Goal: Task Accomplishment & Management: Use online tool/utility

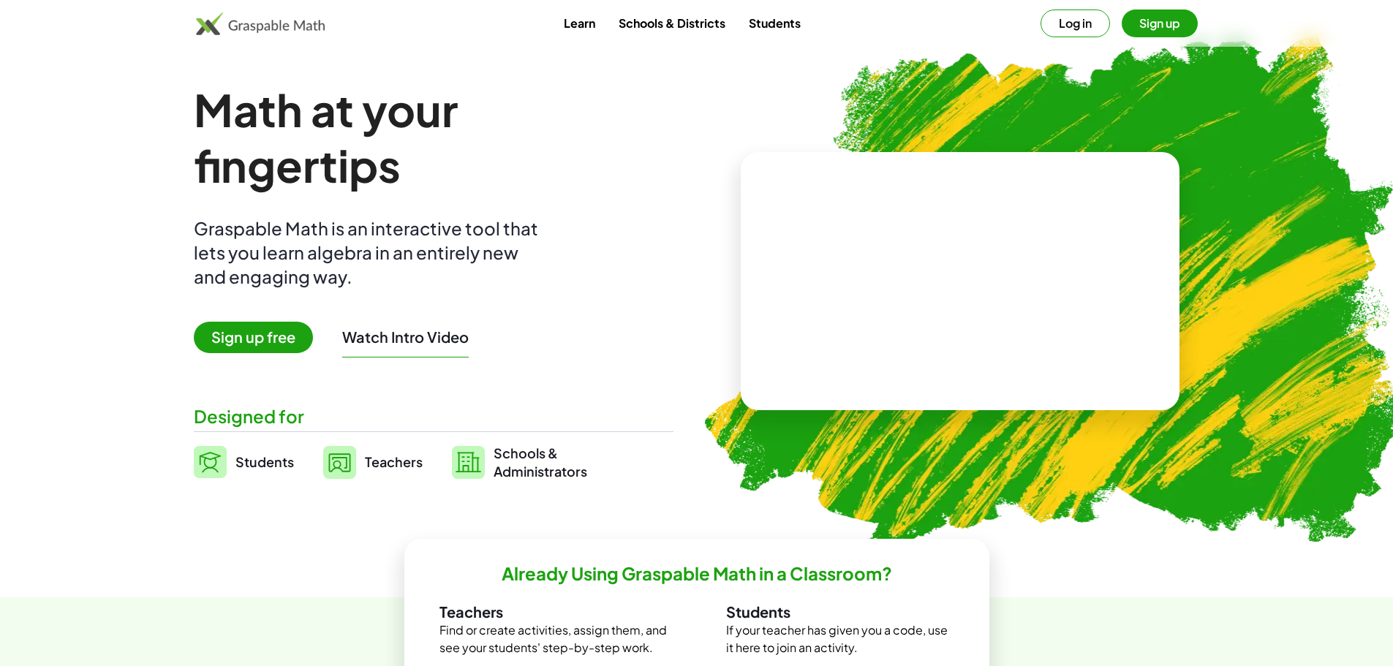
click at [225, 346] on span "Sign up free" at bounding box center [253, 337] width 119 height 31
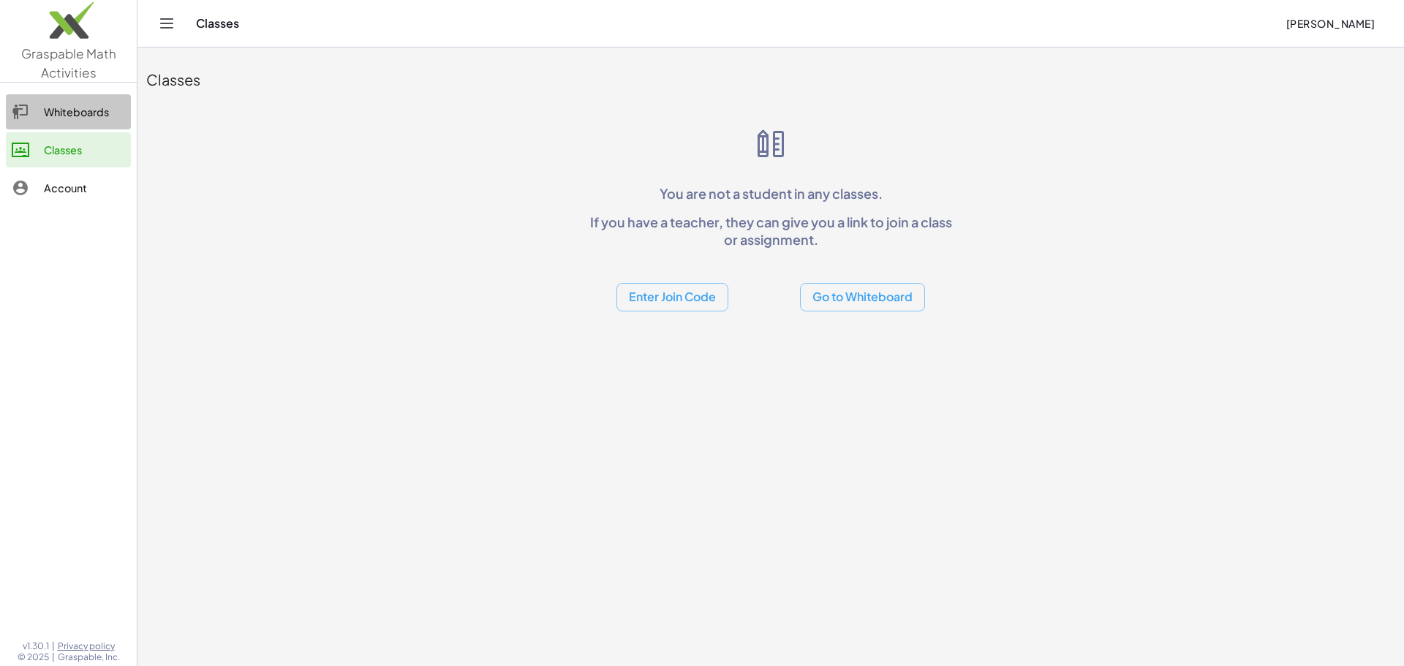
click at [86, 119] on div "Whiteboards" at bounding box center [84, 112] width 81 height 18
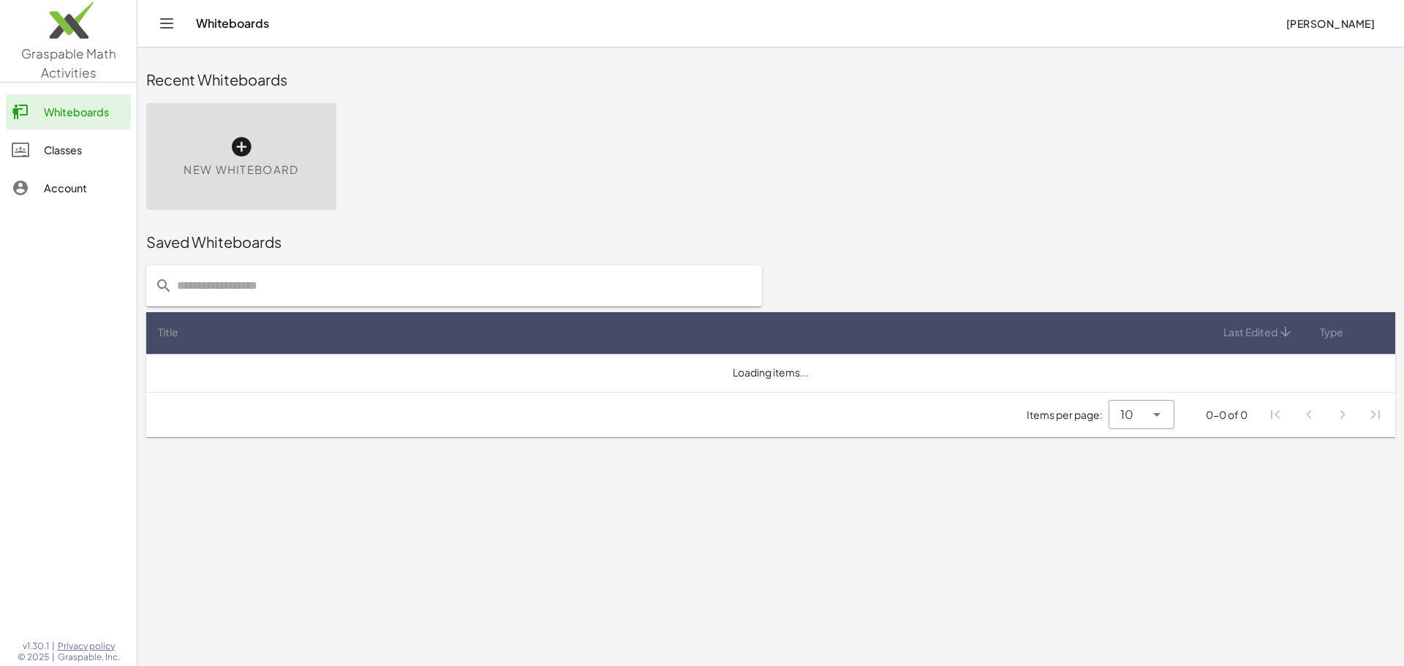
drag, startPoint x: 271, startPoint y: 150, endPoint x: 268, endPoint y: 142, distance: 8.6
click at [271, 149] on div "New Whiteboard" at bounding box center [241, 156] width 190 height 107
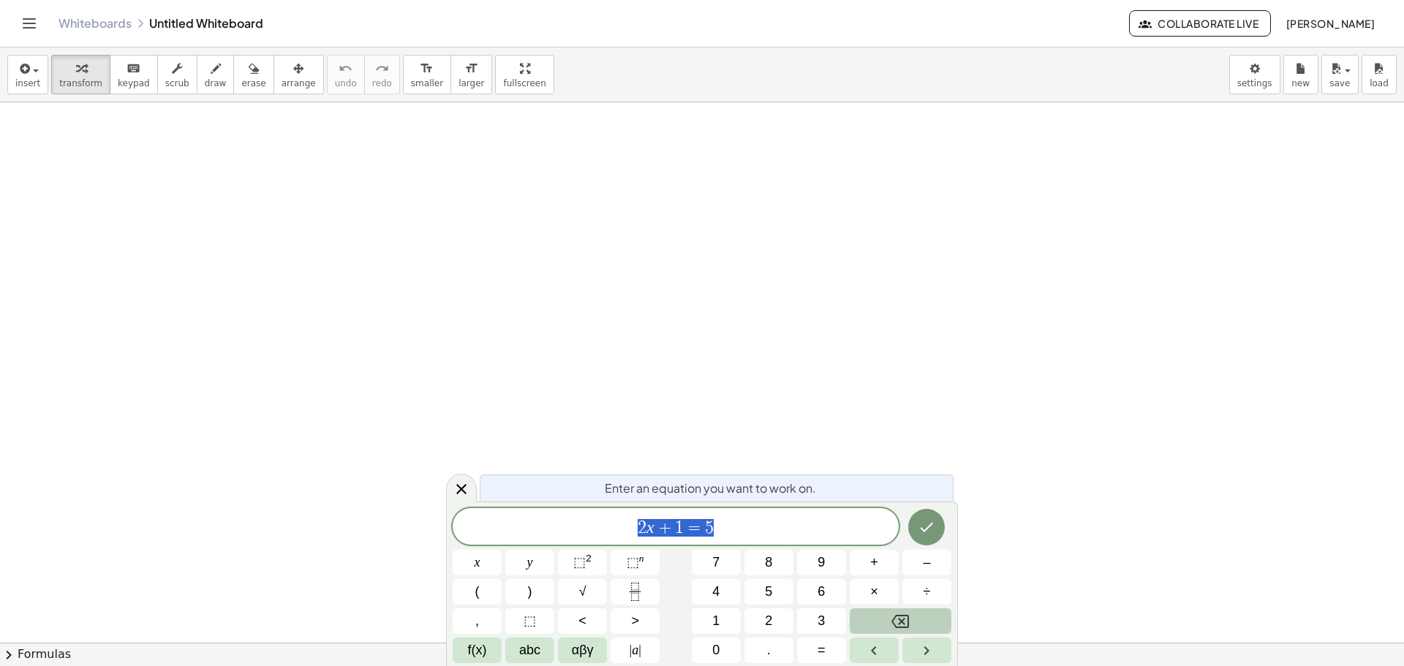
click at [904, 620] on icon "Backspace" at bounding box center [901, 621] width 18 height 13
click at [18, 82] on span "insert" at bounding box center [27, 83] width 25 height 10
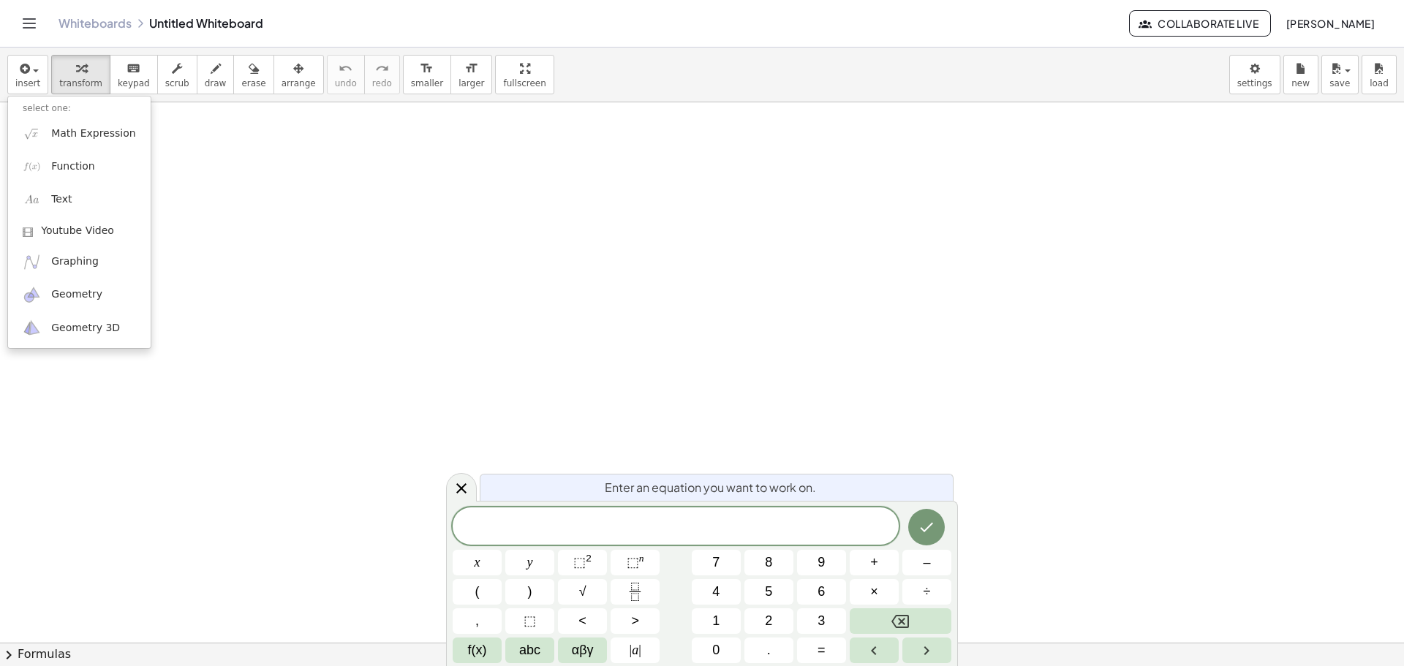
click at [503, 652] on div "x y ⬚ 2 ⬚ n 7 8 9 + – ( ) √ 4 5 6 × ÷ , ⬚ < > 1 2 3 f(x) abc αβγ | a | 0 . =" at bounding box center [702, 586] width 499 height 156
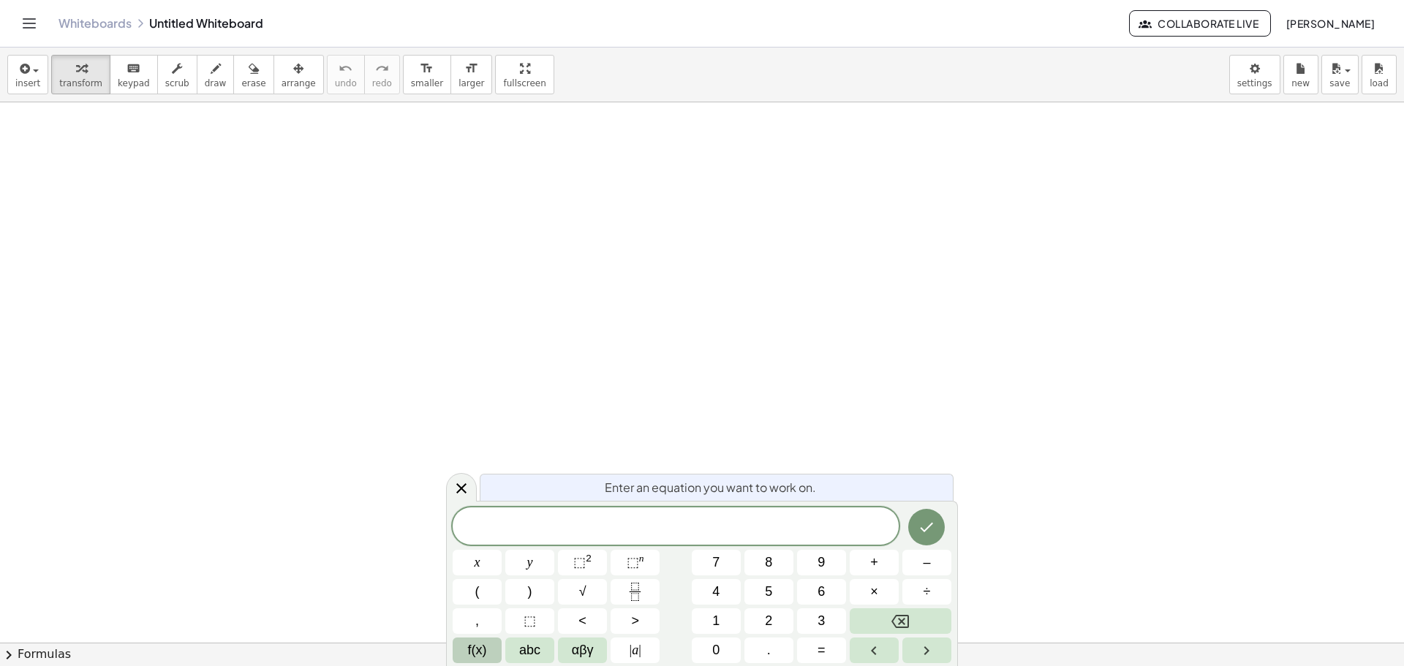
click at [486, 654] on span "f(x)" at bounding box center [477, 651] width 19 height 20
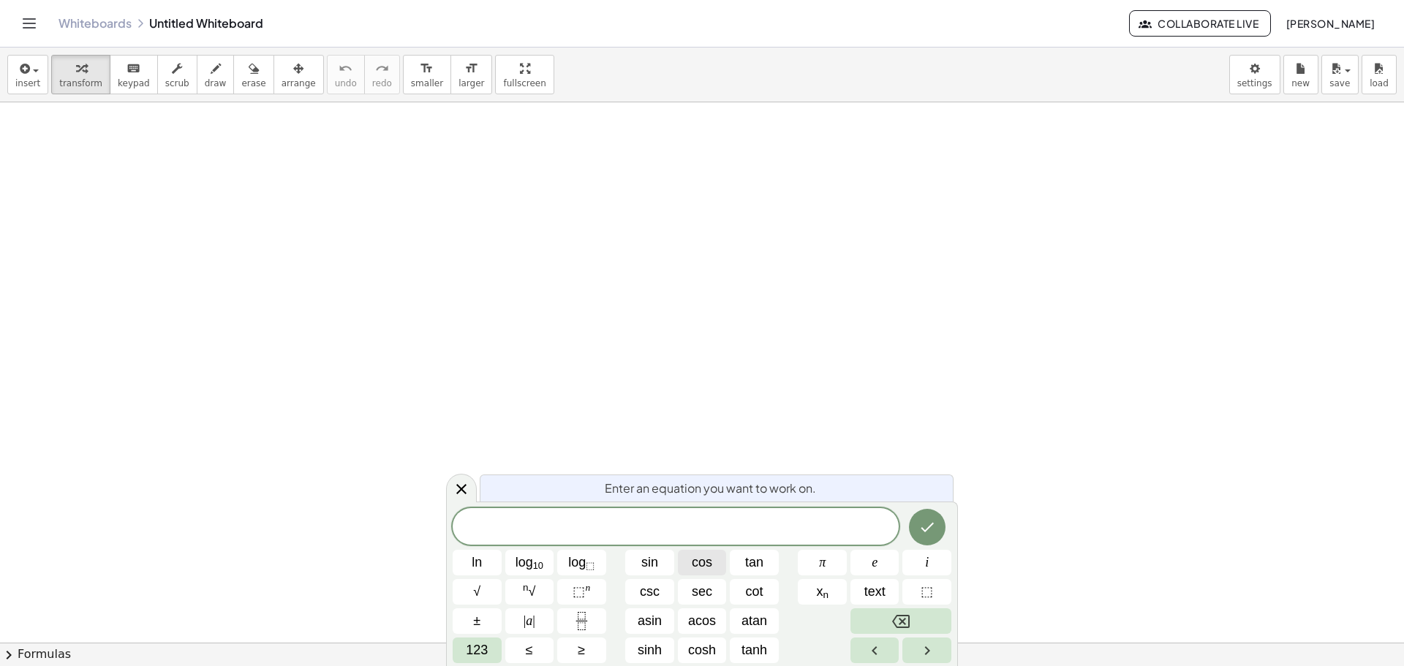
click at [708, 571] on span "cos" at bounding box center [702, 563] width 20 height 20
click at [475, 657] on span "123" at bounding box center [477, 651] width 22 height 20
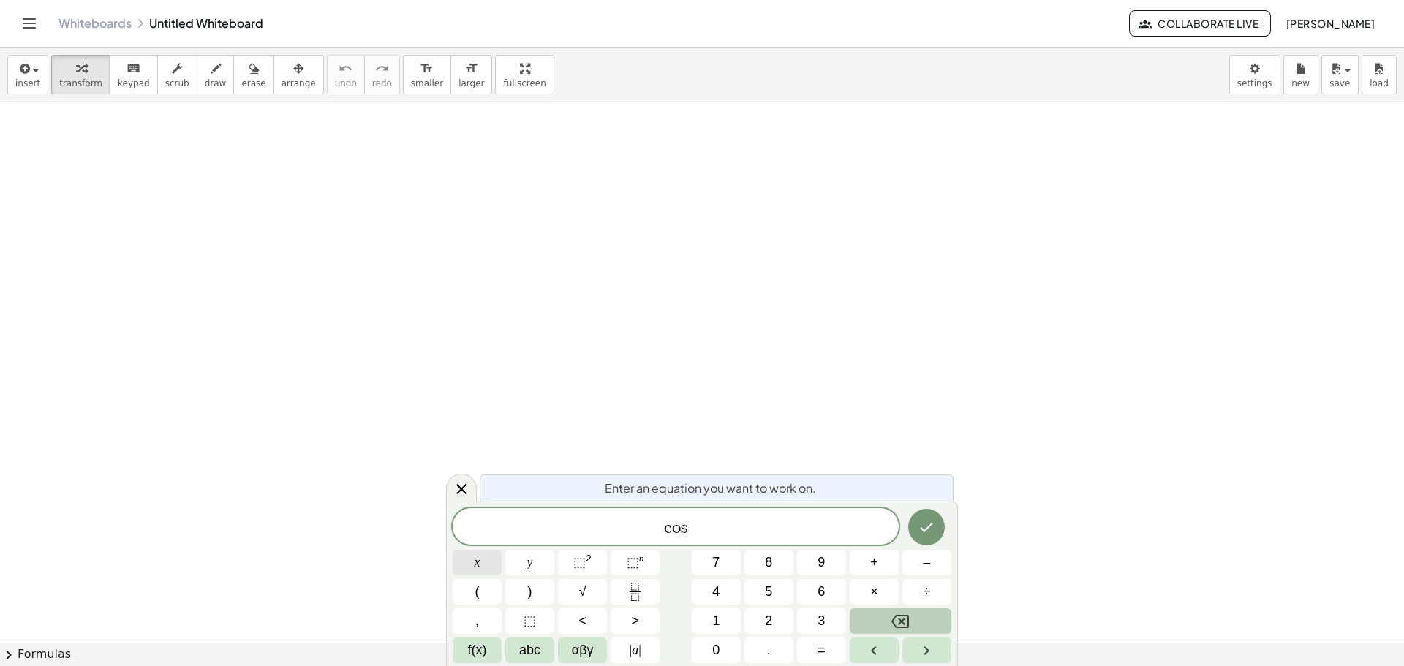
click at [486, 565] on button "x" at bounding box center [477, 563] width 49 height 26
click at [485, 652] on span "f(x)" at bounding box center [477, 651] width 19 height 20
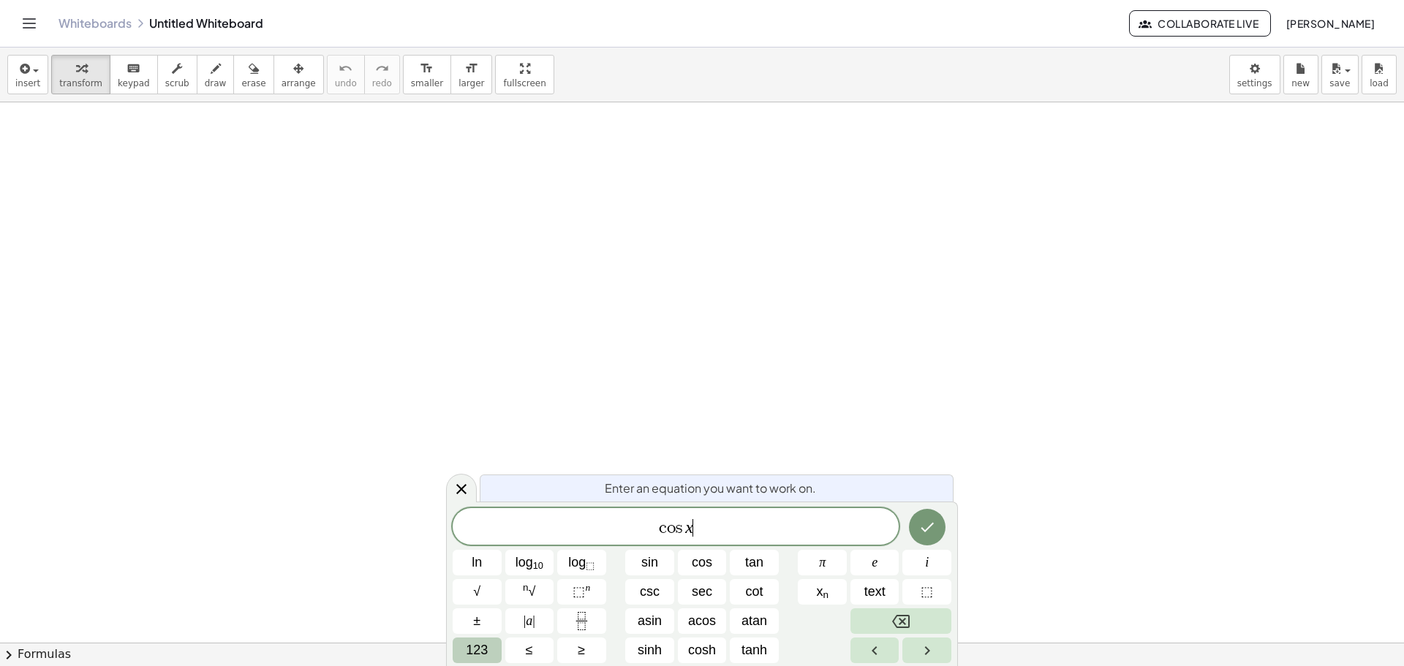
click at [483, 652] on span "123" at bounding box center [477, 651] width 22 height 20
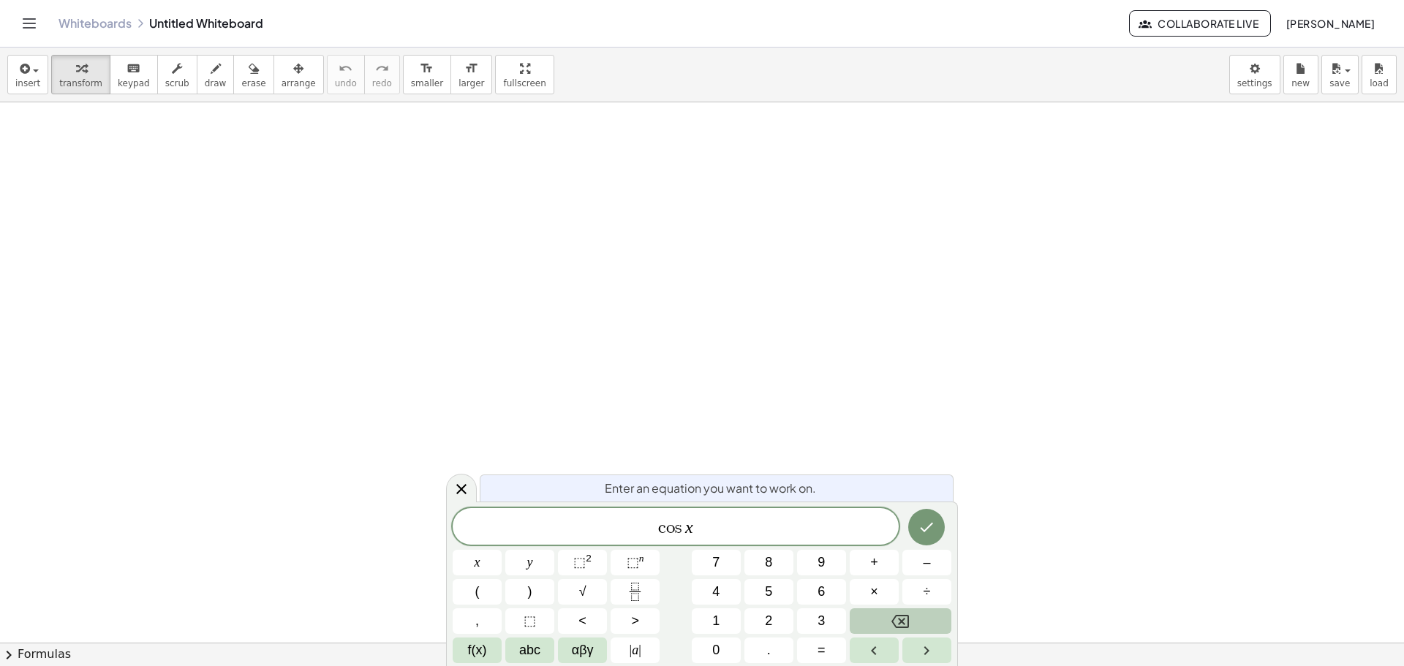
click at [869, 628] on button "Backspace" at bounding box center [901, 622] width 102 height 26
click at [482, 589] on button "(" at bounding box center [477, 592] width 49 height 26
click at [482, 571] on button "x" at bounding box center [477, 563] width 49 height 26
click at [523, 592] on button ")" at bounding box center [529, 592] width 49 height 26
click at [490, 655] on button "f(x)" at bounding box center [477, 651] width 49 height 26
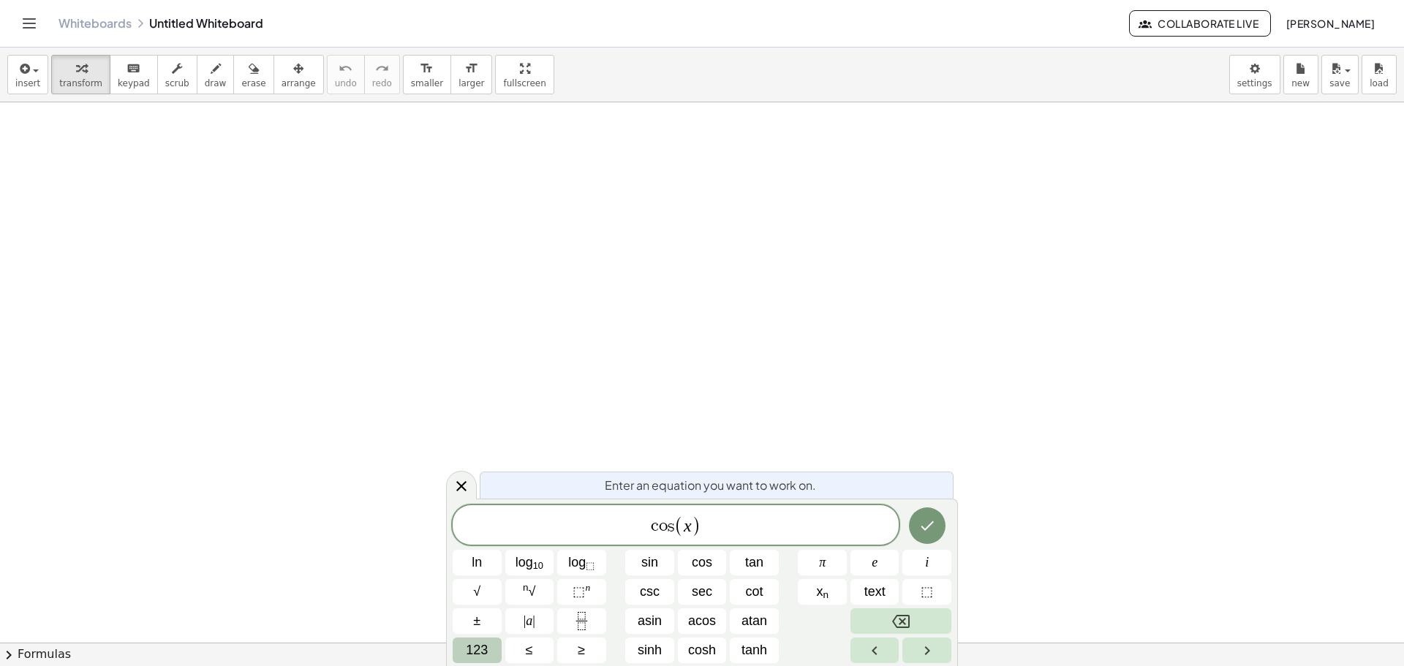
click at [489, 658] on button "123" at bounding box center [477, 651] width 49 height 26
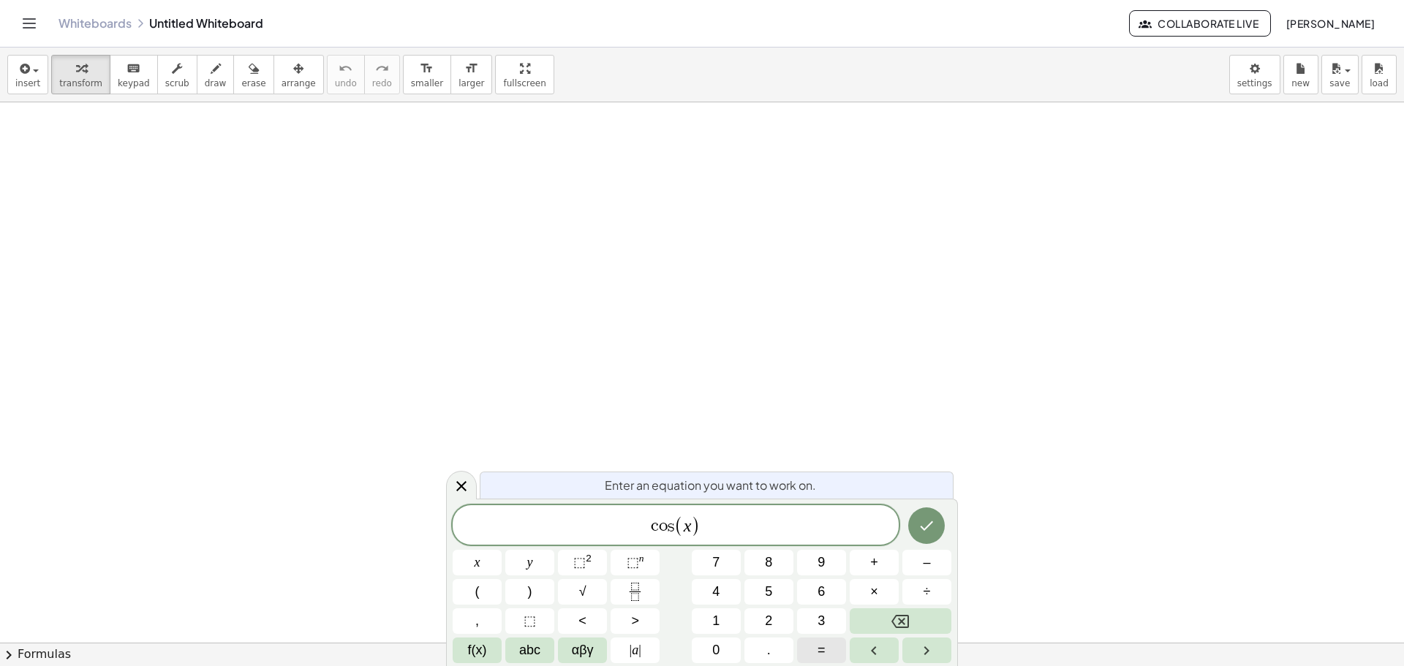
click at [827, 658] on button "=" at bounding box center [821, 651] width 49 height 26
click at [625, 597] on button "Fraction" at bounding box center [635, 592] width 49 height 26
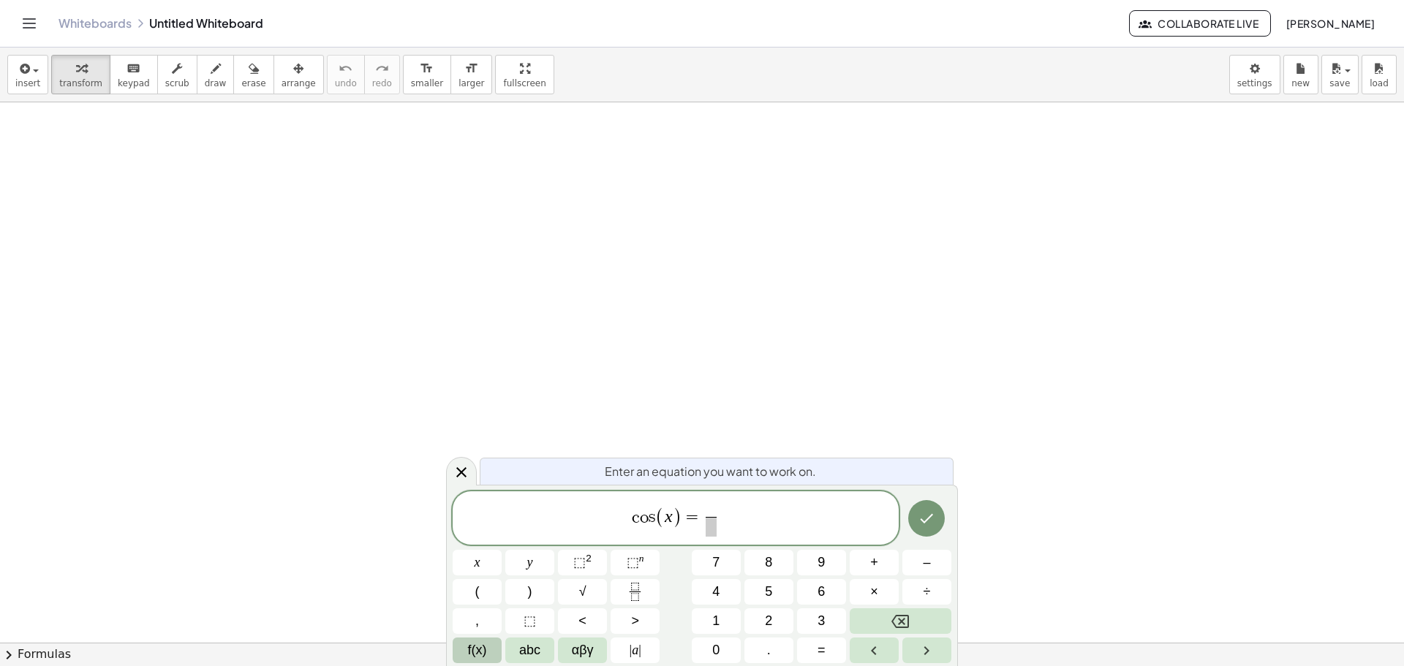
click at [497, 649] on button "f(x)" at bounding box center [477, 651] width 49 height 26
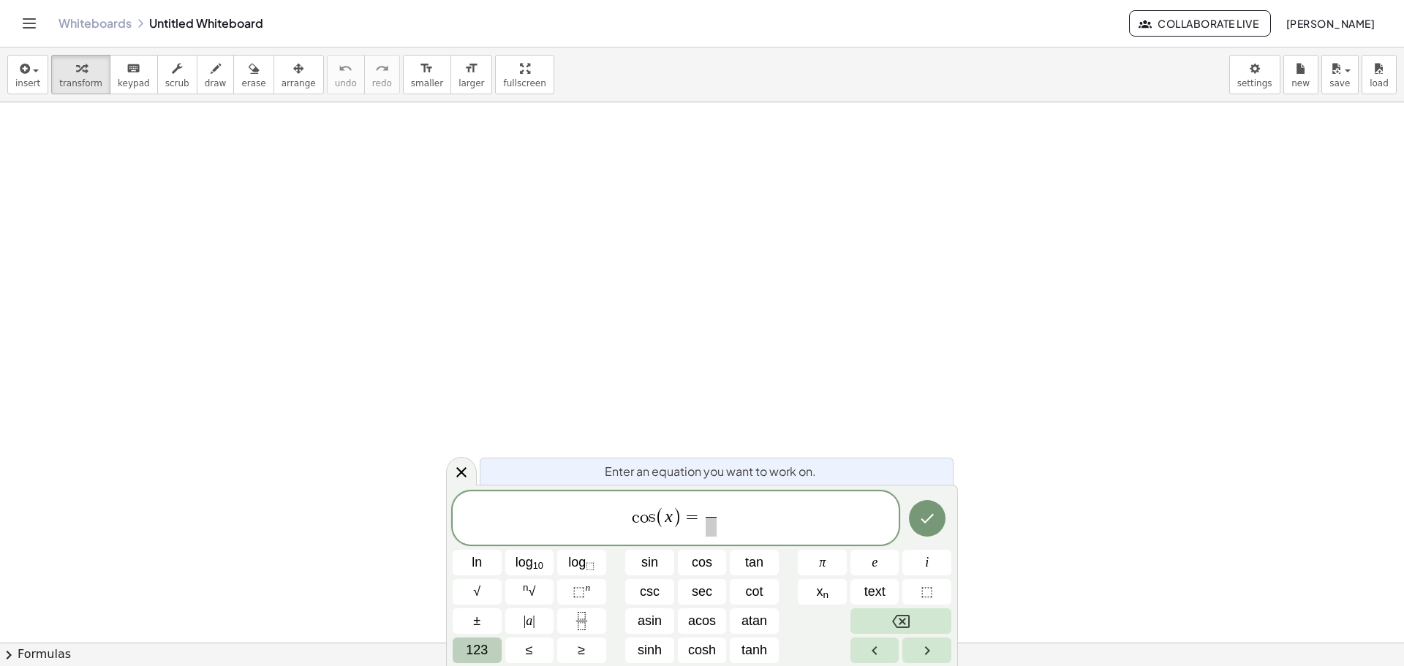
click at [477, 646] on span "123" at bounding box center [477, 651] width 22 height 20
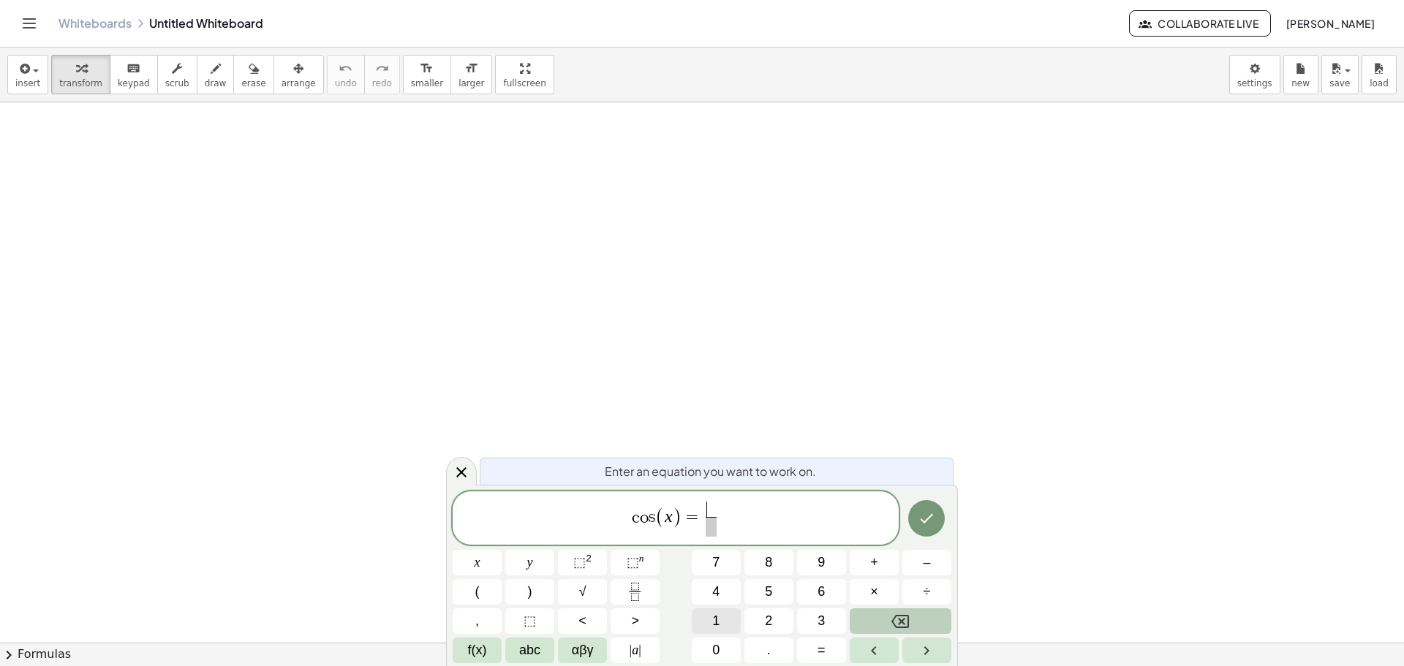
click at [724, 629] on button "1" at bounding box center [716, 622] width 49 height 26
click at [713, 525] on span at bounding box center [711, 527] width 11 height 20
click at [766, 617] on span "2" at bounding box center [768, 621] width 7 height 20
click at [470, 656] on span "f(x)" at bounding box center [477, 651] width 19 height 20
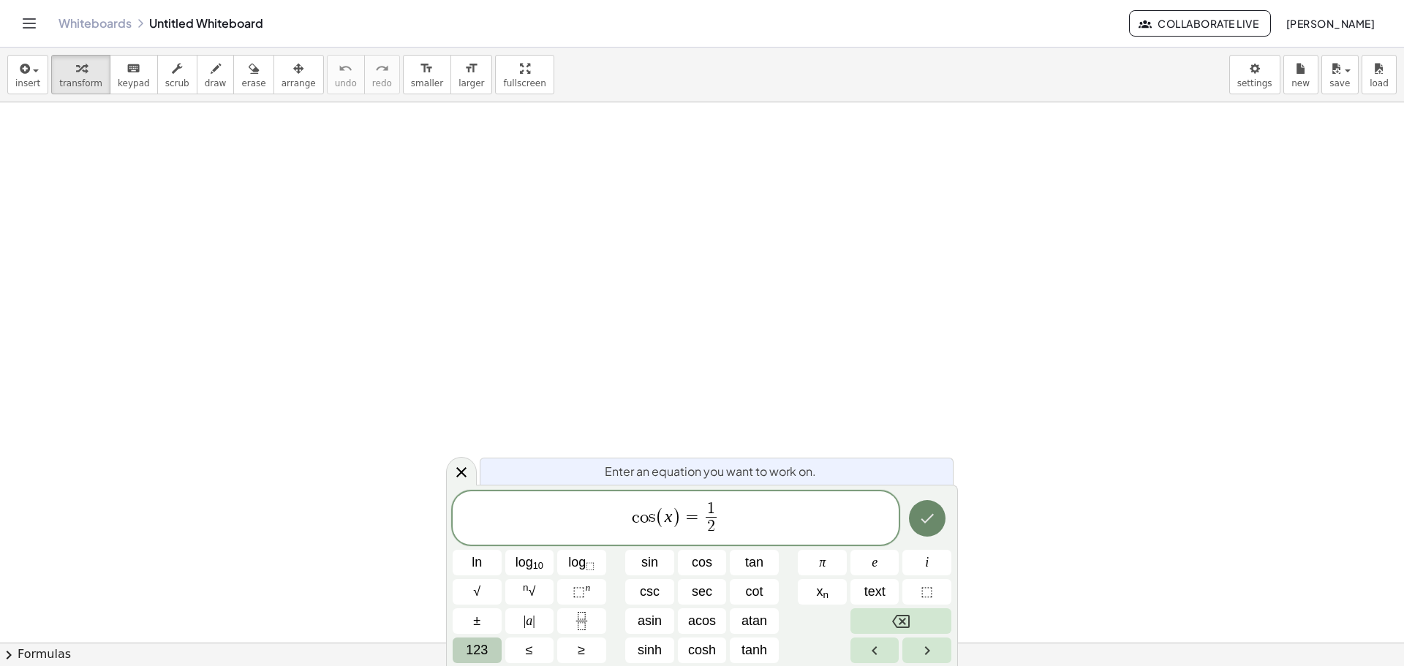
click at [933, 518] on icon "Done" at bounding box center [928, 519] width 18 height 18
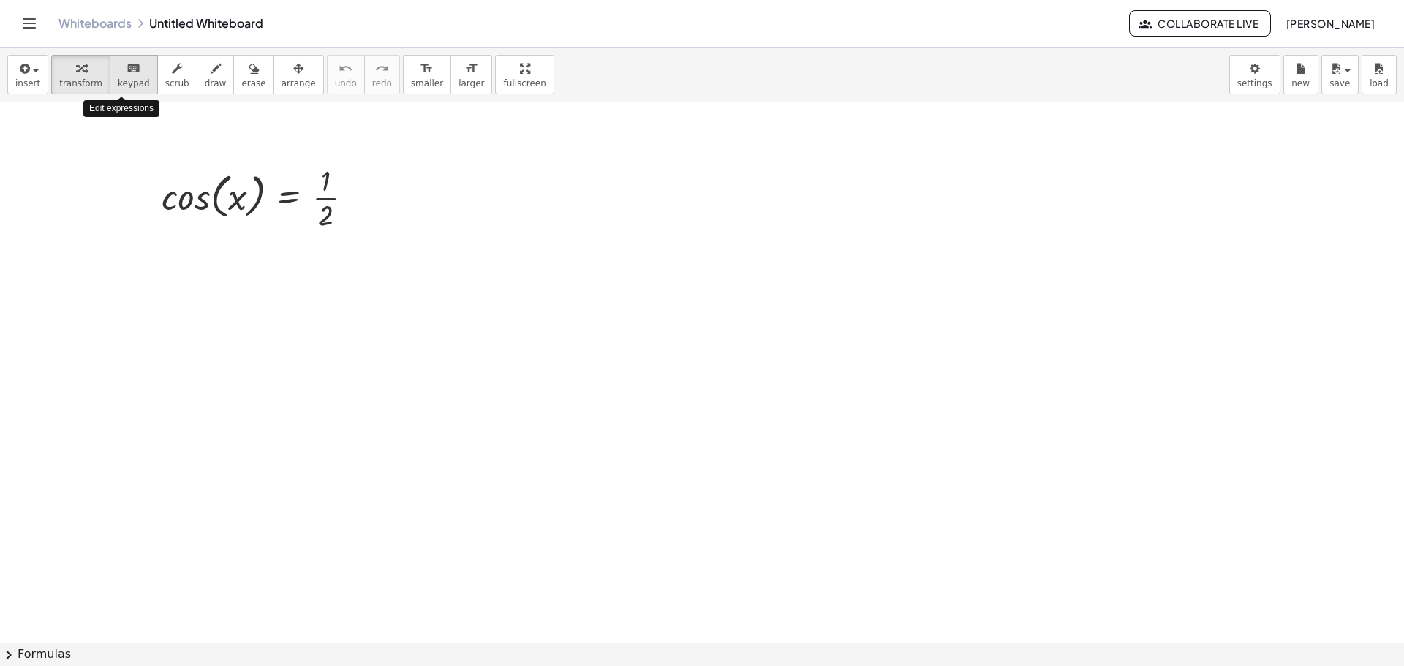
click at [121, 86] on span "keypad" at bounding box center [134, 83] width 32 height 10
click at [483, 347] on div at bounding box center [702, 642] width 1404 height 1081
click at [411, 85] on span "smaller" at bounding box center [427, 83] width 32 height 10
click at [456, 170] on div at bounding box center [702, 642] width 1404 height 1081
click at [459, 78] on span "larger" at bounding box center [472, 83] width 26 height 10
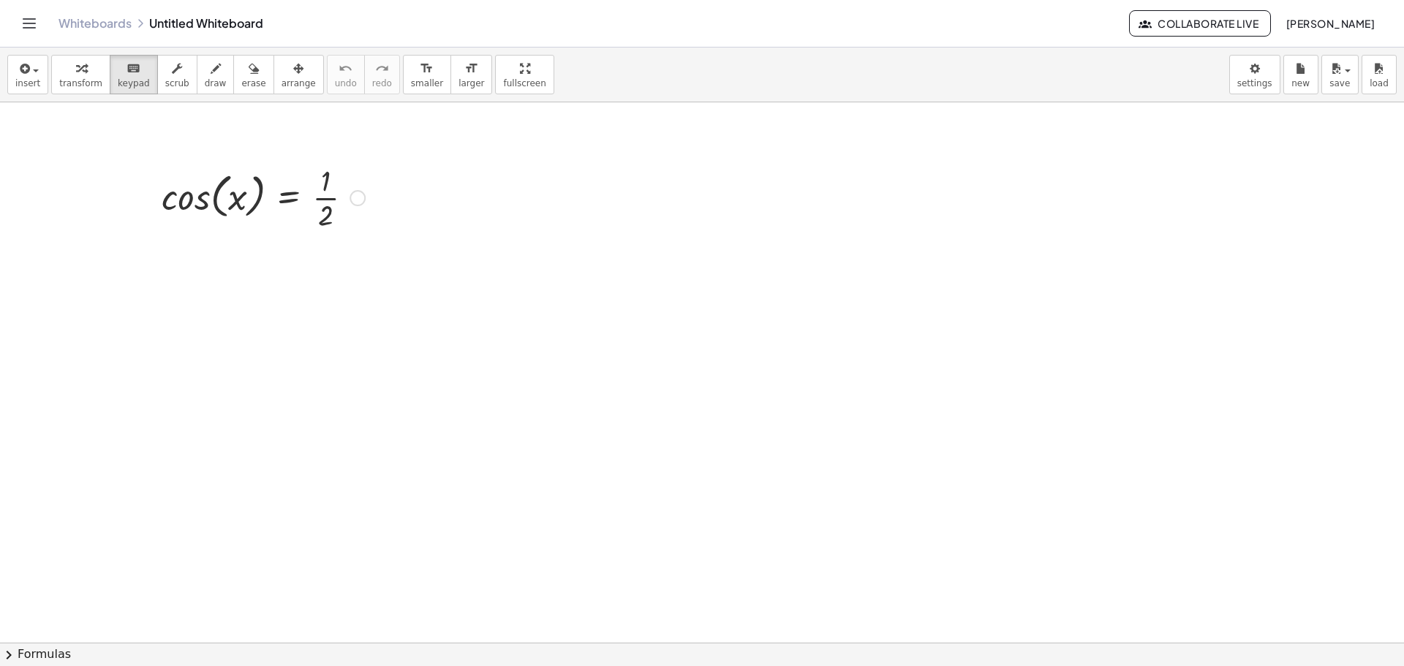
click at [309, 219] on div at bounding box center [263, 196] width 218 height 73
click at [457, 215] on div at bounding box center [702, 642] width 1404 height 1081
click at [28, 90] on button "insert" at bounding box center [27, 74] width 41 height 39
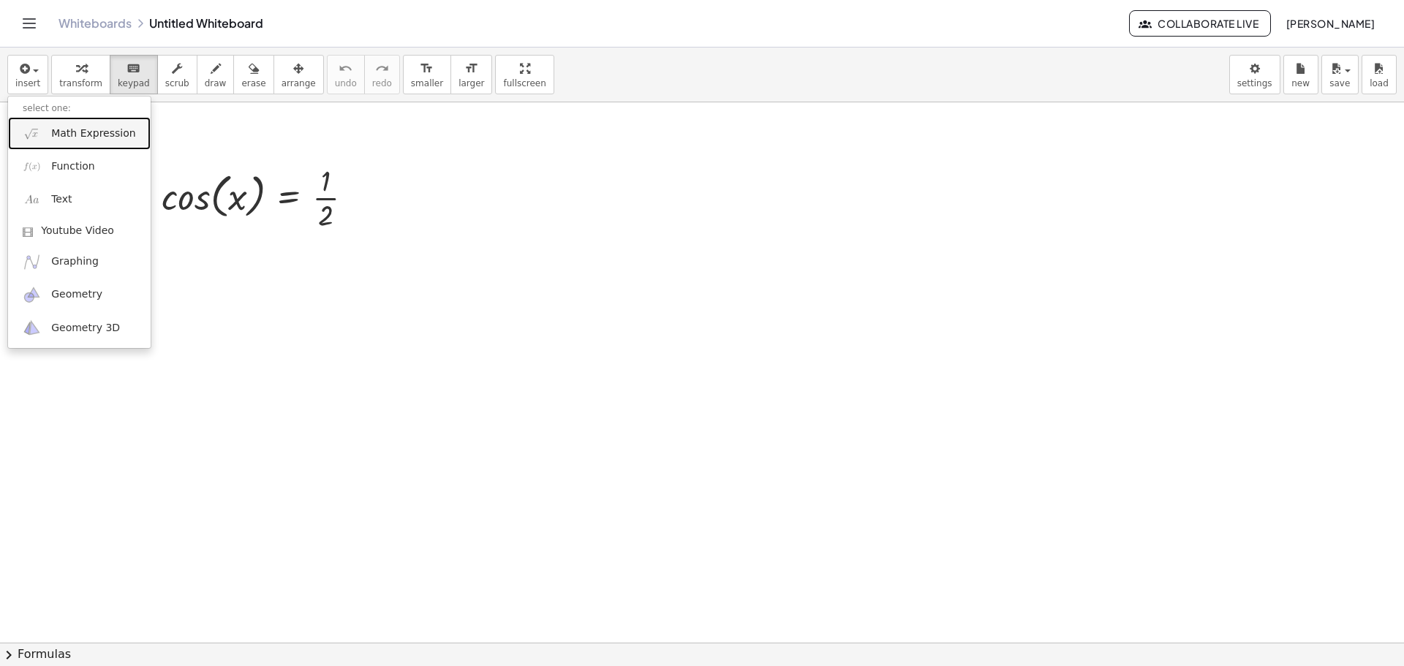
click at [90, 133] on span "Math Expression" at bounding box center [93, 134] width 84 height 15
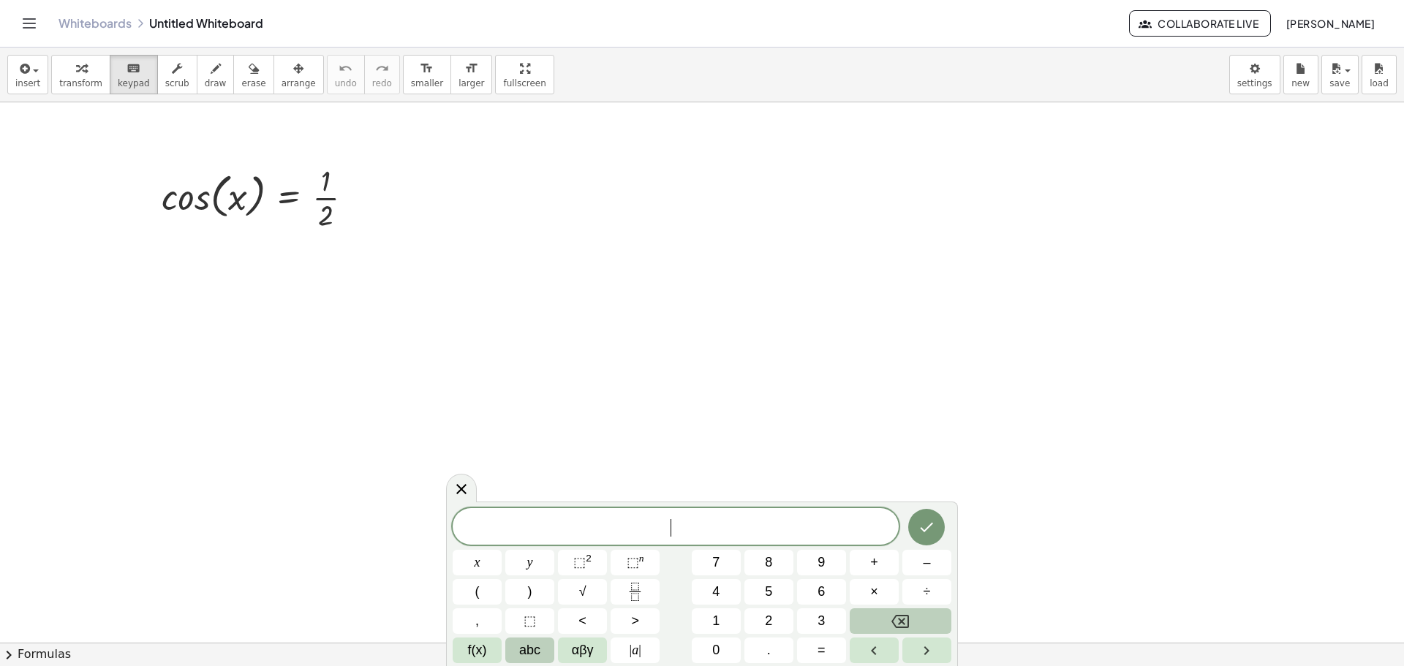
click at [531, 654] on span "abc" at bounding box center [529, 651] width 21 height 20
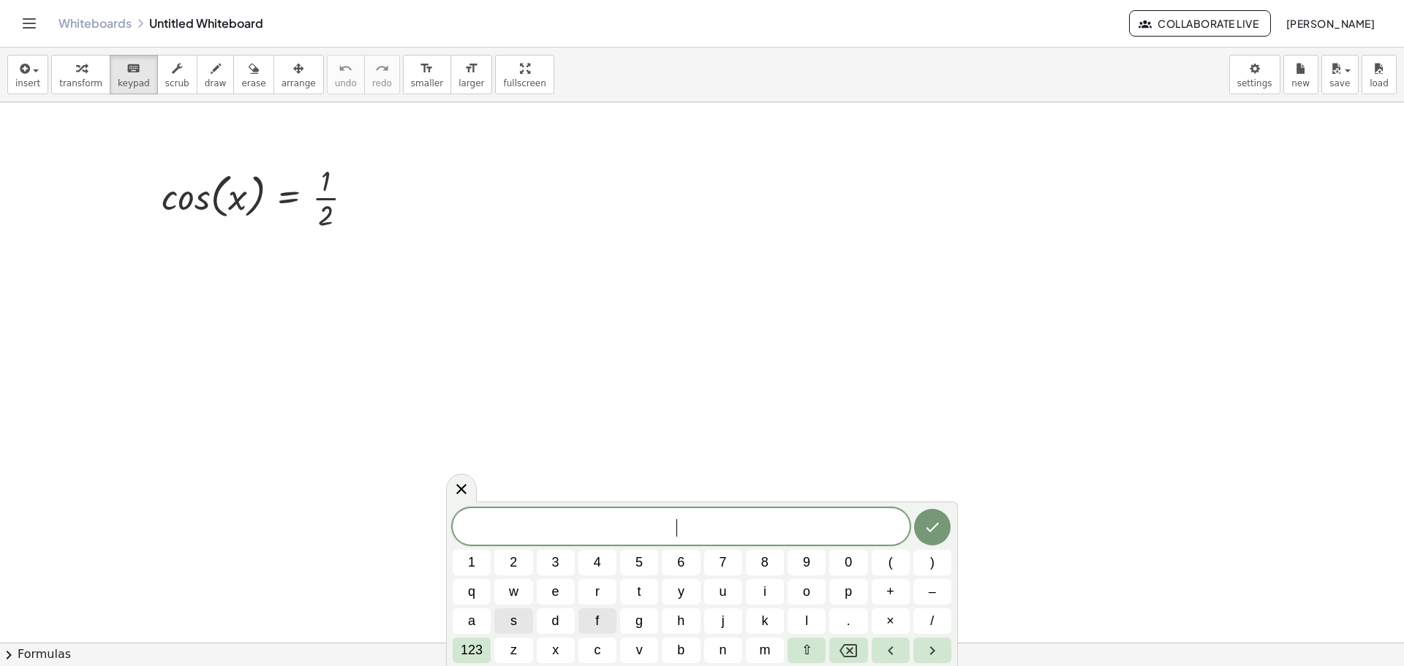
click at [594, 616] on button "f" at bounding box center [598, 622] width 38 height 26
click at [644, 609] on button "g" at bounding box center [639, 622] width 38 height 26
click at [704, 609] on div "f g ​ 1 2 3 4 5 6 7 8 9 0 ( ) q w e r t y u i o p + – a s d f g h j k l . × / 1…" at bounding box center [702, 585] width 499 height 155
click at [784, 609] on div "f g ​ 1 2 3 4 5 6 7 8 9 0 ( ) q w e r t y u i o p + – a s d f g h j k l . × / 1…" at bounding box center [702, 585] width 499 height 155
click at [816, 602] on button "o" at bounding box center [807, 592] width 38 height 26
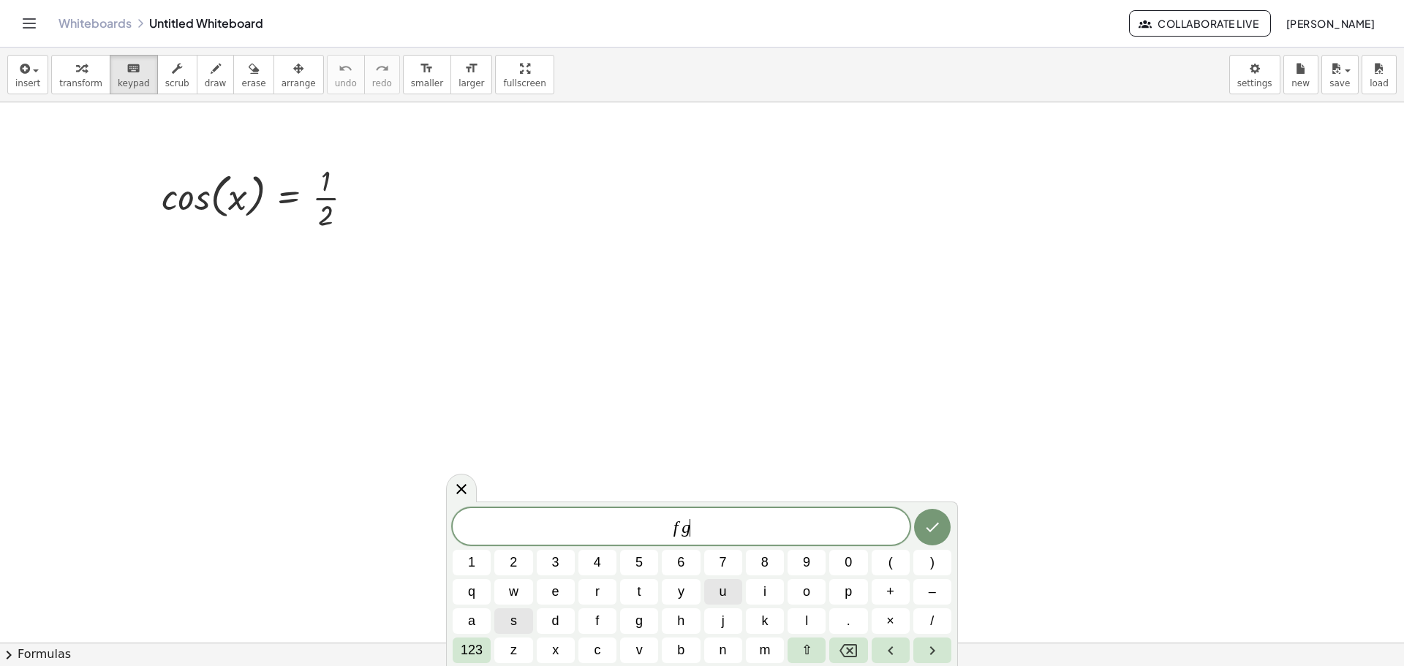
drag, startPoint x: 770, startPoint y: 591, endPoint x: 716, endPoint y: 592, distance: 54.1
click at [743, 592] on div "f g ​ 1 2 3 4 5 6 7 8 9 0 ( ) q w e r t y u i o p + – a s d f g h j k l . × / 1…" at bounding box center [702, 585] width 499 height 155
click at [664, 595] on button "y" at bounding box center [681, 592] width 38 height 26
click at [579, 586] on button "r" at bounding box center [598, 592] width 38 height 26
drag, startPoint x: 579, startPoint y: 597, endPoint x: 590, endPoint y: 604, distance: 12.6
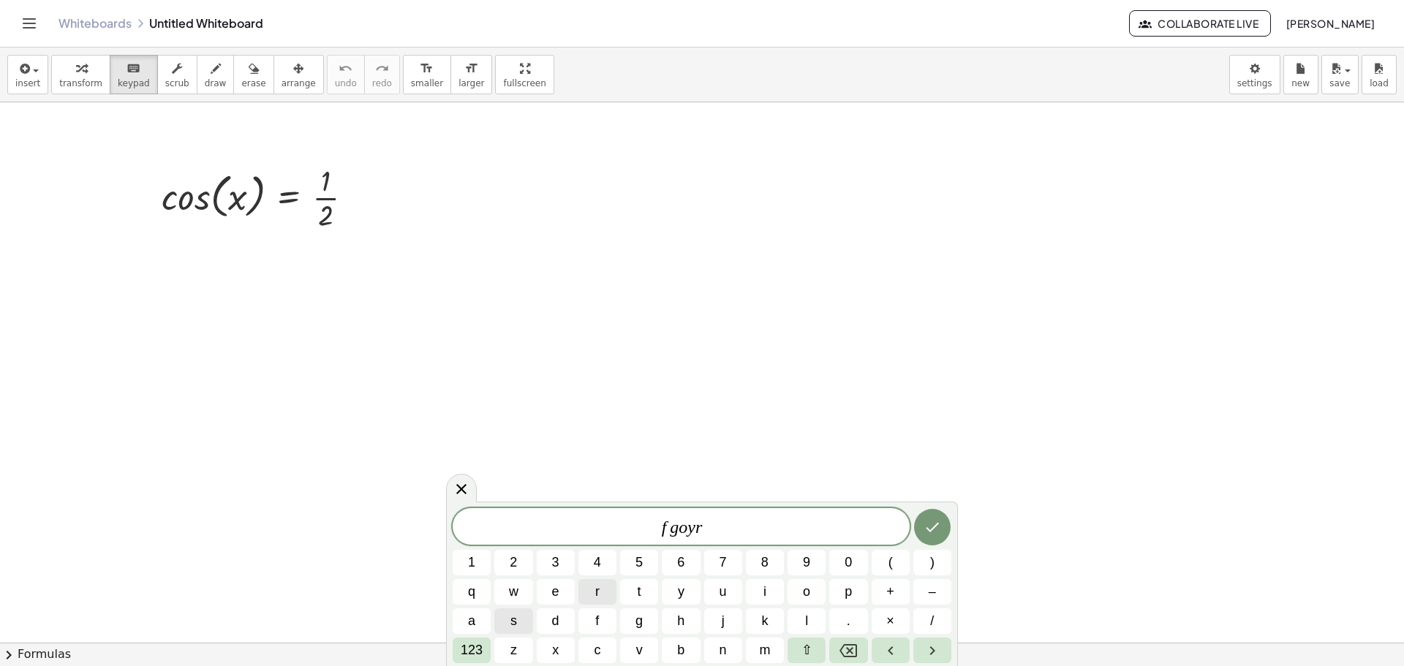
click at [584, 602] on div "f g o y r 1 2 3 4 5 6 7 8 9 0 ( ) q w e r t y u i o p + – a s d f g h j k l . ×…" at bounding box center [702, 585] width 499 height 155
click at [617, 611] on div "f g o y r 1 2 3 4 5 6 7 8 9 0 ( ) q w e r t y u i o p + – a s d f g h j k l . ×…" at bounding box center [702, 585] width 499 height 155
click at [658, 610] on button "g" at bounding box center [639, 622] width 38 height 26
click at [636, 594] on button "t" at bounding box center [639, 592] width 38 height 26
click at [645, 587] on button "t" at bounding box center [639, 592] width 38 height 26
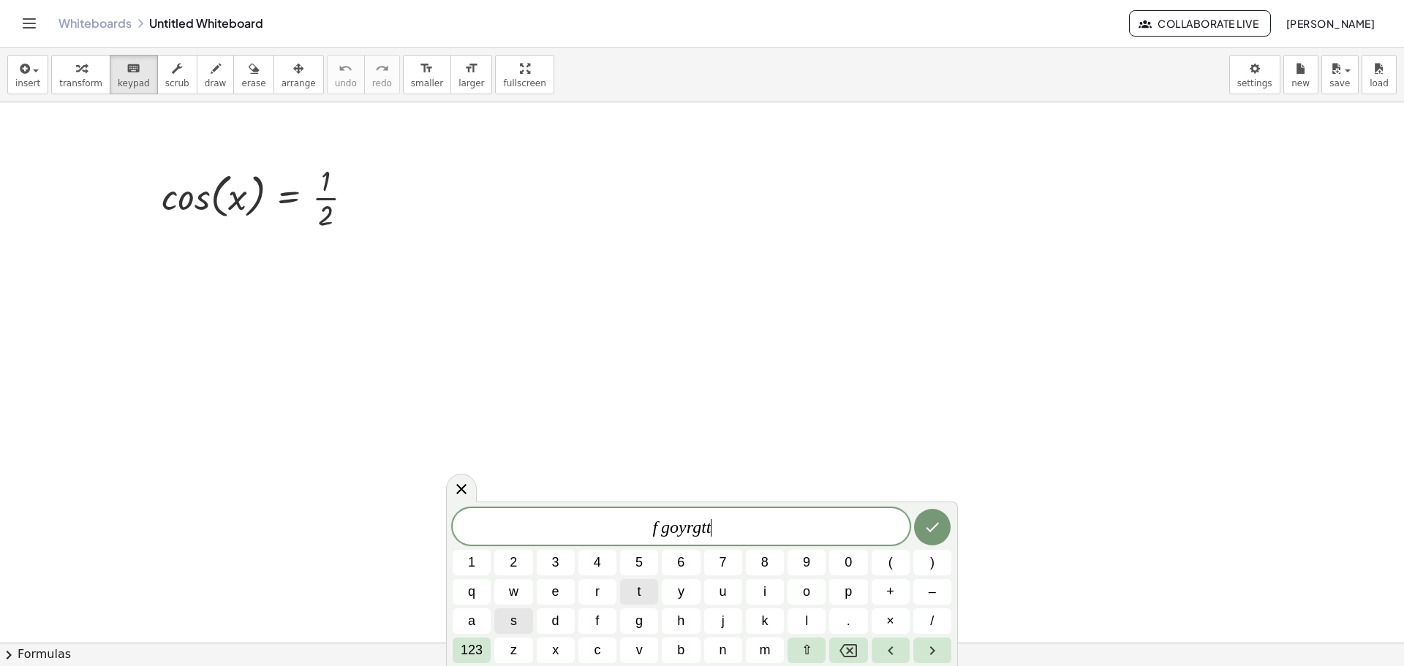
click at [669, 608] on div "f g o y r g t t ​ 1 2 3 4 5 6 7 8 9 0 ( ) q w e r t y u i o p + – a s d f g h j…" at bounding box center [702, 585] width 499 height 155
click at [675, 621] on button "h" at bounding box center [681, 622] width 38 height 26
click at [701, 631] on div "f g o y r g t t ​ 1 2 3 4 5 6 7 8 9 0 ( ) q w e r t y u i o p + – a s d f g h j…" at bounding box center [702, 585] width 499 height 155
click at [737, 625] on button "j" at bounding box center [723, 622] width 38 height 26
click at [841, 655] on icon "Backspace" at bounding box center [849, 651] width 18 height 18
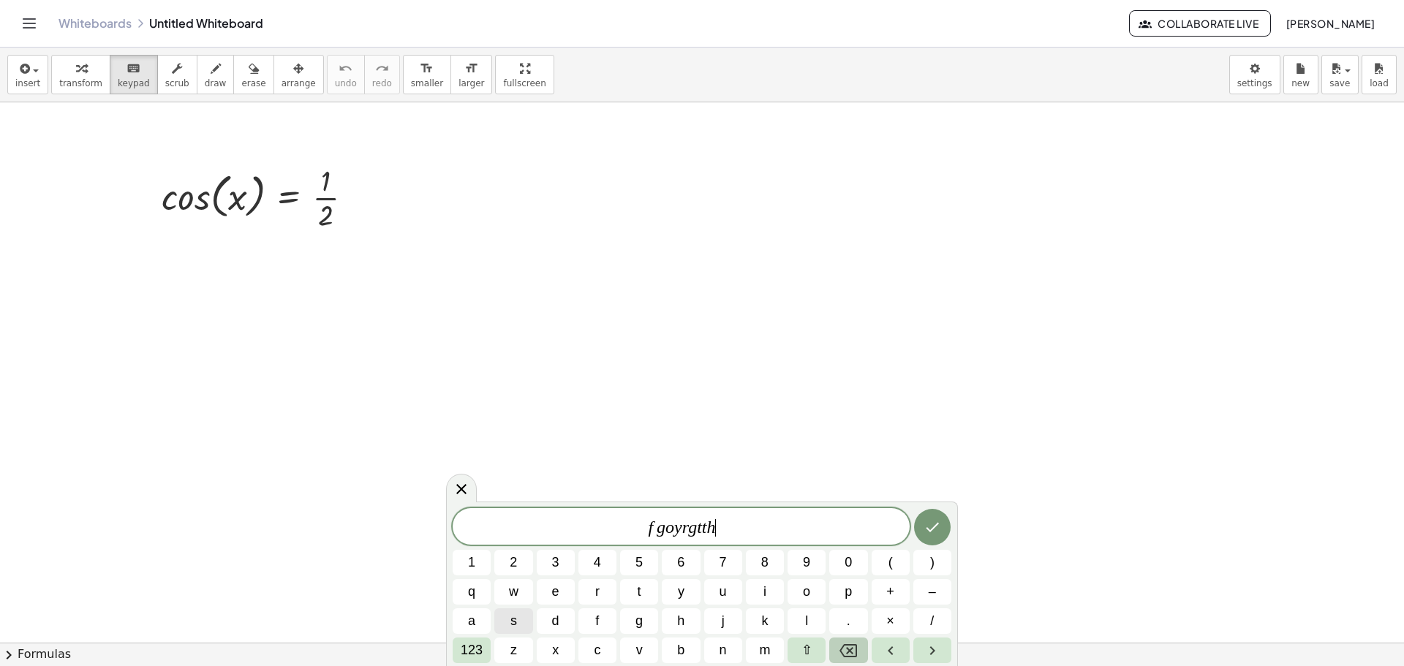
click at [840, 656] on icon "Backspace" at bounding box center [849, 651] width 18 height 18
click at [840, 657] on icon "Backspace" at bounding box center [849, 651] width 18 height 18
click at [843, 658] on icon "Backspace" at bounding box center [849, 651] width 18 height 18
click at [845, 658] on icon "Backspace" at bounding box center [849, 651] width 18 height 18
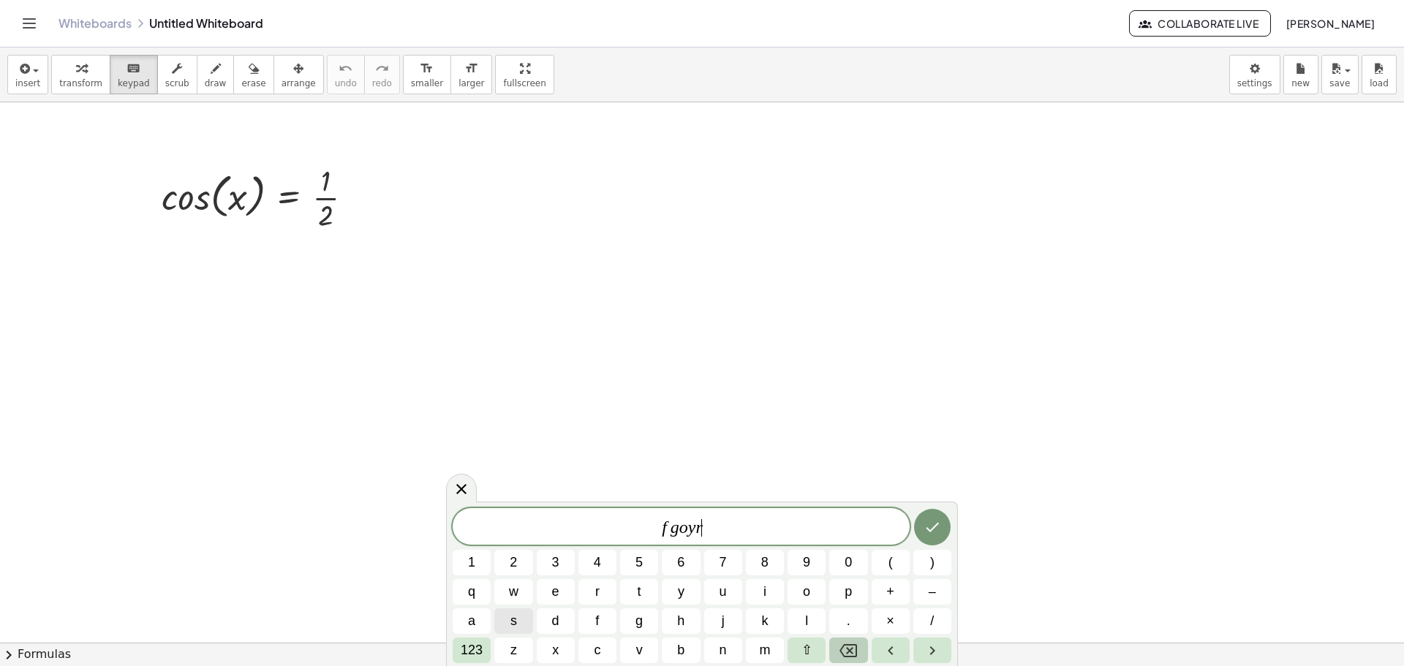
click at [846, 659] on icon "Backspace" at bounding box center [849, 651] width 18 height 18
click at [848, 659] on icon "Backspace" at bounding box center [849, 651] width 18 height 18
click at [850, 658] on icon "Backspace" at bounding box center [849, 651] width 18 height 18
click at [849, 654] on icon "Backspace" at bounding box center [849, 651] width 18 height 18
click at [846, 655] on icon "Backspace" at bounding box center [849, 651] width 18 height 18
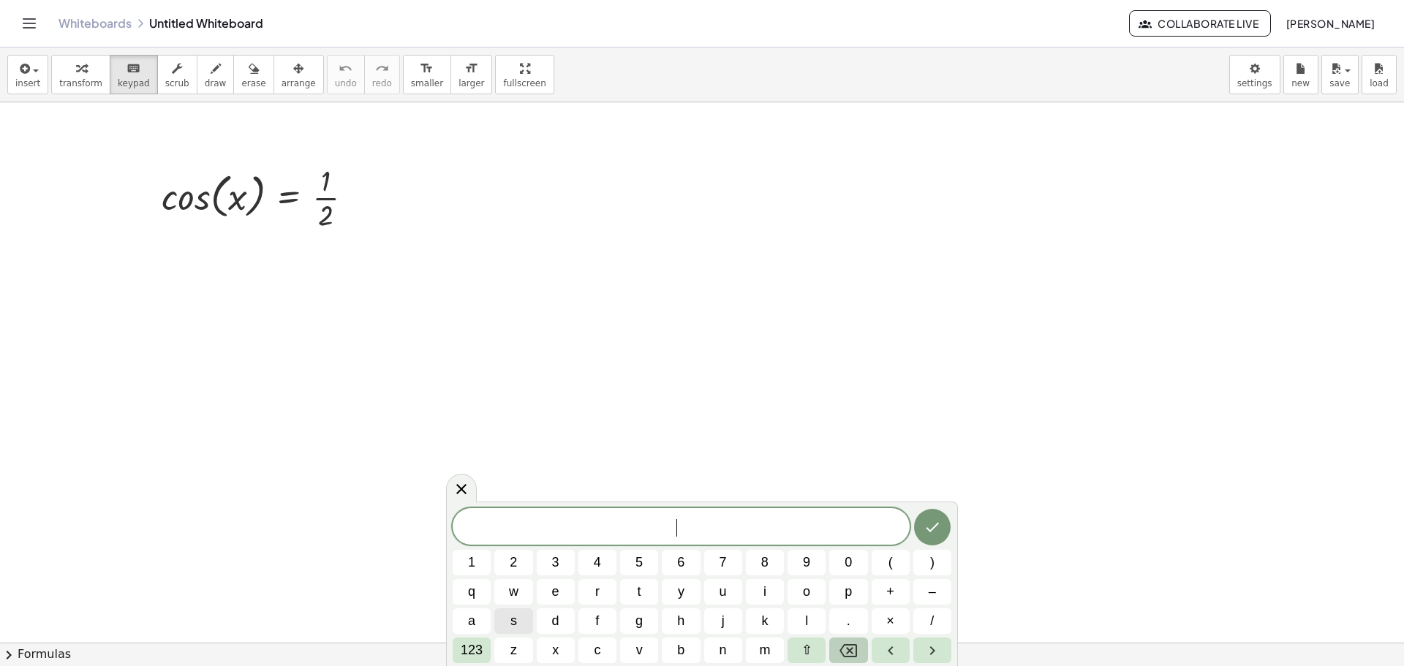
click at [845, 655] on icon "Backspace" at bounding box center [849, 650] width 18 height 13
click at [460, 498] on div at bounding box center [461, 488] width 31 height 29
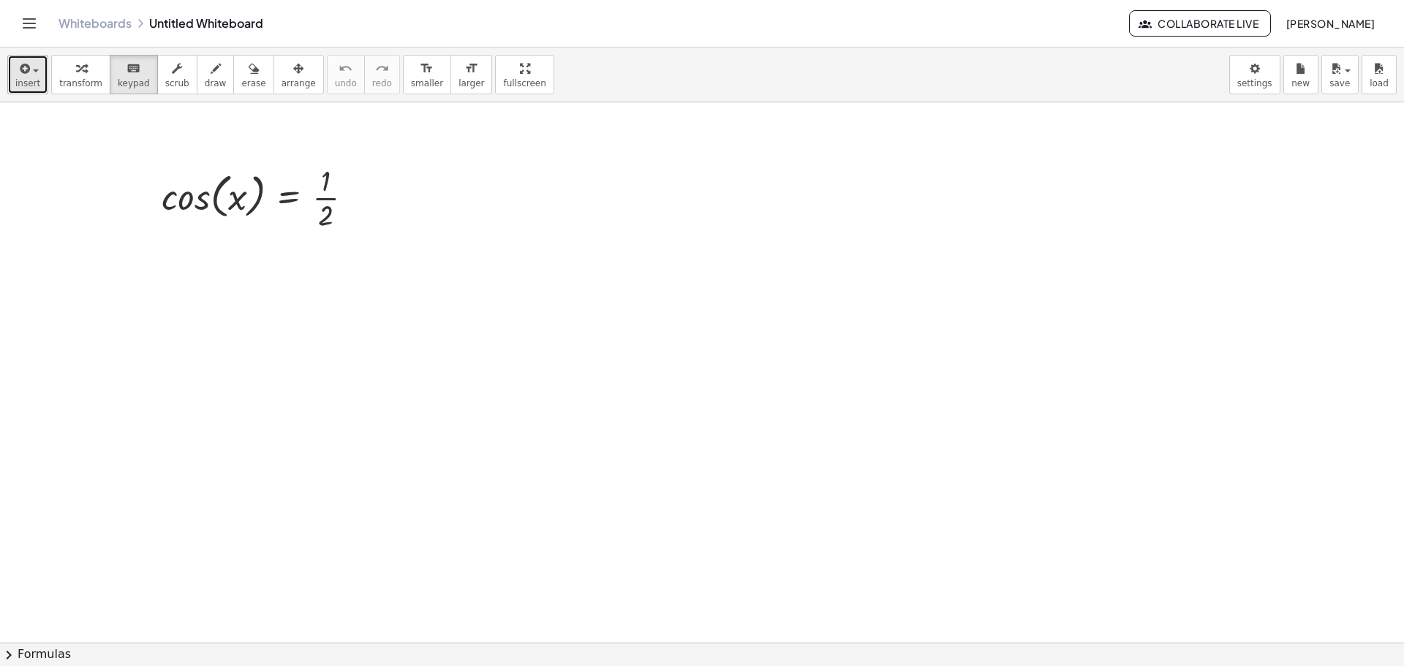
click at [18, 92] on button "insert" at bounding box center [27, 74] width 41 height 39
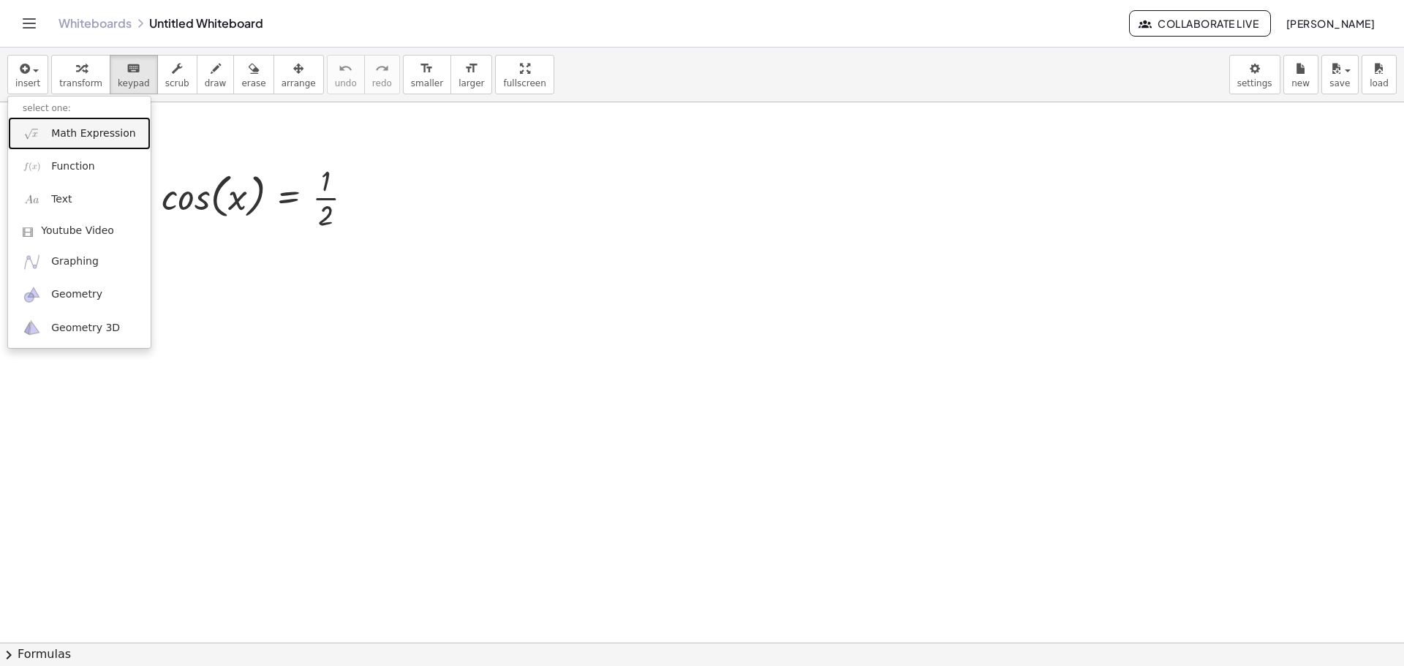
drag, startPoint x: 85, startPoint y: 141, endPoint x: 95, endPoint y: 151, distance: 14.0
click at [85, 141] on link "Math Expression" at bounding box center [79, 133] width 143 height 33
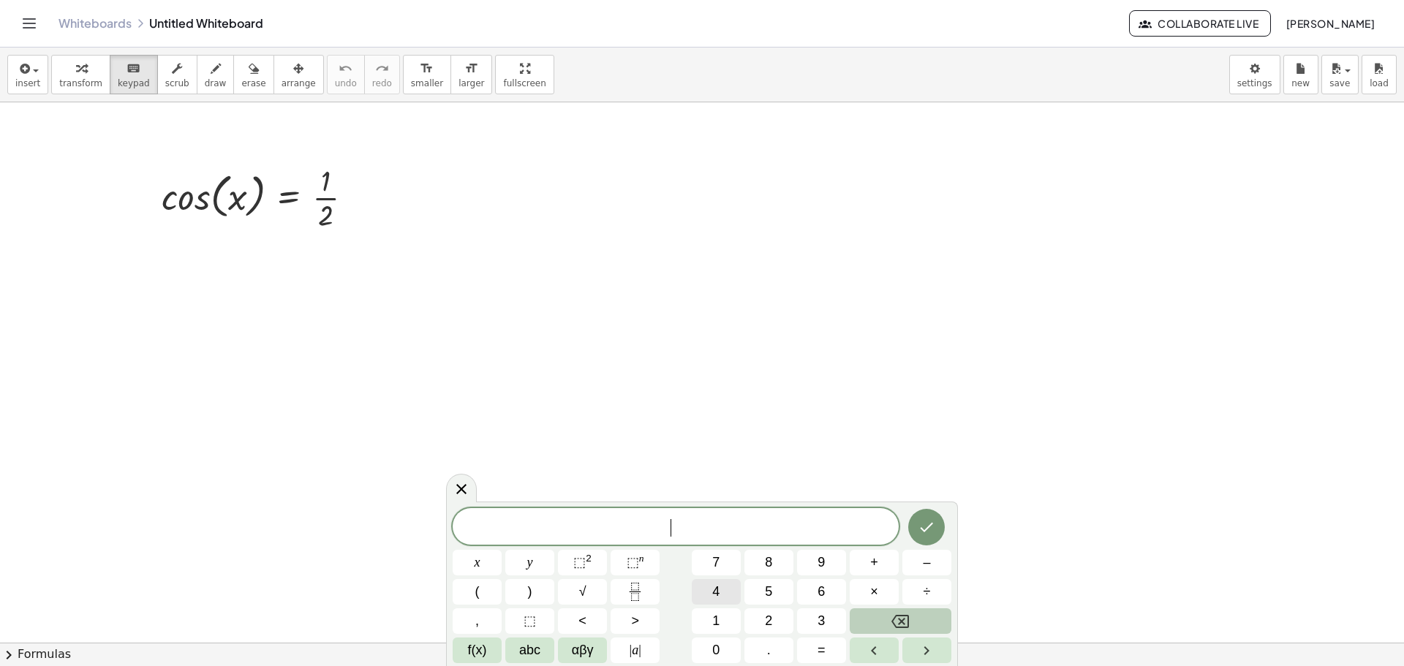
click at [699, 598] on button "4" at bounding box center [716, 592] width 49 height 26
click at [744, 600] on div "​ x y ⬚ 2 ⬚ n 7 8 9 + – ( ) √ 4 5 6 × ÷ , ⬚ < > 1 2 3 f(x) abc αβγ | a | 0 . =" at bounding box center [702, 585] width 499 height 155
click at [925, 530] on icon "Done" at bounding box center [927, 528] width 18 height 18
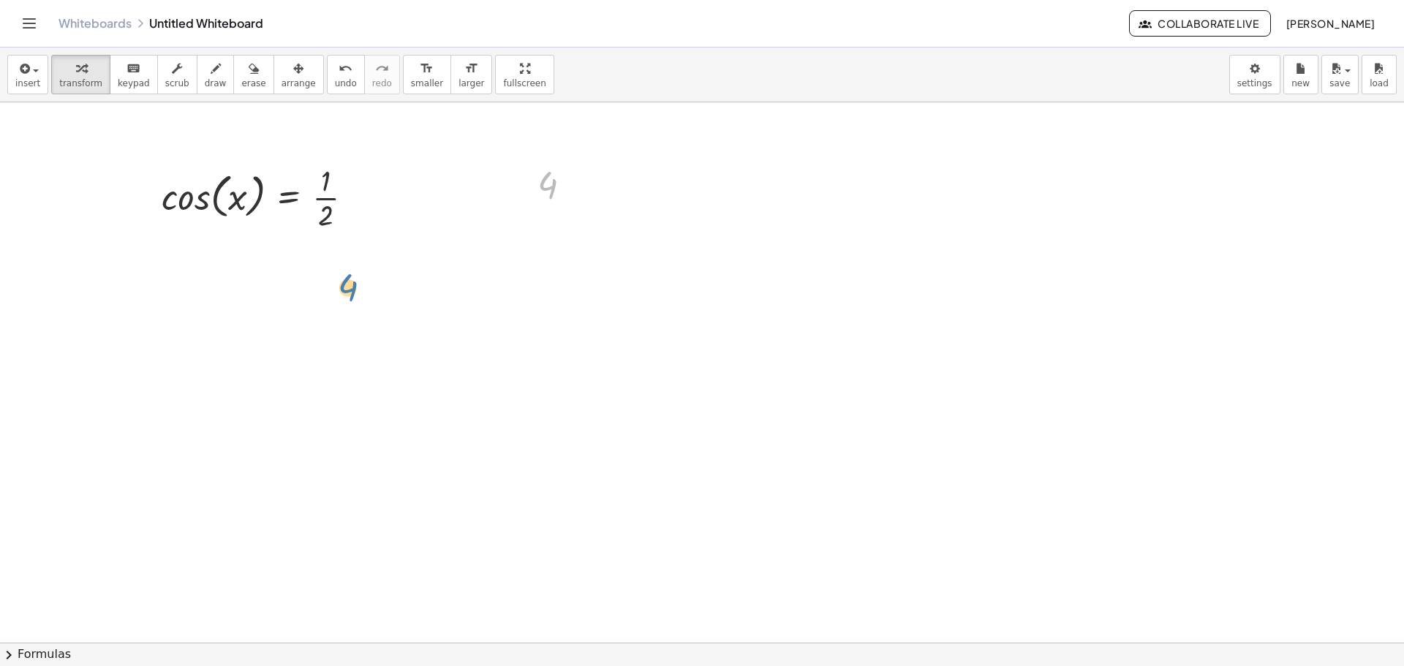
drag, startPoint x: 553, startPoint y: 189, endPoint x: 604, endPoint y: 226, distance: 62.9
click at [538, 271] on div "cos ( , x ) = · 1 · 2 4 4" at bounding box center [702, 642] width 1404 height 1081
drag, startPoint x: 533, startPoint y: 208, endPoint x: 174, endPoint y: 290, distance: 368.3
click at [546, 173] on div at bounding box center [560, 184] width 61 height 48
click at [542, 193] on div at bounding box center [560, 184] width 61 height 48
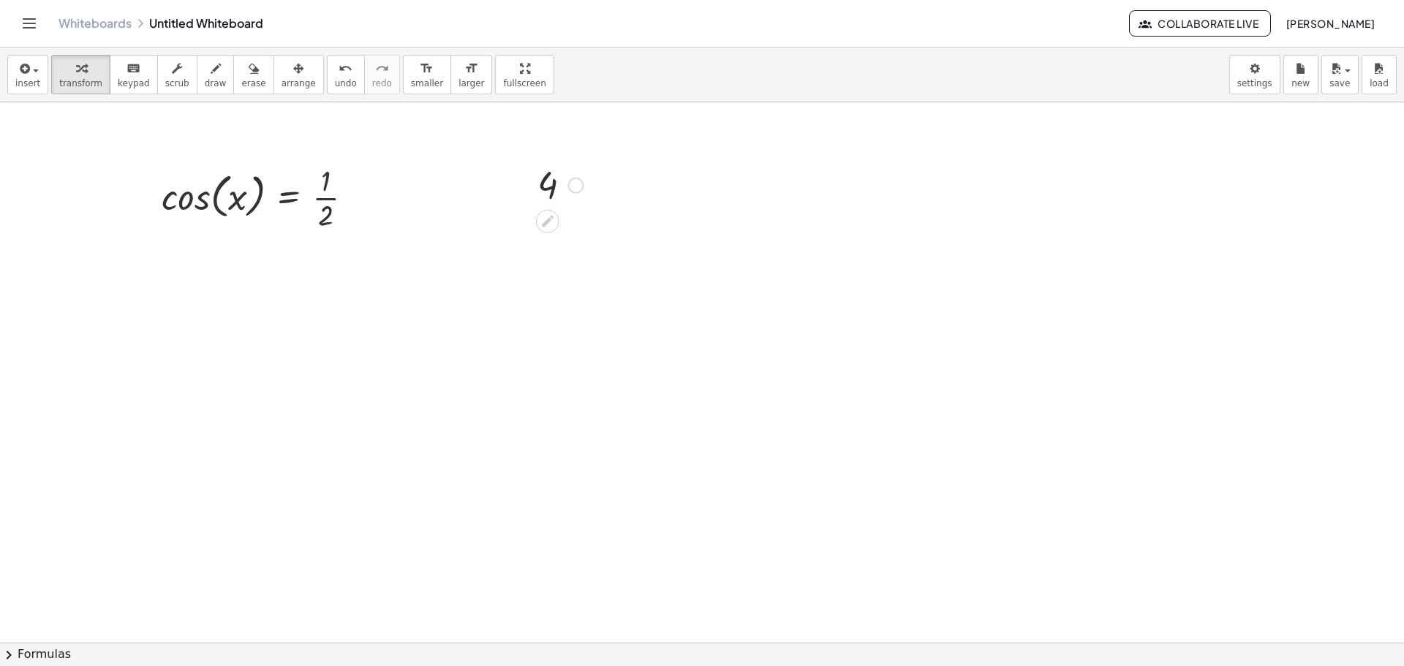
click at [547, 187] on div at bounding box center [560, 184] width 61 height 48
click at [549, 182] on div at bounding box center [560, 184] width 61 height 48
click at [551, 181] on div at bounding box center [560, 184] width 61 height 48
click at [536, 192] on div at bounding box center [527, 185] width 22 height 56
click at [536, 192] on div at bounding box center [528, 184] width 22 height 56
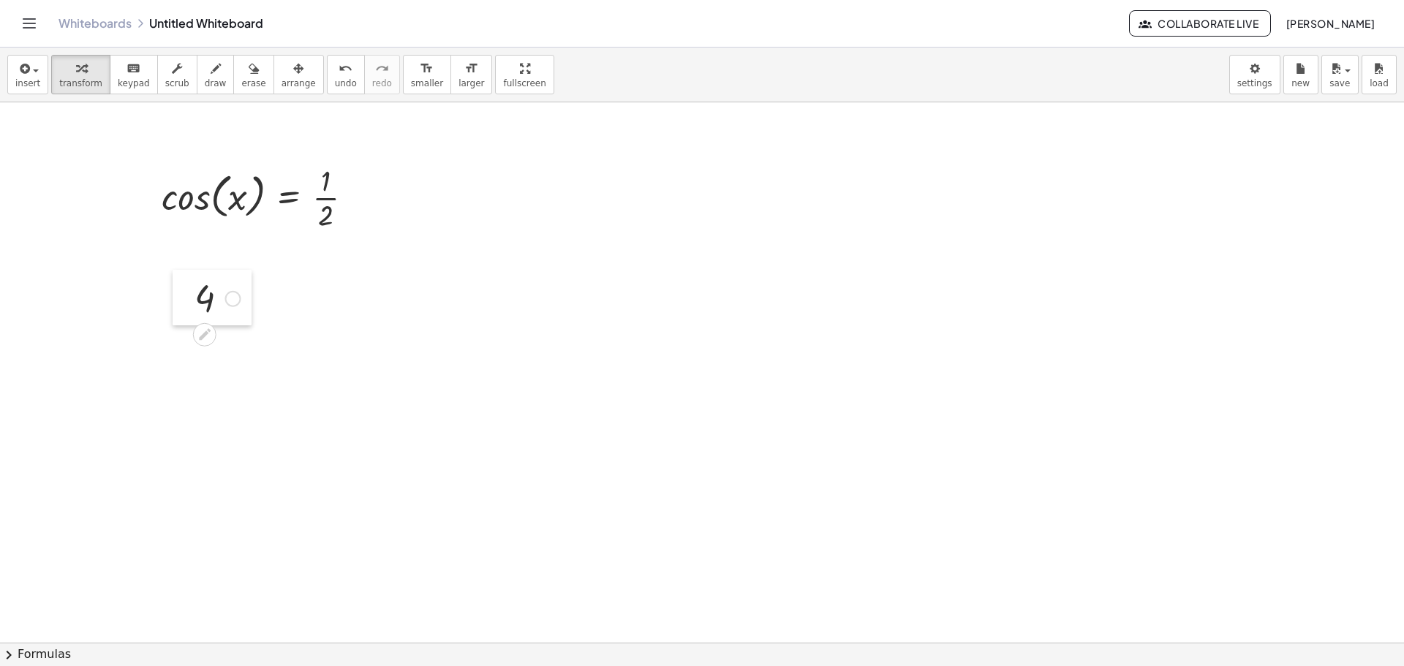
drag, startPoint x: 538, startPoint y: 192, endPoint x: 197, endPoint y: 306, distance: 360.1
click at [195, 306] on div at bounding box center [184, 298] width 22 height 56
drag, startPoint x: 190, startPoint y: 312, endPoint x: 202, endPoint y: 320, distance: 13.8
click at [180, 320] on div at bounding box center [169, 299] width 22 height 56
click at [236, 302] on div at bounding box center [241, 307] width 16 height 16
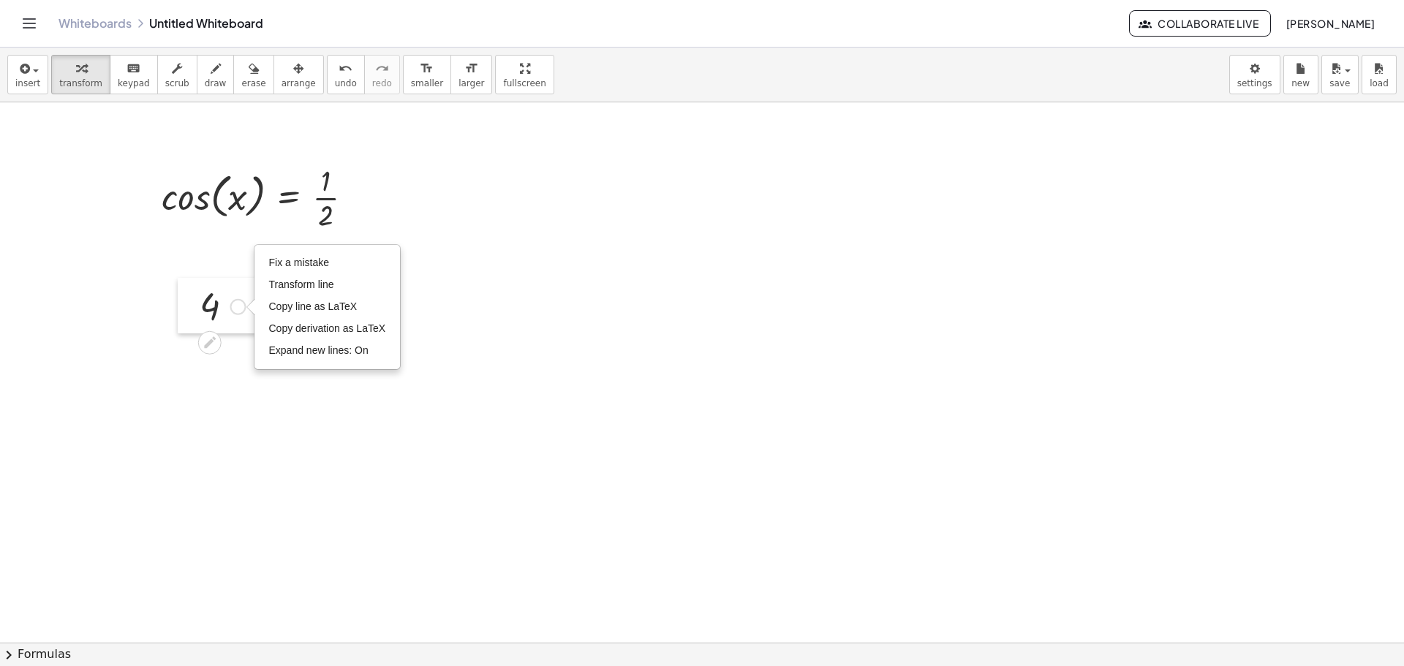
drag, startPoint x: 189, startPoint y: 305, endPoint x: 244, endPoint y: 317, distance: 57.0
click at [187, 305] on div at bounding box center [189, 306] width 22 height 56
drag, startPoint x: 201, startPoint y: 306, endPoint x: 211, endPoint y: 311, distance: 10.5
click at [207, 307] on div at bounding box center [220, 306] width 61 height 48
drag, startPoint x: 190, startPoint y: 311, endPoint x: 216, endPoint y: 317, distance: 27.1
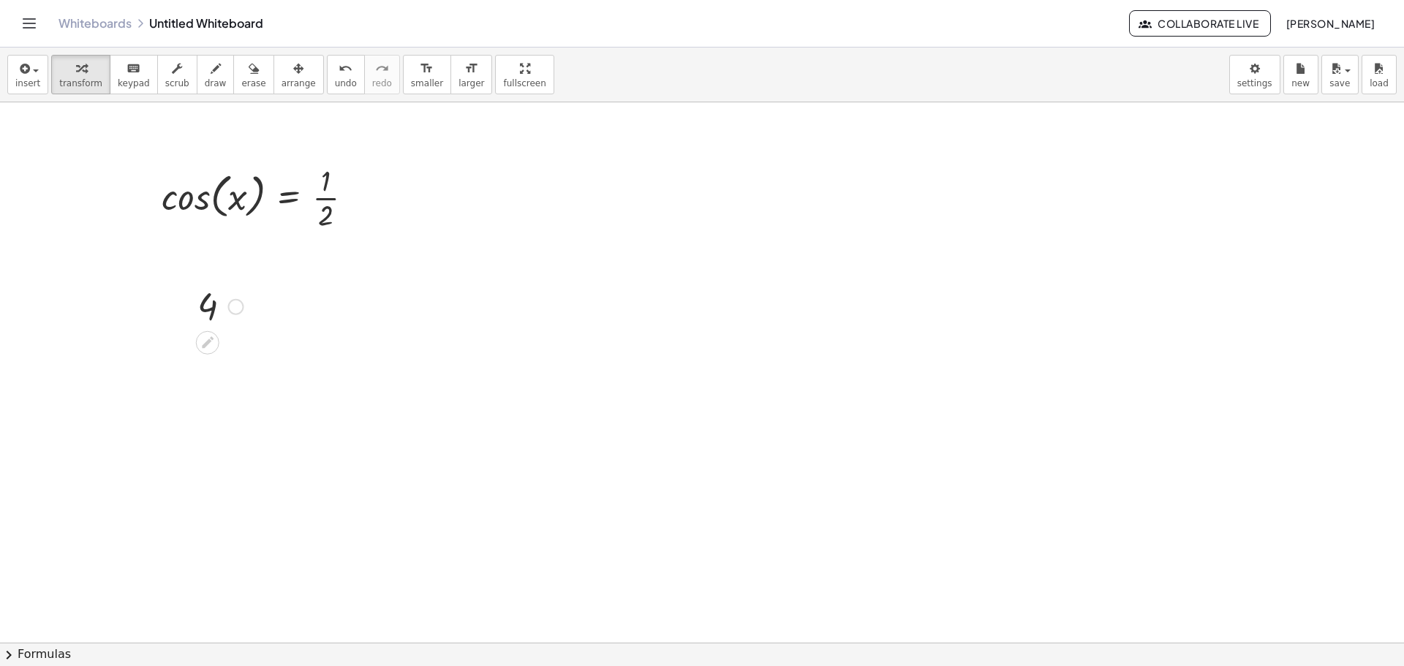
click at [216, 317] on div at bounding box center [220, 306] width 61 height 48
click at [211, 317] on div at bounding box center [220, 306] width 61 height 48
click at [201, 309] on div at bounding box center [220, 306] width 61 height 48
click at [339, 70] on icon "undo" at bounding box center [346, 69] width 14 height 18
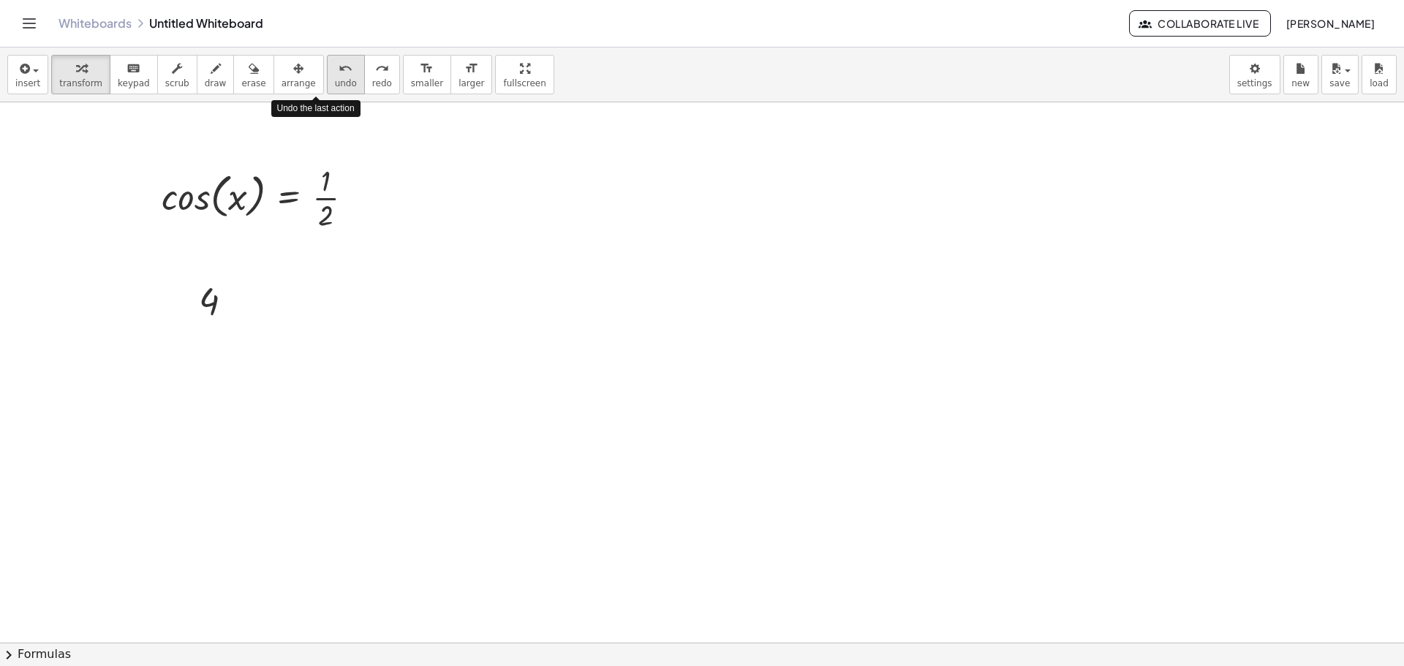
click at [339, 70] on icon "undo" at bounding box center [346, 69] width 14 height 18
click at [133, 75] on div "keyboard" at bounding box center [134, 68] width 32 height 18
click at [66, 76] on div "button" at bounding box center [80, 68] width 43 height 18
click at [31, 76] on div "button" at bounding box center [27, 68] width 25 height 18
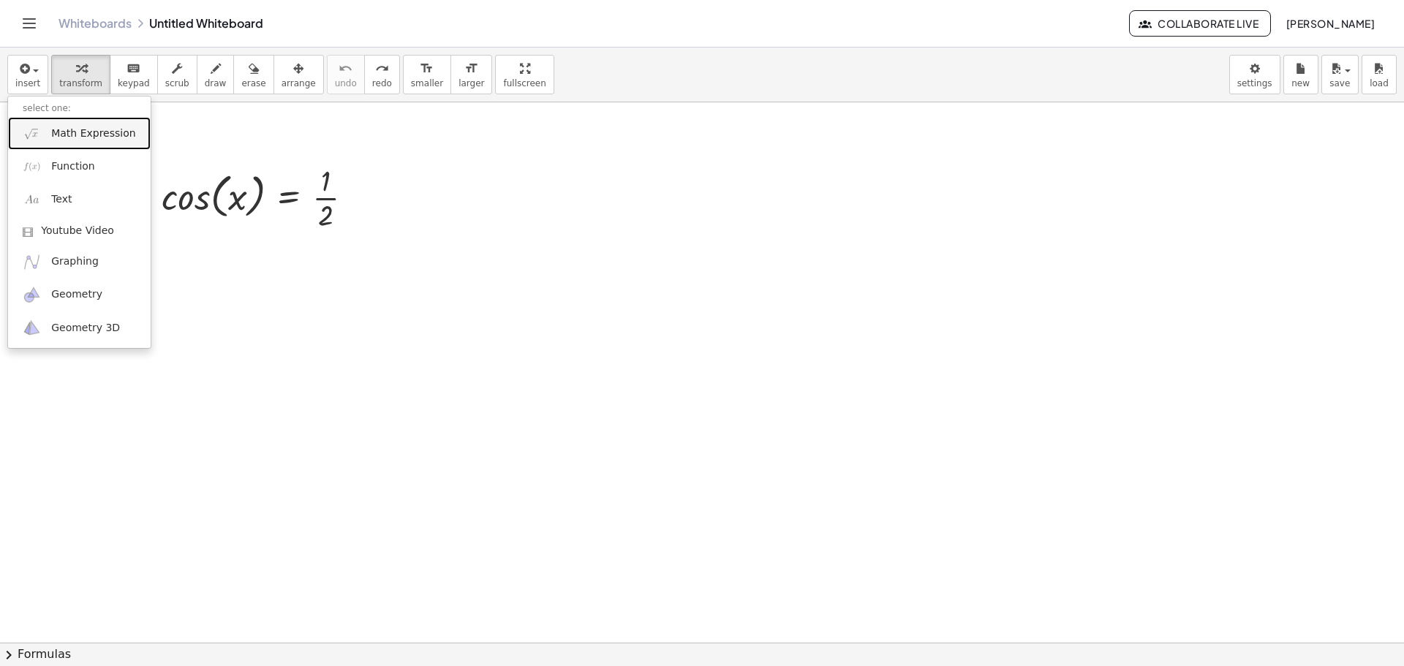
click at [68, 133] on span "Math Expression" at bounding box center [93, 134] width 84 height 15
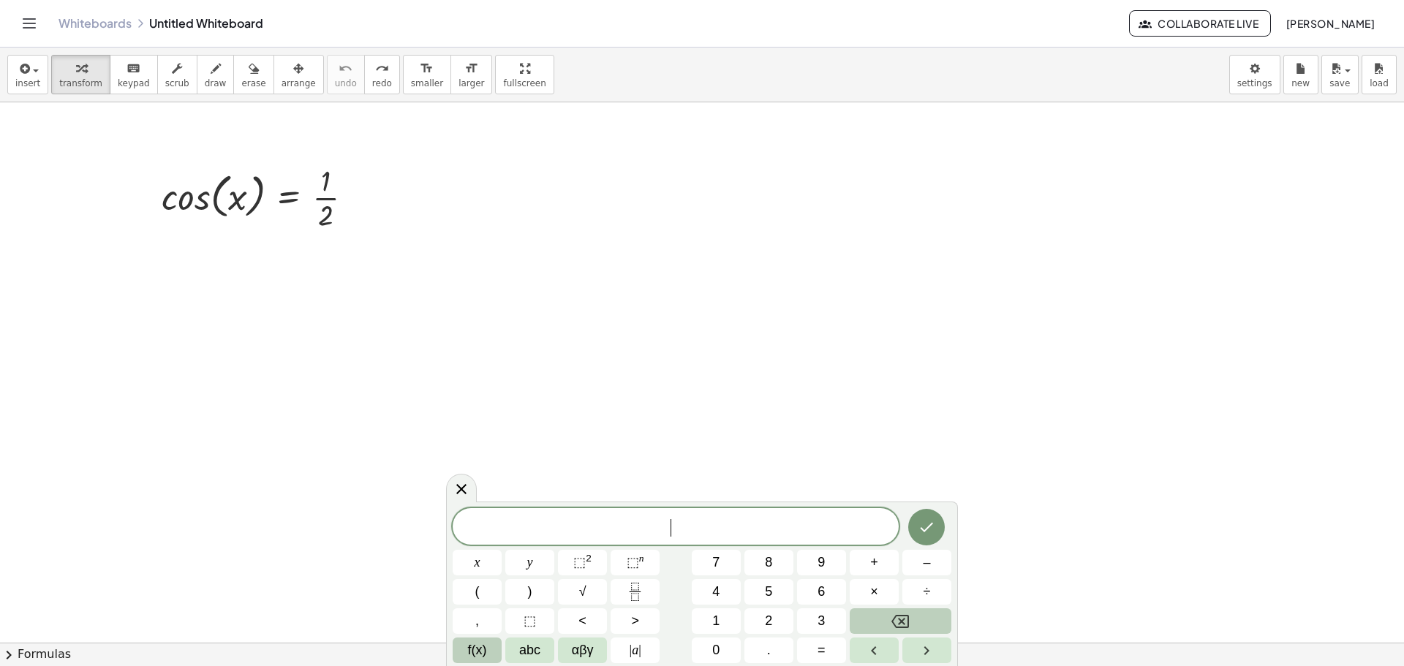
click at [475, 646] on span "f(x)" at bounding box center [477, 651] width 19 height 20
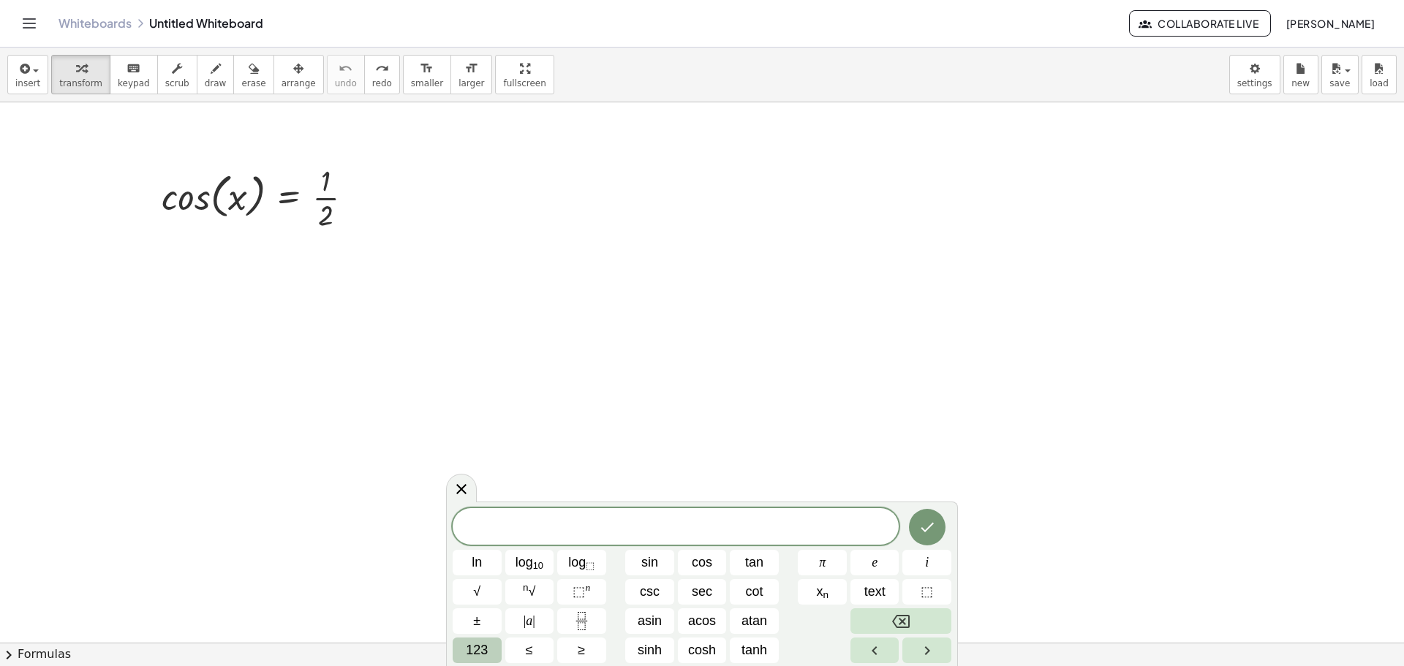
click at [491, 650] on button "123" at bounding box center [477, 651] width 49 height 26
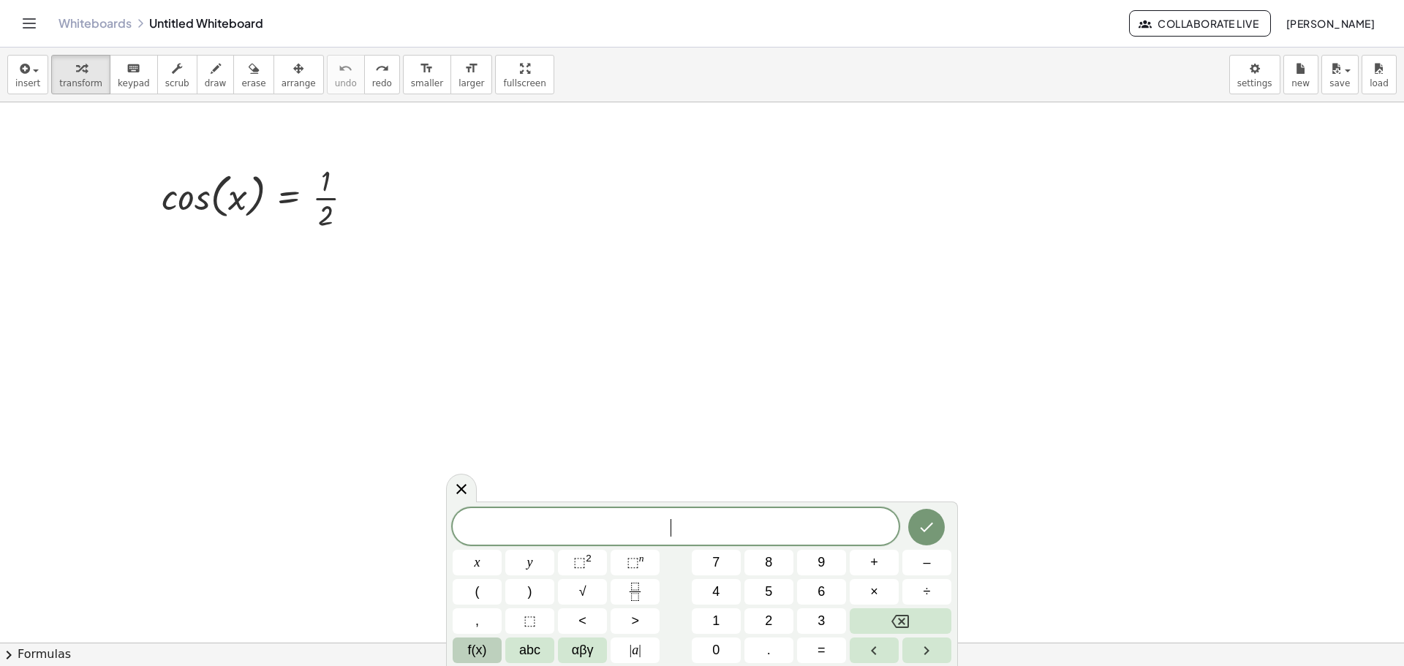
click at [489, 650] on button "f(x)" at bounding box center [477, 651] width 49 height 26
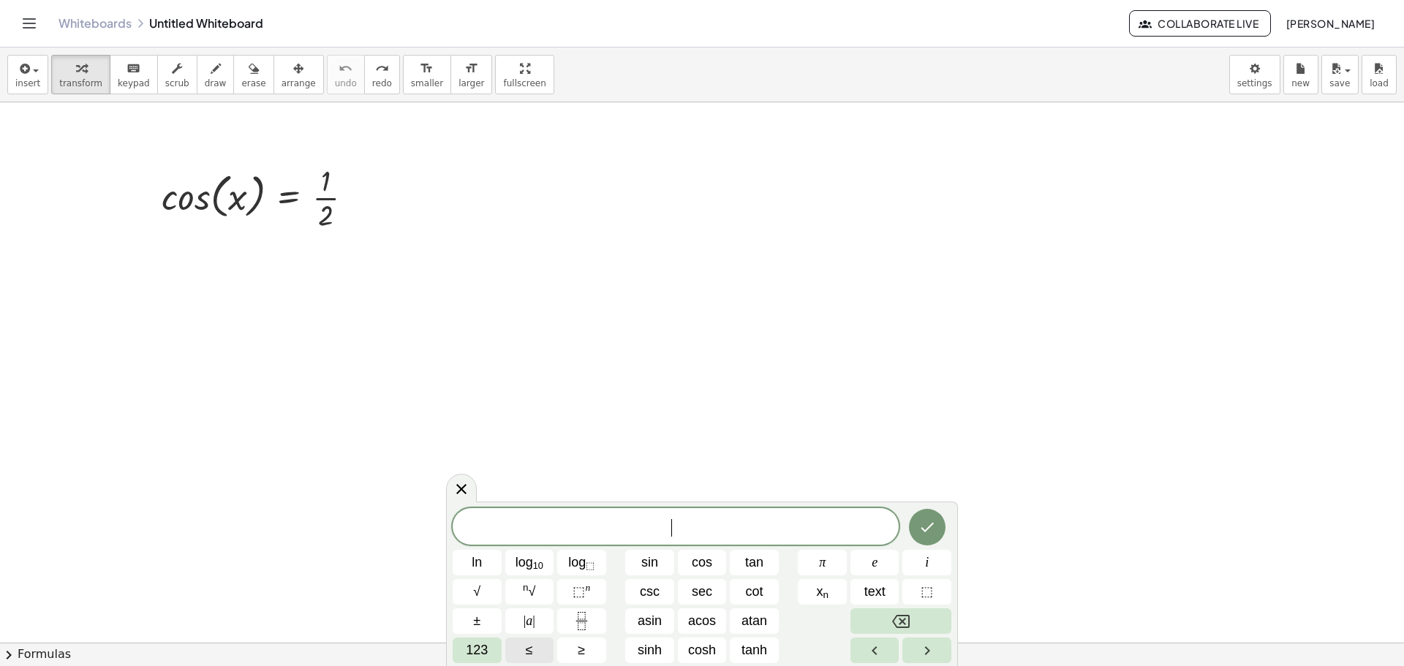
click at [489, 651] on button "123" at bounding box center [477, 651] width 49 height 26
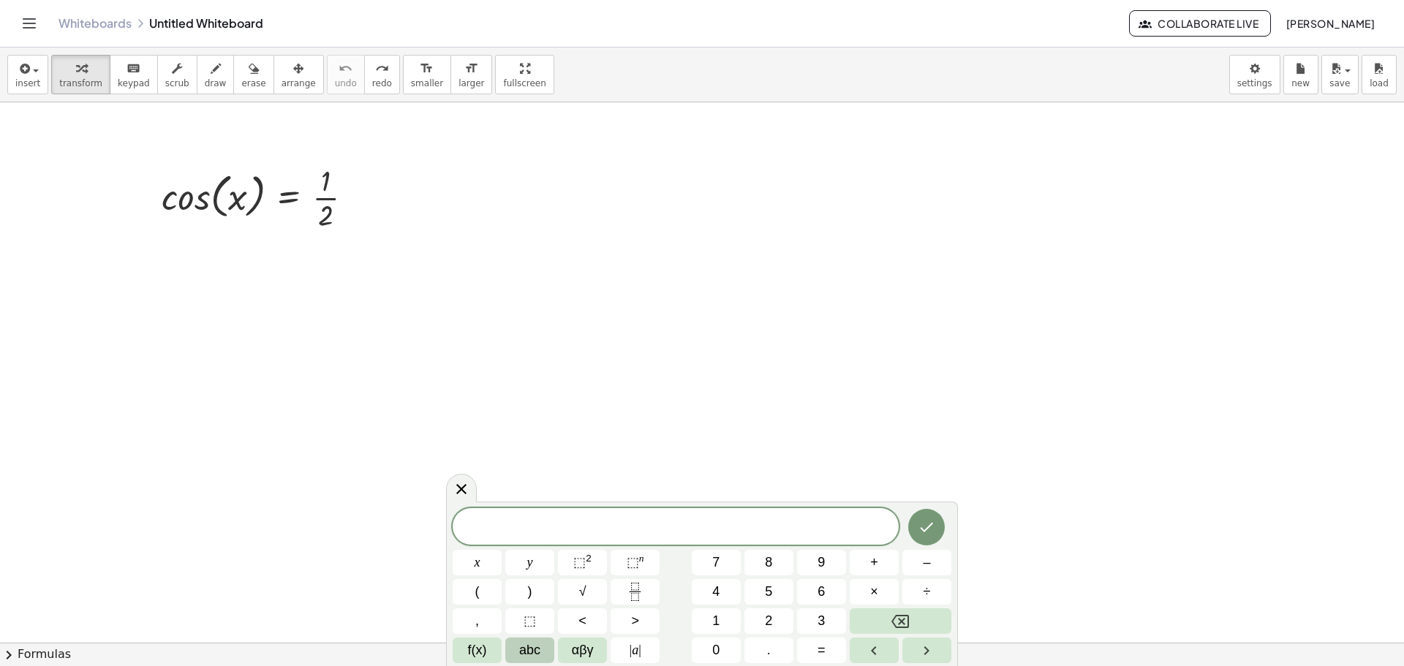
click at [529, 651] on span "abc" at bounding box center [529, 651] width 21 height 20
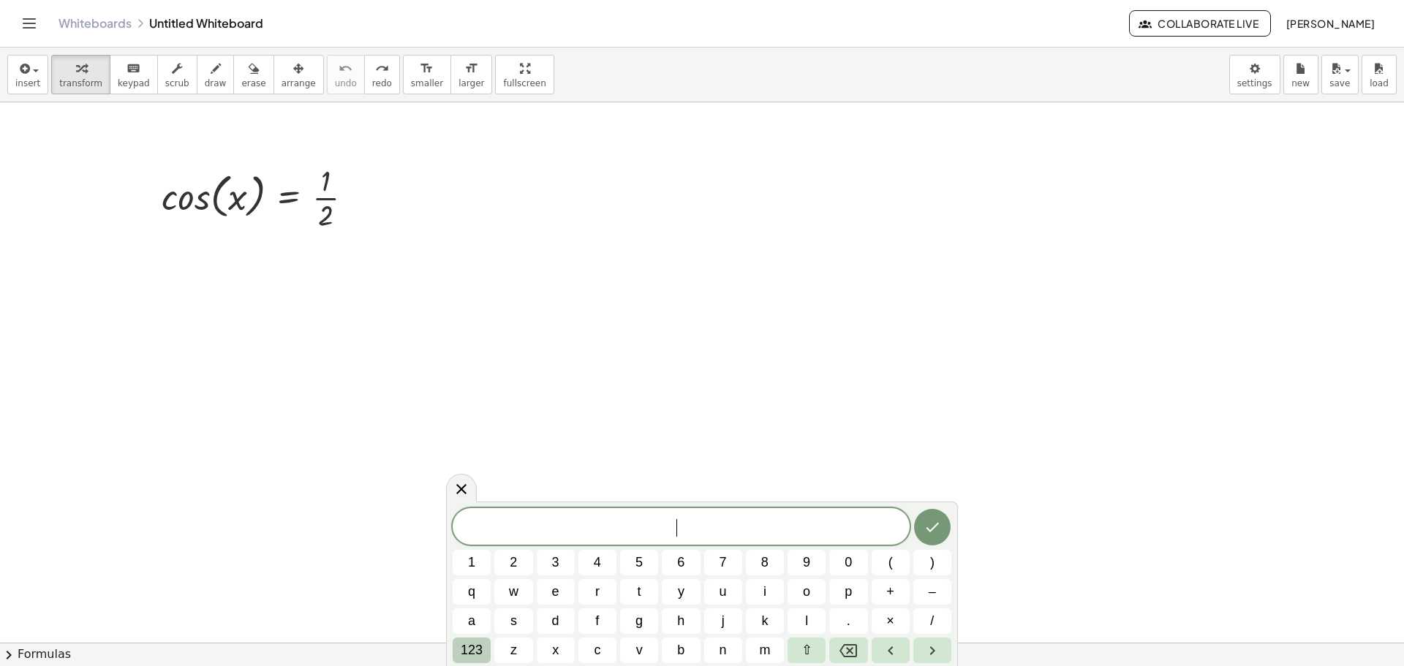
click at [478, 645] on span "123" at bounding box center [472, 651] width 22 height 20
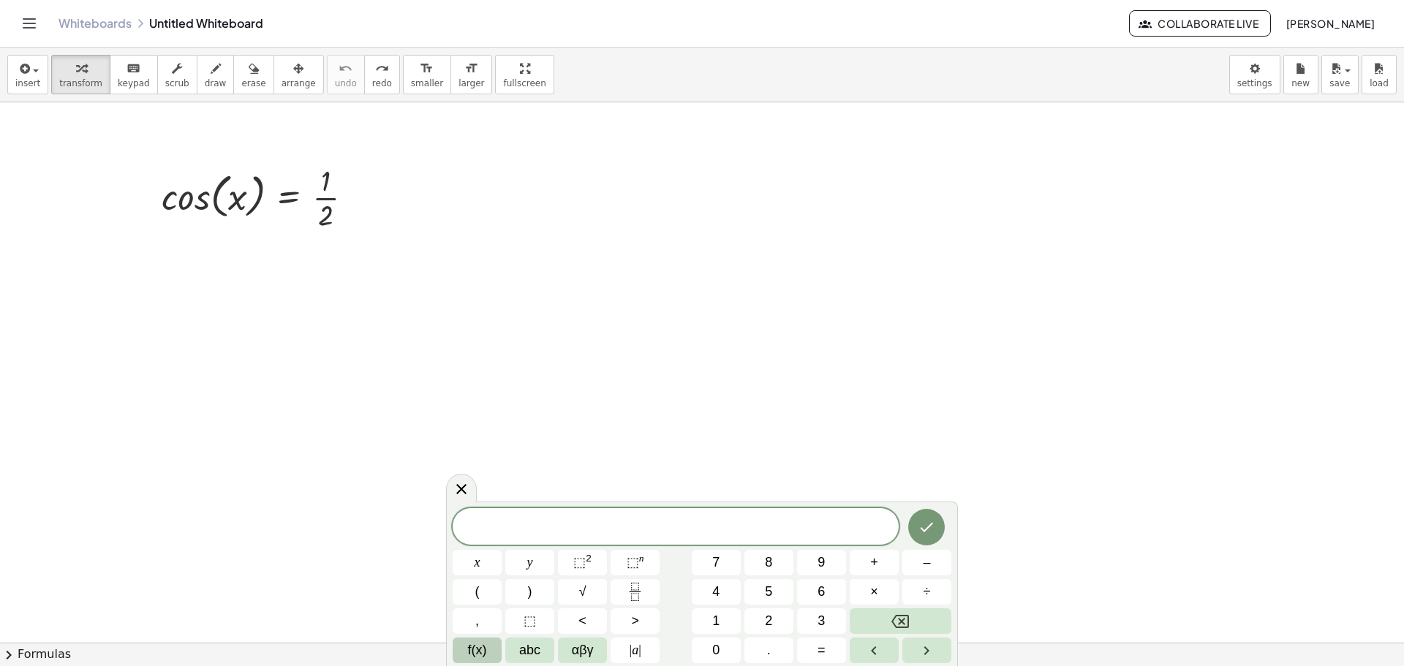
click at [489, 662] on button "f(x)" at bounding box center [477, 651] width 49 height 26
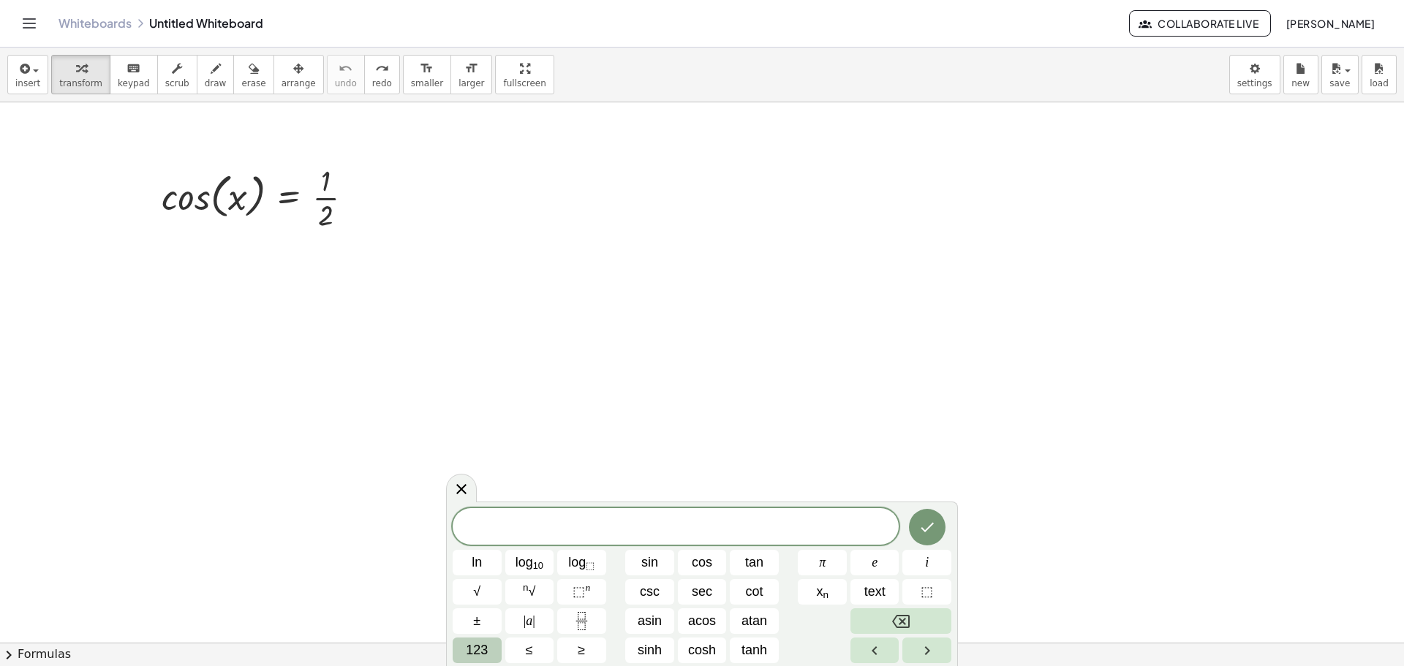
click at [478, 663] on button "123" at bounding box center [477, 651] width 49 height 26
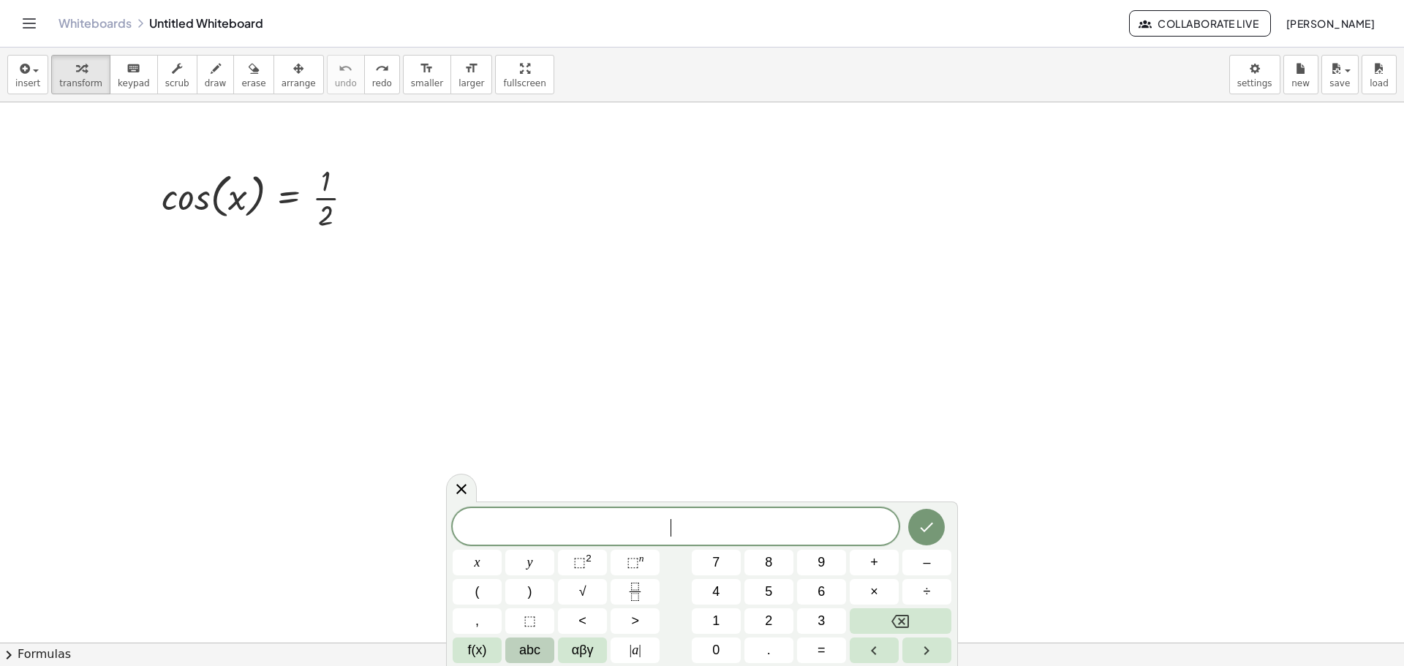
click at [533, 641] on span "abc" at bounding box center [529, 651] width 21 height 20
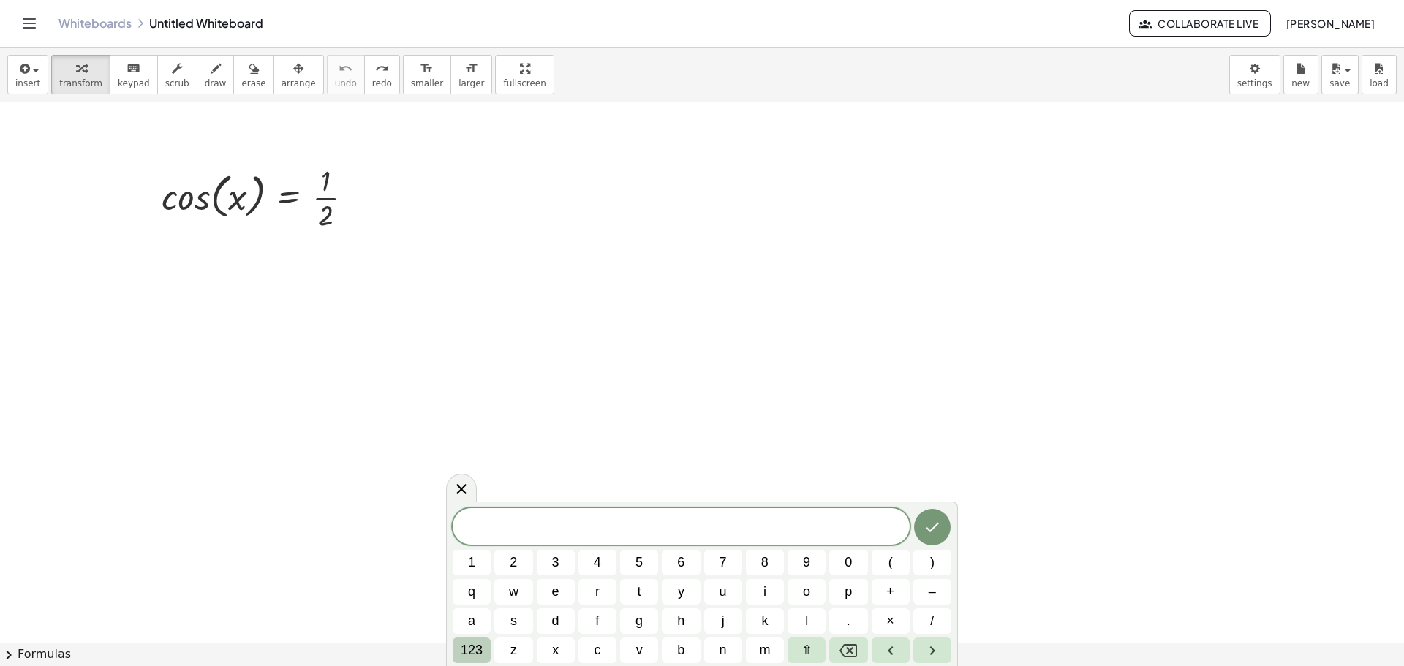
click at [483, 647] on span "123" at bounding box center [472, 651] width 22 height 20
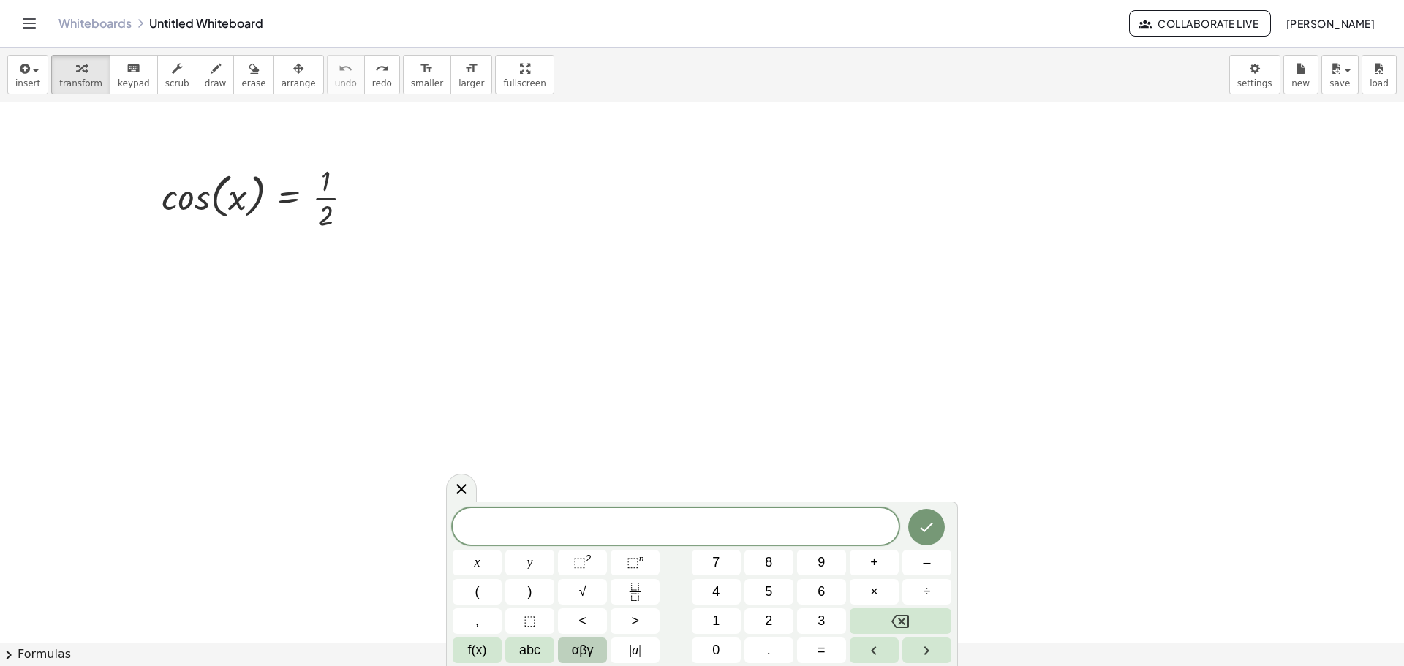
click at [571, 649] on button "αβγ" at bounding box center [582, 651] width 49 height 26
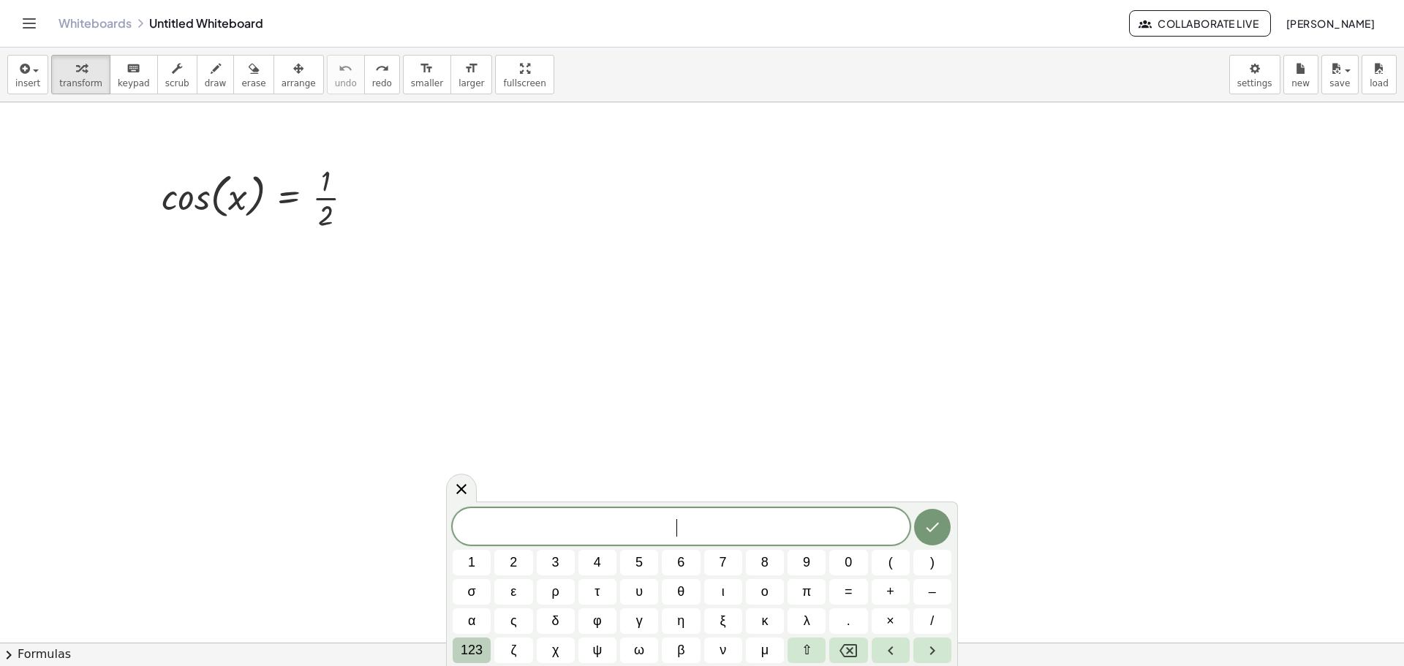
click at [483, 651] on span "123" at bounding box center [472, 651] width 22 height 20
click at [500, 658] on button "f(x)" at bounding box center [477, 651] width 49 height 26
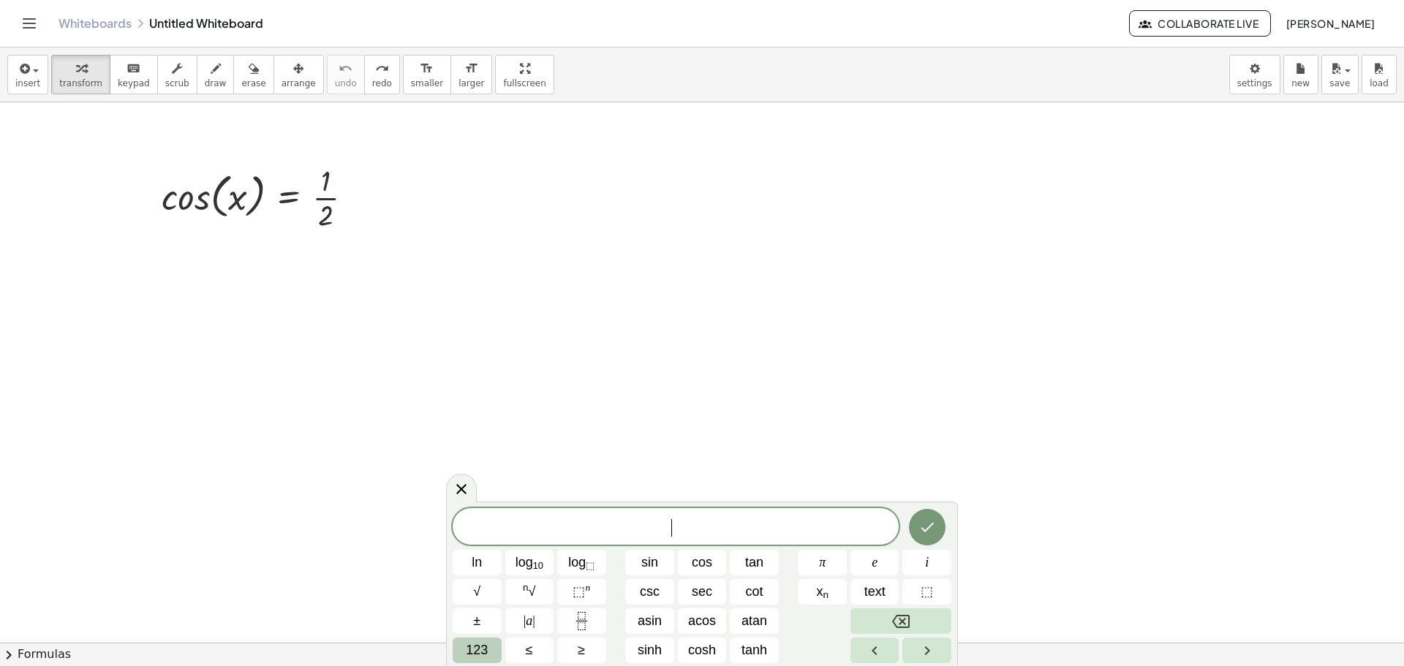
click at [464, 654] on button "123" at bounding box center [477, 651] width 49 height 26
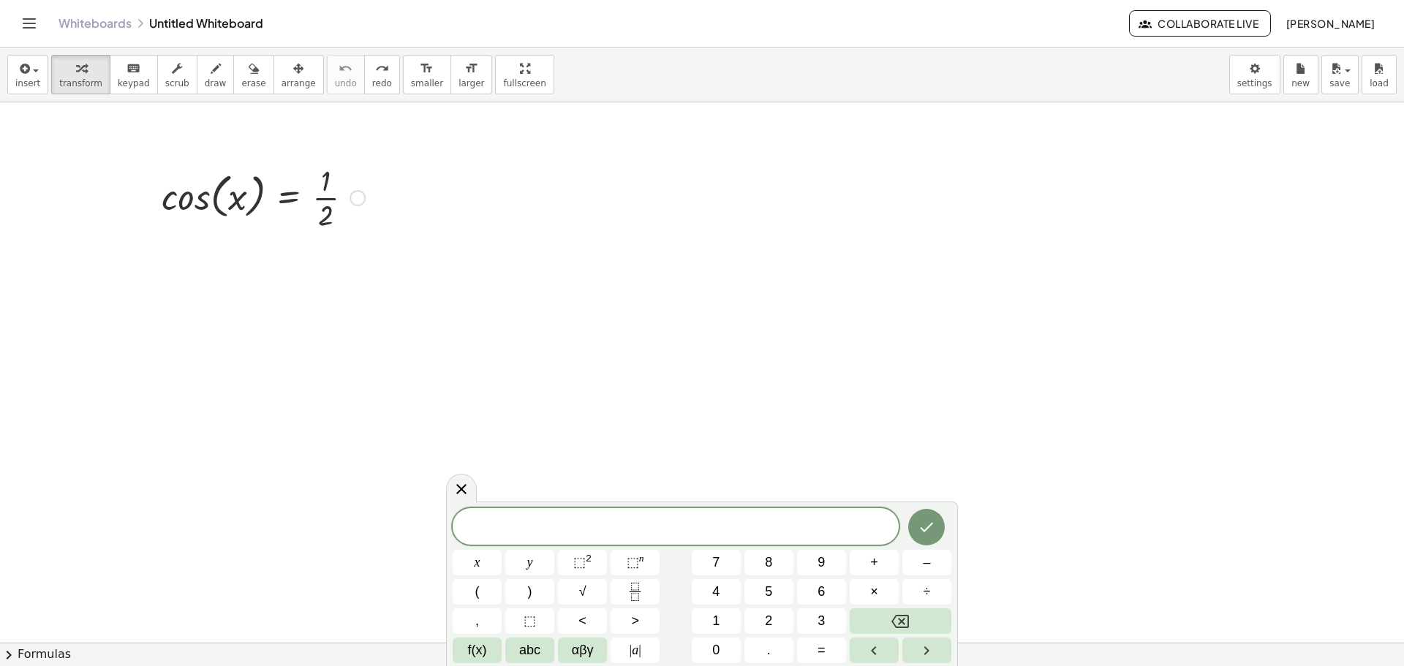
click at [288, 200] on div at bounding box center [263, 196] width 218 height 73
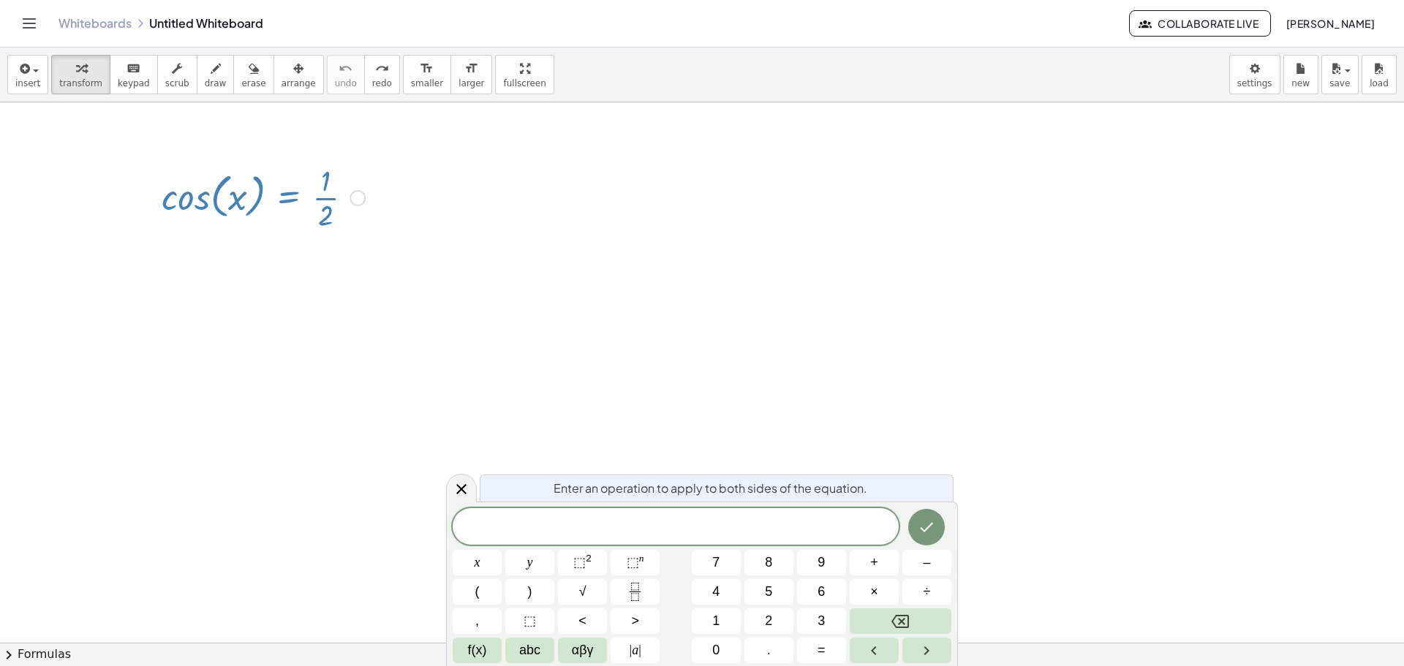
click at [649, 261] on div at bounding box center [702, 642] width 1404 height 1081
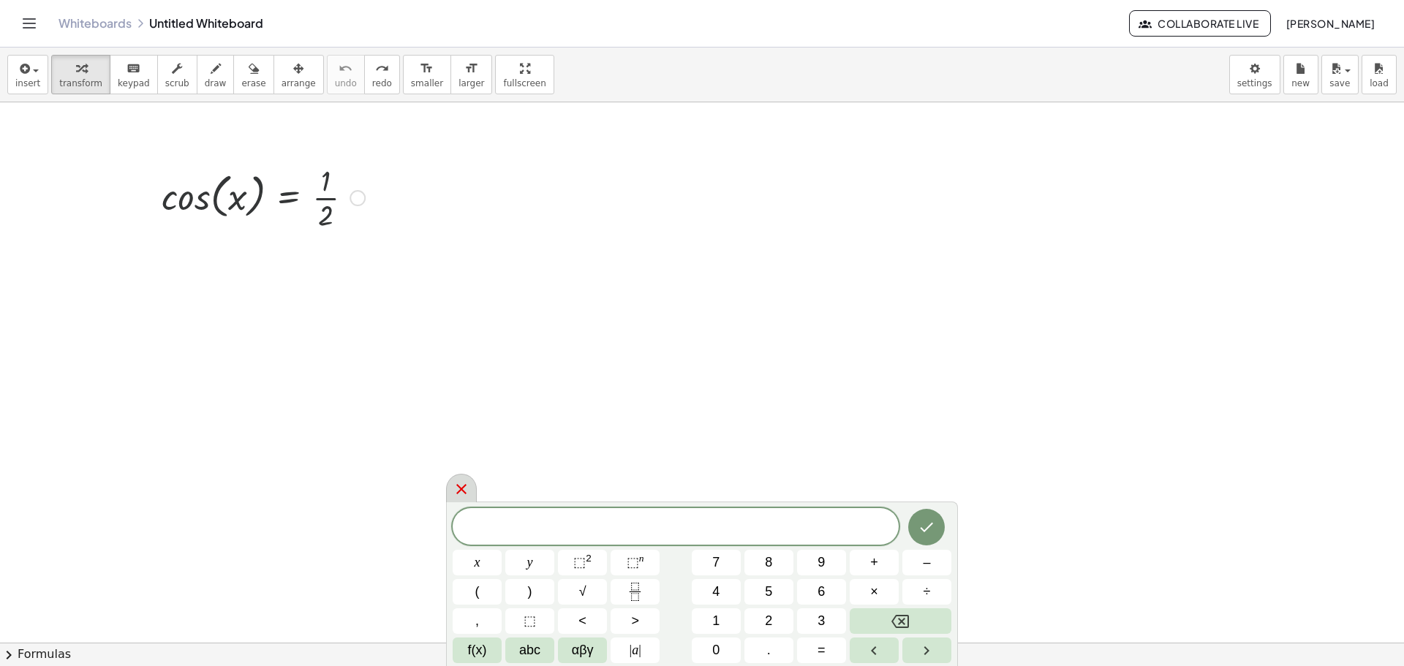
click at [465, 493] on icon at bounding box center [461, 489] width 10 height 10
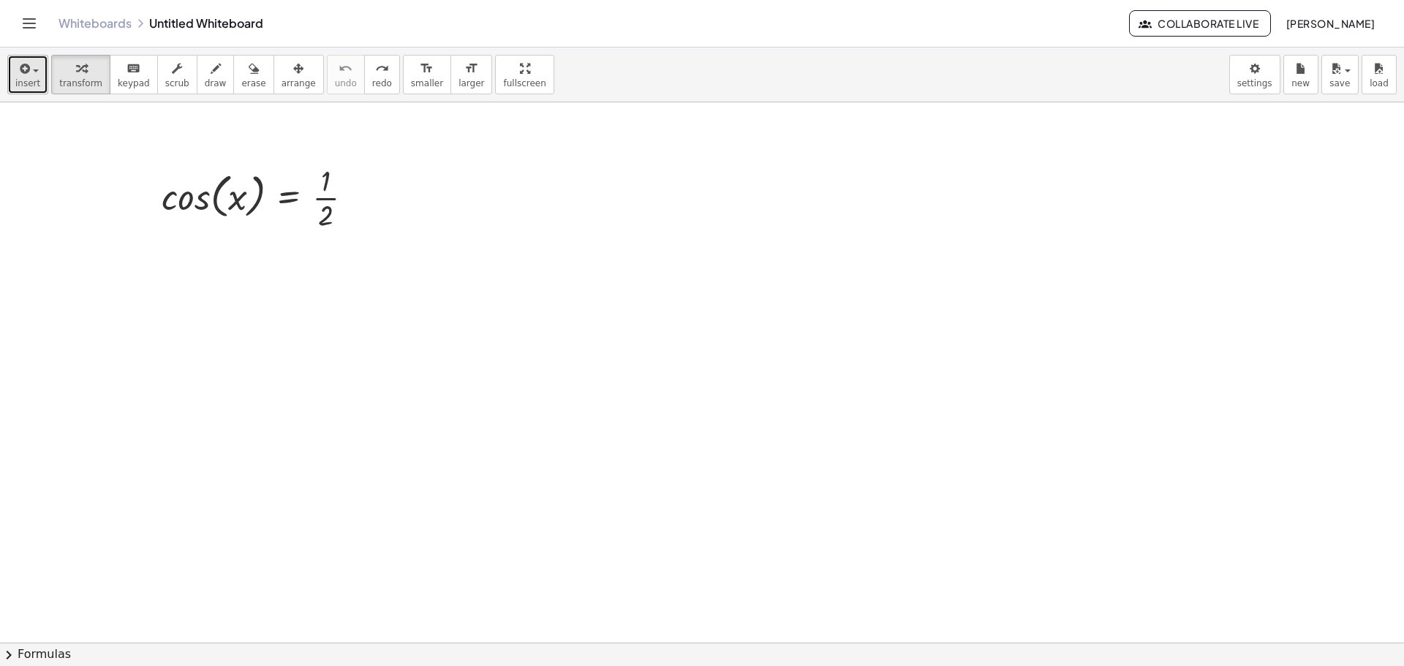
click at [41, 75] on button "insert" at bounding box center [27, 74] width 41 height 39
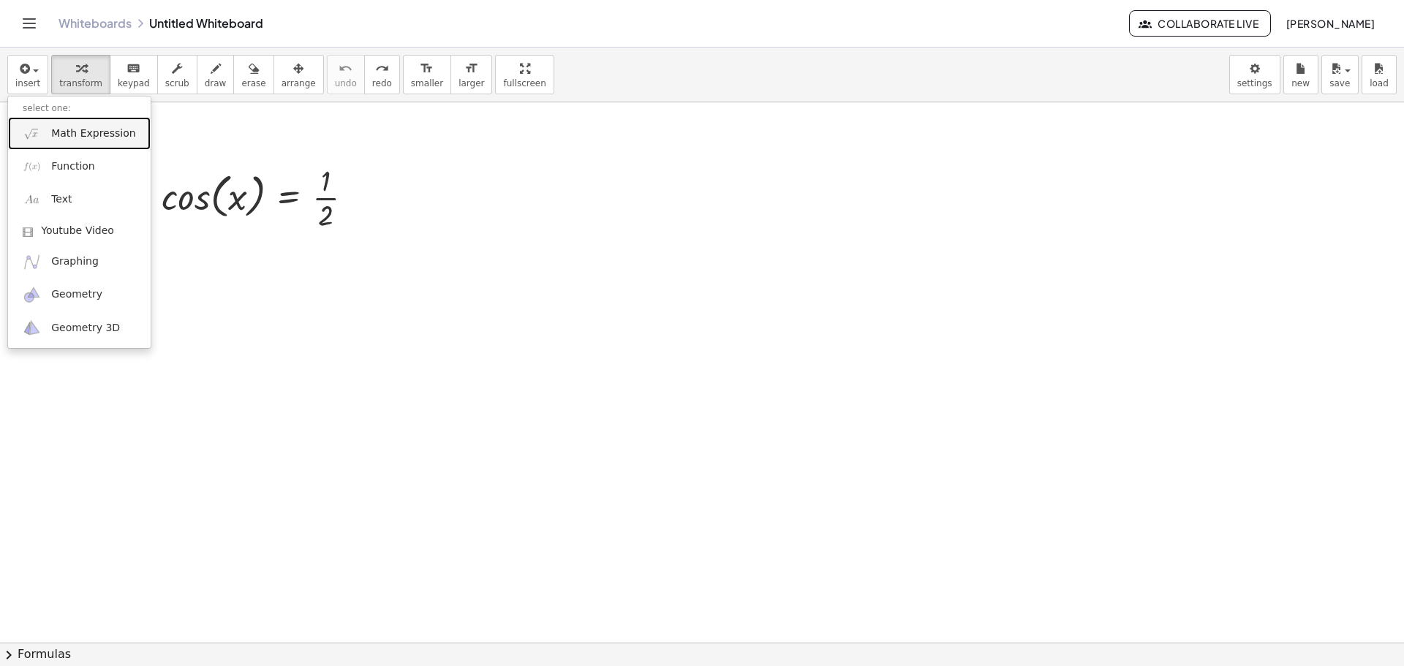
click at [109, 128] on span "Math Expression" at bounding box center [93, 134] width 84 height 15
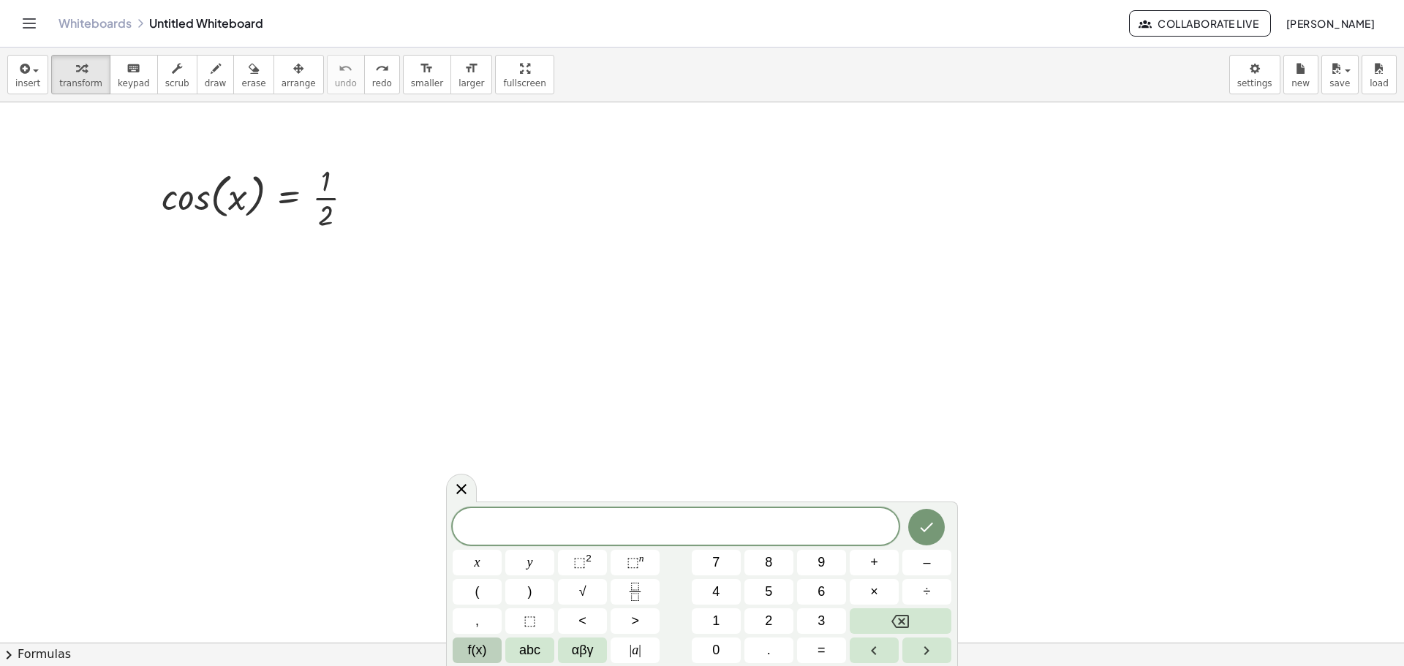
click at [486, 647] on span "f(x)" at bounding box center [477, 651] width 19 height 20
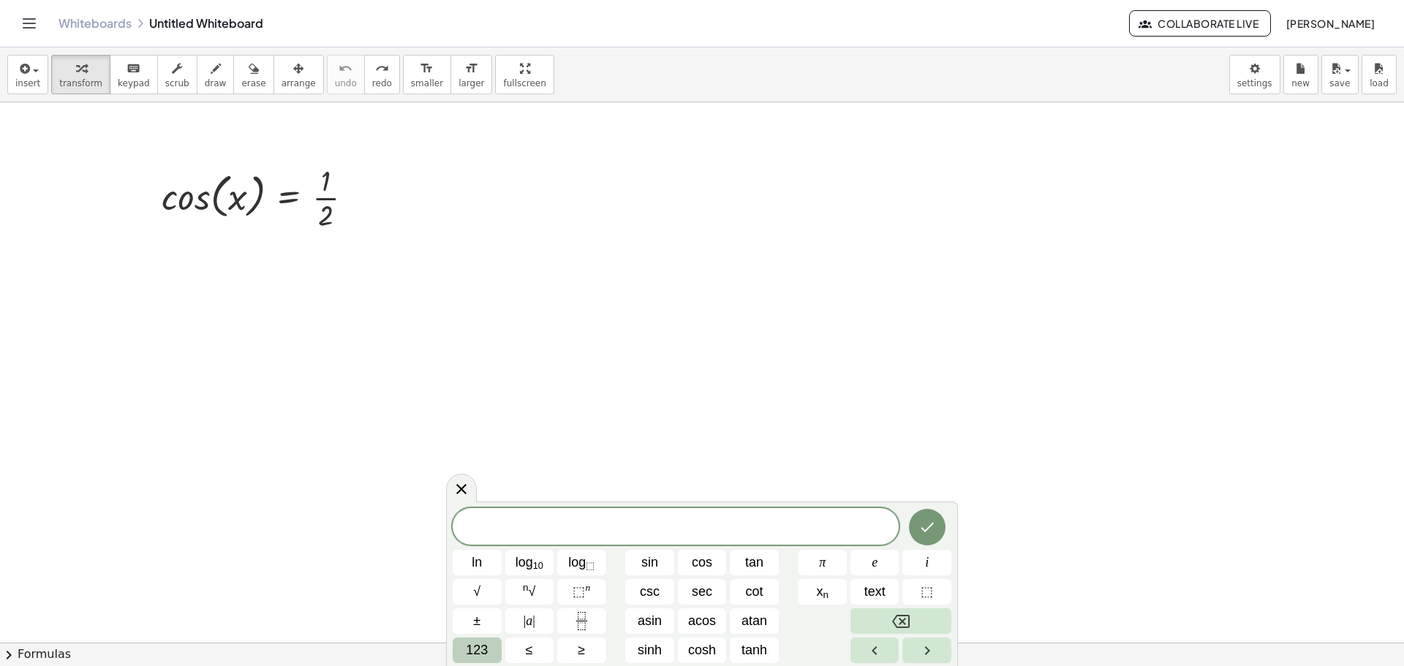
click at [497, 651] on button "123" at bounding box center [477, 651] width 49 height 26
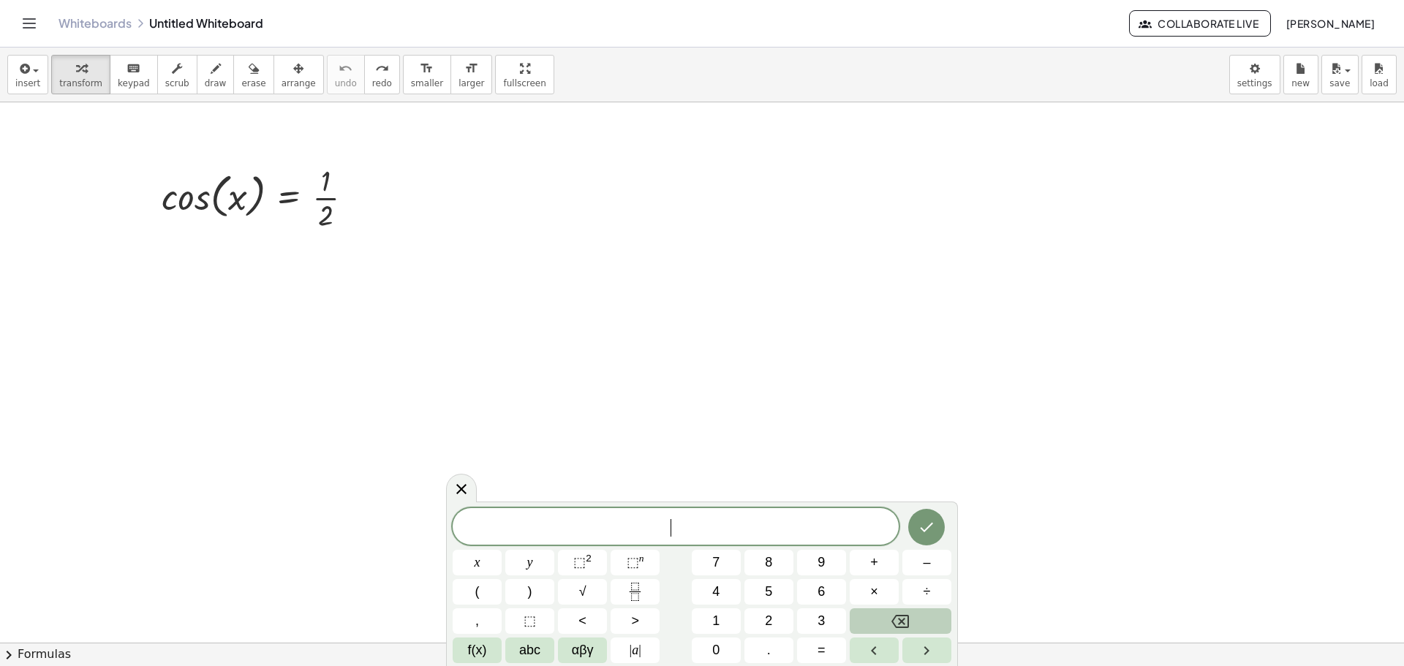
click at [497, 651] on button "f(x)" at bounding box center [477, 651] width 49 height 26
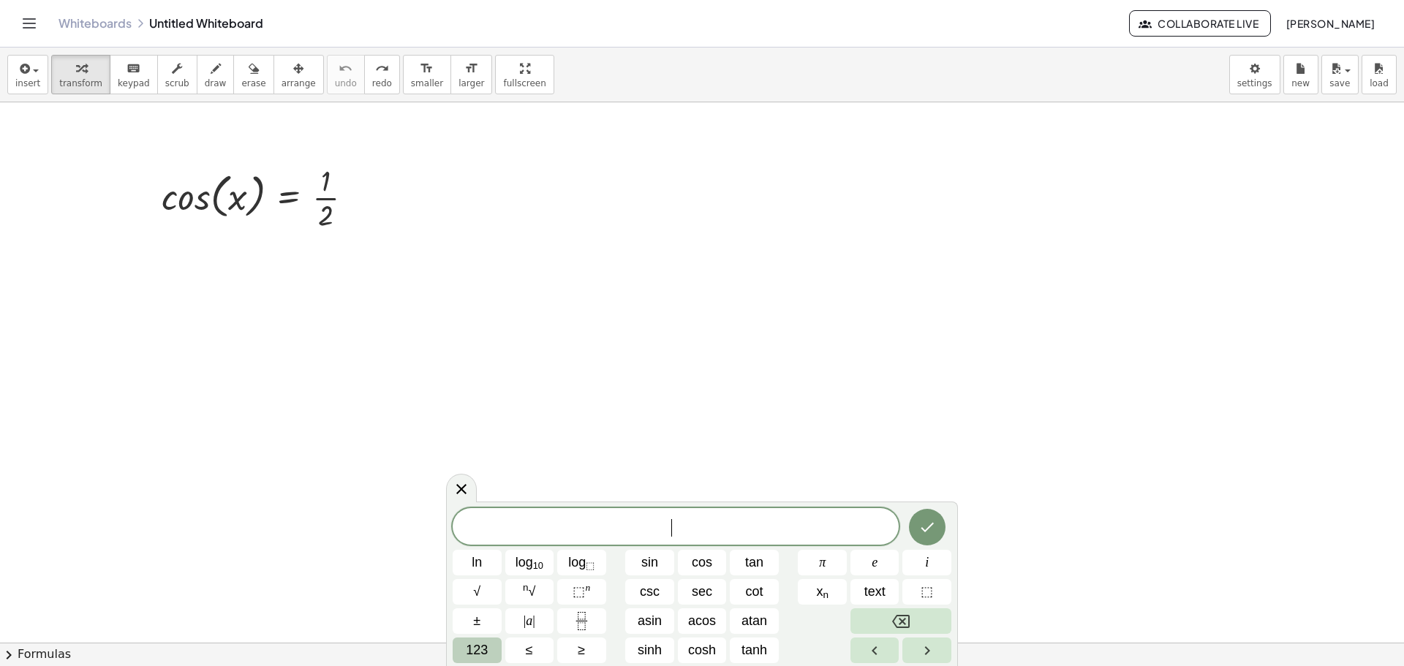
click at [494, 651] on button "123" at bounding box center [477, 651] width 49 height 26
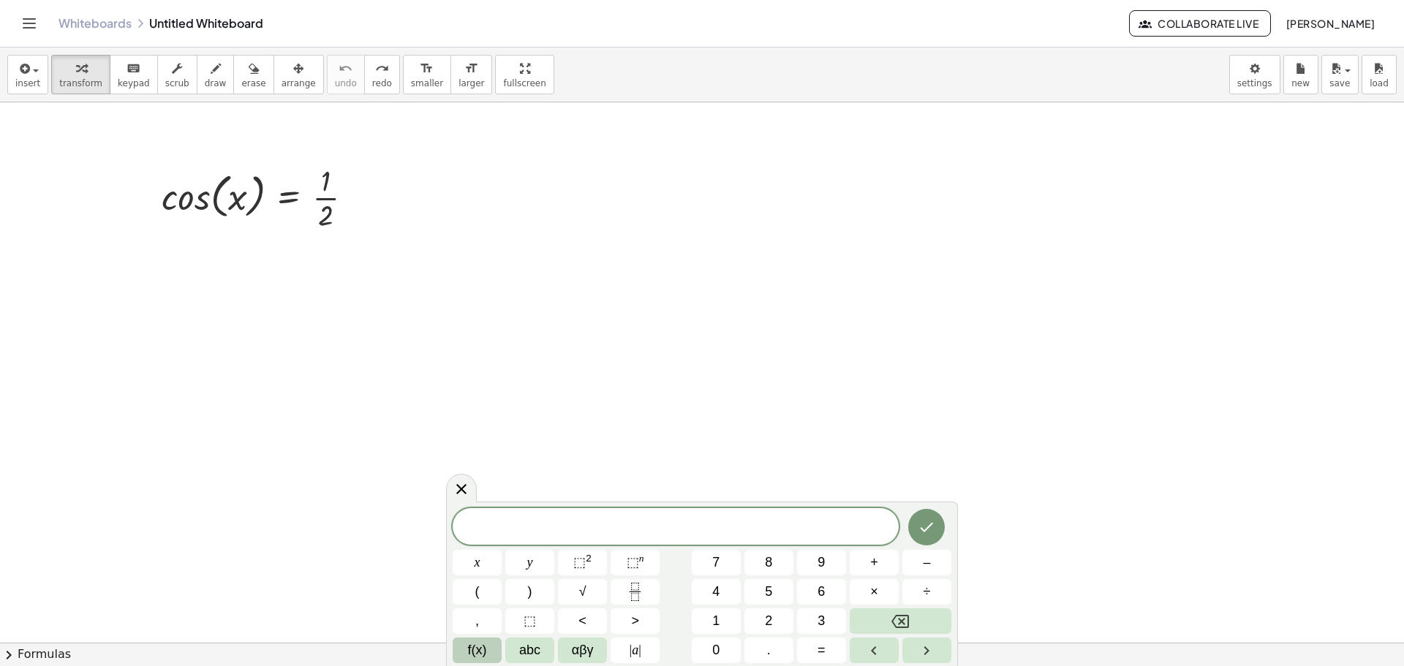
click at [492, 651] on button "f(x)" at bounding box center [477, 651] width 49 height 26
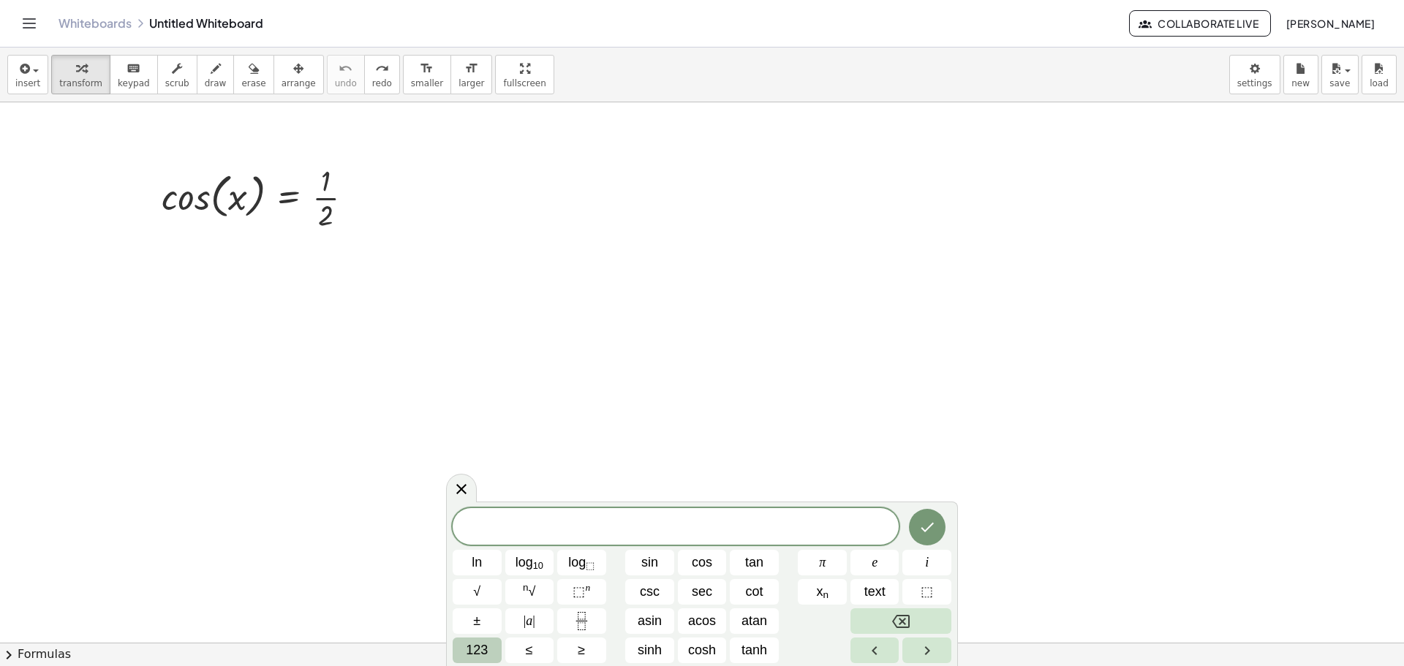
click at [481, 649] on span "123" at bounding box center [477, 651] width 22 height 20
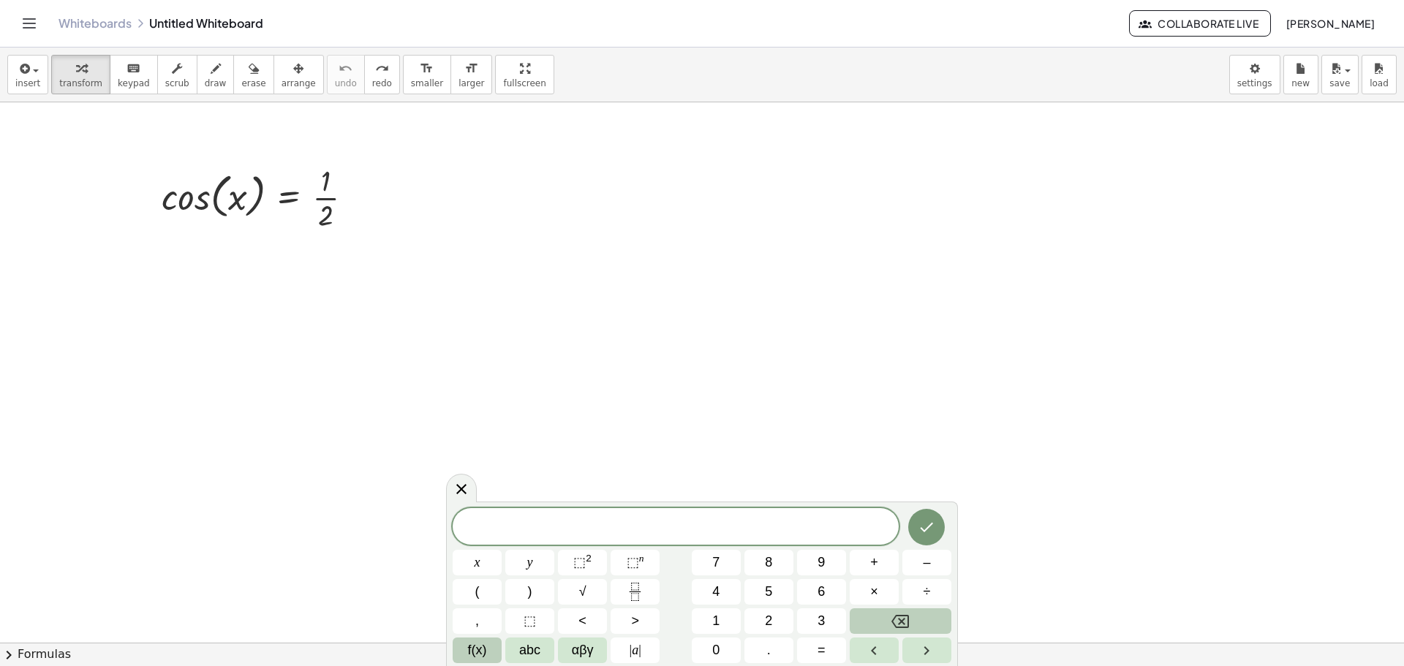
click at [486, 645] on span "f(x)" at bounding box center [477, 651] width 19 height 20
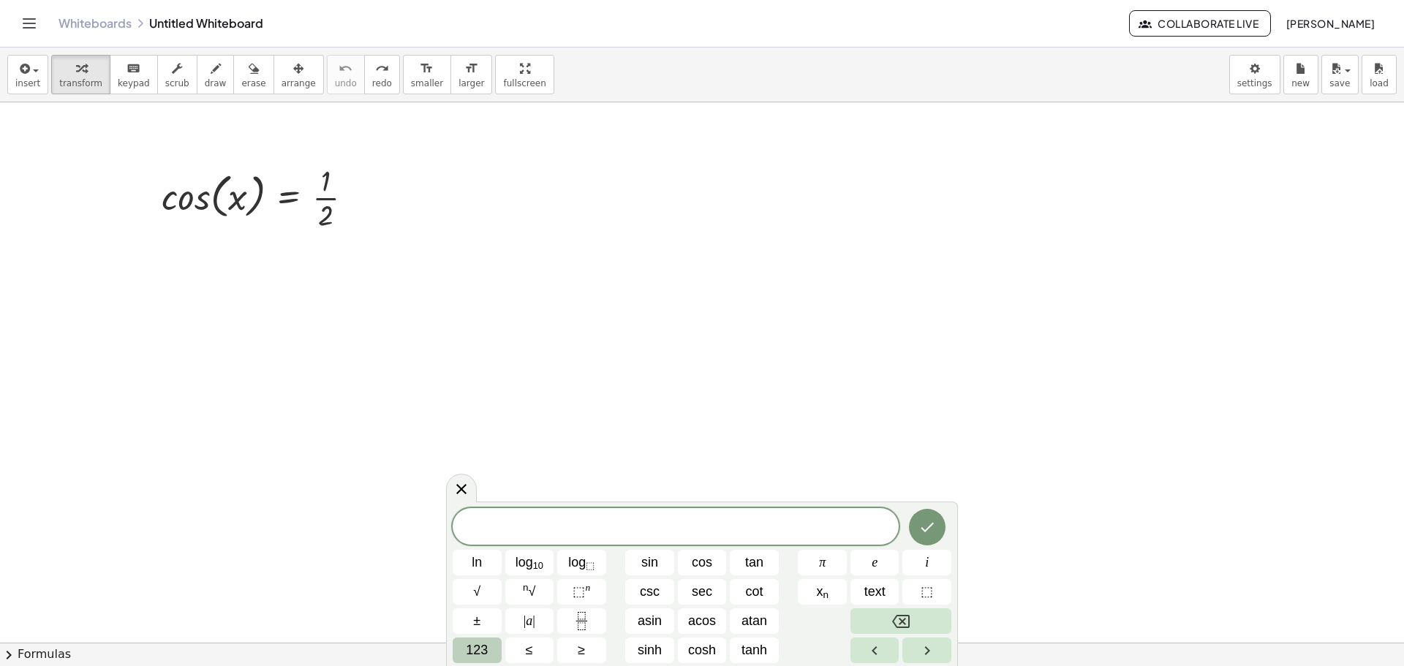
click at [473, 647] on span "123" at bounding box center [477, 651] width 22 height 20
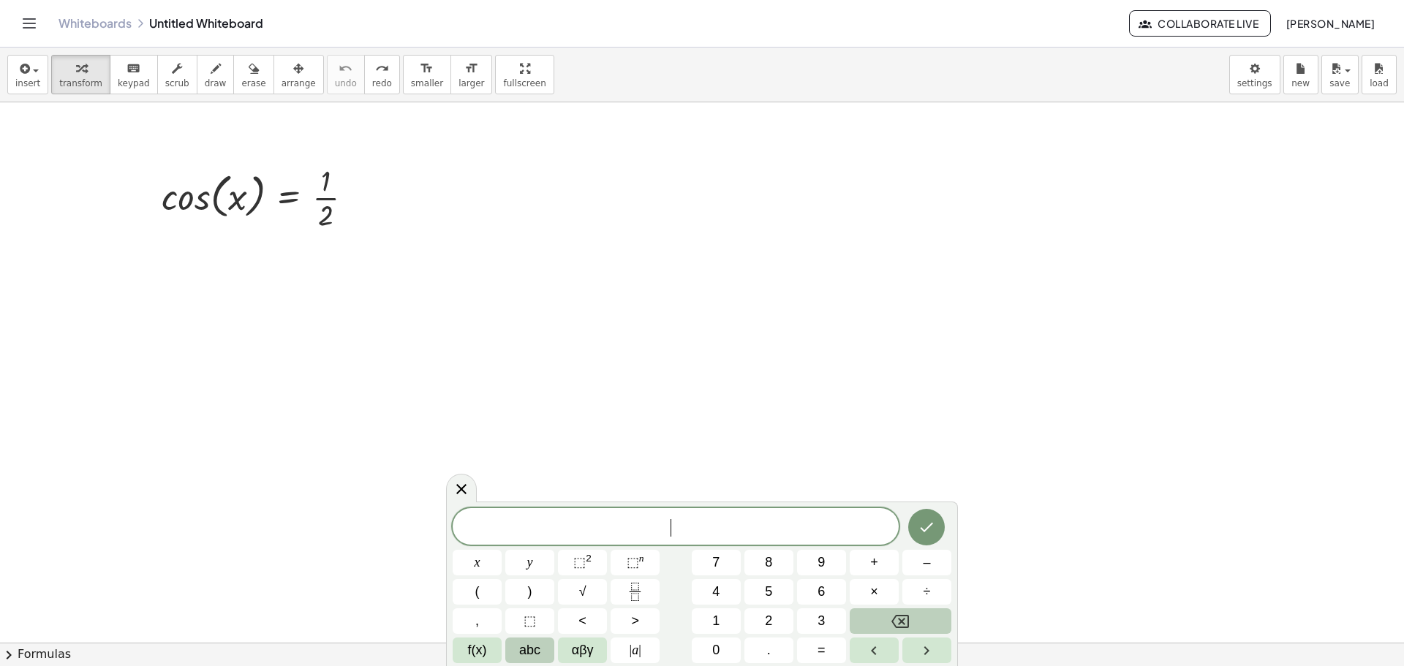
click at [532, 655] on span "abc" at bounding box center [529, 651] width 21 height 20
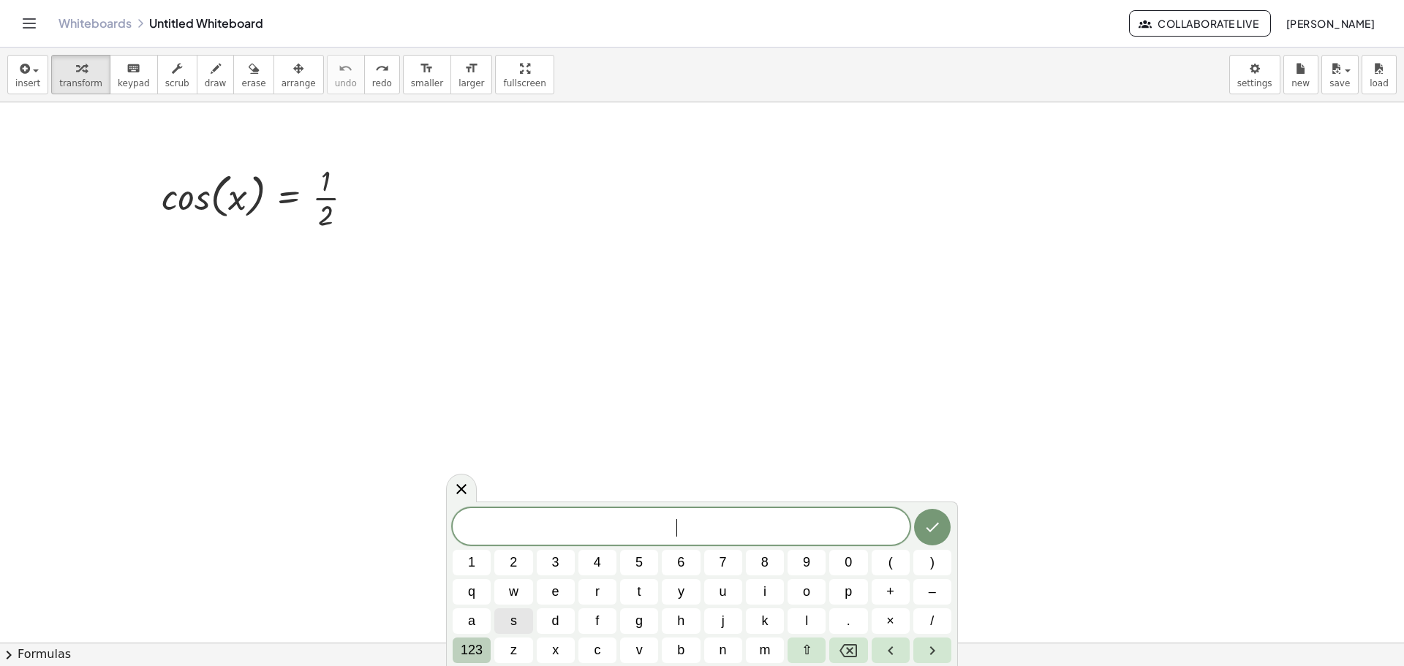
click at [476, 647] on span "123" at bounding box center [472, 651] width 22 height 20
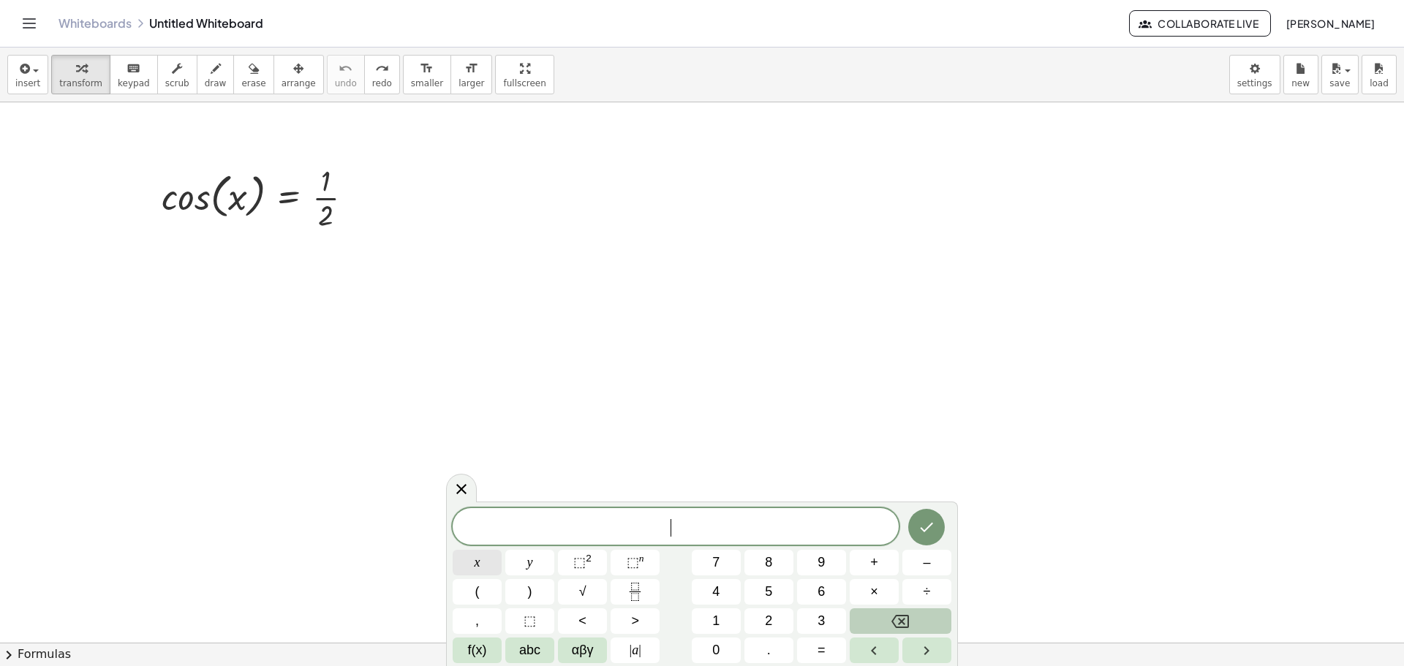
click at [487, 560] on button "x" at bounding box center [477, 563] width 49 height 26
click at [810, 650] on button "=" at bounding box center [821, 651] width 49 height 26
click at [829, 598] on button "6" at bounding box center [821, 592] width 49 height 26
click at [735, 656] on button "0" at bounding box center [716, 651] width 49 height 26
click at [932, 530] on icon "Done" at bounding box center [927, 528] width 18 height 18
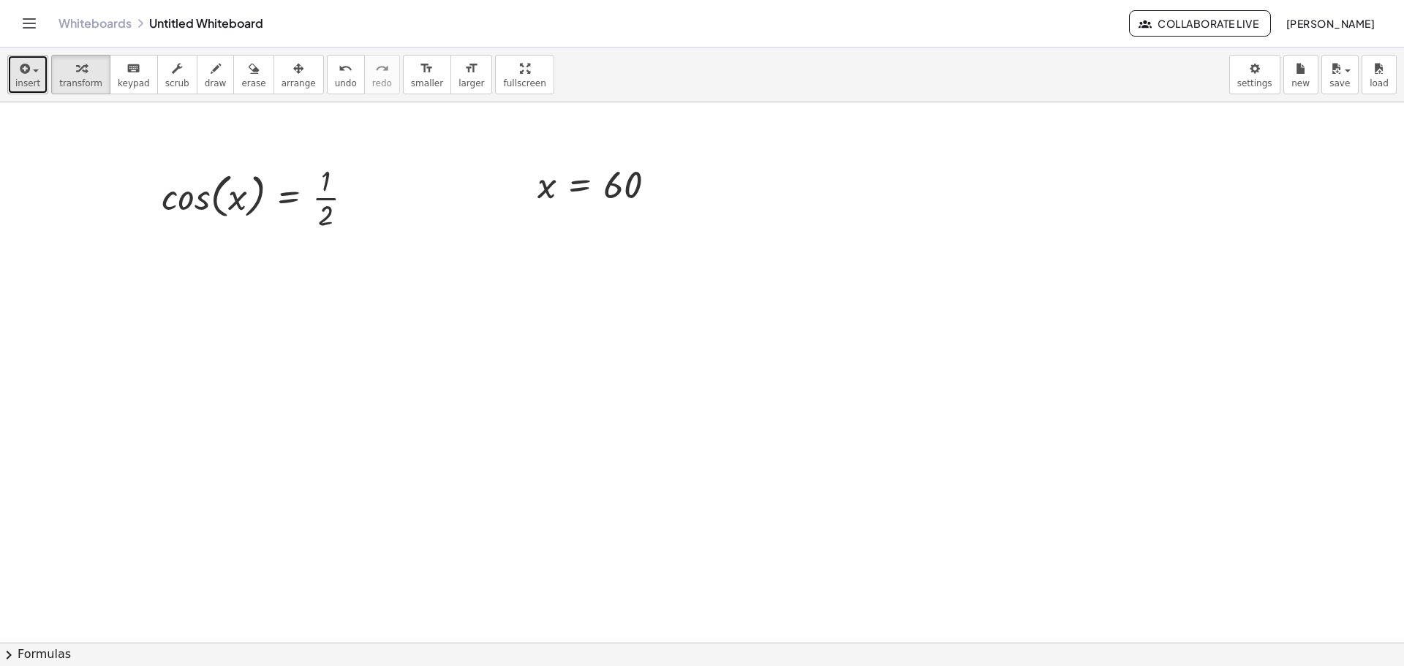
click at [39, 73] on button "insert" at bounding box center [27, 74] width 41 height 39
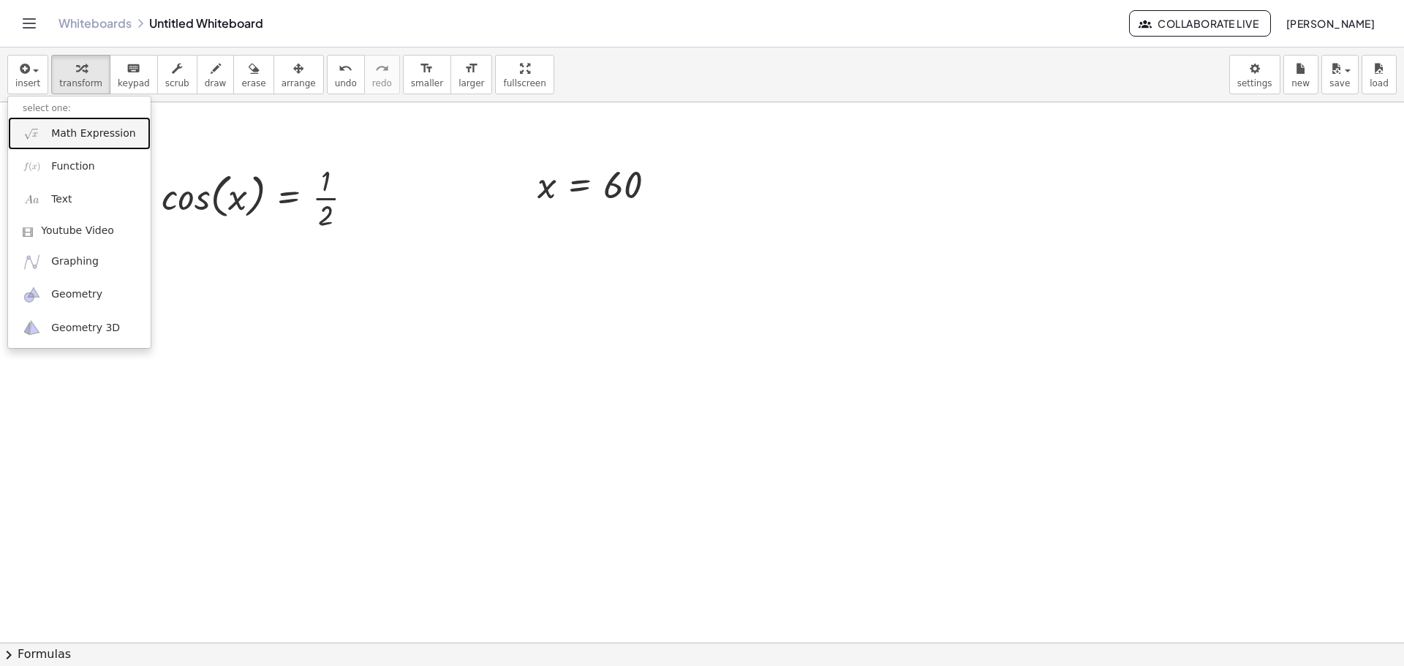
click at [97, 142] on link "Math Expression" at bounding box center [79, 133] width 143 height 33
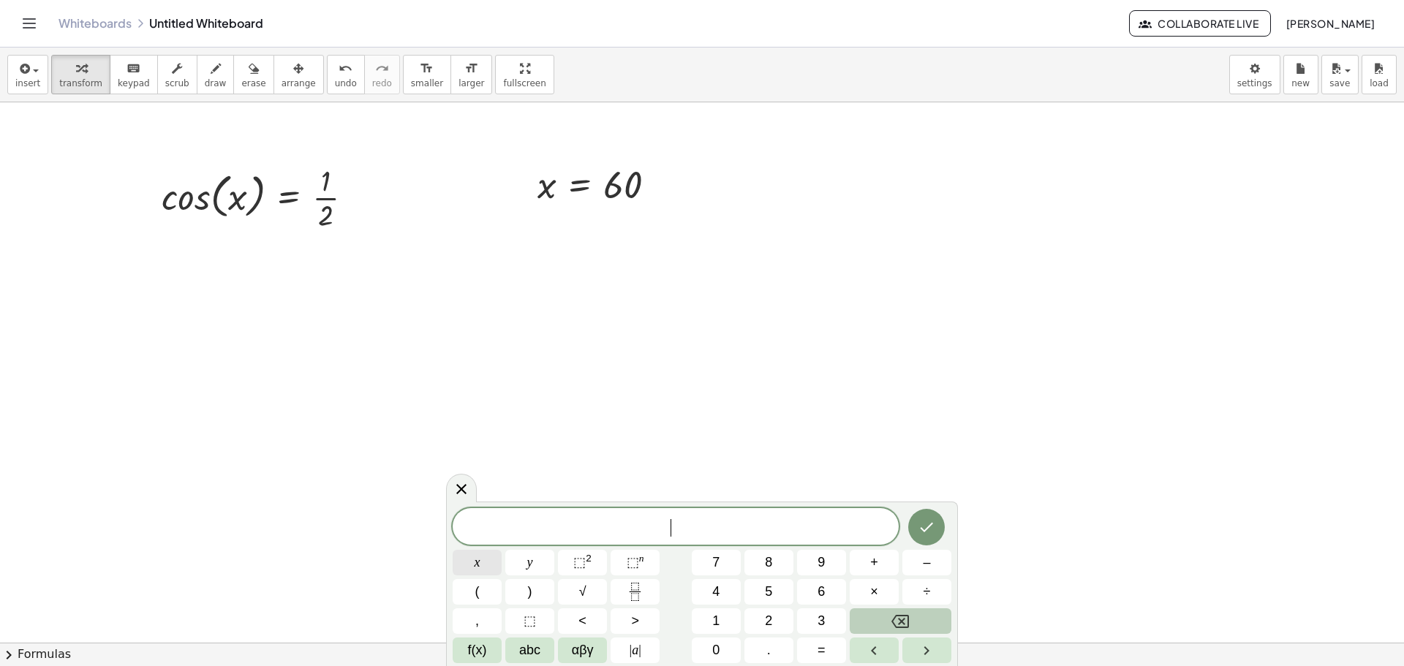
click at [458, 561] on button "x" at bounding box center [477, 563] width 49 height 26
click at [821, 641] on span "=" at bounding box center [822, 651] width 8 height 20
click at [815, 623] on button "3" at bounding box center [821, 622] width 49 height 26
click at [731, 652] on button "0" at bounding box center [716, 651] width 49 height 26
click at [725, 650] on button "0" at bounding box center [716, 651] width 49 height 26
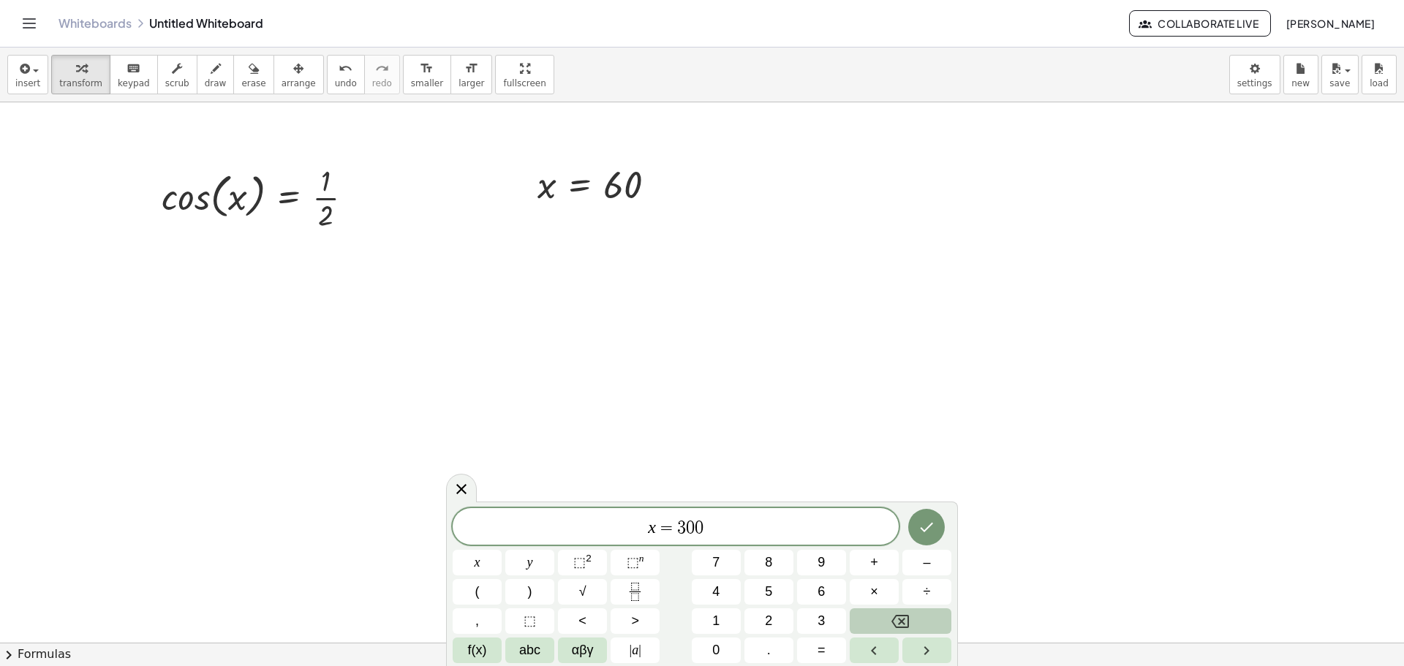
click at [925, 515] on button "Done" at bounding box center [926, 527] width 37 height 37
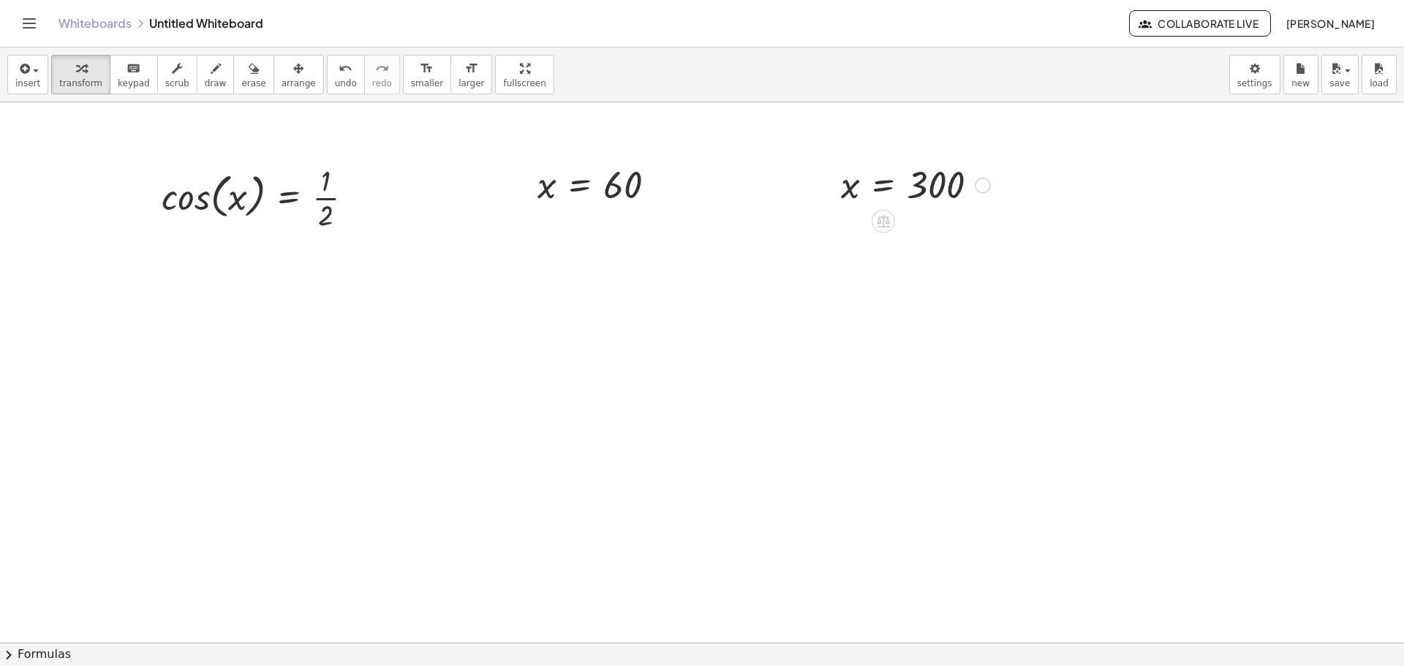
click at [851, 197] on div at bounding box center [916, 184] width 164 height 48
click at [851, 187] on div at bounding box center [916, 184] width 164 height 48
click at [856, 195] on div at bounding box center [916, 184] width 164 height 48
click at [837, 162] on div at bounding box center [830, 185] width 22 height 56
drag, startPoint x: 844, startPoint y: 162, endPoint x: 829, endPoint y: 162, distance: 14.6
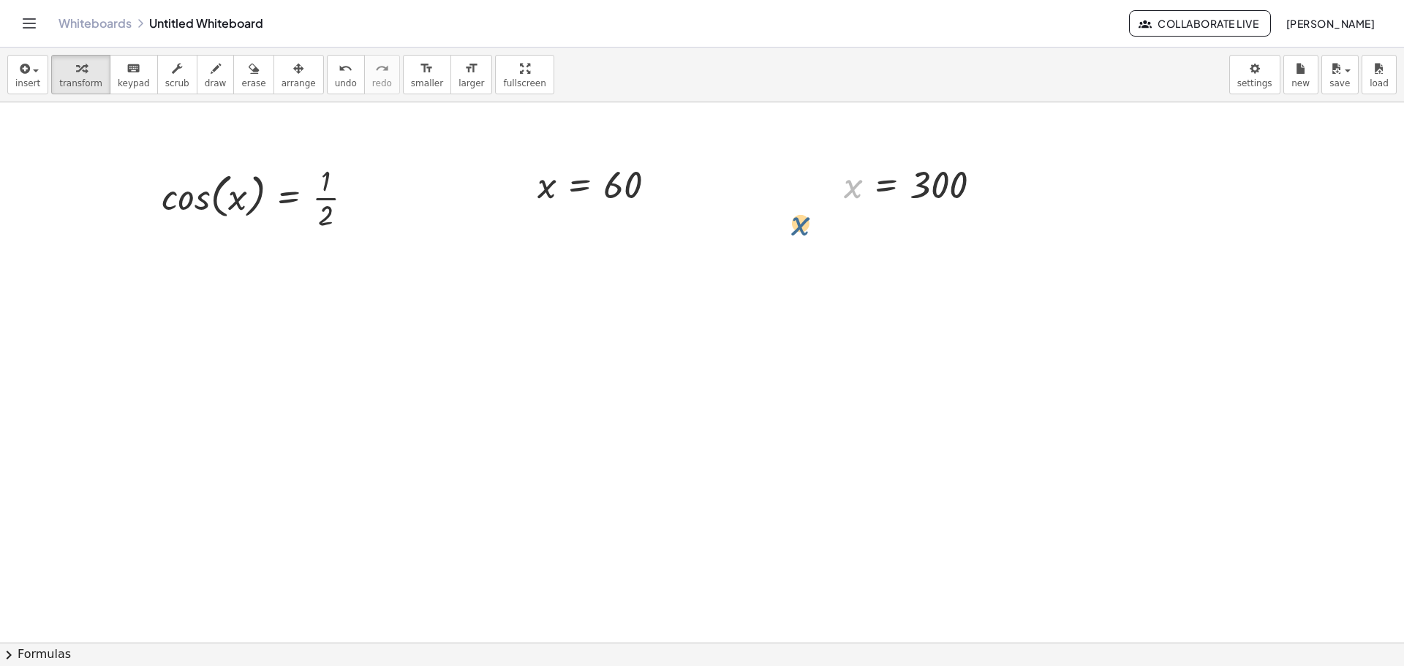
click at [809, 181] on div "cos ( , x ) = · 1 · 2 x = 60 x x = 300" at bounding box center [702, 642] width 1404 height 1081
drag, startPoint x: 844, startPoint y: 159, endPoint x: 835, endPoint y: 166, distance: 11.4
click at [835, 166] on div "x x = 300" at bounding box center [913, 185] width 182 height 56
click at [836, 170] on div "x x = 300" at bounding box center [913, 185] width 182 height 56
drag, startPoint x: 851, startPoint y: 157, endPoint x: 835, endPoint y: 168, distance: 19.5
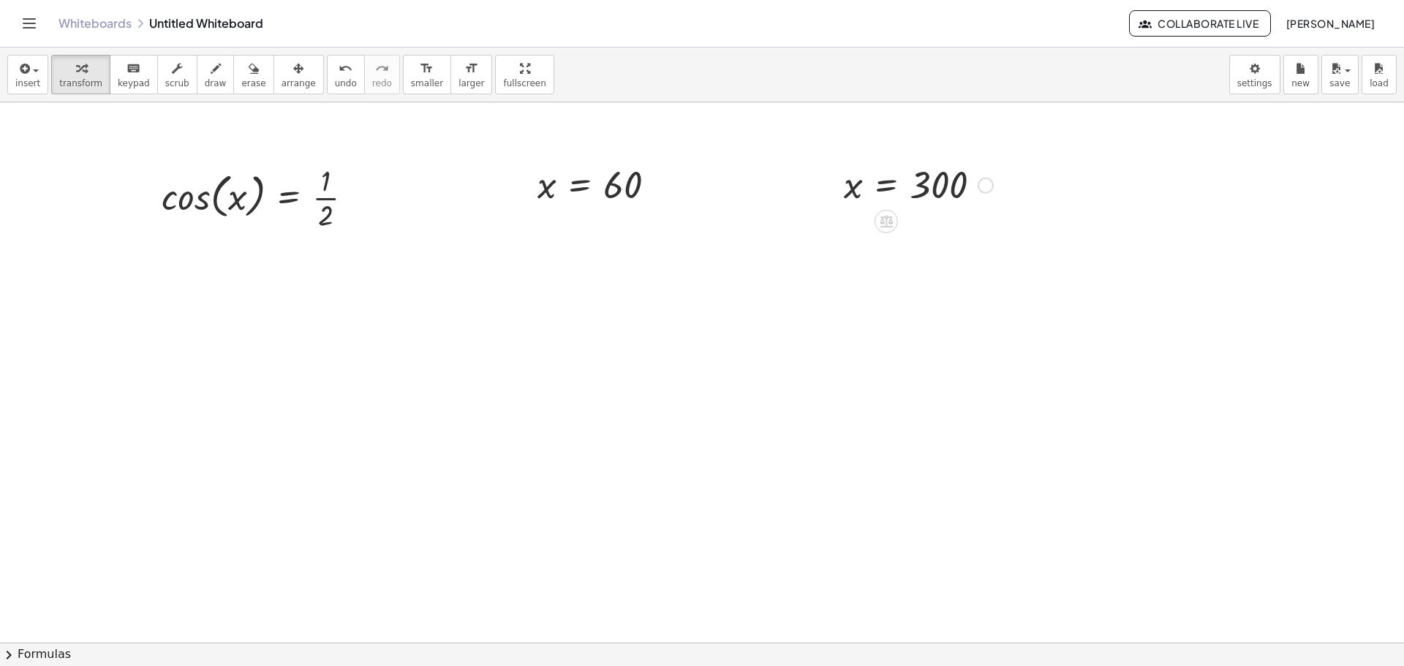
click at [835, 168] on div "x = 300" at bounding box center [913, 185] width 182 height 56
drag, startPoint x: 868, startPoint y: 162, endPoint x: 858, endPoint y: 166, distance: 11.1
click at [857, 166] on div at bounding box center [919, 184] width 164 height 48
click at [974, 203] on div at bounding box center [919, 184] width 164 height 48
drag, startPoint x: 974, startPoint y: 205, endPoint x: 1022, endPoint y: 196, distance: 49.1
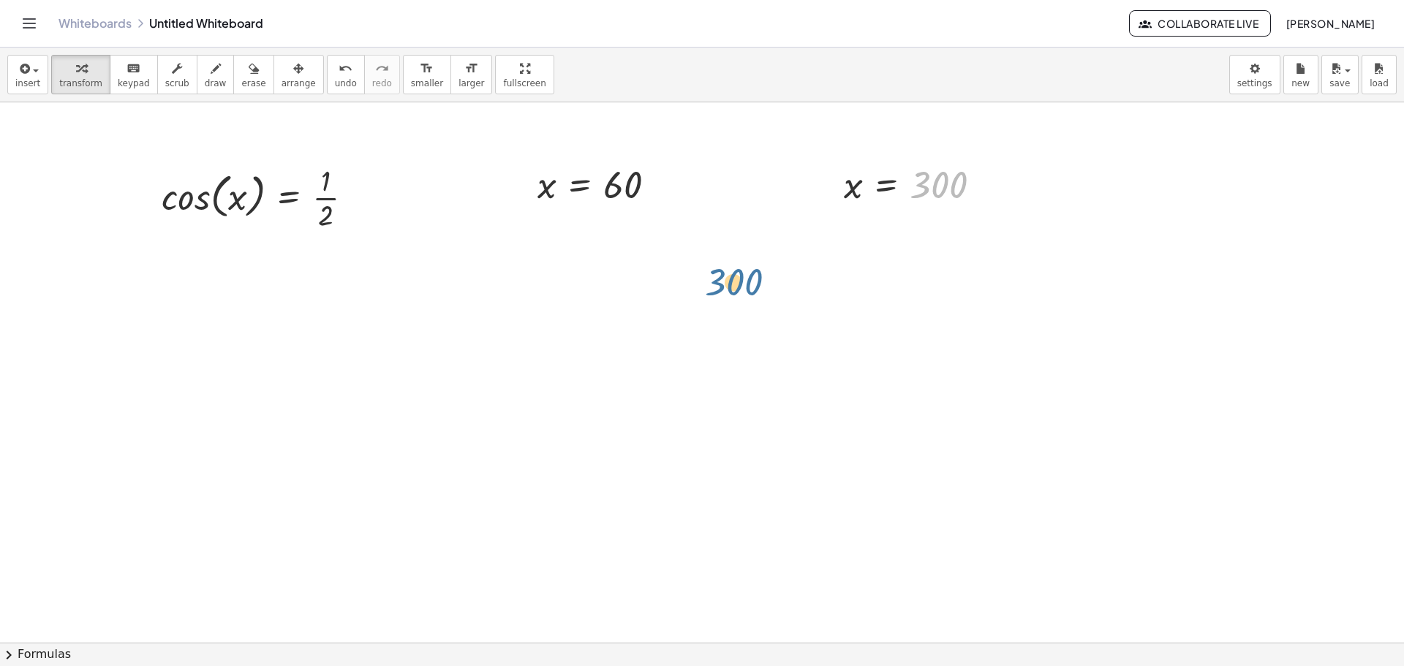
click at [1022, 196] on div "cos ( , x ) = · 1 · 2 x = 60 300 x = 300" at bounding box center [702, 642] width 1404 height 1081
drag, startPoint x: 1002, startPoint y: 250, endPoint x: 984, endPoint y: 210, distance: 44.2
click at [987, 216] on div "cos ( , x ) = · 1 · 2 x = 60 x = 300" at bounding box center [702, 642] width 1404 height 1081
drag, startPoint x: 846, startPoint y: 157, endPoint x: 847, endPoint y: 183, distance: 25.6
click at [847, 183] on div "x = 300" at bounding box center [913, 185] width 182 height 56
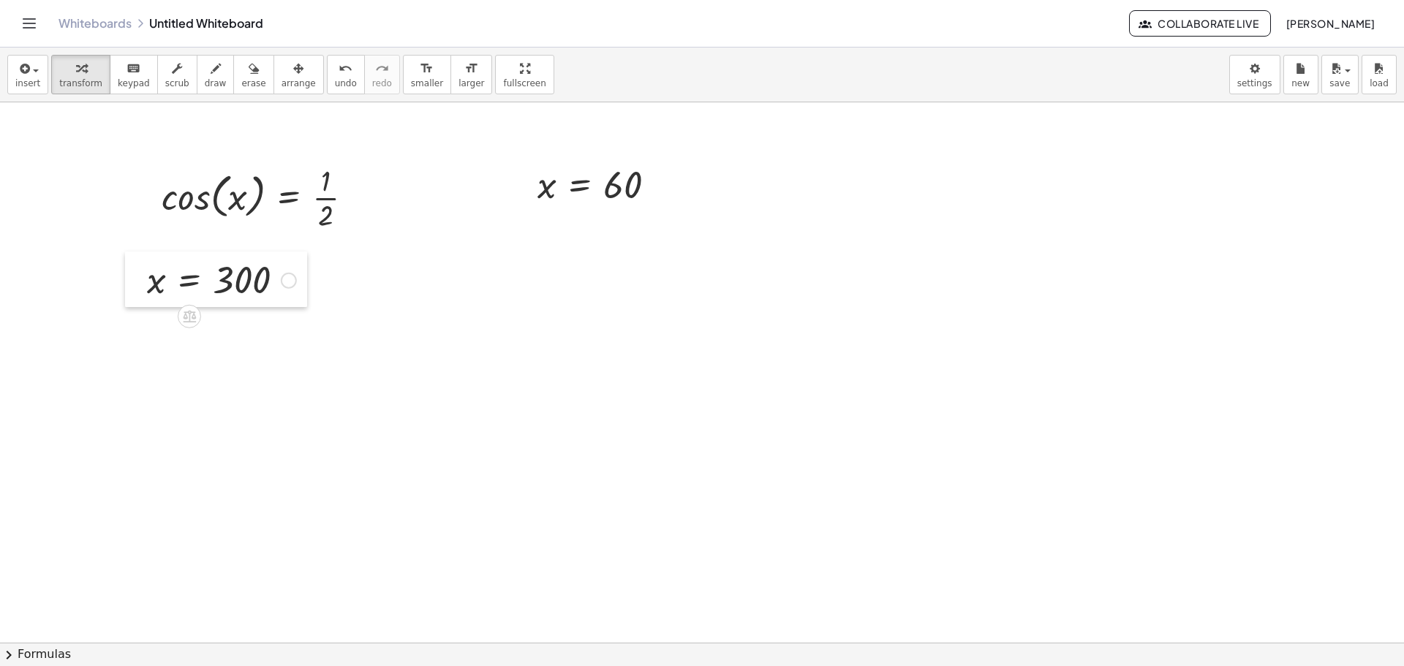
drag, startPoint x: 831, startPoint y: 157, endPoint x: 134, endPoint y: 252, distance: 703.5
click at [134, 252] on div at bounding box center [136, 280] width 22 height 56
drag, startPoint x: 511, startPoint y: 153, endPoint x: 519, endPoint y: 155, distance: 7.6
click at [519, 154] on div at bounding box center [702, 642] width 1404 height 1081
drag, startPoint x: 517, startPoint y: 160, endPoint x: 122, endPoint y: 302, distance: 419.7
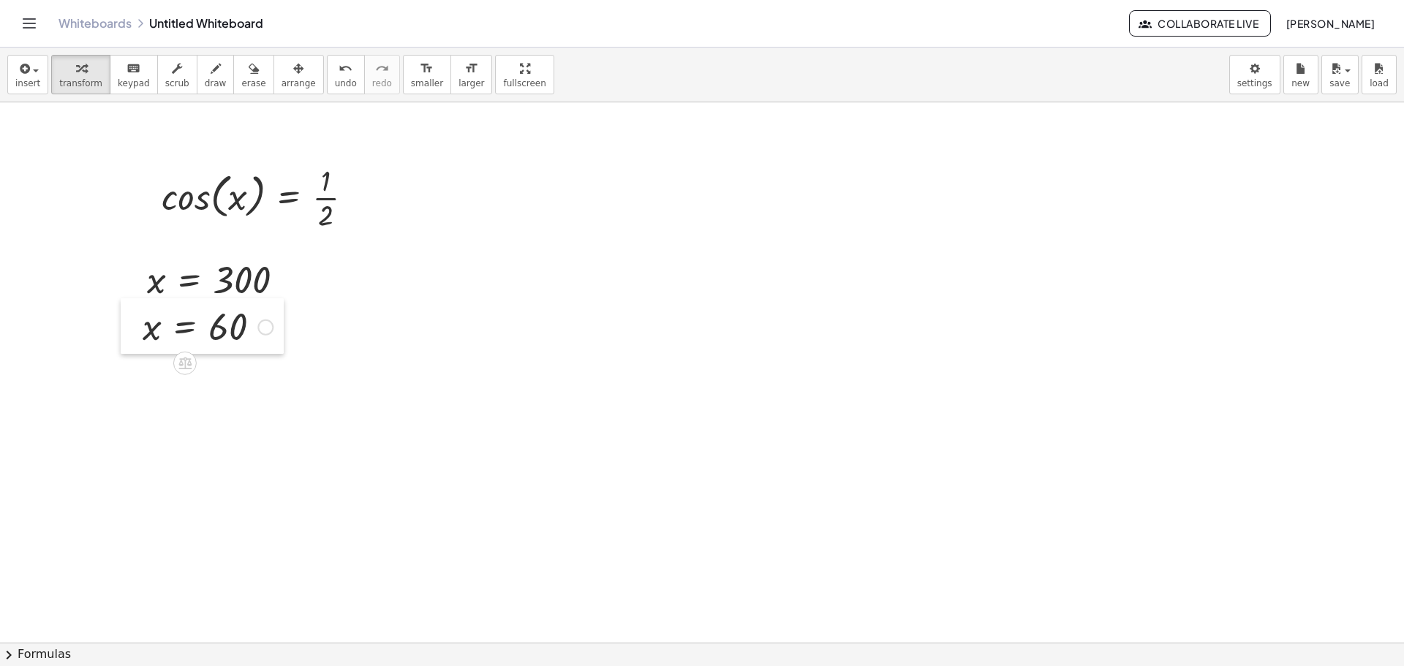
click at [122, 302] on div at bounding box center [132, 326] width 22 height 56
click at [403, 279] on div at bounding box center [702, 642] width 1404 height 1081
click at [18, 73] on button "insert" at bounding box center [27, 74] width 41 height 39
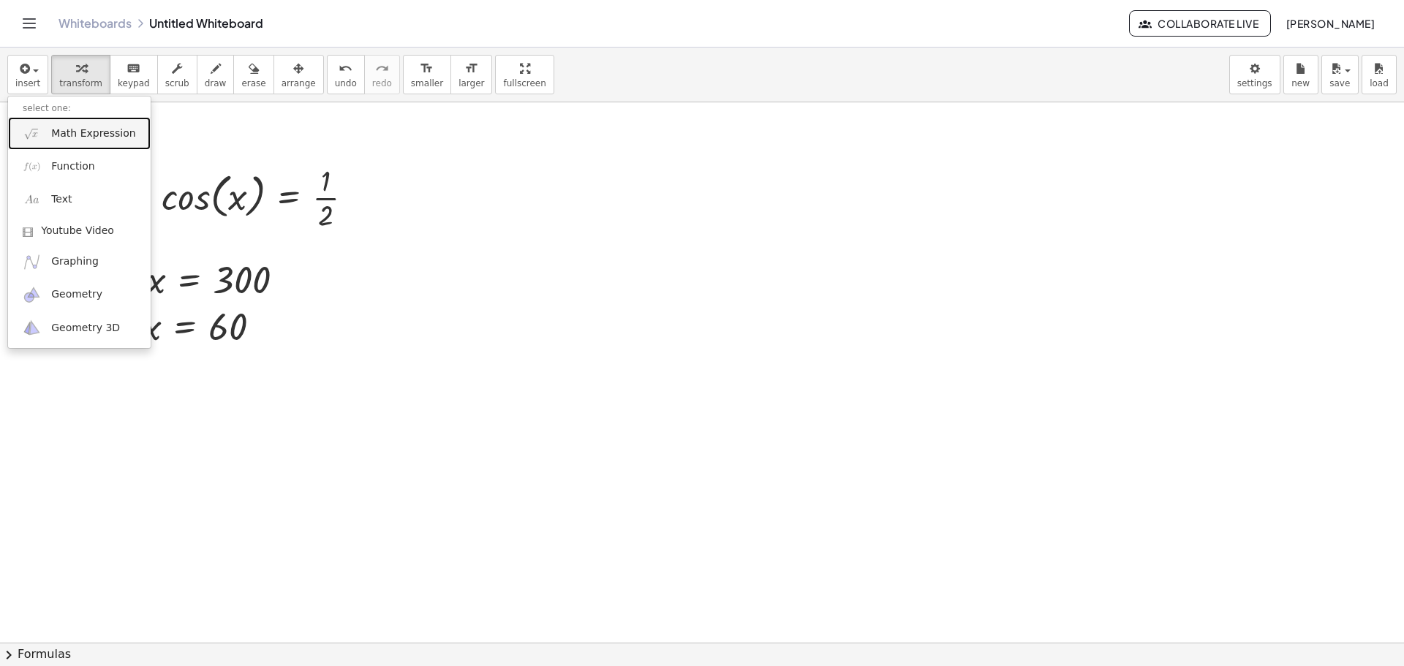
click at [102, 143] on link "Math Expression" at bounding box center [79, 133] width 143 height 33
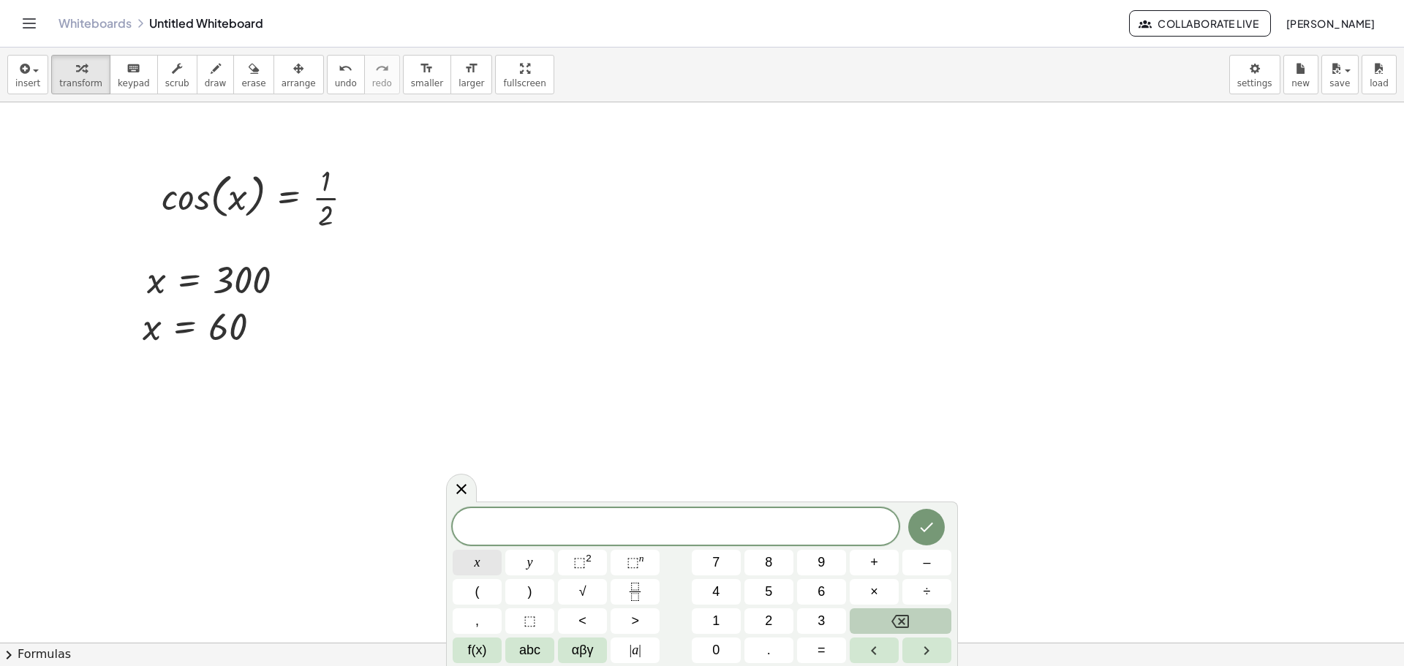
click at [490, 562] on button "x" at bounding box center [477, 563] width 49 height 26
click at [819, 652] on span "=" at bounding box center [822, 651] width 8 height 20
click at [638, 590] on icon "Fraction" at bounding box center [635, 592] width 18 height 18
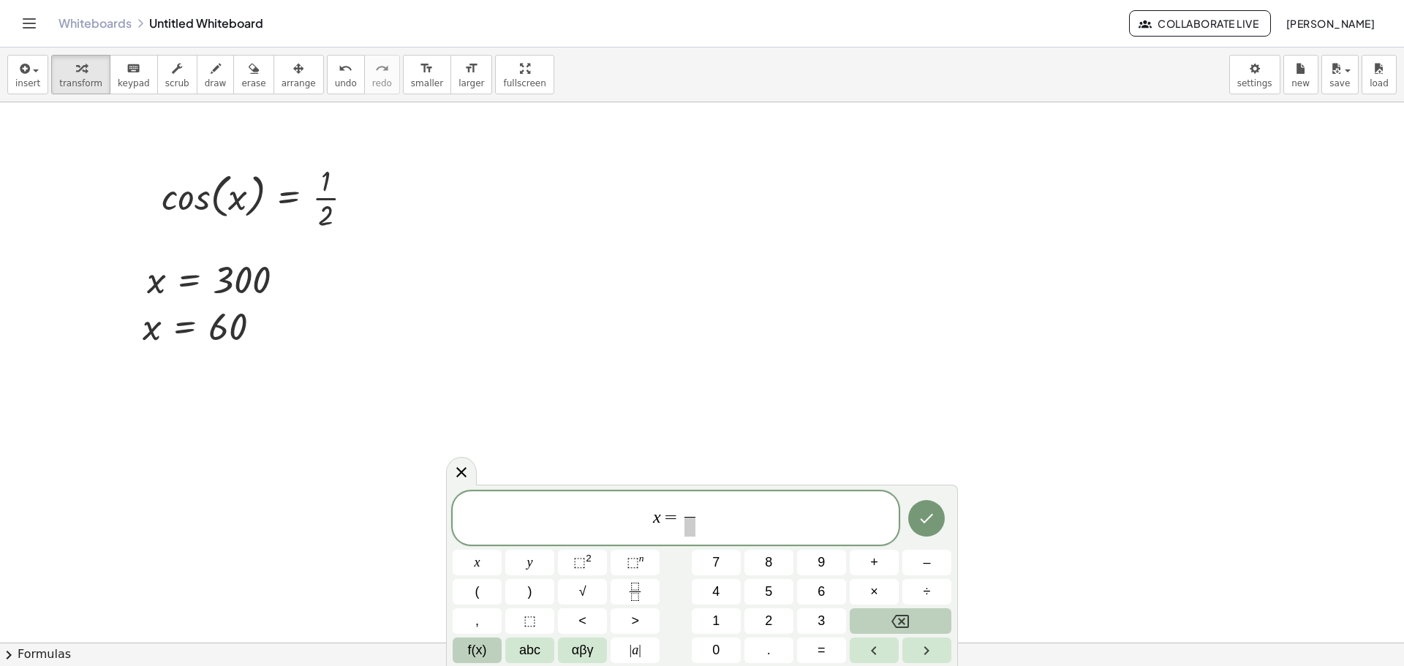
click at [474, 648] on span "f(x)" at bounding box center [477, 651] width 19 height 20
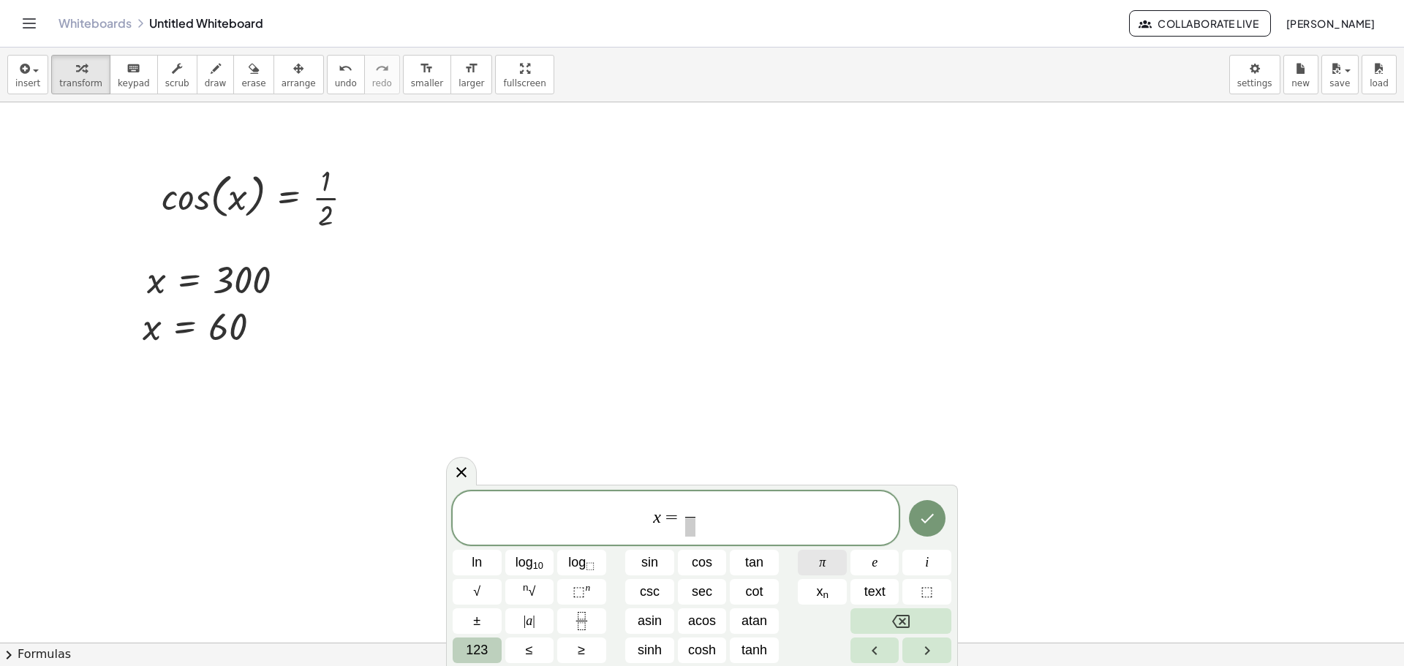
click at [831, 560] on button "π" at bounding box center [822, 563] width 49 height 26
click at [689, 524] on span at bounding box center [690, 527] width 11 height 20
click at [481, 651] on span "123" at bounding box center [477, 651] width 22 height 20
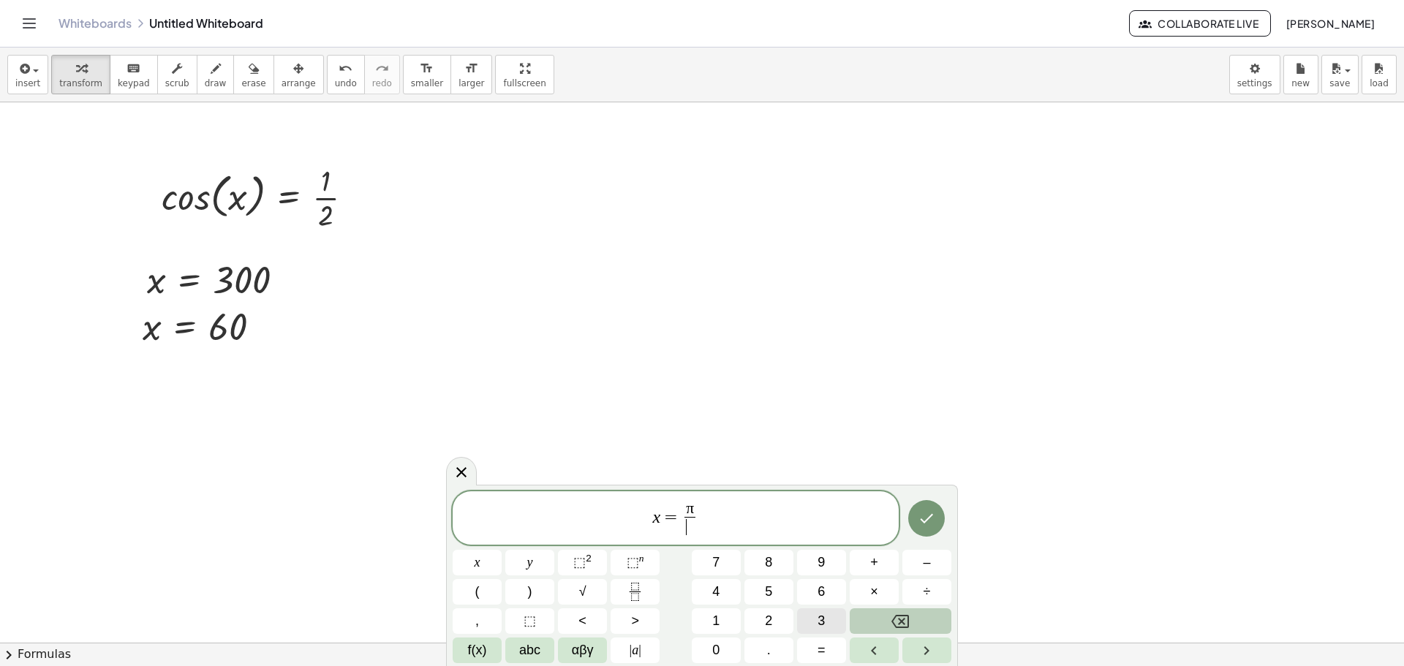
click at [824, 617] on span "3" at bounding box center [821, 621] width 7 height 20
click at [502, 550] on div at bounding box center [477, 563] width 49 height 26
click at [938, 511] on button "Done" at bounding box center [926, 518] width 37 height 37
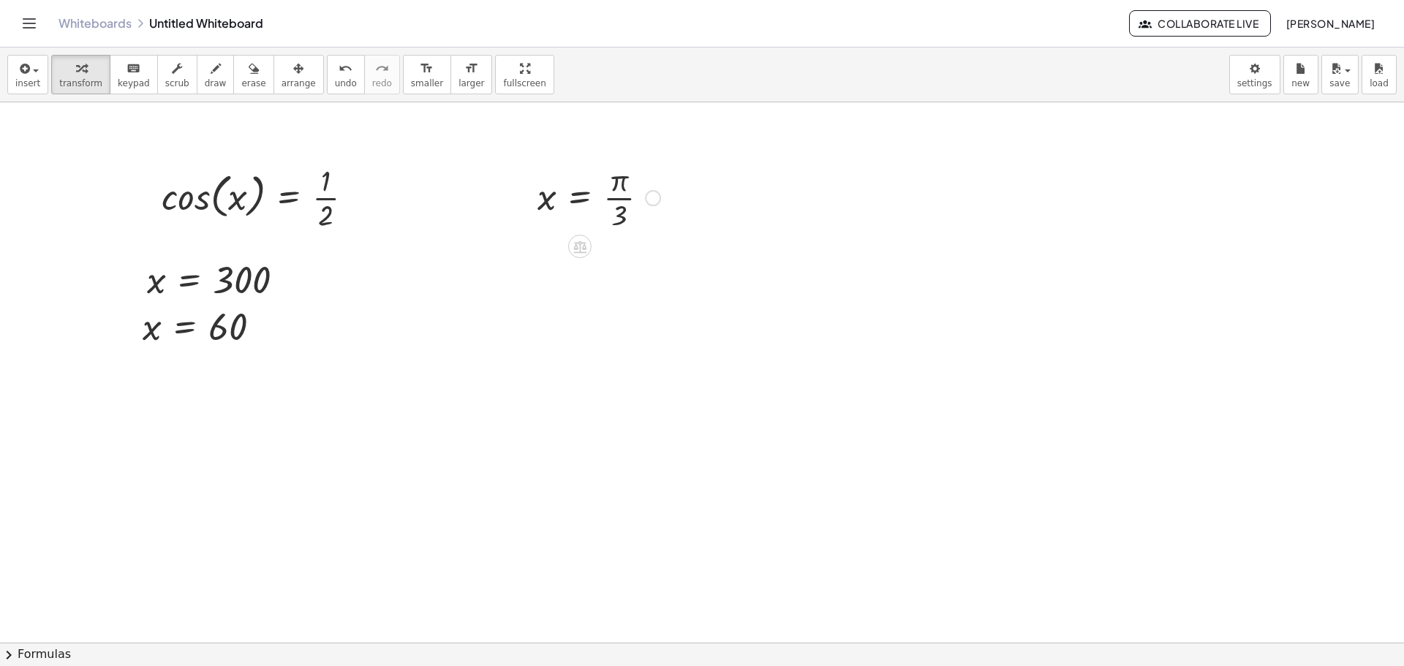
click at [611, 193] on div at bounding box center [599, 196] width 138 height 73
click at [23, 61] on icon "button" at bounding box center [23, 69] width 13 height 18
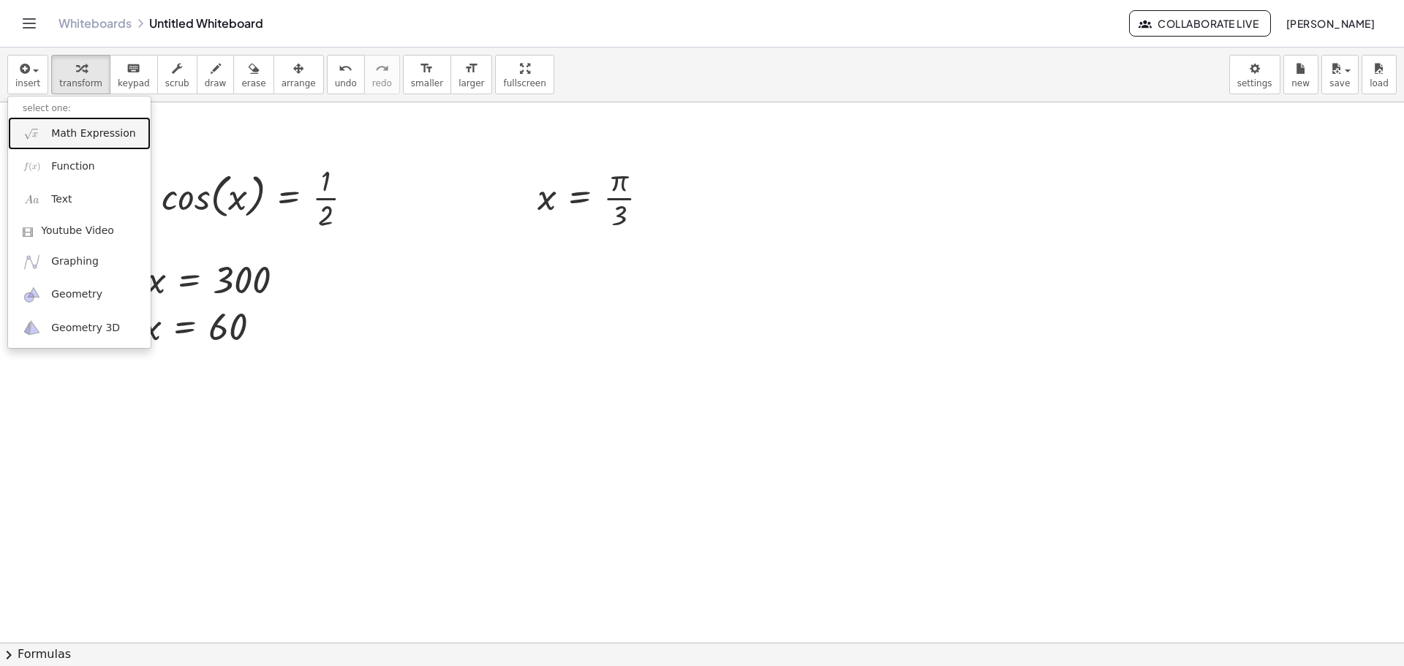
click at [98, 138] on span "Math Expression" at bounding box center [93, 134] width 84 height 15
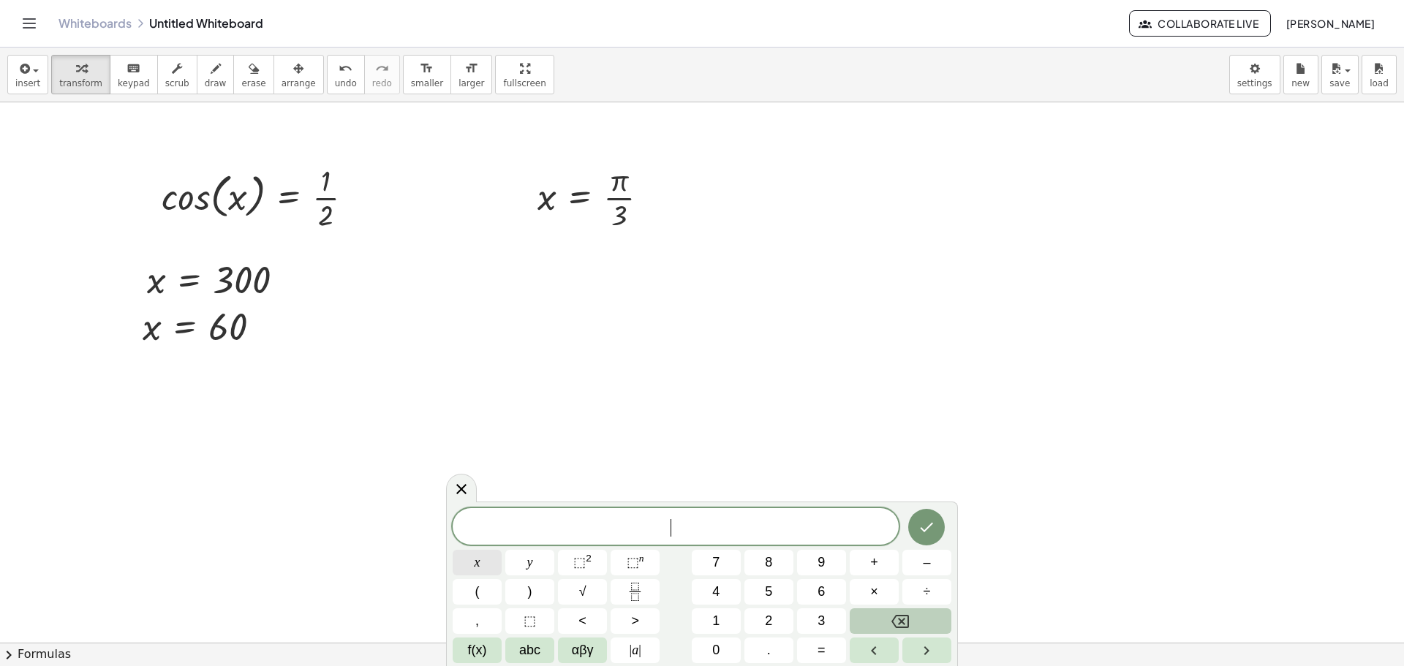
click at [481, 569] on button "x" at bounding box center [477, 563] width 49 height 26
click at [824, 651] on span "=" at bounding box center [822, 651] width 8 height 20
click at [621, 595] on button "Fraction" at bounding box center [635, 592] width 49 height 26
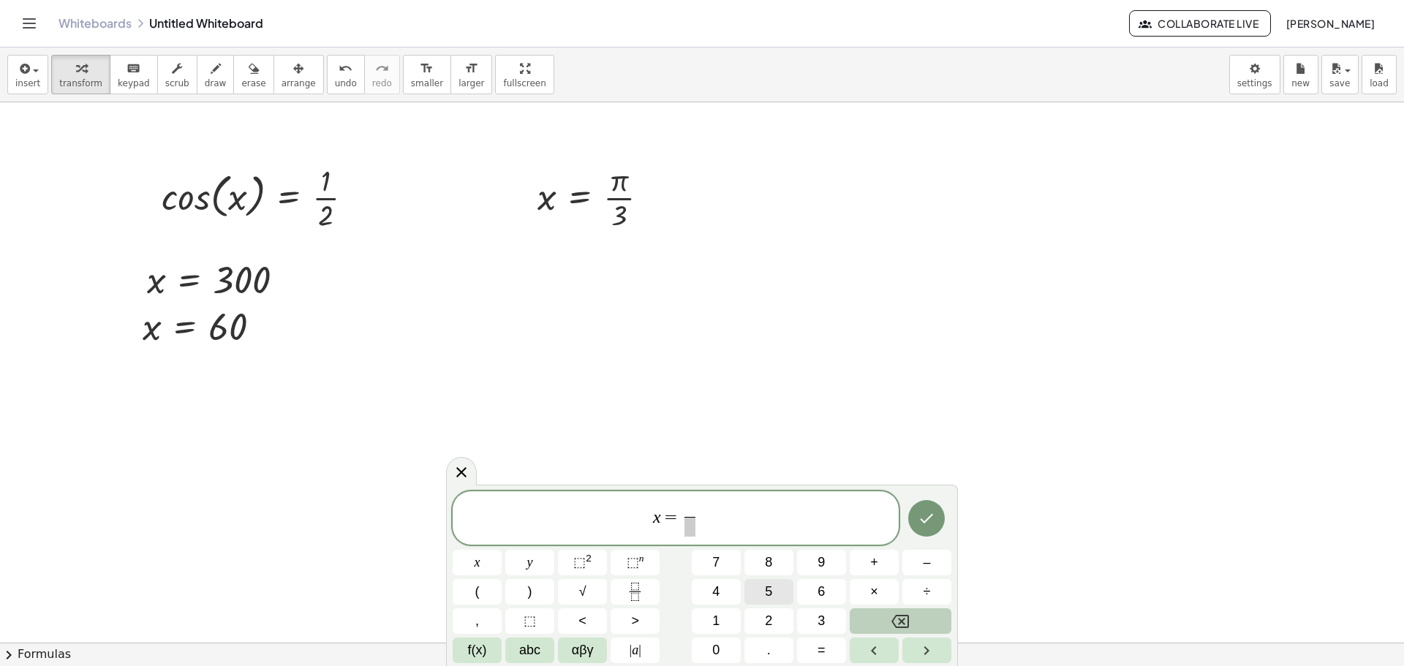
click at [778, 588] on button "5" at bounding box center [769, 592] width 49 height 26
click at [496, 644] on button "f(x)" at bounding box center [477, 651] width 49 height 26
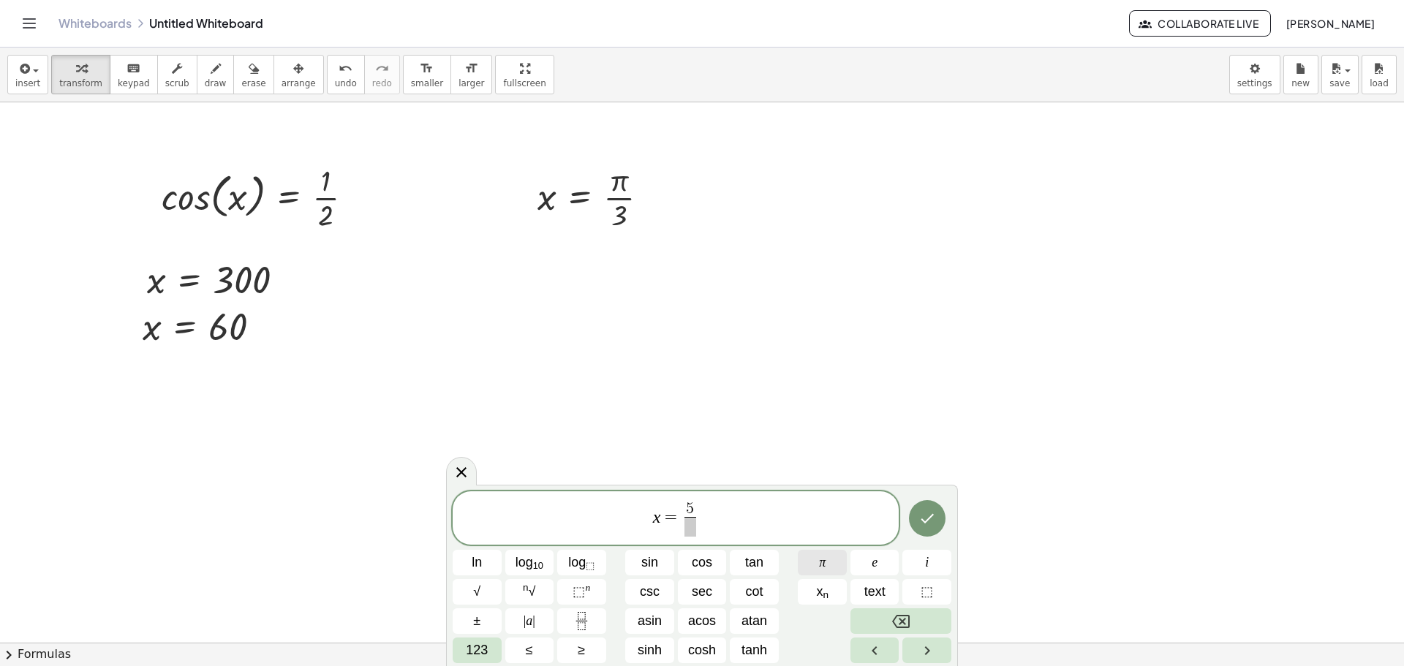
click at [835, 561] on button "π" at bounding box center [822, 563] width 49 height 26
click at [688, 530] on span at bounding box center [690, 527] width 19 height 20
click at [488, 641] on span "123" at bounding box center [477, 651] width 22 height 20
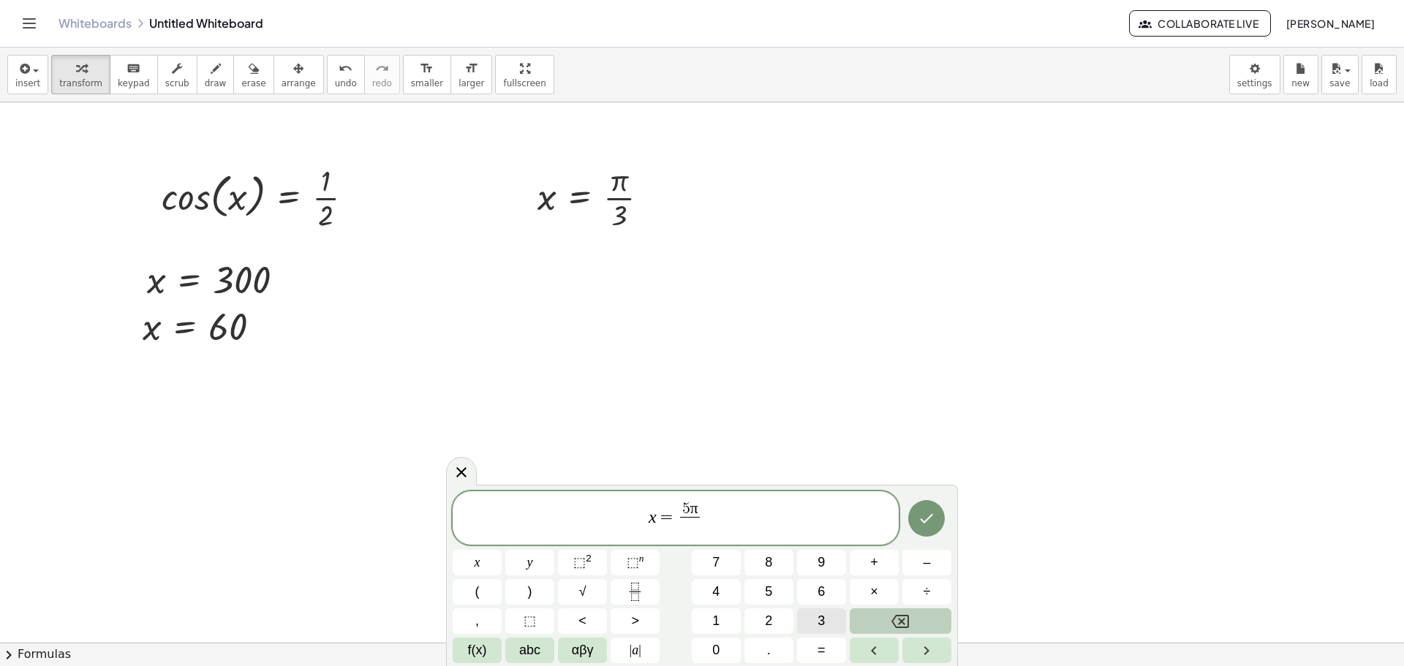
click at [824, 618] on span "3" at bounding box center [821, 621] width 7 height 20
click at [930, 527] on icon "Done" at bounding box center [927, 519] width 18 height 18
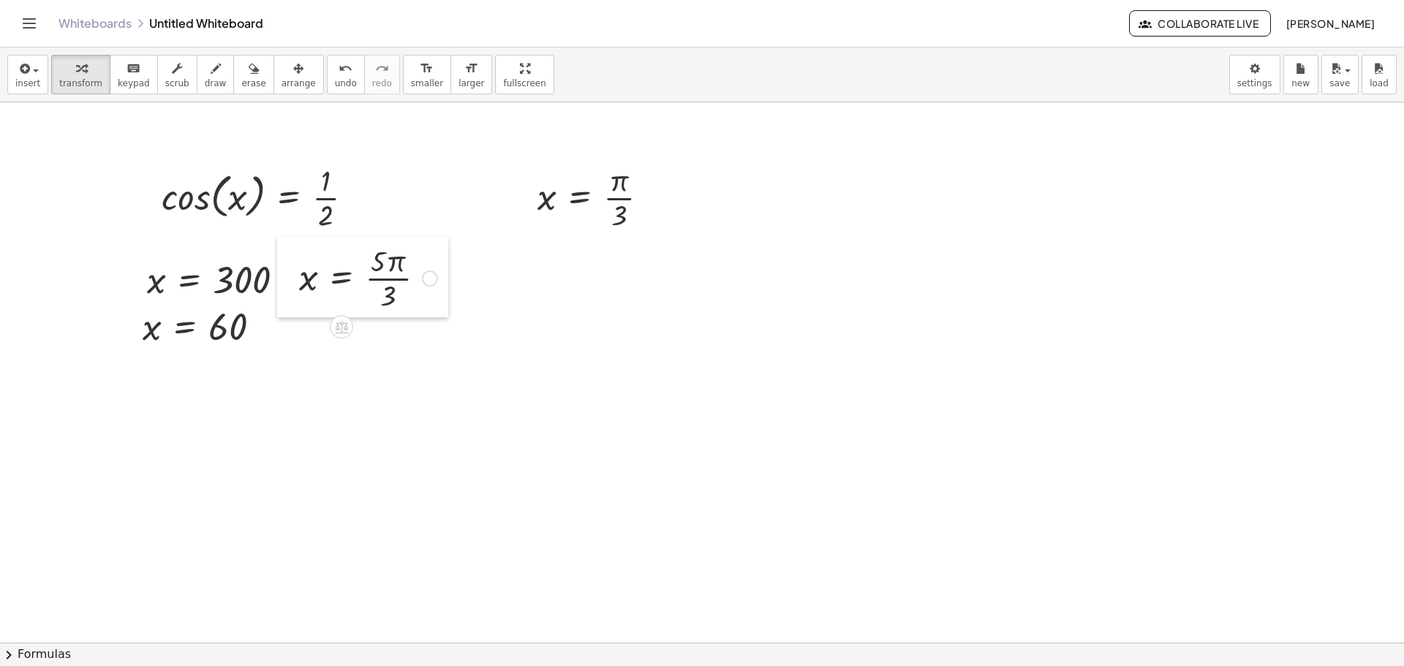
drag, startPoint x: 812, startPoint y: 185, endPoint x: 297, endPoint y: 259, distance: 520.2
click at [297, 259] on div at bounding box center [288, 277] width 22 height 80
drag, startPoint x: 541, startPoint y: 204, endPoint x: 560, endPoint y: 212, distance: 20.6
click at [526, 241] on div "cos ( , x ) = · 1 · 2 x = 60 x = 300 x x = · π · 3 x = · 5 · π · 3" at bounding box center [702, 642] width 1404 height 1081
drag, startPoint x: 505, startPoint y: 175, endPoint x: 519, endPoint y: 191, distance: 21.3
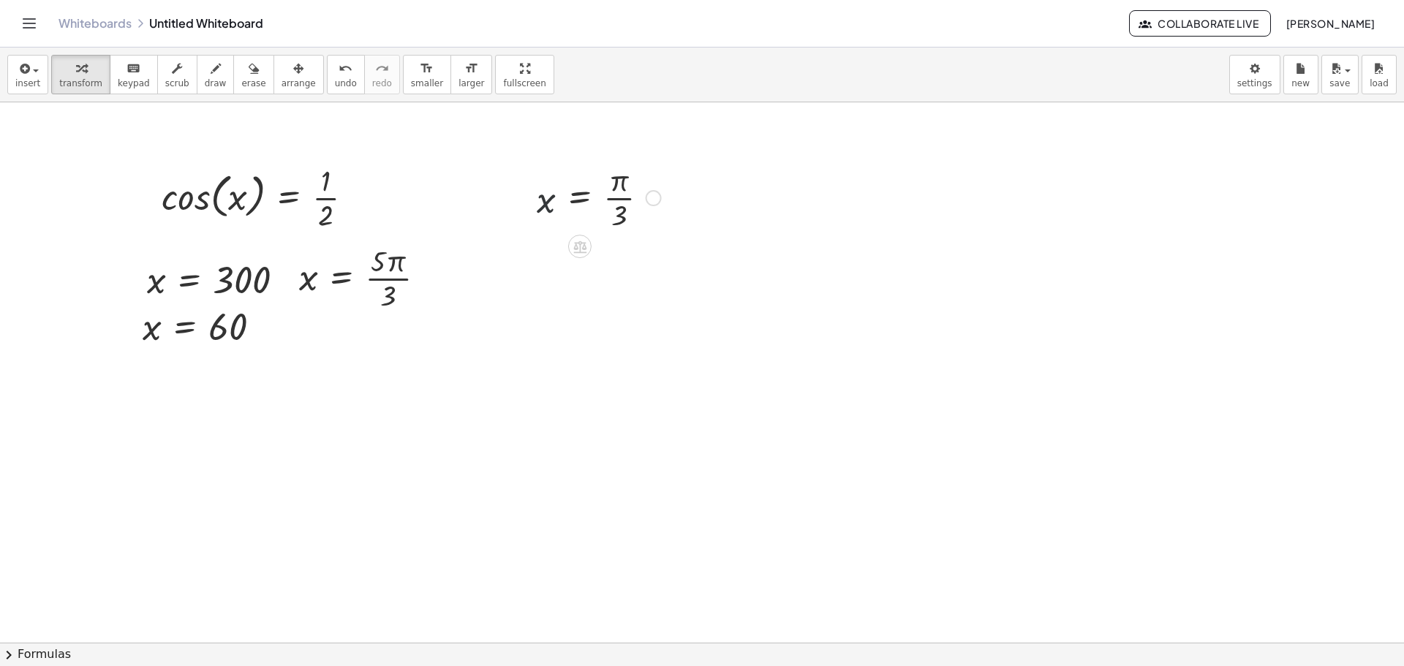
click at [520, 203] on div "cos ( , x ) = · 1 · 2 x = 60 x = 300 x x = · π · 3 x = · 5 · π · 3" at bounding box center [702, 642] width 1404 height 1081
drag, startPoint x: 521, startPoint y: 164, endPoint x: 272, endPoint y: 307, distance: 287.7
click at [272, 307] on div at bounding box center [277, 340] width 22 height 80
click at [133, 320] on div at bounding box center [132, 326] width 22 height 56
drag, startPoint x: 133, startPoint y: 318, endPoint x: 138, endPoint y: 336, distance: 19.0
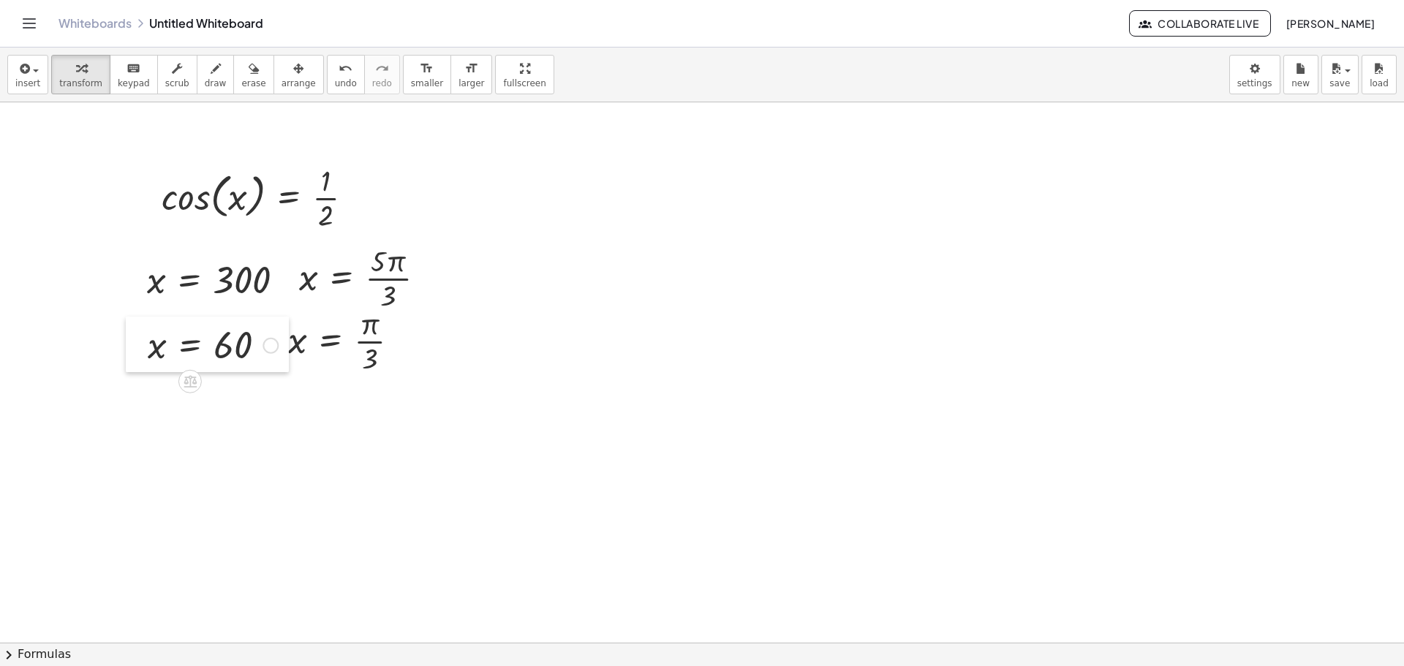
click at [138, 336] on div at bounding box center [137, 345] width 22 height 56
click at [479, 346] on div at bounding box center [702, 642] width 1404 height 1081
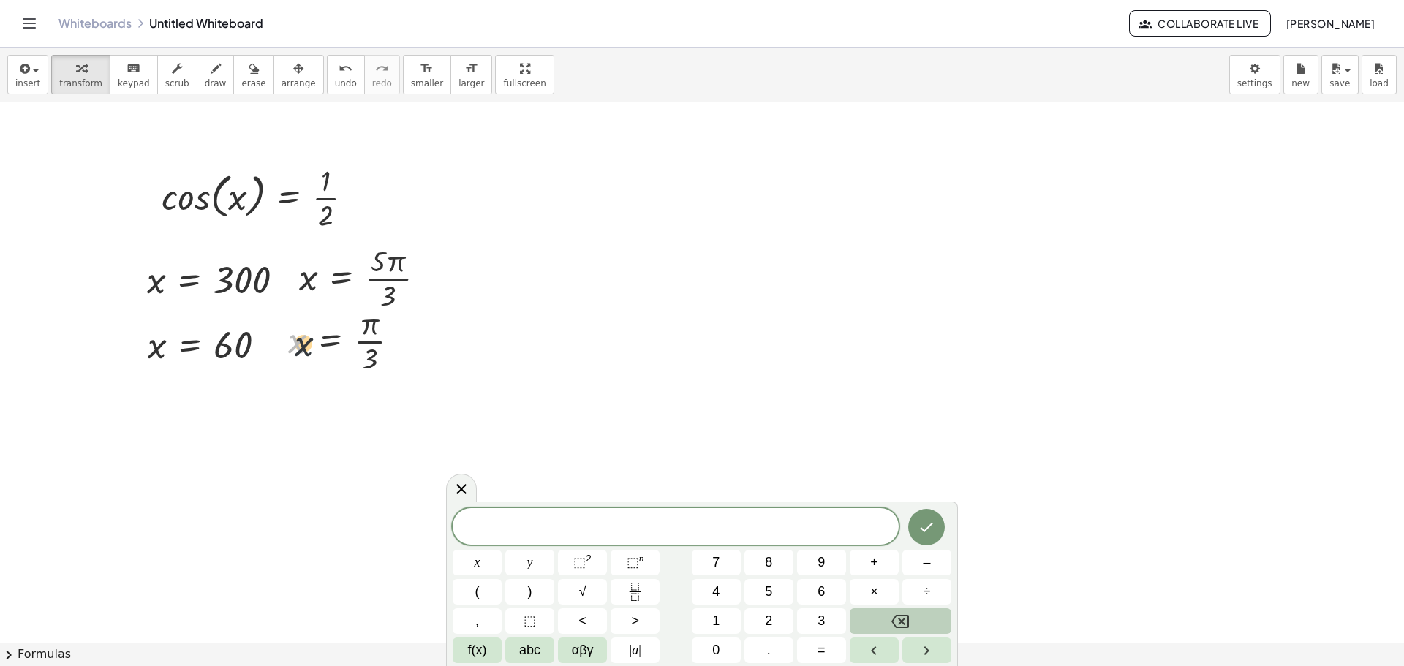
drag, startPoint x: 295, startPoint y: 320, endPoint x: 305, endPoint y: 328, distance: 12.0
click at [305, 328] on div at bounding box center [350, 340] width 138 height 73
drag, startPoint x: 287, startPoint y: 314, endPoint x: 293, endPoint y: 323, distance: 10.5
click at [293, 323] on div at bounding box center [283, 349] width 22 height 80
drag, startPoint x: 142, startPoint y: 327, endPoint x: 147, endPoint y: 339, distance: 12.8
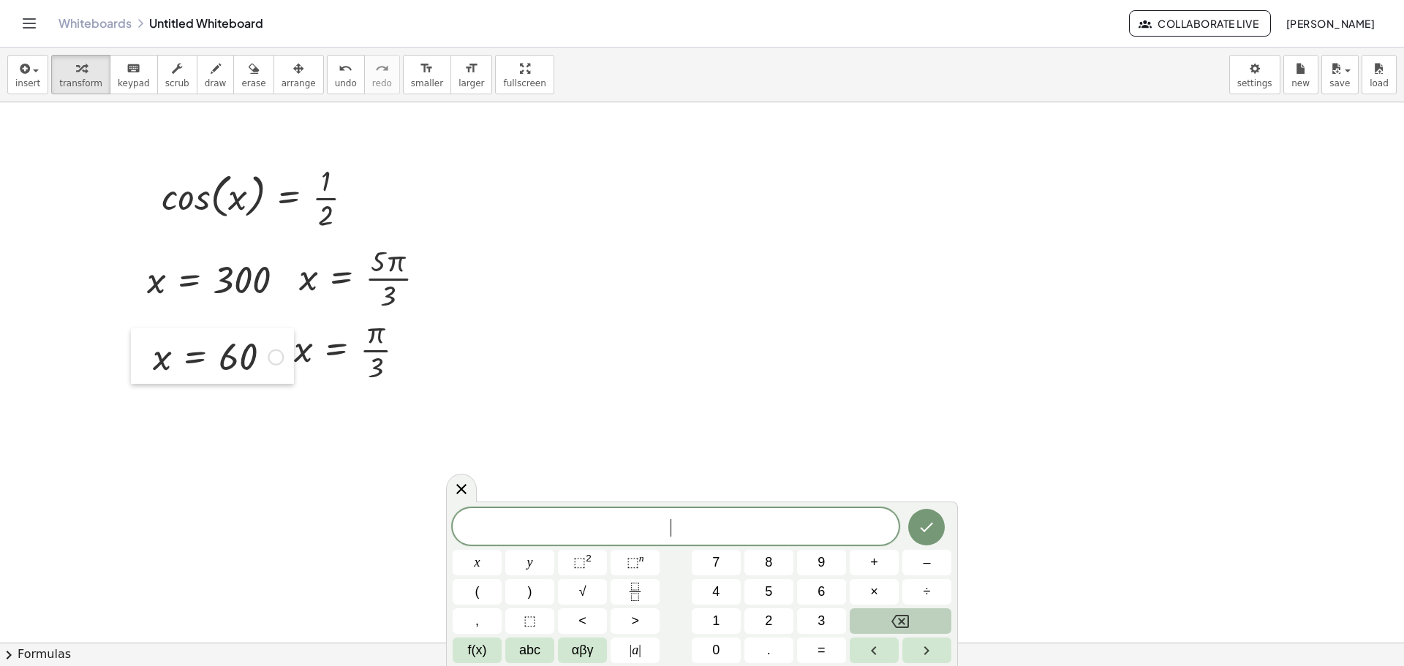
click at [147, 339] on div at bounding box center [142, 356] width 22 height 56
click at [582, 299] on div at bounding box center [702, 642] width 1404 height 1081
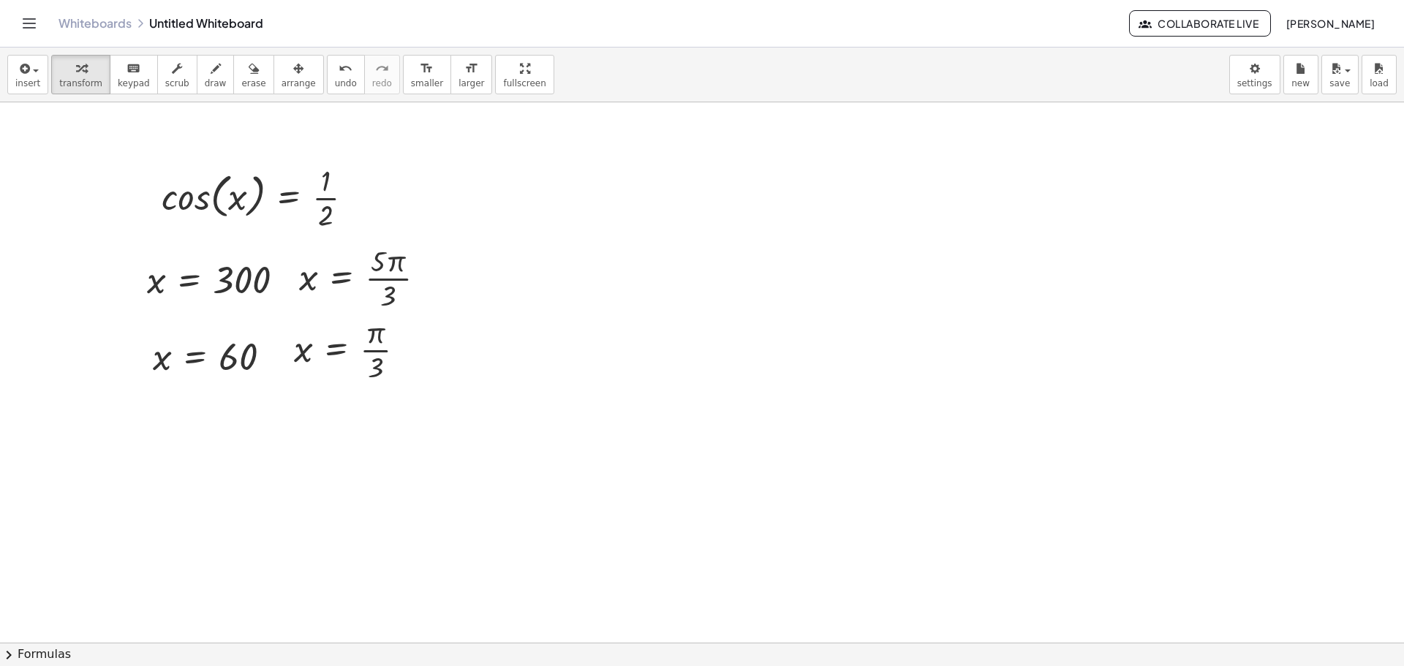
click at [730, 337] on div at bounding box center [702, 642] width 1404 height 1081
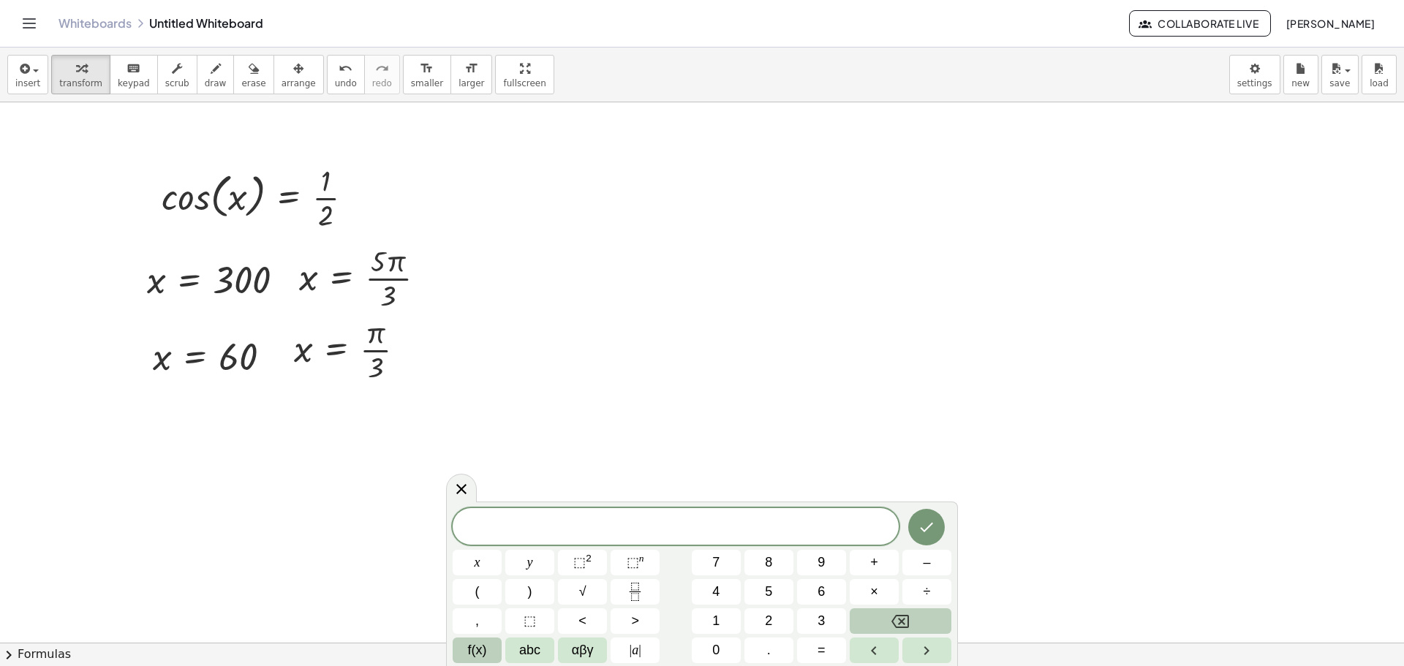
click at [477, 657] on span "f(x)" at bounding box center [477, 651] width 19 height 20
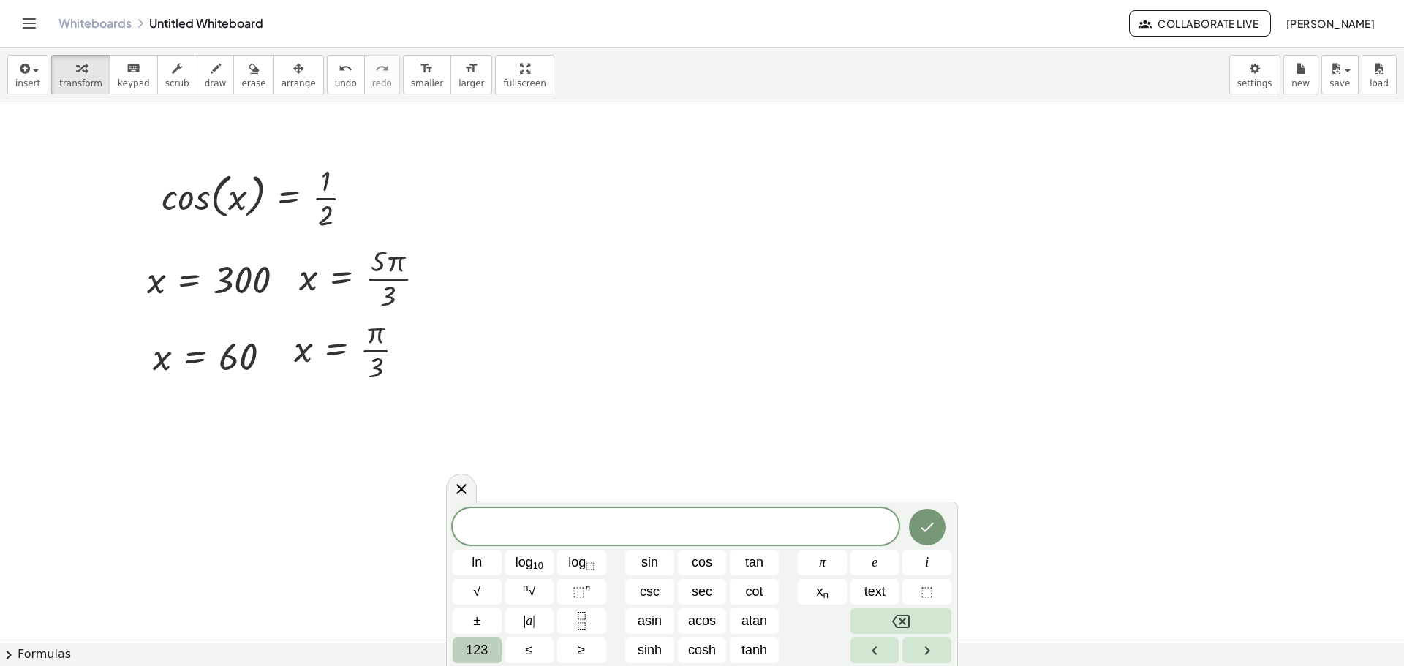
click at [467, 654] on button "123" at bounding box center [477, 651] width 49 height 26
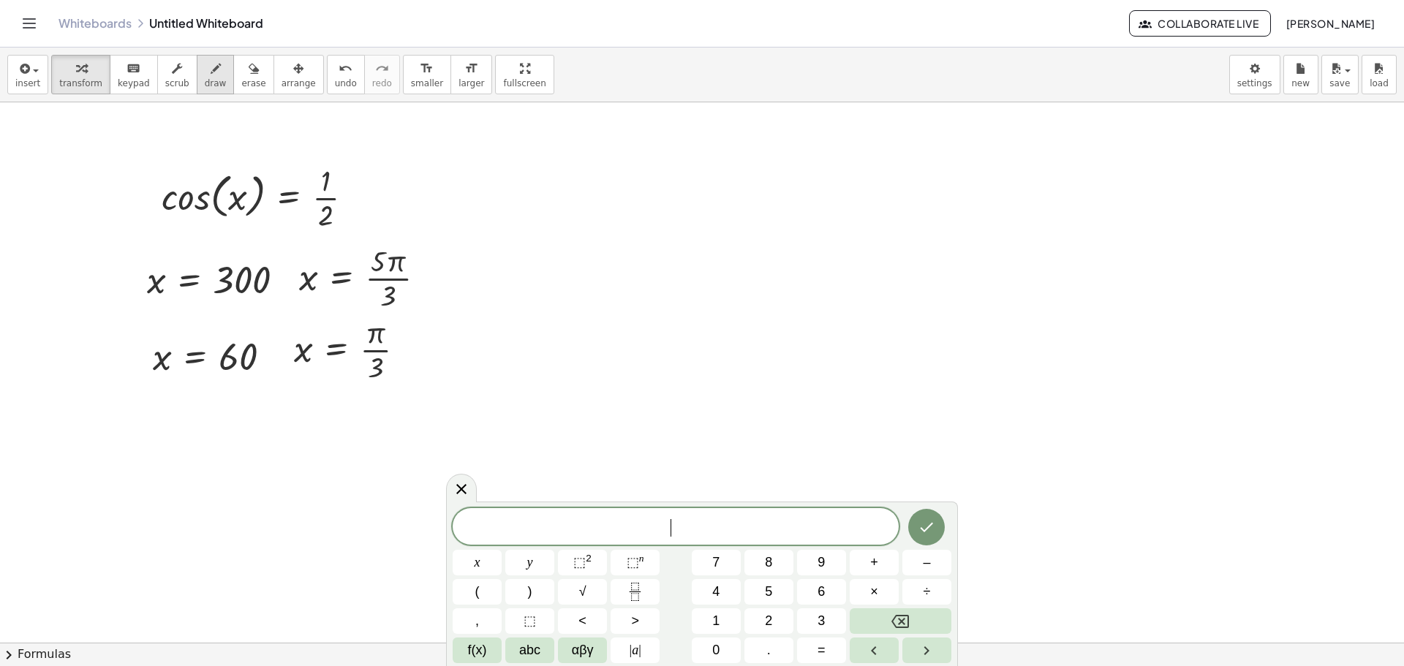
click at [211, 75] on icon "button" at bounding box center [216, 69] width 10 height 18
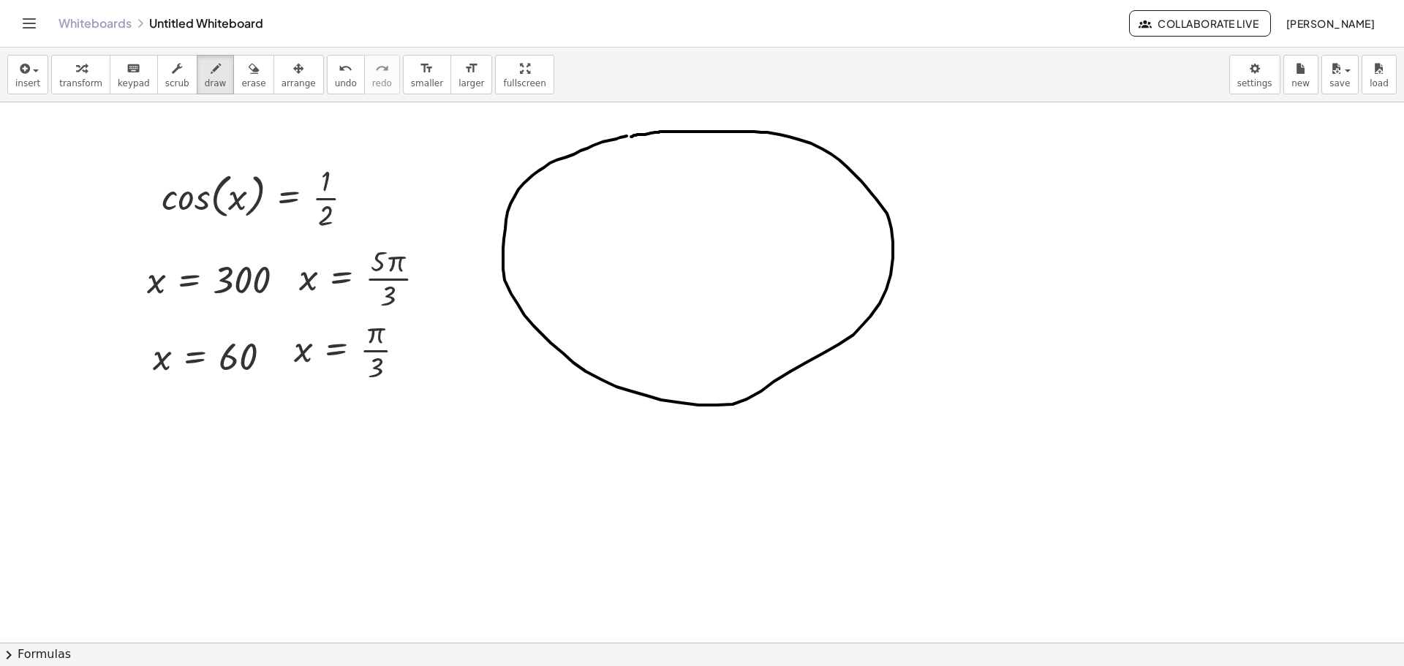
click at [631, 137] on div at bounding box center [702, 642] width 1404 height 1081
click at [249, 75] on icon "button" at bounding box center [254, 69] width 10 height 18
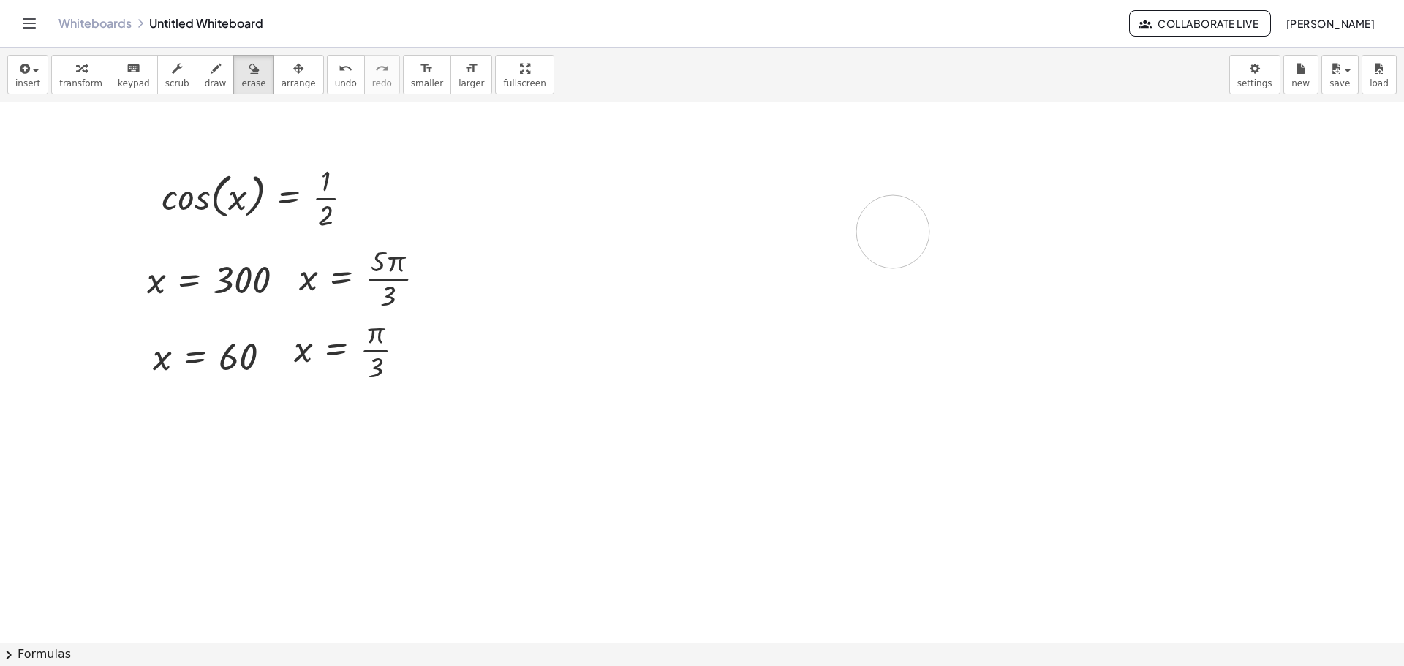
drag, startPoint x: 781, startPoint y: 109, endPoint x: 856, endPoint y: 194, distance: 113.5
click at [871, 221] on div at bounding box center [702, 642] width 1404 height 1081
click at [211, 69] on icon "button" at bounding box center [216, 69] width 10 height 18
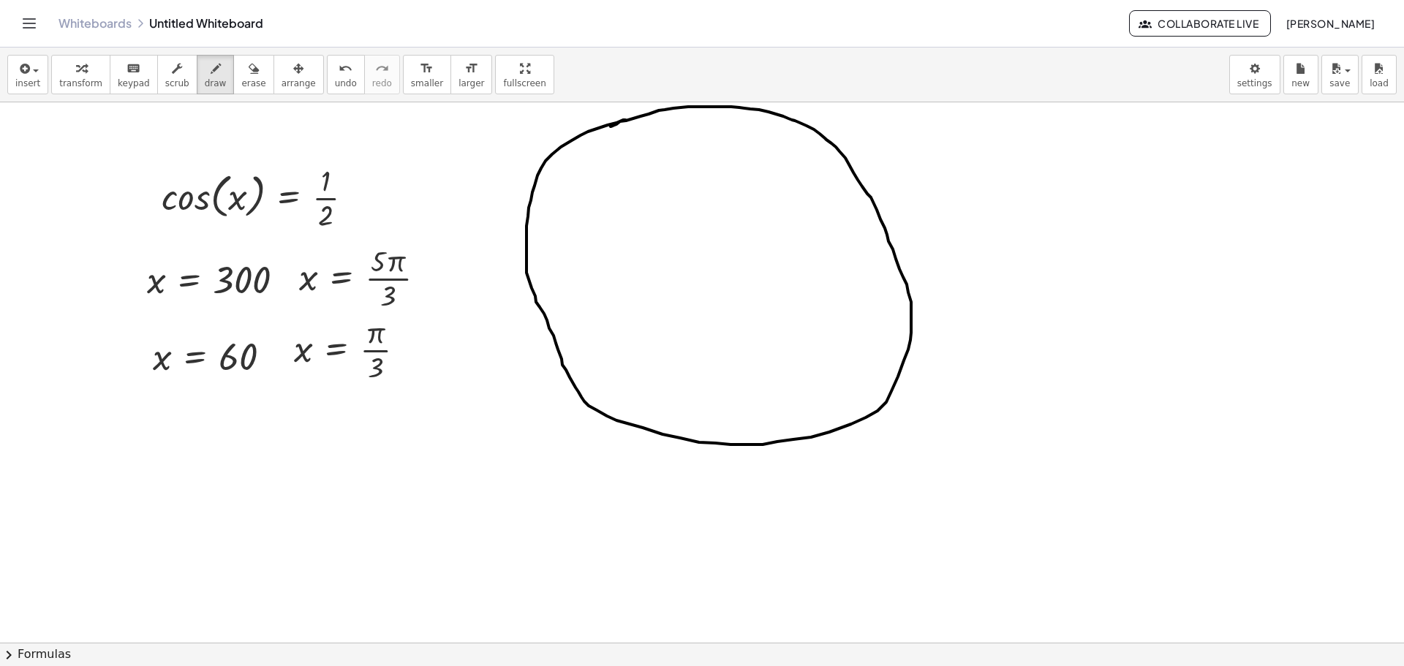
drag, startPoint x: 572, startPoint y: 140, endPoint x: 610, endPoint y: 127, distance: 40.2
click at [610, 127] on div at bounding box center [702, 642] width 1404 height 1081
drag, startPoint x: 463, startPoint y: 293, endPoint x: 1033, endPoint y: 288, distance: 569.8
click at [1036, 293] on div at bounding box center [702, 642] width 1404 height 1081
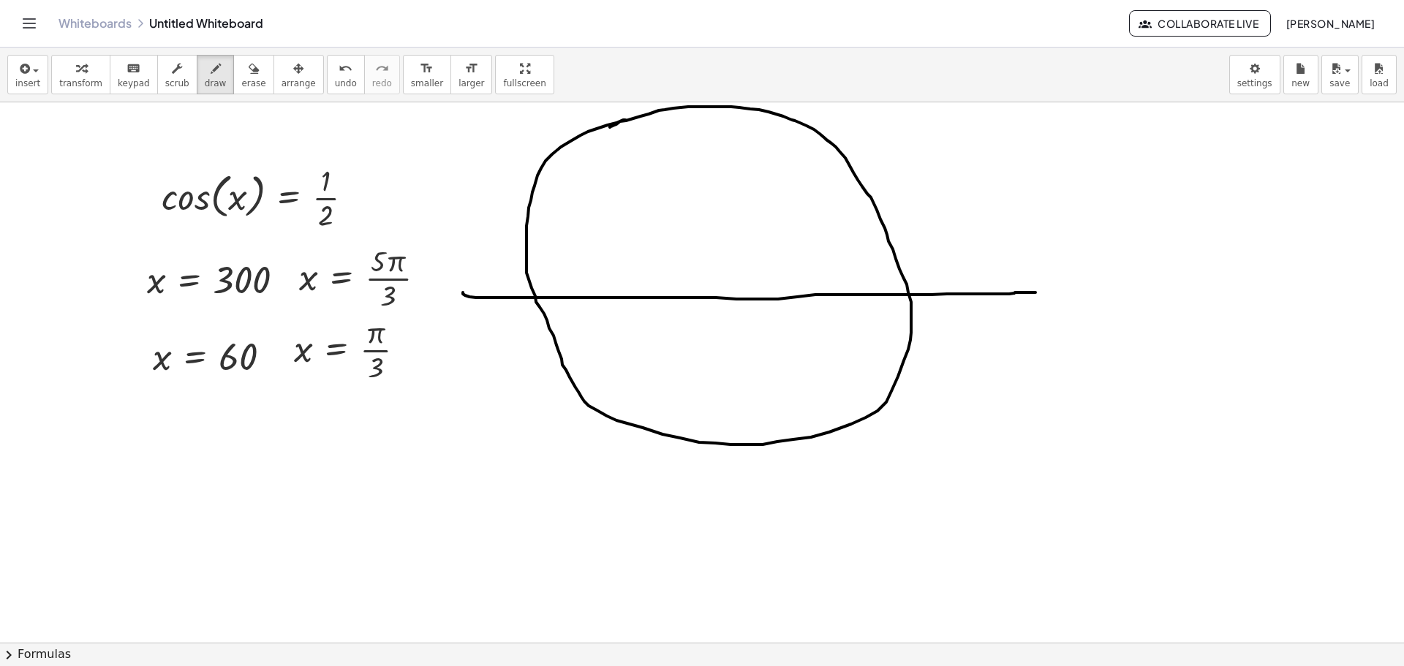
drag, startPoint x: 699, startPoint y: 89, endPoint x: 690, endPoint y: 165, distance: 76.6
click at [688, 238] on div "insert select one: Math Expression Function Text Youtube Video Graphing Geometr…" at bounding box center [702, 357] width 1404 height 619
drag, startPoint x: 690, startPoint y: 105, endPoint x: 707, endPoint y: 475, distance: 370.5
click at [707, 475] on div at bounding box center [702, 642] width 1404 height 1081
drag, startPoint x: 1038, startPoint y: 247, endPoint x: 1044, endPoint y: 260, distance: 14.4
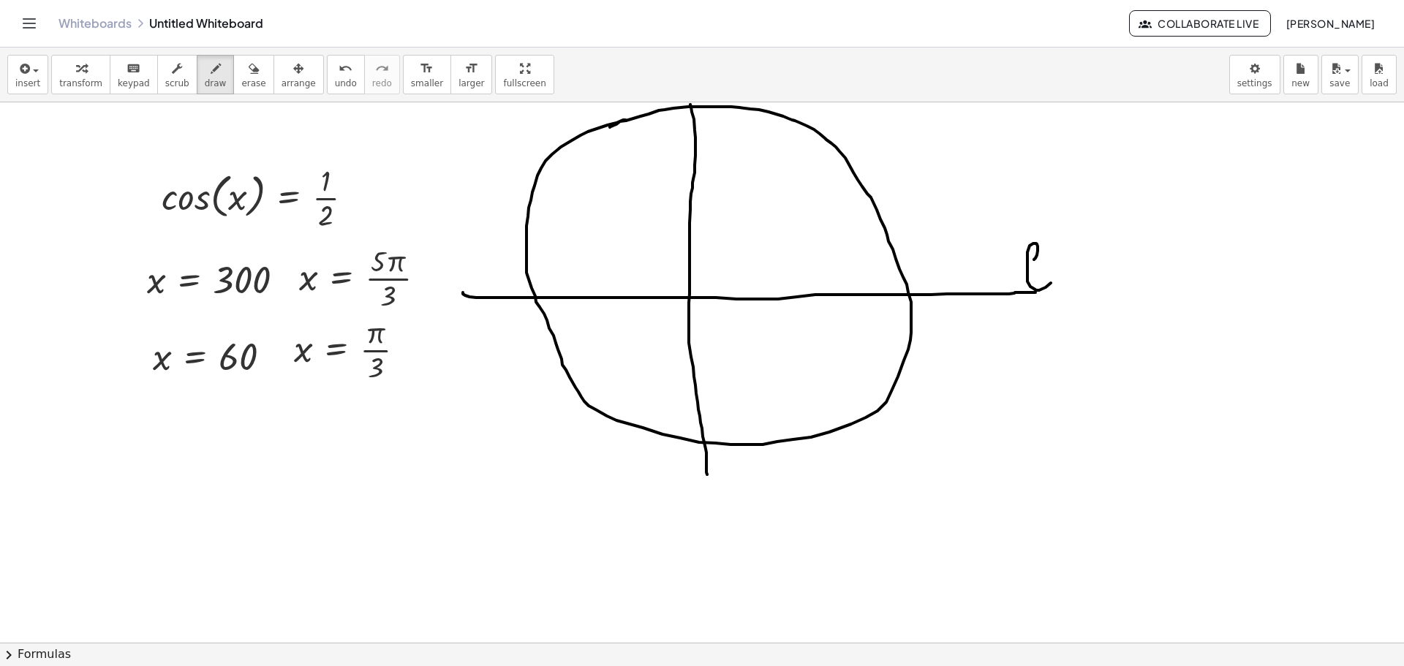
click at [1042, 241] on div at bounding box center [702, 642] width 1404 height 1081
drag, startPoint x: 1006, startPoint y: 310, endPoint x: 1024, endPoint y: 336, distance: 31.0
click at [1019, 337] on div at bounding box center [702, 642] width 1404 height 1081
drag, startPoint x: 1047, startPoint y: 309, endPoint x: 1058, endPoint y: 328, distance: 21.7
click at [1050, 328] on div at bounding box center [702, 642] width 1404 height 1081
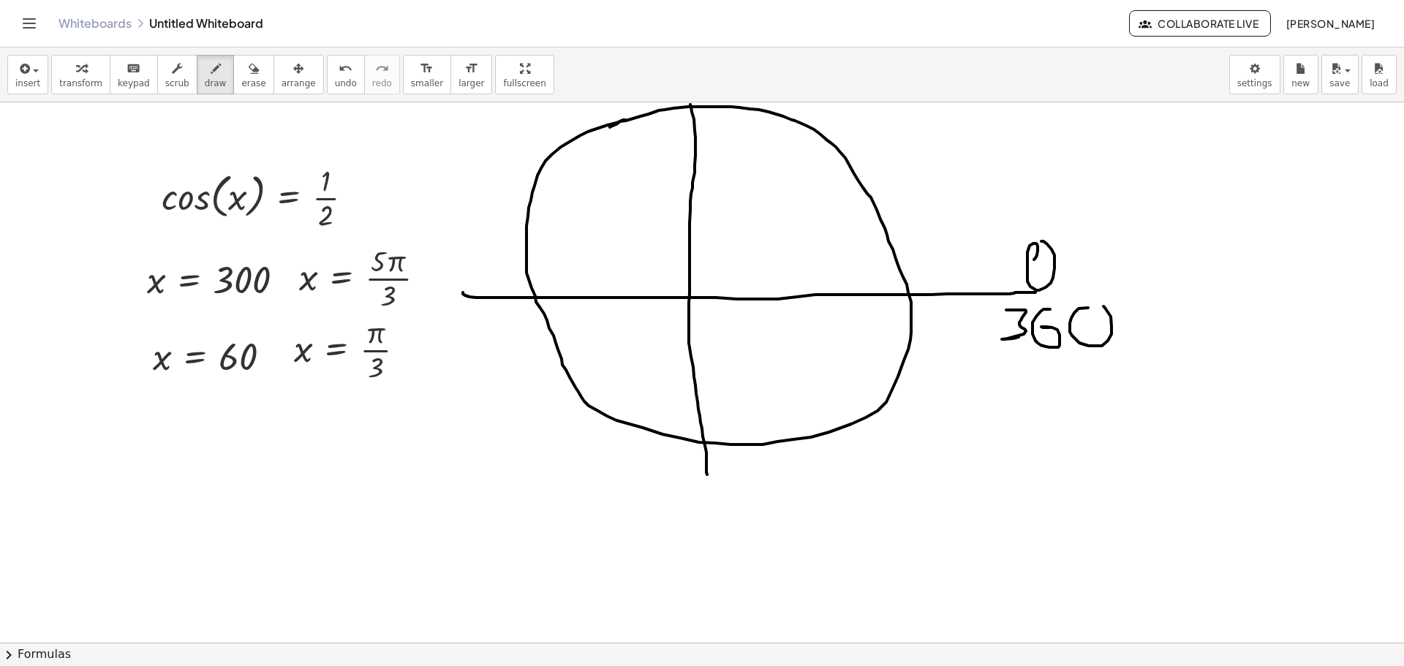
drag, startPoint x: 1070, startPoint y: 328, endPoint x: 922, endPoint y: 343, distance: 149.3
click at [1093, 309] on div at bounding box center [702, 642] width 1404 height 1081
drag, startPoint x: 697, startPoint y: 487, endPoint x: 732, endPoint y: 499, distance: 37.0
click at [728, 523] on div at bounding box center [702, 642] width 1404 height 1081
drag, startPoint x: 746, startPoint y: 486, endPoint x: 748, endPoint y: 519, distance: 32.9
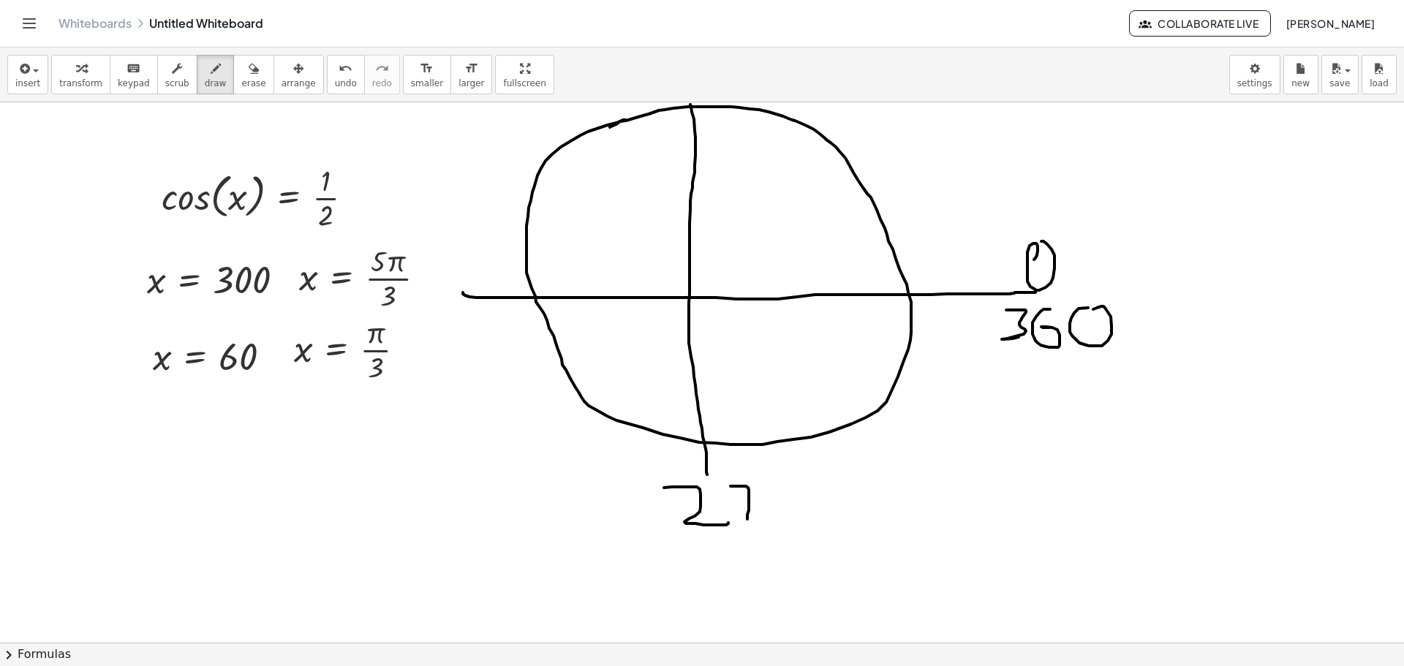
click at [748, 519] on div at bounding box center [702, 642] width 1404 height 1081
drag, startPoint x: 737, startPoint y: 505, endPoint x: 769, endPoint y: 499, distance: 32.7
click at [768, 500] on div at bounding box center [702, 642] width 1404 height 1081
drag, startPoint x: 775, startPoint y: 492, endPoint x: 776, endPoint y: 478, distance: 13.9
click at [783, 486] on div at bounding box center [702, 642] width 1404 height 1081
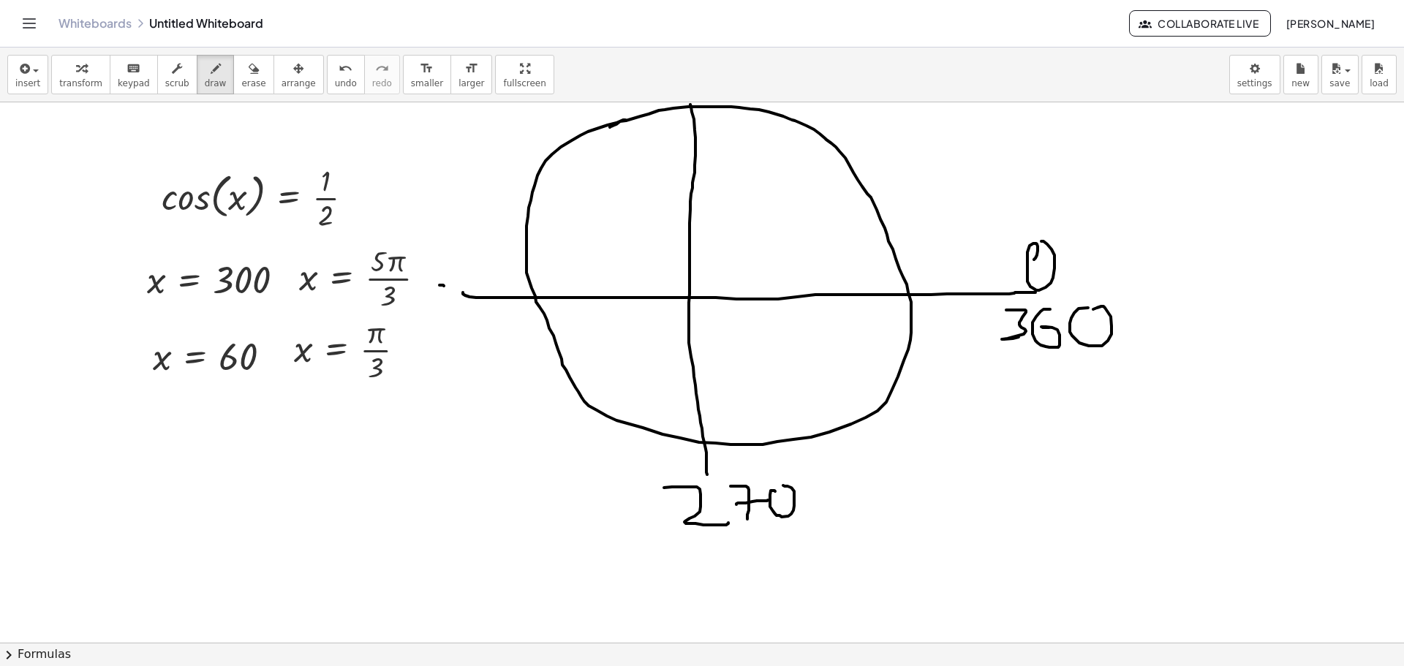
click at [440, 285] on div at bounding box center [702, 642] width 1404 height 1081
drag, startPoint x: 415, startPoint y: 293, endPoint x: 432, endPoint y: 297, distance: 17.2
click at [418, 331] on div at bounding box center [702, 642] width 1404 height 1081
click at [437, 288] on div at bounding box center [702, 642] width 1404 height 1081
click at [452, 291] on div at bounding box center [702, 642] width 1404 height 1081
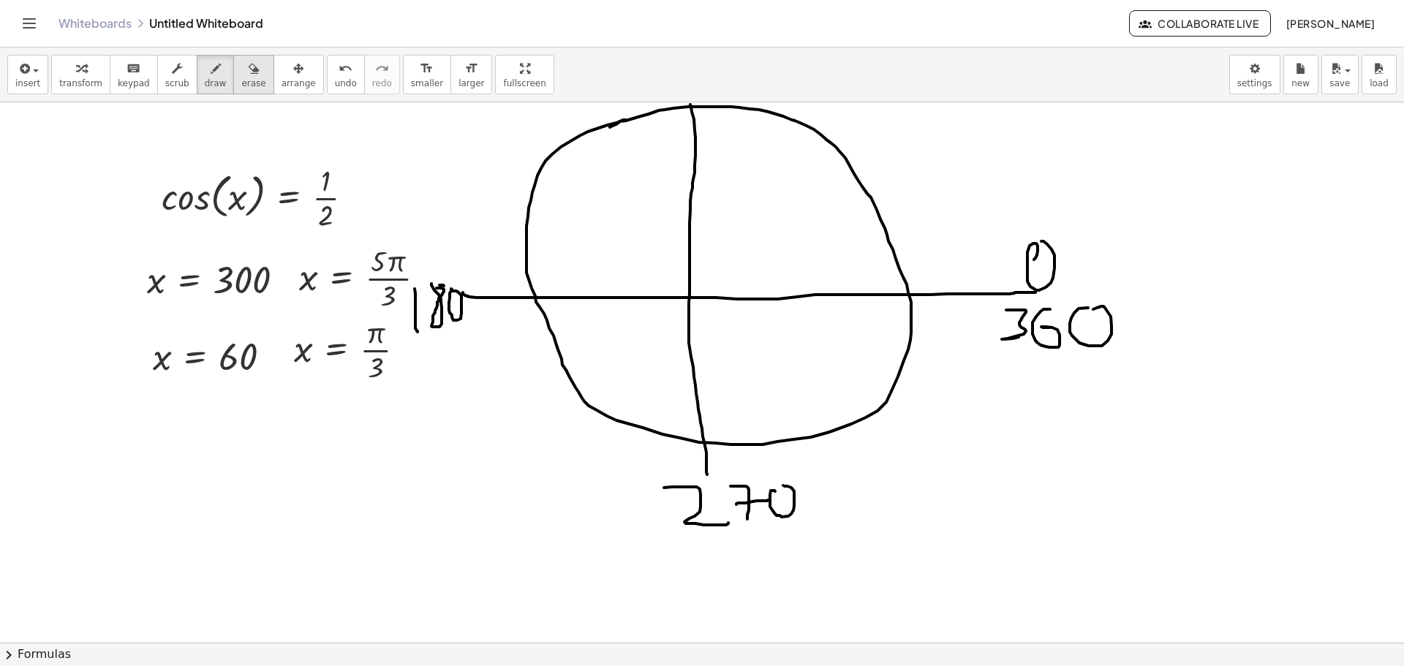
drag, startPoint x: 235, startPoint y: 83, endPoint x: 247, endPoint y: 83, distance: 12.4
click at [241, 83] on span "erase" at bounding box center [253, 83] width 24 height 10
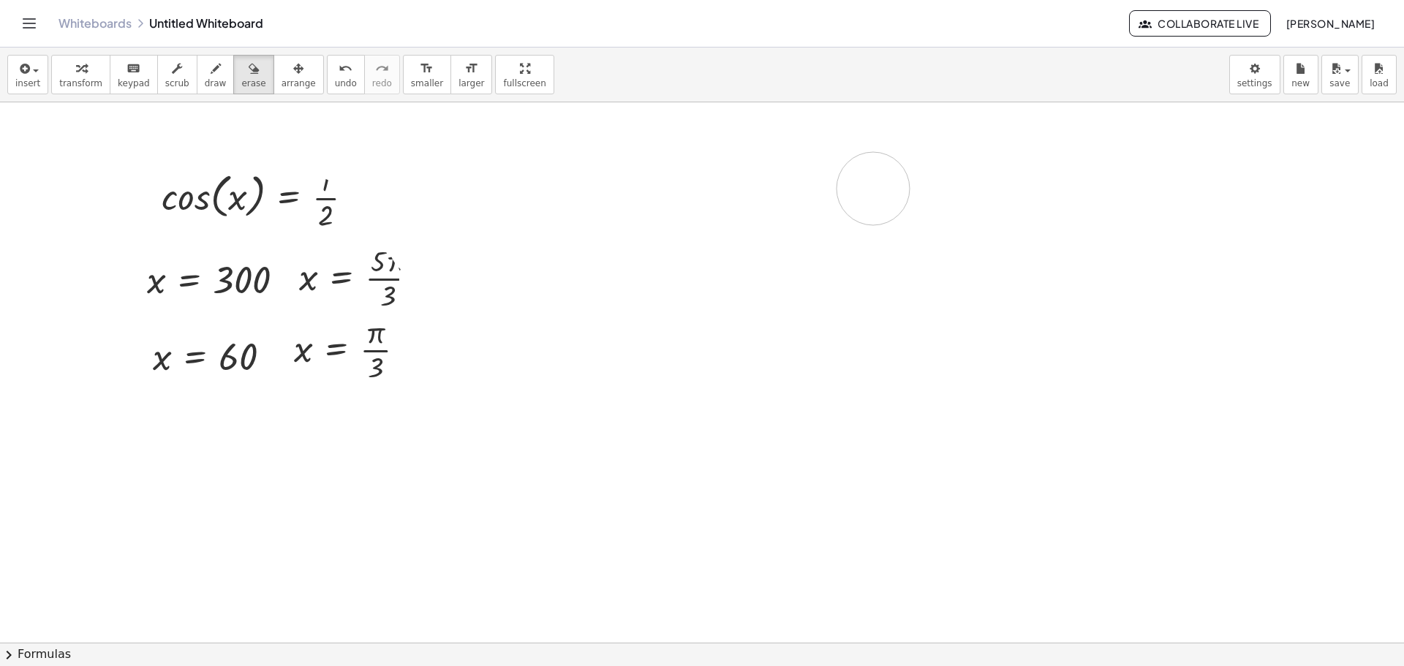
drag, startPoint x: 478, startPoint y: 215, endPoint x: 227, endPoint y: 151, distance: 259.7
click at [631, 170] on div at bounding box center [702, 642] width 1404 height 1081
click at [205, 79] on span "draw" at bounding box center [216, 83] width 22 height 10
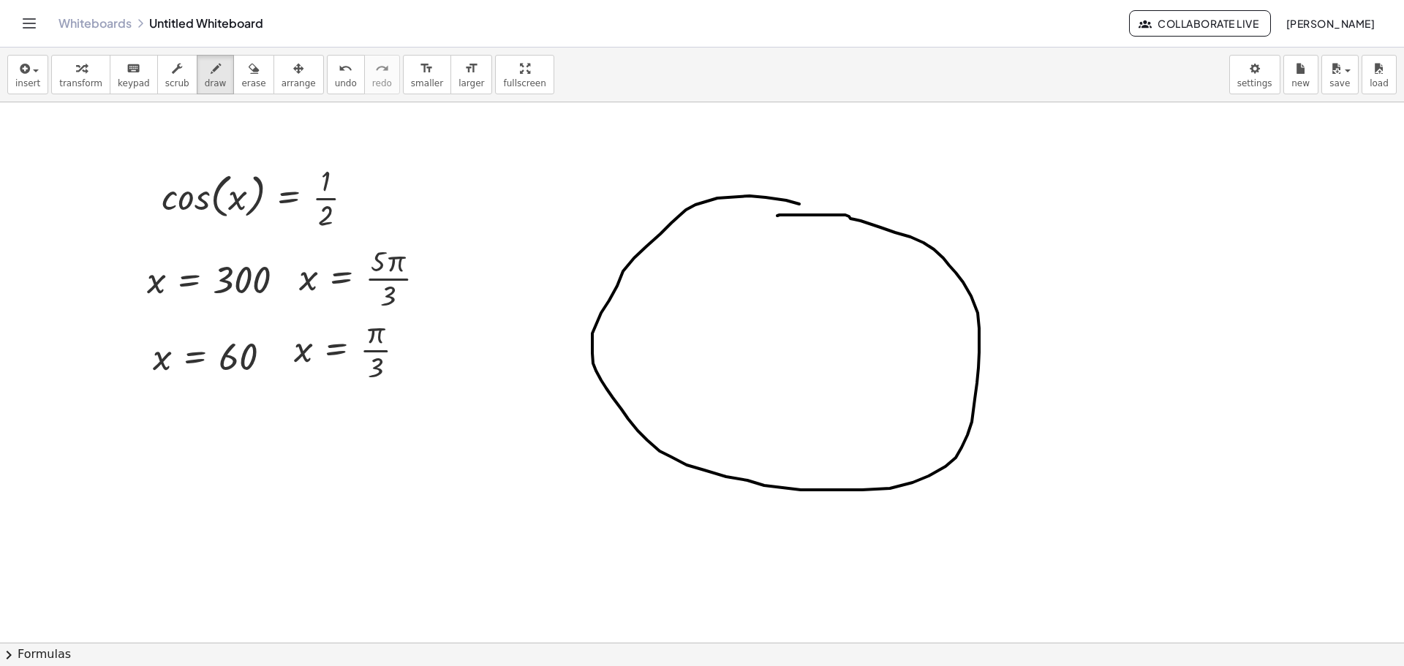
drag, startPoint x: 786, startPoint y: 200, endPoint x: 647, endPoint y: 298, distance: 170.1
click at [774, 217] on div at bounding box center [702, 642] width 1404 height 1081
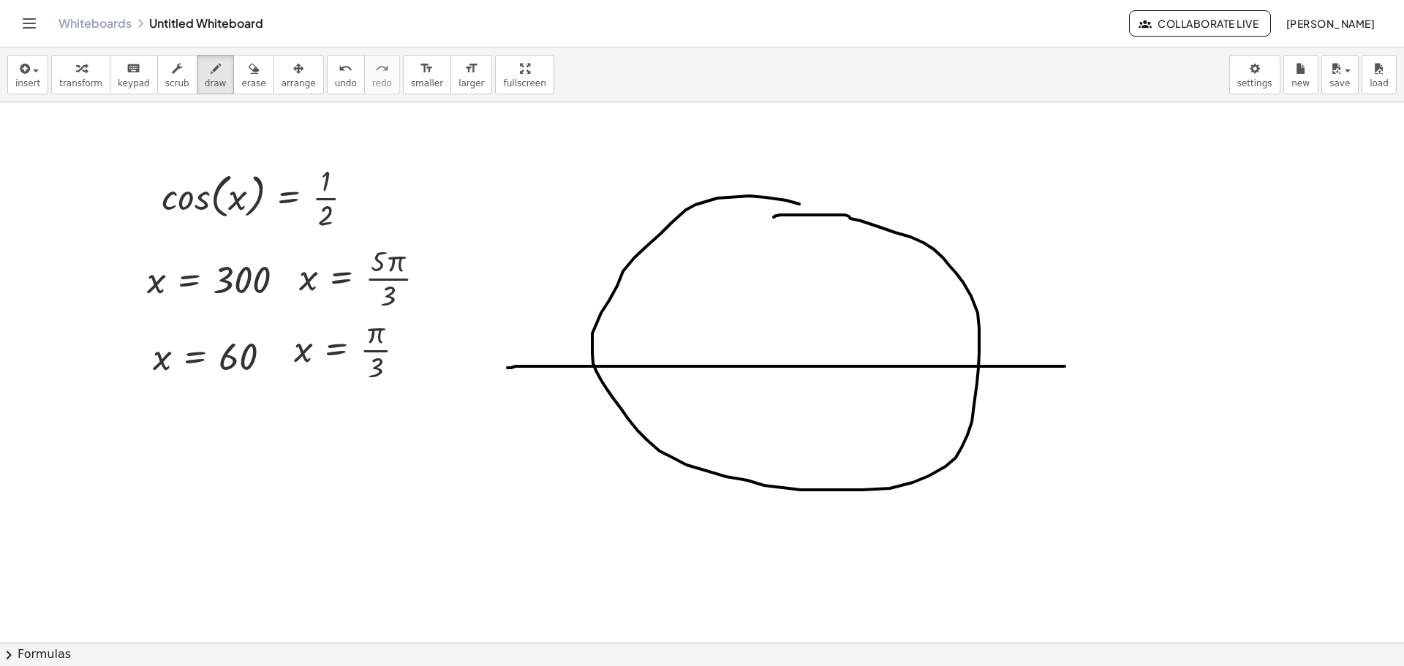
drag, startPoint x: 508, startPoint y: 368, endPoint x: 1065, endPoint y: 366, distance: 557.3
click at [1065, 366] on div at bounding box center [702, 642] width 1404 height 1081
drag, startPoint x: 784, startPoint y: 173, endPoint x: 834, endPoint y: 484, distance: 314.8
click at [799, 543] on div at bounding box center [702, 642] width 1404 height 1081
drag, startPoint x: 772, startPoint y: 138, endPoint x: 810, endPoint y: 176, distance: 54.3
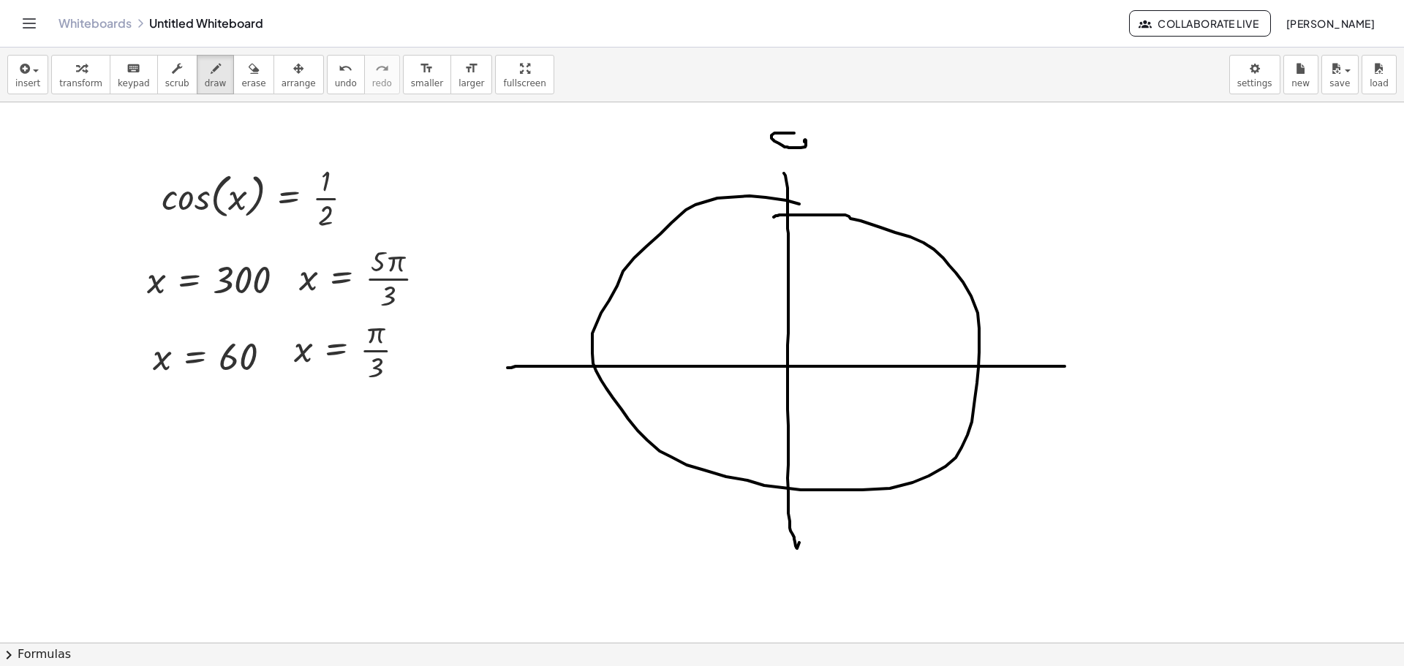
click at [807, 178] on div at bounding box center [702, 642] width 1404 height 1081
drag, startPoint x: 821, startPoint y: 150, endPoint x: 829, endPoint y: 146, distance: 9.5
click at [829, 146] on div at bounding box center [702, 642] width 1404 height 1081
click at [127, 81] on span "keypad" at bounding box center [134, 83] width 32 height 10
click at [30, 68] on span "button" at bounding box center [31, 70] width 3 height 10
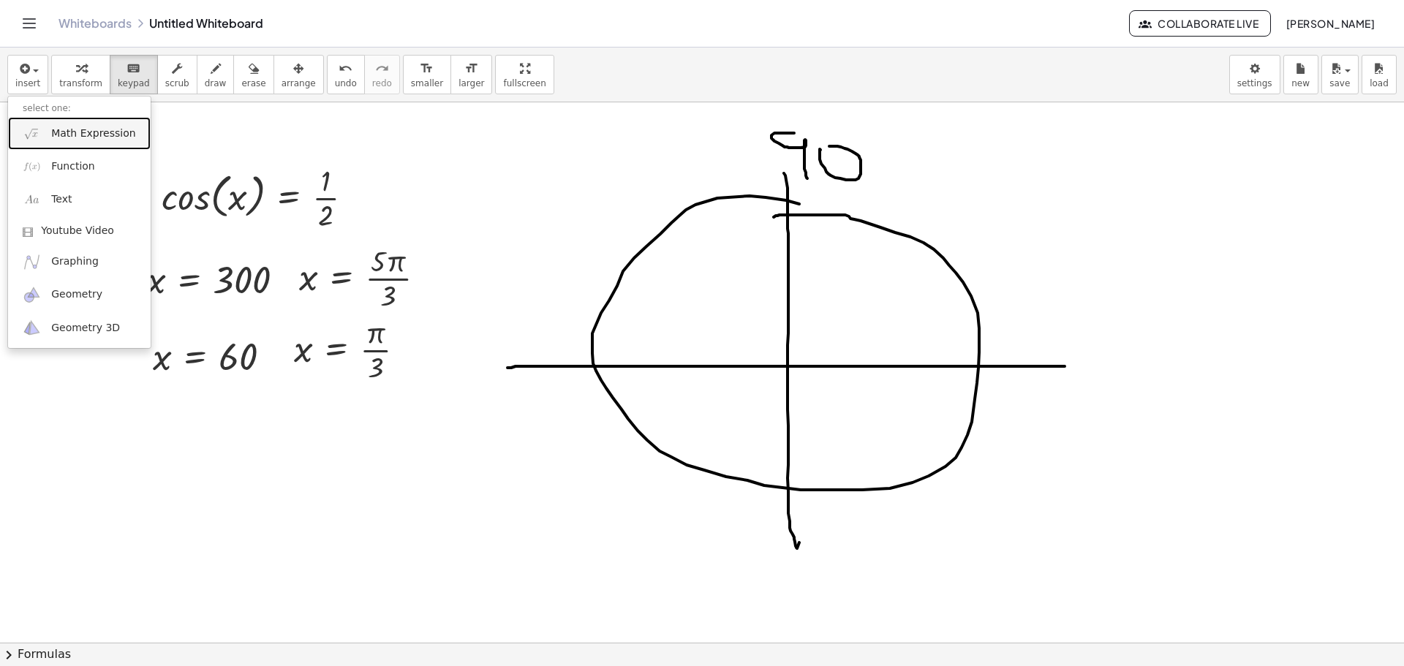
click at [61, 133] on span "Math Expression" at bounding box center [93, 134] width 84 height 15
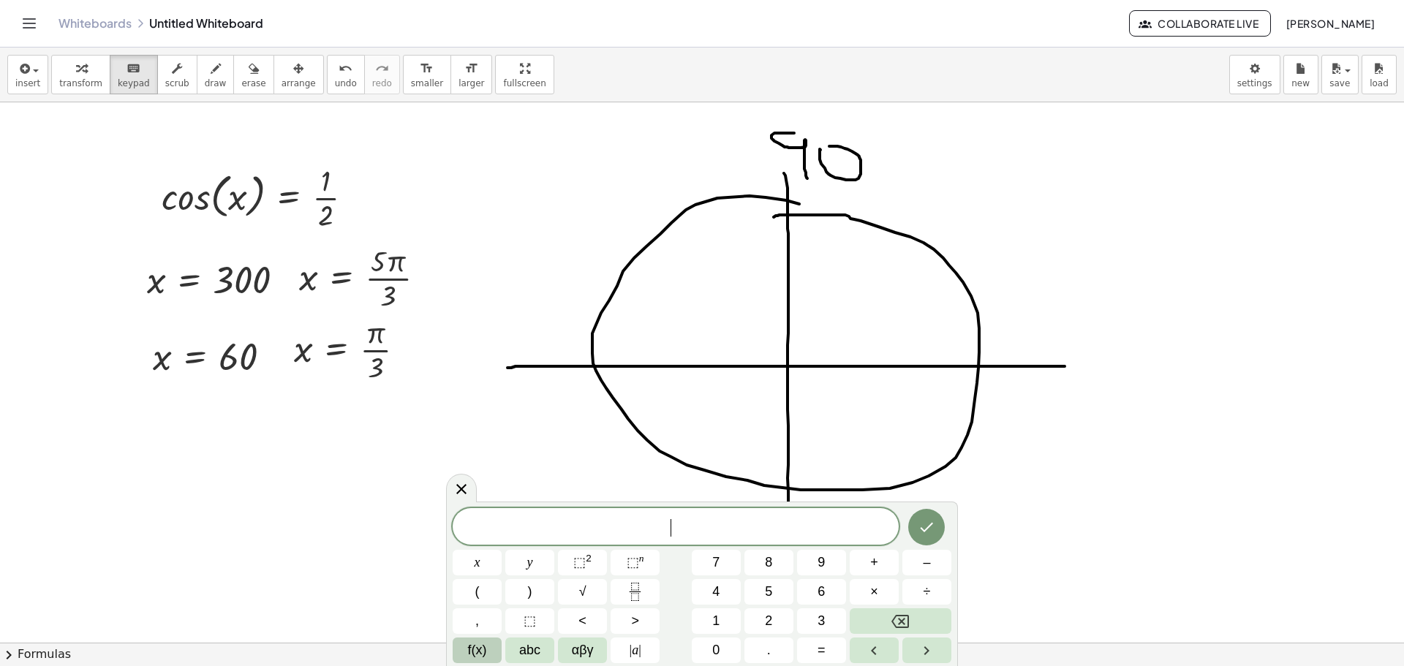
click at [478, 655] on span "f(x)" at bounding box center [477, 651] width 19 height 20
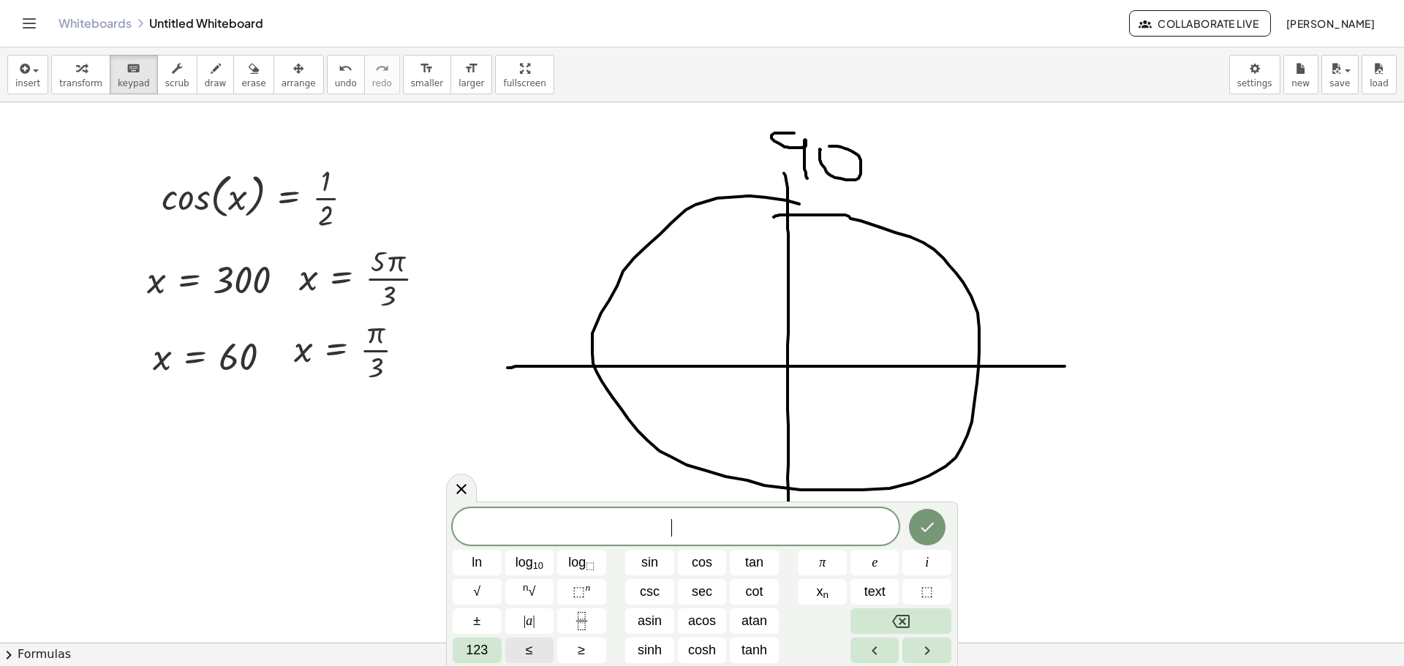
click at [527, 654] on span "≤" at bounding box center [529, 651] width 7 height 20
click at [487, 645] on span "123" at bounding box center [477, 651] width 22 height 20
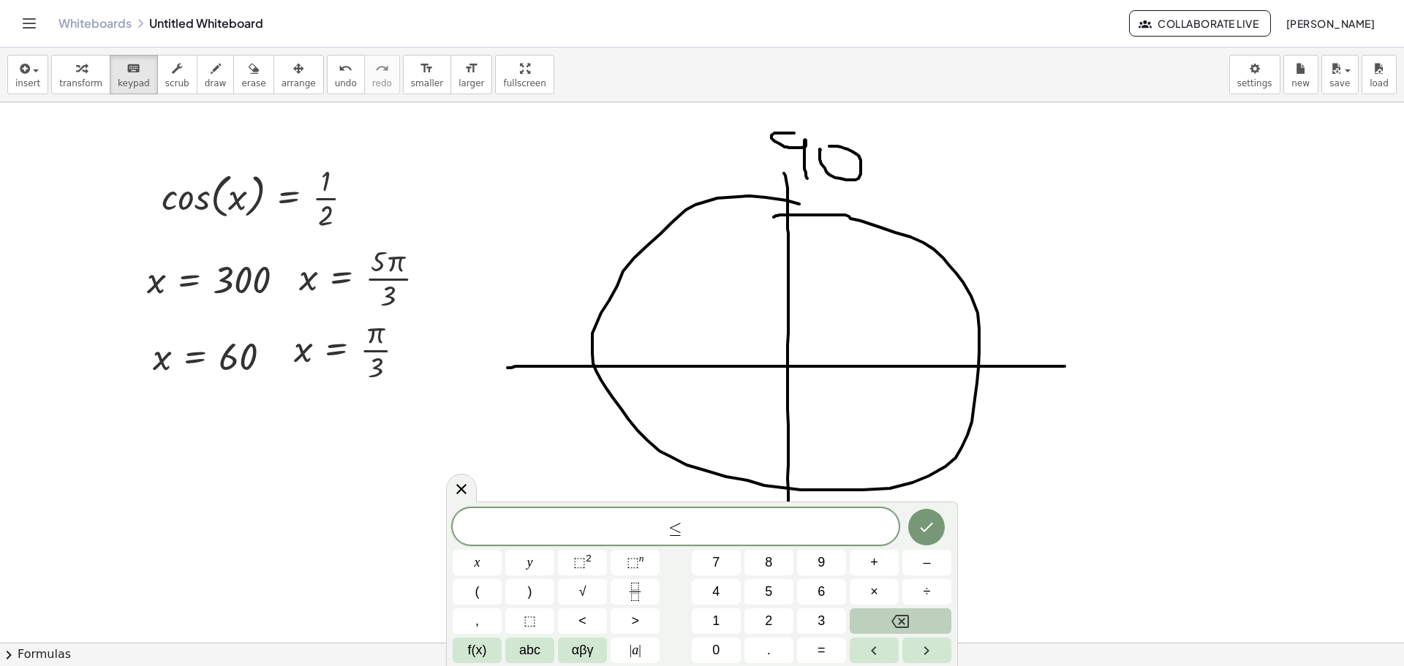
click at [883, 630] on button "Backspace" at bounding box center [901, 622] width 102 height 26
click at [881, 611] on button "Backspace" at bounding box center [901, 622] width 102 height 26
click at [881, 614] on button "Backspace" at bounding box center [901, 622] width 102 height 26
click at [529, 649] on span "abc" at bounding box center [529, 651] width 21 height 20
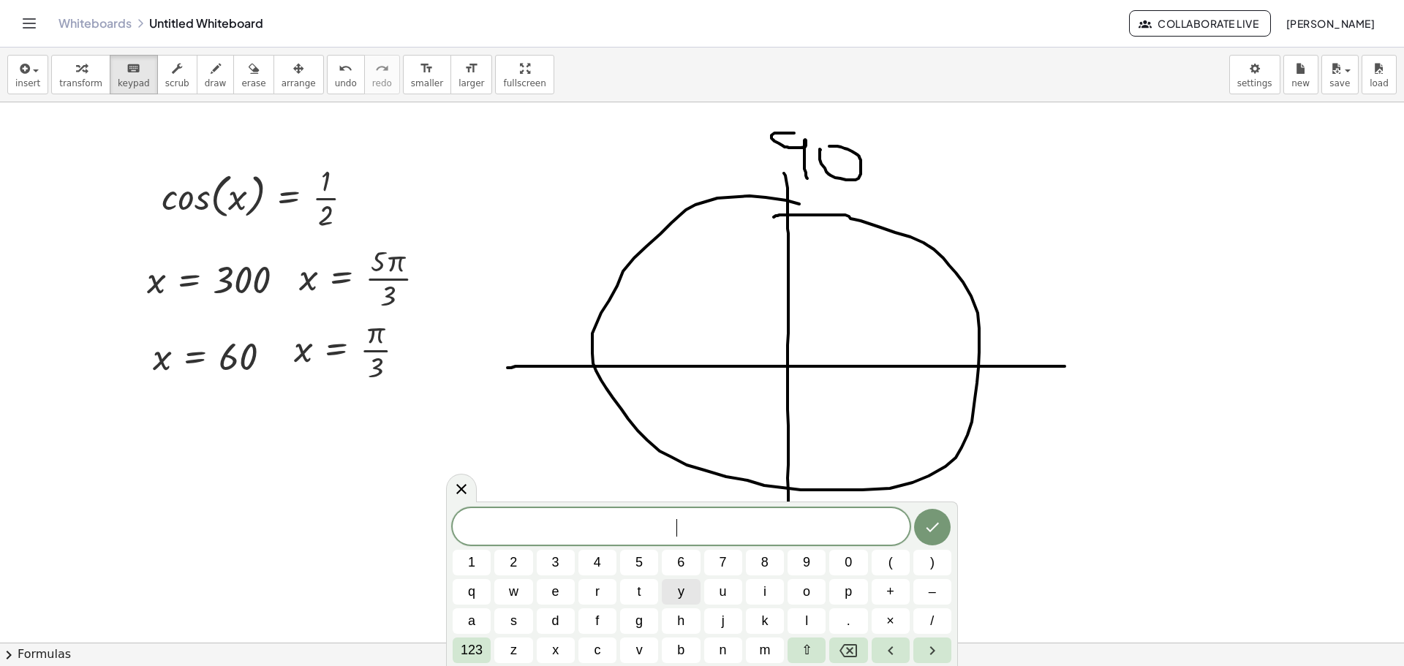
click at [688, 592] on button "y" at bounding box center [681, 592] width 38 height 26
click at [757, 590] on div "y ​ 1 2 3 4 5 6 7 8 9 0 ( ) q w e r t y u i o p + – a s d f g h j k l . × / 123…" at bounding box center [702, 585] width 499 height 155
click at [783, 615] on div "y ​ 1 2 3 4 5 6 7 8 9 0 ( ) q w e r t y u i o p + – a s d f g h j k l . × / 123…" at bounding box center [702, 585] width 499 height 155
click at [591, 640] on button "c" at bounding box center [598, 651] width 38 height 26
click at [611, 621] on button "f" at bounding box center [598, 622] width 38 height 26
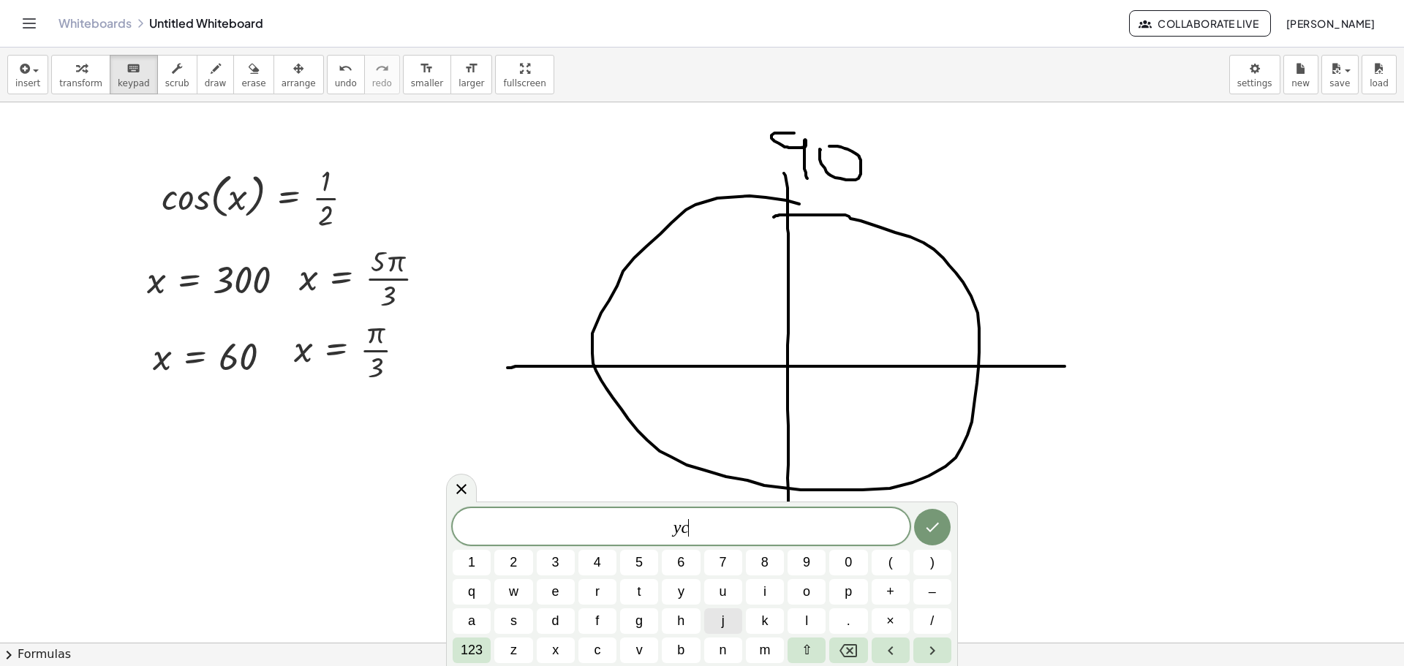
click at [717, 609] on div "y c ​ 1 2 3 4 5 6 7 8 9 0 ( ) q w e r t y u i o p + – a s d f g h j k l . × / 1…" at bounding box center [702, 585] width 499 height 155
click at [787, 611] on div "y c f 1 2 3 4 5 6 7 8 9 0 ( ) q w e r t y u i o p + – a s d f g h j k l . × / 1…" at bounding box center [702, 585] width 499 height 155
click at [810, 611] on button "l" at bounding box center [807, 622] width 38 height 26
click at [646, 610] on div "y c f 1 2 3 4 5 6 7 8 9 0 ( ) q w e r t y u i o p + – a s d f g h j k l . × / 1…" at bounding box center [702, 585] width 499 height 155
click at [815, 579] on div "y c f l 1 2 3 4 5 6 7 8 9 0 ( ) q w e r t y u i o p + – a s d f g h j k l . × /…" at bounding box center [702, 585] width 499 height 155
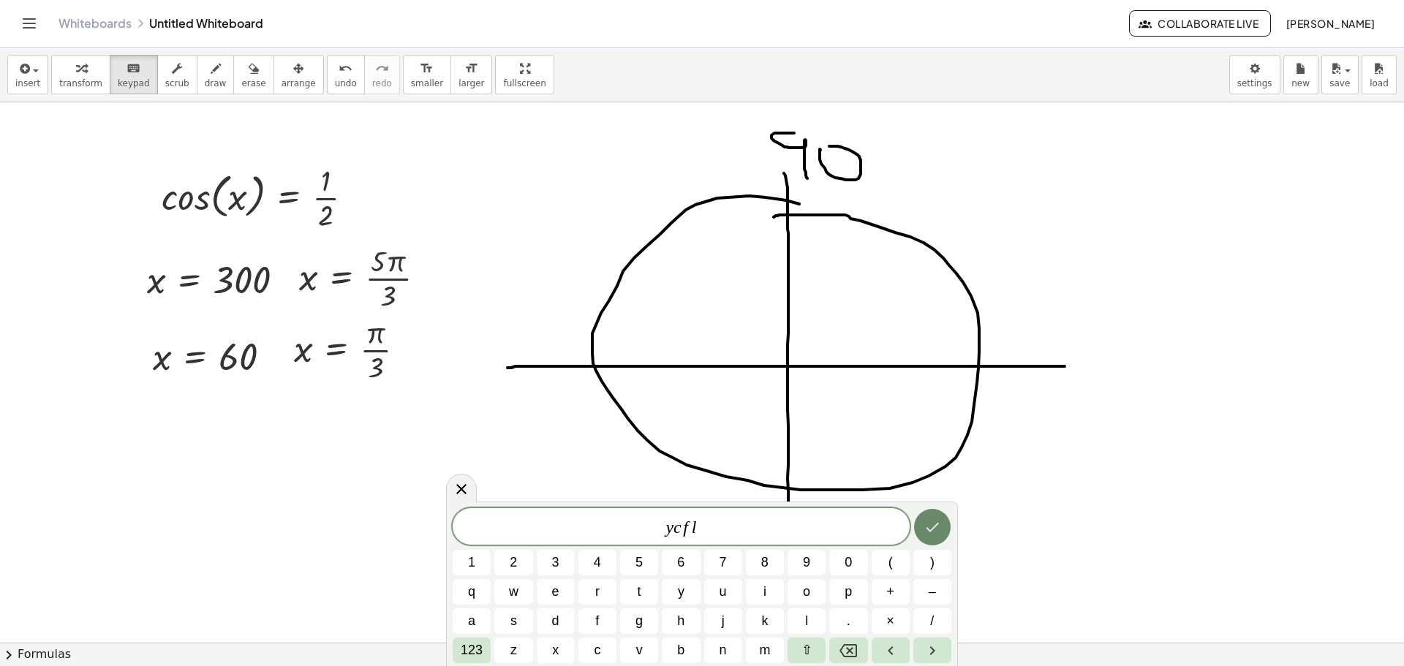
click at [927, 532] on icon "Done" at bounding box center [933, 528] width 18 height 18
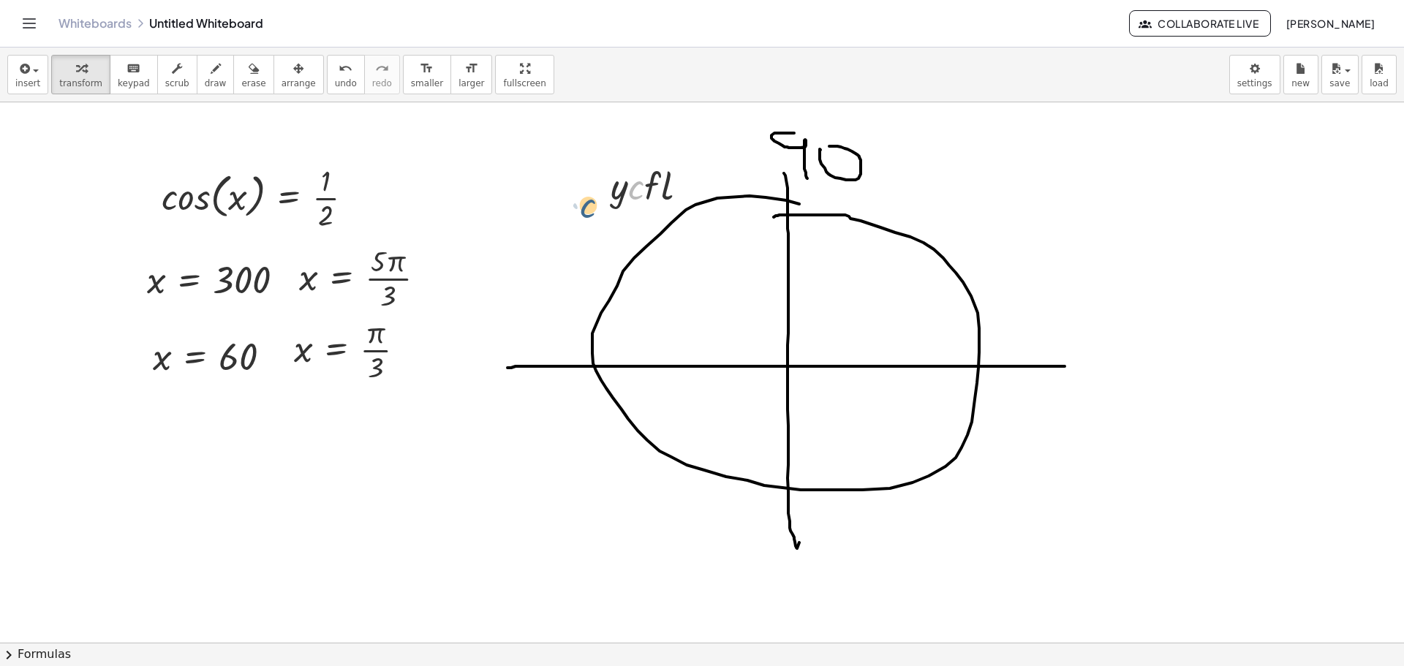
drag, startPoint x: 643, startPoint y: 192, endPoint x: 637, endPoint y: 205, distance: 14.4
click at [637, 205] on div at bounding box center [655, 185] width 104 height 50
drag, startPoint x: 649, startPoint y: 170, endPoint x: 636, endPoint y: 199, distance: 32.1
click at [636, 199] on div at bounding box center [655, 185] width 104 height 50
click at [658, 181] on div at bounding box center [655, 185] width 104 height 50
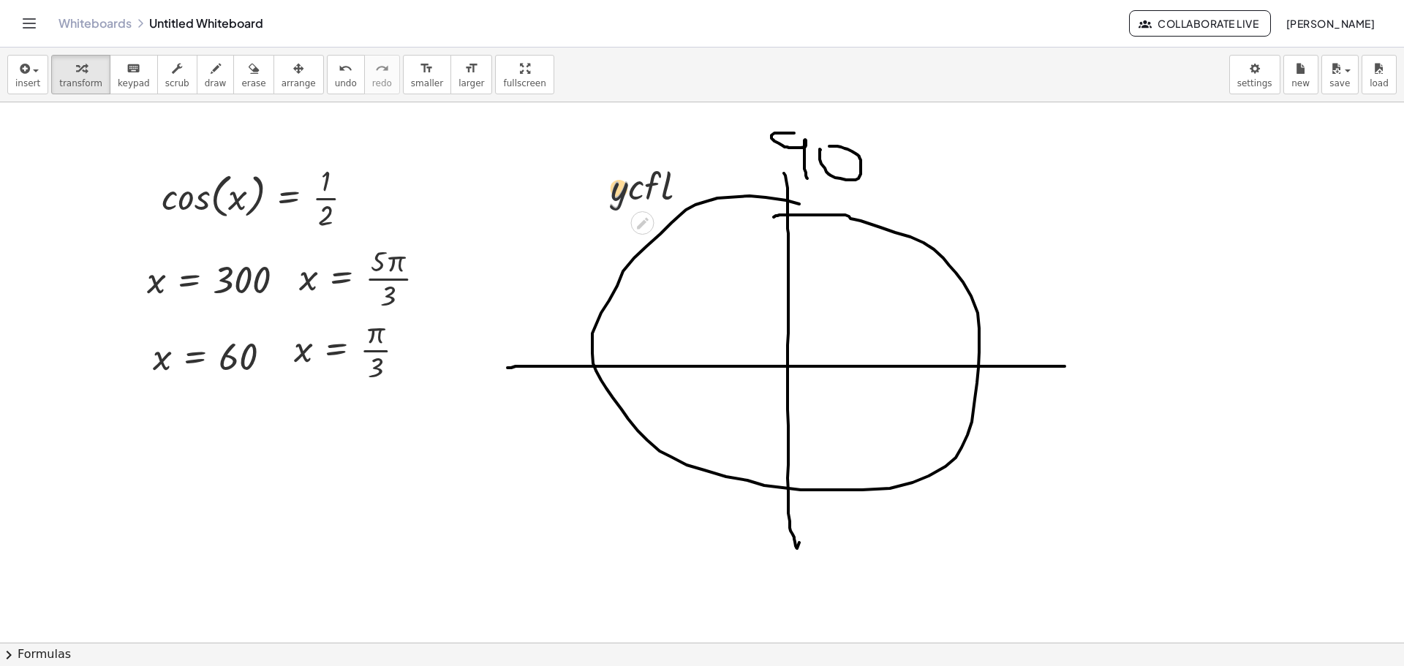
drag, startPoint x: 615, startPoint y: 189, endPoint x: 614, endPoint y: 203, distance: 13.9
click at [614, 203] on div at bounding box center [655, 185] width 104 height 50
click at [668, 182] on div at bounding box center [655, 185] width 104 height 50
click at [335, 85] on span "undo" at bounding box center [346, 83] width 22 height 10
click at [31, 91] on button "insert" at bounding box center [27, 74] width 41 height 39
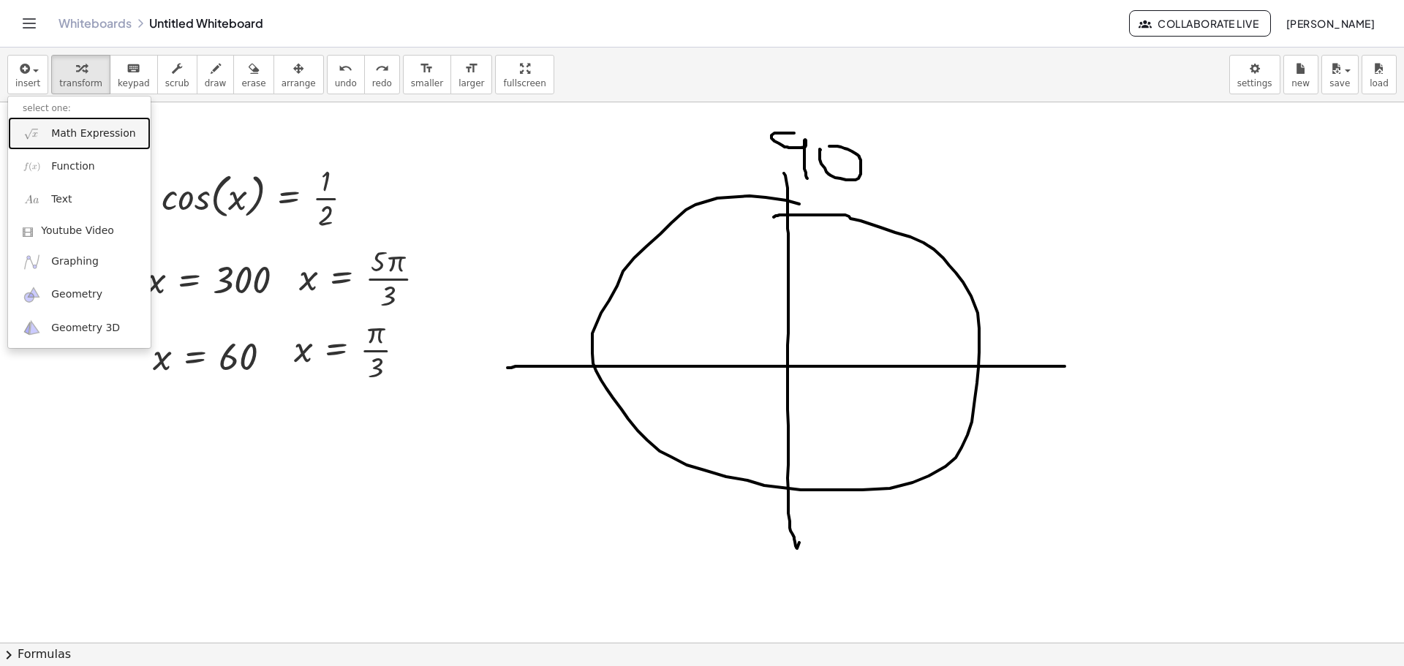
click at [77, 134] on span "Math Expression" at bounding box center [93, 134] width 84 height 15
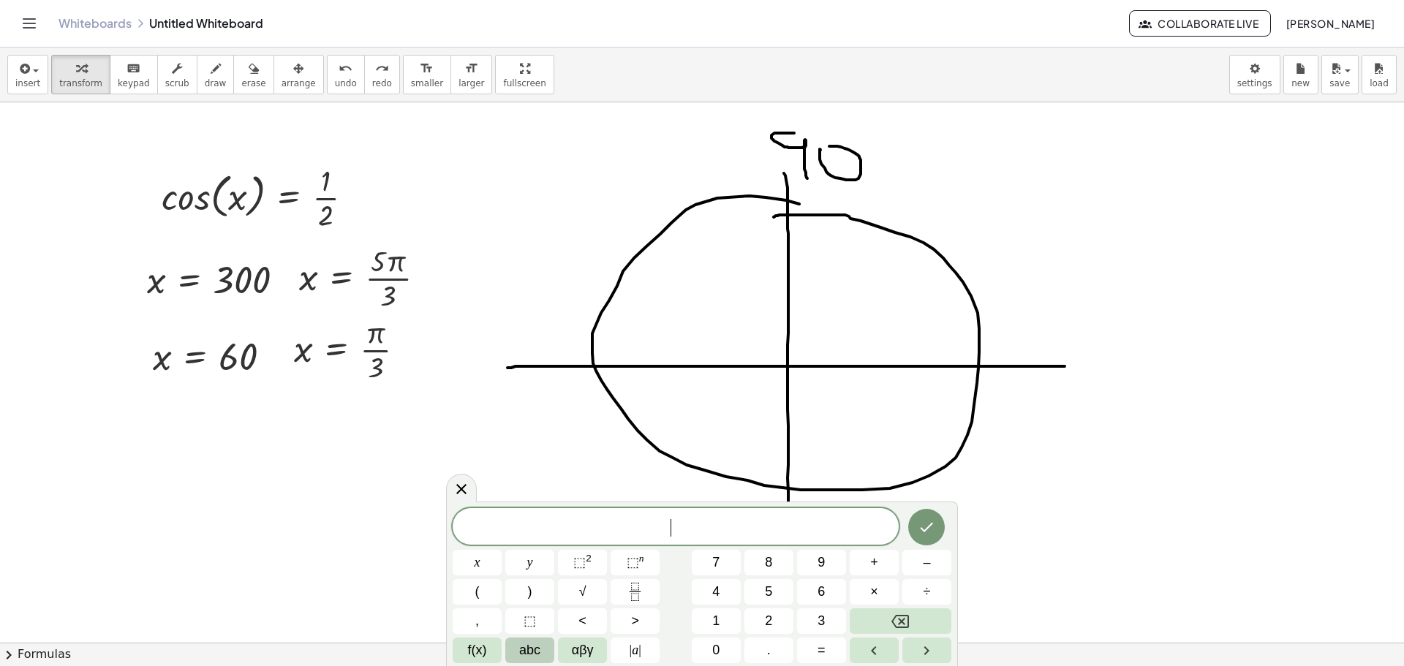
click at [521, 655] on span "abc" at bounding box center [529, 651] width 21 height 20
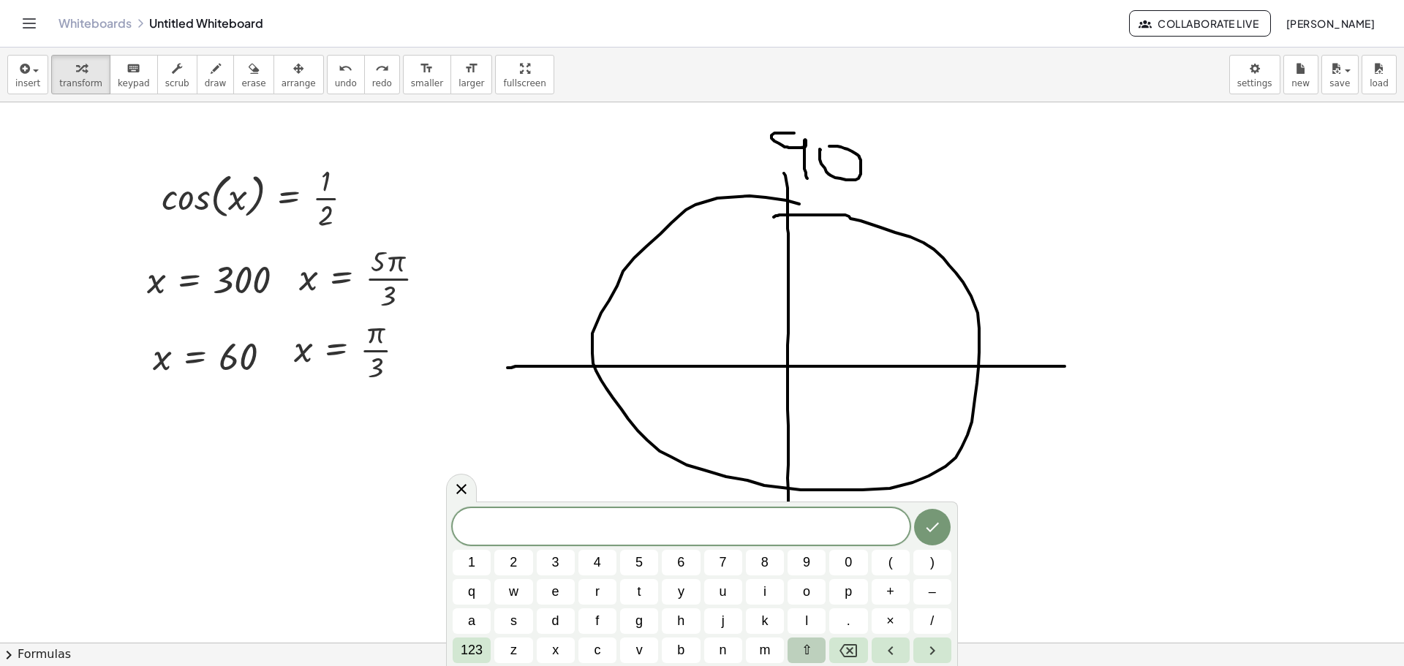
click at [810, 652] on span "⇧" at bounding box center [807, 651] width 11 height 20
click at [718, 585] on button "u" at bounding box center [723, 592] width 38 height 26
click at [643, 606] on div "U ​ 1 2 3 4 5 6 7 8 9 0 ( ) q w e r t y u i o p + – a s d f g h j k l . × / 123…" at bounding box center [702, 585] width 499 height 155
drag, startPoint x: 659, startPoint y: 608, endPoint x: 723, endPoint y: 617, distance: 65.0
click at [710, 617] on div "U 1 2 3 4 5 6 7 8 9 0 ( ) q w e r t y u i o p + – a s d f g h j k l . × / 123 z…" at bounding box center [702, 585] width 499 height 155
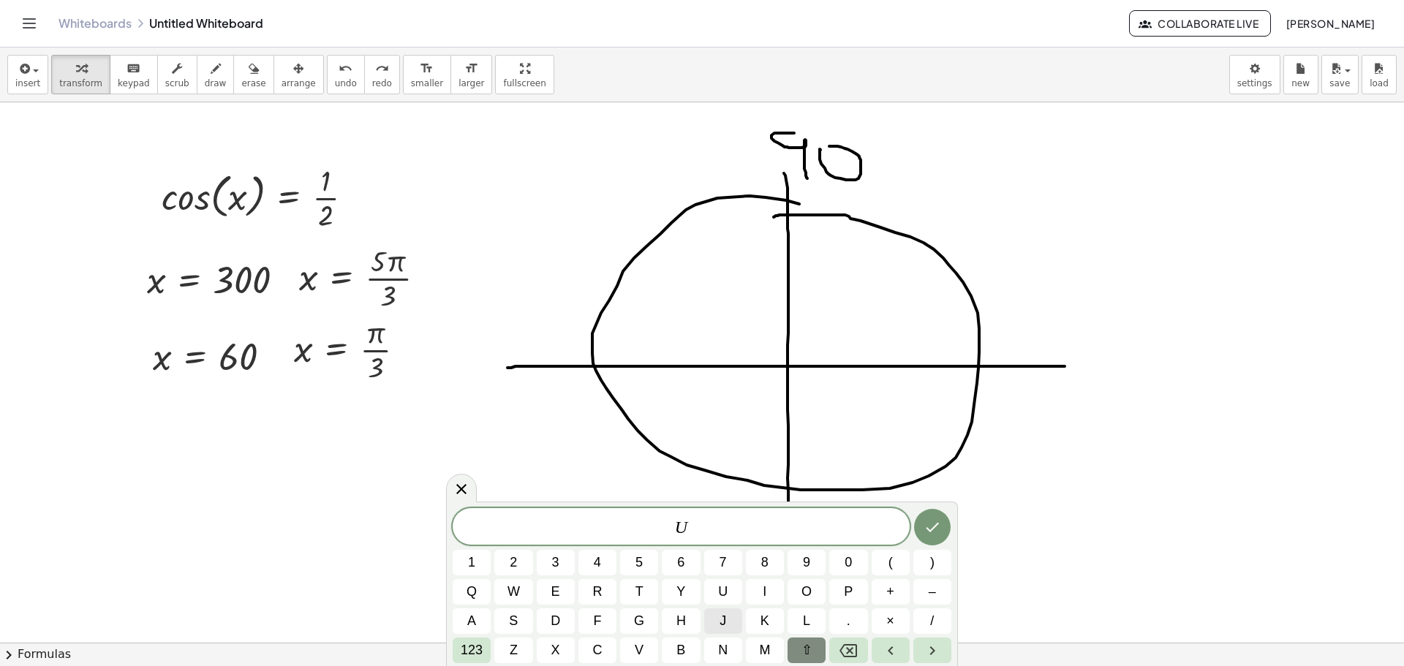
click at [708, 617] on button "j" at bounding box center [723, 622] width 38 height 26
click at [556, 619] on button "d" at bounding box center [556, 622] width 38 height 26
click at [698, 625] on button "h" at bounding box center [681, 622] width 38 height 26
click at [717, 628] on button "j" at bounding box center [723, 622] width 38 height 26
click at [925, 531] on icon "Done" at bounding box center [933, 528] width 18 height 18
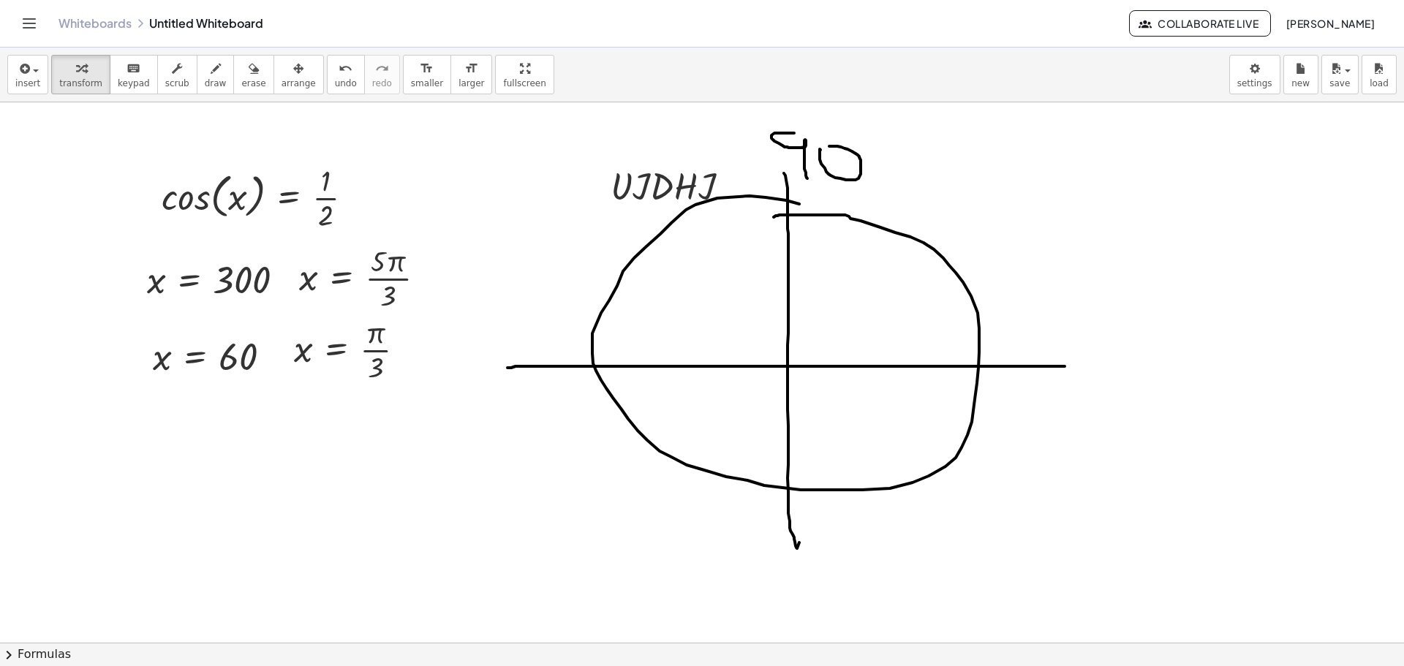
click at [653, 192] on div at bounding box center [675, 185] width 145 height 50
click at [335, 87] on span "undo" at bounding box center [346, 83] width 22 height 10
click at [23, 80] on span "insert" at bounding box center [27, 83] width 25 height 10
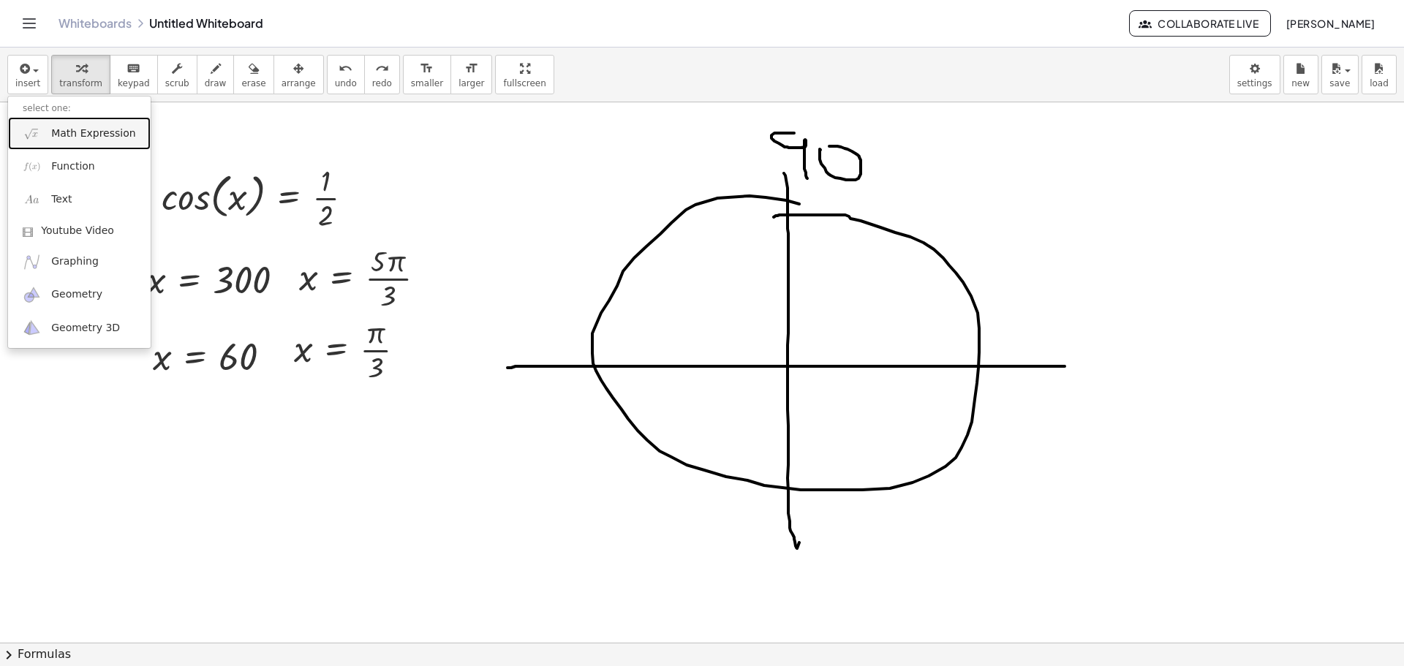
click at [89, 135] on span "Math Expression" at bounding box center [93, 134] width 84 height 15
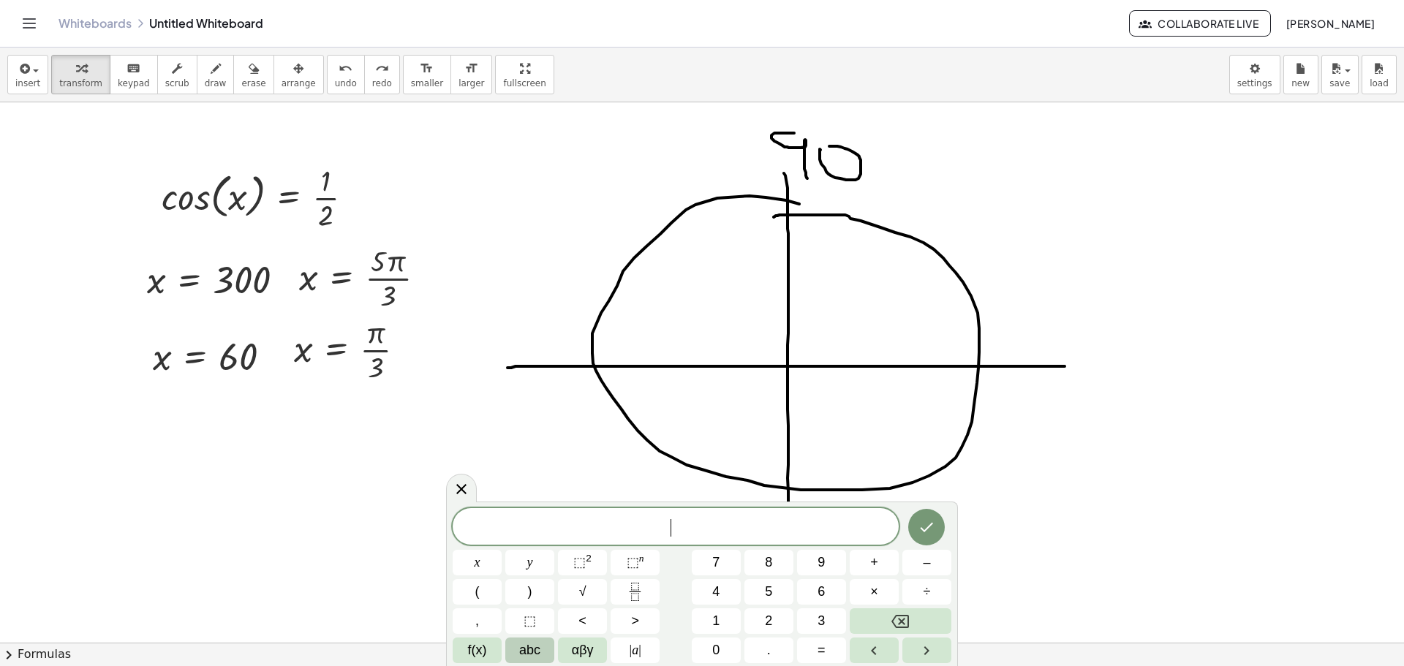
click at [536, 652] on span "abc" at bounding box center [529, 651] width 21 height 20
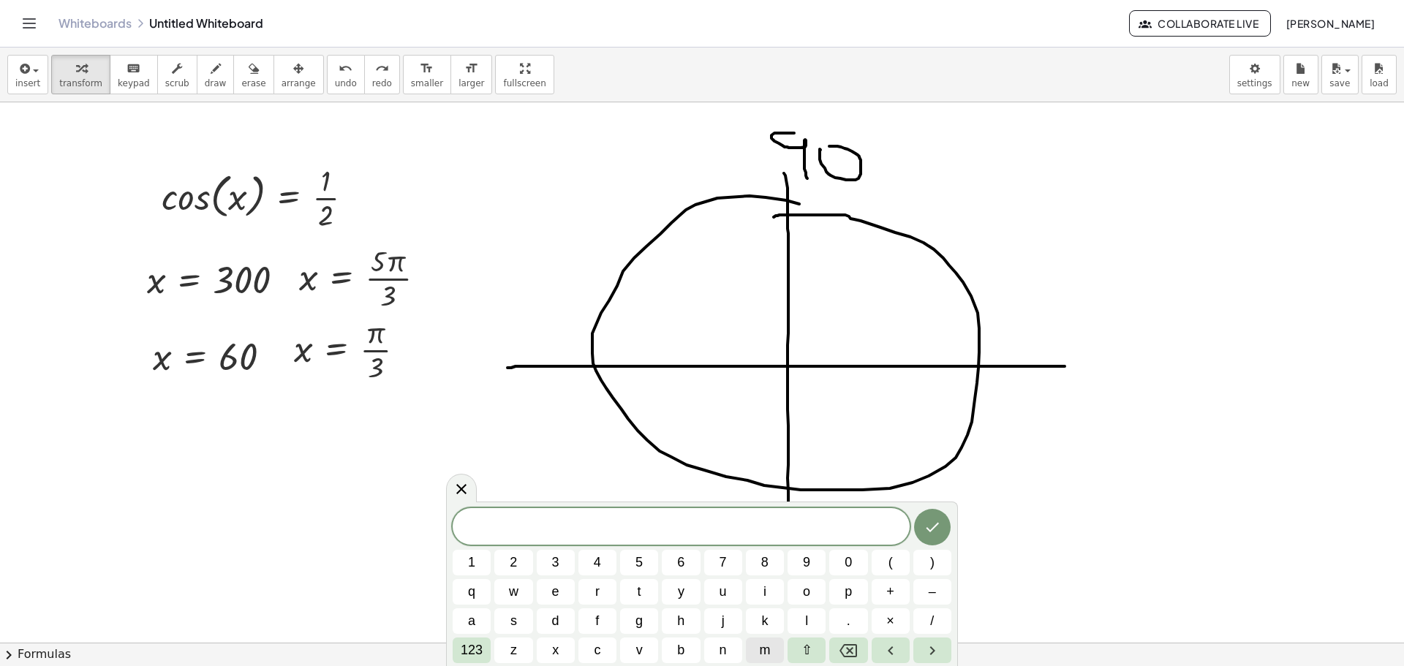
click at [764, 648] on span "m" at bounding box center [764, 651] width 11 height 20
click at [881, 646] on button "Left arrow" at bounding box center [891, 651] width 38 height 26
click at [711, 528] on span "​ m" at bounding box center [681, 528] width 457 height 20
click at [850, 648] on icon "Backspace" at bounding box center [849, 651] width 18 height 18
click at [804, 652] on span "⇧" at bounding box center [807, 651] width 11 height 20
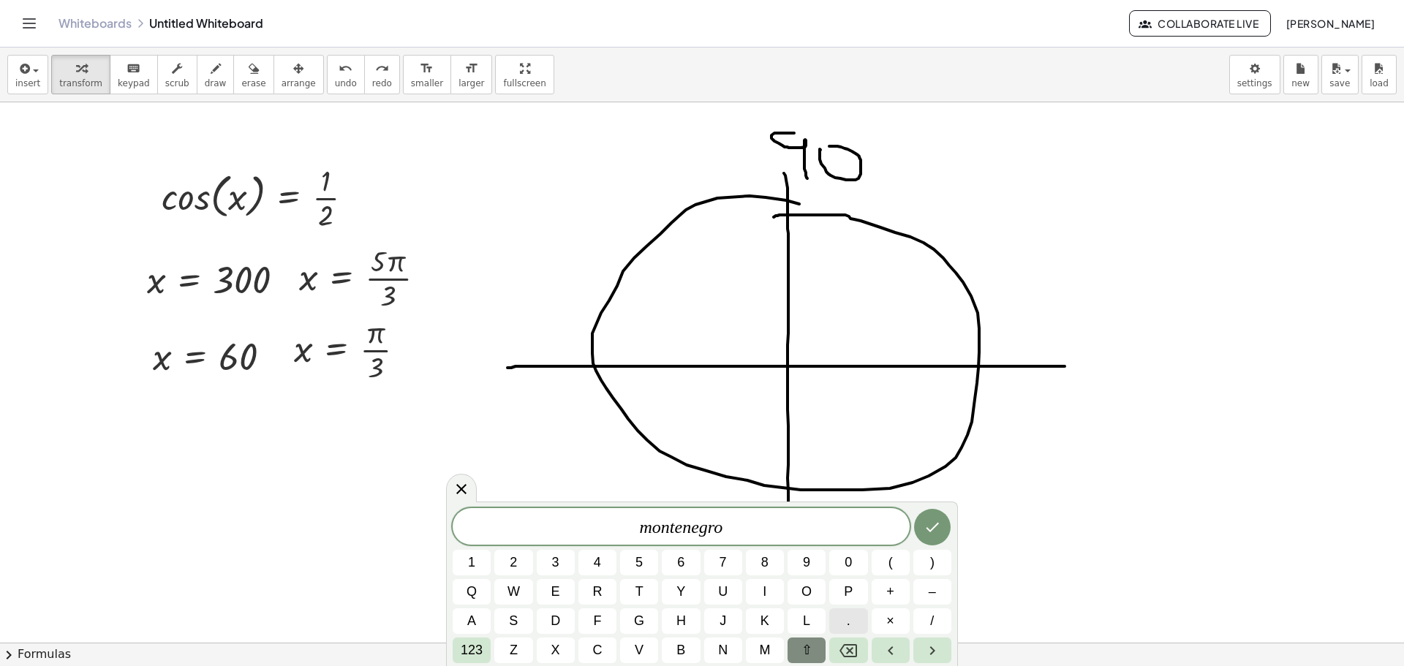
click at [855, 627] on button "." at bounding box center [848, 622] width 38 height 26
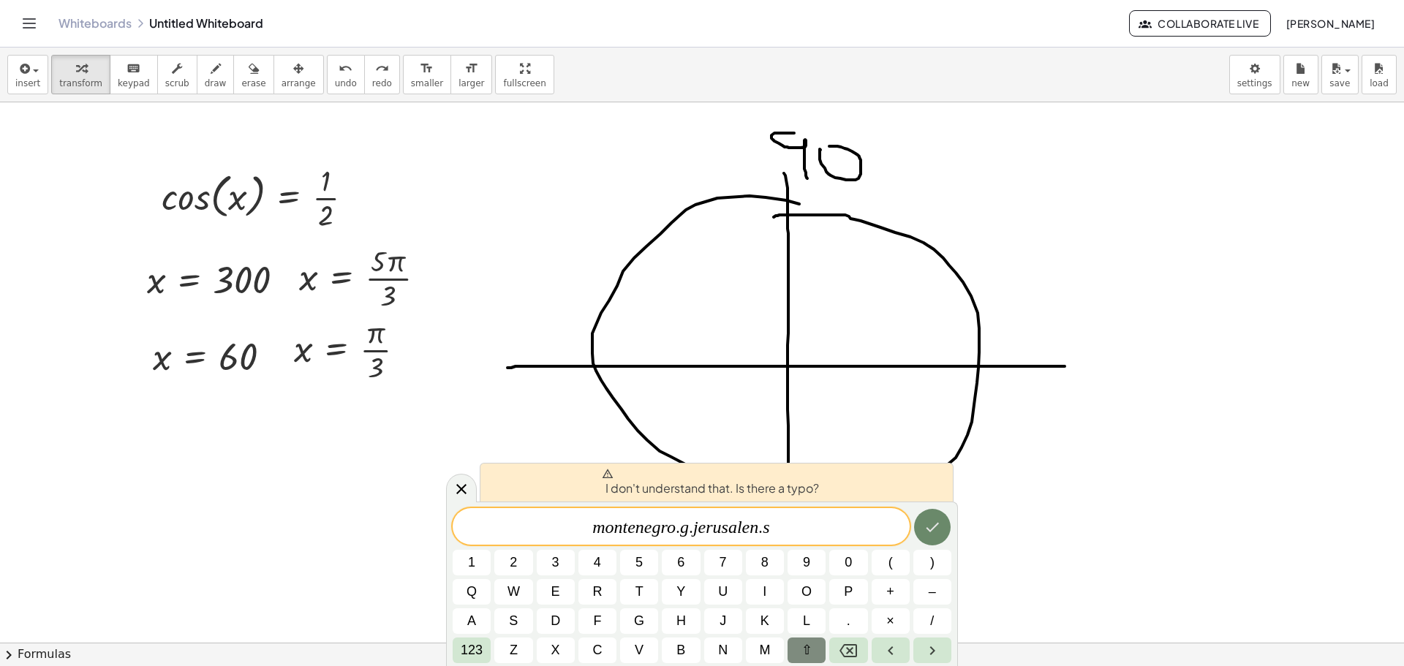
click at [938, 526] on icon "Done" at bounding box center [933, 528] width 18 height 18
click at [939, 532] on icon "Done" at bounding box center [933, 528] width 18 height 18
click at [935, 530] on icon "Done" at bounding box center [933, 528] width 18 height 18
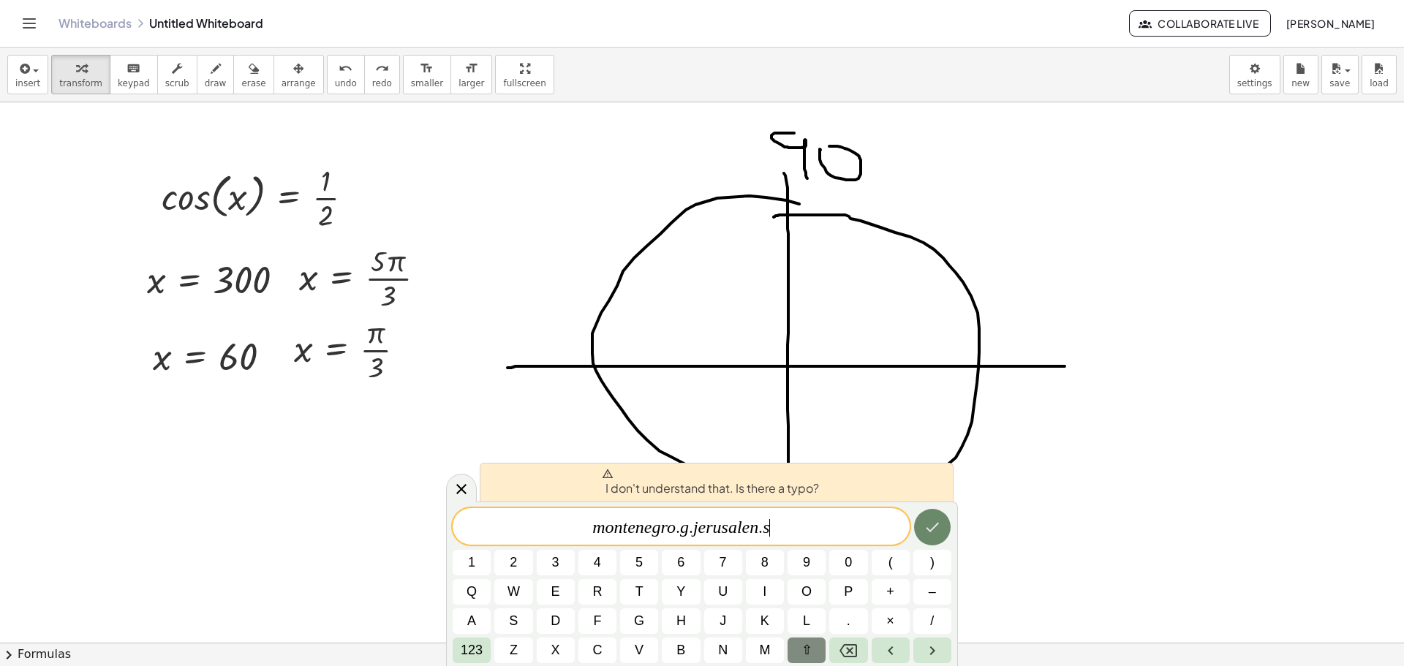
click at [935, 530] on icon "Done" at bounding box center [933, 528] width 18 height 18
click at [926, 526] on icon "Done" at bounding box center [933, 528] width 18 height 18
click at [922, 527] on button "Done" at bounding box center [932, 527] width 37 height 37
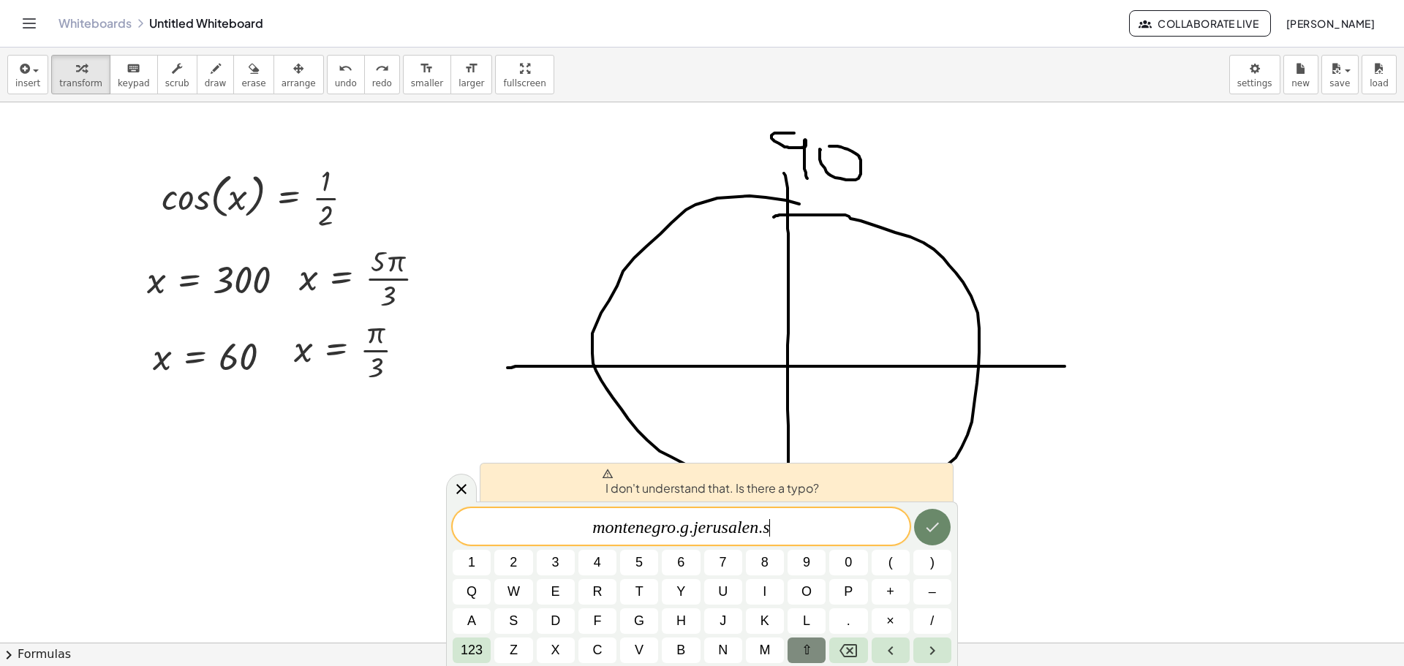
click at [922, 527] on button "Done" at bounding box center [932, 527] width 37 height 37
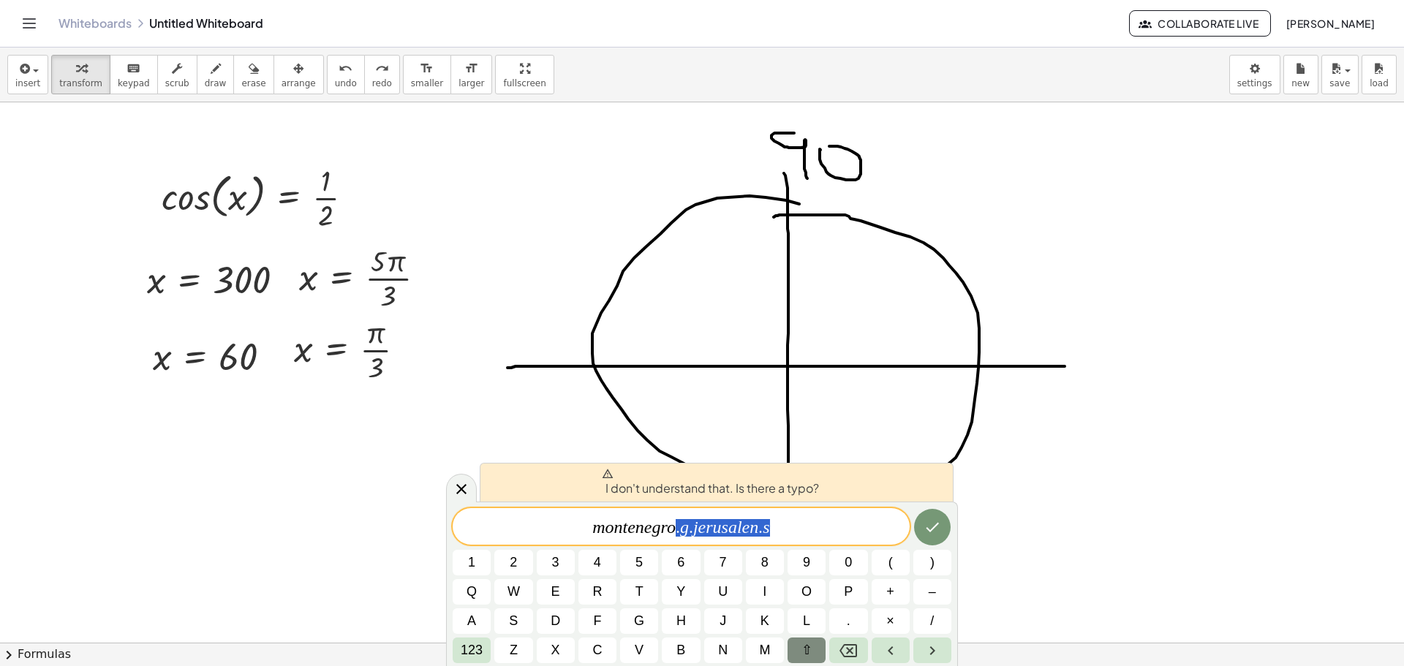
drag, startPoint x: 737, startPoint y: 535, endPoint x: 674, endPoint y: 536, distance: 62.2
click at [674, 536] on span "m o n t e n e g r o . g . j e r u s a l e n . s" at bounding box center [681, 528] width 457 height 20
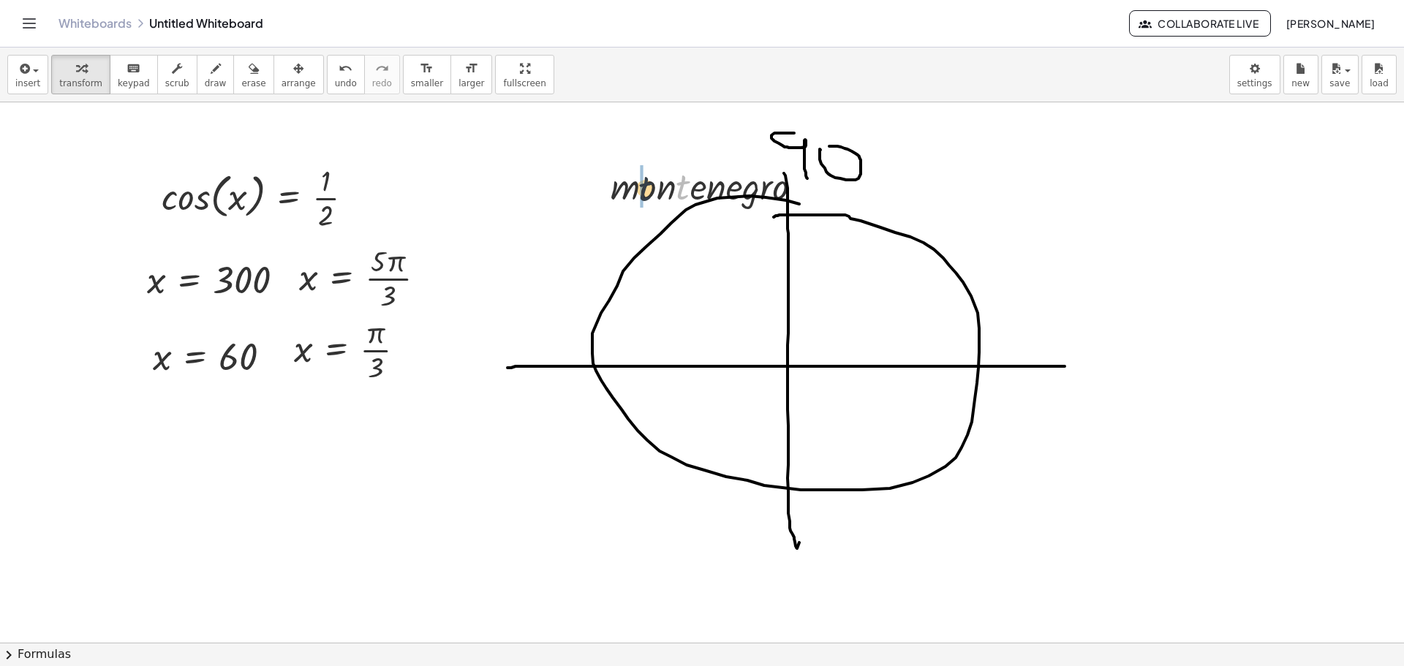
drag, startPoint x: 685, startPoint y: 182, endPoint x: 647, endPoint y: 184, distance: 38.8
click at [647, 184] on div at bounding box center [712, 185] width 218 height 50
drag, startPoint x: 581, startPoint y: 173, endPoint x: 566, endPoint y: 165, distance: 16.4
click at [566, 165] on div at bounding box center [702, 642] width 1404 height 1081
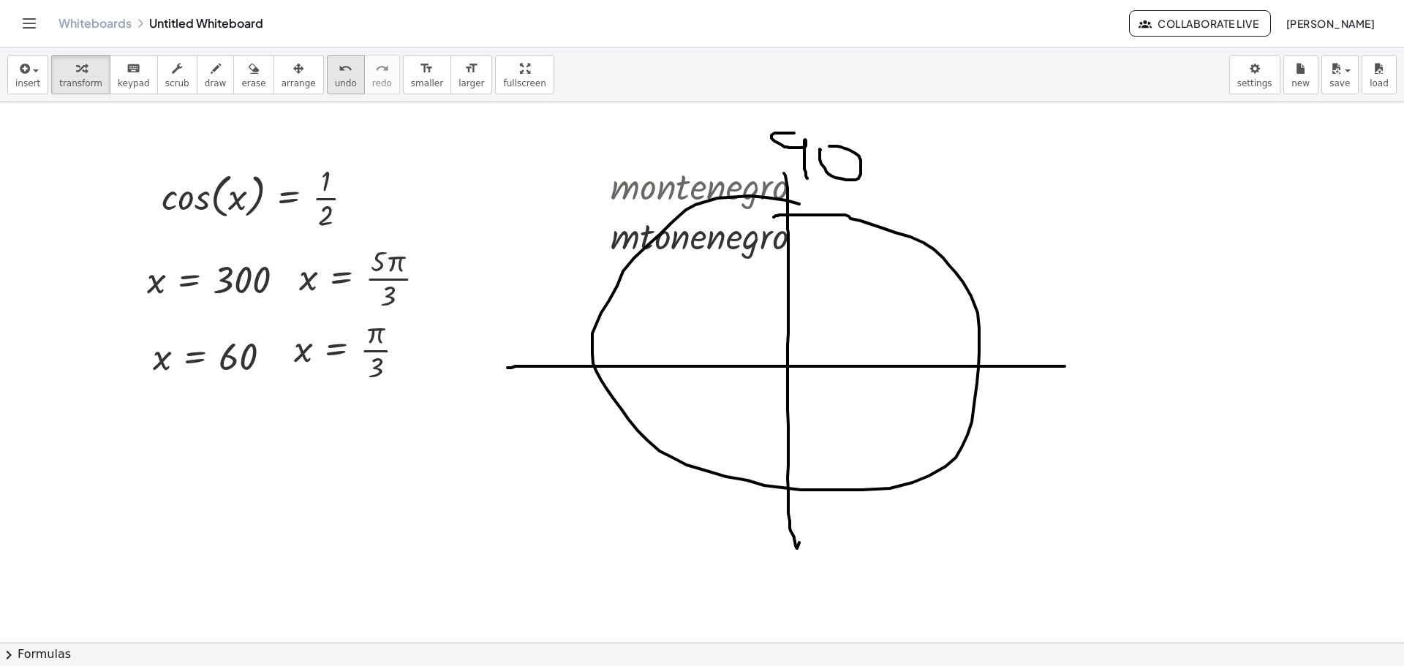
click at [335, 82] on span "undo" at bounding box center [346, 83] width 22 height 10
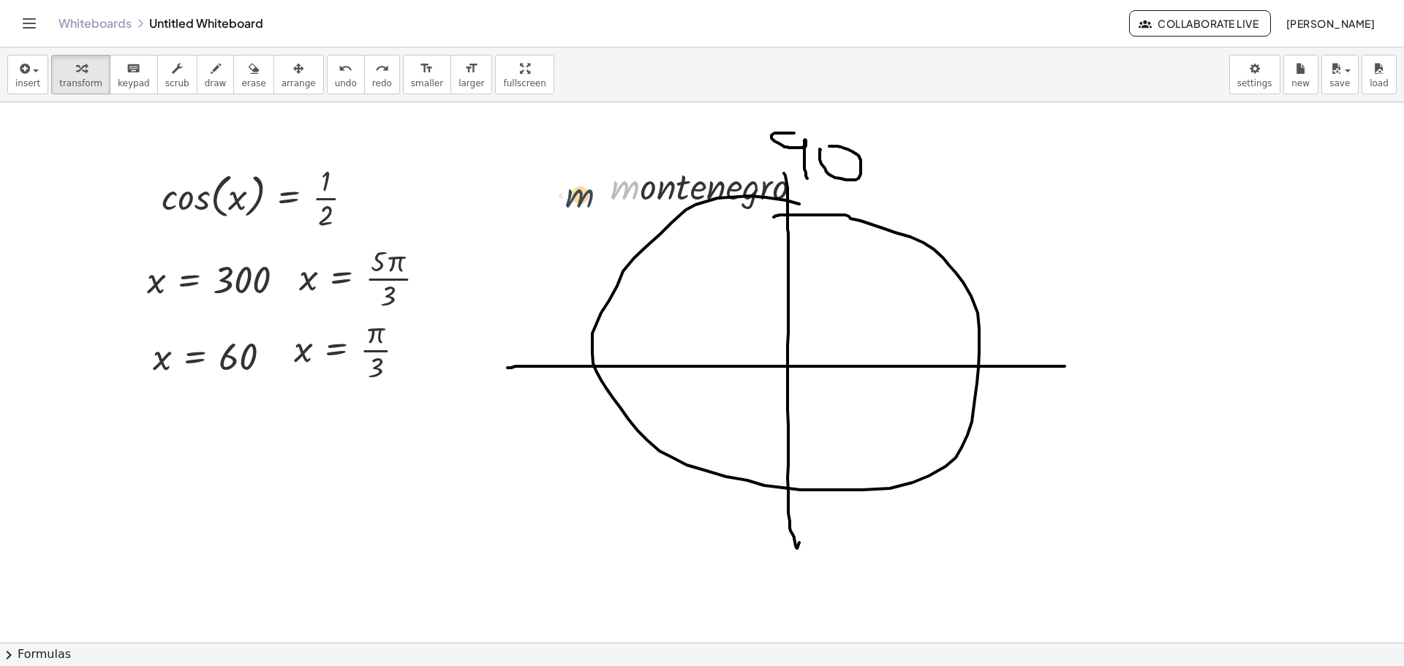
click at [599, 197] on div "· m · m · o · n · t · e · n · e · g · r · o" at bounding box center [707, 185] width 236 height 57
drag, startPoint x: 602, startPoint y: 166, endPoint x: 443, endPoint y: 146, distance: 160.7
click at [443, 146] on div at bounding box center [441, 166] width 22 height 57
click at [598, 187] on div at bounding box center [554, 166] width 218 height 50
click at [580, 169] on div at bounding box center [554, 166] width 218 height 50
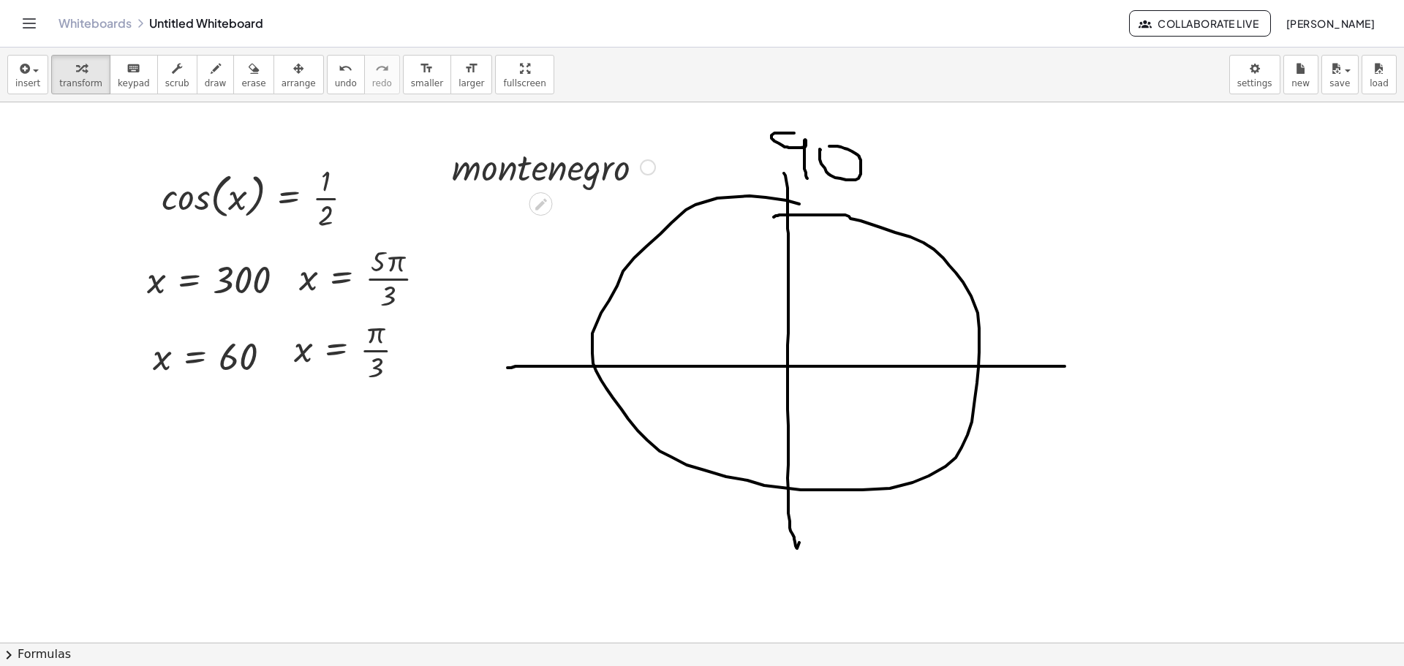
click at [544, 198] on icon at bounding box center [541, 204] width 12 height 12
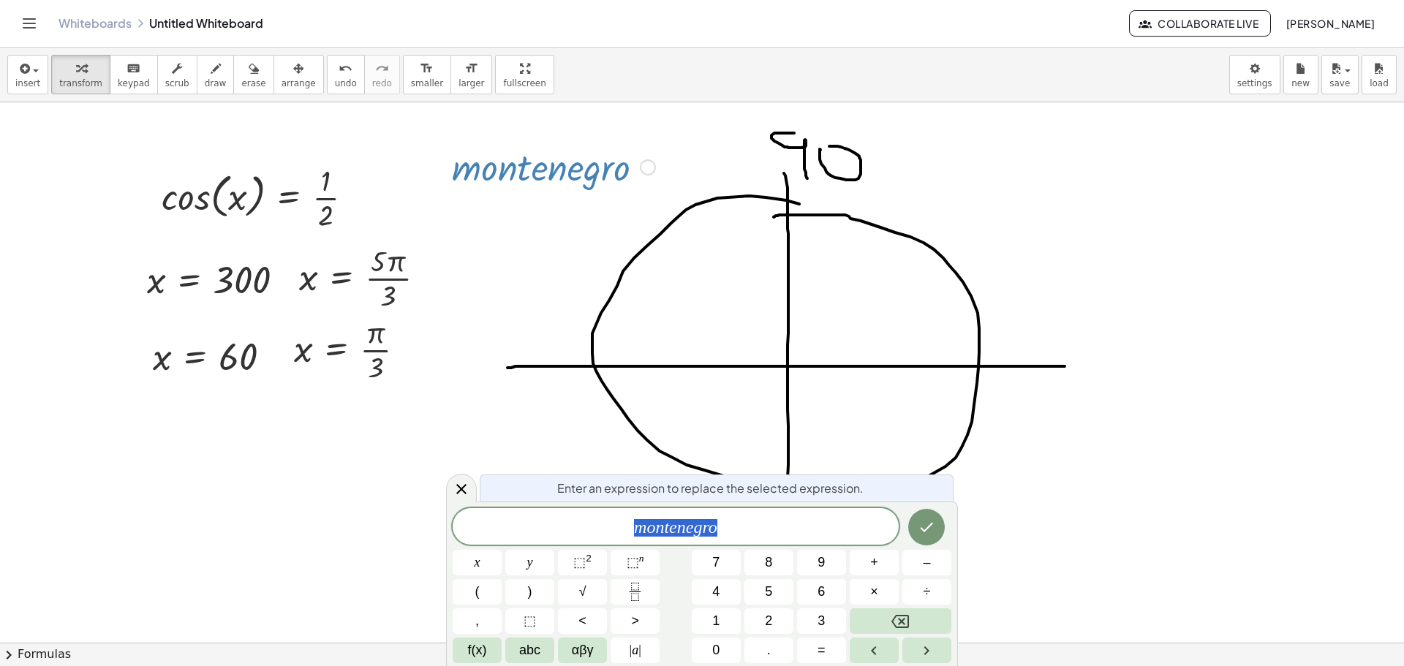
click at [749, 529] on span "m o n t e n e g r o" at bounding box center [676, 528] width 446 height 20
click at [481, 644] on span "f(x)" at bounding box center [477, 651] width 19 height 20
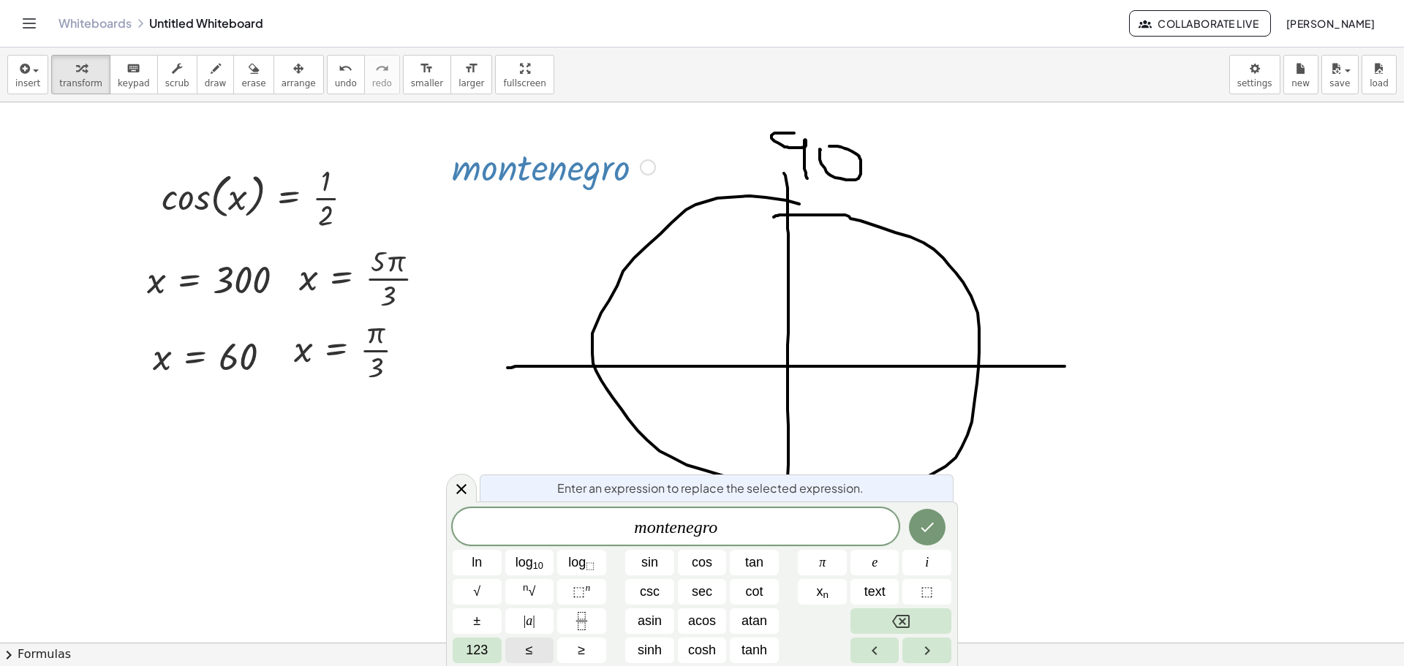
click at [515, 655] on button "≤" at bounding box center [529, 651] width 49 height 26
click at [487, 659] on span "123" at bounding box center [477, 651] width 22 height 20
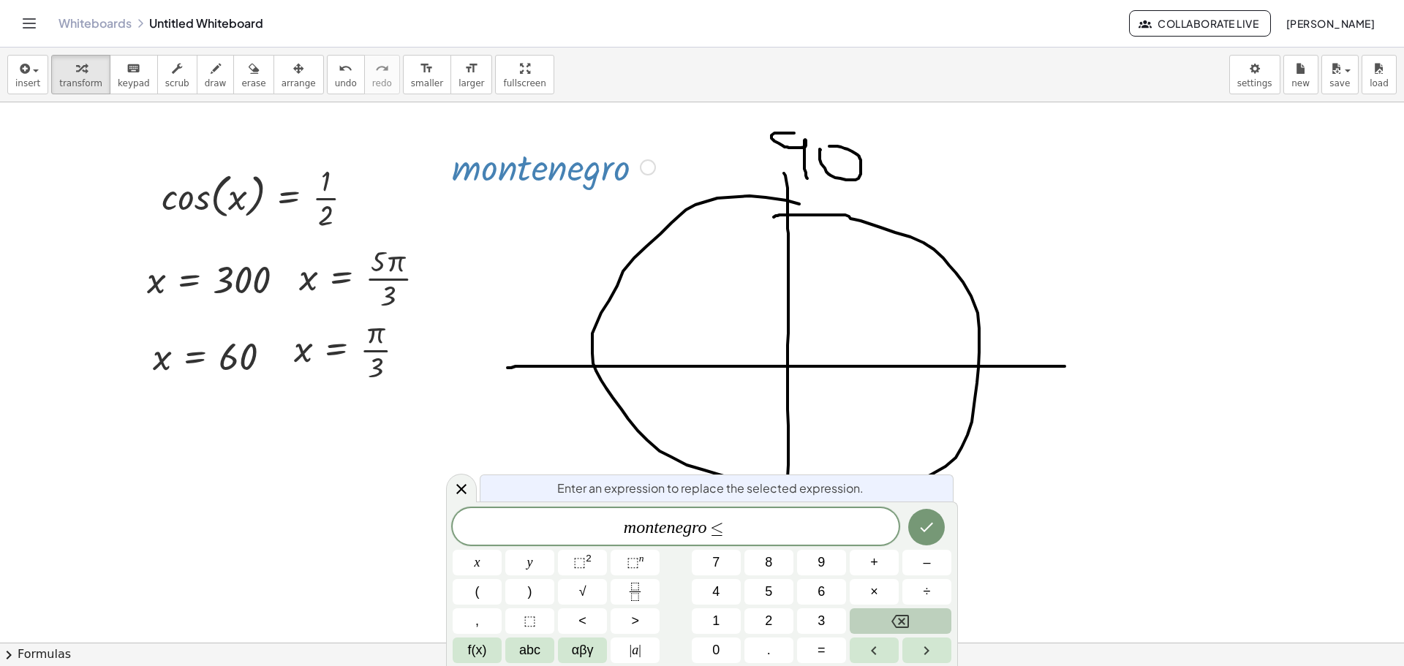
click at [856, 618] on button "Backspace" at bounding box center [901, 622] width 102 height 26
click at [498, 648] on button "f(x)" at bounding box center [477, 651] width 49 height 26
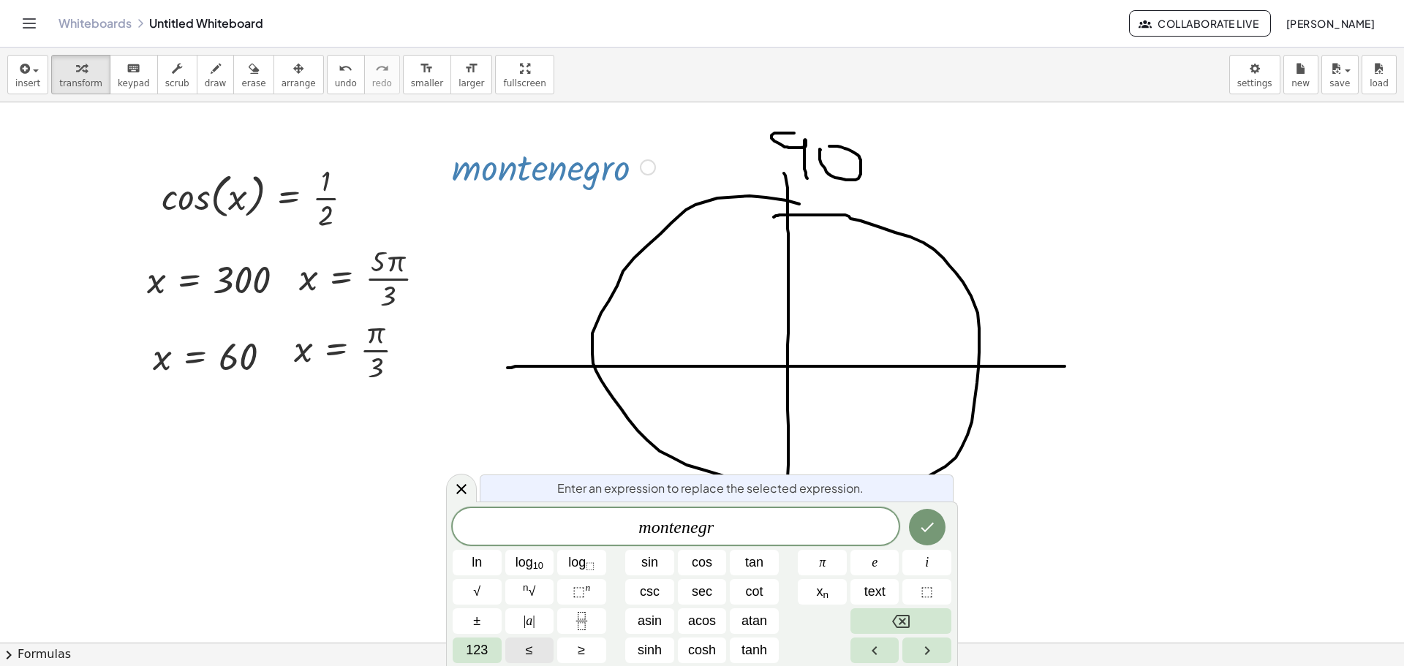
click at [470, 643] on span "123" at bounding box center [477, 651] width 22 height 20
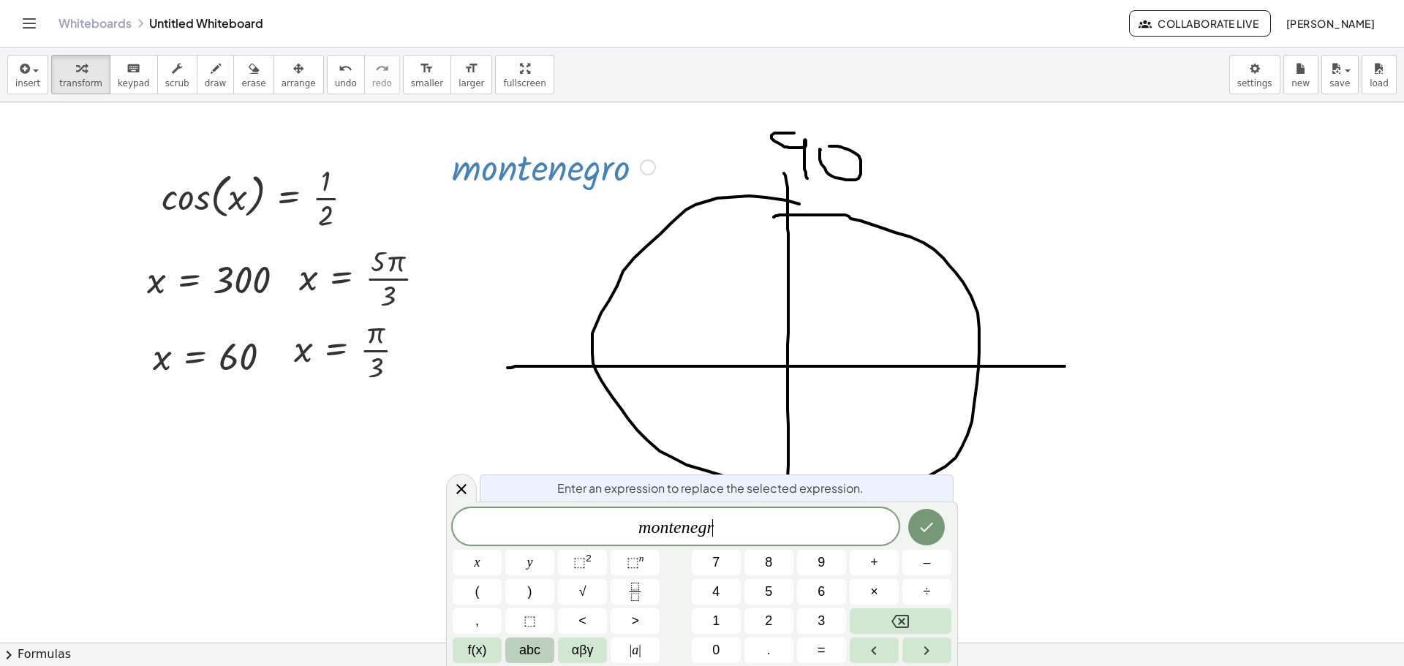
click at [535, 649] on span "abc" at bounding box center [529, 651] width 21 height 20
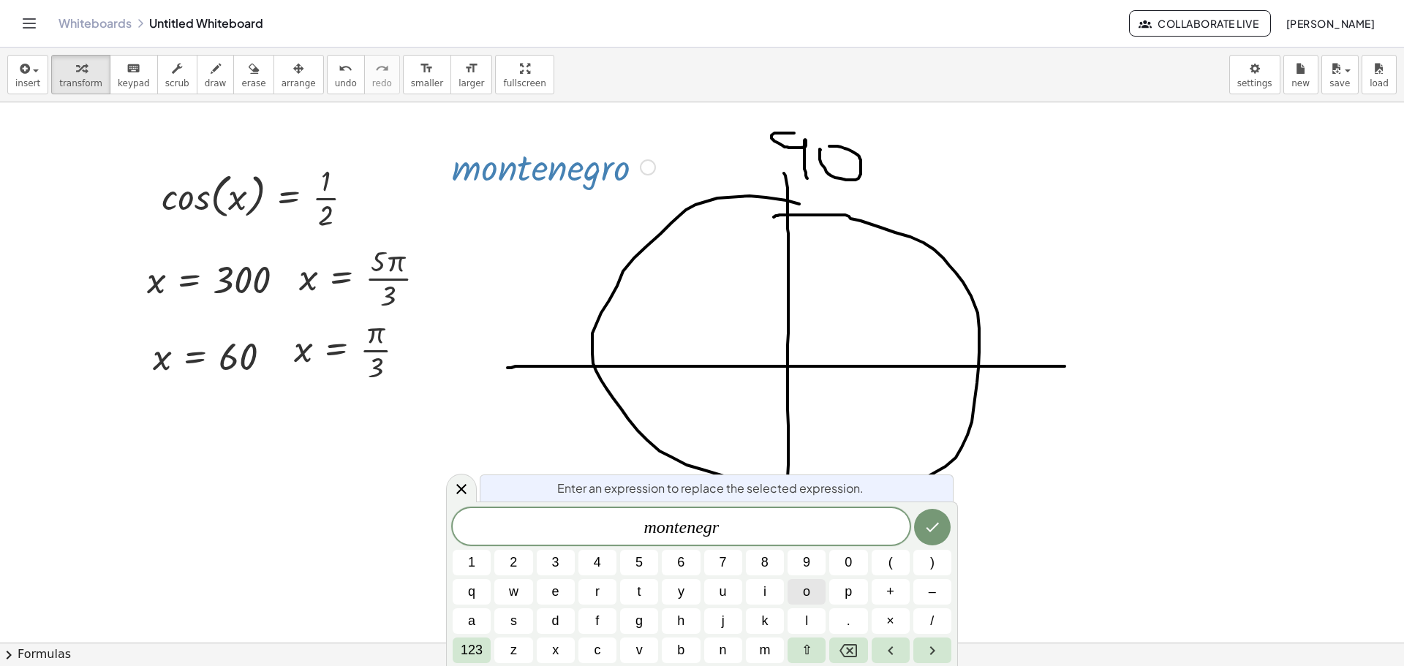
click at [810, 595] on span "o" at bounding box center [806, 592] width 7 height 20
click at [852, 623] on button "." at bounding box center [848, 622] width 38 height 26
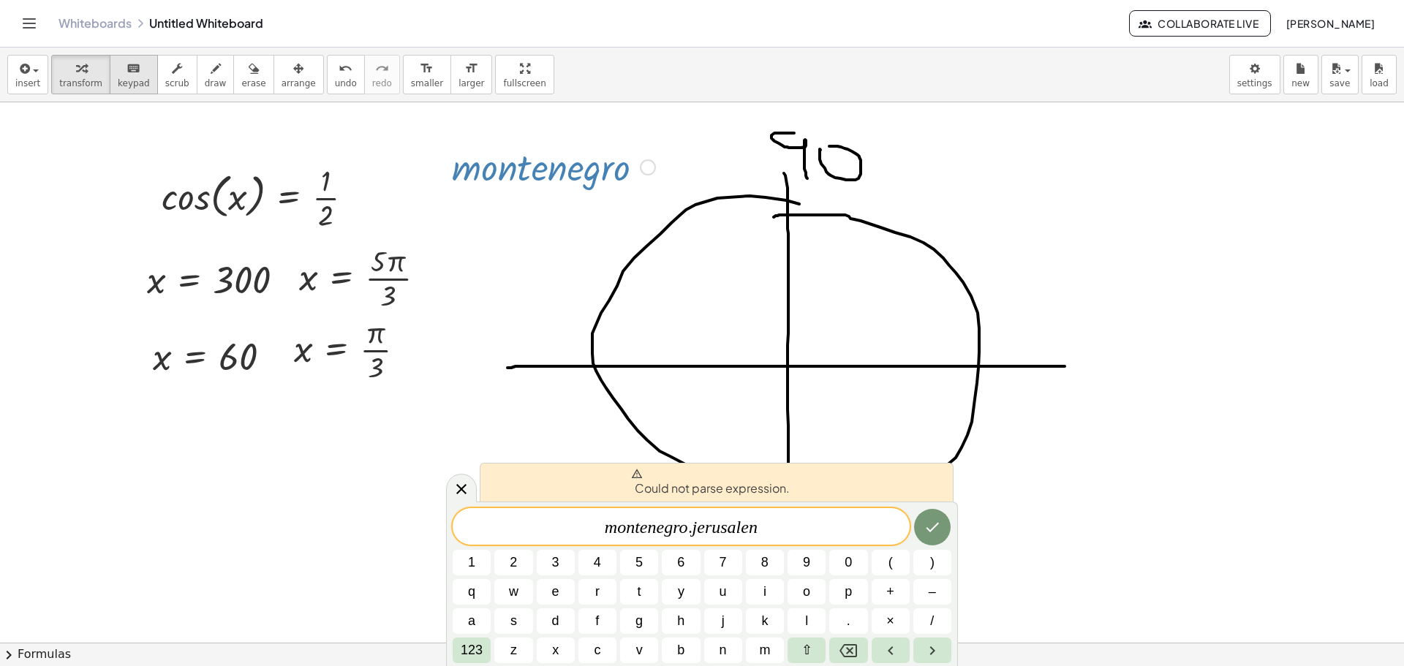
click at [127, 67] on icon "keyboard" at bounding box center [134, 69] width 14 height 18
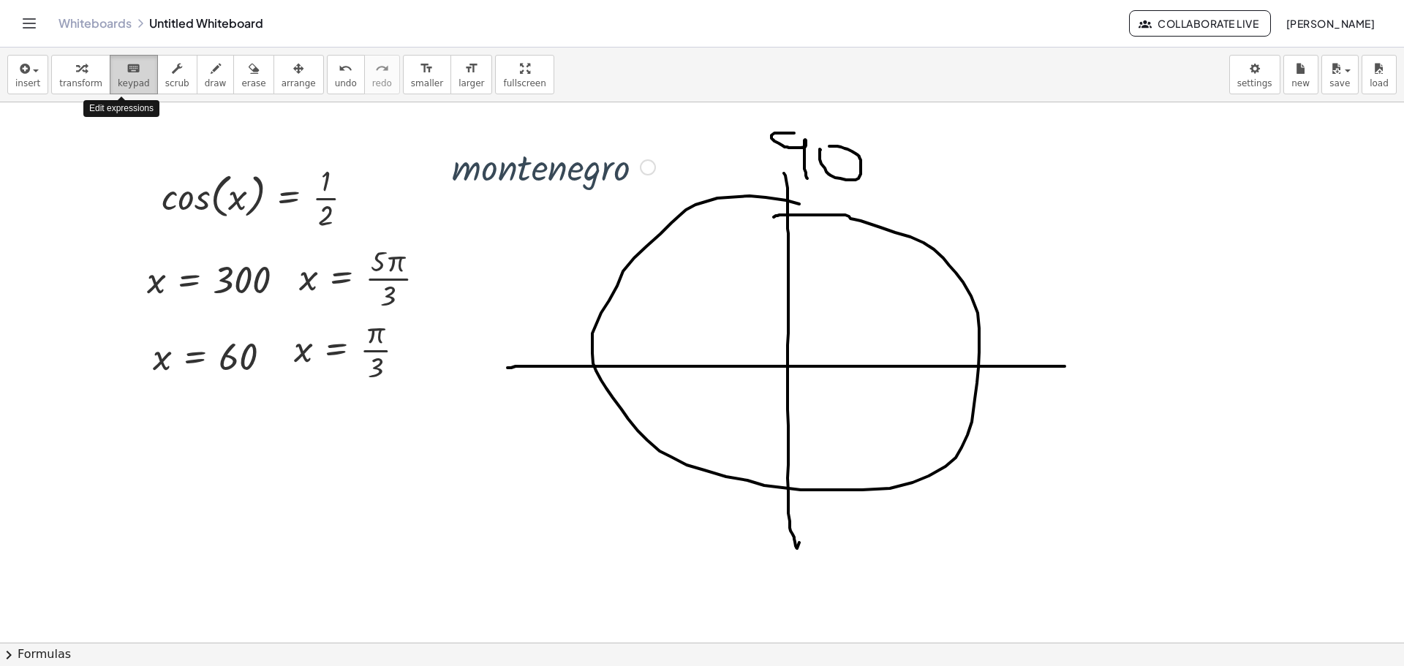
click at [127, 67] on icon "keyboard" at bounding box center [134, 69] width 14 height 18
click at [127, 66] on icon "keyboard" at bounding box center [134, 69] width 14 height 18
click at [127, 69] on icon "keyboard" at bounding box center [134, 69] width 14 height 18
click at [127, 70] on icon "keyboard" at bounding box center [134, 69] width 14 height 18
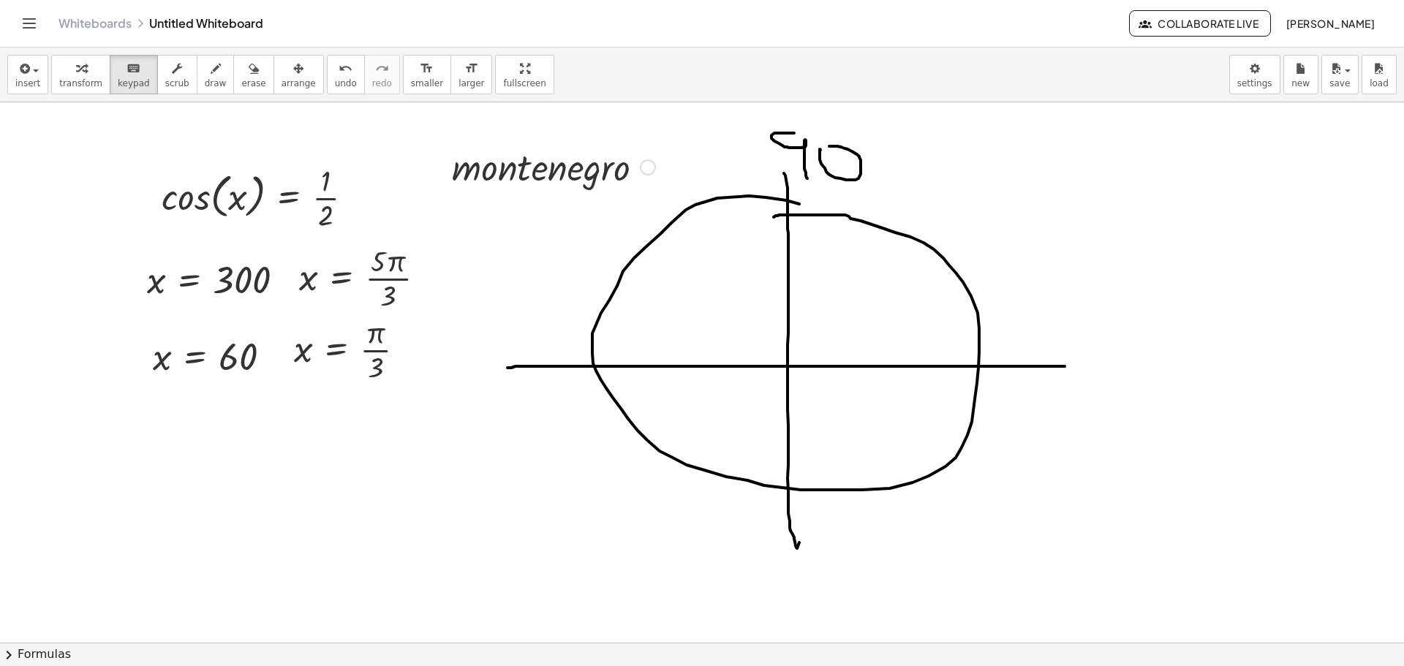
drag, startPoint x: 126, startPoint y: 80, endPoint x: 54, endPoint y: 98, distance: 73.8
click at [125, 80] on span "keypad" at bounding box center [134, 83] width 32 height 10
click at [19, 75] on icon "button" at bounding box center [23, 69] width 13 height 18
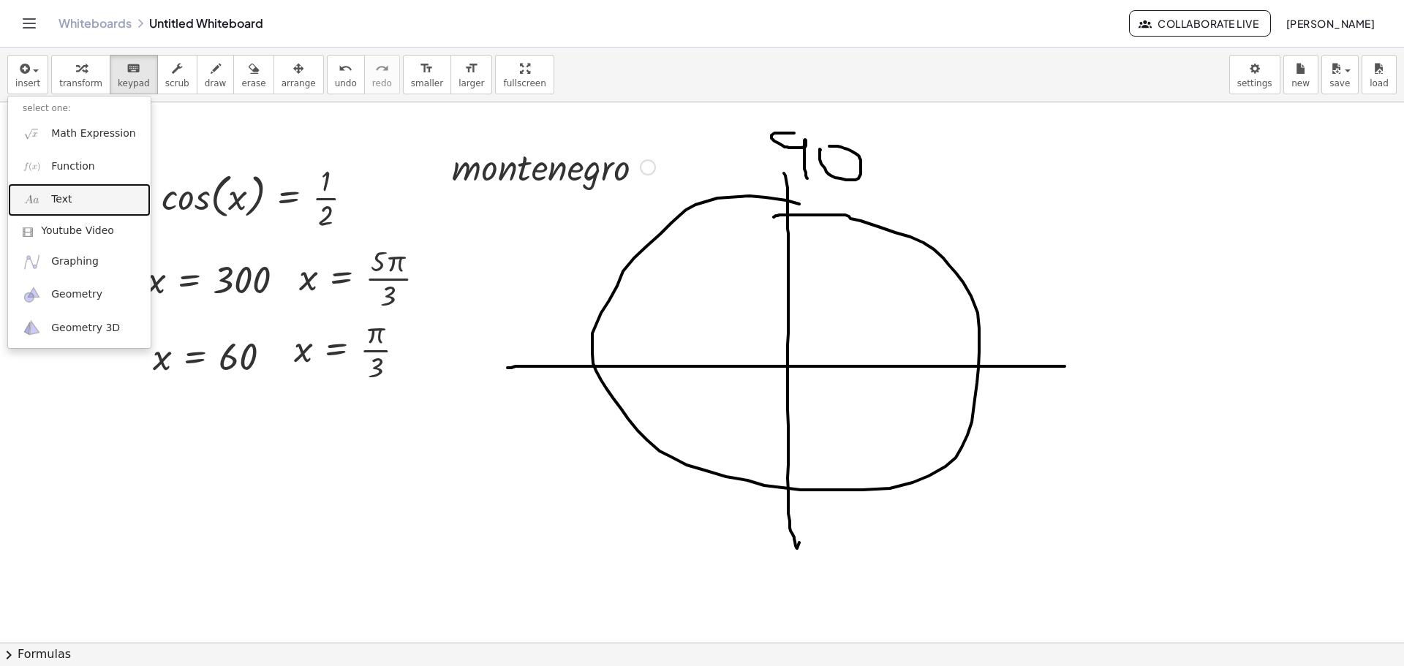
click at [85, 195] on link "Text" at bounding box center [79, 200] width 143 height 33
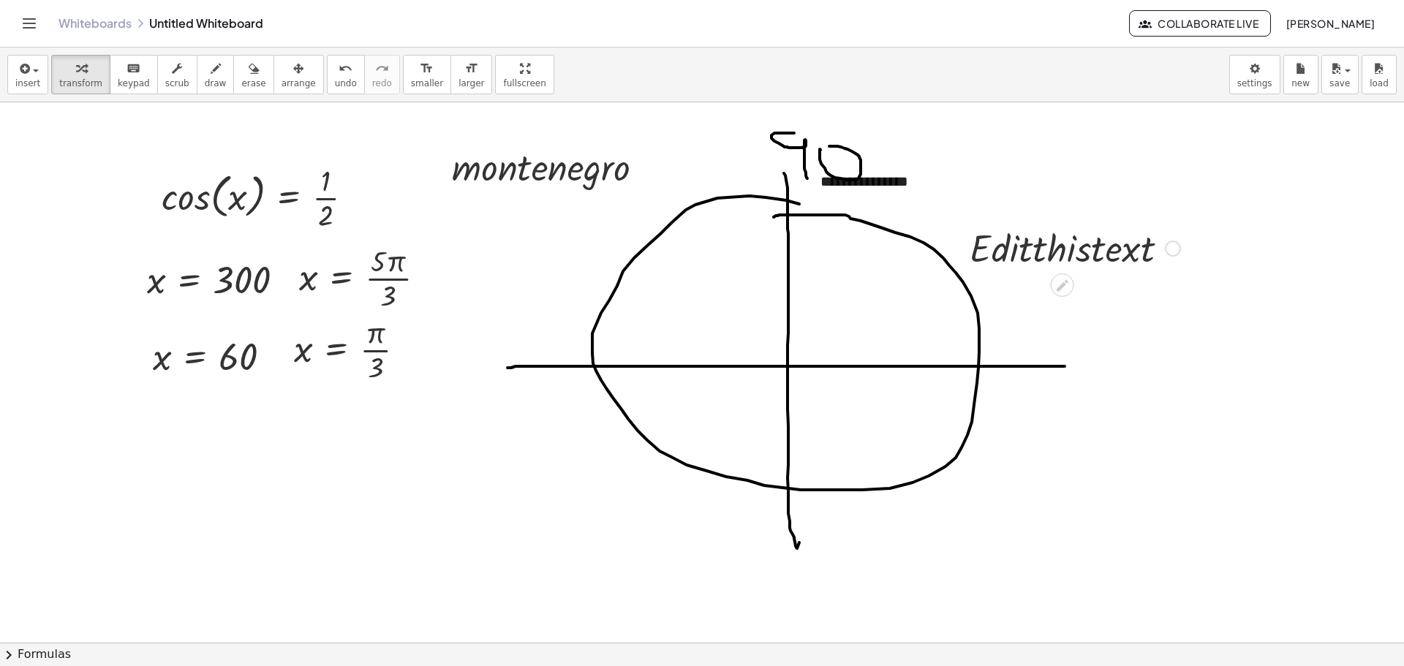
click at [1073, 246] on div at bounding box center [1075, 247] width 225 height 50
click at [950, 184] on div "**********" at bounding box center [915, 182] width 219 height 50
click at [327, 77] on button "undo undo" at bounding box center [346, 74] width 38 height 39
click at [21, 75] on icon "button" at bounding box center [23, 69] width 13 height 18
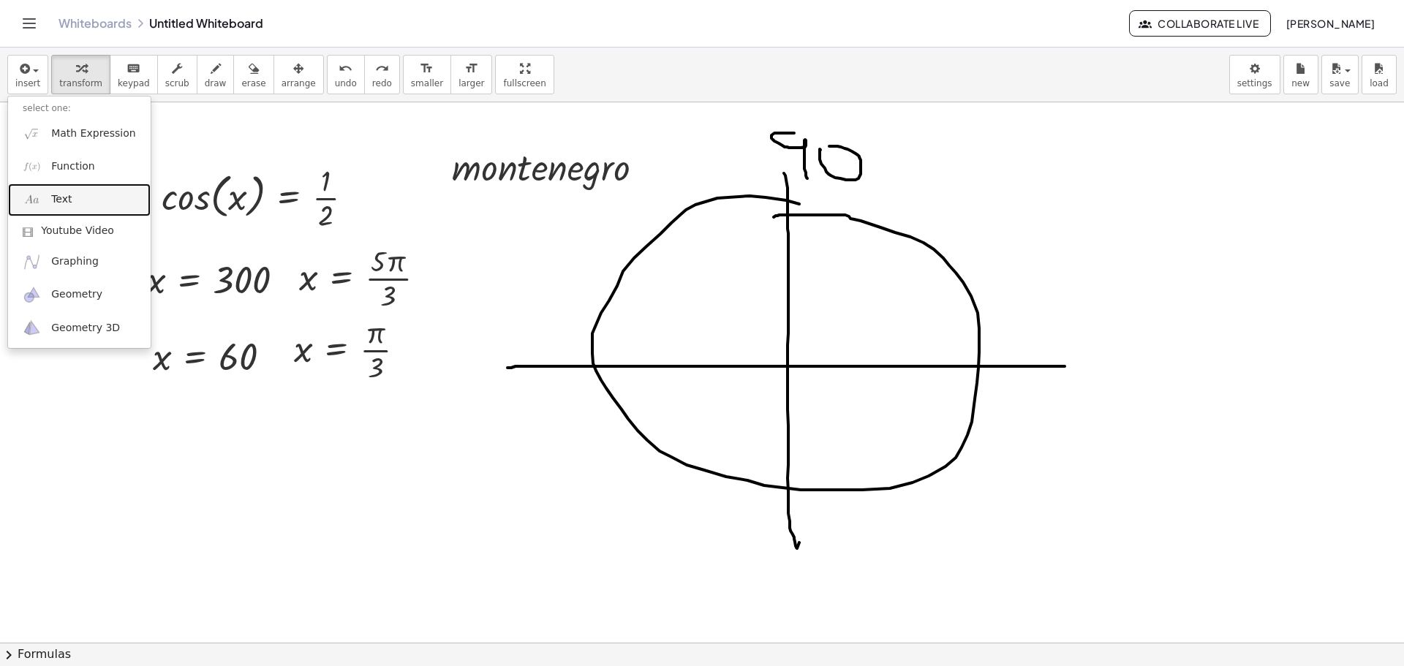
click at [34, 202] on img at bounding box center [32, 200] width 18 height 18
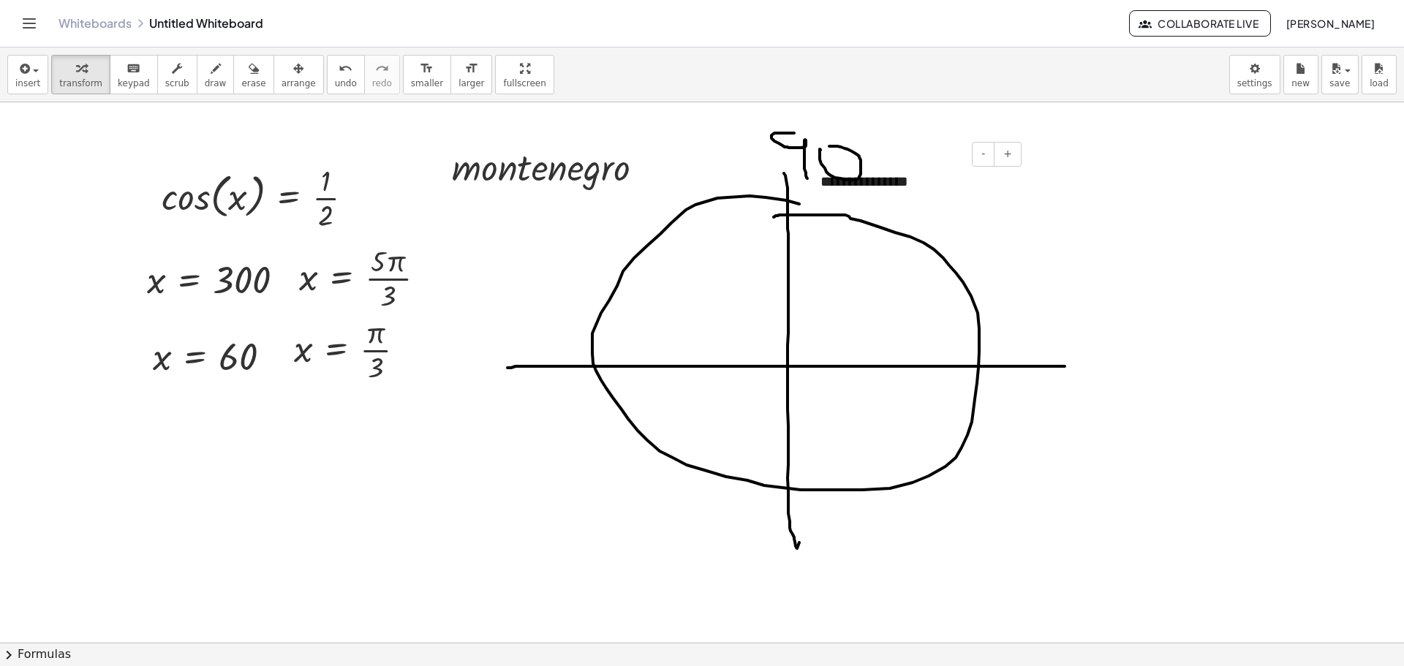
click at [942, 194] on div "**********" at bounding box center [915, 182] width 219 height 50
click at [1210, 170] on div at bounding box center [702, 642] width 1404 height 1081
drag, startPoint x: 824, startPoint y: 206, endPoint x: 829, endPoint y: 212, distance: 8.3
click at [829, 212] on div at bounding box center [916, 202] width 190 height 21
click at [1061, 210] on div at bounding box center [702, 642] width 1404 height 1081
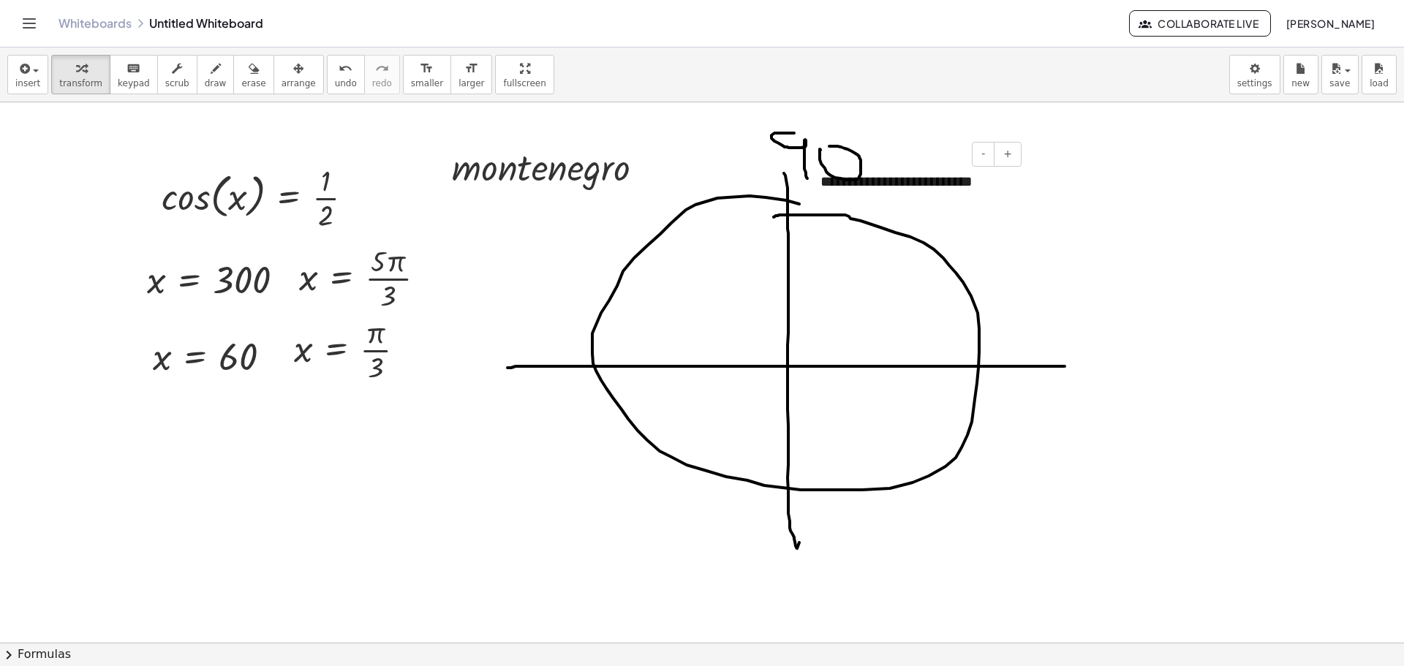
drag, startPoint x: 986, startPoint y: 210, endPoint x: 996, endPoint y: 230, distance: 22.9
click at [996, 230] on div "**********" at bounding box center [702, 642] width 1404 height 1081
click at [1074, 237] on div at bounding box center [702, 642] width 1404 height 1081
click at [1014, 183] on div "**********" at bounding box center [915, 192] width 219 height 71
click at [1015, 154] on button "+" at bounding box center [1008, 154] width 28 height 25
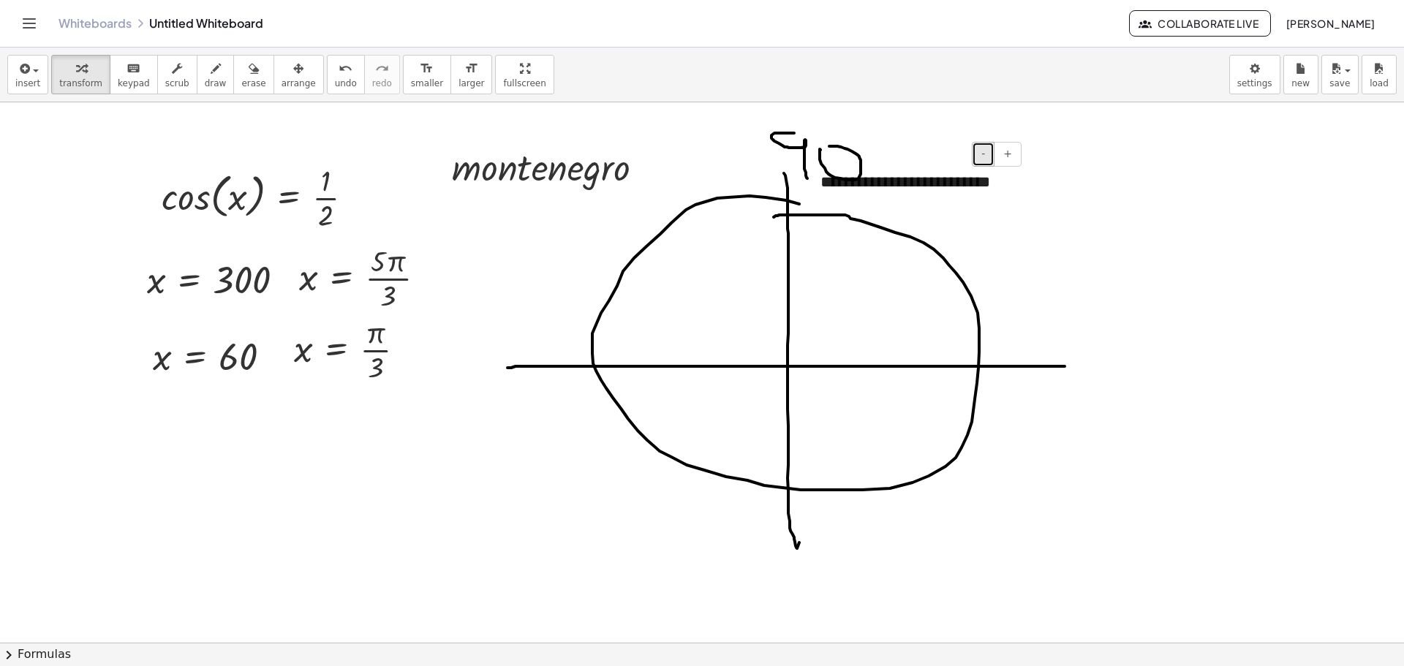
click at [989, 151] on button "-" at bounding box center [983, 154] width 23 height 25
click at [1006, 193] on div at bounding box center [916, 202] width 190 height 21
drag, startPoint x: 1024, startPoint y: 227, endPoint x: 1036, endPoint y: 222, distance: 13.2
click at [1025, 227] on div "**********" at bounding box center [702, 642] width 1404 height 1081
click at [1059, 217] on div at bounding box center [702, 642] width 1404 height 1081
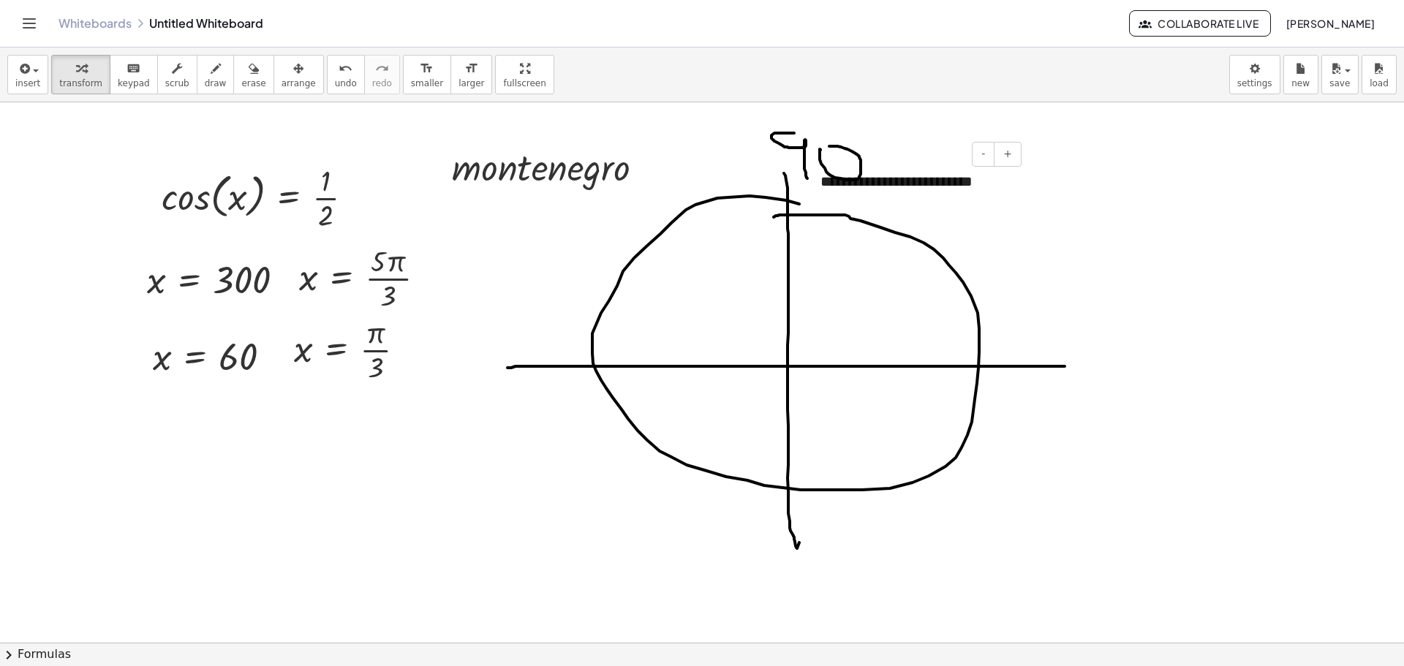
drag, startPoint x: 816, startPoint y: 160, endPoint x: 816, endPoint y: 173, distance: 12.5
click at [816, 173] on div "**********" at bounding box center [915, 192] width 219 height 71
drag, startPoint x: 816, startPoint y: 167, endPoint x: 371, endPoint y: 451, distance: 528.2
click at [208, 429] on div at bounding box center [204, 456] width 15 height 71
click at [397, 426] on button "+" at bounding box center [400, 416] width 28 height 25
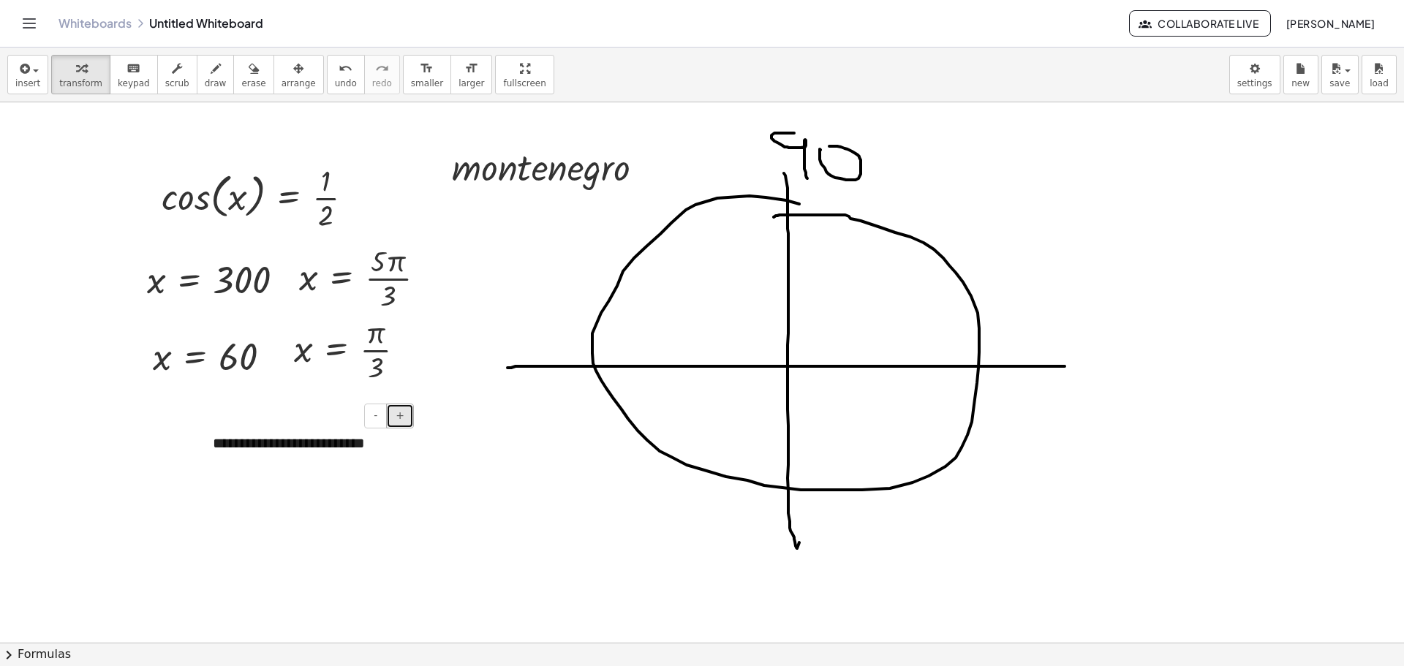
click at [401, 426] on button "+" at bounding box center [400, 416] width 28 height 25
click at [402, 426] on button "+" at bounding box center [400, 416] width 28 height 25
click at [402, 425] on button "+" at bounding box center [400, 416] width 28 height 25
click at [404, 423] on button "+" at bounding box center [400, 416] width 28 height 25
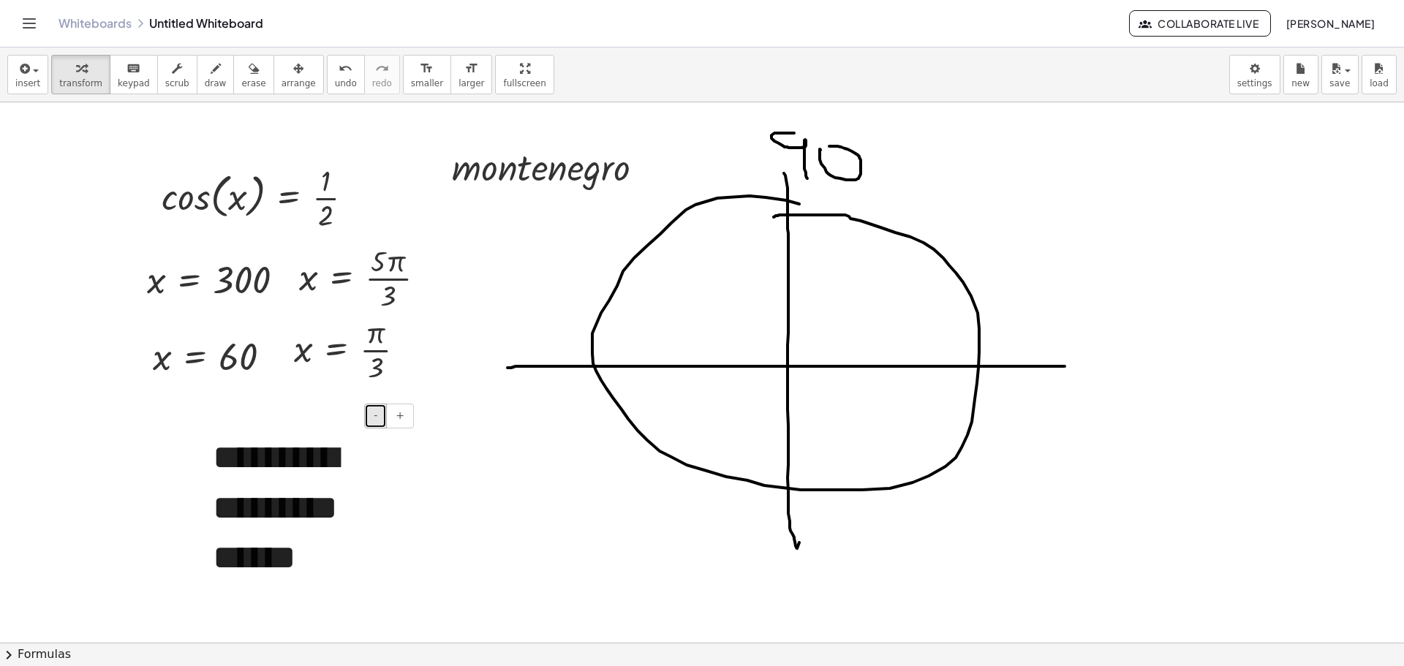
click at [366, 417] on button "-" at bounding box center [375, 416] width 23 height 25
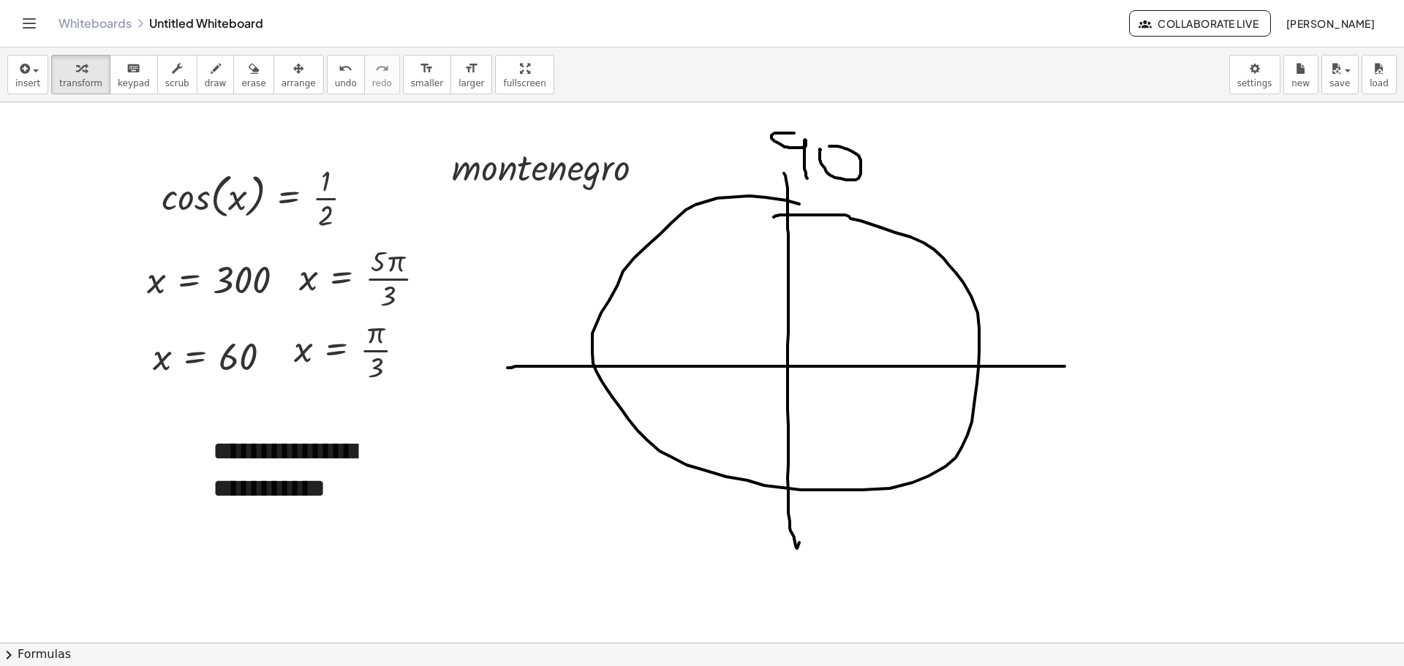
click at [476, 417] on div at bounding box center [702, 642] width 1404 height 1081
drag, startPoint x: 275, startPoint y: 505, endPoint x: 611, endPoint y: 543, distance: 337.9
click at [640, 540] on div at bounding box center [702, 642] width 1404 height 1081
click at [346, 492] on div "**********" at bounding box center [307, 489] width 219 height 142
click at [493, 451] on div at bounding box center [702, 642] width 1404 height 1081
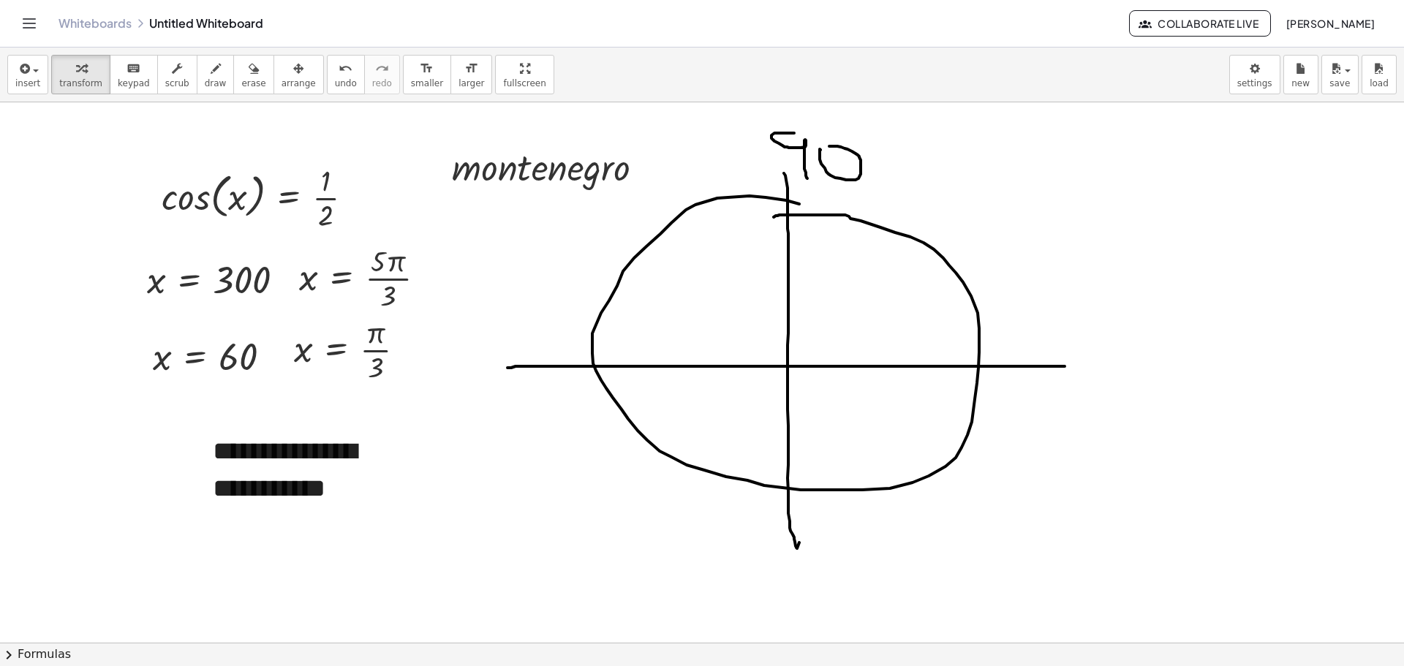
click at [1122, 255] on div at bounding box center [702, 642] width 1404 height 1081
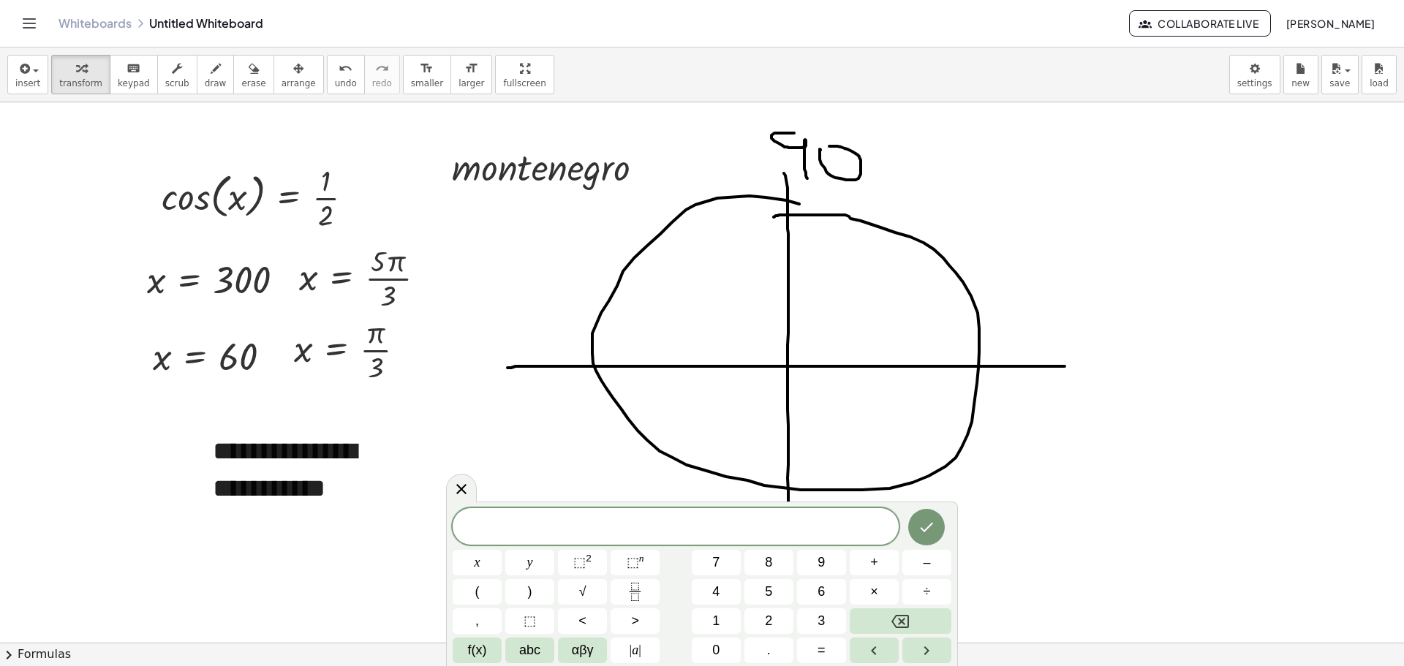
click at [1308, 268] on div at bounding box center [702, 642] width 1404 height 1081
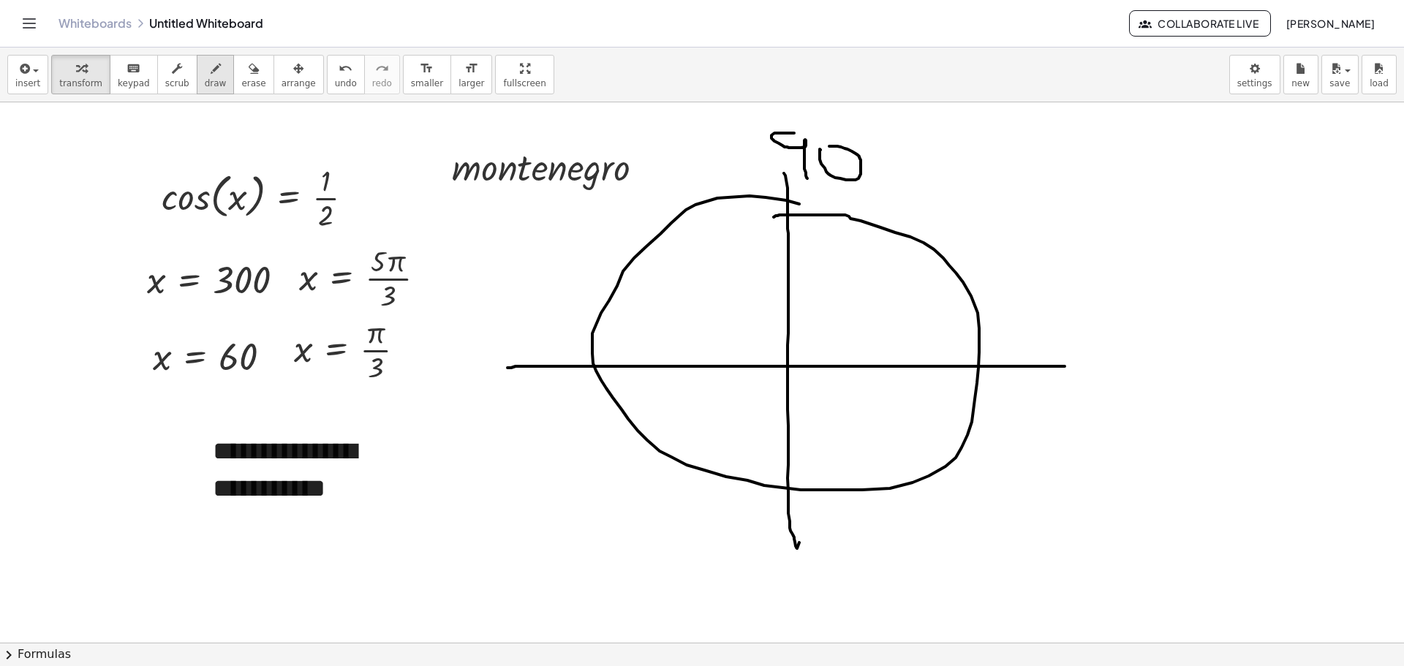
click at [205, 84] on span "draw" at bounding box center [216, 83] width 22 height 10
click at [803, 138] on div at bounding box center [702, 642] width 1404 height 1081
drag, startPoint x: 1114, startPoint y: 327, endPoint x: 1117, endPoint y: 312, distance: 14.9
click at [1129, 315] on div at bounding box center [702, 642] width 1404 height 1081
drag, startPoint x: 1091, startPoint y: 386, endPoint x: 1127, endPoint y: 417, distance: 47.8
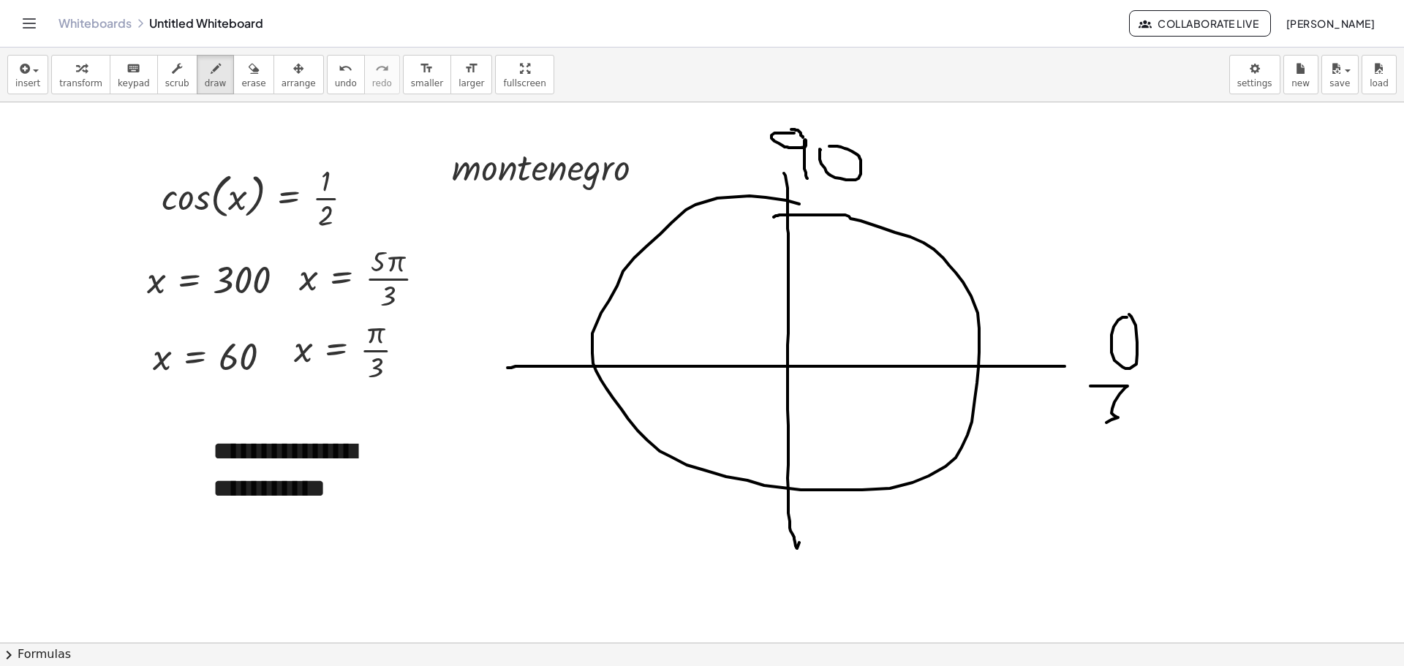
click at [1102, 426] on div at bounding box center [702, 642] width 1404 height 1081
drag, startPoint x: 1148, startPoint y: 390, endPoint x: 1180, endPoint y: 424, distance: 46.6
click at [1144, 424] on div at bounding box center [702, 642] width 1404 height 1081
click at [1185, 402] on div at bounding box center [702, 642] width 1404 height 1081
drag, startPoint x: 748, startPoint y: 552, endPoint x: 813, endPoint y: 586, distance: 72.6
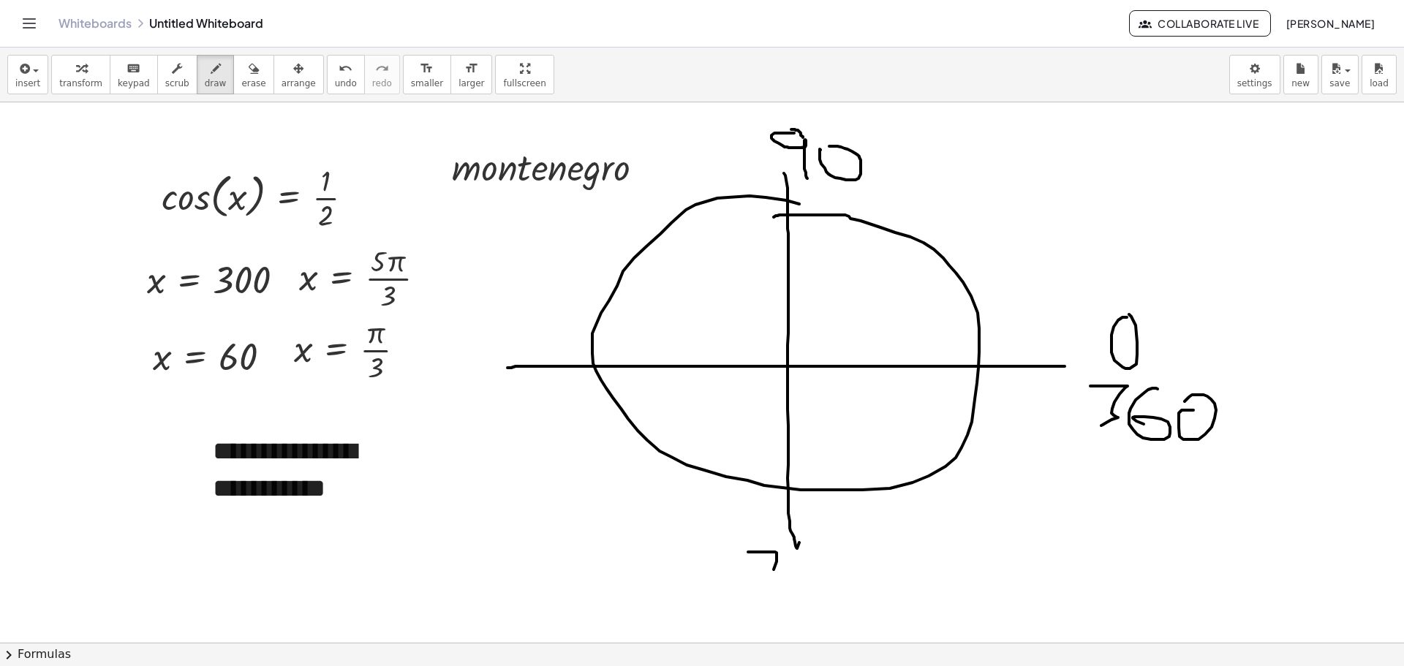
click at [816, 591] on div at bounding box center [702, 642] width 1404 height 1081
drag, startPoint x: 829, startPoint y: 554, endPoint x: 832, endPoint y: 589, distance: 35.3
click at [835, 590] on div at bounding box center [702, 642] width 1404 height 1081
drag, startPoint x: 826, startPoint y: 577, endPoint x: 848, endPoint y: 577, distance: 21.9
click at [848, 577] on div at bounding box center [702, 642] width 1404 height 1081
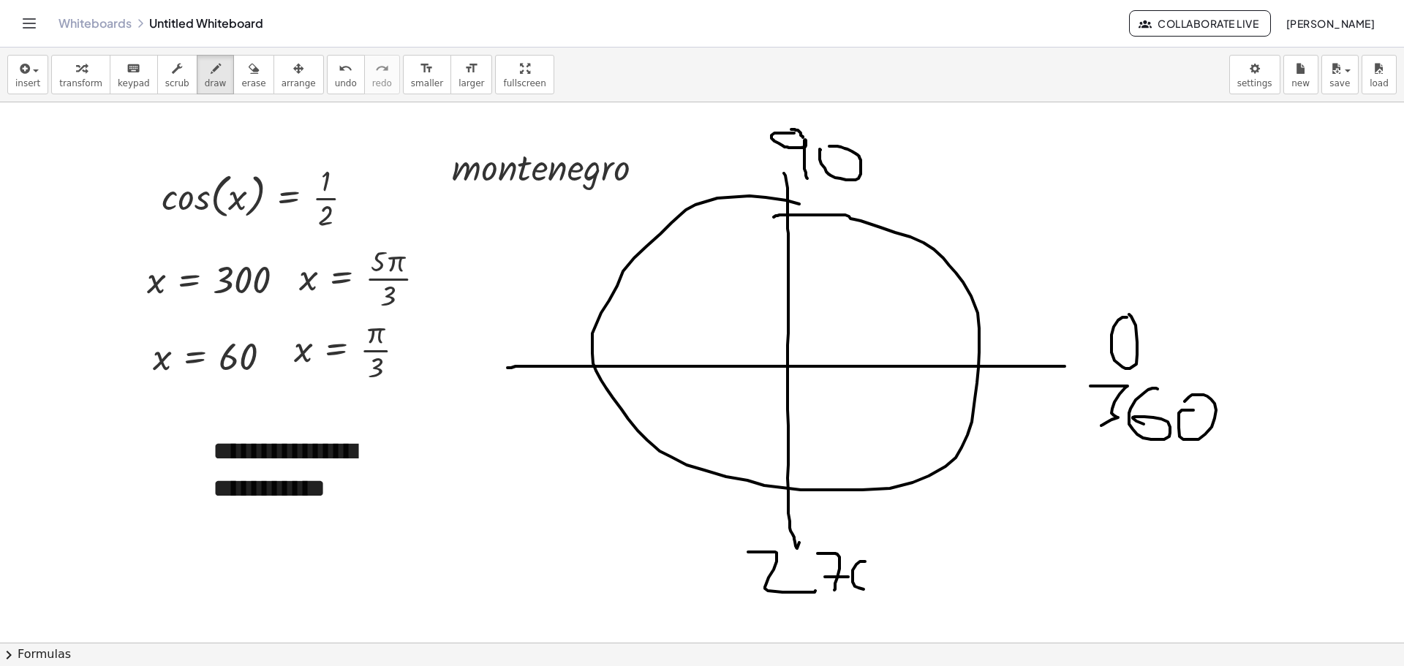
drag, startPoint x: 865, startPoint y: 562, endPoint x: 870, endPoint y: 556, distance: 7.8
click at [870, 556] on div at bounding box center [702, 642] width 1404 height 1081
drag, startPoint x: 884, startPoint y: 550, endPoint x: 885, endPoint y: 542, distance: 8.1
click at [885, 542] on div at bounding box center [702, 642] width 1404 height 1081
click at [1230, 394] on div at bounding box center [702, 642] width 1404 height 1081
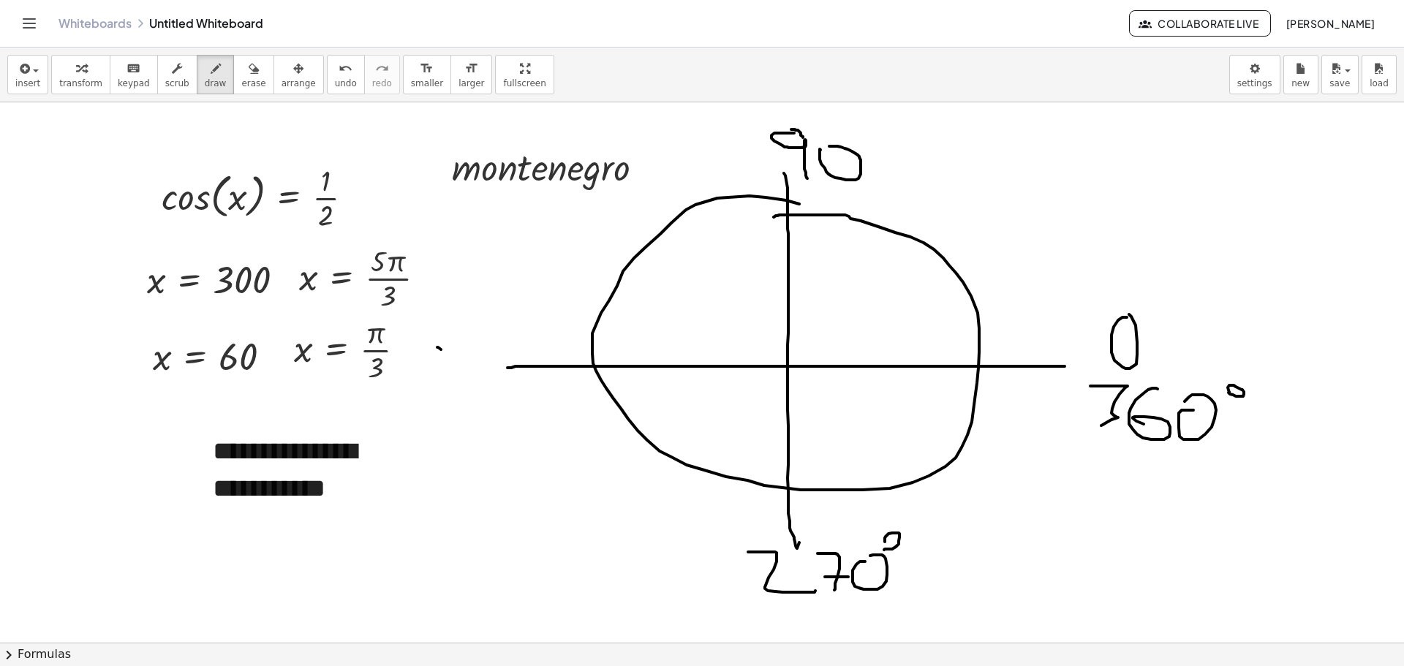
drag, startPoint x: 441, startPoint y: 350, endPoint x: 453, endPoint y: 378, distance: 30.8
click at [447, 391] on div at bounding box center [702, 642] width 1404 height 1081
drag, startPoint x: 459, startPoint y: 351, endPoint x: 474, endPoint y: 364, distance: 19.7
click at [477, 360] on div at bounding box center [702, 642] width 1404 height 1081
drag, startPoint x: 476, startPoint y: 378, endPoint x: 481, endPoint y: 359, distance: 19.5
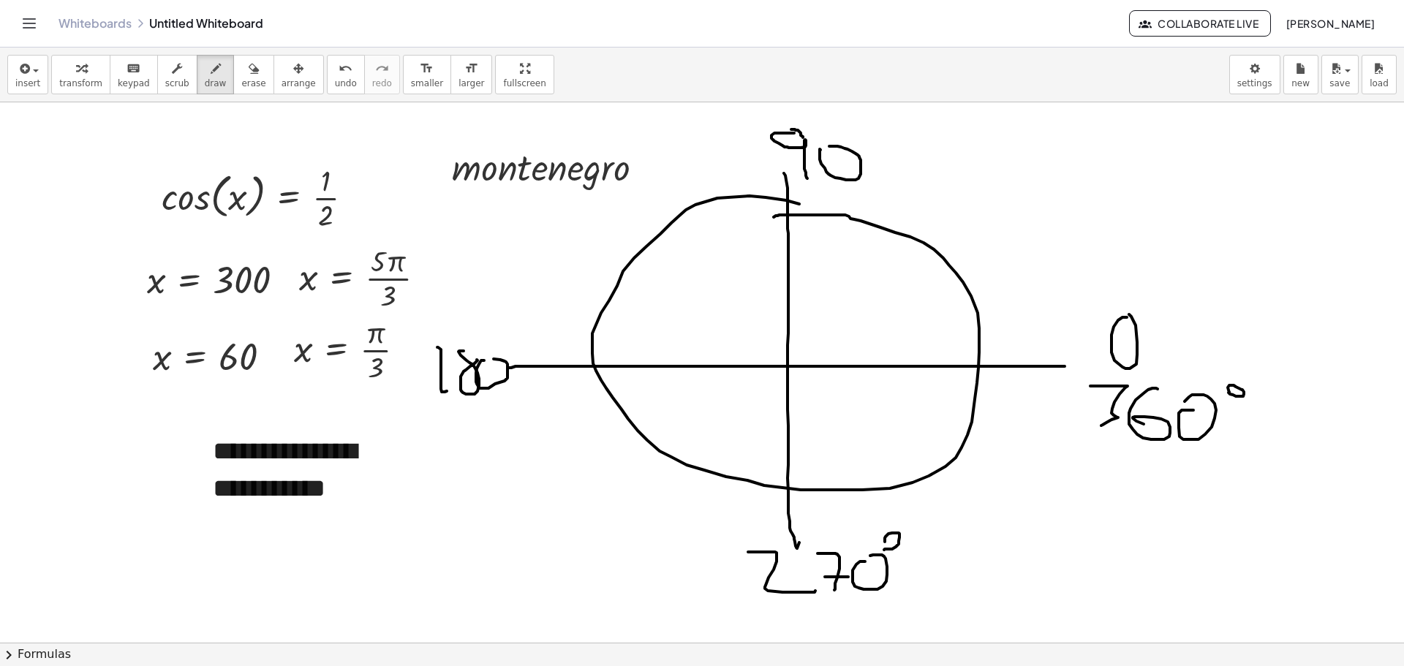
click at [481, 359] on div at bounding box center [702, 642] width 1404 height 1081
drag, startPoint x: 503, startPoint y: 344, endPoint x: 509, endPoint y: 335, distance: 11.2
click at [509, 335] on div at bounding box center [702, 642] width 1404 height 1081
click at [876, 143] on div at bounding box center [702, 642] width 1404 height 1081
drag, startPoint x: 786, startPoint y: 364, endPoint x: 1004, endPoint y: 511, distance: 262.9
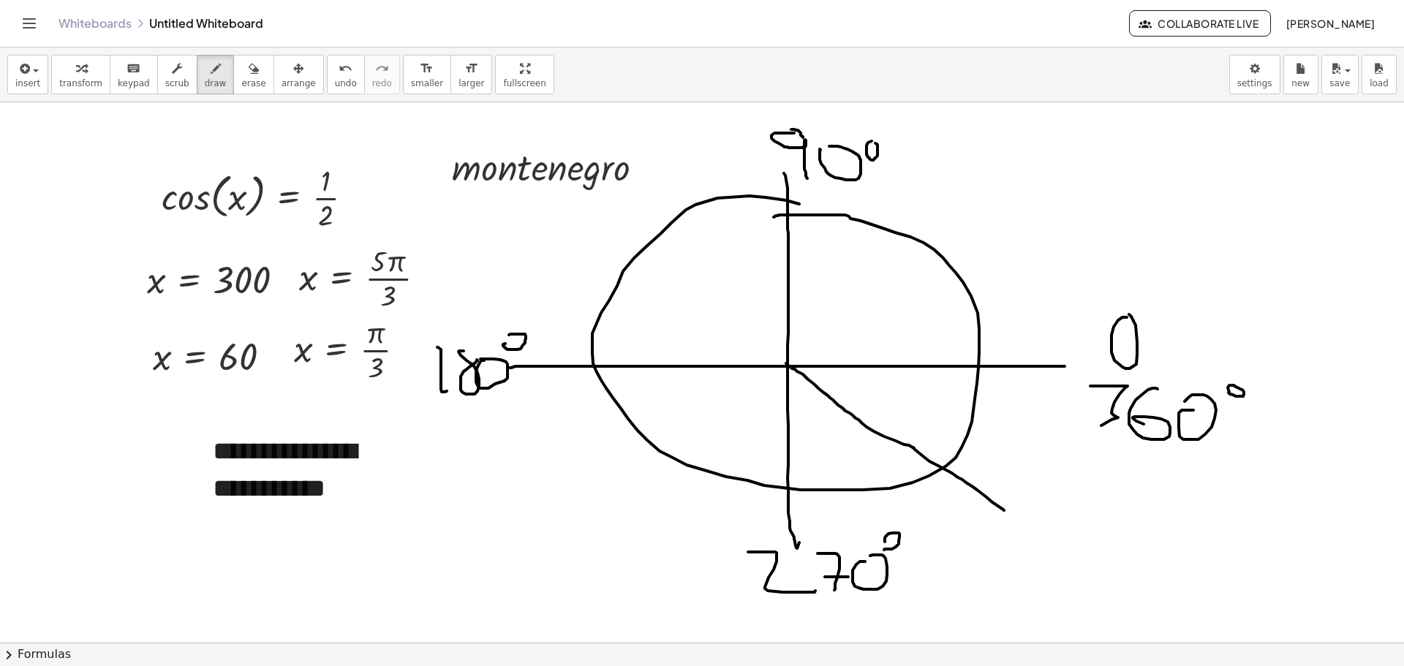
click at [1004, 511] on div at bounding box center [702, 642] width 1404 height 1081
drag, startPoint x: 786, startPoint y: 364, endPoint x: 958, endPoint y: 207, distance: 233.5
click at [958, 207] on div at bounding box center [702, 642] width 1404 height 1081
drag, startPoint x: 1006, startPoint y: 184, endPoint x: 986, endPoint y: 214, distance: 35.7
click at [986, 214] on div at bounding box center [702, 642] width 1404 height 1081
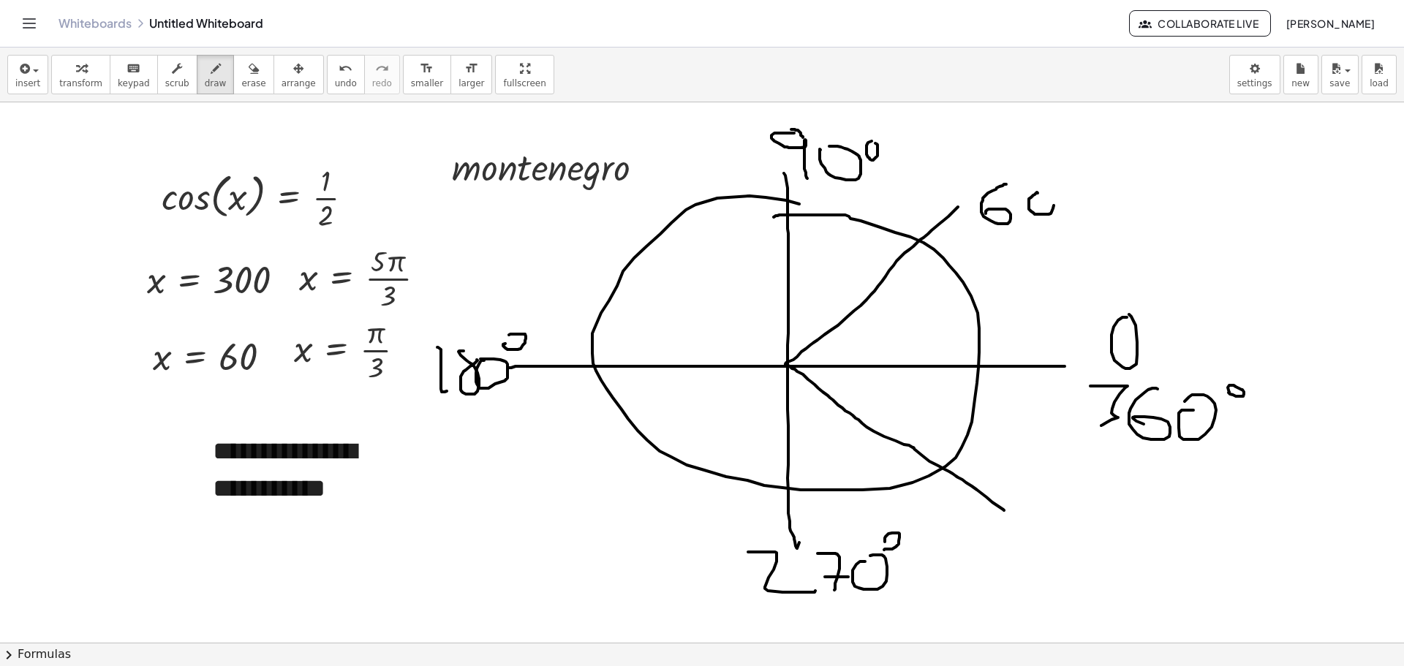
click at [1038, 195] on div at bounding box center [702, 642] width 1404 height 1081
click at [1066, 179] on div at bounding box center [702, 642] width 1404 height 1081
drag, startPoint x: 1031, startPoint y: 514, endPoint x: 1021, endPoint y: 549, distance: 36.6
click at [1021, 549] on div at bounding box center [702, 642] width 1404 height 1081
click at [1072, 517] on div at bounding box center [702, 642] width 1404 height 1081
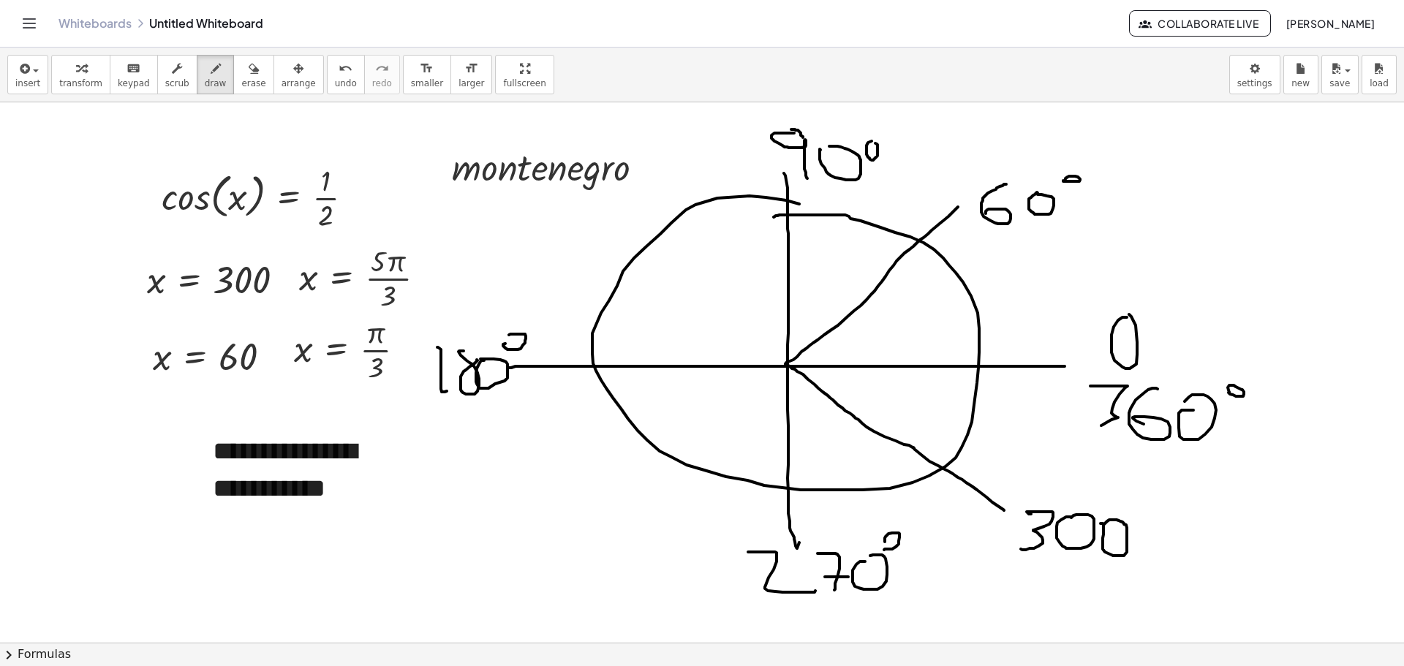
click at [1104, 525] on div at bounding box center [702, 642] width 1404 height 1081
click at [1130, 508] on div at bounding box center [702, 642] width 1404 height 1081
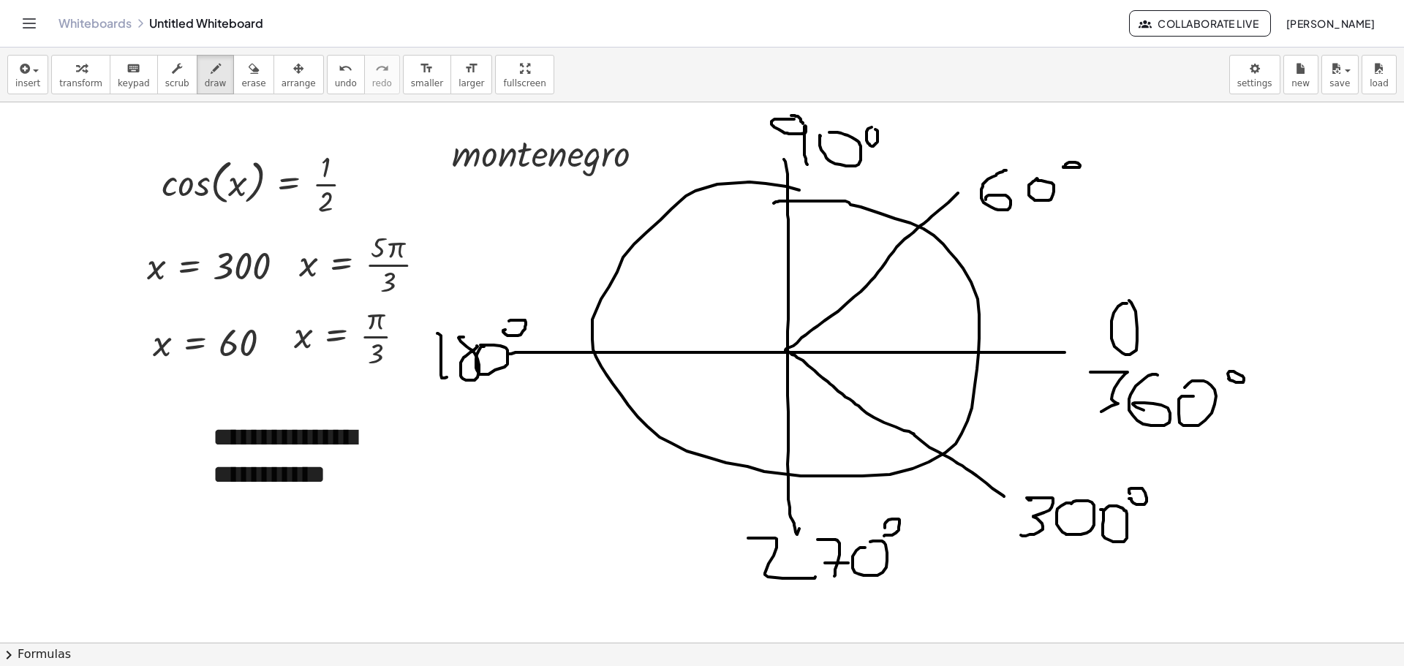
scroll to position [12, 0]
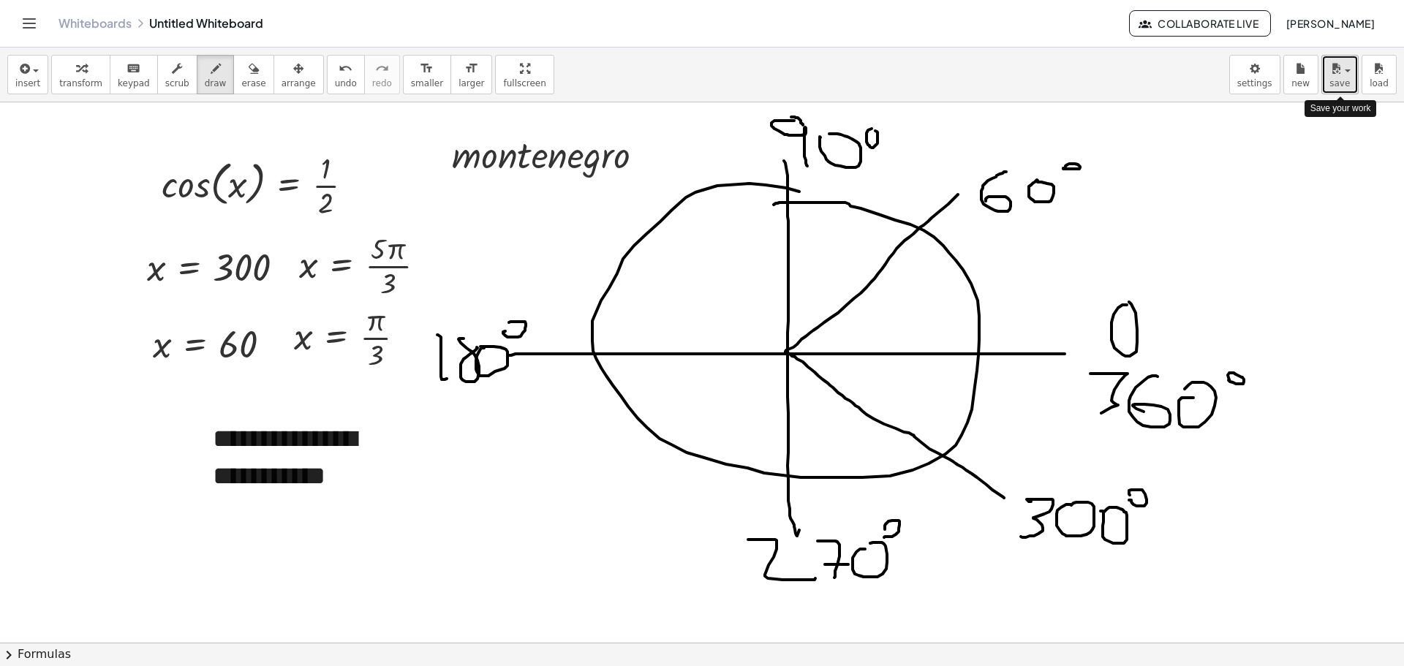
click at [1348, 73] on div "button" at bounding box center [1340, 68] width 21 height 18
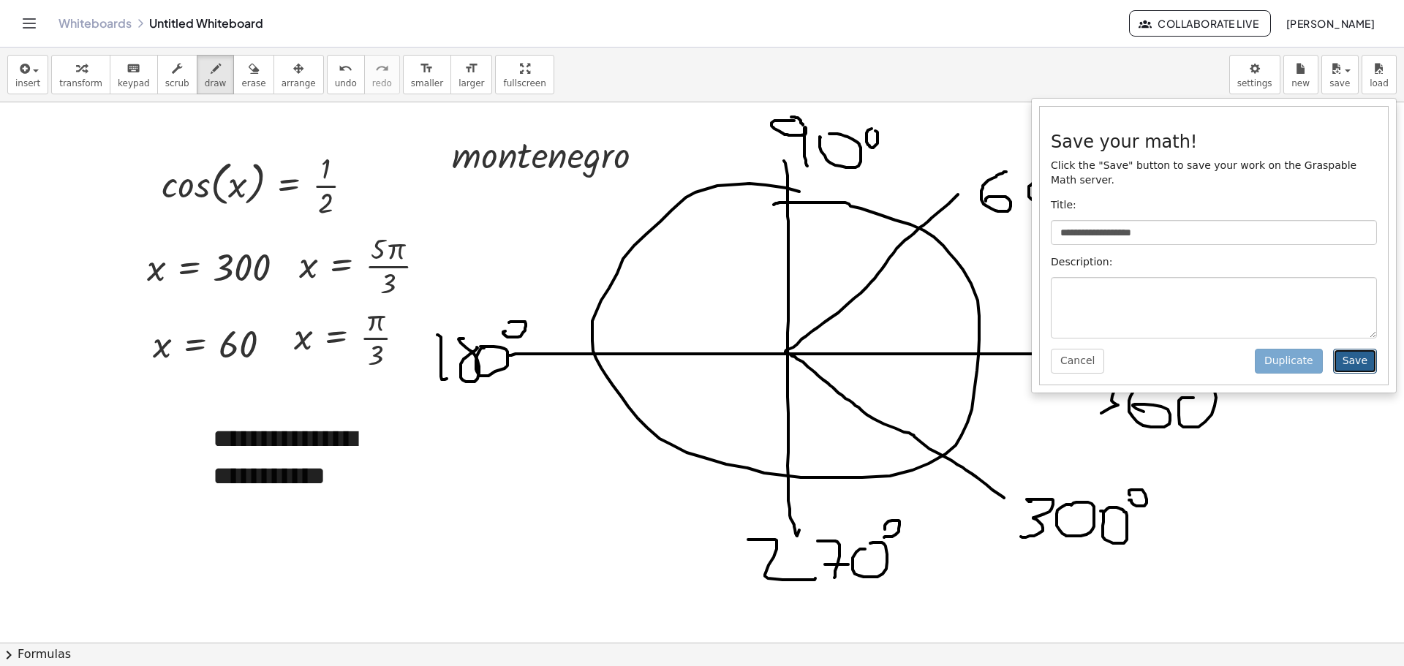
click at [1357, 349] on button "Save" at bounding box center [1355, 361] width 44 height 25
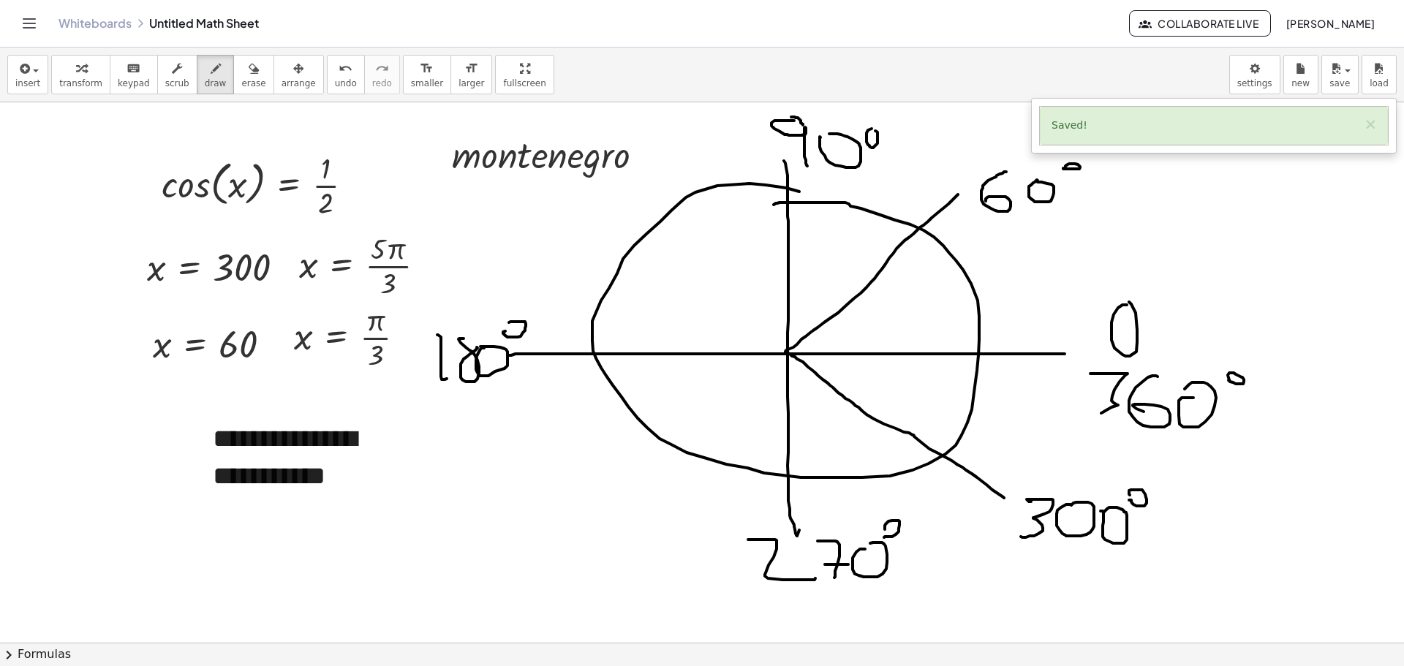
click at [1259, 129] on div "Saved! ×" at bounding box center [1214, 126] width 348 height 38
drag, startPoint x: 1081, startPoint y: 129, endPoint x: 1069, endPoint y: 126, distance: 12.1
click at [1074, 127] on div "Saved! ×" at bounding box center [1214, 126] width 348 height 38
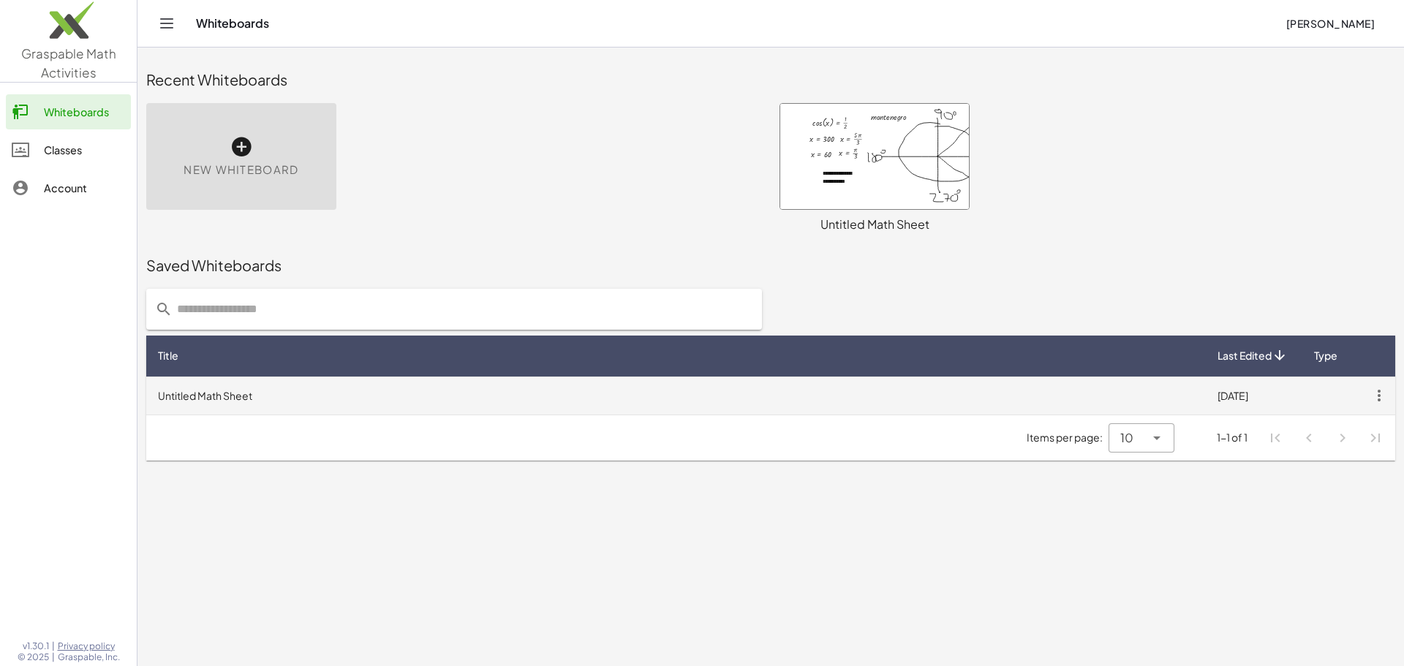
click at [1384, 392] on icon "button" at bounding box center [1379, 396] width 26 height 26
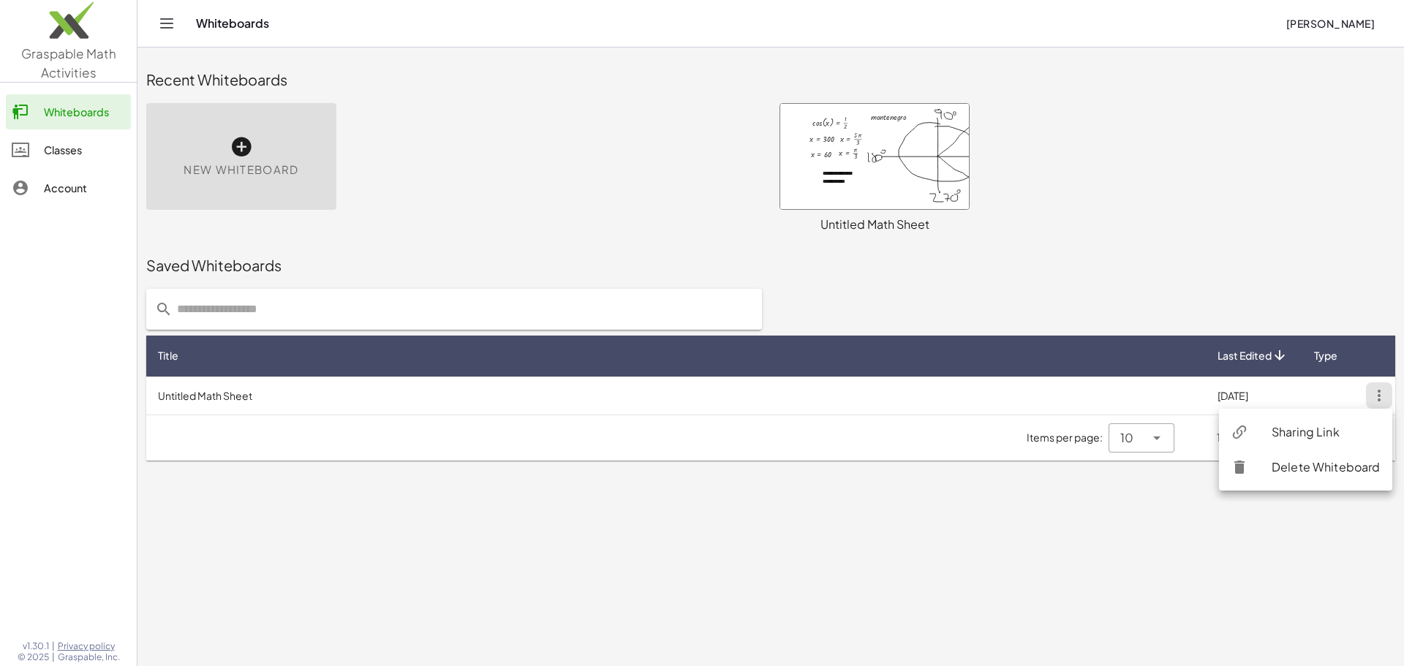
click at [1317, 440] on div "Sharing Link" at bounding box center [1326, 432] width 109 height 18
click at [160, 34] on div "Whiteboards [PERSON_NAME]" at bounding box center [771, 23] width 1232 height 47
click at [170, 26] on icon "Toggle navigation" at bounding box center [167, 24] width 18 height 18
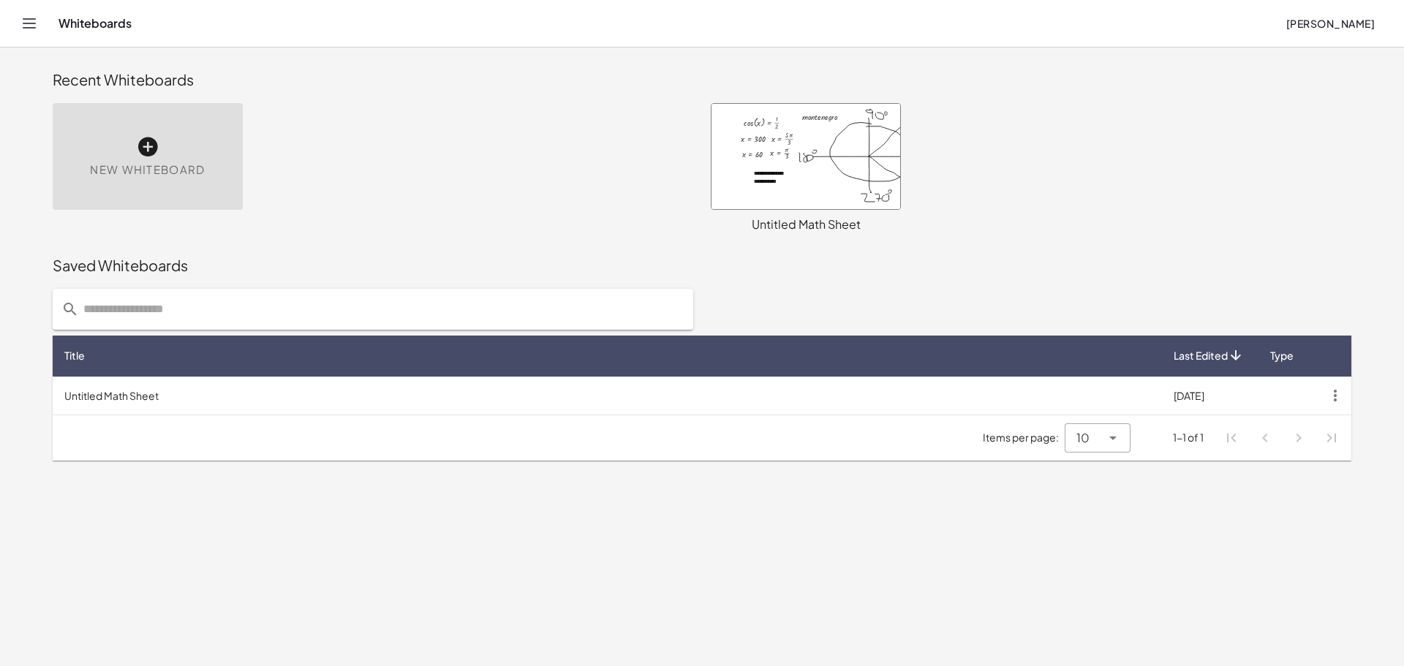
click at [178, 138] on div "New Whiteboard" at bounding box center [148, 156] width 190 height 107
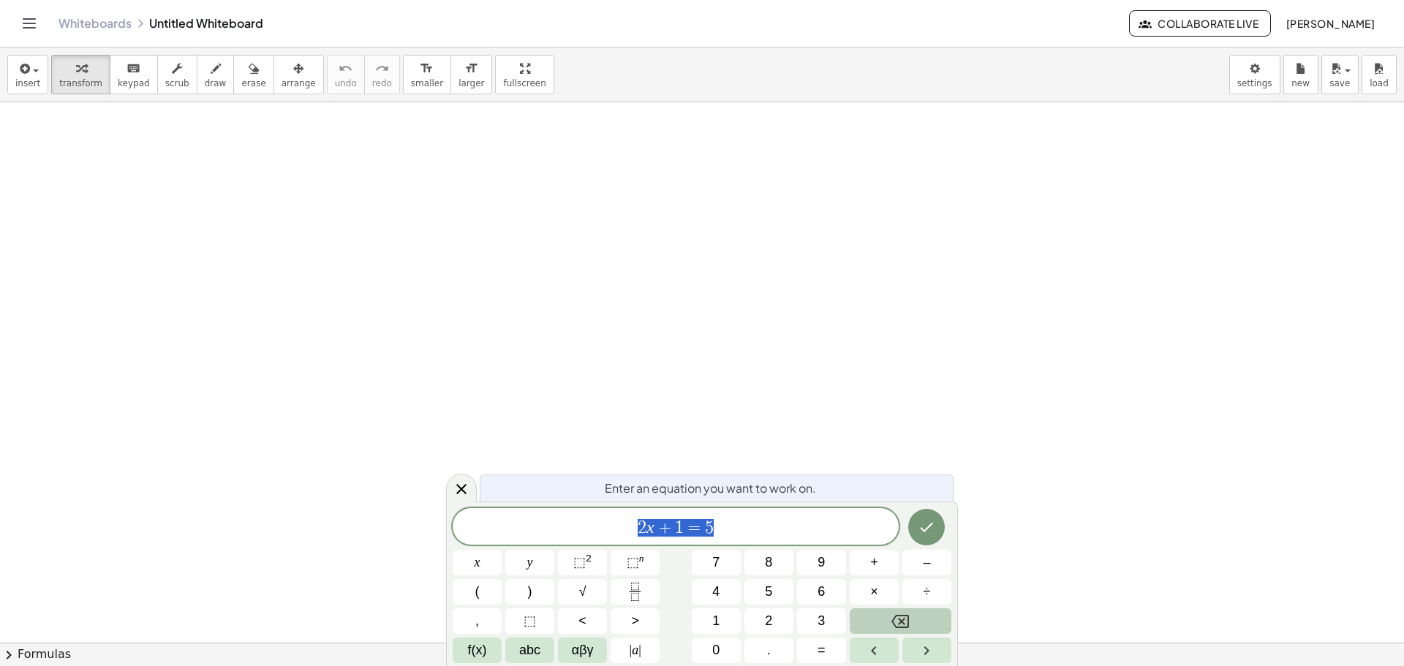
click at [936, 625] on button "Backspace" at bounding box center [901, 622] width 102 height 26
click at [492, 657] on button "f(x)" at bounding box center [477, 651] width 49 height 26
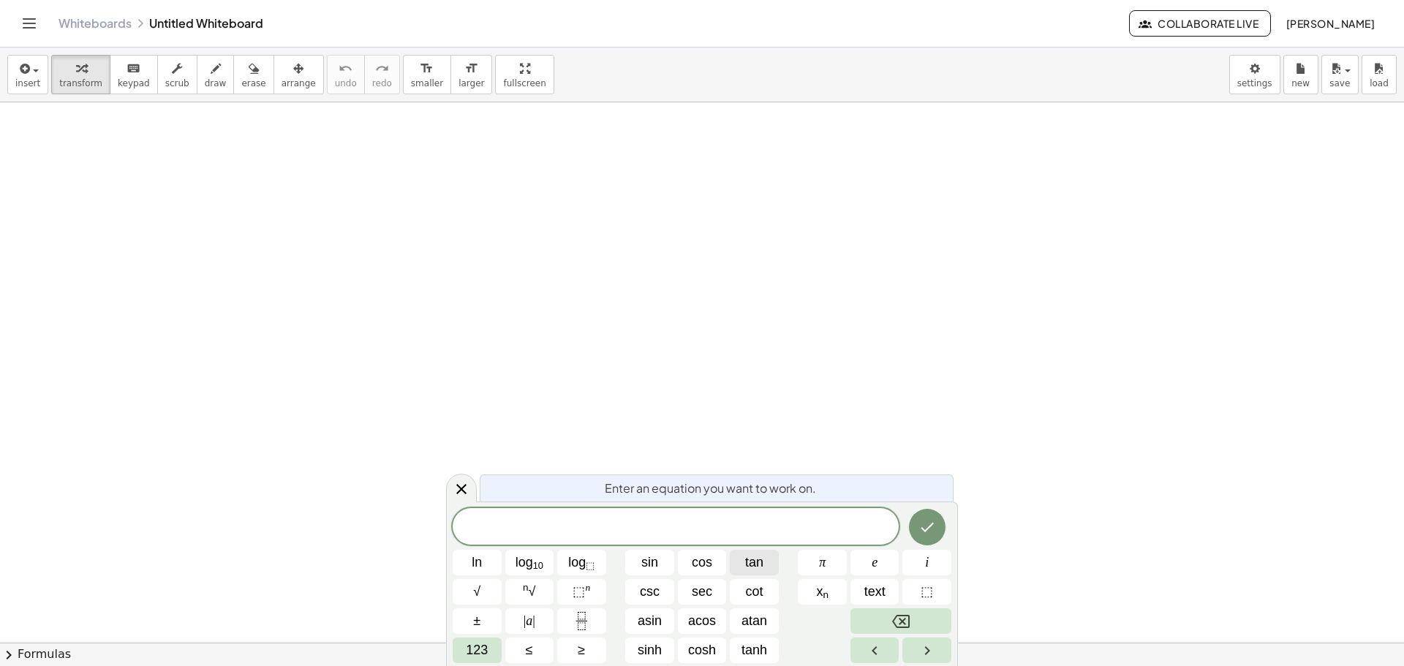
click at [761, 561] on span "tan" at bounding box center [754, 563] width 18 height 20
click at [486, 654] on span "123" at bounding box center [477, 651] width 22 height 20
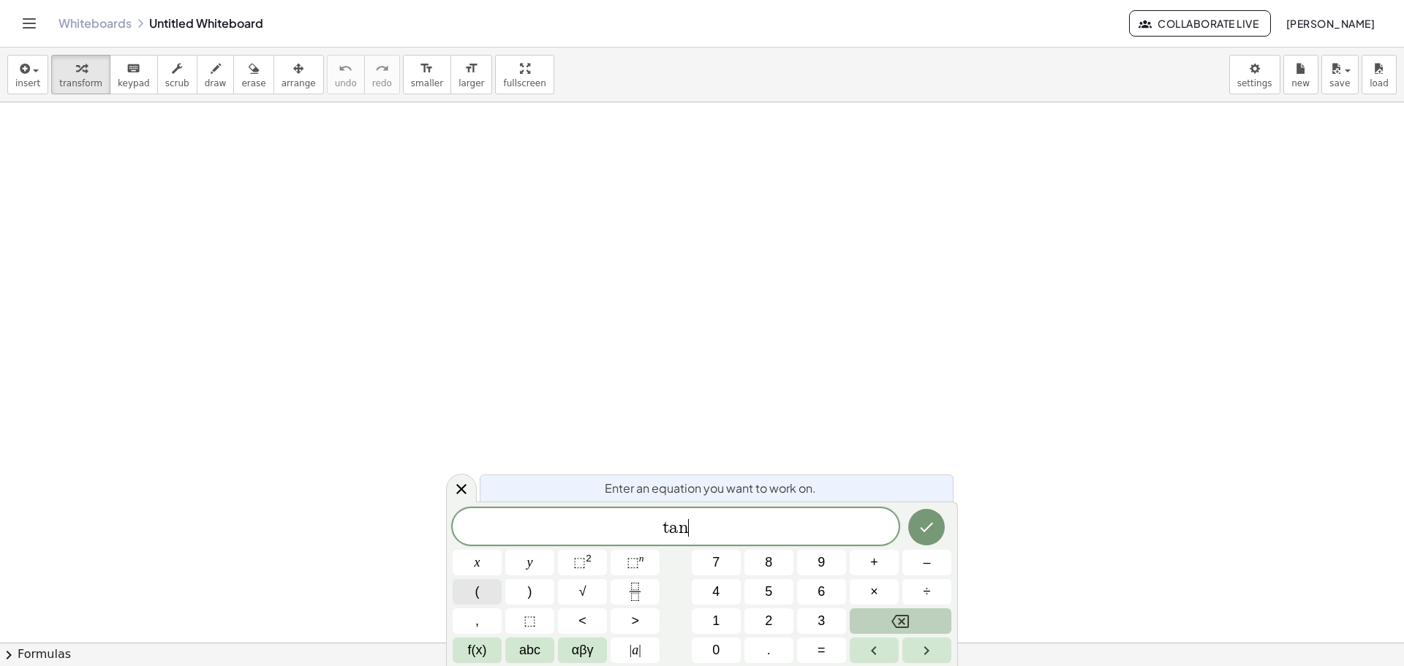
click at [477, 595] on span "(" at bounding box center [477, 592] width 4 height 20
click at [475, 571] on span "x" at bounding box center [478, 563] width 6 height 20
click at [513, 579] on button ")" at bounding box center [529, 592] width 49 height 26
click at [629, 584] on icon "Fraction" at bounding box center [635, 592] width 18 height 18
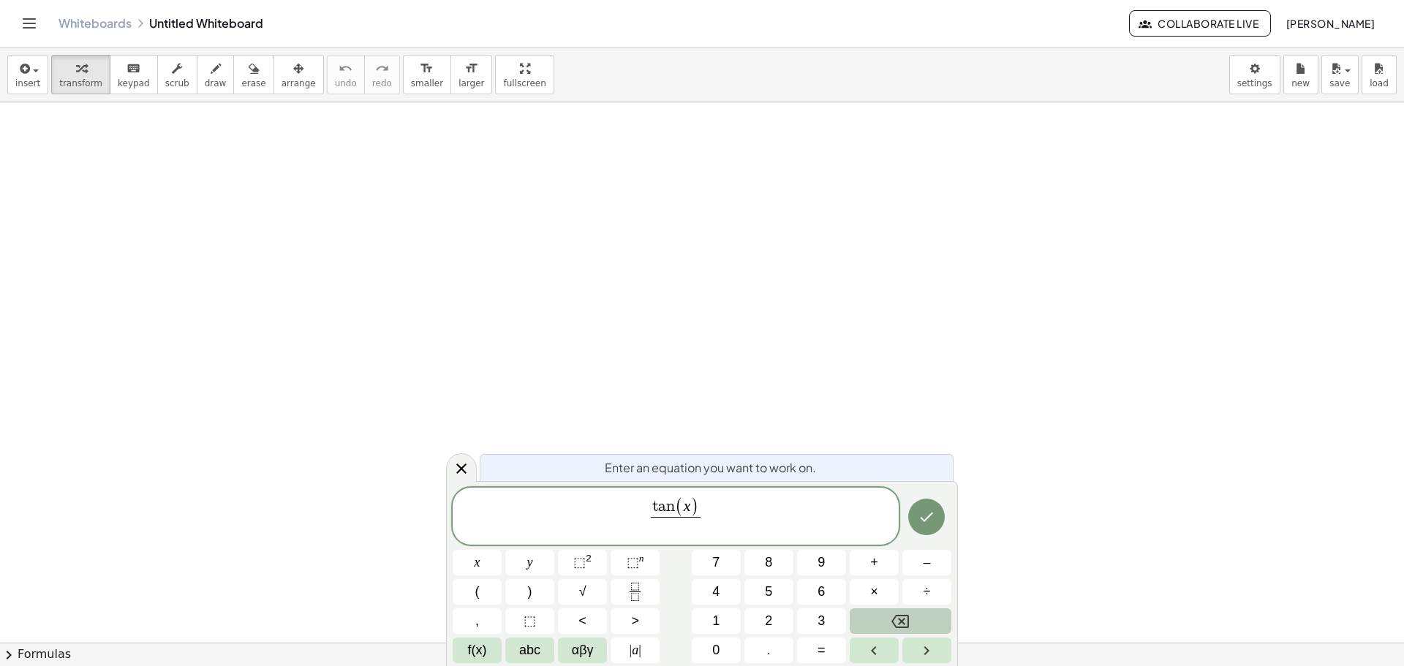
click at [886, 616] on button "Backspace" at bounding box center [901, 622] width 102 height 26
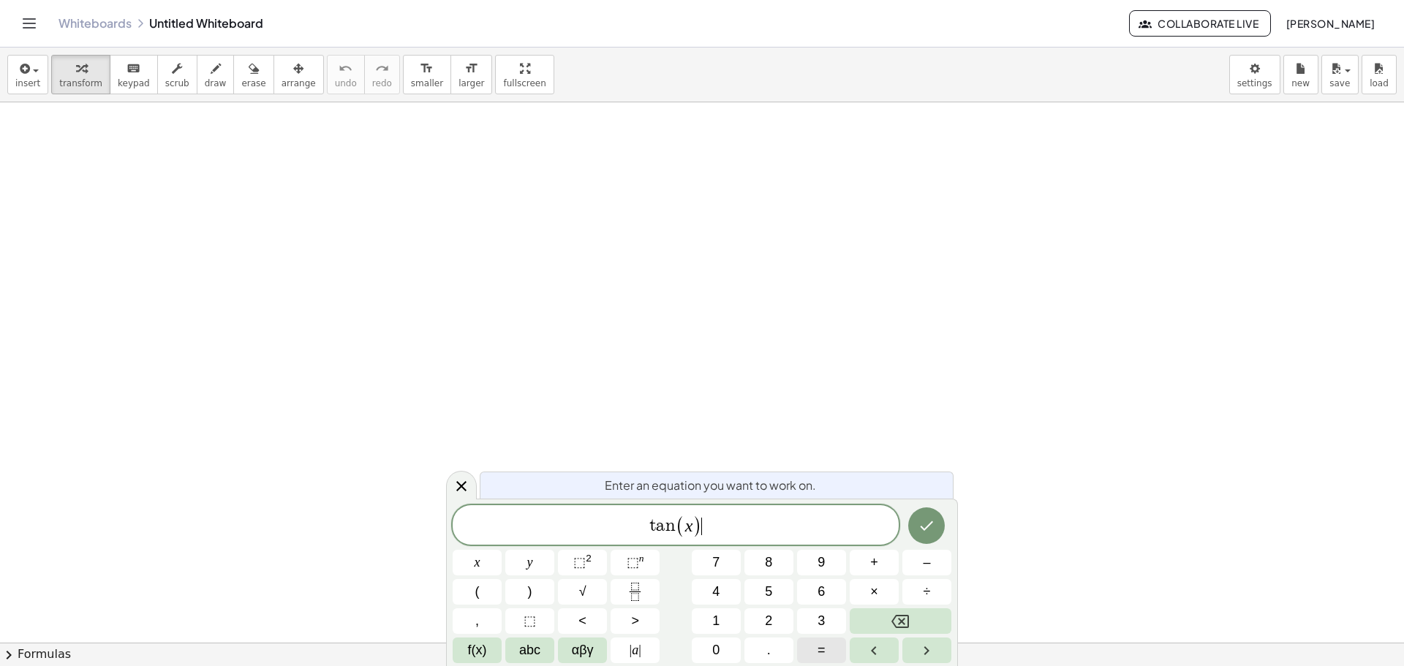
click at [818, 652] on span "=" at bounding box center [822, 651] width 8 height 20
click at [642, 598] on icon "Fraction" at bounding box center [635, 592] width 18 height 18
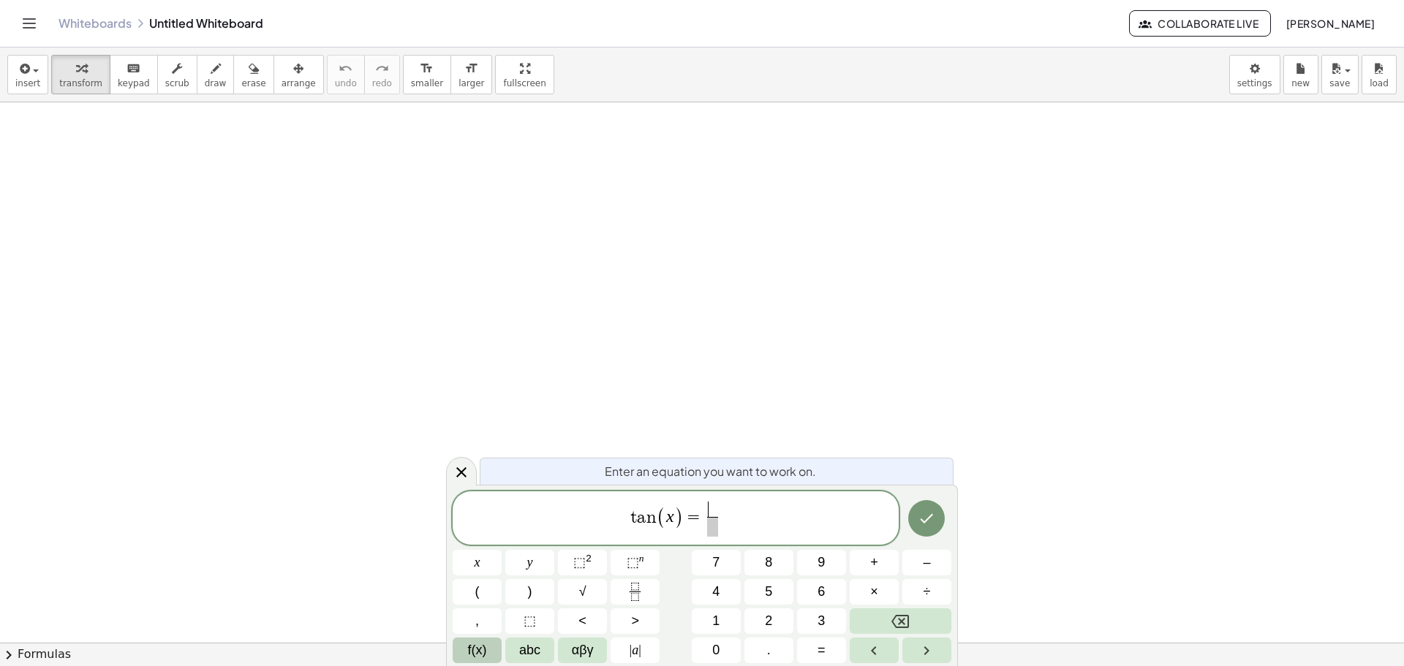
click at [471, 648] on span "f(x)" at bounding box center [477, 651] width 19 height 20
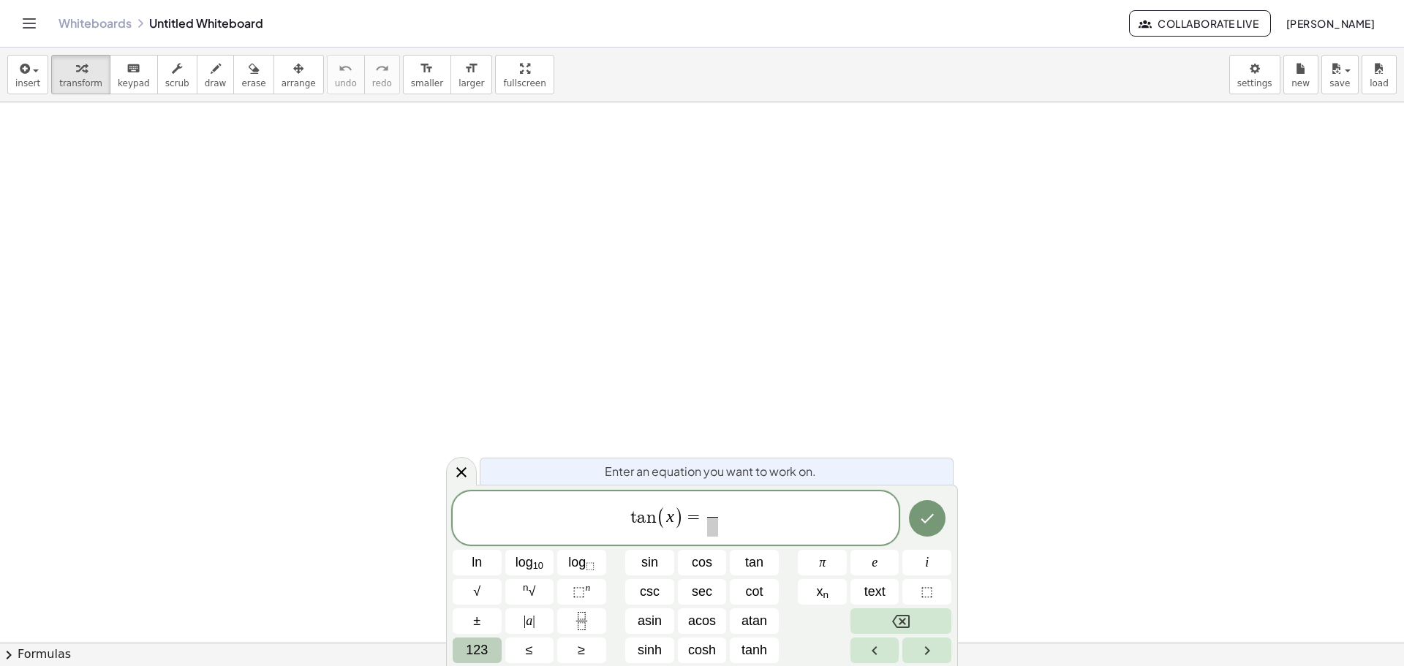
click at [483, 658] on span "123" at bounding box center [477, 651] width 22 height 20
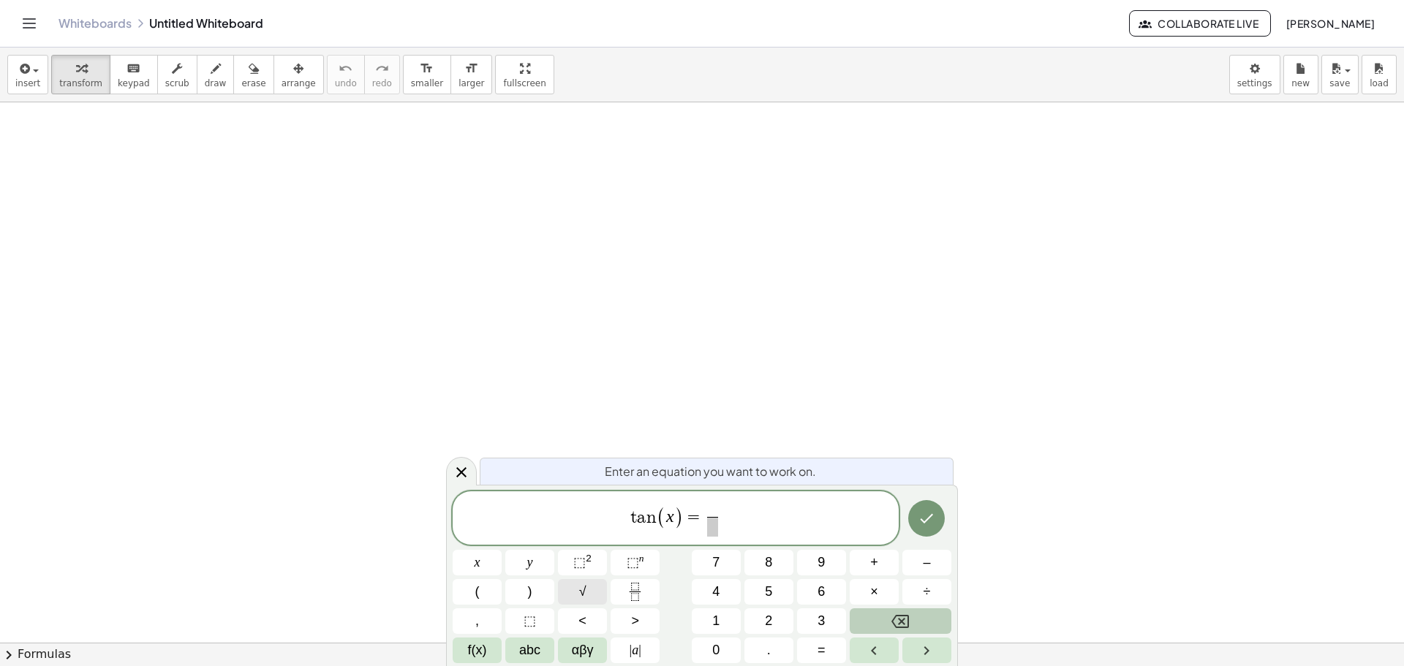
click at [582, 594] on span "√" at bounding box center [582, 592] width 7 height 20
click at [816, 621] on button "3" at bounding box center [821, 622] width 49 height 26
click at [705, 529] on span "​" at bounding box center [712, 527] width 31 height 20
click at [817, 617] on button "3" at bounding box center [821, 622] width 49 height 26
click at [694, 518] on span "√ 3 3 ​" at bounding box center [713, 519] width 38 height 38
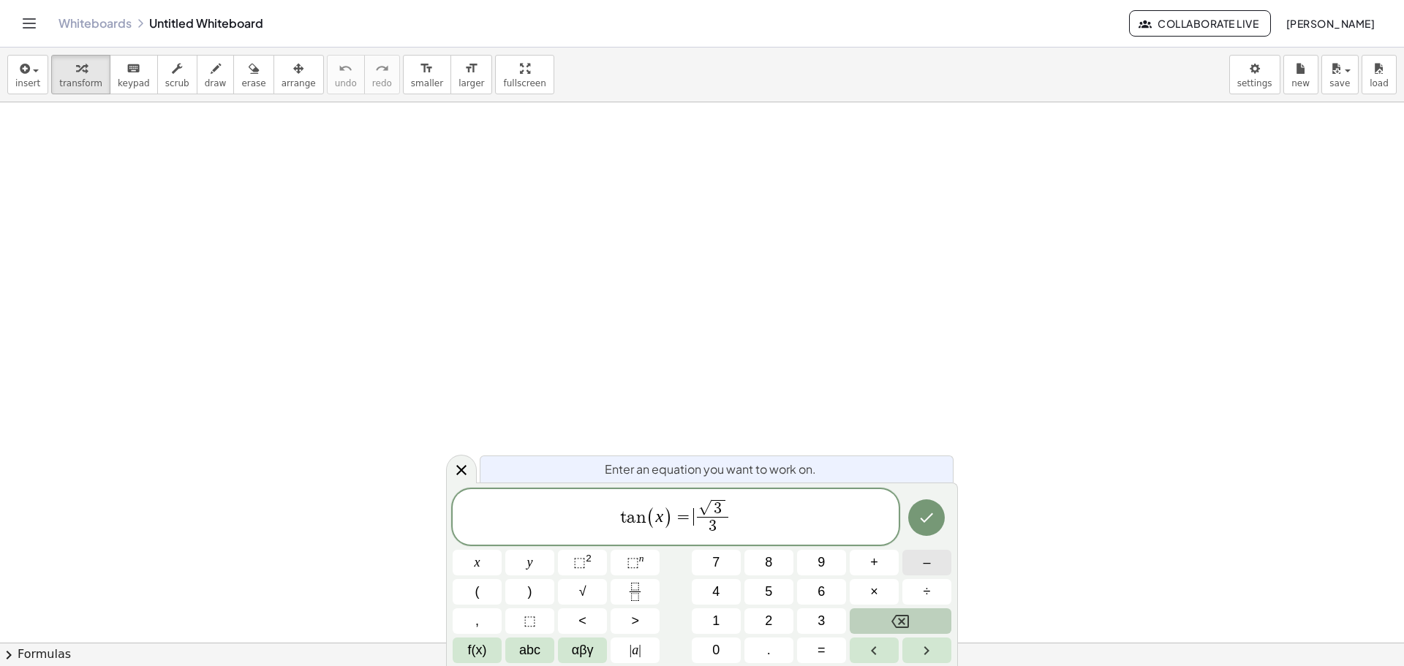
click at [911, 565] on button "–" at bounding box center [927, 563] width 49 height 26
click at [927, 512] on icon "Done" at bounding box center [927, 518] width 18 height 18
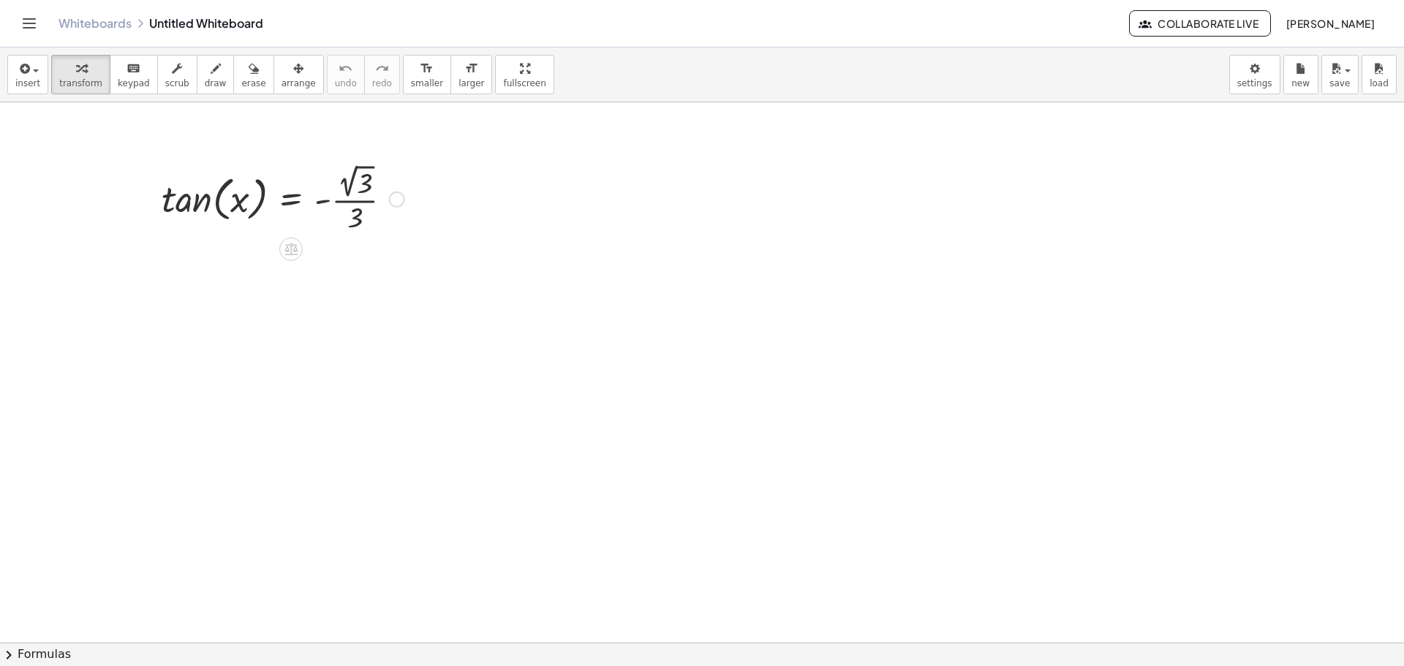
click at [394, 197] on div at bounding box center [397, 200] width 16 height 16
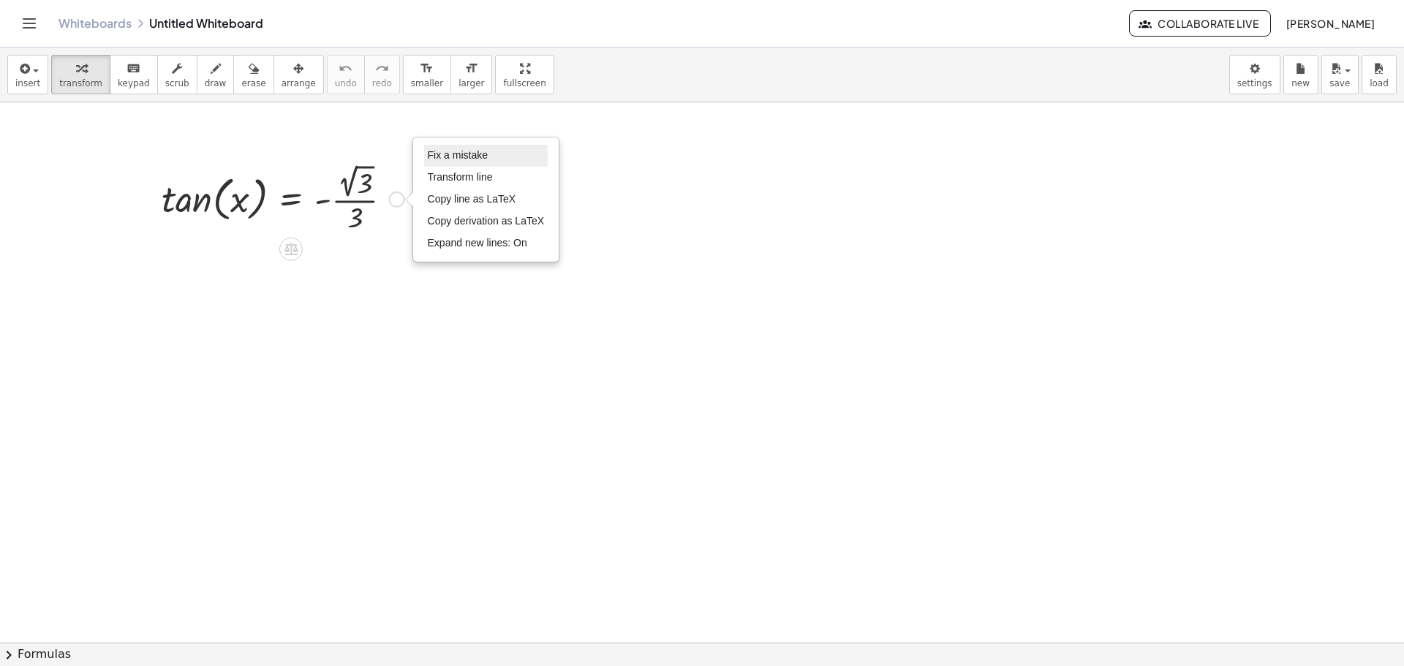
click at [493, 158] on li "Fix a mistake" at bounding box center [486, 156] width 124 height 22
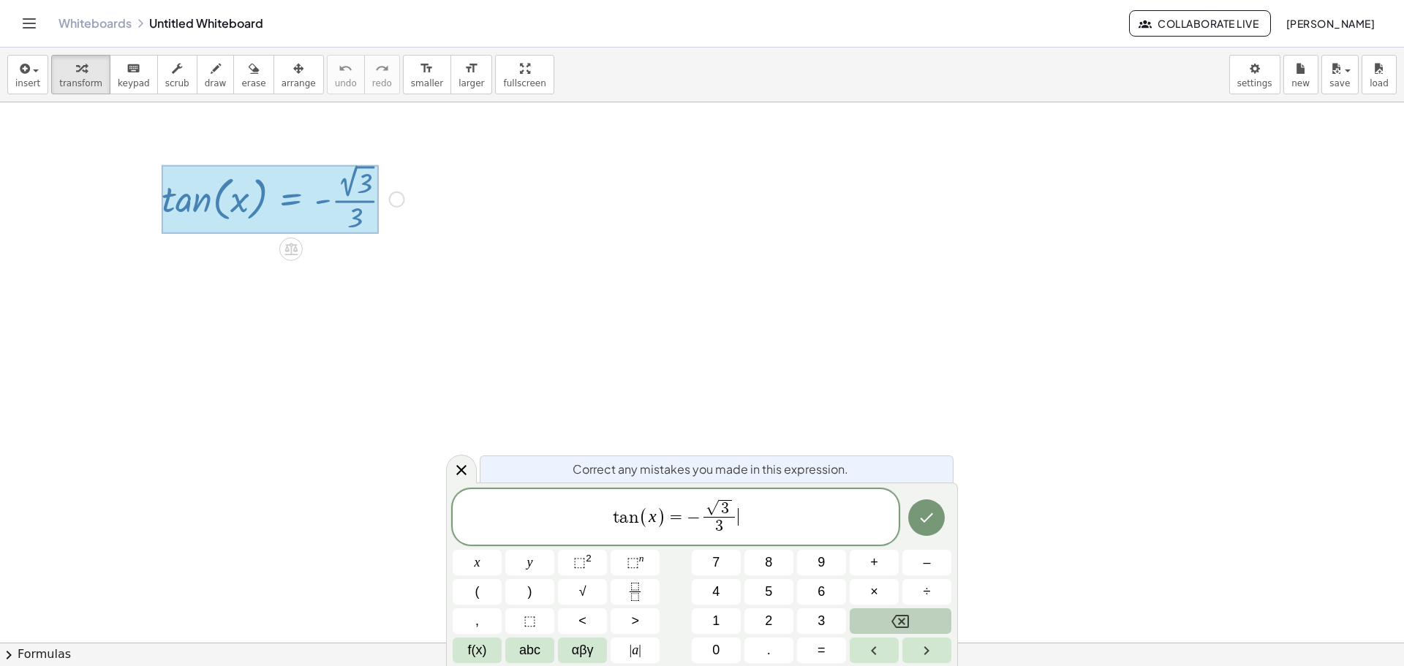
click at [1054, 203] on div at bounding box center [702, 642] width 1404 height 1081
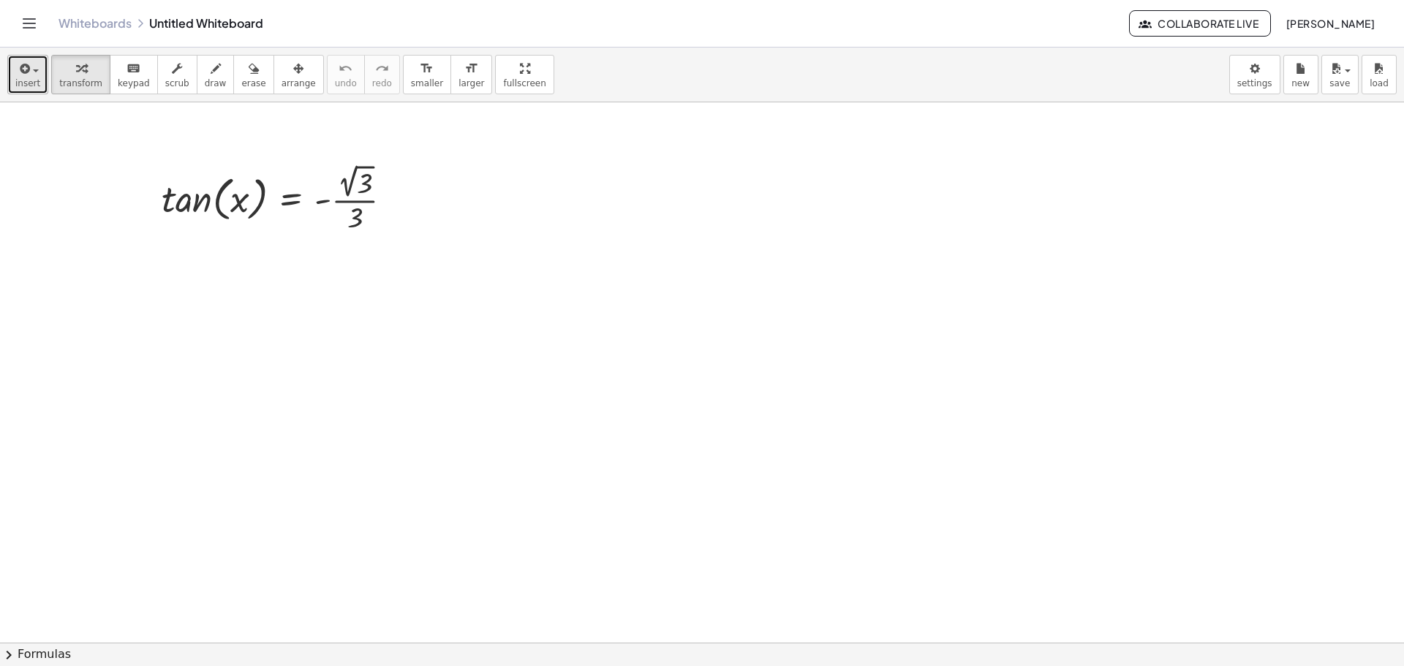
click at [37, 67] on button "insert" at bounding box center [27, 74] width 41 height 39
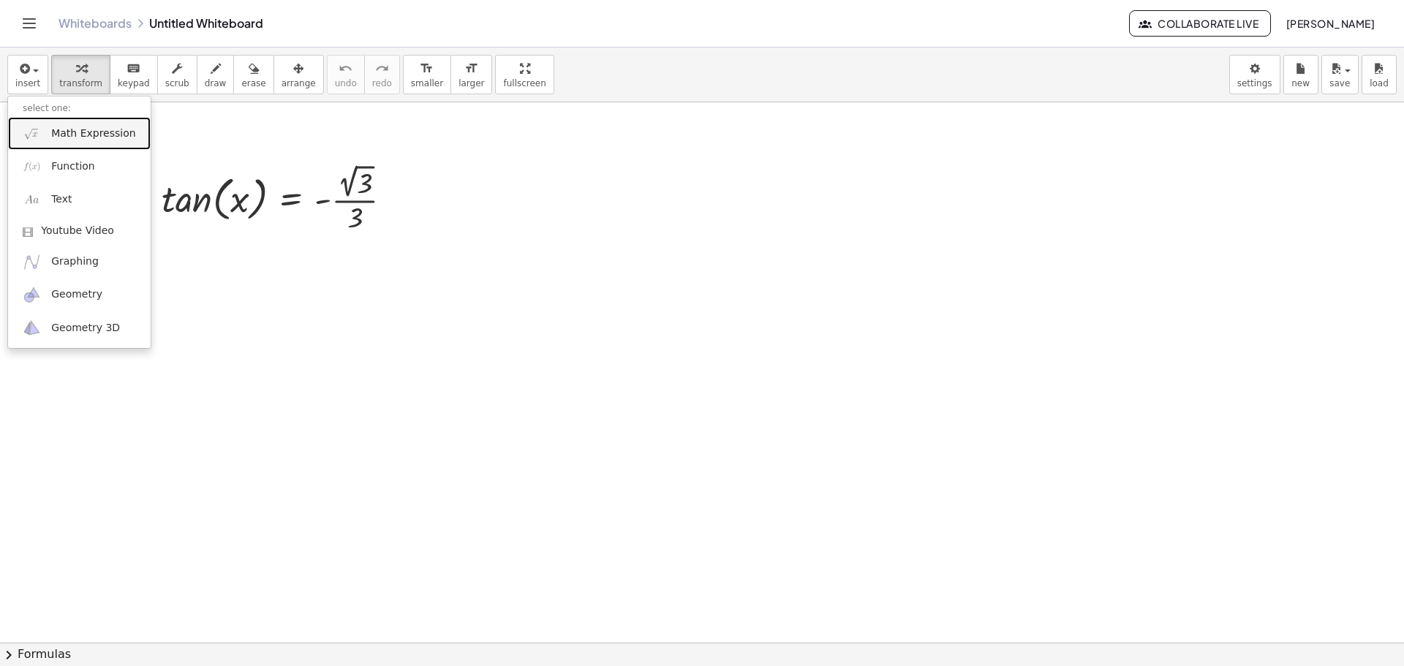
click at [102, 137] on span "Math Expression" at bounding box center [93, 134] width 84 height 15
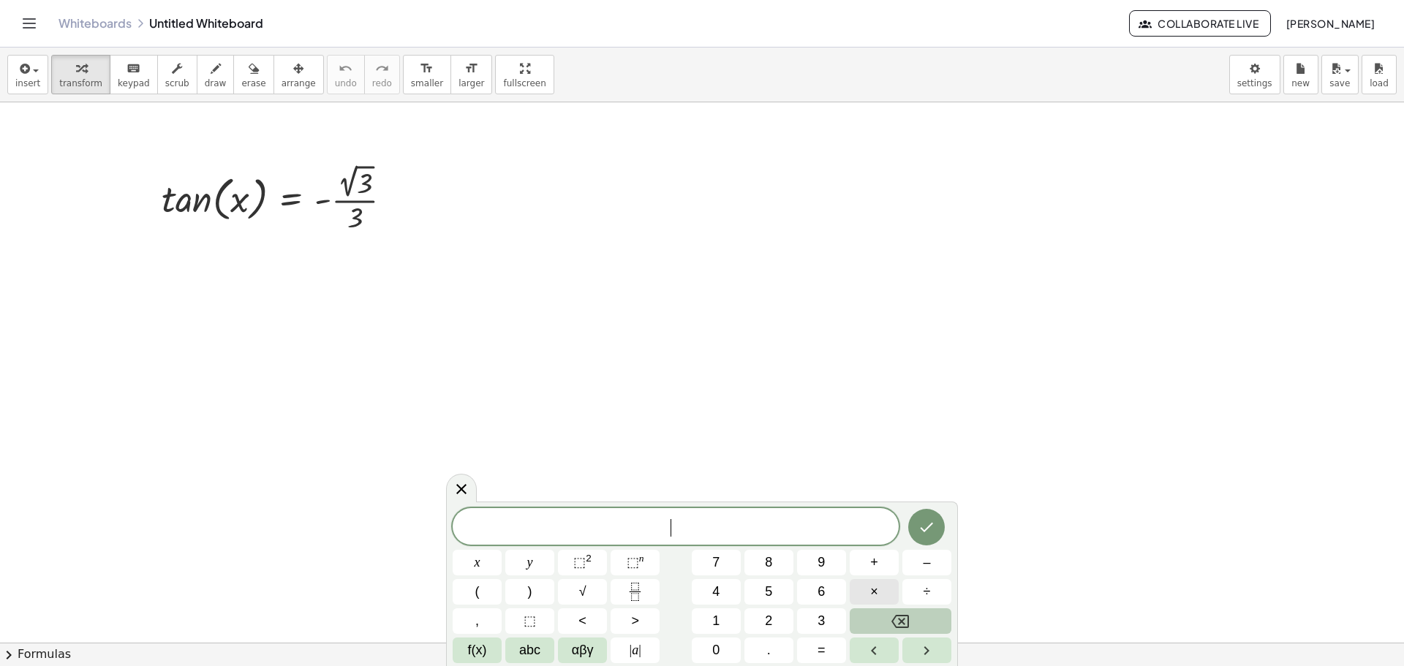
click at [876, 589] on span "×" at bounding box center [874, 592] width 8 height 20
click at [828, 644] on button "=" at bounding box center [821, 651] width 49 height 26
click at [721, 615] on button "1" at bounding box center [716, 622] width 49 height 26
click at [767, 587] on span "5" at bounding box center [768, 592] width 7 height 20
click at [720, 644] on span "0" at bounding box center [715, 651] width 7 height 20
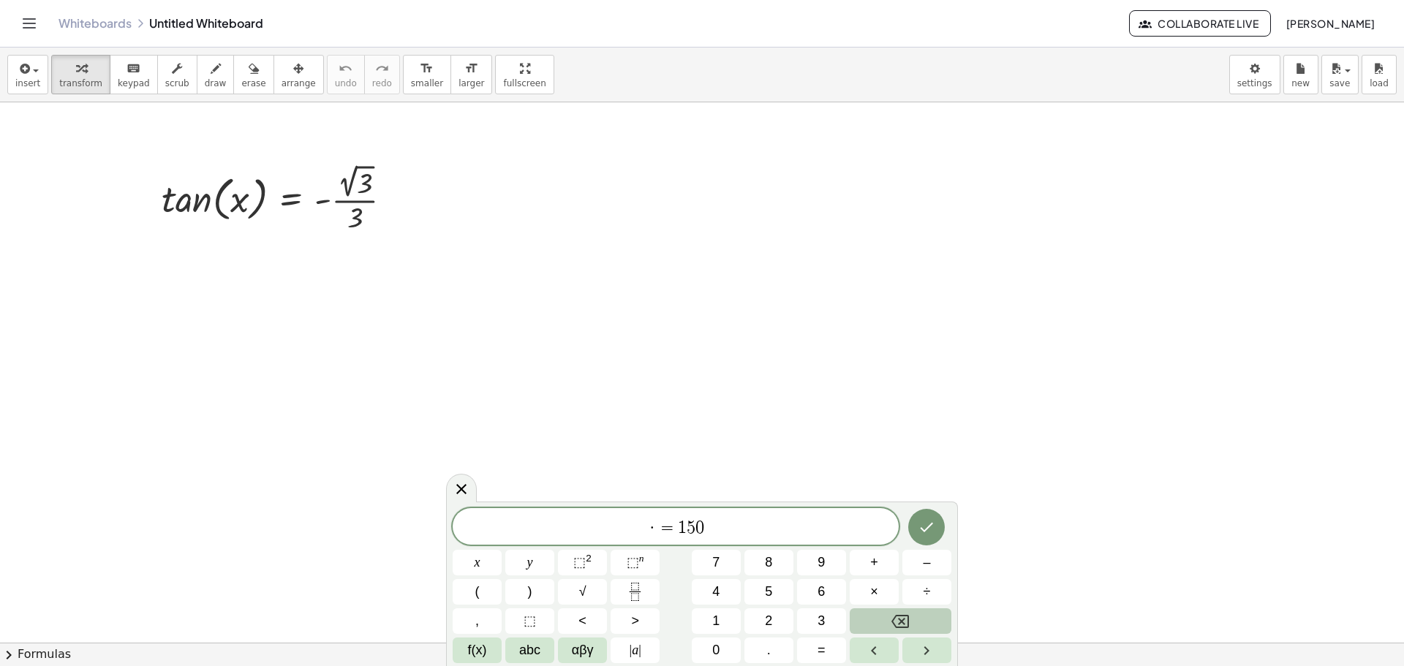
click at [890, 615] on button "Backspace" at bounding box center [901, 622] width 102 height 26
click at [892, 615] on button "Backspace" at bounding box center [901, 622] width 102 height 26
click at [892, 615] on icon "Backspace" at bounding box center [901, 622] width 18 height 18
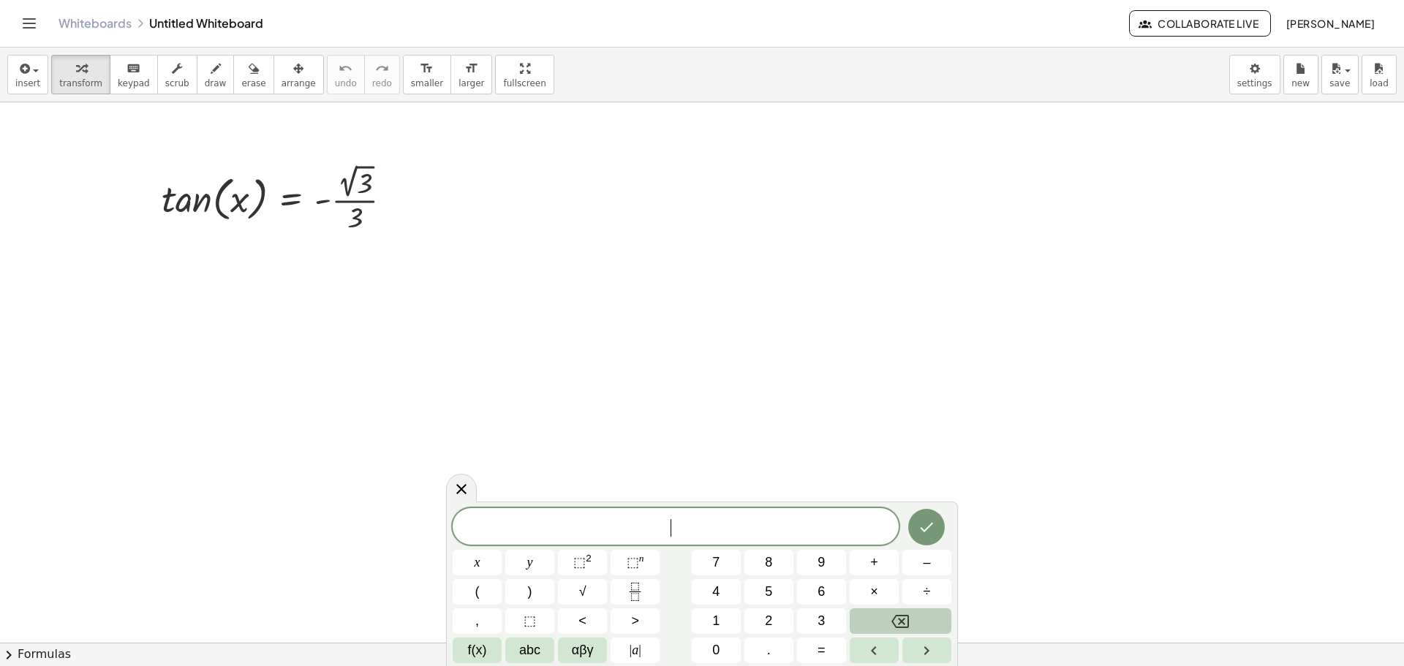
click at [892, 615] on icon "Backspace" at bounding box center [901, 622] width 18 height 18
click at [890, 615] on button "Backspace" at bounding box center [901, 622] width 102 height 26
click at [889, 615] on button "Backspace" at bounding box center [901, 622] width 102 height 26
click at [880, 590] on button "×" at bounding box center [874, 592] width 49 height 26
click at [897, 623] on icon "Backspace" at bounding box center [901, 622] width 18 height 18
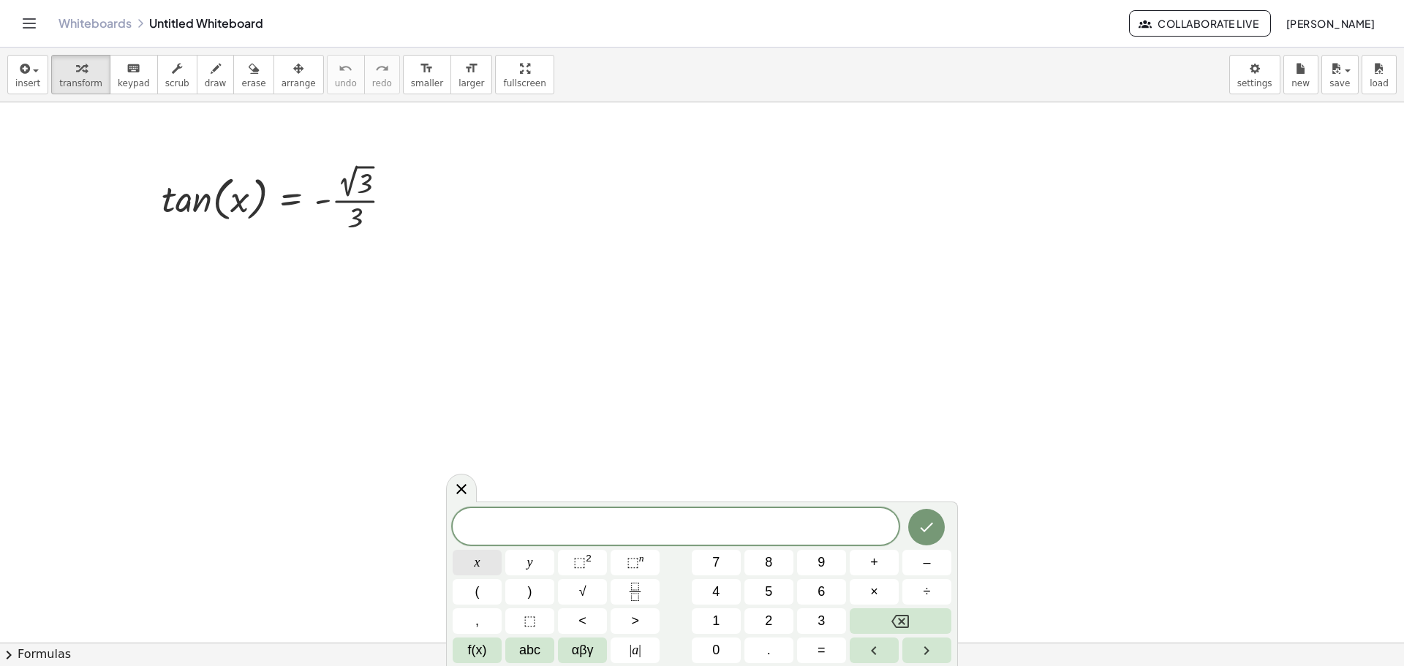
click at [475, 575] on button "x" at bounding box center [477, 563] width 49 height 26
click at [819, 648] on span "=" at bounding box center [822, 651] width 8 height 20
click at [730, 620] on button "1" at bounding box center [716, 622] width 49 height 26
click at [767, 584] on span "5" at bounding box center [768, 592] width 7 height 20
click at [717, 647] on span "0" at bounding box center [715, 651] width 7 height 20
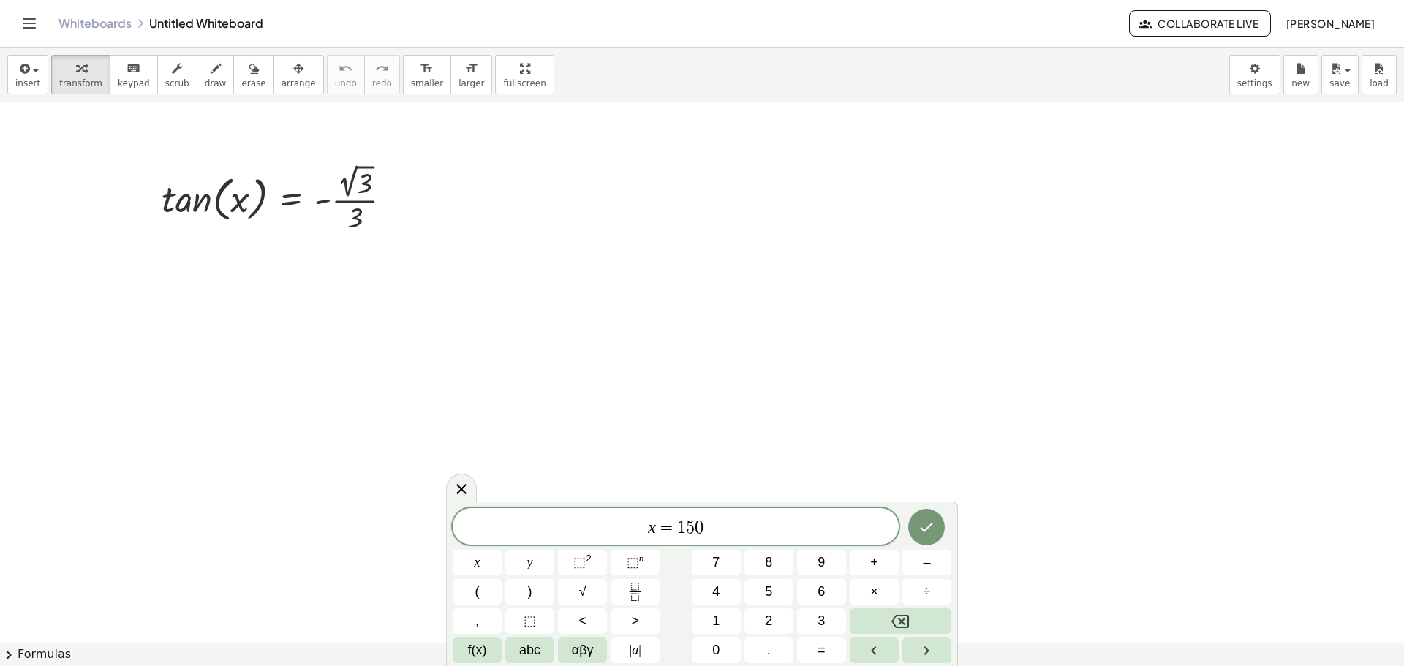
click at [932, 528] on icon "Done" at bounding box center [927, 528] width 18 height 18
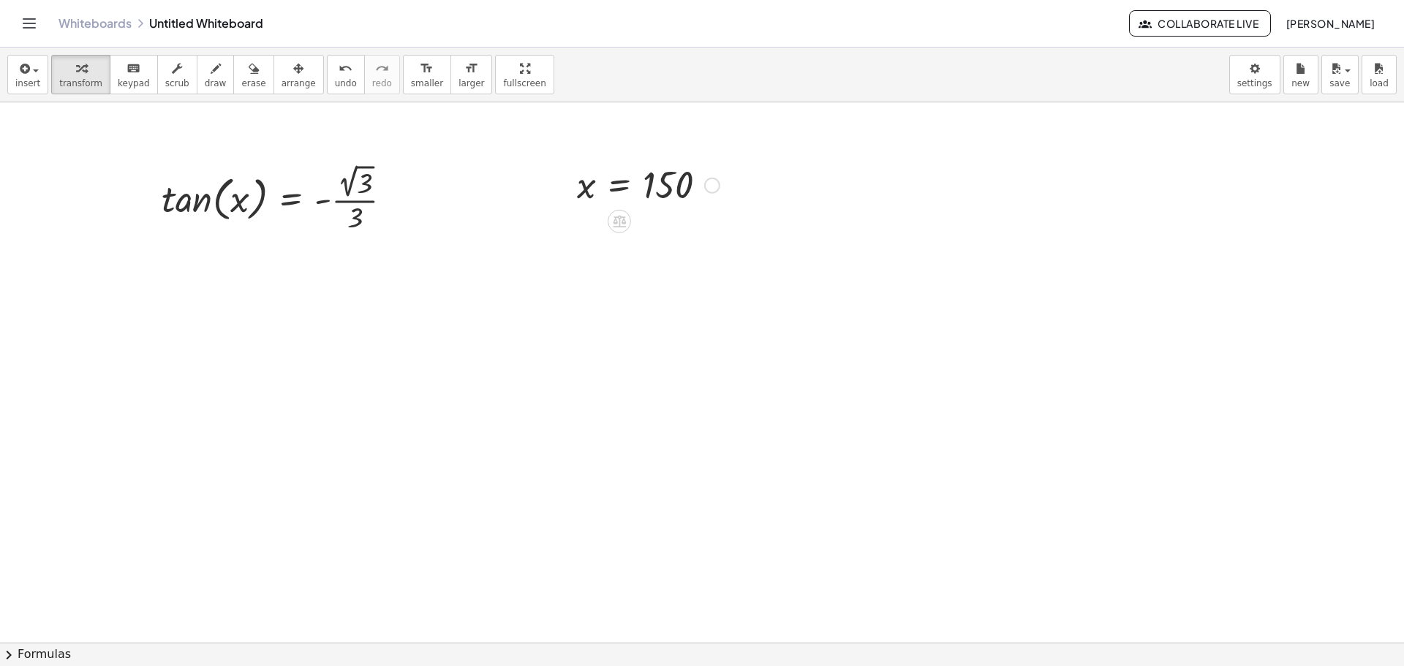
click at [704, 189] on div at bounding box center [712, 186] width 16 height 16
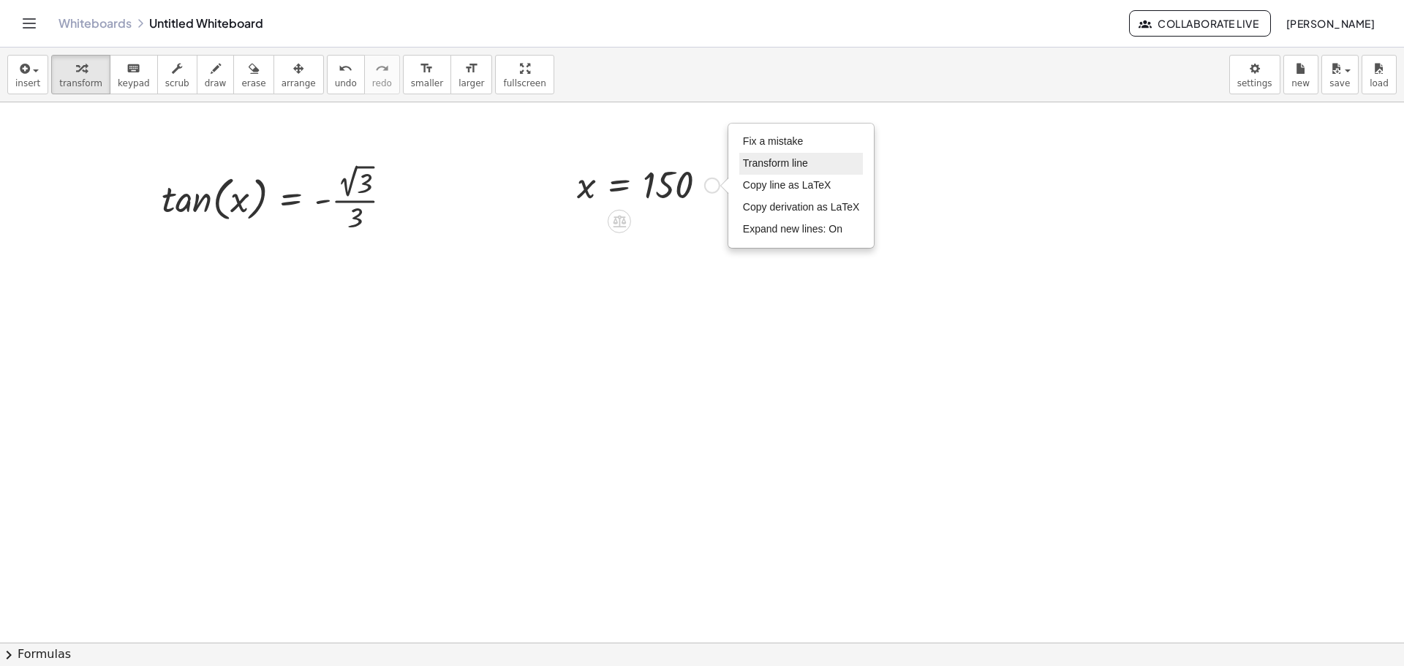
click at [803, 163] on span "Transform line" at bounding box center [775, 163] width 65 height 12
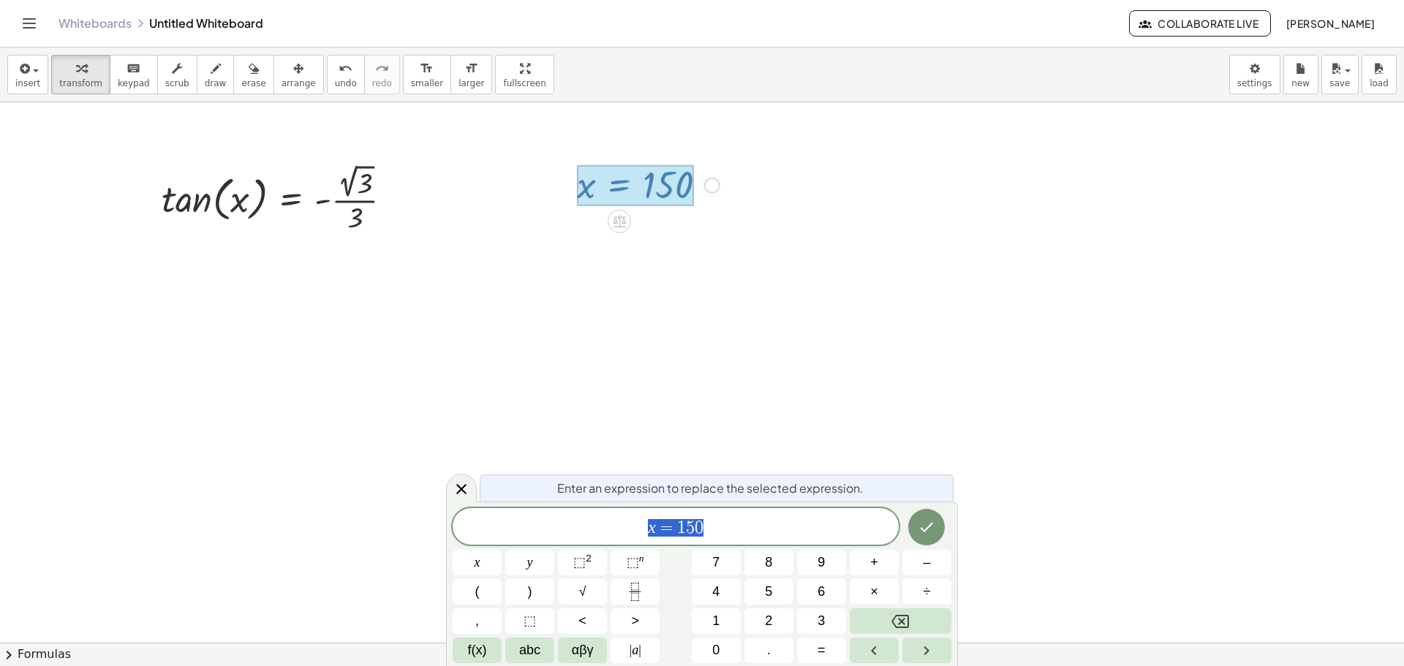
click at [445, 491] on div at bounding box center [702, 642] width 1404 height 1081
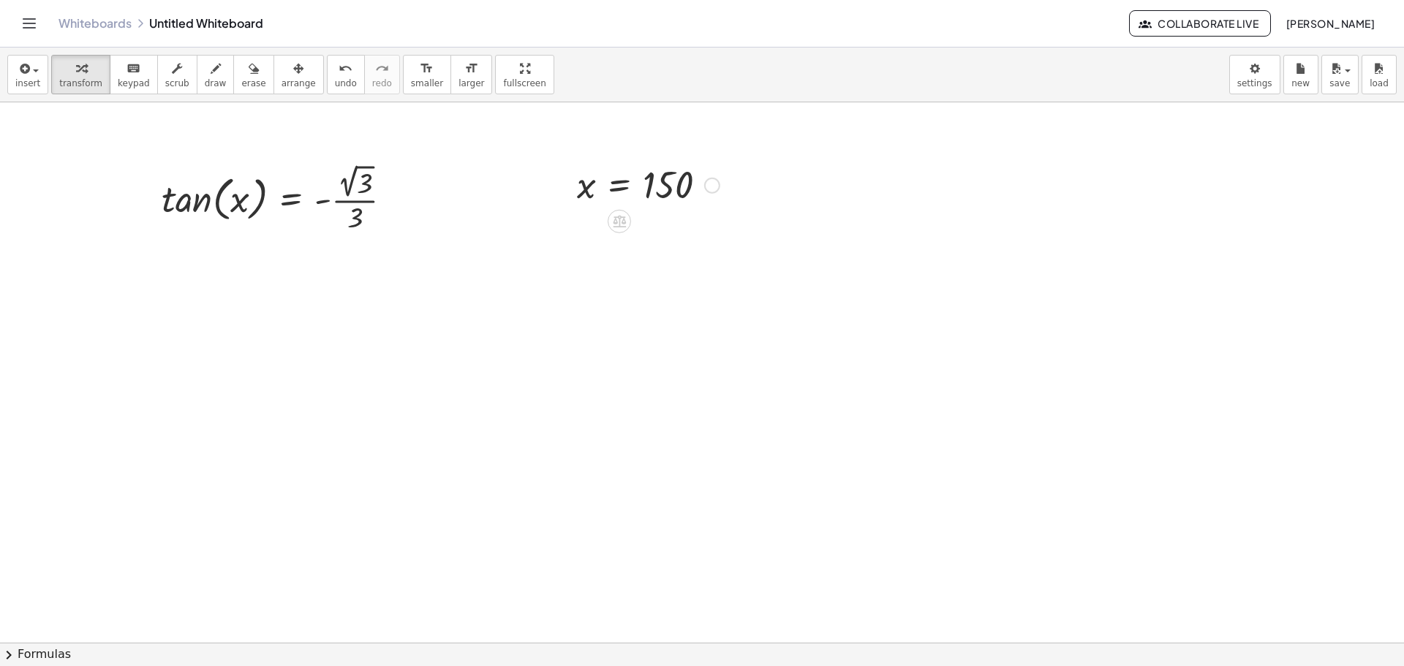
click at [713, 184] on div "Fix a mistake Transform line Copy line as LaTeX Copy derivation as LaTeX Expand…" at bounding box center [712, 186] width 16 height 16
click at [937, 184] on div at bounding box center [702, 642] width 1404 height 1081
click at [710, 189] on div "Fix a mistake Transform line Copy line as LaTeX Copy derivation as LaTeX Expand…" at bounding box center [712, 186] width 16 height 16
click at [1162, 298] on div at bounding box center [702, 642] width 1404 height 1081
click at [28, 81] on span "insert" at bounding box center [27, 83] width 25 height 10
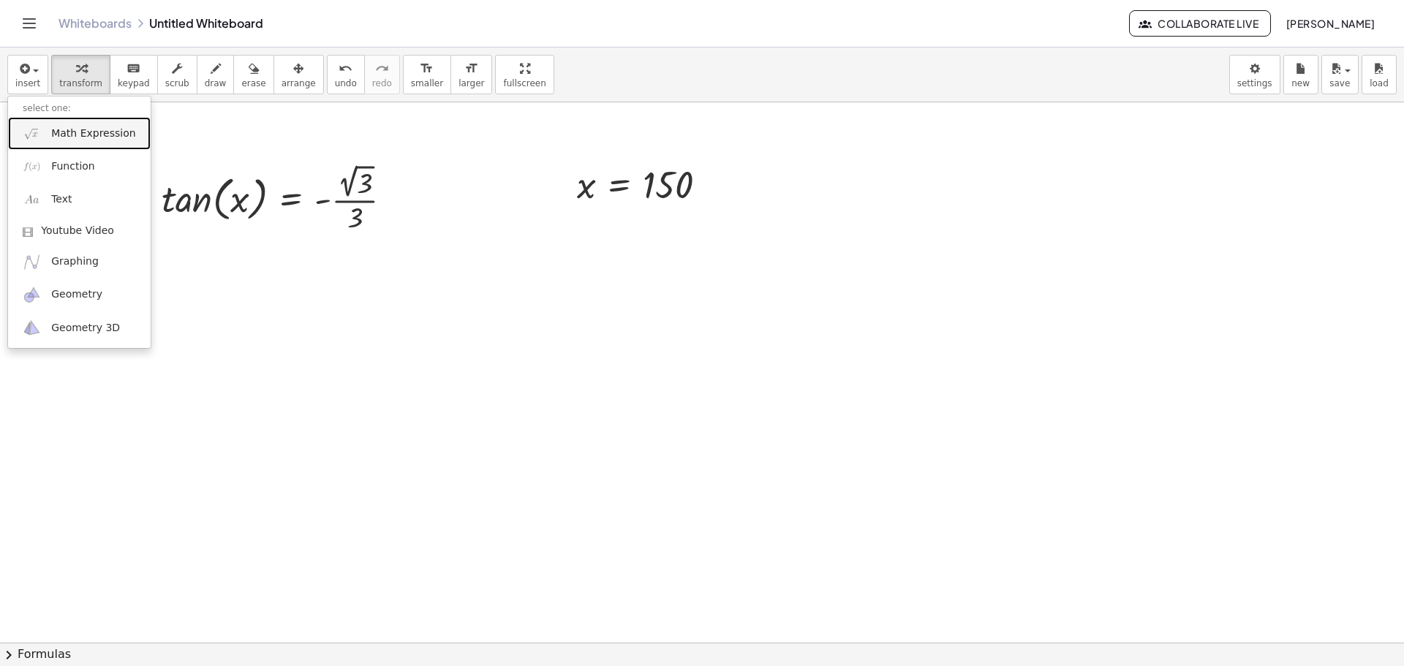
click at [94, 138] on span "Math Expression" at bounding box center [93, 134] width 84 height 15
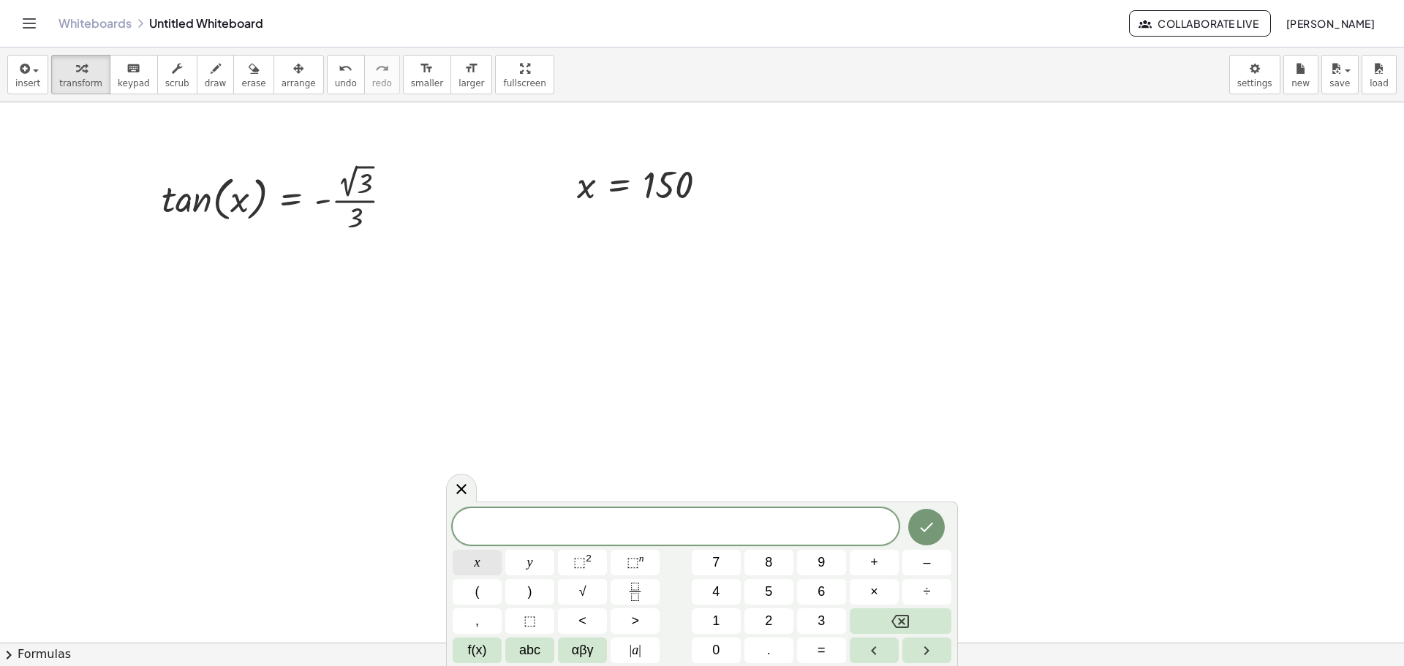
click at [486, 571] on button "x" at bounding box center [477, 563] width 49 height 26
click at [821, 651] on span "=" at bounding box center [822, 651] width 8 height 20
click at [810, 617] on button "3" at bounding box center [821, 622] width 49 height 26
click at [726, 653] on button "0" at bounding box center [716, 651] width 49 height 26
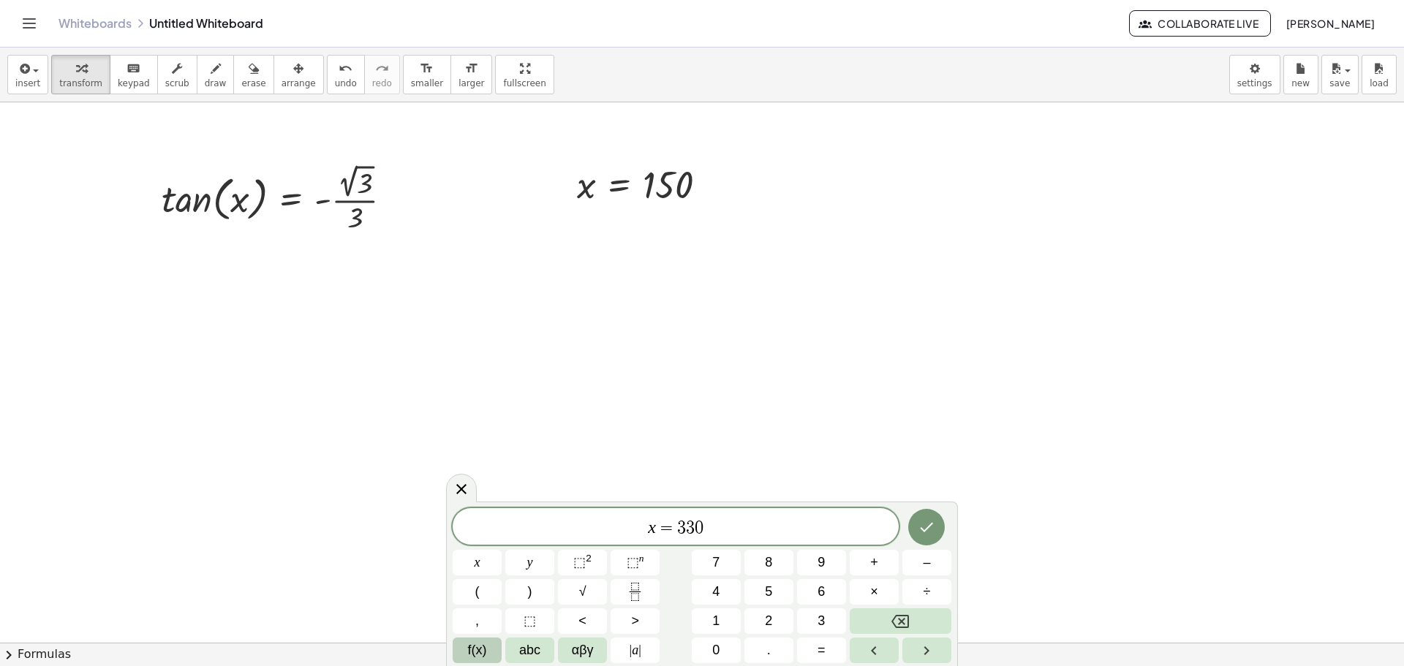
click at [483, 647] on span "f(x)" at bounding box center [477, 651] width 19 height 20
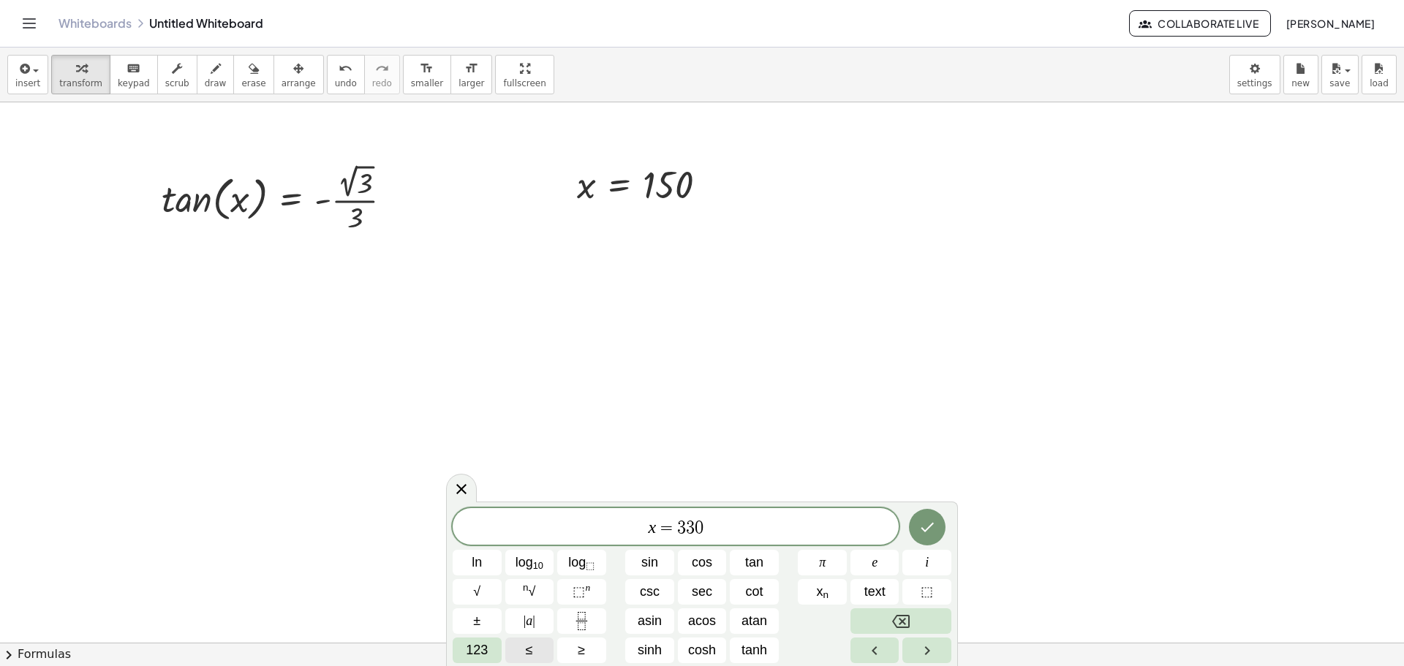
click at [482, 647] on span "123" at bounding box center [477, 651] width 22 height 20
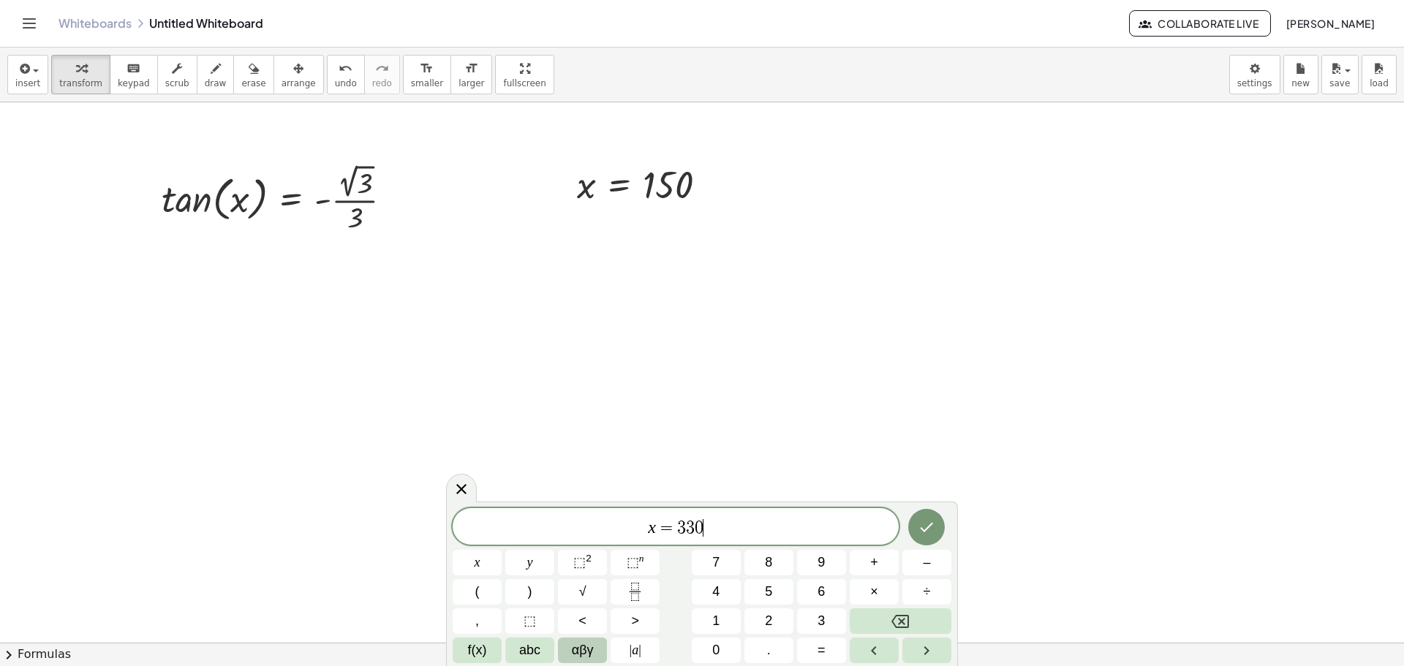
click at [574, 644] on span "αβγ" at bounding box center [583, 651] width 22 height 20
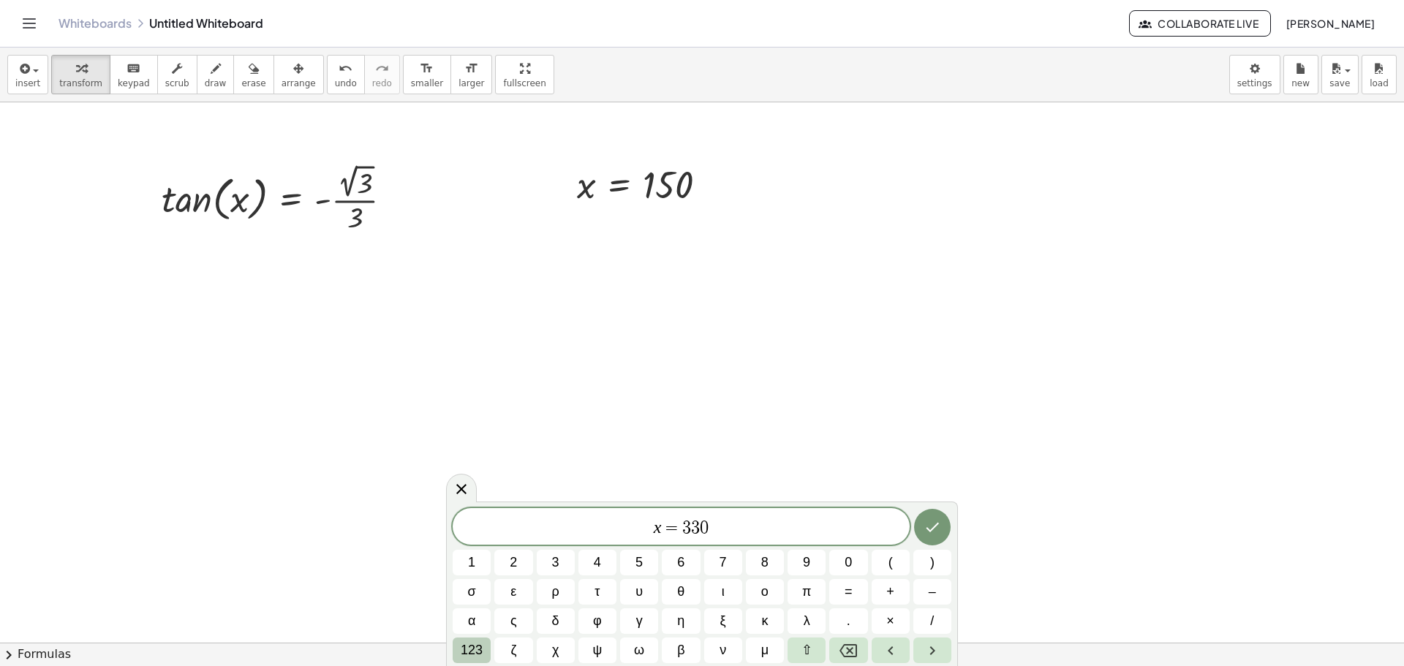
click at [476, 651] on span "123" at bounding box center [472, 651] width 22 height 20
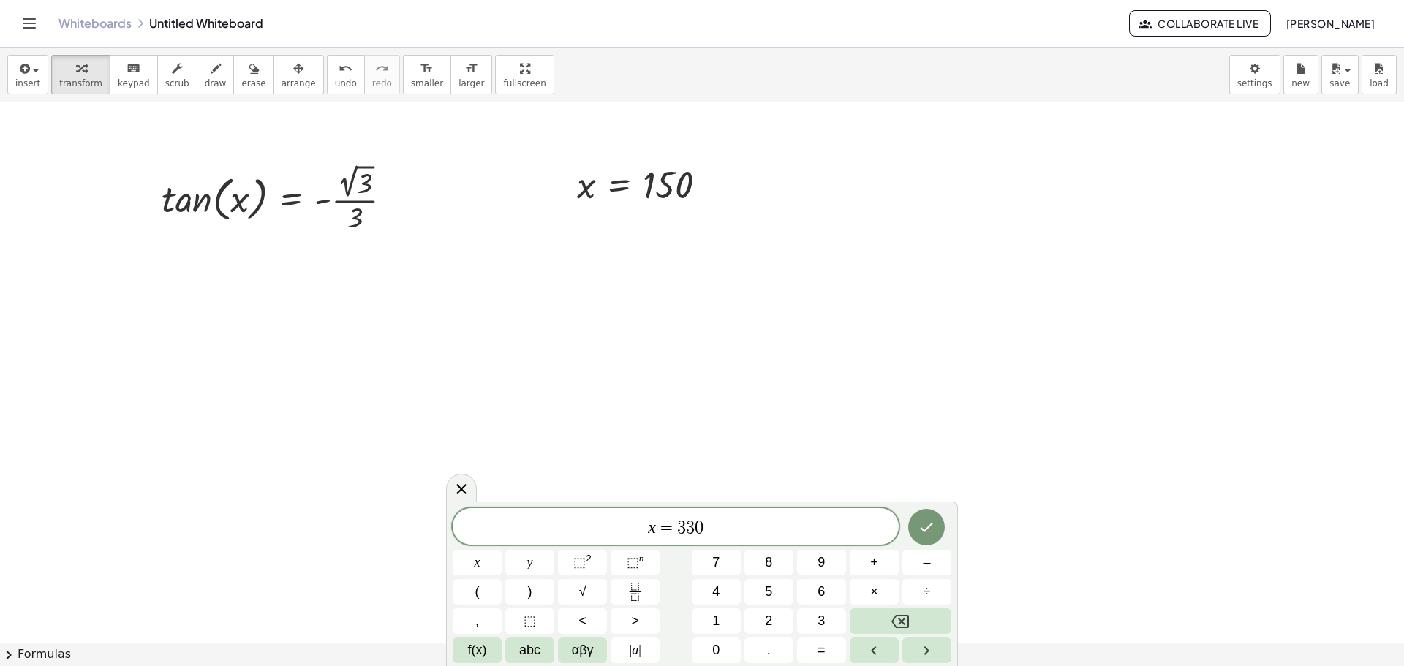
click at [896, 541] on div "***** x = 3 3 0 ​ x y ⬚ 2 ⬚ n 7 8 9 + – ( ) √ 4 5 6 × ÷ , ⬚ < > 1 2 3 f(x) abc …" at bounding box center [702, 585] width 499 height 155
click at [922, 536] on button "Done" at bounding box center [926, 527] width 37 height 37
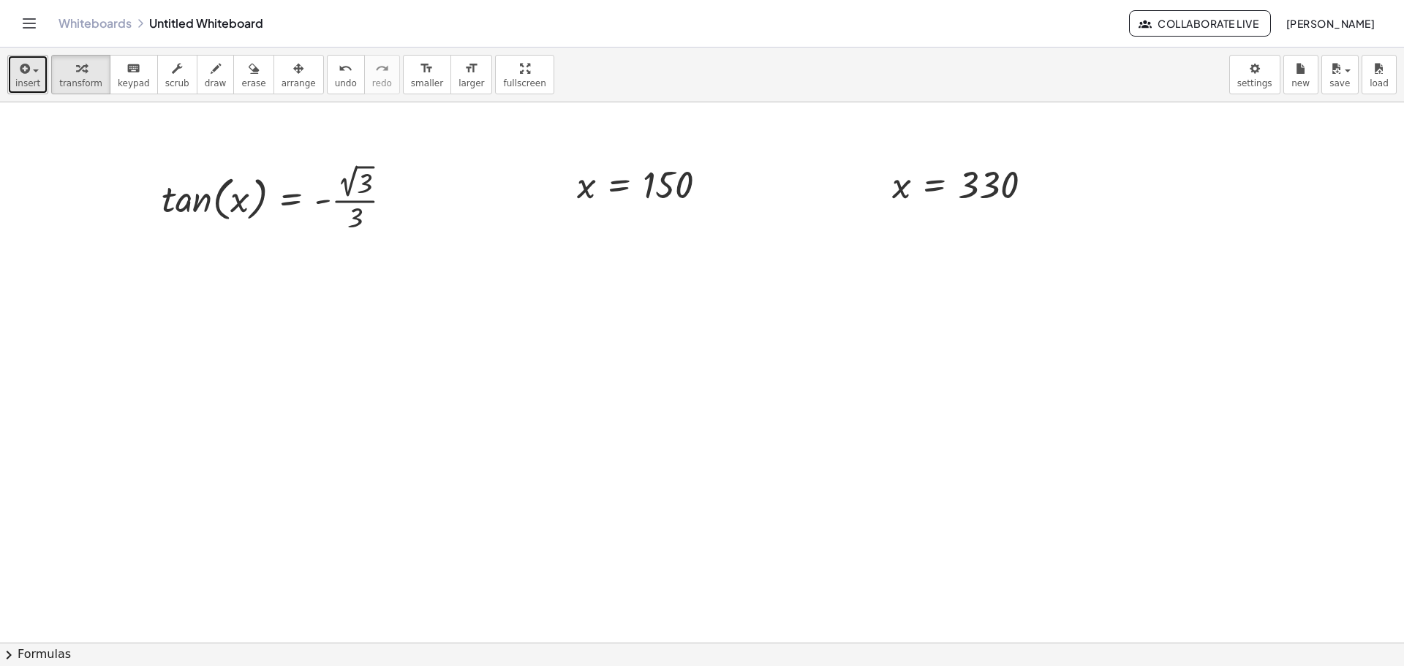
click at [28, 75] on icon "button" at bounding box center [23, 69] width 13 height 18
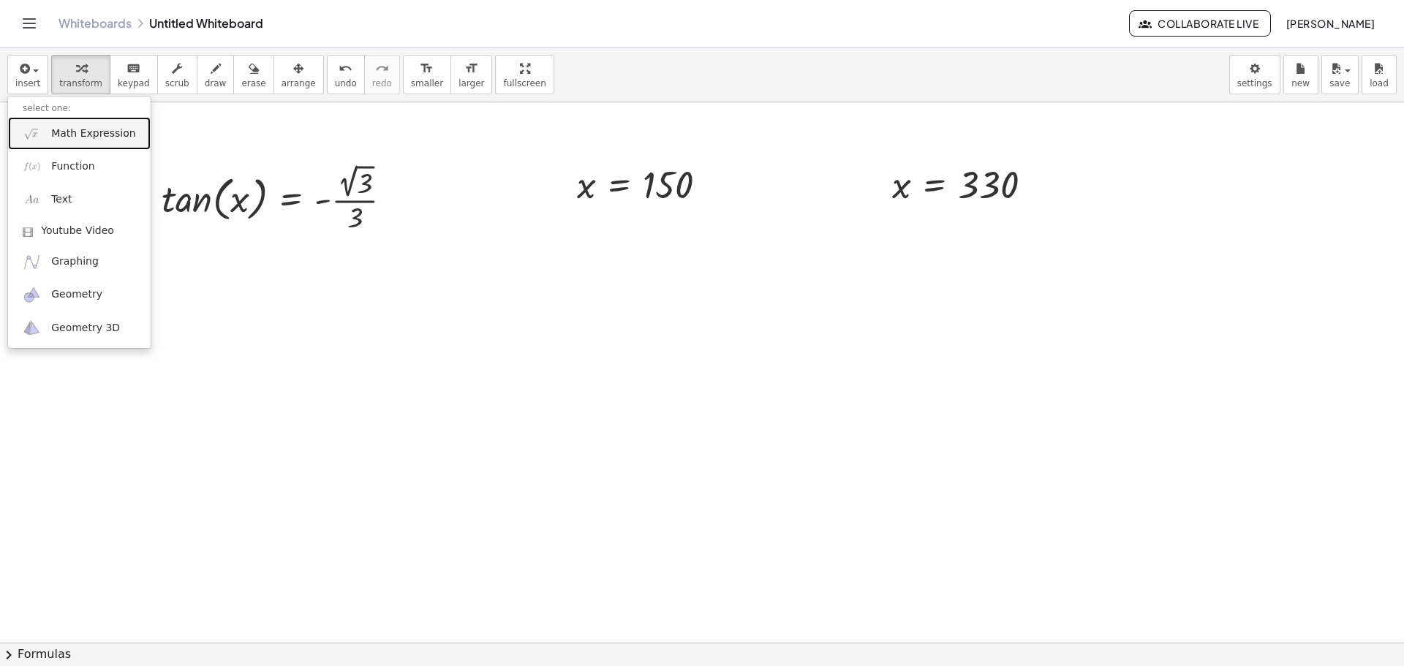
click at [93, 144] on link "Math Expression" at bounding box center [79, 133] width 143 height 33
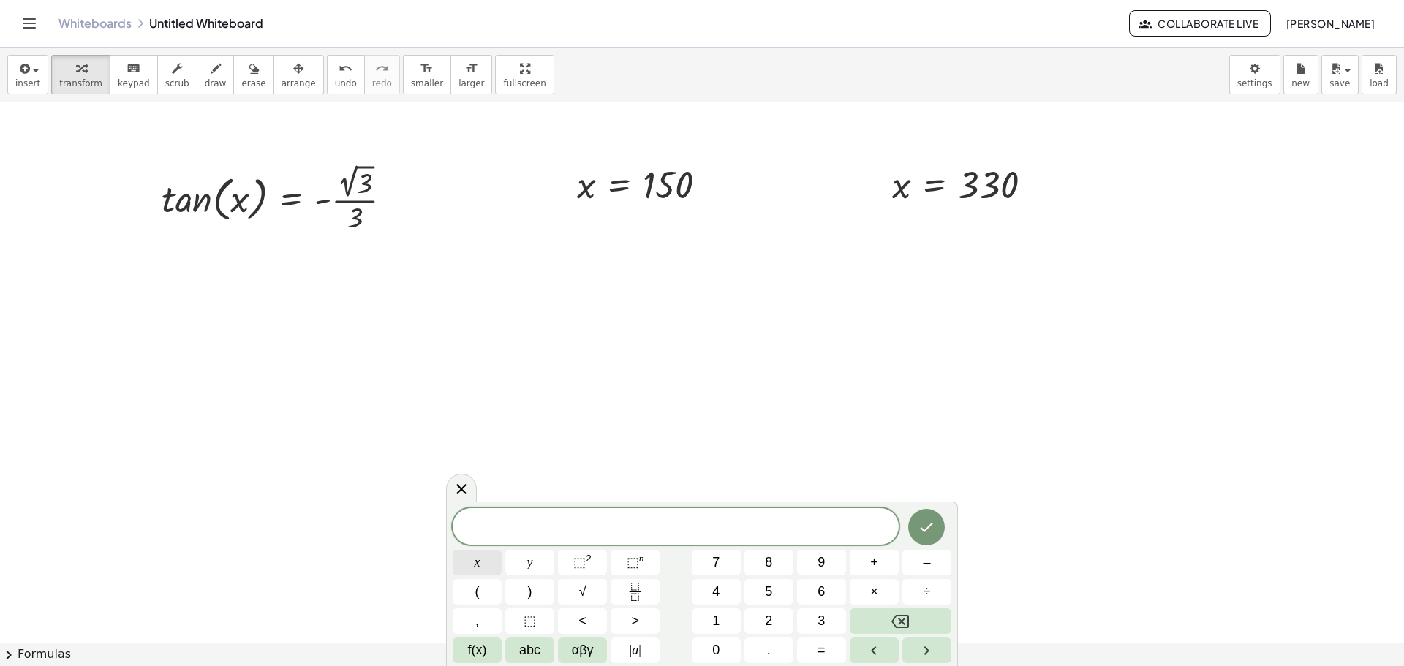
click at [497, 564] on button "x" at bounding box center [477, 563] width 49 height 26
click at [818, 658] on span "=" at bounding box center [822, 651] width 8 height 20
click at [647, 584] on button "Fraction" at bounding box center [635, 592] width 49 height 26
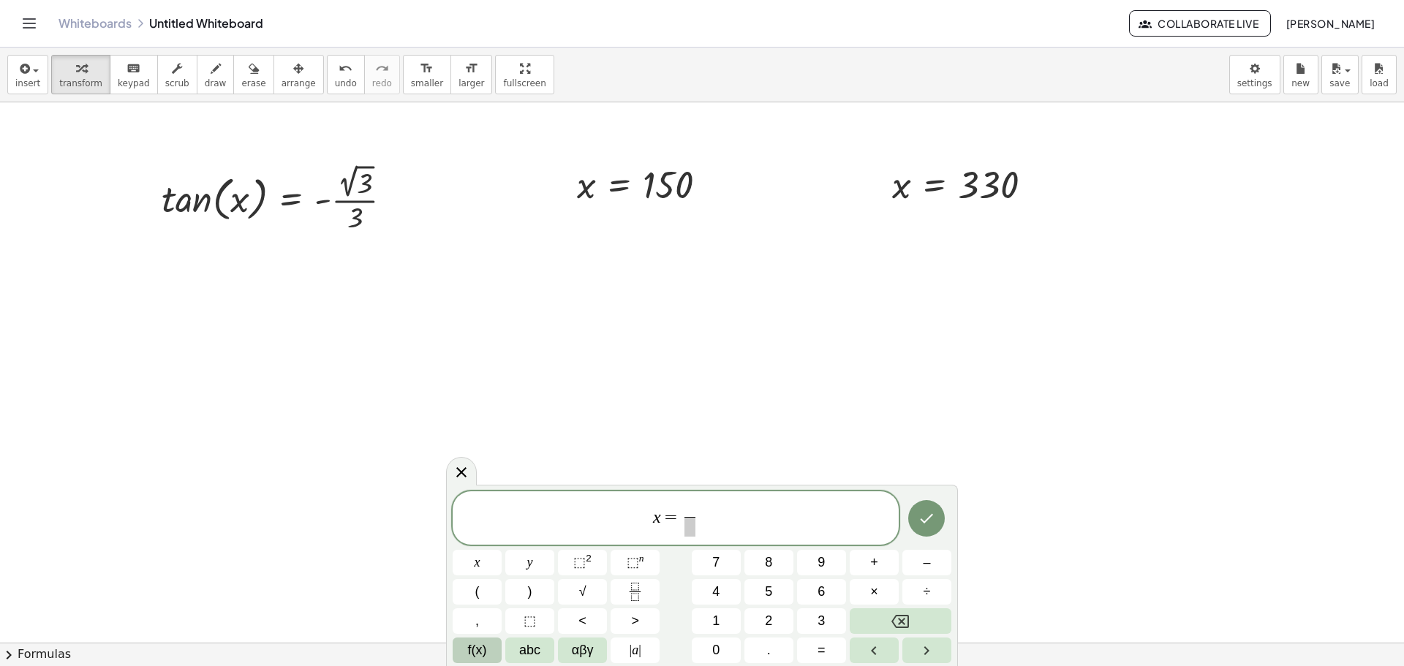
click at [486, 647] on span "f(x)" at bounding box center [477, 651] width 19 height 20
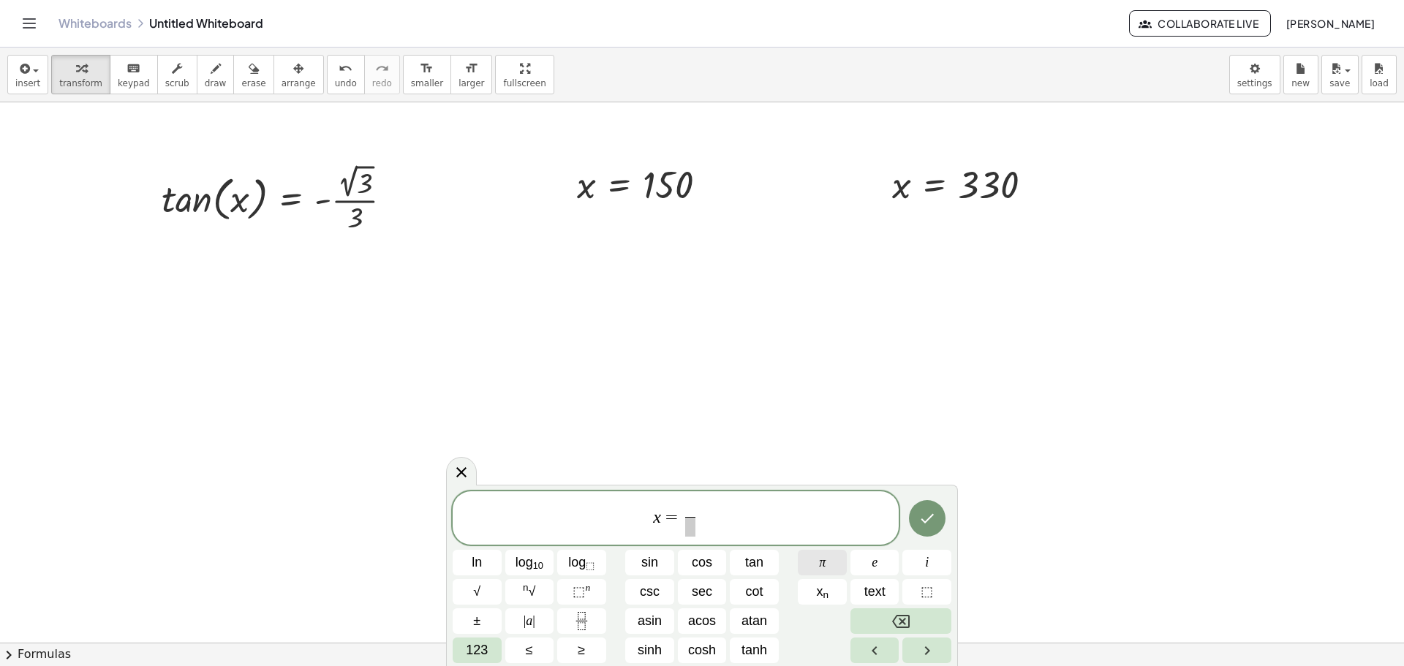
click at [821, 565] on span "π" at bounding box center [822, 563] width 7 height 20
click at [686, 533] on span "​" at bounding box center [690, 527] width 11 height 20
click at [471, 645] on span "123" at bounding box center [477, 651] width 22 height 20
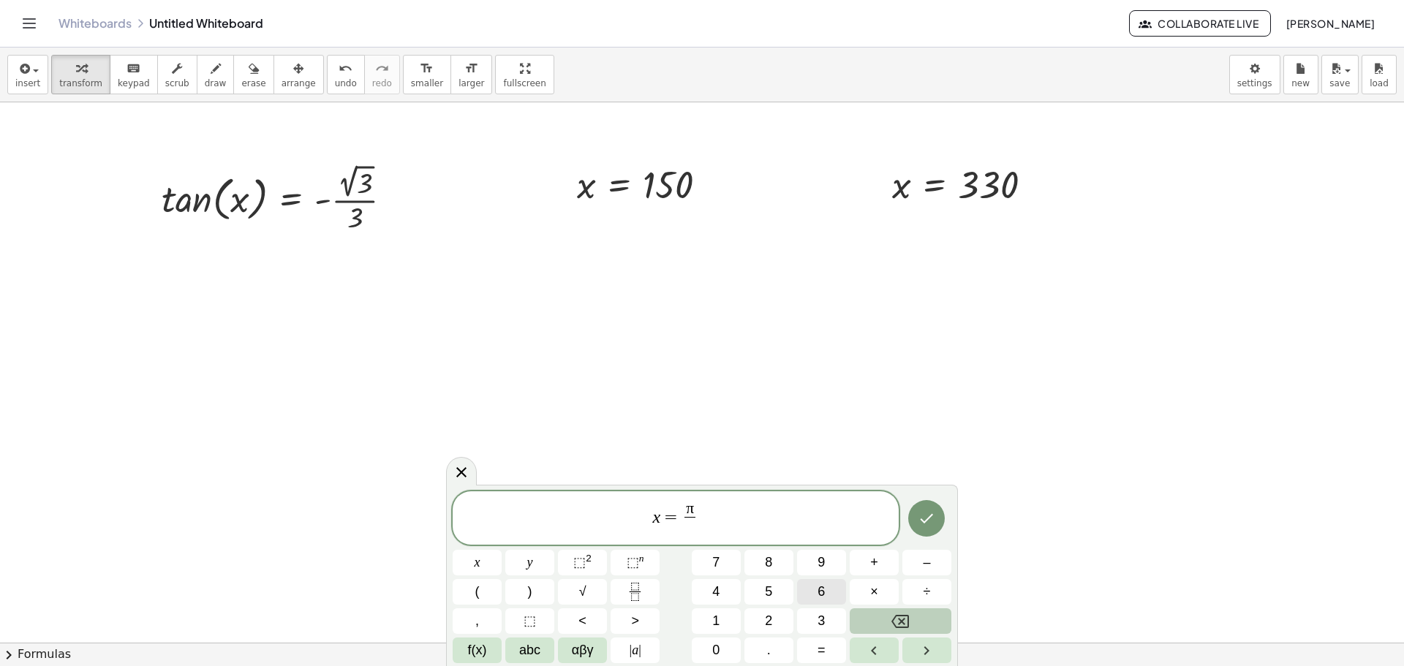
click at [826, 587] on button "6" at bounding box center [821, 592] width 49 height 26
click at [938, 509] on button "Done" at bounding box center [926, 518] width 37 height 37
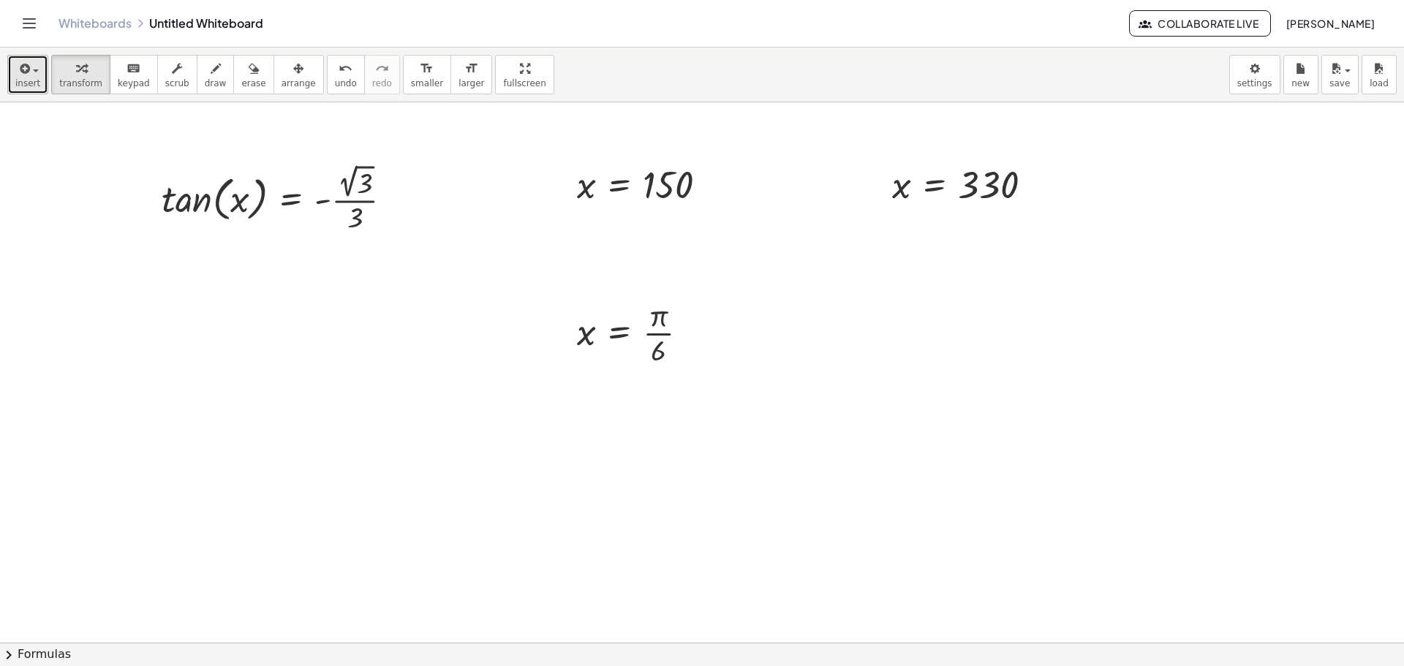
click at [28, 80] on span "insert" at bounding box center [27, 83] width 25 height 10
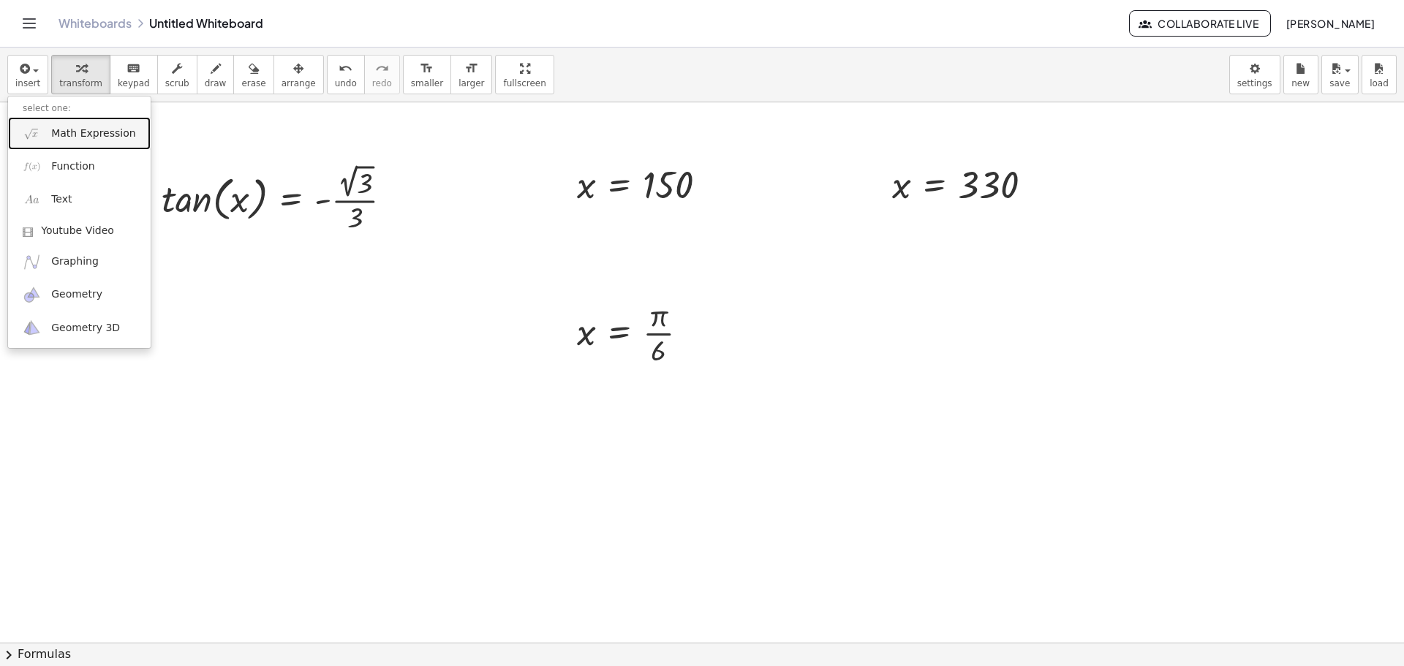
drag, startPoint x: 104, startPoint y: 129, endPoint x: 168, endPoint y: 128, distance: 64.4
click at [104, 129] on span "Math Expression" at bounding box center [93, 134] width 84 height 15
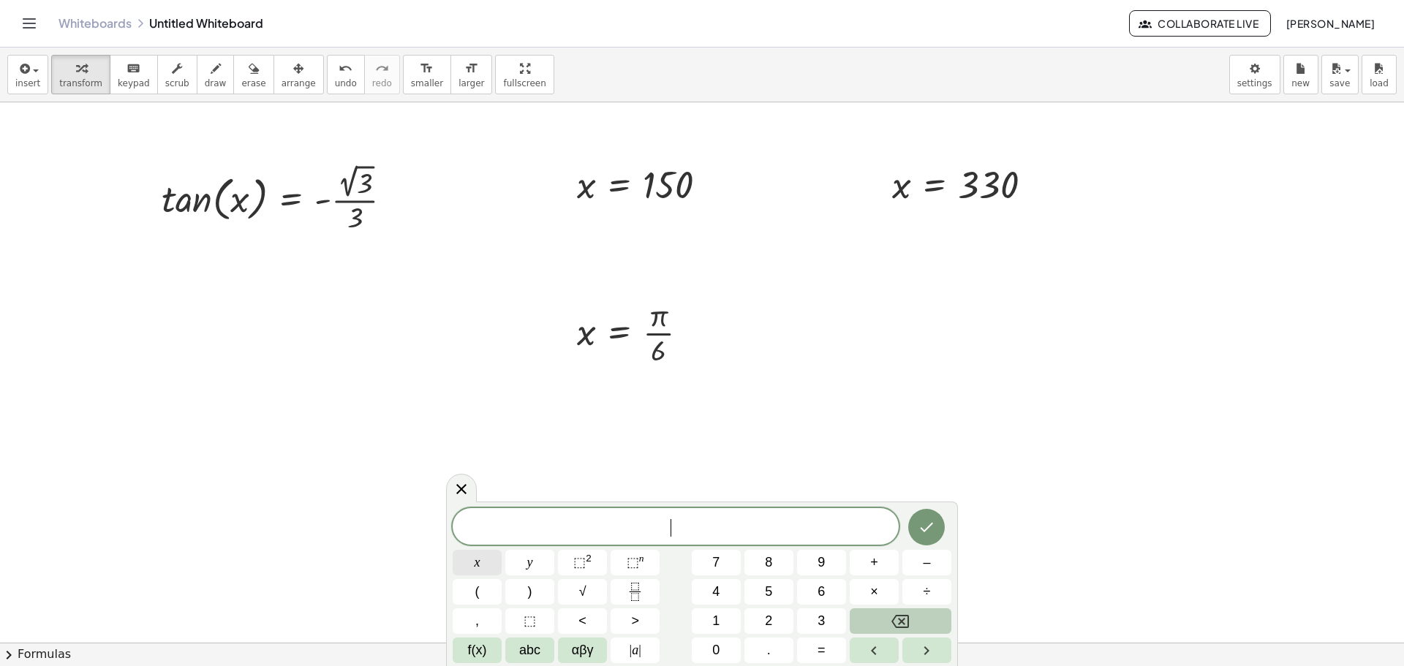
click at [464, 558] on button "x" at bounding box center [477, 563] width 49 height 26
click at [821, 649] on span "=" at bounding box center [822, 651] width 8 height 20
click at [647, 588] on button "Fraction" at bounding box center [635, 592] width 49 height 26
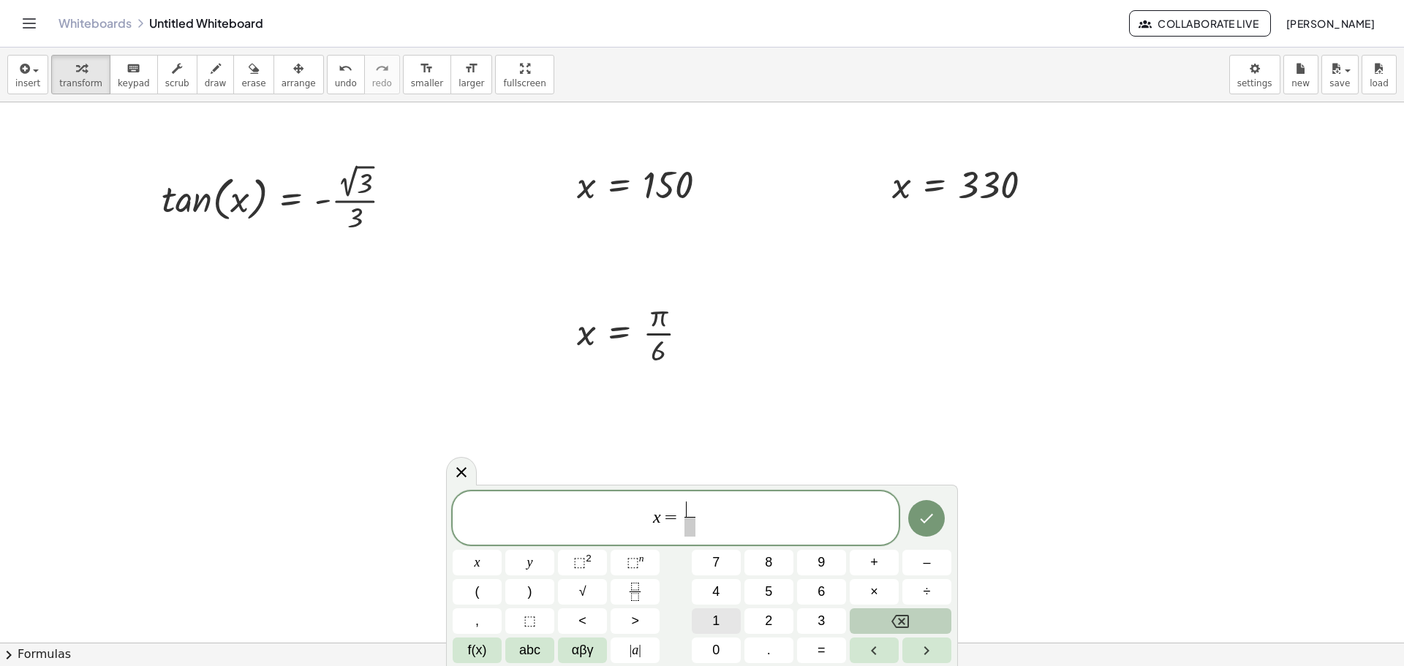
click at [704, 614] on button "1" at bounding box center [716, 622] width 49 height 26
click at [475, 651] on span "f(x)" at bounding box center [477, 651] width 19 height 20
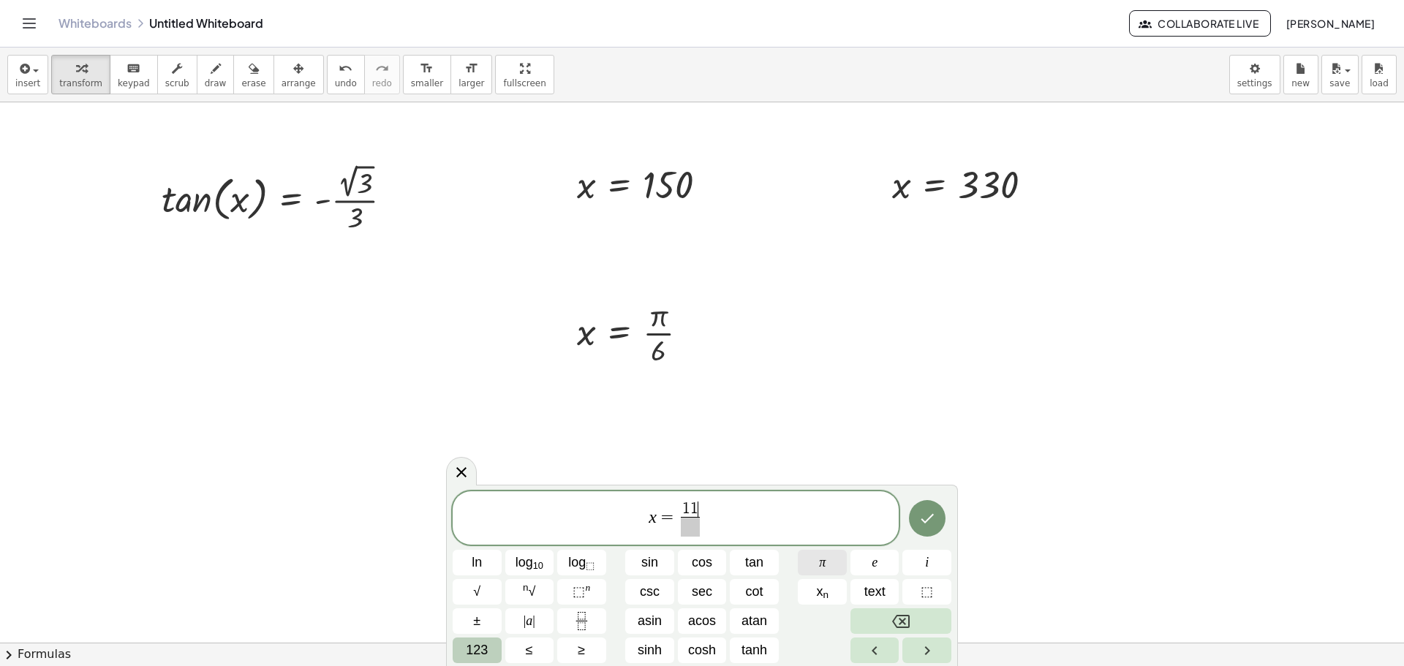
click at [822, 561] on span "π" at bounding box center [822, 563] width 7 height 20
click at [461, 649] on button "123" at bounding box center [477, 651] width 49 height 26
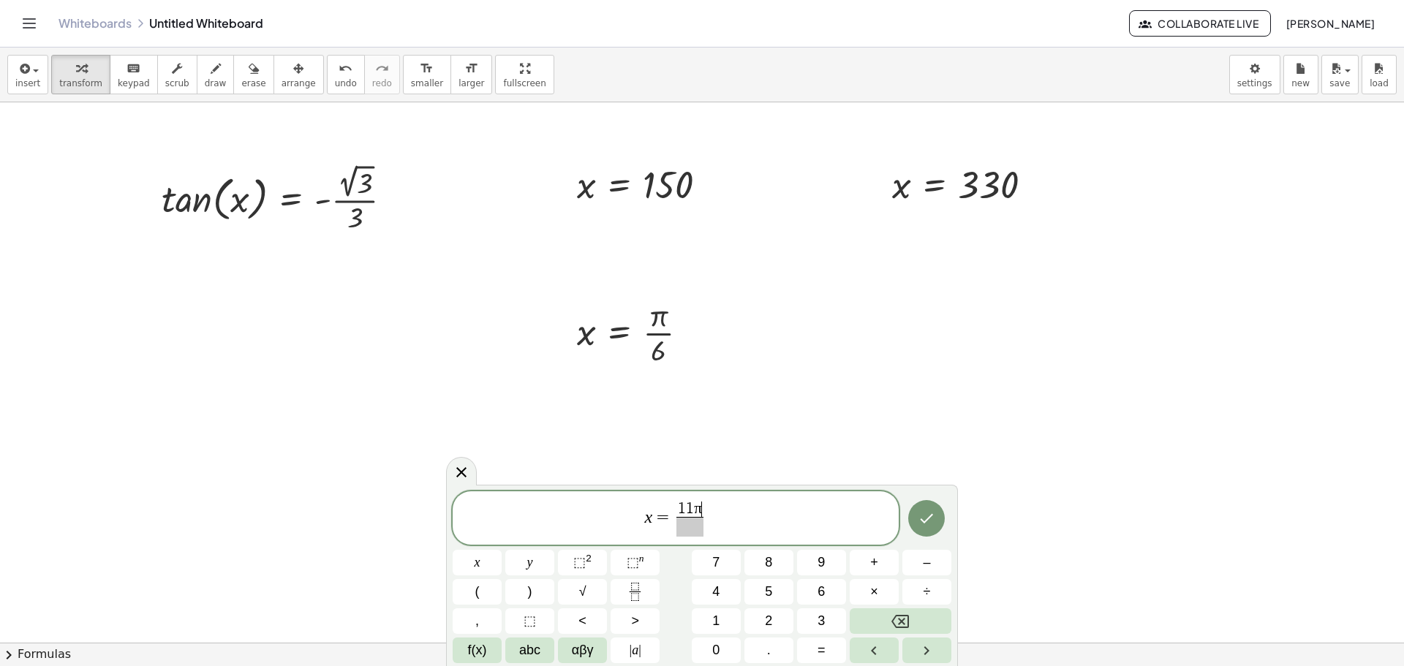
click at [691, 524] on span at bounding box center [690, 527] width 27 height 20
click at [806, 598] on button "6" at bounding box center [821, 592] width 49 height 26
click at [922, 525] on icon "Done" at bounding box center [927, 519] width 18 height 18
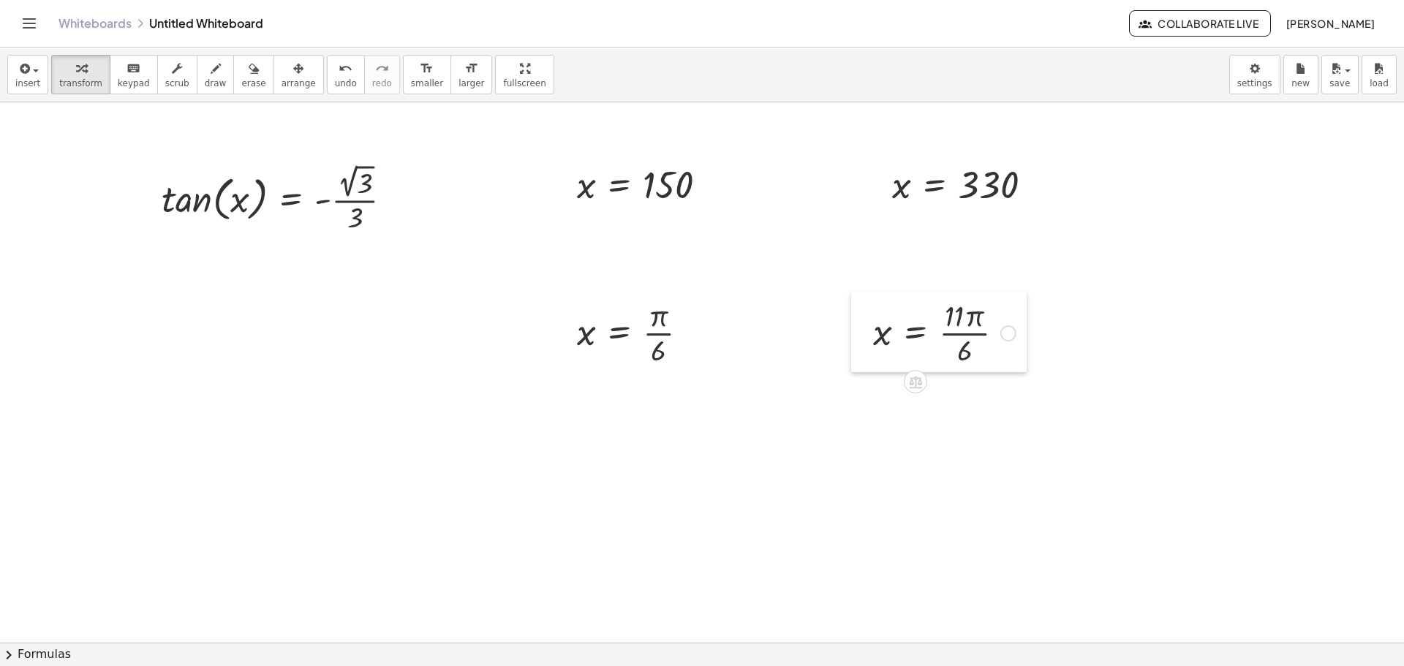
click at [864, 320] on div at bounding box center [862, 332] width 22 height 80
drag, startPoint x: 864, startPoint y: 312, endPoint x: 868, endPoint y: 336, distance: 25.3
click at [868, 336] on div at bounding box center [867, 357] width 22 height 80
drag, startPoint x: 554, startPoint y: 196, endPoint x: 554, endPoint y: 182, distance: 13.9
click at [554, 198] on div at bounding box center [702, 642] width 1404 height 1081
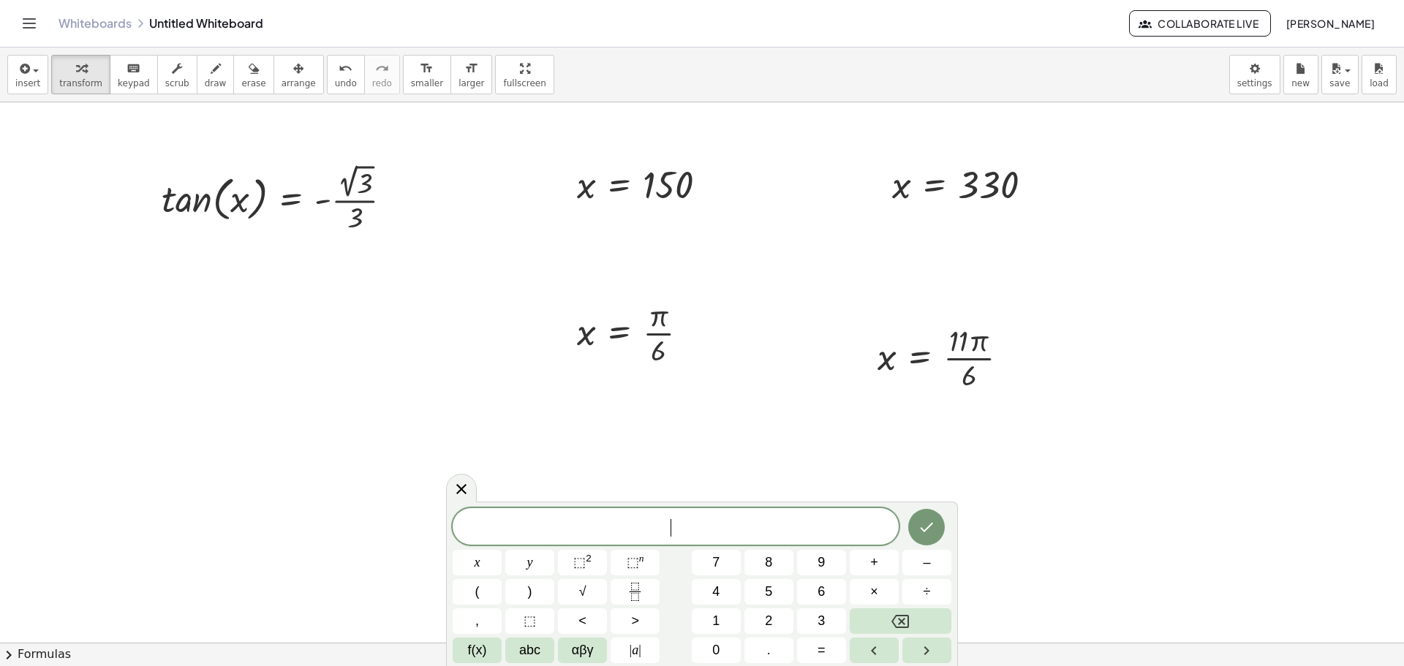
click at [562, 169] on div at bounding box center [566, 185] width 22 height 56
drag, startPoint x: 562, startPoint y: 169, endPoint x: 134, endPoint y: 250, distance: 436.2
click at [134, 250] on div at bounding box center [139, 262] width 22 height 56
click at [865, 168] on div at bounding box center [702, 642] width 1404 height 1081
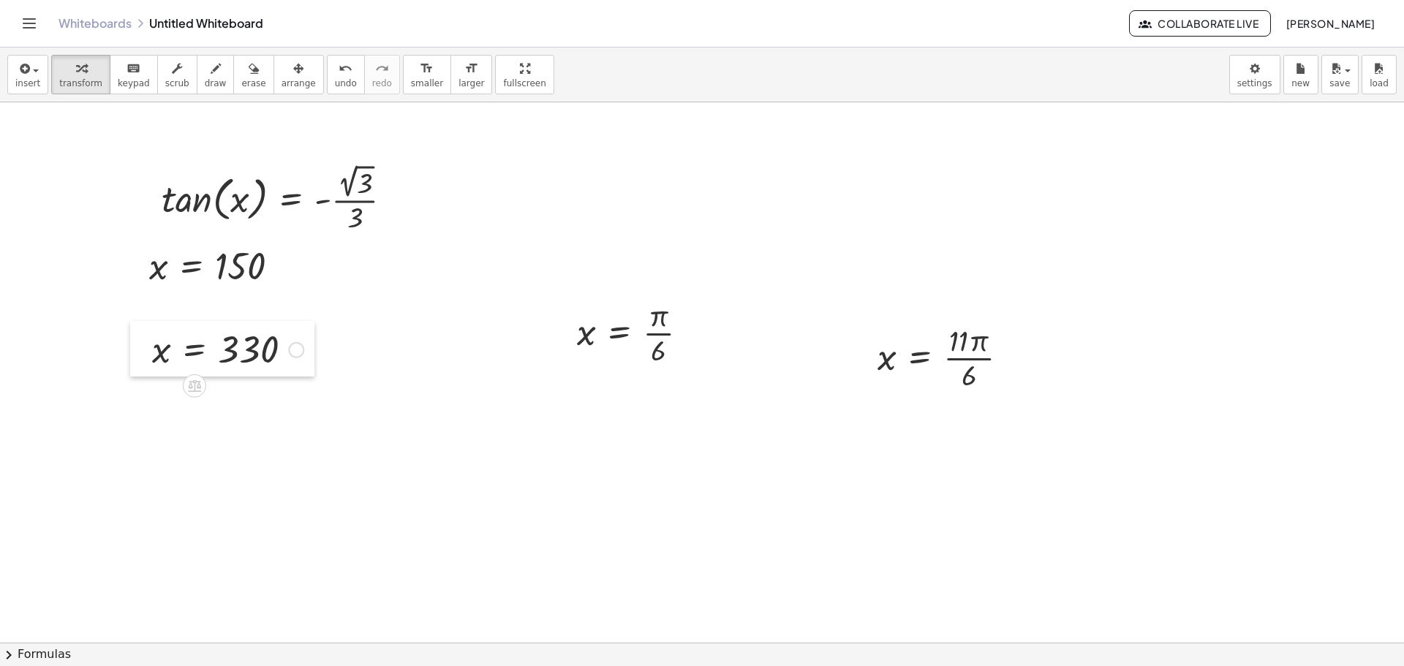
drag, startPoint x: 886, startPoint y: 168, endPoint x: 230, endPoint y: 313, distance: 672.6
click at [146, 334] on div at bounding box center [141, 349] width 22 height 56
drag, startPoint x: 557, startPoint y: 316, endPoint x: 298, endPoint y: 253, distance: 267.2
click at [298, 253] on div at bounding box center [303, 270] width 22 height 80
drag, startPoint x: 142, startPoint y: 257, endPoint x: 141, endPoint y: 266, distance: 8.1
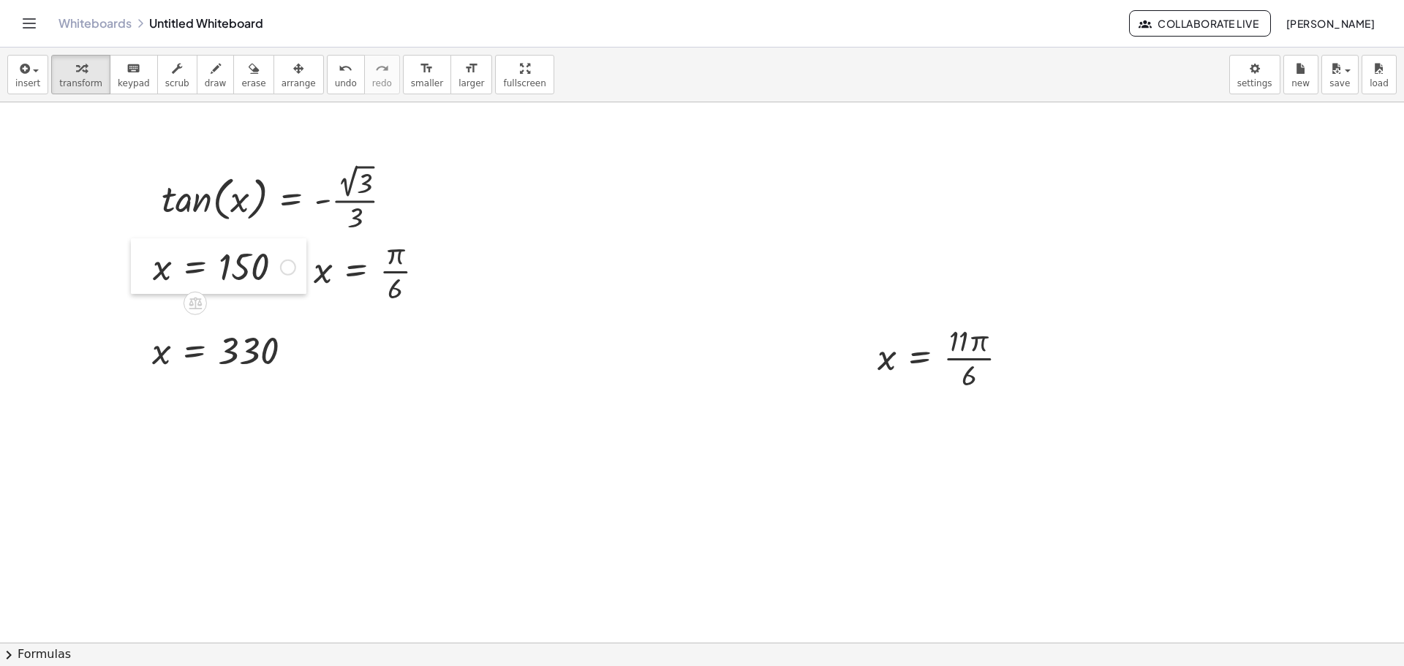
click at [144, 266] on div at bounding box center [142, 266] width 22 height 56
click at [139, 266] on div at bounding box center [139, 278] width 22 height 56
drag, startPoint x: 157, startPoint y: 355, endPoint x: 148, endPoint y: 366, distance: 13.0
click at [148, 366] on div "x x = 330" at bounding box center [222, 351] width 184 height 56
click at [130, 377] on div at bounding box center [134, 373] width 22 height 56
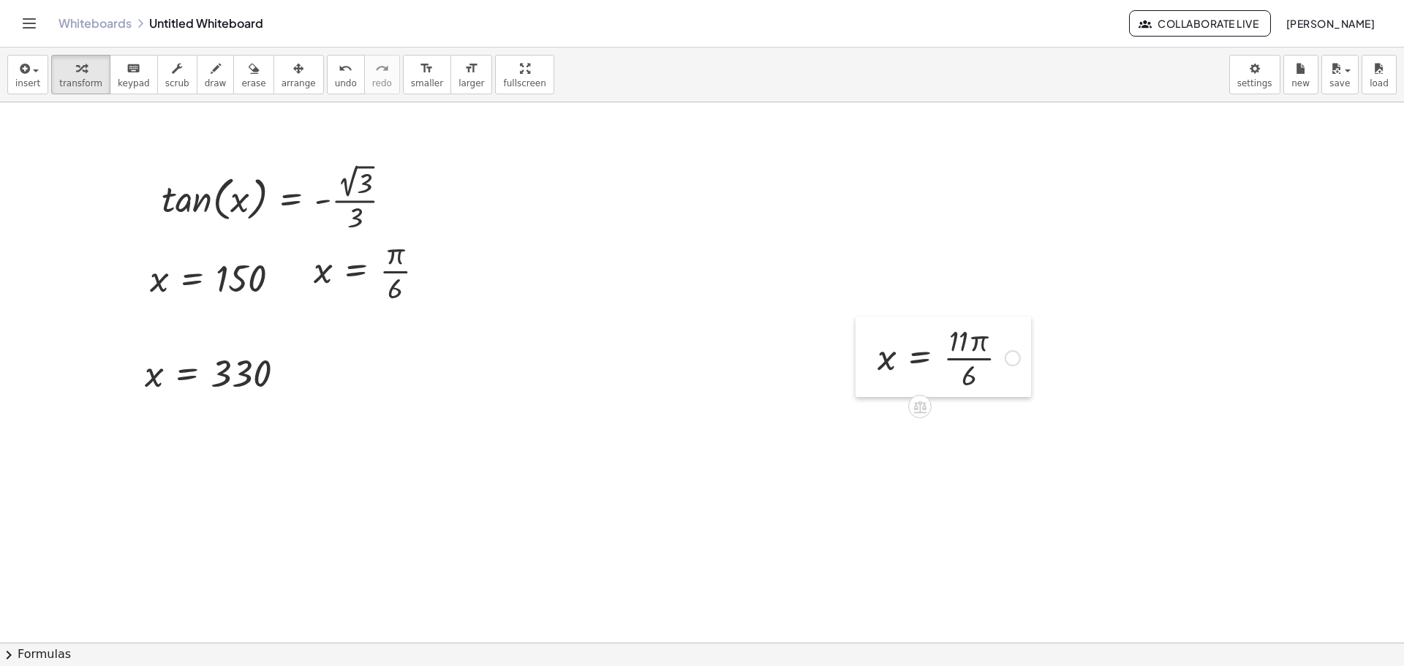
click at [859, 319] on div at bounding box center [867, 357] width 22 height 80
drag, startPoint x: 869, startPoint y: 319, endPoint x: 328, endPoint y: 325, distance: 541.3
click at [328, 325] on div at bounding box center [326, 363] width 22 height 80
drag, startPoint x: 109, startPoint y: 373, endPoint x: 120, endPoint y: 364, distance: 14.0
click at [120, 364] on div at bounding box center [702, 642] width 1404 height 1081
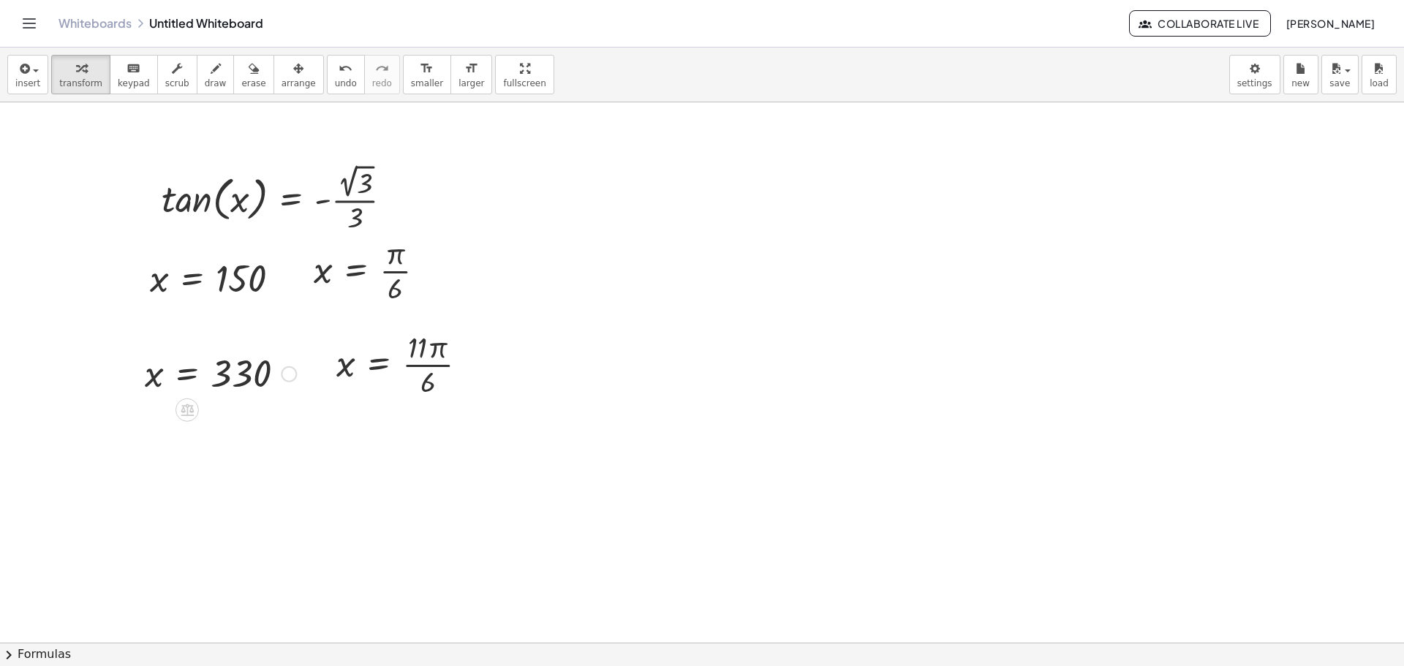
drag, startPoint x: 121, startPoint y: 367, endPoint x: 137, endPoint y: 354, distance: 20.2
click at [137, 354] on div "tan ( , x ) = - · 2 √ 3 · 3 Fix a mistake Transform line Copy line as LaTeX Cop…" at bounding box center [702, 642] width 1404 height 1081
click at [143, 342] on div at bounding box center [141, 348] width 22 height 56
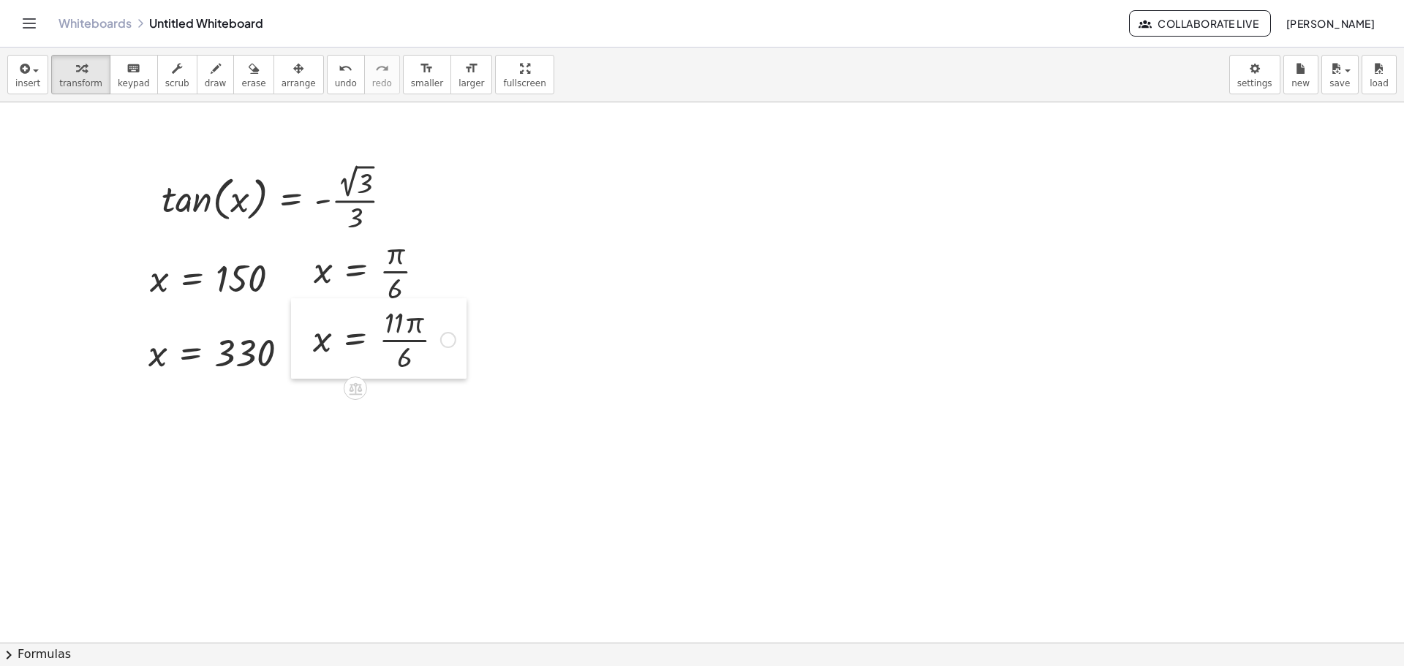
drag, startPoint x: 317, startPoint y: 350, endPoint x: 294, endPoint y: 325, distance: 34.2
click at [294, 325] on div at bounding box center [302, 338] width 22 height 80
drag, startPoint x: 138, startPoint y: 336, endPoint x: 131, endPoint y: 325, distance: 12.8
click at [131, 325] on div at bounding box center [131, 342] width 22 height 56
click at [719, 344] on div at bounding box center [702, 642] width 1404 height 1081
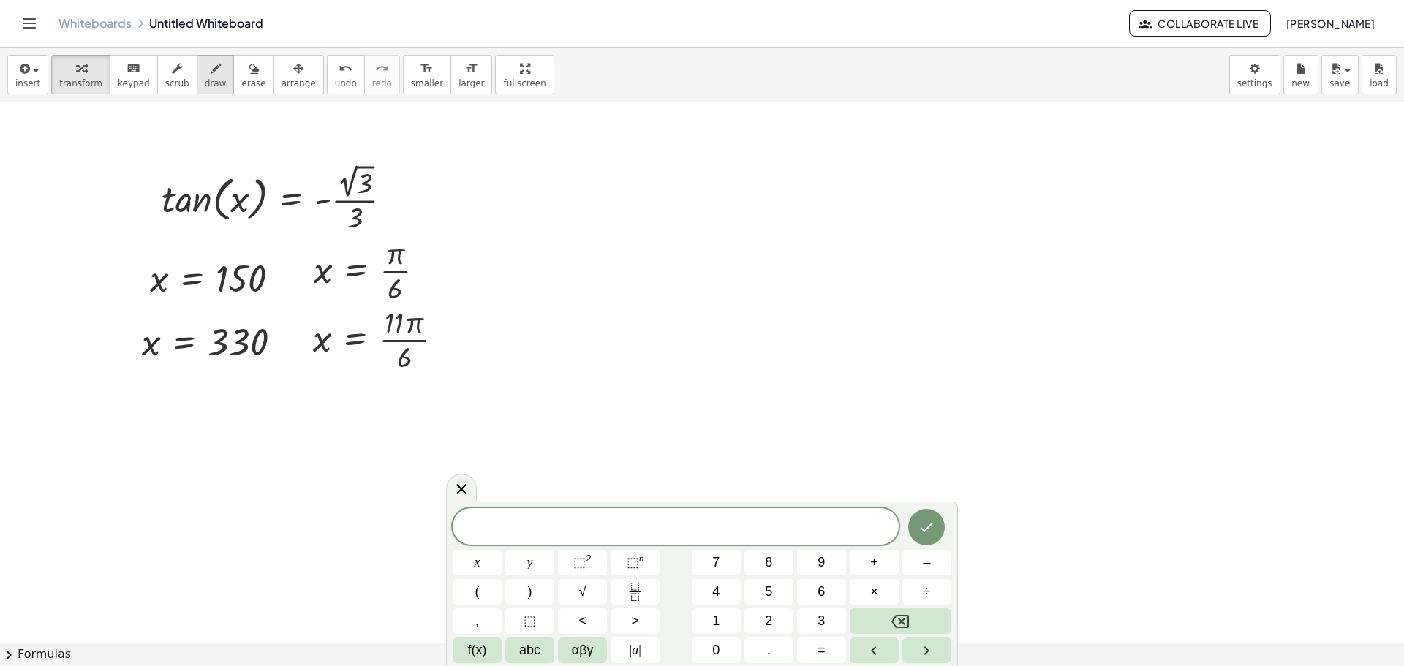
click at [211, 64] on icon "button" at bounding box center [216, 69] width 10 height 18
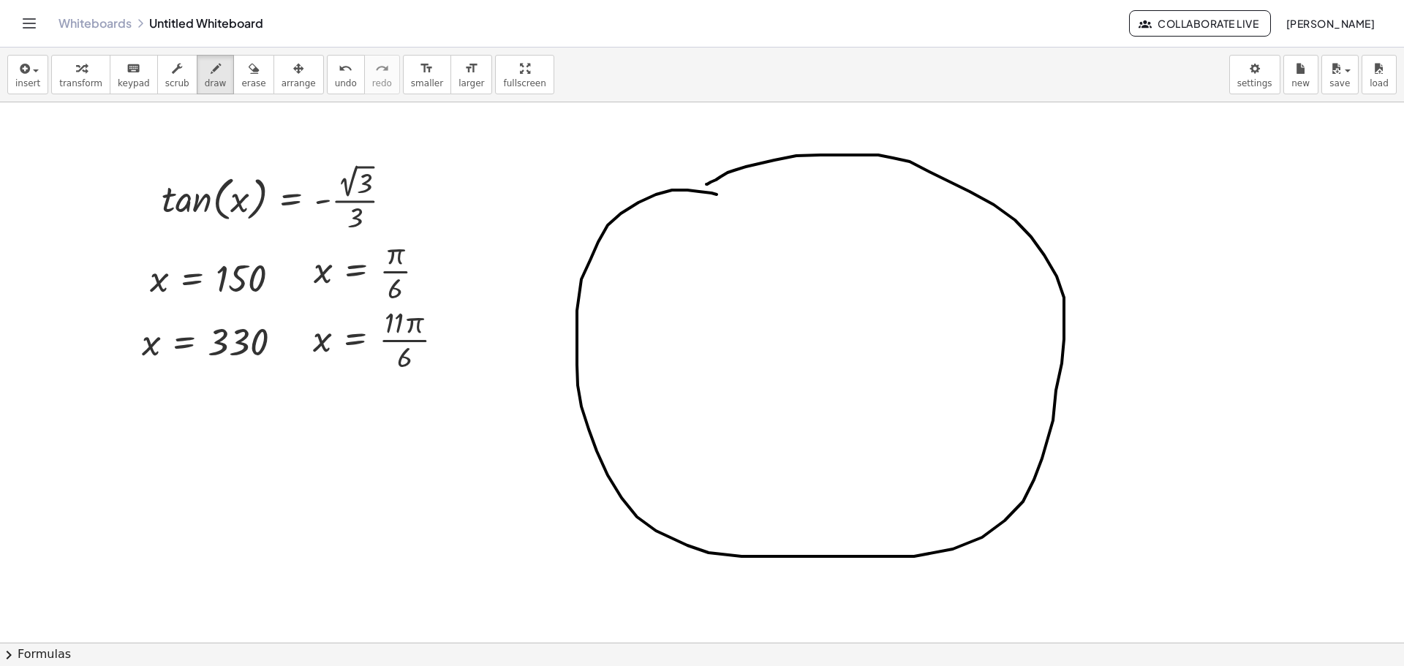
drag, startPoint x: 712, startPoint y: 193, endPoint x: 707, endPoint y: 184, distance: 10.2
click at [707, 184] on div at bounding box center [702, 642] width 1404 height 1081
click at [335, 79] on span "undo" at bounding box center [346, 83] width 22 height 10
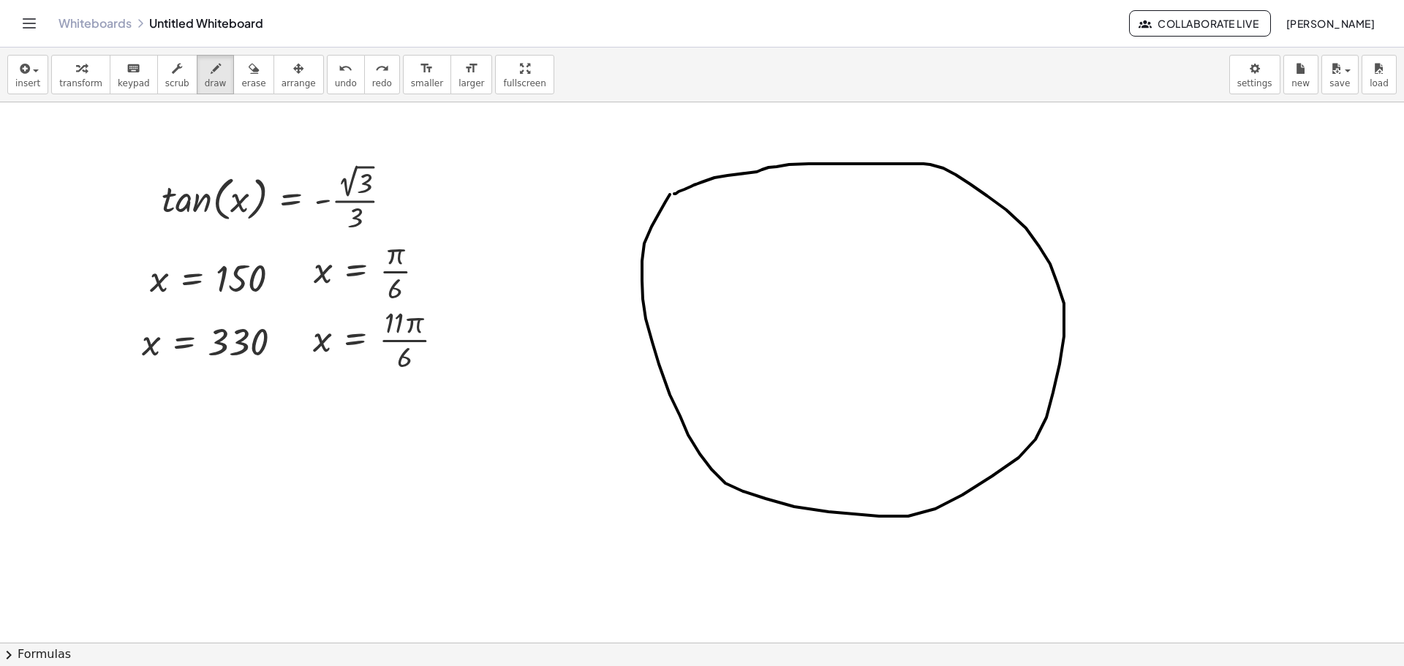
drag, startPoint x: 643, startPoint y: 299, endPoint x: 655, endPoint y: 227, distance: 72.6
click at [674, 195] on div at bounding box center [702, 642] width 1404 height 1081
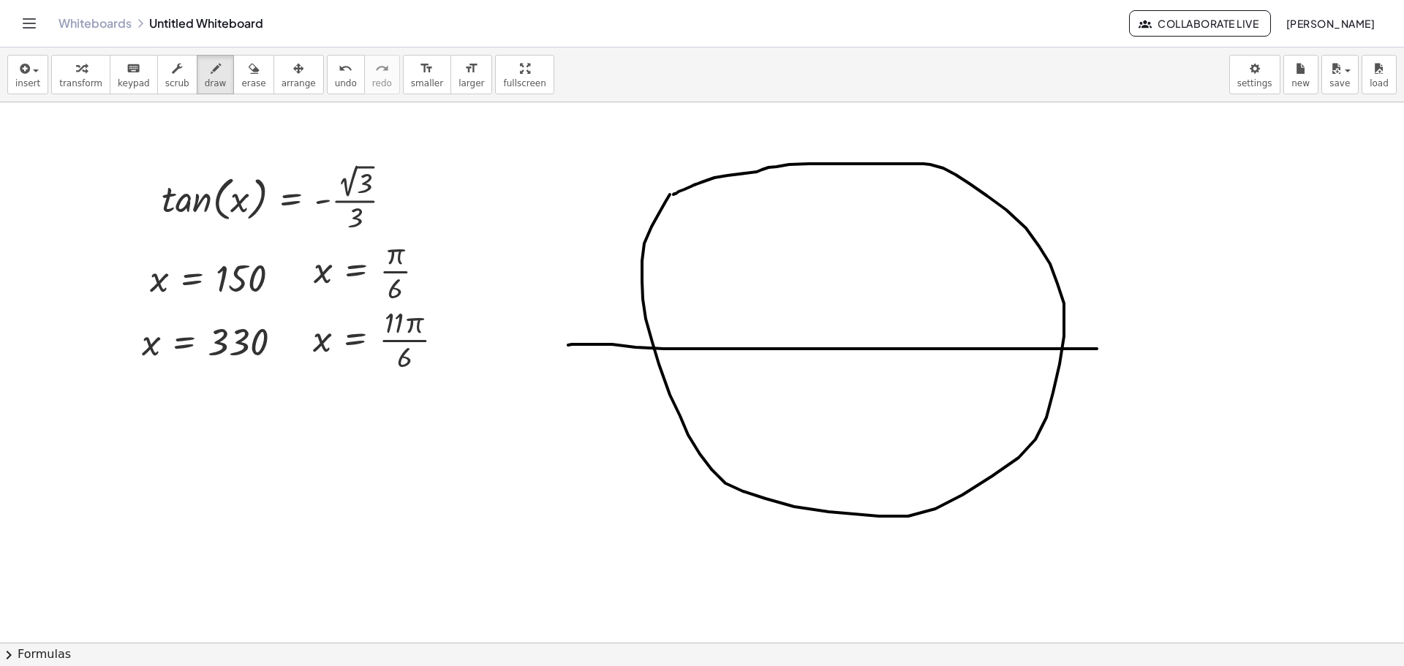
drag, startPoint x: 568, startPoint y: 345, endPoint x: 1103, endPoint y: 328, distance: 534.9
click at [1152, 349] on div at bounding box center [702, 642] width 1404 height 1081
drag, startPoint x: 833, startPoint y: 138, endPoint x: 504, endPoint y: 282, distance: 359.3
click at [818, 509] on div at bounding box center [702, 642] width 1404 height 1081
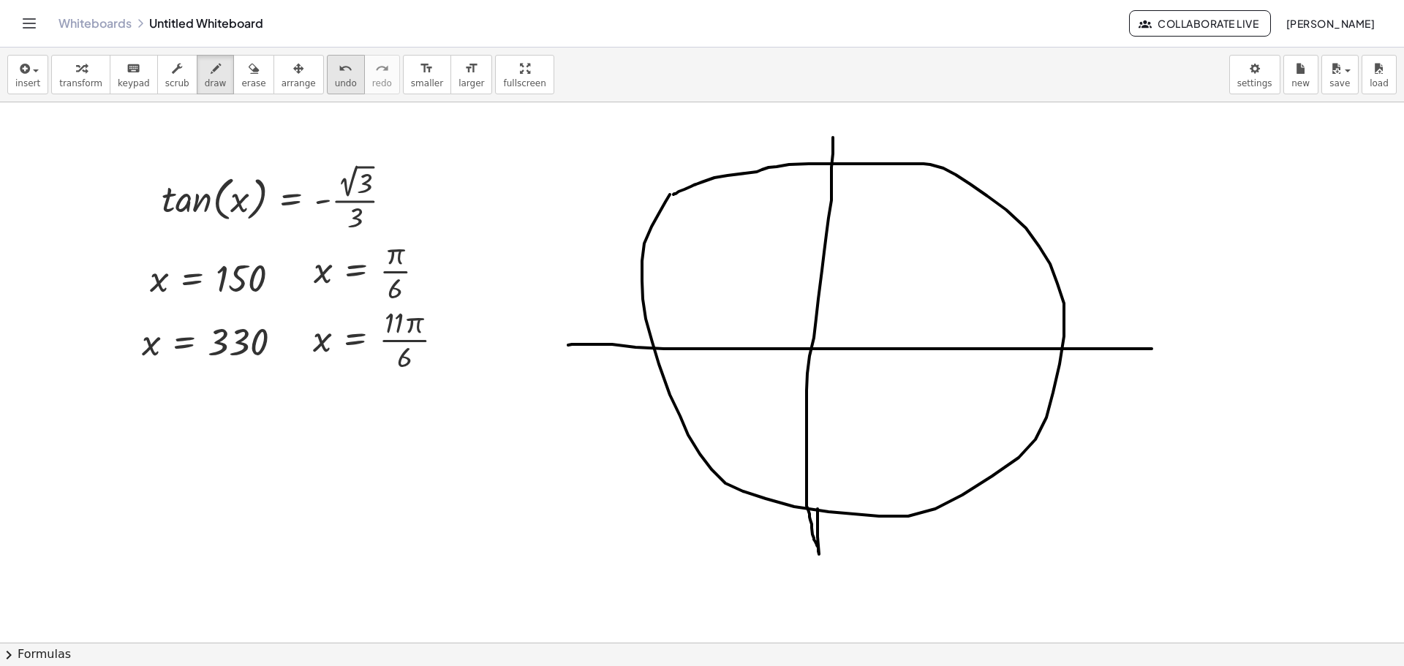
click at [335, 83] on span "undo" at bounding box center [346, 83] width 22 height 10
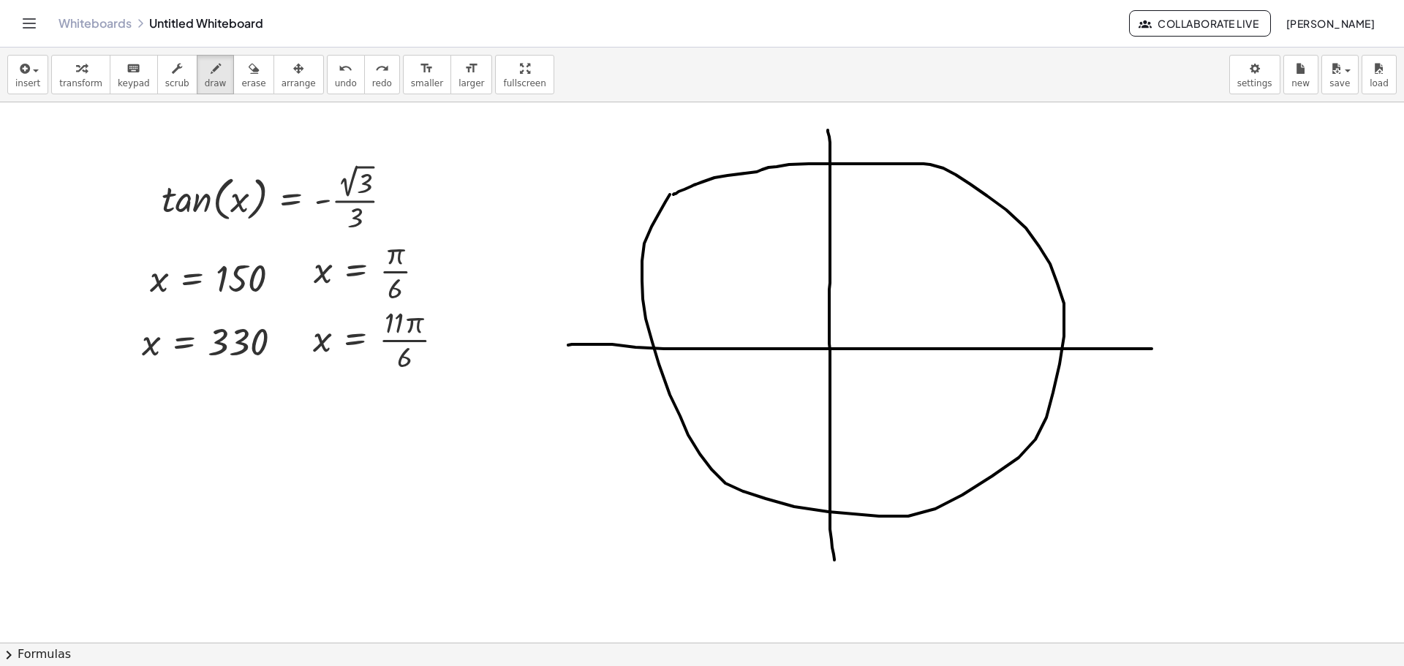
drag, startPoint x: 828, startPoint y: 130, endPoint x: 925, endPoint y: 243, distance: 148.4
click at [851, 513] on div at bounding box center [702, 642] width 1404 height 1081
drag, startPoint x: 878, startPoint y: 131, endPoint x: 856, endPoint y: 124, distance: 23.1
click at [855, 123] on div at bounding box center [702, 642] width 1404 height 1081
drag, startPoint x: 906, startPoint y: 121, endPoint x: 944, endPoint y: 135, distance: 40.5
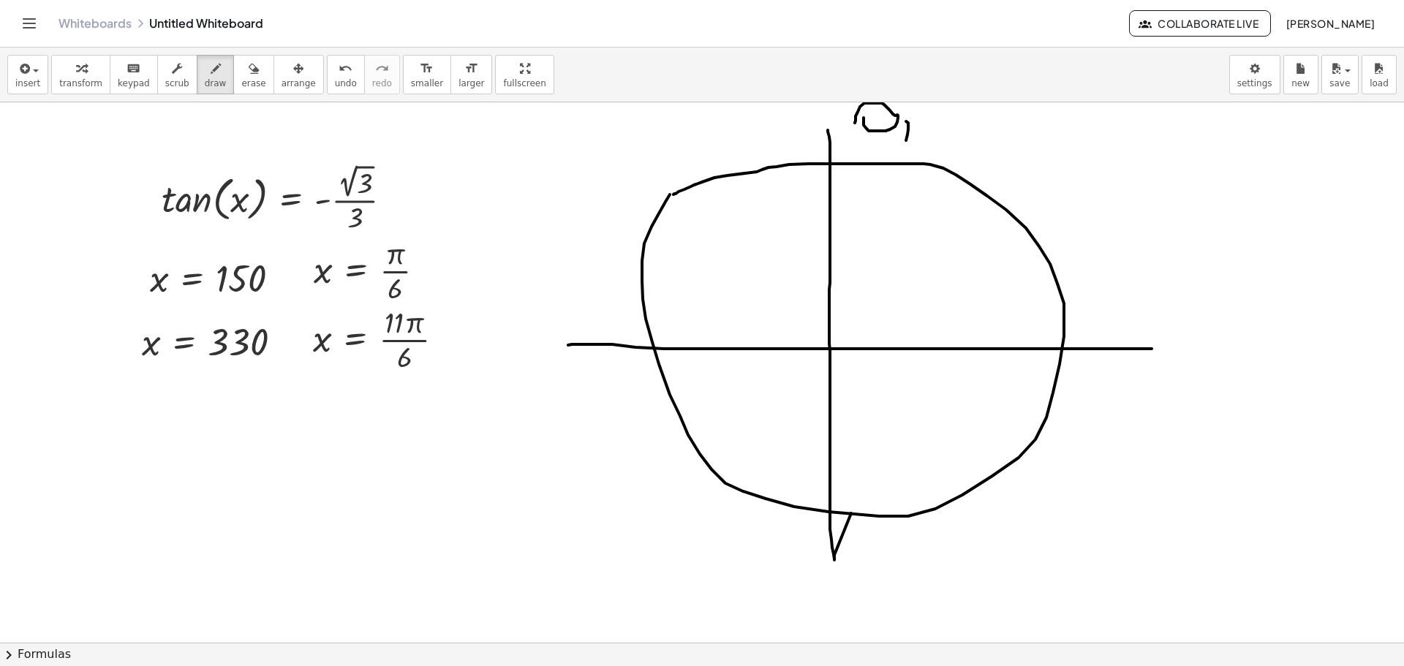
click at [907, 157] on div at bounding box center [702, 642] width 1404 height 1081
click at [333, 81] on button "undo undo" at bounding box center [346, 74] width 38 height 39
click at [331, 83] on button "undo undo" at bounding box center [346, 74] width 38 height 39
drag, startPoint x: 881, startPoint y: 110, endPoint x: 562, endPoint y: 110, distance: 318.9
click at [889, 112] on div at bounding box center [702, 642] width 1404 height 1081
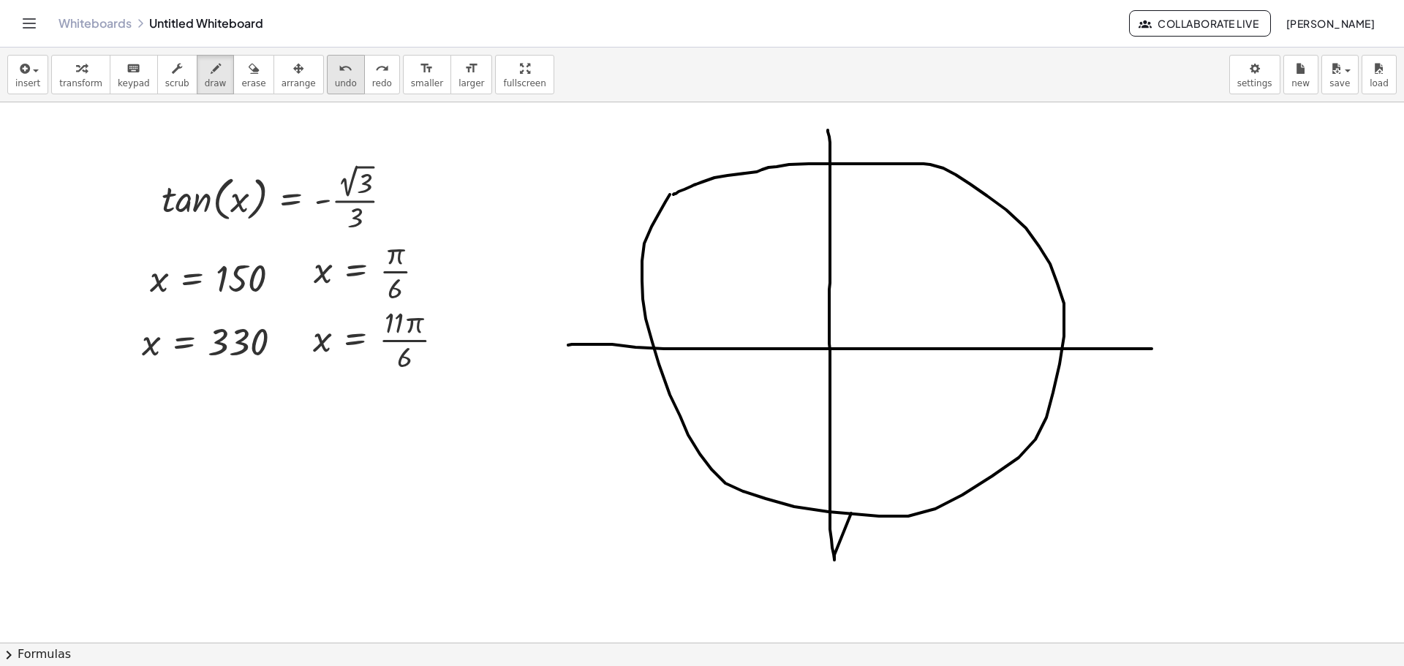
click at [335, 79] on span "undo" at bounding box center [346, 83] width 22 height 10
drag, startPoint x: 886, startPoint y: 115, endPoint x: 887, endPoint y: 136, distance: 21.3
click at [884, 153] on div at bounding box center [702, 642] width 1404 height 1081
drag, startPoint x: 911, startPoint y: 109, endPoint x: 919, endPoint y: 106, distance: 8.6
click at [919, 106] on div at bounding box center [702, 642] width 1404 height 1081
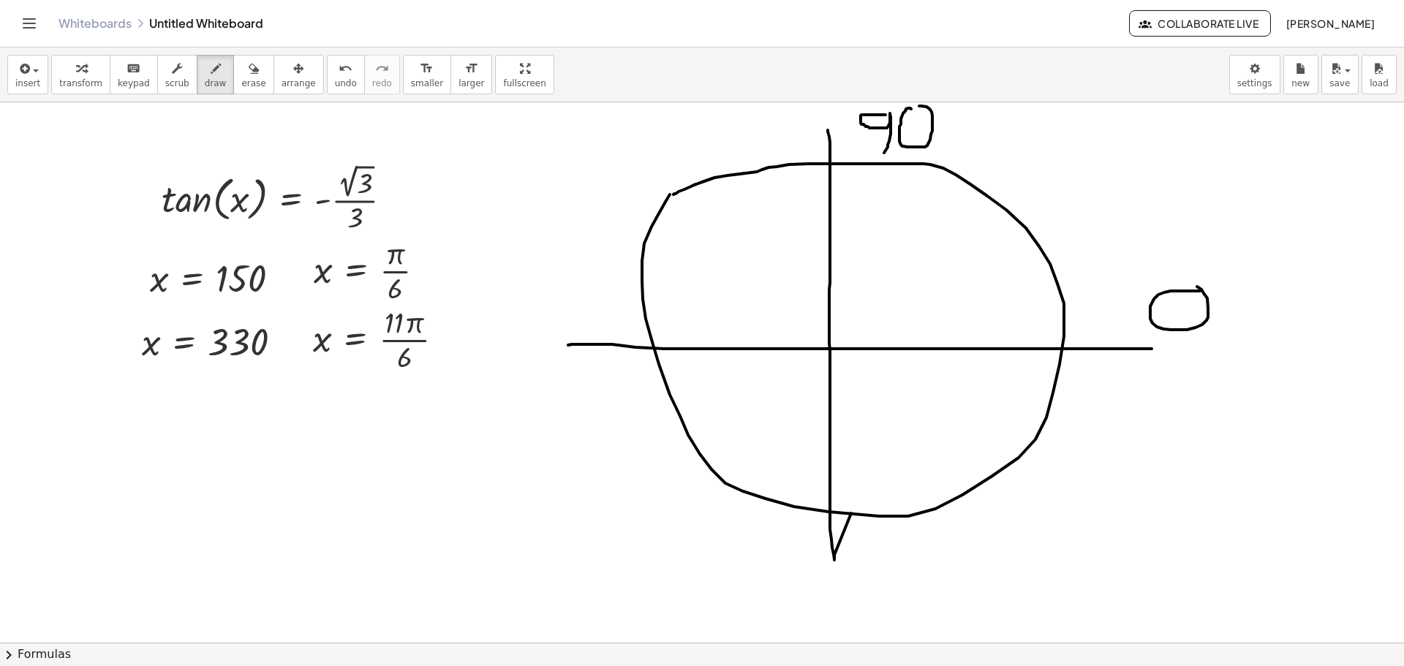
drag, startPoint x: 1177, startPoint y: 291, endPoint x: 1181, endPoint y: 306, distance: 15.1
click at [1188, 288] on div at bounding box center [702, 642] width 1404 height 1081
drag, startPoint x: 1169, startPoint y: 346, endPoint x: 1201, endPoint y: 353, distance: 33.0
click at [1161, 374] on div at bounding box center [702, 642] width 1404 height 1081
drag, startPoint x: 1224, startPoint y: 348, endPoint x: 1206, endPoint y: 377, distance: 33.9
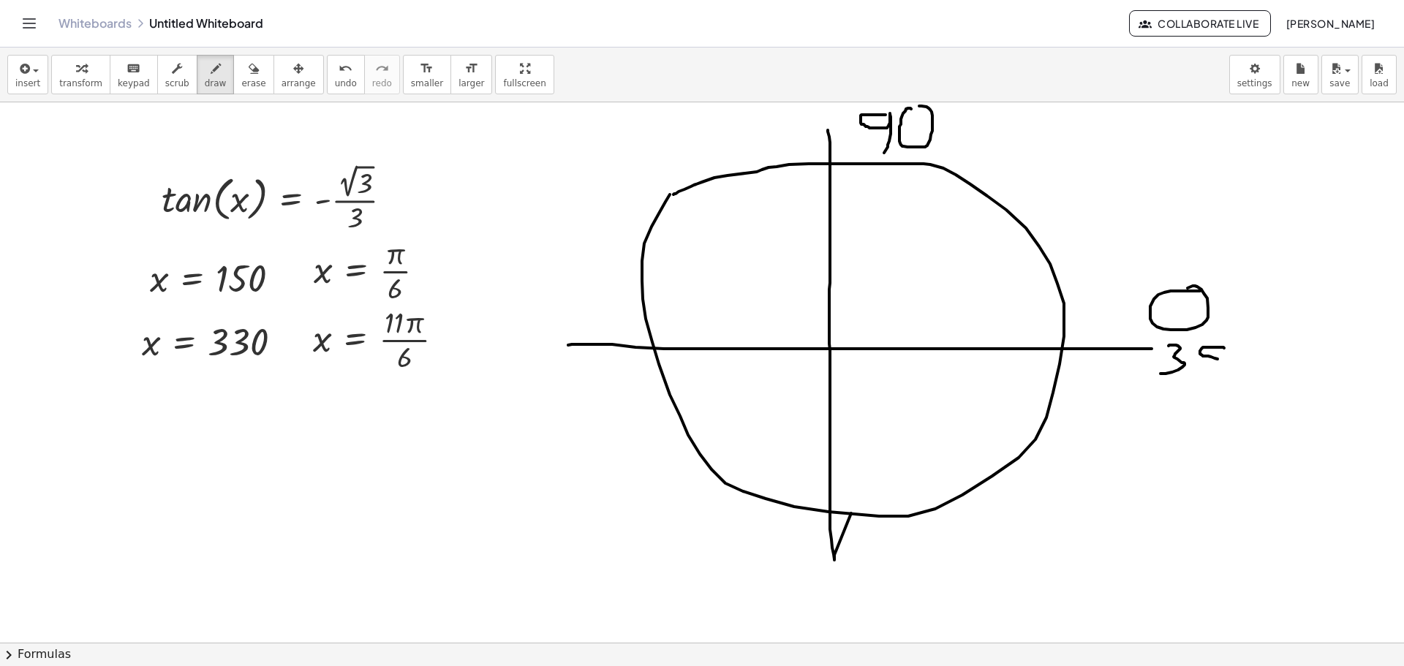
click at [1206, 377] on div at bounding box center [702, 642] width 1404 height 1081
drag, startPoint x: 1244, startPoint y: 355, endPoint x: 1246, endPoint y: 339, distance: 15.5
click at [1249, 339] on div at bounding box center [702, 642] width 1404 height 1081
drag, startPoint x: 1266, startPoint y: 331, endPoint x: 1269, endPoint y: 339, distance: 9.3
click at [1270, 335] on div at bounding box center [702, 642] width 1404 height 1081
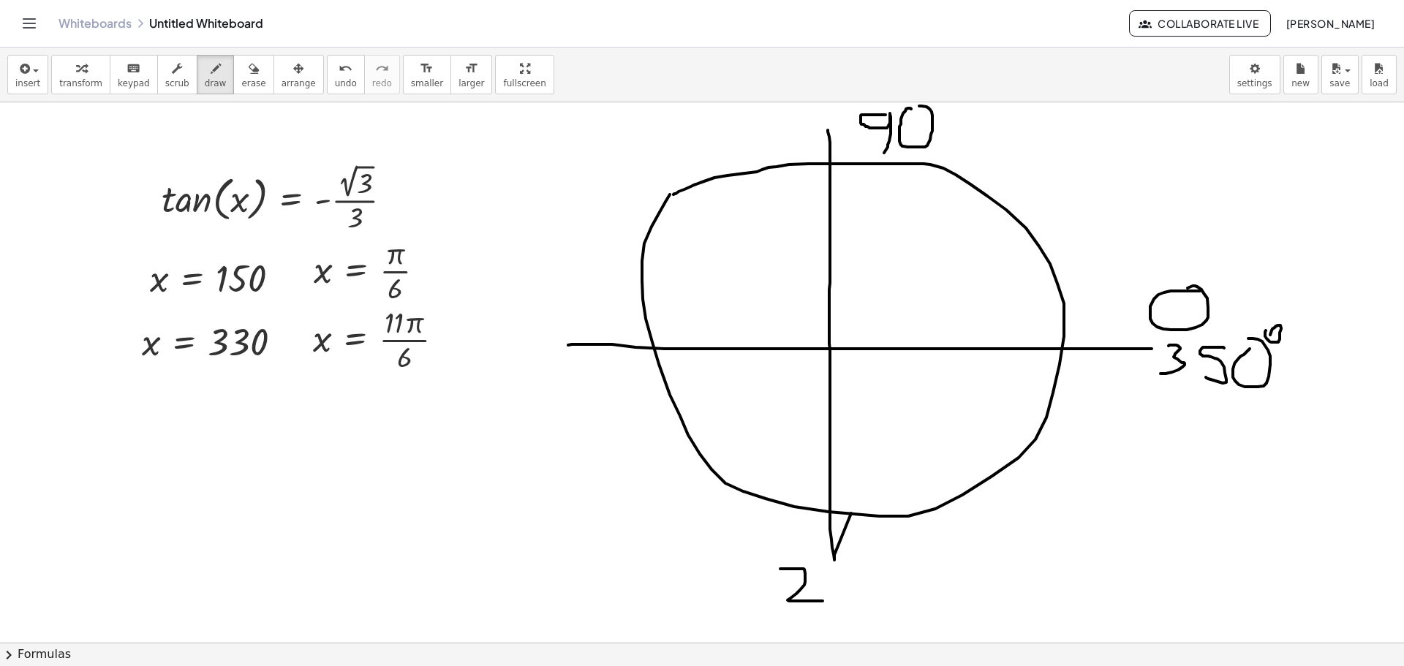
drag, startPoint x: 780, startPoint y: 569, endPoint x: 826, endPoint y: 601, distance: 55.6
click at [826, 601] on div at bounding box center [702, 642] width 1404 height 1081
drag, startPoint x: 832, startPoint y: 579, endPoint x: 840, endPoint y: 608, distance: 30.2
click at [844, 609] on div at bounding box center [702, 642] width 1404 height 1081
drag, startPoint x: 836, startPoint y: 600, endPoint x: 866, endPoint y: 600, distance: 30.0
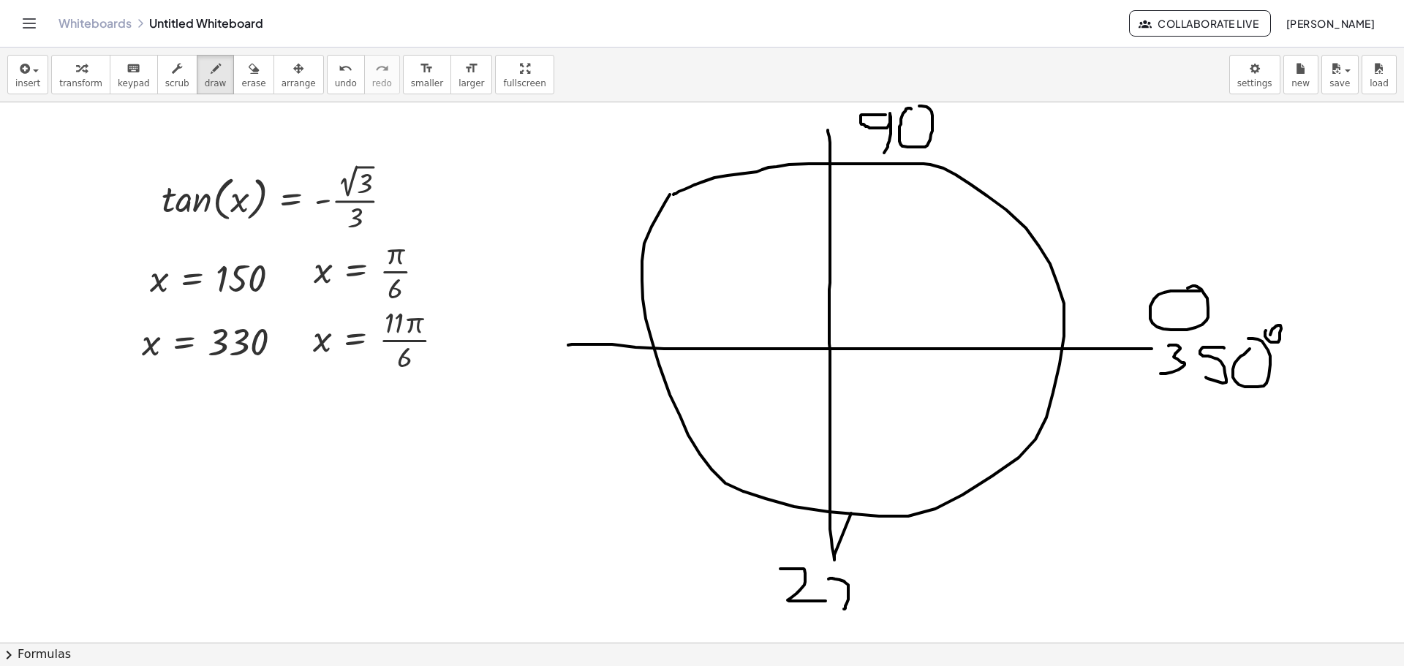
click at [857, 600] on div at bounding box center [702, 642] width 1404 height 1081
drag, startPoint x: 875, startPoint y: 583, endPoint x: 901, endPoint y: 579, distance: 26.7
click at [880, 584] on div at bounding box center [702, 642] width 1404 height 1081
drag, startPoint x: 895, startPoint y: 568, endPoint x: 889, endPoint y: 562, distance: 8.3
click at [899, 562] on div at bounding box center [702, 642] width 1404 height 1081
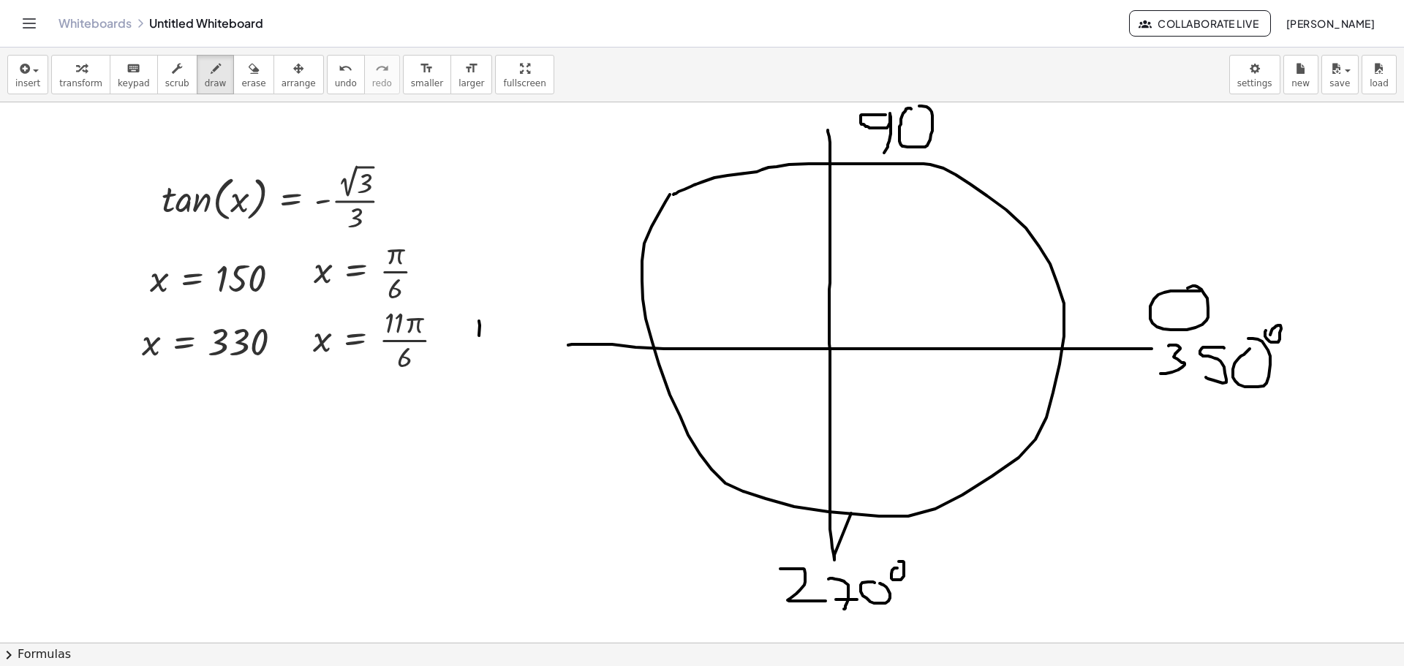
drag, startPoint x: 479, startPoint y: 336, endPoint x: 491, endPoint y: 362, distance: 28.8
click at [481, 373] on div at bounding box center [702, 642] width 1404 height 1081
drag, startPoint x: 500, startPoint y: 328, endPoint x: 515, endPoint y: 333, distance: 15.5
click at [516, 333] on div at bounding box center [702, 642] width 1404 height 1081
drag, startPoint x: 543, startPoint y: 344, endPoint x: 535, endPoint y: 336, distance: 11.4
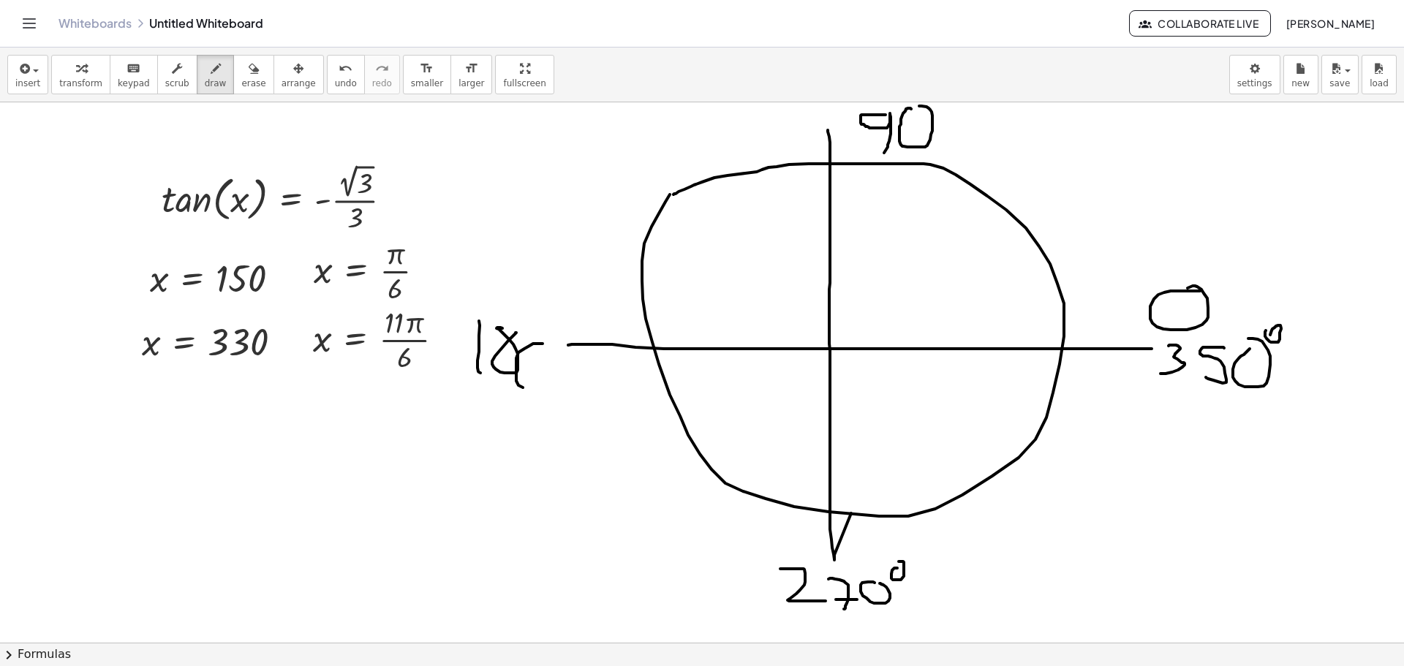
click at [535, 335] on div at bounding box center [702, 642] width 1404 height 1081
drag, startPoint x: 551, startPoint y: 319, endPoint x: 552, endPoint y: 305, distance: 14.0
click at [552, 305] on div at bounding box center [702, 642] width 1404 height 1081
click at [951, 105] on div at bounding box center [702, 642] width 1404 height 1081
drag, startPoint x: 826, startPoint y: 344, endPoint x: 640, endPoint y: 176, distance: 250.7
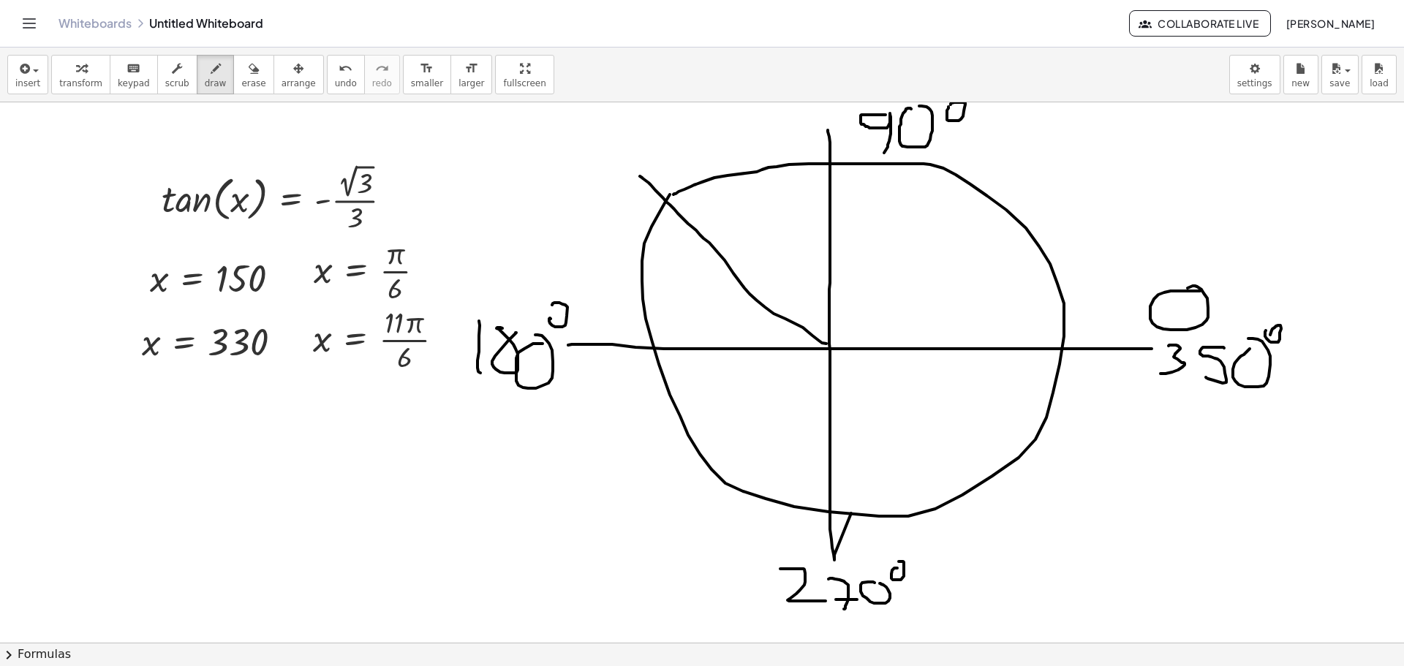
click at [640, 176] on div at bounding box center [702, 642] width 1404 height 1081
click at [526, 178] on div at bounding box center [702, 642] width 1404 height 1081
drag, startPoint x: 549, startPoint y: 147, endPoint x: 575, endPoint y: 158, distance: 27.9
click at [545, 170] on div at bounding box center [702, 642] width 1404 height 1081
click at [582, 147] on div at bounding box center [702, 642] width 1404 height 1081
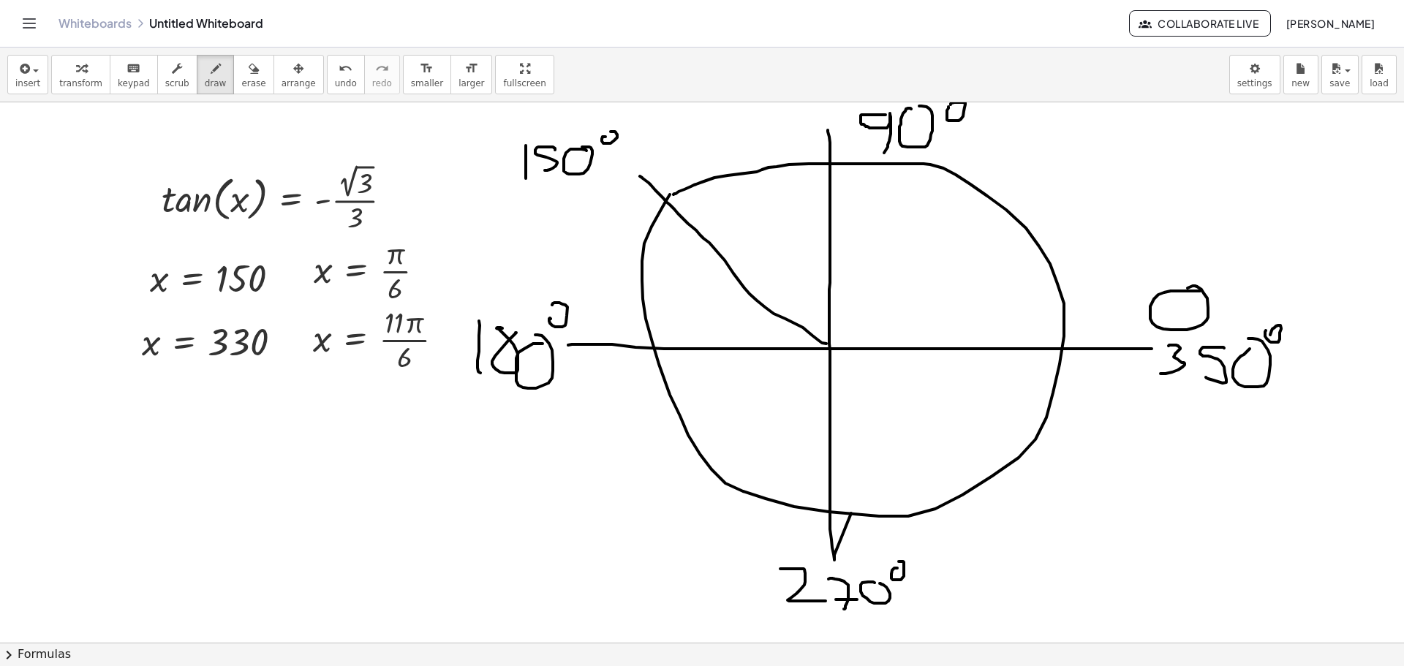
click at [608, 132] on div at bounding box center [702, 642] width 1404 height 1081
drag, startPoint x: 827, startPoint y: 344, endPoint x: 1096, endPoint y: 481, distance: 301.6
click at [1096, 481] on div at bounding box center [702, 642] width 1404 height 1081
drag, startPoint x: 1116, startPoint y: 458, endPoint x: 1094, endPoint y: 495, distance: 43.3
click at [1094, 496] on div at bounding box center [702, 642] width 1404 height 1081
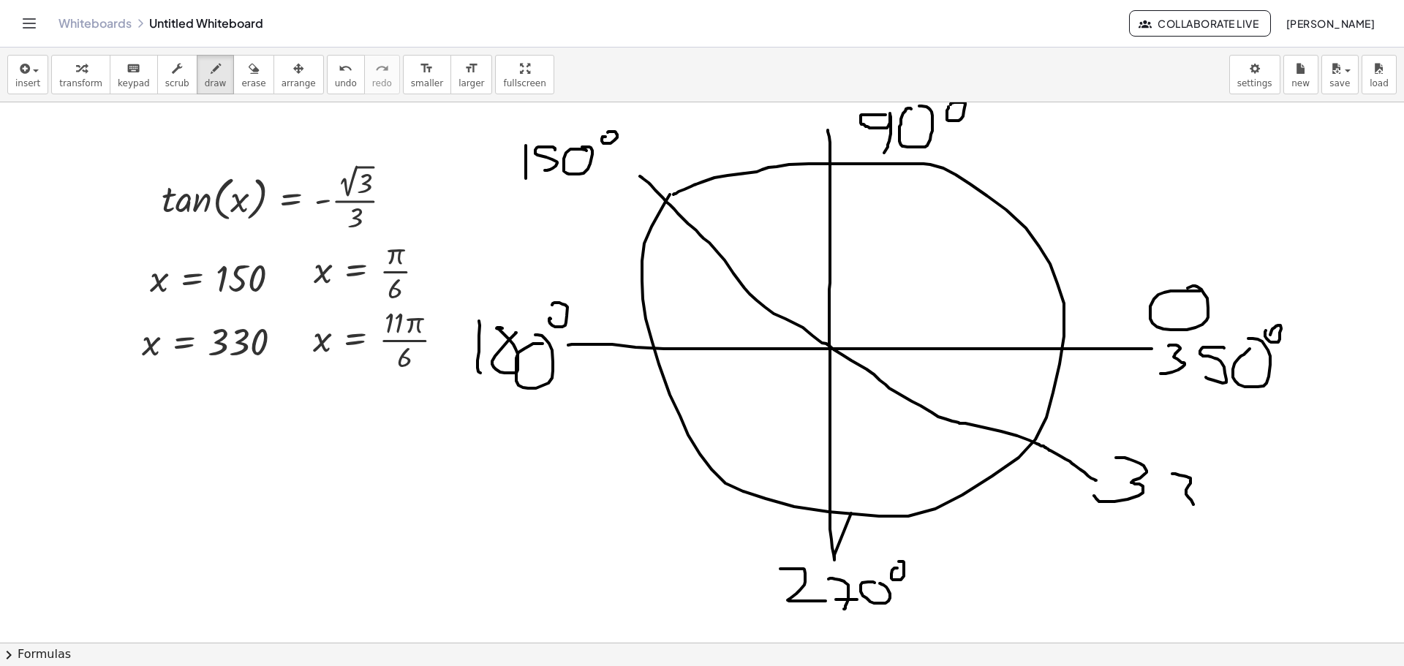
drag, startPoint x: 1172, startPoint y: 474, endPoint x: 1168, endPoint y: 512, distance: 38.3
click at [1168, 512] on div at bounding box center [702, 642] width 1404 height 1081
drag, startPoint x: 1220, startPoint y: 494, endPoint x: 1240, endPoint y: 497, distance: 20.6
click at [1215, 492] on div at bounding box center [702, 642] width 1404 height 1081
drag, startPoint x: 1254, startPoint y: 480, endPoint x: 1241, endPoint y: 467, distance: 18.6
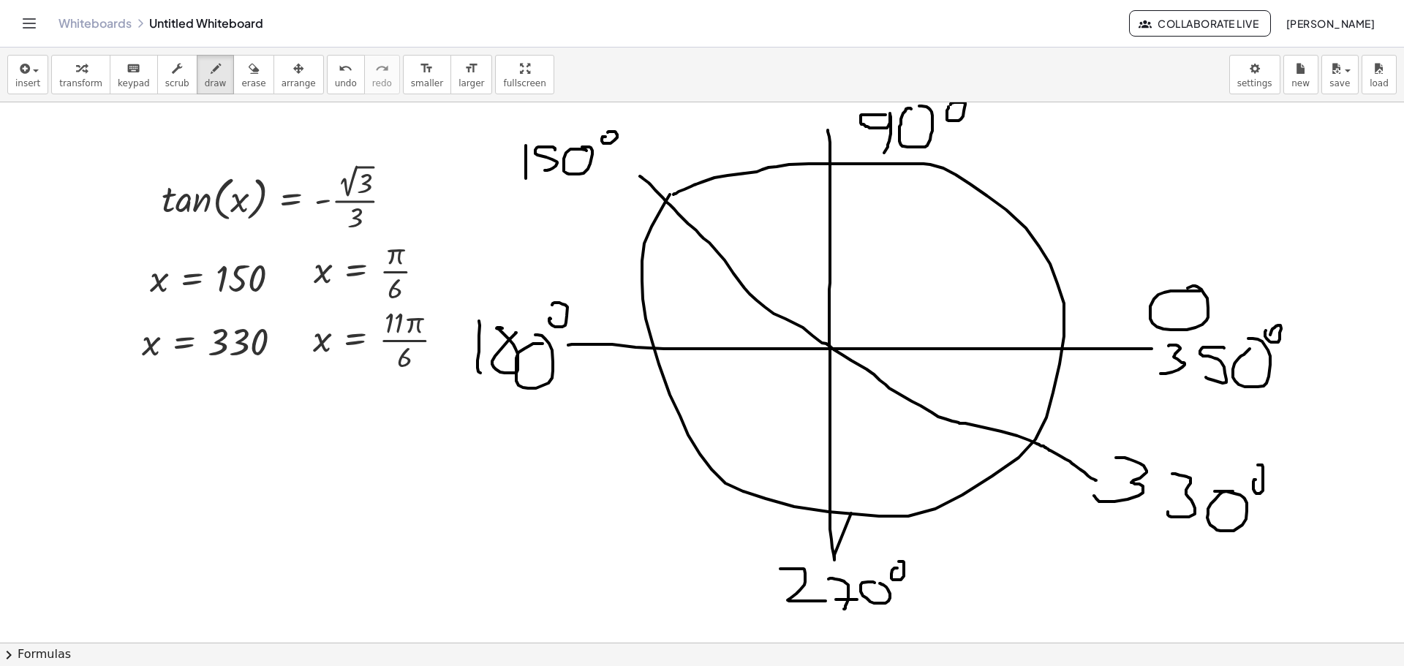
click at [1252, 468] on div at bounding box center [702, 642] width 1404 height 1081
drag, startPoint x: 1251, startPoint y: 472, endPoint x: 1255, endPoint y: 481, distance: 10.2
click at [1255, 481] on div at bounding box center [702, 642] width 1404 height 1081
click at [29, 86] on span "insert" at bounding box center [27, 83] width 25 height 10
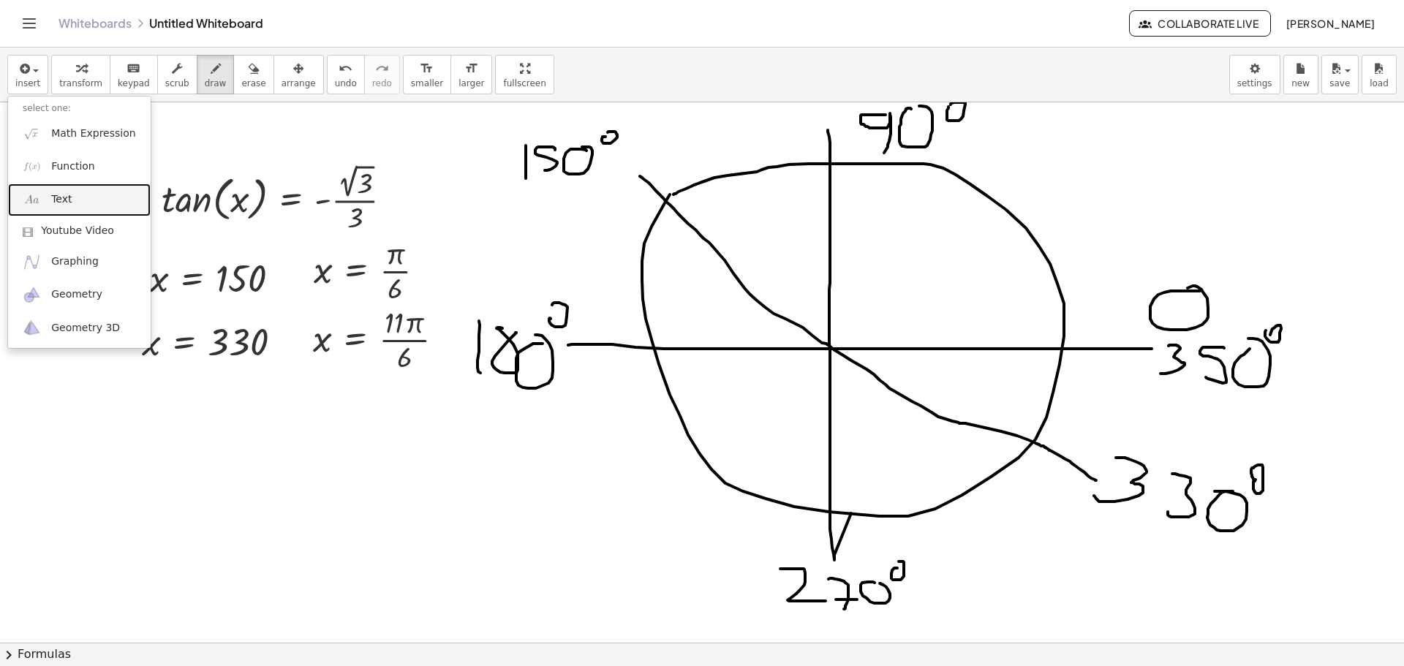
drag, startPoint x: 67, startPoint y: 206, endPoint x: 58, endPoint y: 205, distance: 9.6
click at [66, 205] on span "Text" at bounding box center [61, 199] width 20 height 15
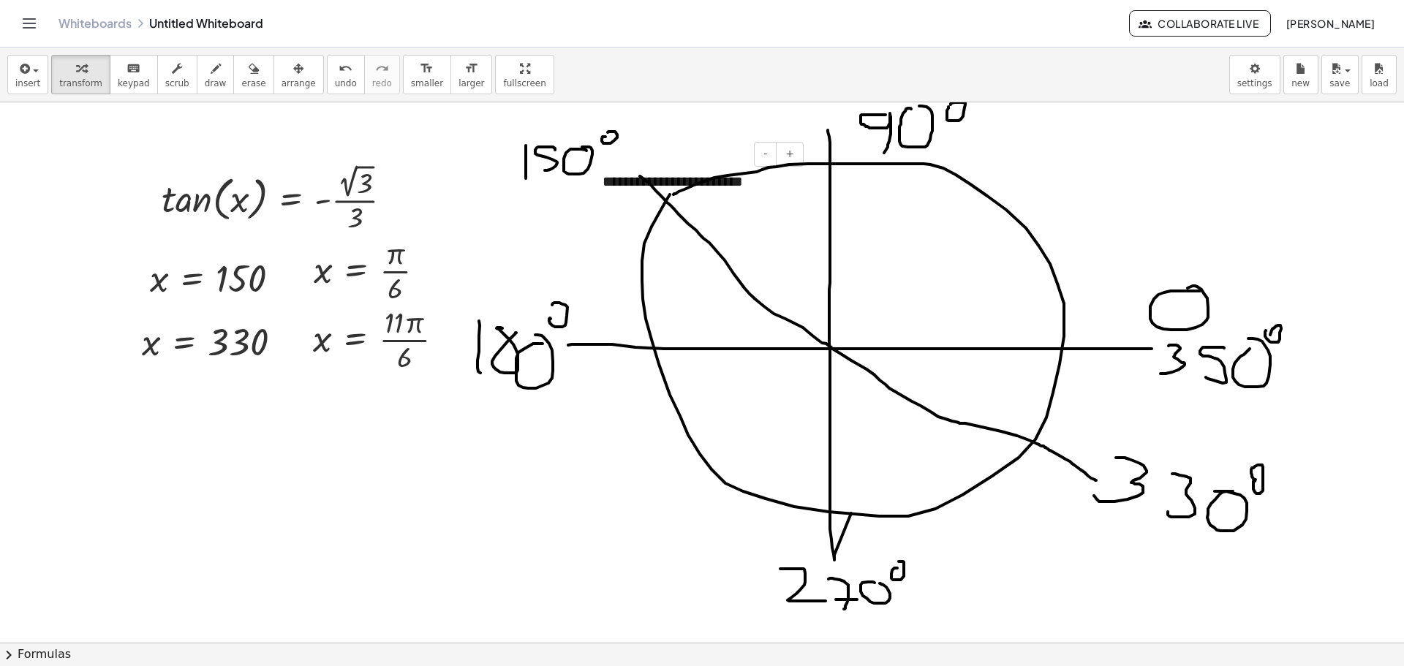
click at [607, 154] on div "- +" at bounding box center [693, 154] width 219 height 25
drag, startPoint x: 607, startPoint y: 154, endPoint x: 598, endPoint y: 162, distance: 12.5
click at [598, 162] on div "- +" at bounding box center [693, 154] width 219 height 25
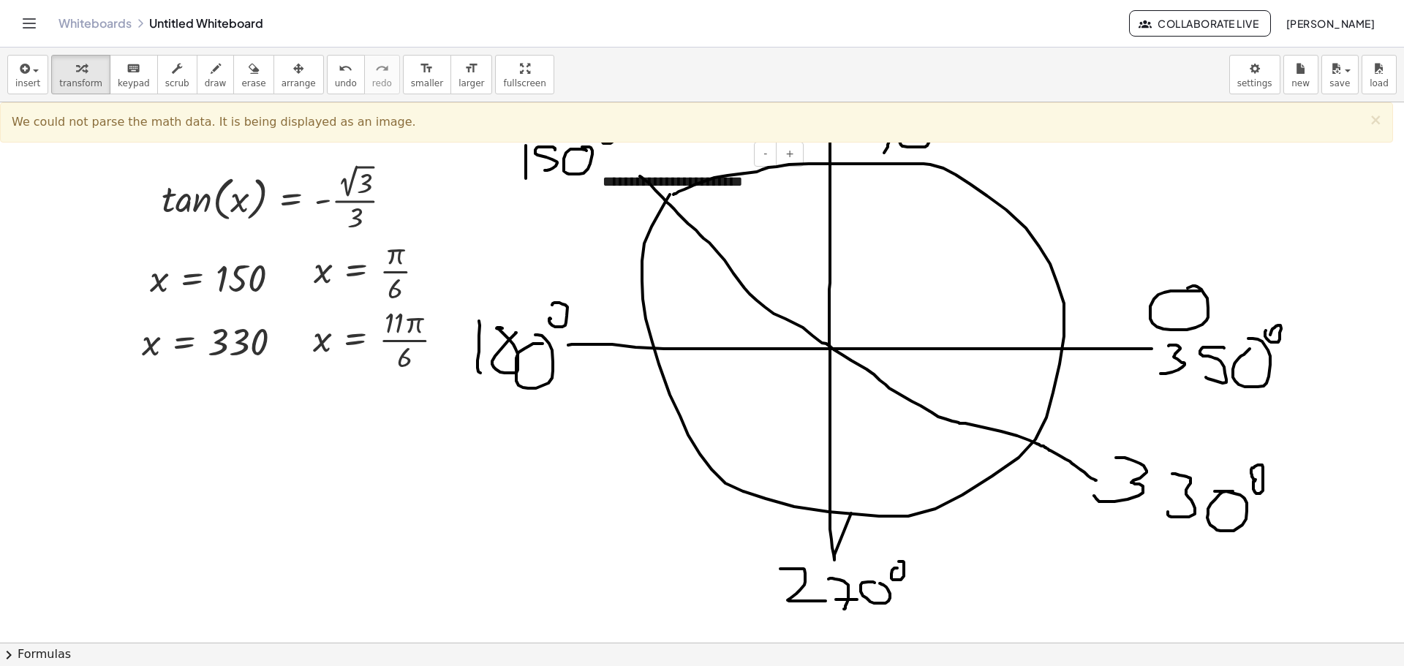
click at [576, 270] on div at bounding box center [702, 642] width 1404 height 1081
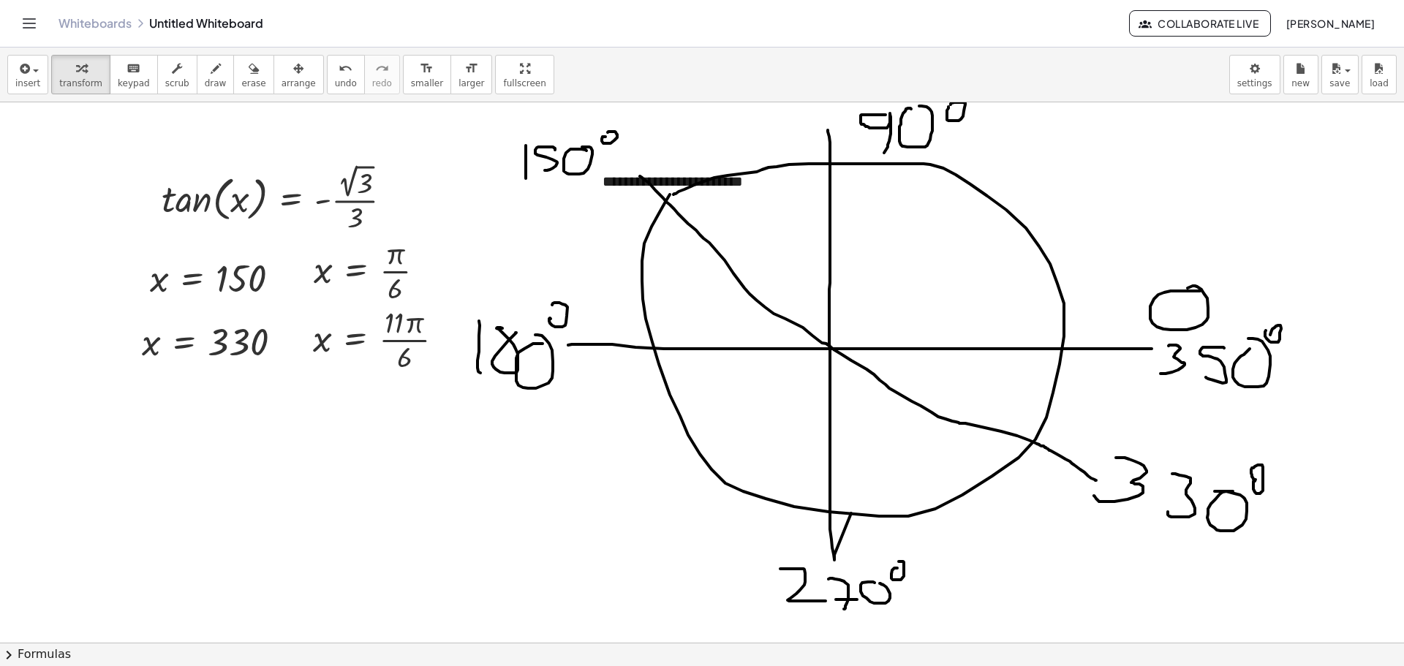
click at [785, 152] on div at bounding box center [702, 642] width 1404 height 1081
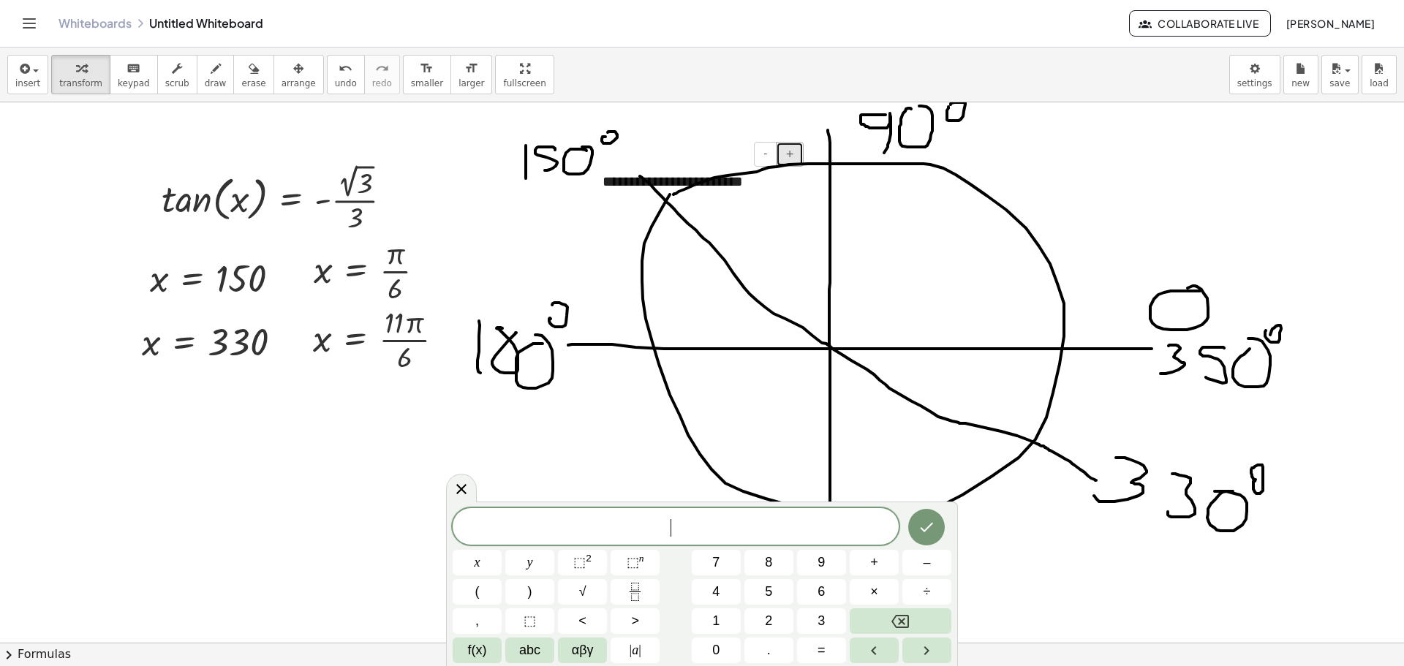
click at [794, 157] on button "+" at bounding box center [790, 154] width 28 height 25
click at [793, 157] on span "+" at bounding box center [790, 154] width 9 height 12
click at [627, 177] on div "**********" at bounding box center [697, 201] width 219 height 88
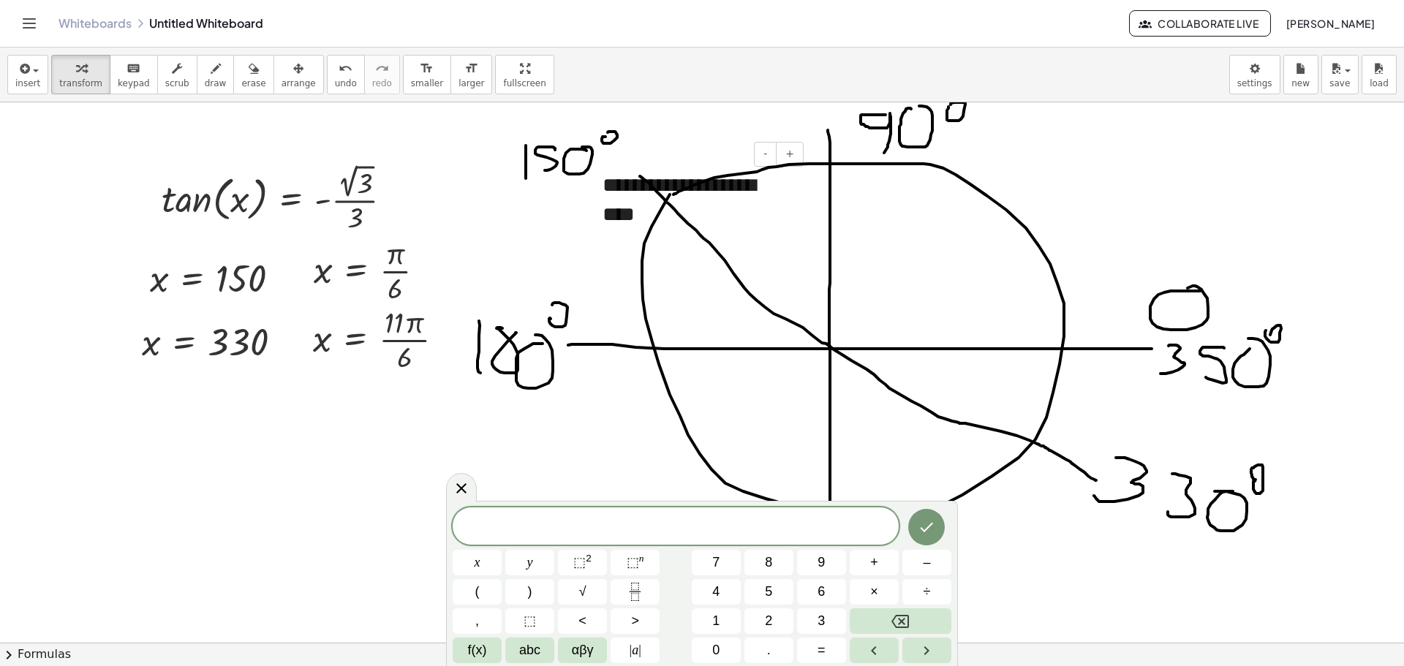
drag, startPoint x: 589, startPoint y: 156, endPoint x: 581, endPoint y: 166, distance: 12.6
click at [581, 166] on div "**********" at bounding box center [702, 642] width 1404 height 1081
click at [546, 259] on div at bounding box center [702, 642] width 1404 height 1081
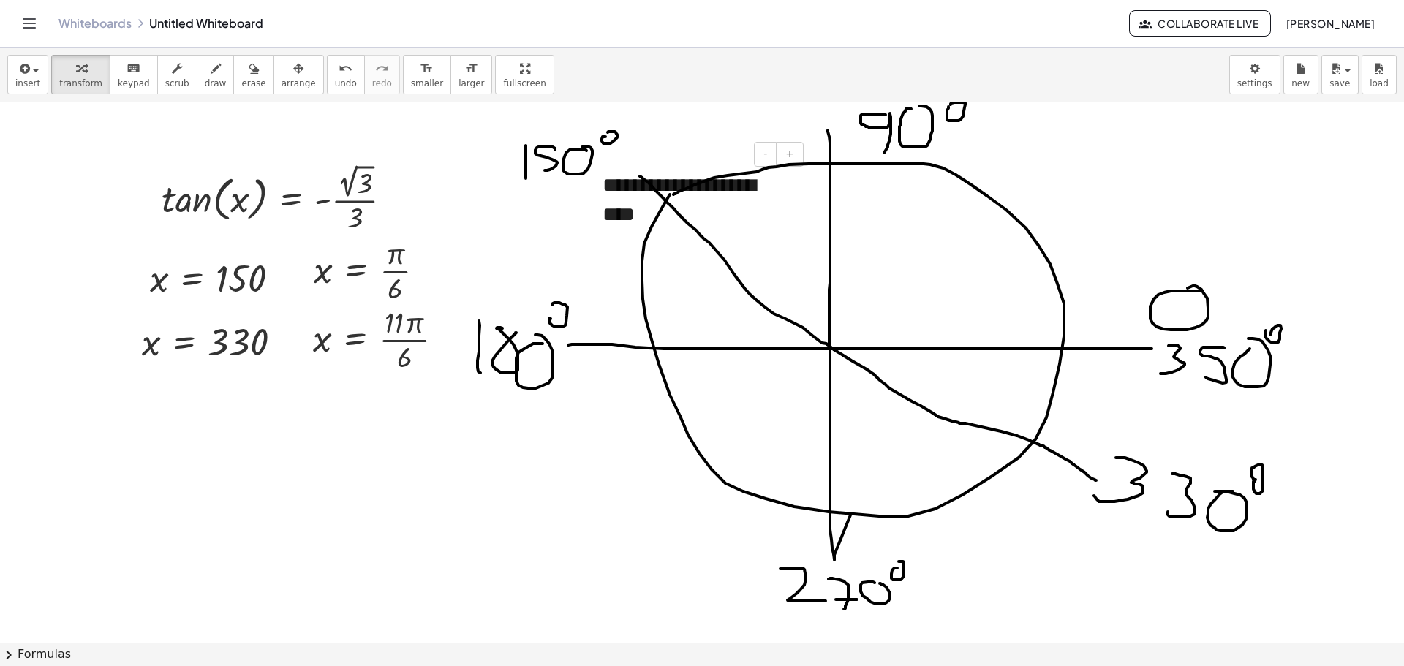
click at [615, 195] on div "**********" at bounding box center [697, 201] width 219 height 88
click at [506, 232] on div at bounding box center [702, 642] width 1404 height 1081
click at [572, 192] on div at bounding box center [702, 642] width 1404 height 1081
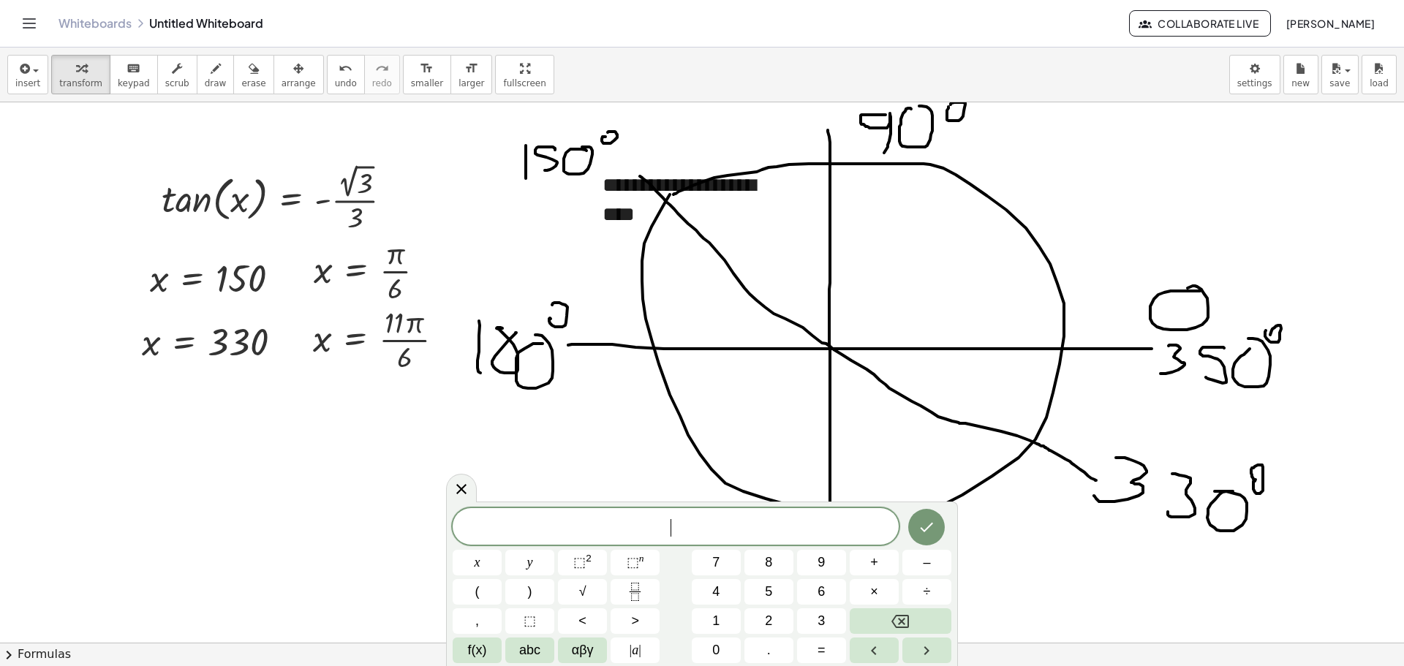
click at [470, 483] on div at bounding box center [461, 488] width 31 height 29
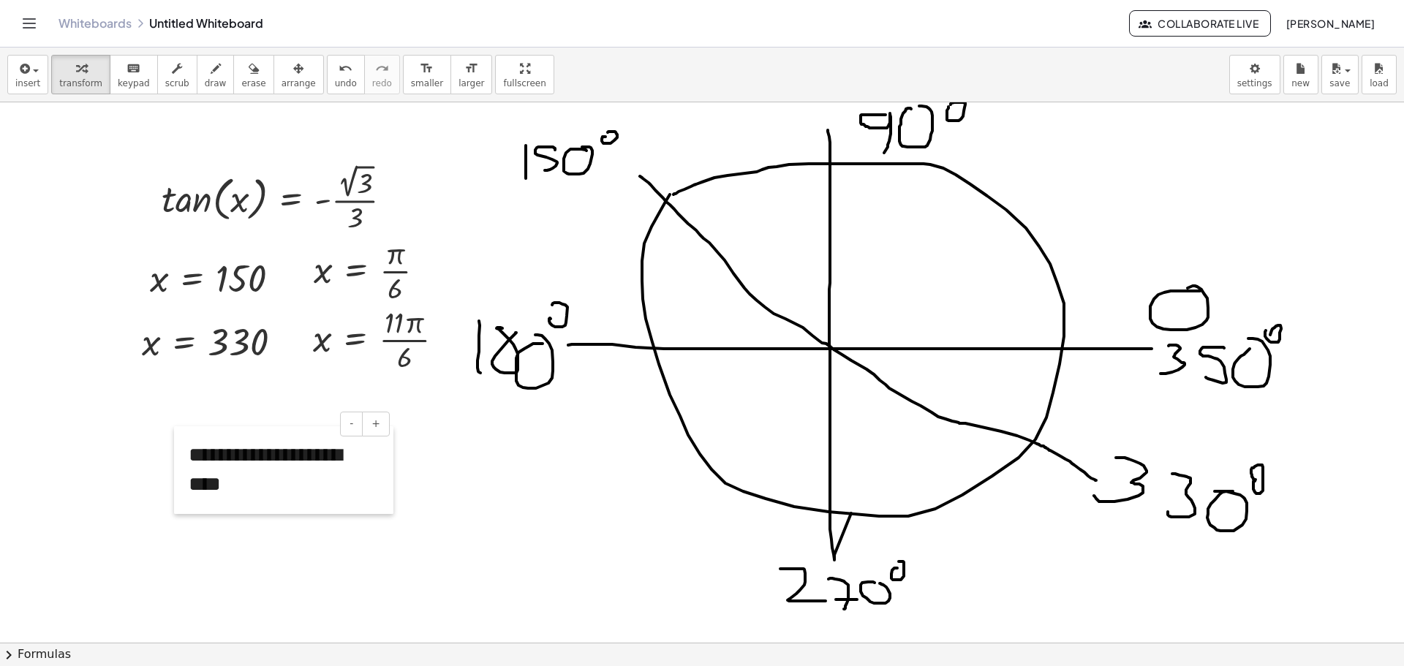
drag, startPoint x: 600, startPoint y: 167, endPoint x: 187, endPoint y: 438, distance: 494.0
click at [187, 438] on div at bounding box center [181, 470] width 15 height 88
drag, startPoint x: 188, startPoint y: 442, endPoint x: 170, endPoint y: 436, distance: 18.5
click at [170, 436] on div at bounding box center [164, 465] width 15 height 88
click at [1020, 184] on div at bounding box center [702, 642] width 1404 height 1081
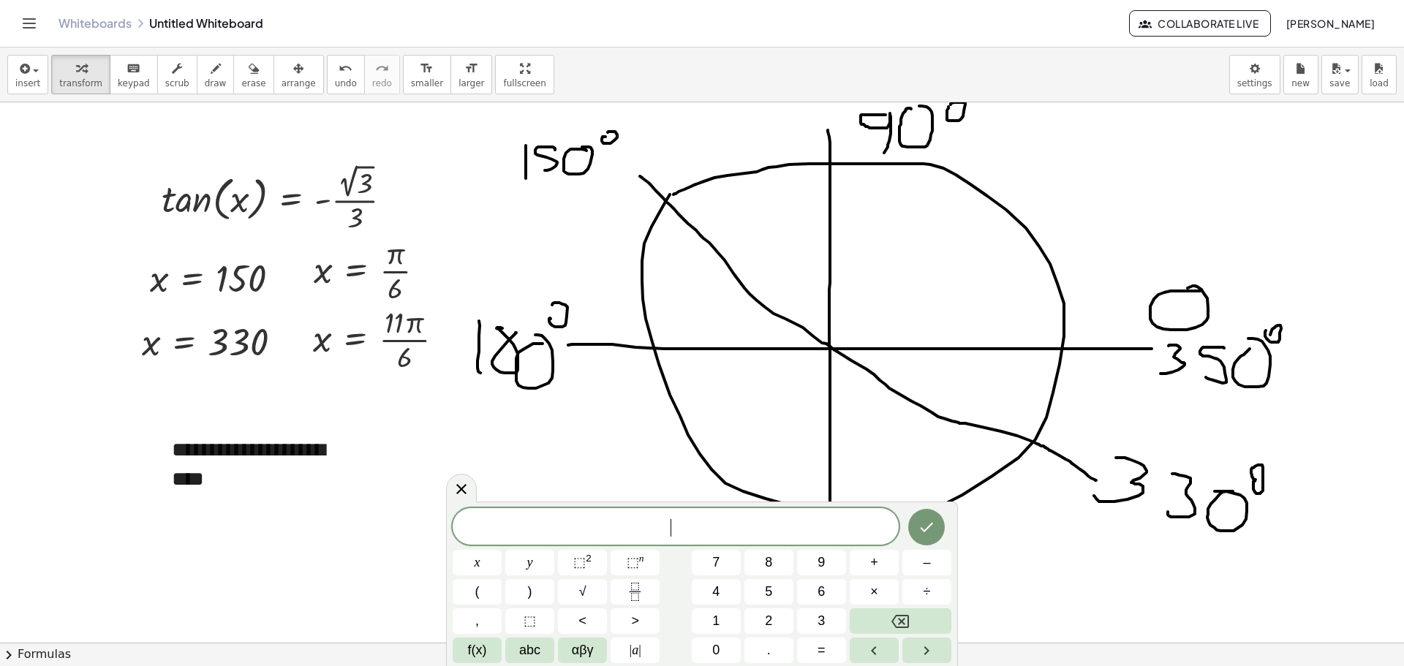
drag, startPoint x: 1025, startPoint y: 184, endPoint x: 1020, endPoint y: 225, distance: 41.3
click at [1020, 225] on div at bounding box center [702, 642] width 1404 height 1081
drag, startPoint x: 1000, startPoint y: 220, endPoint x: 986, endPoint y: 252, distance: 34.4
click at [986, 252] on div at bounding box center [702, 642] width 1404 height 1081
click at [462, 498] on div at bounding box center [461, 488] width 31 height 29
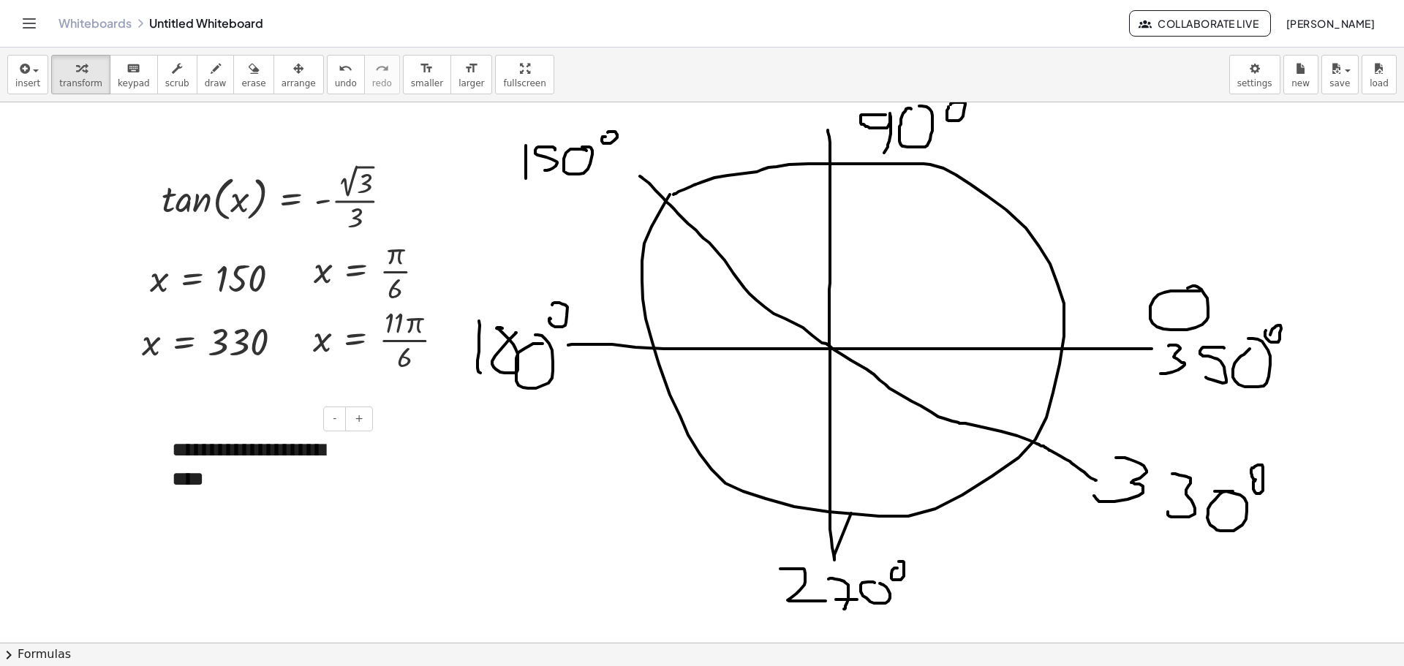
click at [187, 471] on div "**********" at bounding box center [266, 465] width 219 height 88
click at [155, 418] on div "- +" at bounding box center [263, 419] width 219 height 25
click at [448, 489] on div at bounding box center [702, 642] width 1404 height 1081
click at [1348, 69] on span "button" at bounding box center [1348, 70] width 6 height 3
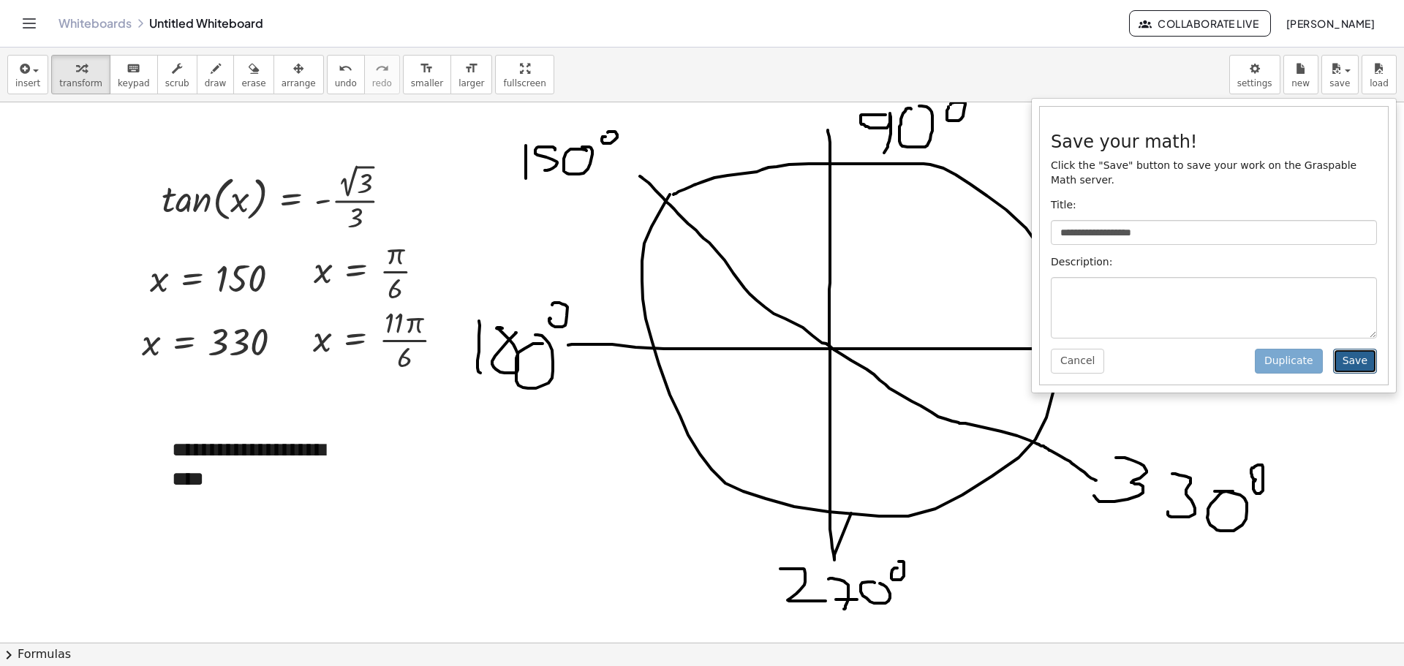
click at [1355, 349] on button "Save" at bounding box center [1355, 361] width 44 height 25
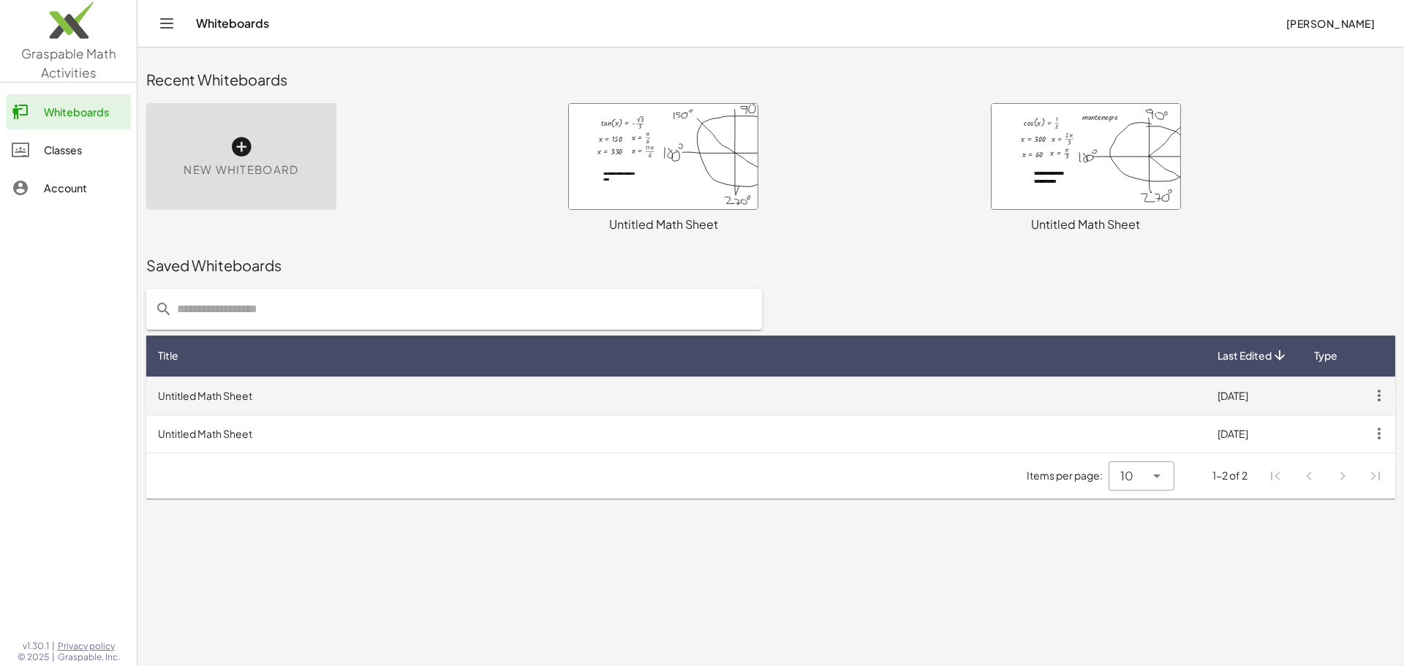
click at [1375, 394] on icon "button" at bounding box center [1379, 396] width 26 height 26
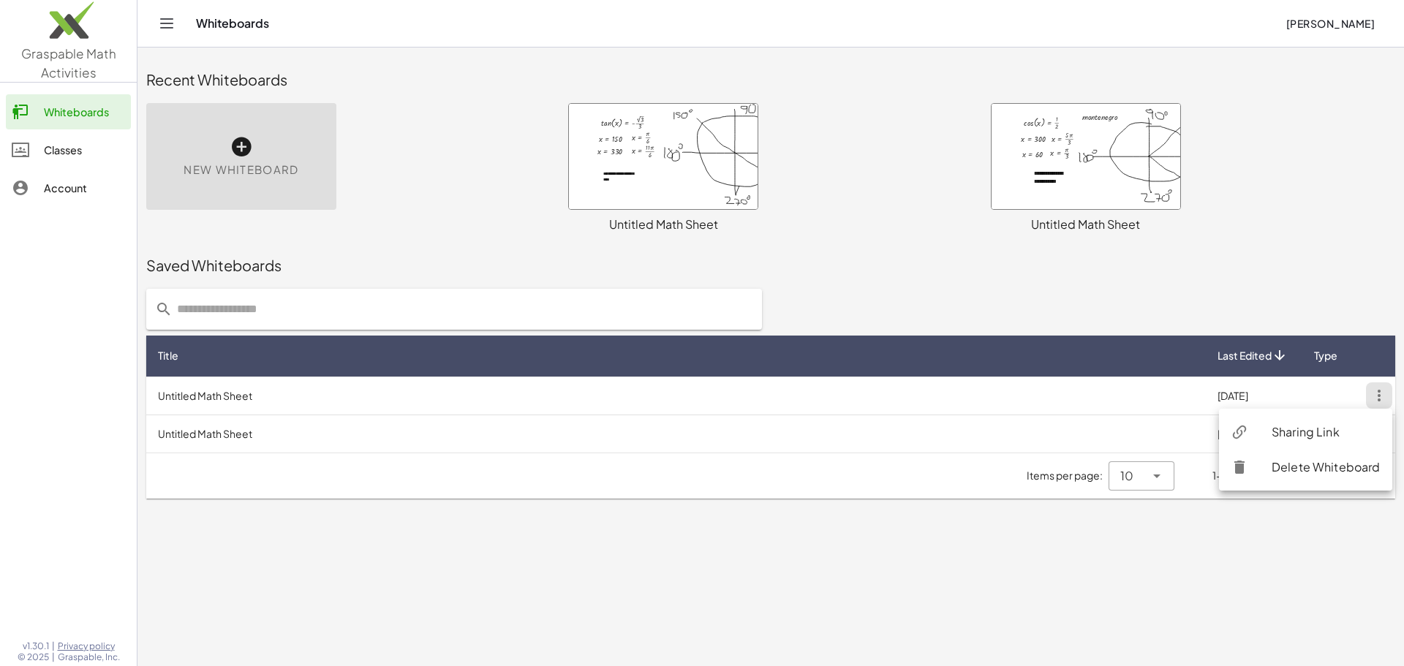
click at [1337, 432] on div "Sharing Link" at bounding box center [1326, 432] width 109 height 18
click at [219, 123] on div "New Whiteboard" at bounding box center [241, 156] width 190 height 107
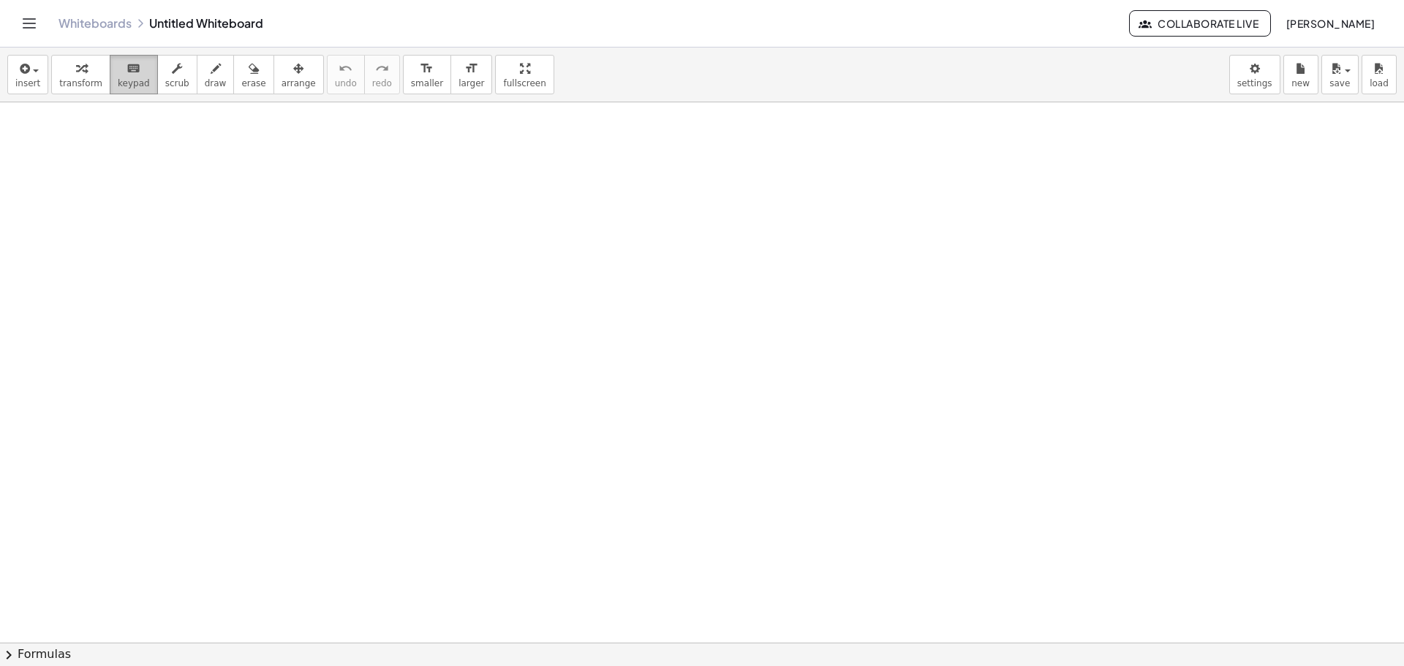
drag, startPoint x: 126, startPoint y: 72, endPoint x: 118, endPoint y: 71, distance: 8.1
click at [127, 71] on icon "keyboard" at bounding box center [134, 69] width 14 height 18
click at [27, 76] on icon "button" at bounding box center [23, 69] width 13 height 18
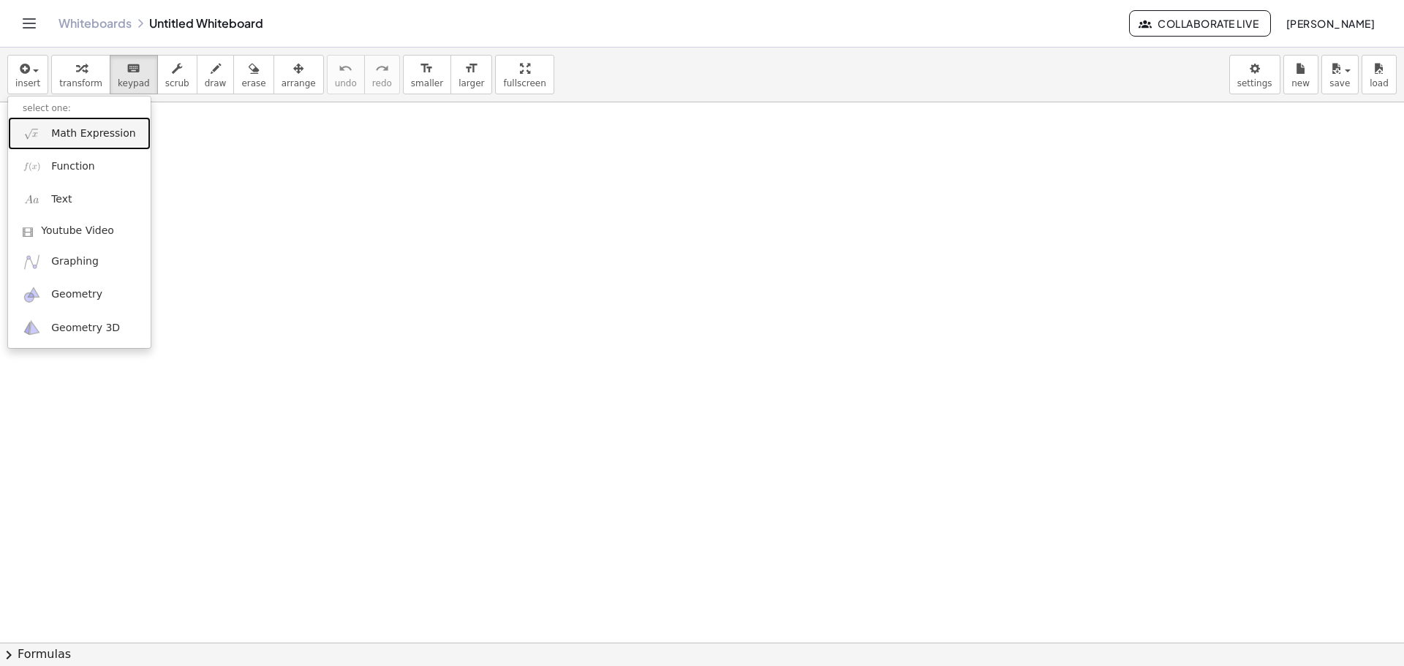
click at [95, 129] on span "Math Expression" at bounding box center [93, 134] width 84 height 15
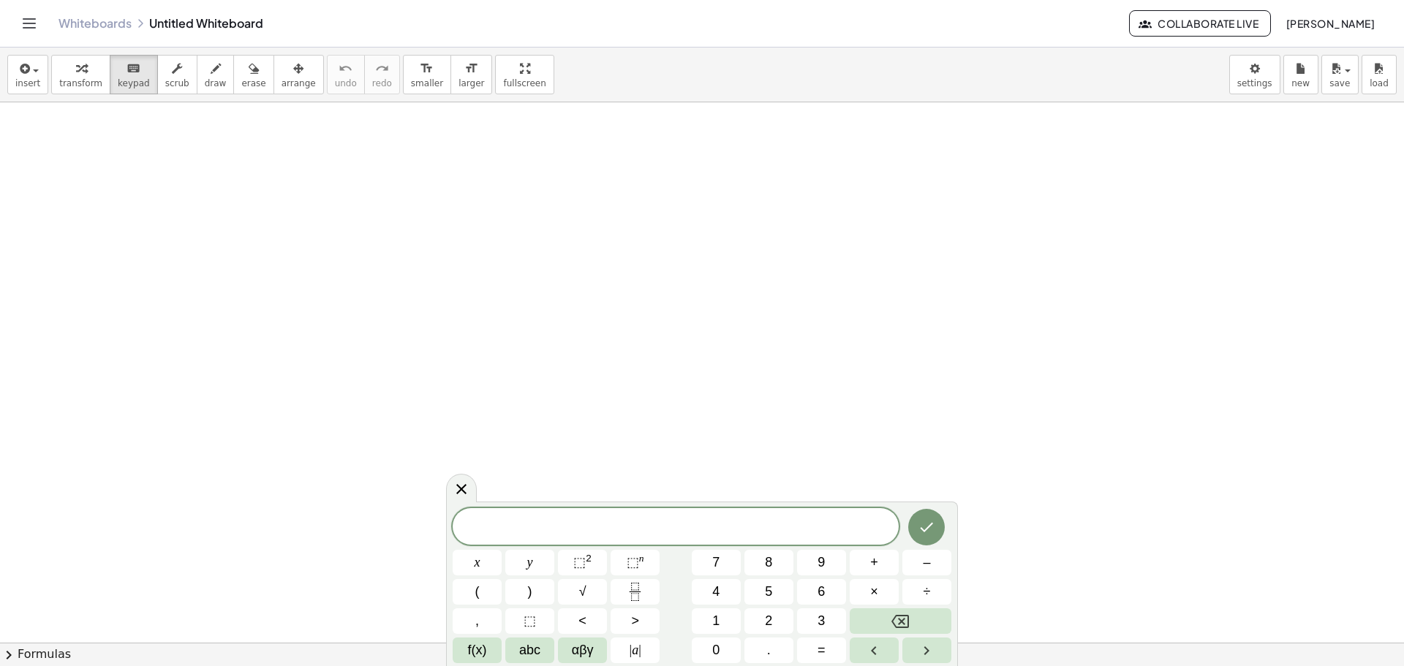
click at [504, 647] on div "****** ​ x y ⬚ 2 ⬚ n 7 8 9 + – ( ) √ 4 5 6 × ÷ , ⬚ < > 1 2 3 f(x) abc αβγ | a |…" at bounding box center [702, 585] width 499 height 155
click at [516, 653] on button "abc" at bounding box center [529, 651] width 49 height 26
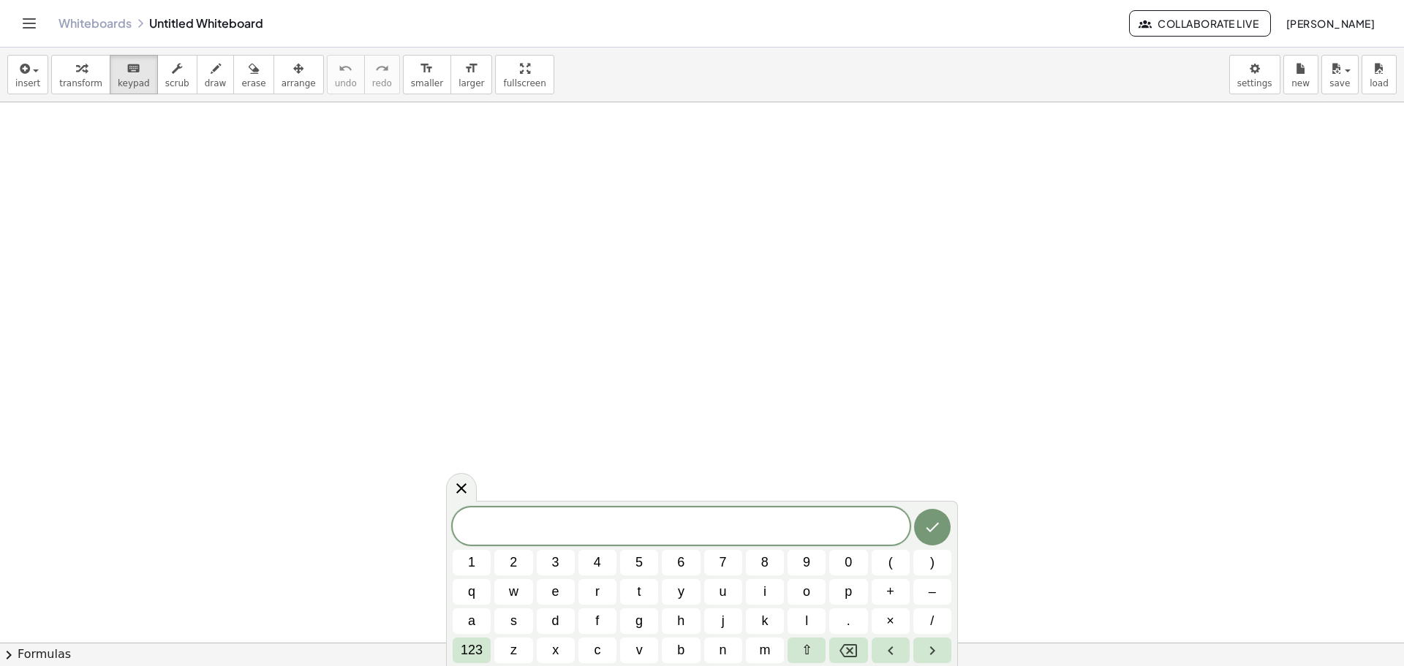
click at [492, 655] on div "****** 1 2 3 4 5 6 7 8 9 0 ( ) q w e r t y u i o p + – a s d f g h j k l . × / …" at bounding box center [702, 586] width 499 height 156
click at [490, 652] on button "123" at bounding box center [472, 651] width 38 height 26
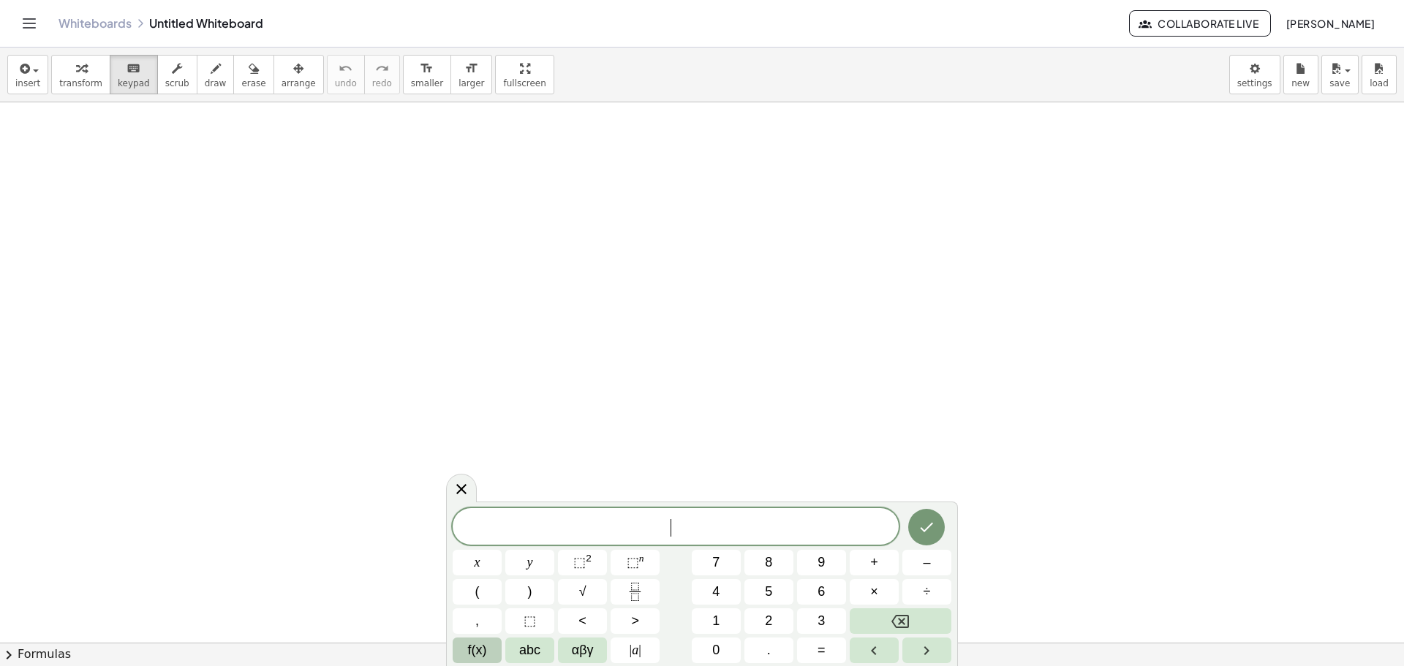
click at [474, 660] on button "f(x)" at bounding box center [477, 651] width 49 height 26
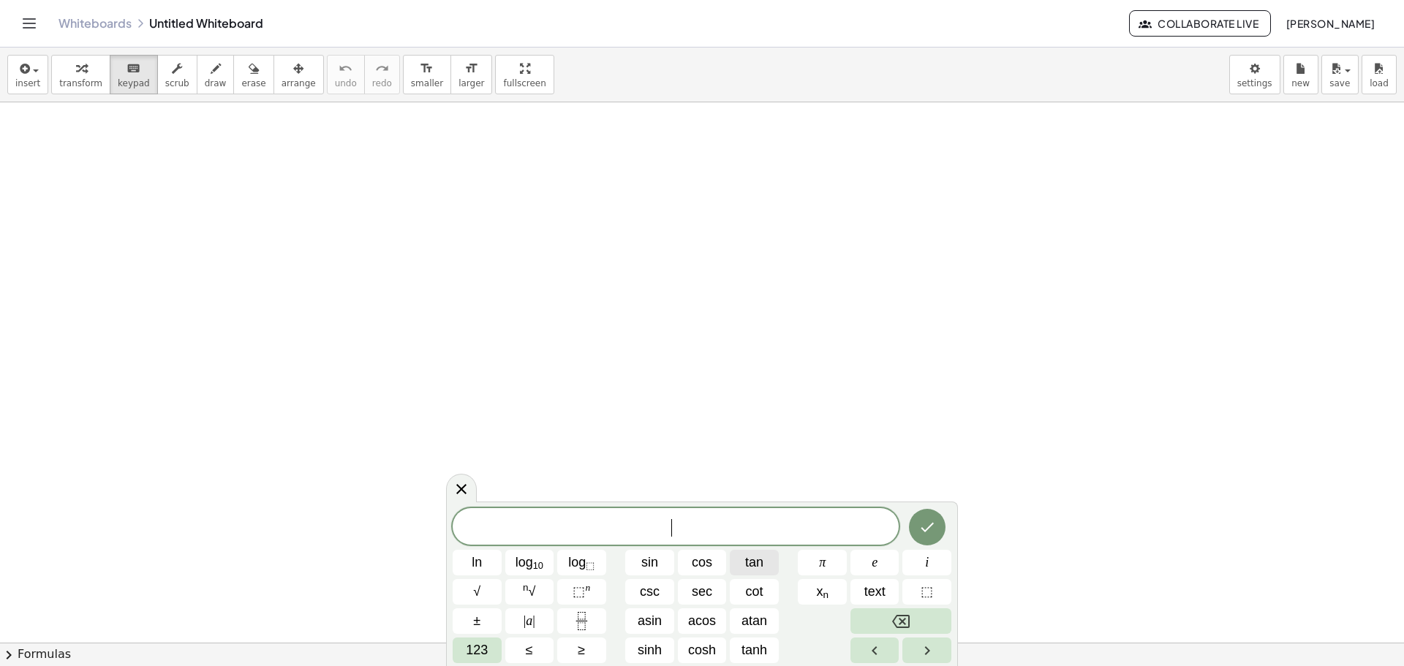
click at [755, 572] on span "tan" at bounding box center [754, 563] width 18 height 20
click at [481, 654] on span "123" at bounding box center [477, 651] width 22 height 20
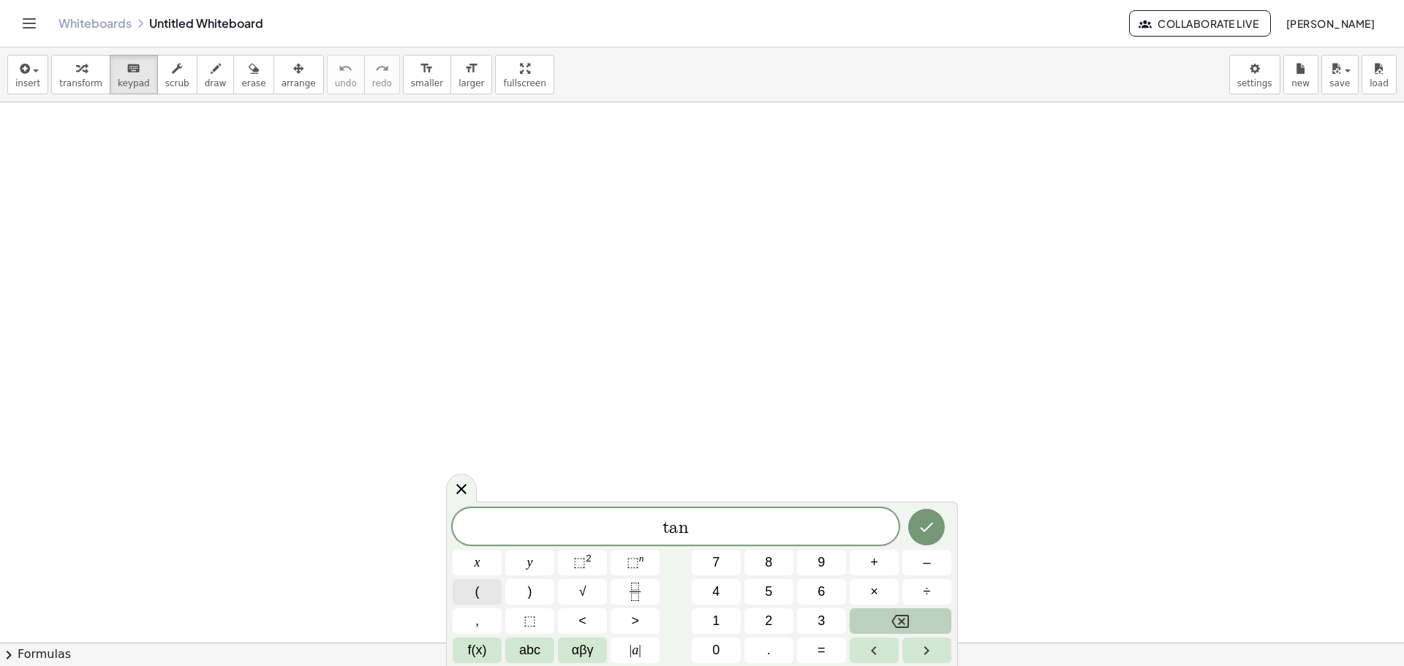
click at [478, 592] on button "(" at bounding box center [477, 592] width 49 height 26
click at [481, 566] on button "x" at bounding box center [477, 563] width 49 height 26
click at [515, 586] on button ")" at bounding box center [529, 592] width 49 height 26
click at [910, 616] on button "Backspace" at bounding box center [901, 622] width 102 height 26
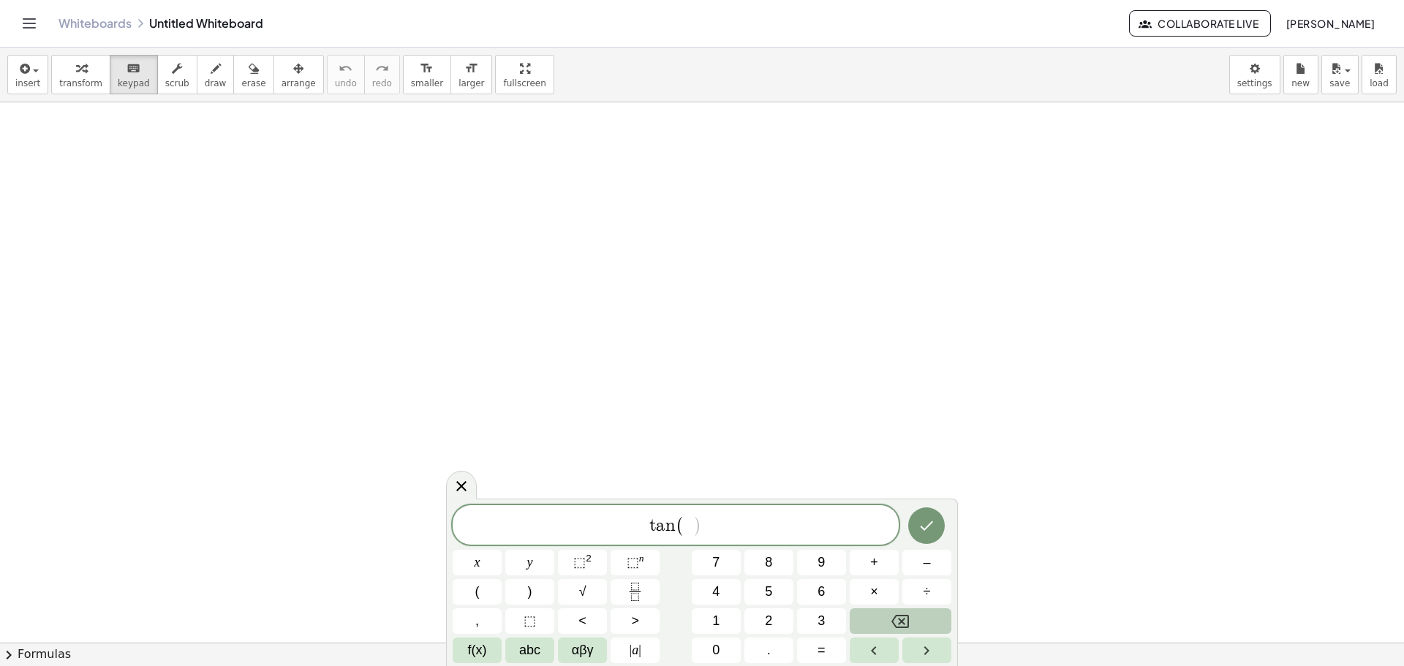
click at [465, 656] on button "f(x)" at bounding box center [477, 651] width 49 height 26
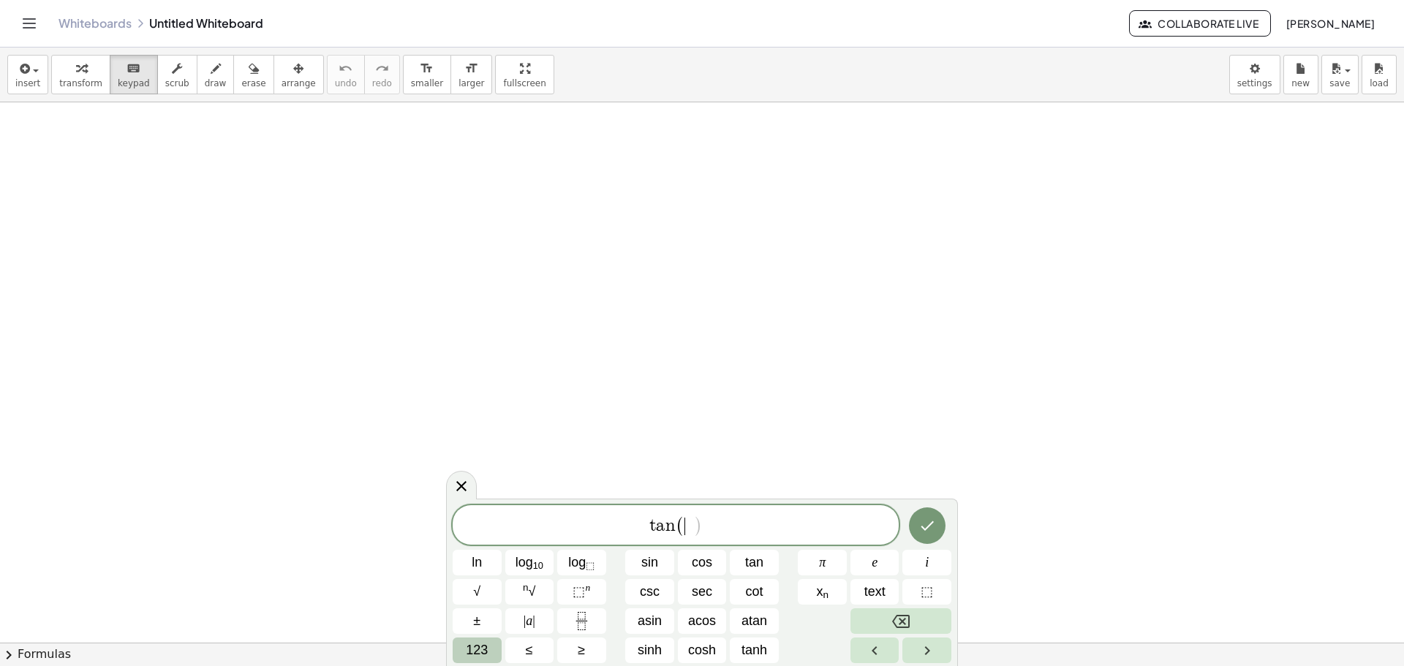
click at [483, 649] on span "123" at bounding box center [477, 651] width 22 height 20
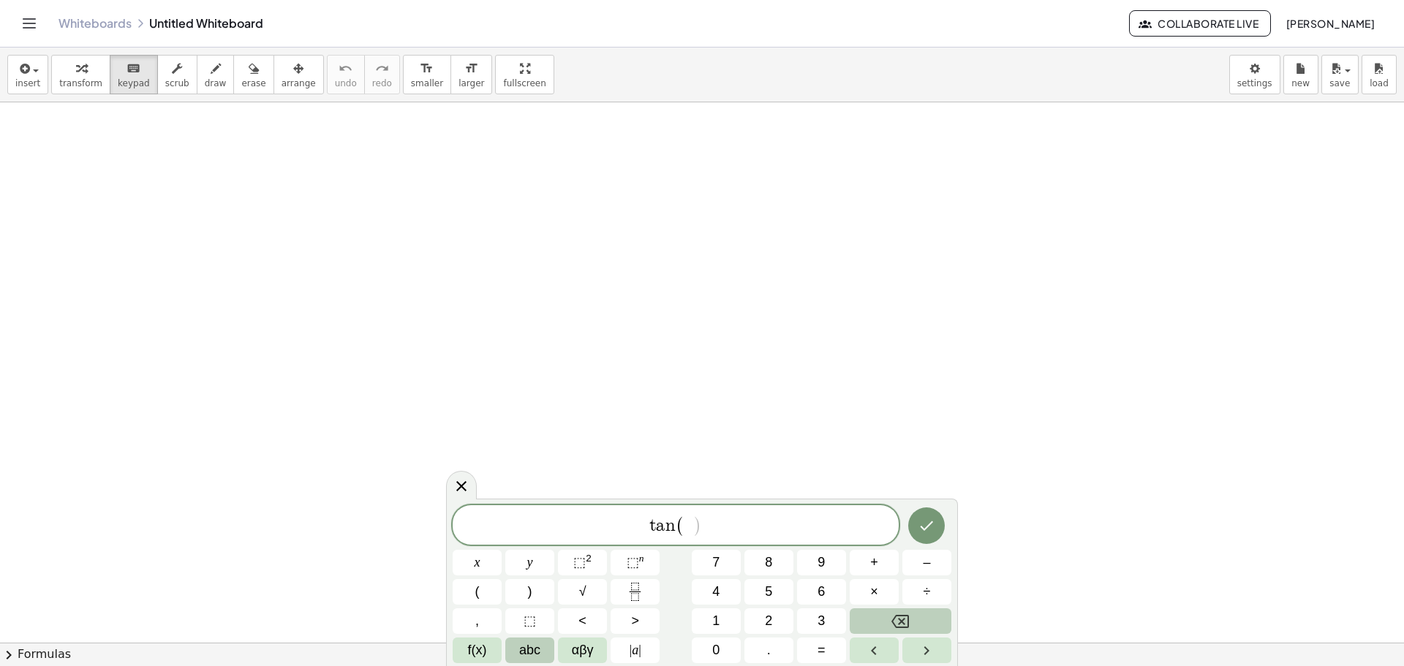
click at [532, 652] on span "abc" at bounding box center [529, 651] width 21 height 20
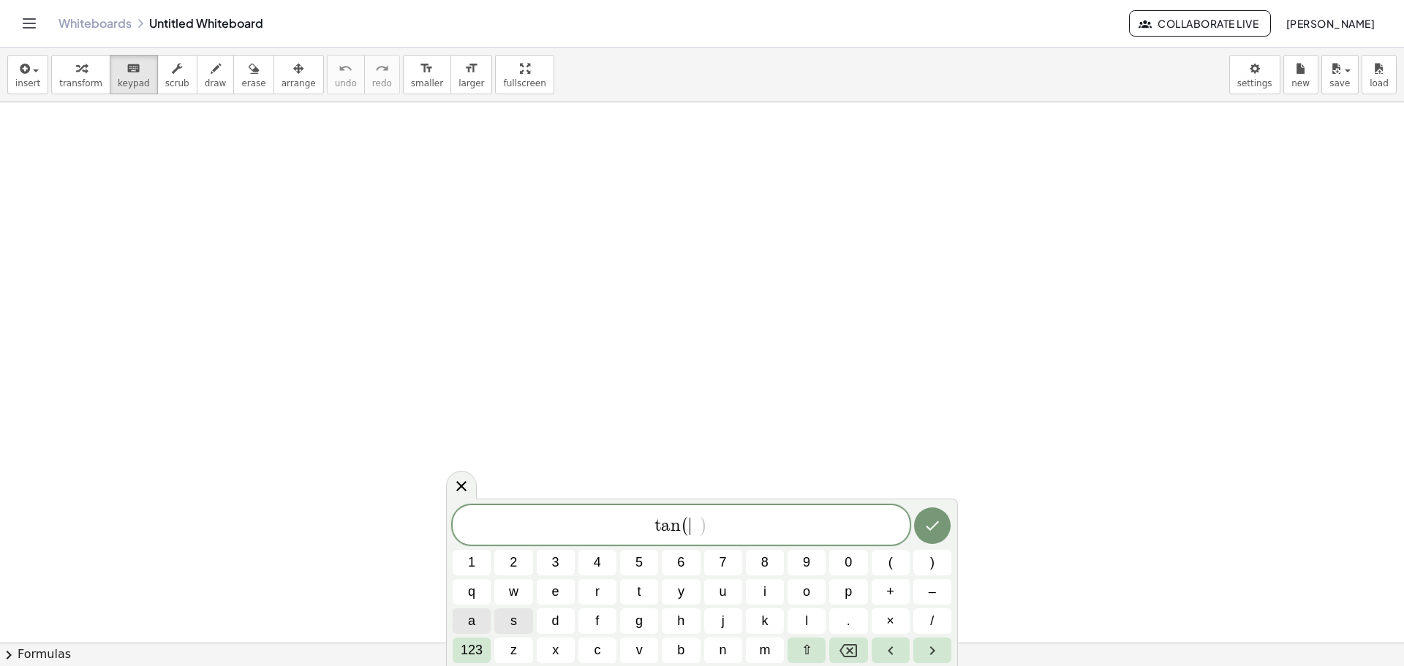
click at [486, 614] on button "a" at bounding box center [472, 622] width 38 height 26
click at [467, 641] on button "123" at bounding box center [472, 651] width 38 height 26
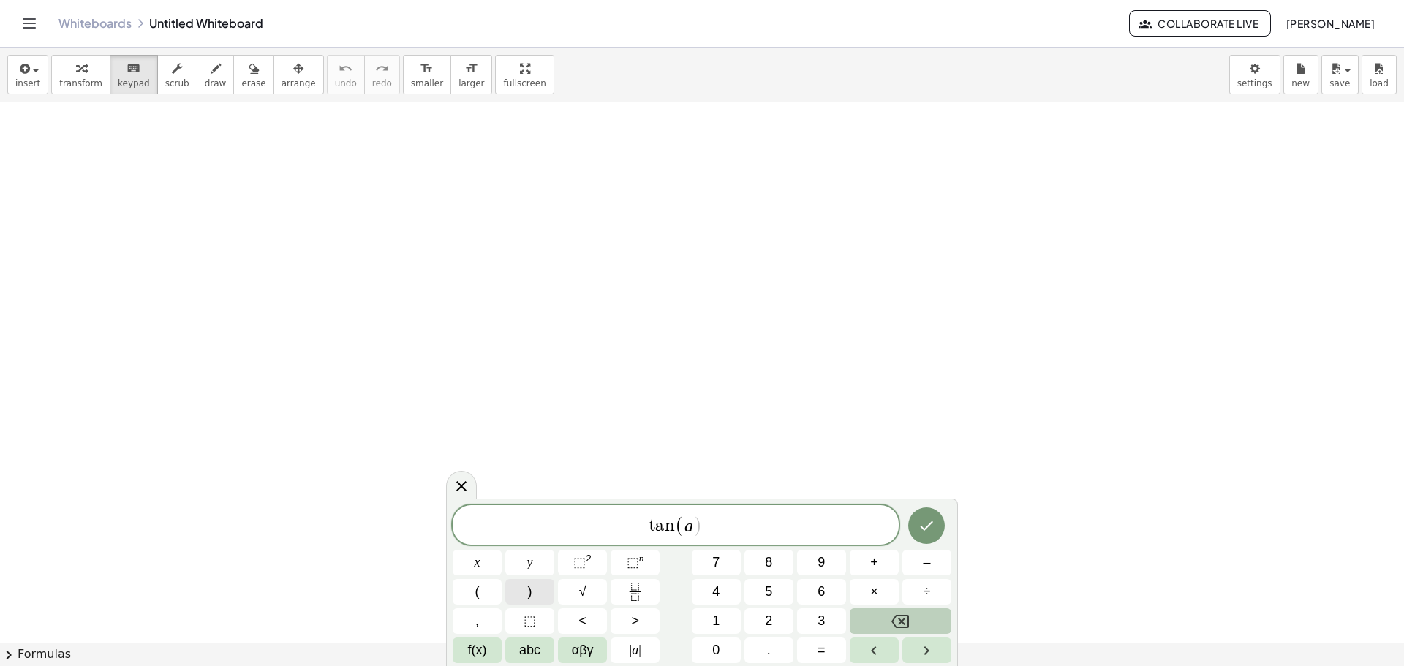
click at [523, 603] on button ")" at bounding box center [529, 592] width 49 height 26
click at [878, 592] on span "×" at bounding box center [874, 592] width 8 height 20
click at [489, 646] on button "f(x)" at bounding box center [477, 651] width 49 height 26
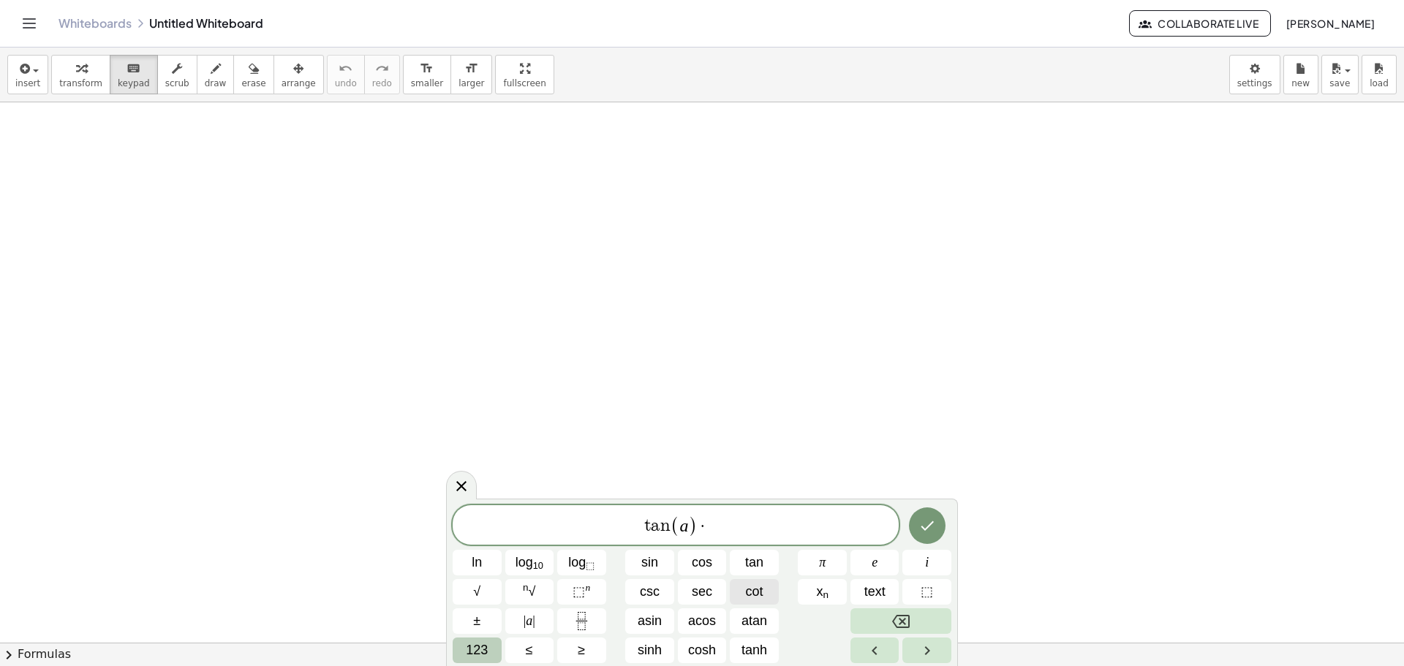
click at [742, 597] on button "cot" at bounding box center [754, 592] width 49 height 26
click at [477, 640] on button "123" at bounding box center [477, 651] width 49 height 26
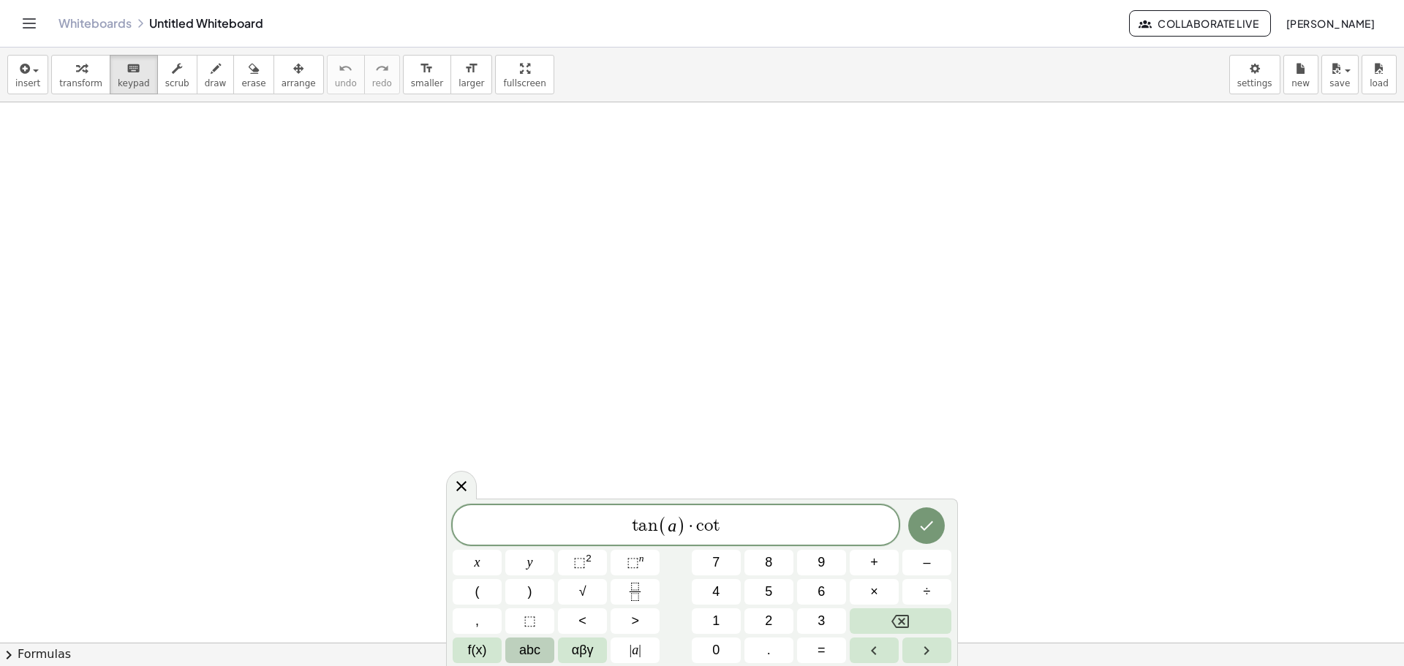
click at [516, 645] on button "abc" at bounding box center [529, 651] width 49 height 26
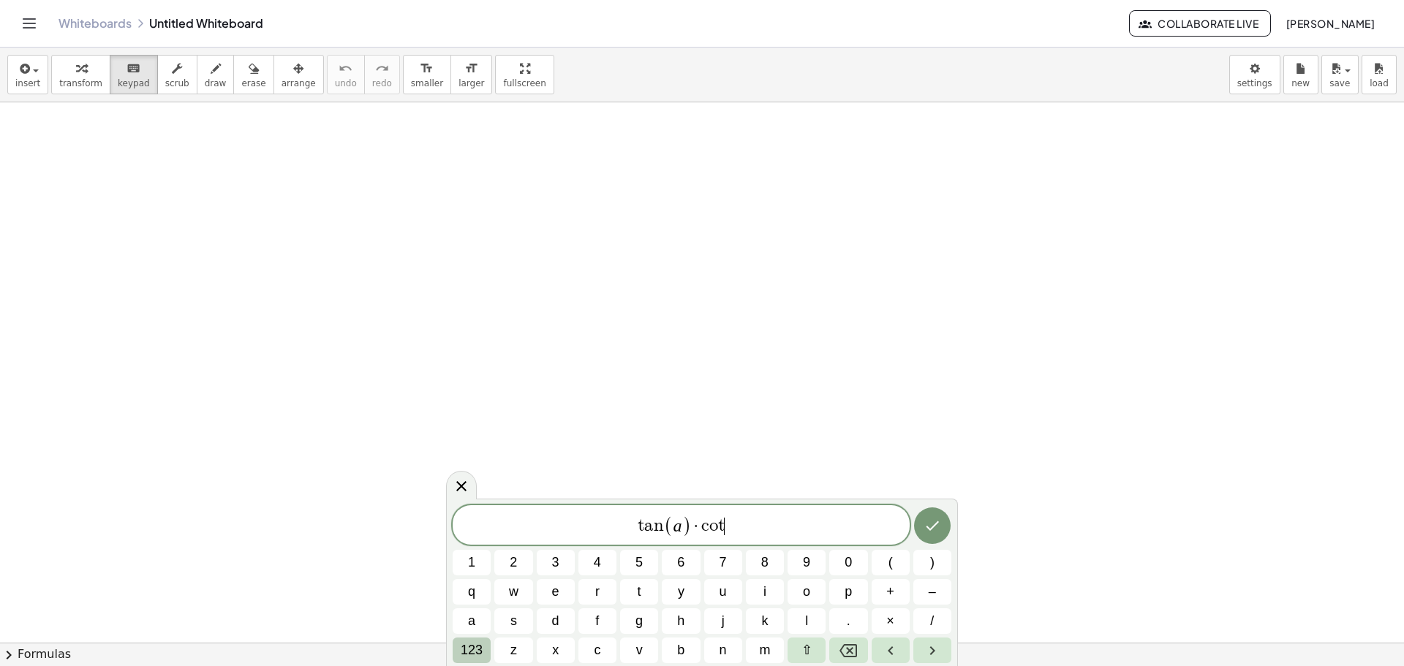
click at [472, 645] on span "123" at bounding box center [472, 651] width 22 height 20
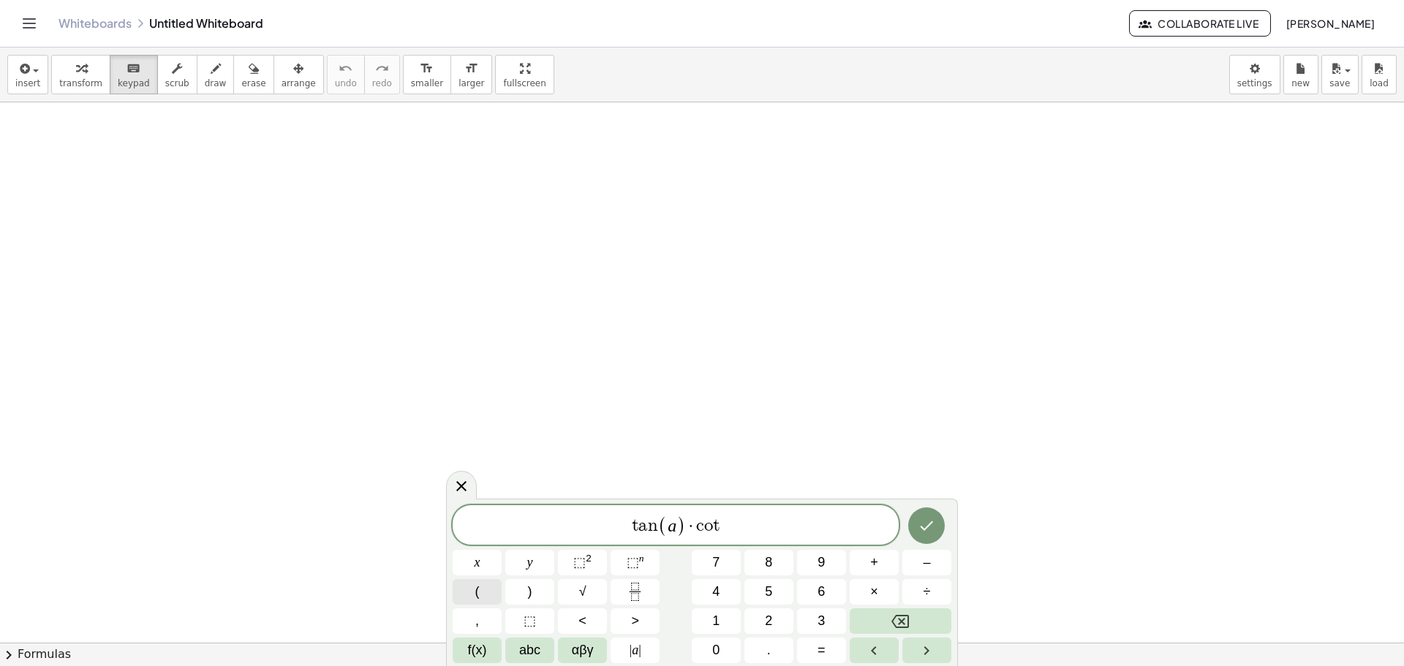
click at [485, 587] on button "(" at bounding box center [477, 592] width 49 height 26
click at [523, 643] on span "abc" at bounding box center [529, 651] width 21 height 20
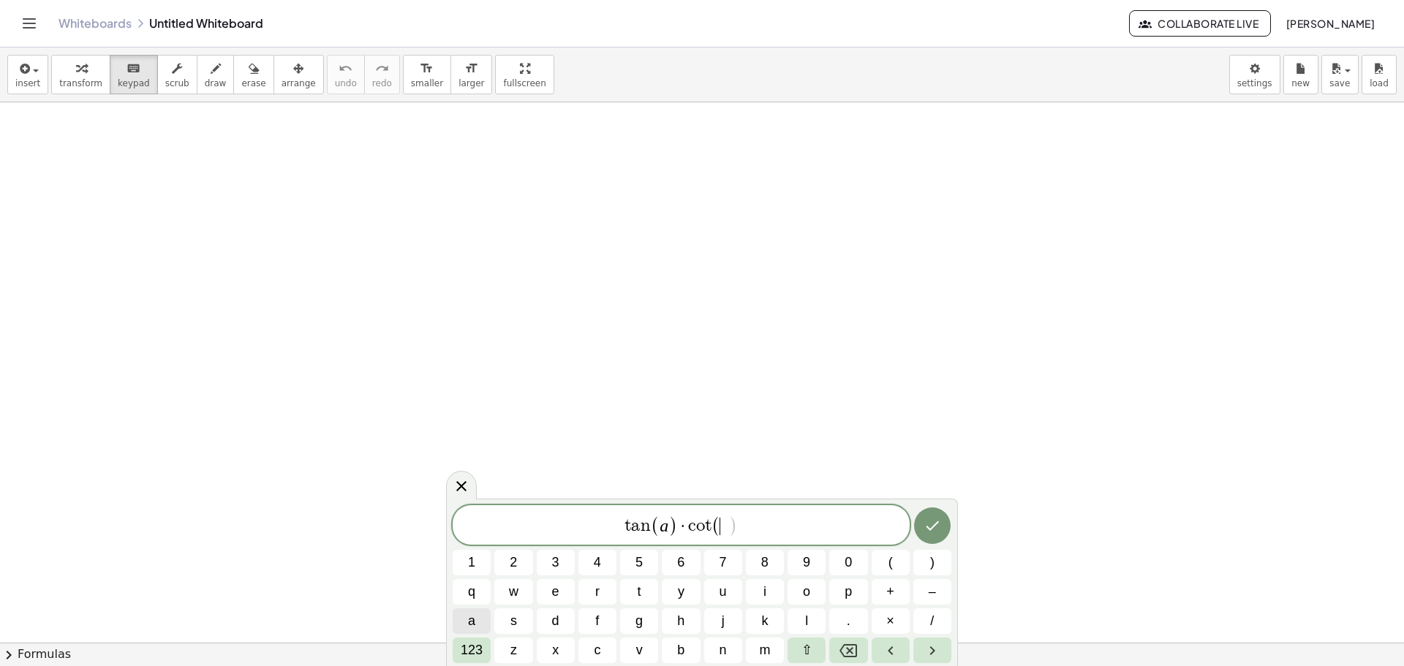
click at [481, 616] on button "a" at bounding box center [472, 622] width 38 height 26
click at [476, 652] on span "123" at bounding box center [472, 651] width 22 height 20
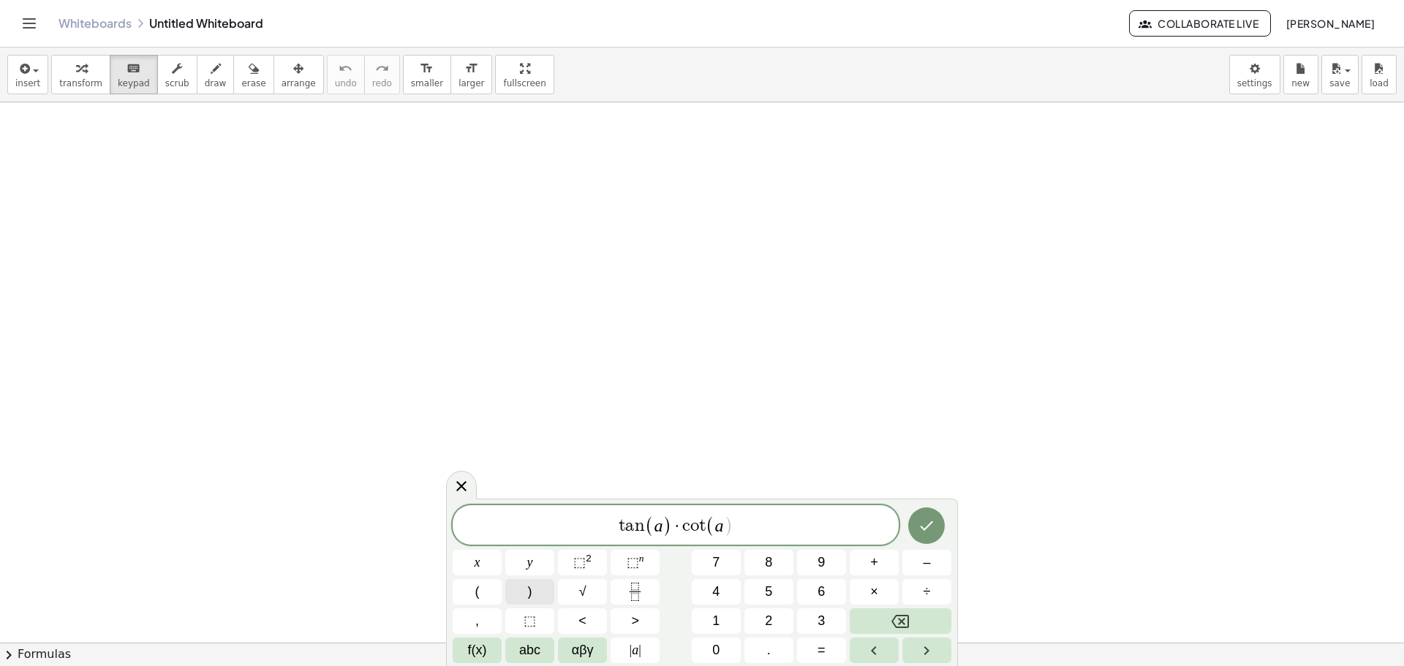
click at [525, 599] on button ")" at bounding box center [529, 592] width 49 height 26
click at [816, 651] on button "=" at bounding box center [821, 651] width 49 height 26
click at [473, 657] on span "f(x)" at bounding box center [477, 651] width 19 height 20
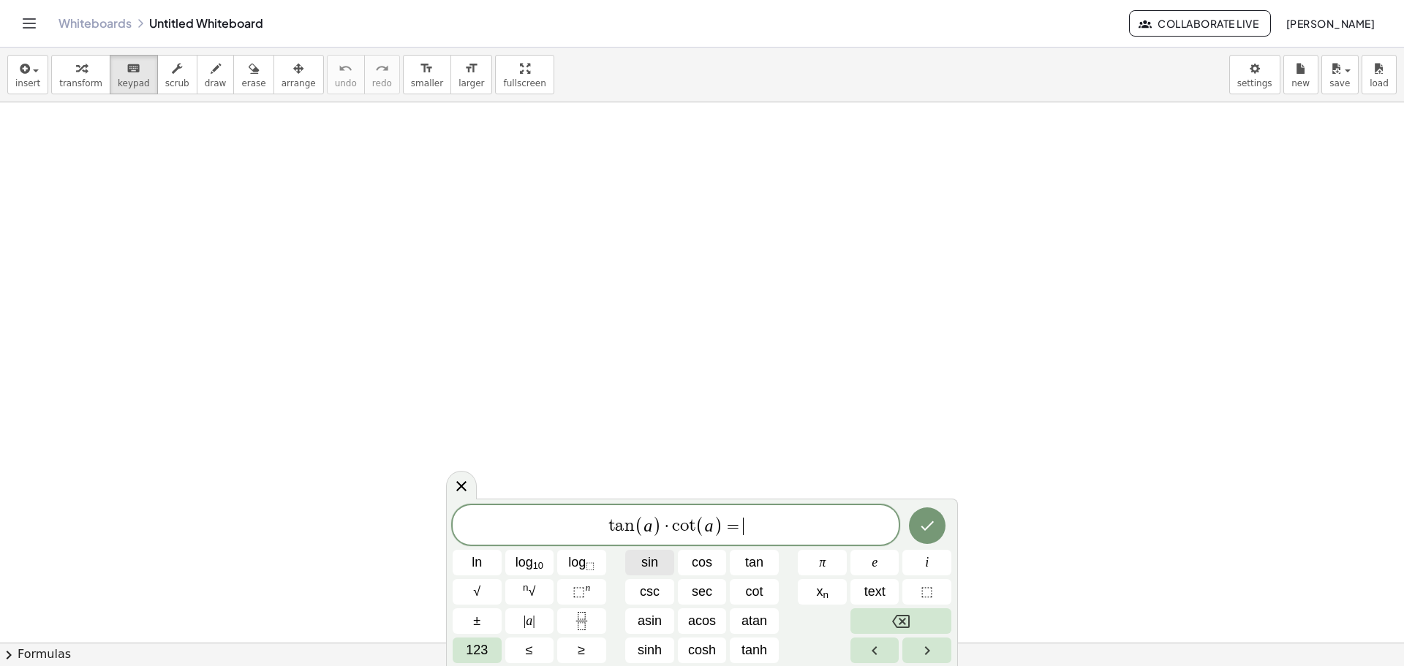
click at [645, 563] on span "sin" at bounding box center [649, 563] width 17 height 20
click at [480, 655] on span "123" at bounding box center [477, 651] width 22 height 20
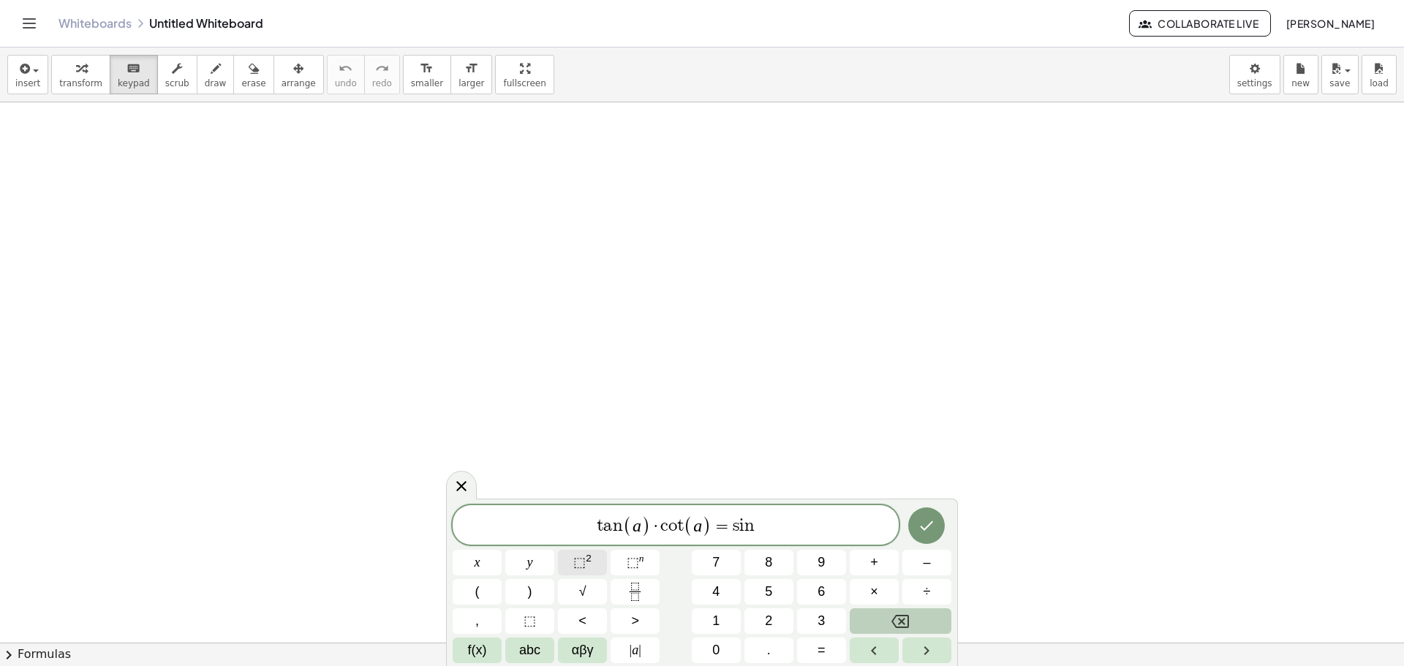
click at [580, 572] on span "⬚ 2" at bounding box center [582, 563] width 18 height 20
click at [472, 586] on button "(" at bounding box center [477, 592] width 49 height 26
click at [511, 648] on button "abc" at bounding box center [529, 651] width 49 height 26
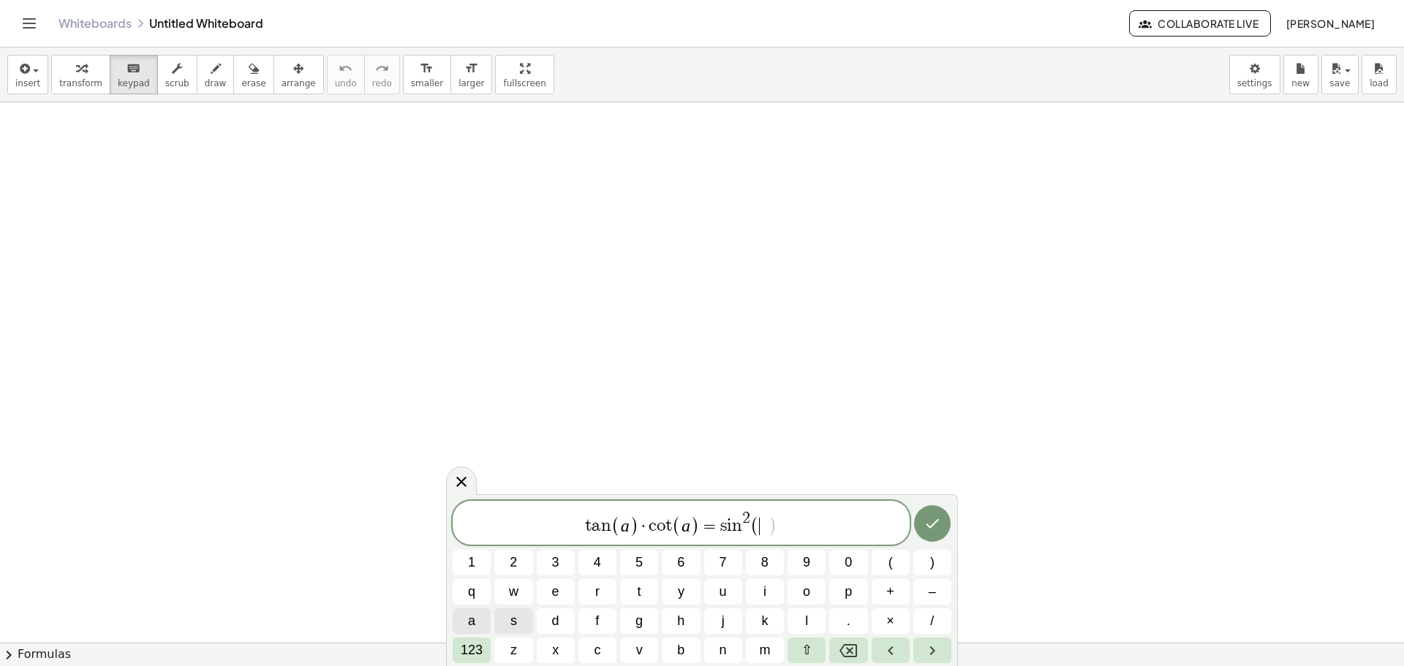
click at [484, 624] on button "a" at bounding box center [472, 622] width 38 height 26
click at [482, 649] on span "123" at bounding box center [472, 651] width 22 height 20
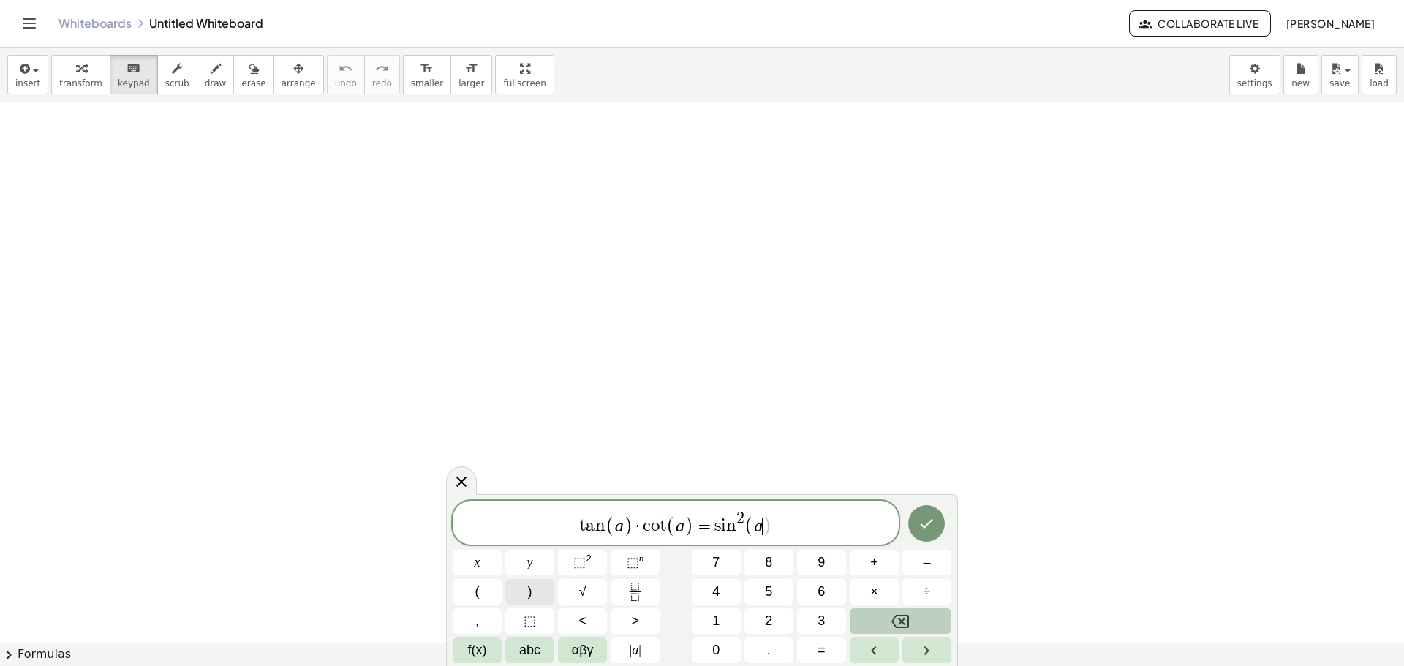
click at [528, 598] on span ")" at bounding box center [530, 592] width 4 height 20
click at [869, 571] on button "+" at bounding box center [874, 563] width 49 height 26
click at [529, 643] on span "abc" at bounding box center [529, 651] width 21 height 20
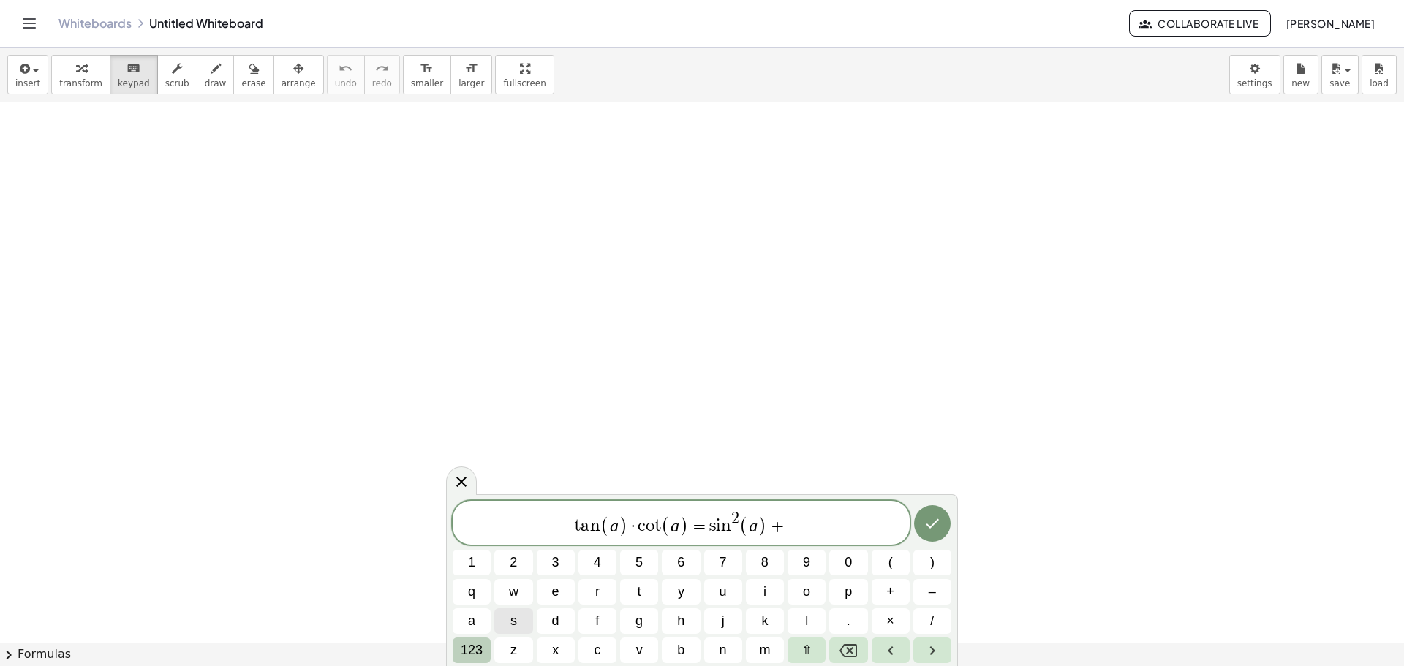
click at [487, 644] on button "123" at bounding box center [472, 651] width 38 height 26
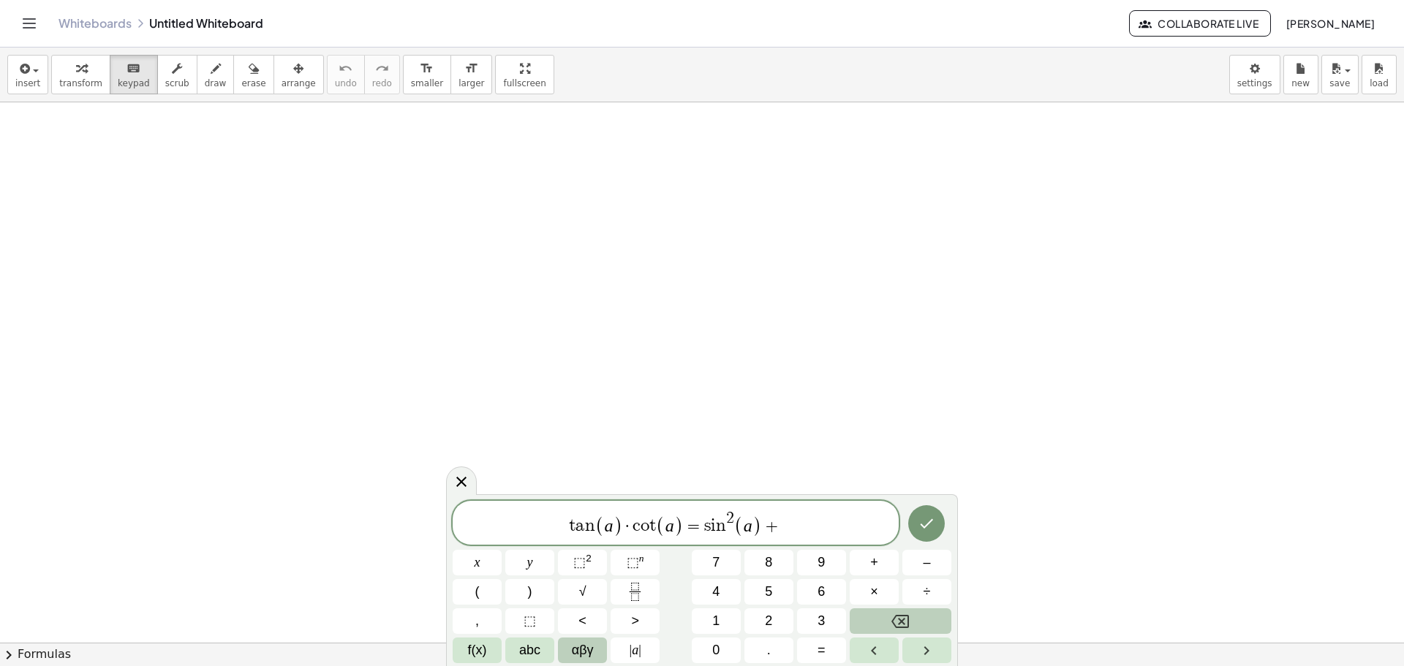
click at [576, 652] on span "αβγ" at bounding box center [583, 651] width 22 height 20
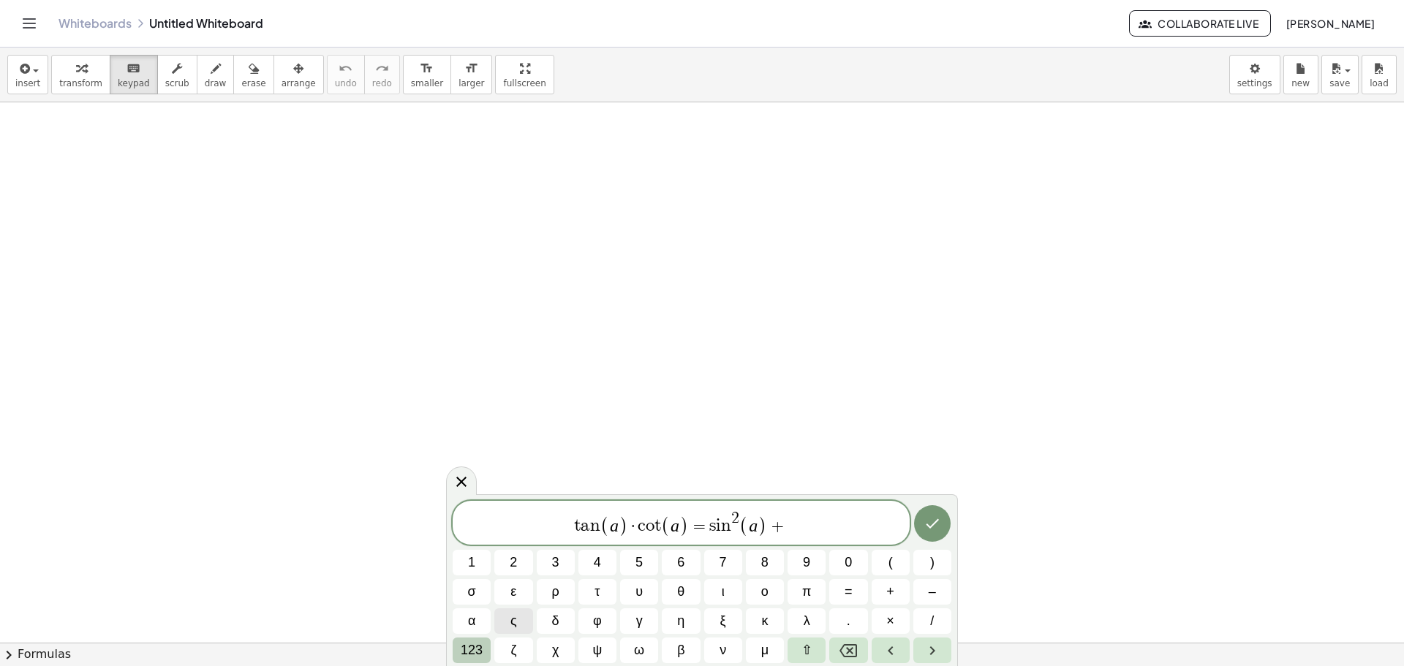
click at [483, 645] on button "123" at bounding box center [472, 651] width 38 height 26
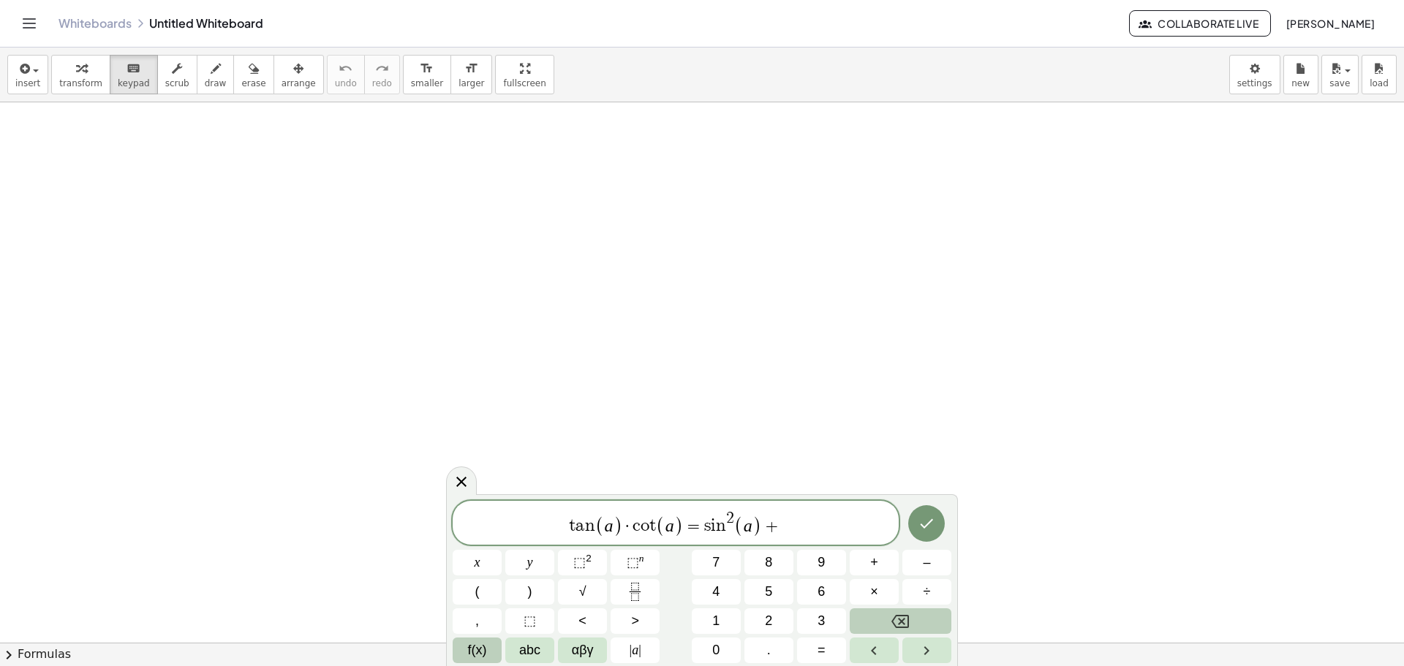
click at [483, 645] on span "f(x)" at bounding box center [477, 651] width 19 height 20
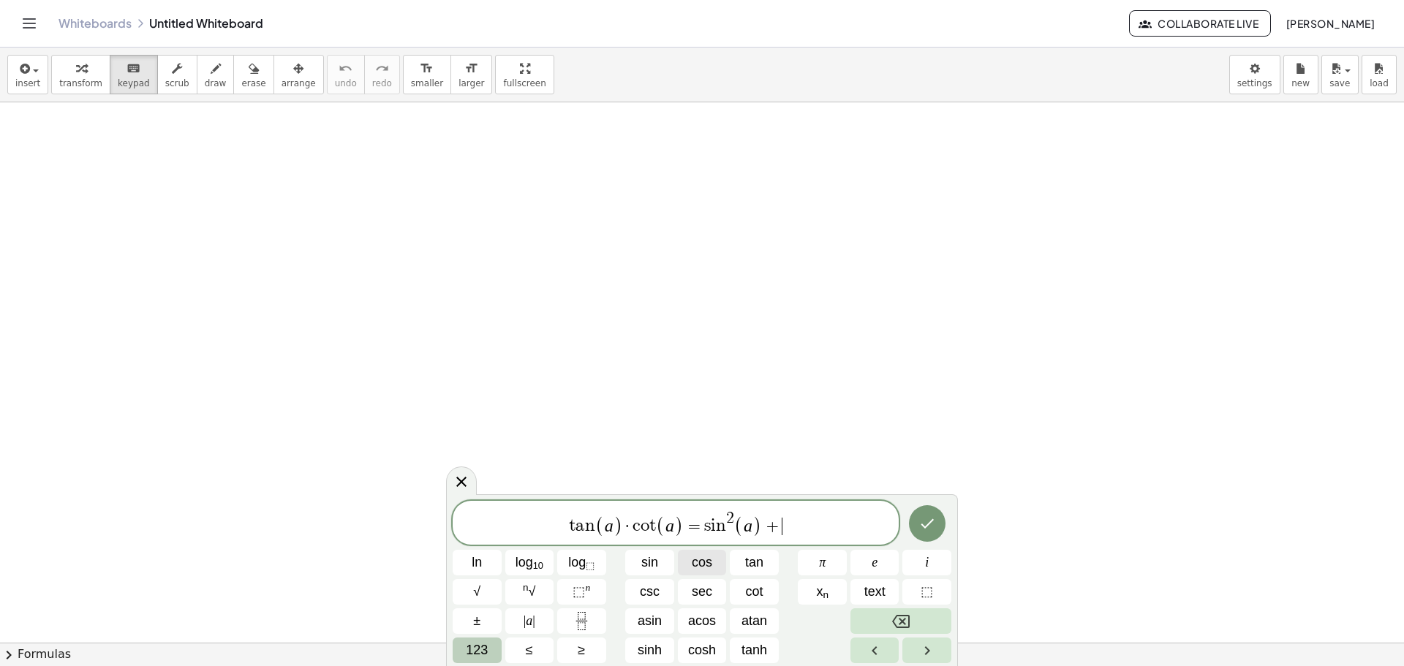
click at [707, 565] on span "cos" at bounding box center [702, 563] width 20 height 20
click at [478, 648] on span "123" at bounding box center [477, 651] width 22 height 20
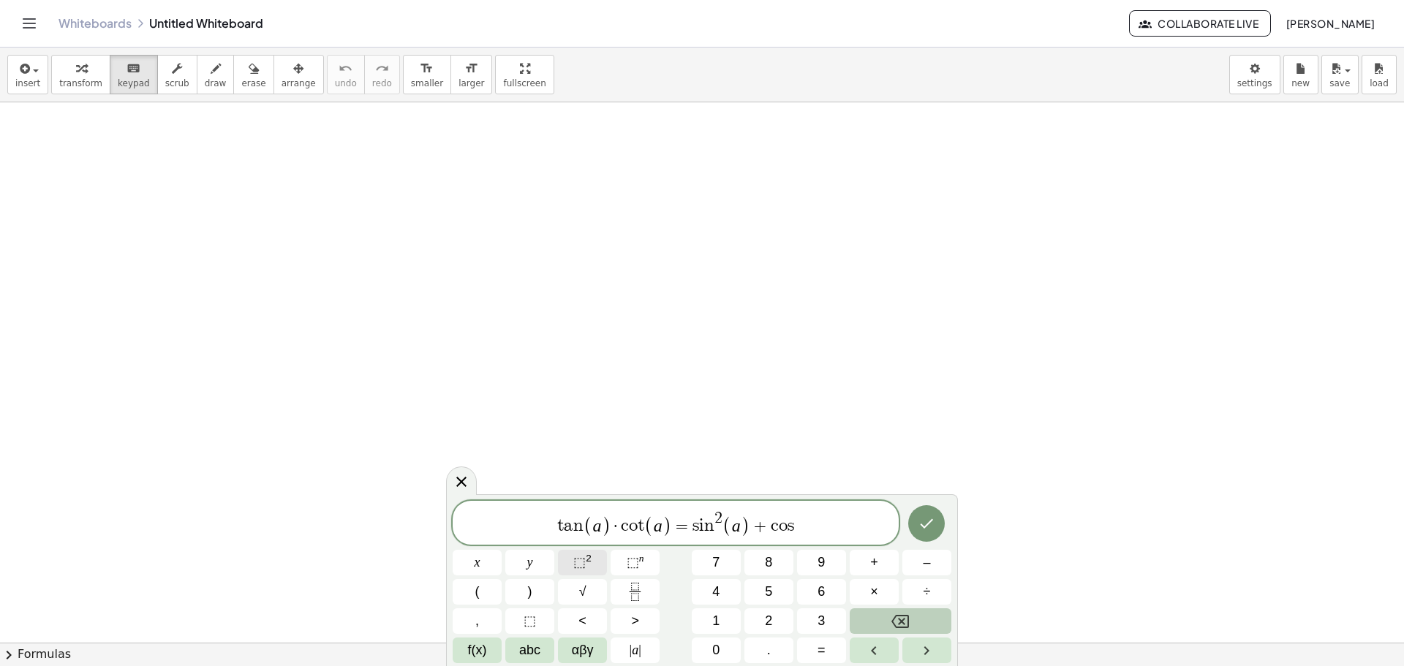
click at [577, 569] on span "⬚" at bounding box center [579, 562] width 12 height 15
click at [480, 592] on button "(" at bounding box center [477, 592] width 49 height 26
click at [506, 647] on button "abc" at bounding box center [529, 651] width 49 height 26
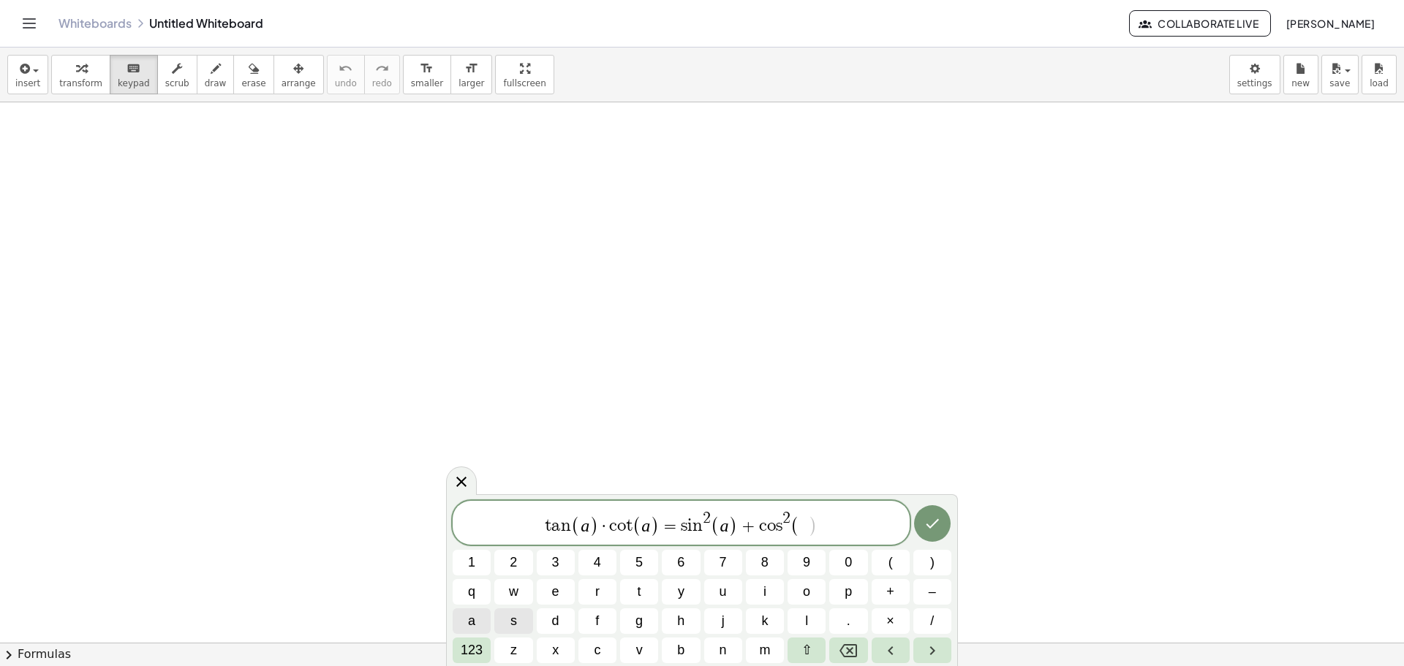
click at [480, 622] on button "a" at bounding box center [472, 622] width 38 height 26
click at [485, 648] on button "123" at bounding box center [472, 651] width 38 height 26
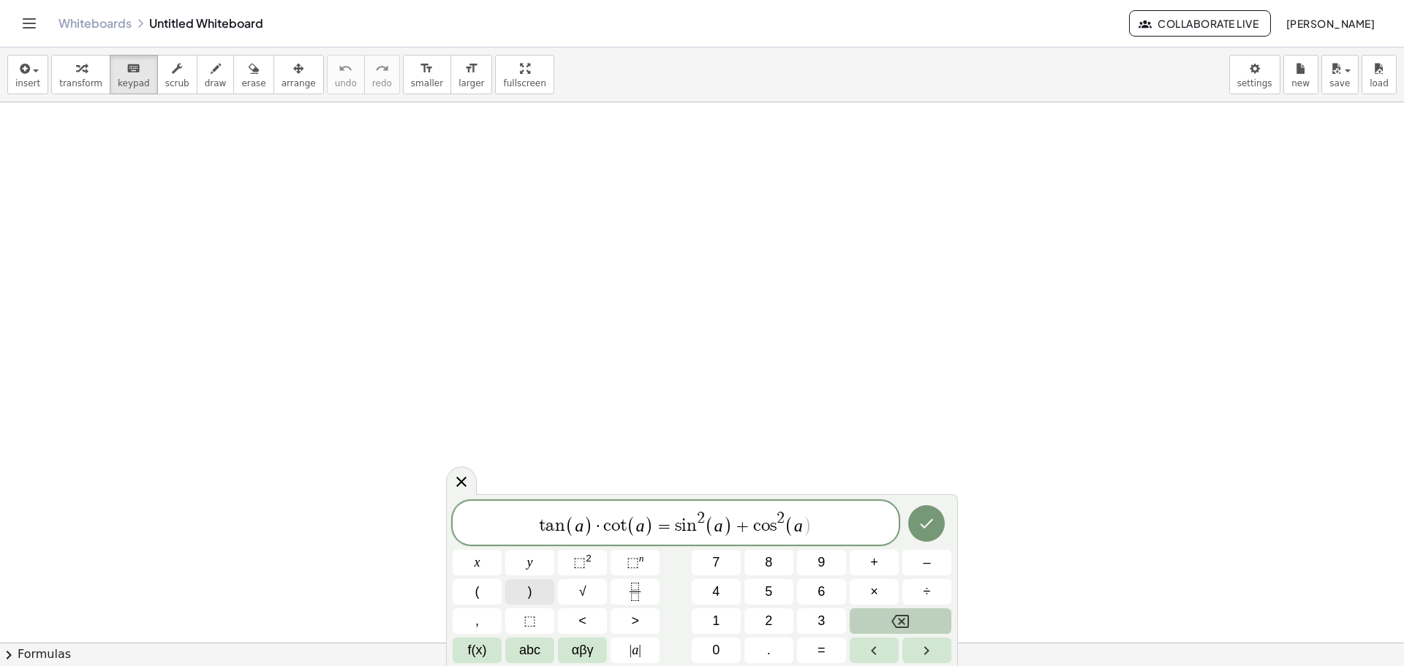
click at [521, 596] on button ")" at bounding box center [529, 592] width 49 height 26
click at [916, 525] on button "Done" at bounding box center [926, 523] width 37 height 37
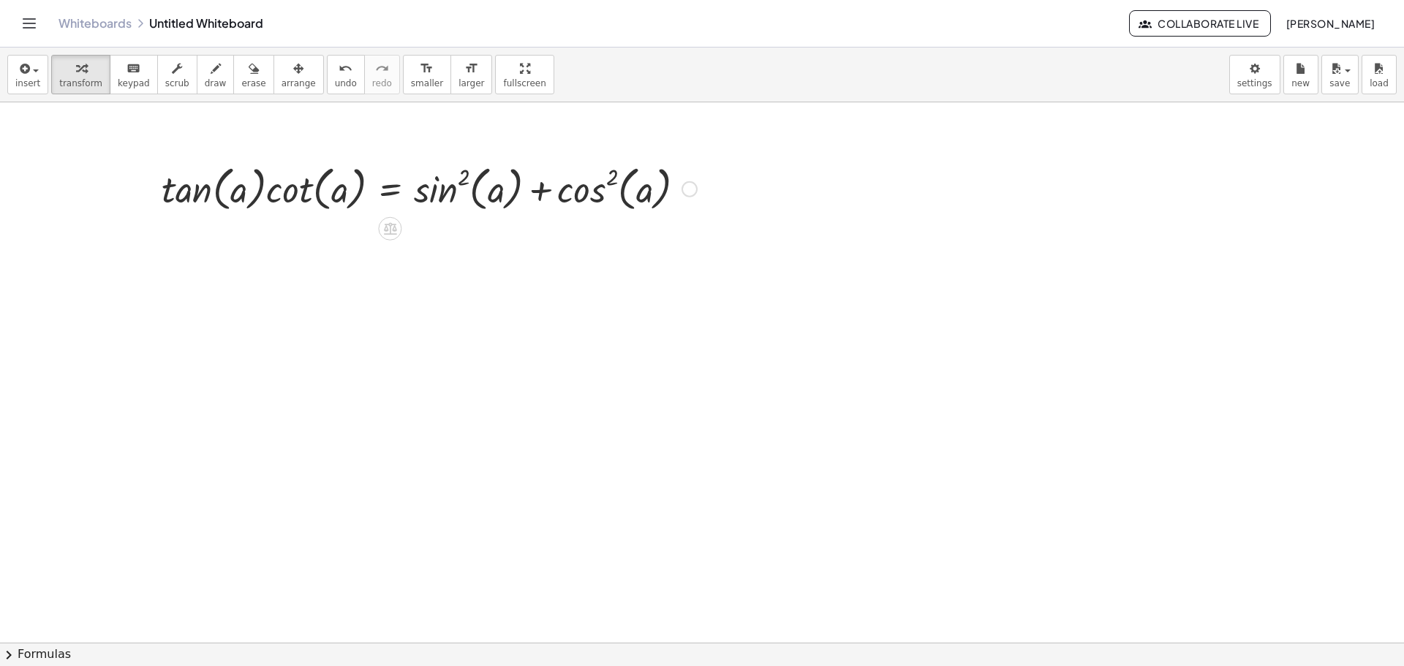
click at [397, 190] on div at bounding box center [429, 188] width 550 height 56
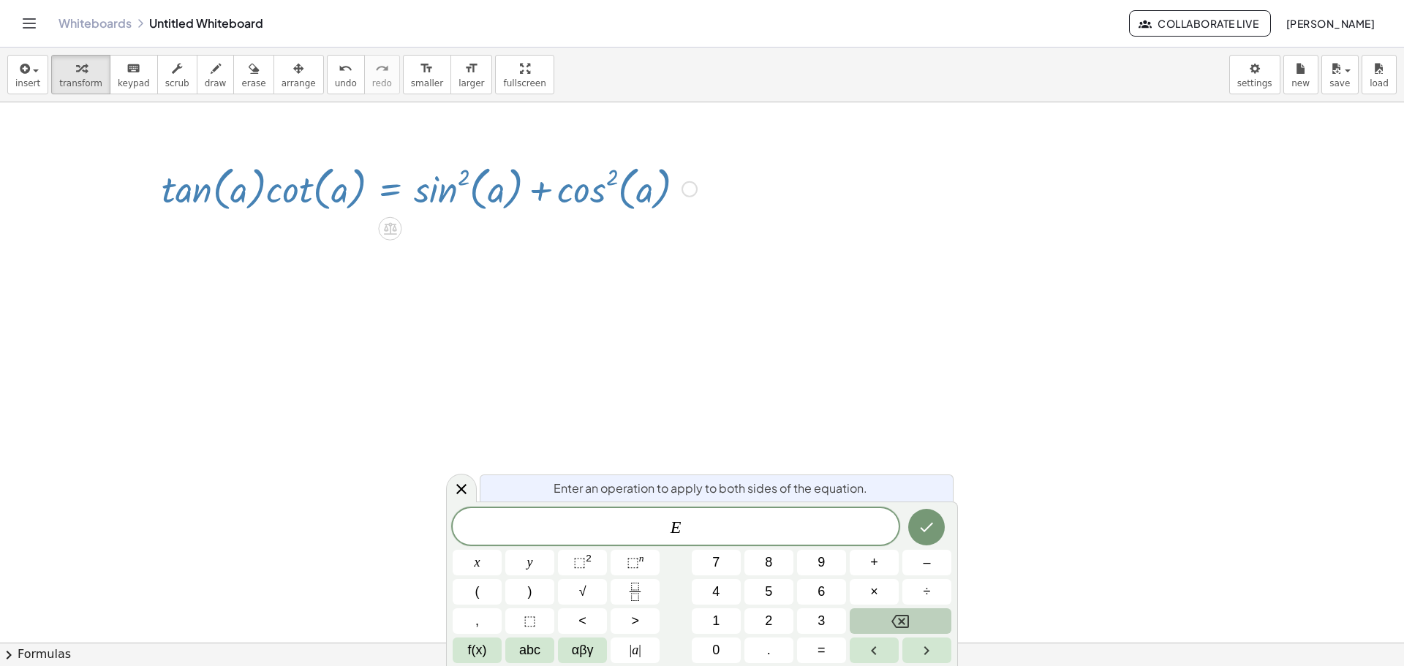
click at [397, 190] on div at bounding box center [429, 188] width 550 height 56
click at [935, 513] on button "Done" at bounding box center [926, 527] width 37 height 37
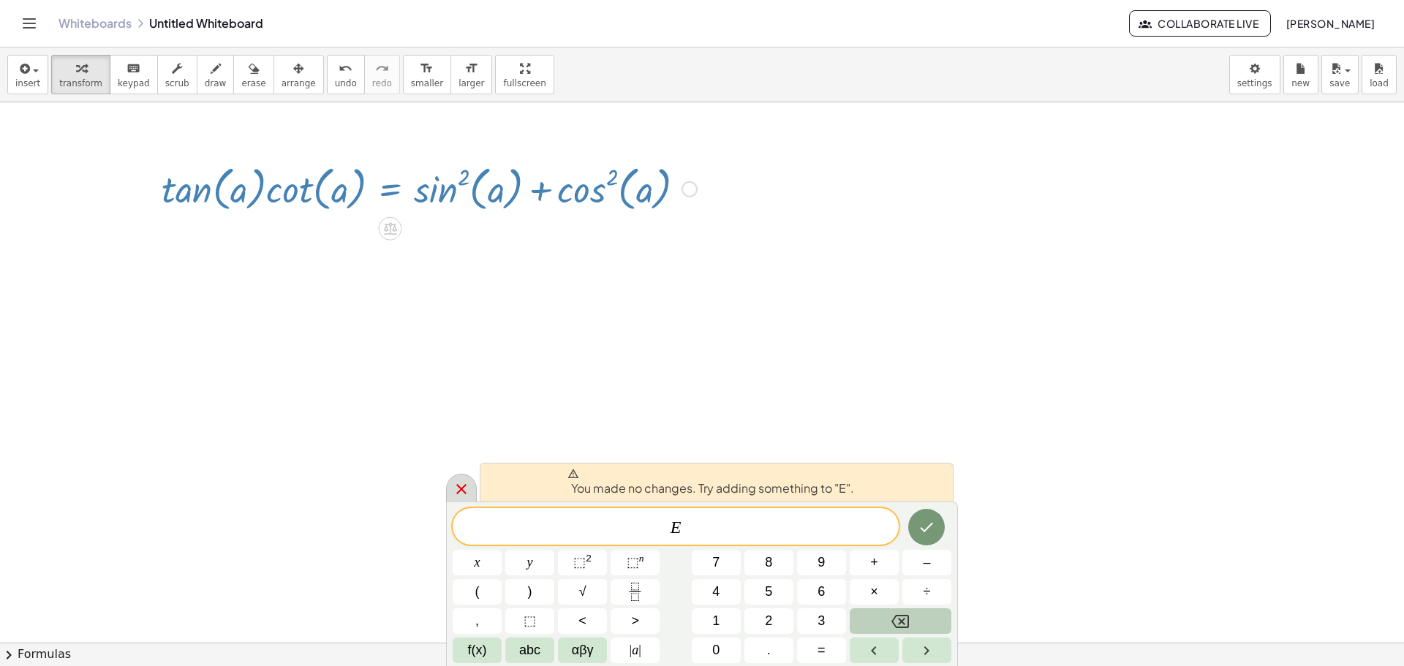
click at [470, 492] on icon at bounding box center [462, 490] width 18 height 18
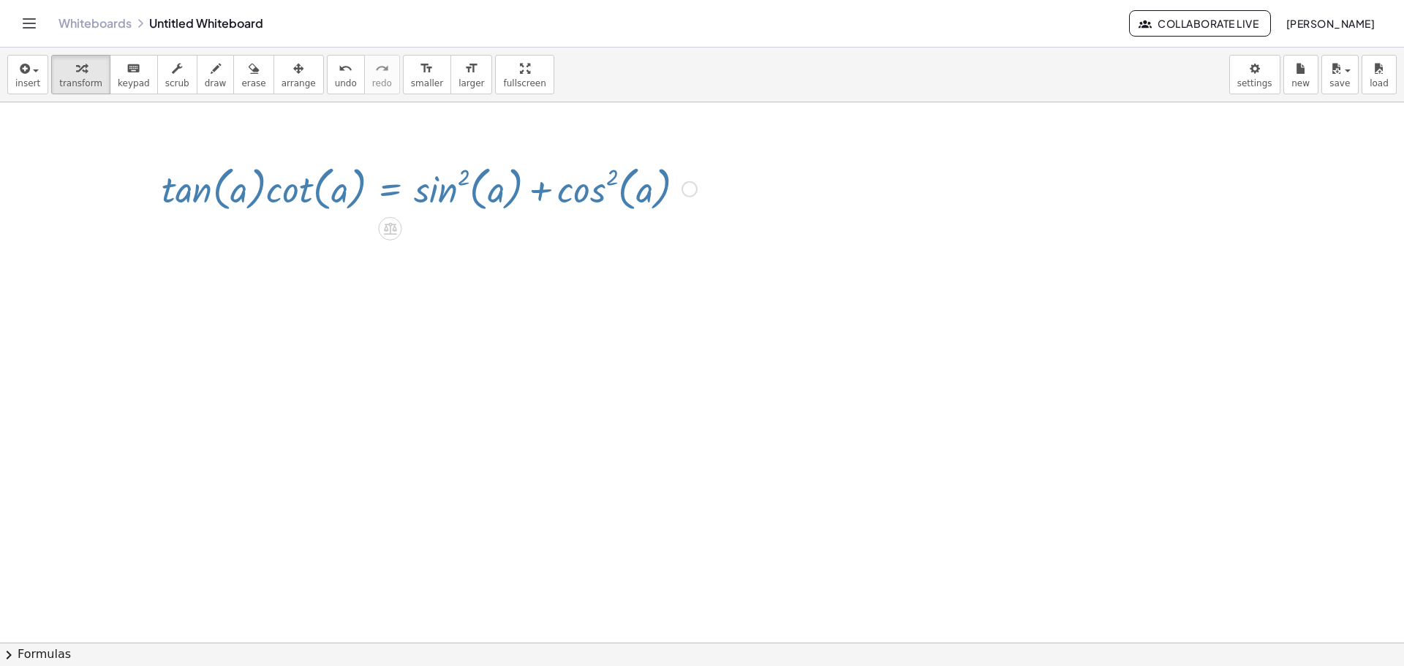
click at [401, 197] on div at bounding box center [429, 188] width 550 height 56
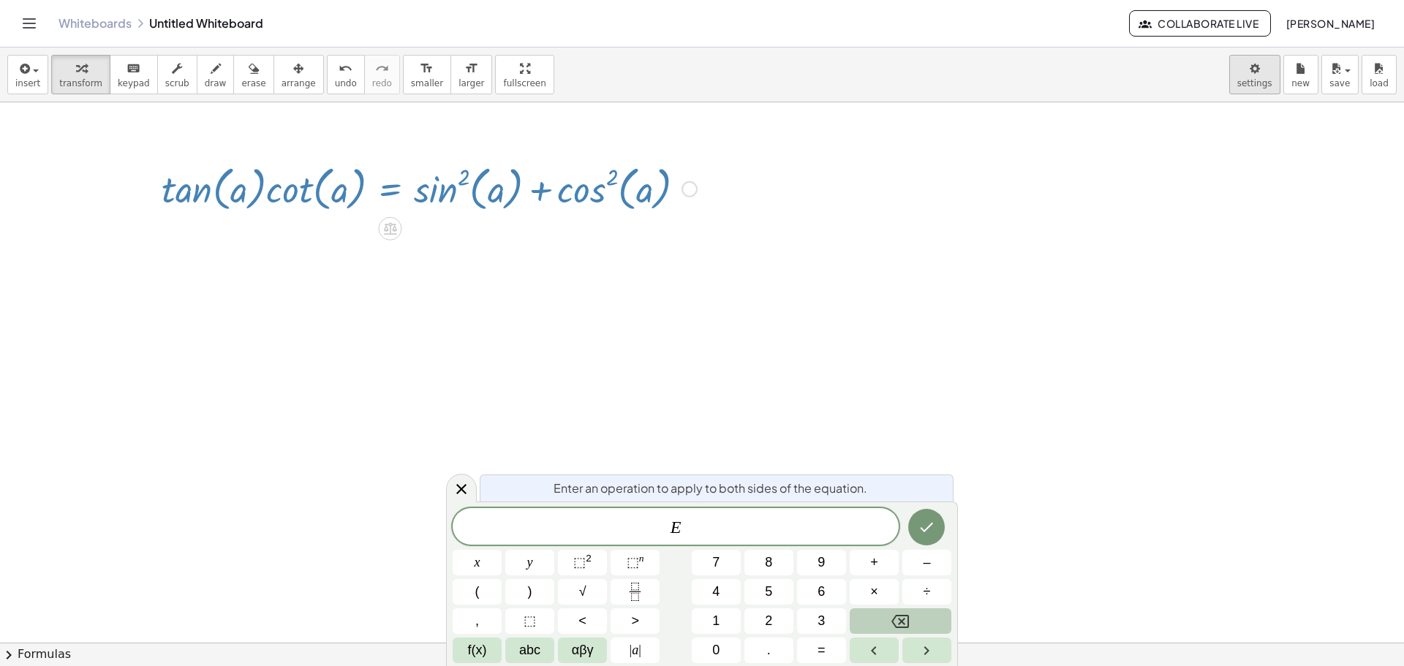
click at [1268, 75] on body "Graspable Math Activities Whiteboards Classes Account v1.30.1 | Privacy policy …" at bounding box center [702, 333] width 1404 height 666
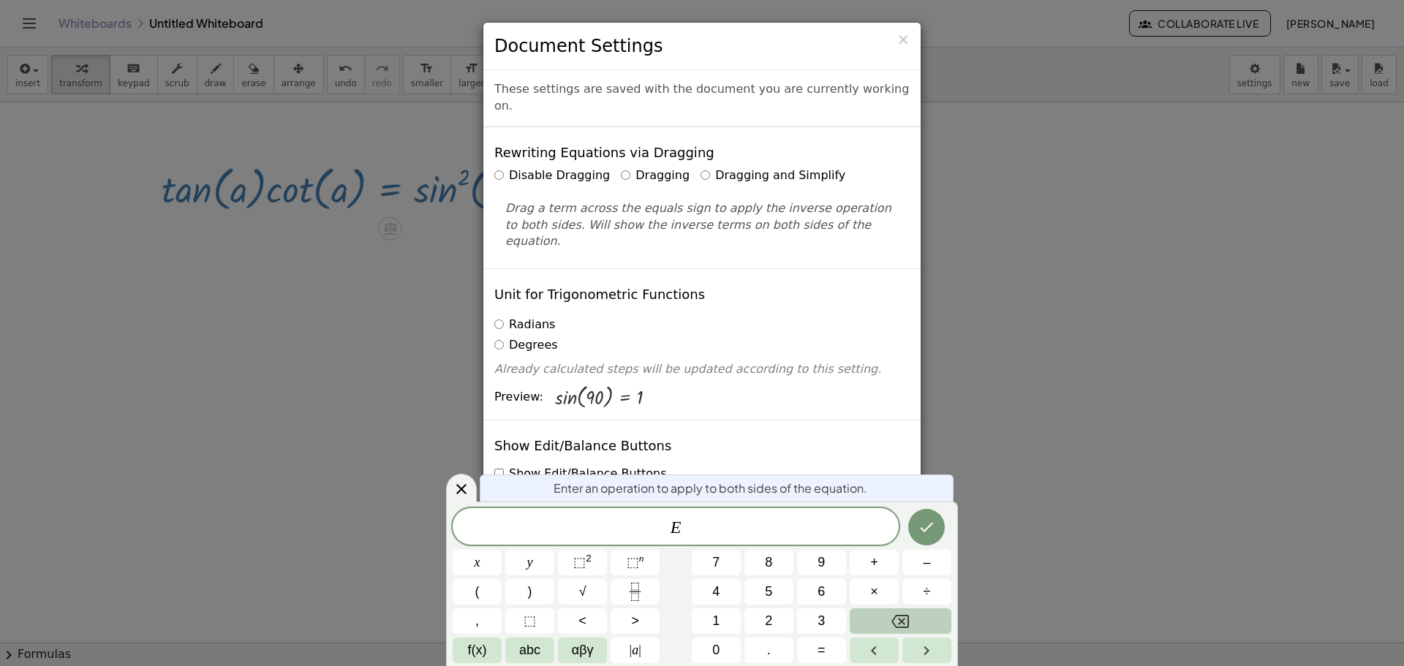
click at [701, 167] on label "Dragging and Simplify" at bounding box center [773, 175] width 145 height 17
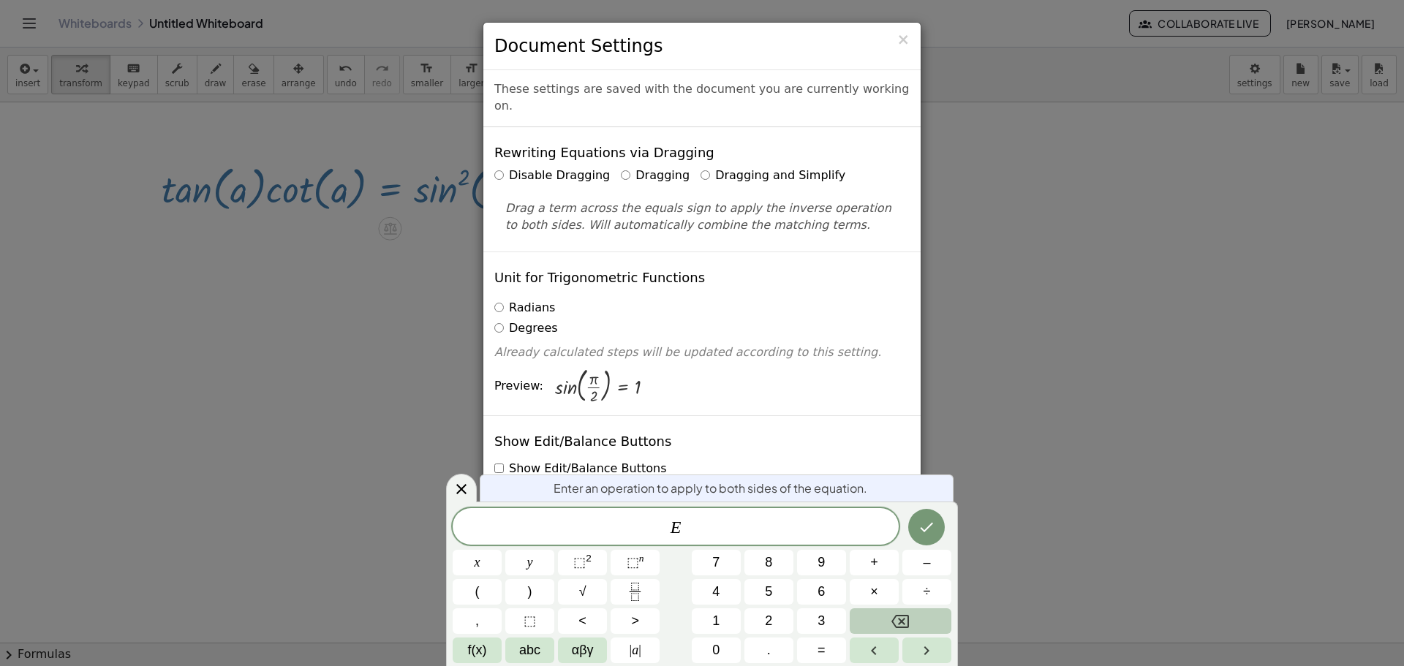
click at [500, 320] on label "Degrees" at bounding box center [526, 328] width 64 height 17
click at [499, 320] on label "Degrees" at bounding box center [526, 328] width 64 height 17
click at [933, 516] on button "Done" at bounding box center [926, 527] width 37 height 37
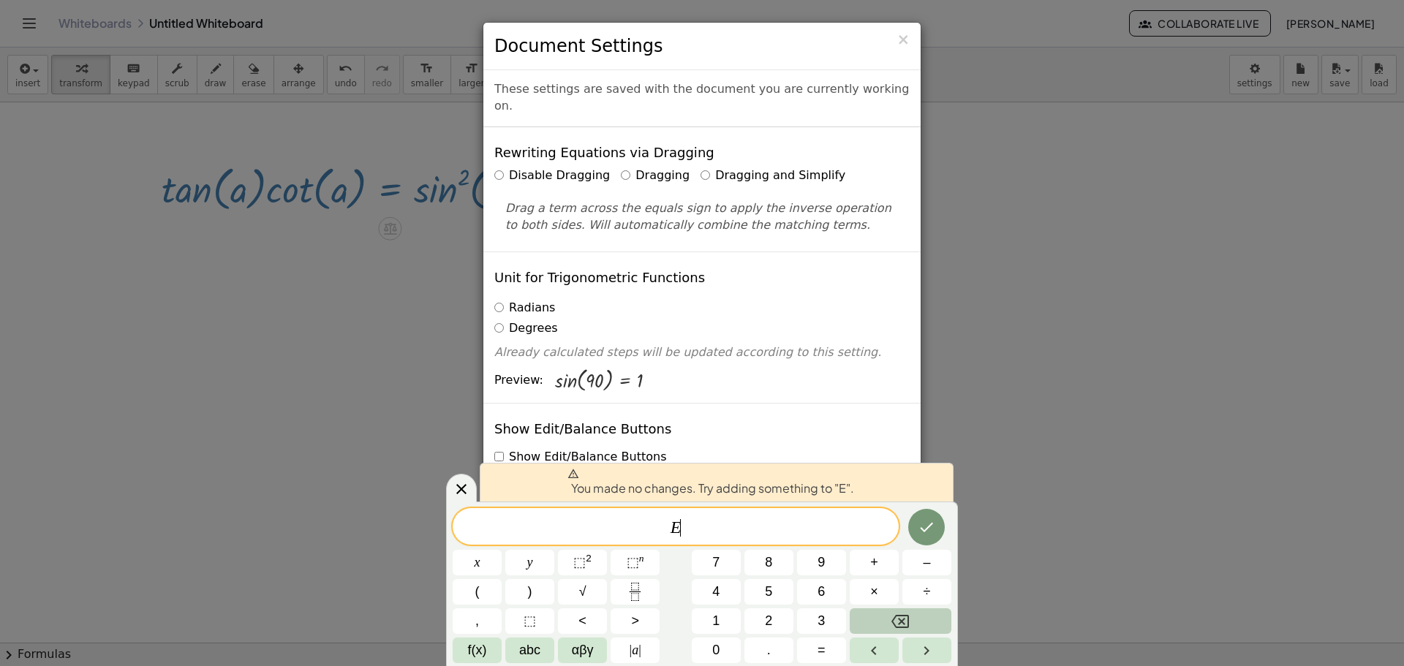
drag, startPoint x: 453, startPoint y: 497, endPoint x: 541, endPoint y: 501, distance: 87.1
click at [454, 496] on icon at bounding box center [462, 490] width 18 height 18
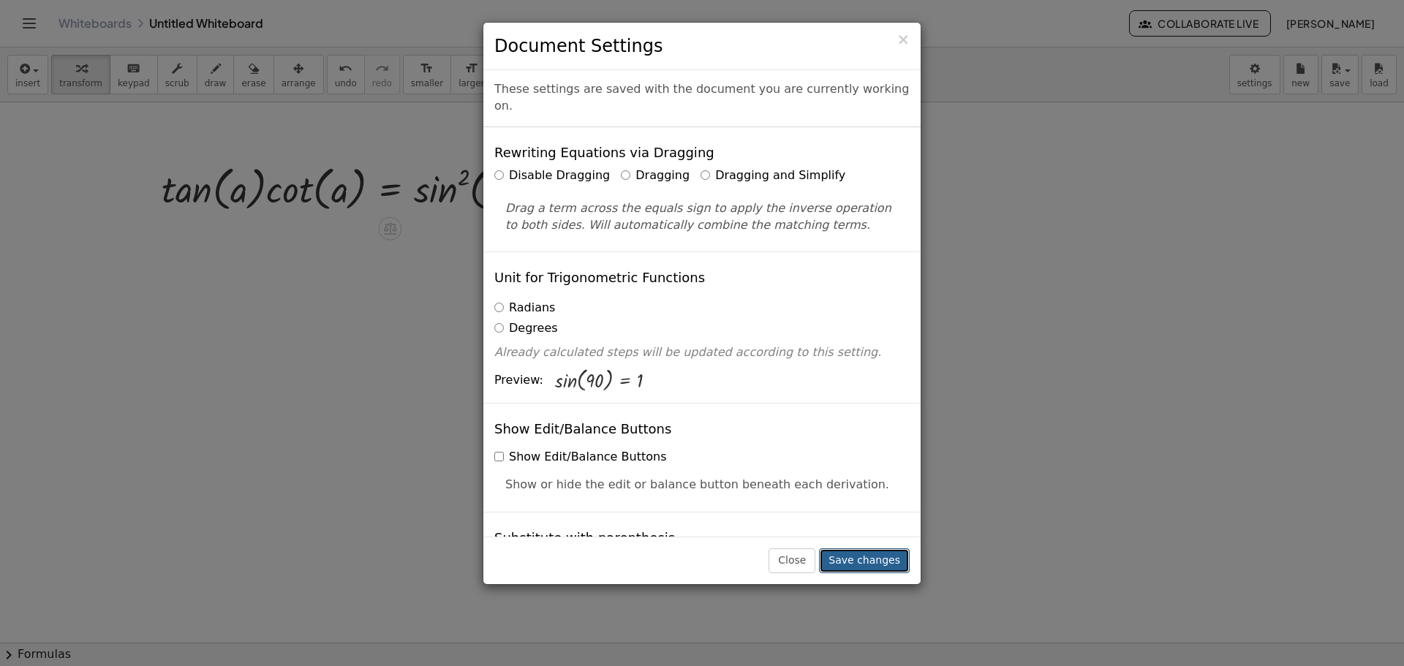
click at [867, 563] on button "Save changes" at bounding box center [864, 561] width 91 height 25
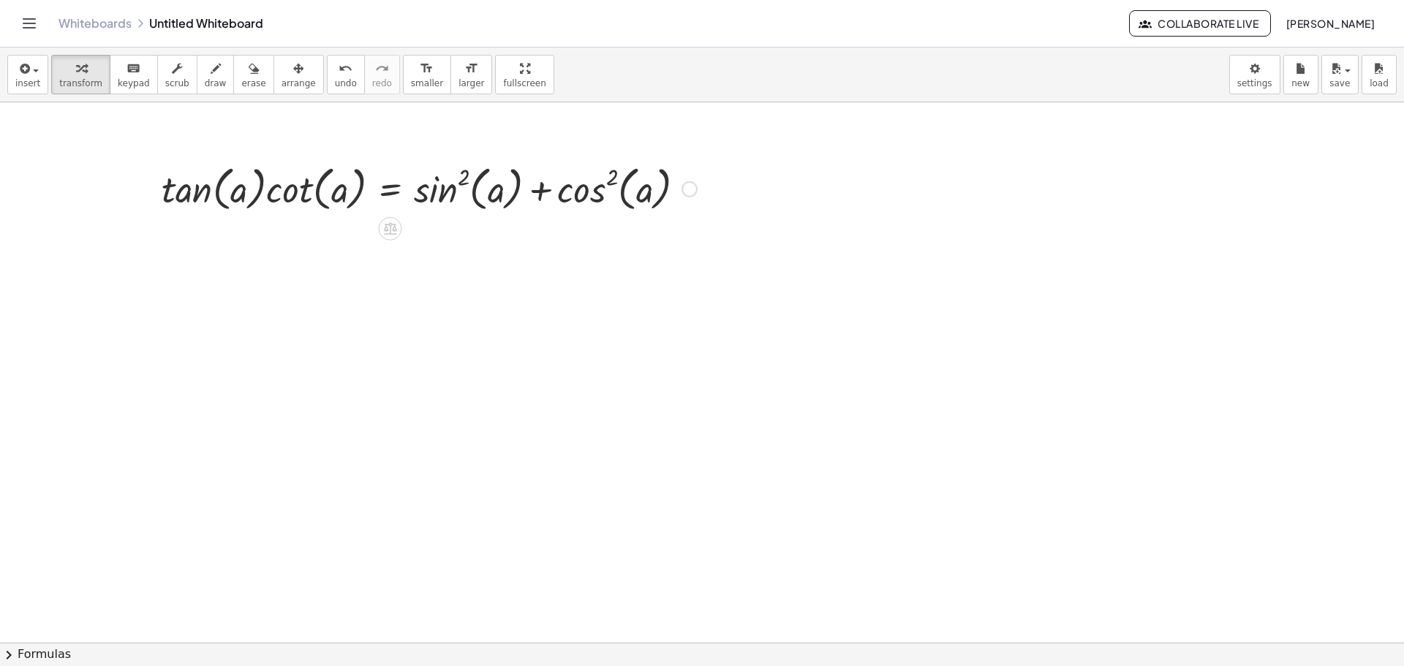
click at [396, 205] on div at bounding box center [429, 188] width 550 height 56
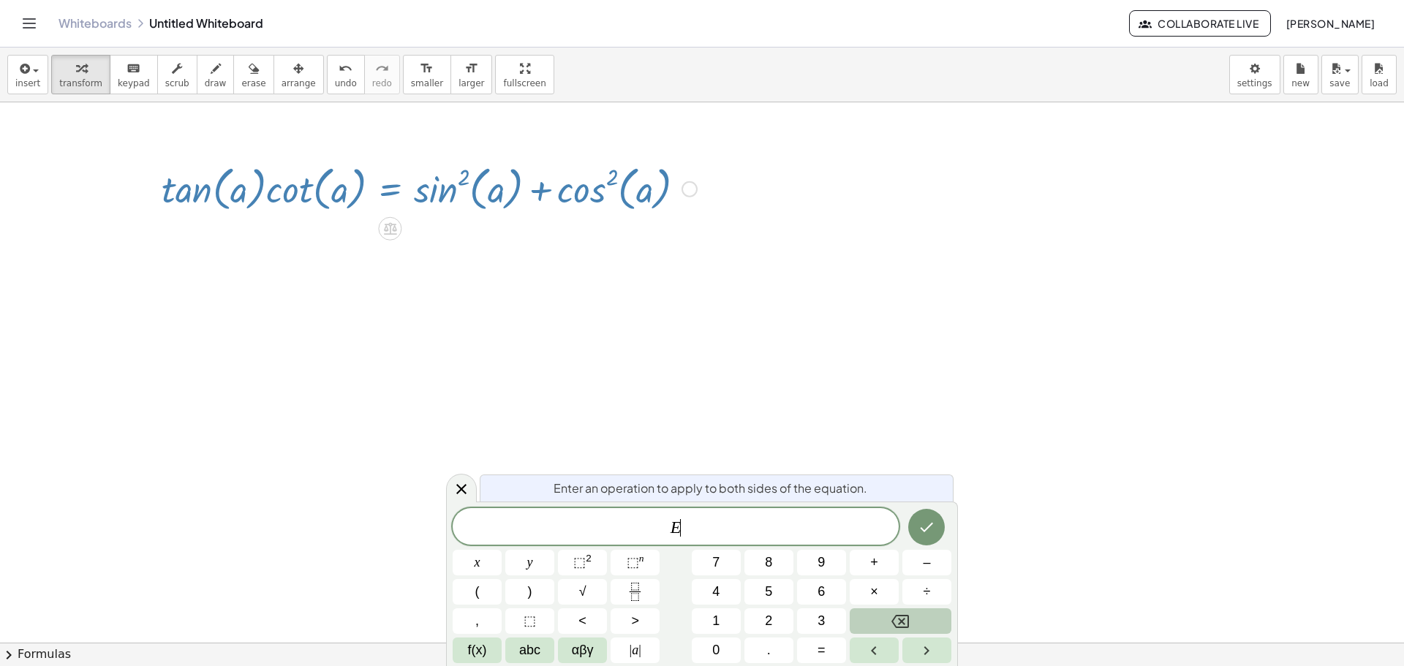
scroll to position [1, 0]
click at [392, 193] on div at bounding box center [429, 188] width 550 height 56
click at [459, 488] on icon at bounding box center [462, 490] width 18 height 18
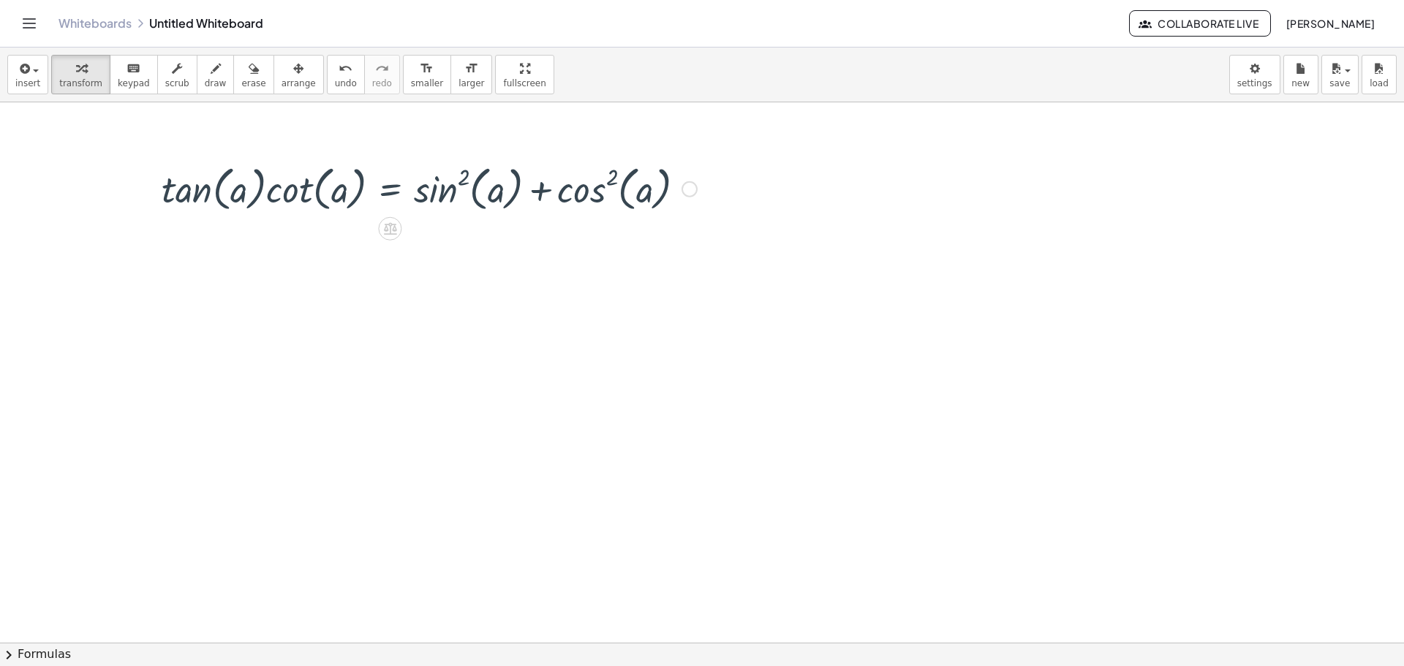
click at [265, 183] on div at bounding box center [429, 188] width 550 height 56
click at [269, 193] on div at bounding box center [429, 188] width 550 height 56
click at [261, 192] on div at bounding box center [429, 188] width 550 height 56
click at [483, 181] on div at bounding box center [429, 188] width 550 height 56
click at [443, 189] on div at bounding box center [429, 188] width 550 height 56
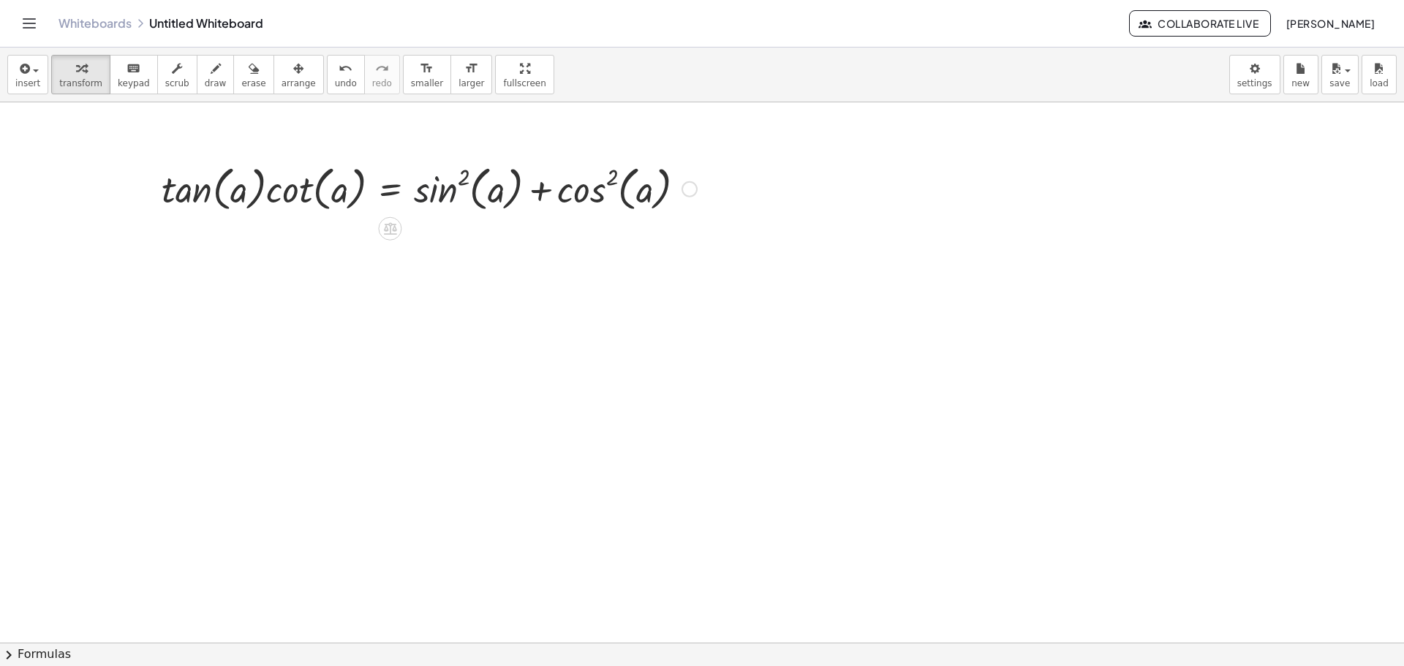
drag, startPoint x: 559, startPoint y: 191, endPoint x: 551, endPoint y: 190, distance: 7.4
click at [558, 191] on div at bounding box center [429, 188] width 550 height 56
click at [546, 189] on div at bounding box center [429, 188] width 550 height 56
click at [542, 189] on div at bounding box center [429, 188] width 550 height 56
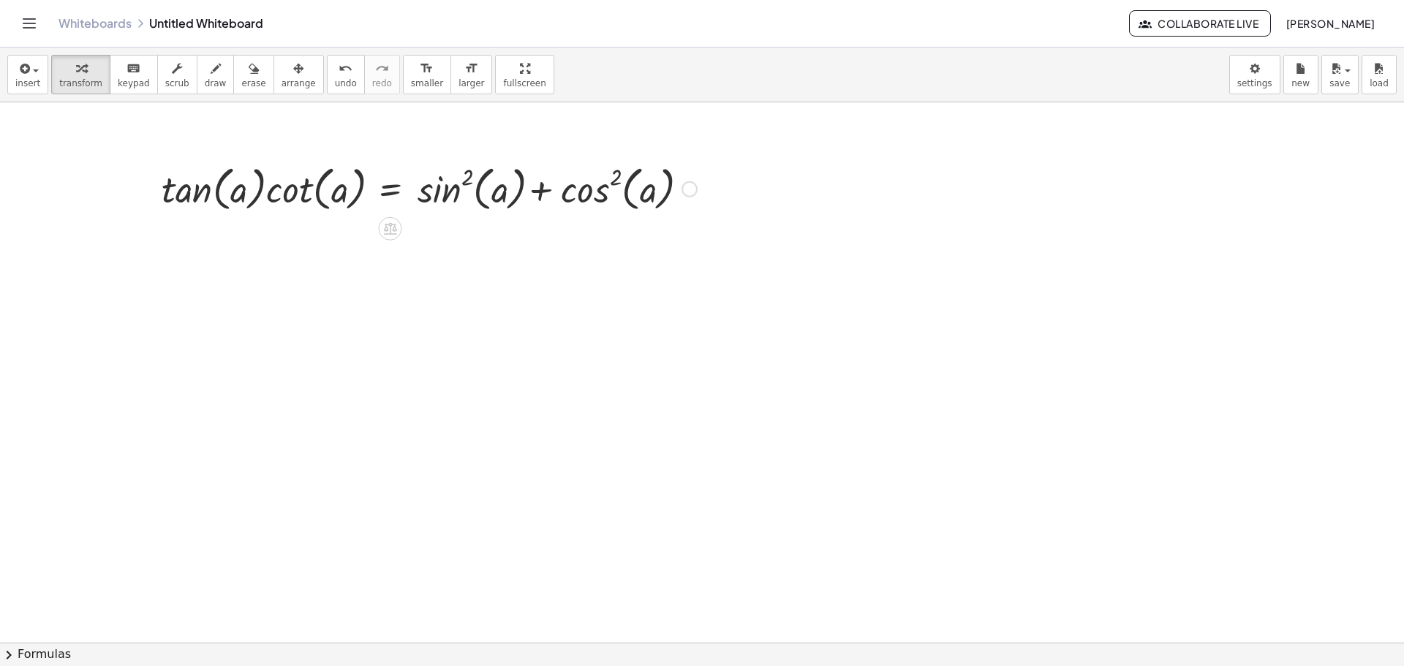
click at [542, 189] on div at bounding box center [429, 188] width 550 height 56
click at [45, 647] on button "chevron_right Formulas" at bounding box center [702, 654] width 1404 height 23
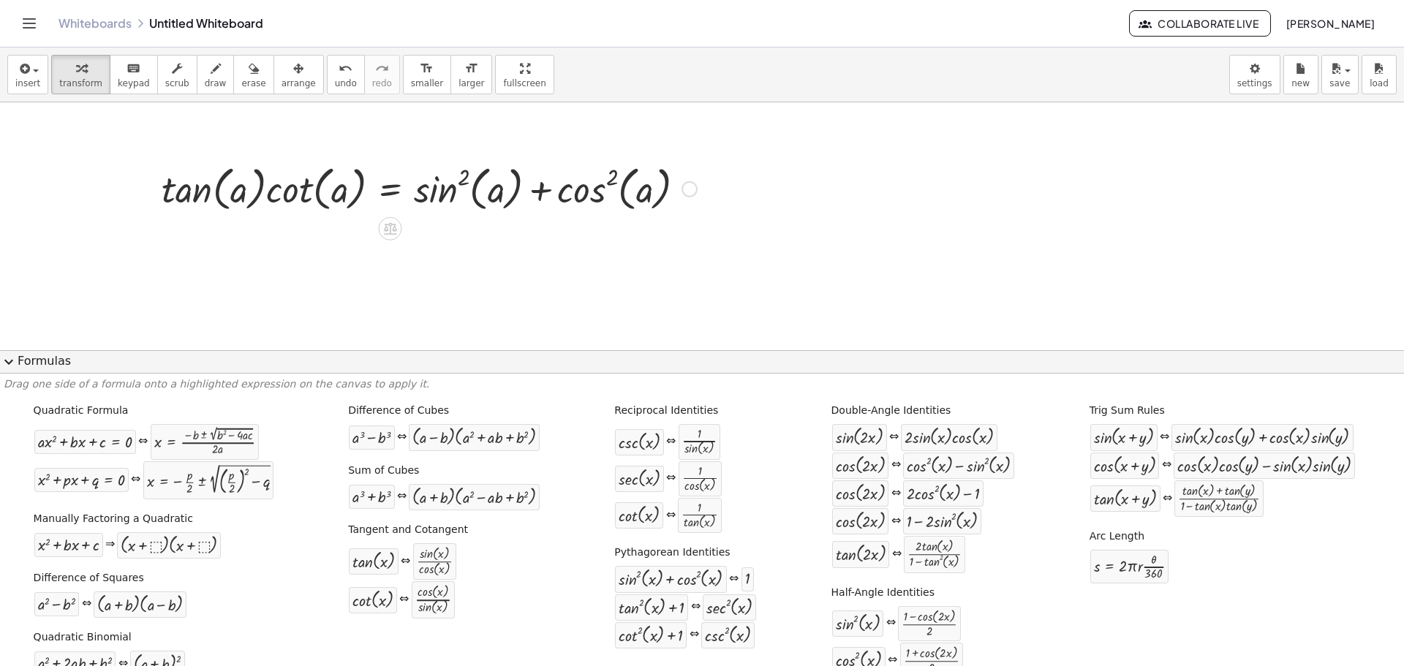
click at [364, 216] on div "· tan ( , a ) · cot ( , a ) = + sin ( , a ) 2 + cos ( , a ) 2" at bounding box center [424, 188] width 568 height 63
click at [333, 188] on div at bounding box center [429, 188] width 550 height 56
click at [380, 195] on div at bounding box center [429, 188] width 550 height 56
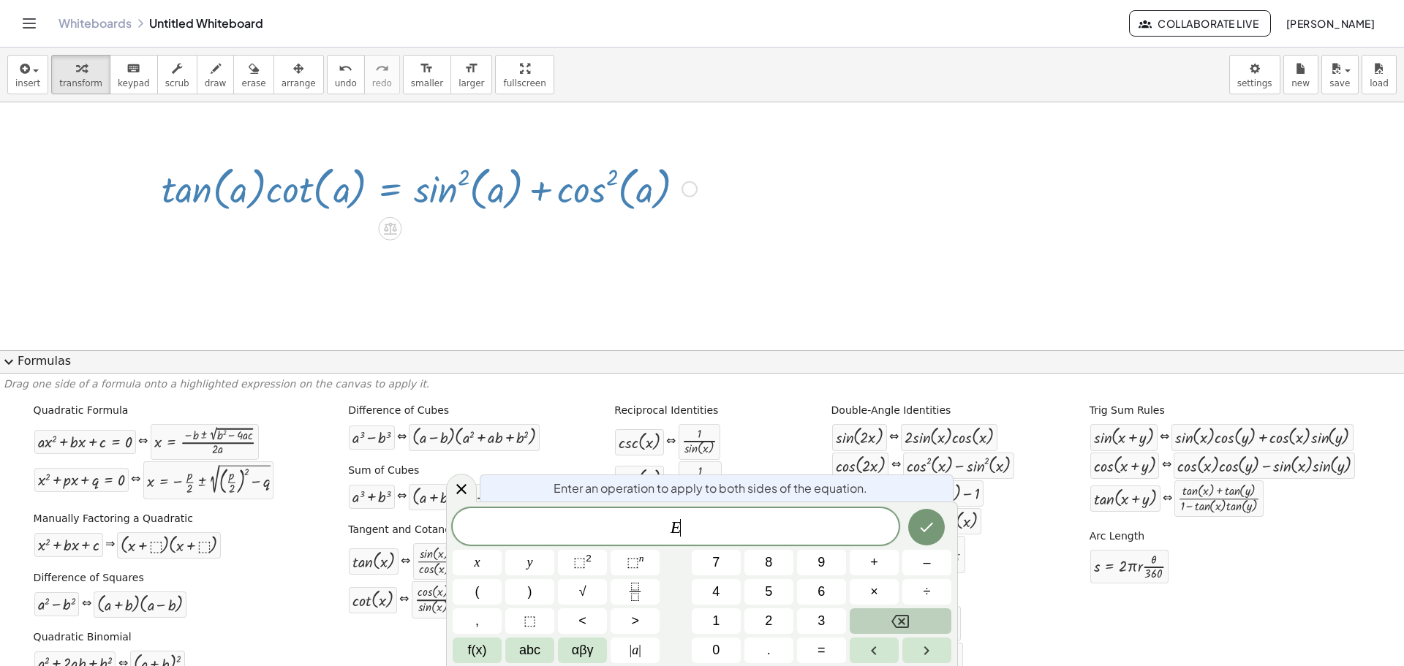
scroll to position [2, 0]
click at [688, 199] on div at bounding box center [429, 188] width 550 height 56
click at [684, 189] on div at bounding box center [690, 189] width 16 height 16
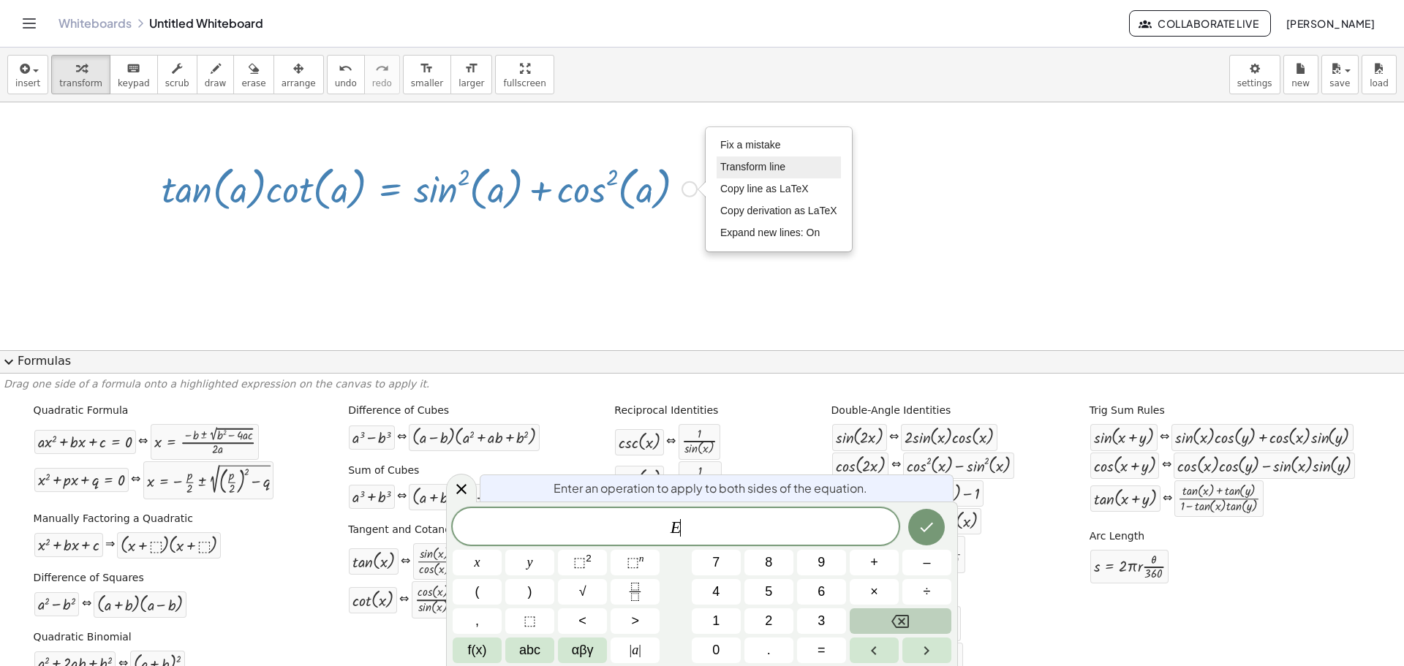
click at [786, 168] on span "Transform line" at bounding box center [752, 167] width 65 height 12
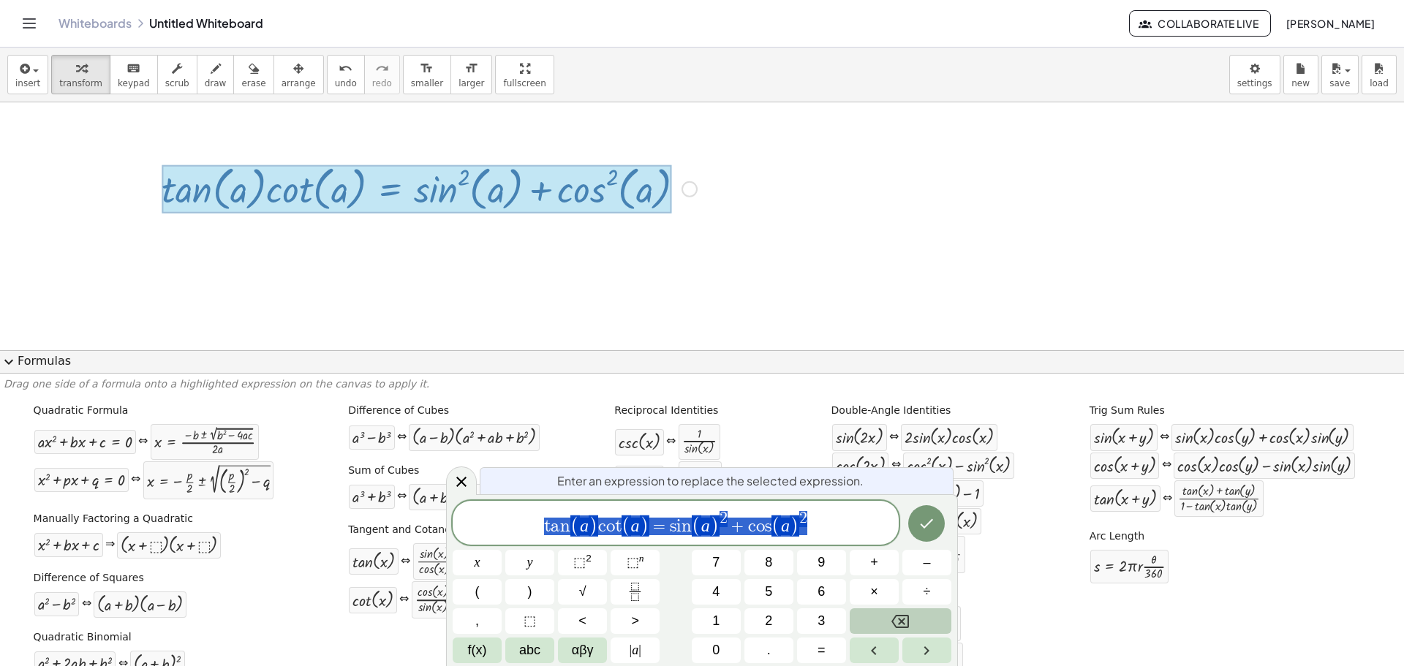
scroll to position [3, 0]
drag, startPoint x: 582, startPoint y: 528, endPoint x: 593, endPoint y: 528, distance: 11.0
click at [595, 523] on span ")" at bounding box center [594, 526] width 10 height 21
click at [587, 524] on var "a" at bounding box center [584, 525] width 9 height 19
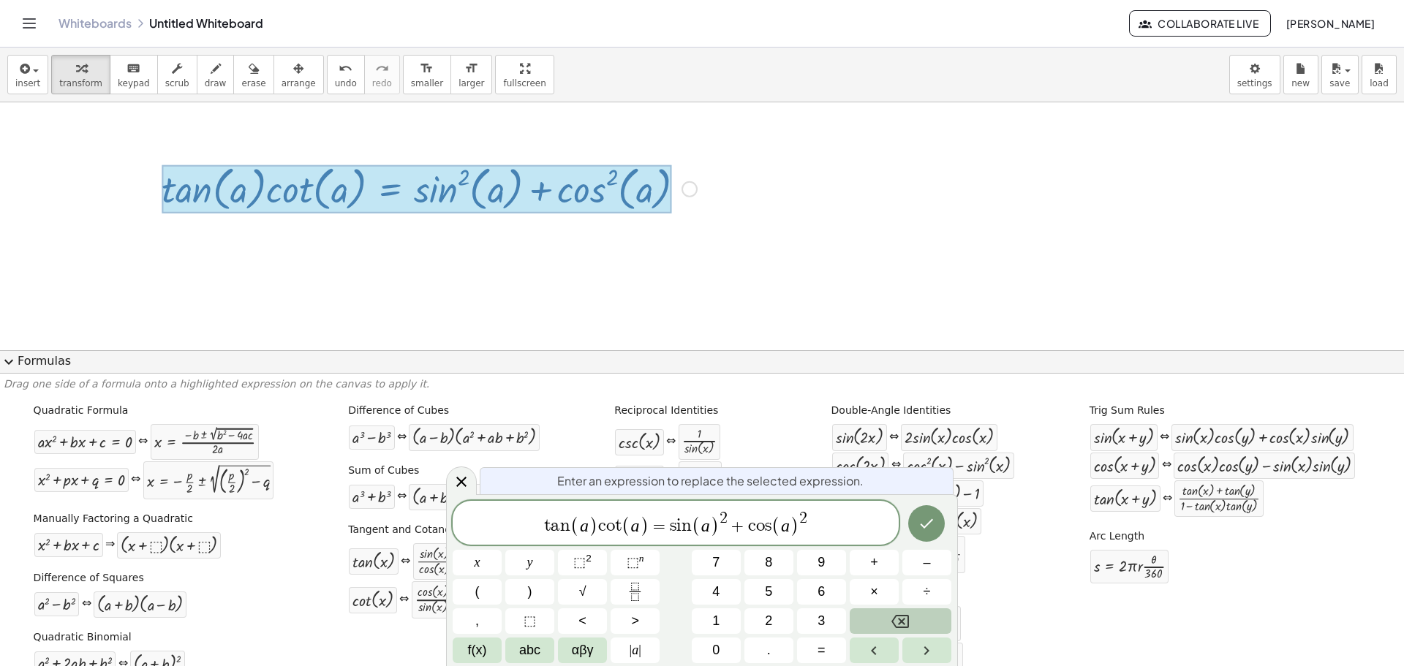
click at [871, 611] on button "Backspace" at bounding box center [901, 622] width 102 height 26
click at [490, 560] on button "x" at bounding box center [477, 563] width 49 height 26
click at [639, 531] on span "( a )" at bounding box center [635, 526] width 28 height 21
click at [889, 620] on button "Backspace" at bounding box center [901, 622] width 102 height 26
click at [478, 571] on span "x" at bounding box center [478, 563] width 6 height 20
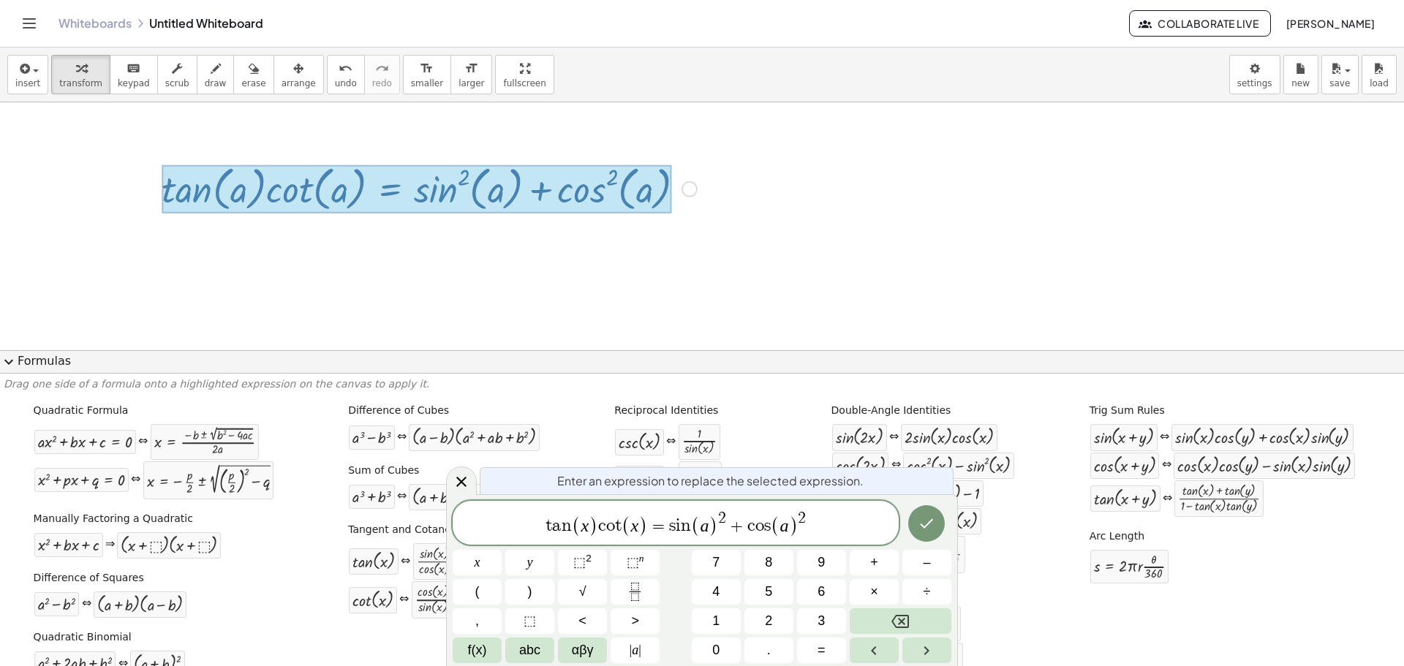
click at [709, 532] on span ")" at bounding box center [714, 526] width 10 height 21
click at [861, 611] on button "Backspace" at bounding box center [901, 622] width 102 height 26
click at [467, 565] on button "x" at bounding box center [477, 563] width 49 height 26
click at [790, 526] on span ")" at bounding box center [793, 526] width 10 height 21
click at [875, 609] on button "Backspace" at bounding box center [901, 622] width 102 height 26
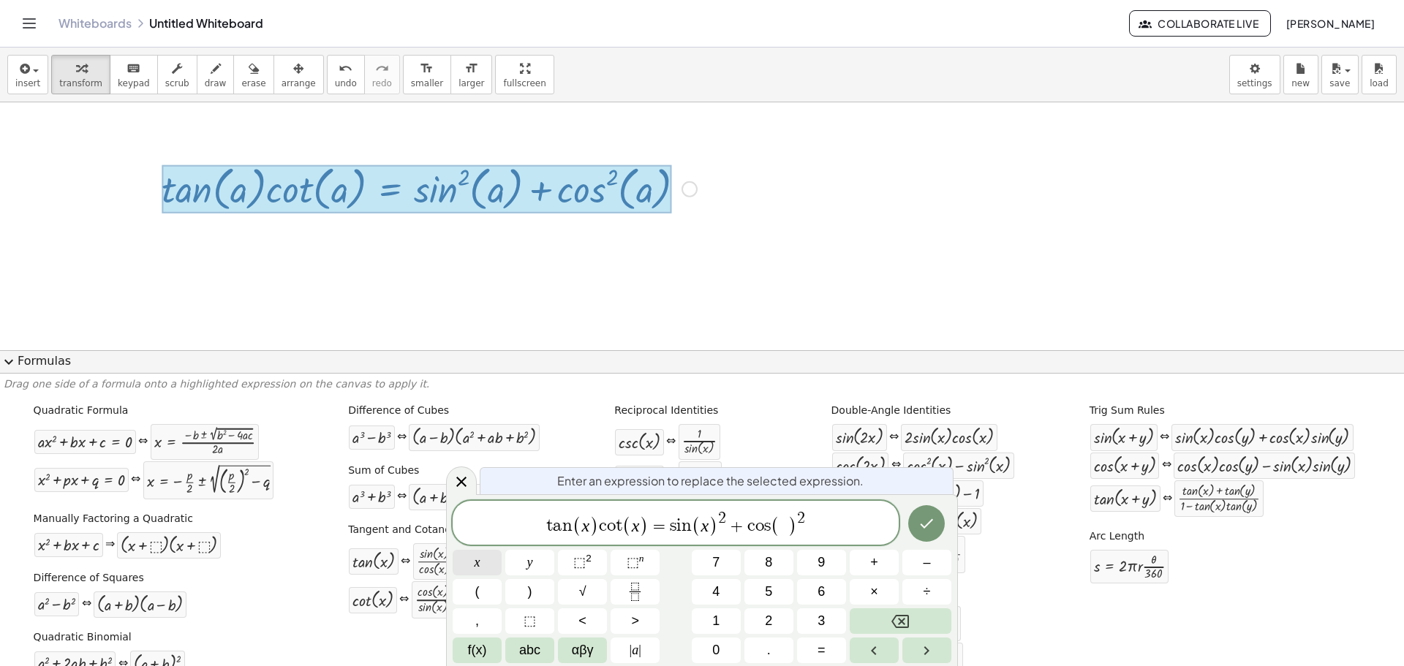
click at [485, 557] on button "x" at bounding box center [477, 563] width 49 height 26
click at [934, 531] on icon "Done" at bounding box center [927, 524] width 18 height 18
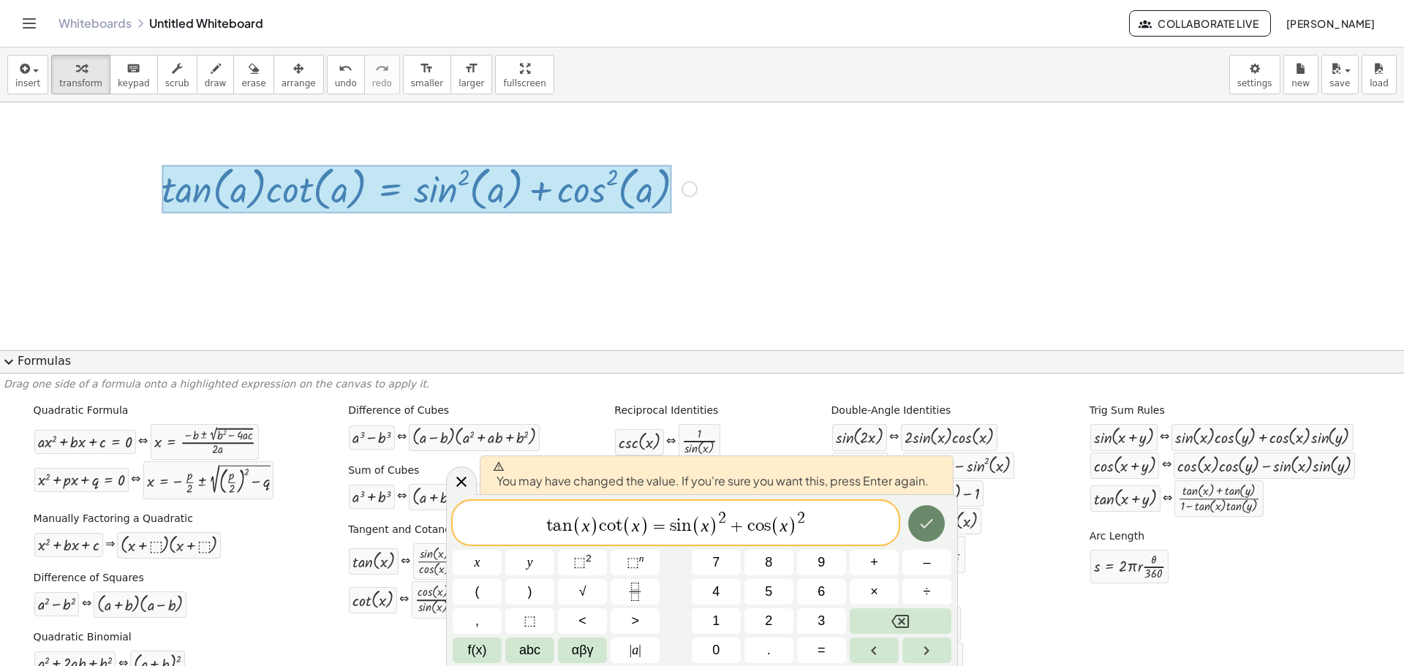
click at [933, 529] on icon "Done" at bounding box center [927, 524] width 18 height 18
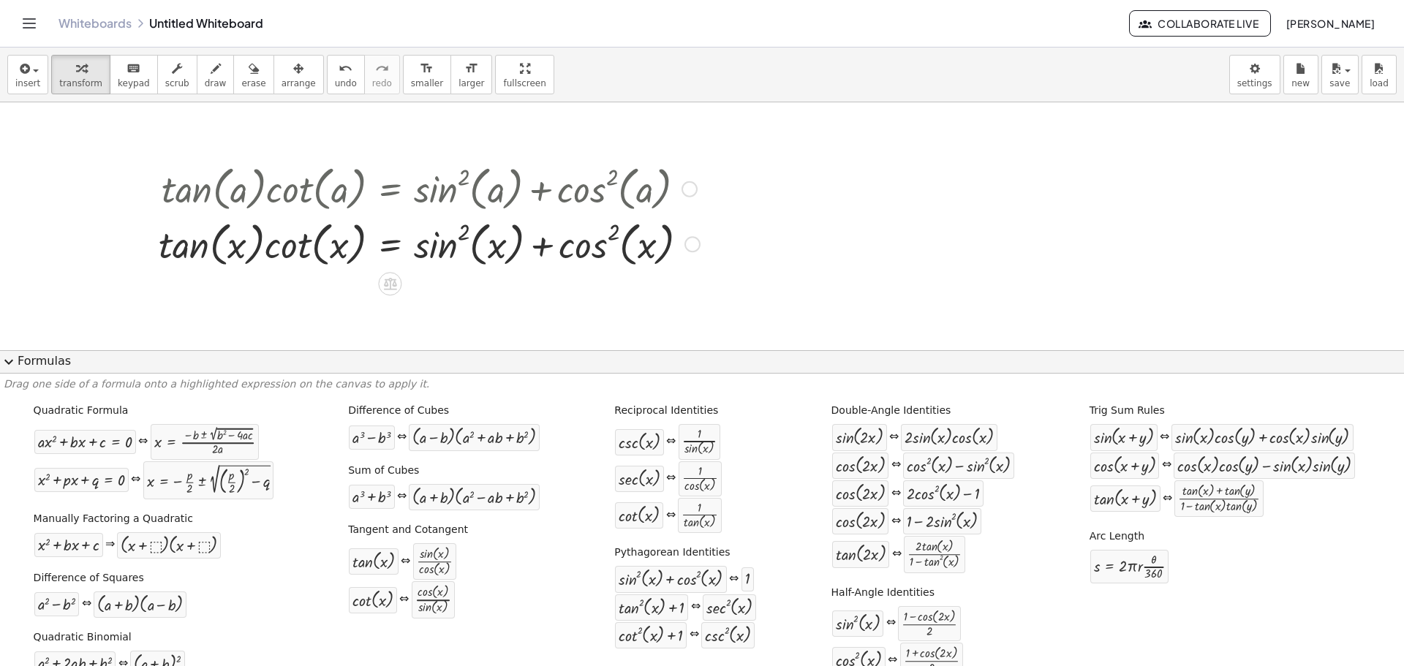
click at [826, 263] on div at bounding box center [702, 642] width 1404 height 1081
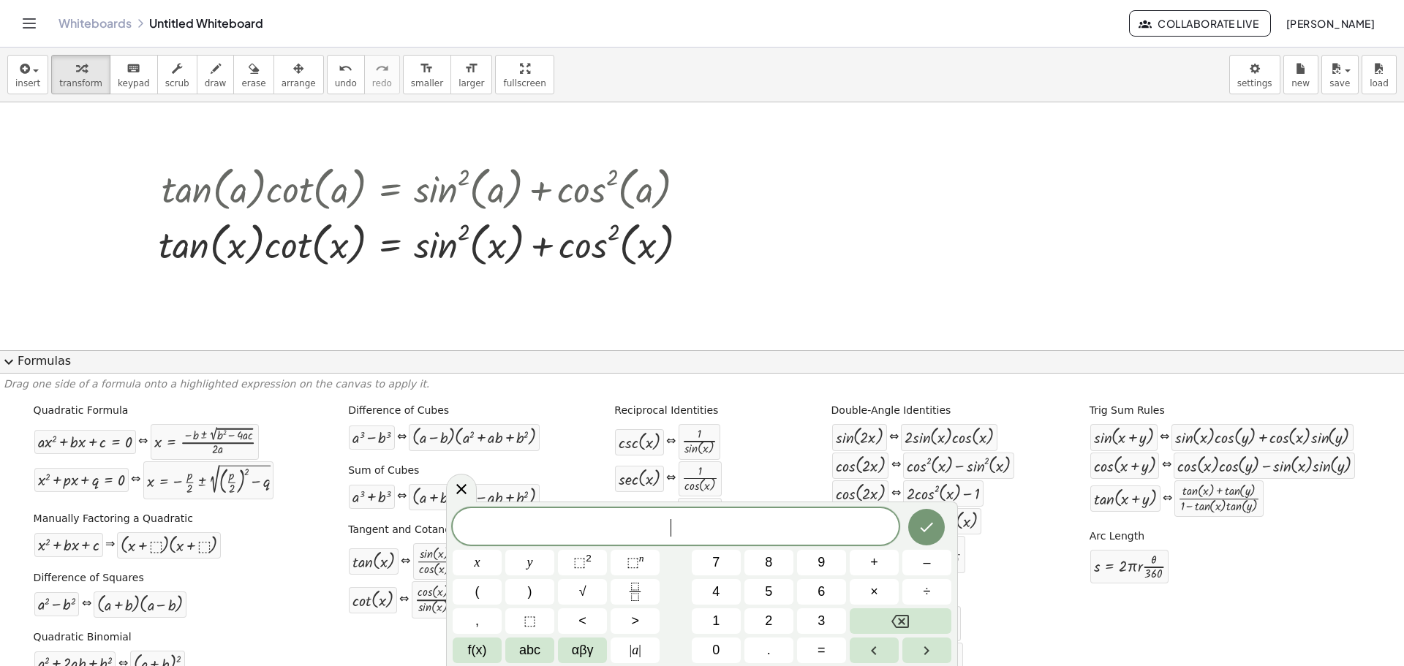
click at [26, 365] on button "expand_more Formulas" at bounding box center [702, 361] width 1404 height 23
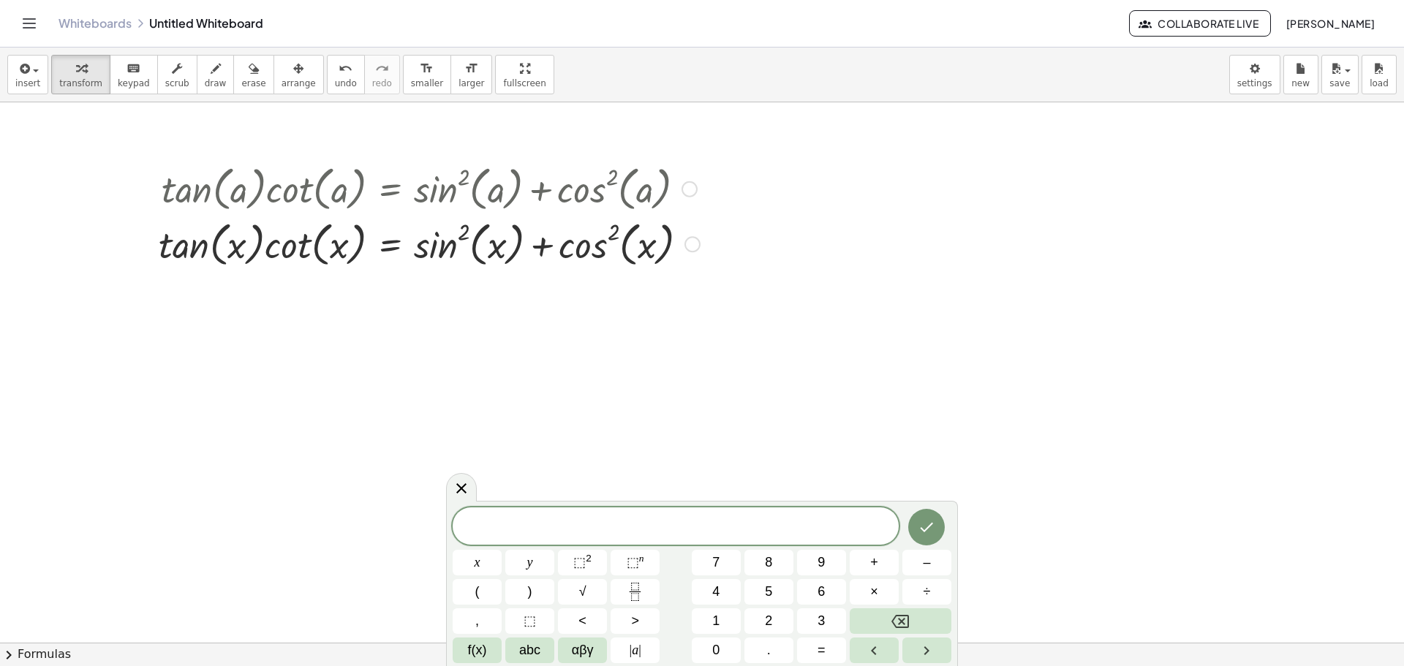
click at [394, 253] on div at bounding box center [429, 244] width 556 height 56
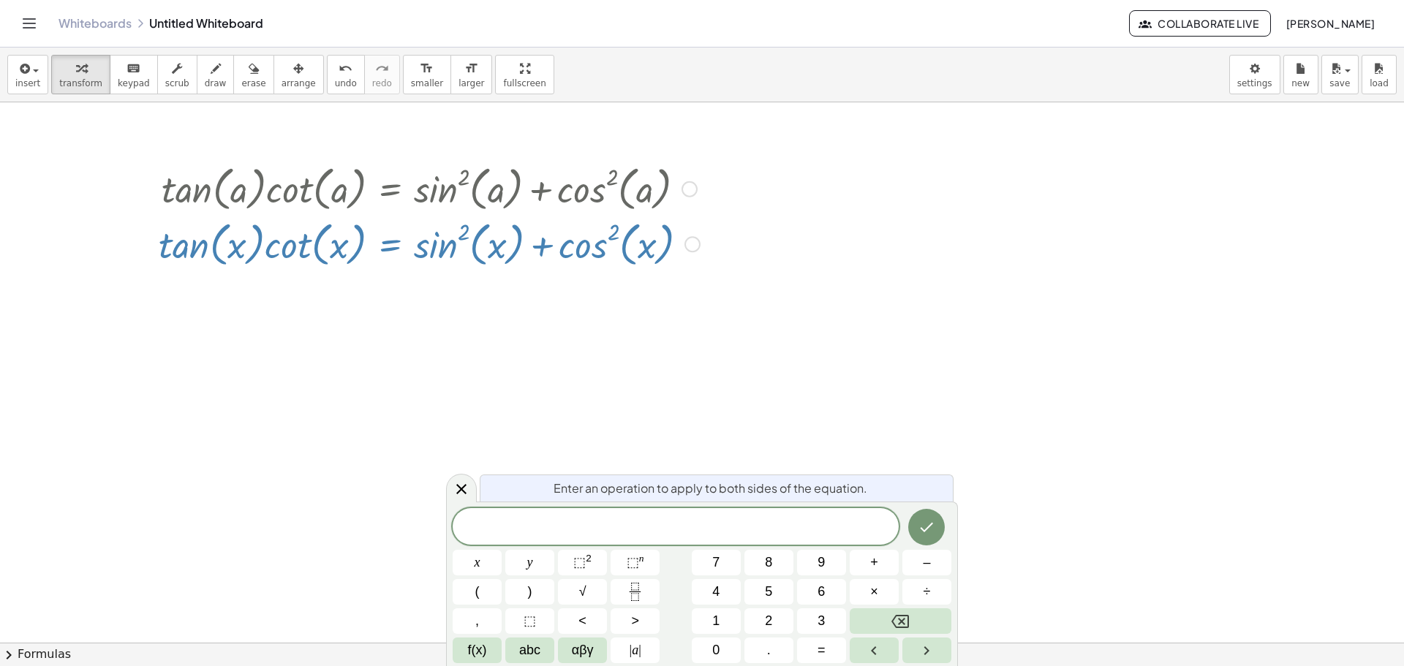
click at [415, 256] on div at bounding box center [429, 244] width 556 height 56
click at [533, 428] on div at bounding box center [702, 642] width 1404 height 1081
click at [453, 478] on div at bounding box center [461, 487] width 31 height 29
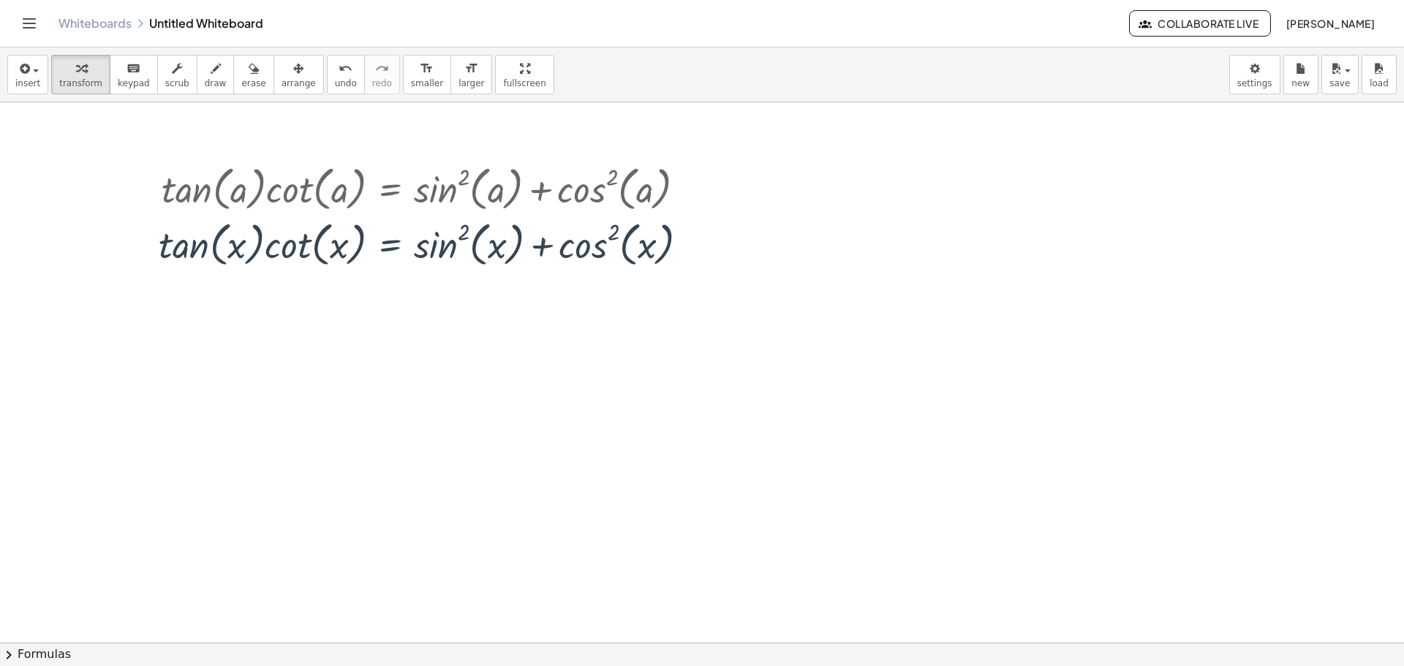
click at [6, 89] on div "insert select one: Math Expression Function Text Youtube Video Graphing Geometr…" at bounding box center [702, 75] width 1404 height 55
click at [28, 88] on span "insert" at bounding box center [27, 83] width 25 height 10
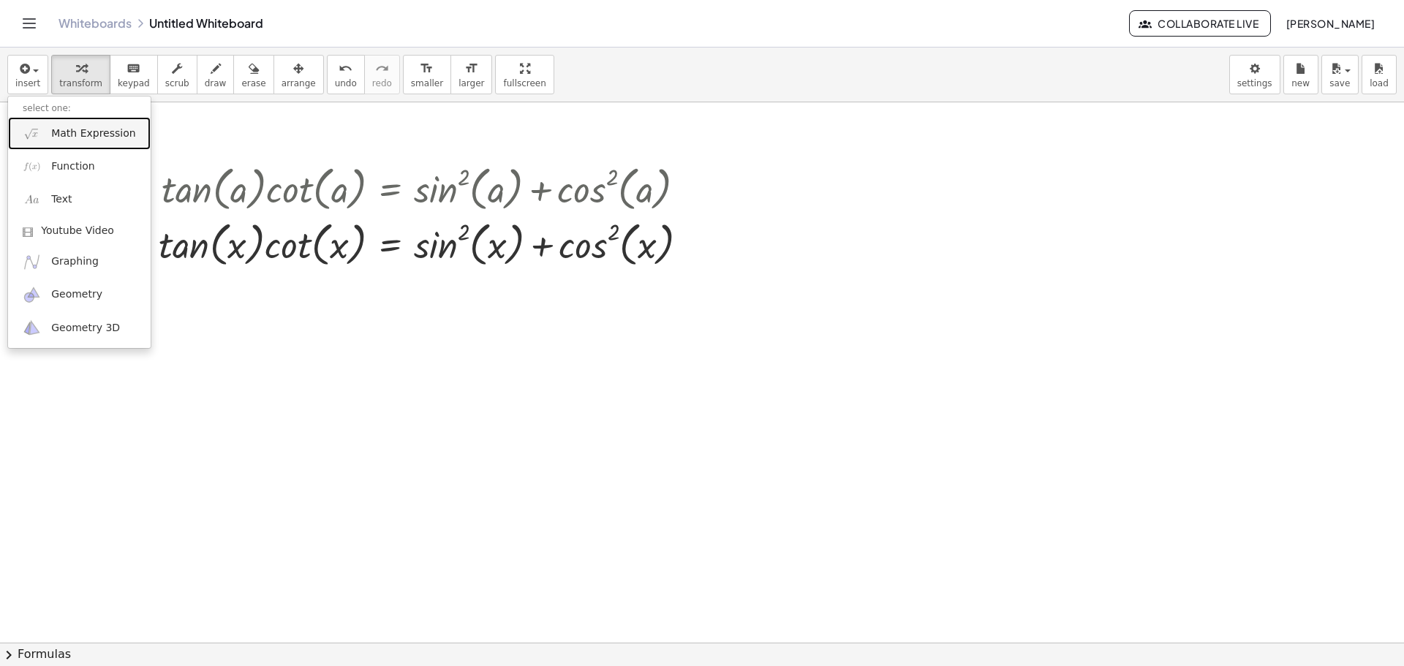
click at [94, 143] on link "Math Expression" at bounding box center [79, 133] width 143 height 33
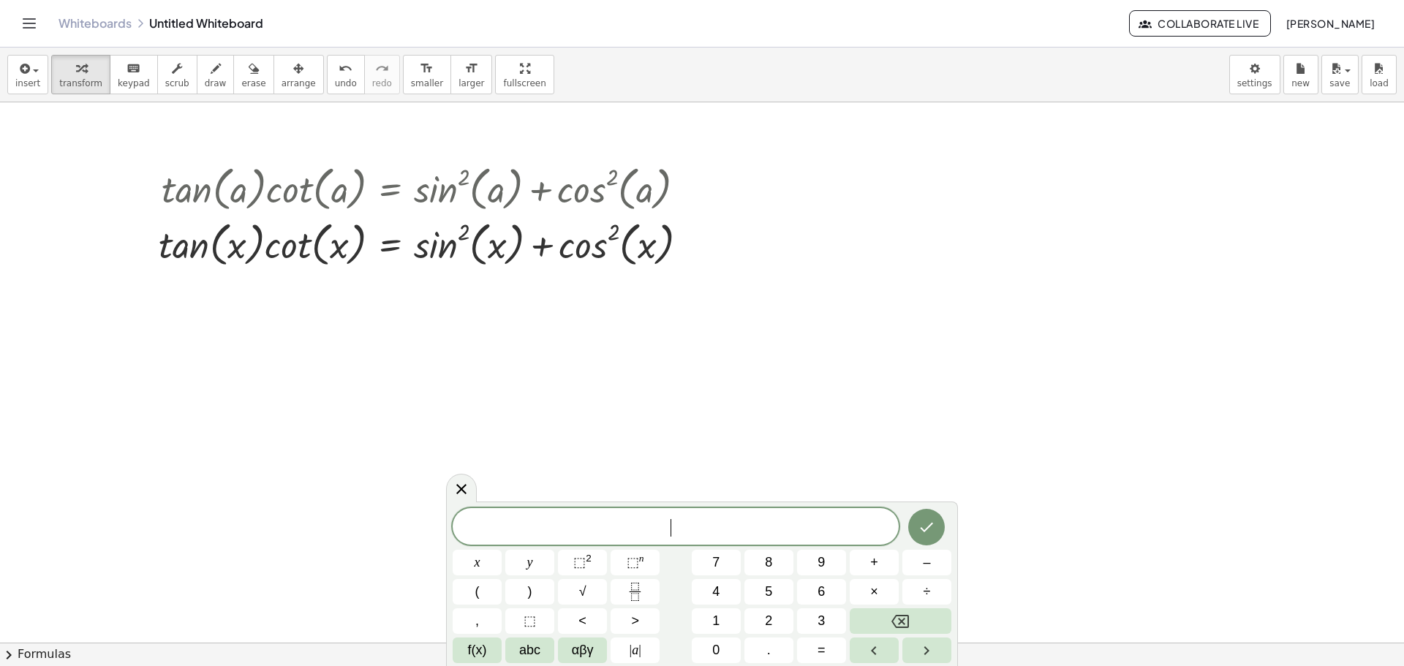
click at [731, 289] on div at bounding box center [702, 642] width 1404 height 1081
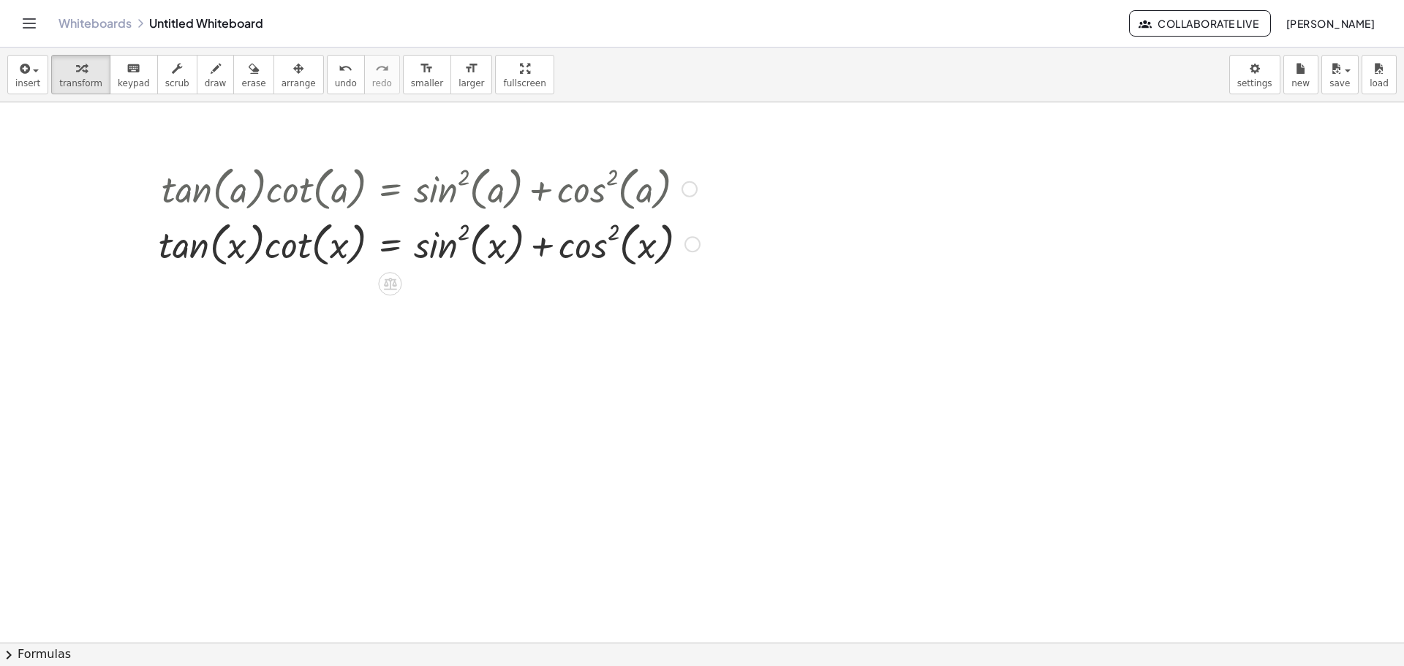
click at [576, 251] on div at bounding box center [429, 244] width 556 height 56
drag, startPoint x: 524, startPoint y: 248, endPoint x: 542, endPoint y: 245, distance: 17.8
click at [525, 248] on div at bounding box center [429, 244] width 556 height 56
click at [542, 245] on div at bounding box center [429, 244] width 556 height 56
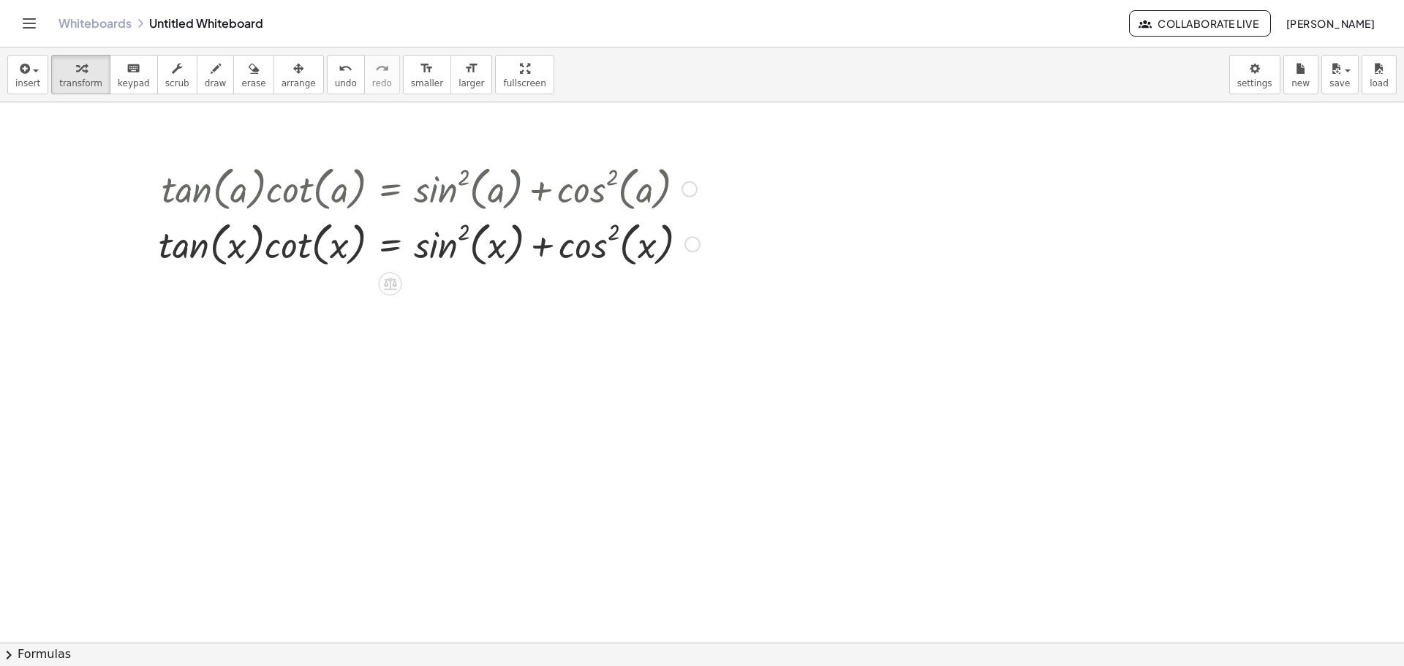
click at [545, 245] on div at bounding box center [429, 244] width 556 height 56
drag, startPoint x: 439, startPoint y: 249, endPoint x: 581, endPoint y: 254, distance: 142.0
click at [581, 254] on div at bounding box center [429, 244] width 556 height 56
drag, startPoint x: 565, startPoint y: 254, endPoint x: 355, endPoint y: 248, distance: 209.3
click at [355, 248] on div at bounding box center [429, 244] width 556 height 56
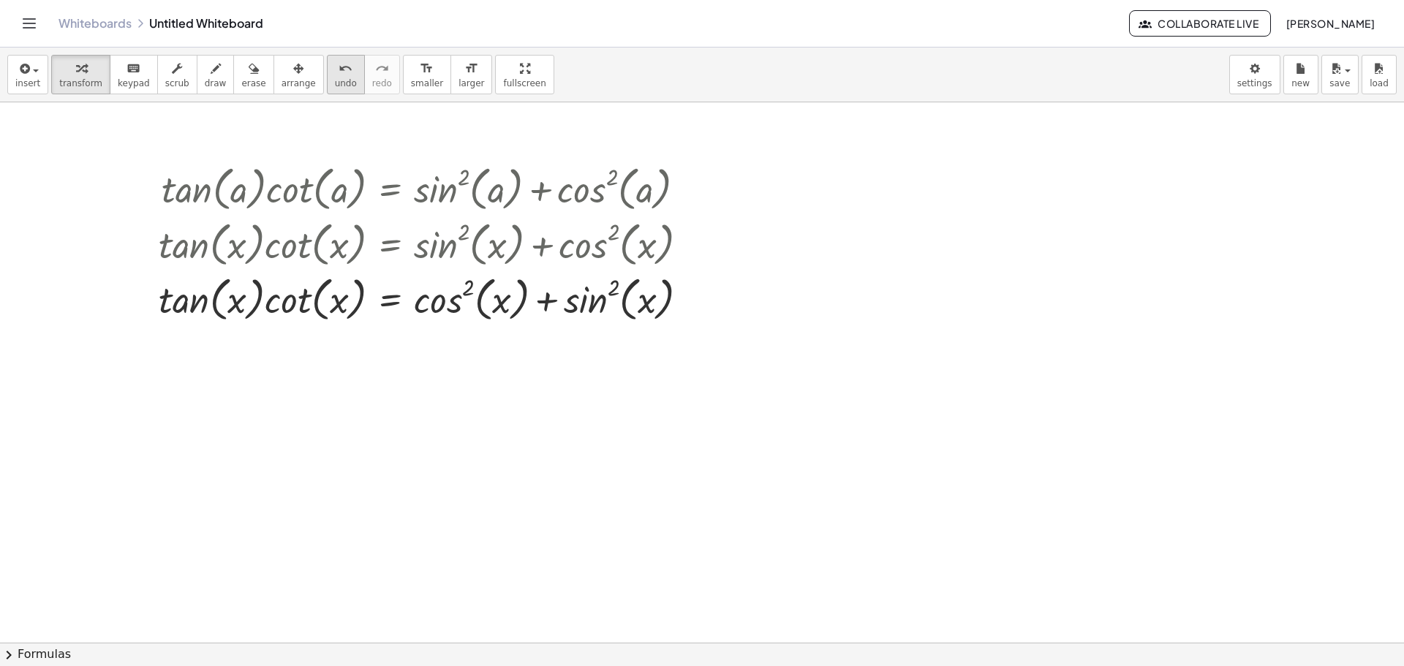
click at [335, 83] on span "undo" at bounding box center [346, 83] width 22 height 10
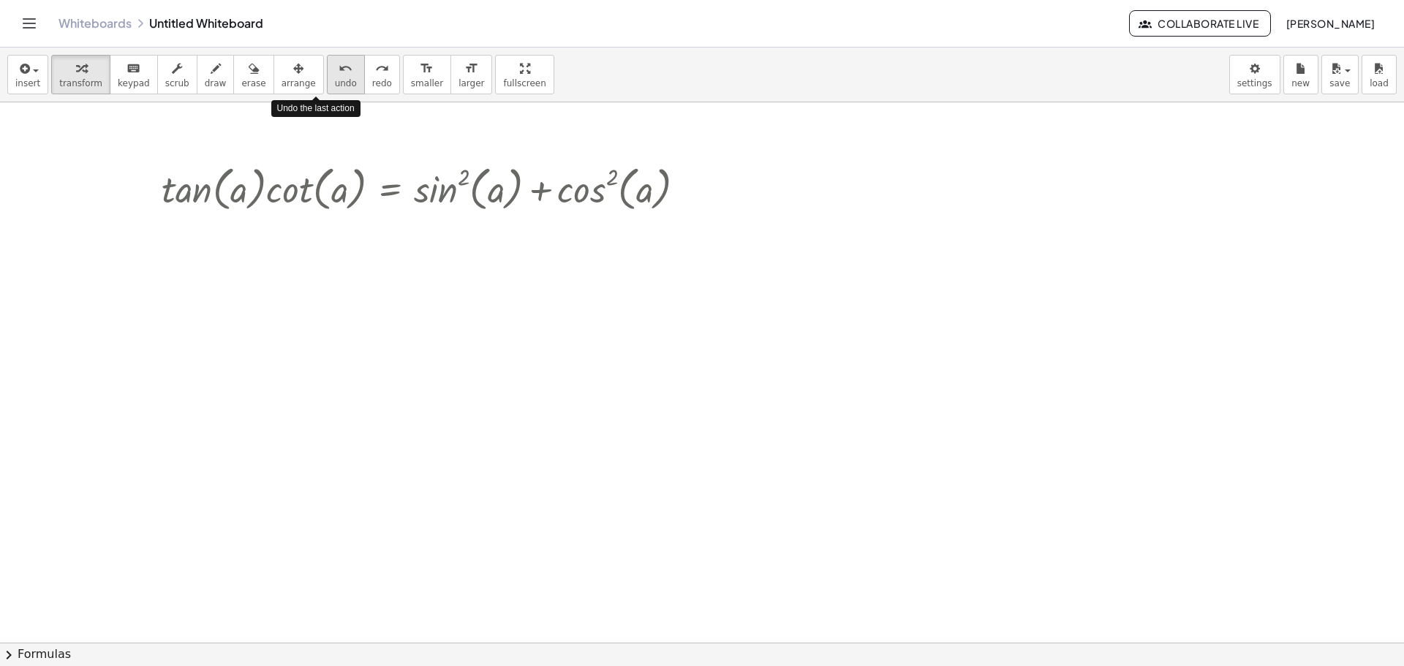
click at [335, 83] on span "undo" at bounding box center [346, 83] width 22 height 10
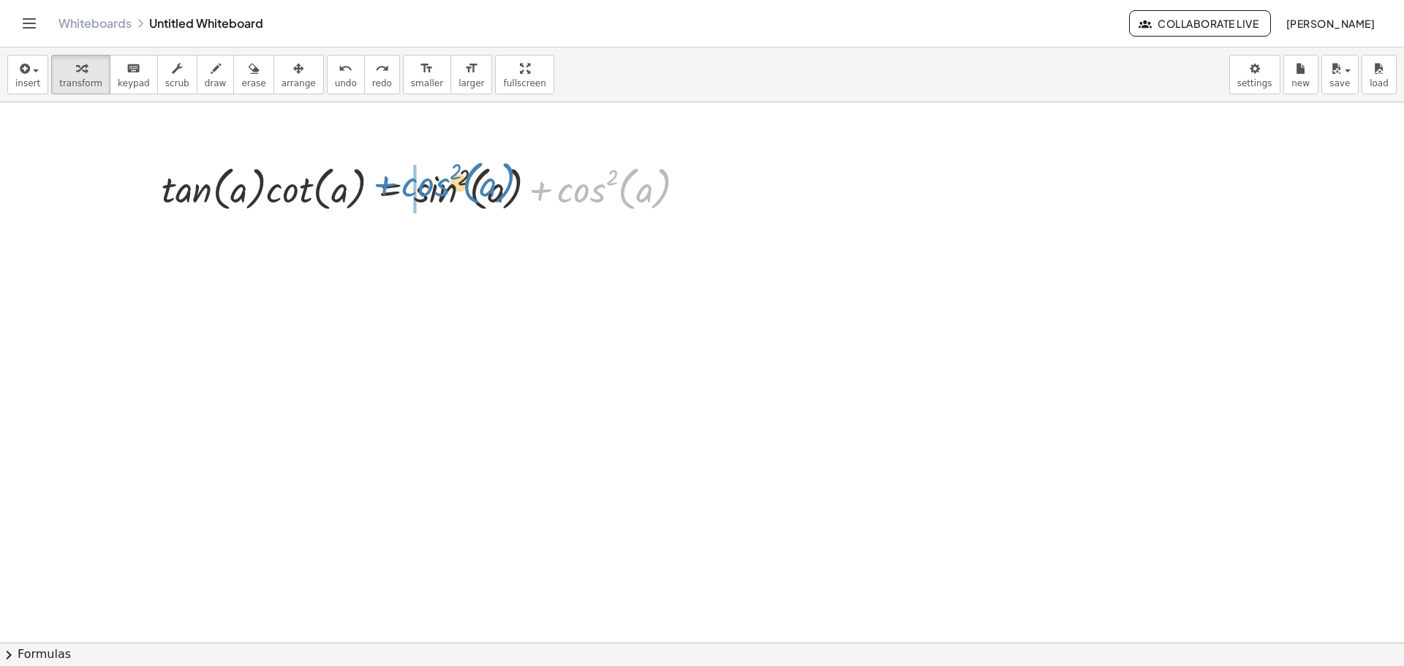
drag, startPoint x: 584, startPoint y: 184, endPoint x: 426, endPoint y: 178, distance: 158.8
click at [426, 178] on div at bounding box center [429, 188] width 550 height 56
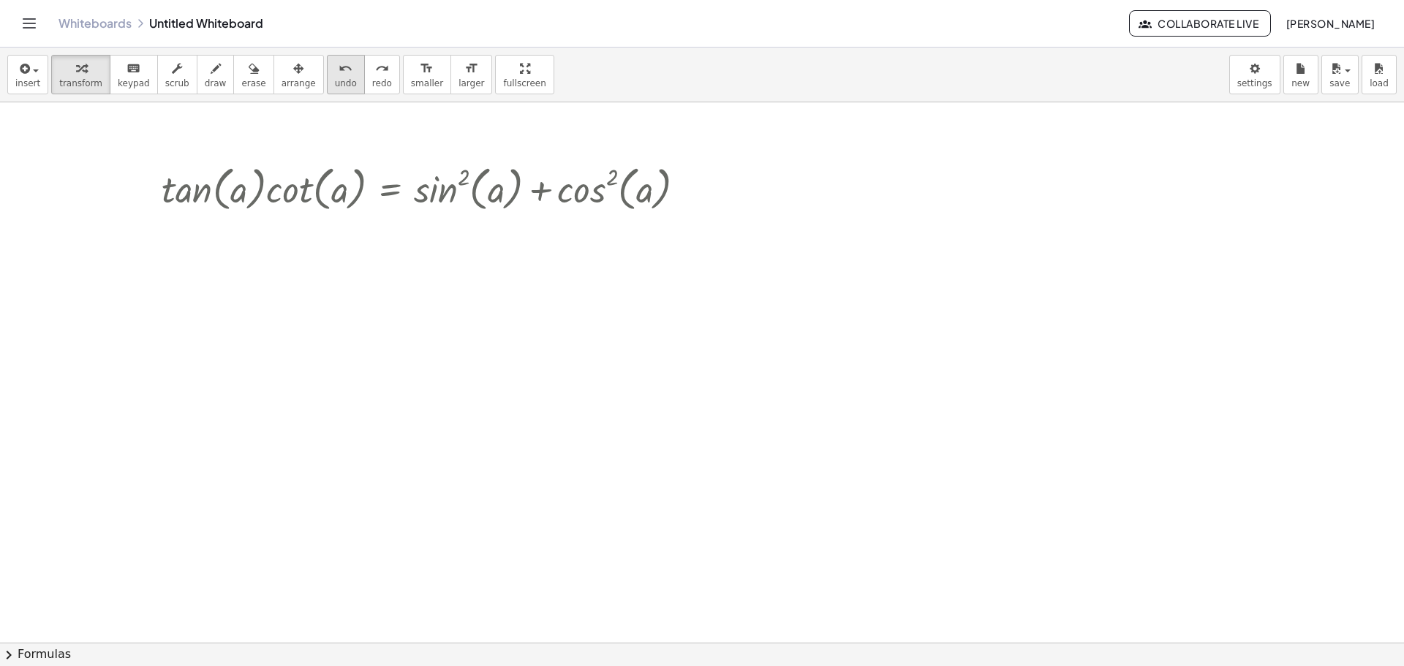
click at [335, 84] on span "undo" at bounding box center [346, 83] width 22 height 10
click at [23, 647] on button "chevron_right Formulas" at bounding box center [702, 654] width 1404 height 23
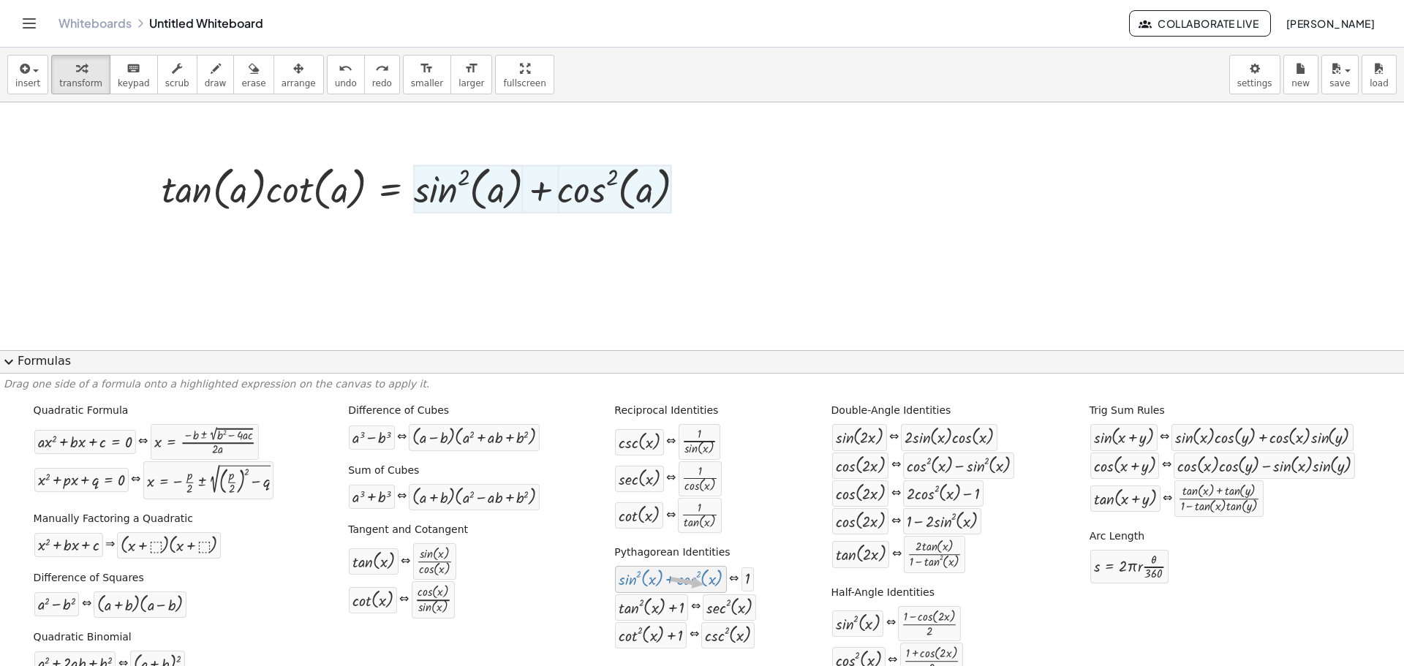
drag, startPoint x: 671, startPoint y: 584, endPoint x: 679, endPoint y: 344, distance: 240.8
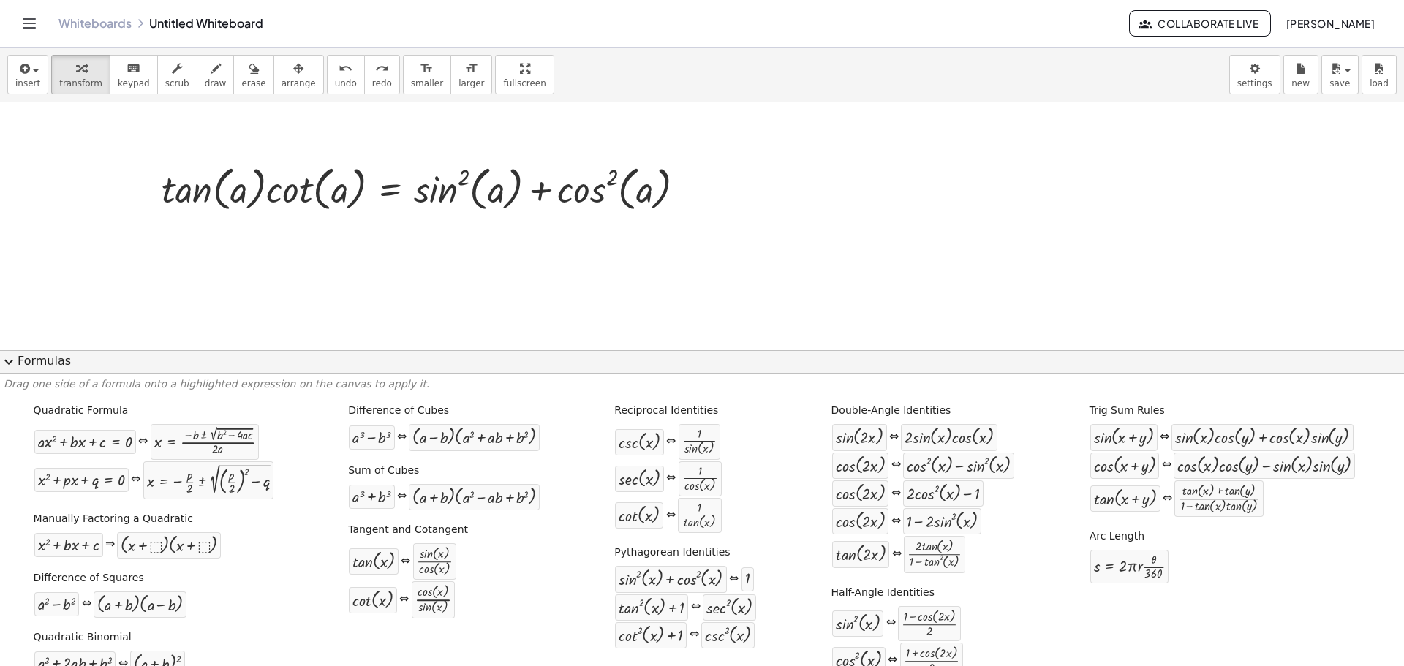
drag, startPoint x: 622, startPoint y: 268, endPoint x: 577, endPoint y: 221, distance: 64.7
click at [577, 221] on div at bounding box center [702, 642] width 1404 height 1081
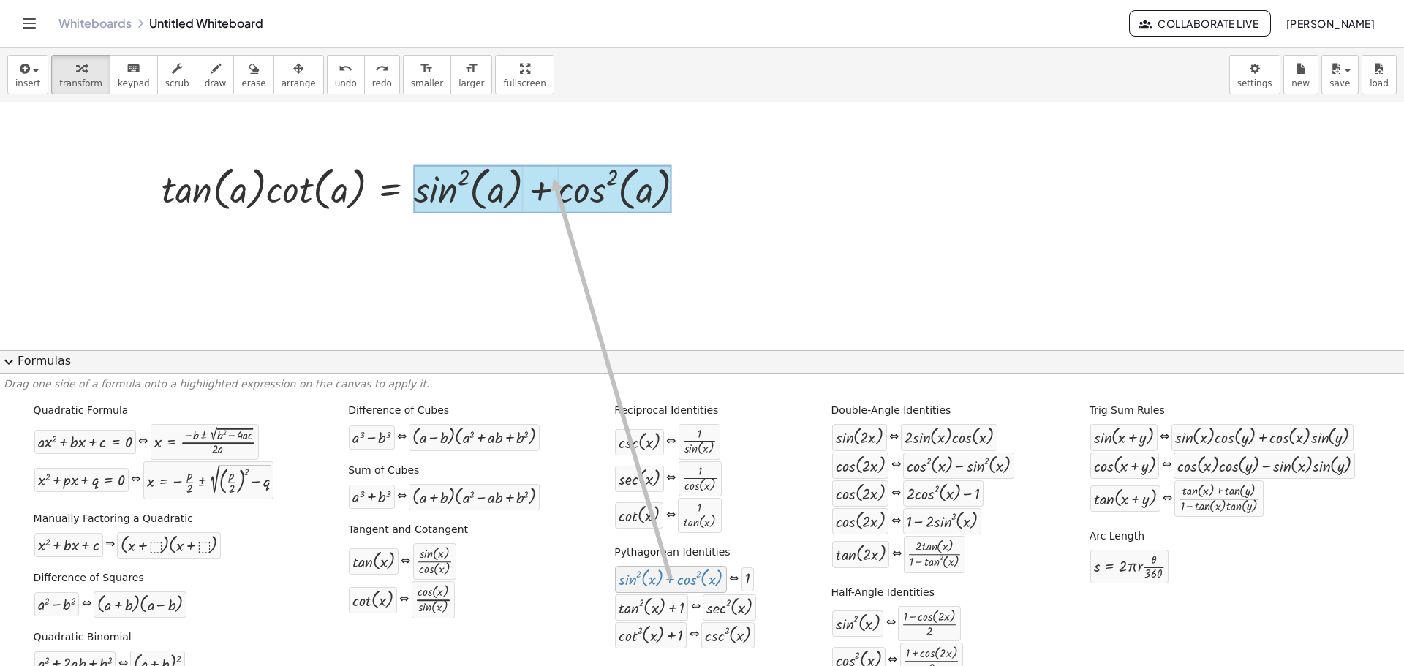
drag, startPoint x: 660, startPoint y: 584, endPoint x: 547, endPoint y: 178, distance: 421.3
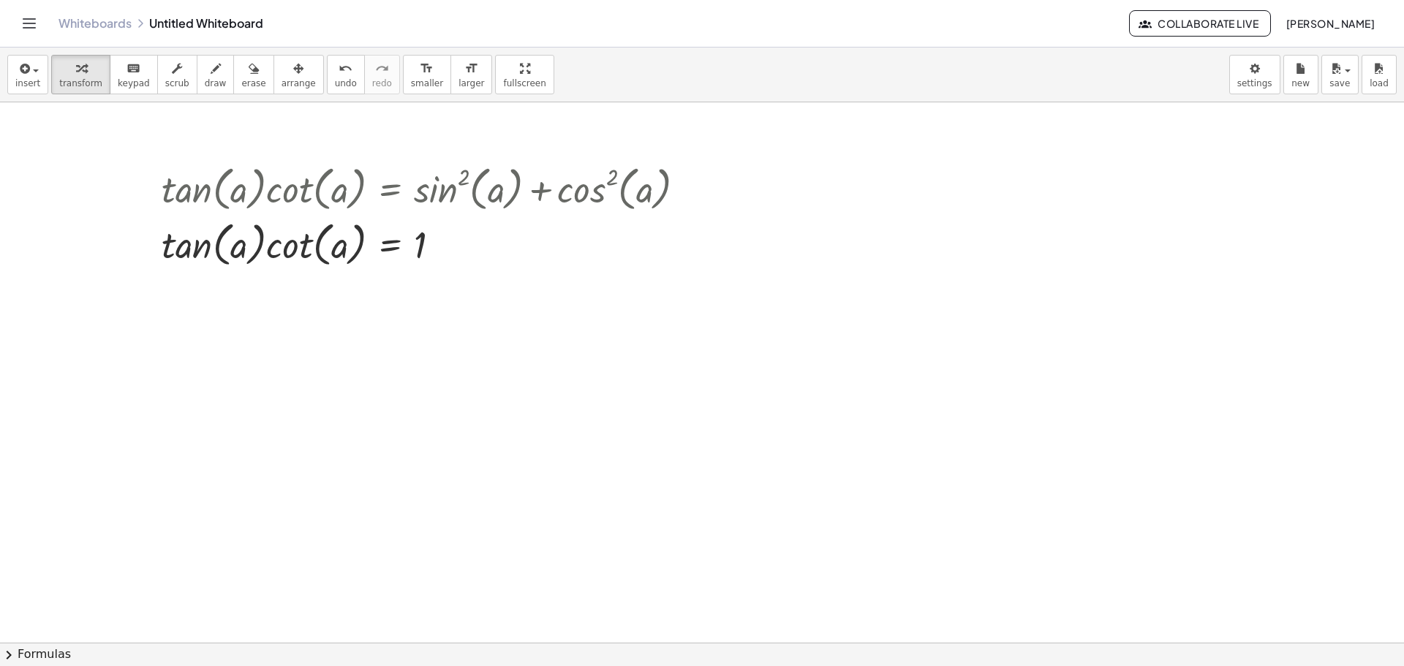
click at [64, 657] on button "chevron_right Formulas" at bounding box center [702, 654] width 1404 height 23
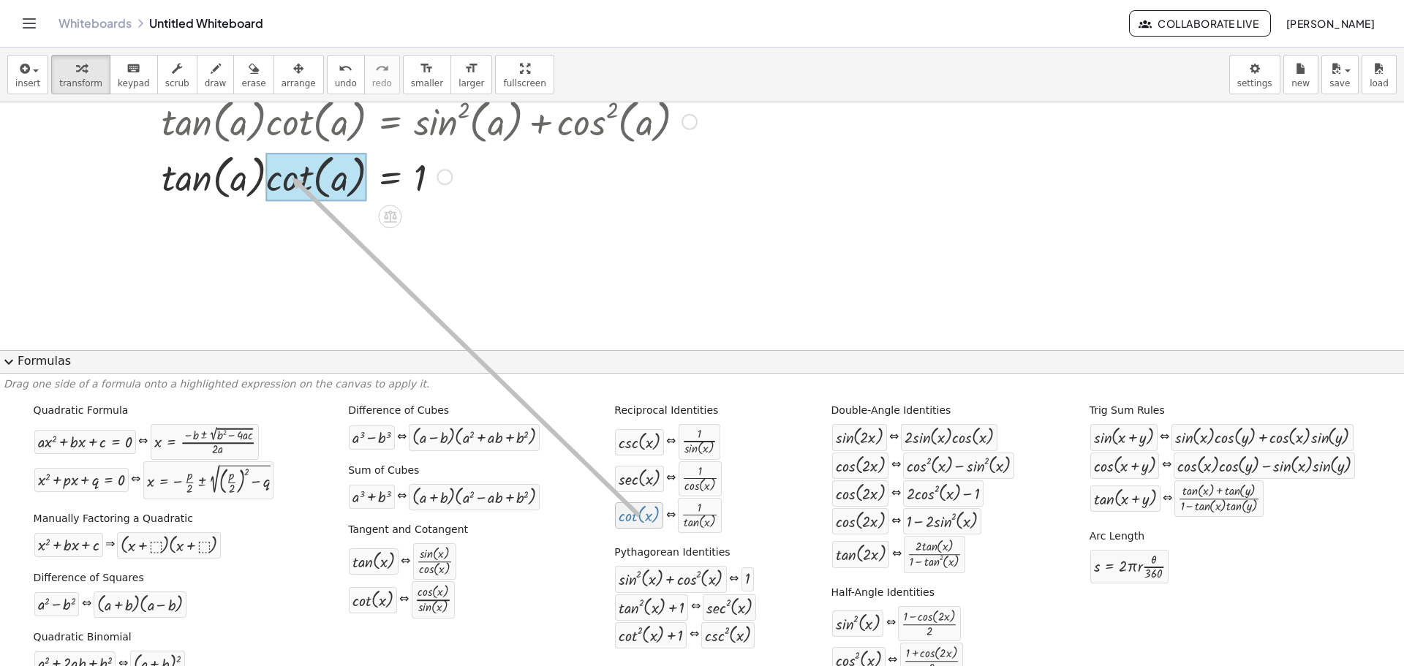
drag, startPoint x: 619, startPoint y: 512, endPoint x: 285, endPoint y: 178, distance: 472.2
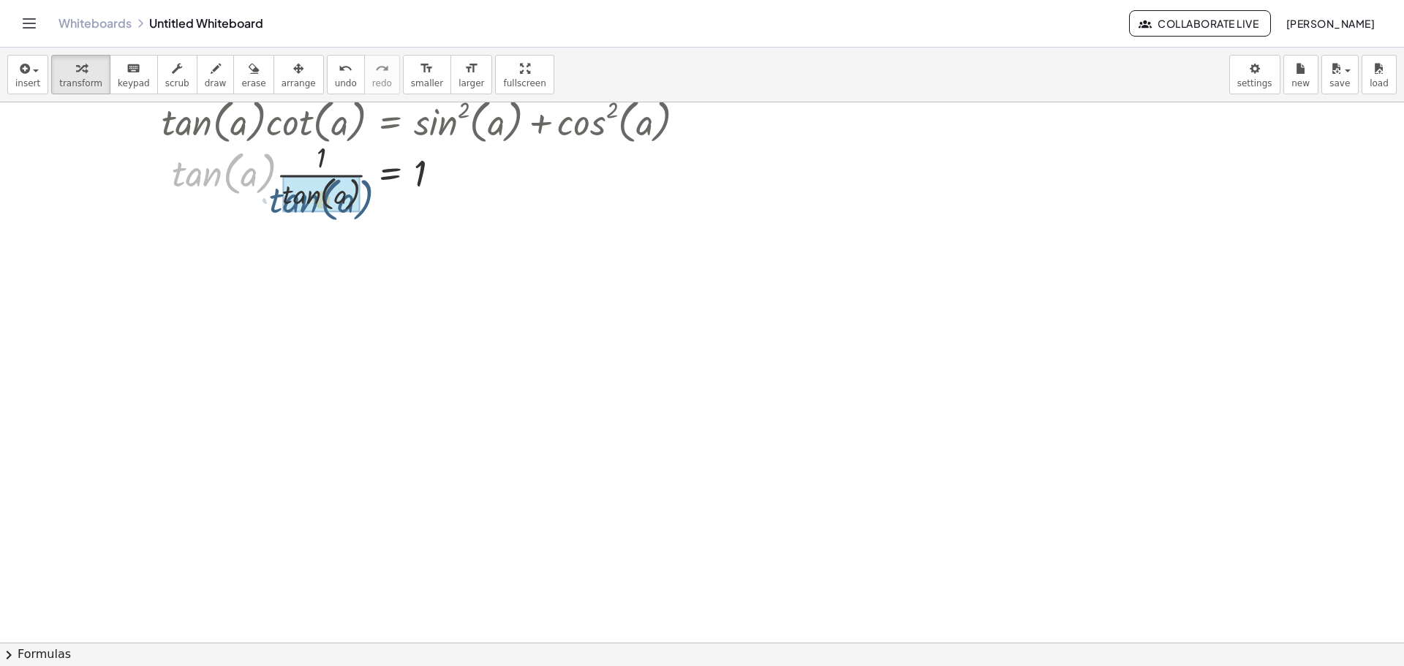
drag, startPoint x: 208, startPoint y: 170, endPoint x: 309, endPoint y: 196, distance: 103.4
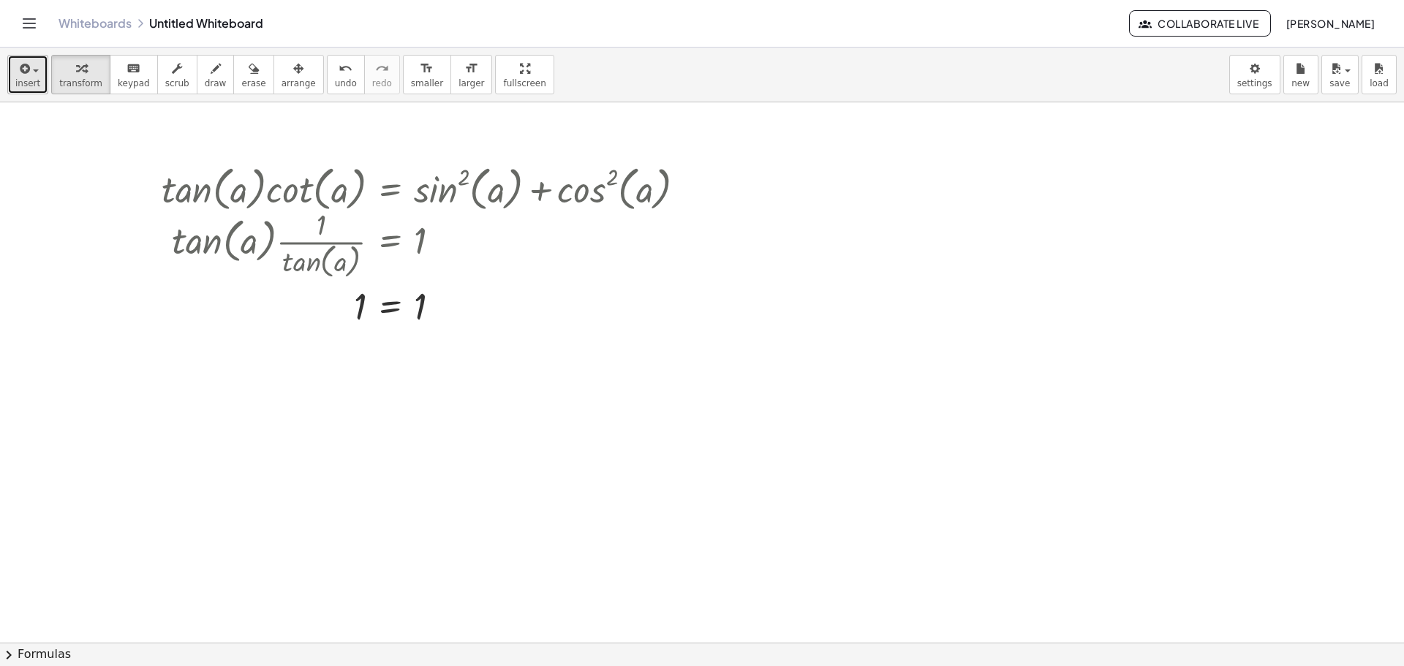
click at [22, 72] on icon "button" at bounding box center [23, 69] width 13 height 18
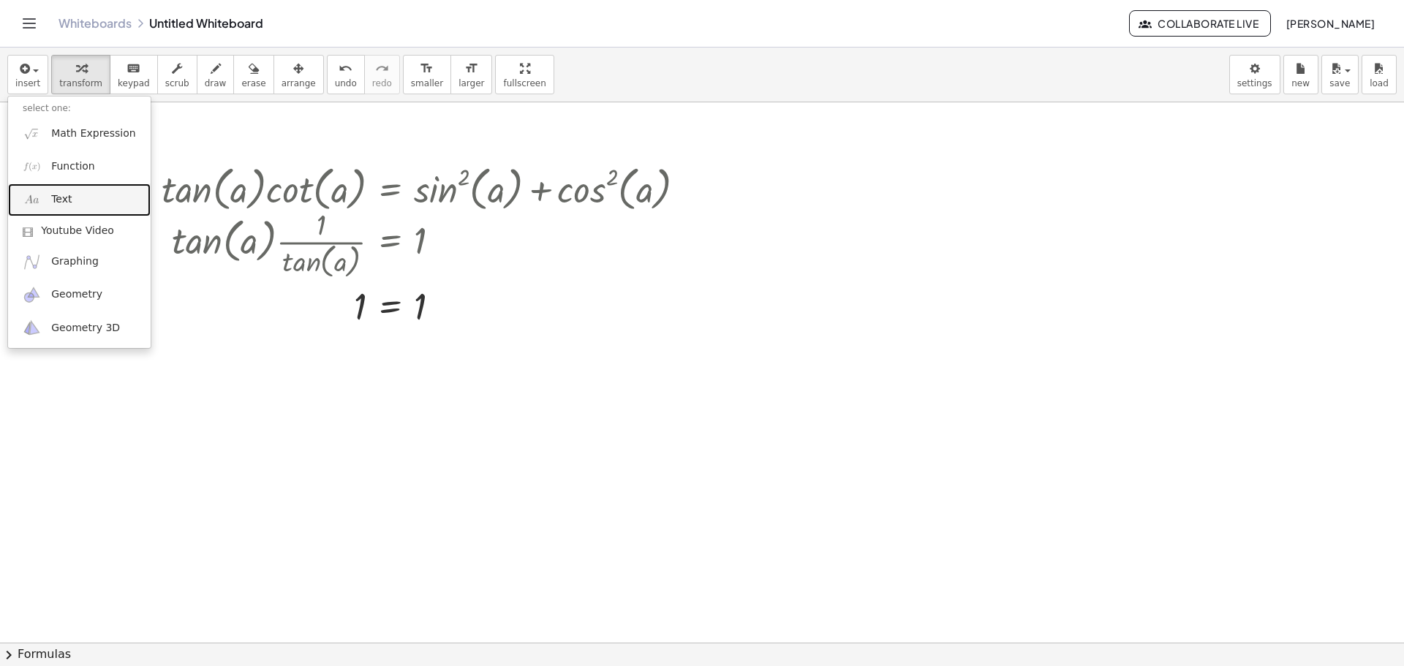
click at [67, 194] on span "Text" at bounding box center [61, 199] width 20 height 15
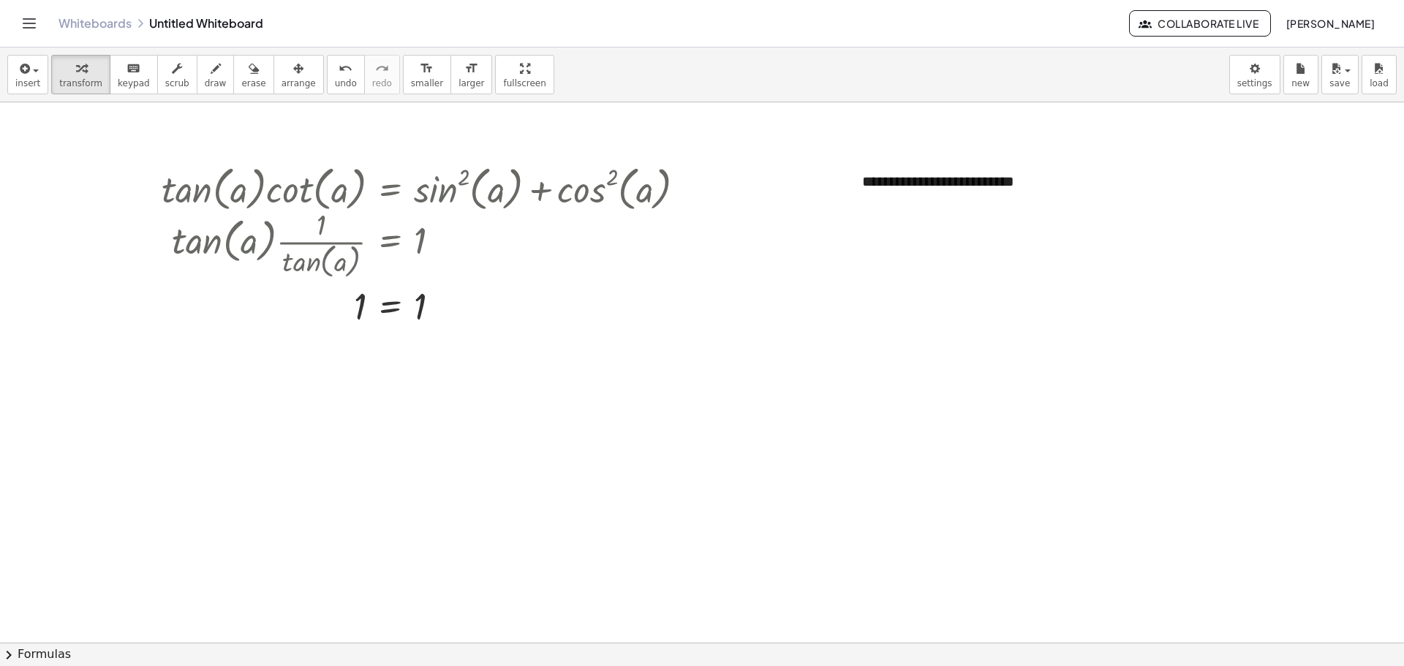
click at [1108, 150] on div at bounding box center [702, 642] width 1404 height 1081
click at [828, 164] on div at bounding box center [702, 642] width 1404 height 1081
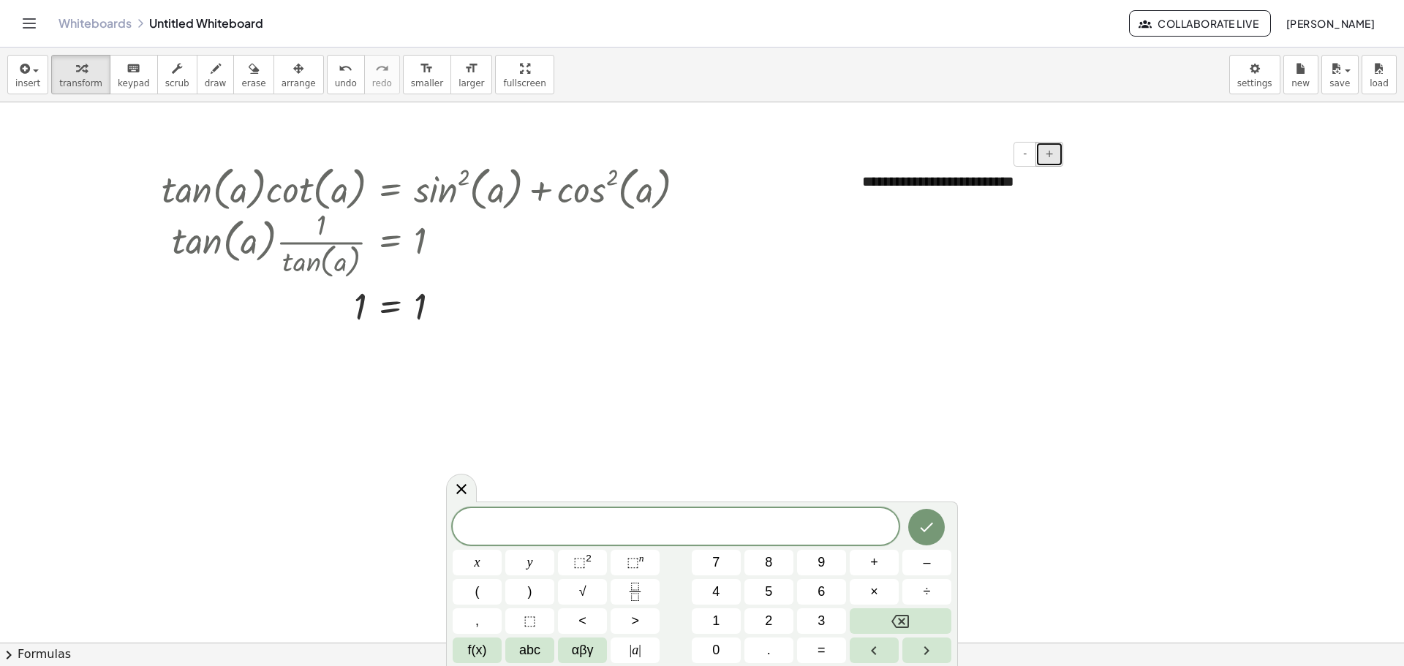
click at [1052, 159] on span "+" at bounding box center [1049, 154] width 9 height 12
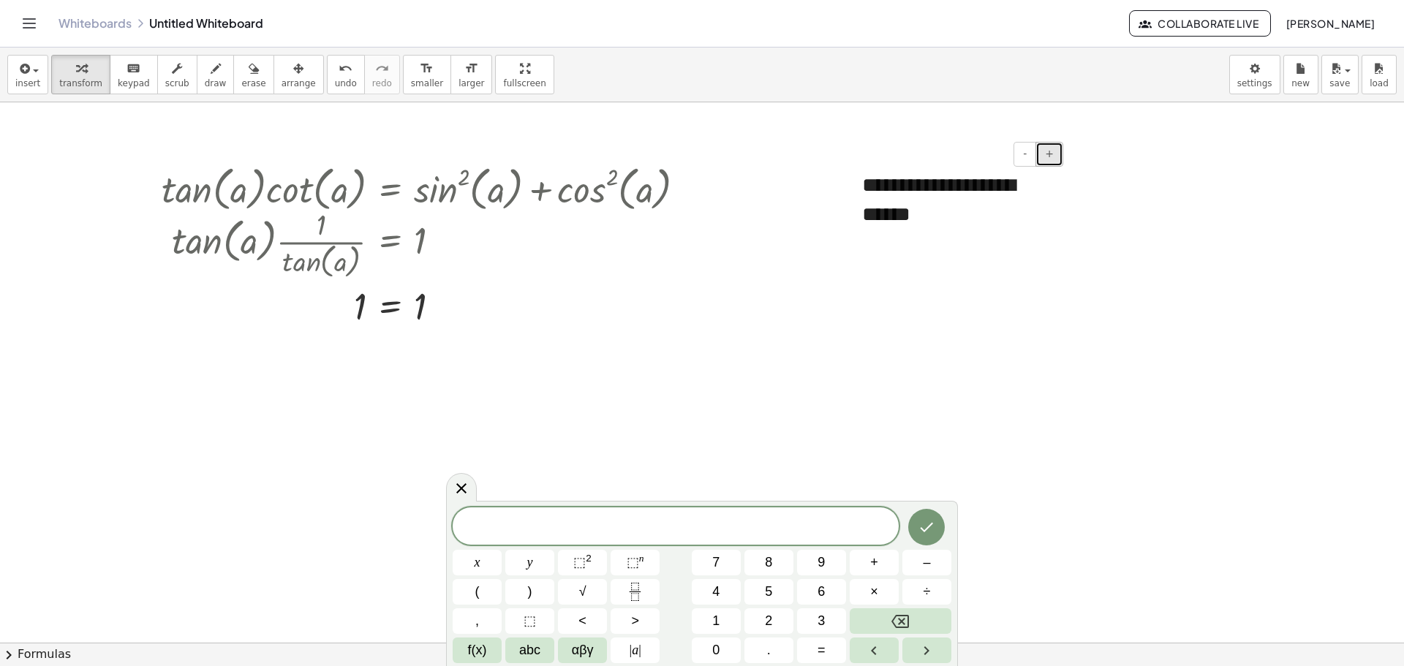
click at [1052, 159] on span "+" at bounding box center [1049, 154] width 9 height 12
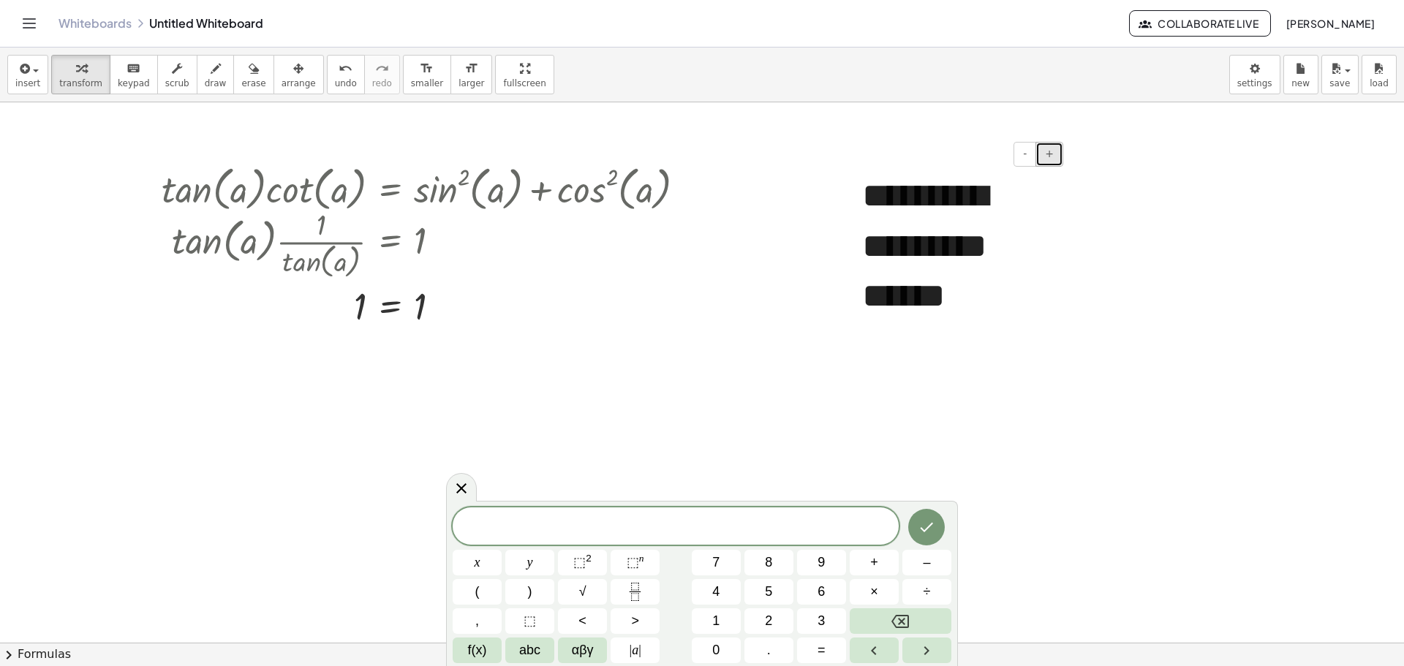
click at [1052, 159] on span "+" at bounding box center [1049, 154] width 9 height 12
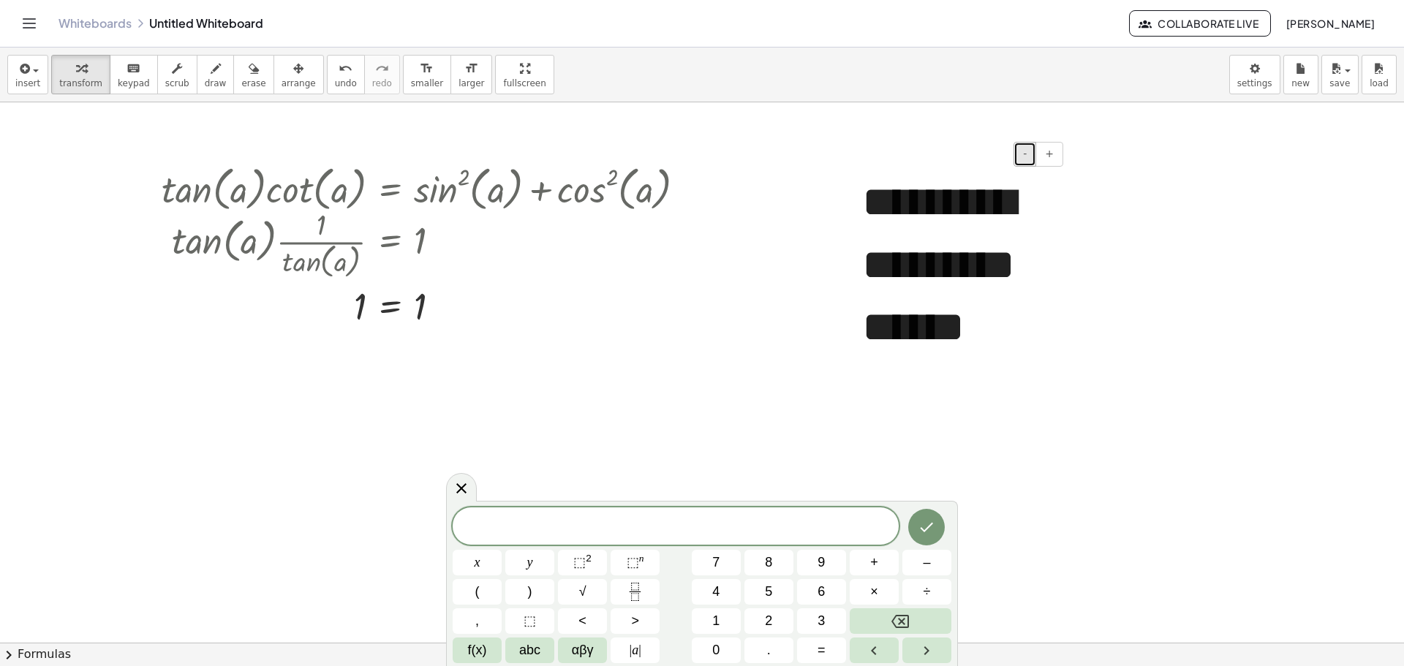
click at [1022, 144] on button "-" at bounding box center [1025, 154] width 23 height 25
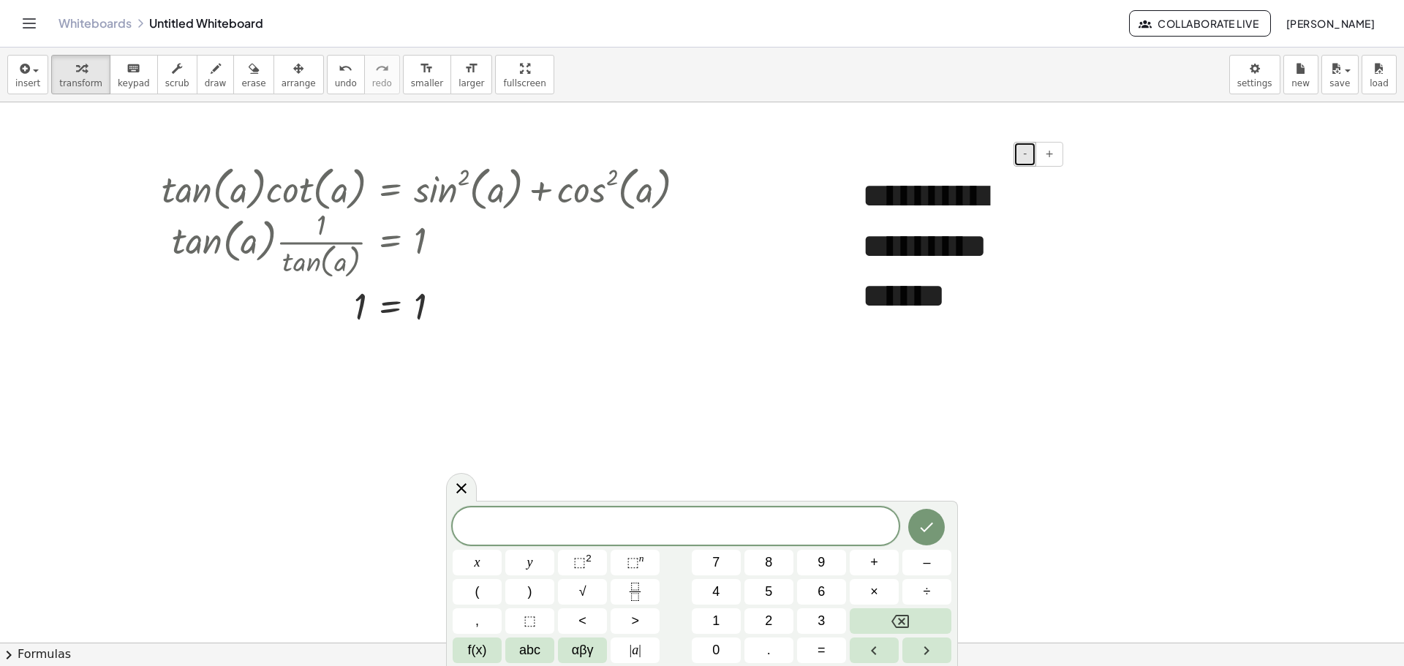
click at [1023, 144] on button "-" at bounding box center [1025, 154] width 23 height 25
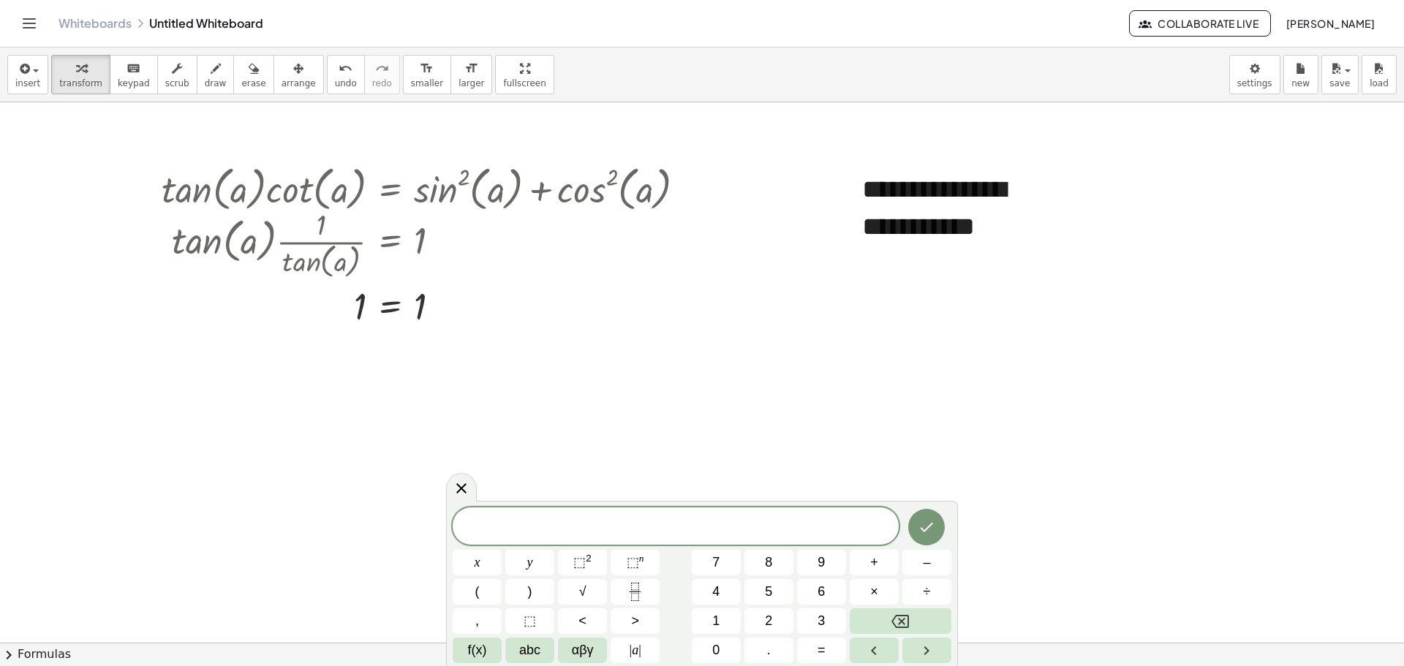
drag, startPoint x: 466, startPoint y: 483, endPoint x: 606, endPoint y: 407, distance: 159.4
click at [465, 481] on icon at bounding box center [462, 489] width 18 height 18
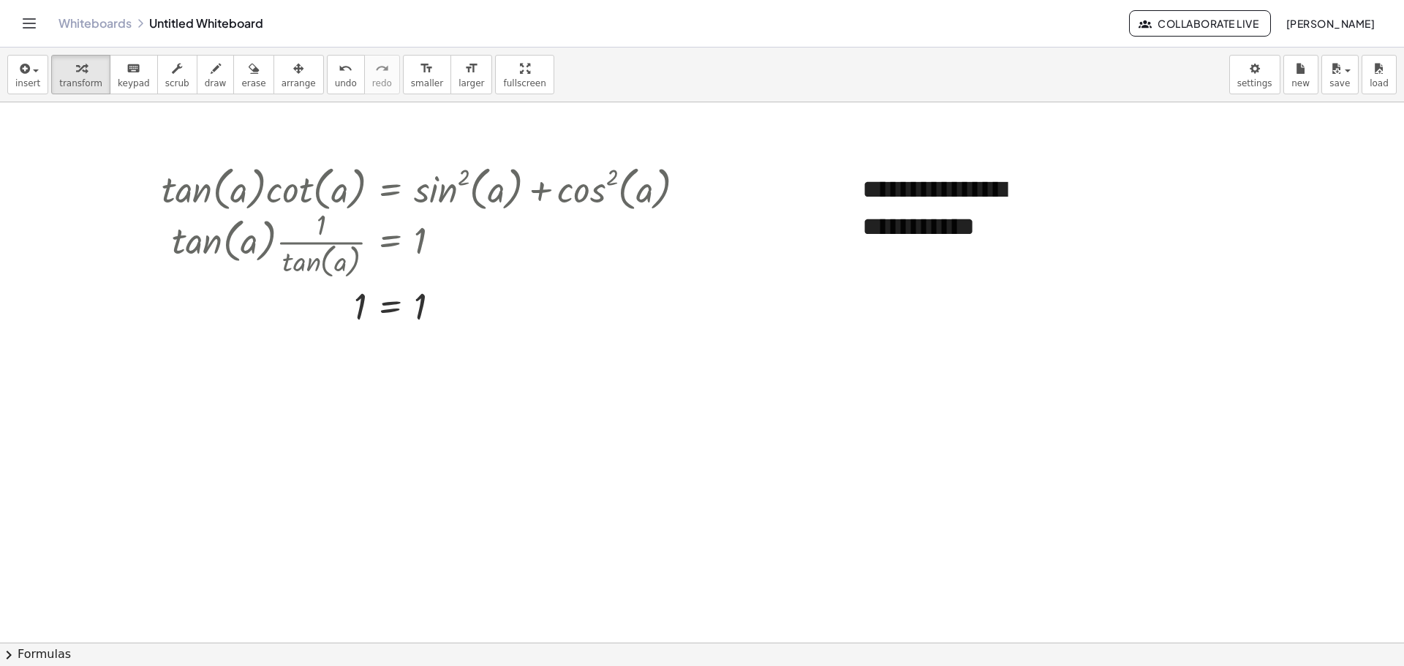
click at [850, 228] on div "**********" at bounding box center [702, 642] width 1404 height 1081
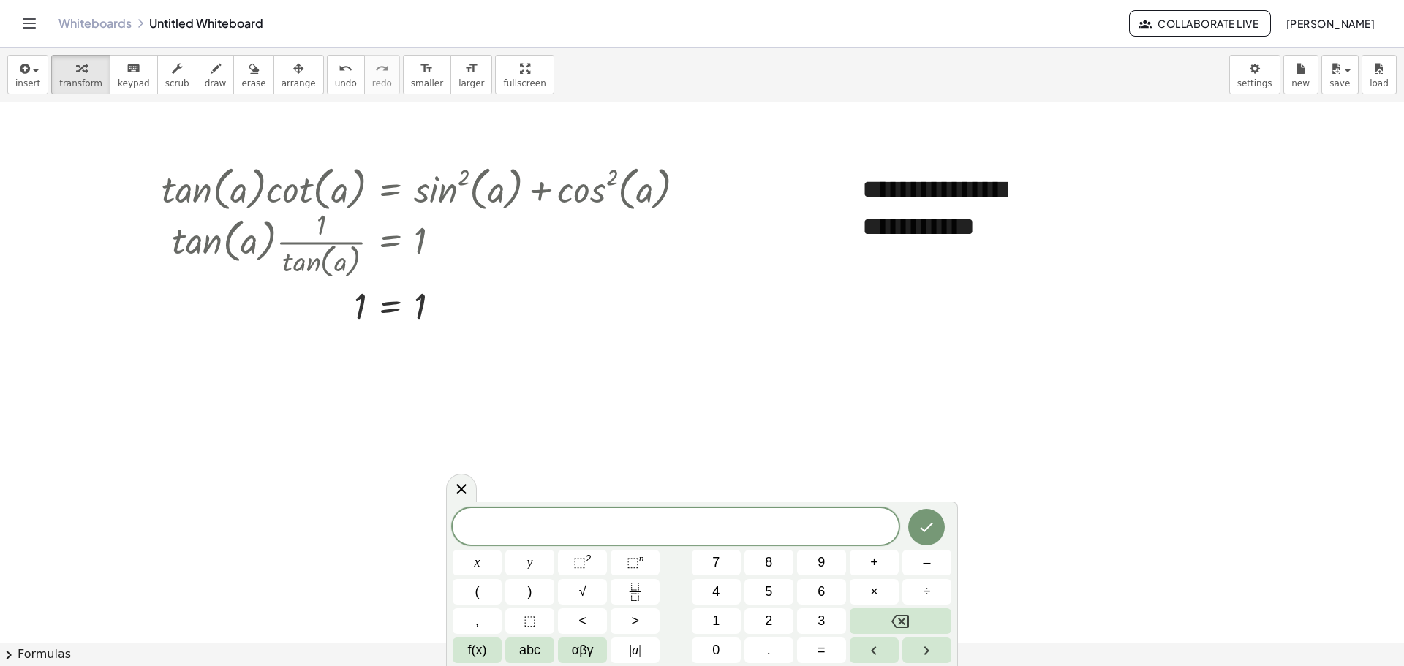
click at [859, 191] on div at bounding box center [855, 228] width 15 height 142
drag, startPoint x: 459, startPoint y: 492, endPoint x: 462, endPoint y: 482, distance: 10.6
click at [462, 489] on icon at bounding box center [461, 489] width 10 height 10
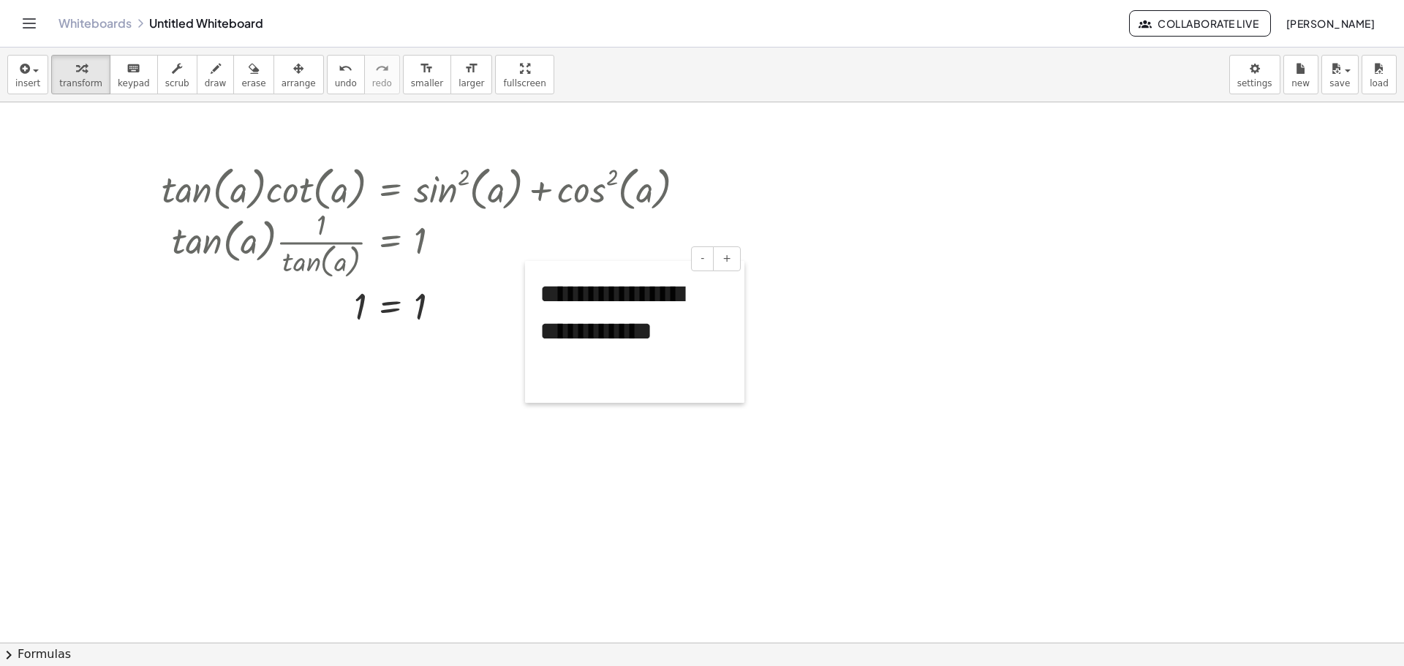
drag, startPoint x: 854, startPoint y: 179, endPoint x: 531, endPoint y: 284, distance: 339.1
click at [531, 284] on div "**********" at bounding box center [702, 642] width 1404 height 1081
click at [1349, 75] on div "button" at bounding box center [1340, 68] width 21 height 18
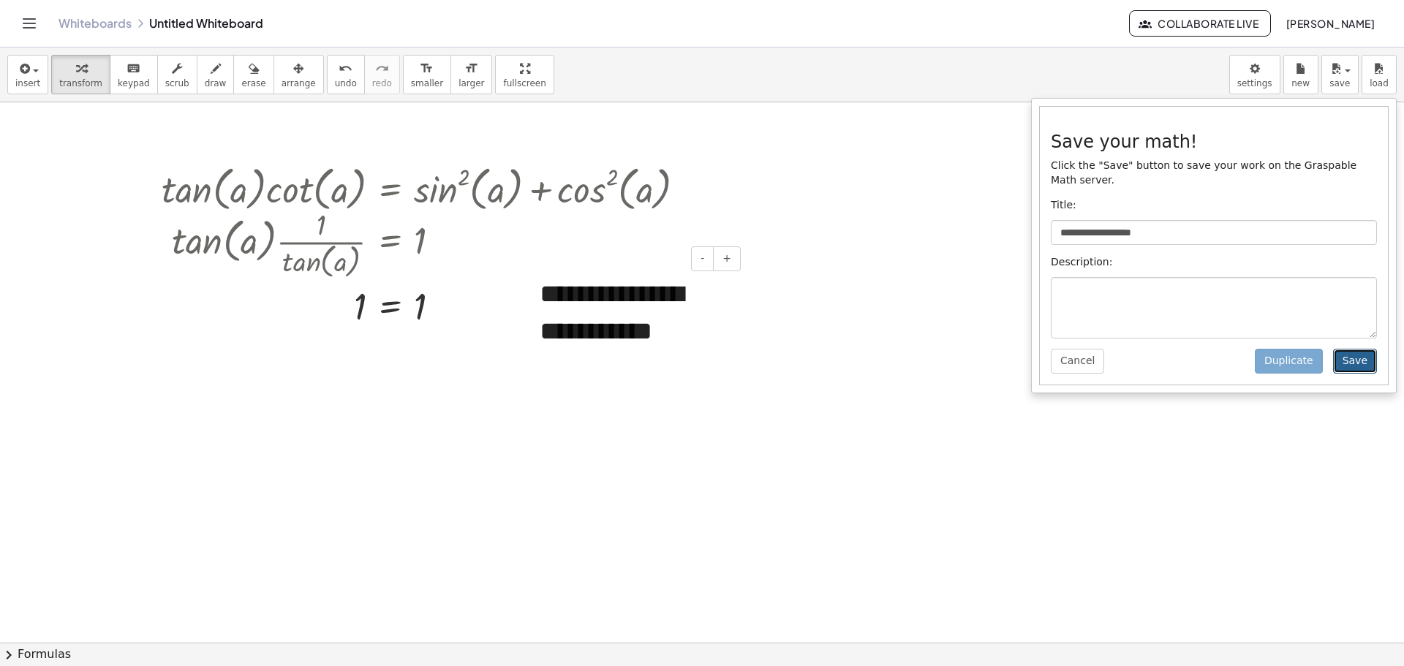
click at [1362, 350] on button "Save" at bounding box center [1355, 361] width 44 height 25
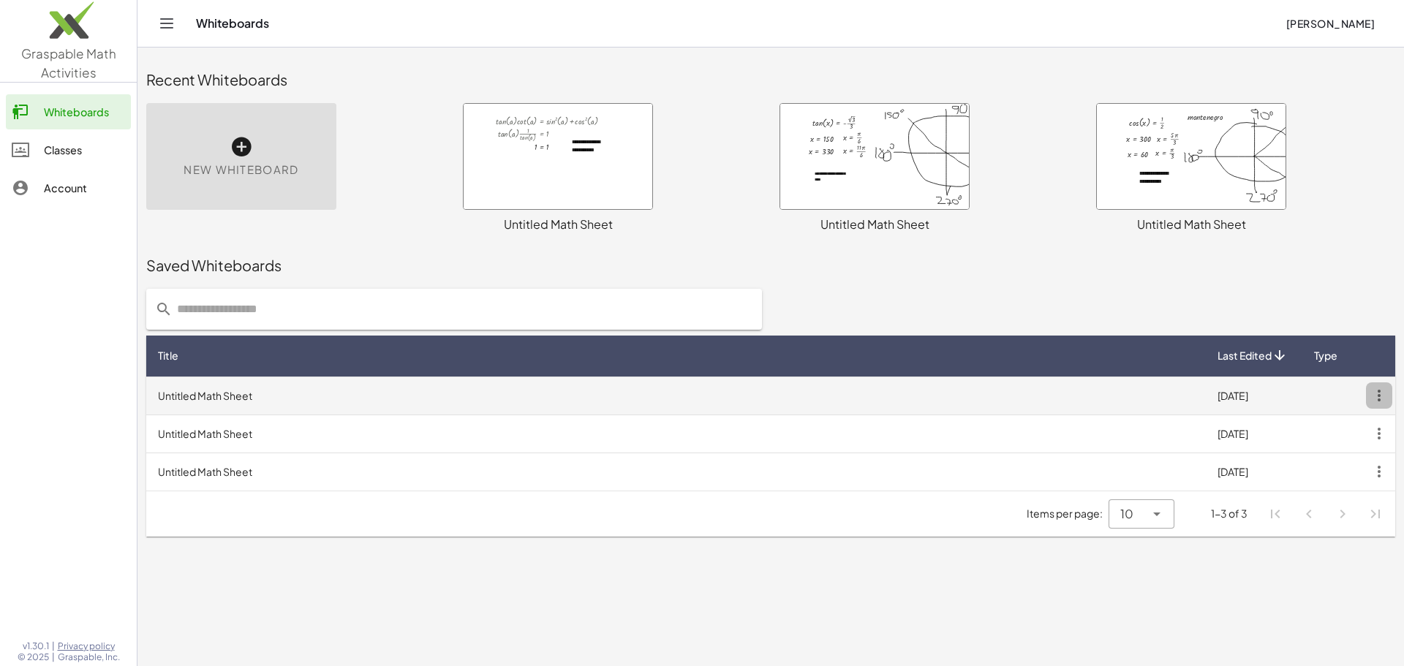
click at [1375, 394] on icon "button" at bounding box center [1379, 396] width 26 height 26
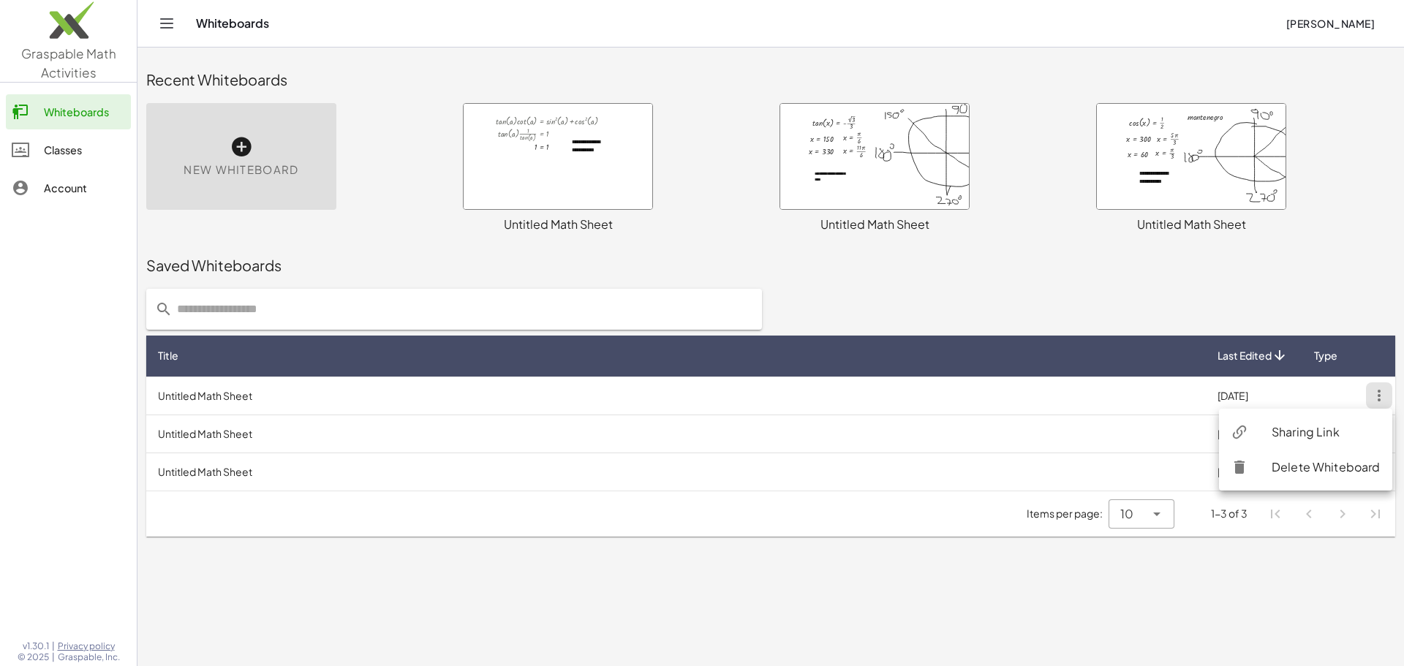
click at [1311, 429] on div "Sharing Link" at bounding box center [1326, 432] width 109 height 18
click at [200, 160] on div "New Whiteboard" at bounding box center [241, 156] width 190 height 107
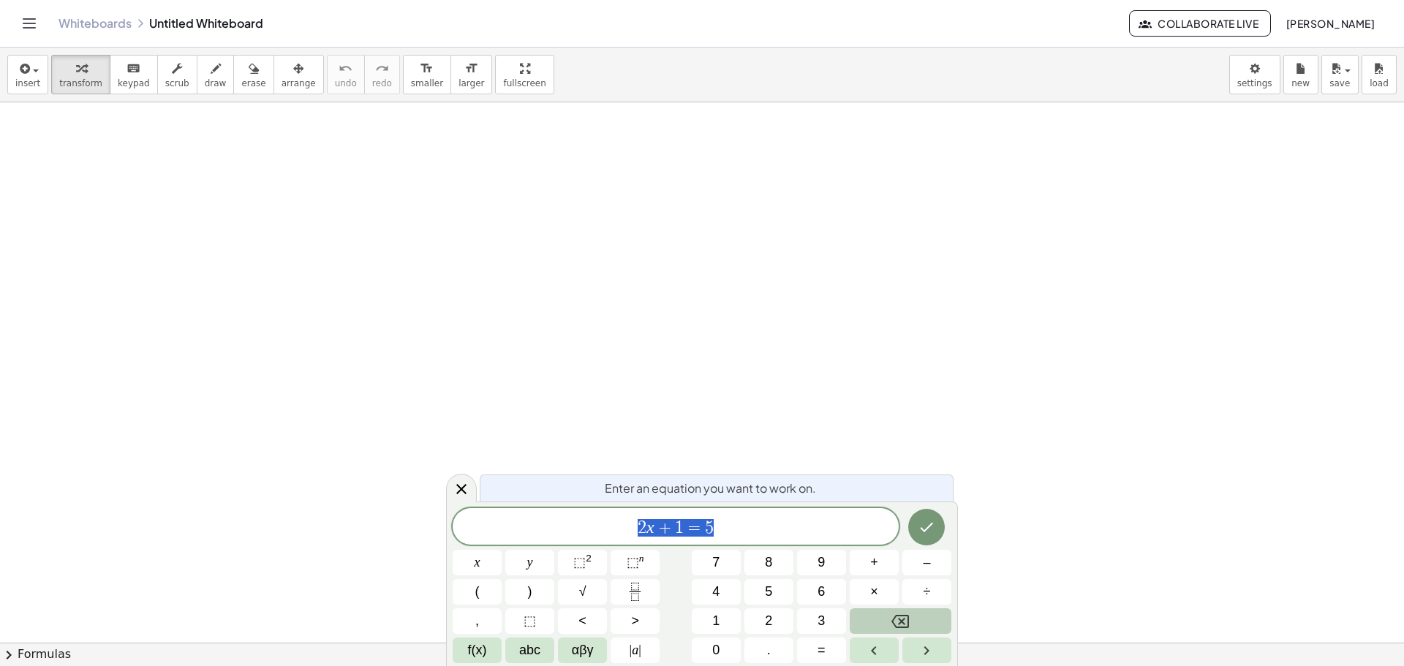
click at [900, 615] on icon "Backspace" at bounding box center [901, 622] width 18 height 18
click at [690, 524] on span "​" at bounding box center [676, 528] width 446 height 20
click at [650, 597] on button "Fraction" at bounding box center [635, 592] width 49 height 26
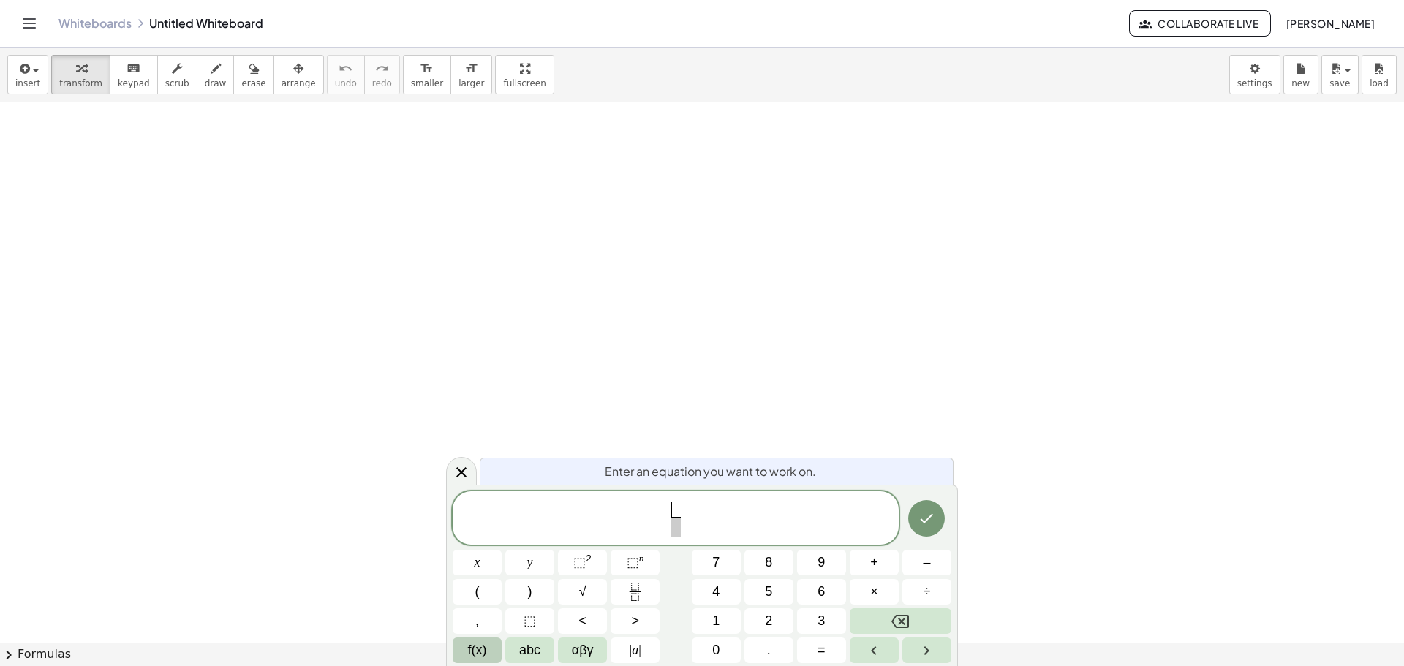
click at [467, 650] on button "f(x)" at bounding box center [477, 651] width 49 height 26
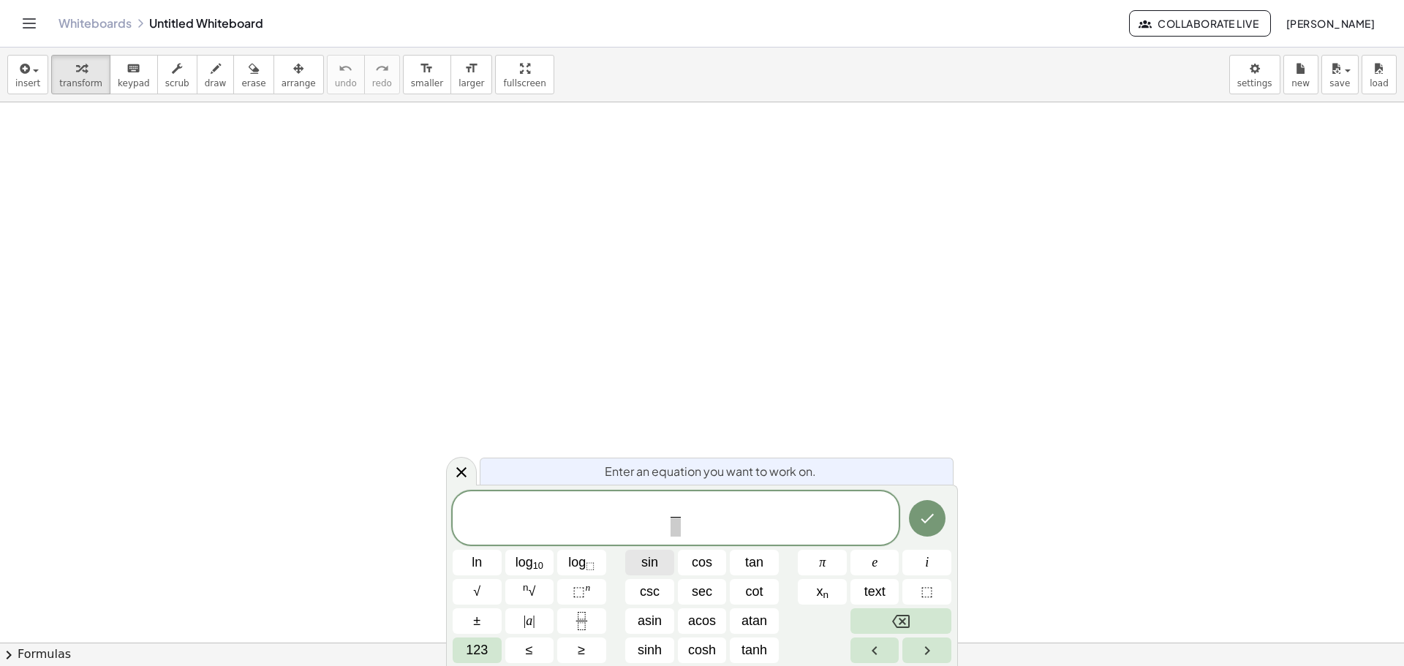
click at [658, 571] on span "sin" at bounding box center [649, 563] width 17 height 20
click at [479, 649] on span "123" at bounding box center [477, 651] width 22 height 20
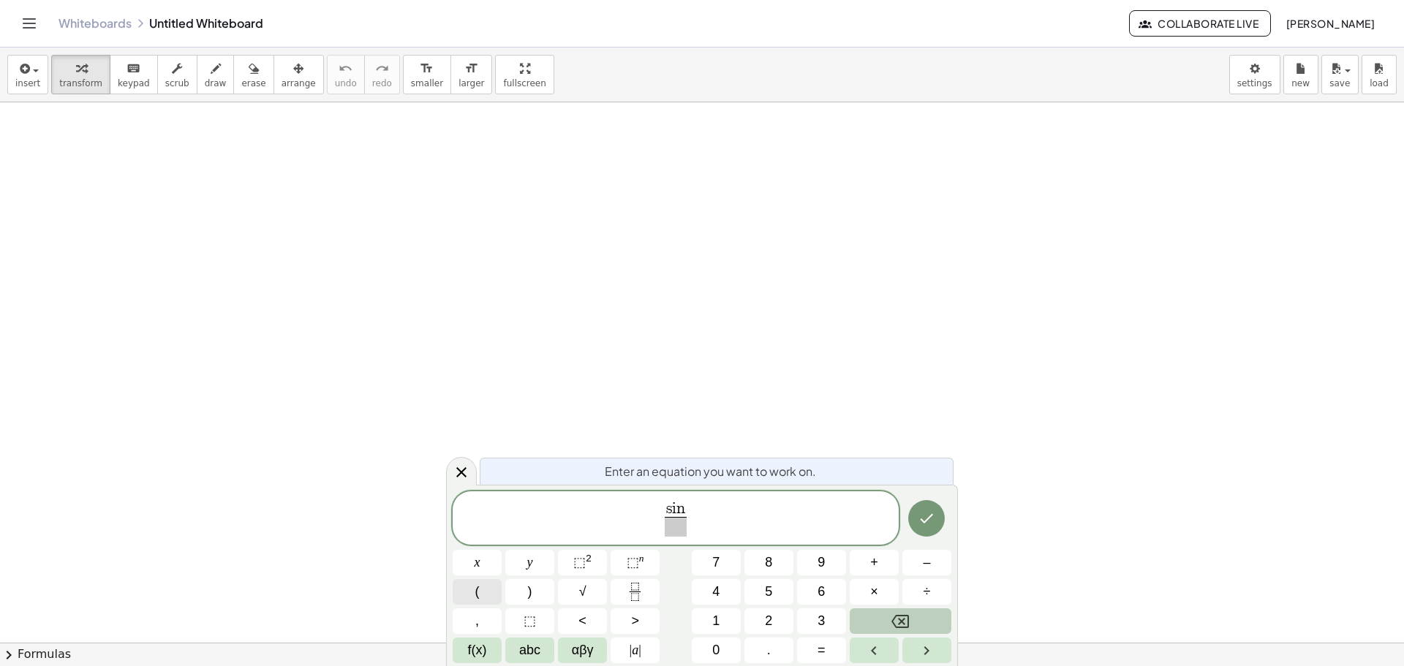
click at [488, 599] on button "(" at bounding box center [477, 592] width 49 height 26
click at [525, 655] on span "abc" at bounding box center [529, 651] width 21 height 20
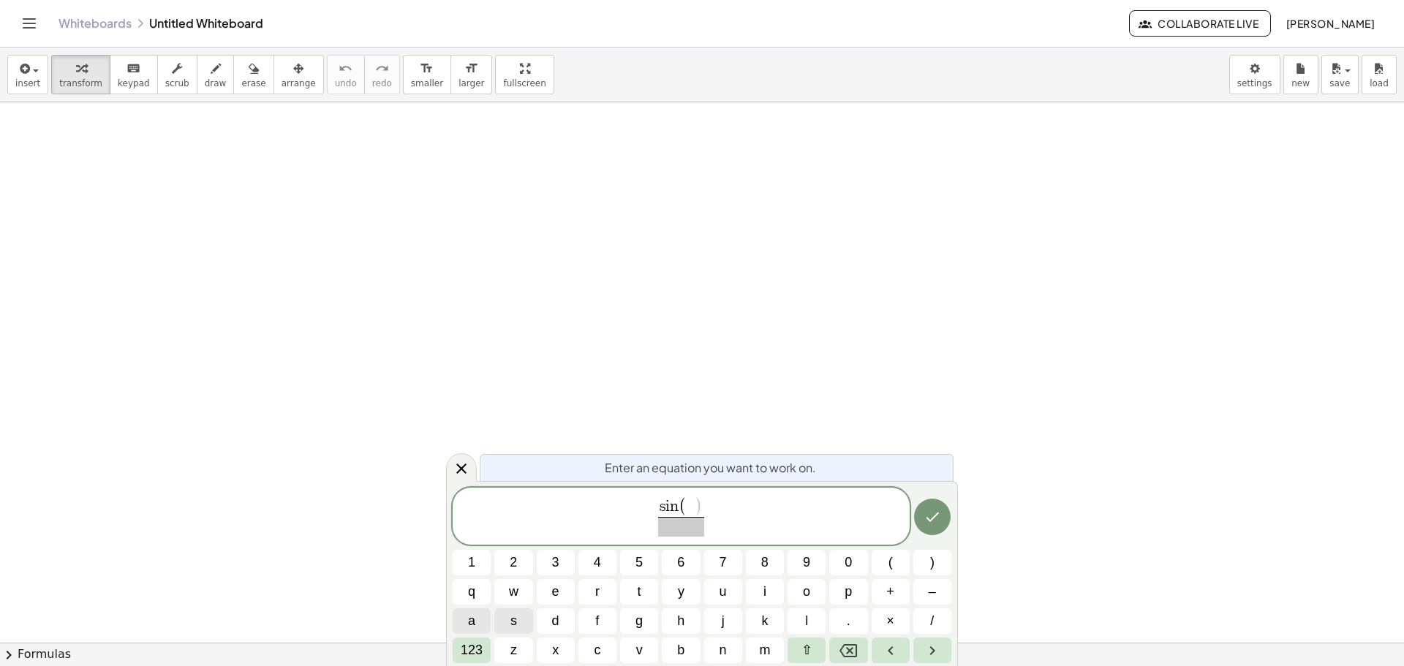
click at [477, 613] on button "a" at bounding box center [472, 622] width 38 height 26
click at [481, 649] on span "123" at bounding box center [472, 651] width 22 height 20
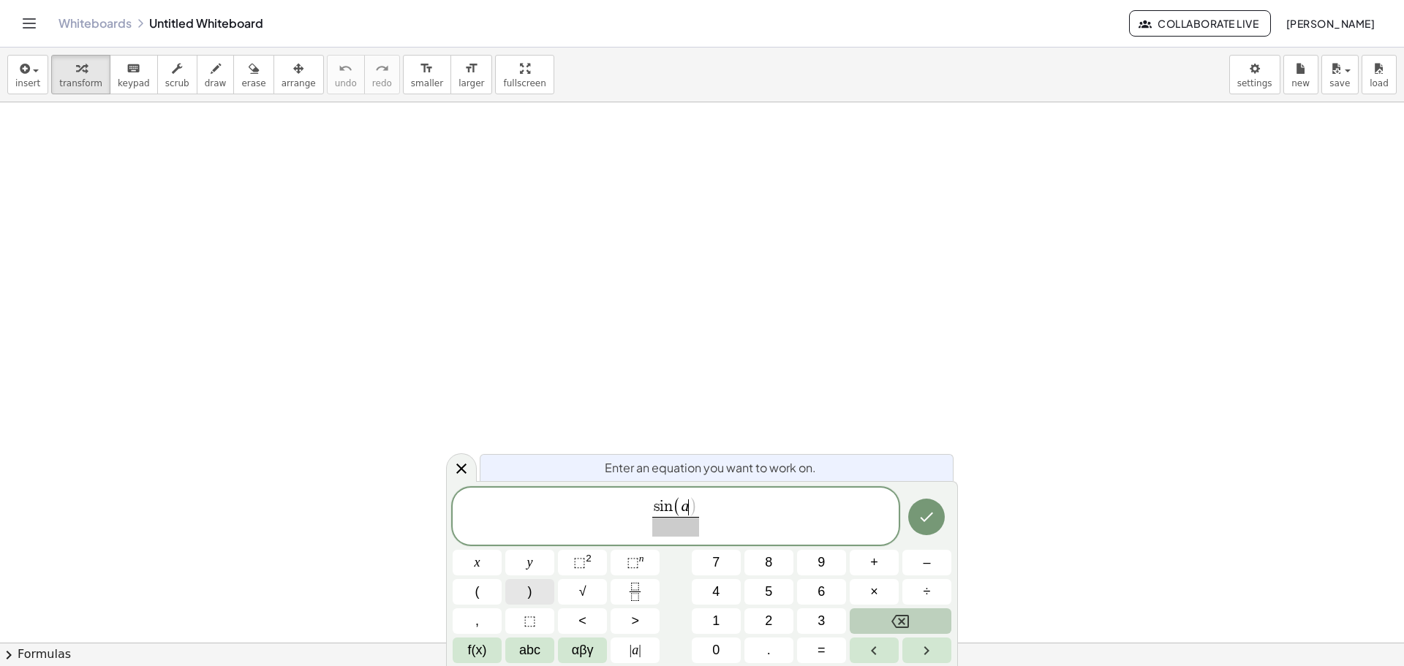
click at [529, 599] on span ")" at bounding box center [530, 592] width 4 height 20
click at [774, 649] on button "." at bounding box center [769, 651] width 49 height 26
click at [880, 625] on button "Backspace" at bounding box center [901, 622] width 102 height 26
click at [874, 581] on button "×" at bounding box center [874, 592] width 49 height 26
click at [489, 647] on button "f(x)" at bounding box center [477, 651] width 49 height 26
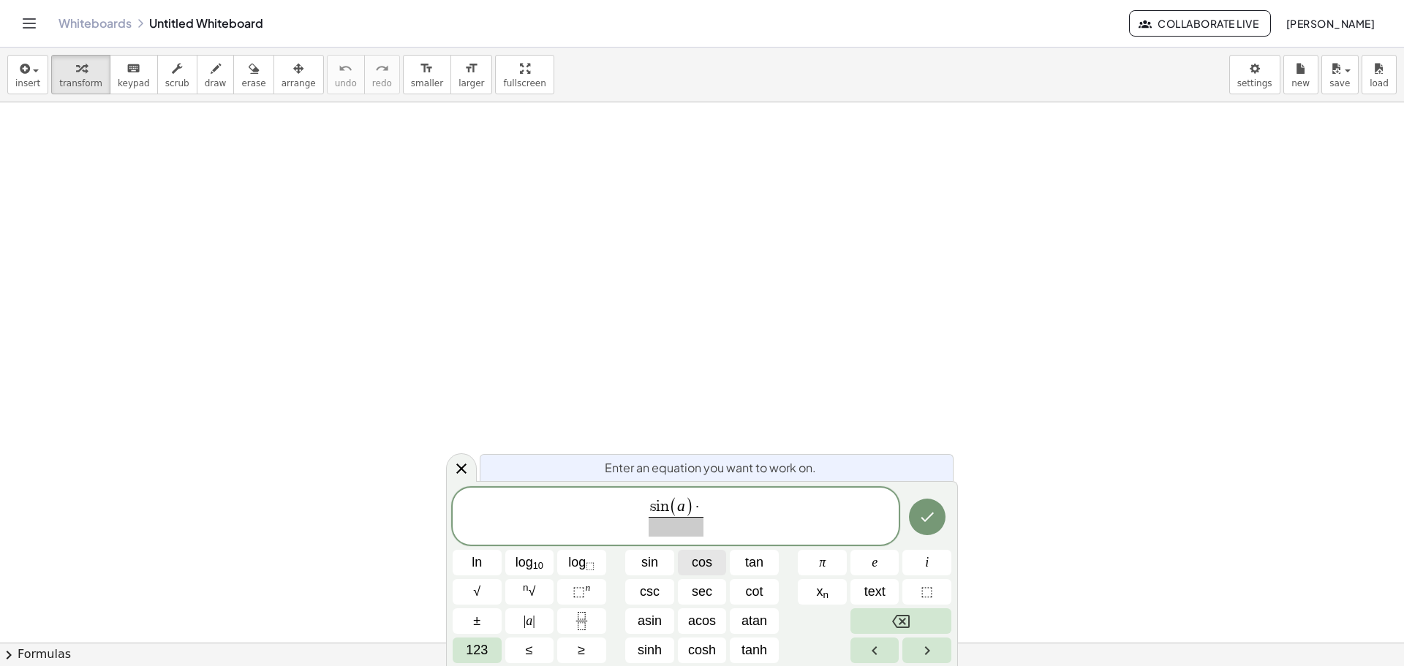
click at [700, 557] on span "cos" at bounding box center [702, 563] width 20 height 20
click at [467, 650] on span "123" at bounding box center [477, 651] width 22 height 20
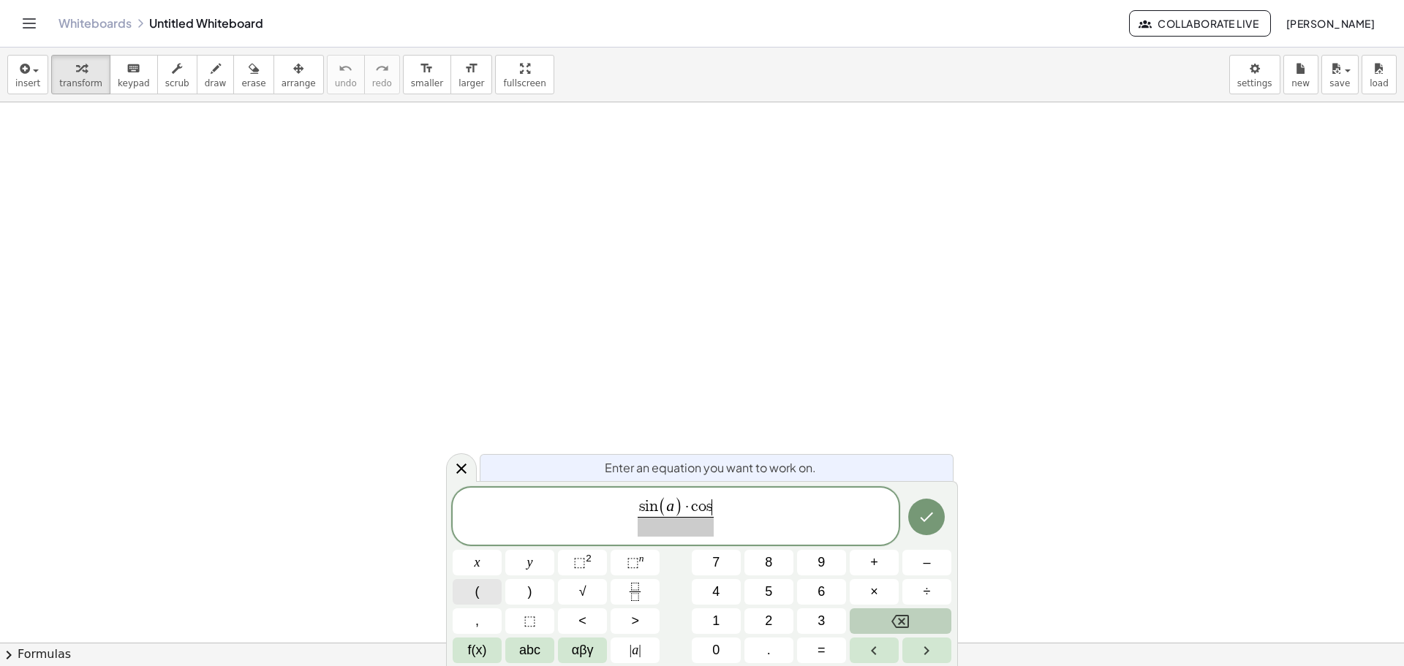
click at [485, 586] on button "(" at bounding box center [477, 592] width 49 height 26
click at [535, 651] on span "abc" at bounding box center [529, 651] width 21 height 20
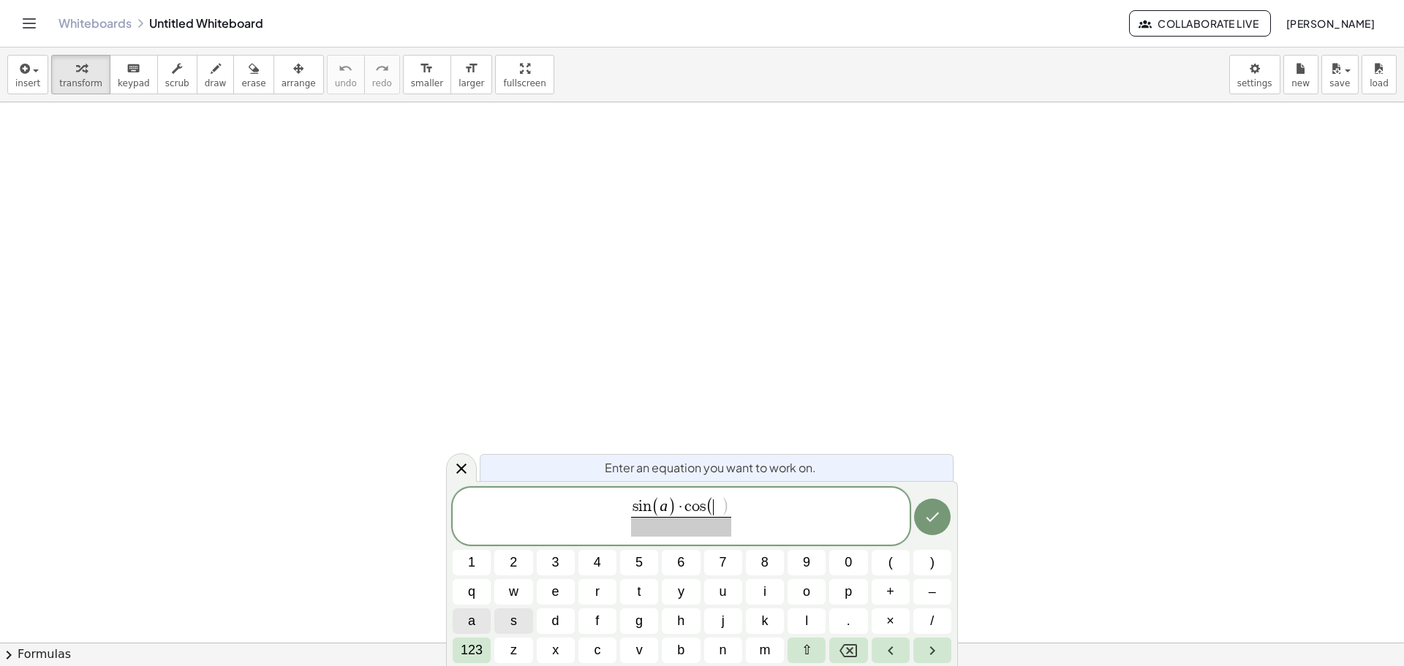
click at [475, 615] on span "a" at bounding box center [471, 621] width 7 height 20
click at [470, 647] on span "123" at bounding box center [472, 651] width 22 height 20
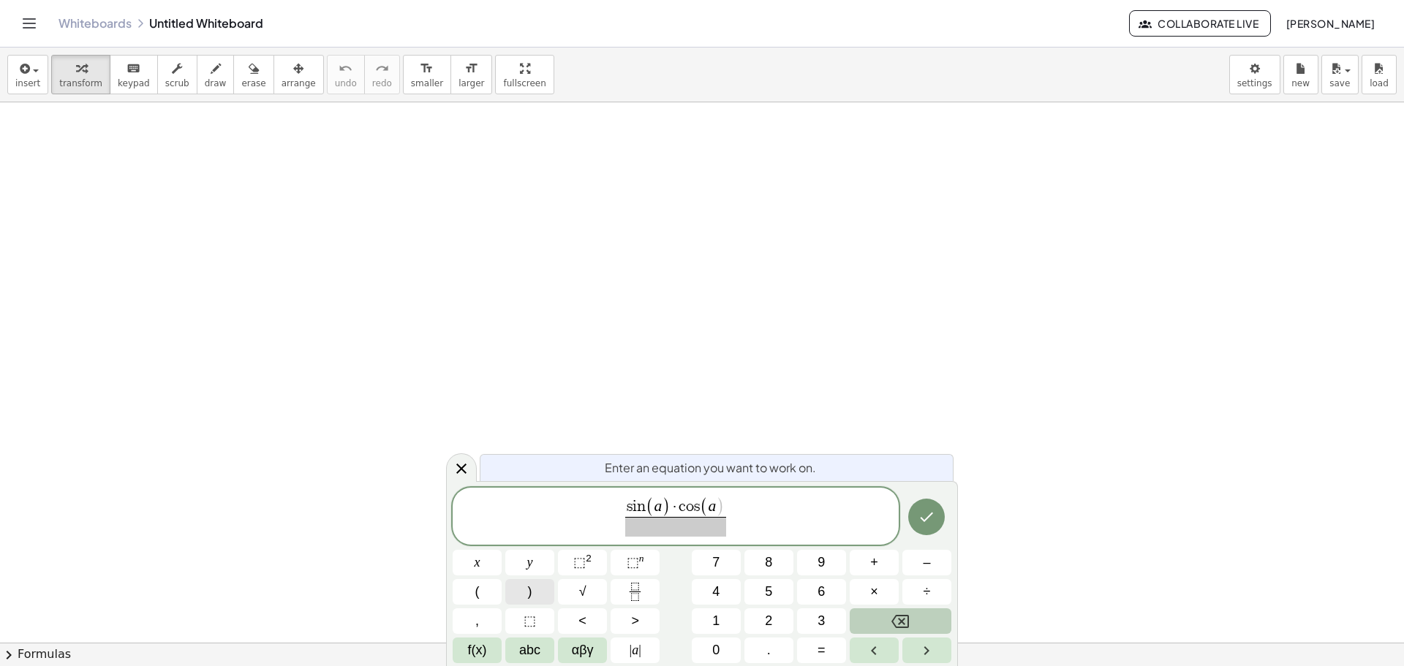
click at [518, 593] on button ")" at bounding box center [529, 592] width 49 height 26
click at [625, 527] on span at bounding box center [675, 527] width 101 height 20
click at [530, 652] on span "abc" at bounding box center [529, 651] width 21 height 20
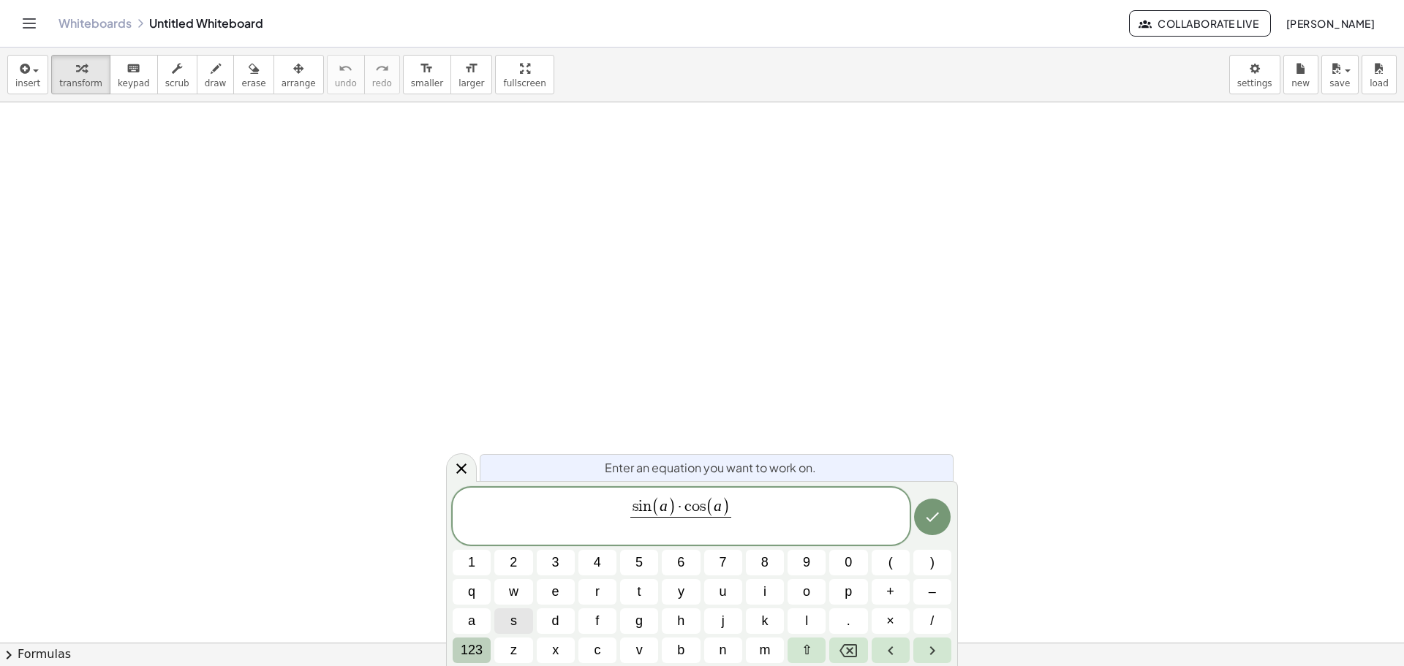
click at [481, 645] on span "123" at bounding box center [472, 651] width 22 height 20
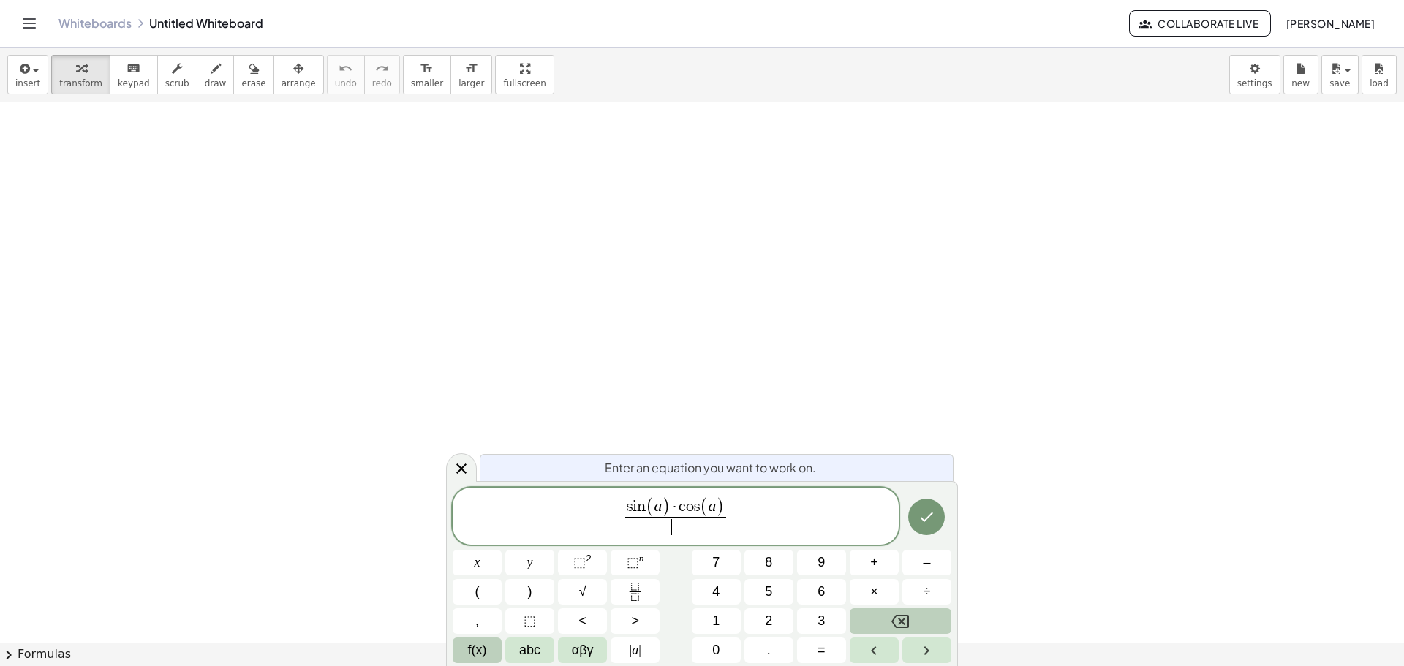
click at [489, 657] on button "f(x)" at bounding box center [477, 651] width 49 height 26
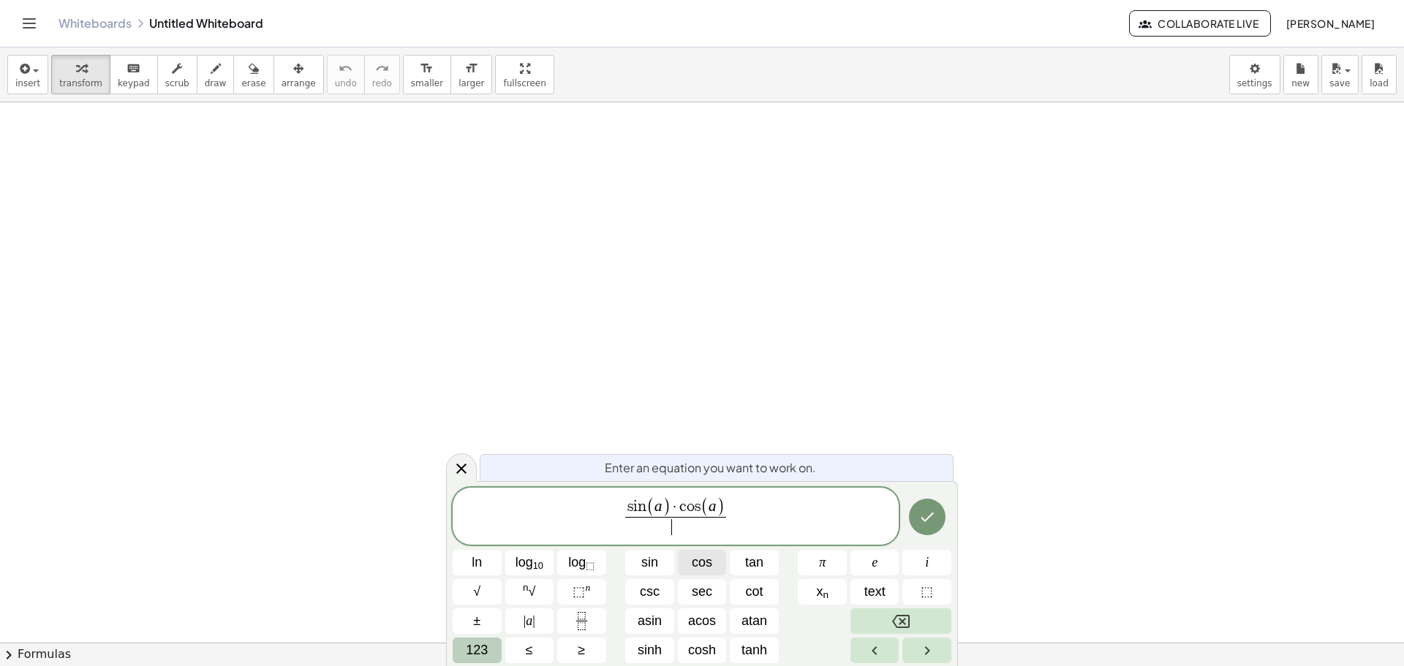
click at [693, 565] on span "cos" at bounding box center [702, 563] width 20 height 20
click at [462, 647] on button "123" at bounding box center [477, 651] width 49 height 26
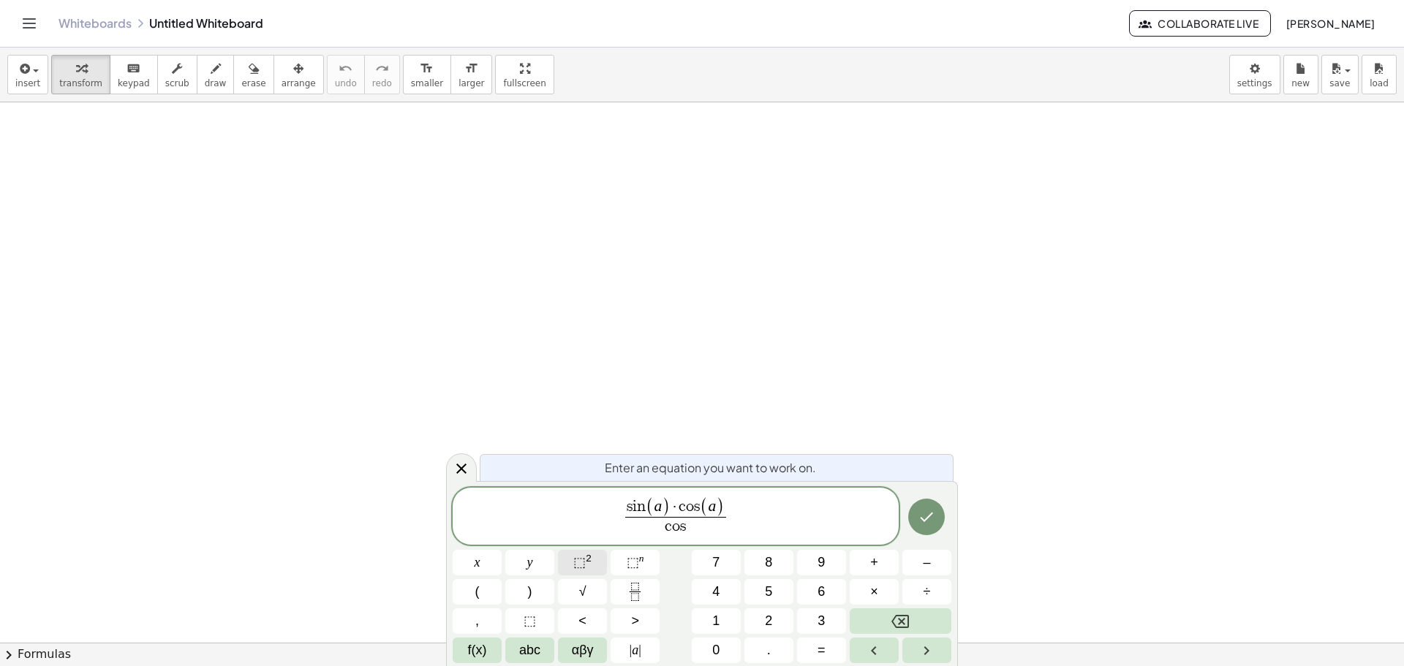
click at [587, 569] on span "⬚ 2" at bounding box center [582, 563] width 18 height 20
click at [481, 594] on button "(" at bounding box center [477, 592] width 49 height 26
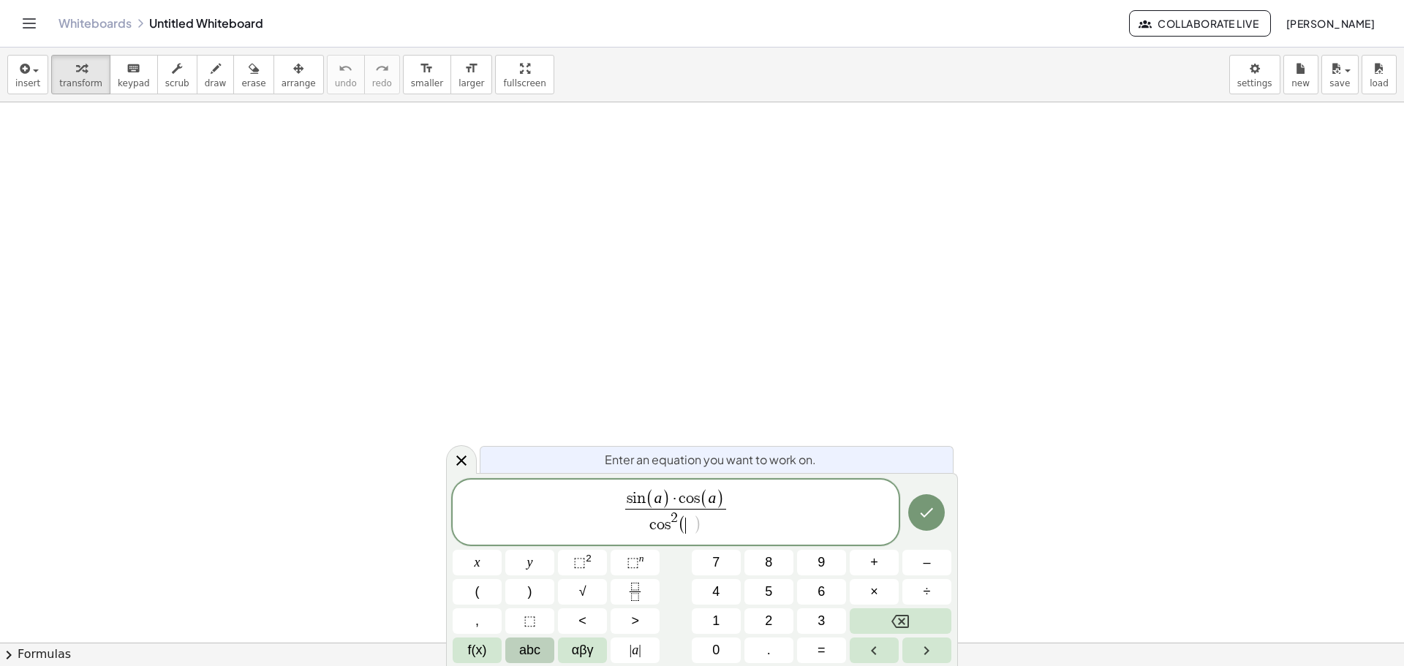
click at [523, 649] on span "abc" at bounding box center [529, 651] width 21 height 20
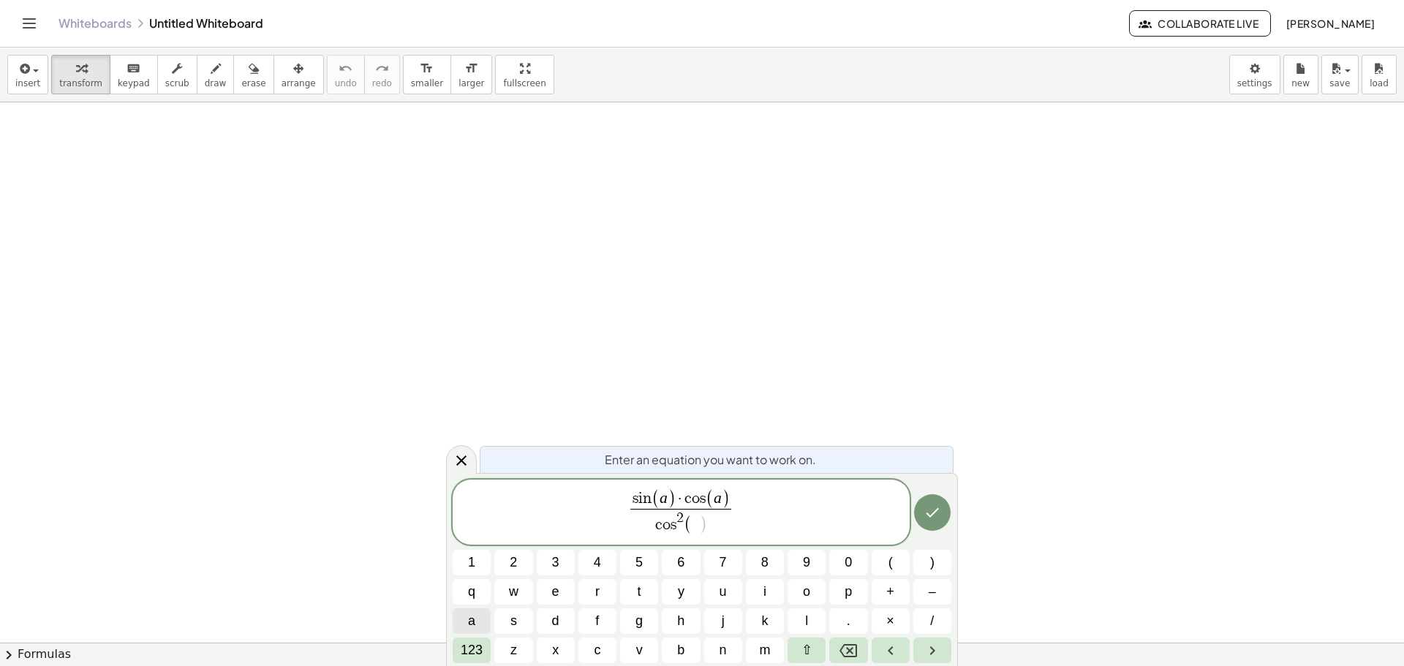
click at [481, 623] on button "a" at bounding box center [472, 622] width 38 height 26
click at [484, 652] on button "123" at bounding box center [472, 651] width 38 height 26
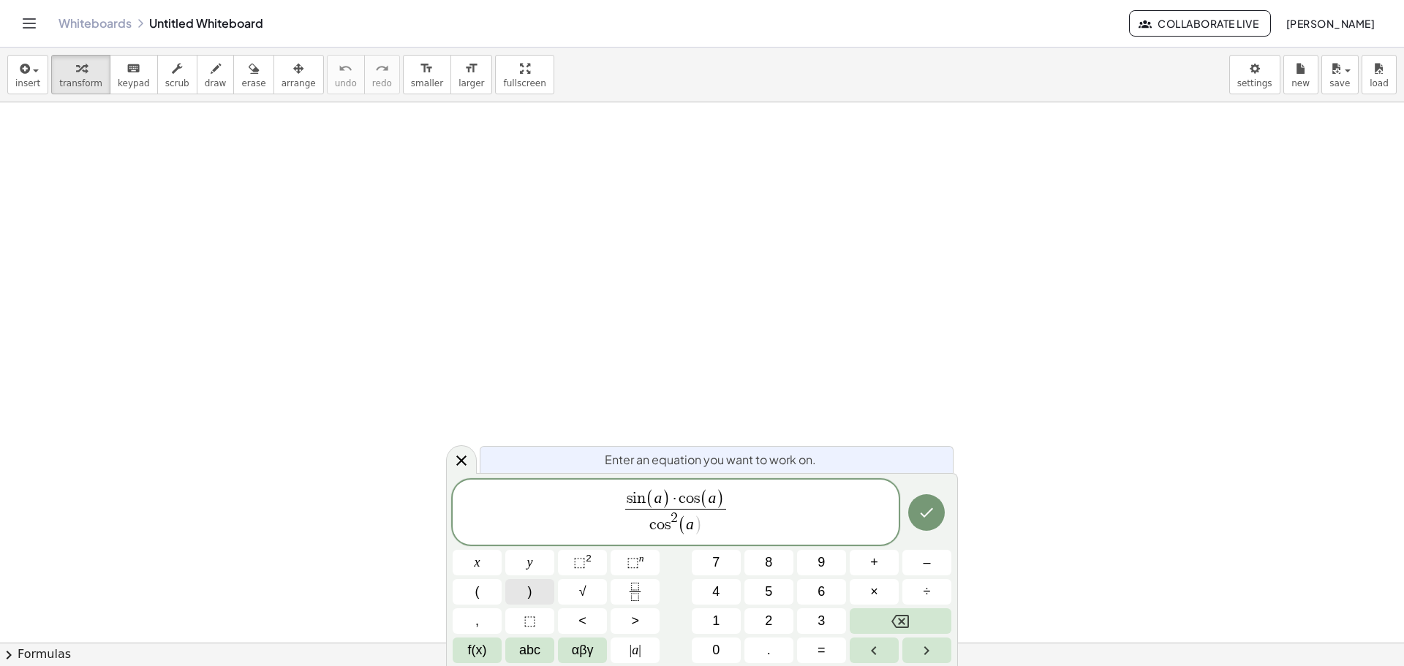
click at [519, 600] on button ")" at bounding box center [529, 592] width 49 height 26
click at [914, 569] on button "–" at bounding box center [927, 563] width 49 height 26
click at [484, 643] on span "f(x)" at bounding box center [477, 651] width 19 height 20
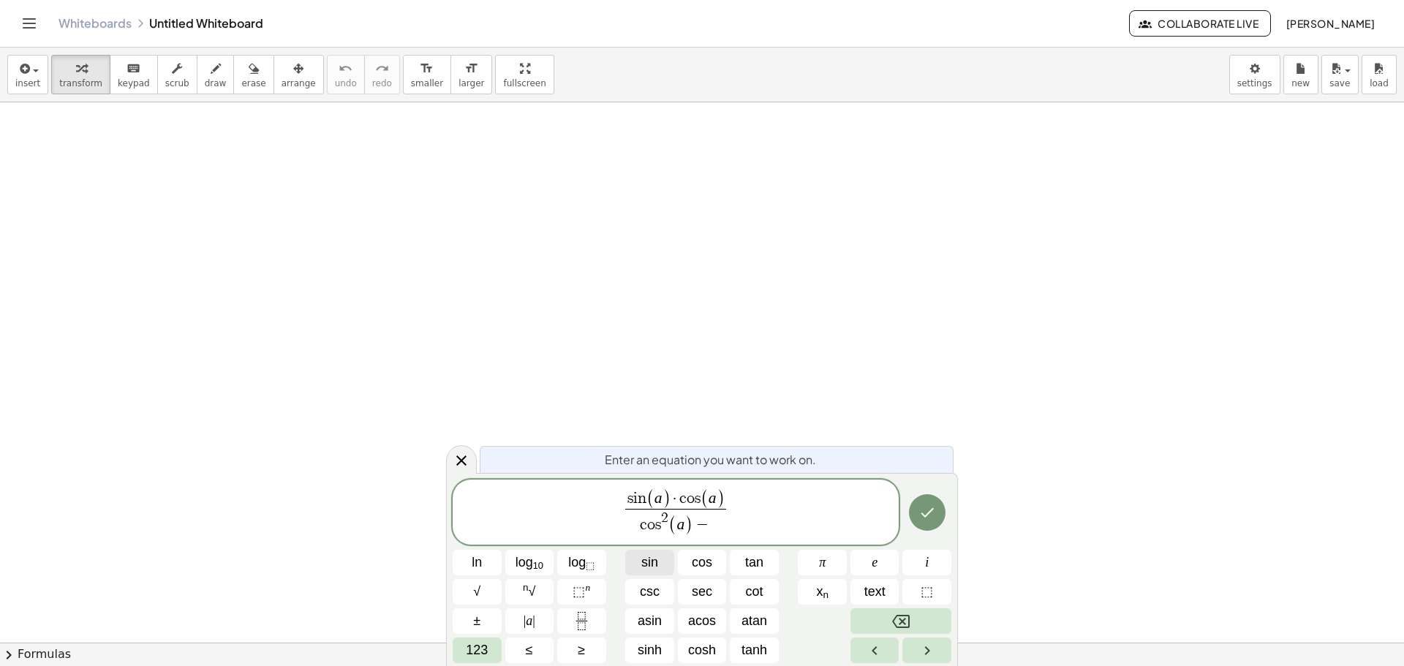
click at [656, 560] on span "sin" at bounding box center [649, 563] width 17 height 20
click at [484, 647] on span "123" at bounding box center [477, 651] width 22 height 20
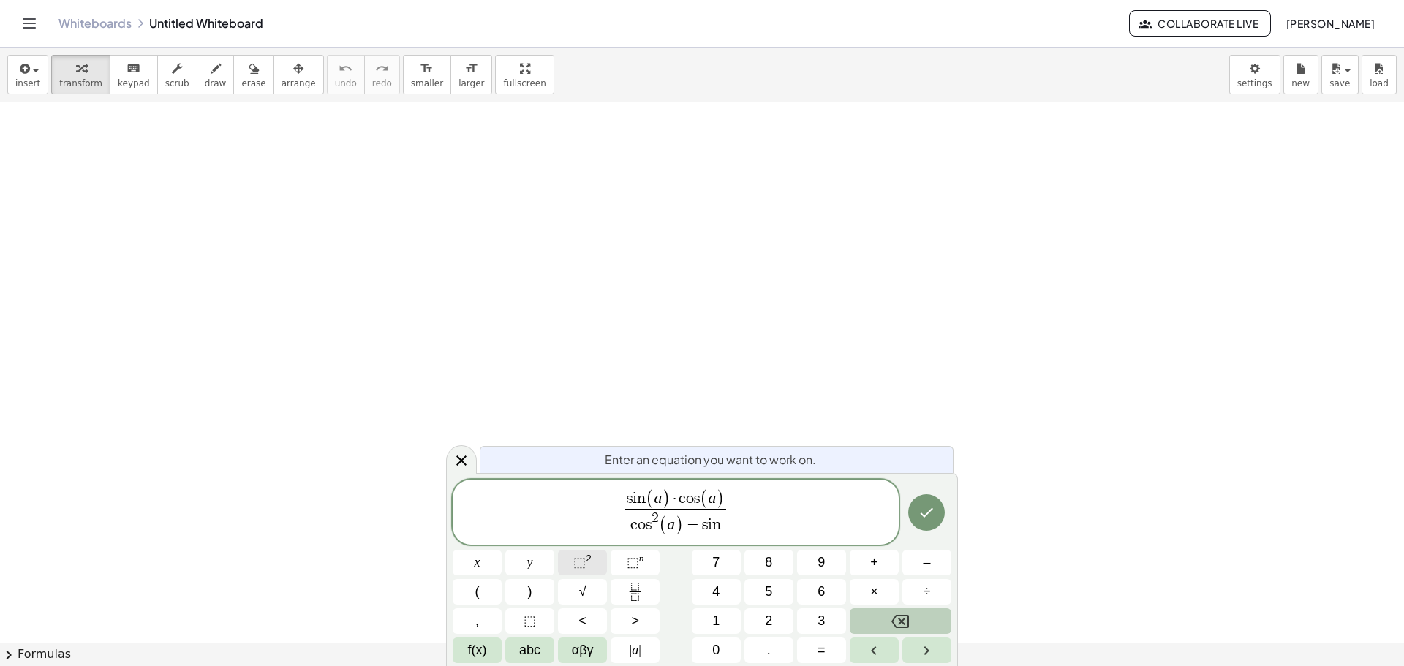
click at [575, 564] on span "⬚" at bounding box center [579, 562] width 12 height 15
click at [497, 590] on button "(" at bounding box center [477, 592] width 49 height 26
click at [527, 640] on button "abc" at bounding box center [529, 651] width 49 height 26
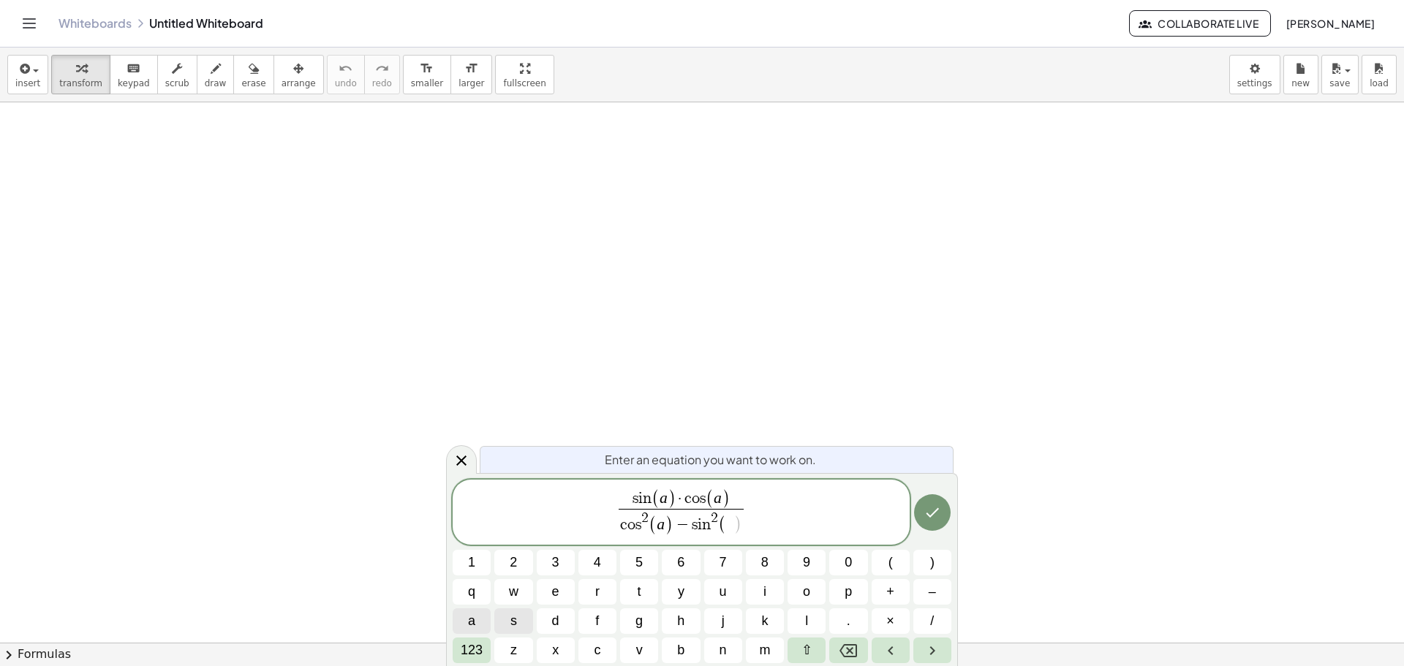
click at [483, 621] on button "a" at bounding box center [472, 622] width 38 height 26
click at [481, 658] on span "123" at bounding box center [472, 651] width 22 height 20
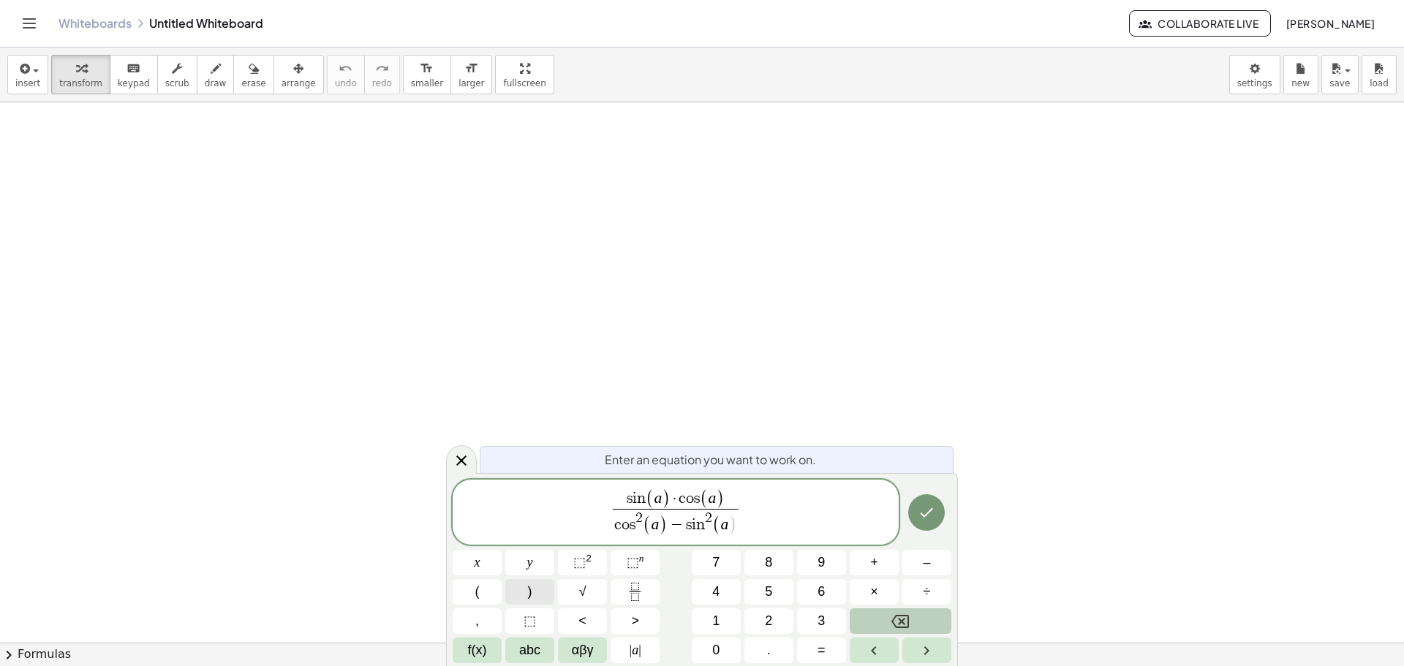
click at [527, 598] on button ")" at bounding box center [529, 592] width 49 height 26
click at [741, 521] on span "s i n ( a ) · c o s ( a ) c o s 2 ( a ) − s i n 2 ( a ) ​" at bounding box center [676, 513] width 132 height 47
click at [816, 652] on button "=" at bounding box center [821, 651] width 49 height 26
click at [633, 585] on icon "Fraction" at bounding box center [635, 592] width 18 height 18
click at [485, 652] on span "f(x)" at bounding box center [477, 651] width 19 height 20
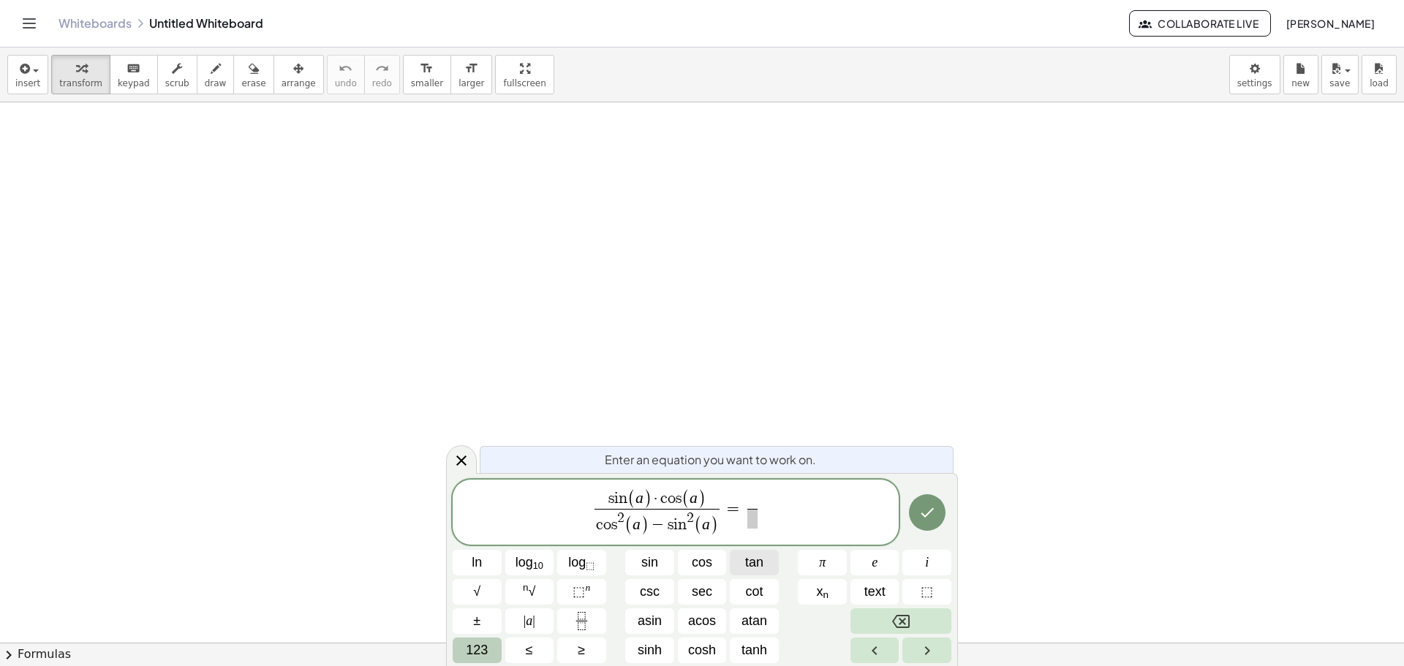
click at [750, 554] on span "tan" at bounding box center [754, 563] width 18 height 20
click at [474, 647] on span "123" at bounding box center [477, 651] width 22 height 20
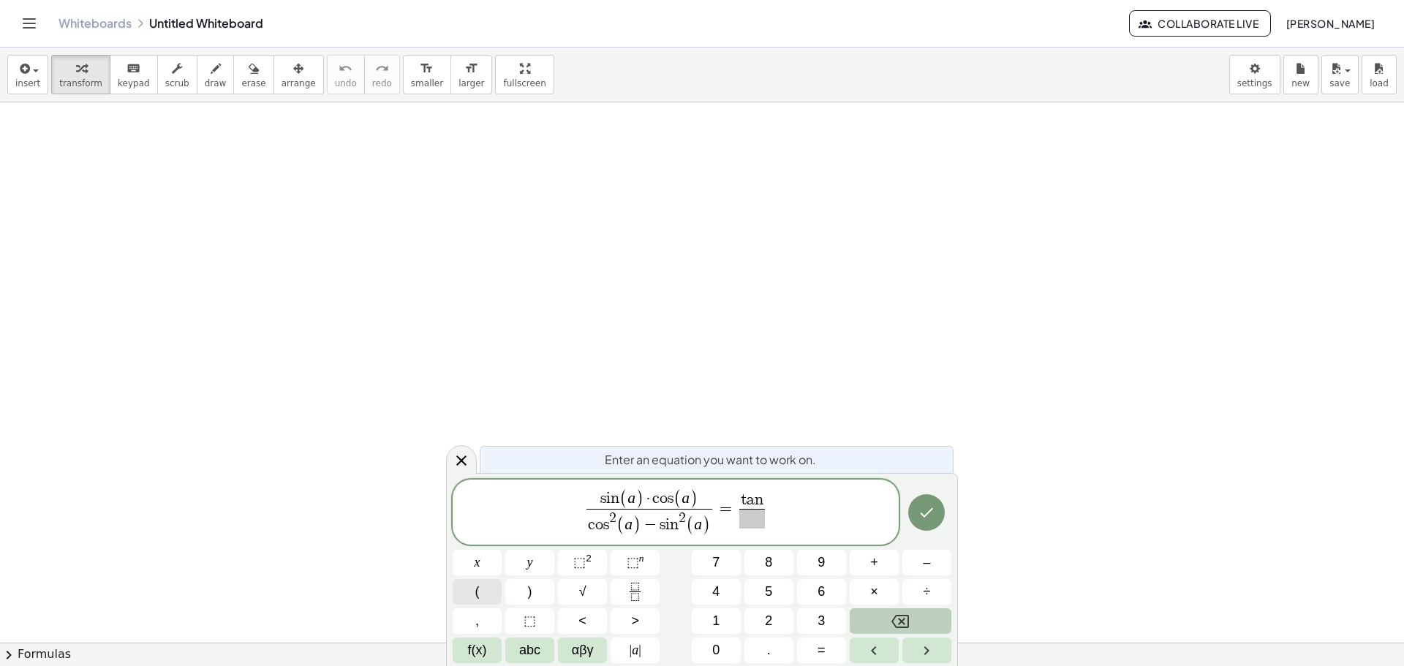
click at [490, 594] on button "(" at bounding box center [477, 592] width 49 height 26
click at [512, 655] on button "abc" at bounding box center [529, 651] width 49 height 26
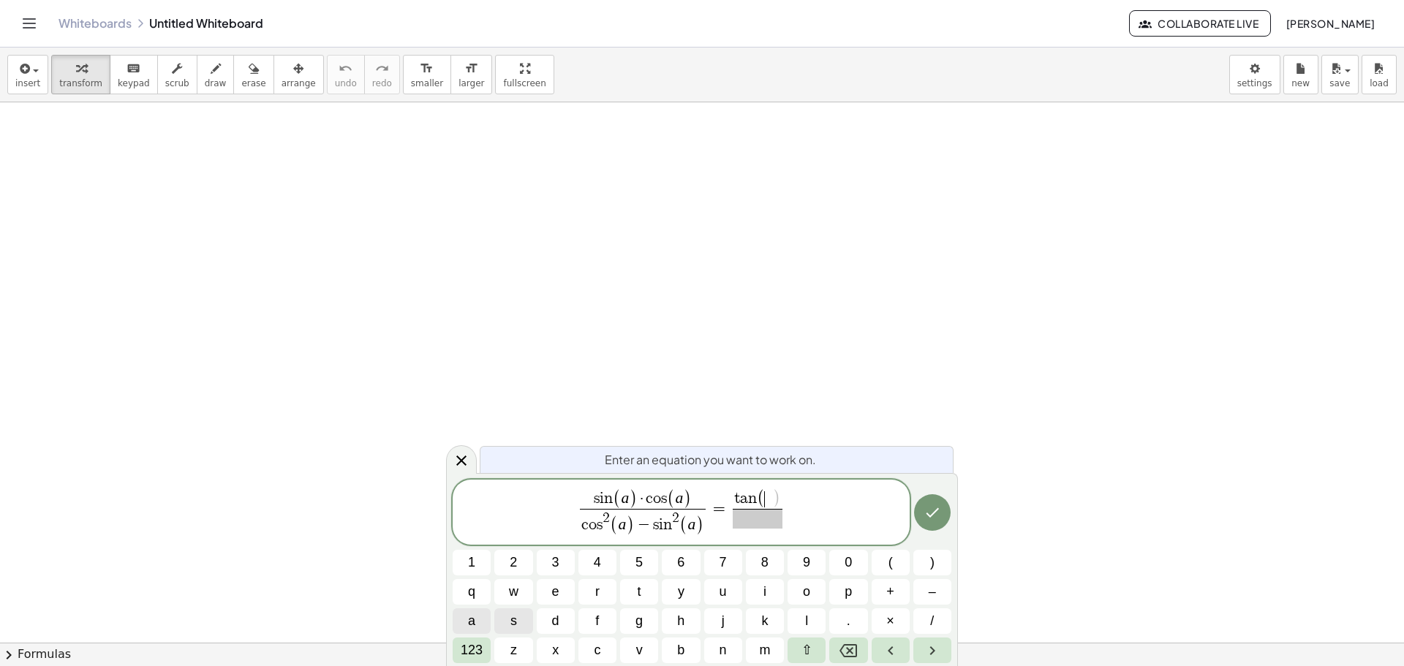
click at [472, 626] on span "a" at bounding box center [471, 621] width 7 height 20
click at [473, 646] on span "123" at bounding box center [472, 651] width 22 height 20
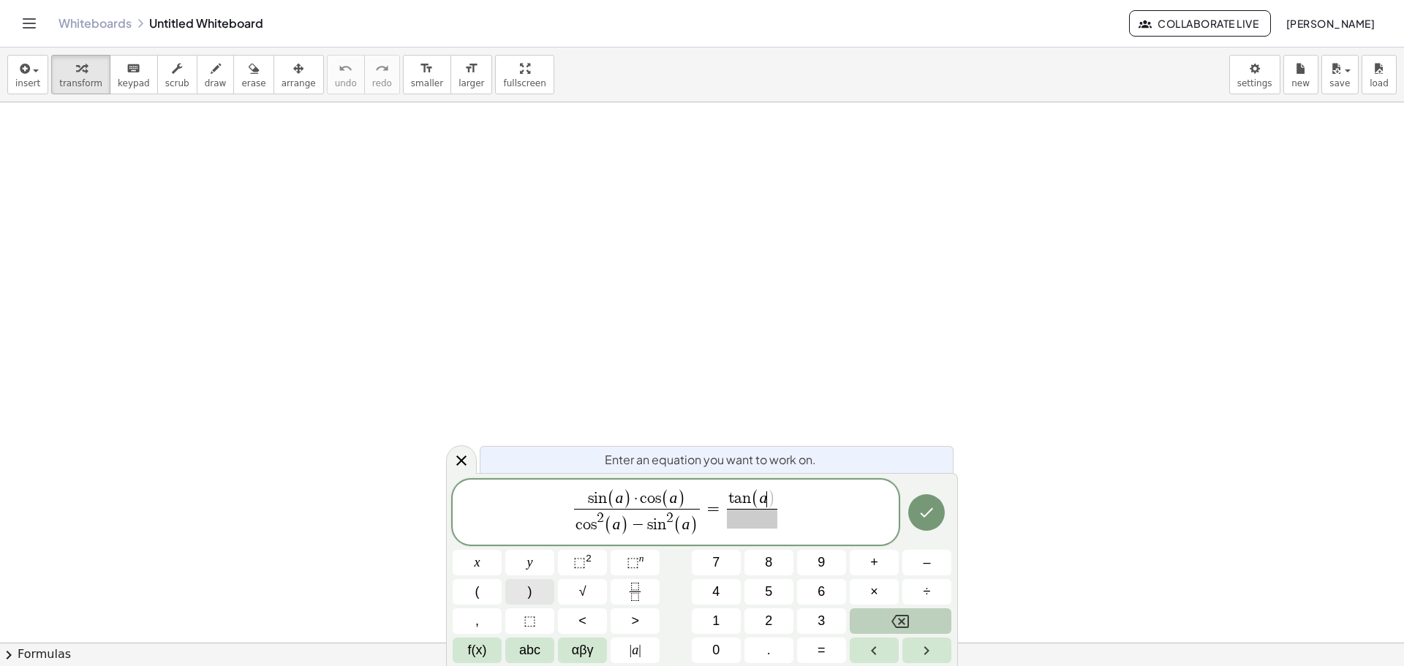
click at [519, 600] on button ")" at bounding box center [529, 592] width 49 height 26
drag, startPoint x: 733, startPoint y: 519, endPoint x: 738, endPoint y: 530, distance: 12.8
click at [726, 625] on button "1" at bounding box center [716, 622] width 49 height 26
click at [906, 562] on button "–" at bounding box center [927, 563] width 49 height 26
click at [494, 649] on button "f(x)" at bounding box center [477, 651] width 49 height 26
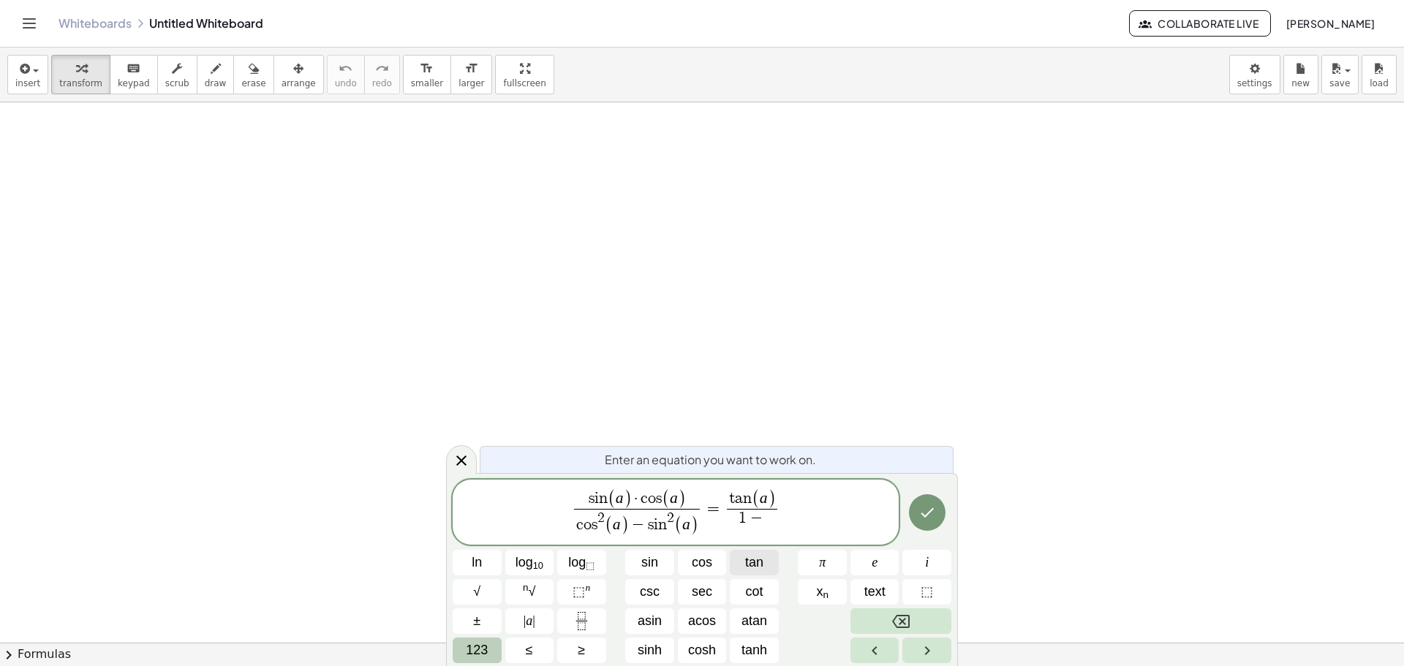
click at [739, 562] on button "tan" at bounding box center [754, 563] width 49 height 26
click at [496, 649] on button "123" at bounding box center [477, 651] width 49 height 26
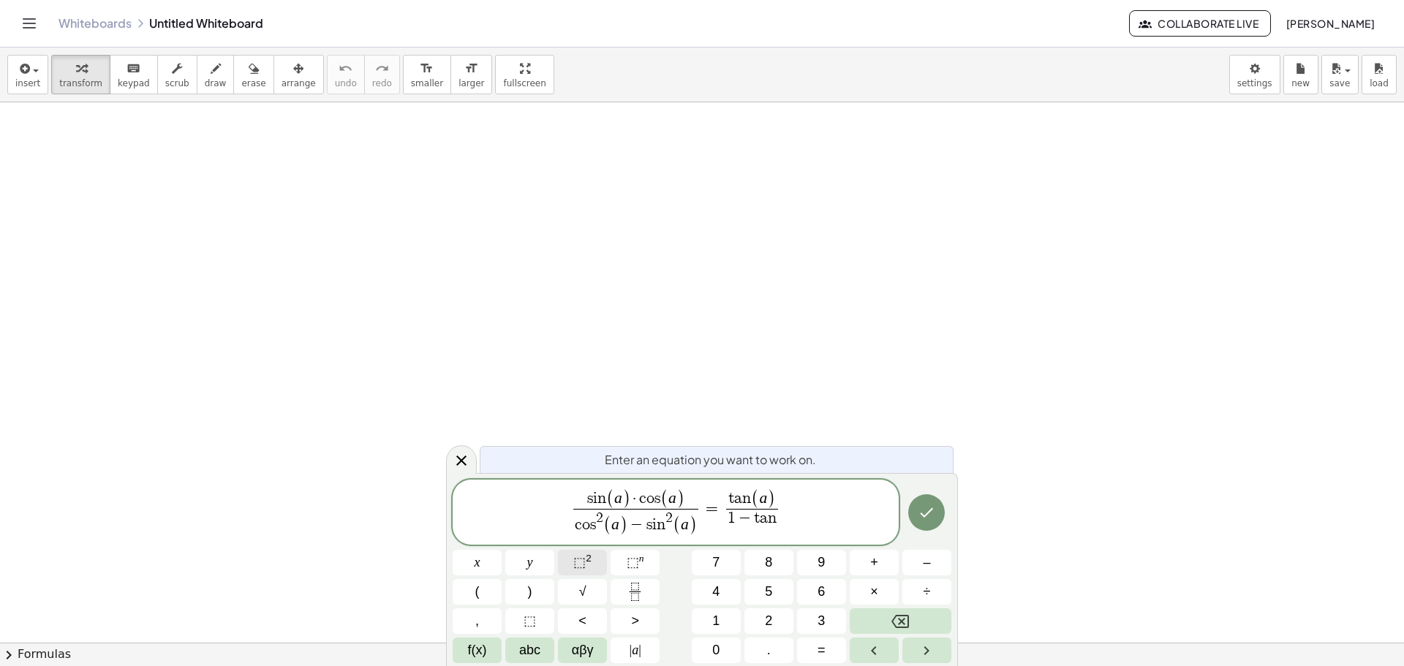
click at [577, 562] on span "⬚" at bounding box center [579, 562] width 12 height 15
click at [487, 592] on button "(" at bounding box center [477, 592] width 49 height 26
click at [527, 648] on span "abc" at bounding box center [529, 651] width 21 height 20
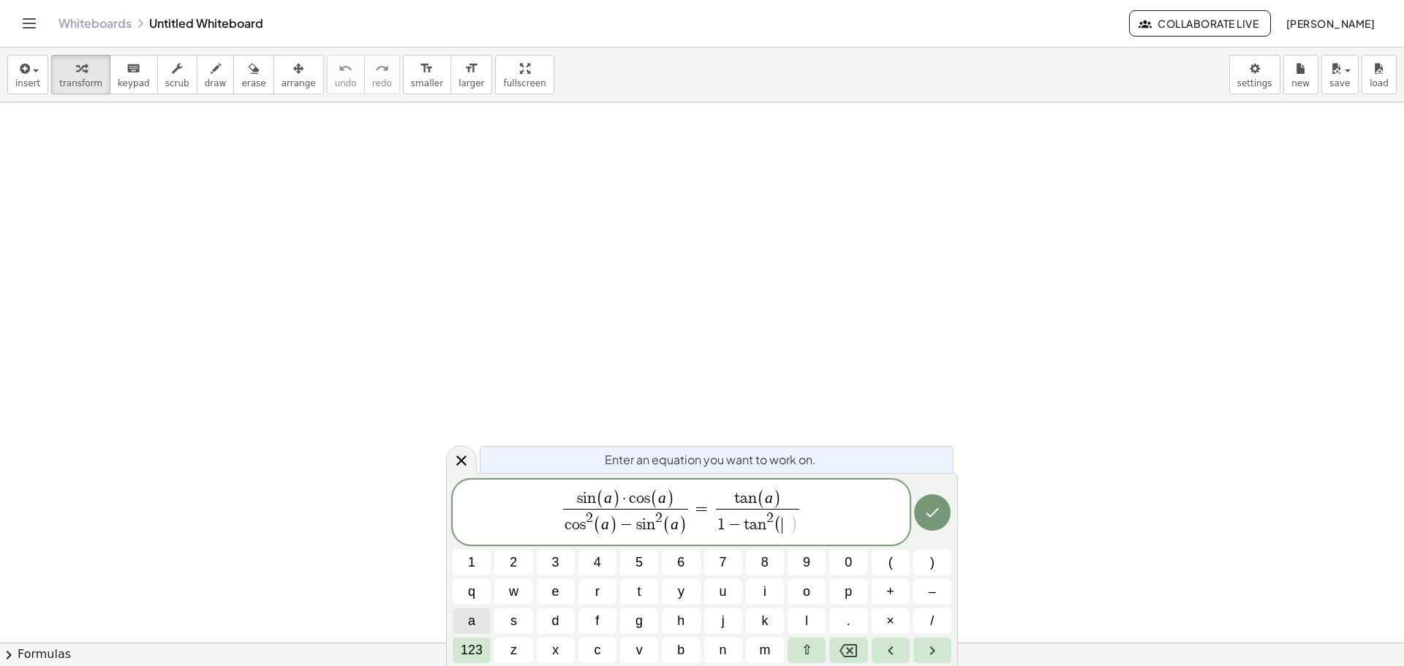
click at [478, 627] on button "a" at bounding box center [472, 622] width 38 height 26
click at [482, 650] on span "123" at bounding box center [472, 651] width 22 height 20
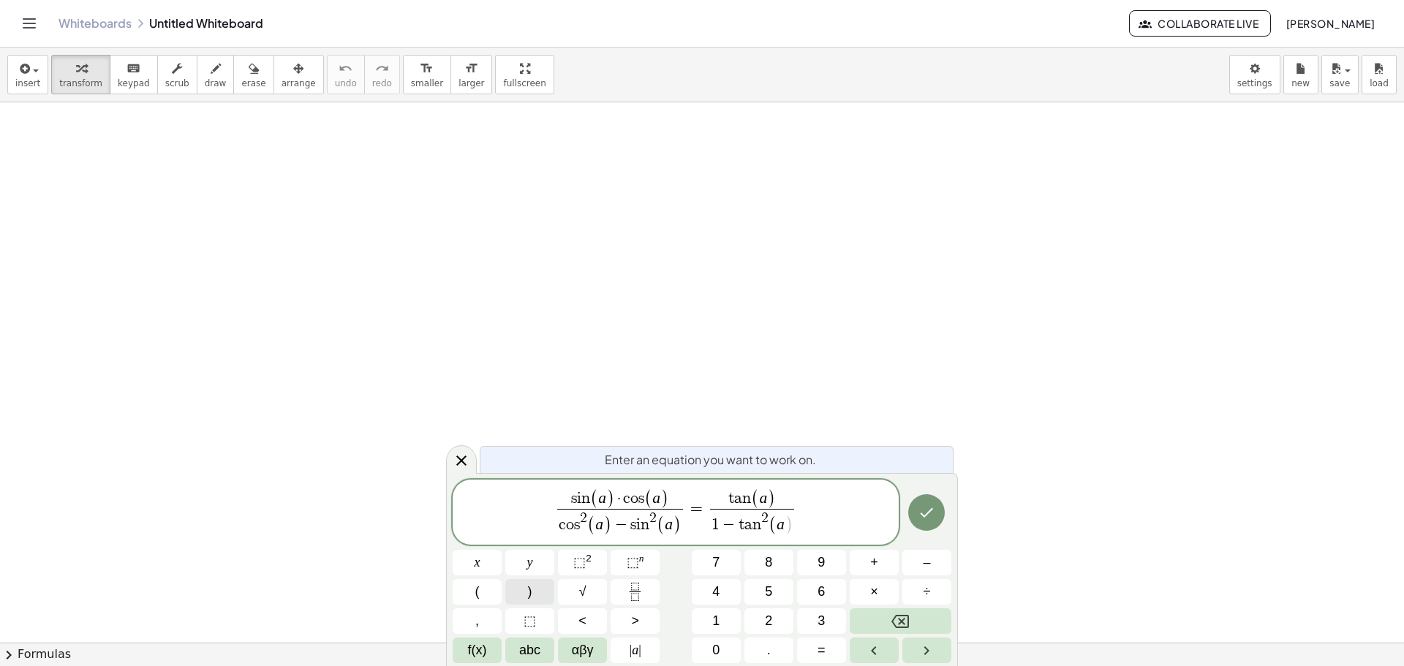
click at [541, 595] on button ")" at bounding box center [529, 592] width 49 height 26
click at [911, 513] on button "Done" at bounding box center [926, 512] width 37 height 37
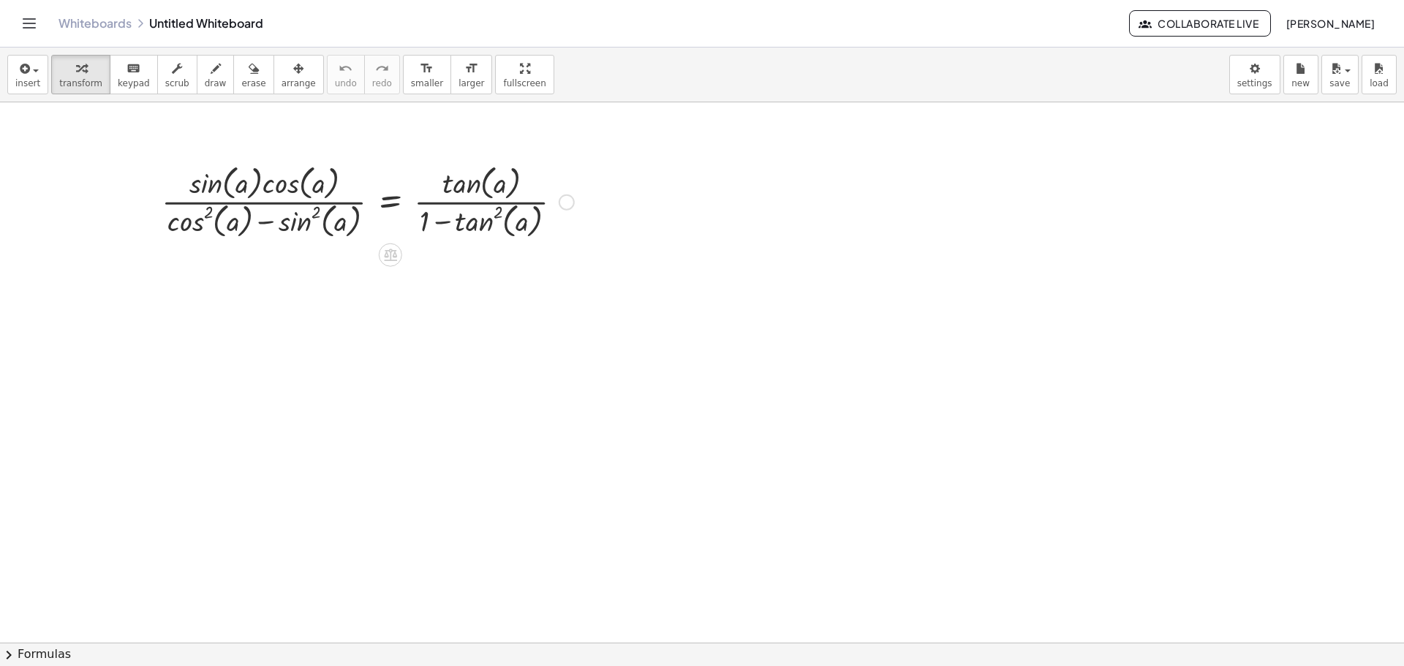
click at [396, 195] on div at bounding box center [367, 200] width 427 height 81
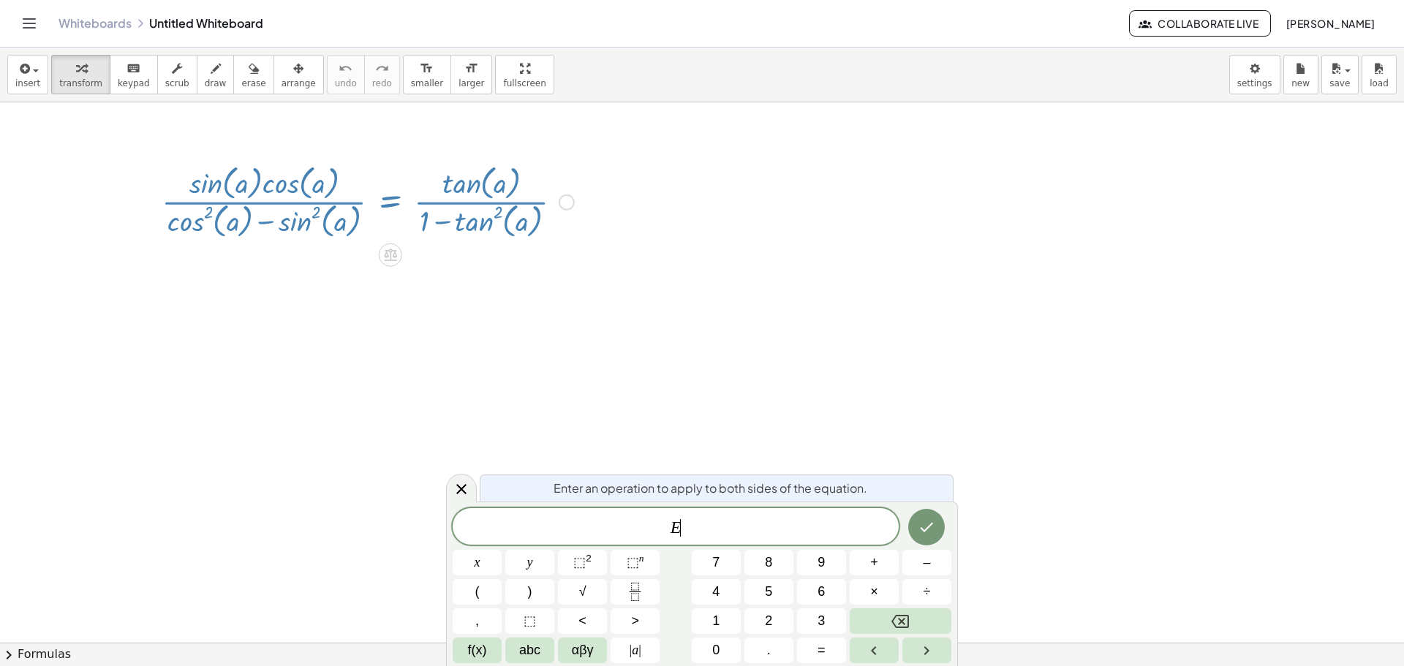
click at [777, 243] on div at bounding box center [702, 642] width 1404 height 1081
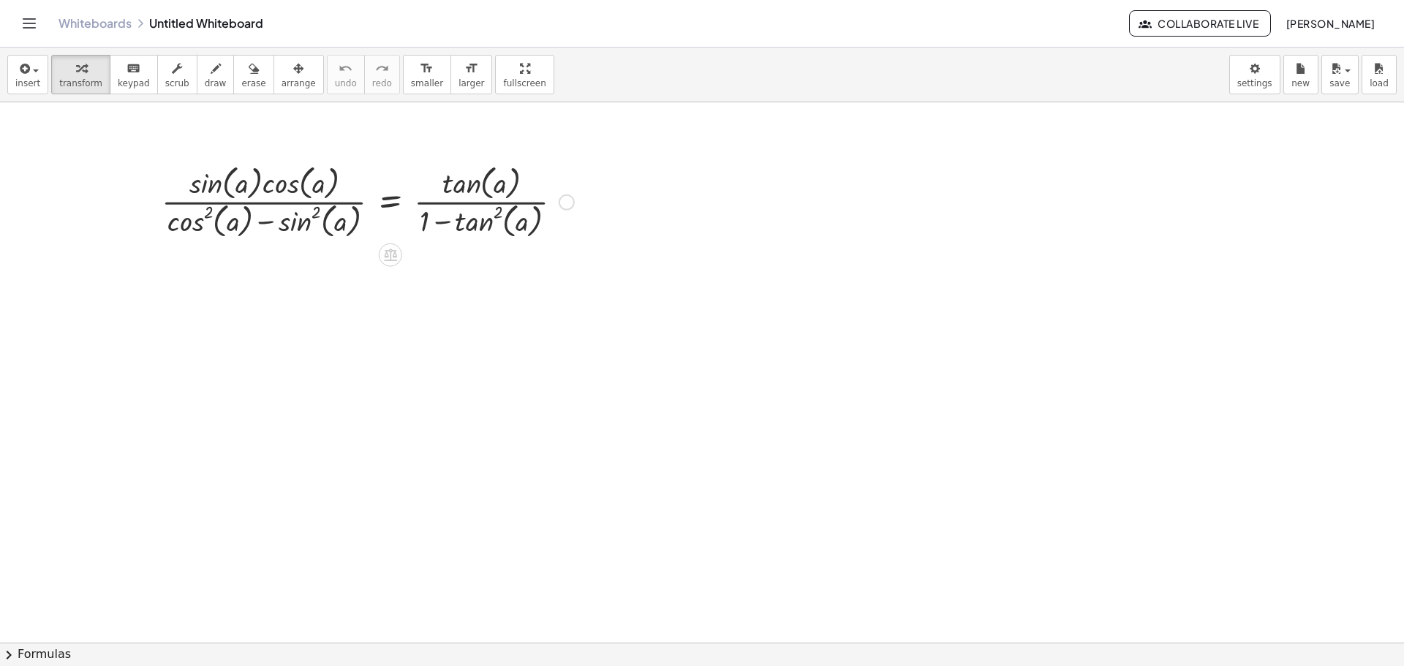
click at [276, 182] on div at bounding box center [367, 200] width 427 height 81
click at [214, 190] on div at bounding box center [367, 200] width 427 height 81
click at [250, 219] on div at bounding box center [367, 200] width 427 height 81
click at [436, 215] on div at bounding box center [367, 200] width 427 height 81
click at [448, 219] on div at bounding box center [367, 200] width 427 height 81
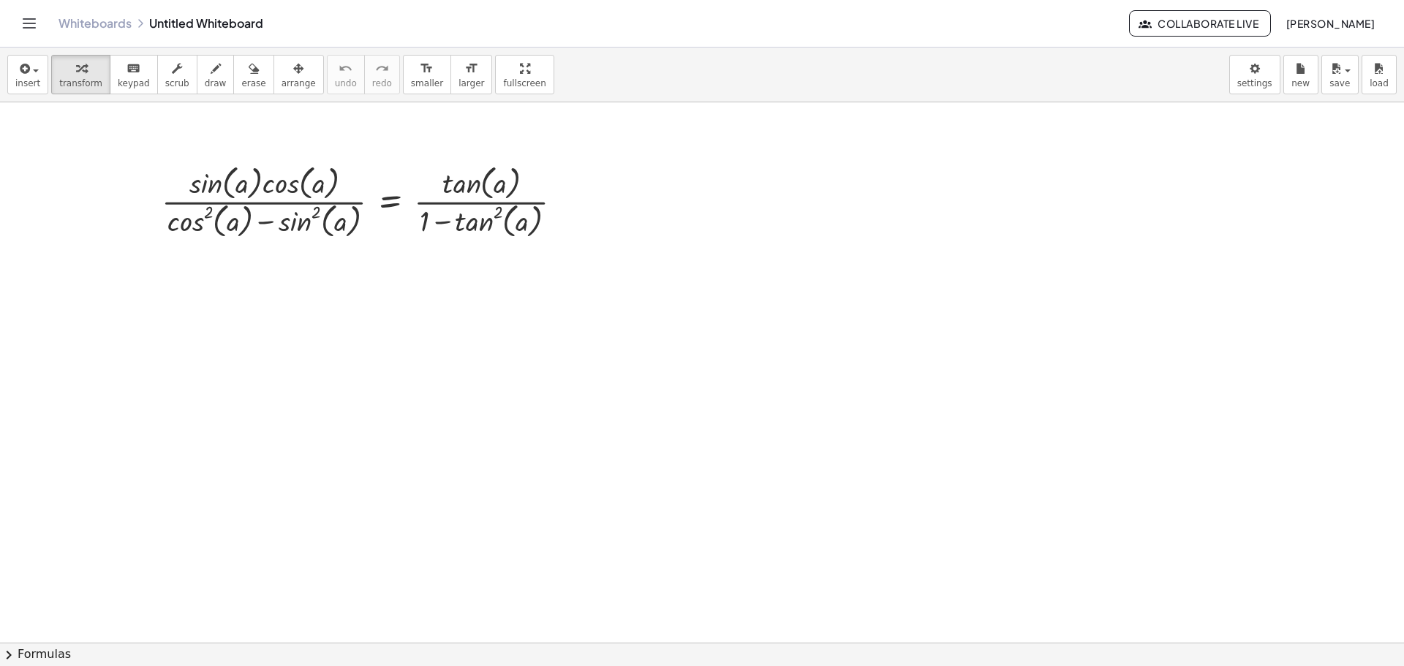
click at [24, 660] on button "chevron_right Formulas" at bounding box center [702, 654] width 1404 height 23
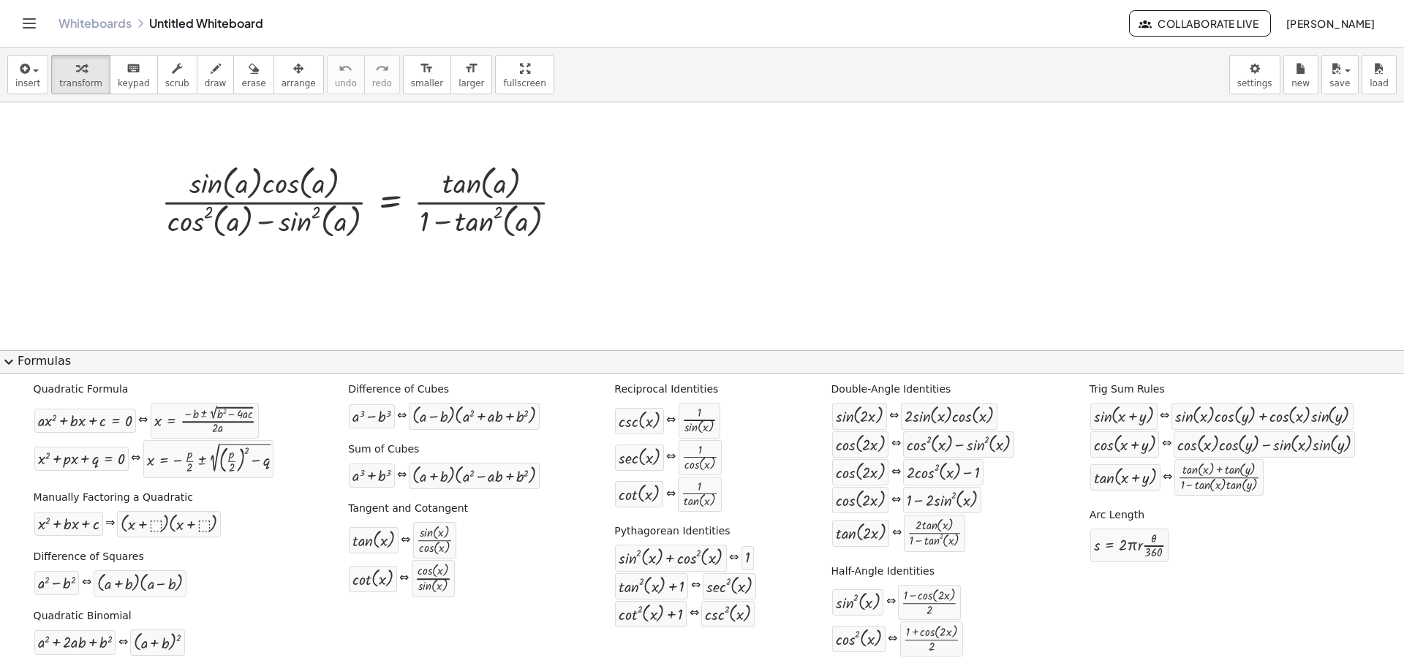
scroll to position [25, 0]
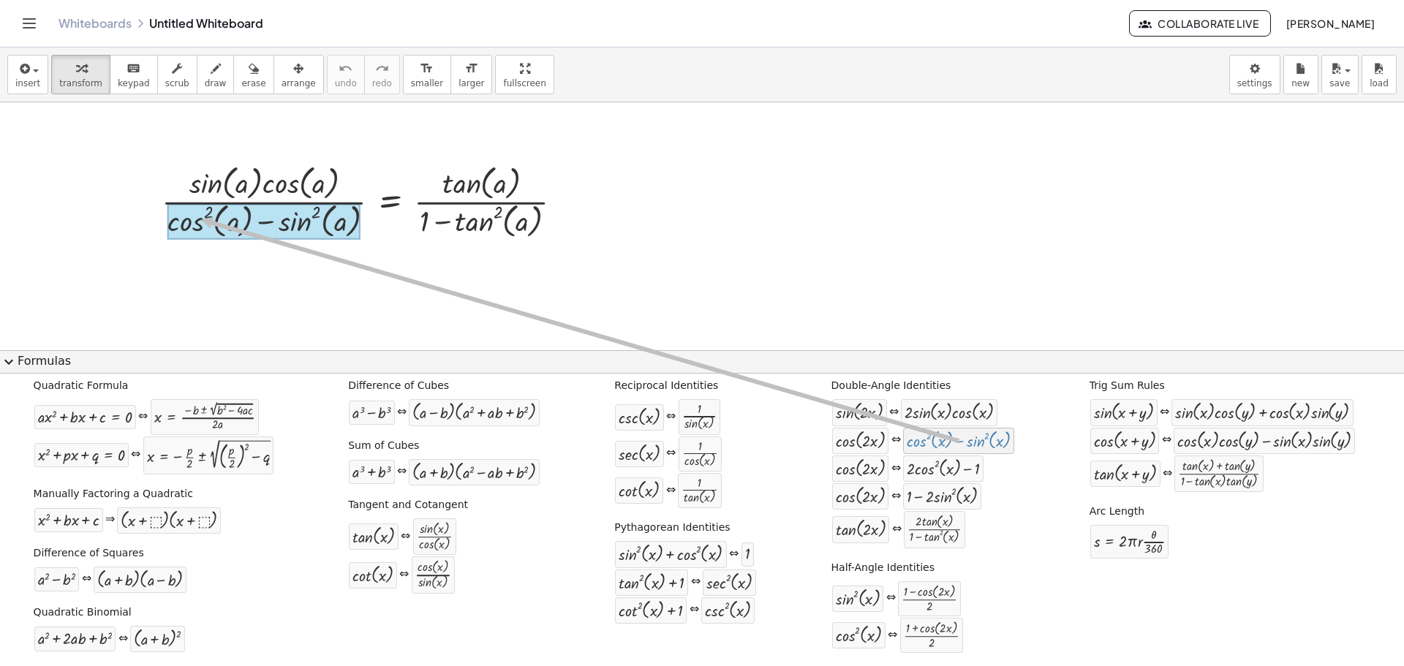
drag, startPoint x: 909, startPoint y: 443, endPoint x: 195, endPoint y: 219, distance: 748.8
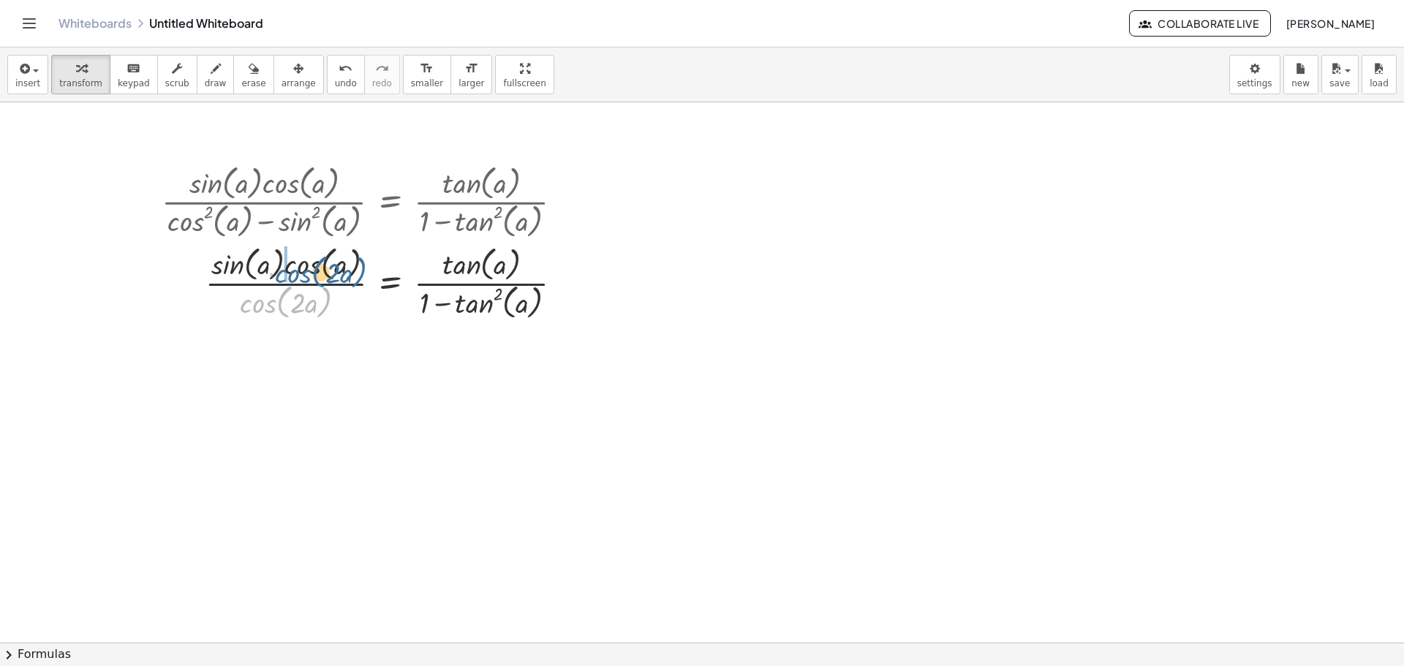
drag, startPoint x: 270, startPoint y: 305, endPoint x: 305, endPoint y: 275, distance: 46.2
click at [305, 275] on div at bounding box center [367, 281] width 427 height 81
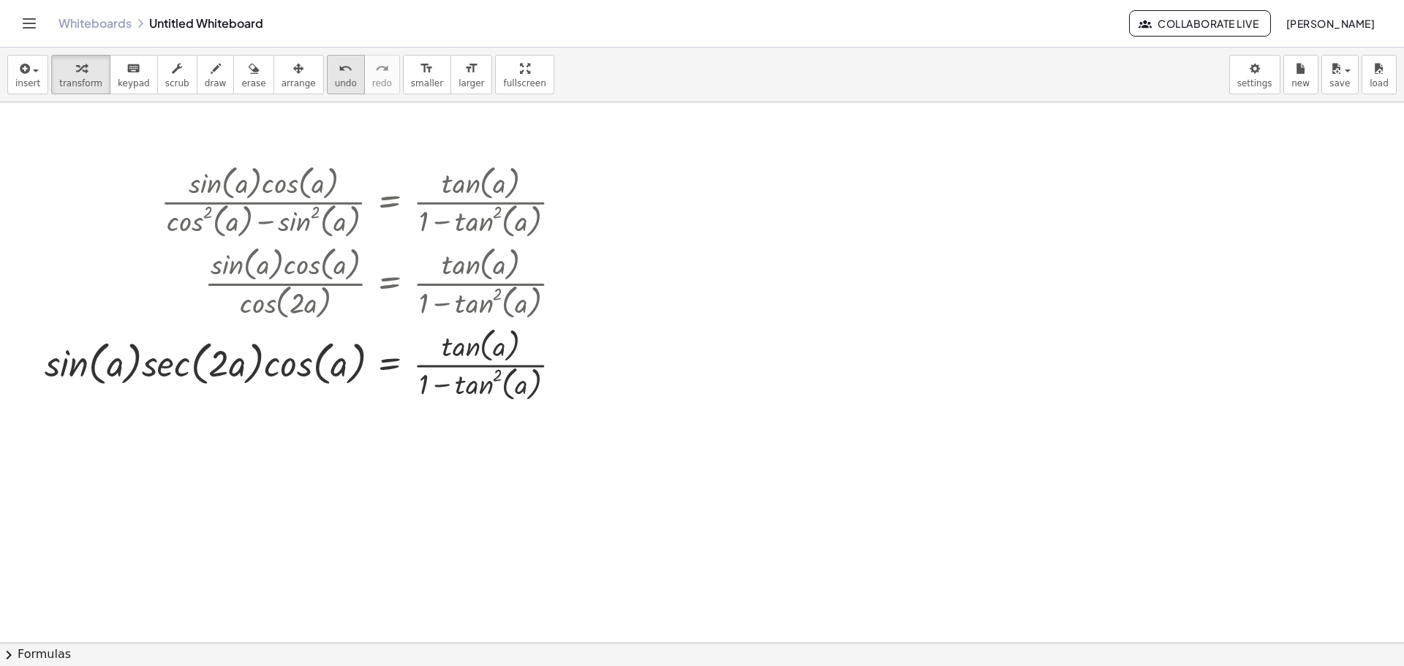
click at [339, 75] on icon "undo" at bounding box center [346, 69] width 14 height 18
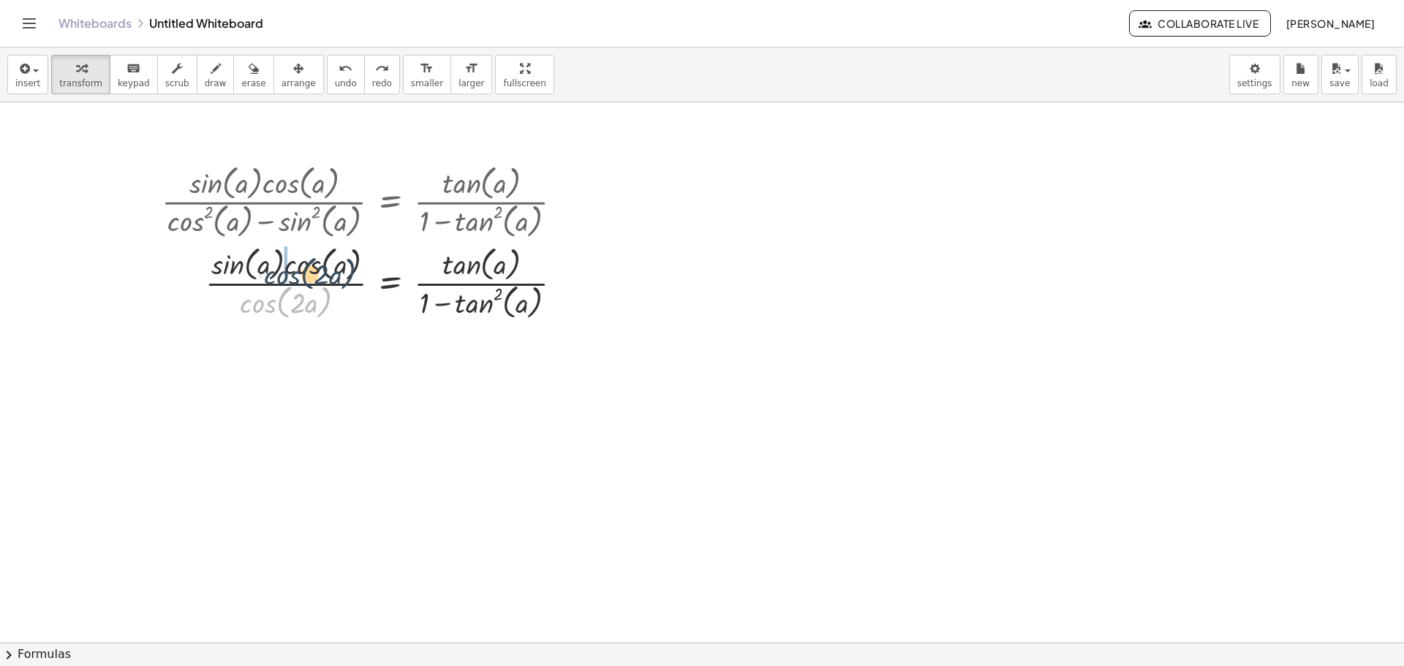
drag, startPoint x: 268, startPoint y: 309, endPoint x: 293, endPoint y: 279, distance: 37.9
click at [293, 279] on div at bounding box center [367, 281] width 427 height 81
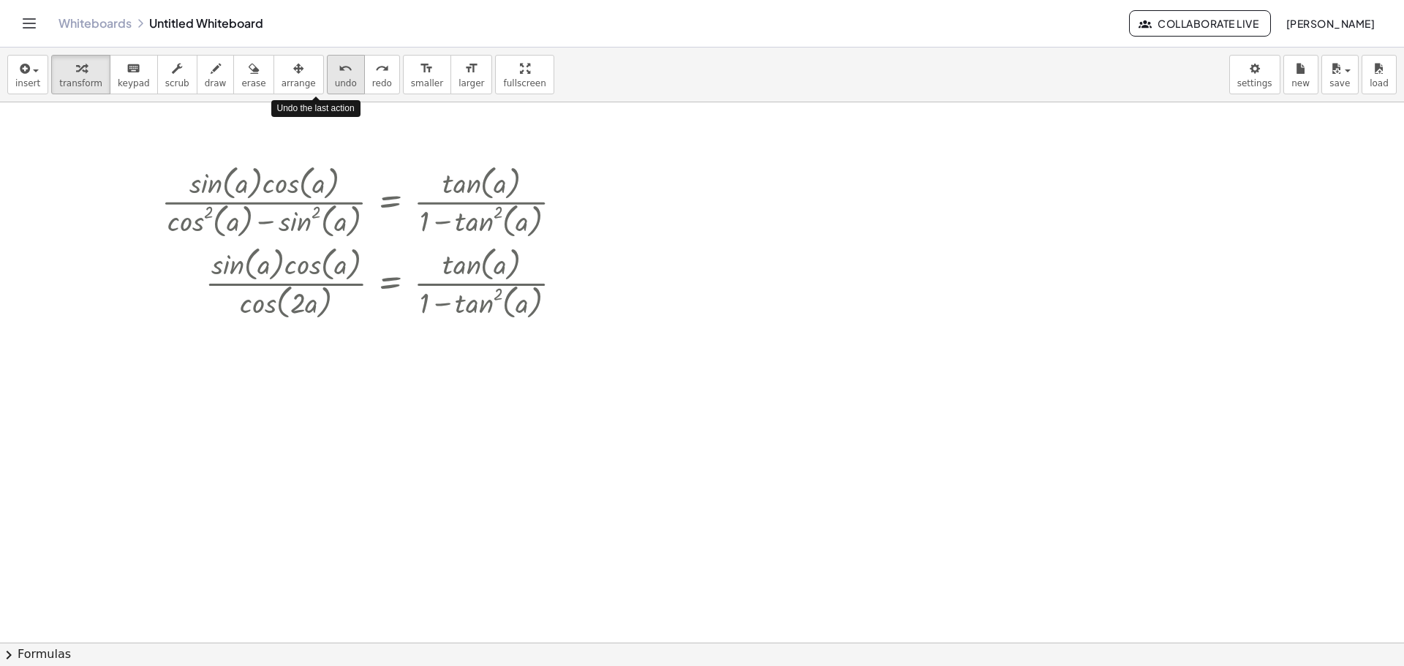
click at [339, 65] on icon "undo" at bounding box center [346, 69] width 14 height 18
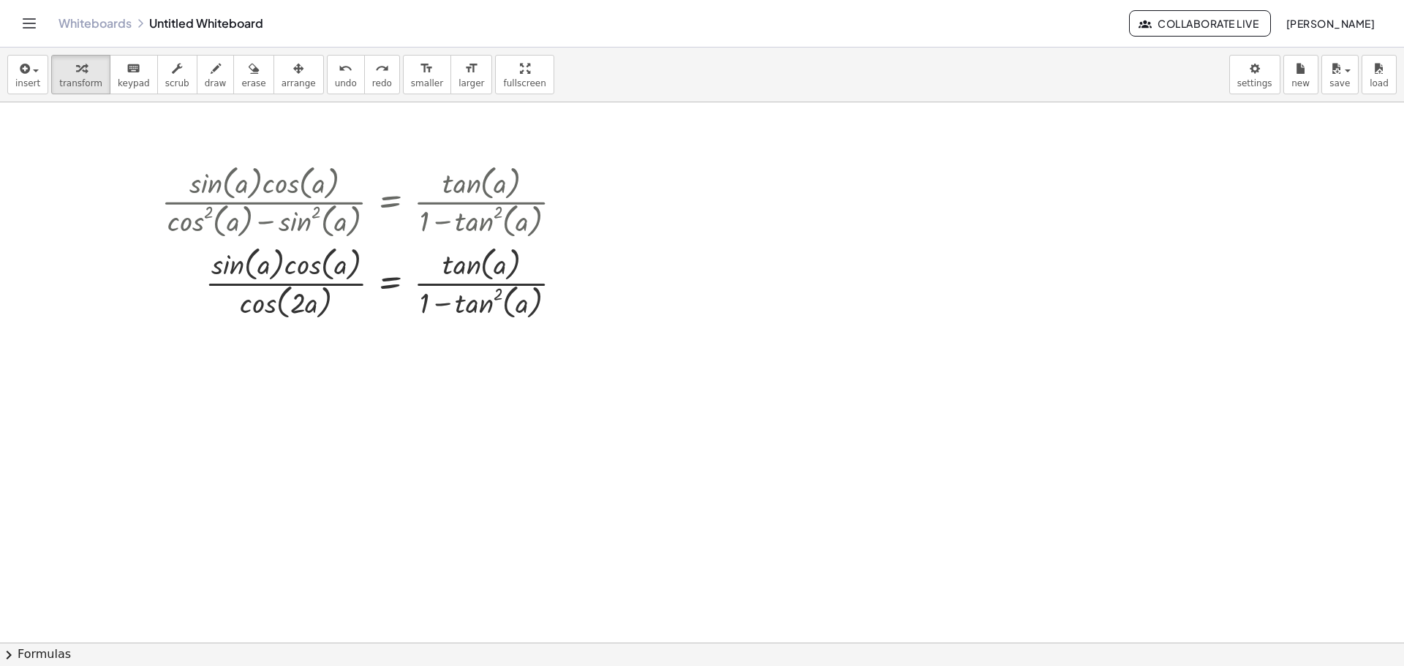
click at [23, 653] on button "chevron_right Formulas" at bounding box center [702, 654] width 1404 height 23
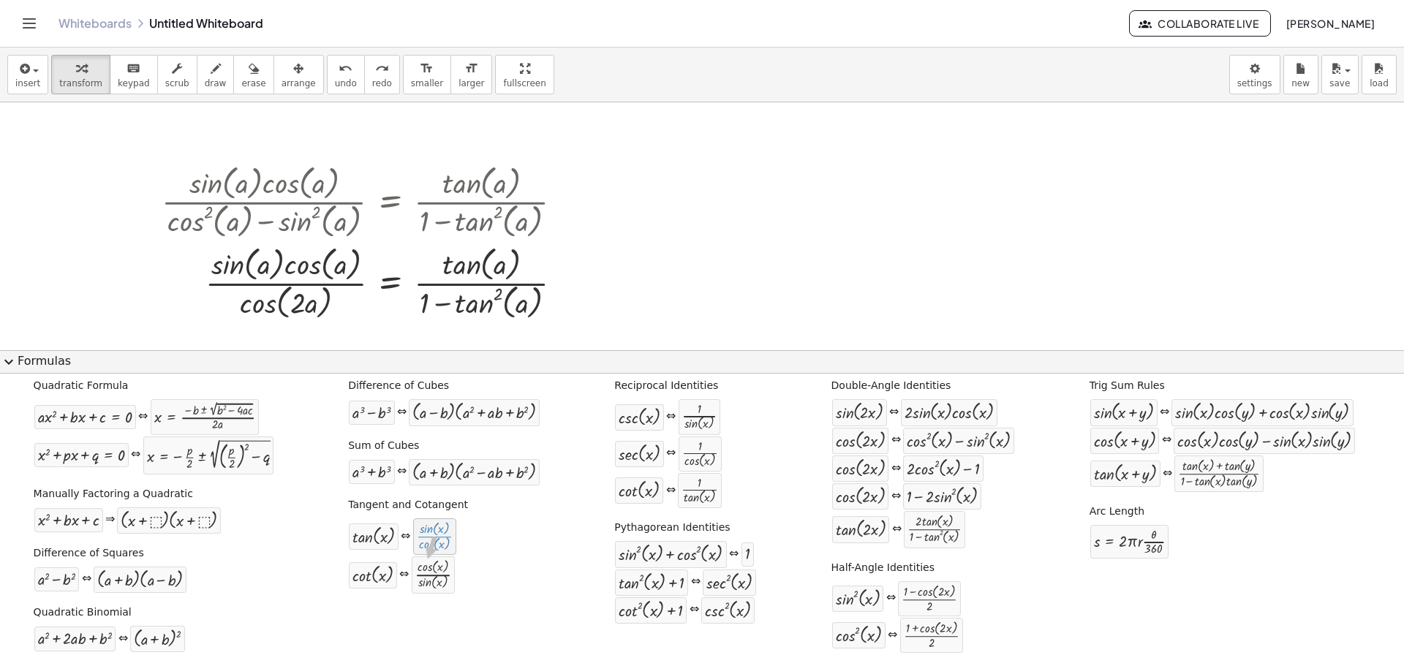
drag, startPoint x: 433, startPoint y: 536, endPoint x: 426, endPoint y: 560, distance: 24.5
click at [426, 559] on div "· cos ( , x ) · sin ( , x )" at bounding box center [433, 575] width 43 height 37
drag, startPoint x: 366, startPoint y: 536, endPoint x: 487, endPoint y: 263, distance: 298.6
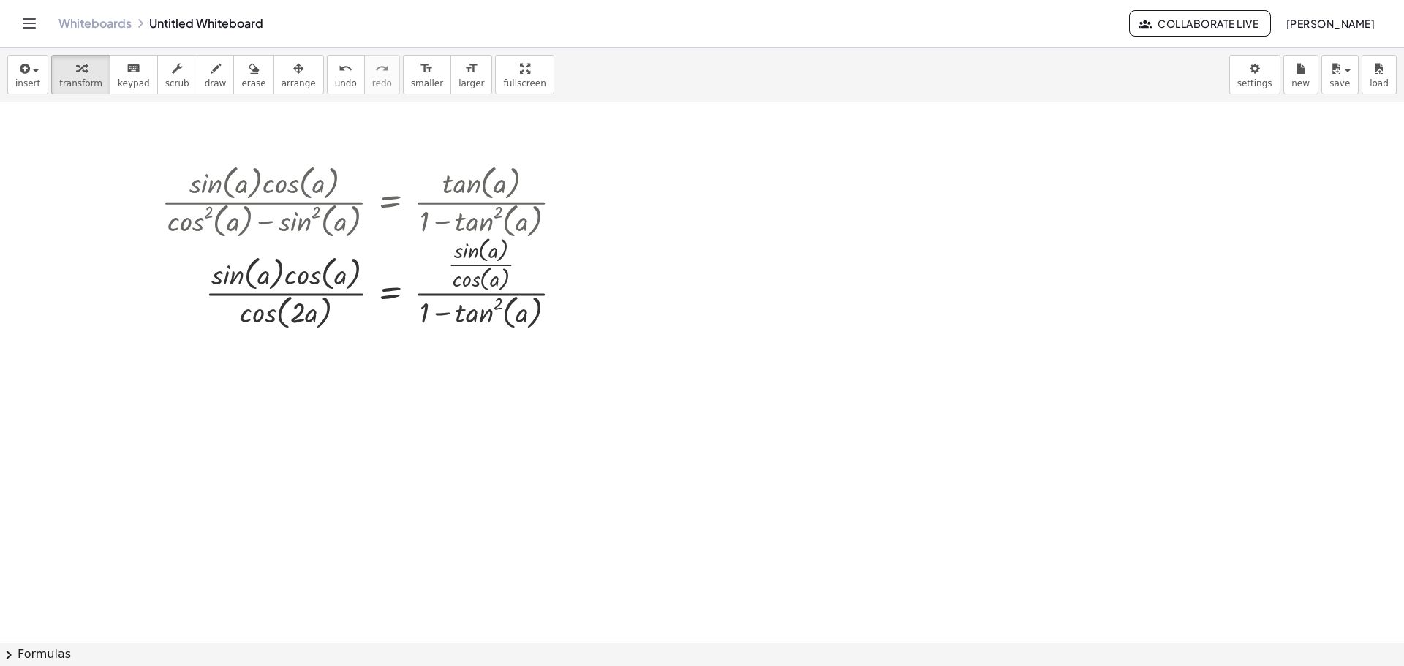
click at [45, 655] on button "chevron_right Formulas" at bounding box center [702, 654] width 1404 height 23
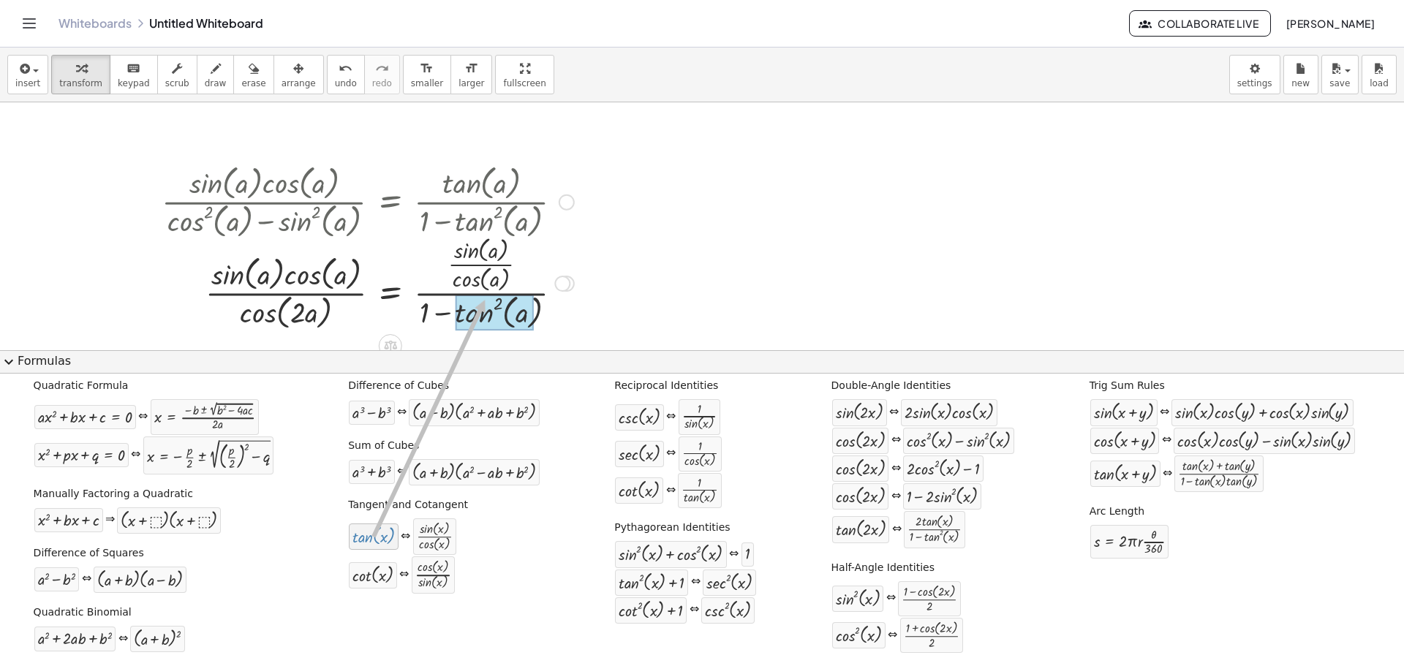
drag, startPoint x: 365, startPoint y: 549, endPoint x: 481, endPoint y: 300, distance: 274.9
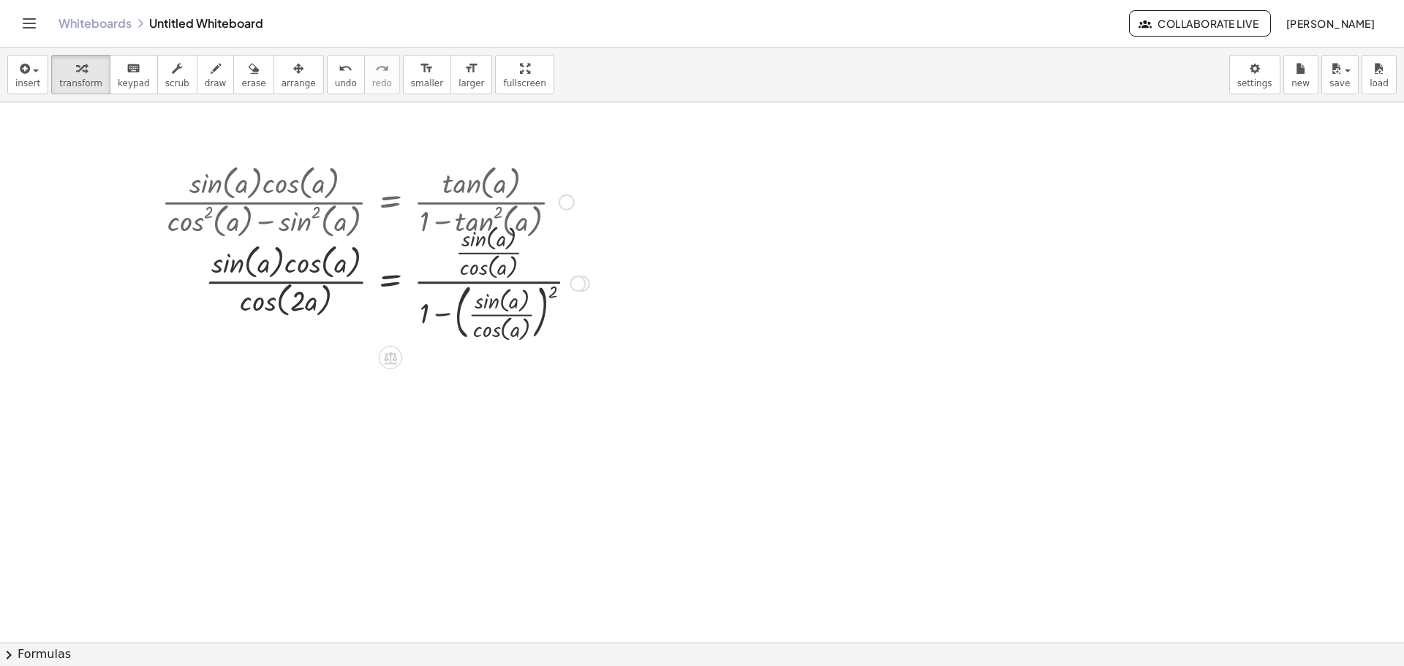
click at [516, 312] on div at bounding box center [375, 282] width 443 height 125
click at [511, 315] on div at bounding box center [375, 282] width 443 height 125
click at [503, 311] on div at bounding box center [375, 282] width 443 height 125
click at [551, 290] on div at bounding box center [375, 282] width 443 height 125
click at [548, 293] on div at bounding box center [375, 282] width 443 height 125
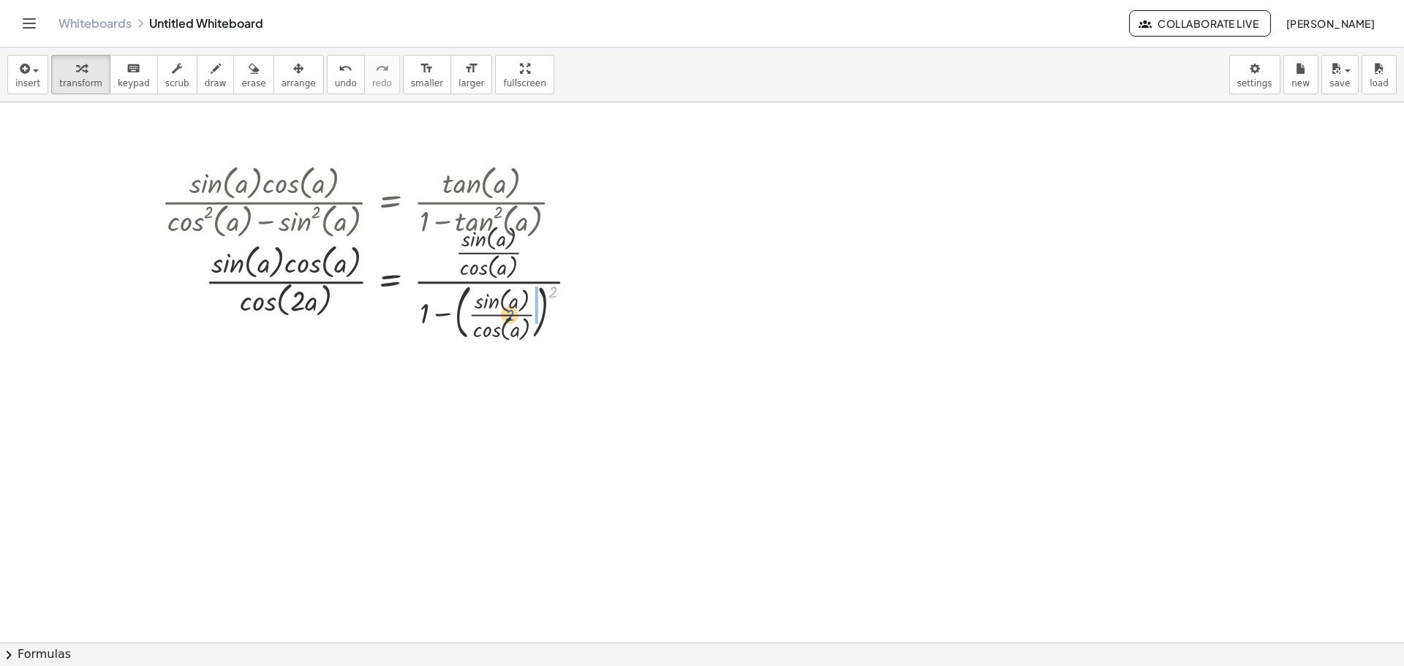
drag, startPoint x: 553, startPoint y: 290, endPoint x: 509, endPoint y: 313, distance: 49.7
click at [509, 313] on div at bounding box center [375, 282] width 443 height 125
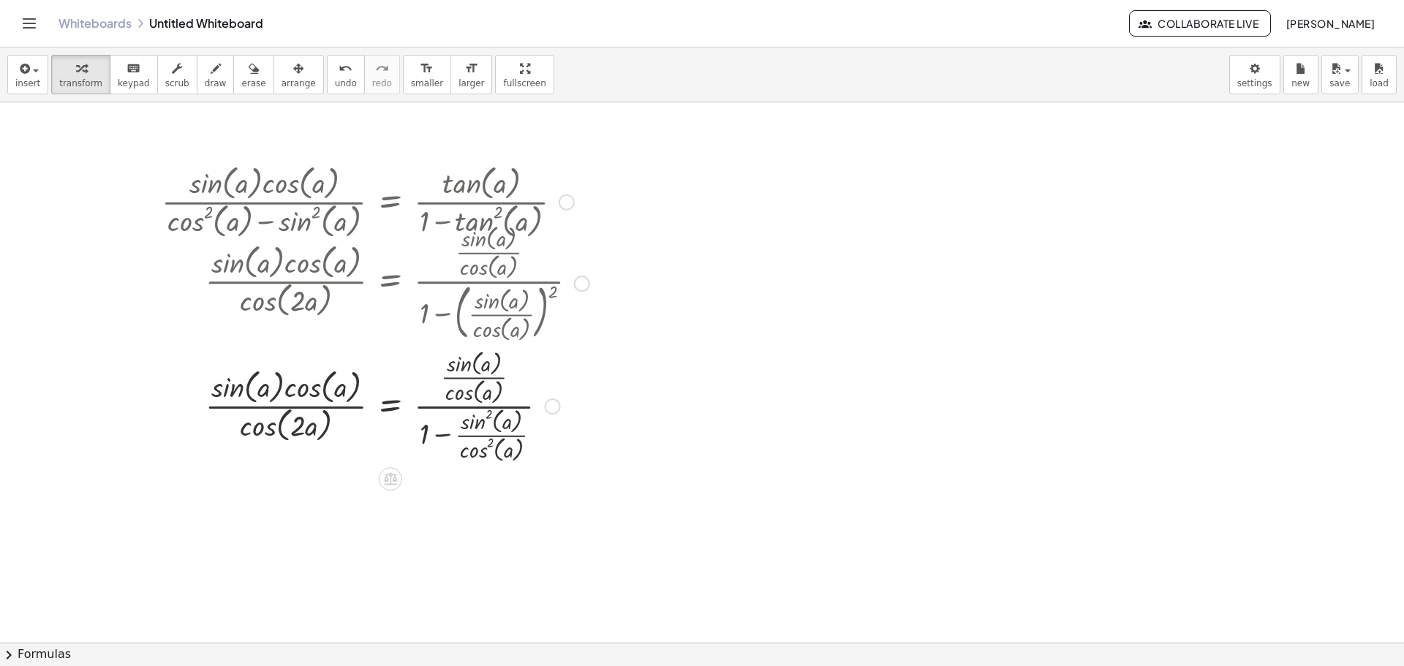
click at [494, 431] on div at bounding box center [375, 404] width 443 height 121
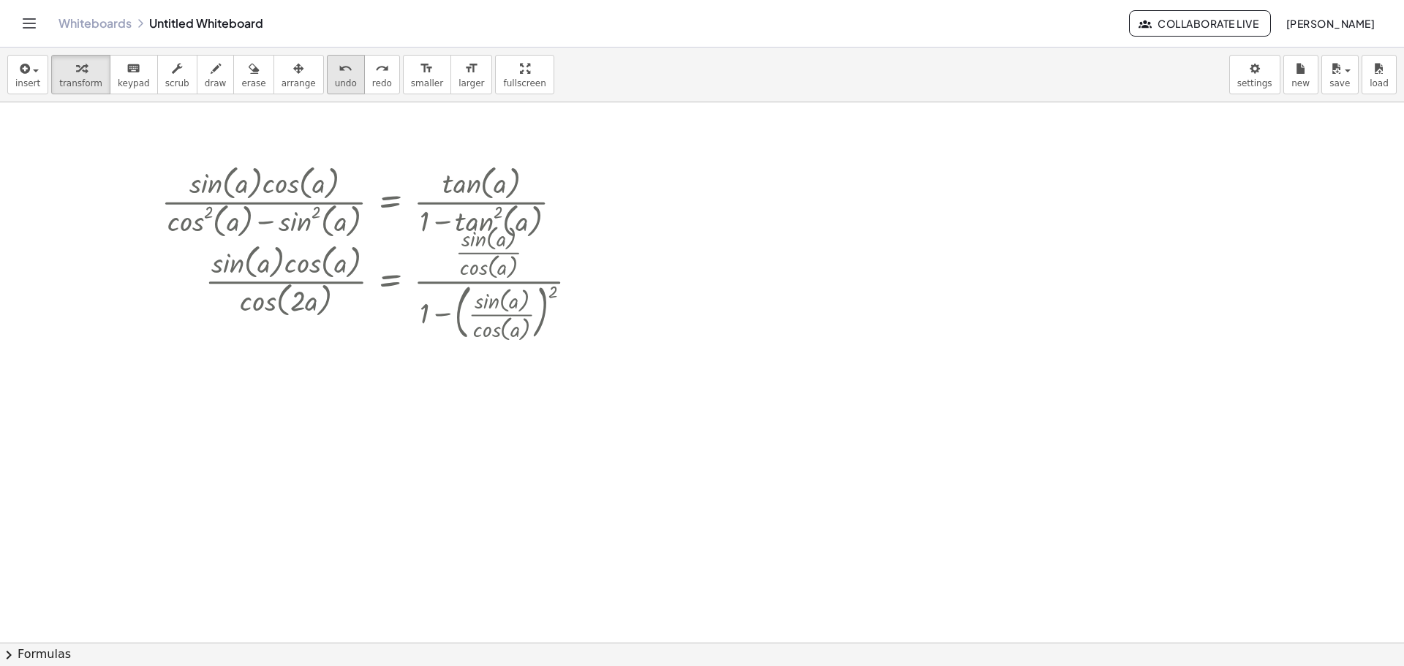
click at [335, 78] on span "undo" at bounding box center [346, 83] width 22 height 10
click at [278, 274] on div at bounding box center [375, 282] width 443 height 125
click at [288, 278] on div at bounding box center [375, 282] width 443 height 125
click at [390, 283] on div at bounding box center [375, 282] width 443 height 125
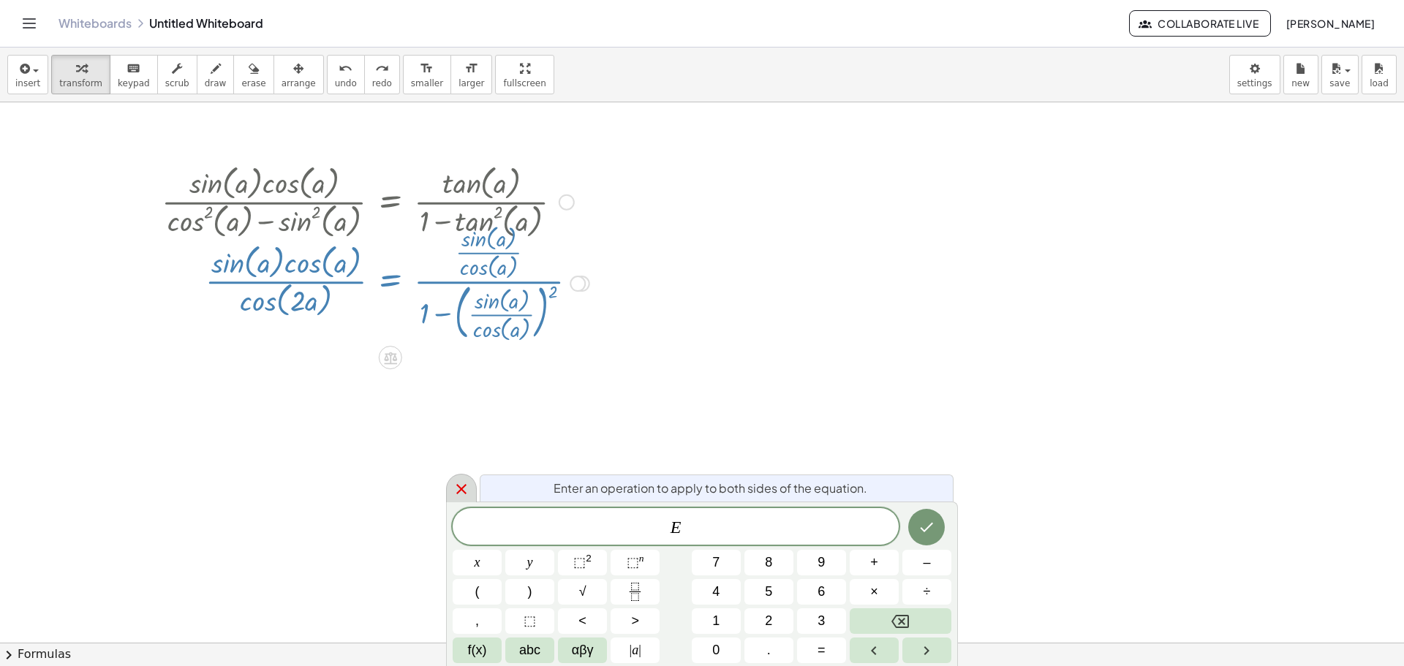
click at [460, 492] on icon at bounding box center [461, 489] width 10 height 10
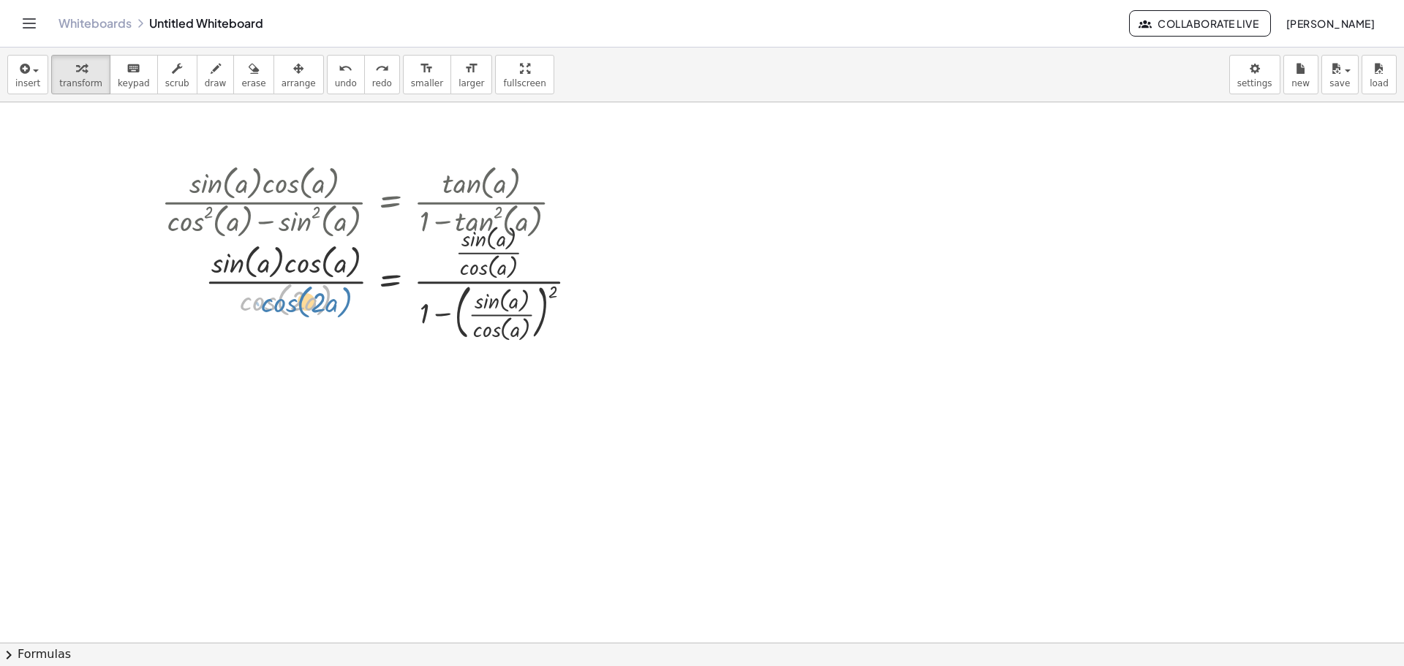
drag, startPoint x: 271, startPoint y: 305, endPoint x: 285, endPoint y: 309, distance: 15.3
click at [285, 309] on div at bounding box center [375, 282] width 443 height 125
drag, startPoint x: 483, startPoint y: 249, endPoint x: 503, endPoint y: 313, distance: 67.5
click at [503, 313] on div at bounding box center [375, 282] width 443 height 125
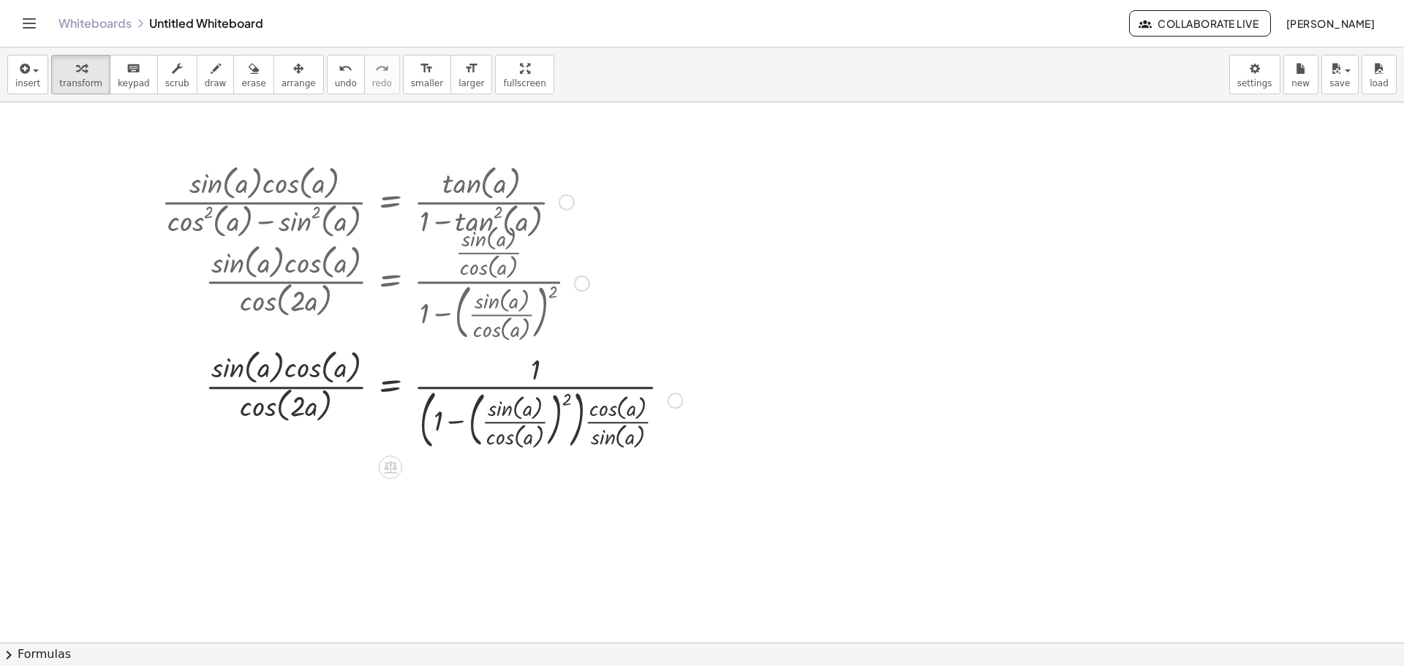
click at [595, 417] on div at bounding box center [422, 399] width 536 height 110
click at [507, 423] on div at bounding box center [422, 399] width 536 height 110
drag, startPoint x: 607, startPoint y: 422, endPoint x: 486, endPoint y: 421, distance: 121.4
click at [486, 421] on div at bounding box center [422, 399] width 536 height 110
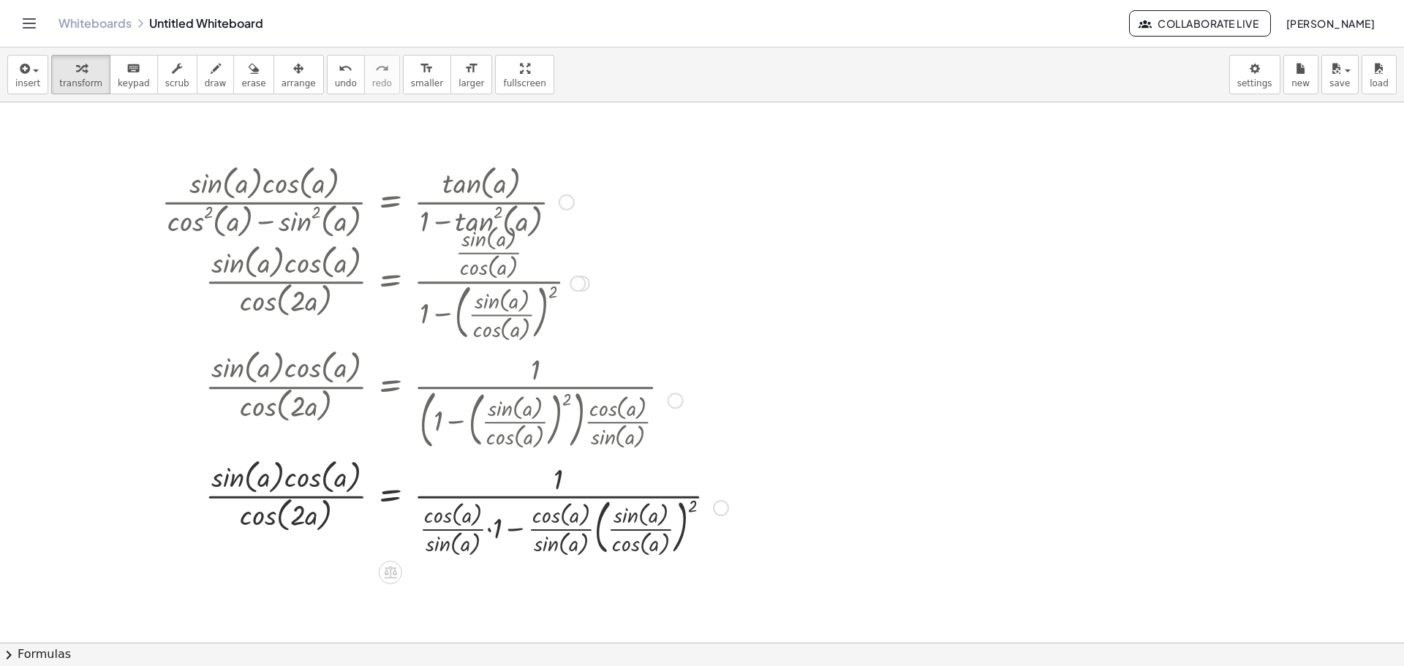
click at [496, 527] on div at bounding box center [444, 506] width 581 height 105
click at [496, 541] on div at bounding box center [436, 506] width 565 height 105
click at [501, 530] on div at bounding box center [436, 506] width 565 height 105
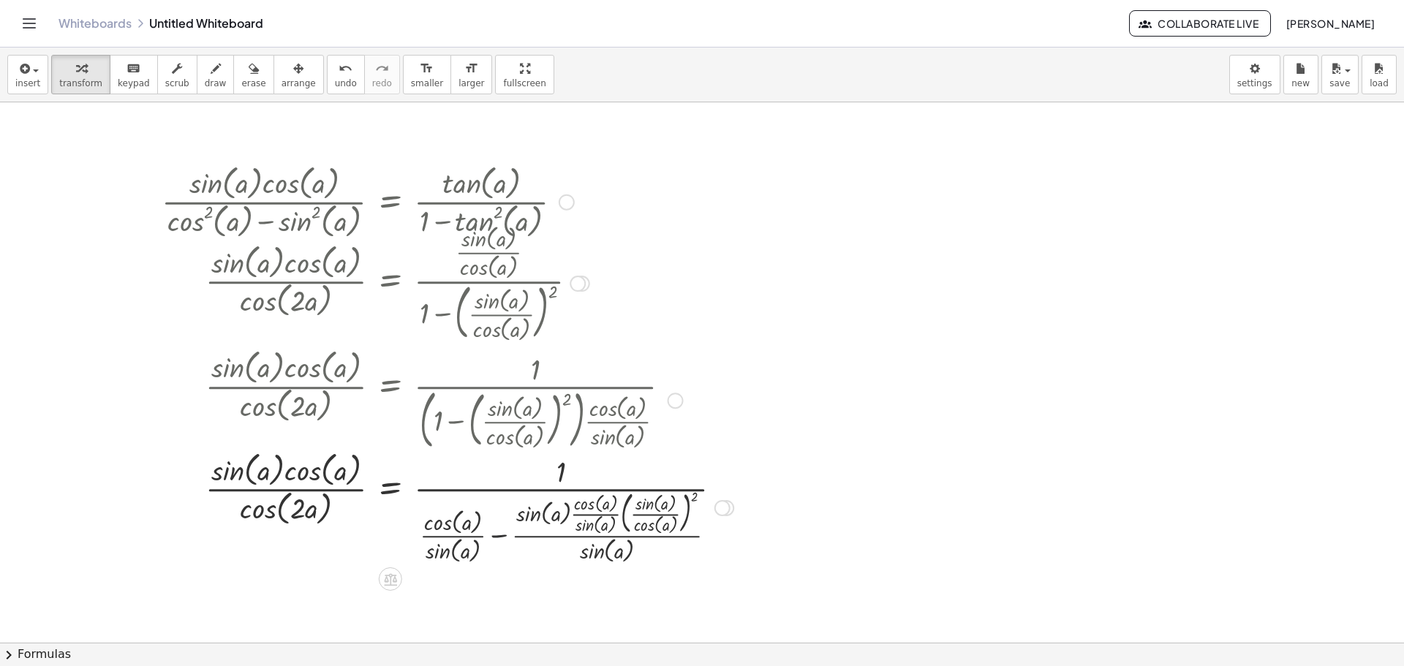
click at [498, 538] on div at bounding box center [447, 507] width 587 height 119
click at [494, 524] on div at bounding box center [439, 507] width 571 height 119
click at [494, 519] on div at bounding box center [439, 507] width 571 height 119
click at [489, 513] on div at bounding box center [439, 507] width 571 height 119
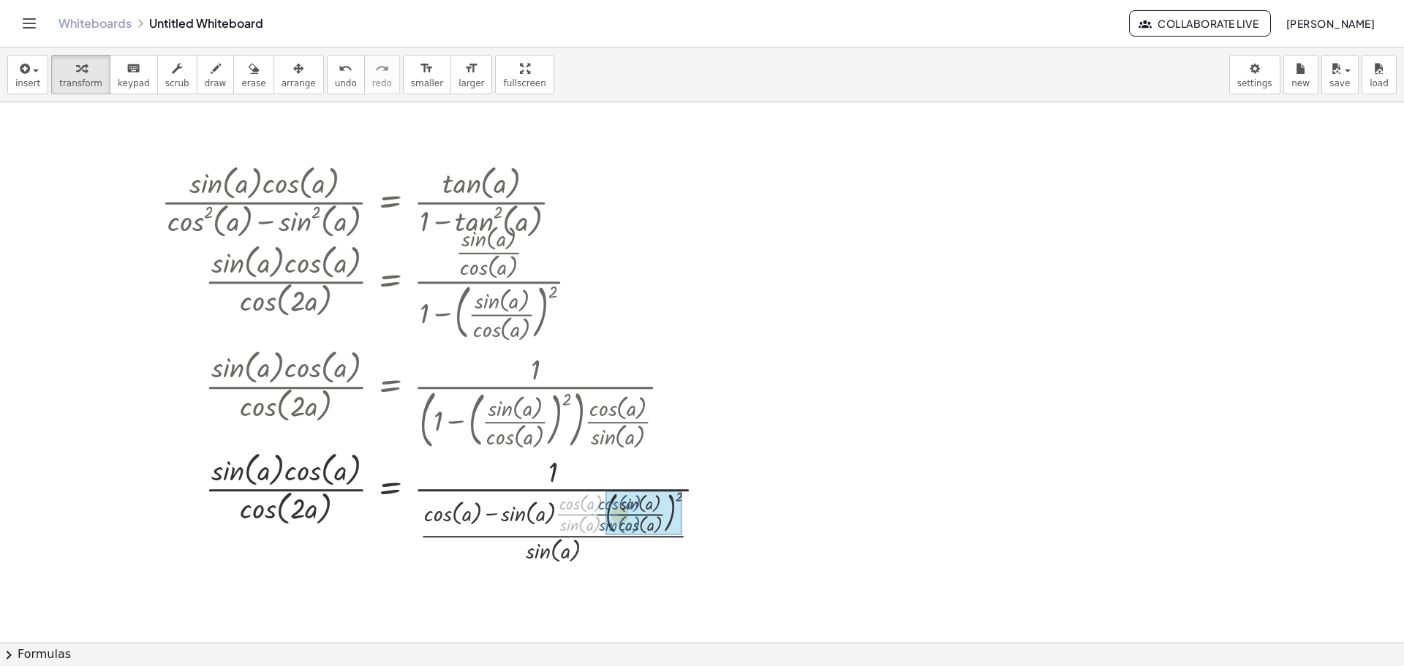
drag, startPoint x: 567, startPoint y: 516, endPoint x: 609, endPoint y: 516, distance: 41.7
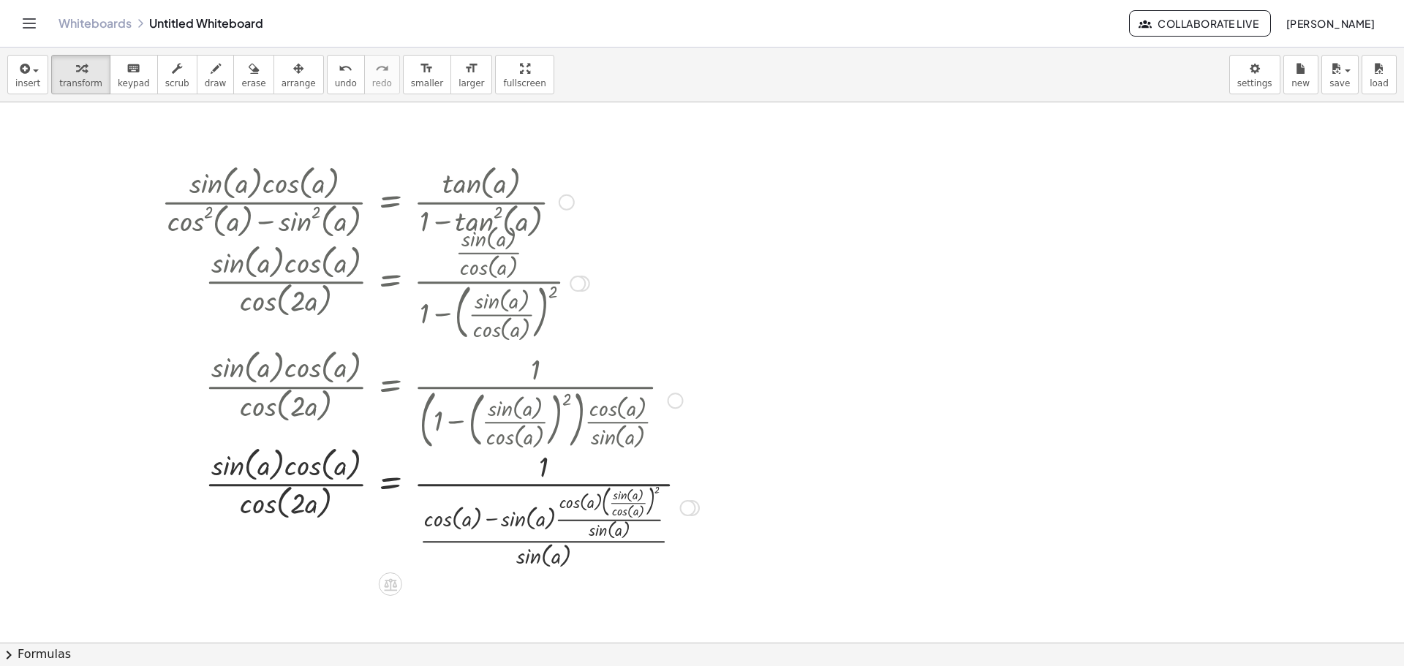
click at [608, 516] on div at bounding box center [430, 507] width 552 height 129
click at [617, 506] on div at bounding box center [430, 507] width 552 height 129
drag, startPoint x: 573, startPoint y: 504, endPoint x: 598, endPoint y: 530, distance: 35.7
click at [598, 530] on div at bounding box center [430, 507] width 552 height 129
click at [492, 528] on div at bounding box center [422, 507] width 536 height 129
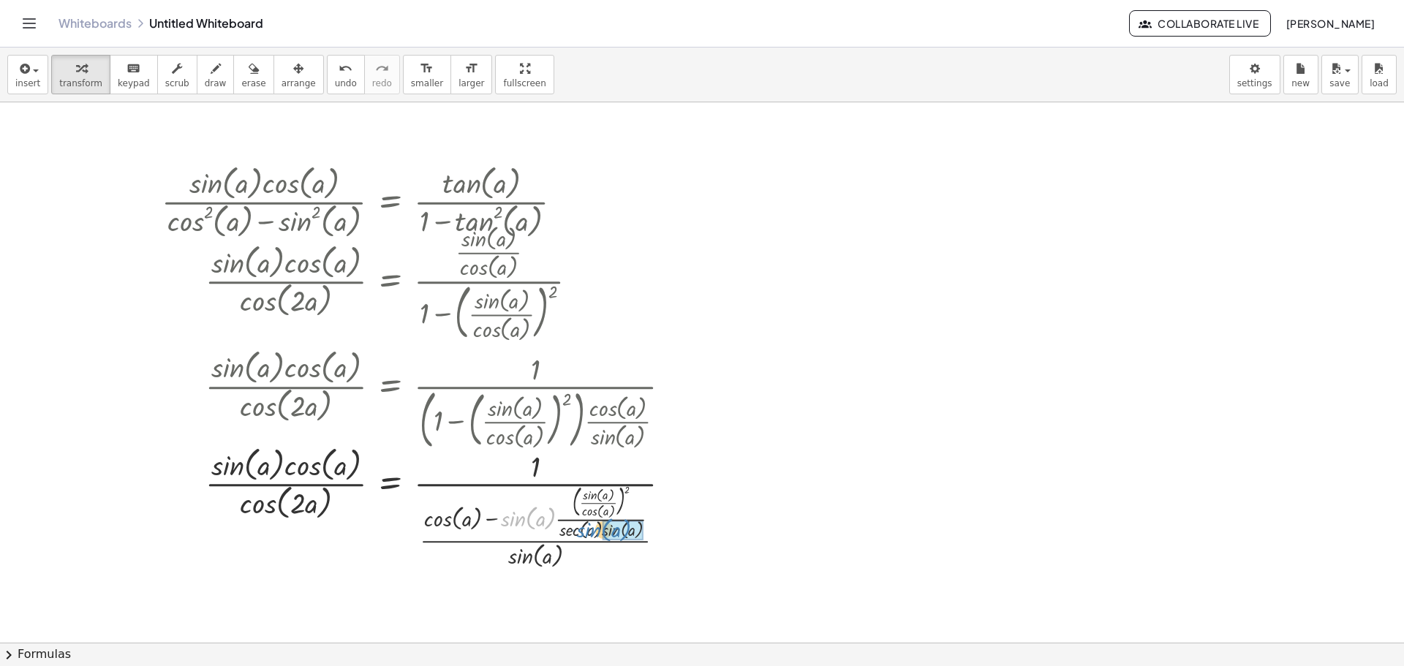
drag, startPoint x: 533, startPoint y: 519, endPoint x: 609, endPoint y: 530, distance: 76.2
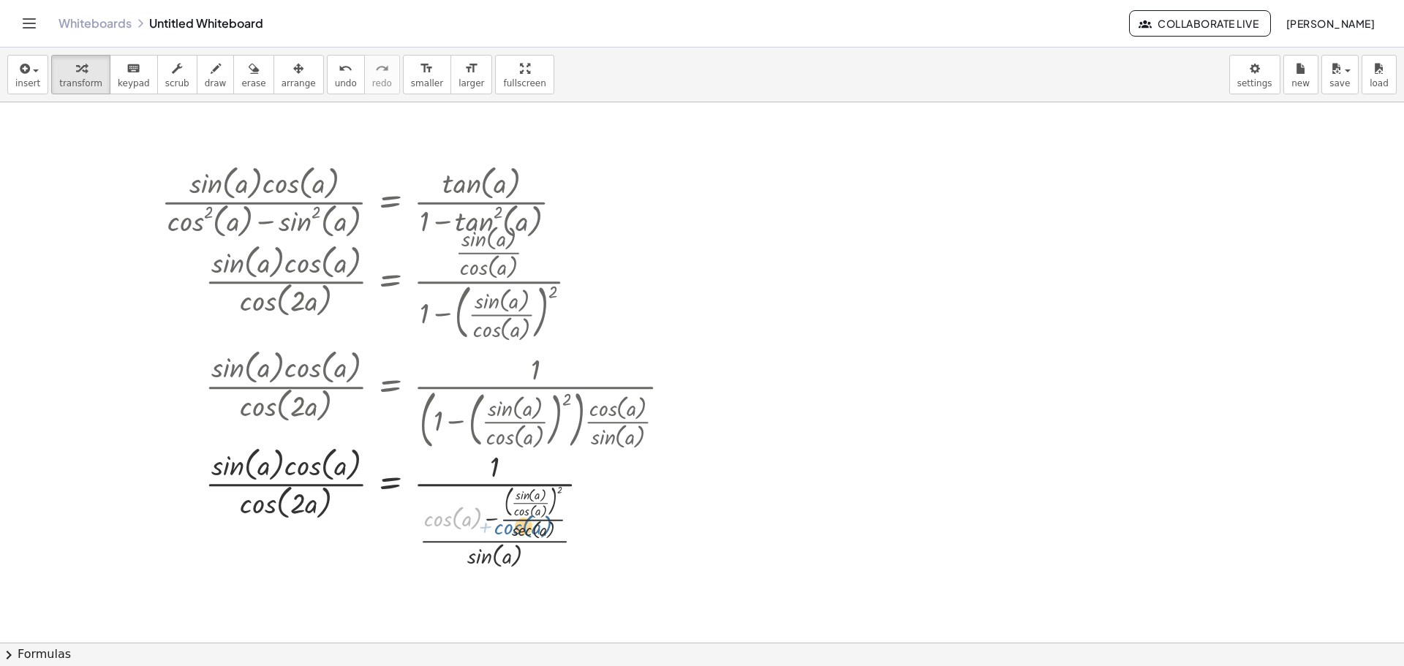
drag, startPoint x: 440, startPoint y: 523, endPoint x: 511, endPoint y: 531, distance: 72.1
click at [511, 531] on div at bounding box center [422, 507] width 536 height 129
drag, startPoint x: 497, startPoint y: 521, endPoint x: 541, endPoint y: 535, distance: 47.0
click at [541, 535] on div at bounding box center [422, 507] width 536 height 129
click at [519, 530] on div at bounding box center [422, 507] width 536 height 129
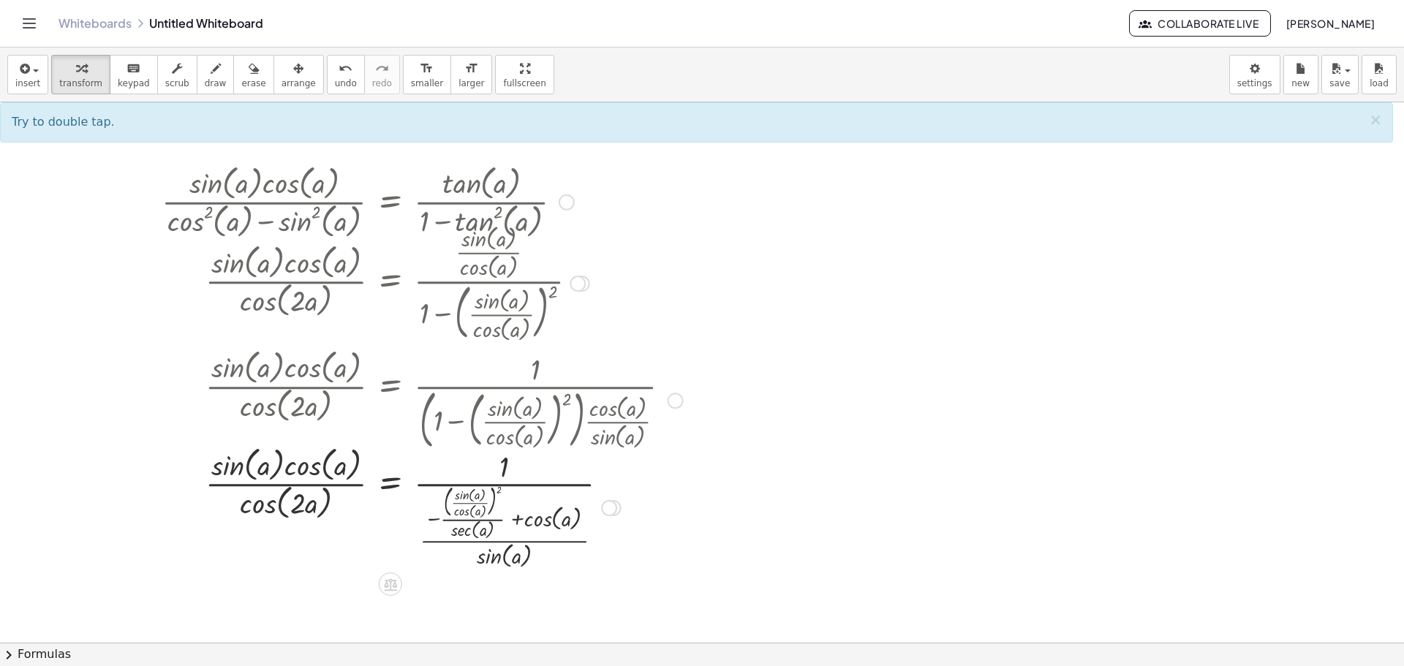
click at [521, 521] on div at bounding box center [422, 507] width 536 height 129
click at [515, 516] on div at bounding box center [422, 507] width 536 height 129
click at [519, 518] on div at bounding box center [422, 507] width 536 height 129
click at [498, 543] on div at bounding box center [422, 507] width 536 height 129
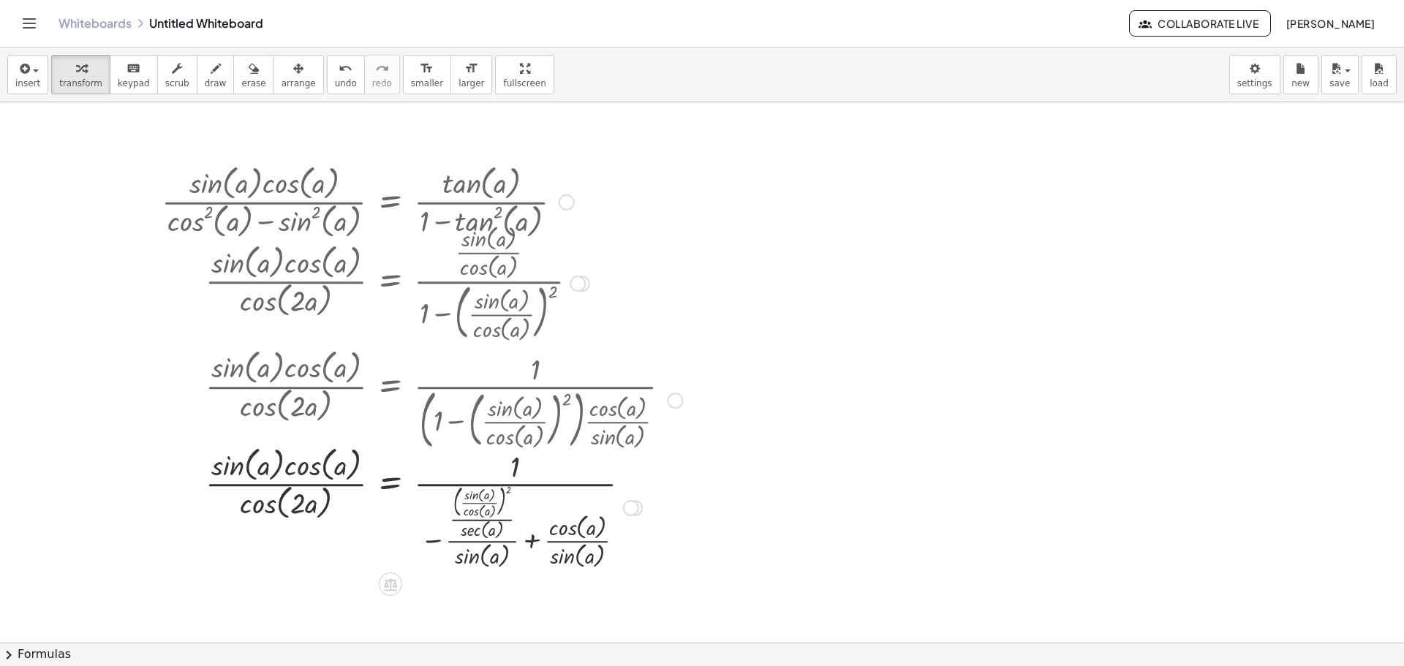
click at [533, 534] on div at bounding box center [422, 507] width 536 height 129
click at [519, 521] on div at bounding box center [422, 507] width 536 height 129
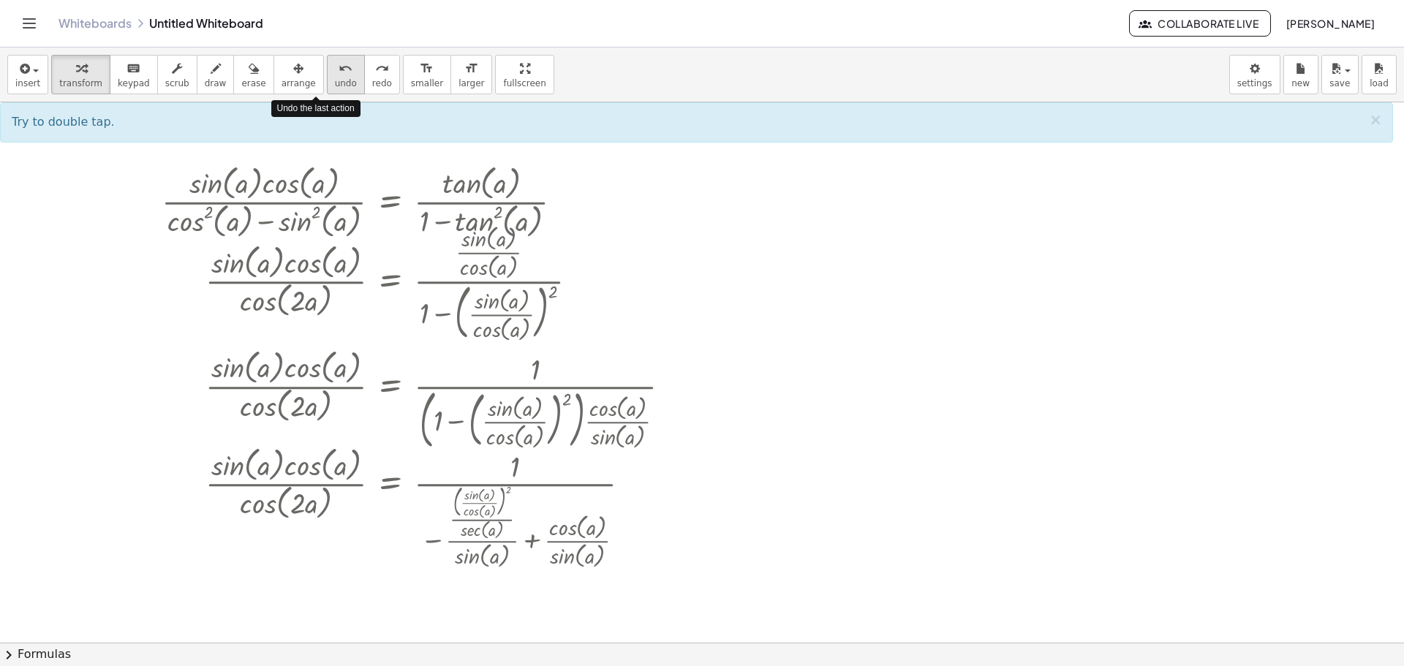
click at [335, 84] on span "undo" at bounding box center [346, 83] width 22 height 10
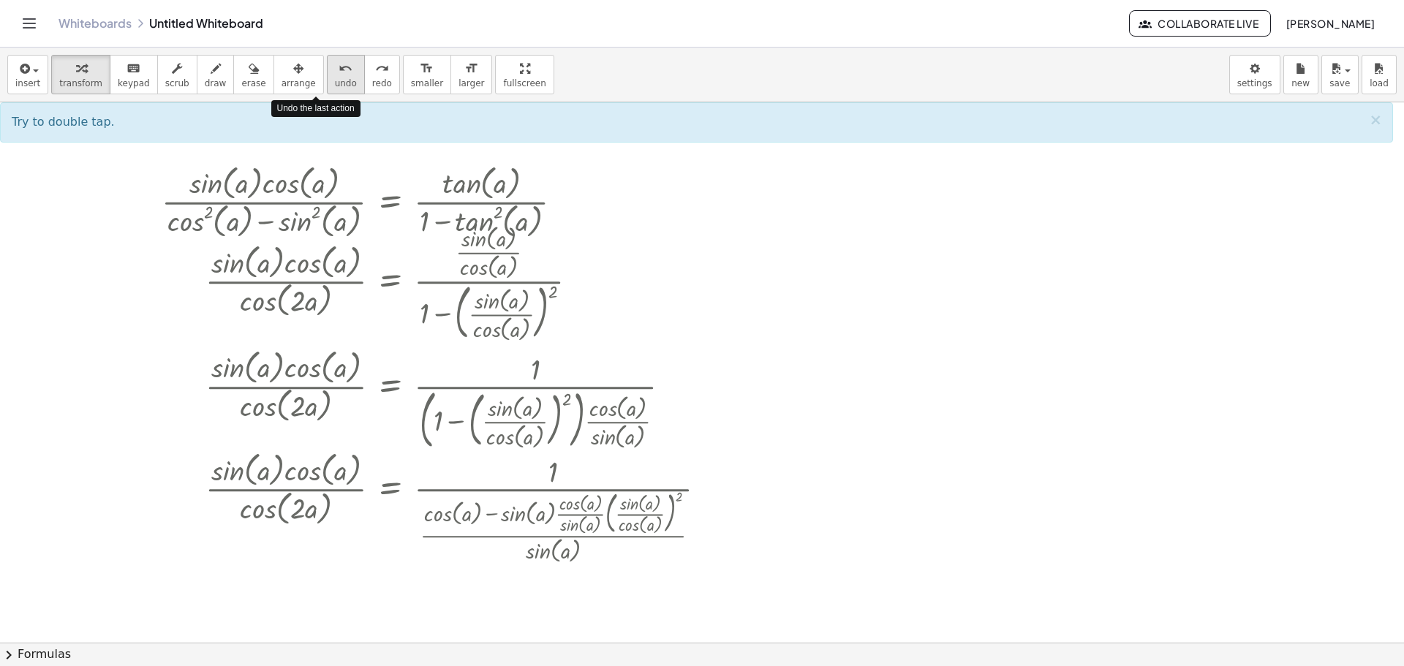
click at [335, 84] on span "undo" at bounding box center [346, 83] width 22 height 10
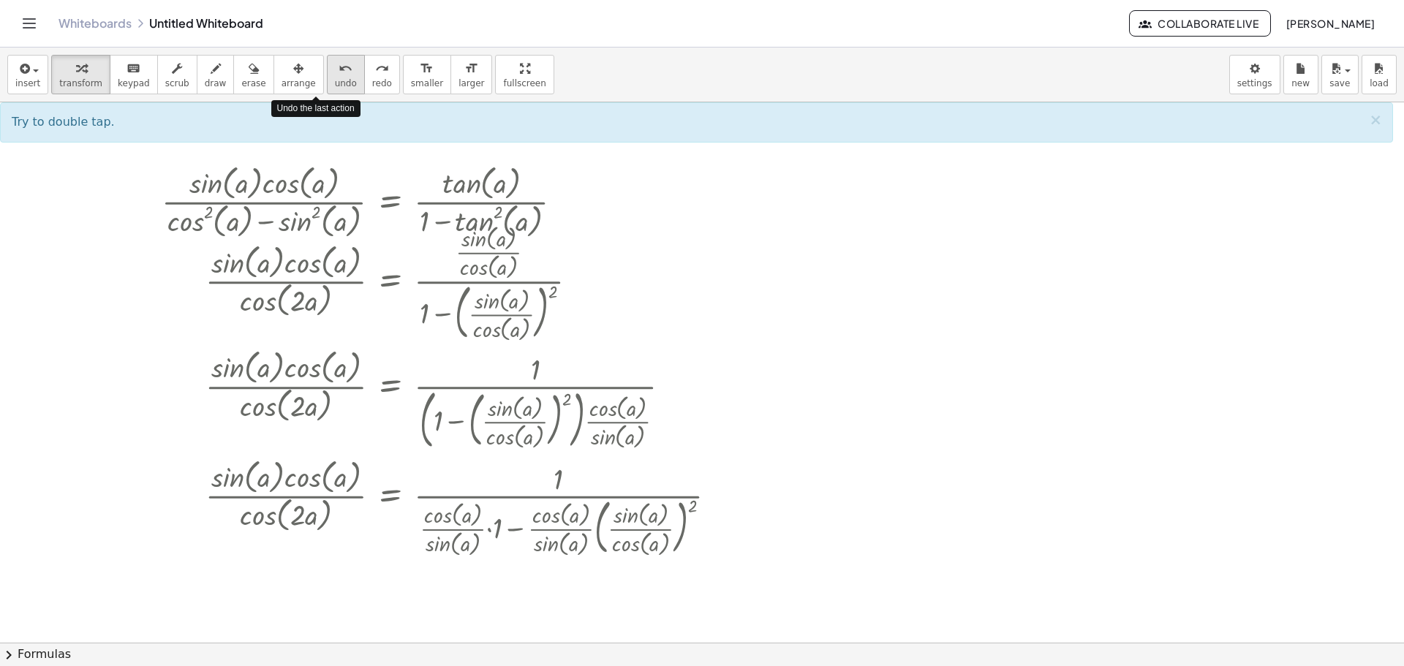
click at [335, 84] on span "undo" at bounding box center [346, 83] width 22 height 10
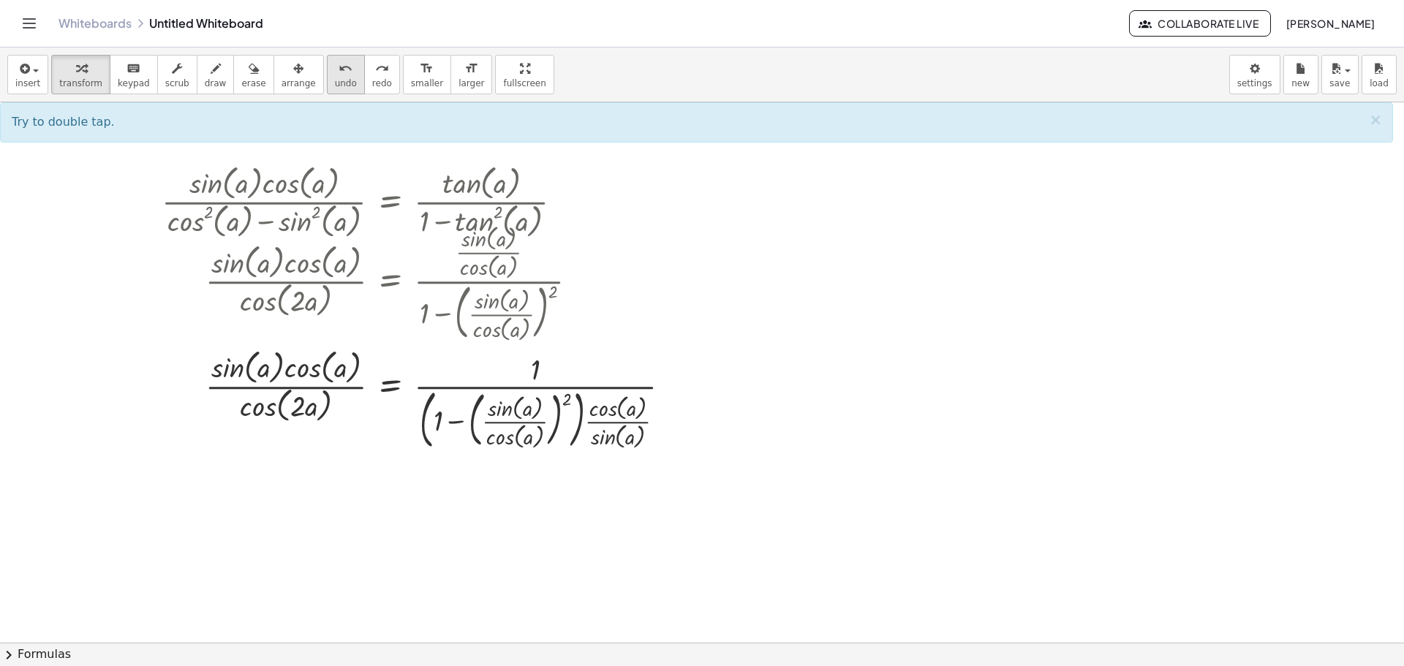
click at [335, 69] on div "undo" at bounding box center [346, 68] width 22 height 18
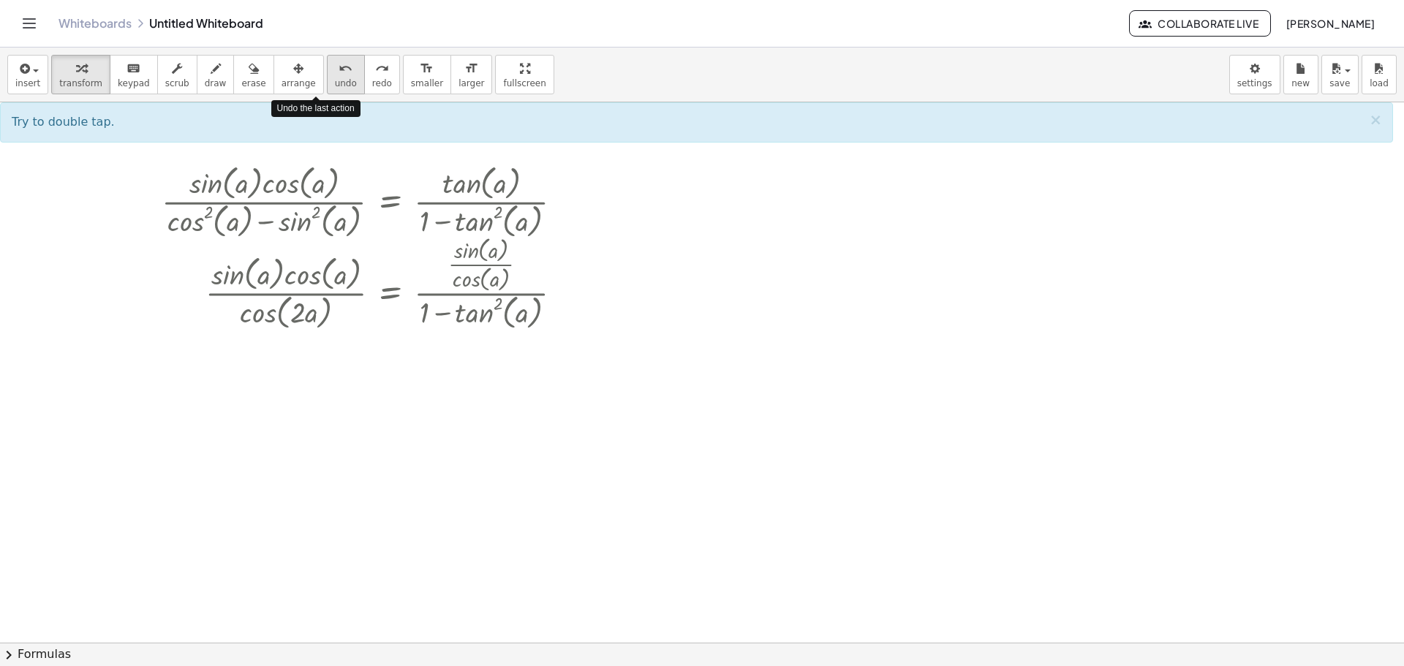
click at [335, 68] on div "undo" at bounding box center [346, 68] width 22 height 18
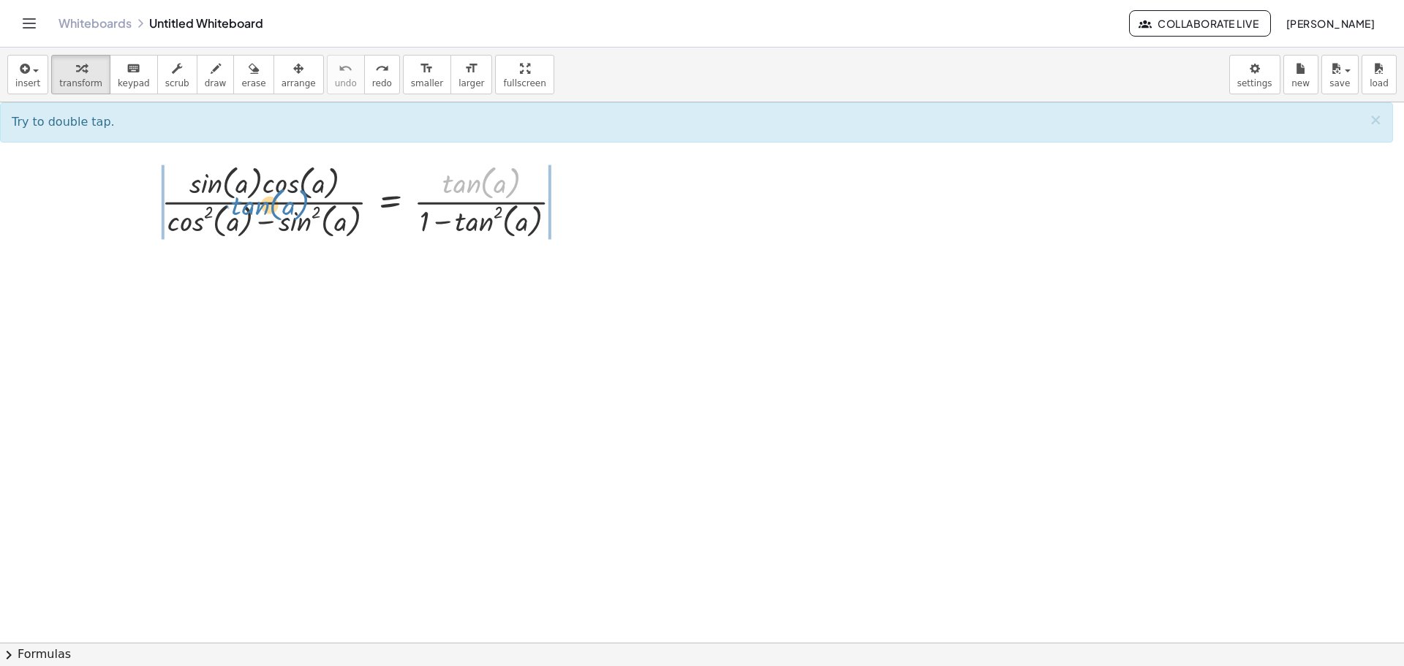
drag, startPoint x: 489, startPoint y: 178, endPoint x: 271, endPoint y: 202, distance: 219.2
click at [271, 202] on div at bounding box center [367, 200] width 427 height 81
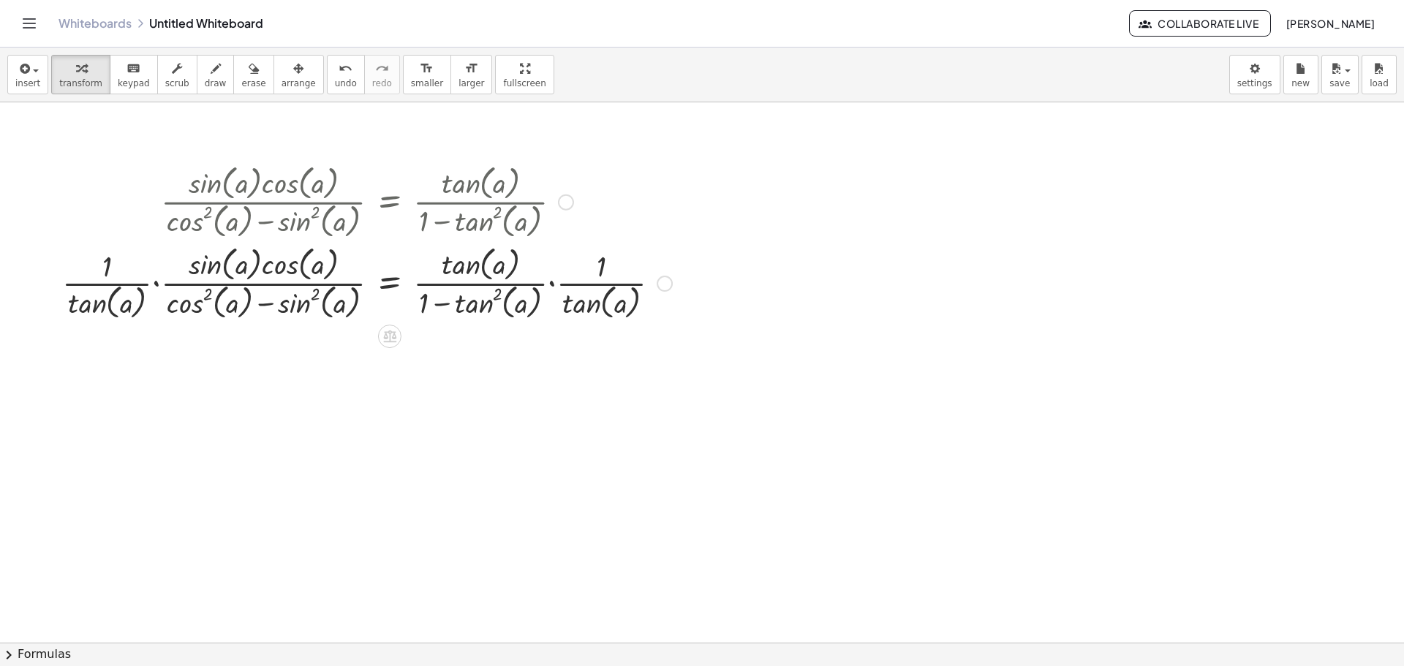
click at [554, 282] on div at bounding box center [367, 281] width 625 height 81
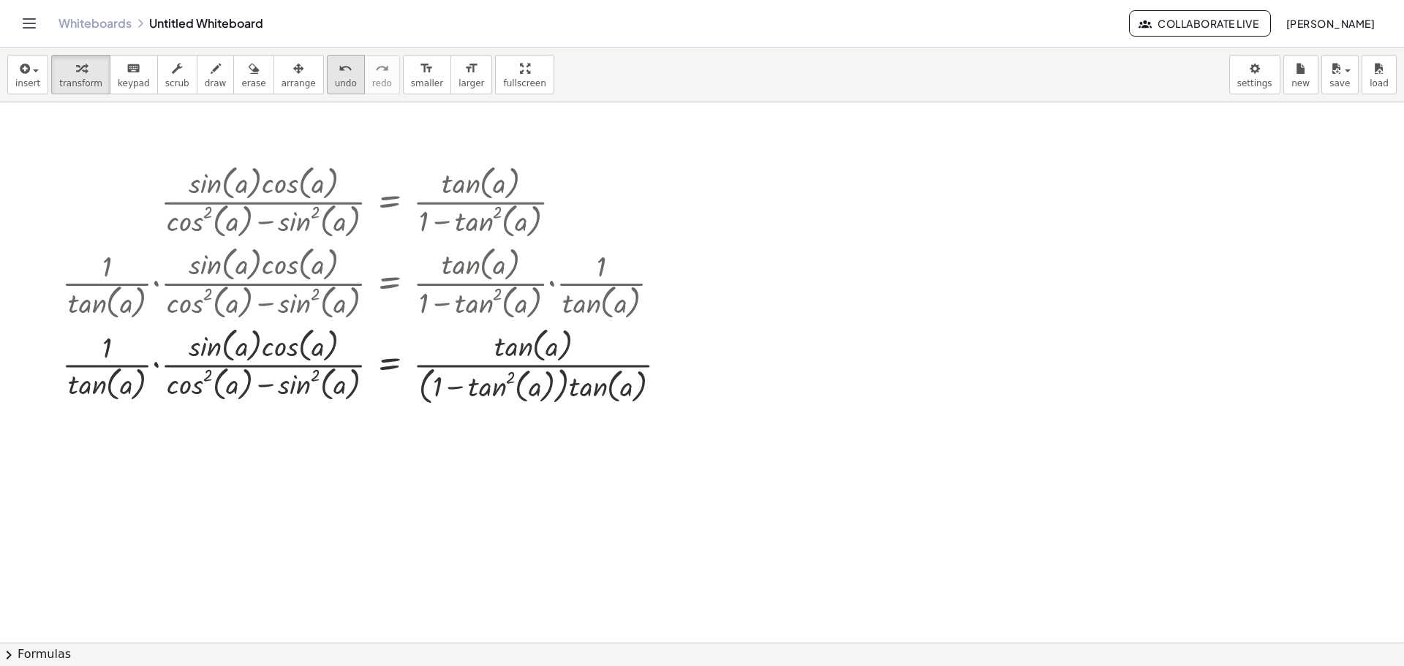
click at [327, 89] on button "undo undo" at bounding box center [346, 74] width 38 height 39
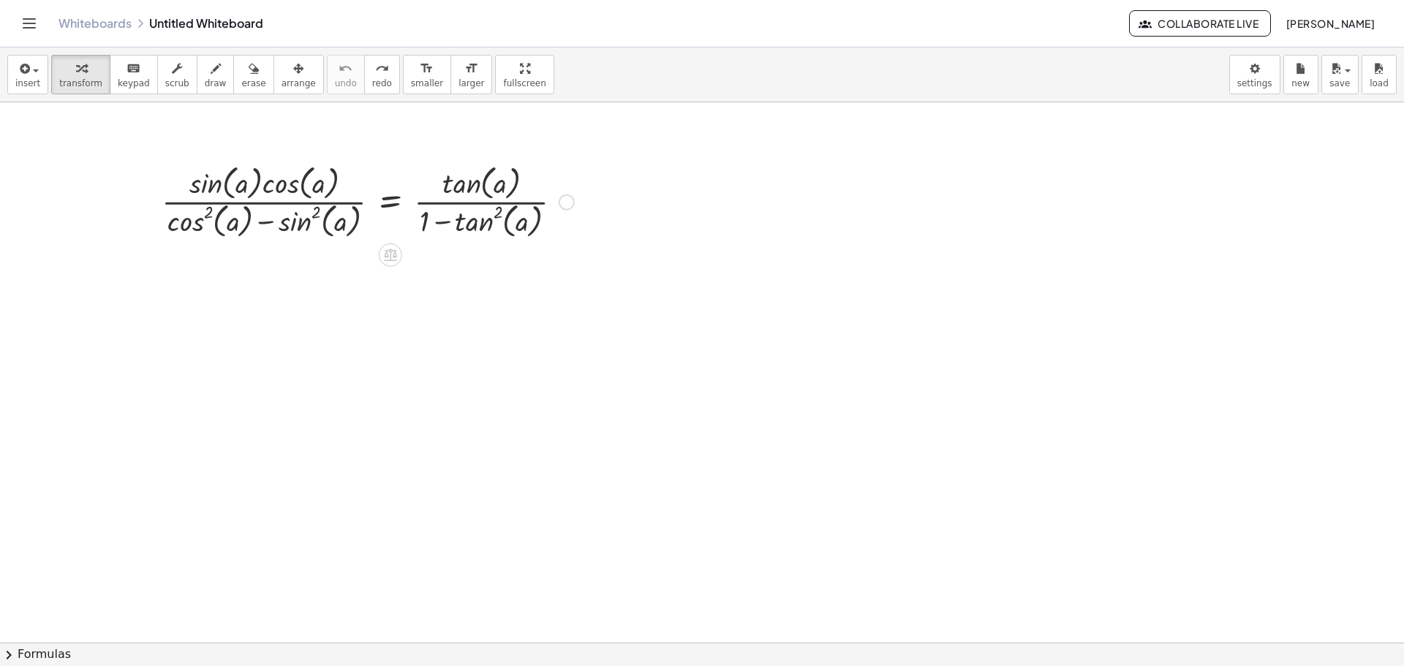
click at [277, 197] on div at bounding box center [367, 200] width 427 height 81
click at [272, 203] on div at bounding box center [367, 200] width 427 height 81
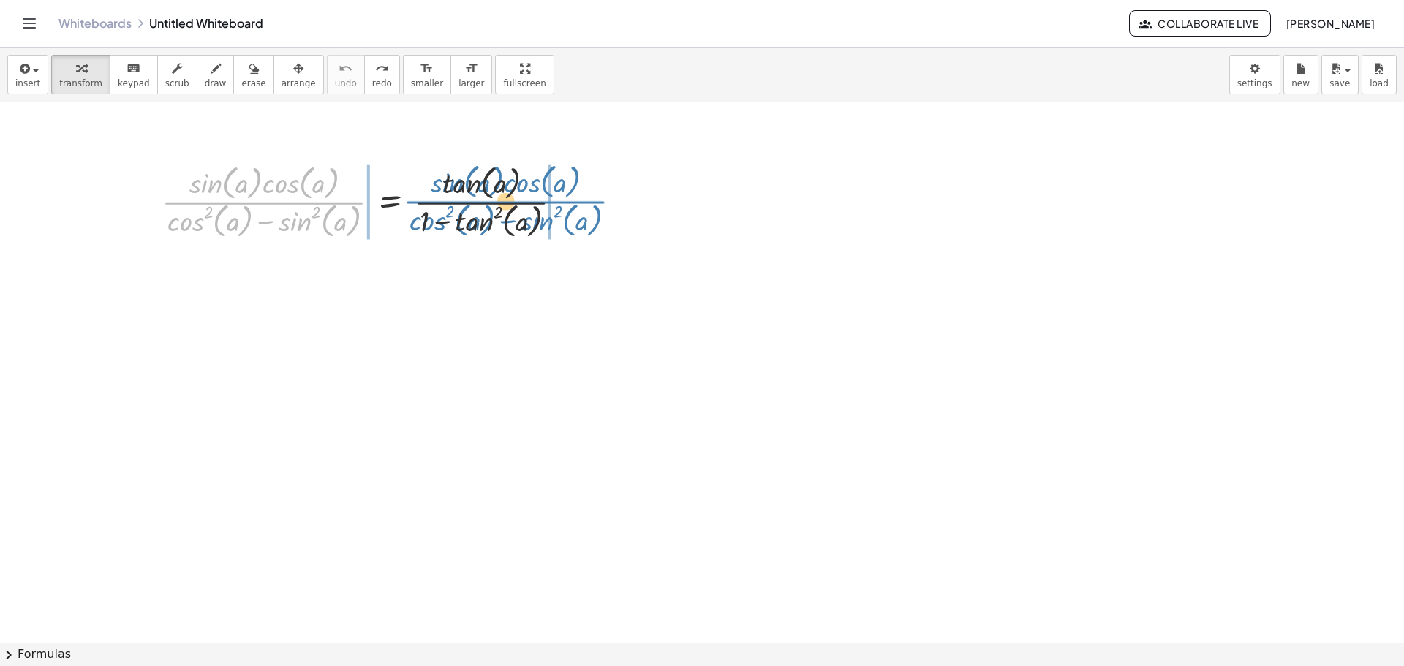
drag, startPoint x: 272, startPoint y: 203, endPoint x: 521, endPoint y: 203, distance: 248.7
click at [494, 203] on div at bounding box center [367, 200] width 427 height 81
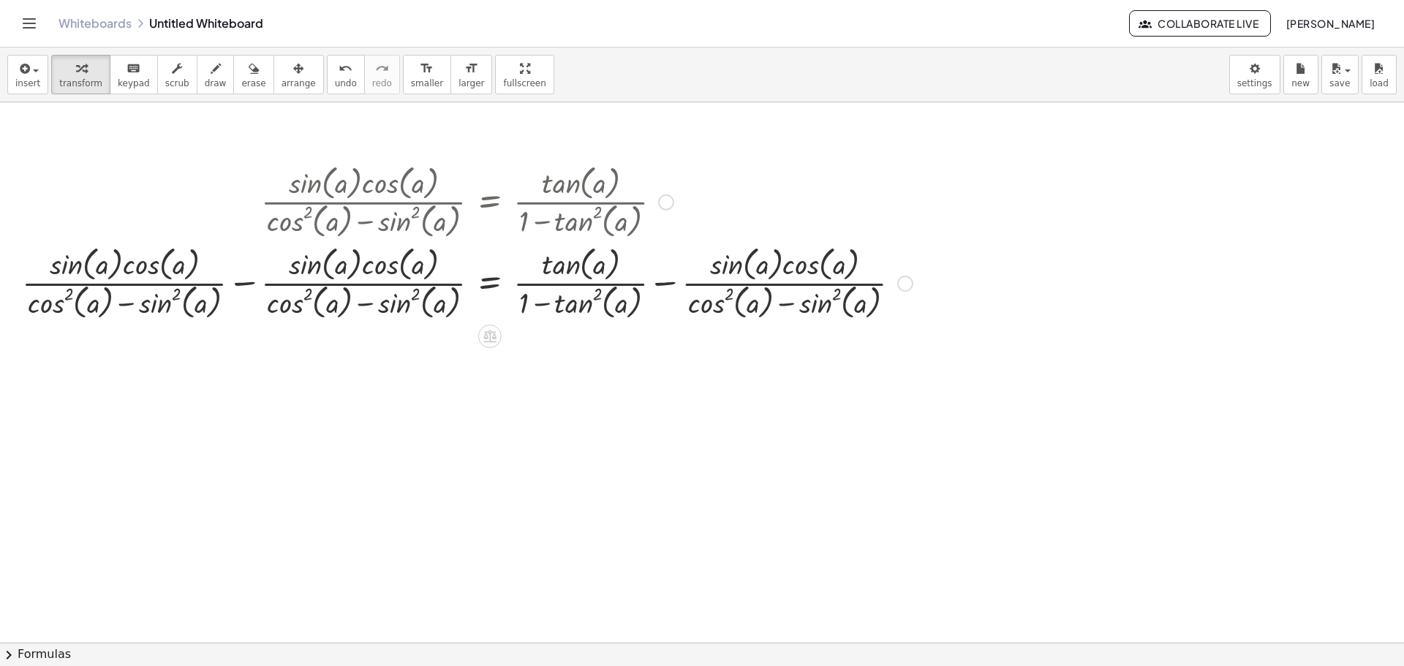
click at [481, 290] on div at bounding box center [467, 281] width 905 height 81
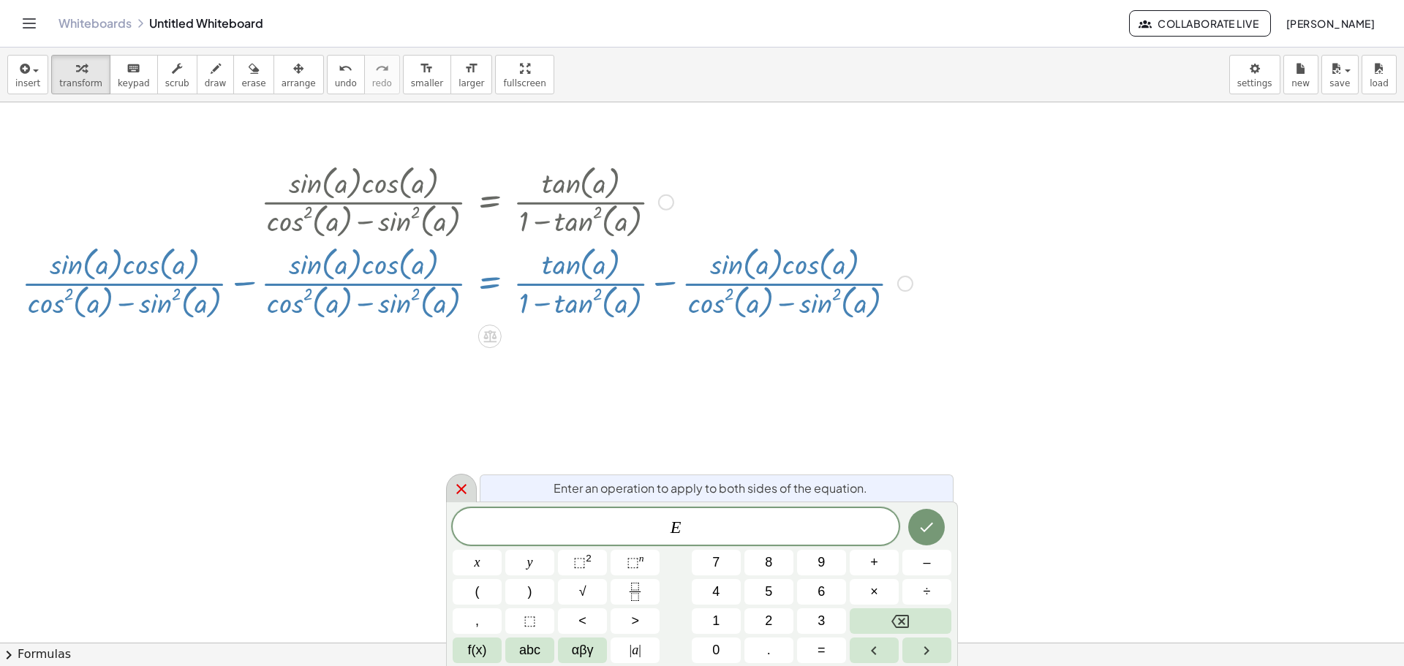
click at [454, 486] on icon at bounding box center [462, 490] width 18 height 18
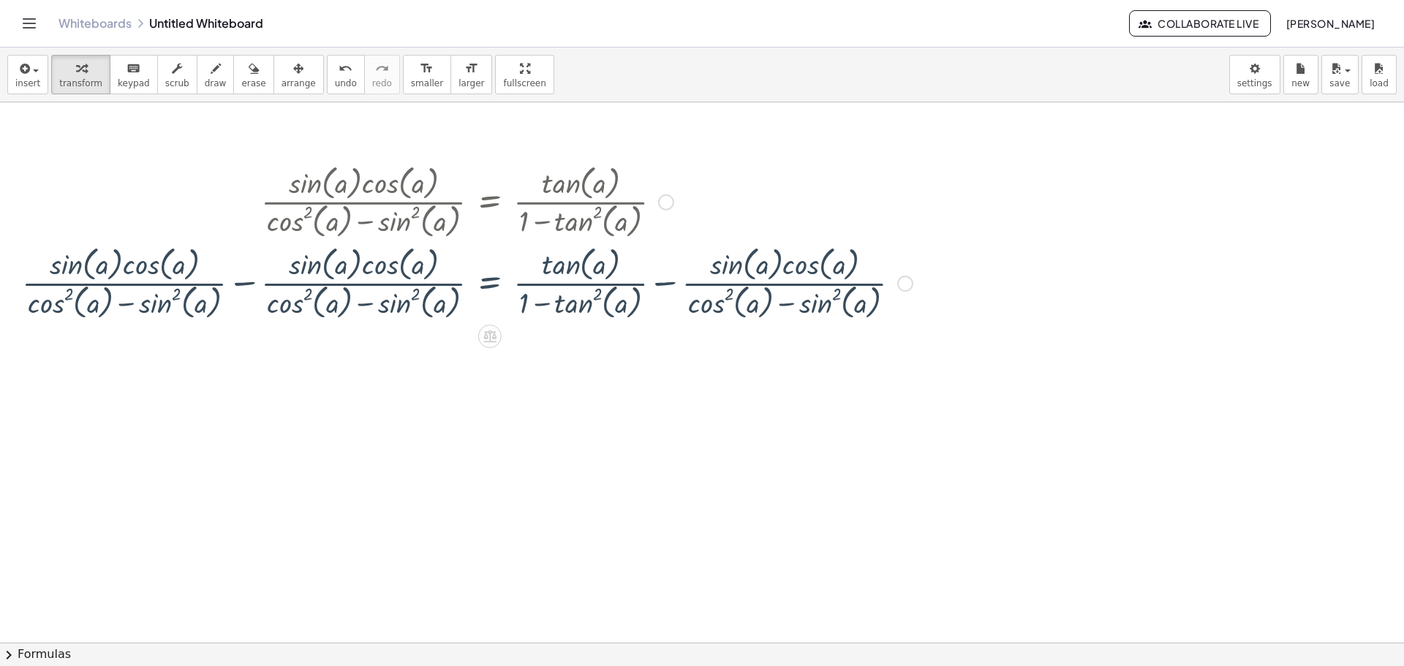
click at [663, 282] on div at bounding box center [467, 281] width 905 height 81
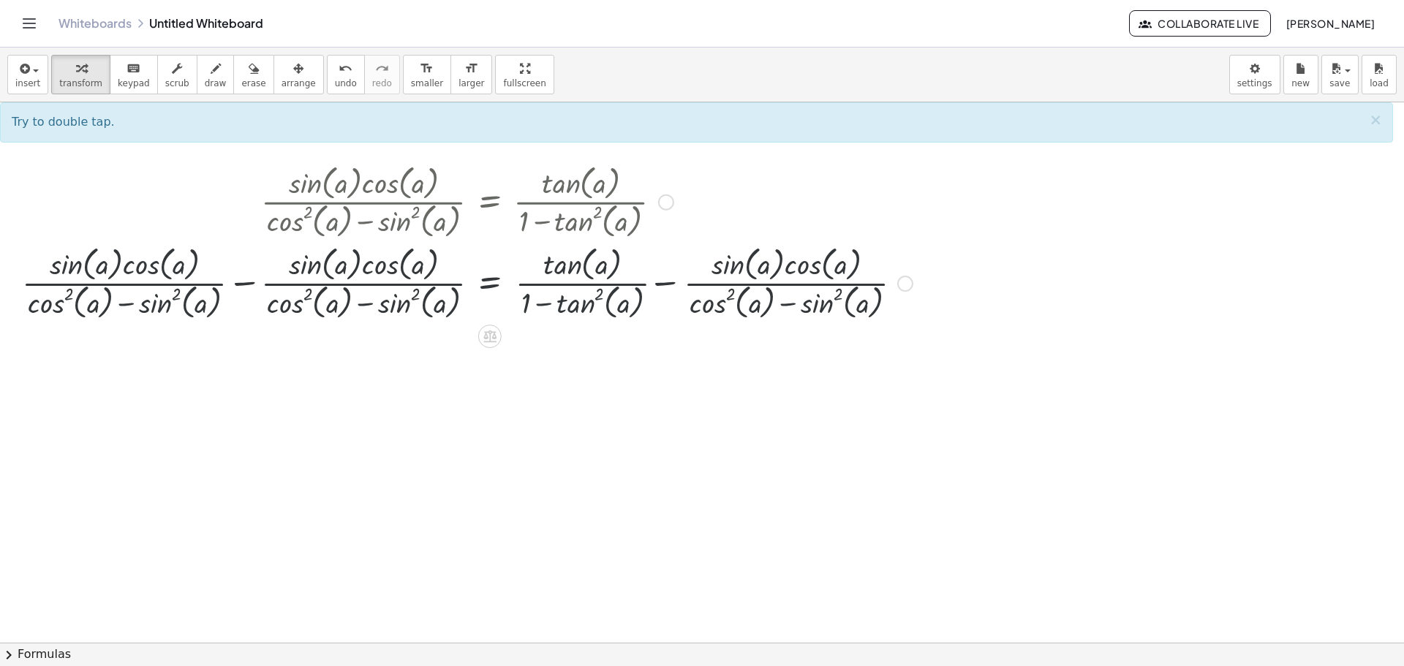
click at [663, 284] on div at bounding box center [467, 281] width 905 height 81
click at [669, 281] on div at bounding box center [467, 281] width 905 height 81
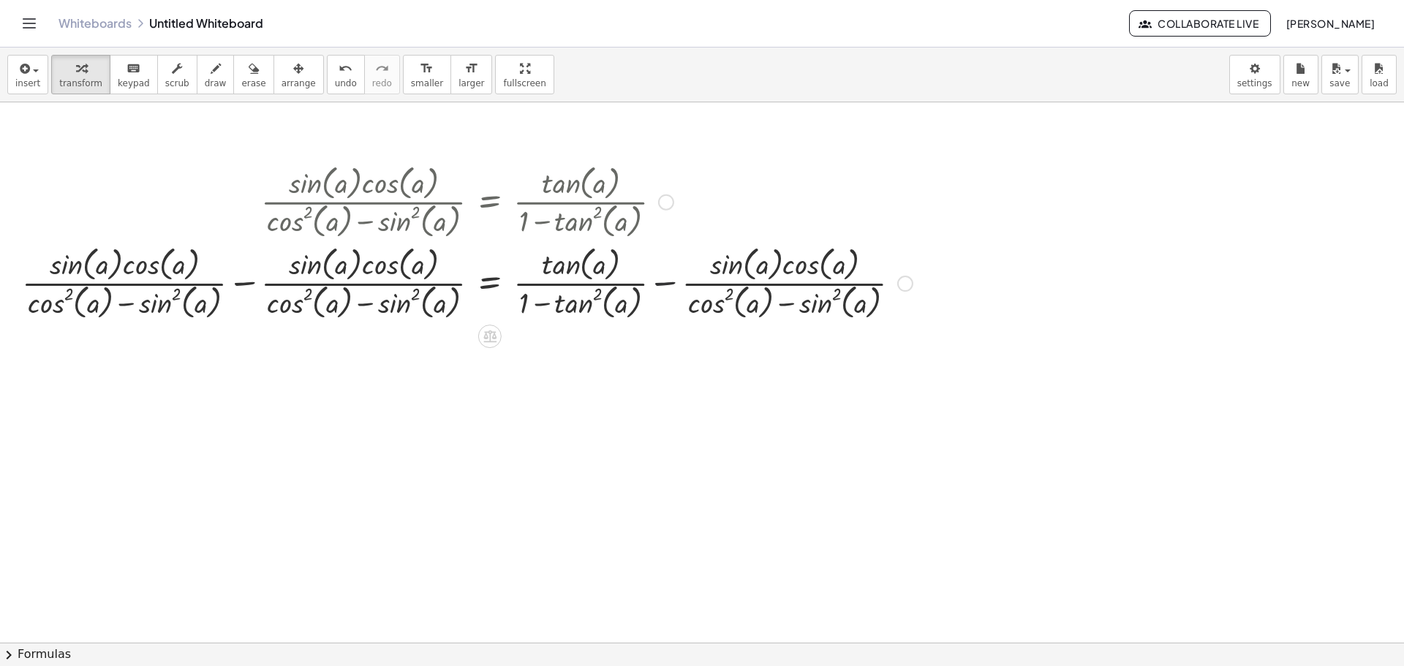
click at [669, 282] on div at bounding box center [467, 281] width 905 height 81
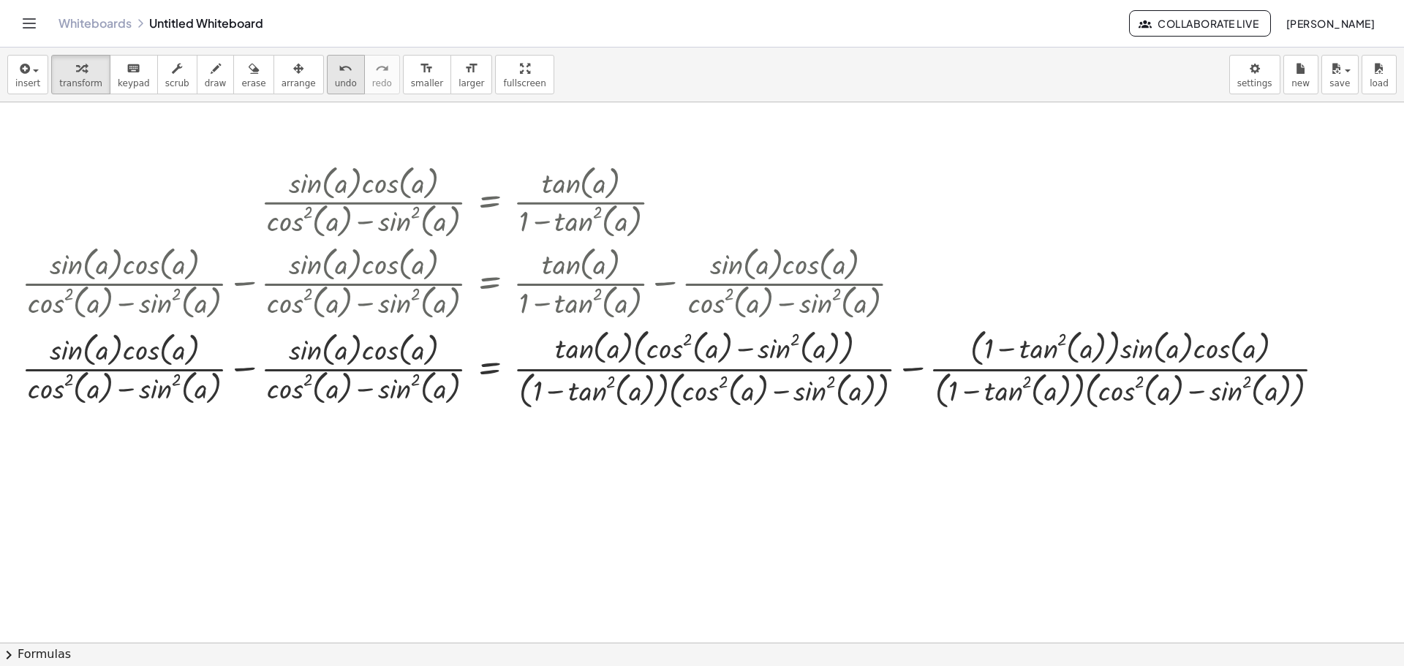
click at [335, 83] on span "undo" at bounding box center [346, 83] width 22 height 10
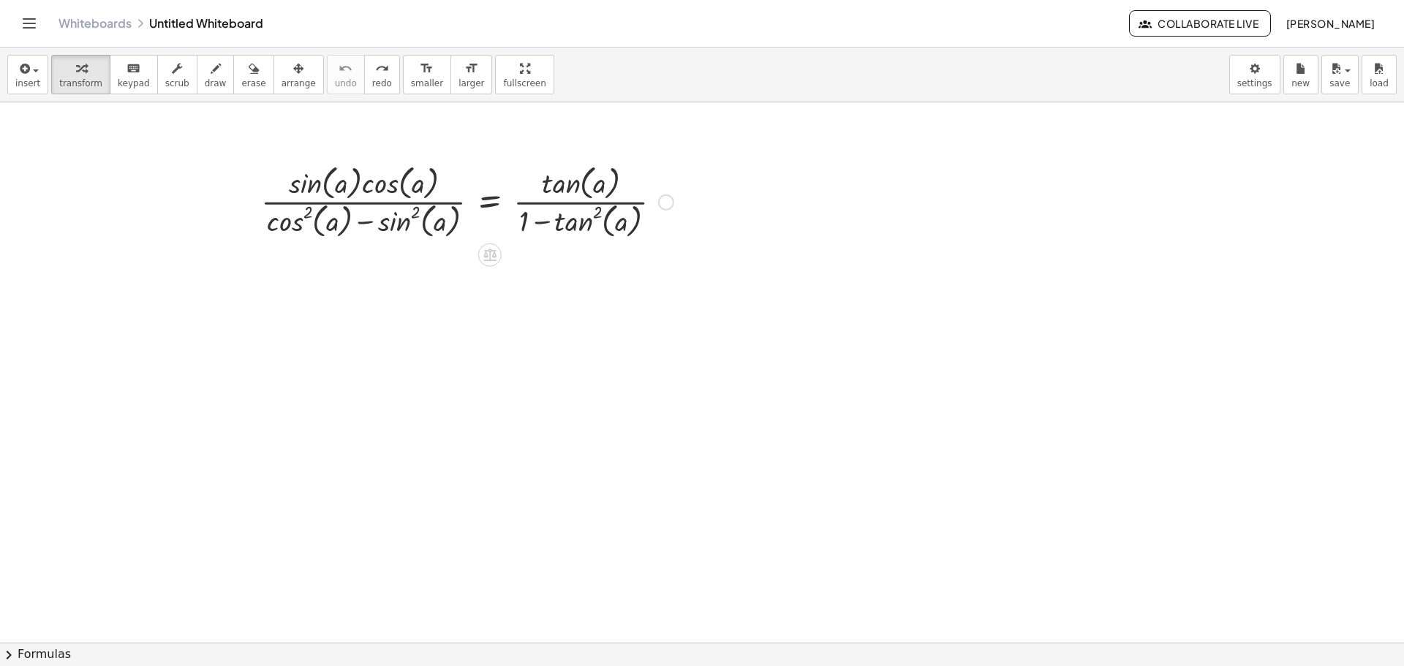
click at [396, 201] on div at bounding box center [467, 200] width 427 height 81
drag, startPoint x: 388, startPoint y: 184, endPoint x: 309, endPoint y: 215, distance: 85.0
click at [309, 215] on div at bounding box center [467, 200] width 427 height 81
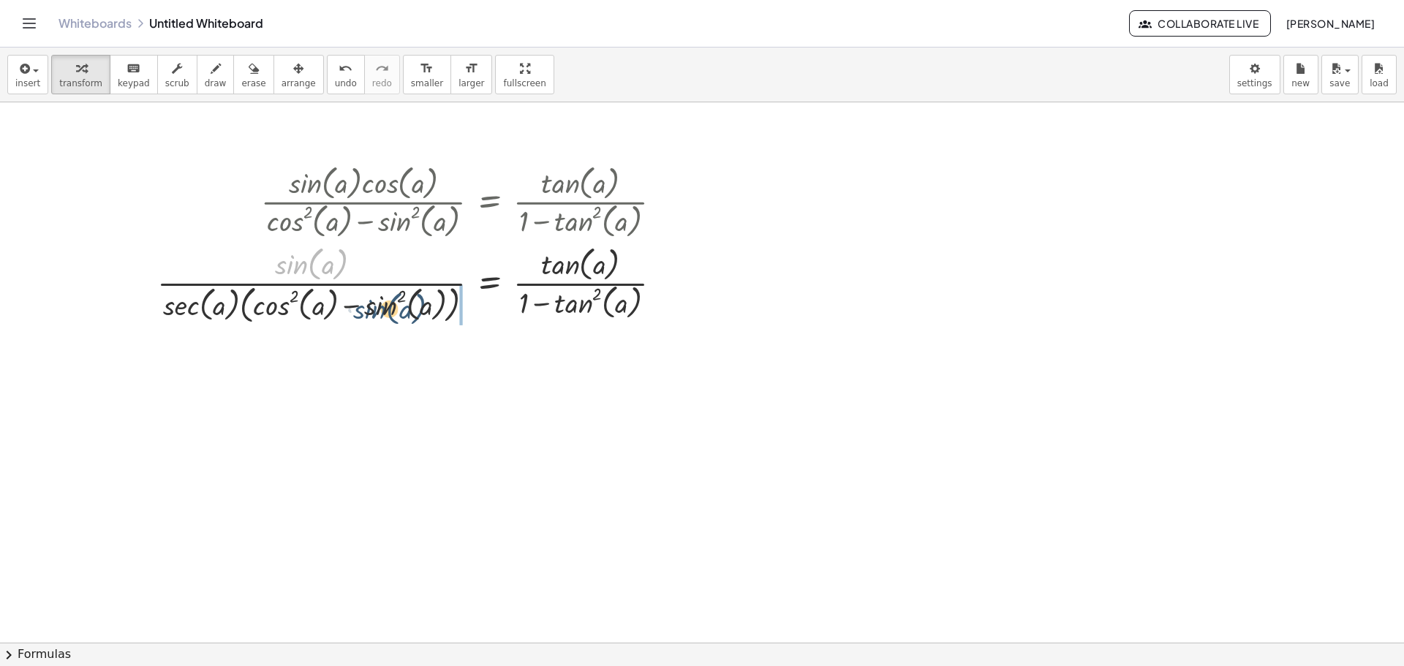
drag, startPoint x: 322, startPoint y: 261, endPoint x: 380, endPoint y: 306, distance: 73.6
click at [380, 306] on div at bounding box center [415, 284] width 531 height 86
drag, startPoint x: 299, startPoint y: 309, endPoint x: 131, endPoint y: 312, distance: 168.3
click at [131, 312] on div at bounding box center [377, 284] width 607 height 86
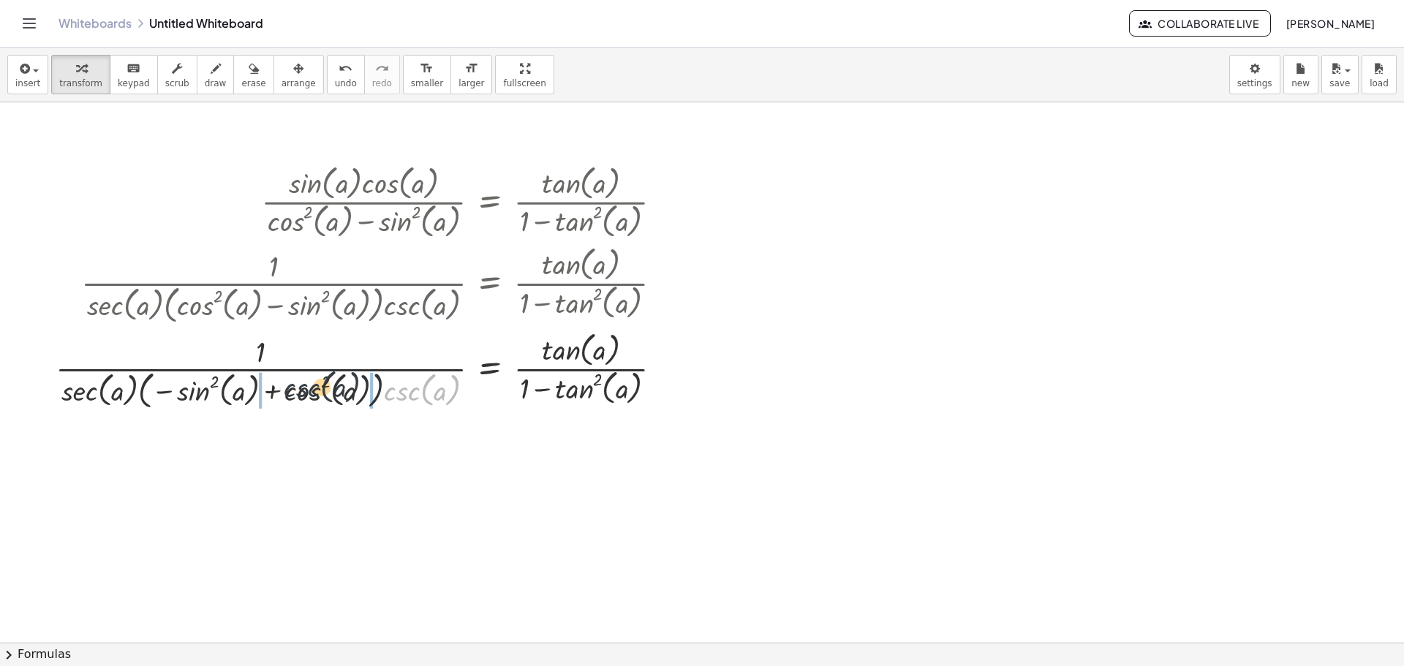
drag, startPoint x: 372, startPoint y: 396, endPoint x: 276, endPoint y: 391, distance: 95.9
click at [274, 392] on div at bounding box center [364, 370] width 633 height 86
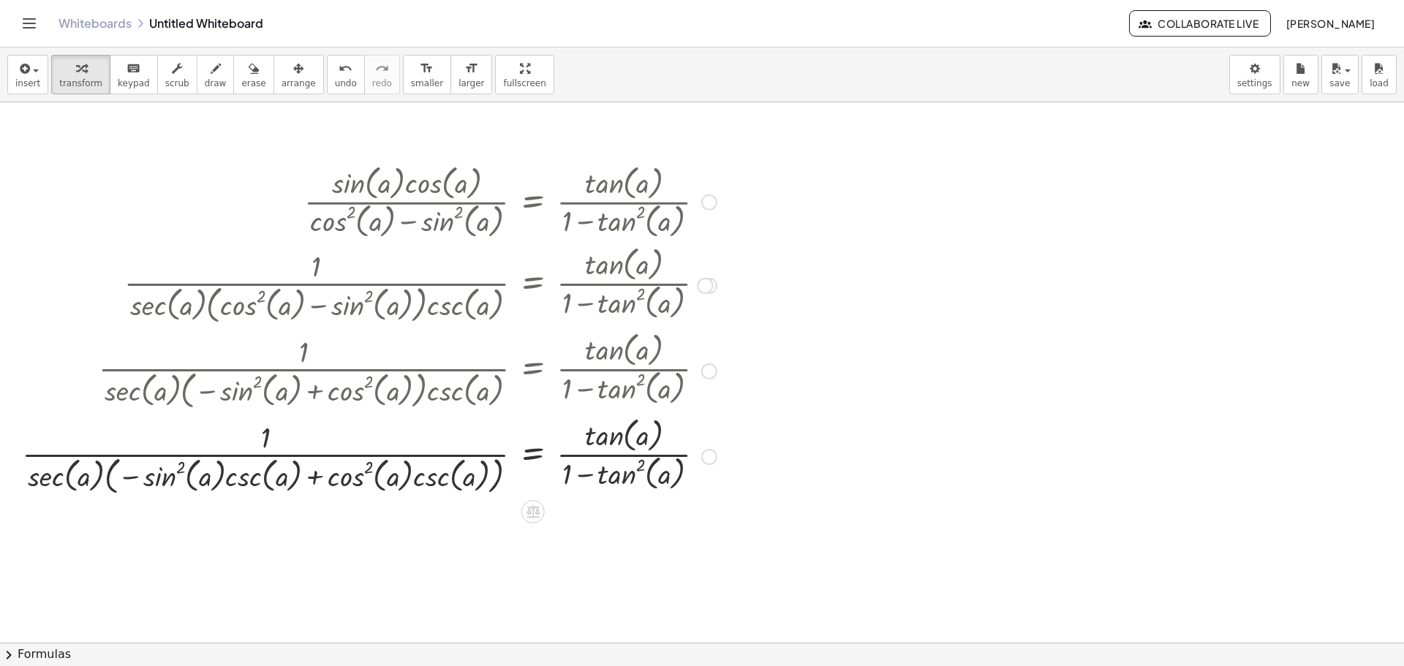
click at [309, 473] on div at bounding box center [369, 456] width 709 height 86
click at [310, 472] on div at bounding box center [369, 456] width 709 height 86
click at [133, 478] on div at bounding box center [369, 456] width 709 height 86
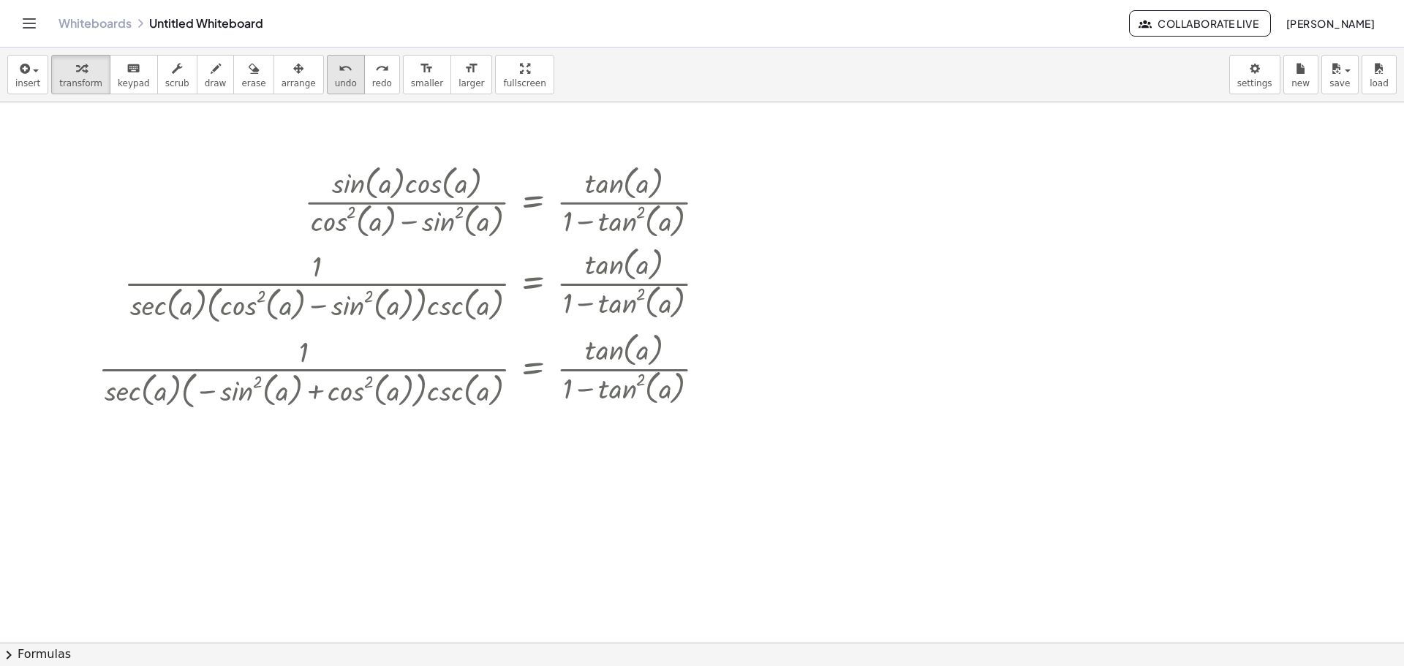
click at [335, 79] on span "undo" at bounding box center [346, 83] width 22 height 10
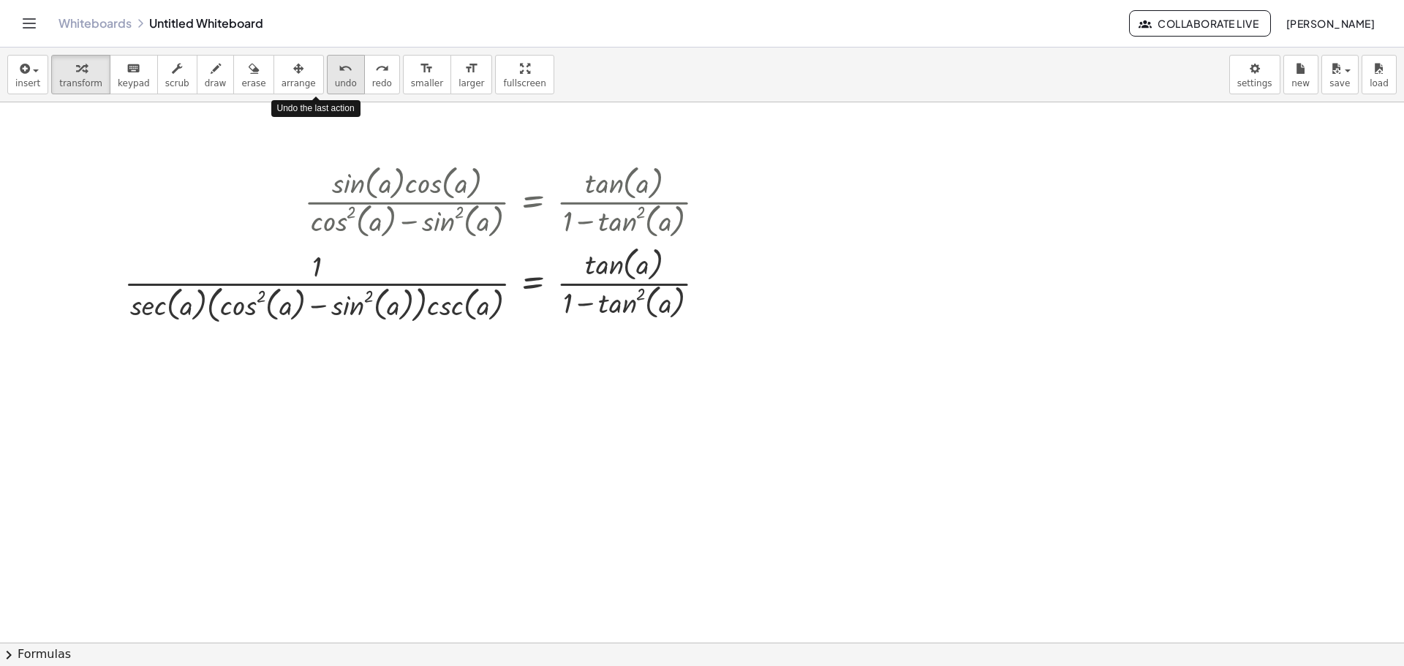
click at [335, 79] on span "undo" at bounding box center [346, 83] width 22 height 10
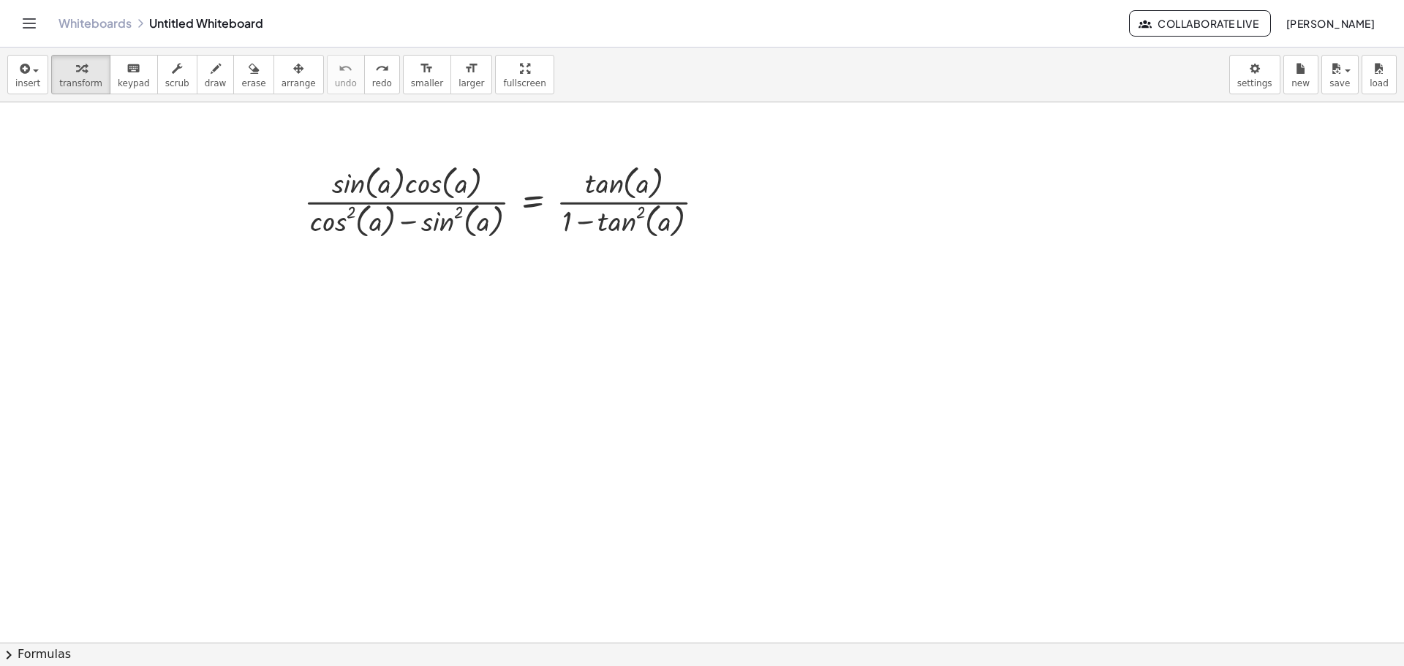
click at [61, 656] on button "chevron_right Formulas" at bounding box center [702, 654] width 1404 height 23
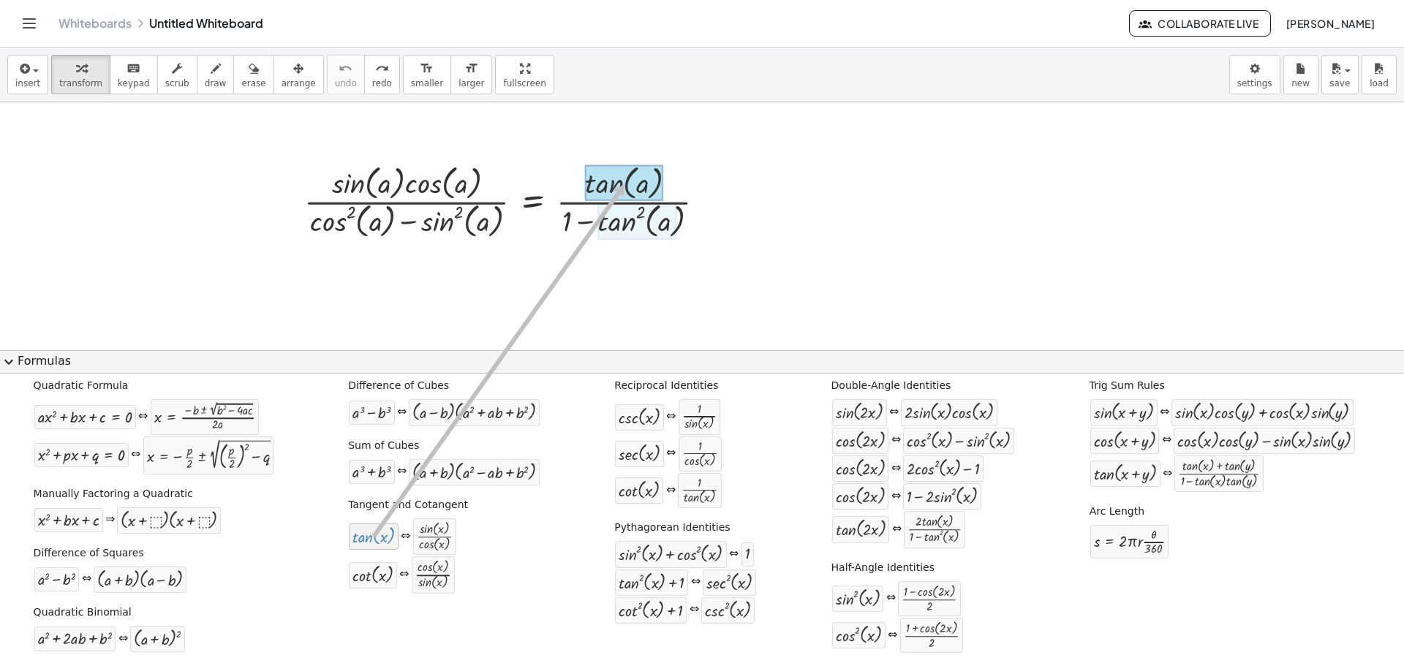
drag, startPoint x: 374, startPoint y: 537, endPoint x: 621, endPoint y: 184, distance: 431.2
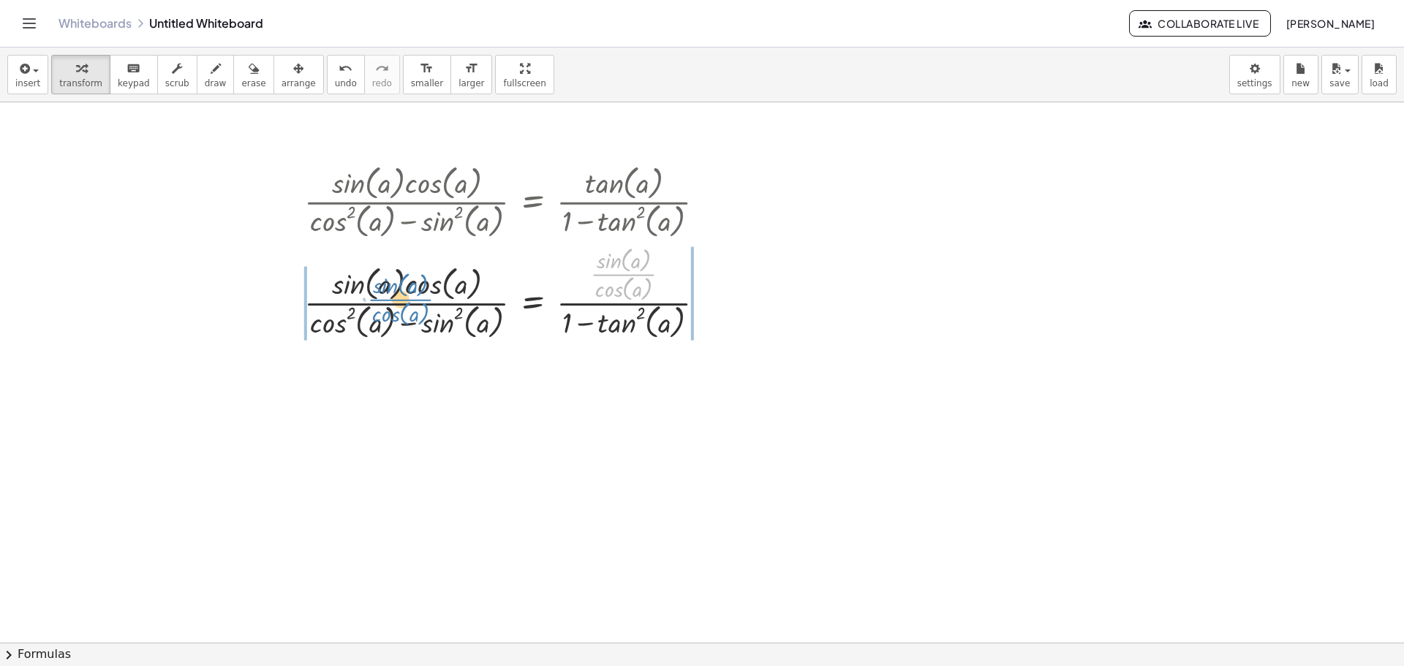
drag, startPoint x: 626, startPoint y: 269, endPoint x: 429, endPoint y: 309, distance: 200.7
click at [407, 299] on div at bounding box center [510, 291] width 427 height 101
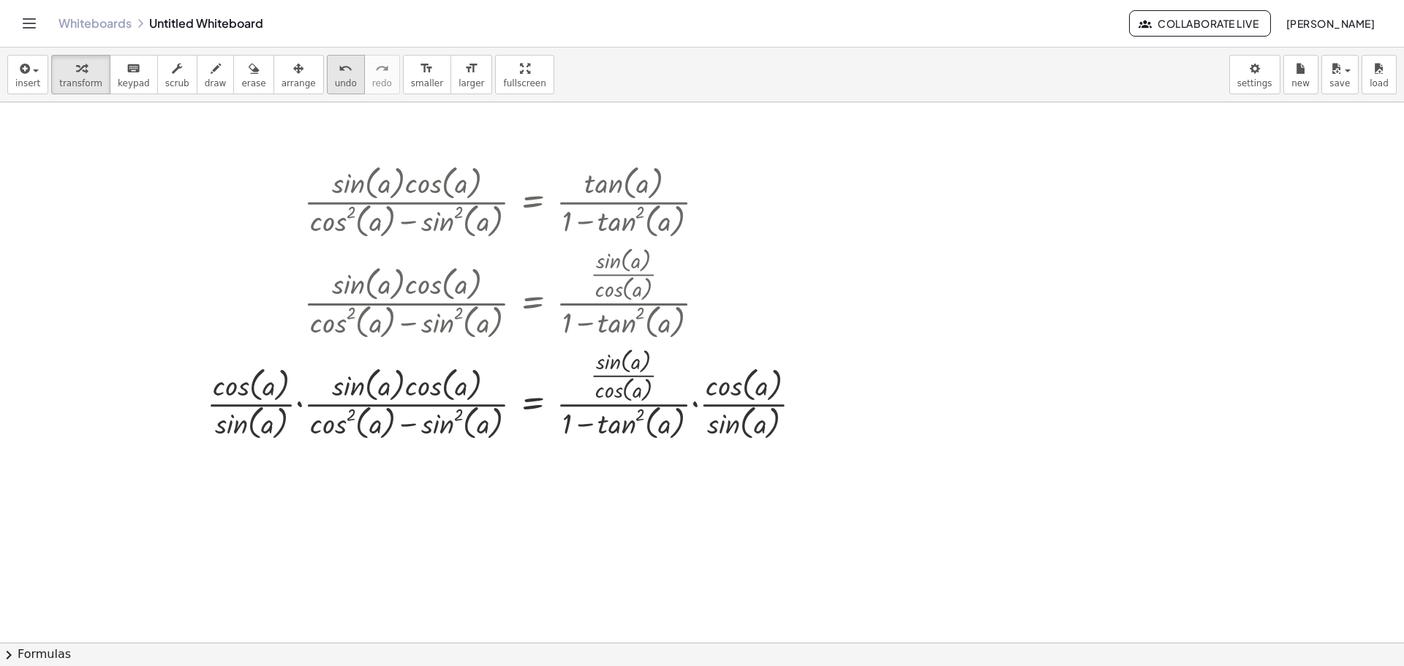
click at [335, 78] on span "undo" at bounding box center [346, 83] width 22 height 10
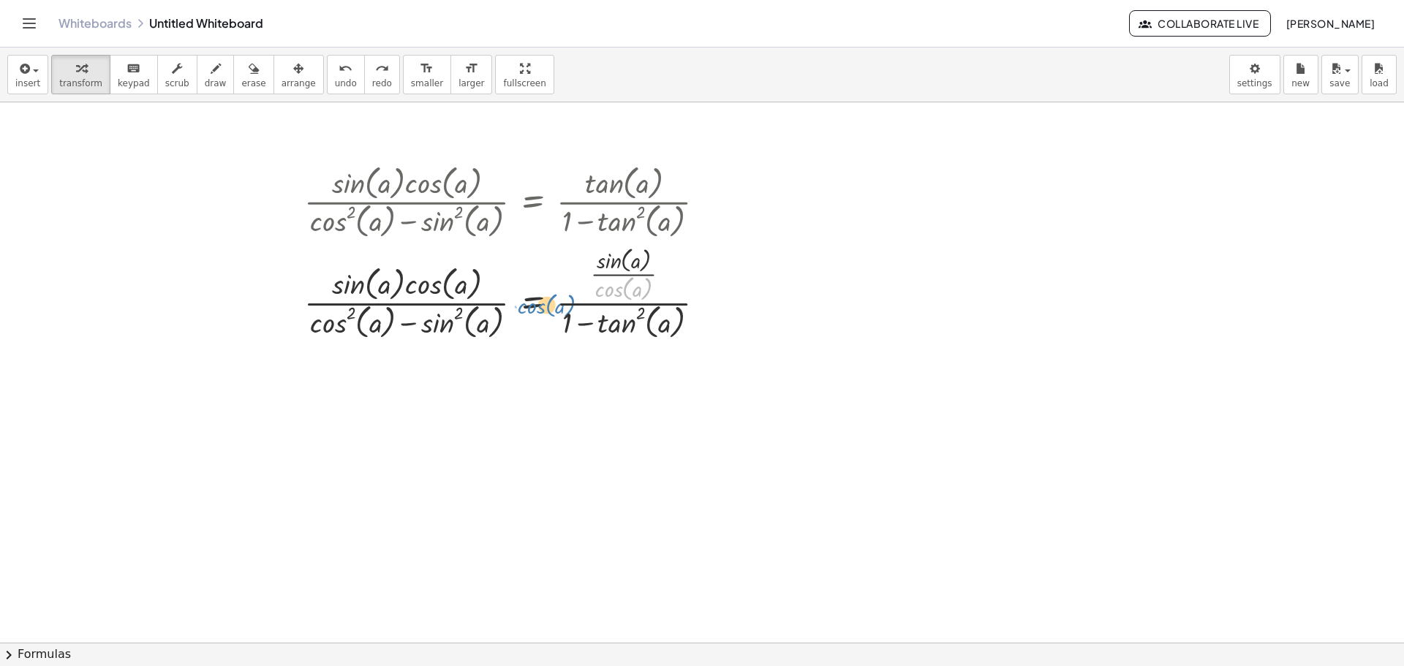
drag, startPoint x: 620, startPoint y: 282, endPoint x: 612, endPoint y: 276, distance: 9.9
click at [605, 277] on div at bounding box center [510, 291] width 427 height 101
drag, startPoint x: 631, startPoint y: 269, endPoint x: 522, endPoint y: 300, distance: 113.2
click at [522, 300] on div at bounding box center [510, 291] width 427 height 101
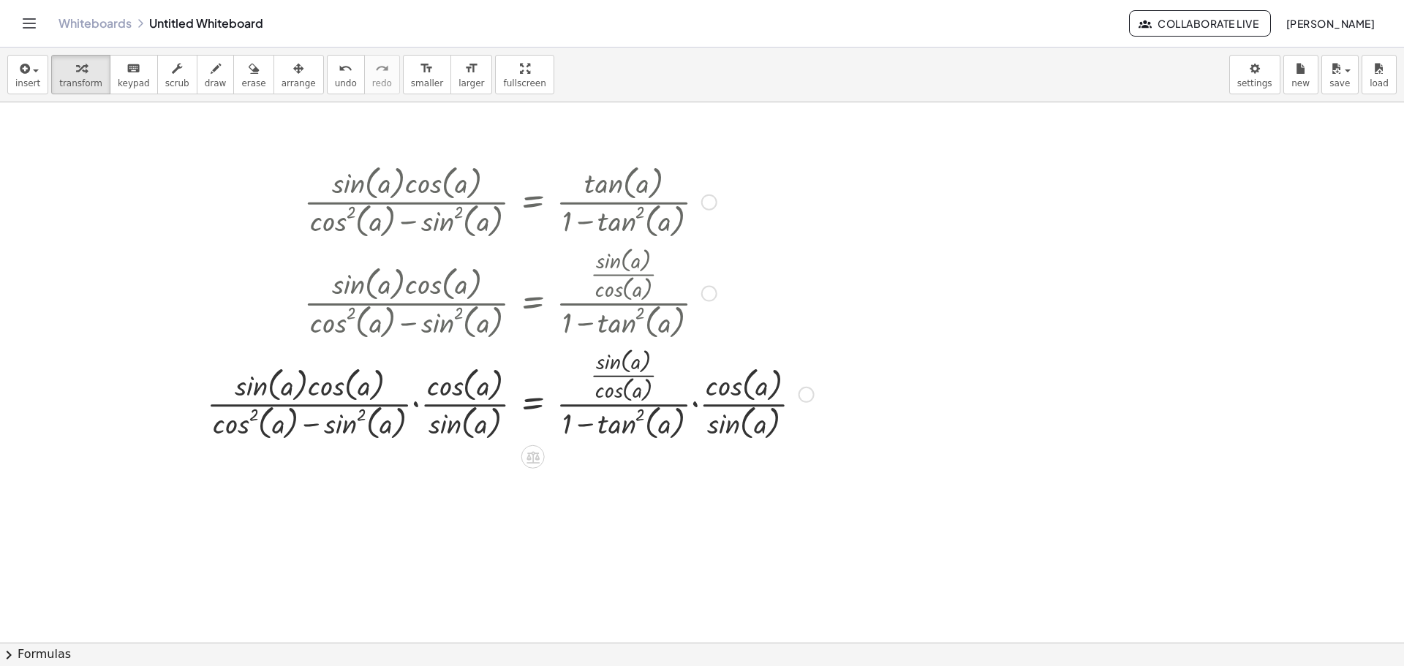
click at [698, 399] on div at bounding box center [511, 393] width 622 height 101
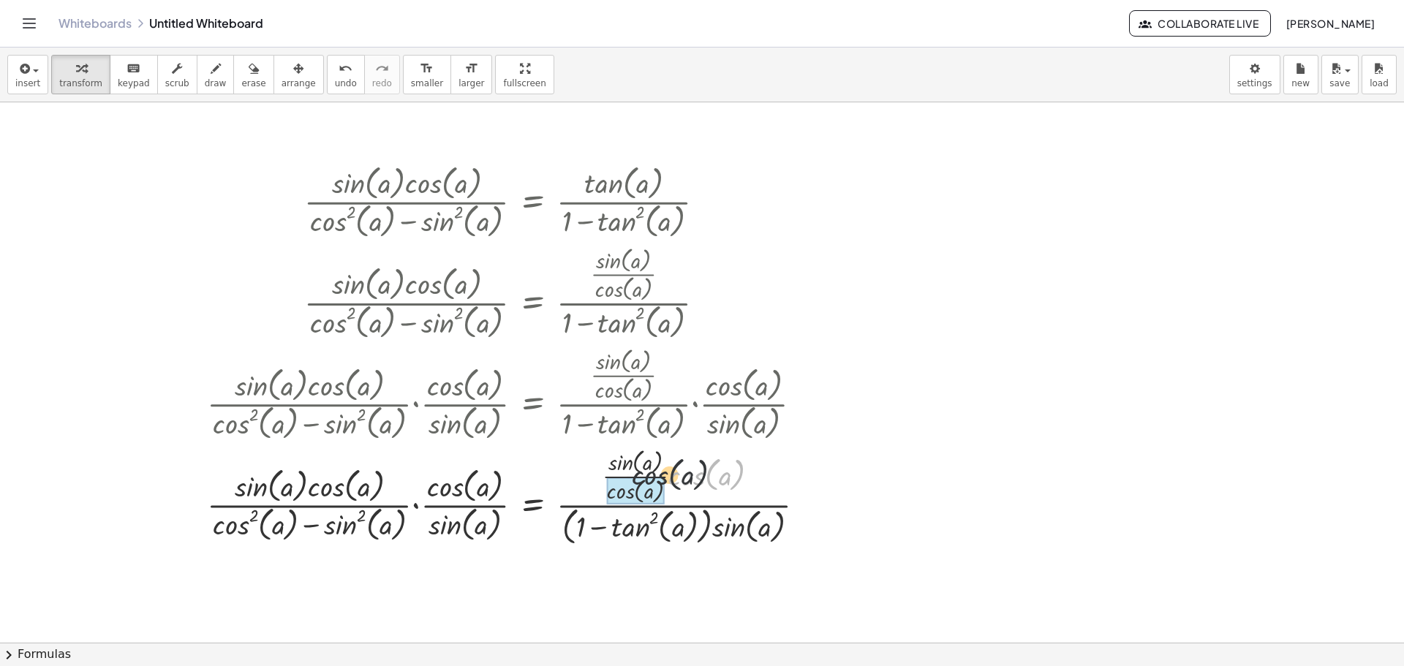
drag, startPoint x: 714, startPoint y: 480, endPoint x: 655, endPoint y: 487, distance: 59.0
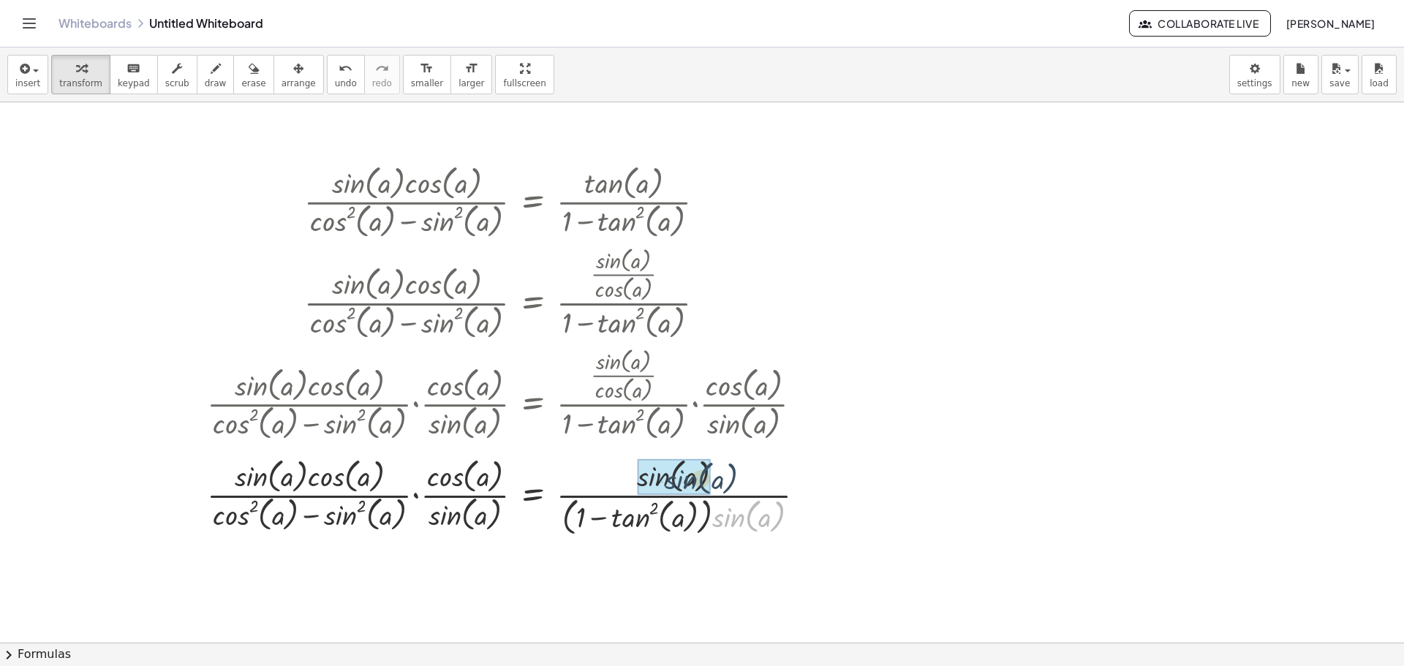
drag, startPoint x: 731, startPoint y: 524, endPoint x: 663, endPoint y: 482, distance: 79.5
click at [418, 497] on div at bounding box center [511, 496] width 622 height 81
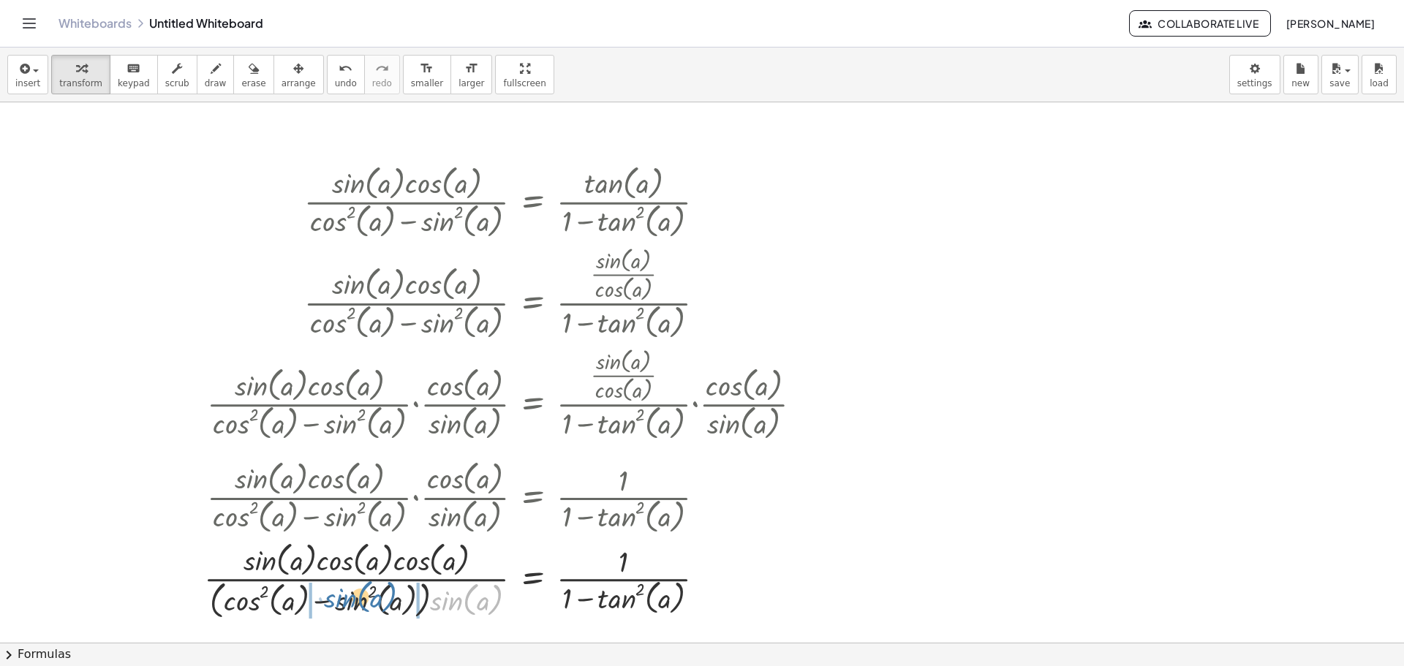
drag, startPoint x: 383, startPoint y: 606, endPoint x: 328, endPoint y: 609, distance: 54.2
click at [328, 609] on div at bounding box center [509, 581] width 625 height 86
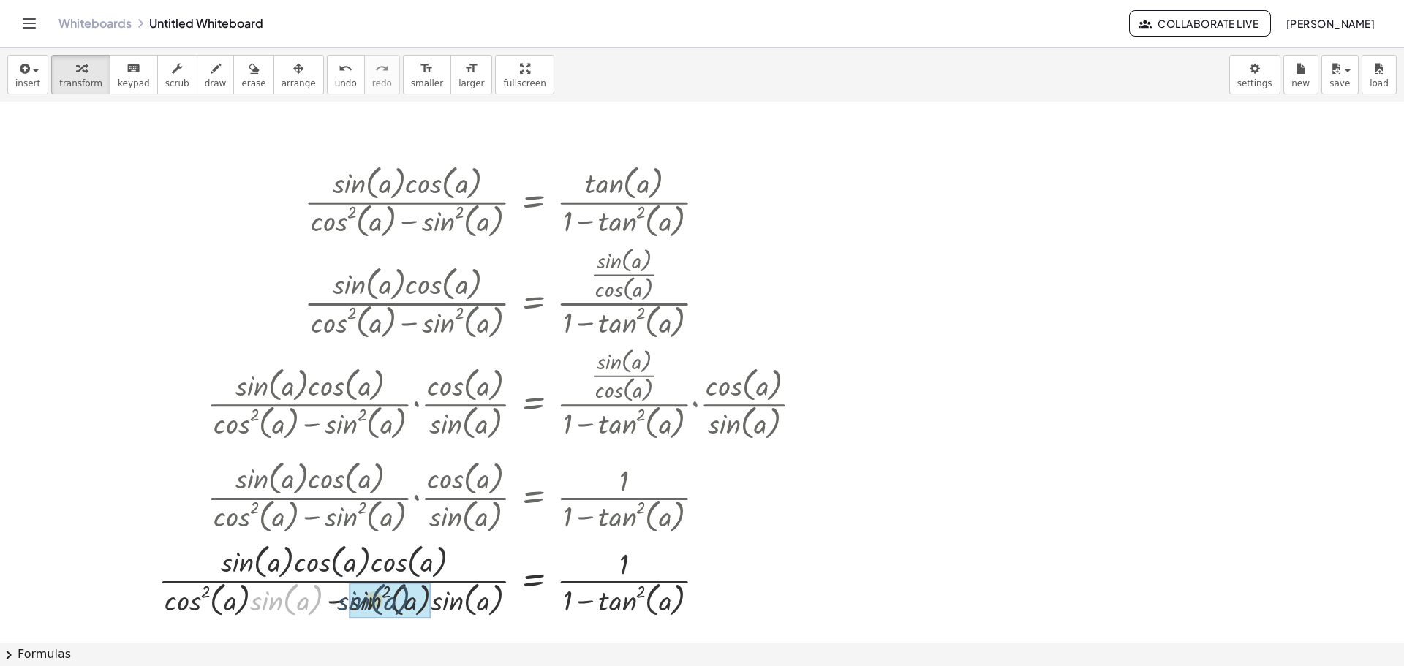
drag, startPoint x: 310, startPoint y: 606, endPoint x: 347, endPoint y: 606, distance: 37.3
click at [347, 606] on div at bounding box center [486, 579] width 670 height 81
drag, startPoint x: 436, startPoint y: 605, endPoint x: 377, endPoint y: 611, distance: 59.6
click at [377, 611] on div at bounding box center [477, 581] width 688 height 86
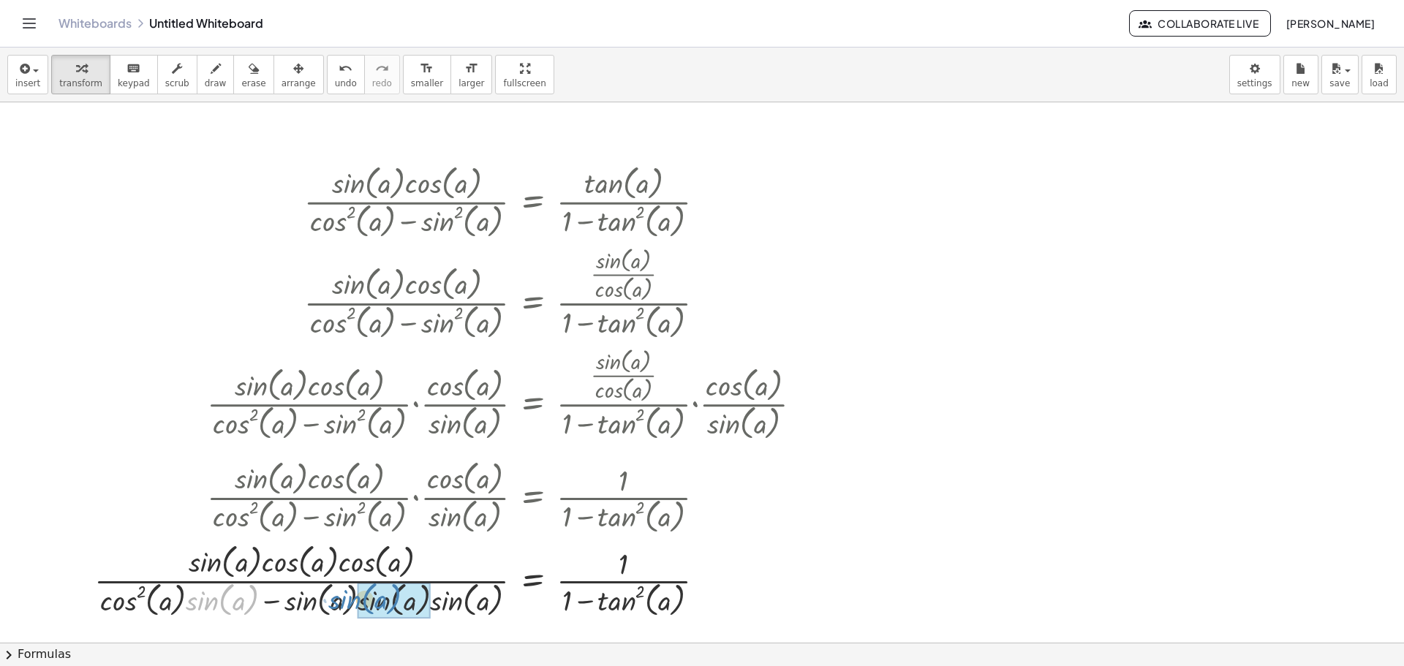
drag, startPoint x: 271, startPoint y: 606, endPoint x: 370, endPoint y: 607, distance: 98.8
drag, startPoint x: 184, startPoint y: 598, endPoint x: 342, endPoint y: 604, distance: 157.4
click at [331, 604] on div at bounding box center [477, 581] width 688 height 86
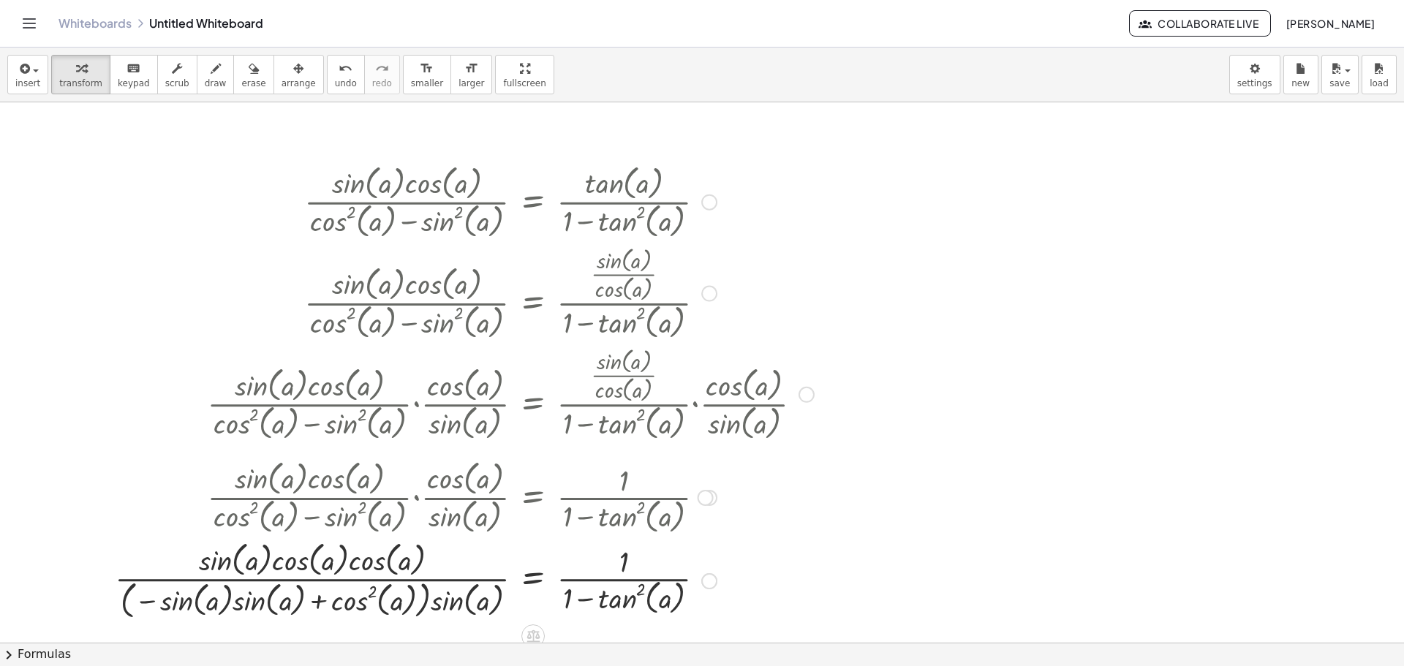
click at [320, 604] on div at bounding box center [465, 581] width 714 height 86
click at [316, 599] on div at bounding box center [465, 581] width 714 height 86
drag, startPoint x: 435, startPoint y: 603, endPoint x: 298, endPoint y: 599, distance: 137.6
click at [260, 605] on div at bounding box center [465, 581] width 714 height 86
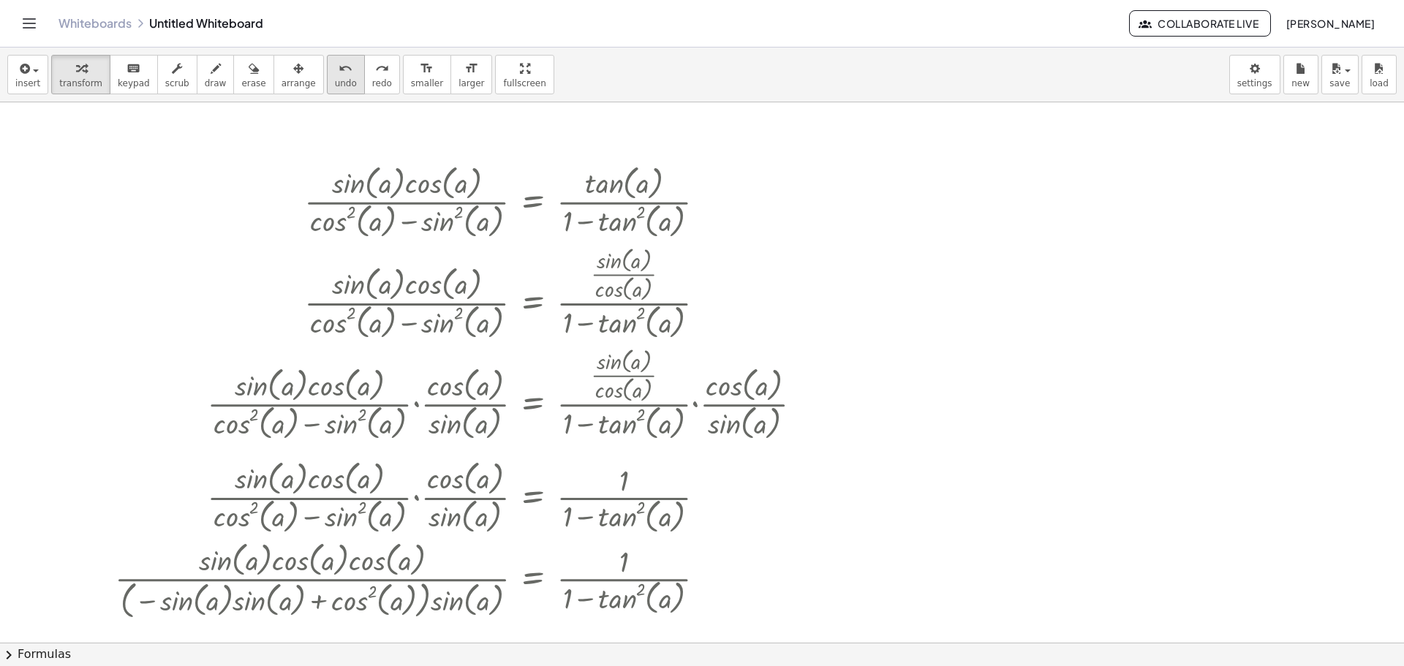
click at [335, 79] on span "undo" at bounding box center [346, 83] width 22 height 10
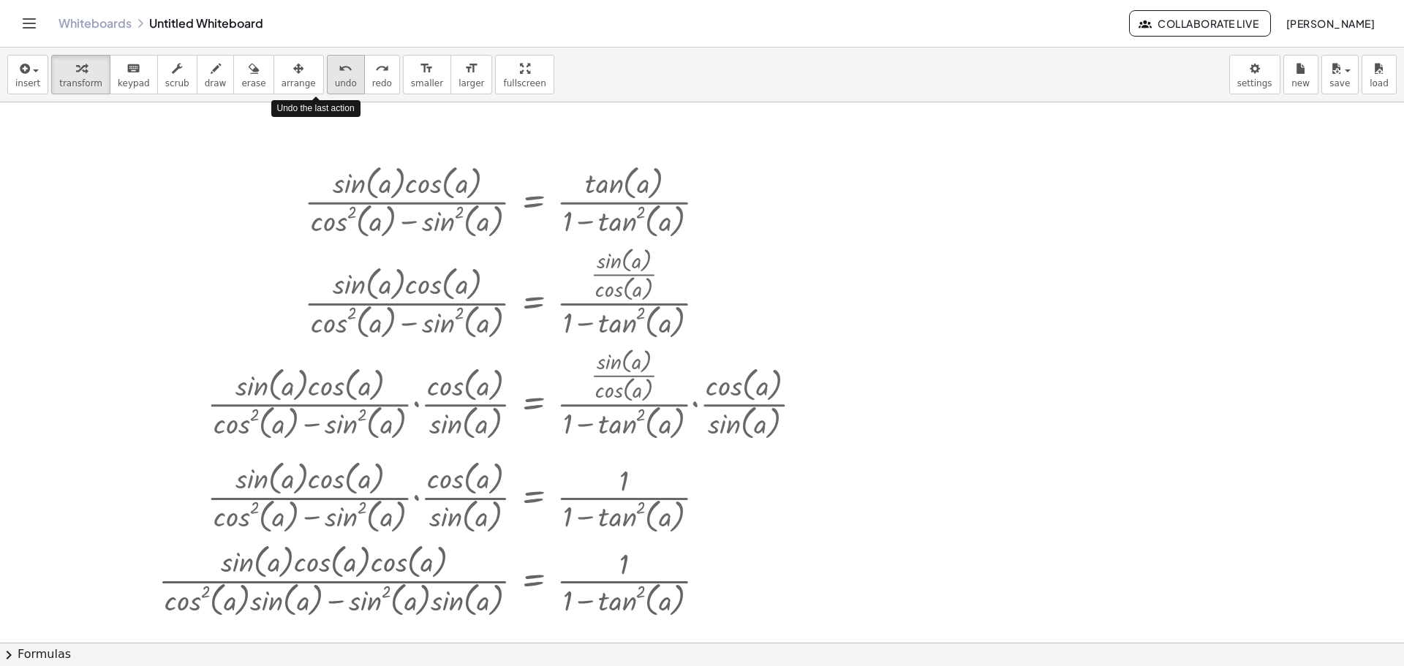
click at [335, 79] on span "undo" at bounding box center [346, 83] width 22 height 10
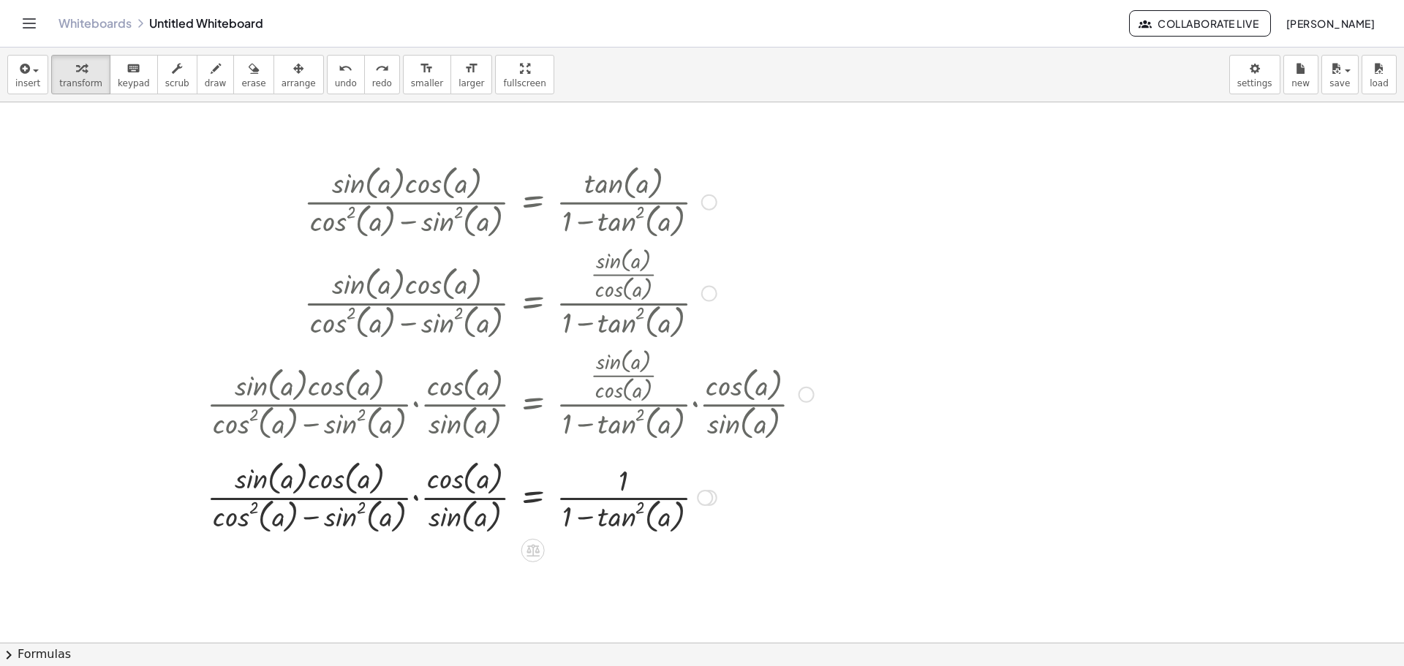
click at [416, 498] on div at bounding box center [511, 496] width 622 height 81
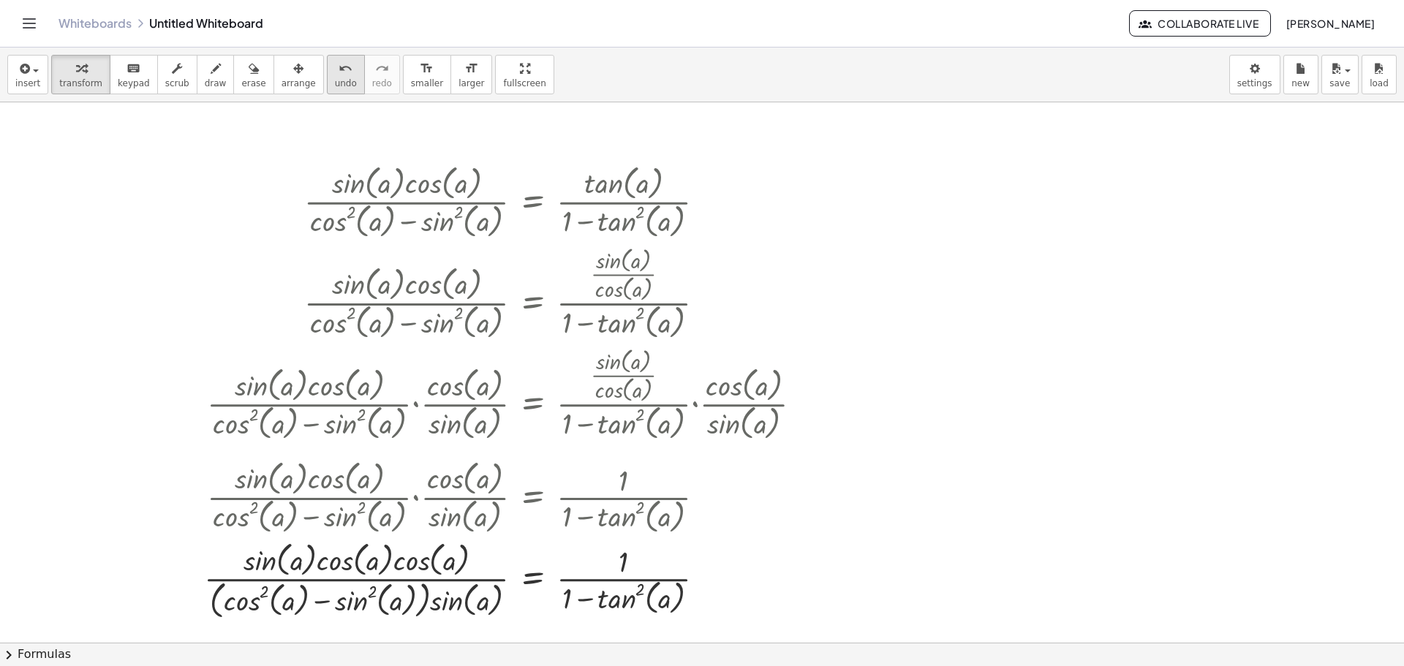
click at [335, 80] on span "undo" at bounding box center [346, 83] width 22 height 10
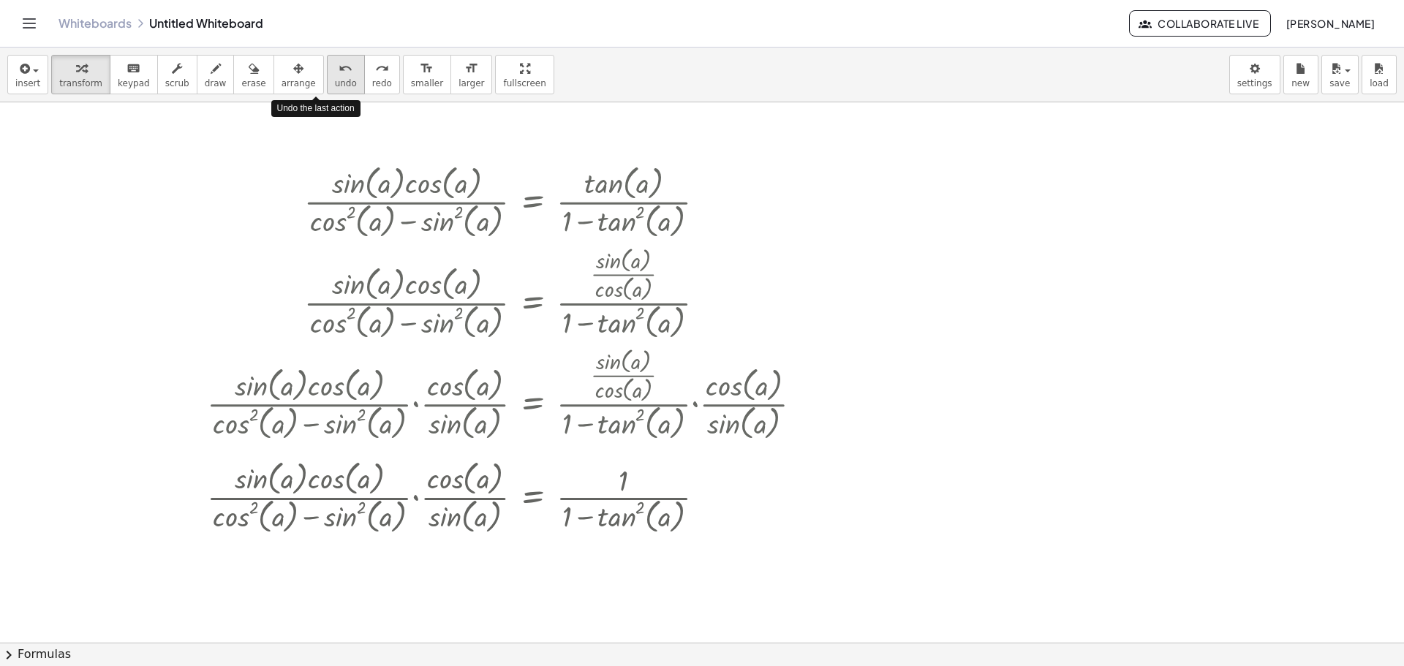
click at [335, 80] on span "undo" at bounding box center [346, 83] width 22 height 10
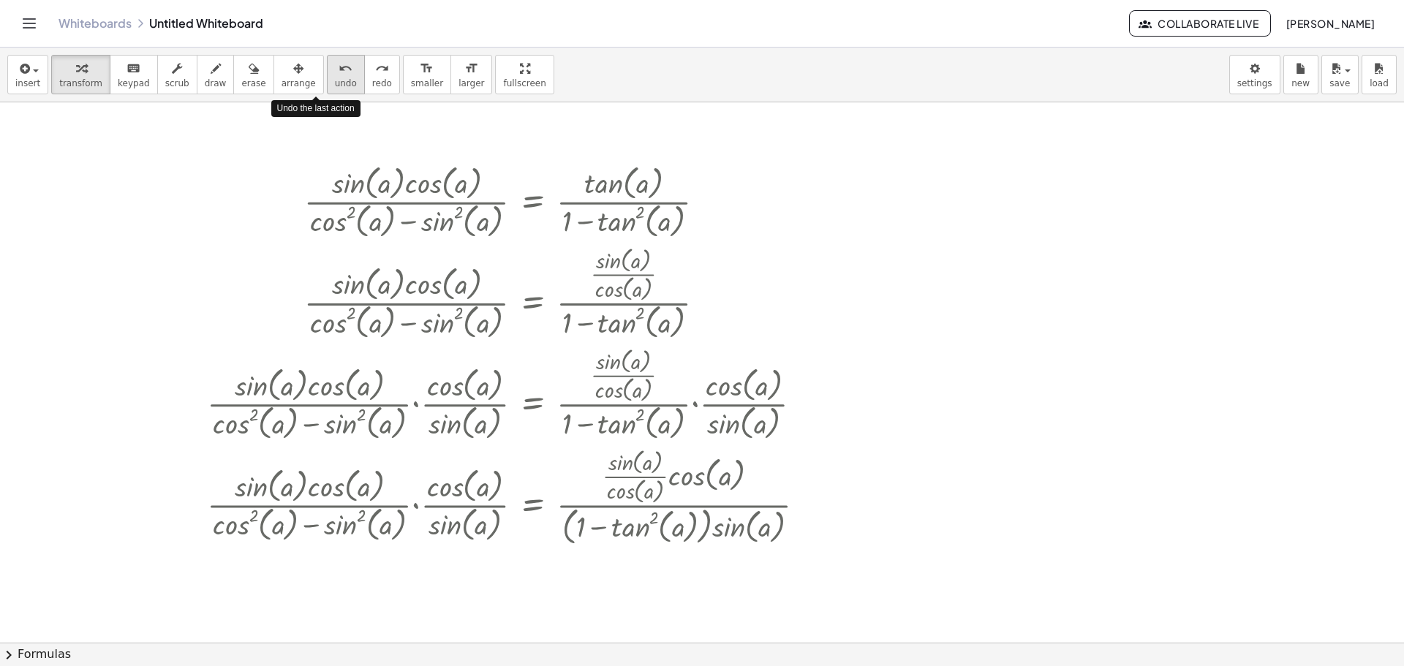
click at [335, 80] on span "undo" at bounding box center [346, 83] width 22 height 10
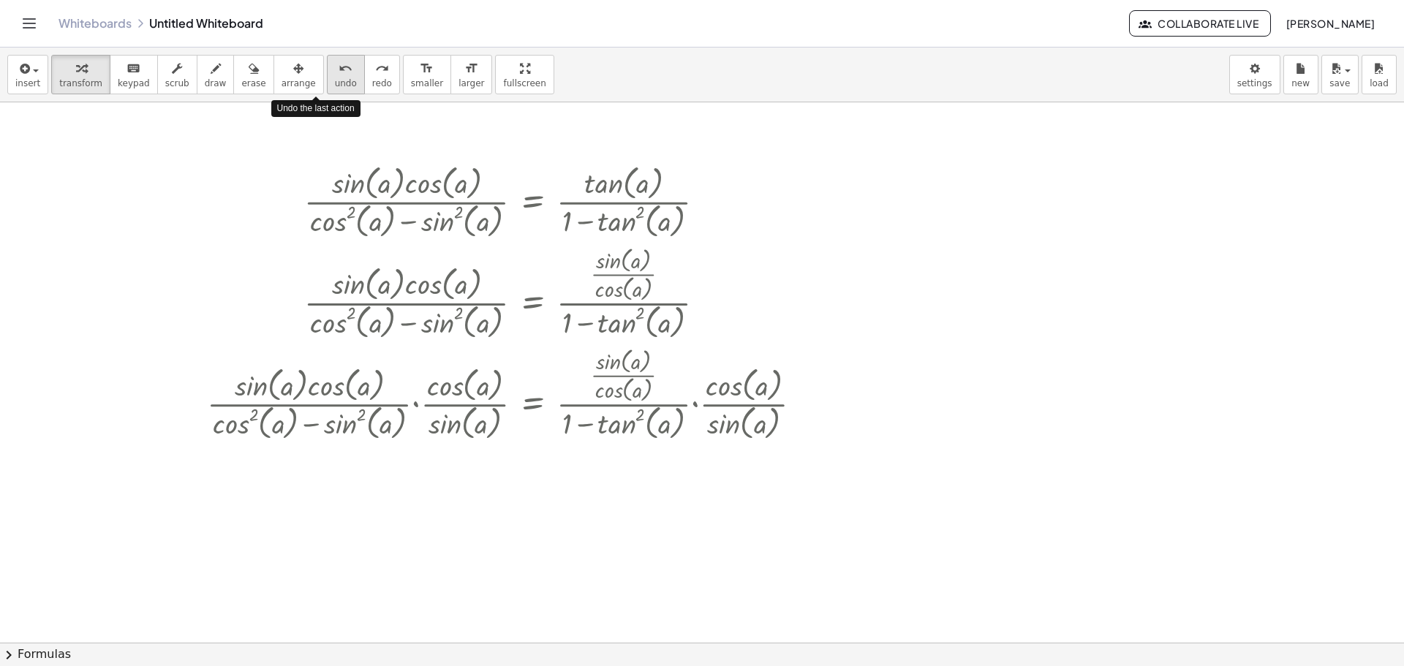
click at [335, 80] on span "undo" at bounding box center [346, 83] width 22 height 10
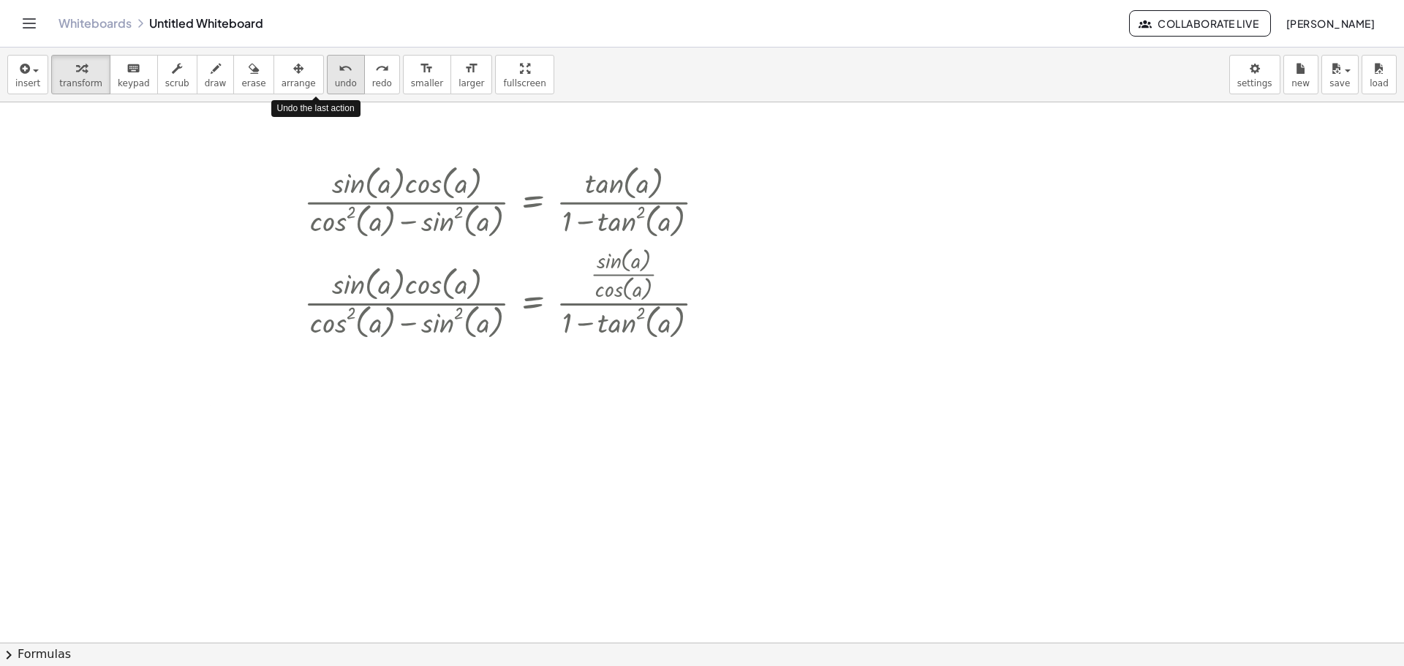
click at [335, 80] on span "undo" at bounding box center [346, 83] width 22 height 10
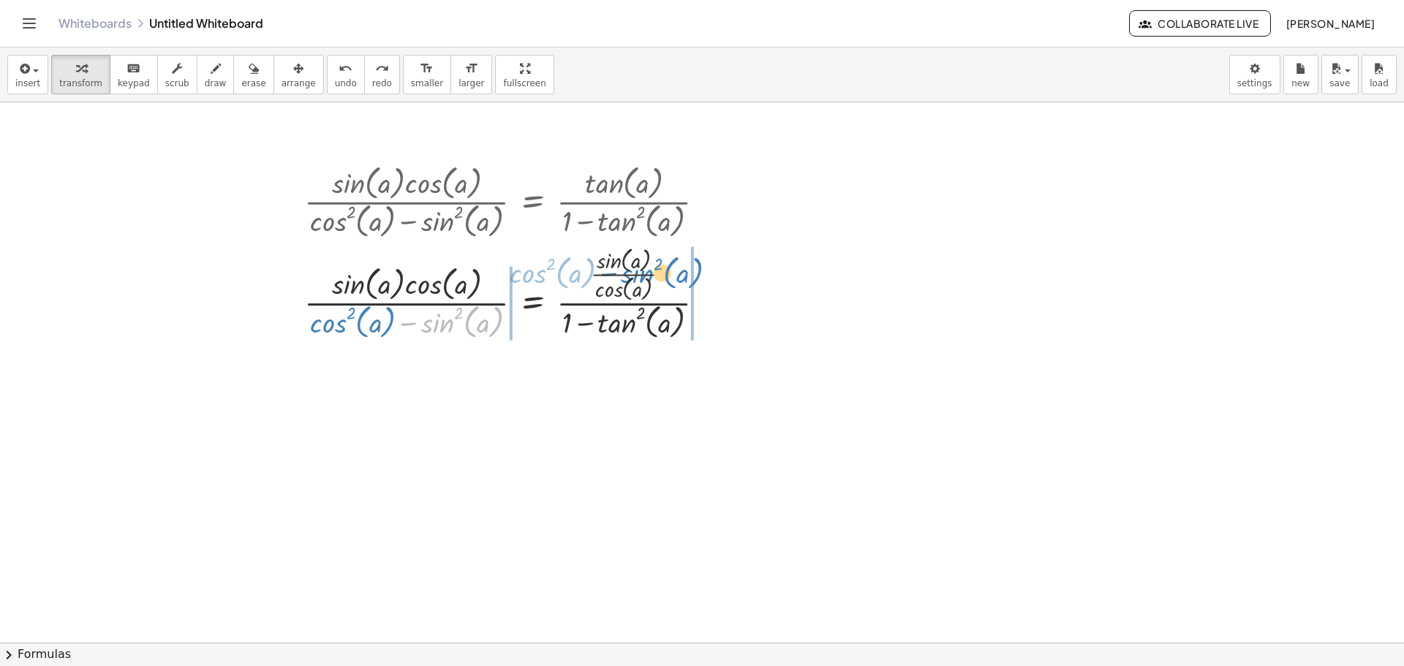
drag, startPoint x: 454, startPoint y: 326, endPoint x: 654, endPoint y: 277, distance: 205.6
click at [654, 277] on div at bounding box center [510, 291] width 427 height 101
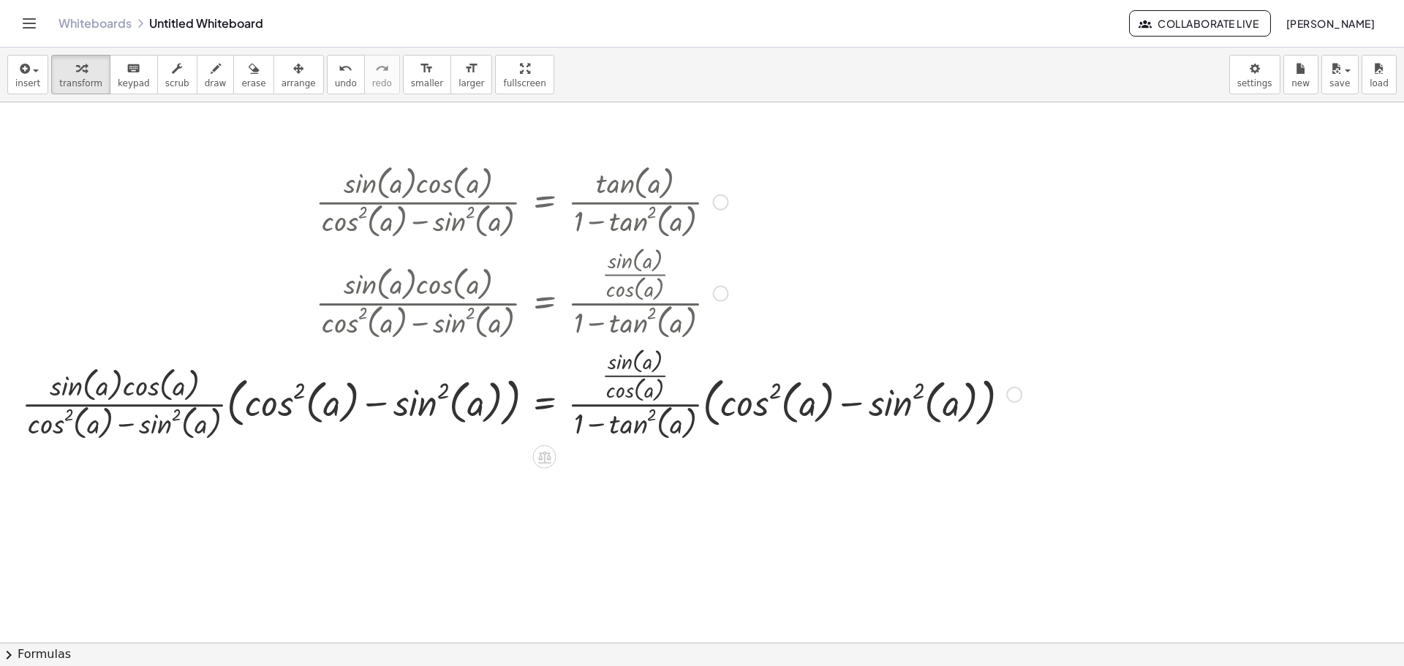
click at [380, 405] on div at bounding box center [522, 393] width 1014 height 101
drag, startPoint x: 431, startPoint y: 408, endPoint x: 258, endPoint y: 419, distance: 173.0
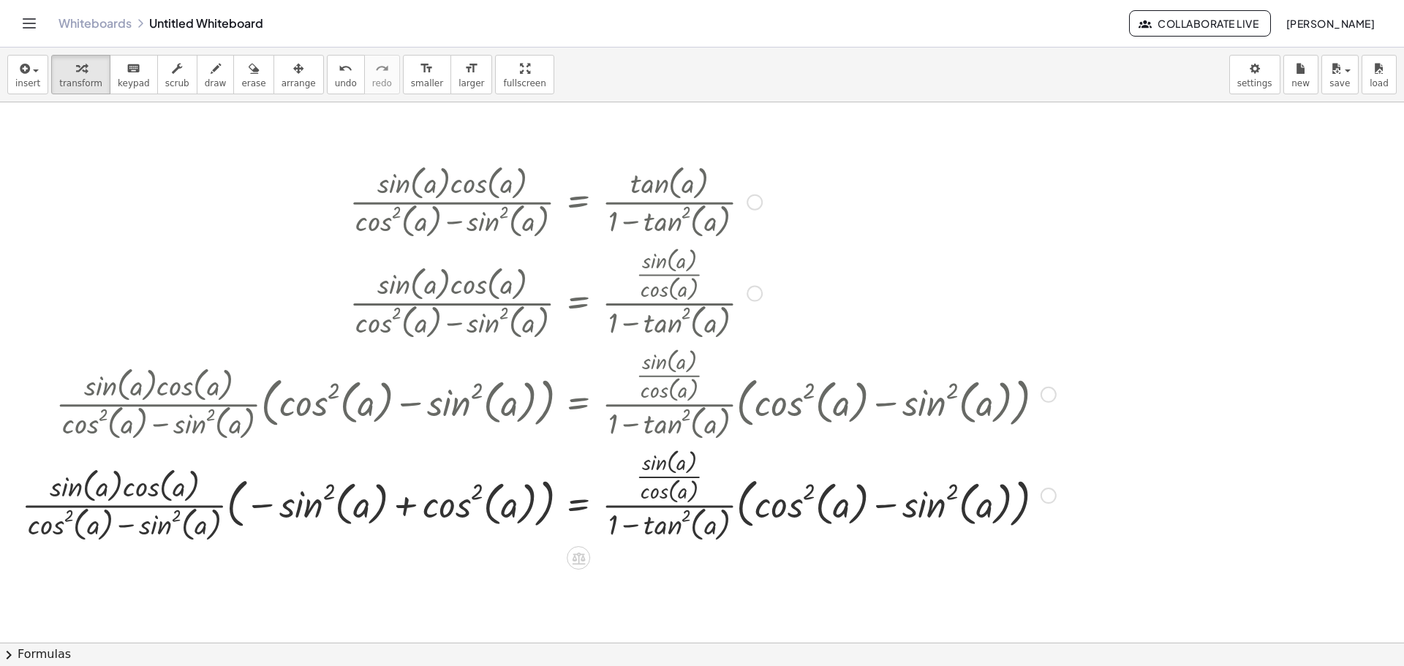
click at [391, 509] on div at bounding box center [539, 494] width 1049 height 101
click at [396, 508] on div at bounding box center [539, 494] width 1049 height 101
click at [398, 508] on div at bounding box center [539, 494] width 1049 height 101
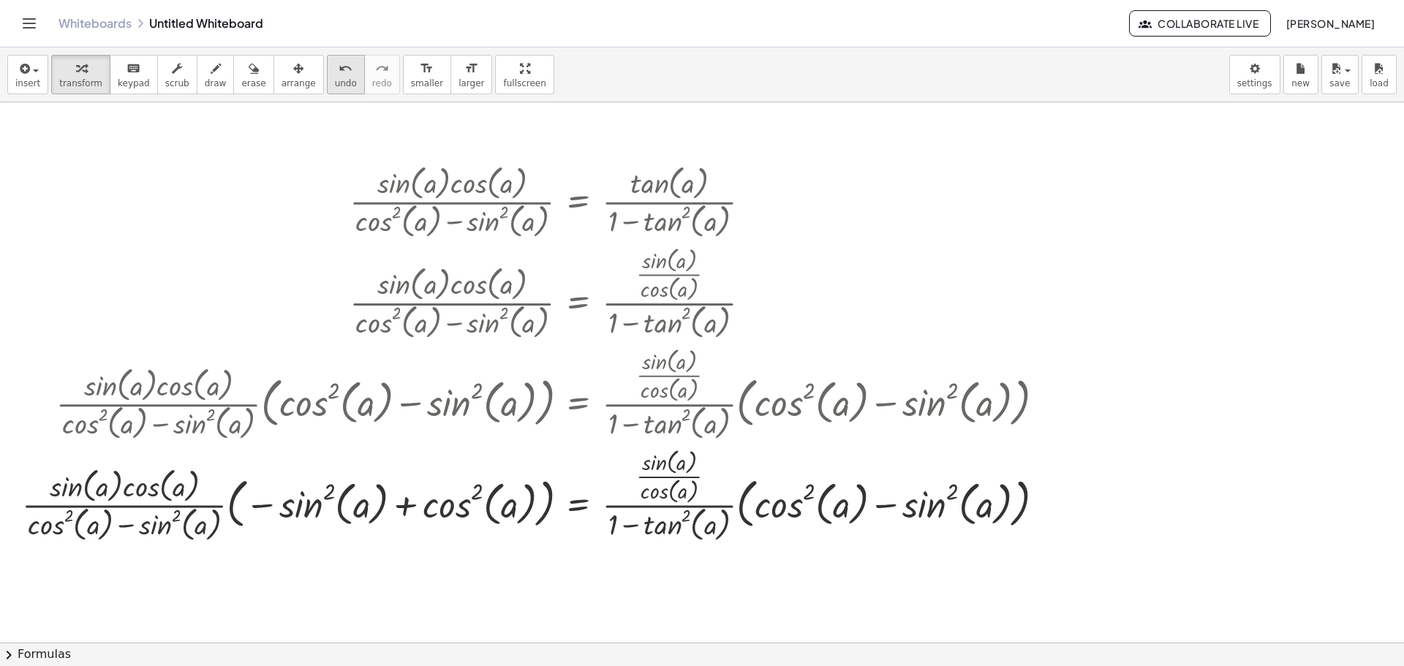
click at [335, 80] on span "undo" at bounding box center [346, 83] width 22 height 10
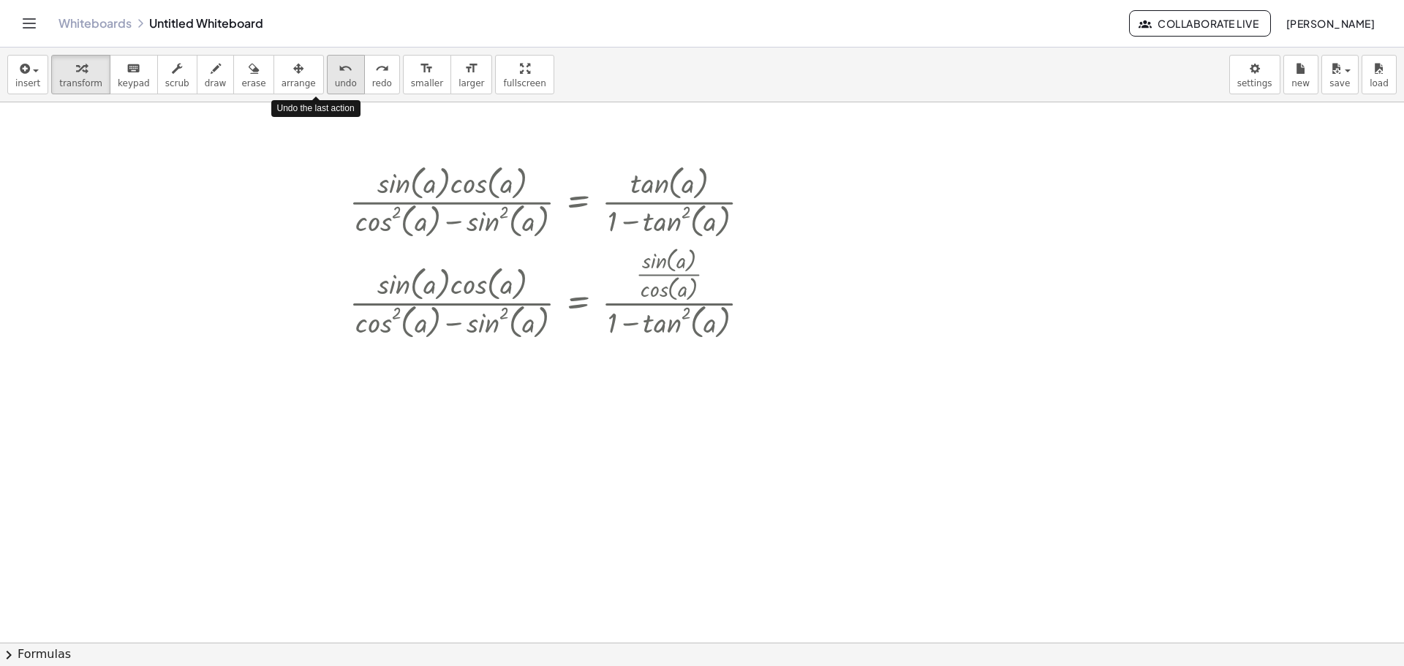
click at [335, 79] on span "undo" at bounding box center [346, 83] width 22 height 10
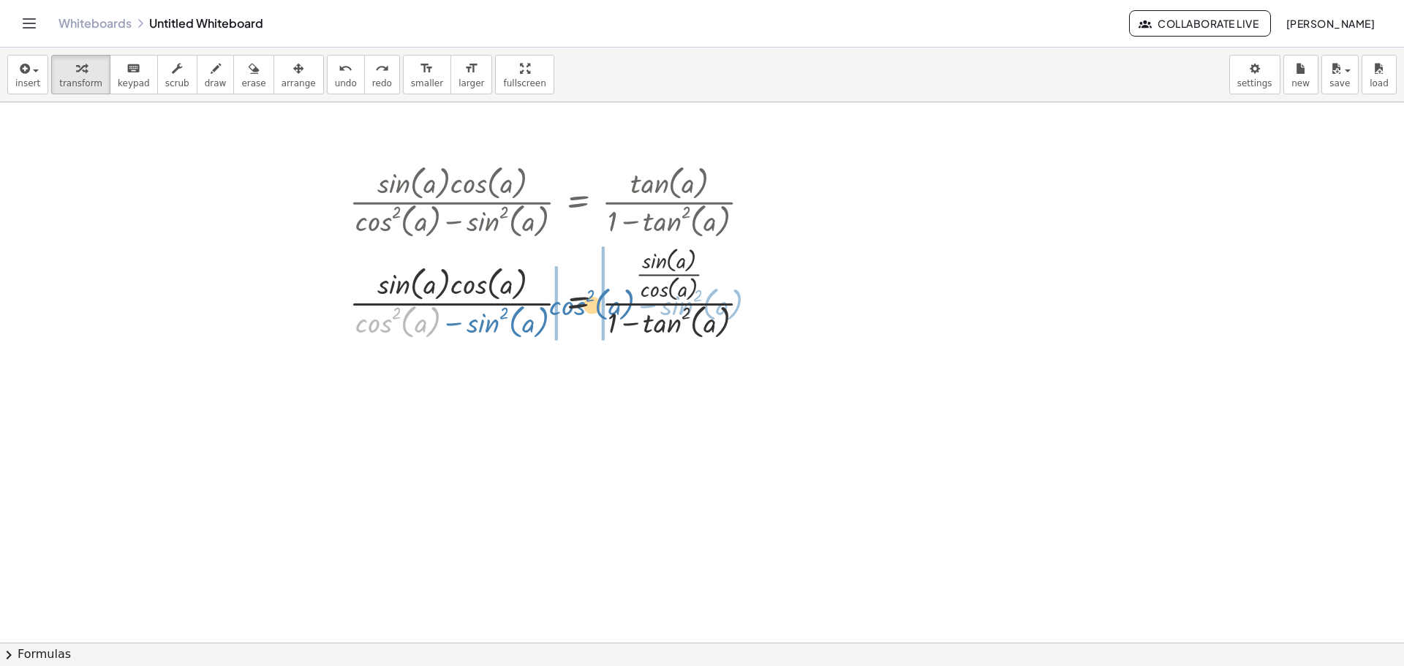
drag, startPoint x: 383, startPoint y: 323, endPoint x: 580, endPoint y: 306, distance: 197.5
click at [580, 306] on div at bounding box center [555, 291] width 427 height 101
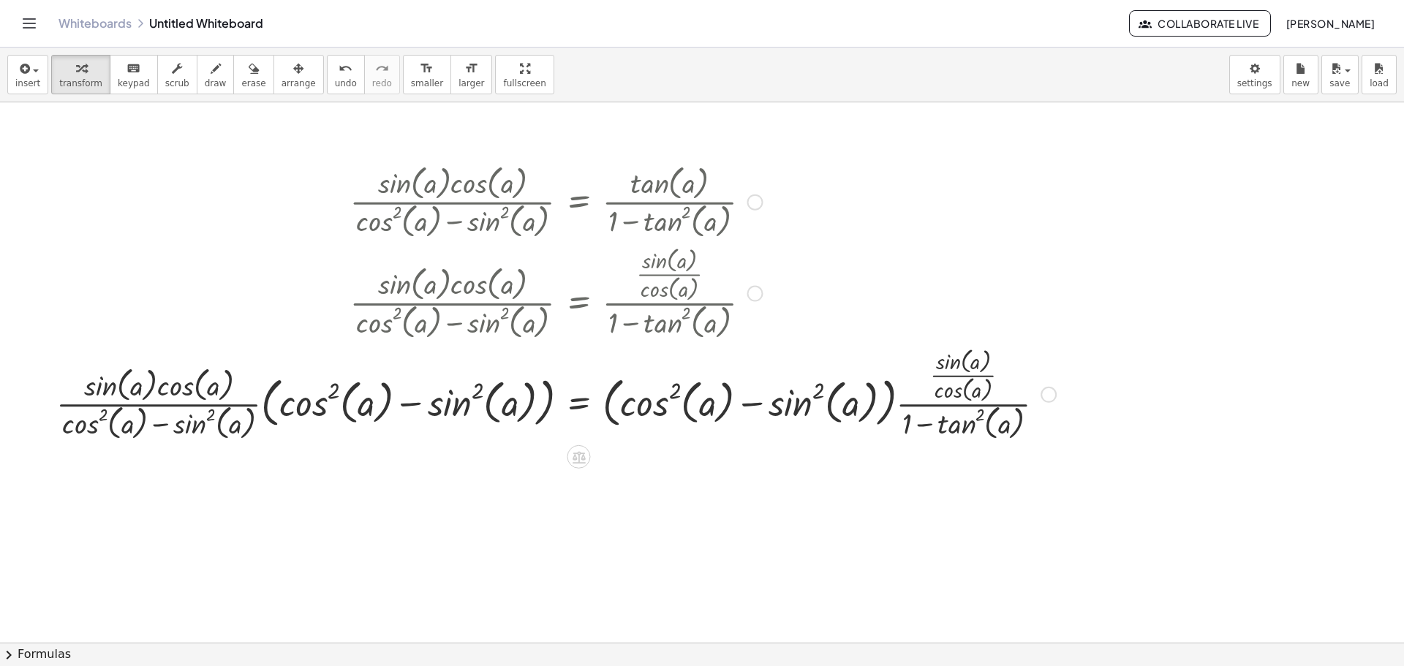
click at [403, 402] on div at bounding box center [556, 393] width 1014 height 101
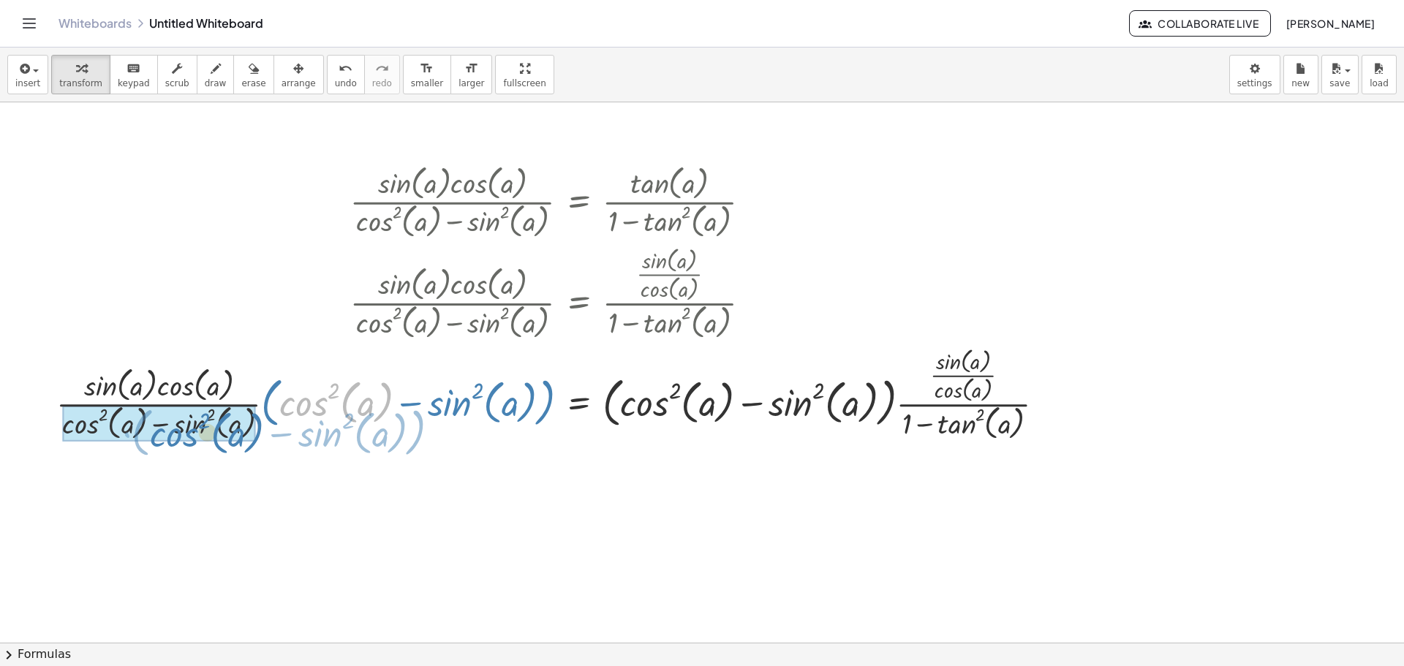
drag, startPoint x: 376, startPoint y: 402, endPoint x: 221, endPoint y: 431, distance: 157.7
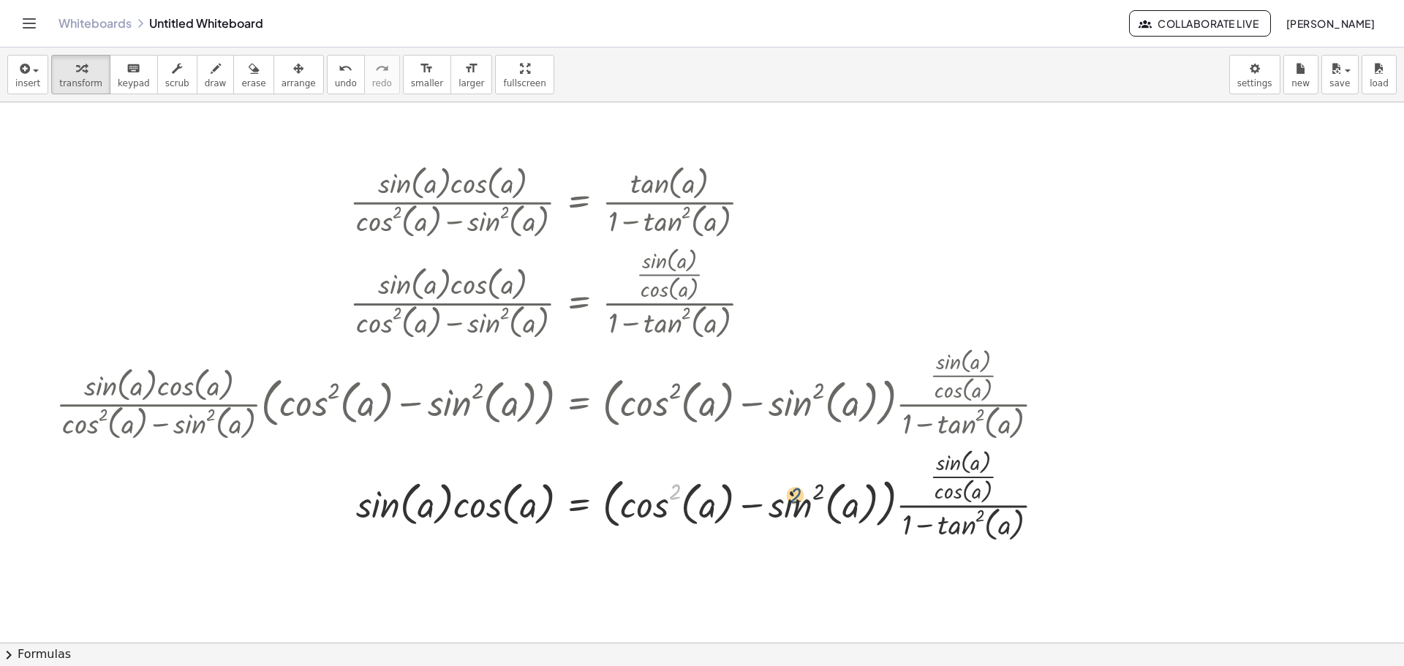
drag, startPoint x: 675, startPoint y: 498, endPoint x: 806, endPoint y: 505, distance: 131.1
click at [805, 504] on div at bounding box center [556, 494] width 1014 height 101
drag, startPoint x: 663, startPoint y: 505, endPoint x: 821, endPoint y: 522, distance: 159.6
click at [821, 522] on div at bounding box center [556, 494] width 1014 height 101
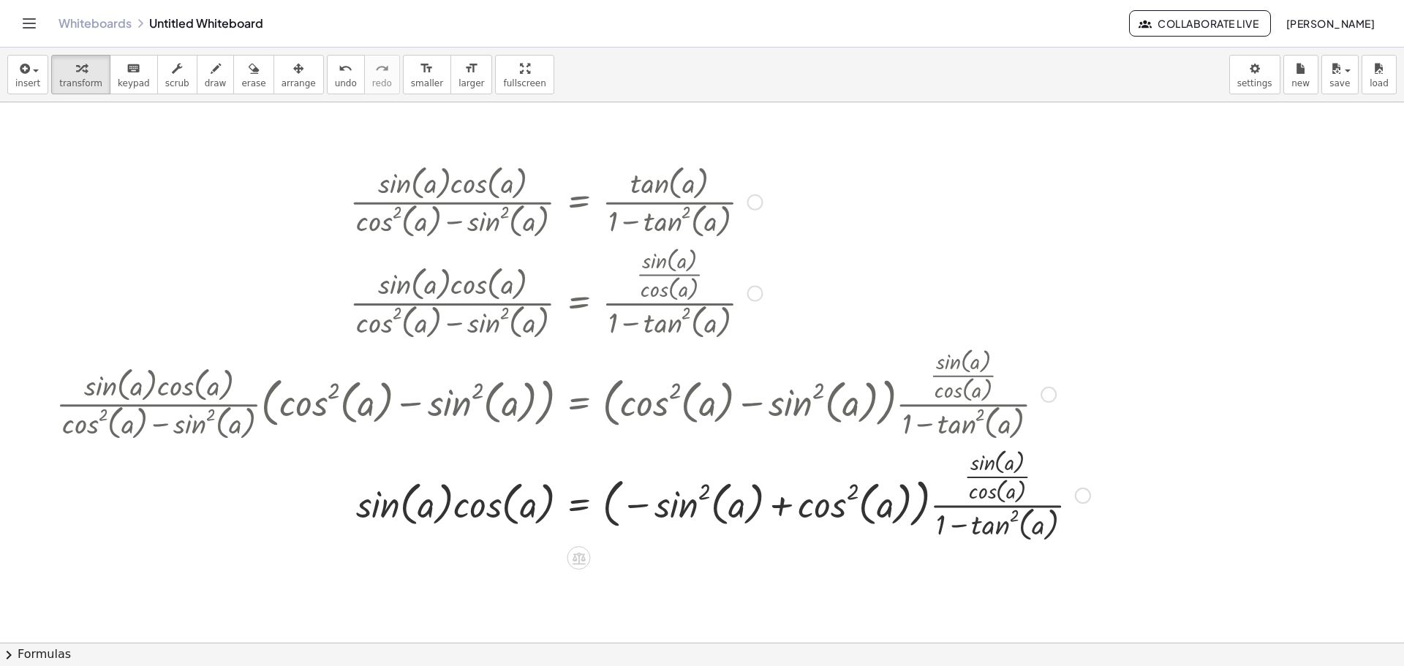
click at [780, 511] on div at bounding box center [573, 494] width 1049 height 101
drag, startPoint x: 859, startPoint y: 503, endPoint x: 742, endPoint y: 502, distance: 117.0
click at [715, 502] on div at bounding box center [573, 494] width 1049 height 101
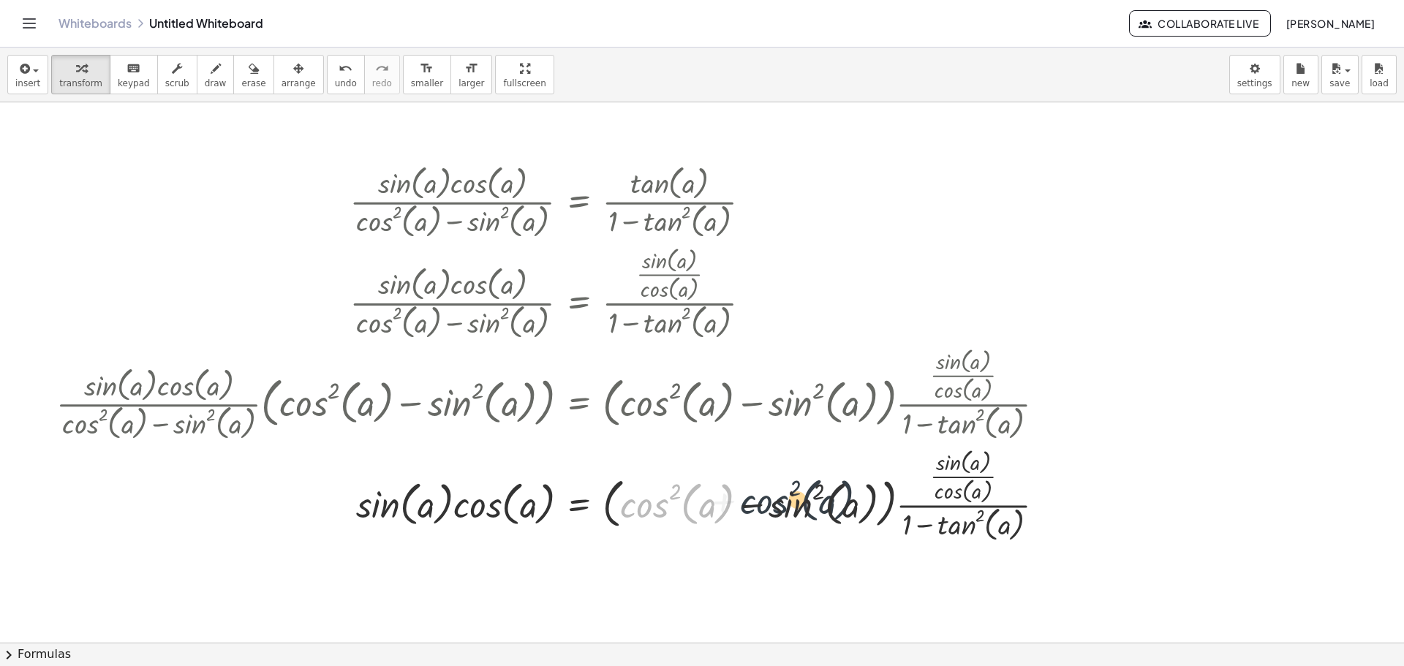
drag, startPoint x: 663, startPoint y: 504, endPoint x: 802, endPoint y: 501, distance: 139.0
click at [807, 501] on div at bounding box center [556, 494] width 1014 height 101
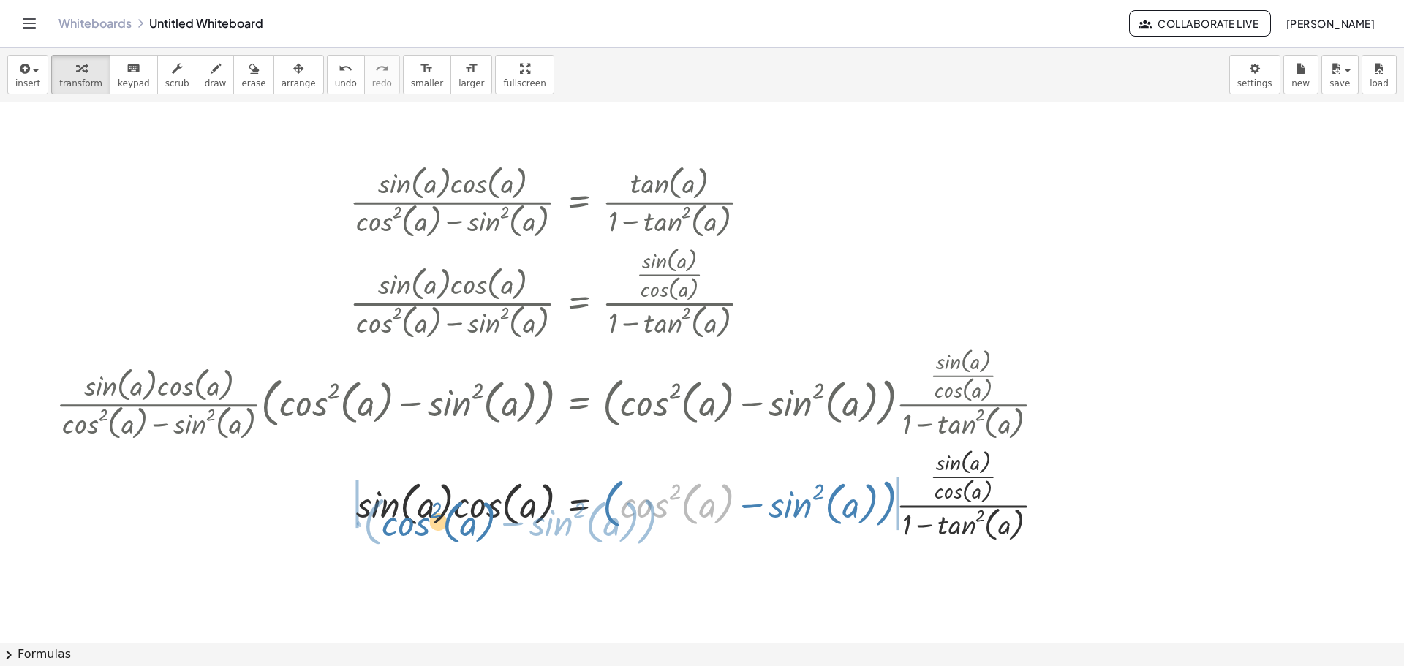
drag, startPoint x: 688, startPoint y: 503, endPoint x: 451, endPoint y: 521, distance: 238.4
click at [451, 521] on div at bounding box center [556, 494] width 1014 height 101
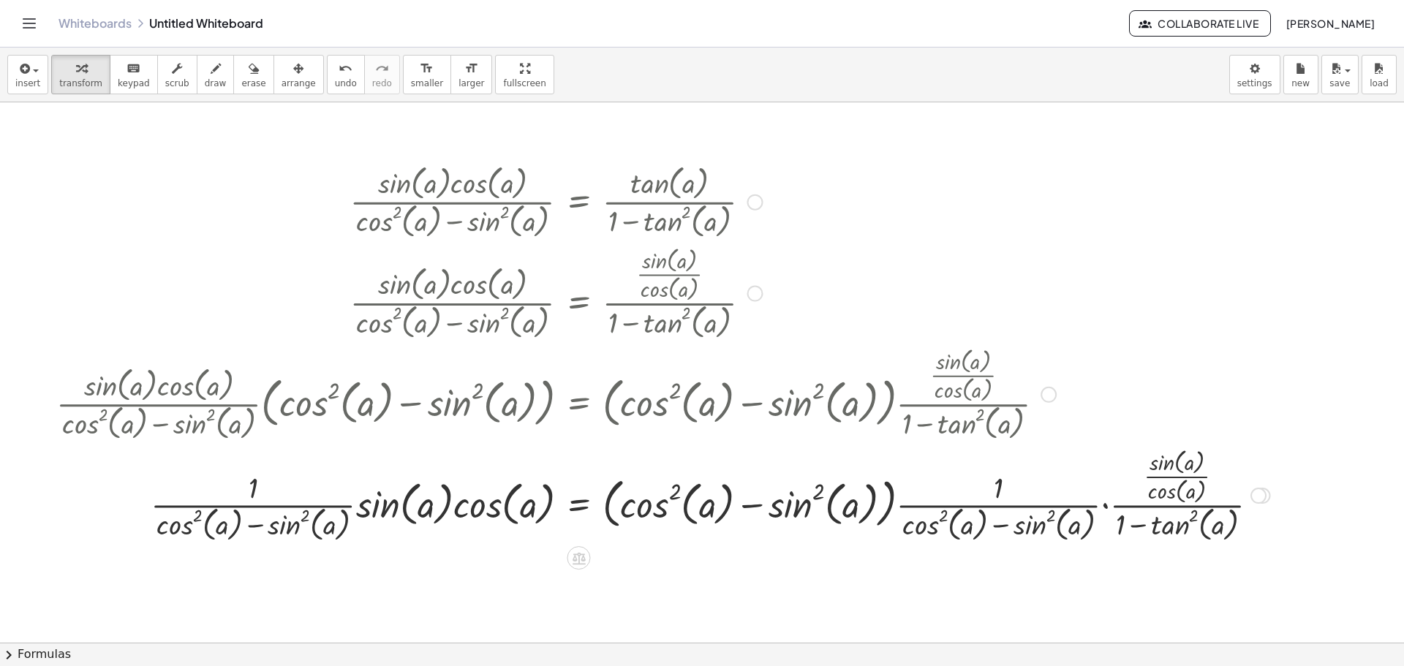
click at [1107, 502] on div at bounding box center [663, 494] width 1229 height 101
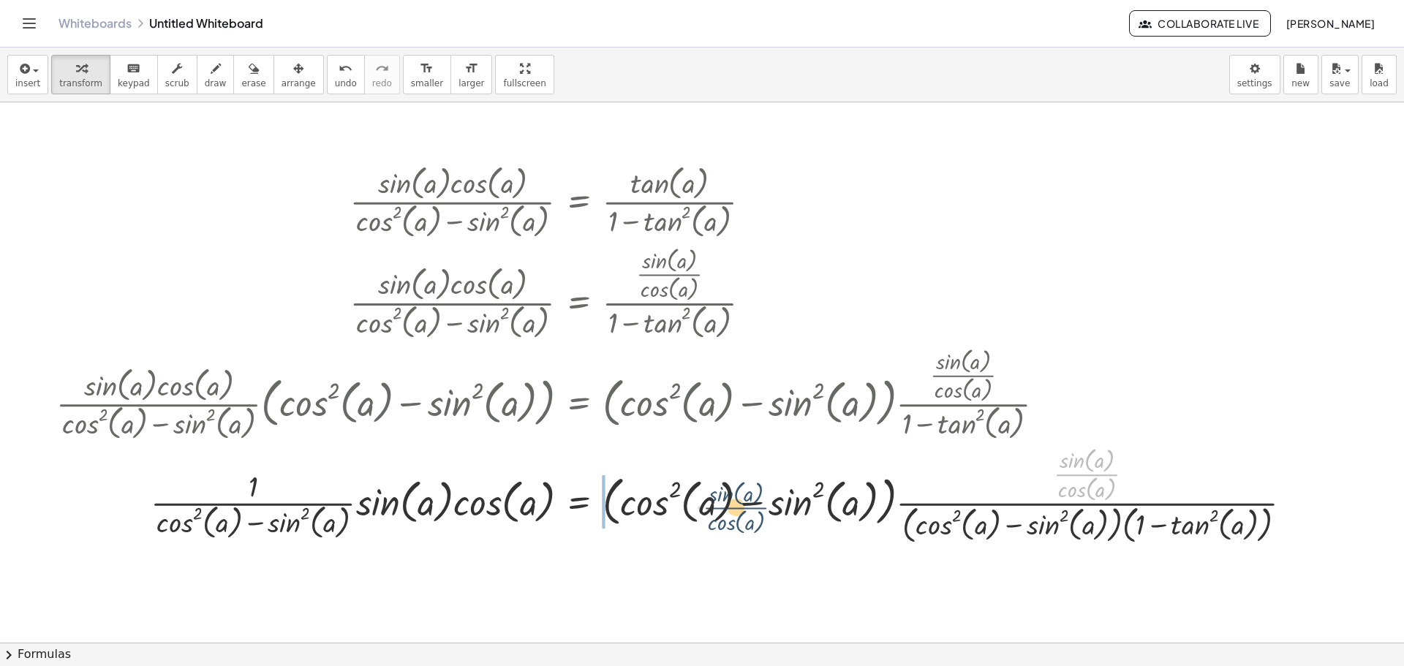
drag, startPoint x: 1088, startPoint y: 471, endPoint x: 731, endPoint y: 505, distance: 359.2
click at [731, 505] on div at bounding box center [680, 494] width 1262 height 105
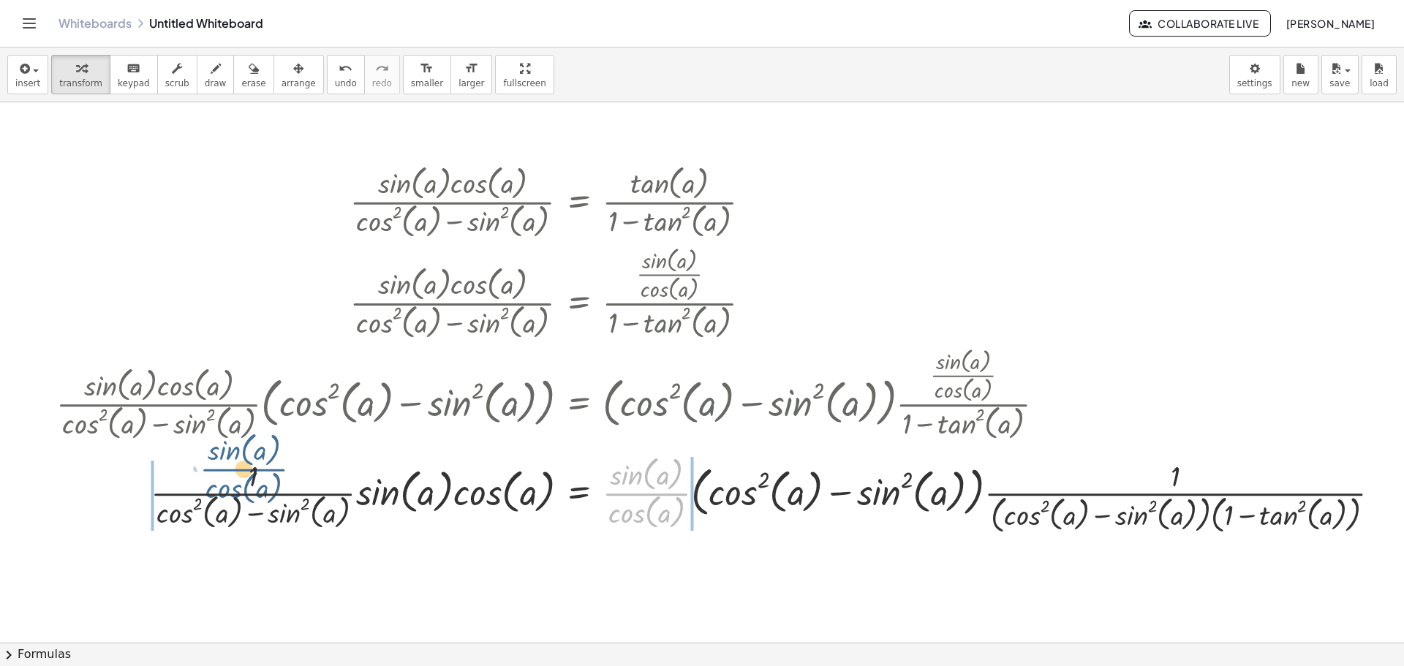
drag, startPoint x: 636, startPoint y: 494, endPoint x: 296, endPoint y: 490, distance: 339.4
click at [285, 497] on div at bounding box center [724, 495] width 1350 height 86
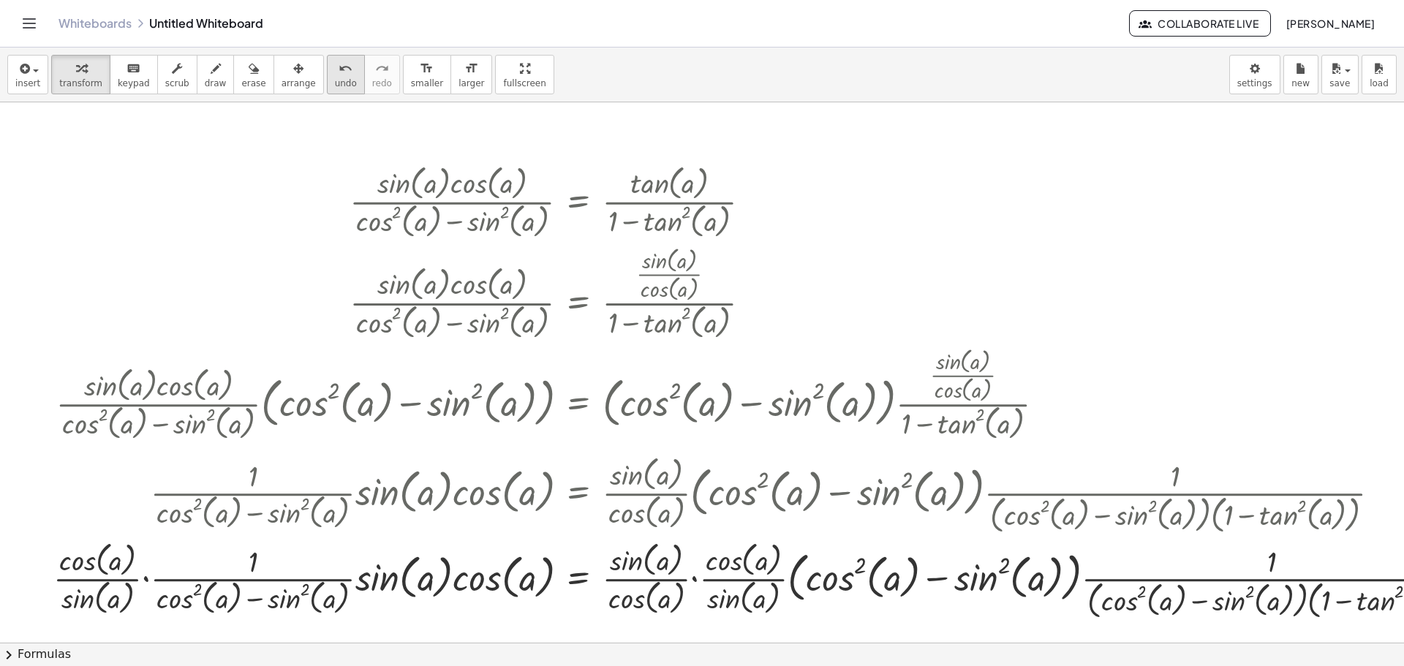
click at [335, 79] on span "undo" at bounding box center [346, 83] width 22 height 10
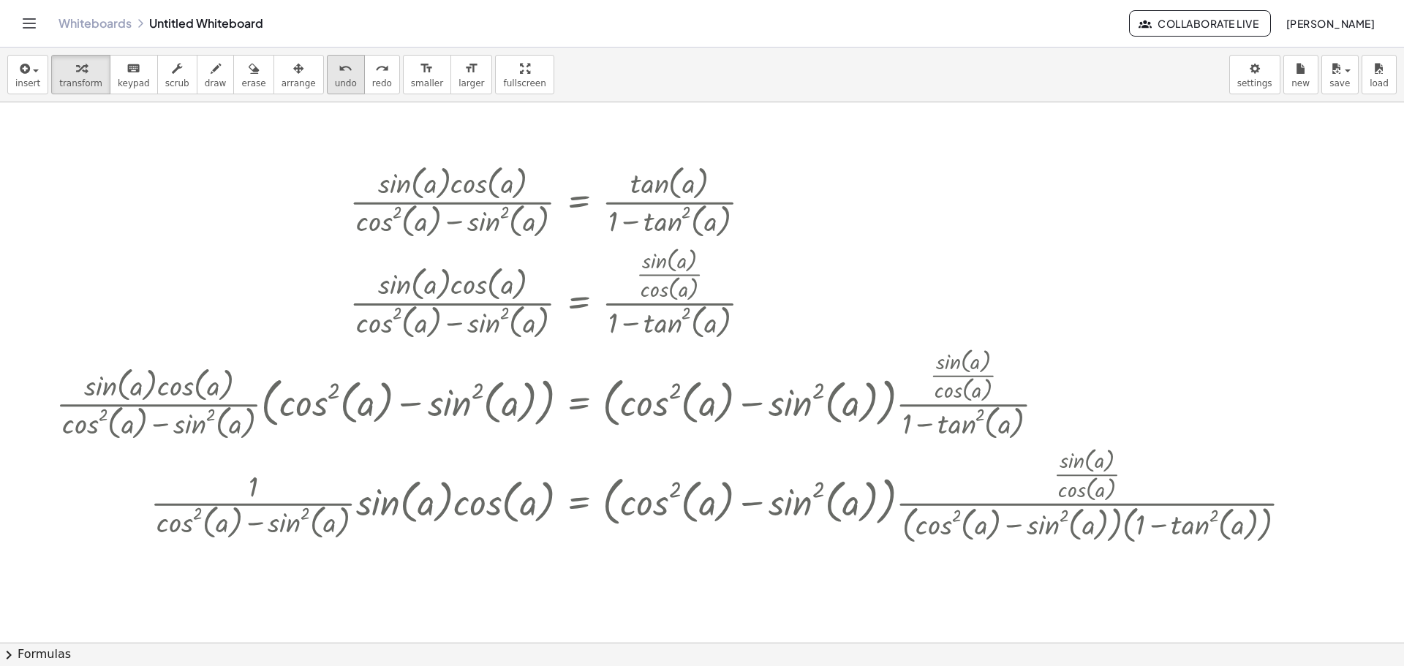
click at [335, 79] on span "undo" at bounding box center [346, 83] width 22 height 10
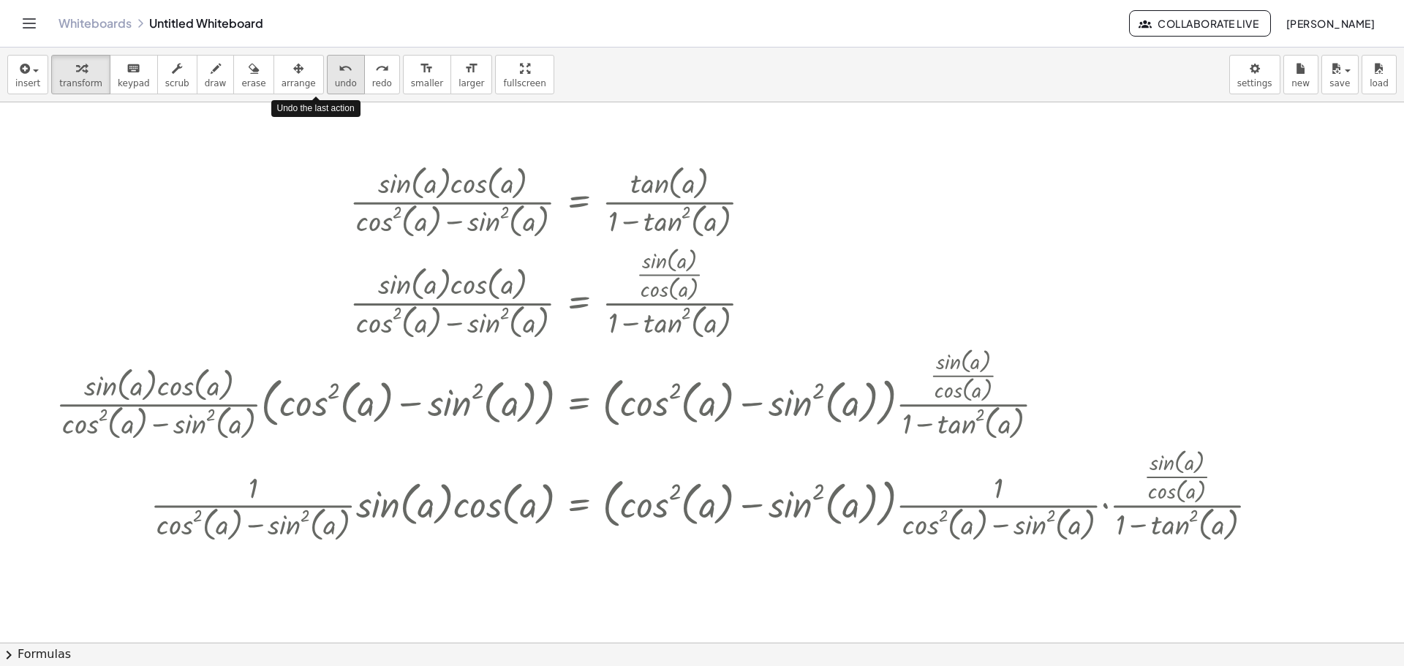
click at [335, 79] on span "undo" at bounding box center [346, 83] width 22 height 10
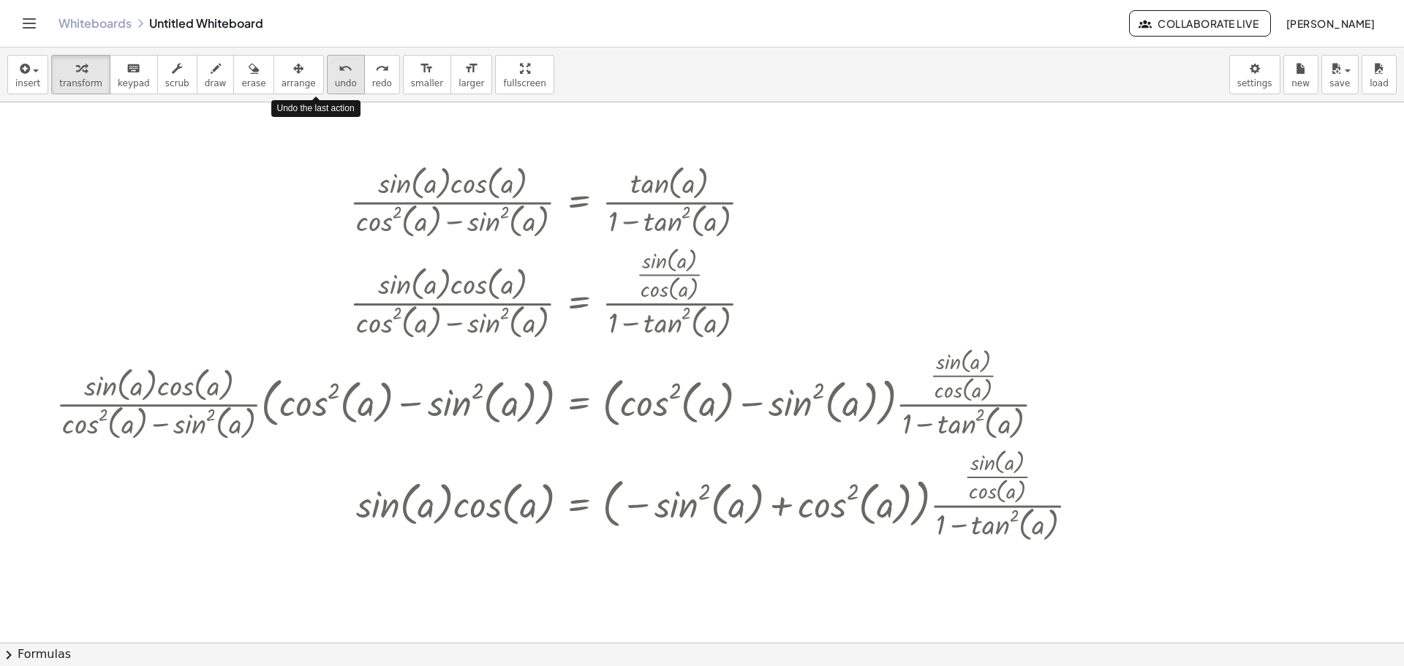
click at [335, 79] on span "undo" at bounding box center [346, 83] width 22 height 10
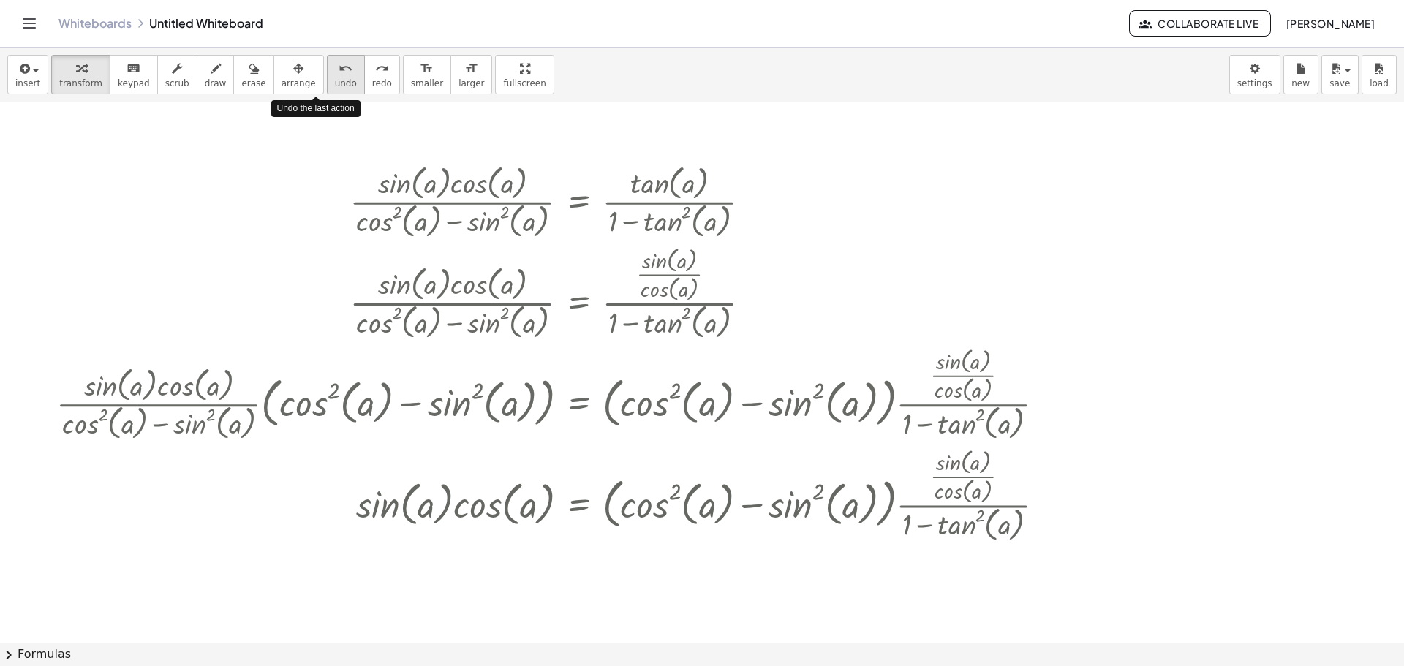
click at [335, 79] on span "undo" at bounding box center [346, 83] width 22 height 10
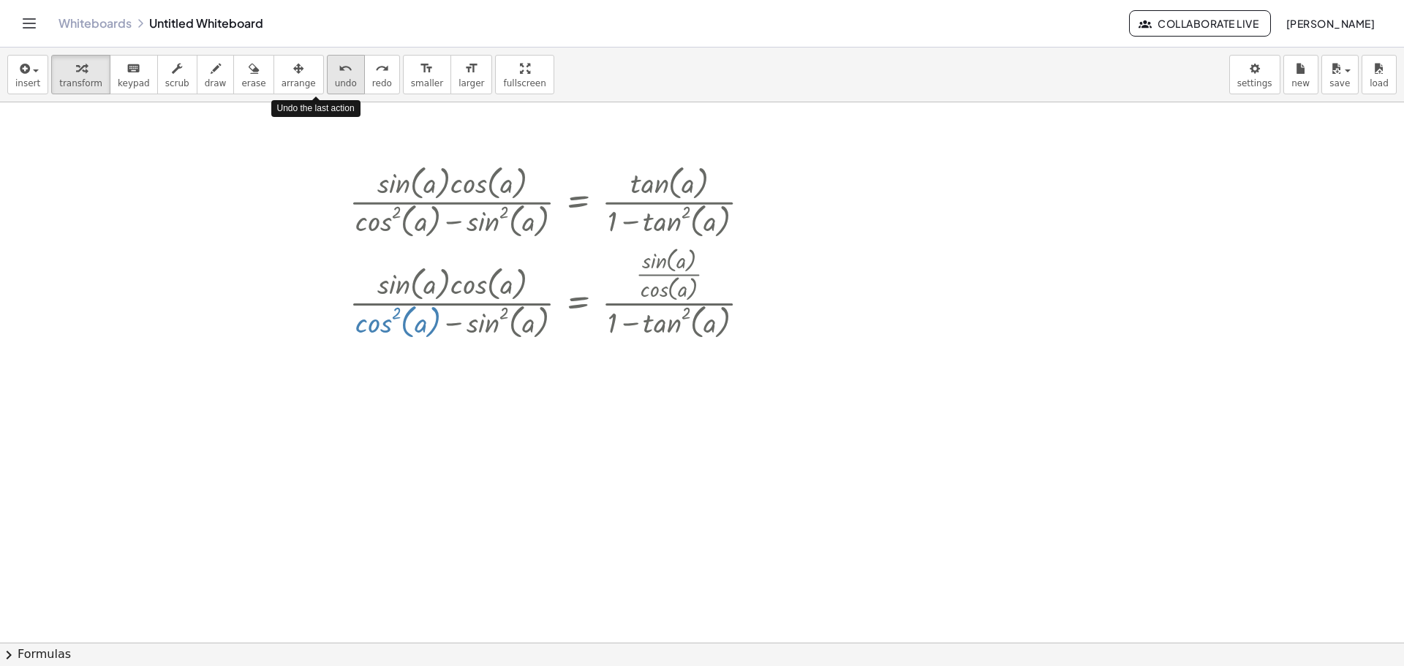
click at [335, 79] on span "undo" at bounding box center [346, 83] width 22 height 10
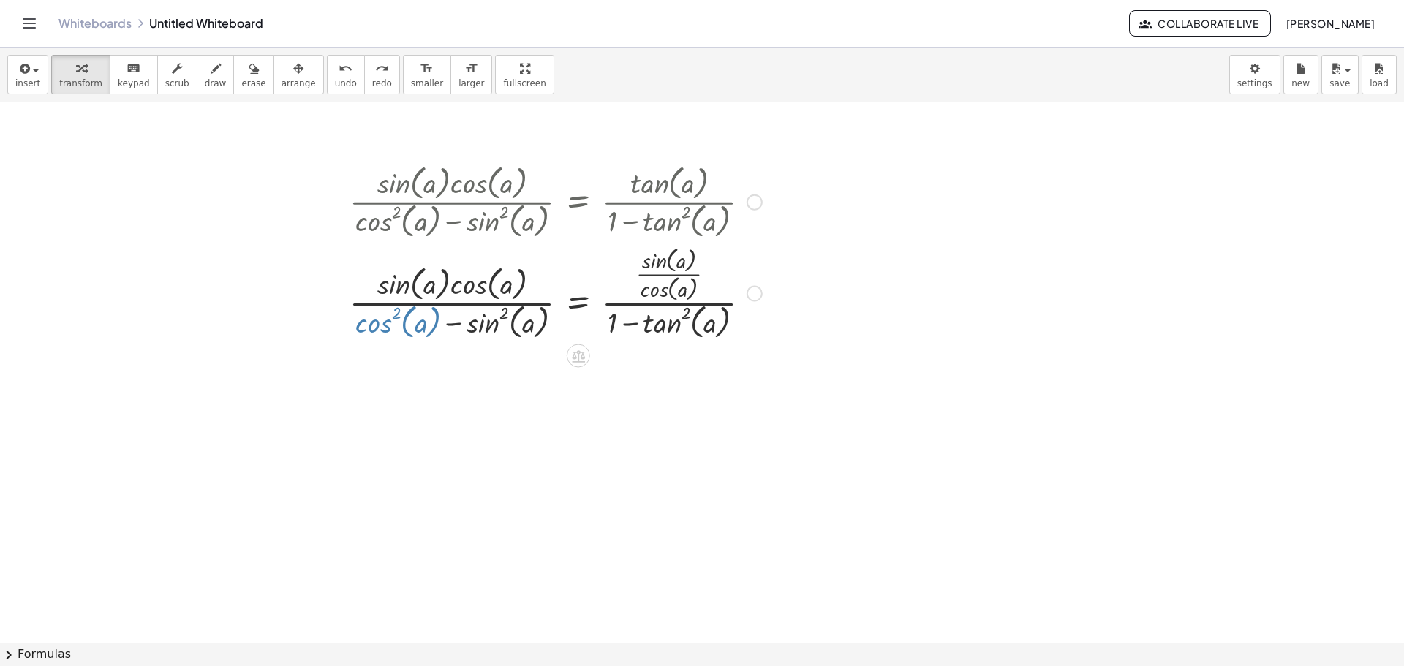
click at [387, 327] on div at bounding box center [555, 291] width 427 height 101
click at [391, 323] on div at bounding box center [555, 291] width 427 height 101
click at [371, 316] on div at bounding box center [555, 291] width 427 height 101
drag, startPoint x: 376, startPoint y: 325, endPoint x: 487, endPoint y: 334, distance: 111.5
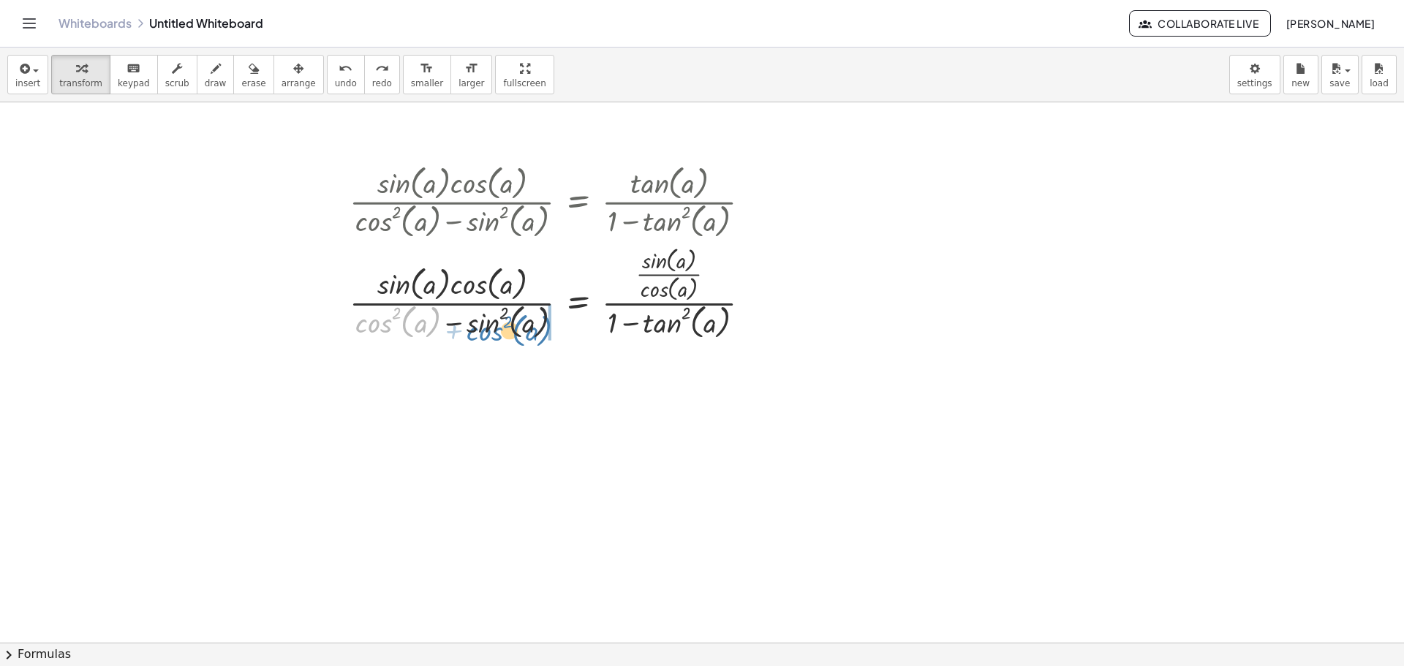
click at [487, 334] on div at bounding box center [555, 291] width 427 height 101
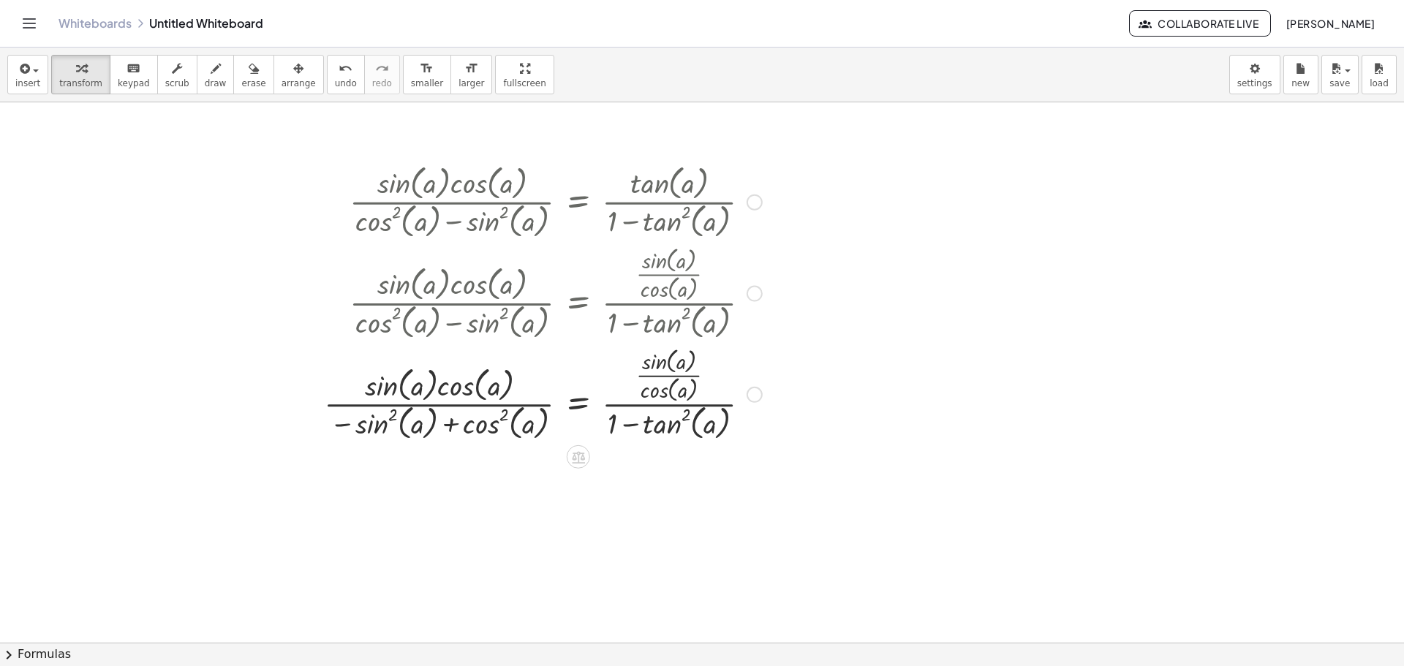
click at [450, 427] on div at bounding box center [543, 393] width 453 height 101
click at [451, 427] on div at bounding box center [543, 393] width 453 height 101
drag, startPoint x: 470, startPoint y: 404, endPoint x: 320, endPoint y: 399, distance: 149.3
click at [298, 413] on div "· sin ( , a ) · cos ( , a ) · ( + cos ( , a ) 2 − sin ( , a ) 2 ) = · tan ( , a…" at bounding box center [752, 642] width 1504 height 1081
click at [335, 82] on span "undo" at bounding box center [346, 83] width 22 height 10
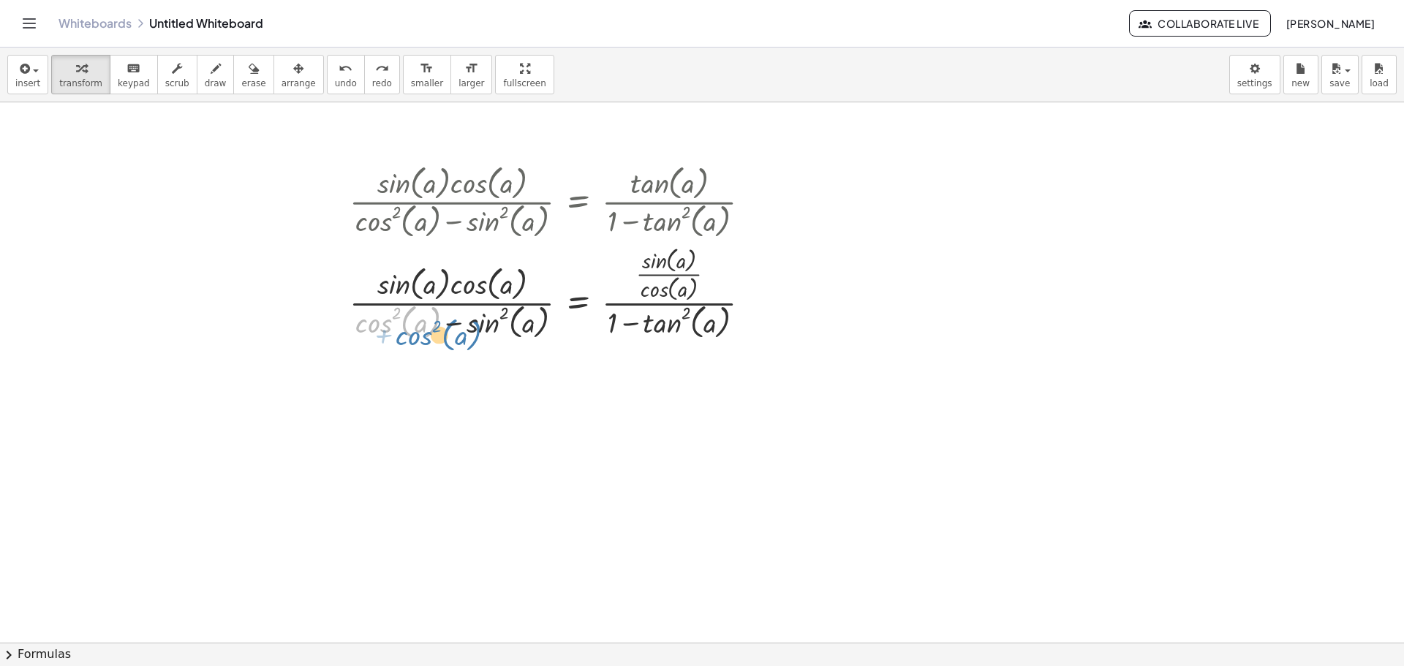
drag, startPoint x: 388, startPoint y: 314, endPoint x: 404, endPoint y: 337, distance: 28.0
click at [404, 337] on div at bounding box center [555, 291] width 427 height 101
drag, startPoint x: 669, startPoint y: 272, endPoint x: 475, endPoint y: 316, distance: 198.0
click at [457, 325] on div at bounding box center [555, 291] width 427 height 101
drag, startPoint x: 635, startPoint y: 287, endPoint x: 651, endPoint y: 283, distance: 16.5
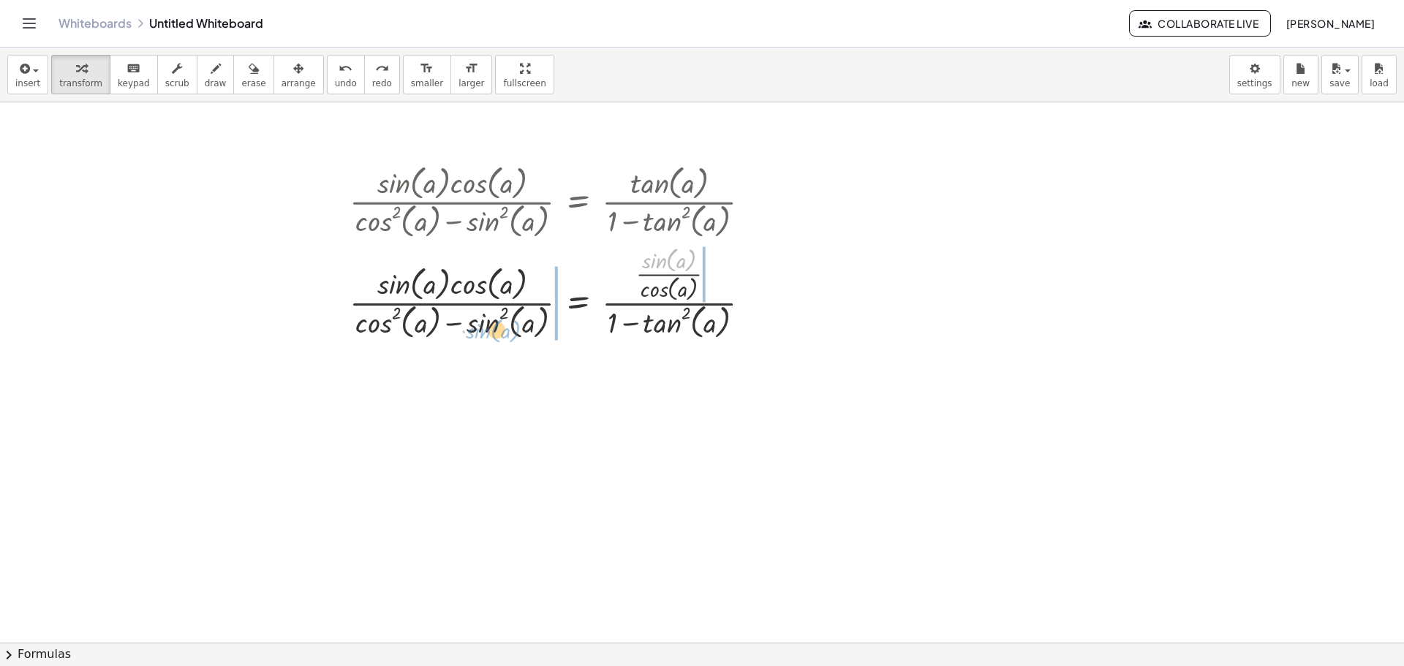
click at [647, 283] on div at bounding box center [555, 291] width 427 height 101
click at [595, 292] on div at bounding box center [555, 291] width 427 height 101
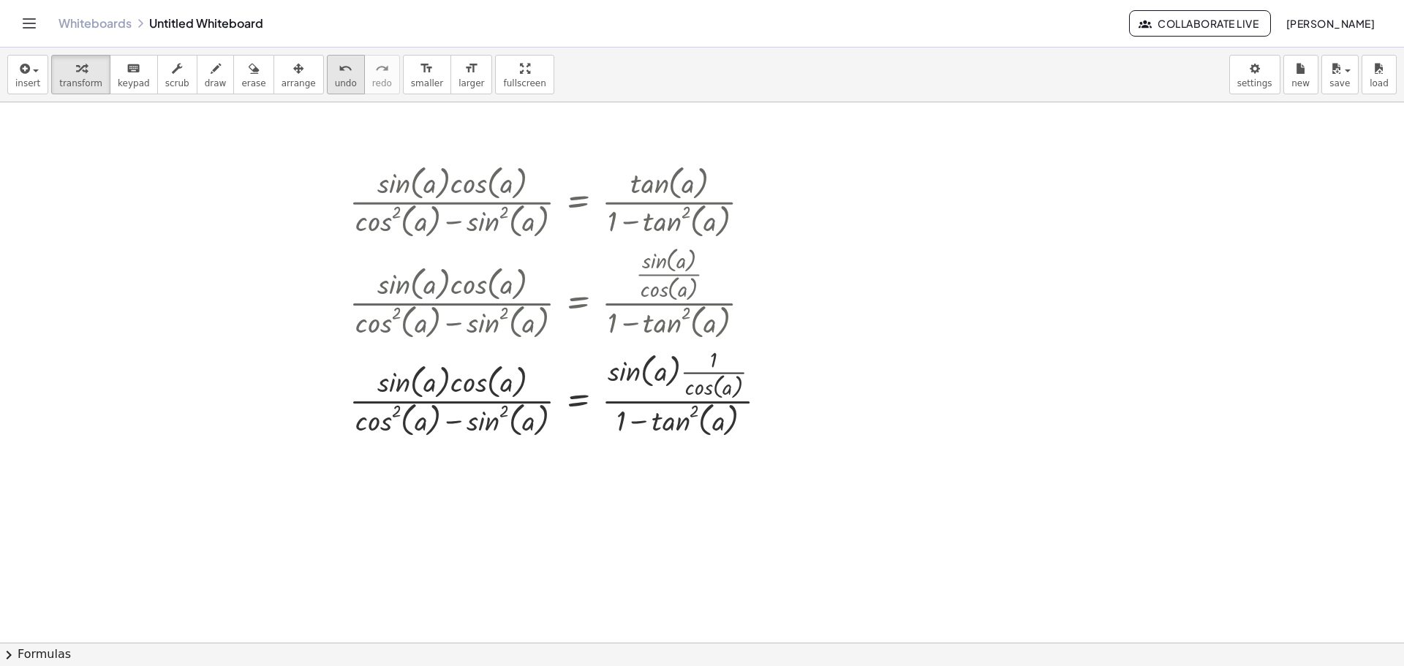
click at [339, 72] on icon "undo" at bounding box center [346, 69] width 14 height 18
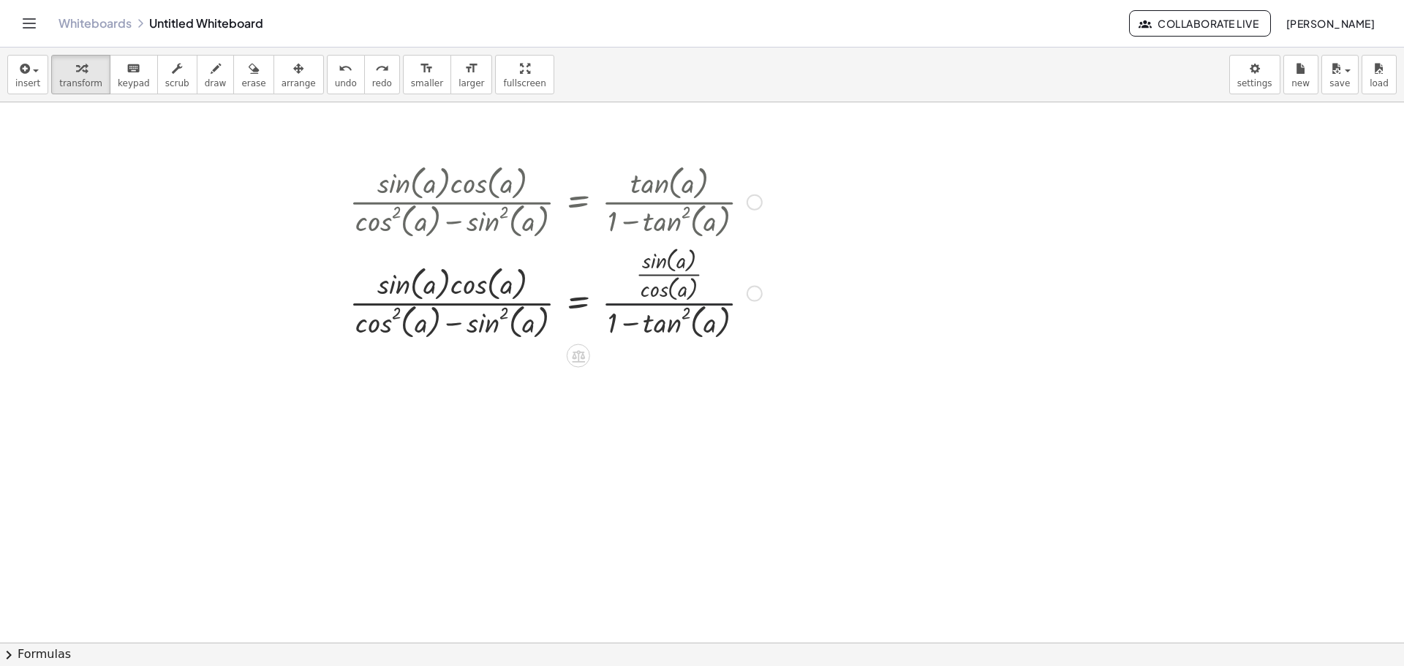
click at [719, 300] on div at bounding box center [555, 291] width 427 height 101
drag, startPoint x: 687, startPoint y: 274, endPoint x: 670, endPoint y: 285, distance: 20.5
click at [670, 285] on div at bounding box center [555, 291] width 427 height 101
drag, startPoint x: 606, startPoint y: 276, endPoint x: 620, endPoint y: 263, distance: 18.6
click at [603, 280] on div at bounding box center [555, 291] width 427 height 101
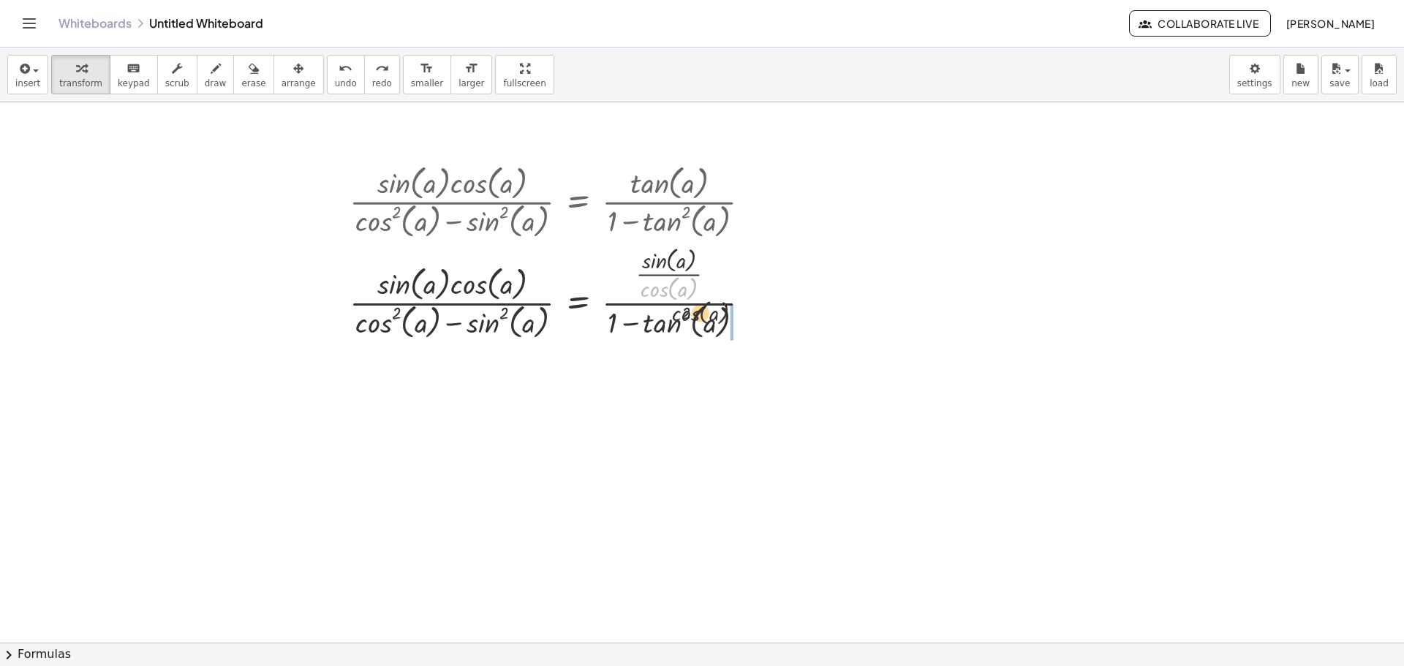
drag, startPoint x: 719, startPoint y: 276, endPoint x: 701, endPoint y: 285, distance: 20.0
click at [704, 290] on div at bounding box center [555, 291] width 427 height 101
drag, startPoint x: 690, startPoint y: 276, endPoint x: 705, endPoint y: 279, distance: 14.9
click at [705, 279] on div at bounding box center [555, 291] width 427 height 101
drag, startPoint x: 679, startPoint y: 272, endPoint x: 425, endPoint y: 315, distance: 257.4
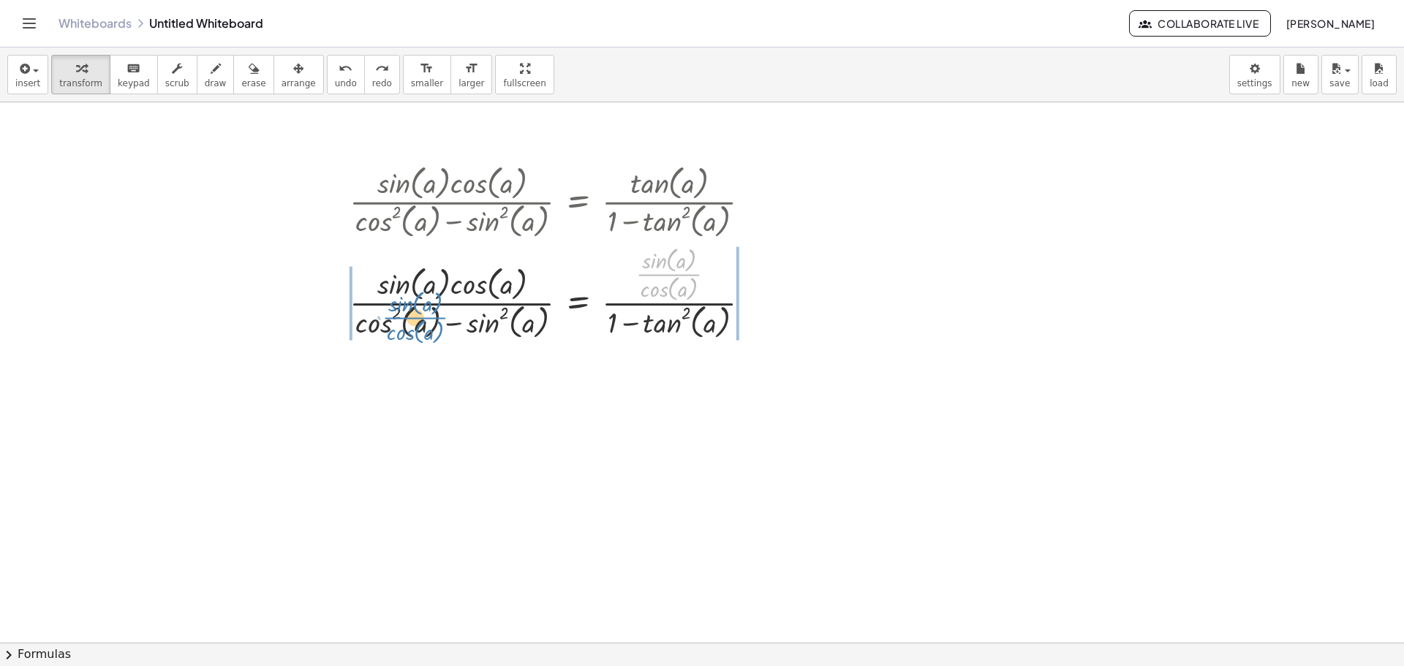
click at [425, 315] on div at bounding box center [555, 291] width 427 height 101
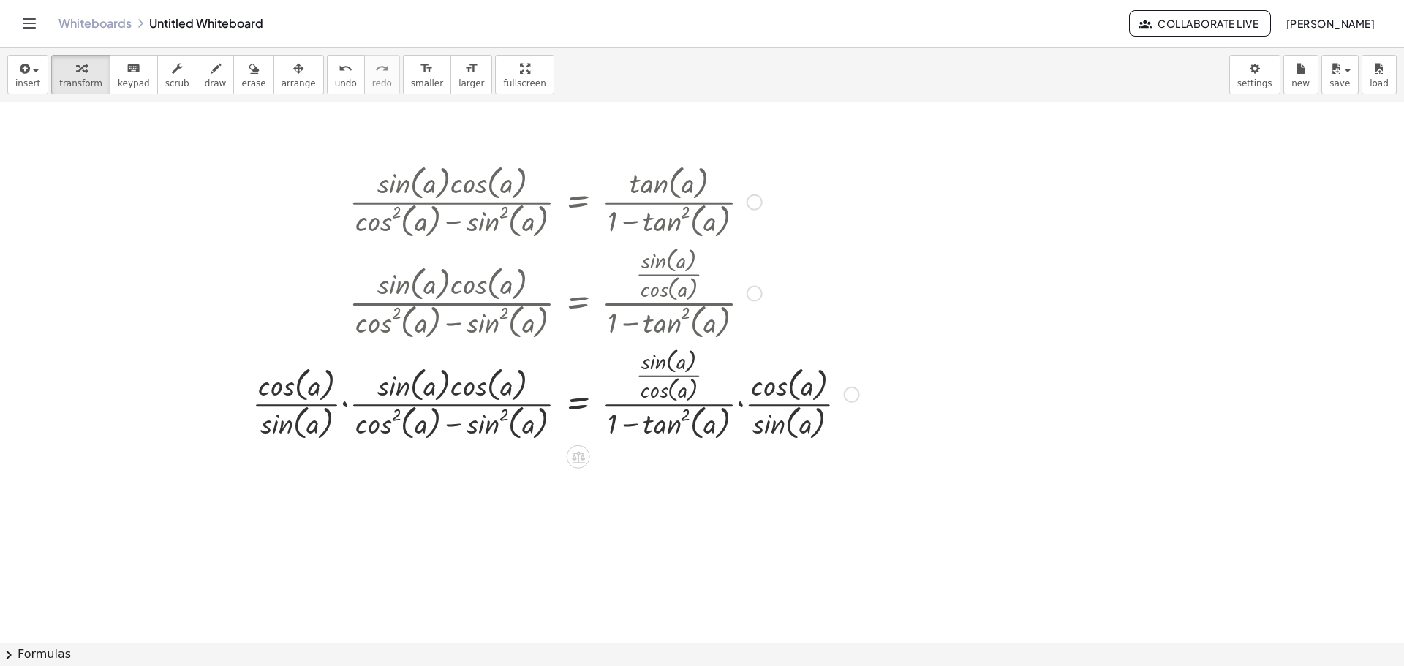
click at [745, 410] on div at bounding box center [556, 393] width 622 height 101
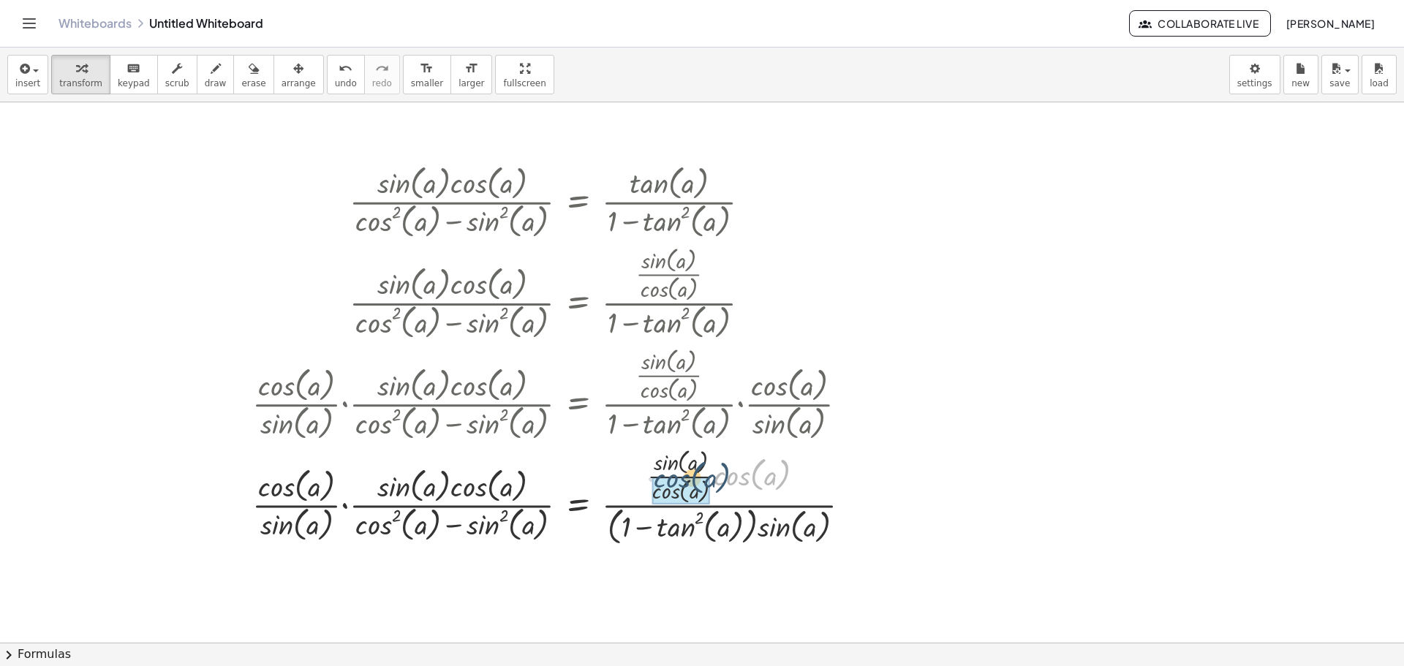
drag, startPoint x: 718, startPoint y: 467, endPoint x: 692, endPoint y: 476, distance: 28.0
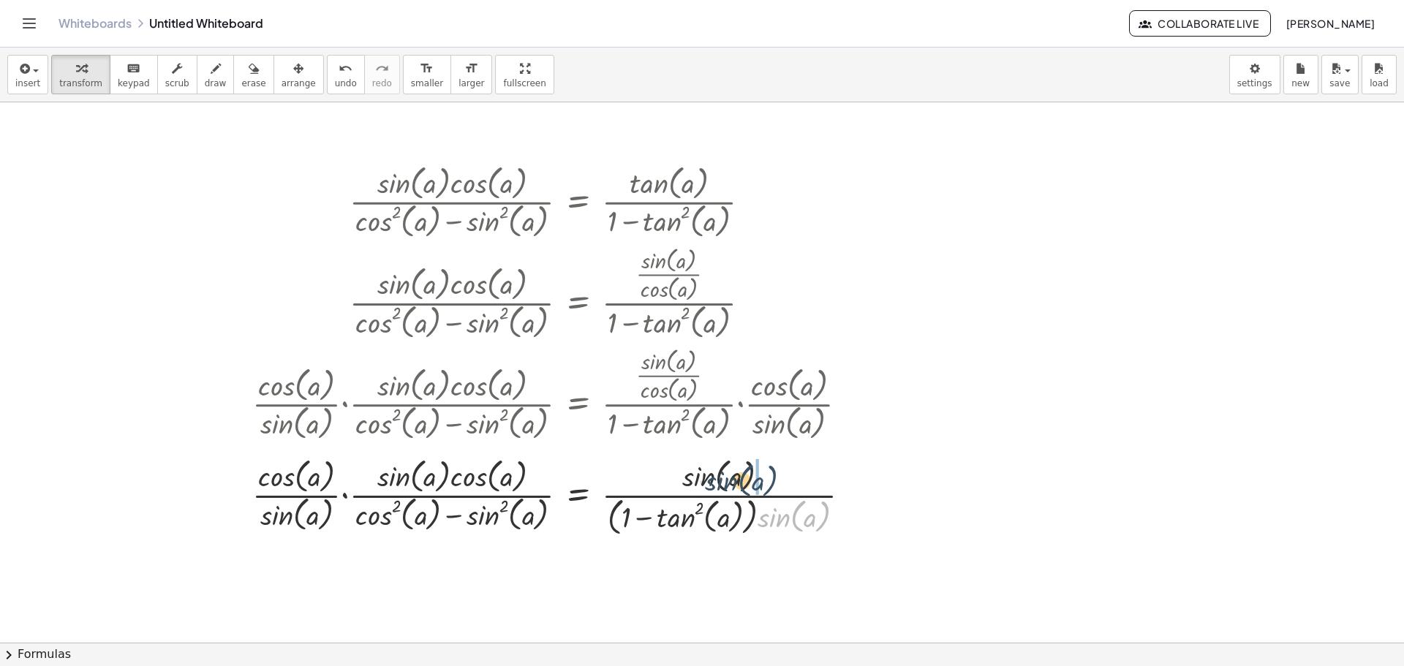
drag, startPoint x: 770, startPoint y: 529, endPoint x: 758, endPoint y: 483, distance: 46.8
click at [714, 492] on div at bounding box center [557, 496] width 625 height 86
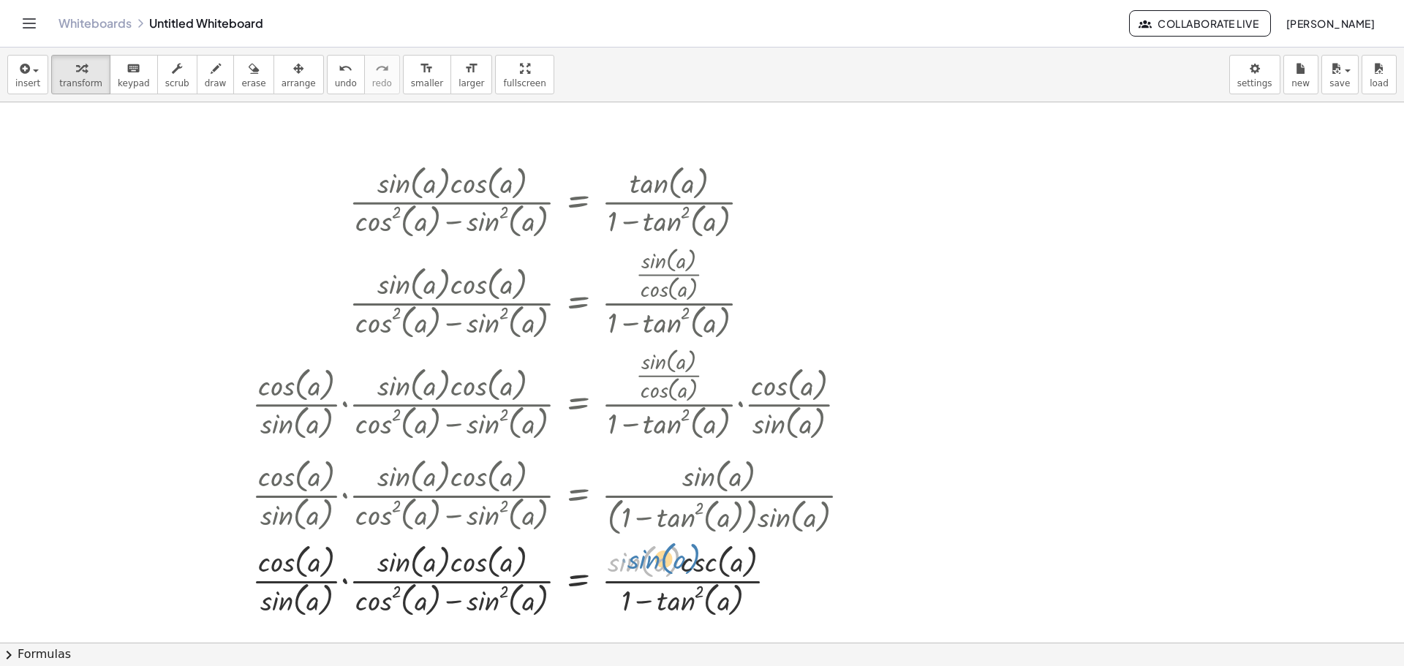
drag, startPoint x: 630, startPoint y: 565, endPoint x: 649, endPoint y: 562, distance: 19.4
click at [649, 562] on div at bounding box center [557, 579] width 625 height 81
click at [346, 582] on div at bounding box center [557, 579] width 625 height 81
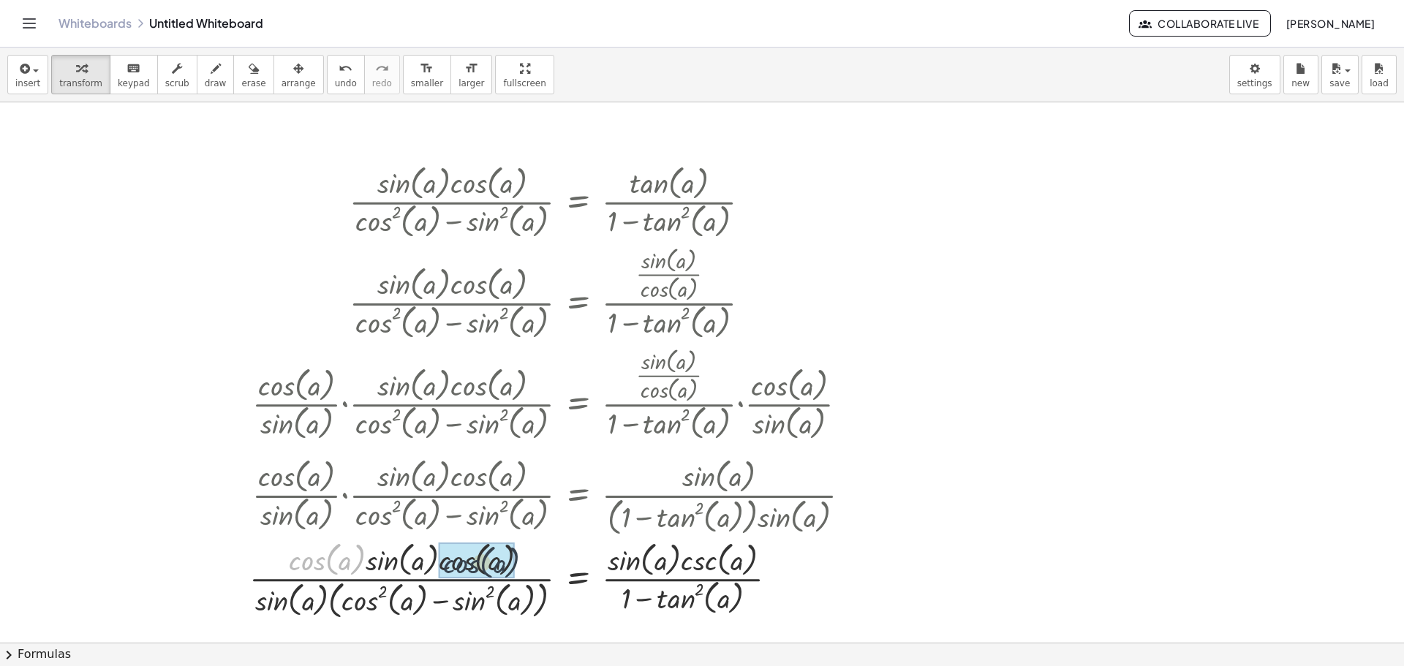
drag, startPoint x: 334, startPoint y: 557, endPoint x: 471, endPoint y: 561, distance: 137.6
drag, startPoint x: 270, startPoint y: 607, endPoint x: 374, endPoint y: 583, distance: 107.3
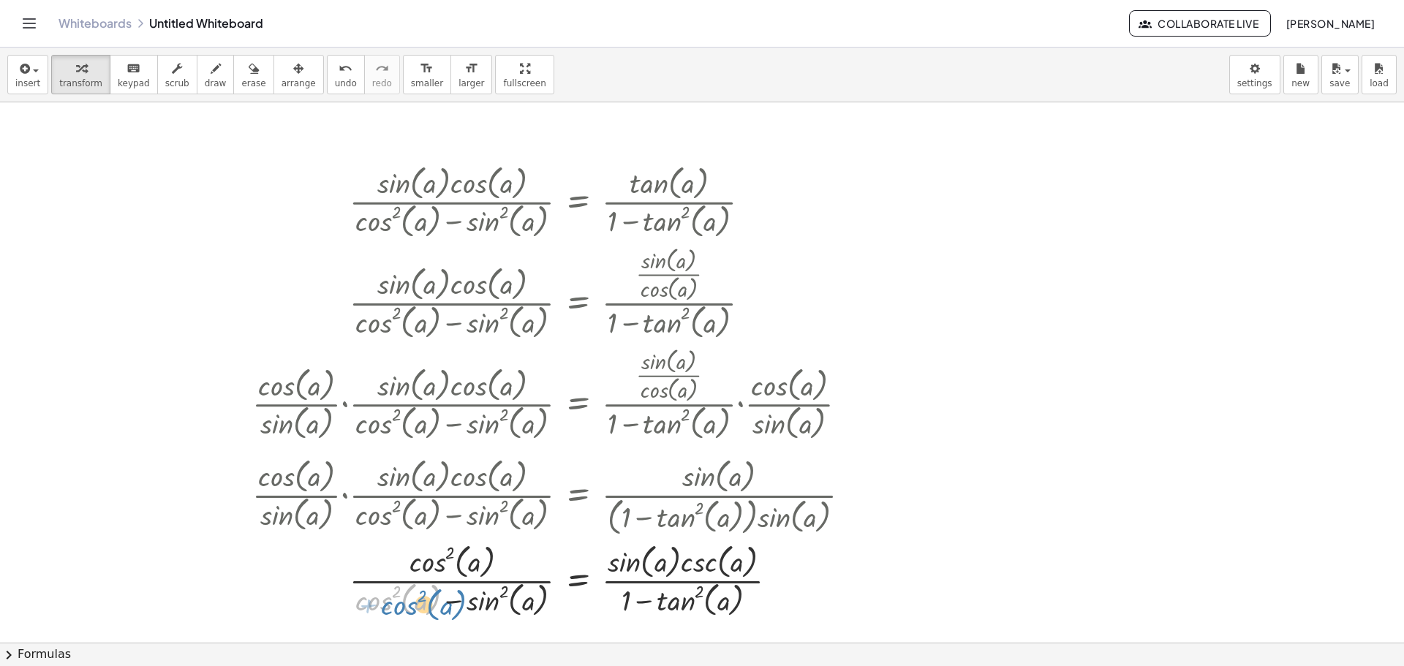
drag, startPoint x: 371, startPoint y: 605, endPoint x: 369, endPoint y: 612, distance: 7.6
click at [369, 612] on div at bounding box center [557, 579] width 625 height 81
click at [443, 599] on div at bounding box center [557, 579] width 625 height 81
drag, startPoint x: 508, startPoint y: 600, endPoint x: 477, endPoint y: 592, distance: 32.5
click at [448, 592] on div at bounding box center [557, 579] width 625 height 81
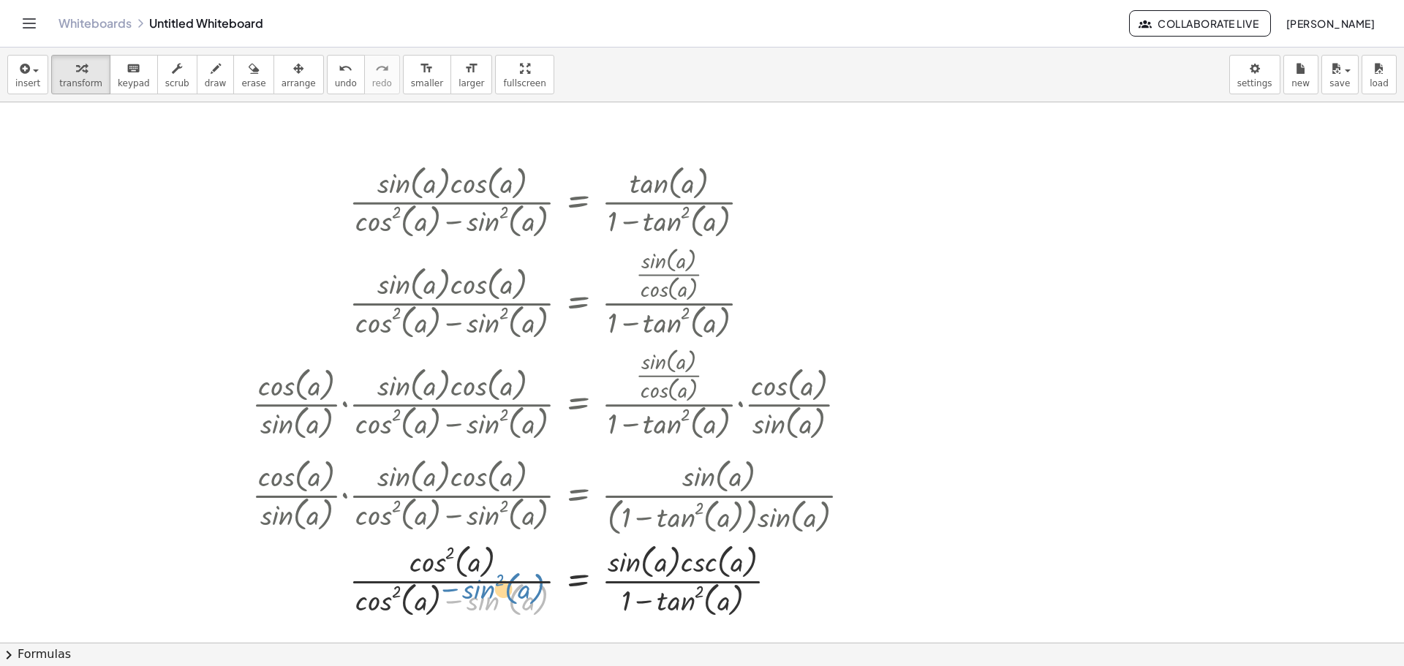
drag, startPoint x: 470, startPoint y: 605, endPoint x: 451, endPoint y: 605, distance: 18.3
click at [475, 608] on div at bounding box center [557, 579] width 625 height 81
drag, startPoint x: 356, startPoint y: 604, endPoint x: 406, endPoint y: 617, distance: 51.3
click at [407, 616] on div at bounding box center [557, 579] width 625 height 81
drag, startPoint x: 627, startPoint y: 564, endPoint x: 413, endPoint y: 558, distance: 214.4
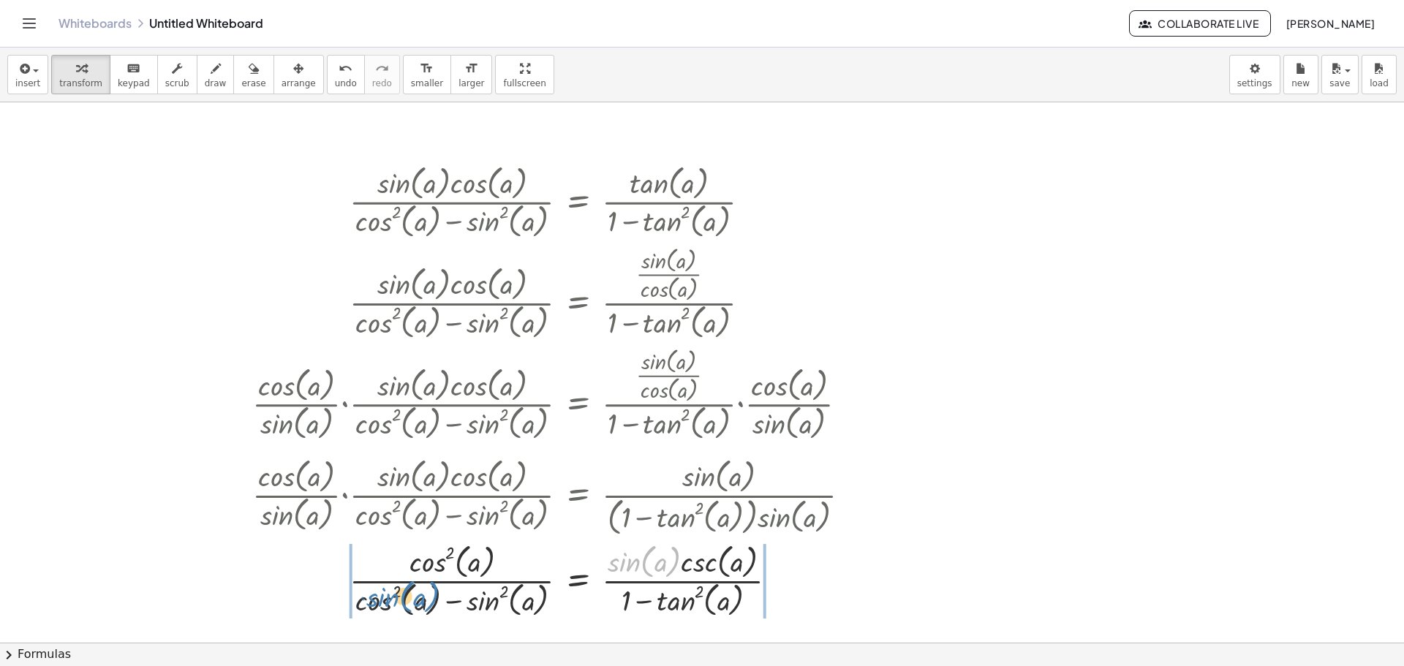
click at [341, 583] on div at bounding box center [557, 579] width 625 height 81
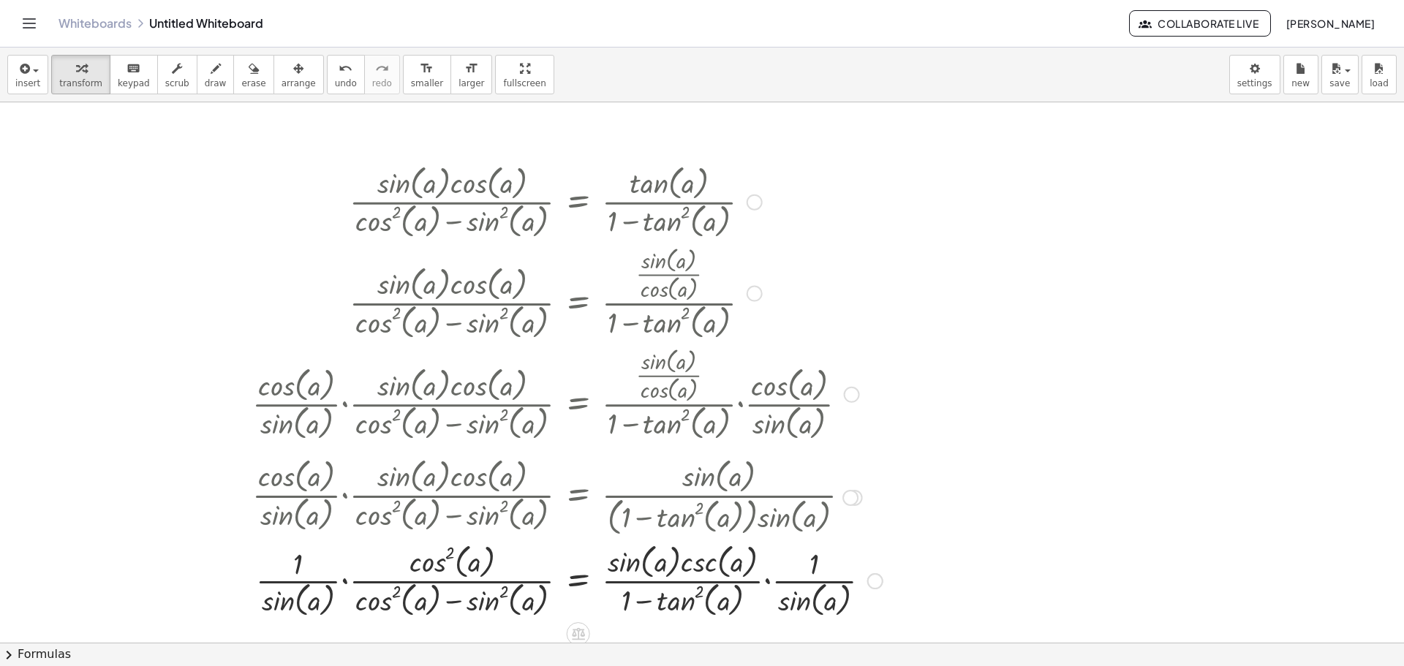
click at [766, 581] on div at bounding box center [567, 579] width 645 height 81
drag, startPoint x: 781, startPoint y: 608, endPoint x: 663, endPoint y: 570, distance: 123.7
click at [343, 579] on div at bounding box center [557, 579] width 625 height 81
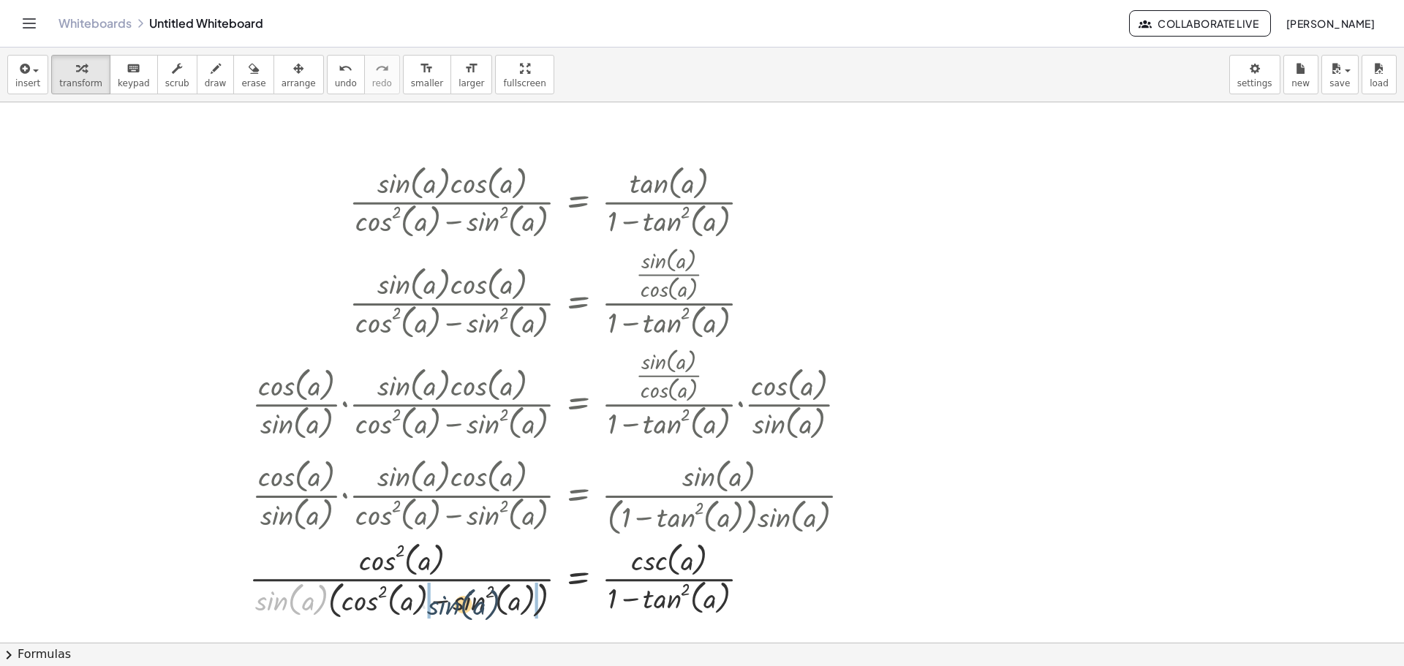
drag, startPoint x: 276, startPoint y: 598, endPoint x: 443, endPoint y: 603, distance: 166.8
click at [451, 606] on div at bounding box center [556, 581] width 628 height 86
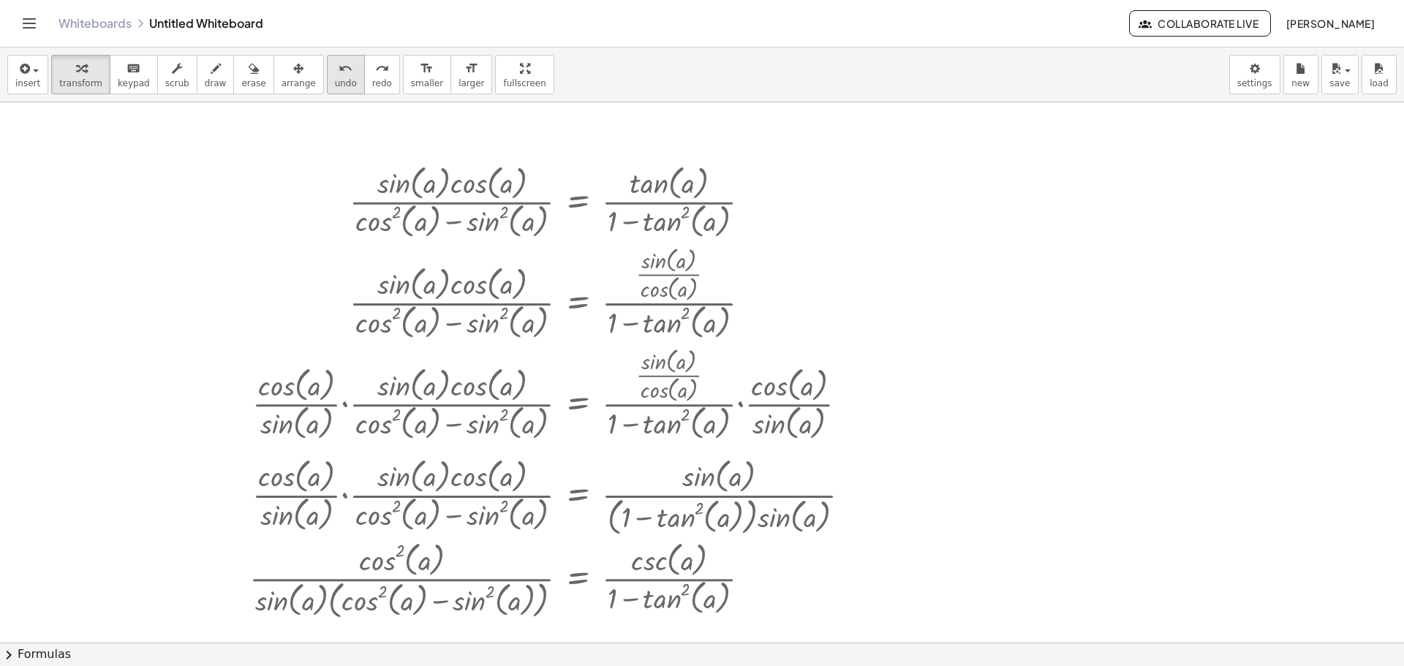
click at [327, 86] on button "undo undo" at bounding box center [346, 74] width 38 height 39
click at [327, 84] on button "undo undo" at bounding box center [346, 74] width 38 height 39
click at [335, 83] on span "undo" at bounding box center [346, 83] width 22 height 10
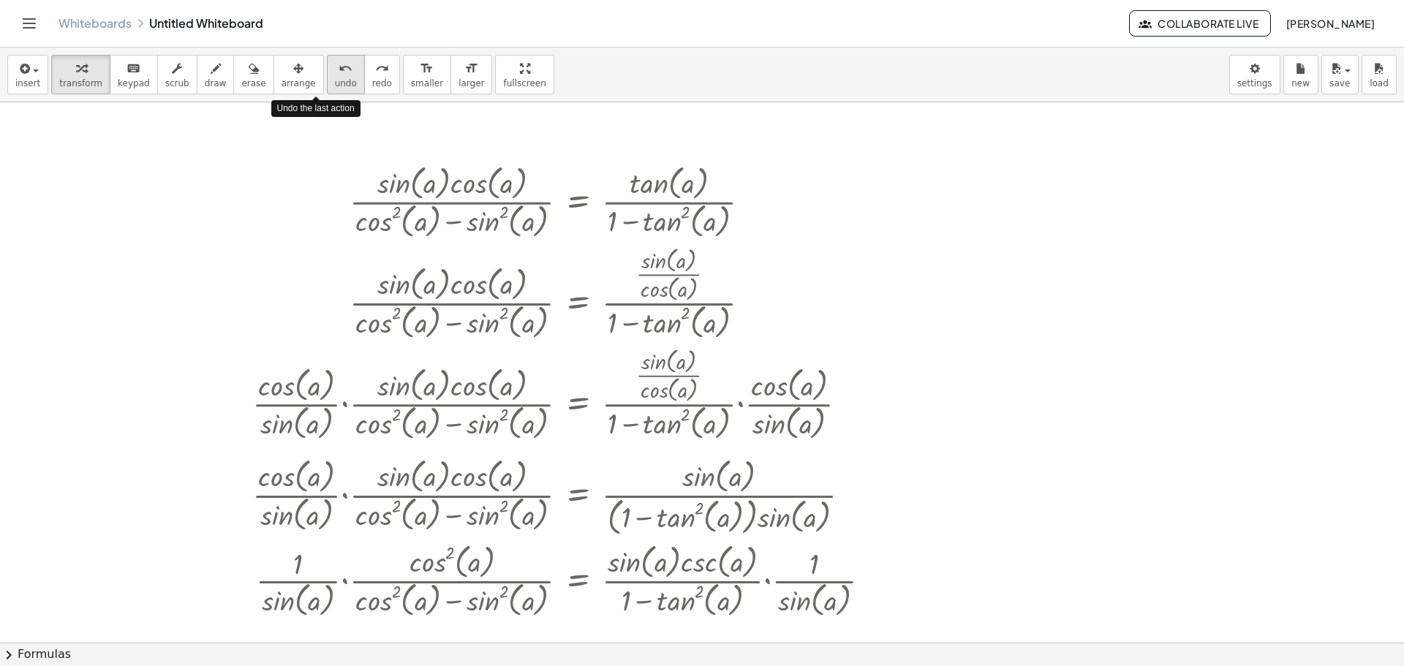
click at [335, 83] on span "undo" at bounding box center [346, 83] width 22 height 10
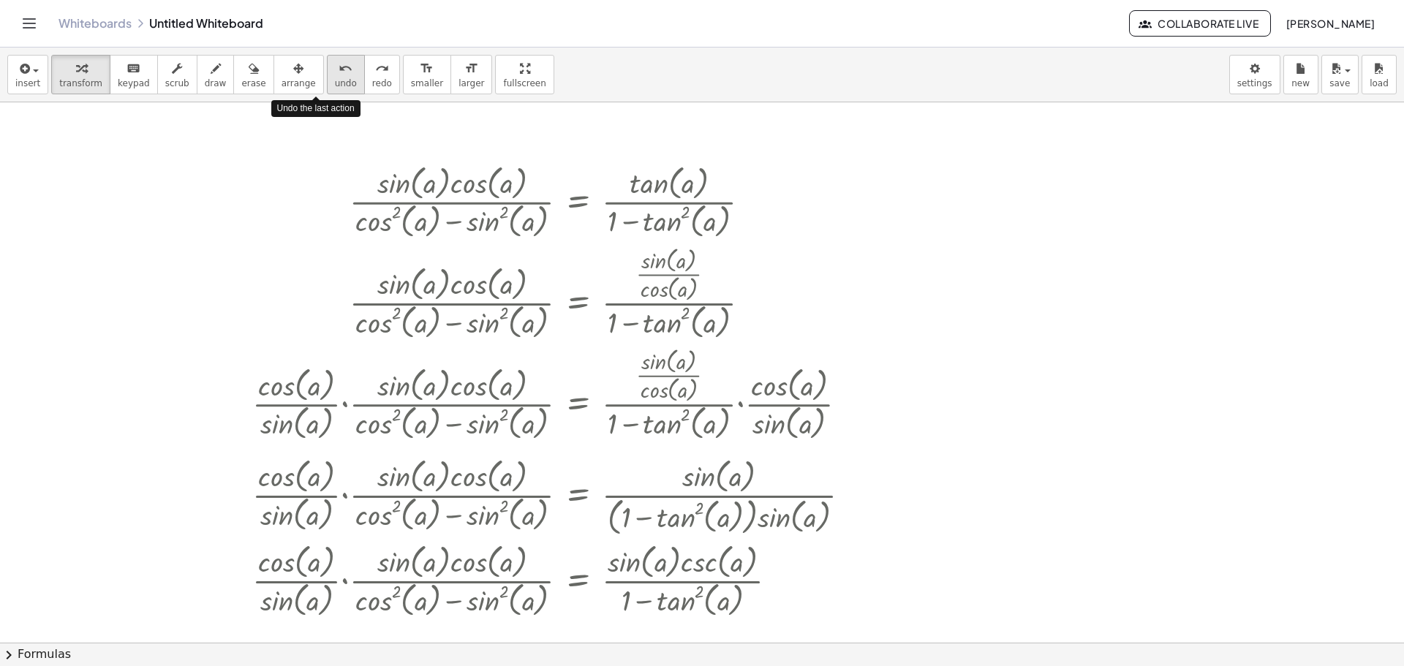
click at [335, 83] on span "undo" at bounding box center [346, 83] width 22 height 10
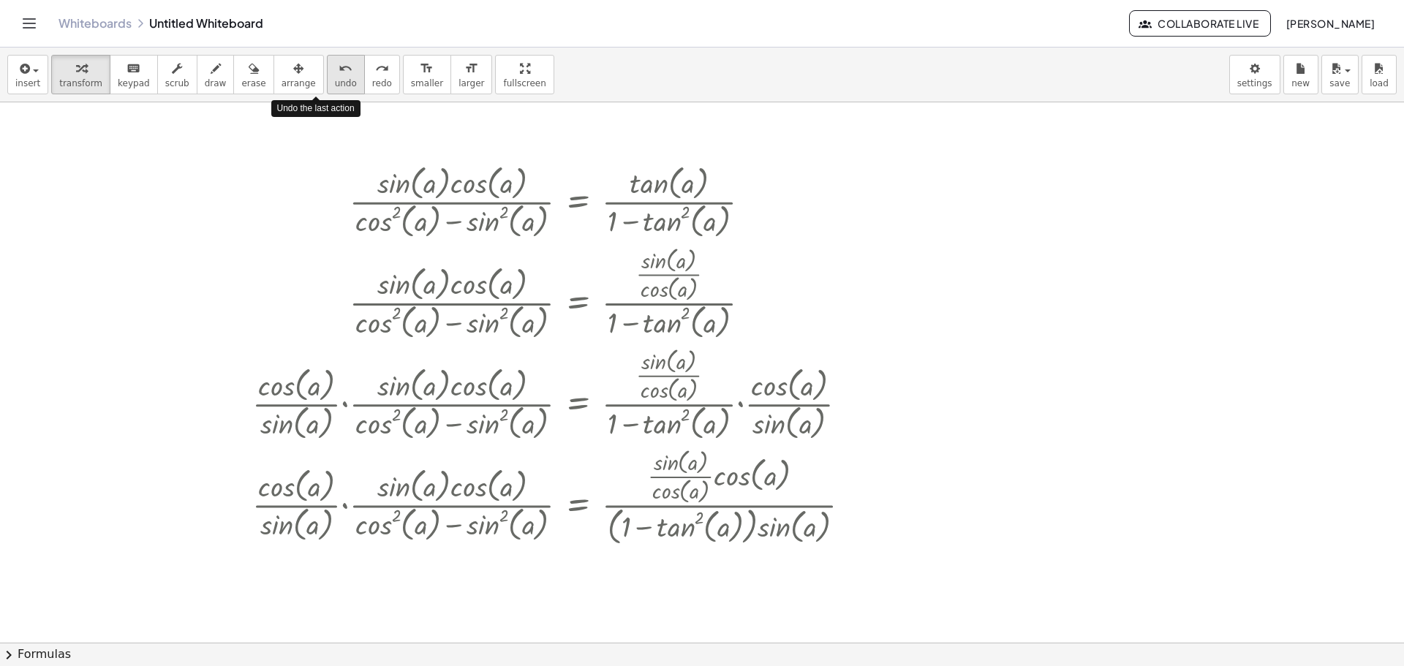
click at [335, 83] on span "undo" at bounding box center [346, 83] width 22 height 10
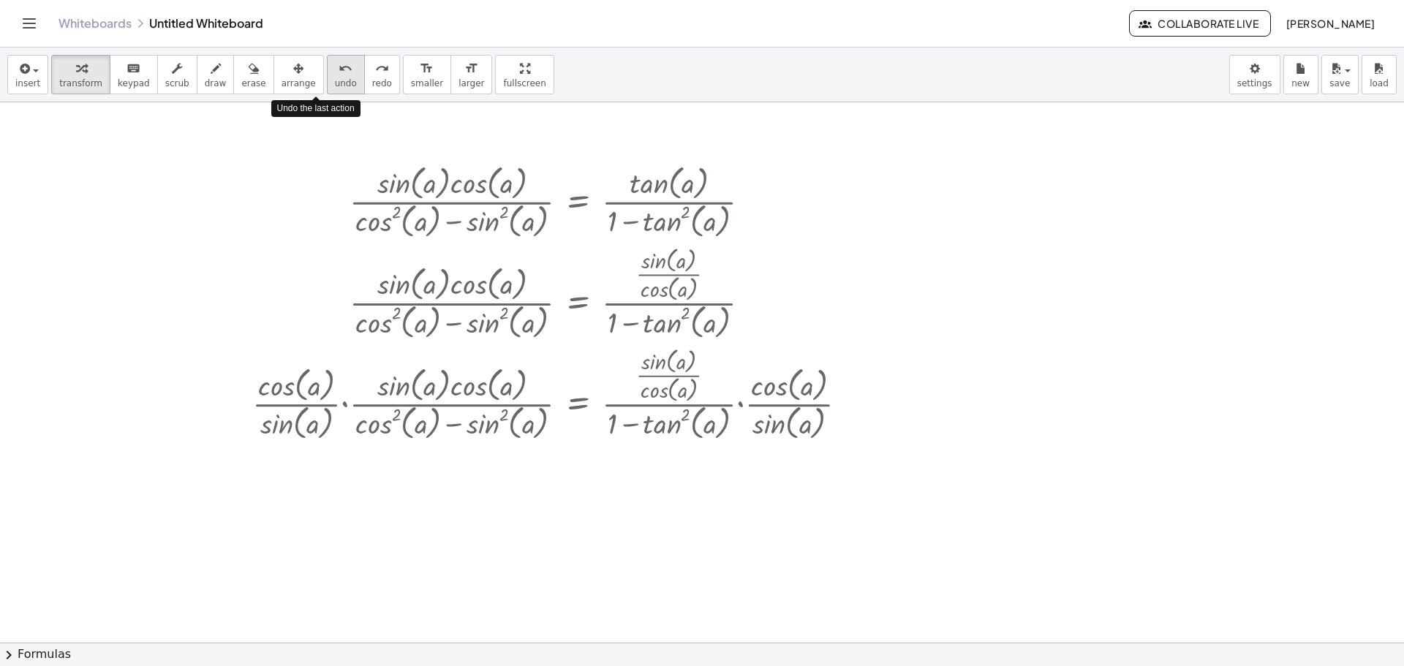
click at [335, 83] on span "undo" at bounding box center [346, 83] width 22 height 10
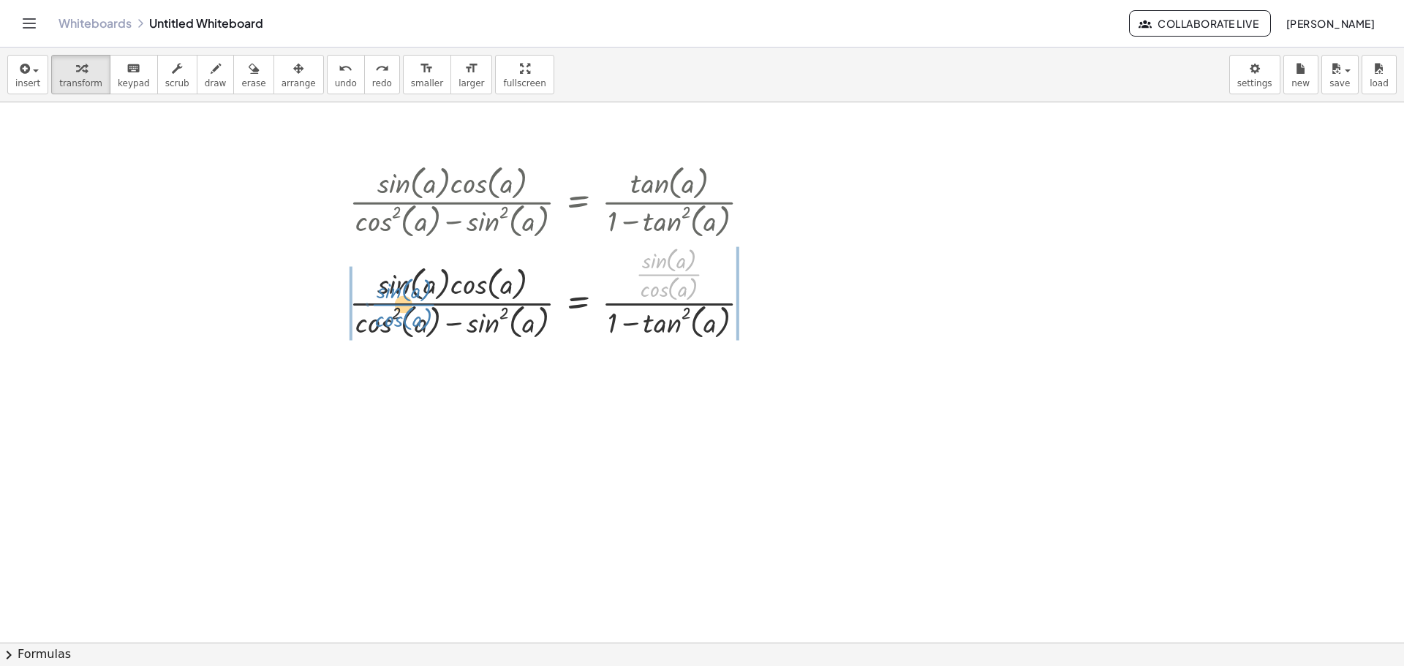
drag, startPoint x: 636, startPoint y: 279, endPoint x: 404, endPoint y: 301, distance: 233.6
click at [404, 301] on div at bounding box center [555, 291] width 427 height 101
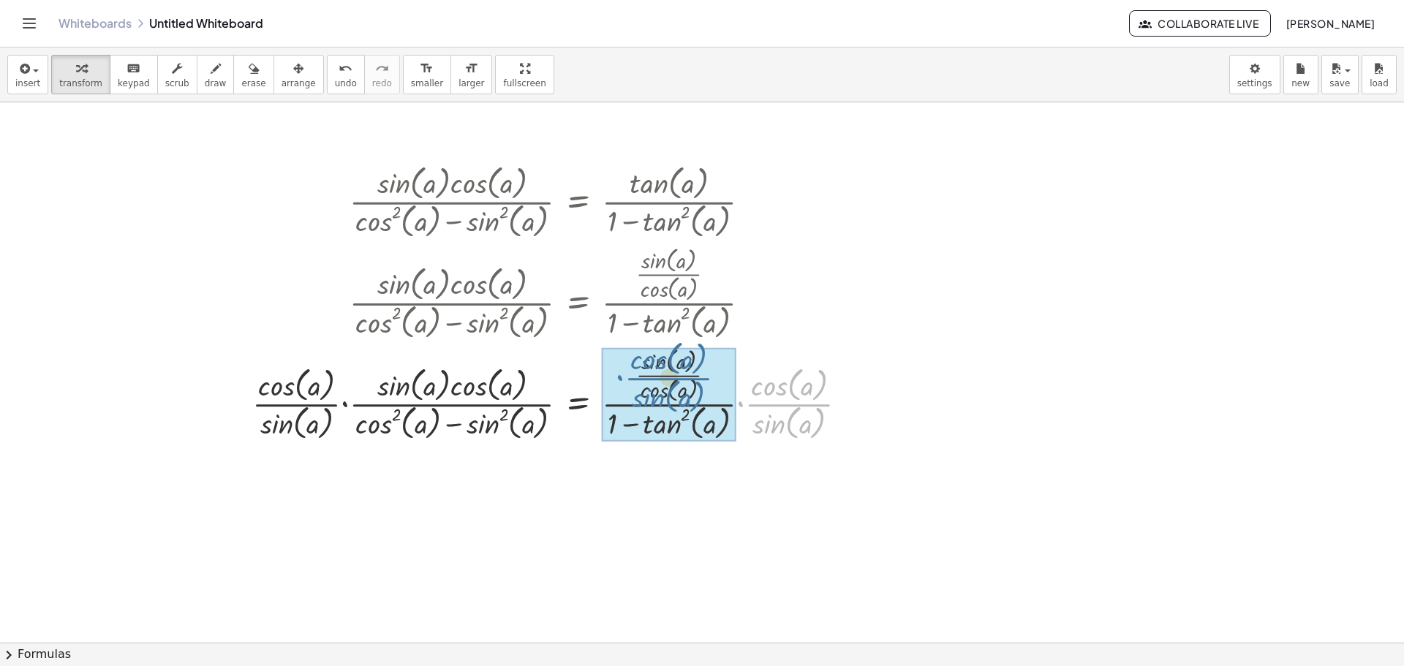
drag, startPoint x: 790, startPoint y: 405, endPoint x: 666, endPoint y: 378, distance: 126.5
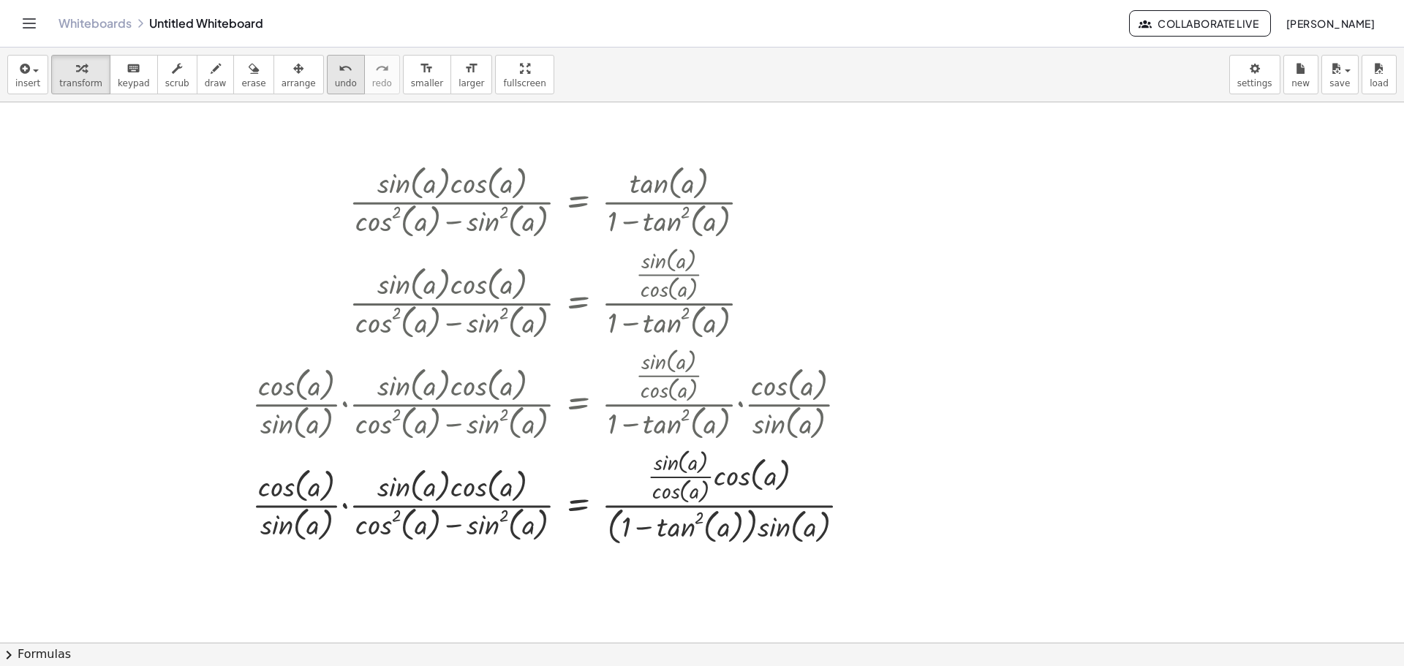
click at [335, 85] on span "undo" at bounding box center [346, 83] width 22 height 10
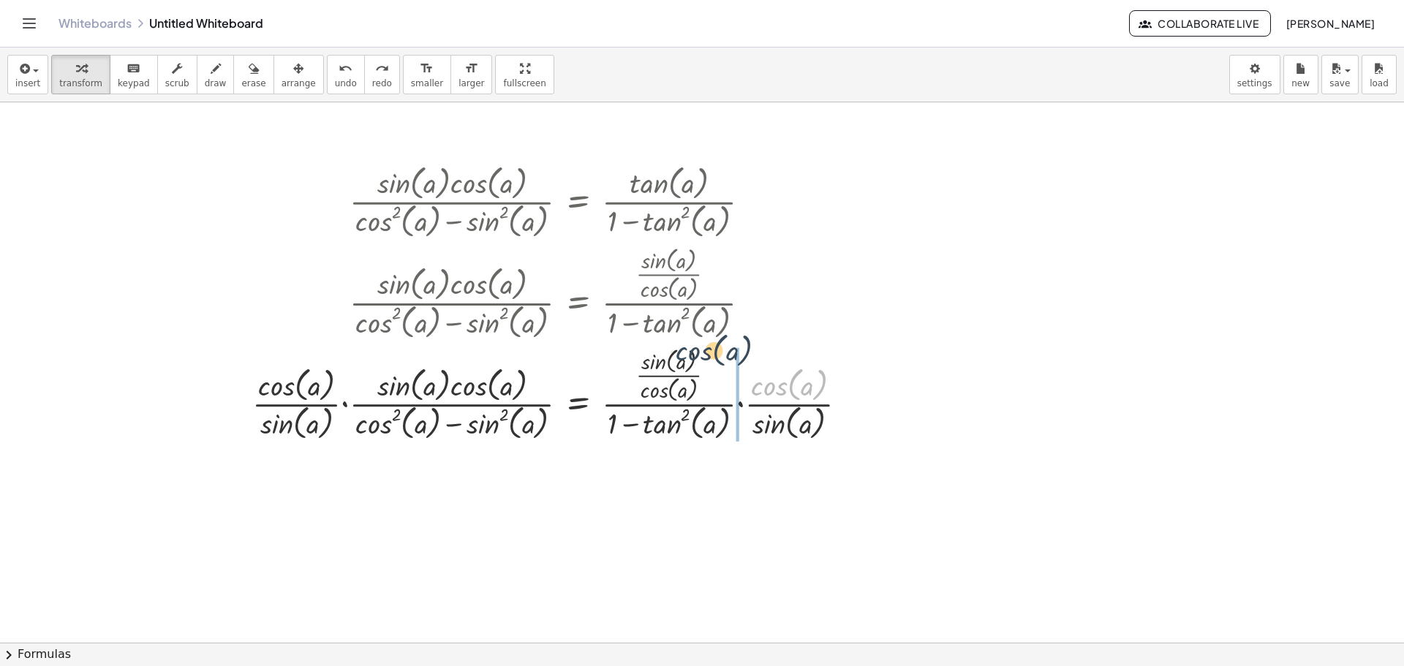
drag, startPoint x: 775, startPoint y: 396, endPoint x: 721, endPoint y: 379, distance: 56.2
click at [721, 379] on div at bounding box center [556, 393] width 622 height 101
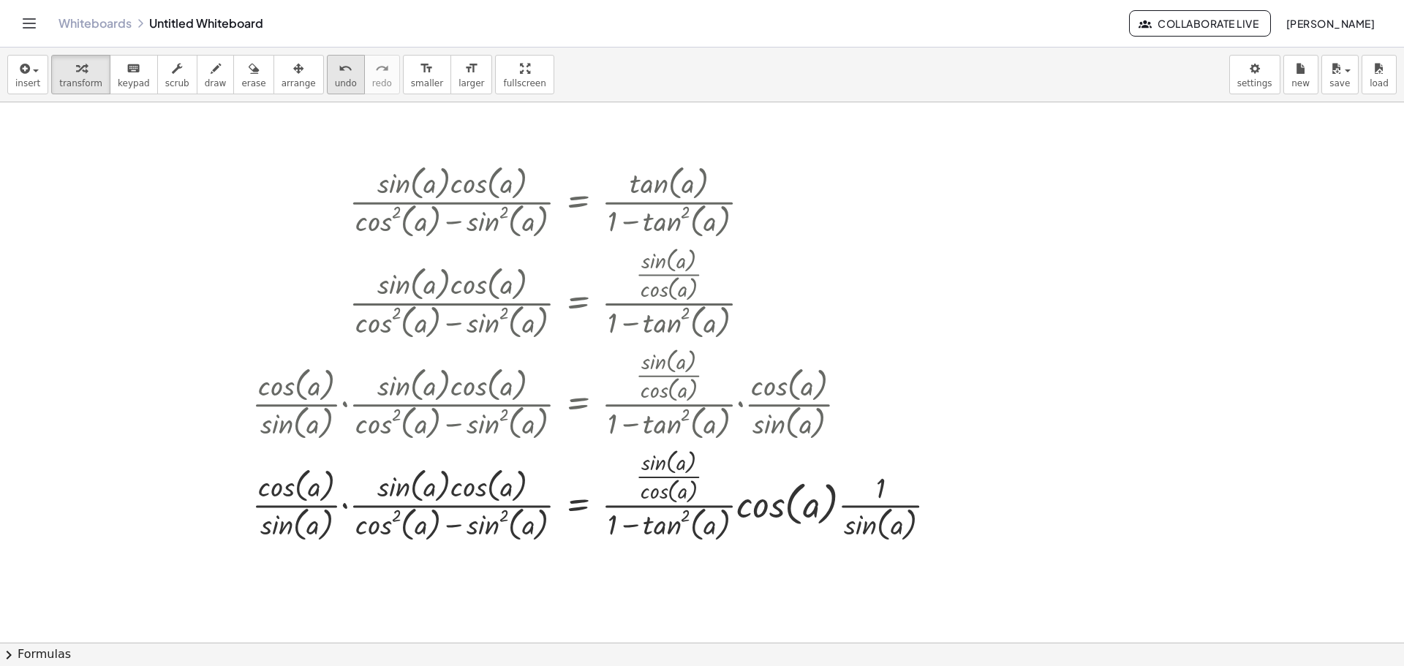
click at [327, 89] on button "undo undo" at bounding box center [346, 74] width 38 height 39
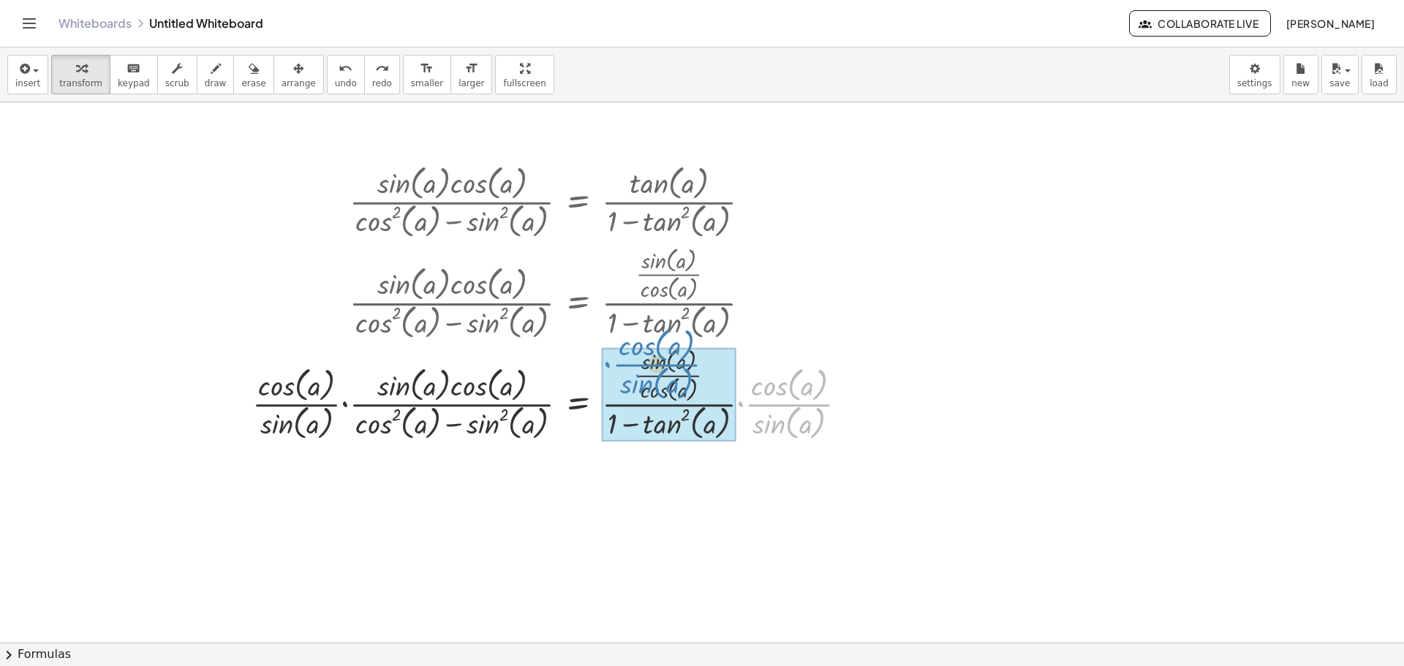
drag, startPoint x: 779, startPoint y: 391, endPoint x: 667, endPoint y: 364, distance: 115.0
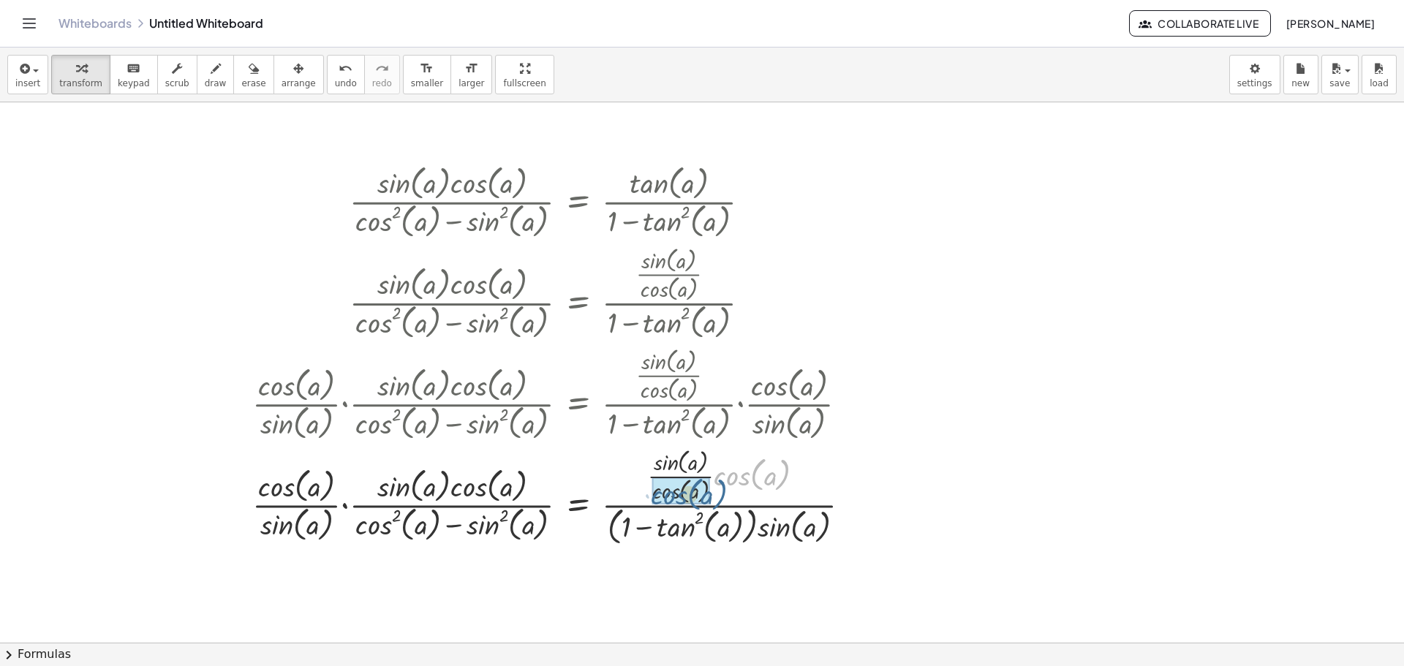
drag, startPoint x: 751, startPoint y: 470, endPoint x: 724, endPoint y: 471, distance: 27.1
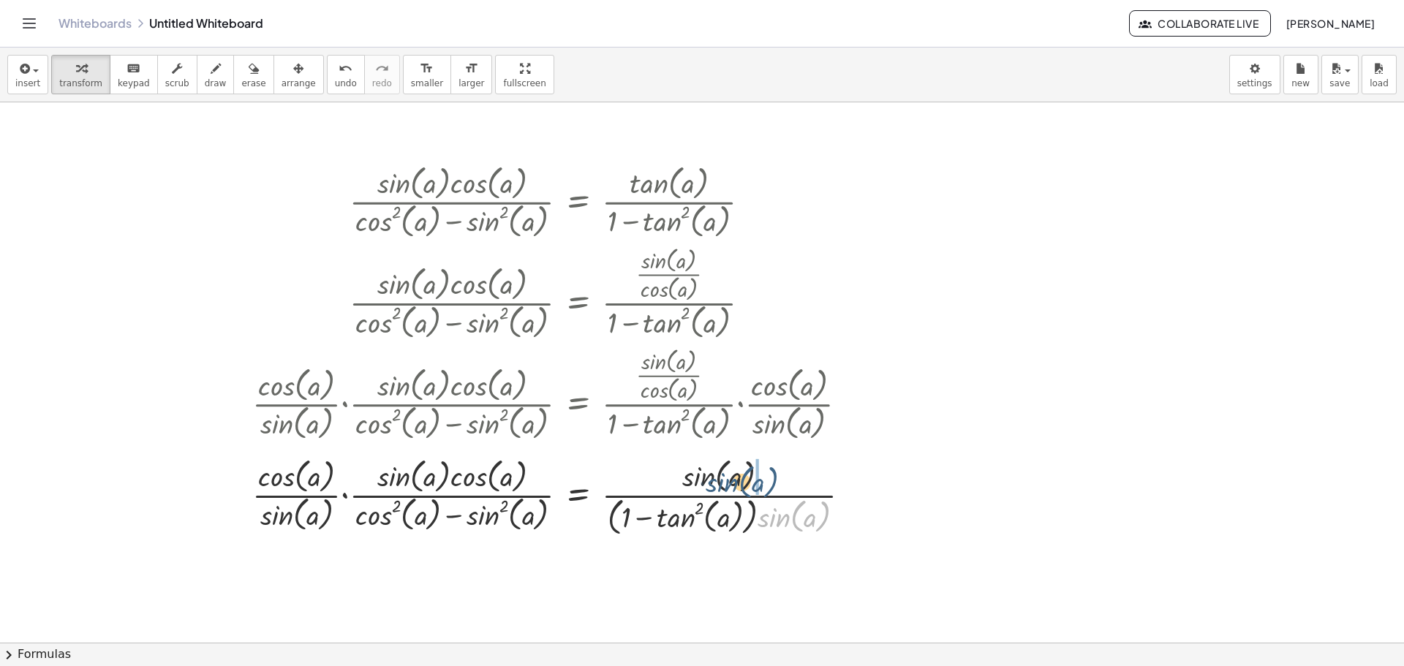
drag, startPoint x: 777, startPoint y: 519, endPoint x: 726, endPoint y: 483, distance: 62.7
click at [726, 483] on div at bounding box center [557, 496] width 625 height 86
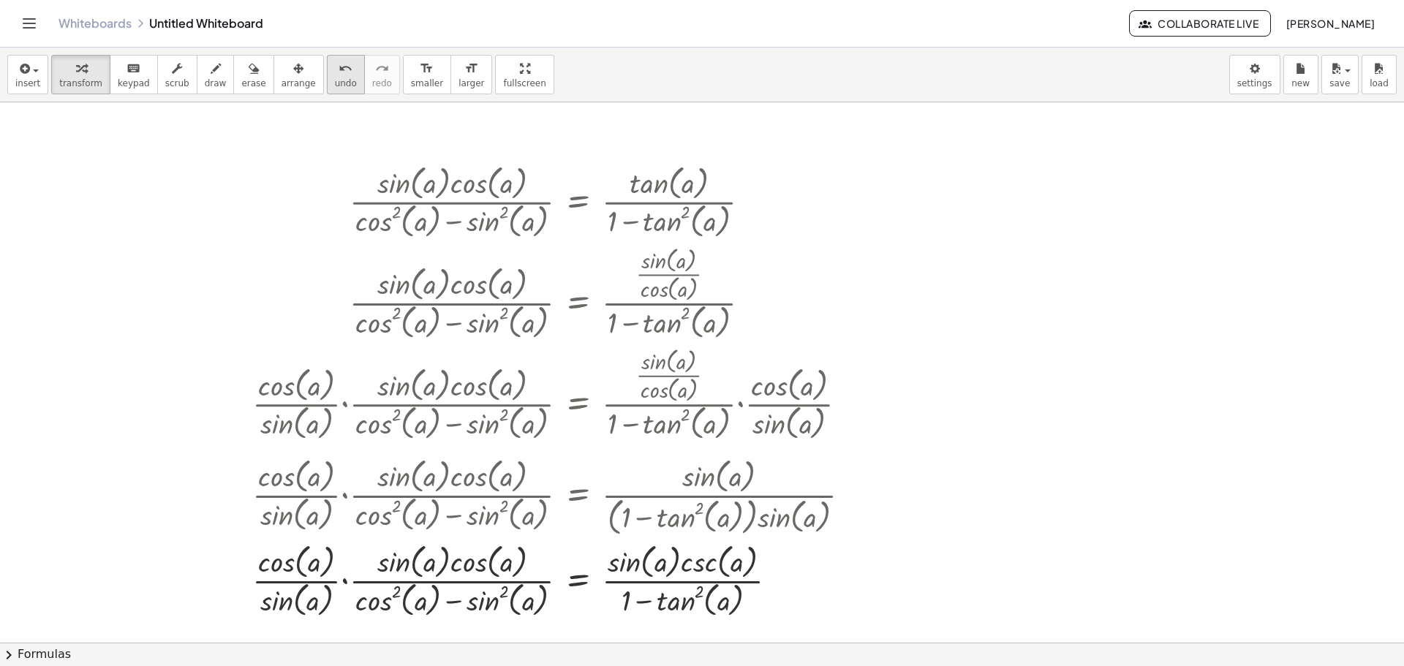
click at [327, 89] on button "undo undo" at bounding box center [346, 74] width 38 height 39
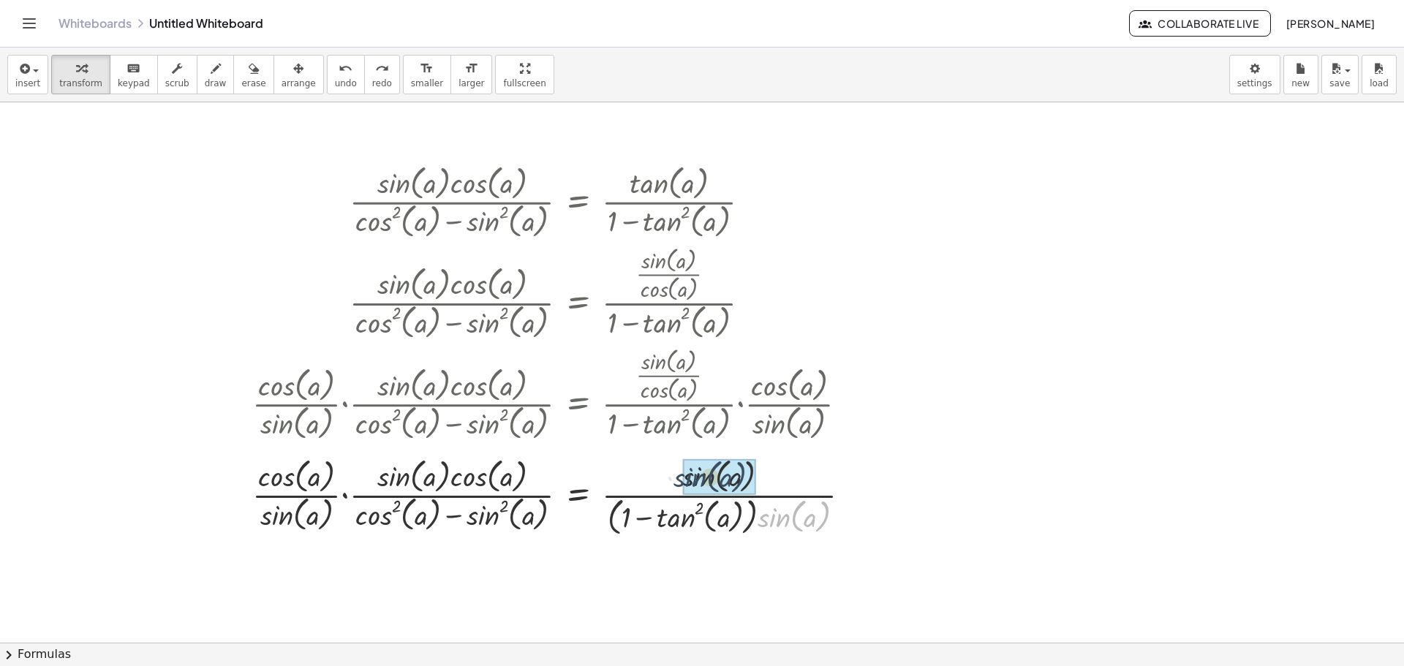
drag, startPoint x: 771, startPoint y: 515, endPoint x: 685, endPoint y: 475, distance: 94.6
drag, startPoint x: 669, startPoint y: 486, endPoint x: 645, endPoint y: 495, distance: 25.3
click at [644, 491] on div at bounding box center [556, 496] width 622 height 81
drag, startPoint x: 613, startPoint y: 514, endPoint x: 677, endPoint y: 486, distance: 69.4
click at [677, 486] on div at bounding box center [556, 496] width 622 height 81
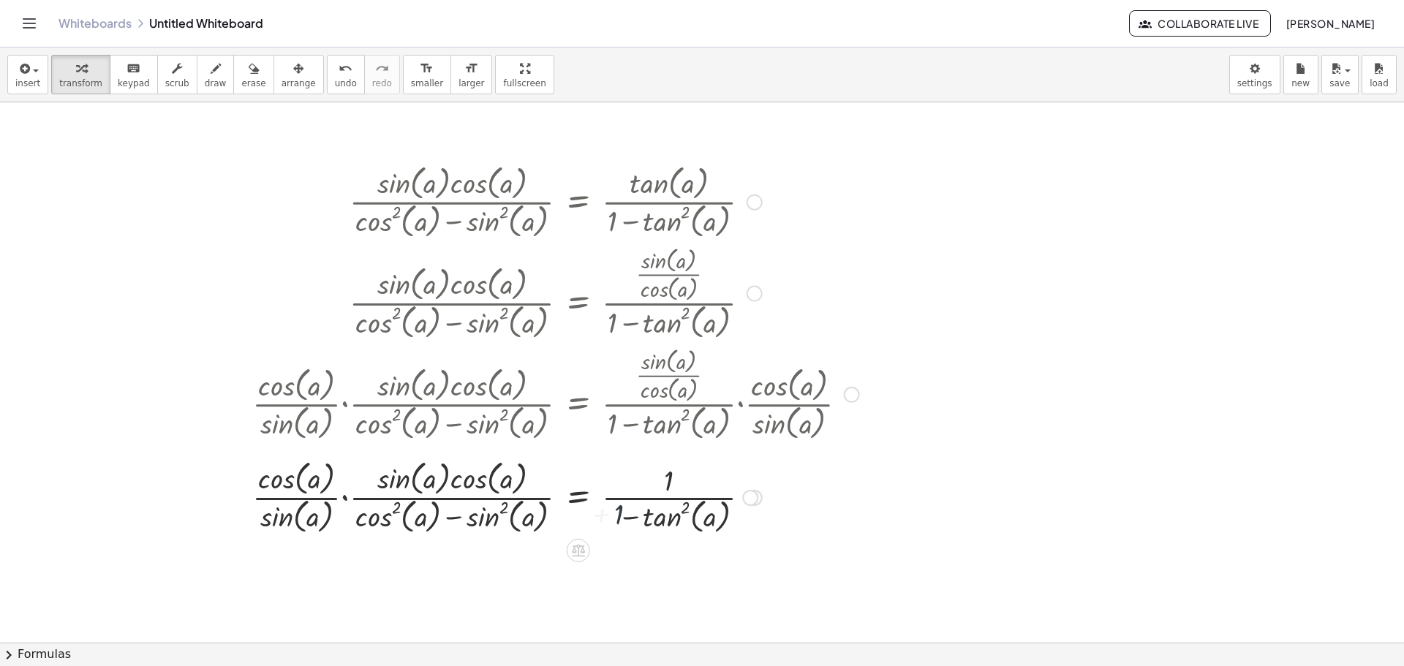
click at [670, 519] on div at bounding box center [556, 496] width 622 height 81
click at [669, 500] on div at bounding box center [556, 496] width 622 height 81
drag, startPoint x: 666, startPoint y: 497, endPoint x: 670, endPoint y: 490, distance: 7.5
click at [670, 490] on div at bounding box center [556, 496] width 622 height 81
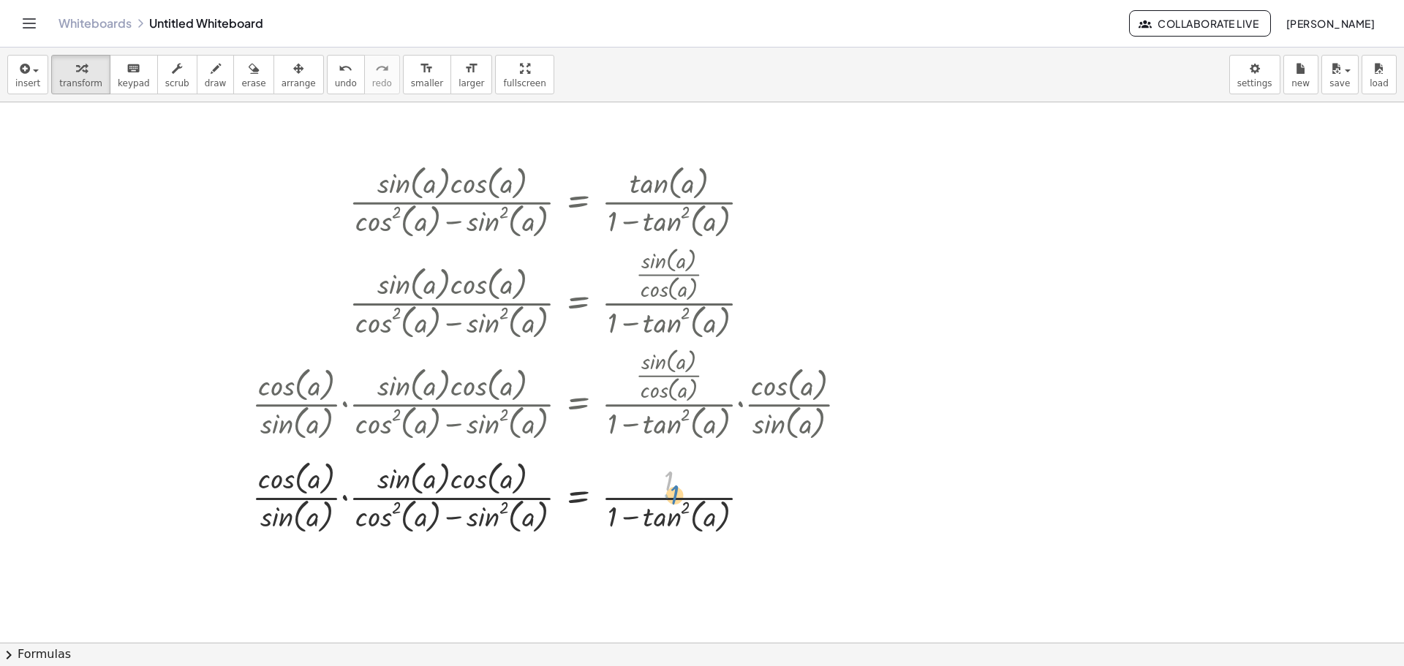
drag, startPoint x: 662, startPoint y: 481, endPoint x: 695, endPoint y: 494, distance: 35.7
click at [695, 494] on div at bounding box center [556, 496] width 622 height 81
click at [347, 497] on div at bounding box center [556, 496] width 622 height 81
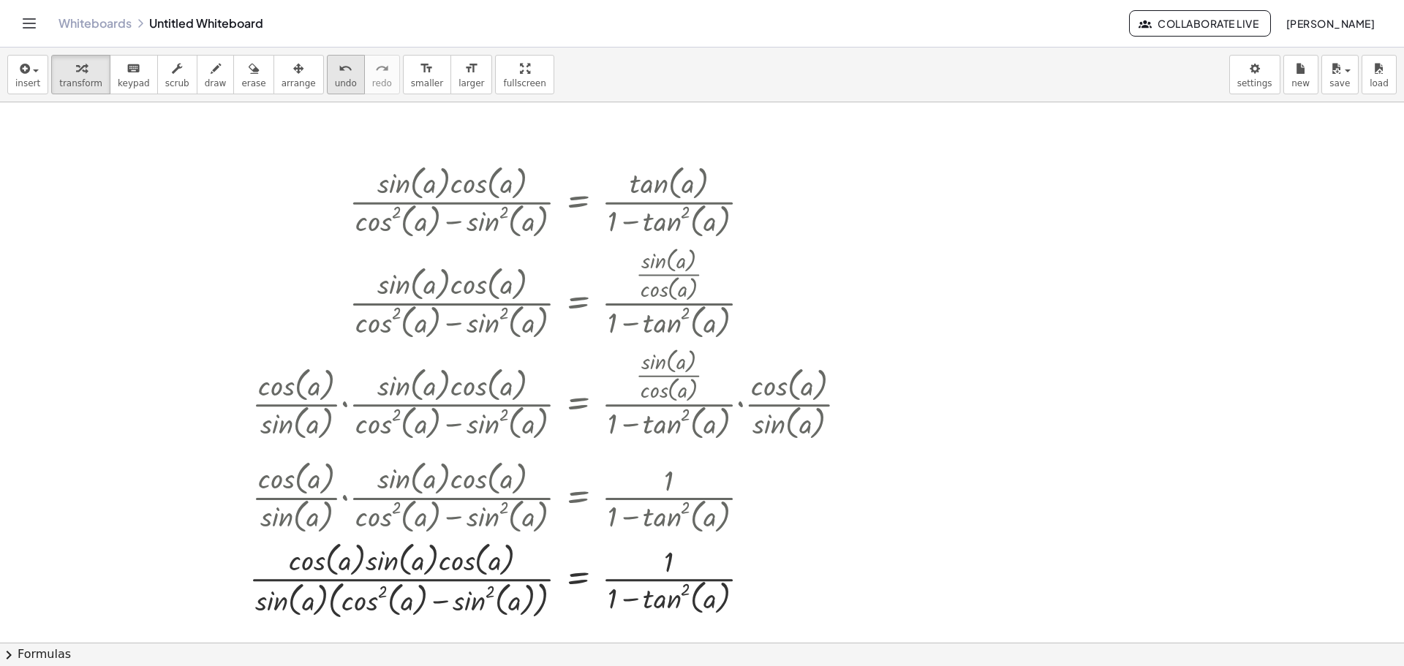
click at [327, 58] on button "undo undo" at bounding box center [346, 74] width 38 height 39
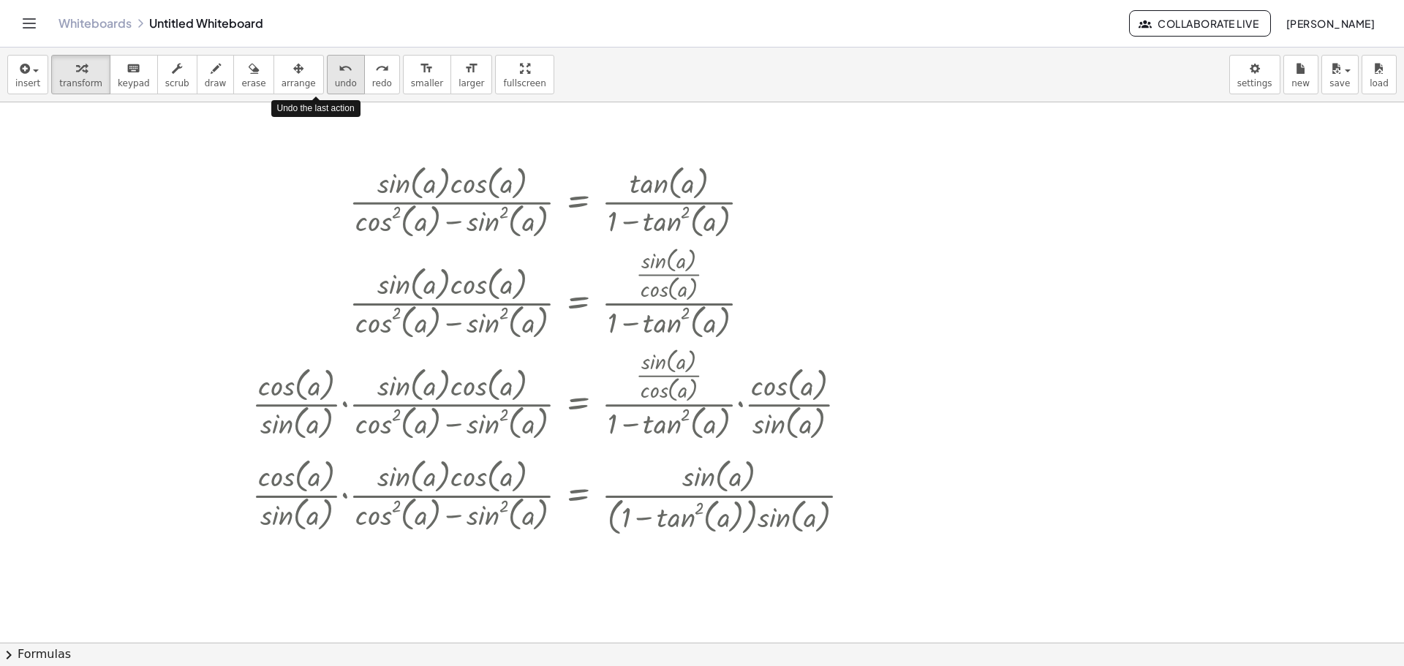
click at [327, 58] on button "undo undo" at bounding box center [346, 74] width 38 height 39
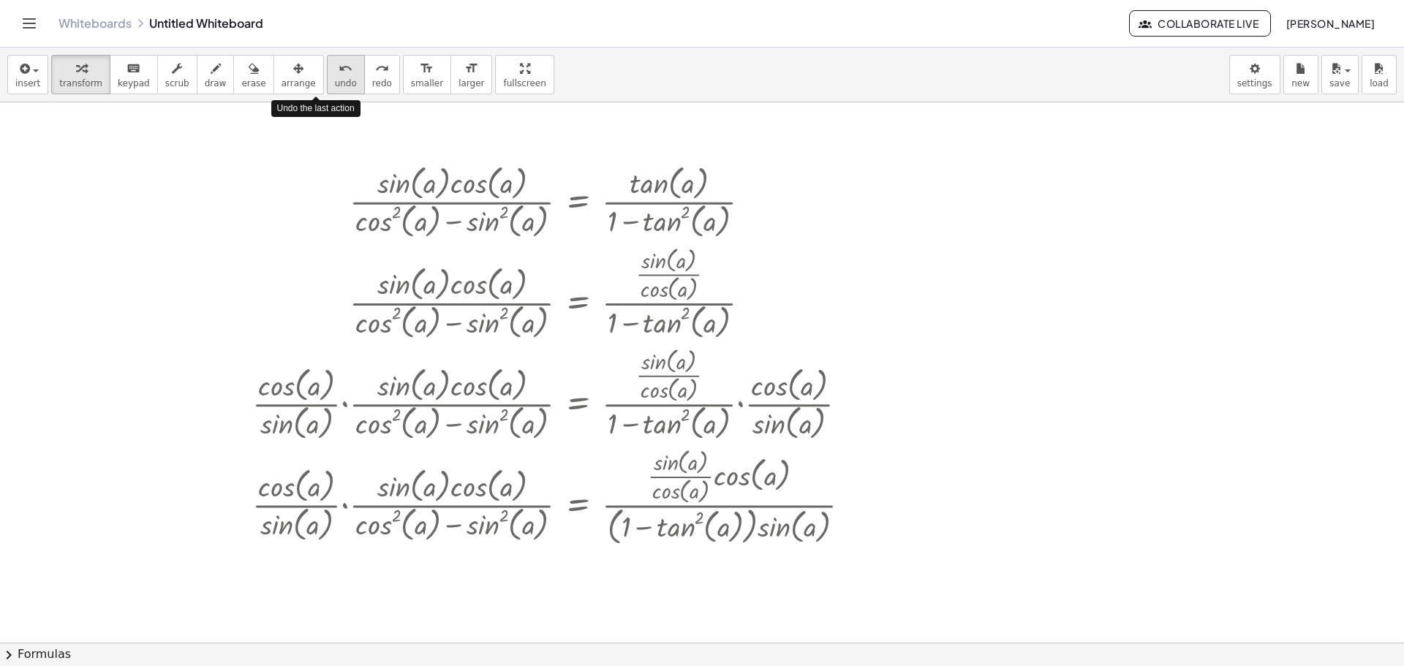
click at [327, 58] on button "undo undo" at bounding box center [346, 74] width 38 height 39
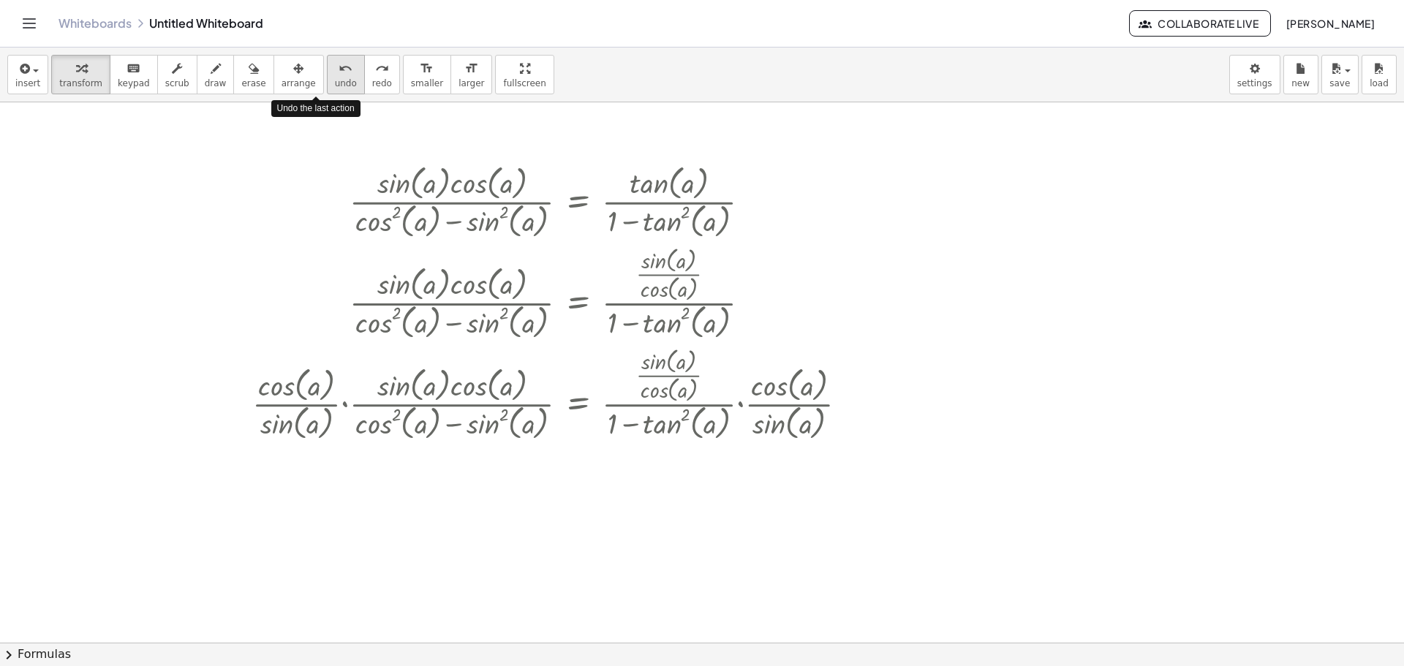
click at [327, 58] on button "undo undo" at bounding box center [346, 74] width 38 height 39
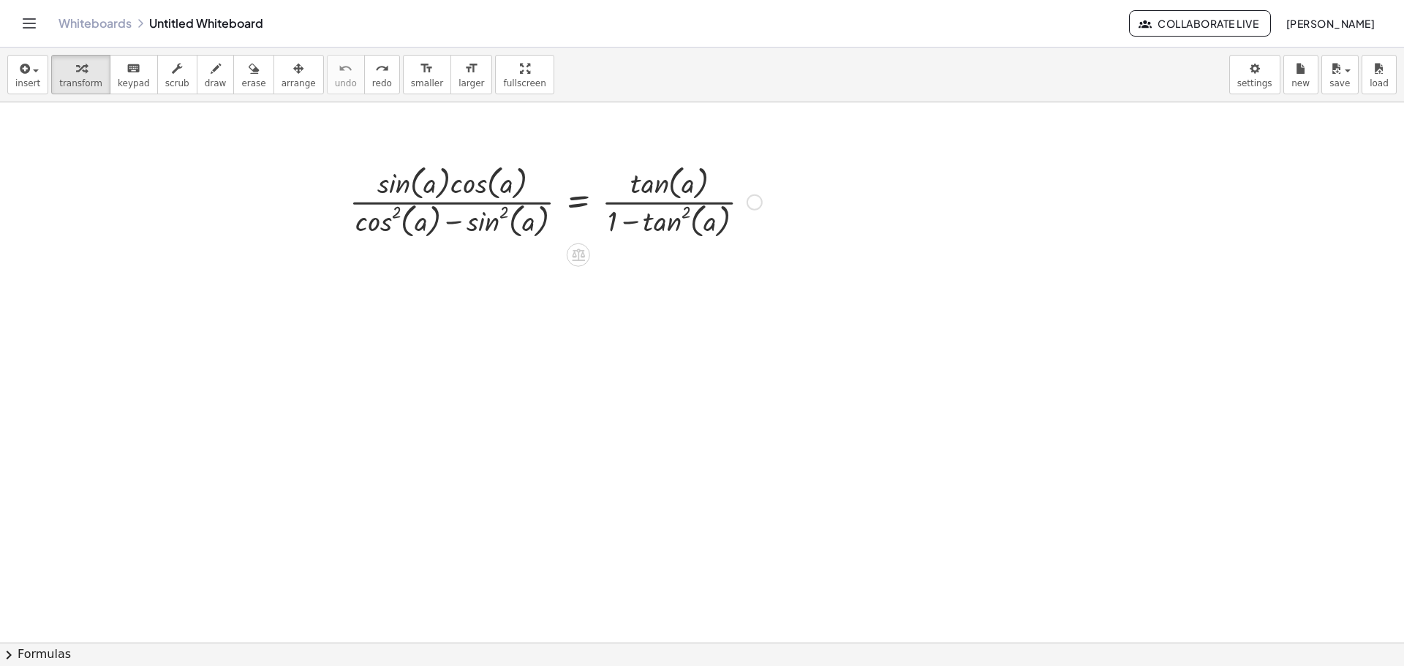
click at [757, 197] on div at bounding box center [755, 203] width 16 height 16
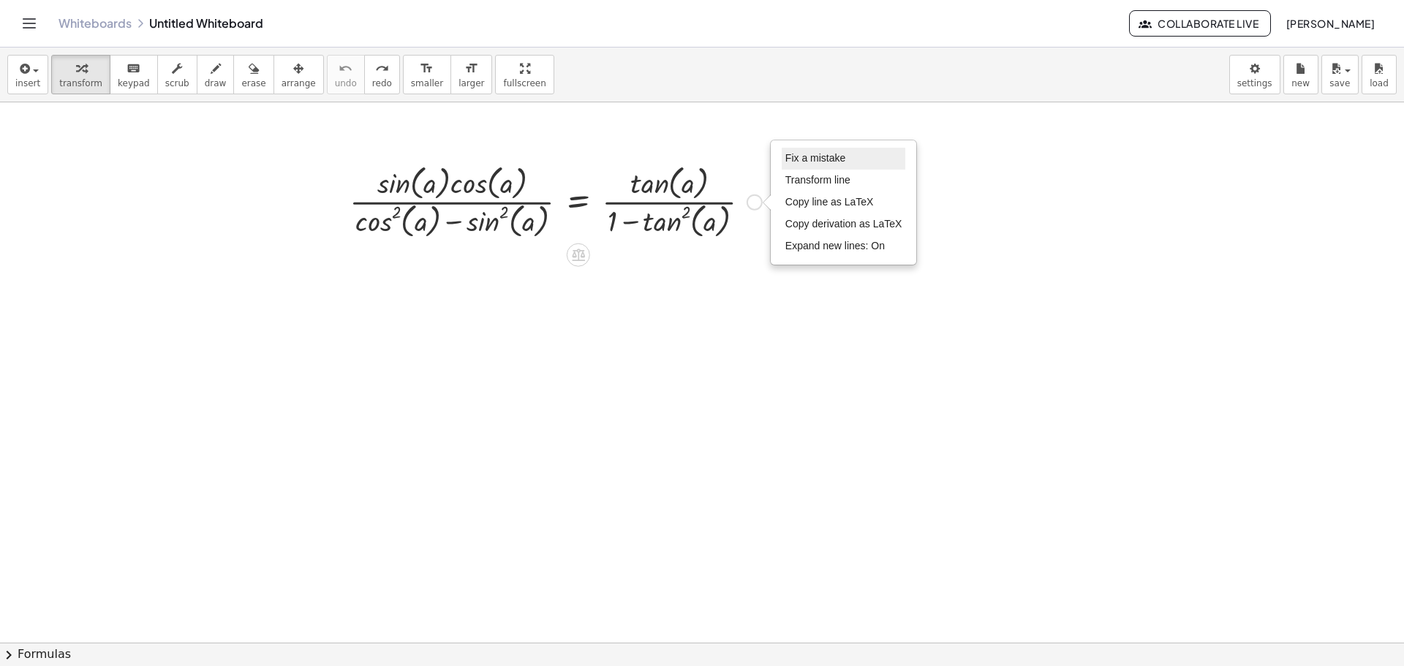
click at [845, 156] on span "Fix a mistake" at bounding box center [816, 158] width 60 height 12
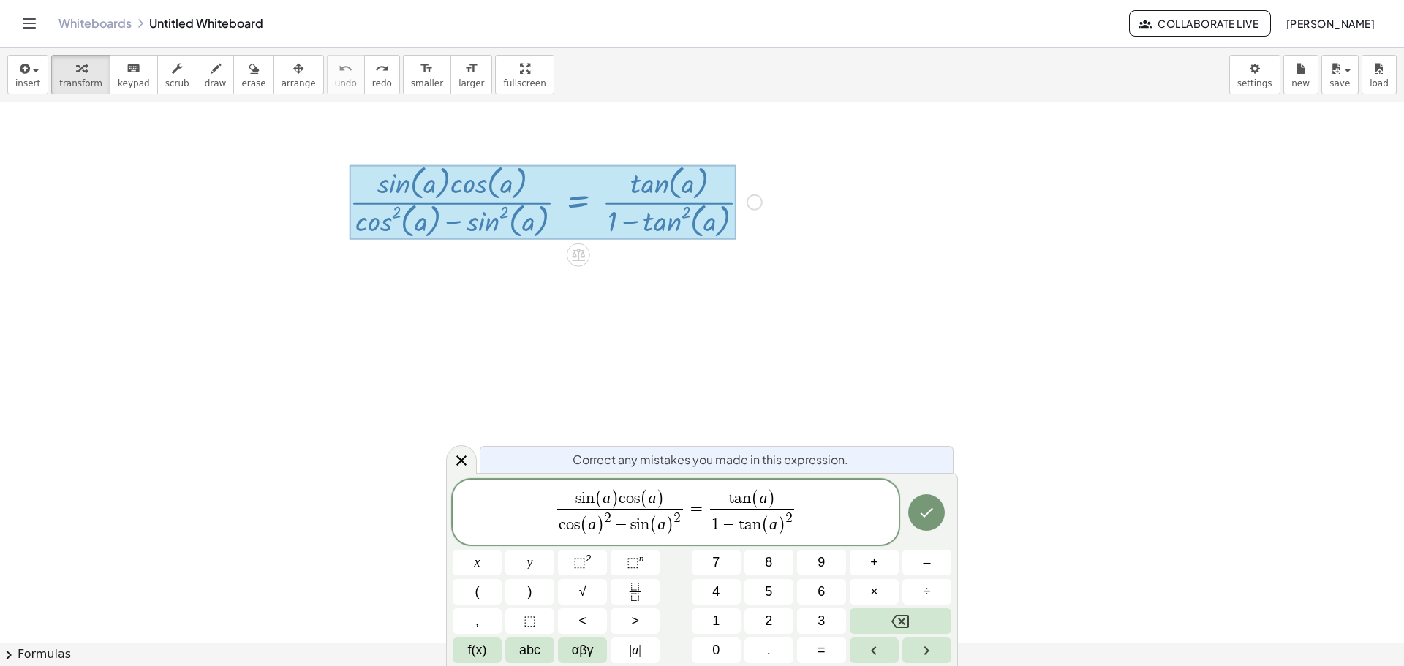
click at [663, 511] on span "c o s ( a ) 2 − s i n ( a ) 2" at bounding box center [620, 523] width 126 height 28
click at [682, 518] on span "c o s ( a ) 2 − s i n ( a ​ ) 2" at bounding box center [620, 523] width 126 height 28
click at [647, 583] on button "Fraction" at bounding box center [635, 592] width 49 height 26
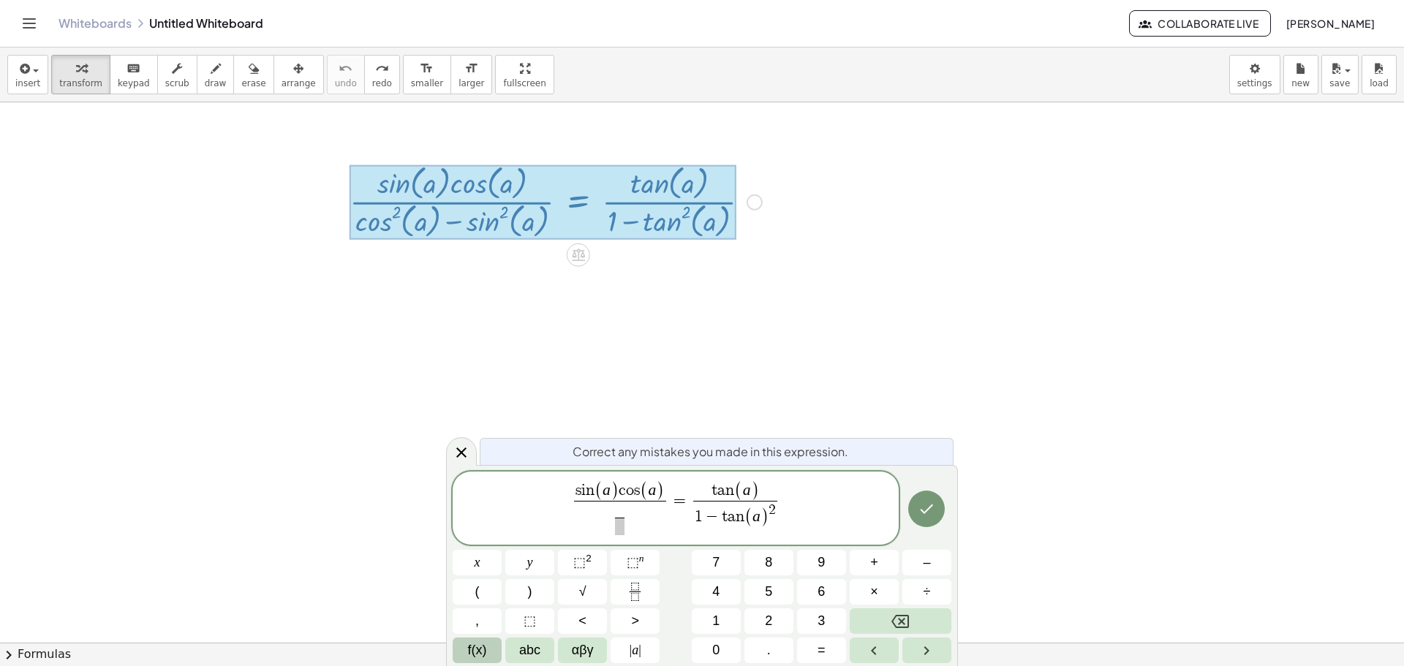
click at [481, 647] on span "f(x)" at bounding box center [477, 651] width 19 height 20
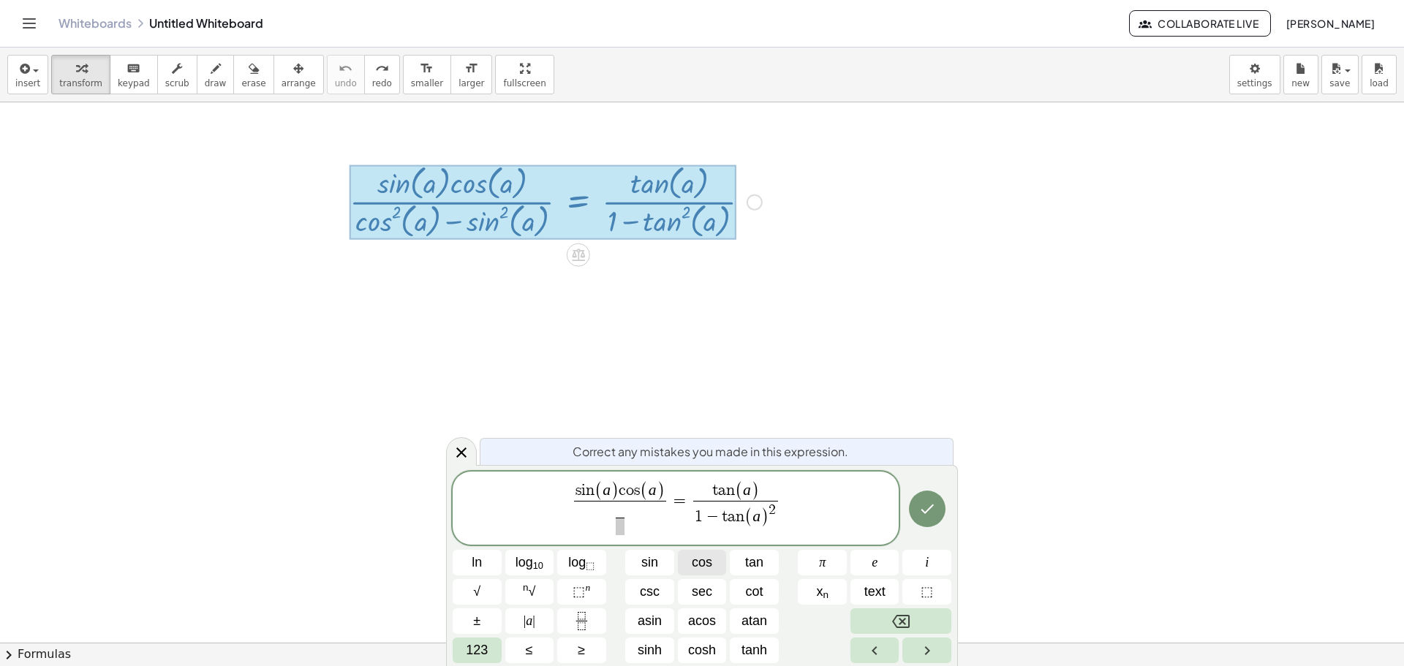
click at [712, 565] on span "cos" at bounding box center [702, 563] width 20 height 20
click at [482, 649] on span "123" at bounding box center [477, 651] width 22 height 20
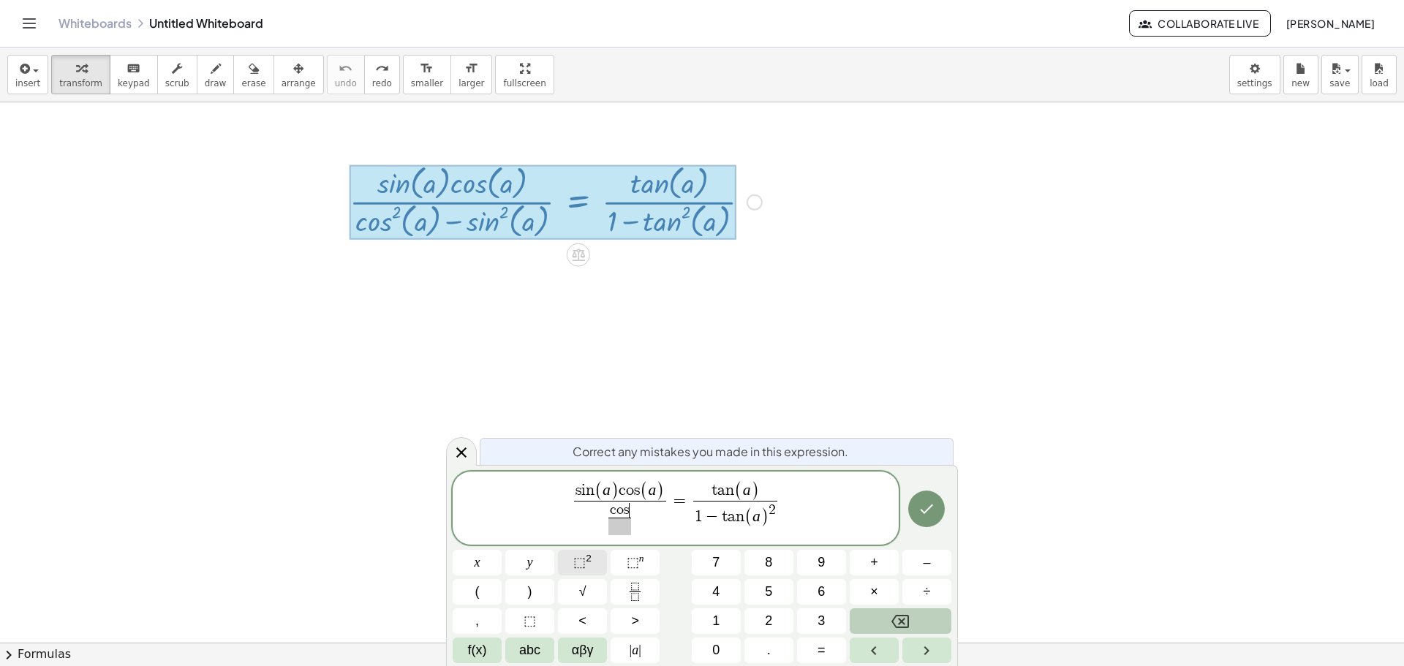
click at [570, 570] on button "⬚ 2" at bounding box center [582, 563] width 49 height 26
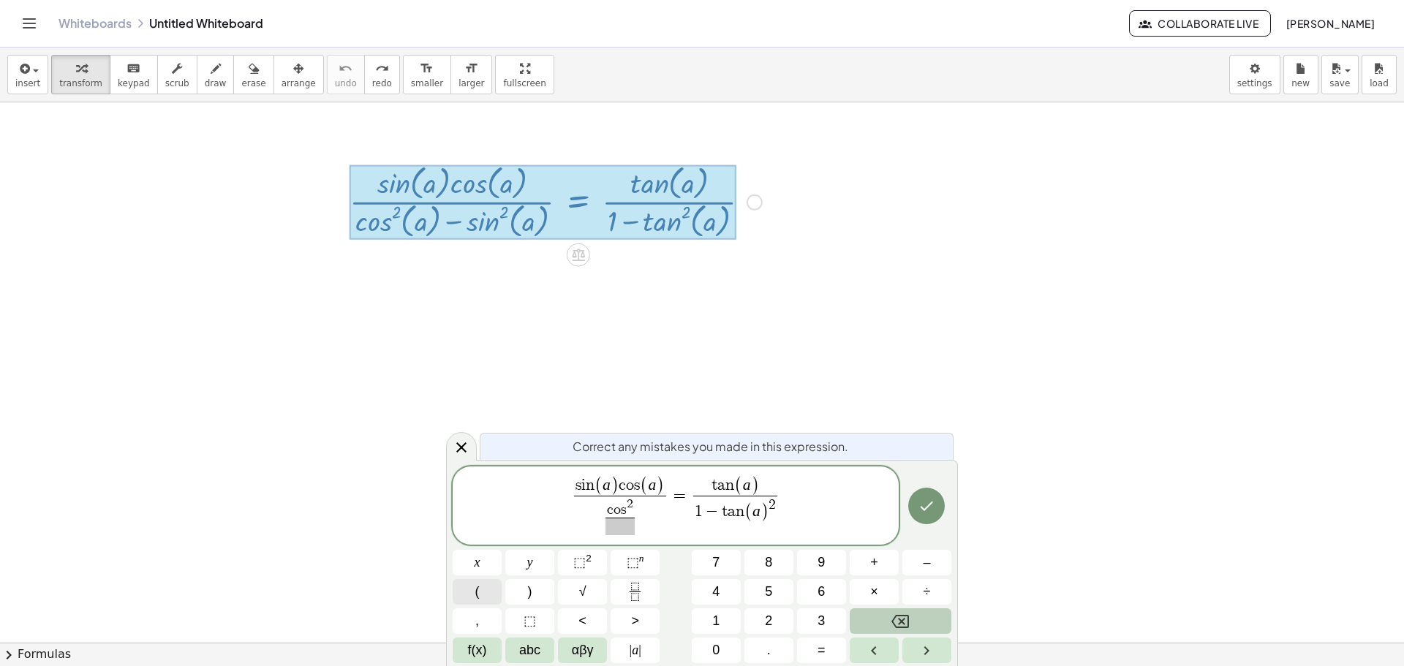
click at [487, 600] on button "(" at bounding box center [477, 592] width 49 height 26
click at [531, 658] on span "abc" at bounding box center [529, 651] width 21 height 20
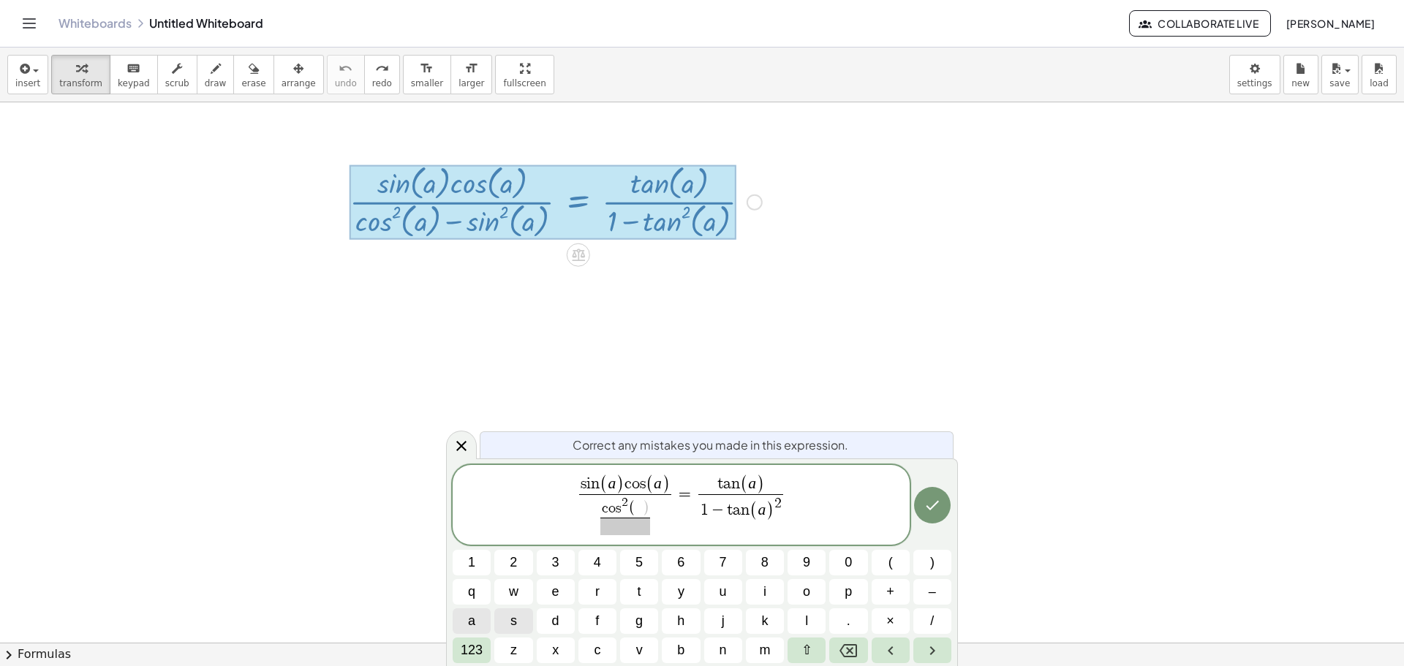
click at [483, 620] on button "a" at bounding box center [472, 622] width 38 height 26
click at [479, 651] on span "123" at bounding box center [472, 651] width 22 height 20
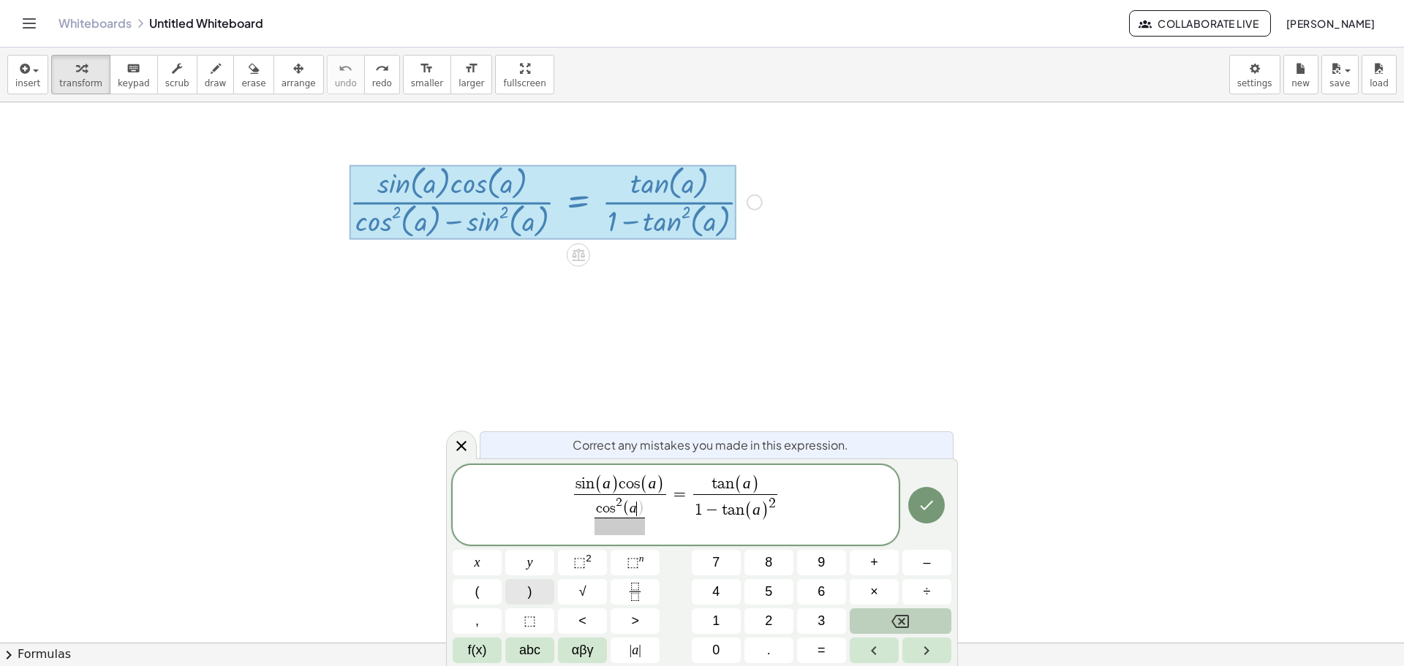
click at [530, 598] on span ")" at bounding box center [530, 592] width 4 height 20
click at [903, 568] on button "–" at bounding box center [927, 563] width 49 height 26
click at [568, 647] on button "αβγ" at bounding box center [582, 651] width 49 height 26
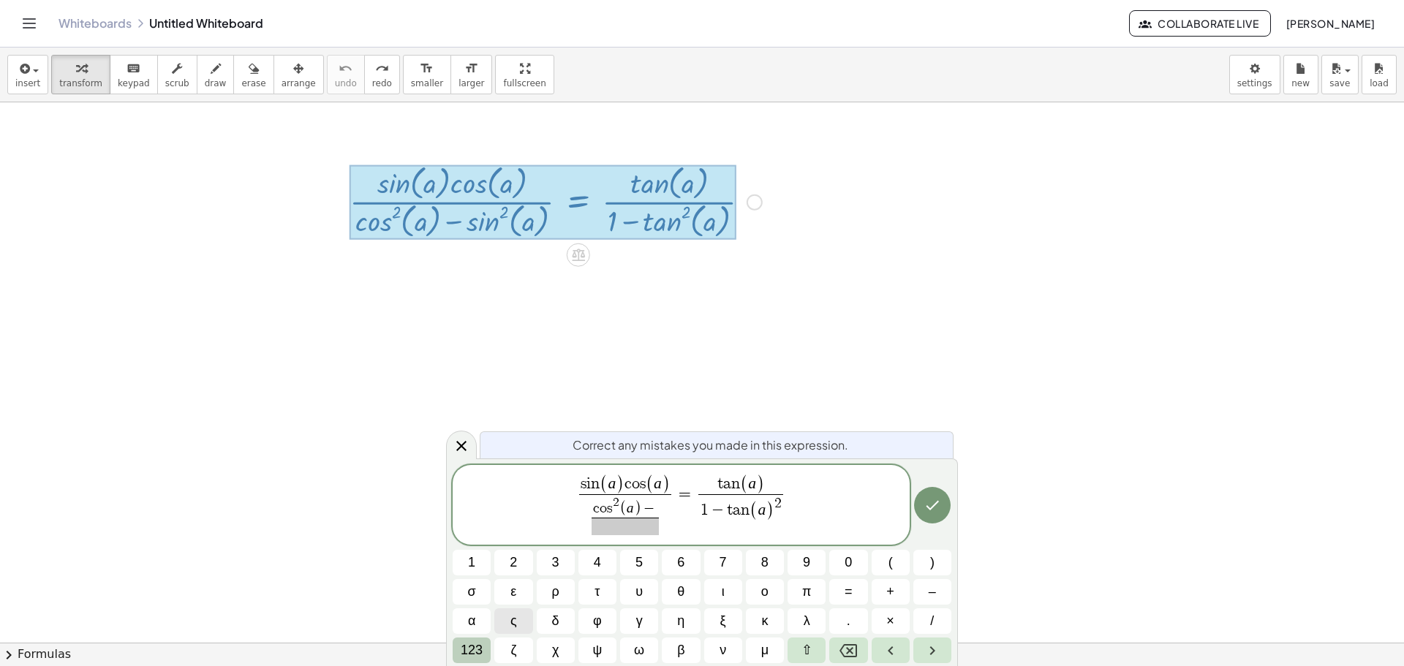
click at [483, 650] on span "123" at bounding box center [472, 651] width 22 height 20
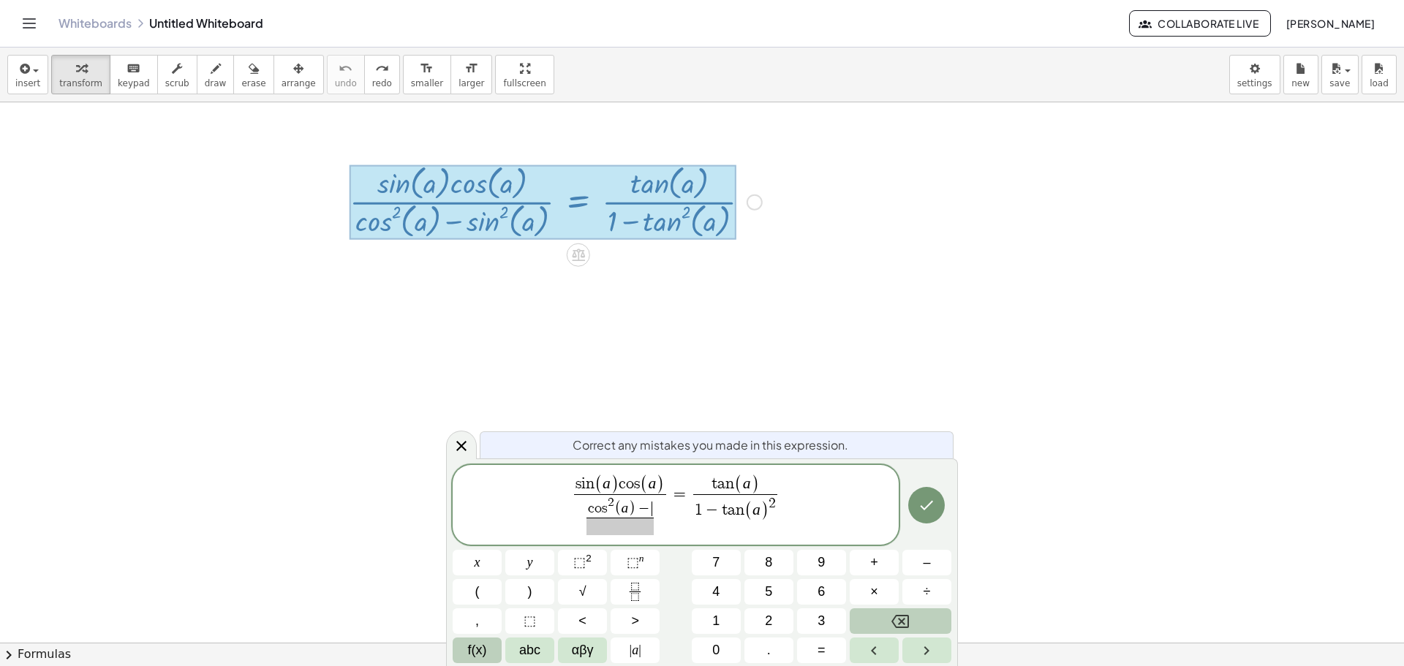
click at [489, 649] on button "f(x)" at bounding box center [477, 651] width 49 height 26
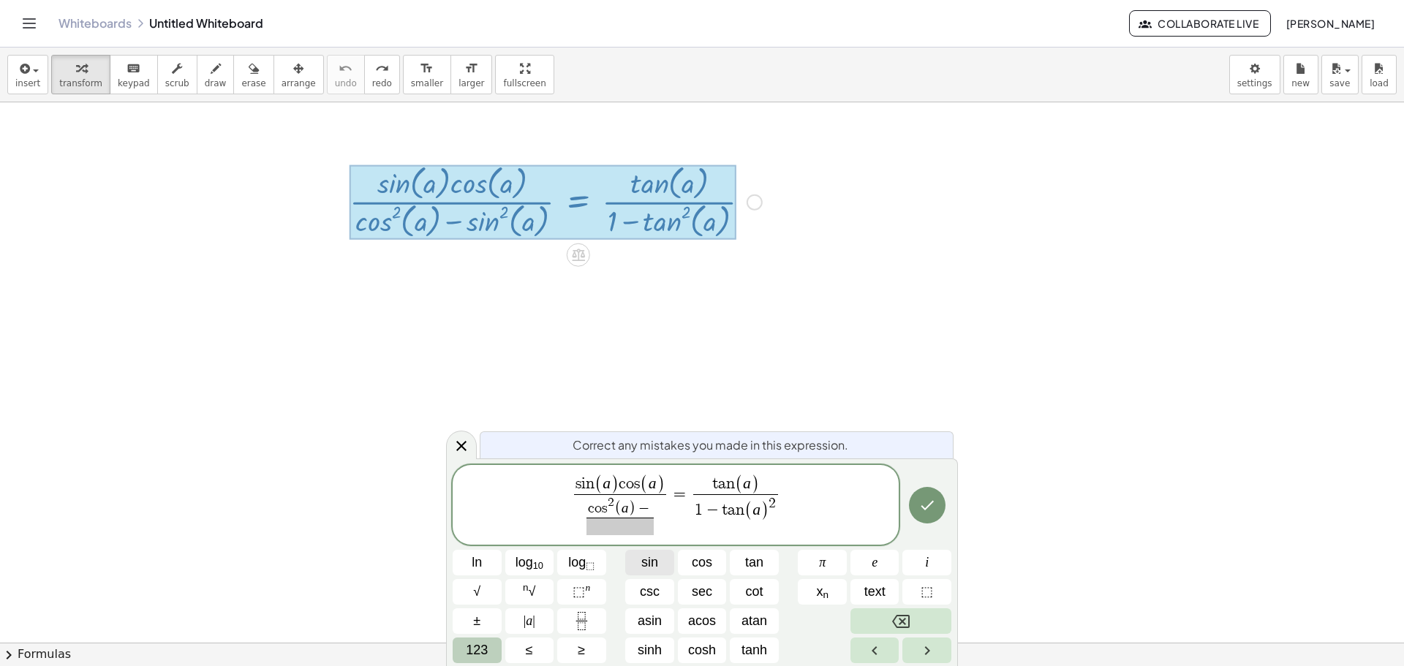
click at [662, 565] on button "sin" at bounding box center [649, 563] width 49 height 26
click at [481, 643] on span "123" at bounding box center [477, 651] width 22 height 20
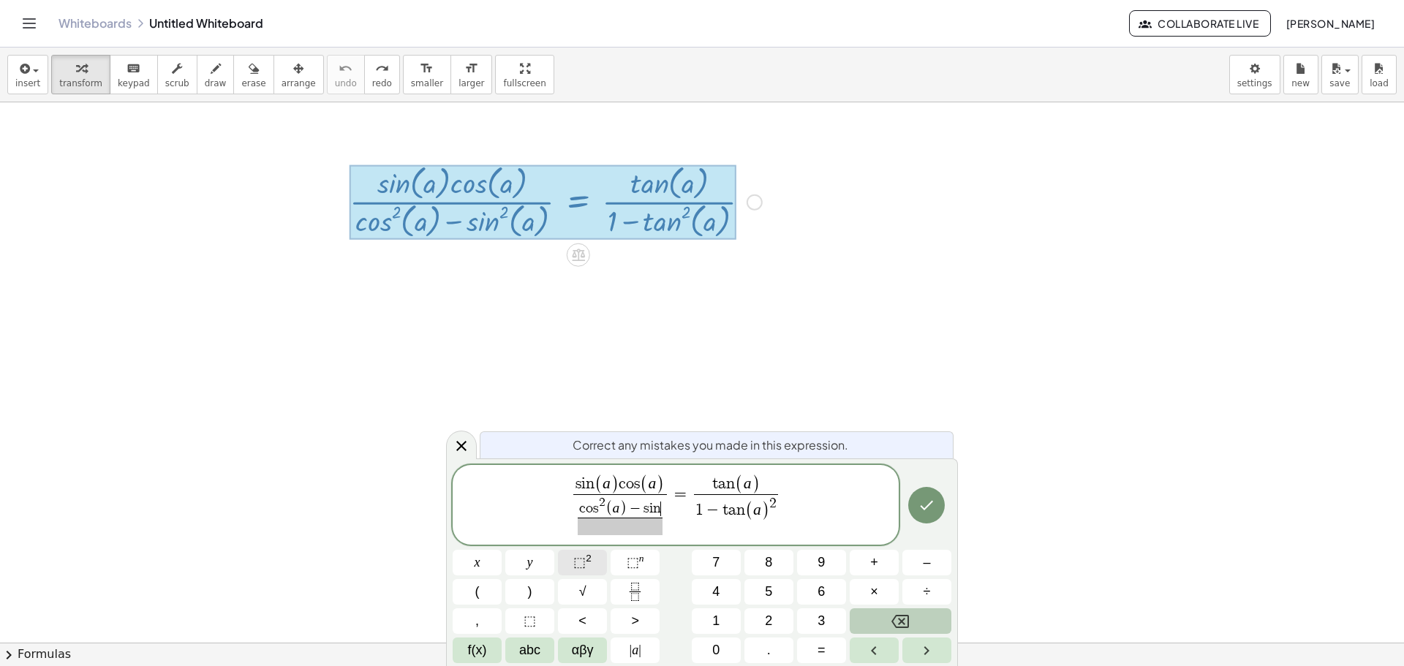
click at [594, 568] on button "⬚ 2" at bounding box center [582, 563] width 49 height 26
click at [481, 594] on button "(" at bounding box center [477, 592] width 49 height 26
click at [538, 645] on button "abc" at bounding box center [529, 651] width 49 height 26
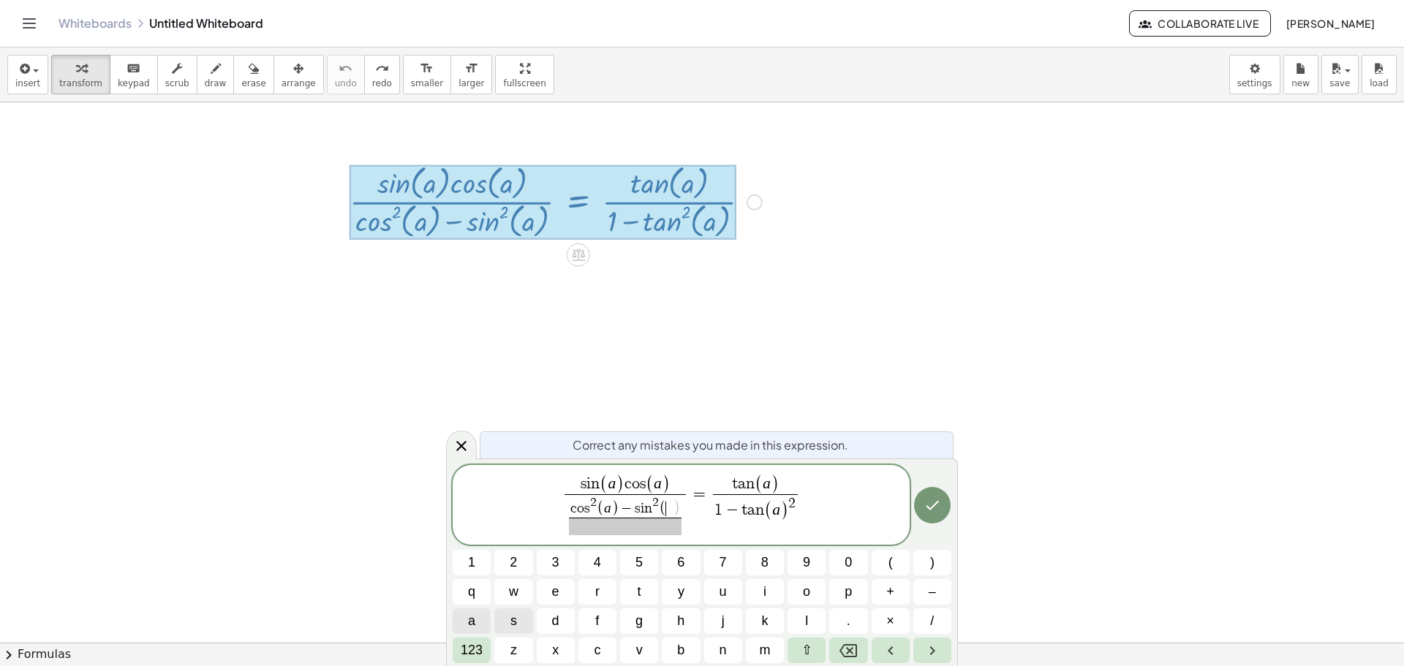
click at [483, 623] on button "a" at bounding box center [472, 622] width 38 height 26
click at [476, 648] on span "123" at bounding box center [472, 651] width 22 height 20
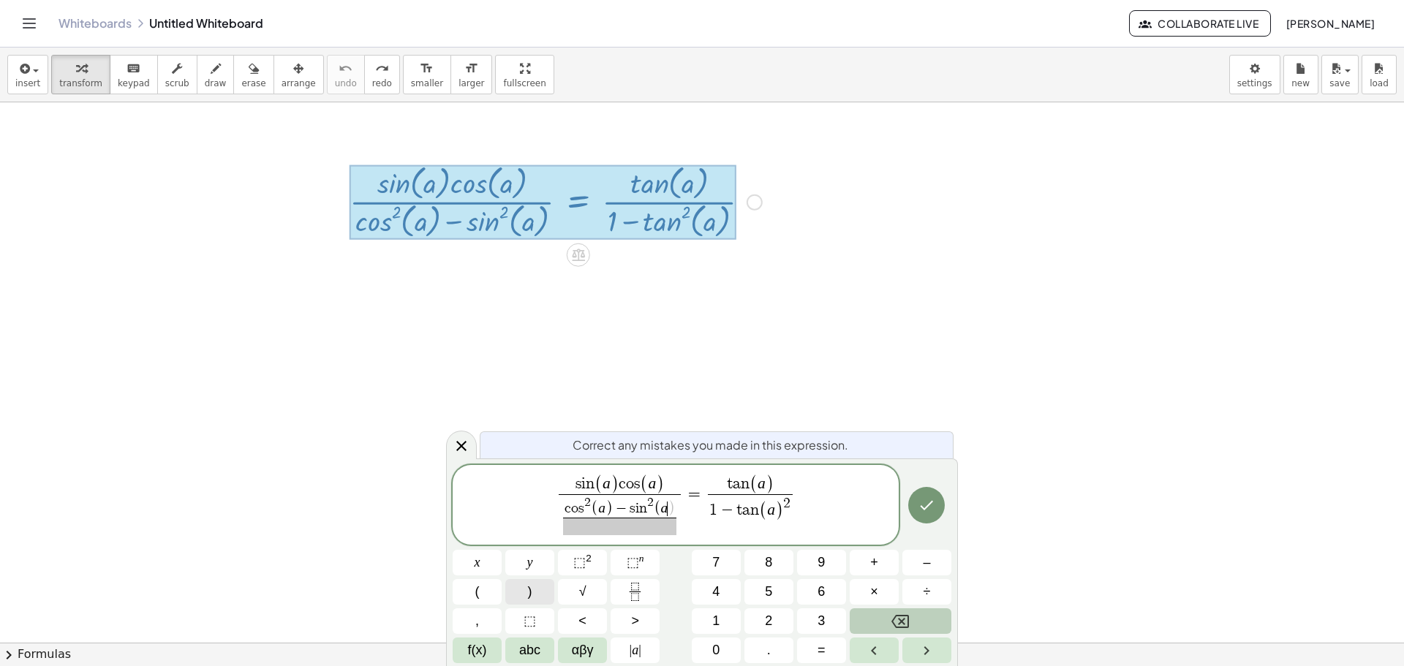
click at [522, 595] on button ")" at bounding box center [529, 592] width 49 height 26
click at [644, 535] on span "c o s 2 ( a ) − s i n 2 ( a ) ​ ​" at bounding box center [620, 515] width 122 height 42
click at [636, 530] on span at bounding box center [619, 527] width 113 height 18
click at [478, 644] on span "f(x)" at bounding box center [477, 651] width 19 height 20
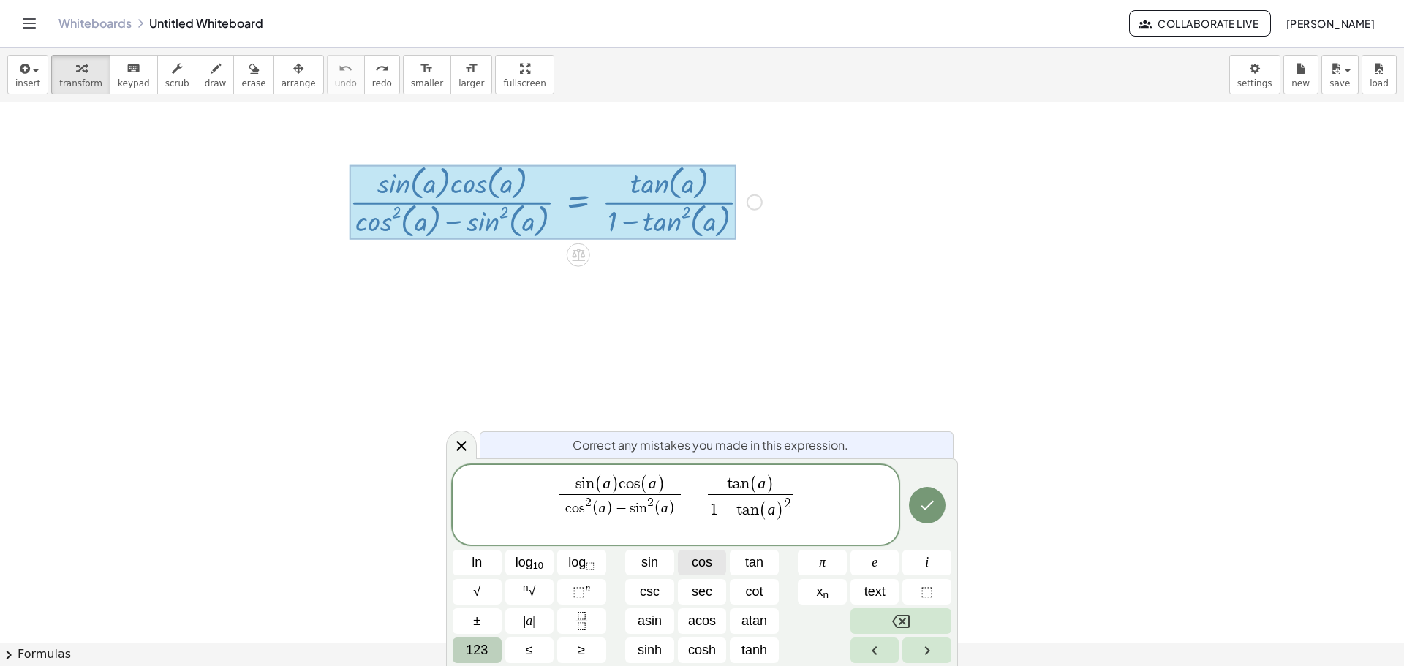
click at [707, 574] on button "cos" at bounding box center [702, 563] width 49 height 26
click at [494, 648] on button "123" at bounding box center [477, 651] width 49 height 26
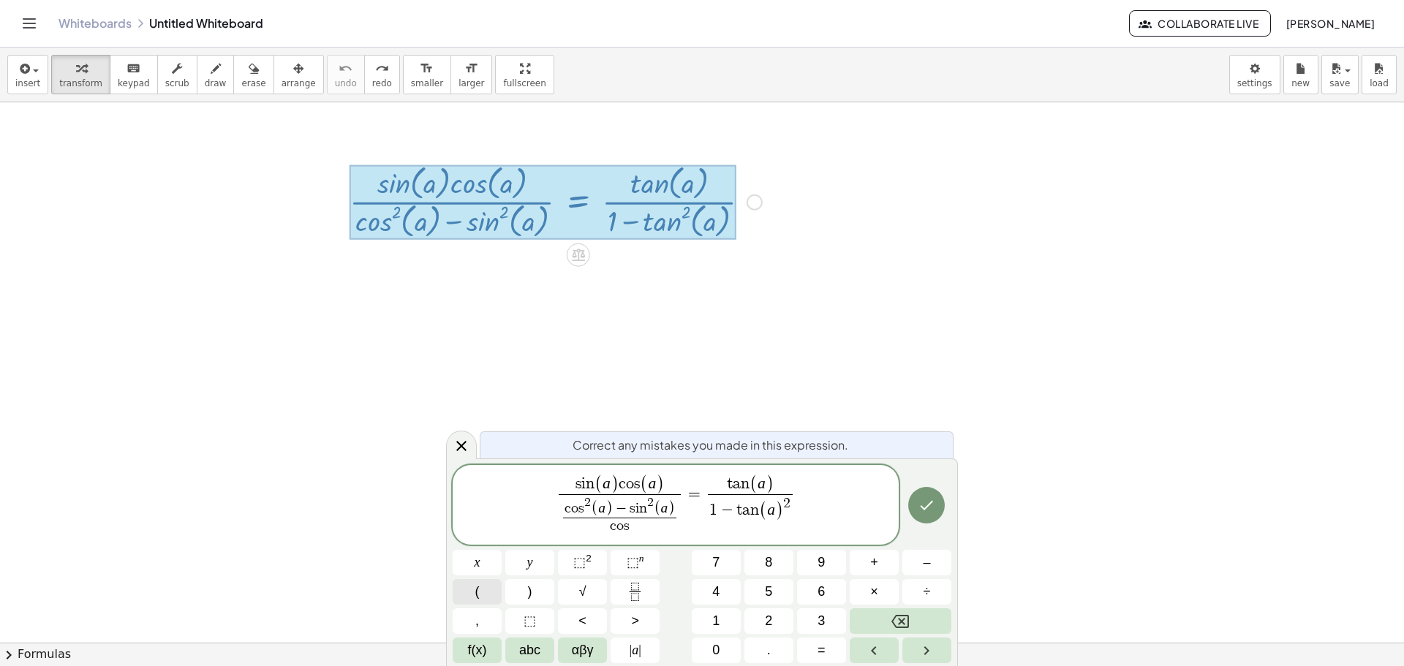
click at [463, 596] on button "(" at bounding box center [477, 592] width 49 height 26
click at [890, 623] on button "Backspace" at bounding box center [901, 622] width 102 height 26
click at [594, 559] on button "⬚ 2" at bounding box center [582, 563] width 49 height 26
click at [464, 592] on button "(" at bounding box center [477, 592] width 49 height 26
click at [608, 650] on div "s i n ( a ) c o s ( a ) c o s 2 ( a ) − s i n 2 ( a ) c o s 2 ( ​ ) ​ ​ = t a n…" at bounding box center [702, 561] width 499 height 205
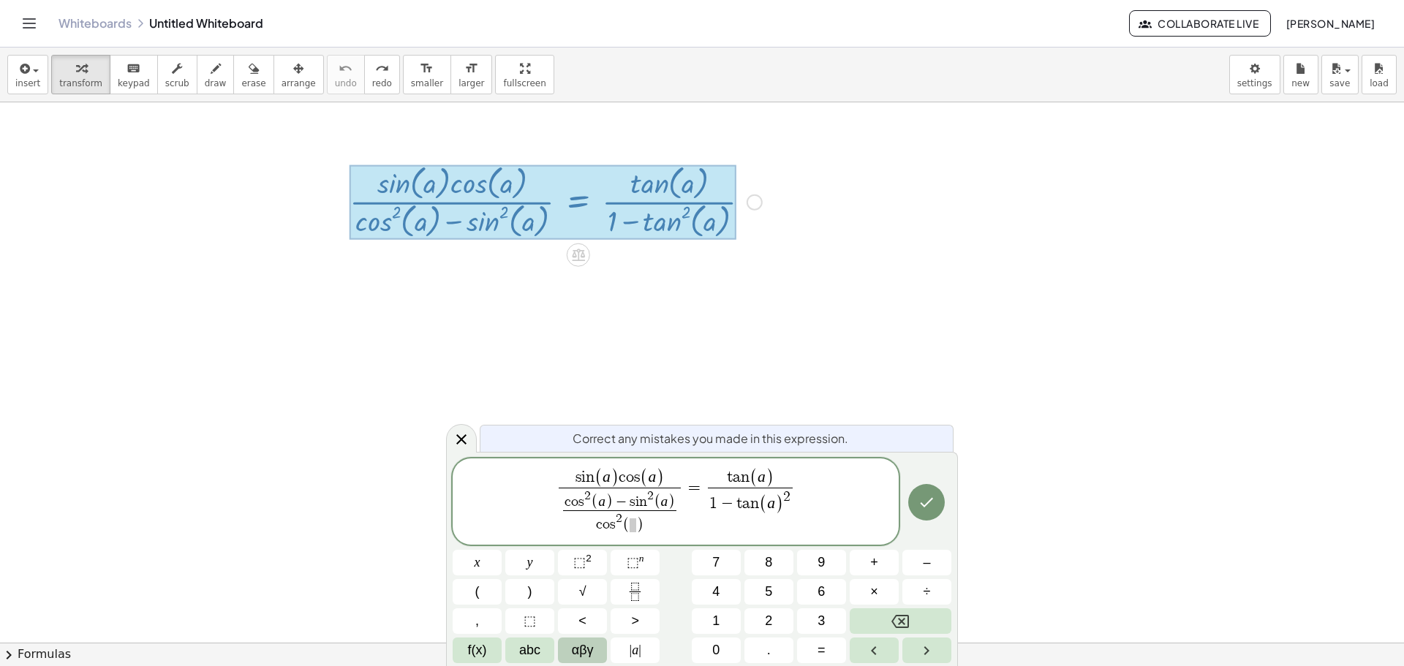
click at [580, 649] on span "αβγ" at bounding box center [583, 651] width 22 height 20
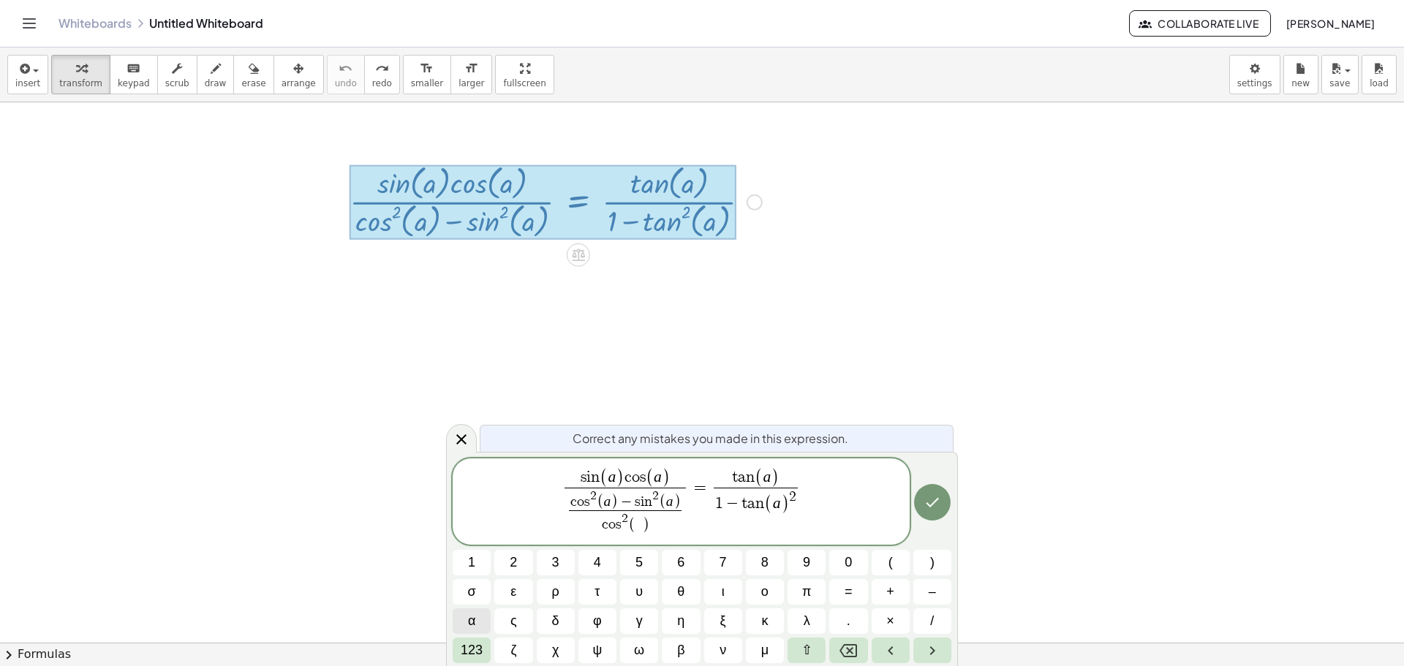
click at [471, 622] on span "α" at bounding box center [471, 621] width 7 height 20
click at [467, 647] on span "123" at bounding box center [472, 651] width 22 height 20
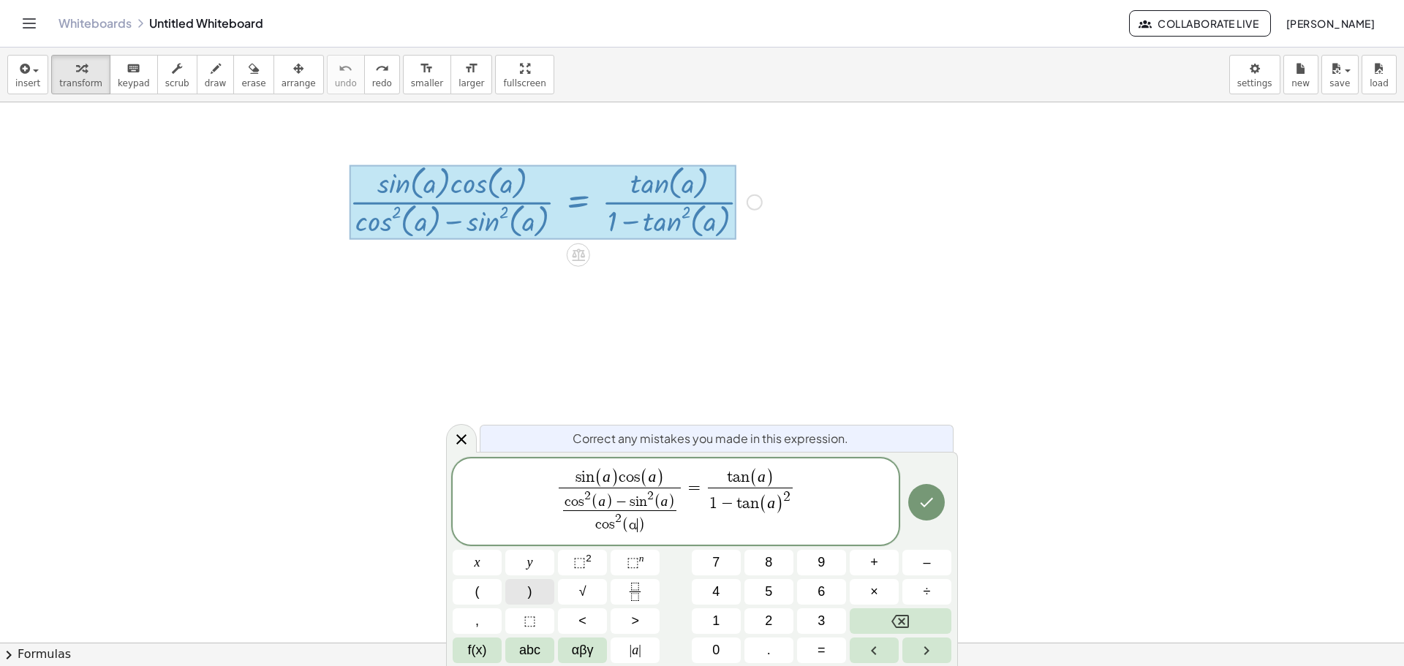
click at [523, 596] on button ")" at bounding box center [529, 592] width 49 height 26
click at [700, 516] on span "s i n ( a ) c o s ( a ) c o s 2 ( a ) − s i n 2 ( a ) c o s 2 ( ( α ) ​ ) ​ ​ =…" at bounding box center [676, 502] width 446 height 72
click at [619, 528] on span "(" at bounding box center [617, 523] width 7 height 20
click at [666, 532] on span "c o s 2 ( ​ ( α ) )" at bounding box center [619, 522] width 113 height 26
click at [933, 624] on button "Backspace" at bounding box center [901, 622] width 102 height 26
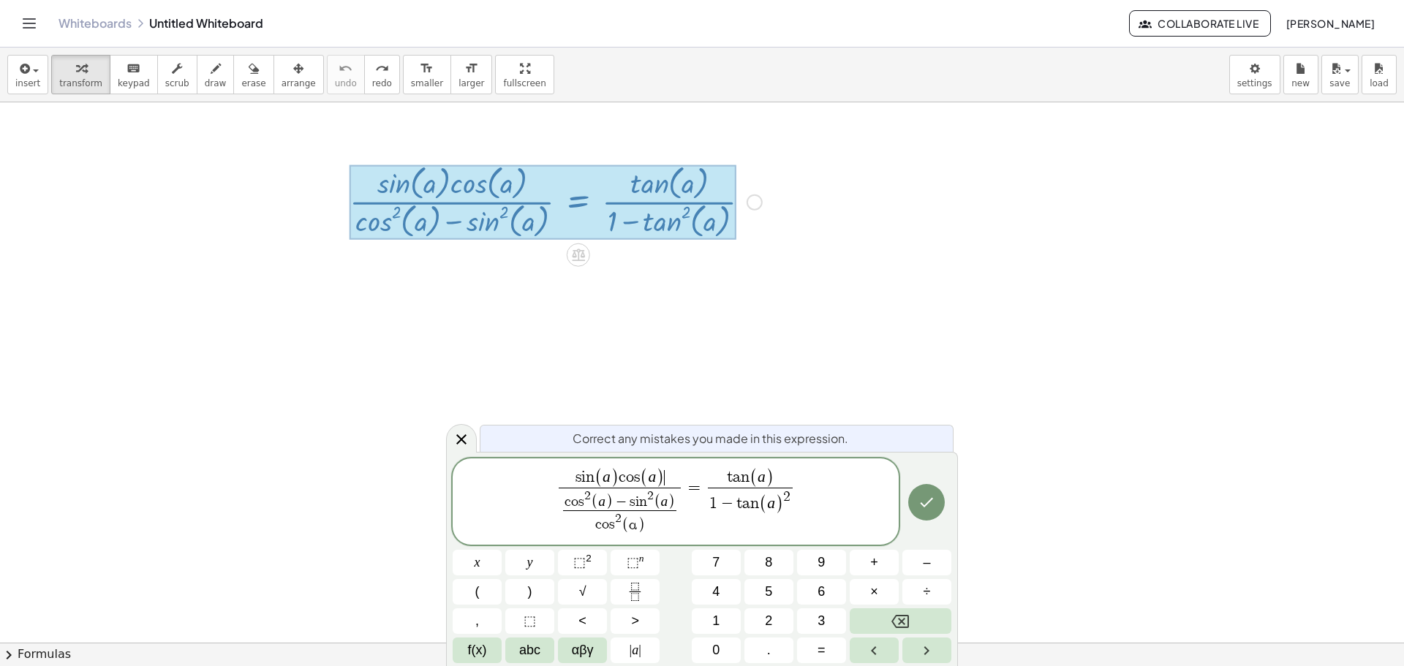
click at [667, 483] on span "s i n ( a ) c o s ( a ) ​" at bounding box center [620, 478] width 122 height 19
click at [641, 595] on icon "Fraction" at bounding box center [635, 592] width 18 height 18
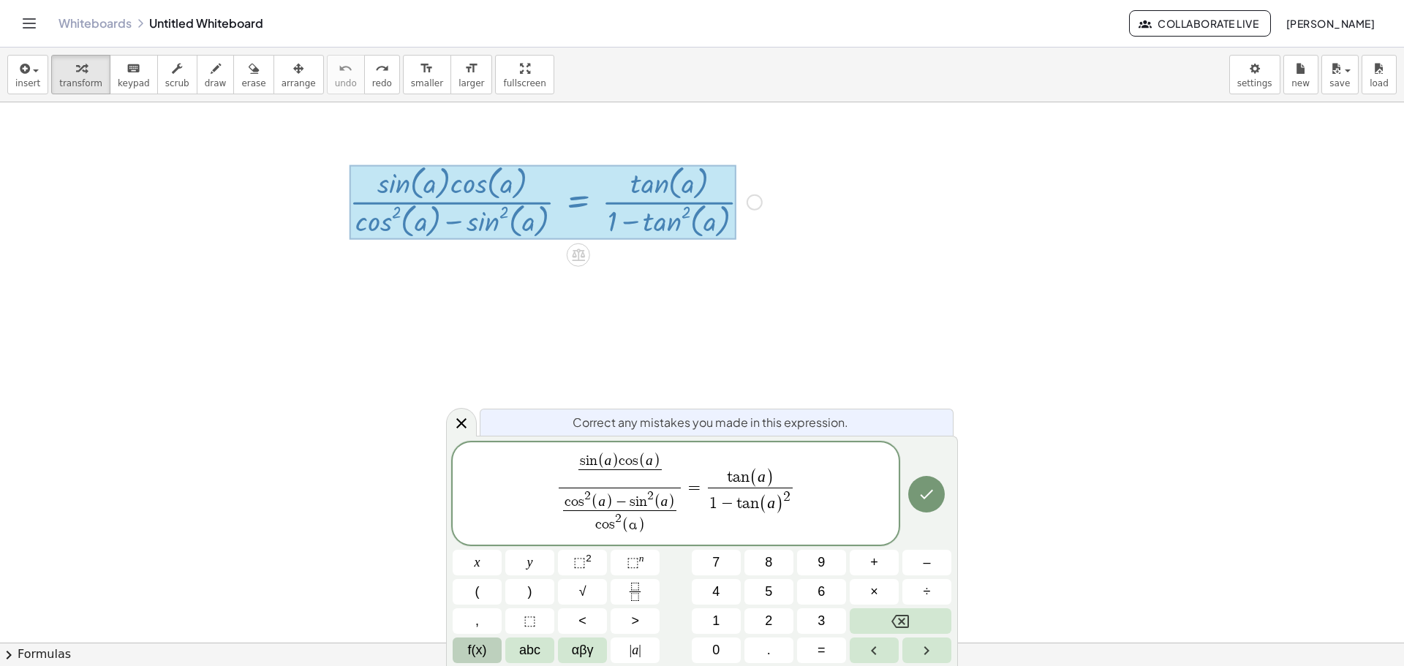
click at [488, 647] on button "f(x)" at bounding box center [477, 651] width 49 height 26
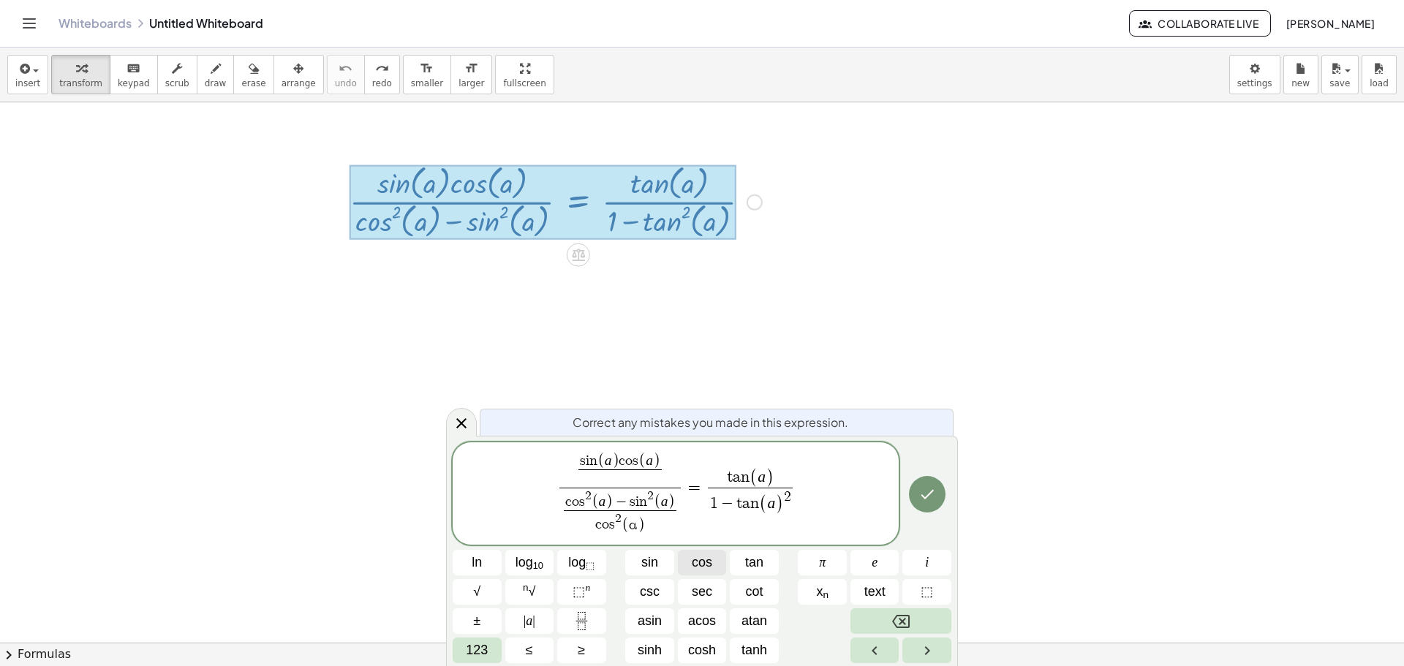
click at [709, 571] on span "cos" at bounding box center [702, 563] width 20 height 20
click at [485, 644] on span "123" at bounding box center [477, 651] width 22 height 20
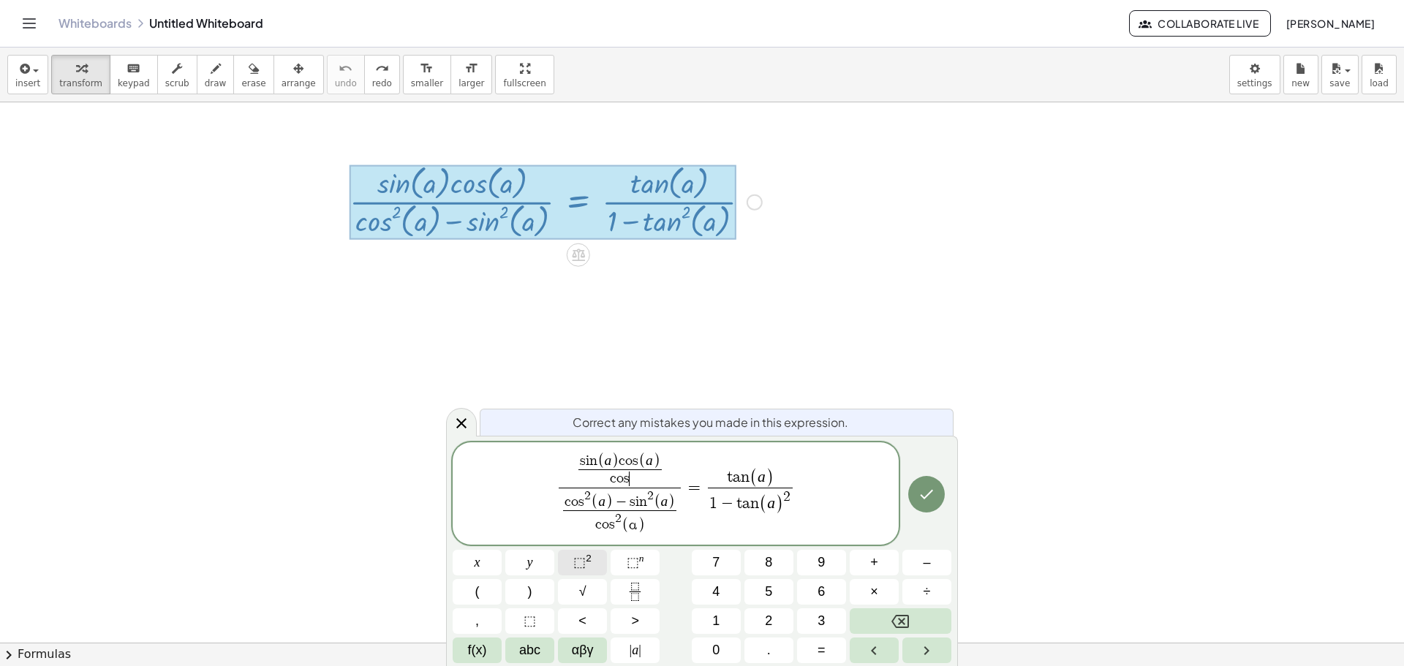
click at [568, 568] on button "⬚ 2" at bounding box center [582, 563] width 49 height 26
click at [478, 592] on span "(" at bounding box center [477, 592] width 4 height 20
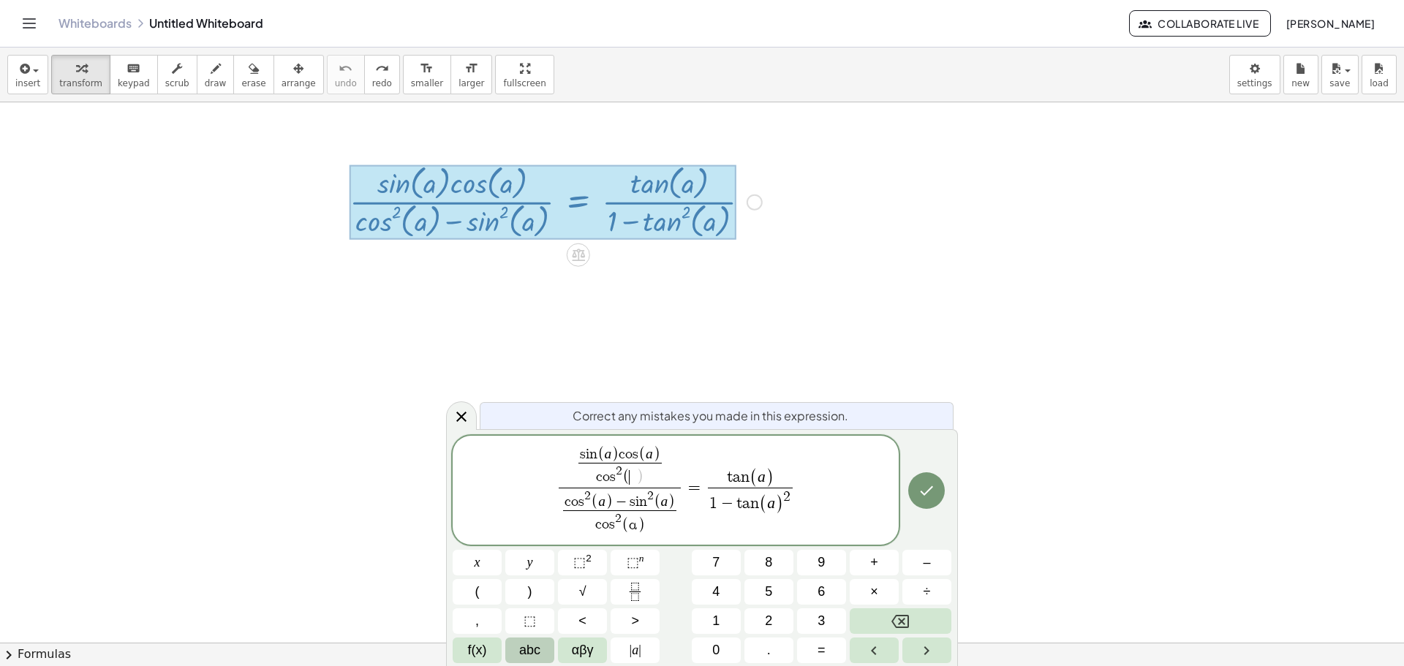
click at [520, 642] on span "abc" at bounding box center [529, 651] width 21 height 20
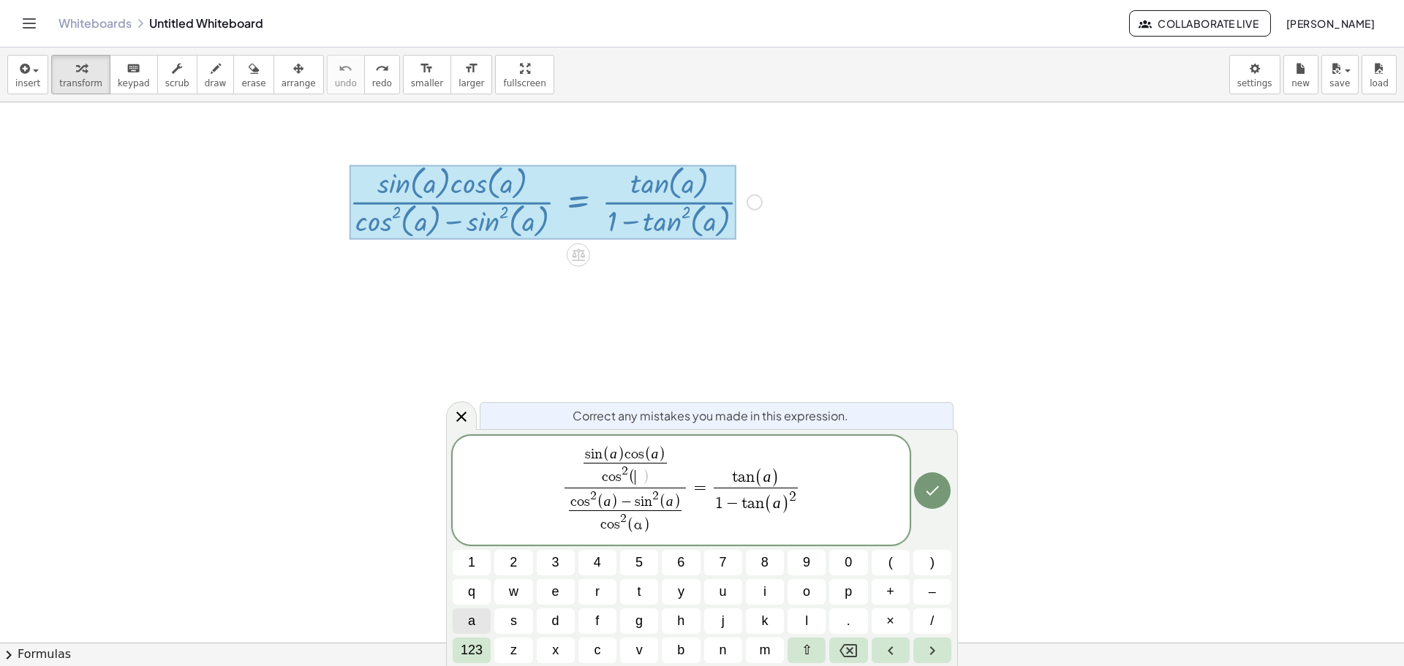
click at [478, 624] on button "a" at bounding box center [472, 622] width 38 height 26
click at [474, 649] on span "123" at bounding box center [472, 651] width 22 height 20
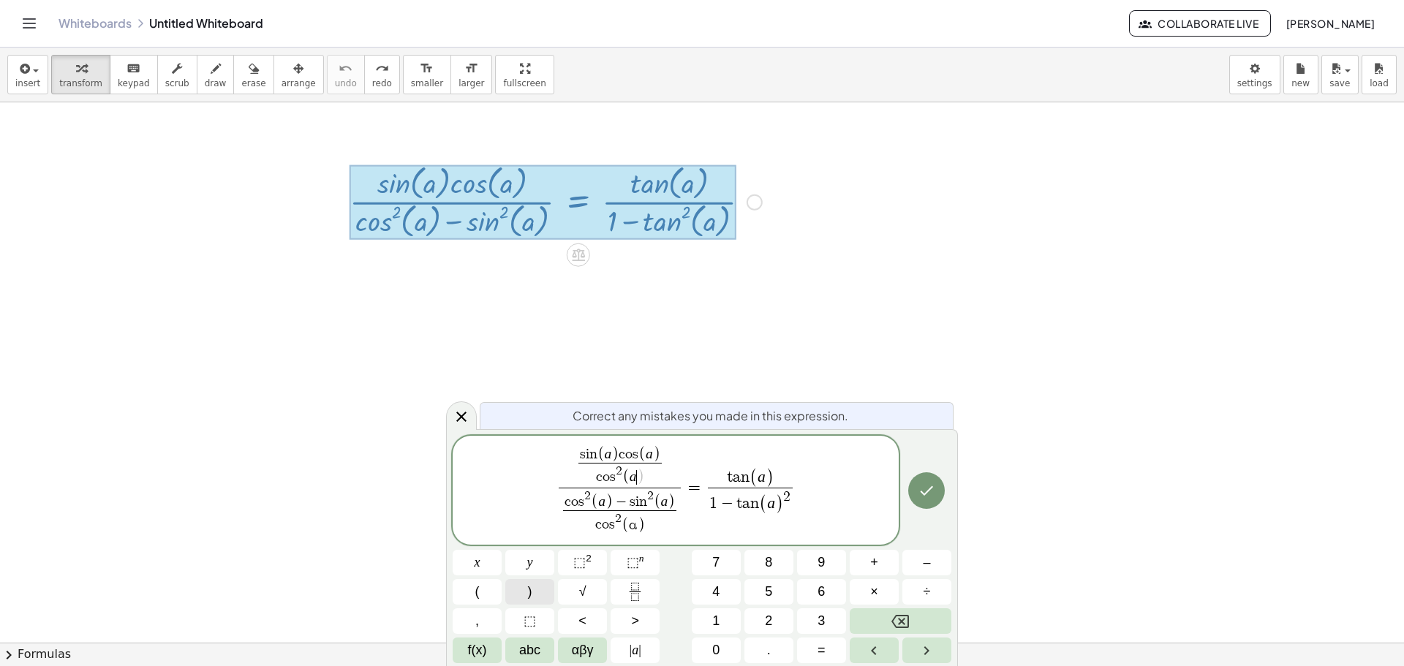
click at [532, 597] on span ")" at bounding box center [530, 592] width 4 height 20
click at [931, 489] on icon "Done" at bounding box center [927, 491] width 13 height 10
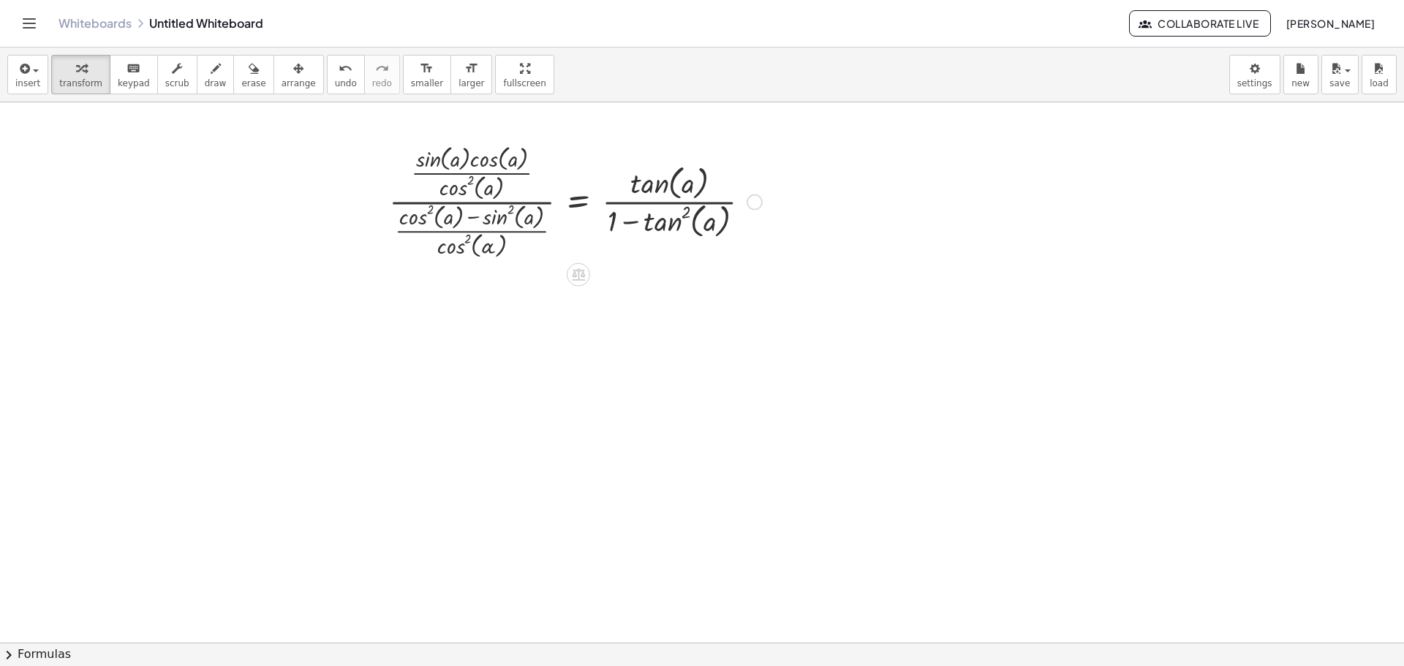
drag, startPoint x: 472, startPoint y: 181, endPoint x: 486, endPoint y: 230, distance: 51.1
click at [486, 230] on div at bounding box center [576, 200] width 388 height 121
drag, startPoint x: 39, startPoint y: 647, endPoint x: 45, endPoint y: 652, distance: 8.3
click at [45, 652] on button "chevron_right Formulas" at bounding box center [702, 654] width 1404 height 23
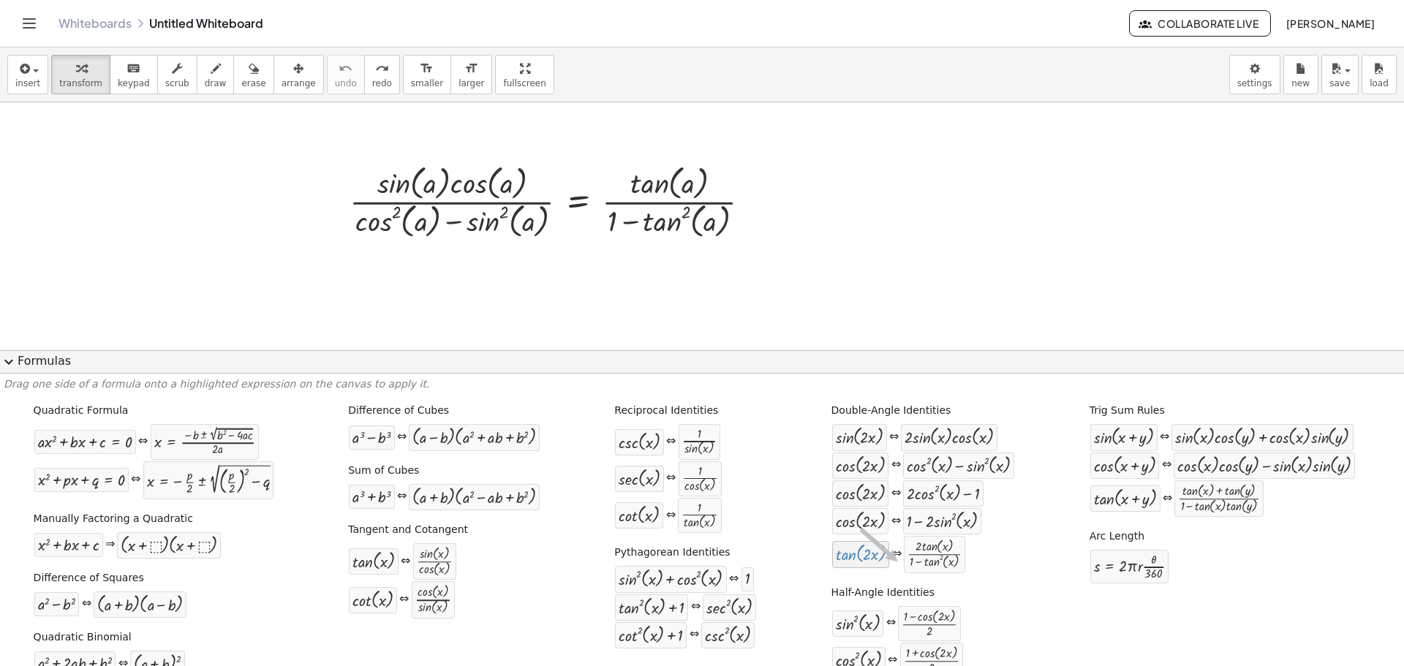
drag, startPoint x: 840, startPoint y: 532, endPoint x: 657, endPoint y: 211, distance: 370.5
drag, startPoint x: 657, startPoint y: 211, endPoint x: 656, endPoint y: 238, distance: 27.8
click at [656, 238] on div at bounding box center [555, 200] width 427 height 81
drag, startPoint x: 364, startPoint y: 535, endPoint x: 669, endPoint y: 172, distance: 474.4
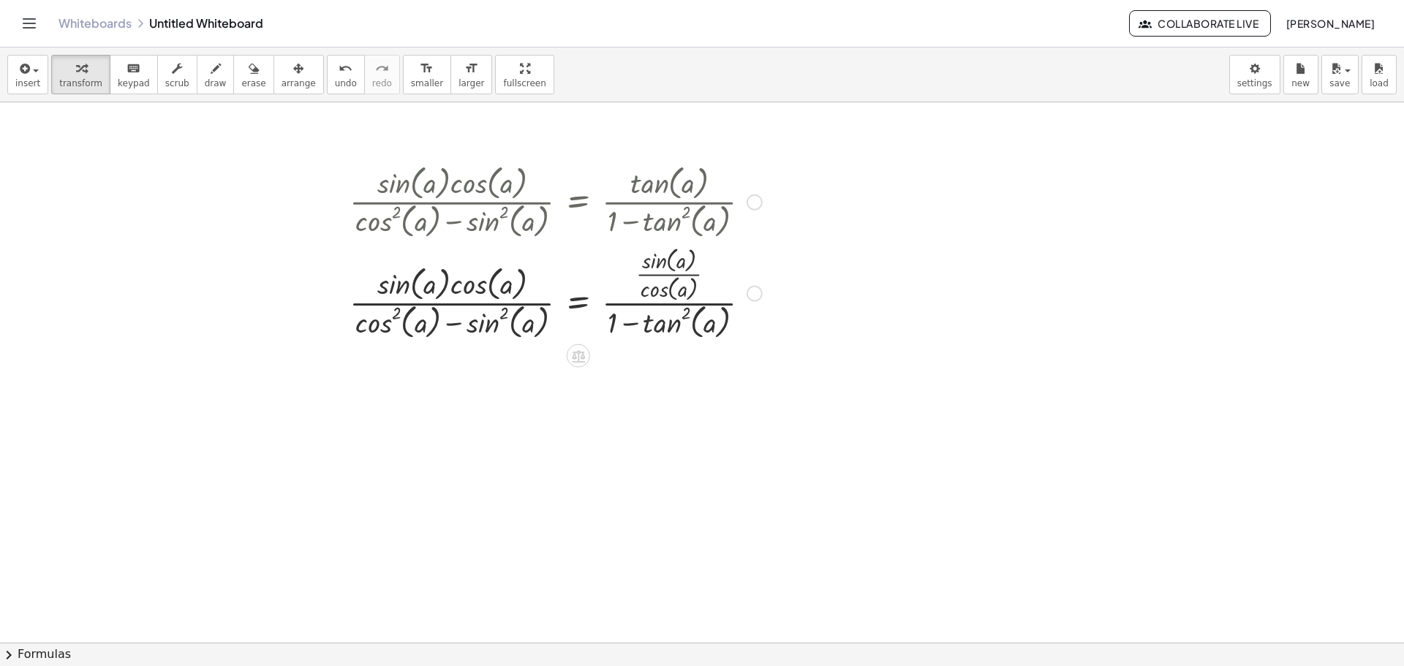
click at [756, 298] on div "Fix a mistake Transform line Copy line as LaTeX Copy derivation as LaTeX Expand…" at bounding box center [755, 294] width 16 height 16
click at [826, 261] on span "Transform line" at bounding box center [818, 261] width 65 height 12
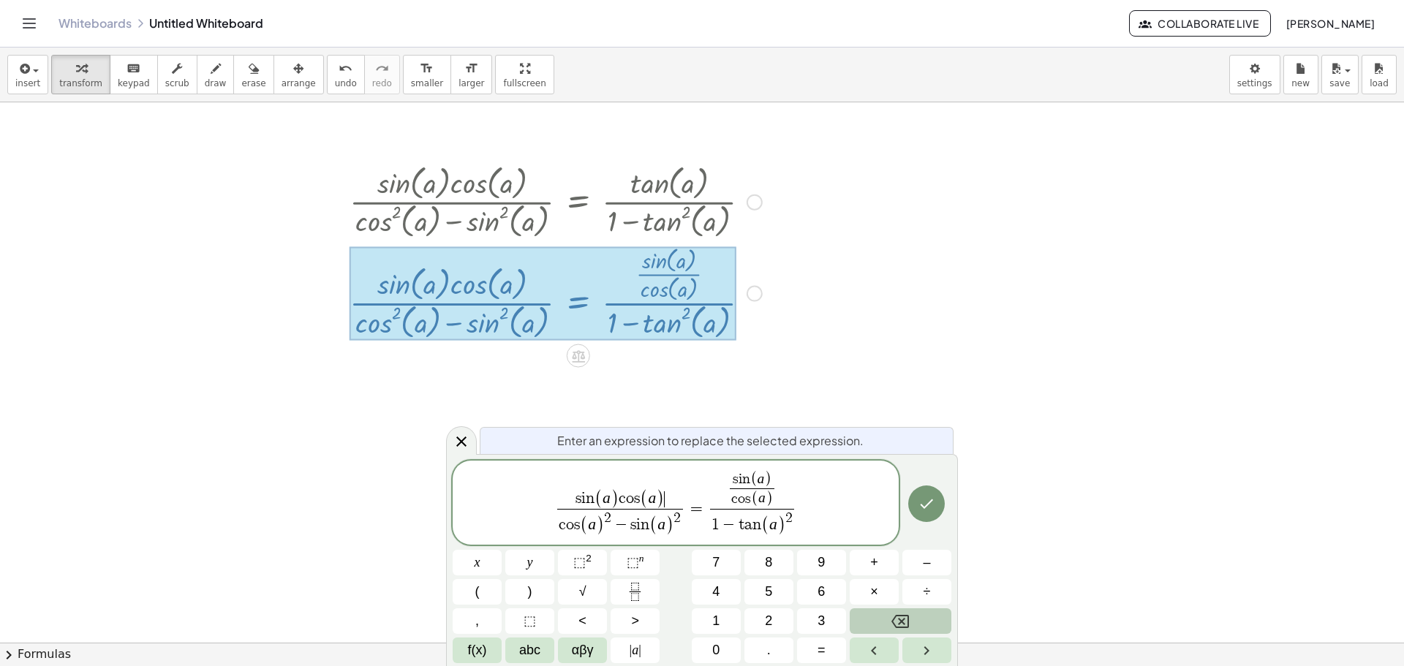
click at [883, 619] on button "Backspace" at bounding box center [901, 622] width 102 height 26
click at [888, 620] on button "Backspace" at bounding box center [901, 622] width 102 height 26
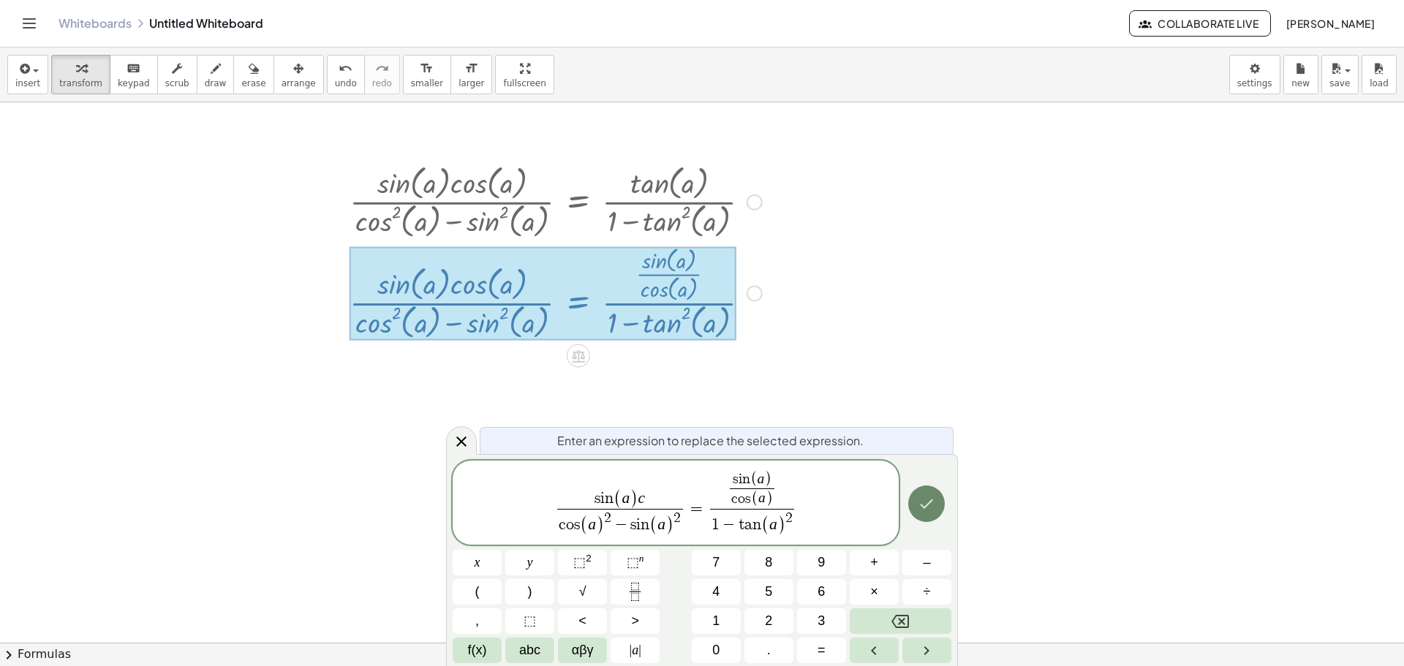
click at [925, 516] on button "Done" at bounding box center [926, 504] width 37 height 37
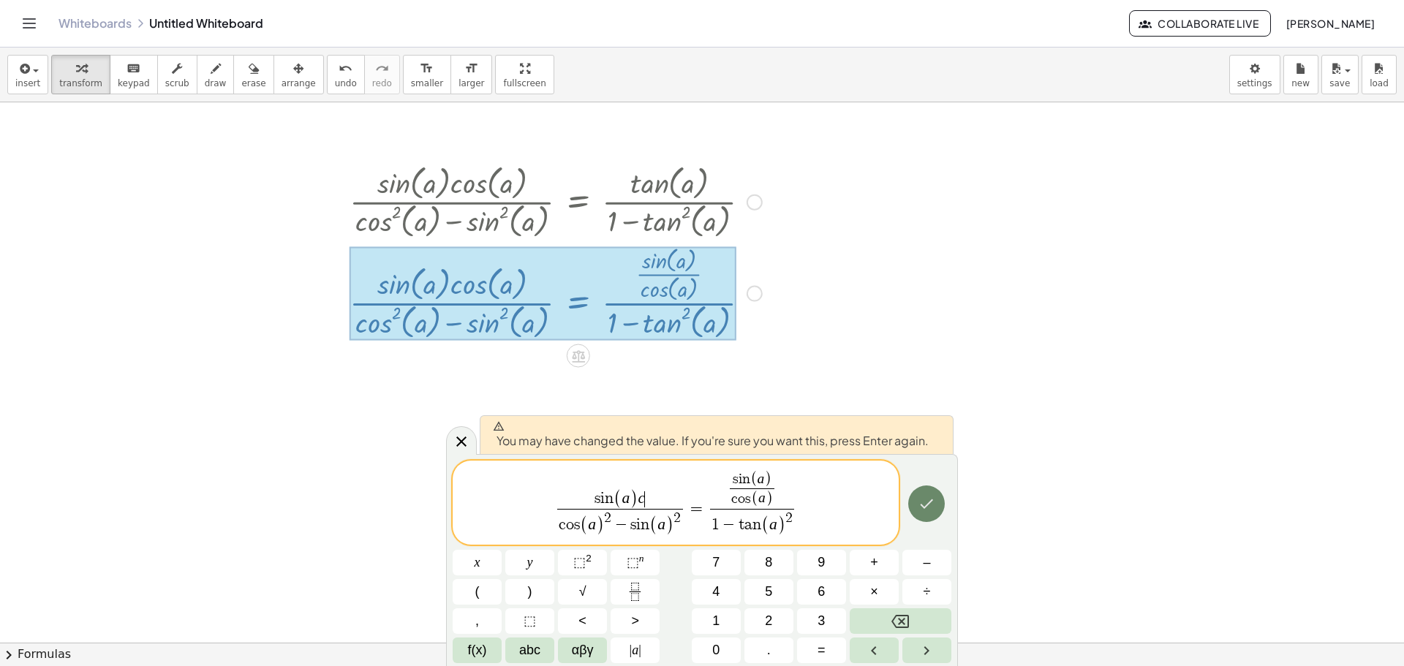
click at [928, 509] on icon "Done" at bounding box center [927, 504] width 18 height 18
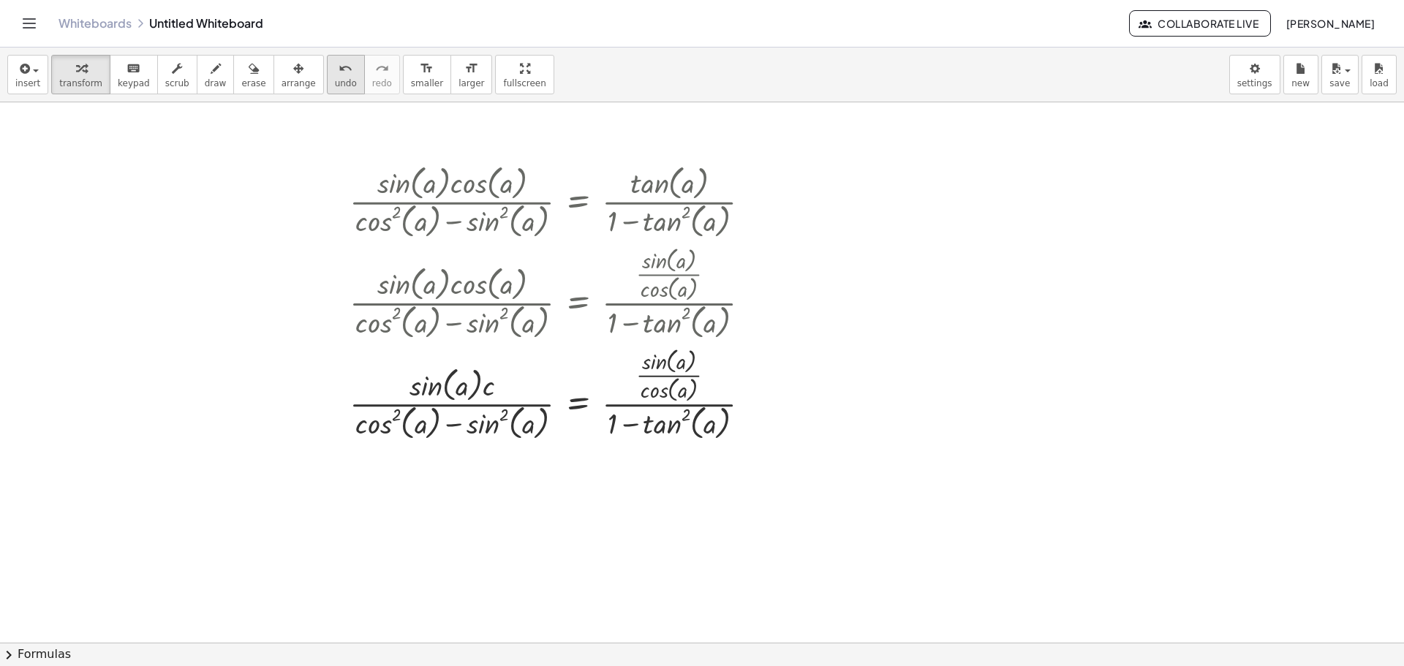
click at [339, 72] on icon "undo" at bounding box center [346, 69] width 14 height 18
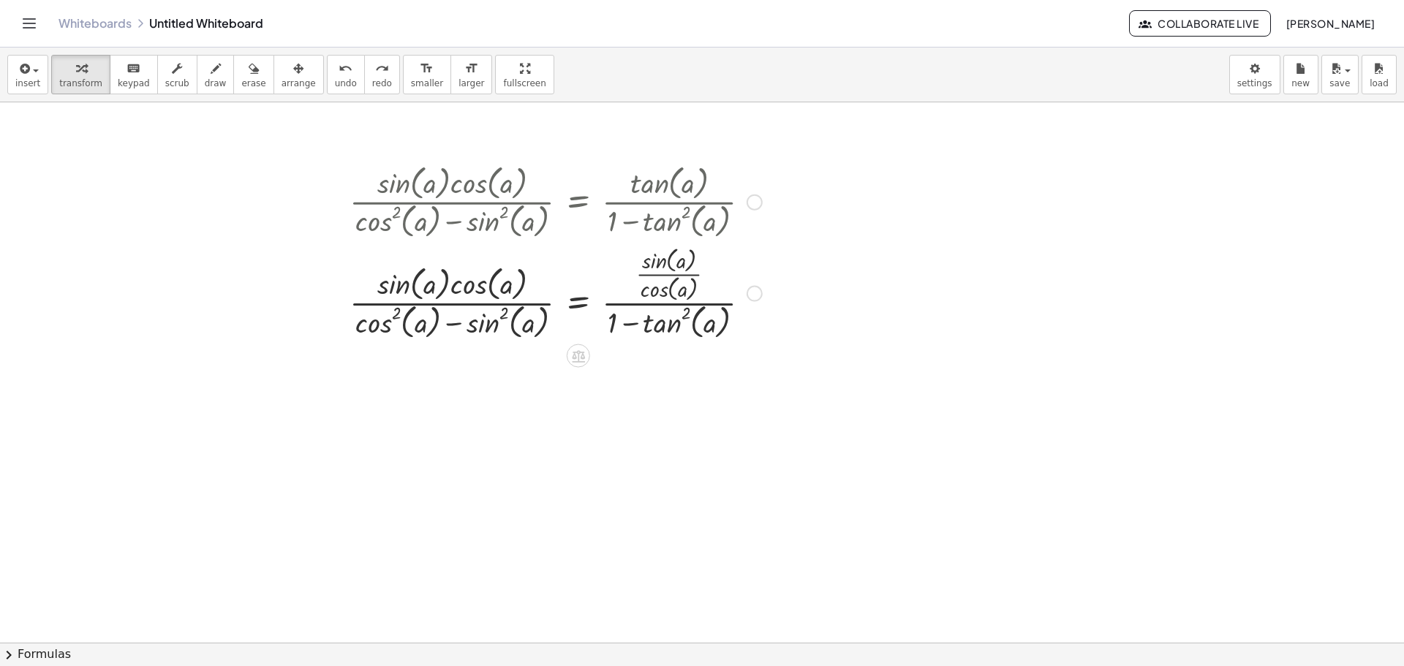
click at [758, 293] on div at bounding box center [755, 294] width 16 height 16
click at [829, 263] on span "Transform line" at bounding box center [818, 261] width 65 height 12
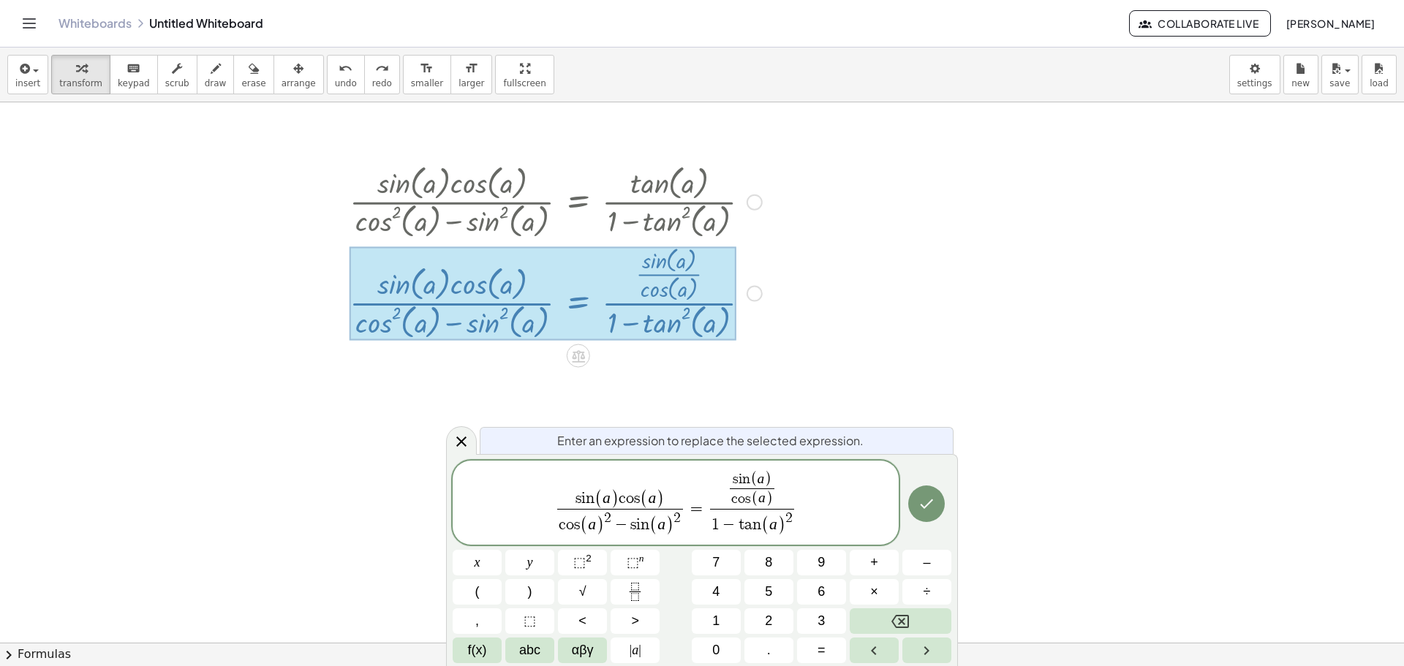
drag, startPoint x: 669, startPoint y: 496, endPoint x: 663, endPoint y: 504, distance: 10.4
click at [664, 502] on span "s i n ( a ) c o s ( a ​ )" at bounding box center [620, 499] width 126 height 19
click at [633, 591] on icon "Fraction" at bounding box center [635, 592] width 18 height 18
click at [546, 651] on button "abc" at bounding box center [529, 651] width 49 height 26
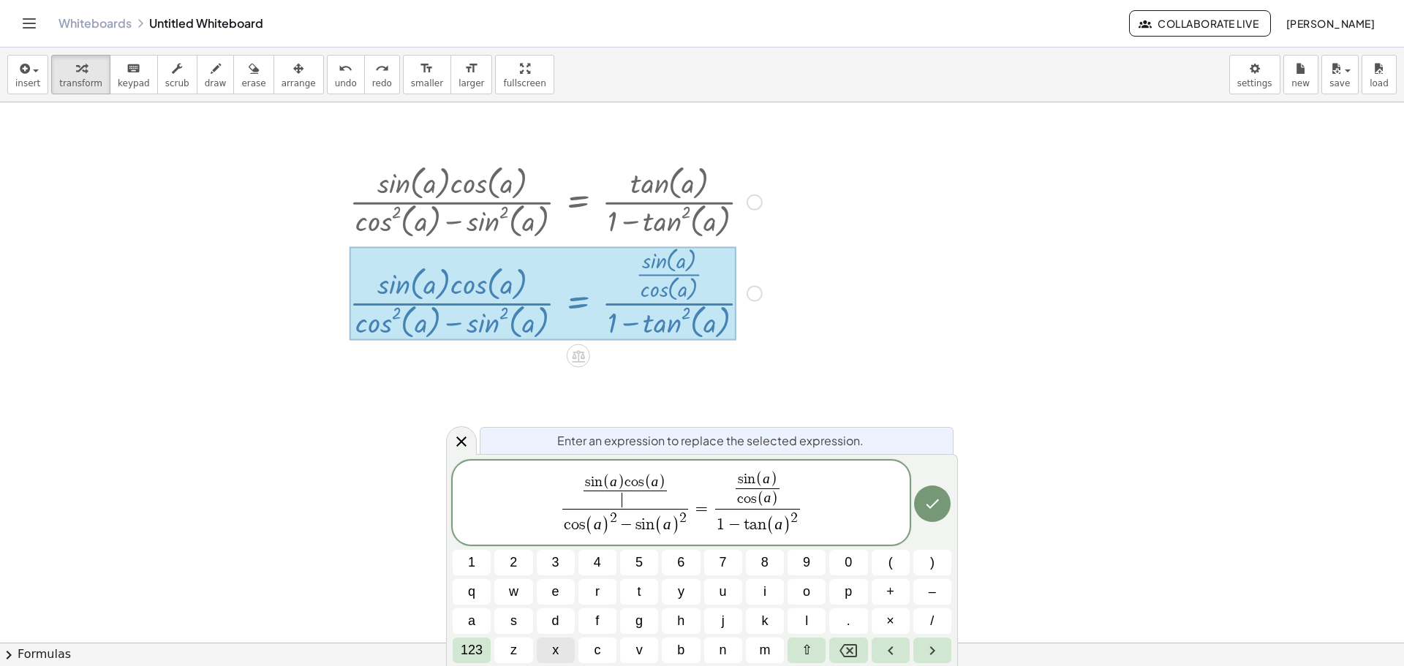
click at [573, 651] on button "x" at bounding box center [556, 651] width 38 height 26
click at [856, 644] on icon "Backspace" at bounding box center [849, 651] width 18 height 18
click at [457, 651] on button "123" at bounding box center [472, 651] width 38 height 26
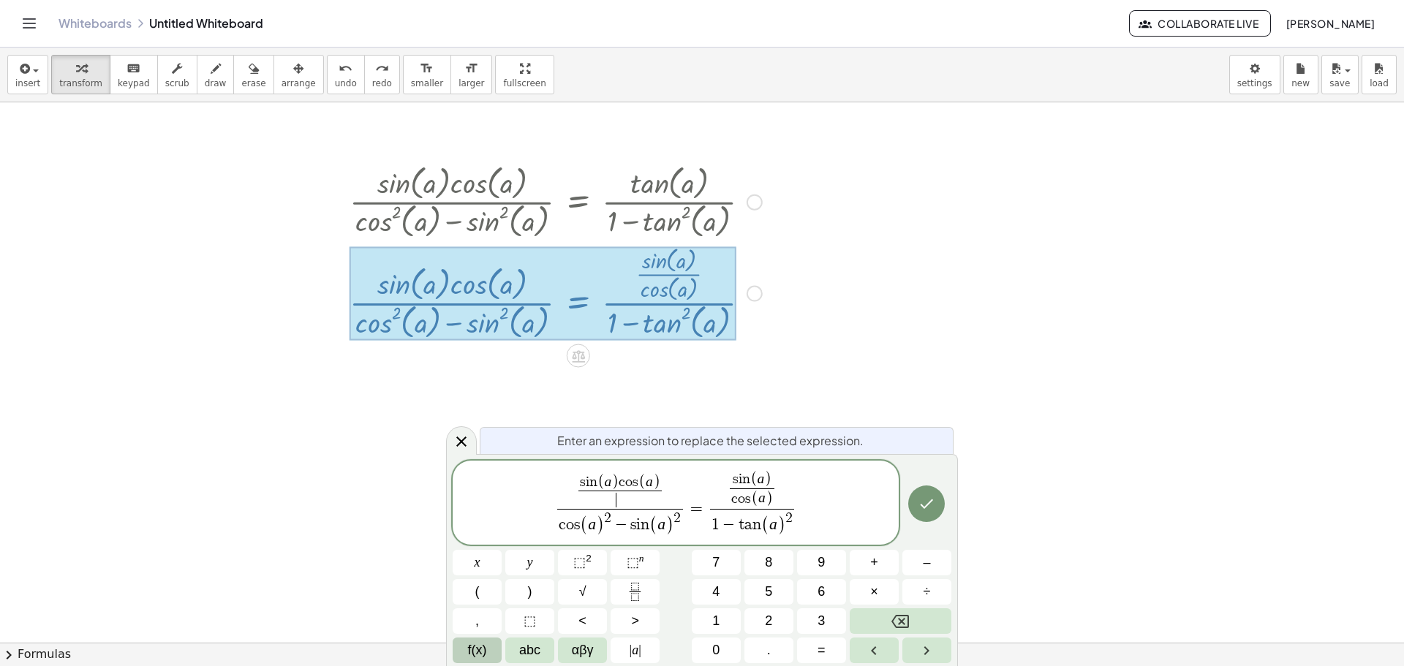
click at [473, 644] on span "f(x)" at bounding box center [477, 651] width 19 height 20
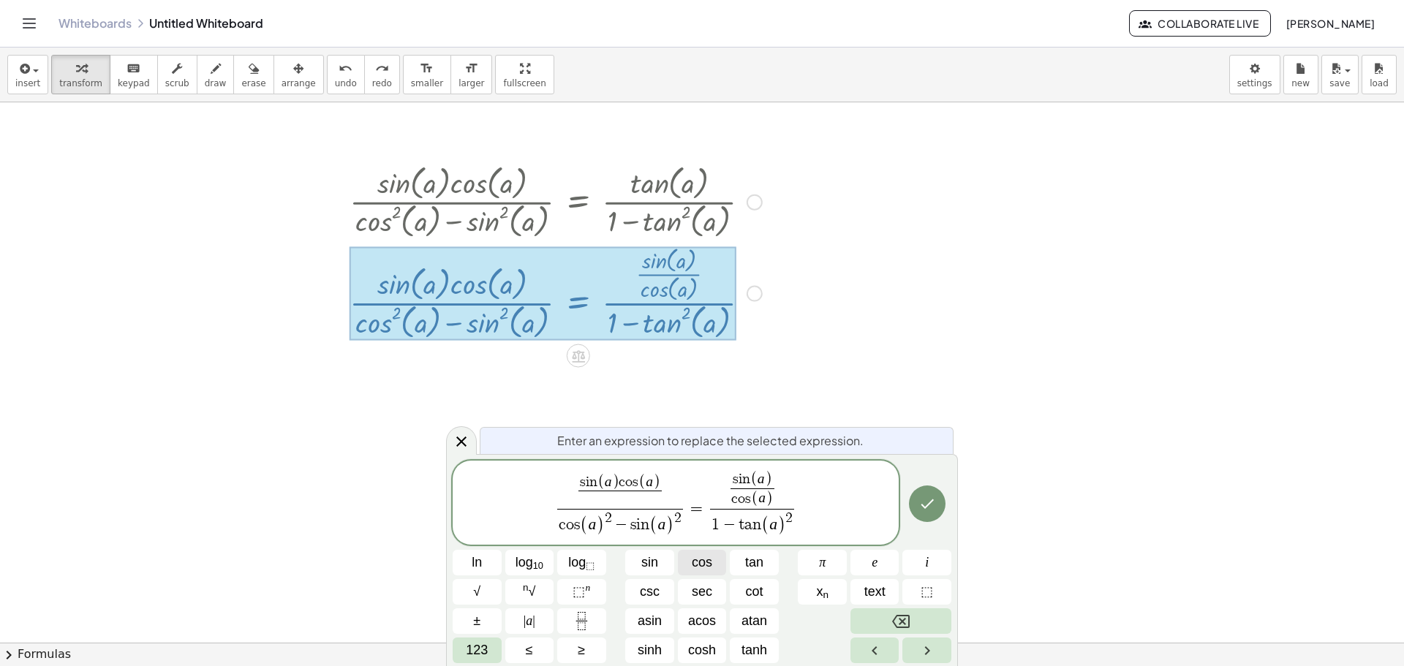
click at [697, 568] on span "cos" at bounding box center [702, 563] width 20 height 20
click at [483, 649] on span "123" at bounding box center [477, 651] width 22 height 20
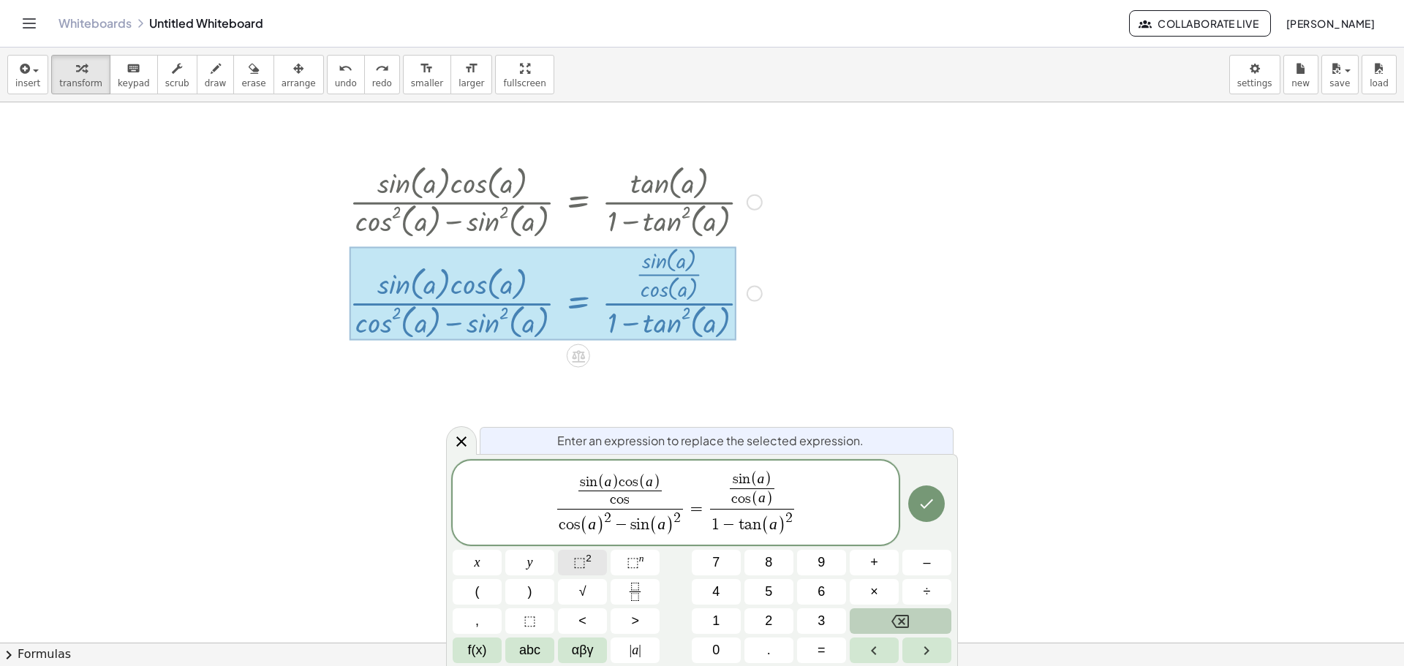
click at [581, 565] on span "⬚" at bounding box center [579, 562] width 12 height 15
click at [481, 595] on button "(" at bounding box center [477, 592] width 49 height 26
click at [532, 645] on span "abc" at bounding box center [529, 651] width 21 height 20
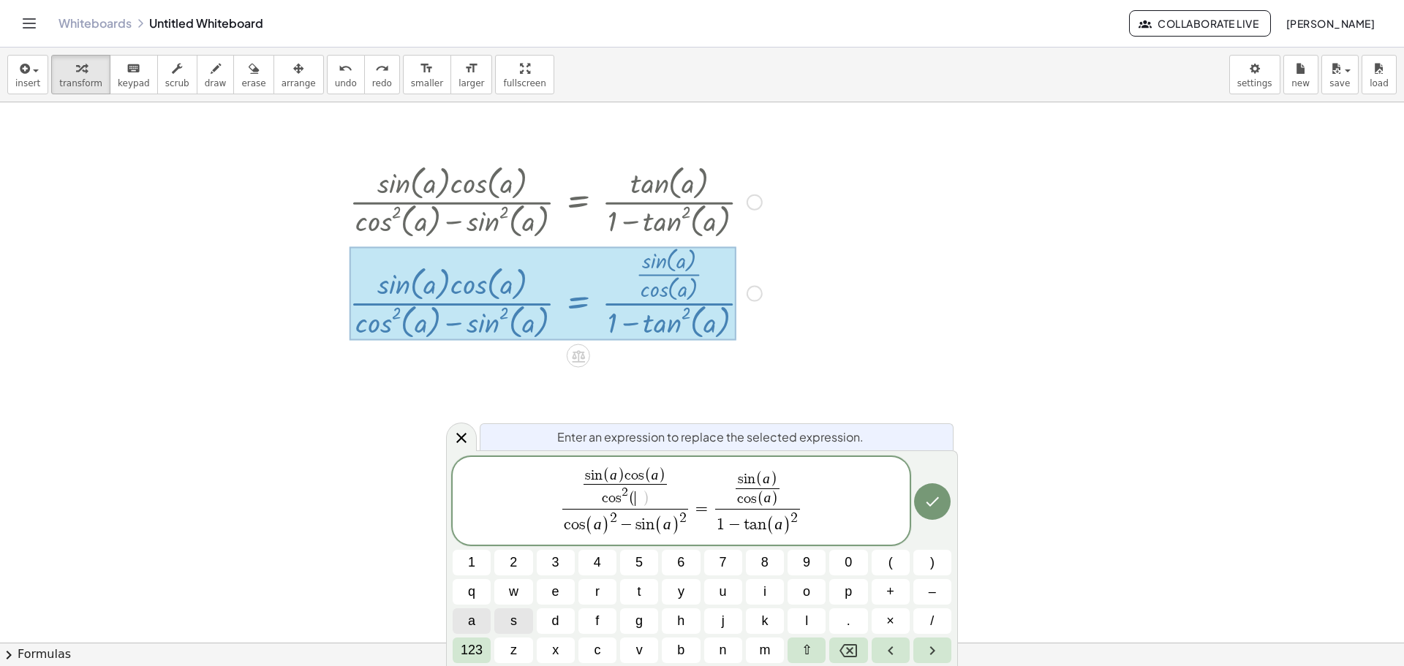
click at [481, 628] on button "a" at bounding box center [472, 622] width 38 height 26
click at [477, 652] on span "123" at bounding box center [472, 651] width 22 height 20
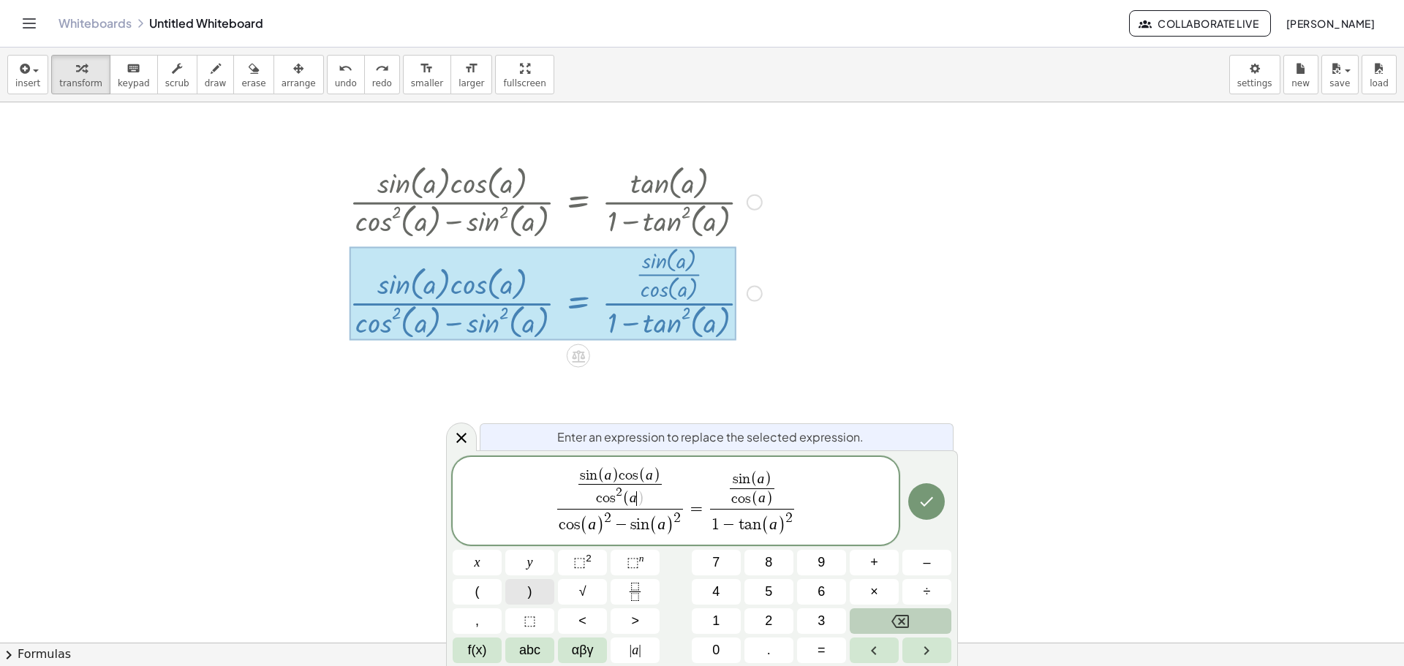
click at [538, 596] on button ")" at bounding box center [529, 592] width 49 height 26
click at [674, 527] on span "c o s ( a ) 2 − s i n ( a ) 2" at bounding box center [620, 523] width 126 height 28
click at [682, 528] on span "c o s ( a ) 2 − s i n ( a ) ​ 2" at bounding box center [620, 523] width 126 height 28
click at [623, 585] on button "Fraction" at bounding box center [635, 592] width 49 height 26
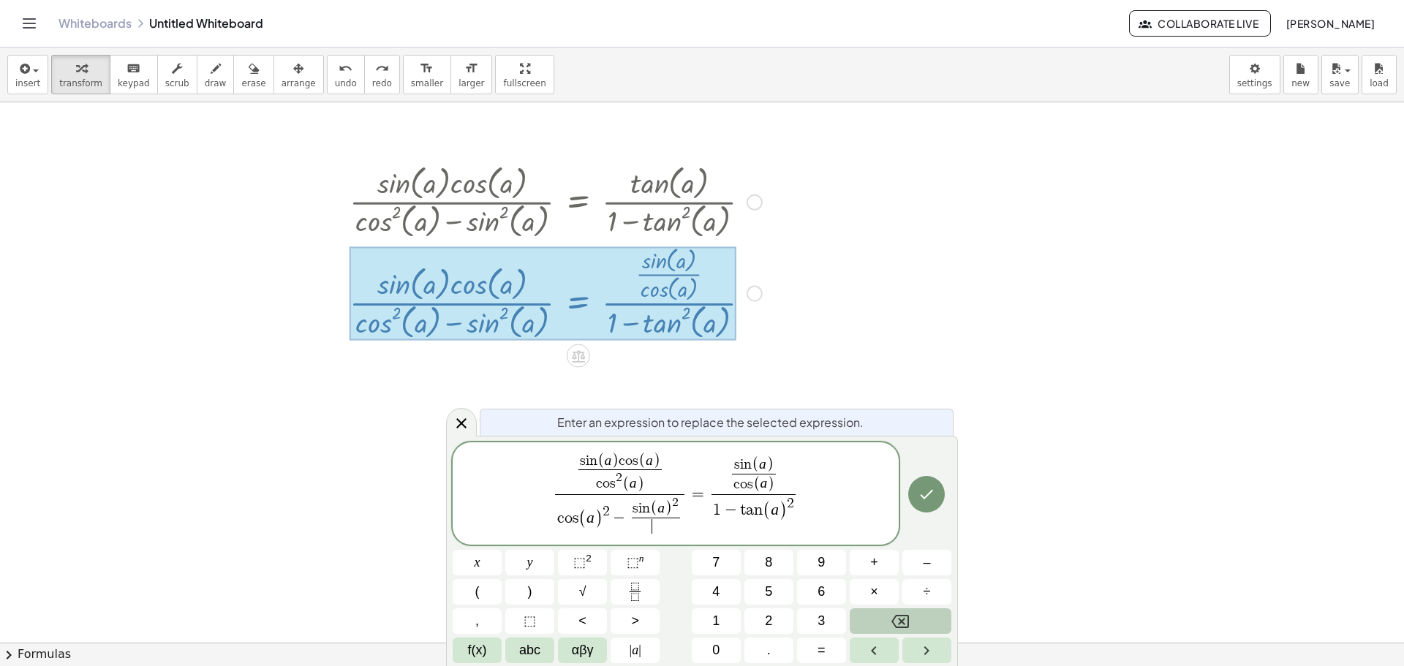
click at [862, 617] on button "Backspace" at bounding box center [901, 622] width 102 height 26
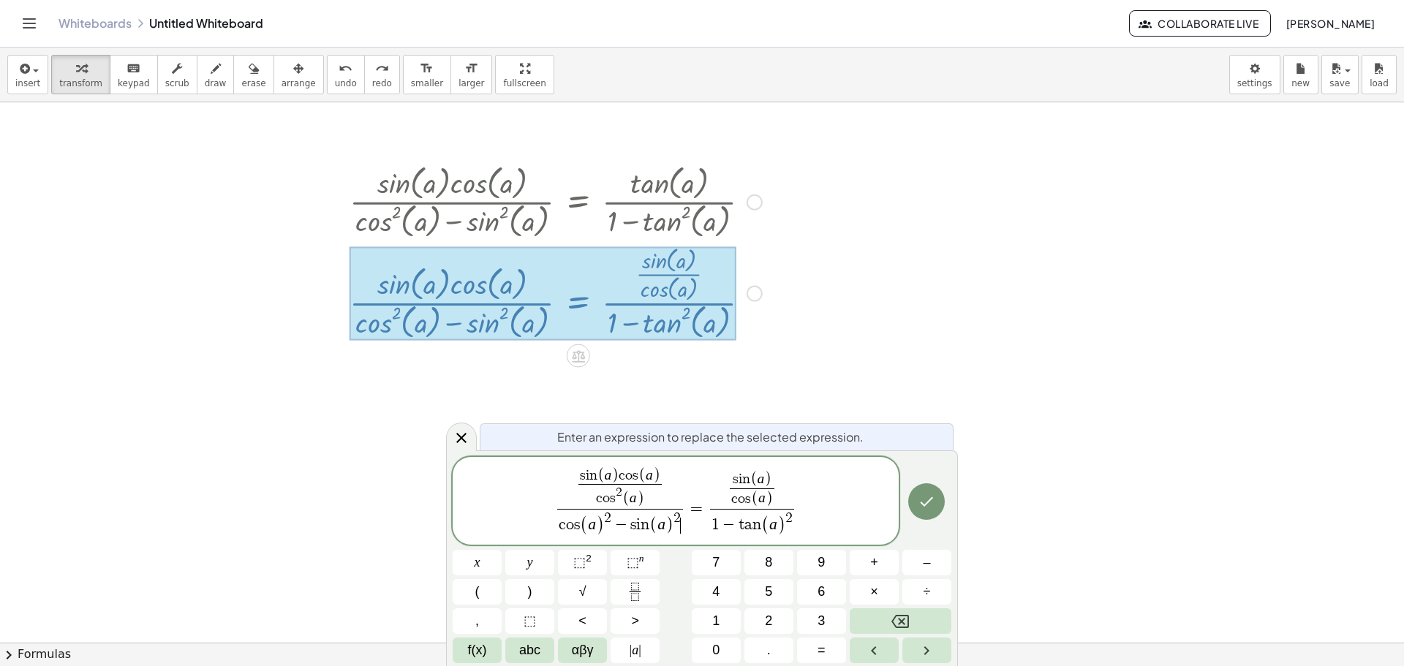
click at [682, 519] on span "s i n ( a ) c o s ( a ) c o s 2 ( a ) ​ c o s ( a ) 2 − s i n ( a ) 2 ​ ​" at bounding box center [620, 501] width 132 height 69
click at [679, 532] on span "c o s ( a ) 2 − s i n ( a ) 2 ​" at bounding box center [620, 523] width 126 height 28
click at [628, 585] on icon "Fraction" at bounding box center [635, 592] width 18 height 18
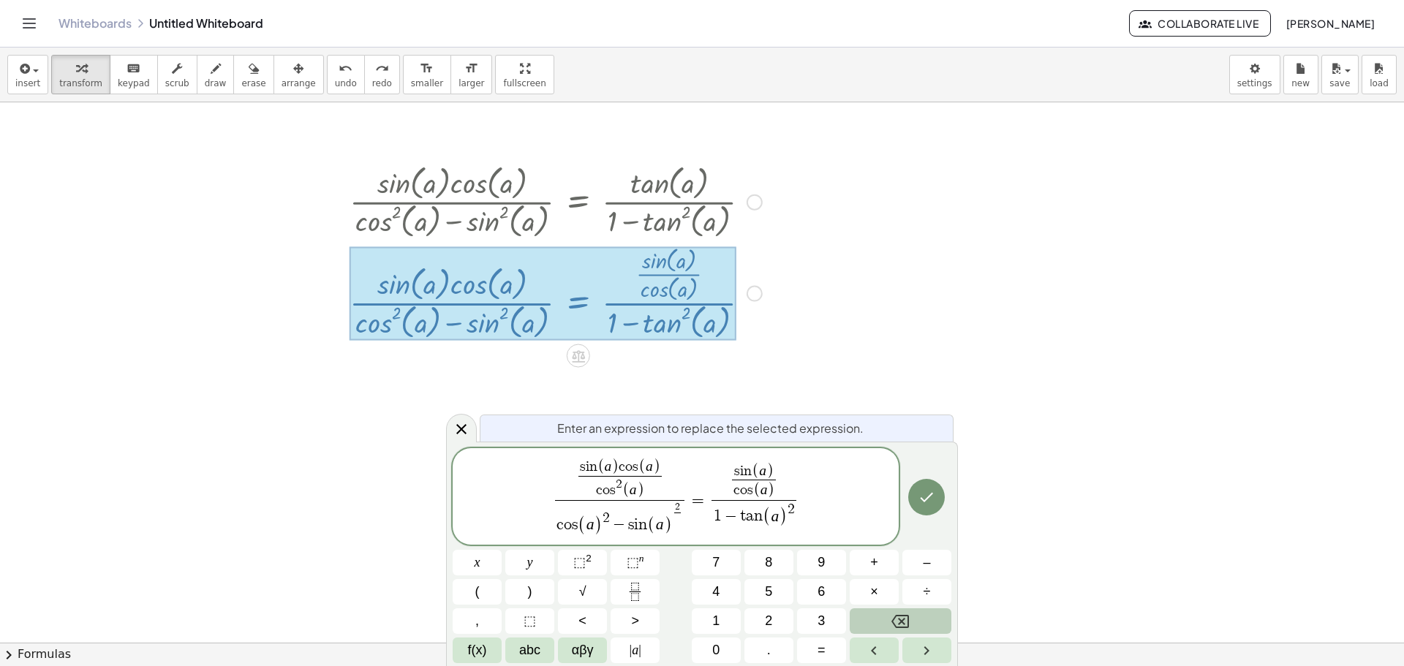
click at [895, 613] on icon "Backspace" at bounding box center [901, 622] width 18 height 18
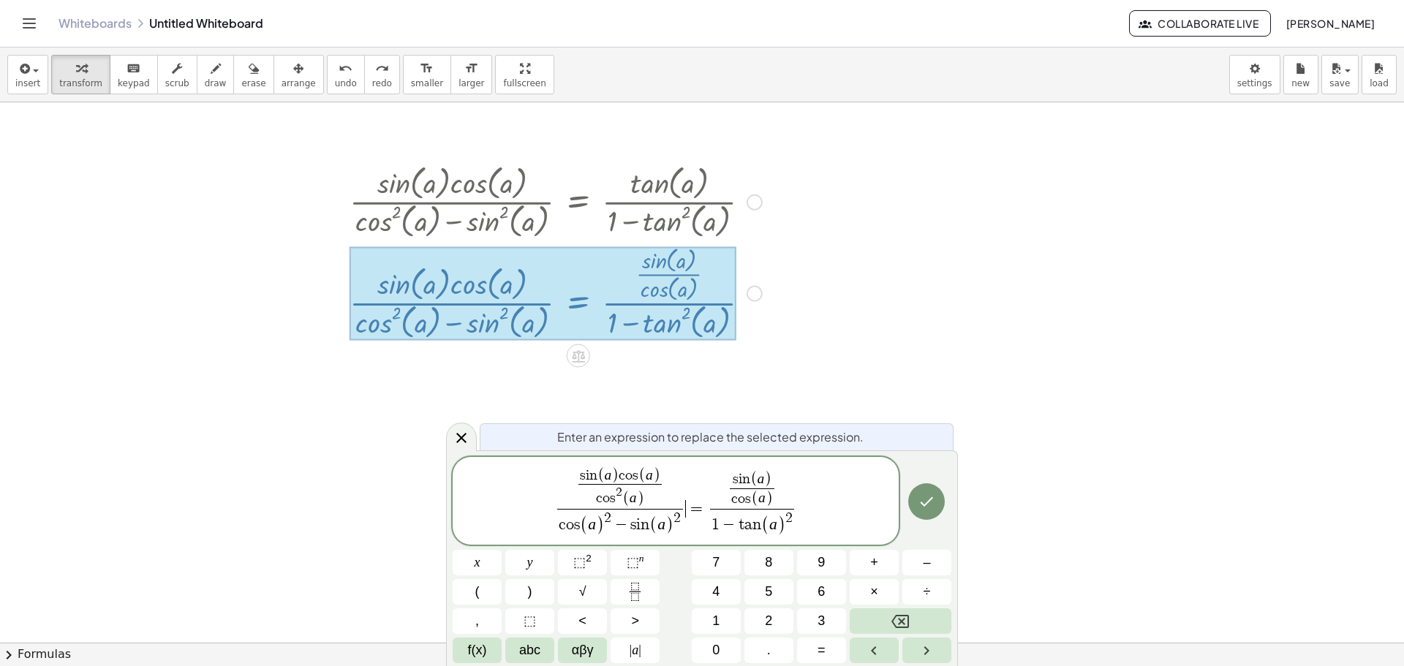
click at [685, 530] on span "s i n ( a ) c o s ( a ) c o s 2 ( a ) ​ c o s ( a ) 2 − s i n ( a ) 2 ​" at bounding box center [620, 501] width 132 height 69
click at [674, 533] on span "c o s ( a ) 2 − s i n ( a ) 2" at bounding box center [620, 523] width 126 height 28
click at [628, 587] on icon "Fraction" at bounding box center [635, 592] width 18 height 18
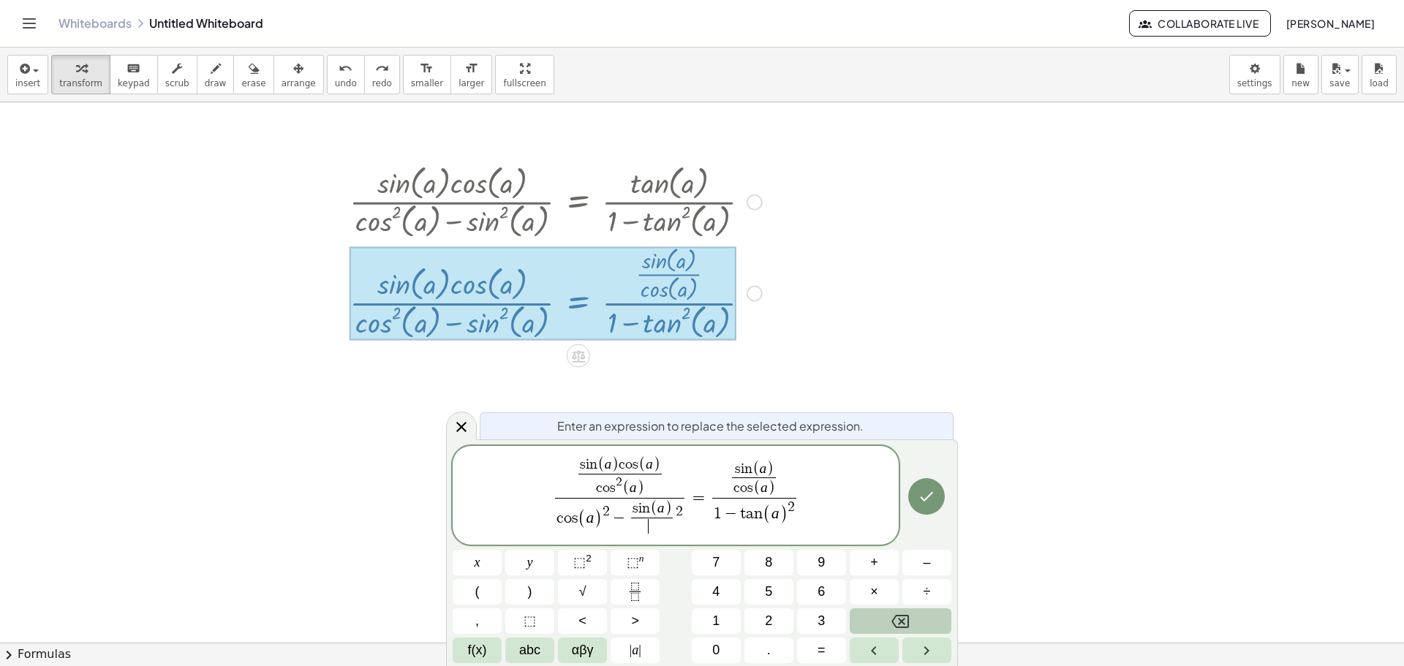
click at [865, 621] on button "Backspace" at bounding box center [901, 622] width 102 height 26
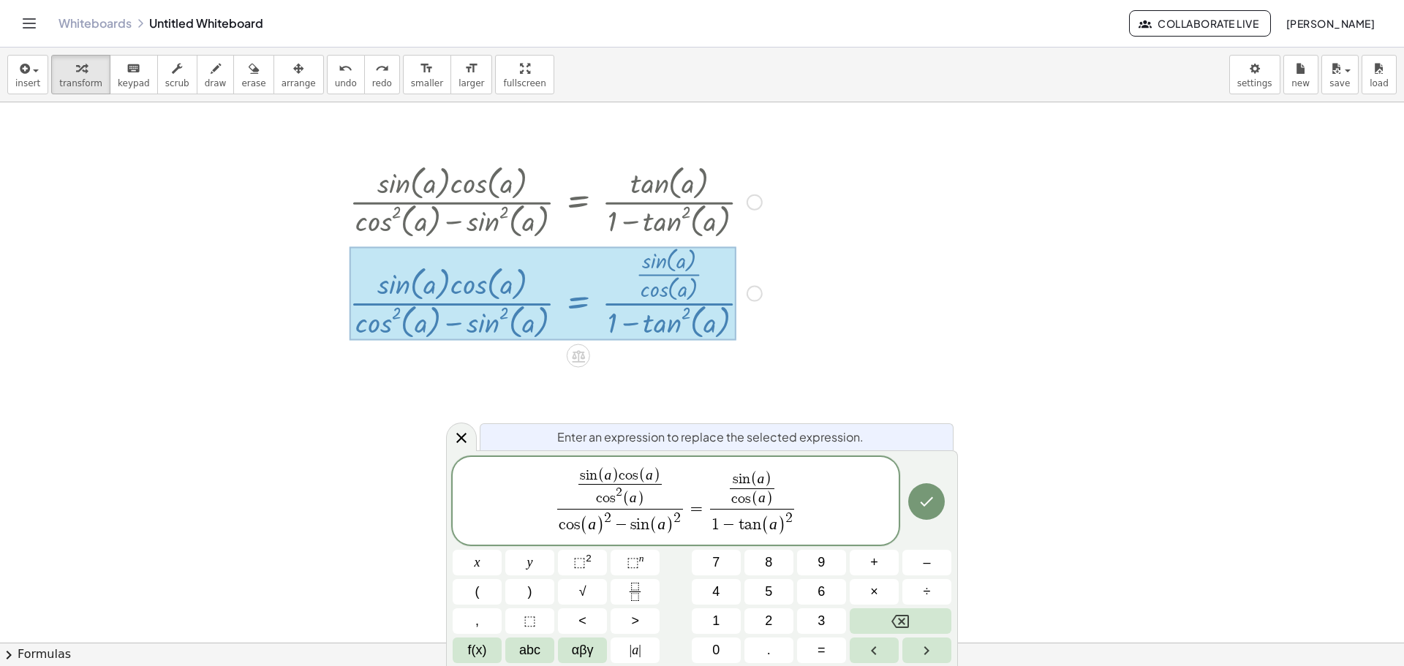
click at [685, 523] on span "s i n ( a ) c o s ( a ) c o s 2 ( a ) ​ c o s ( a ) 2 − s i n ( a ) ​ 2 ​" at bounding box center [620, 501] width 132 height 69
click at [685, 530] on span "s i n ( a ) c o s ( a ) c o s 2 ( a ) ​ c o s ( a ) 2 − s i n ( a ) 2 ​" at bounding box center [620, 501] width 132 height 69
click at [625, 592] on button "Fraction" at bounding box center [635, 592] width 49 height 26
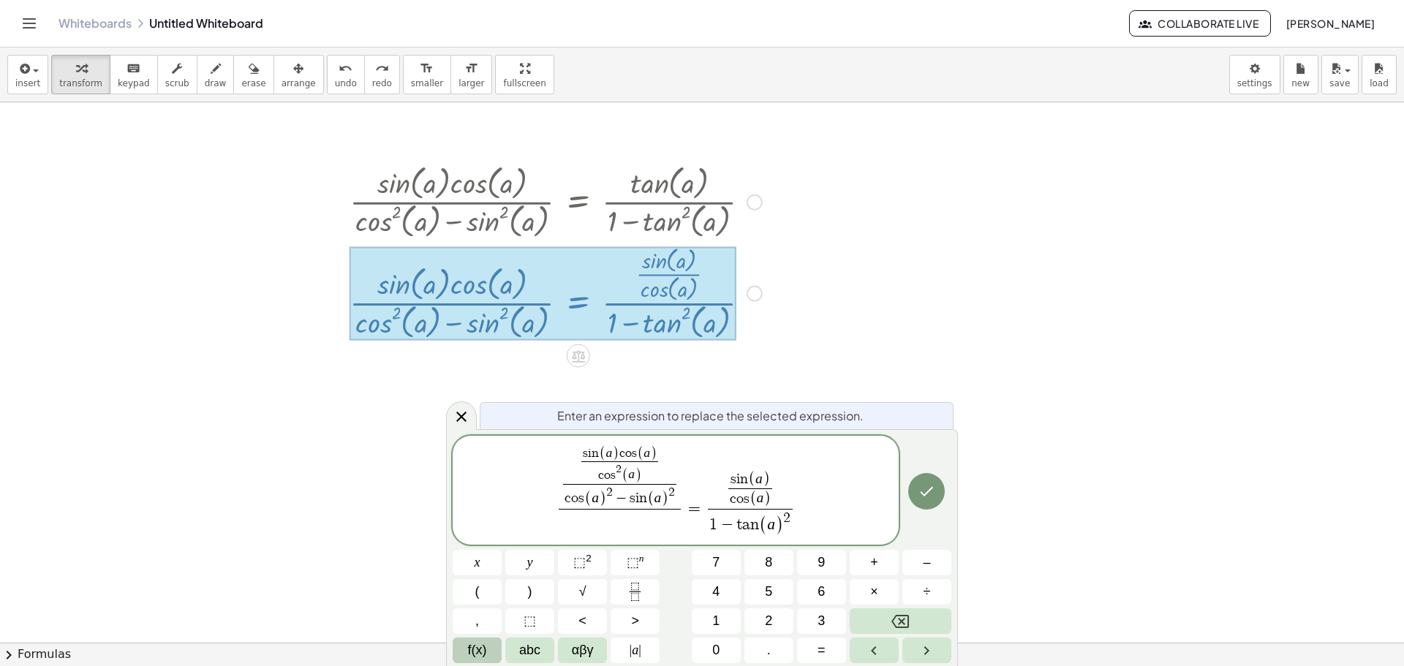
click at [492, 648] on button "f(x)" at bounding box center [477, 651] width 49 height 26
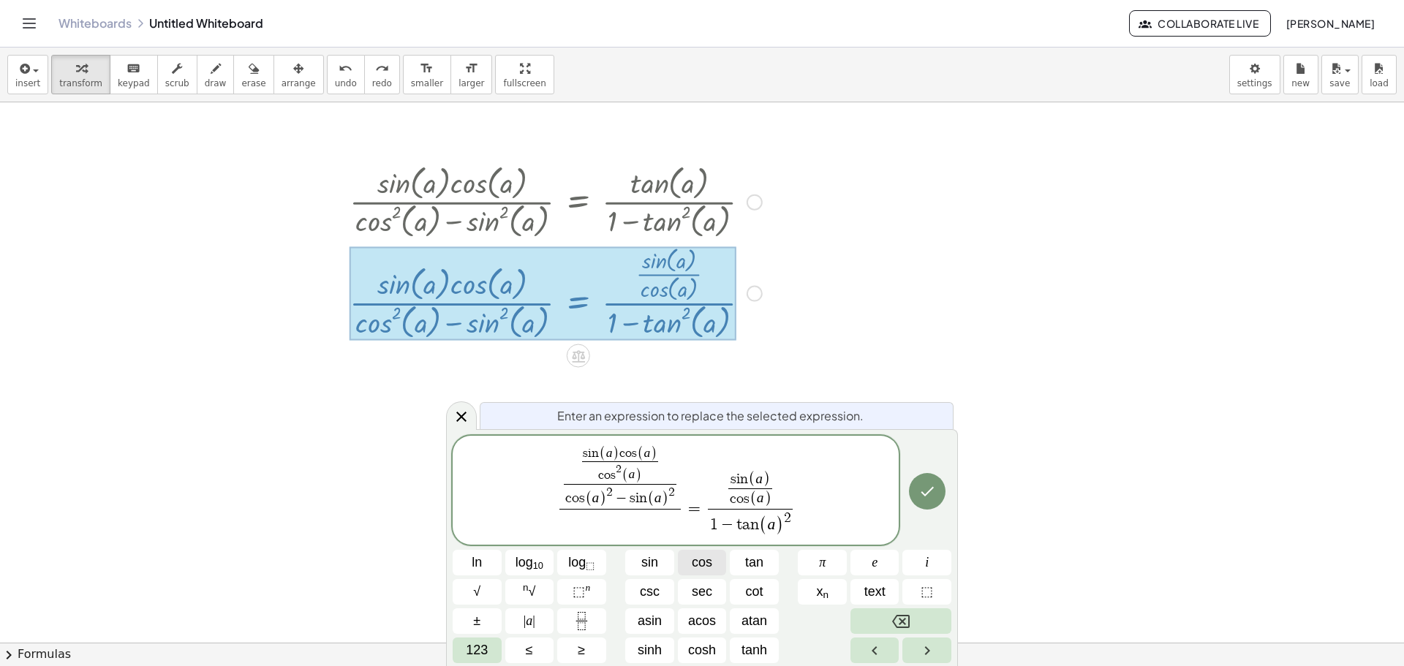
click at [707, 562] on span "cos" at bounding box center [702, 563] width 20 height 20
click at [473, 649] on span "123" at bounding box center [477, 651] width 22 height 20
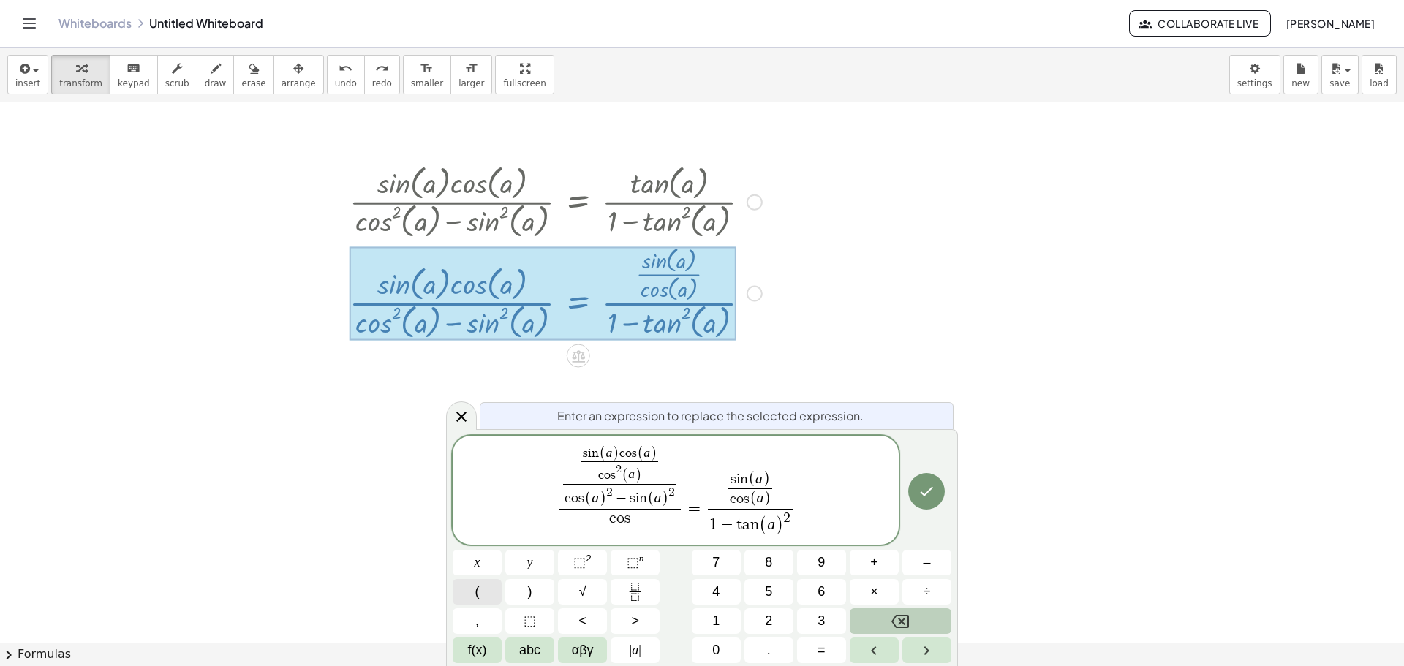
click at [478, 590] on span "(" at bounding box center [477, 592] width 4 height 20
click at [879, 628] on button "Backspace" at bounding box center [901, 622] width 102 height 26
click at [584, 565] on span "⬚" at bounding box center [579, 562] width 12 height 15
click at [513, 658] on button "abc" at bounding box center [529, 651] width 49 height 26
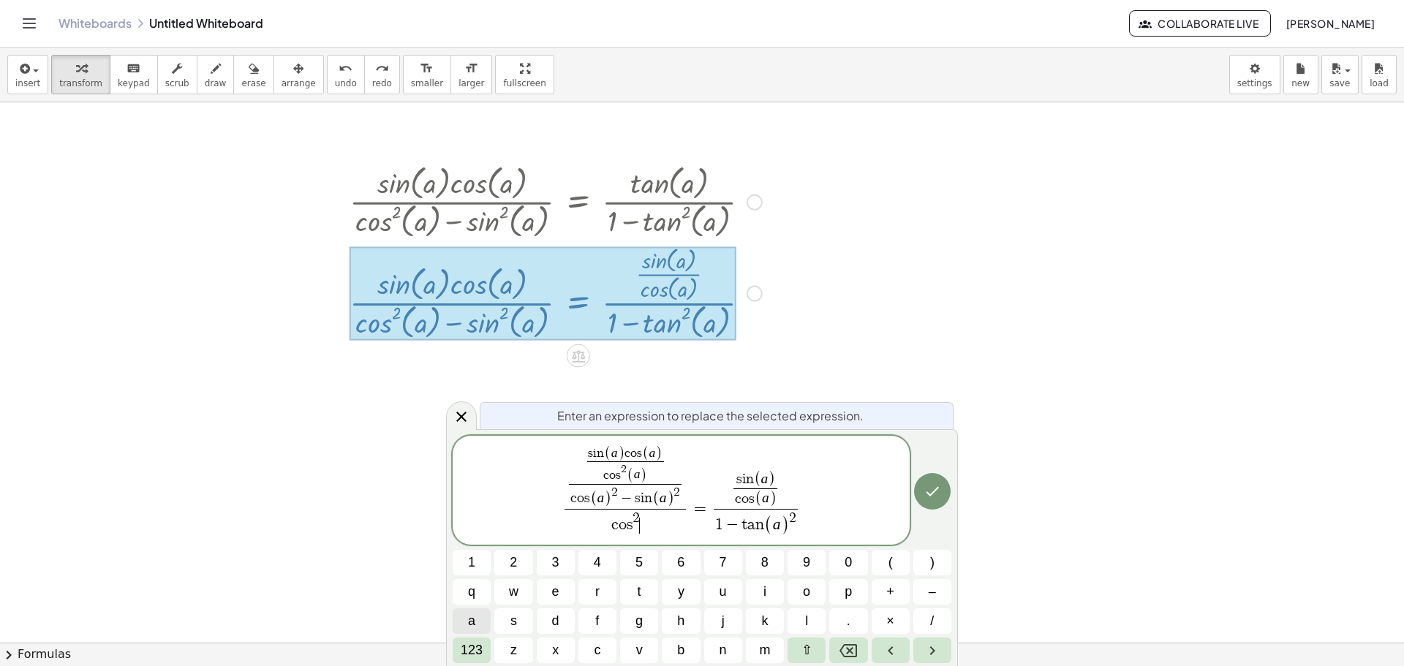
click at [459, 628] on button "a" at bounding box center [472, 622] width 38 height 26
click at [475, 652] on span "123" at bounding box center [472, 651] width 22 height 20
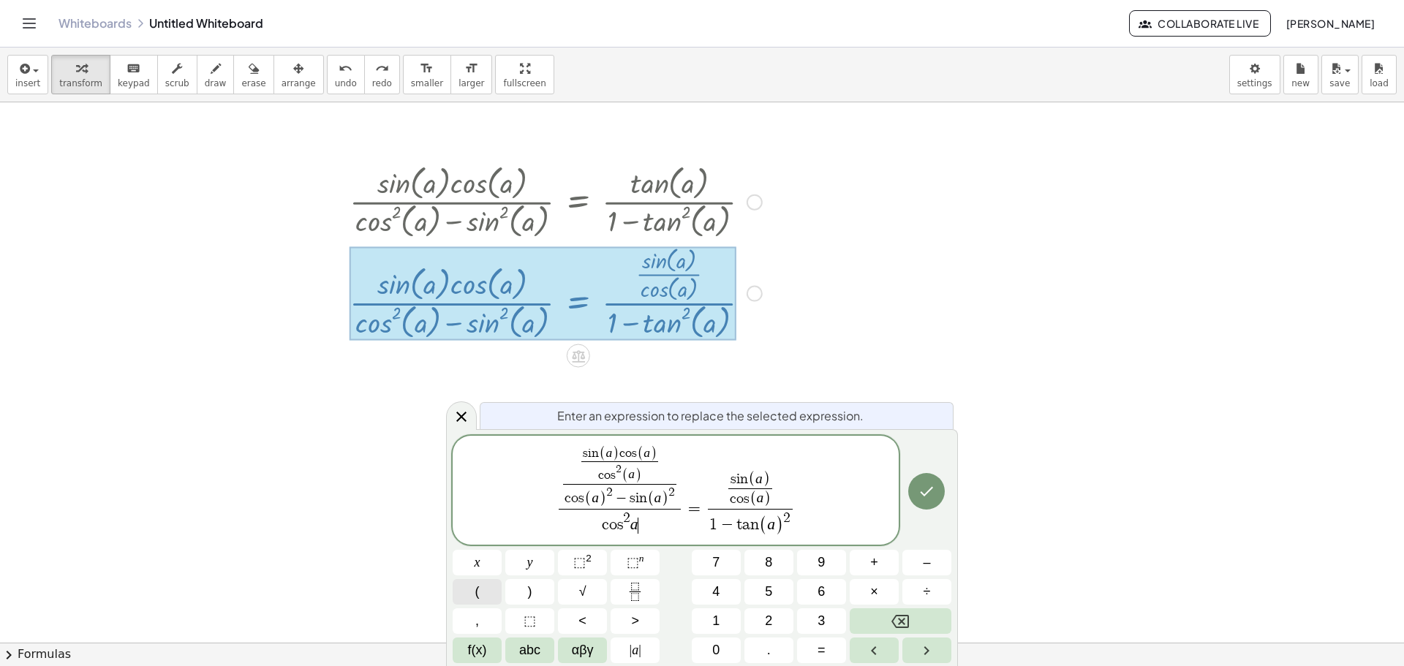
click at [474, 599] on button "(" at bounding box center [477, 592] width 49 height 26
click at [541, 598] on button ")" at bounding box center [529, 592] width 49 height 26
click at [862, 609] on button "Backspace" at bounding box center [901, 622] width 102 height 26
click at [864, 610] on button "Backspace" at bounding box center [901, 622] width 102 height 26
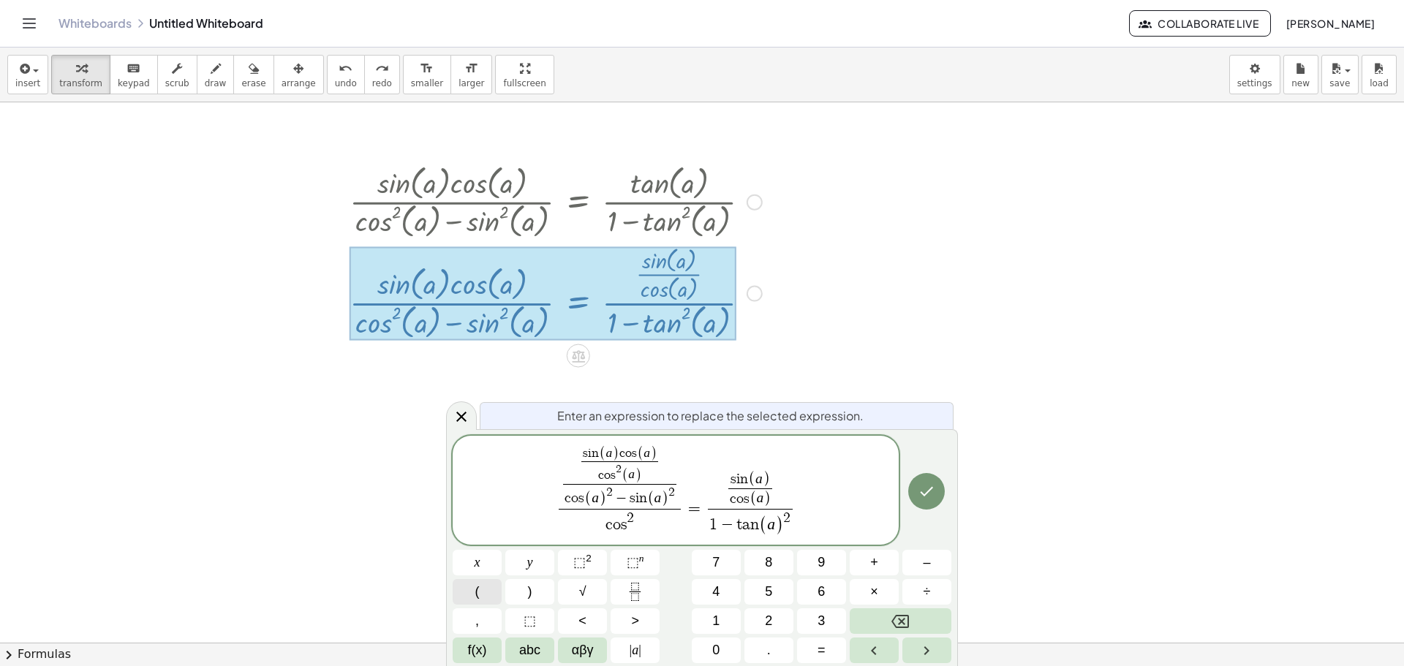
click at [478, 594] on span "(" at bounding box center [477, 592] width 4 height 20
click at [536, 651] on span "abc" at bounding box center [529, 651] width 21 height 20
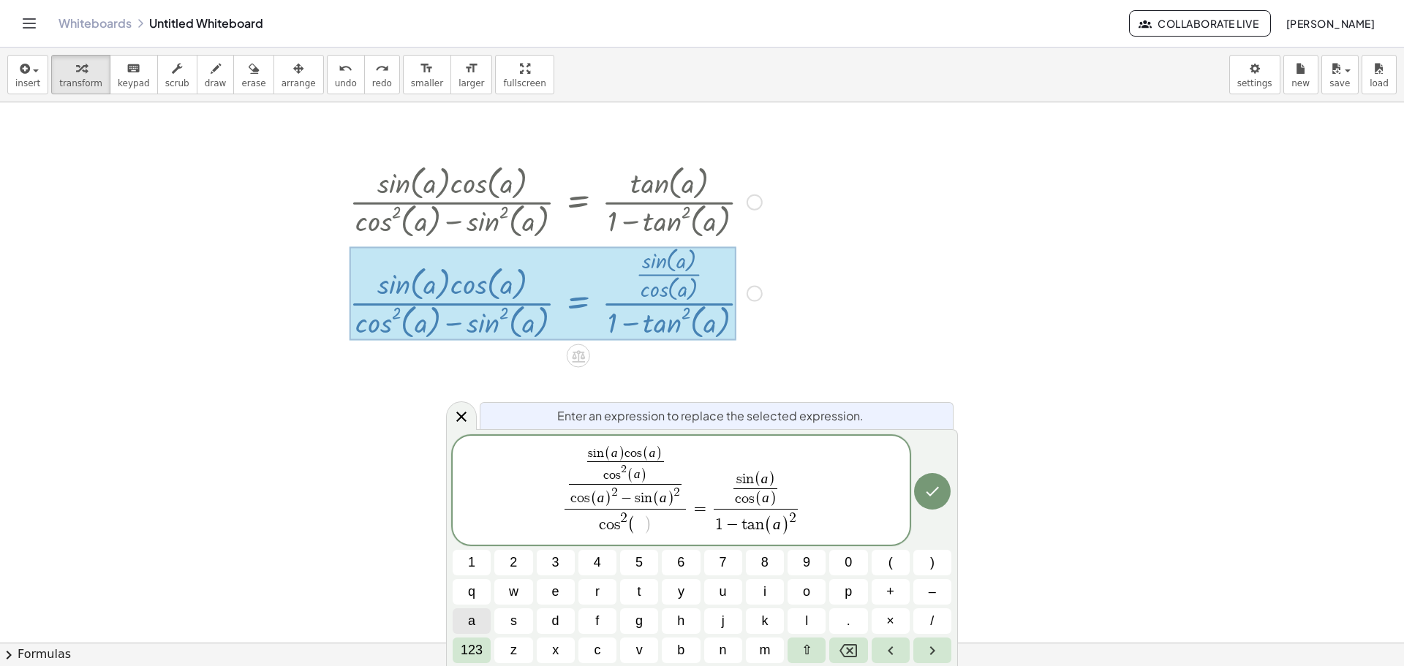
click at [482, 616] on button "a" at bounding box center [472, 622] width 38 height 26
click at [483, 644] on span "123" at bounding box center [472, 651] width 22 height 20
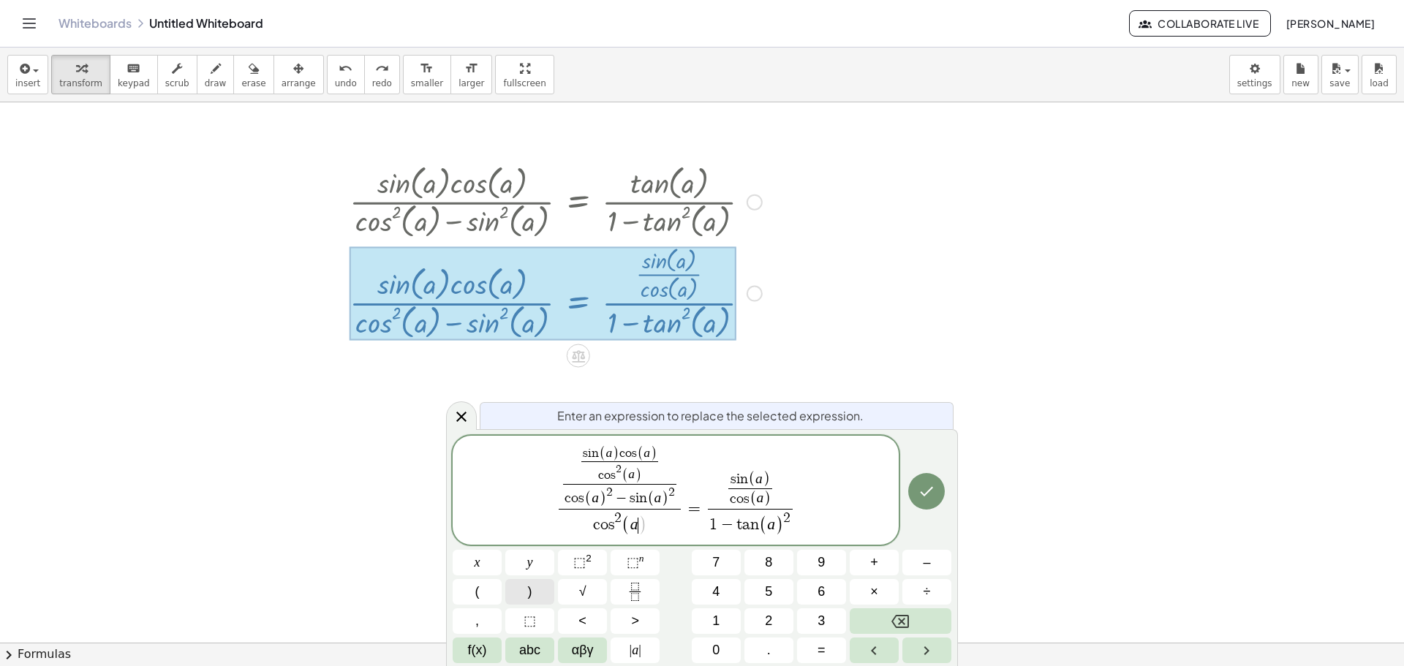
click at [521, 599] on button ")" at bounding box center [529, 592] width 49 height 26
click at [926, 500] on button "Done" at bounding box center [926, 491] width 37 height 37
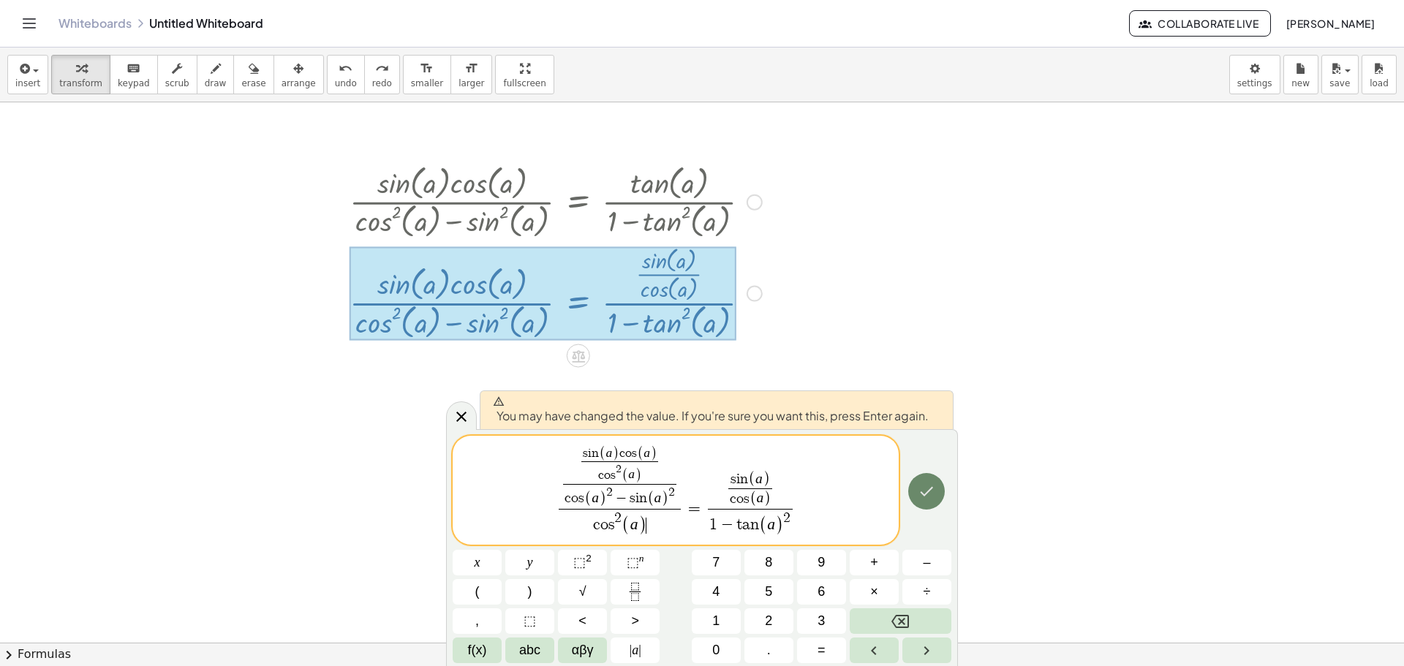
click at [925, 497] on icon "Done" at bounding box center [927, 492] width 18 height 18
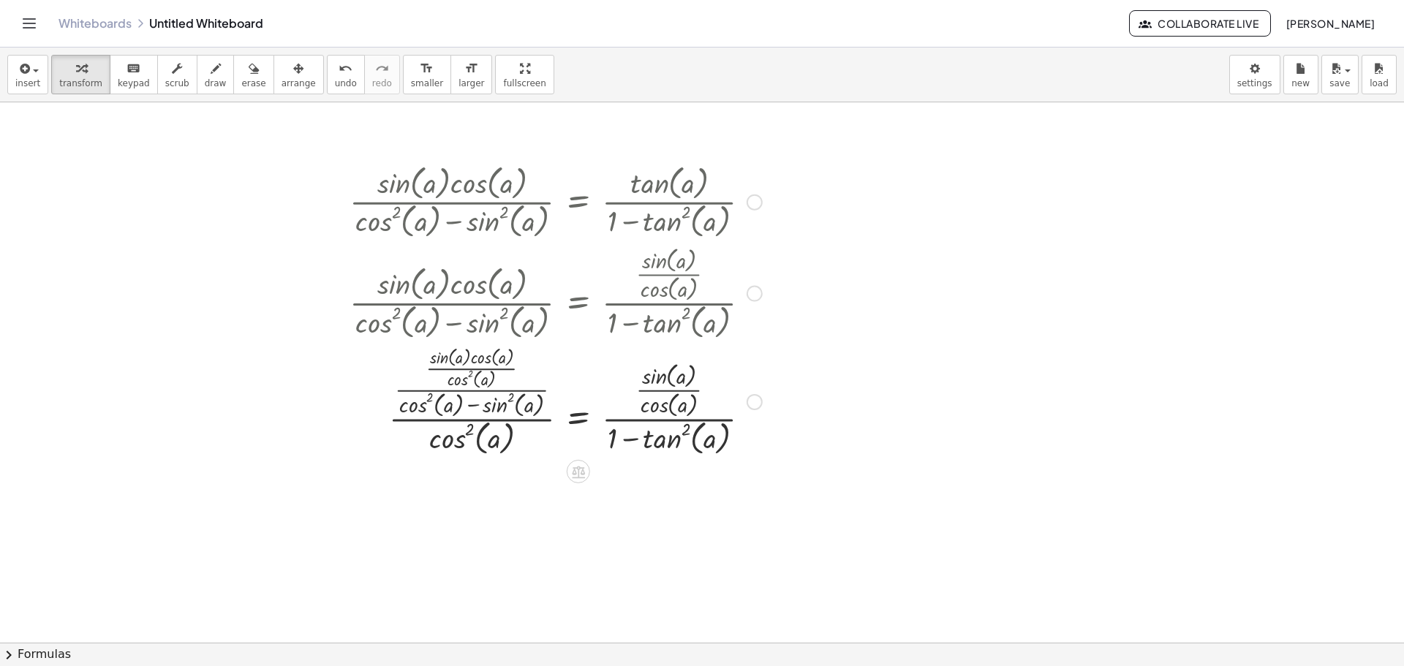
click at [471, 394] on div at bounding box center [555, 401] width 427 height 116
click at [472, 391] on div at bounding box center [555, 401] width 427 height 116
click at [475, 417] on div at bounding box center [555, 401] width 427 height 116
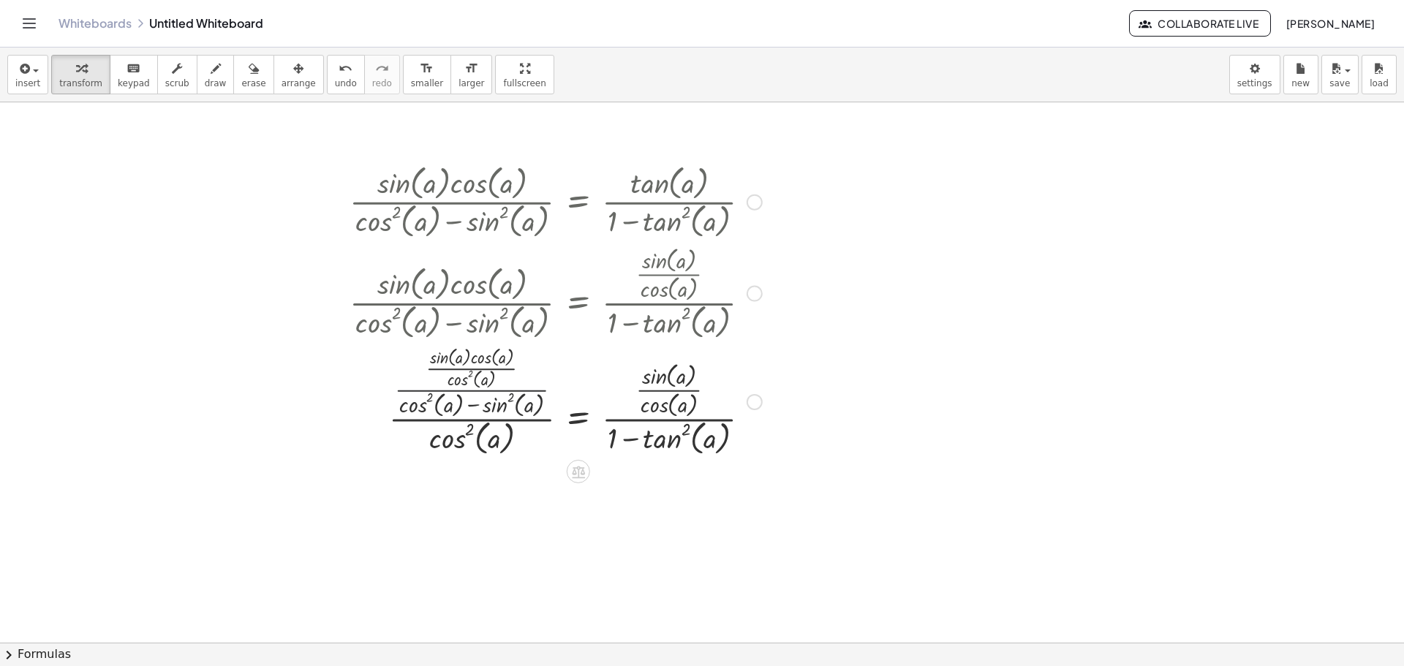
click at [481, 421] on div at bounding box center [555, 401] width 427 height 116
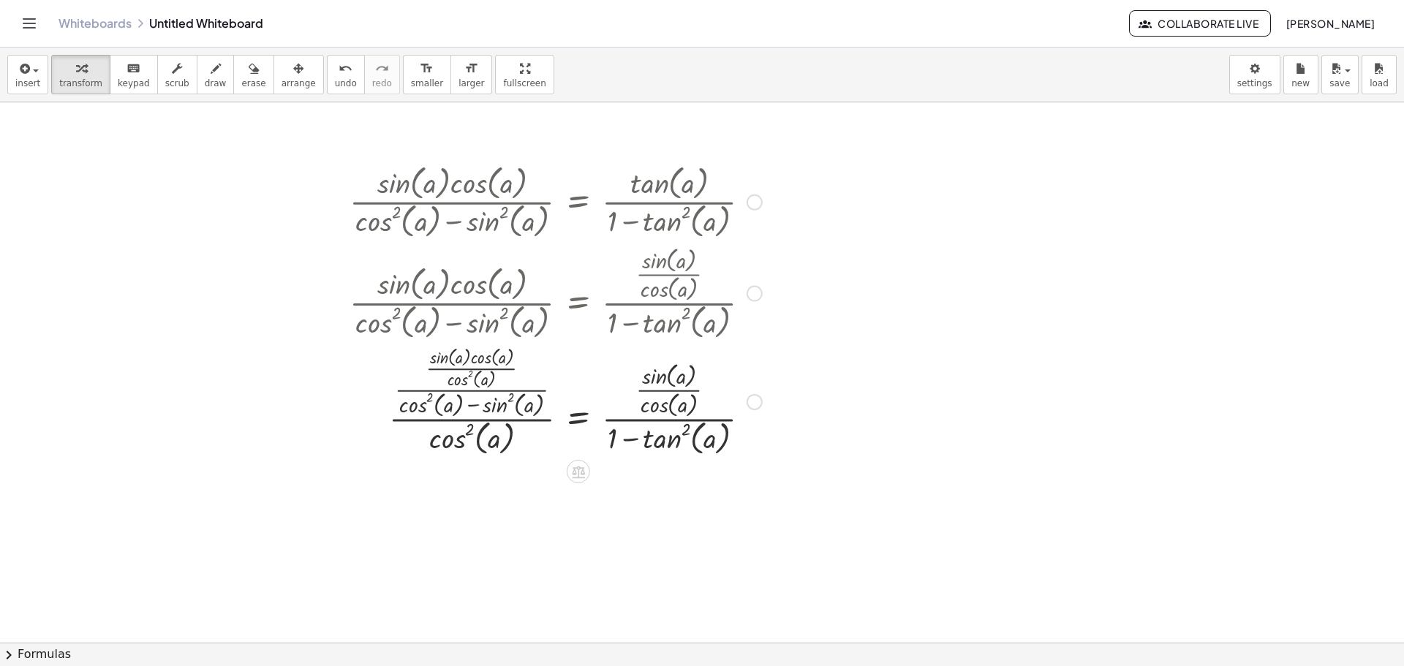
click at [481, 421] on div at bounding box center [555, 401] width 427 height 116
drag, startPoint x: 483, startPoint y: 369, endPoint x: 481, endPoint y: 412, distance: 42.5
click at [481, 412] on div at bounding box center [555, 401] width 427 height 116
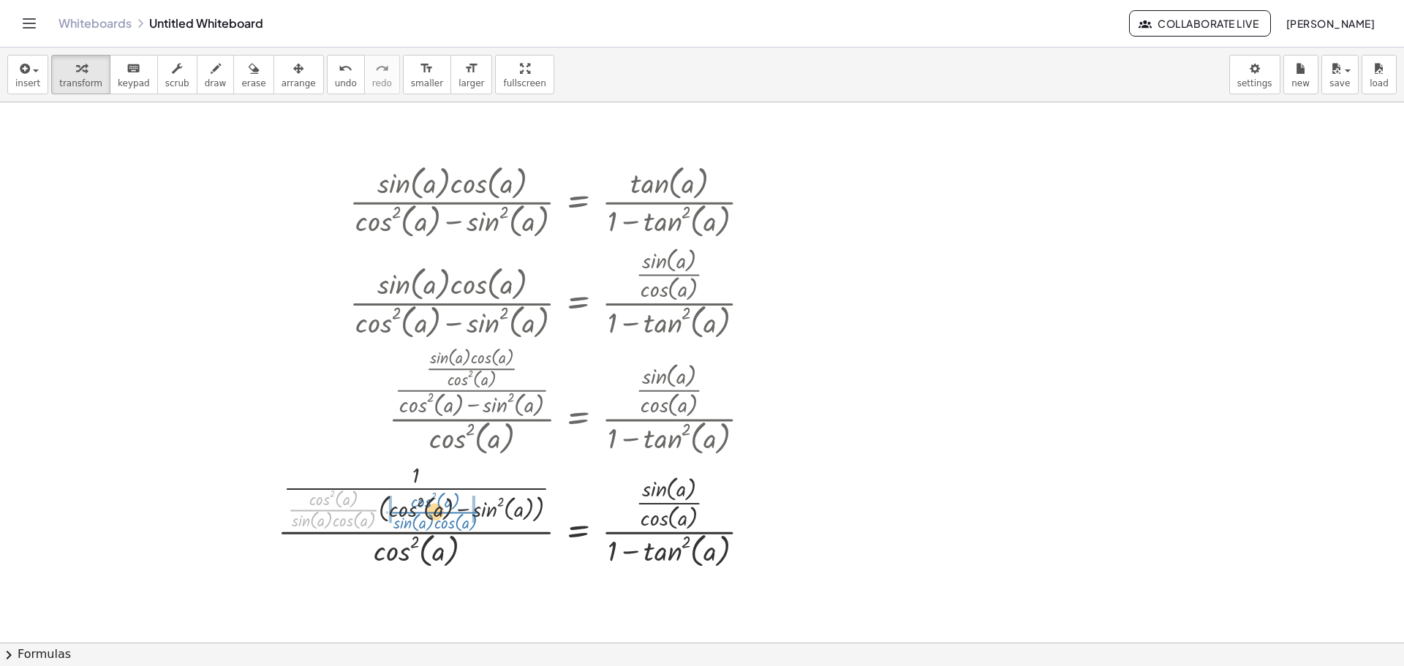
drag, startPoint x: 352, startPoint y: 511, endPoint x: 461, endPoint y: 508, distance: 109.0
click at [452, 513] on div at bounding box center [520, 515] width 499 height 113
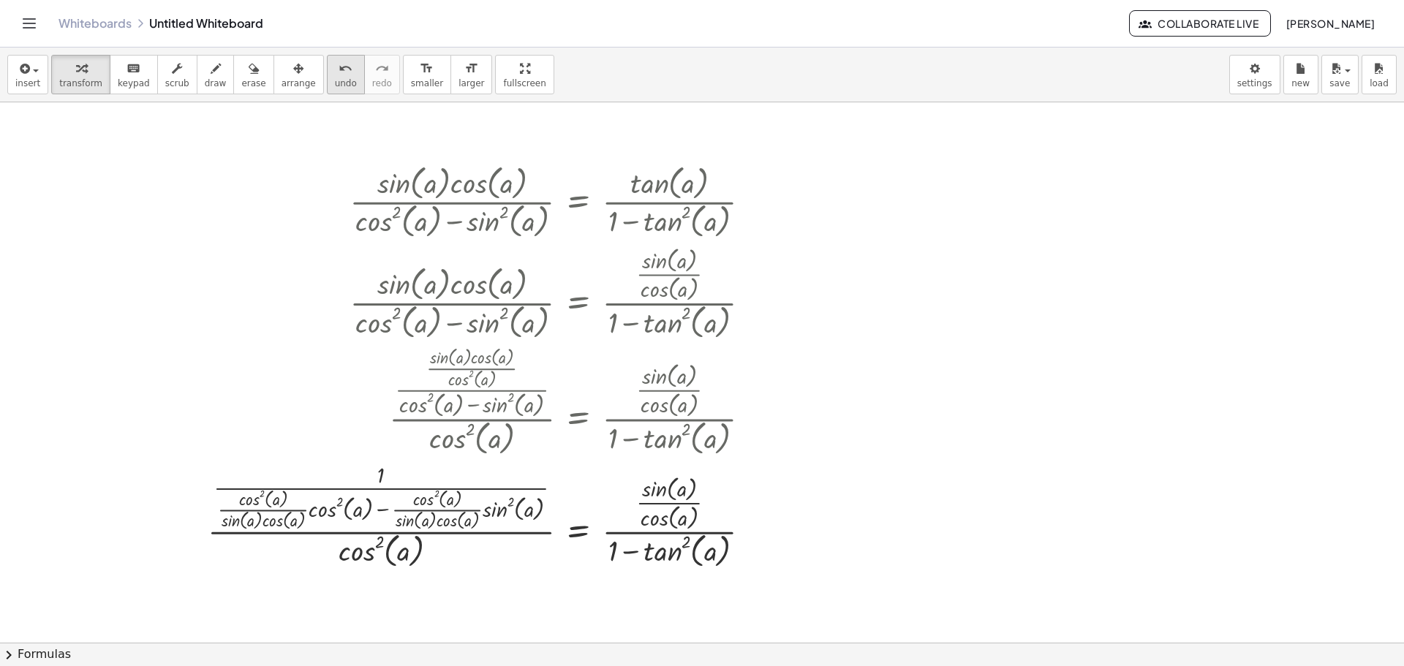
click at [327, 90] on button "undo undo" at bounding box center [346, 74] width 38 height 39
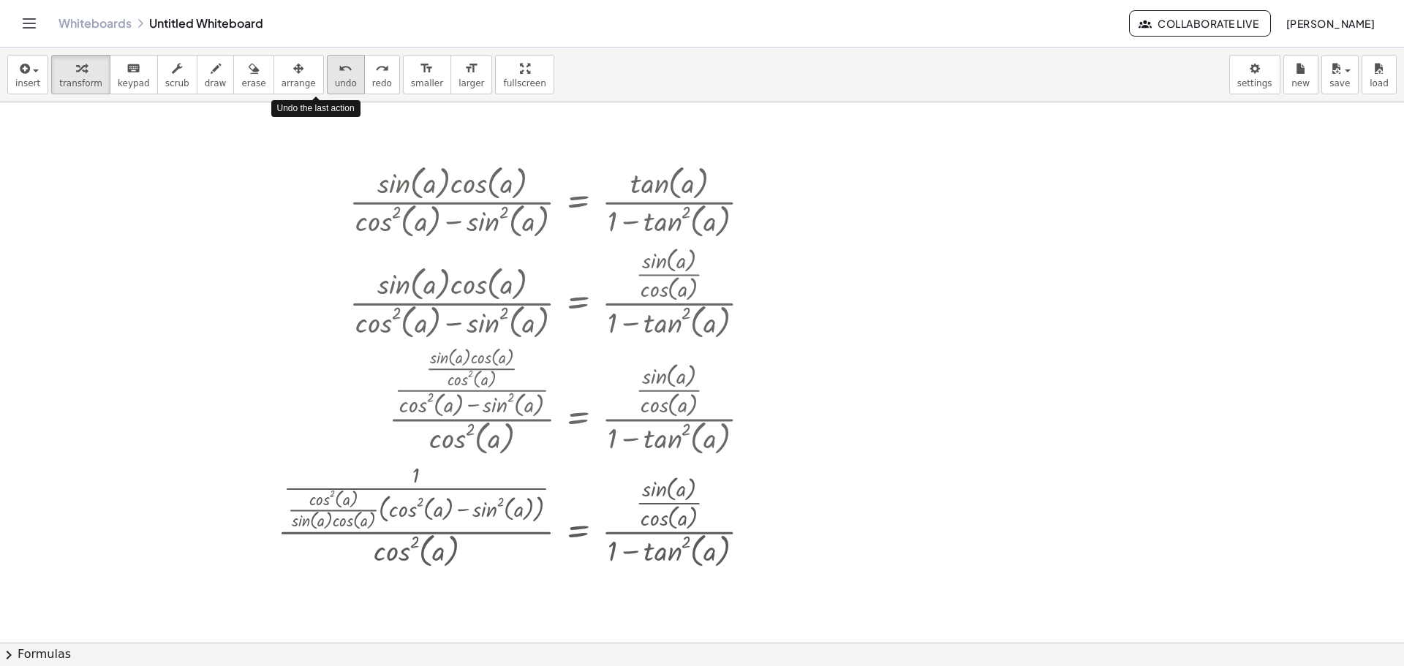
click at [327, 90] on button "undo undo" at bounding box center [346, 74] width 38 height 39
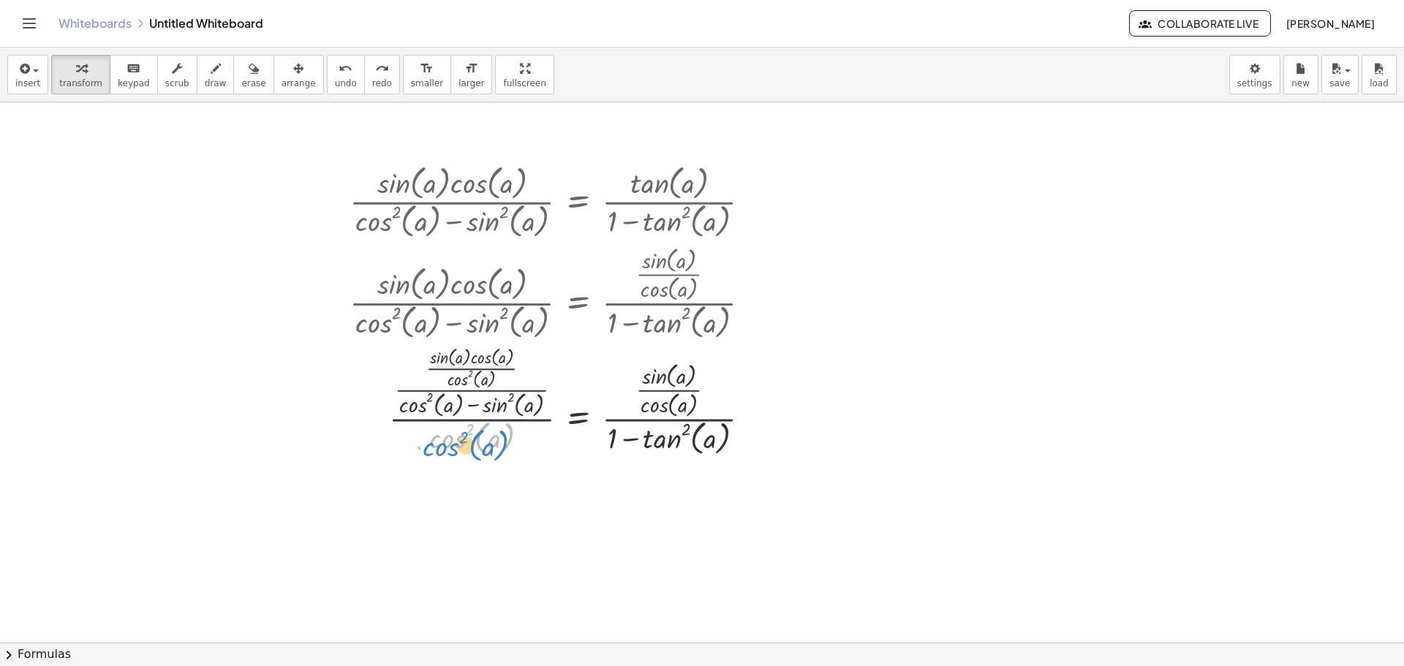
drag, startPoint x: 443, startPoint y: 440, endPoint x: 432, endPoint y: 443, distance: 11.6
click at [437, 450] on div at bounding box center [555, 401] width 427 height 116
click at [478, 360] on div at bounding box center [555, 401] width 427 height 116
click at [406, 373] on div at bounding box center [555, 401] width 427 height 116
drag, startPoint x: 387, startPoint y: 371, endPoint x: 395, endPoint y: 367, distance: 8.8
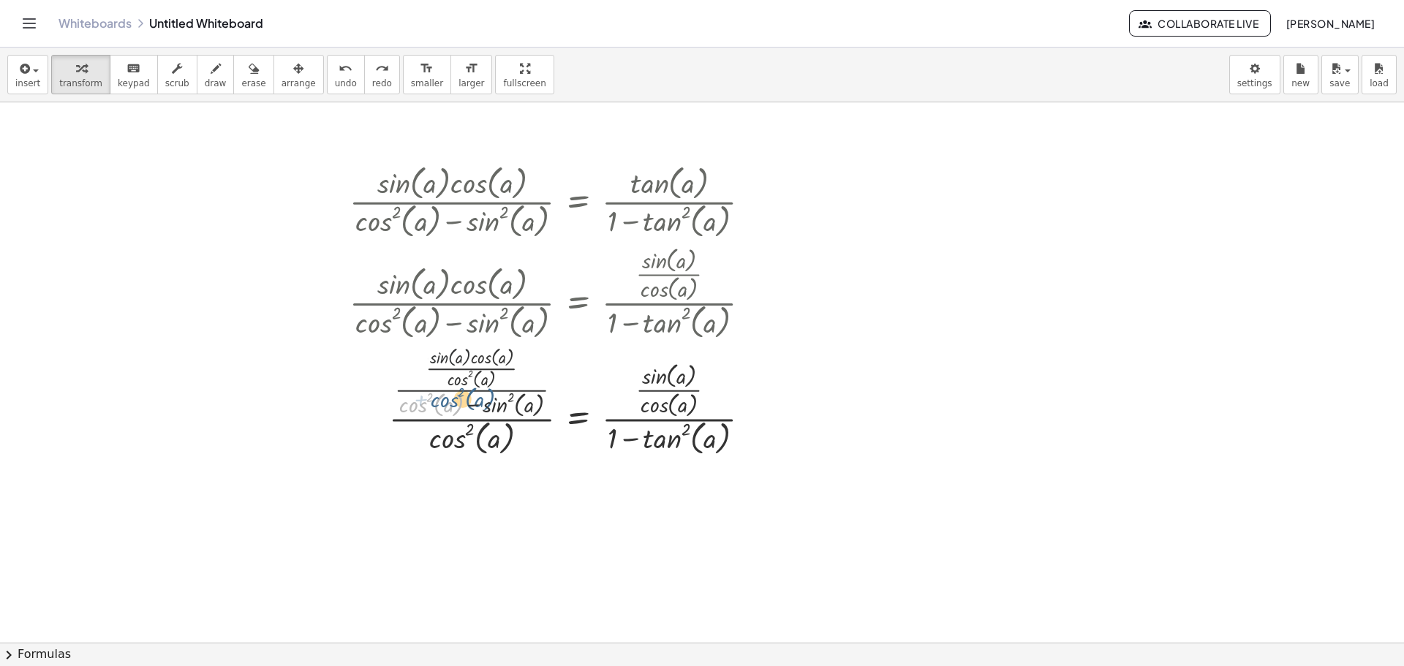
click at [396, 367] on div at bounding box center [555, 401] width 427 height 116
drag, startPoint x: 407, startPoint y: 370, endPoint x: 419, endPoint y: 372, distance: 11.9
click at [419, 372] on div at bounding box center [555, 401] width 427 height 116
click at [436, 366] on div at bounding box center [555, 401] width 427 height 116
click at [756, 399] on div at bounding box center [755, 402] width 16 height 16
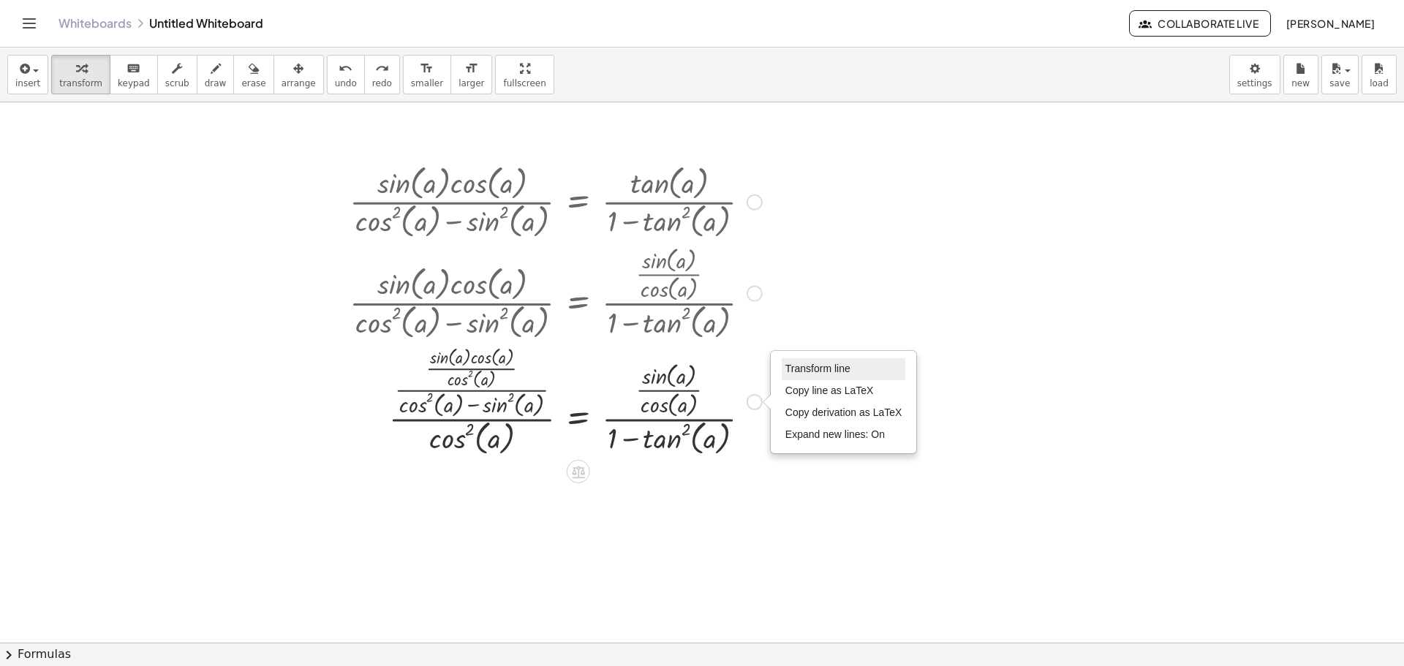
click at [833, 366] on span "Transform line" at bounding box center [818, 369] width 65 height 12
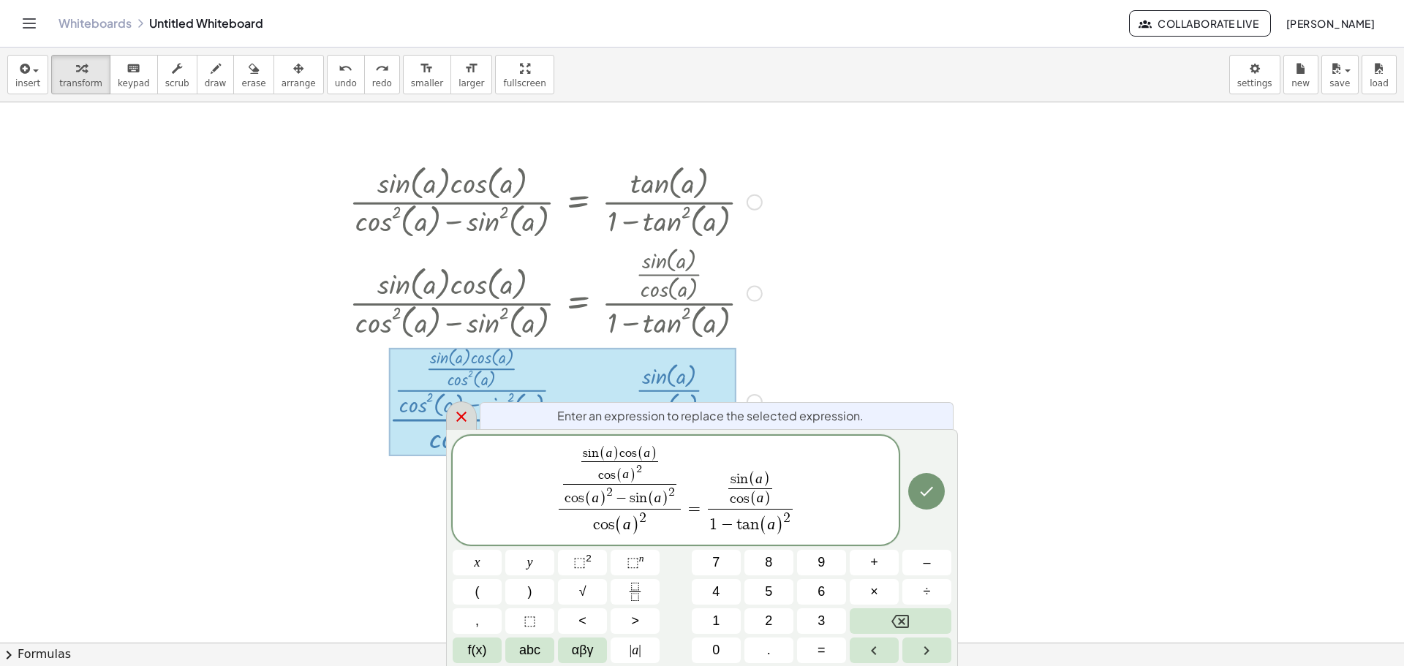
click at [464, 423] on icon at bounding box center [462, 417] width 18 height 18
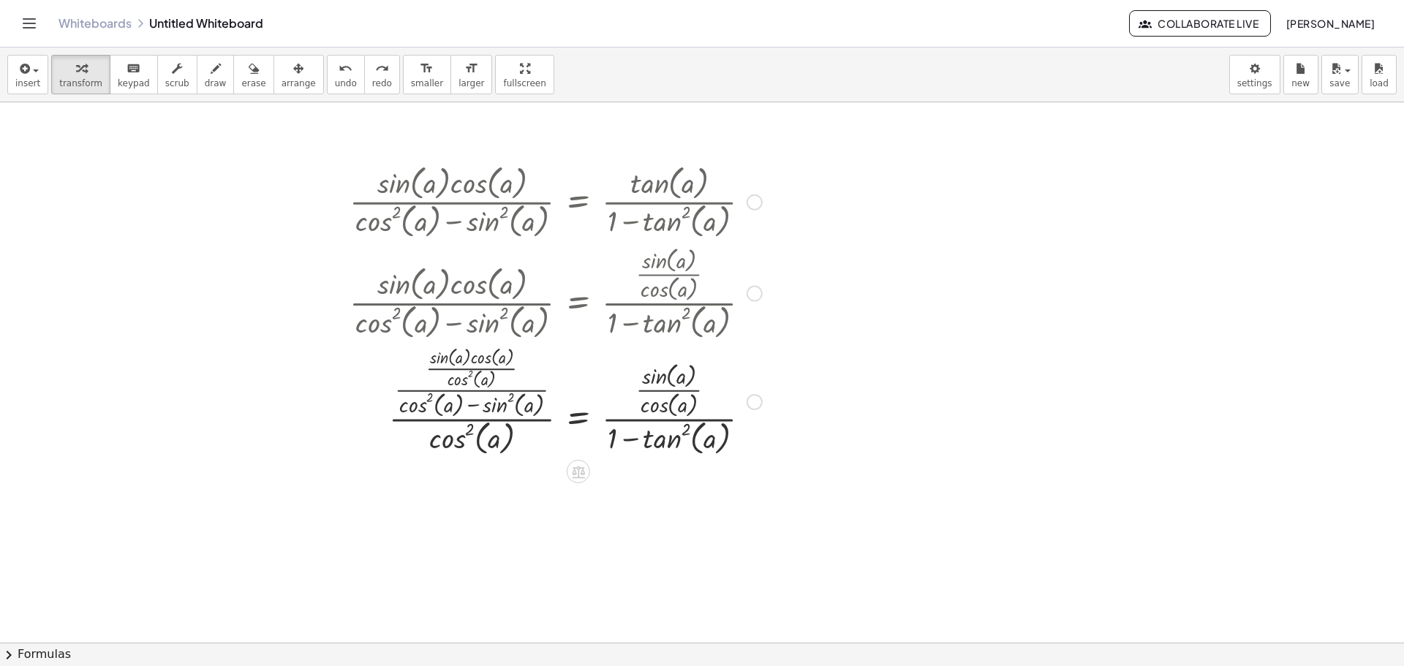
click at [748, 398] on div "Transform line Copy line as LaTeX Copy derivation as LaTeX Expand new lines: On" at bounding box center [755, 402] width 16 height 16
click at [862, 438] on span "Expand new lines: On" at bounding box center [835, 435] width 99 height 12
click at [760, 403] on div "Transform line Copy line as LaTeX Copy derivation as LaTeX Expand new lines: On" at bounding box center [755, 402] width 16 height 16
click at [853, 429] on span "Expand new lines: Off" at bounding box center [835, 435] width 99 height 12
click at [758, 403] on div "Transform line Copy line as LaTeX Copy derivation as LaTeX Expand new lines: Off" at bounding box center [755, 402] width 16 height 16
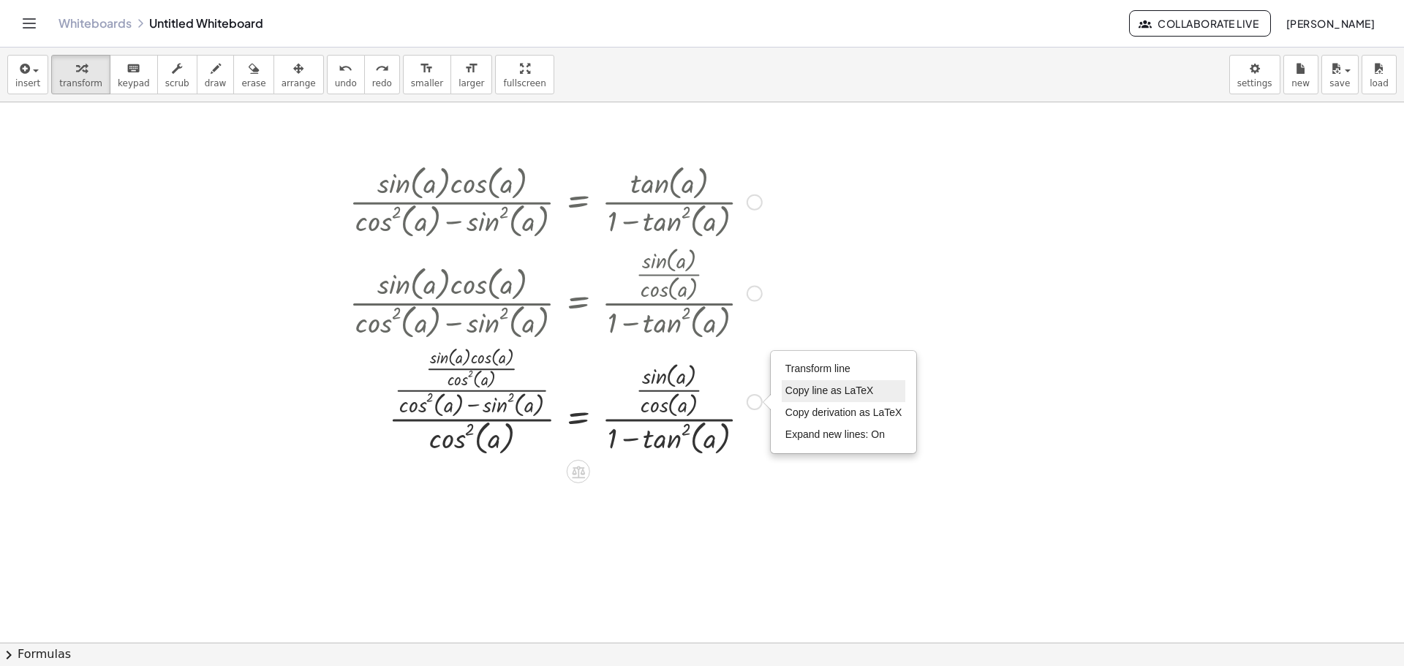
click at [853, 394] on span "Copy line as LaTeX" at bounding box center [830, 391] width 89 height 12
click at [758, 399] on div "Copied done" at bounding box center [755, 402] width 16 height 16
click at [841, 388] on span "Copy line as LaTeX" at bounding box center [830, 391] width 89 height 12
click at [755, 402] on div "Copied done" at bounding box center [755, 402] width 16 height 16
click at [797, 355] on div "Transform line Copy line as LaTeX Copy derivation as LaTeX Expand new lines: On" at bounding box center [844, 402] width 145 height 101
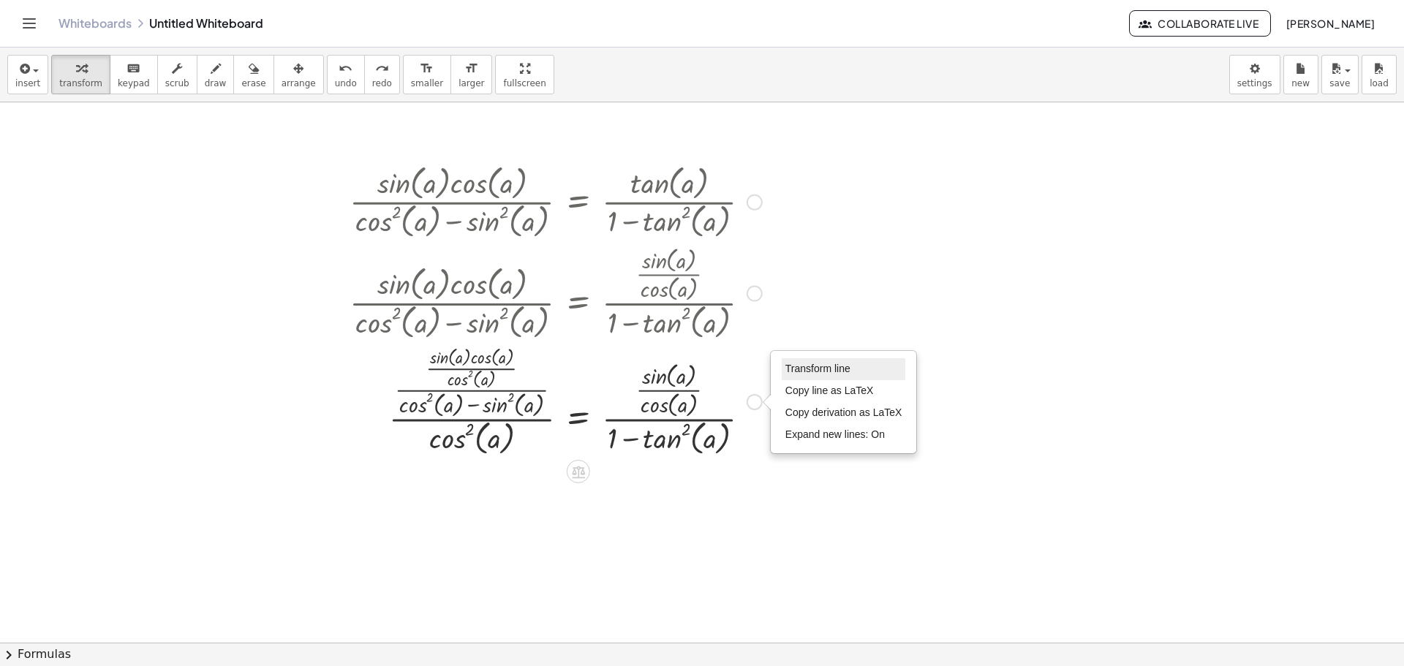
click at [807, 362] on li "Transform line" at bounding box center [844, 369] width 124 height 22
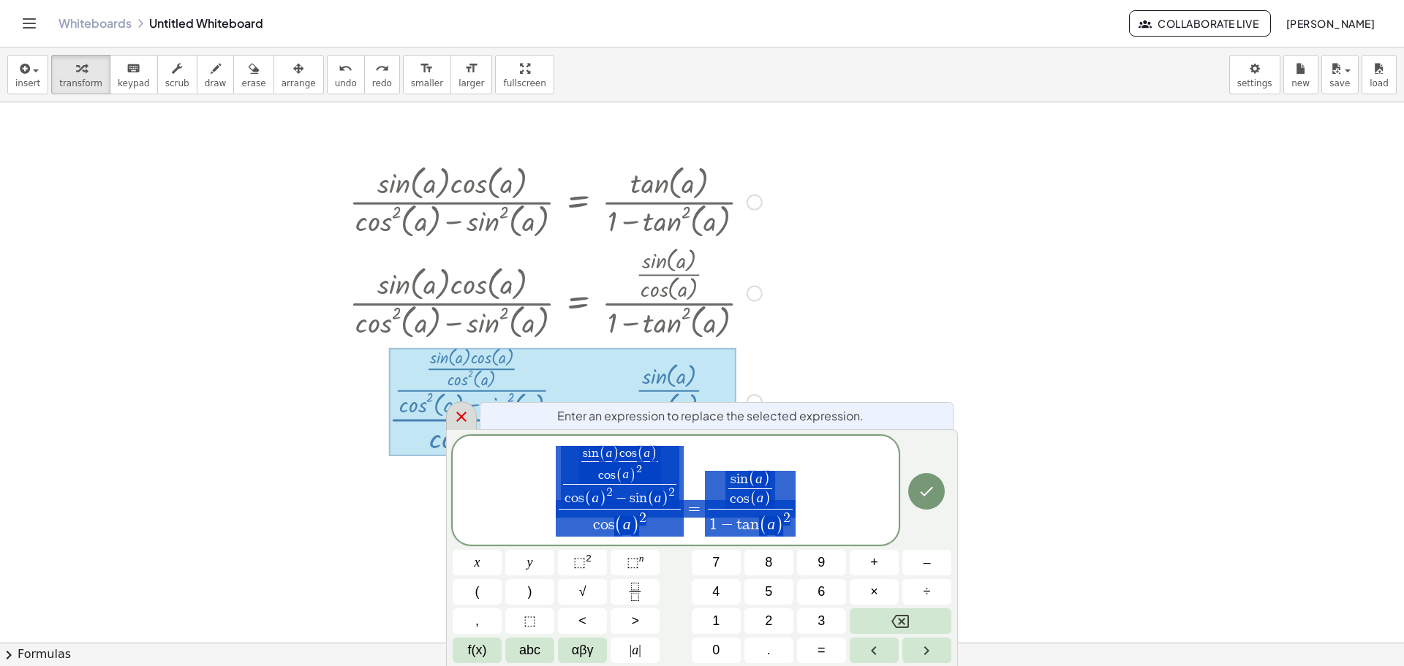
click at [473, 413] on div at bounding box center [461, 416] width 31 height 29
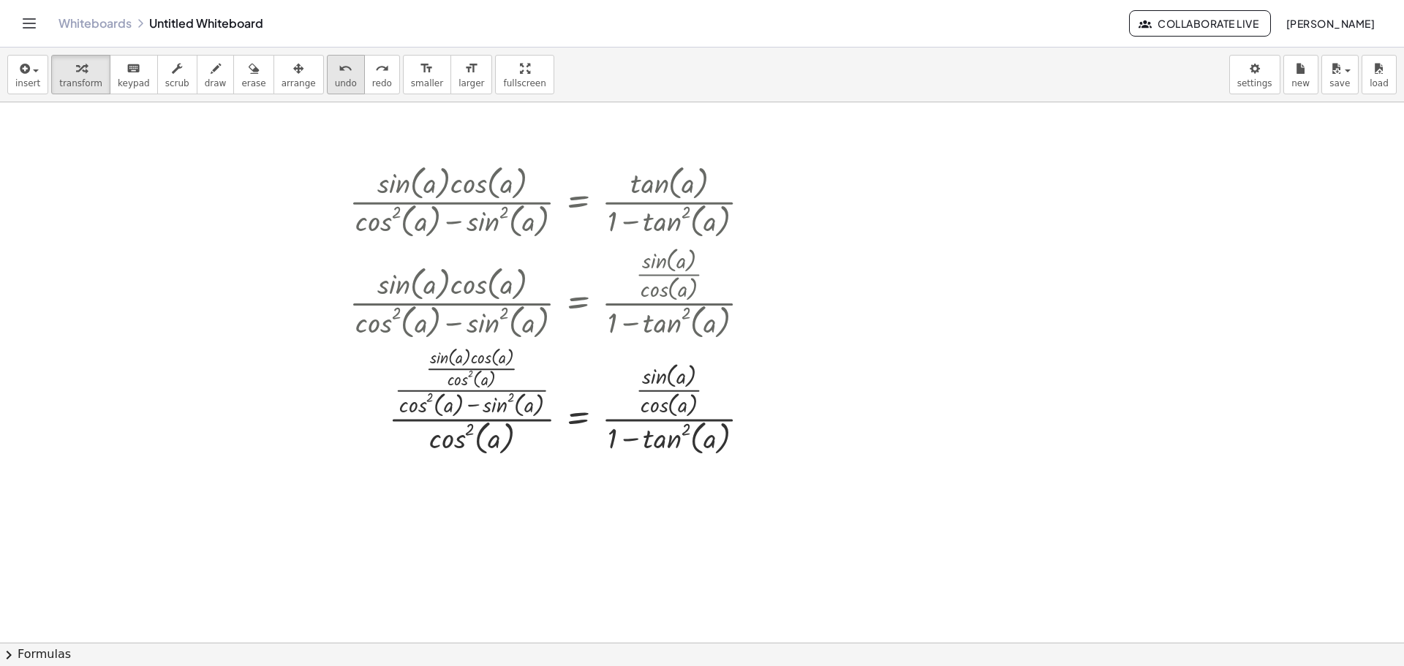
click at [339, 74] on icon "undo" at bounding box center [346, 69] width 14 height 18
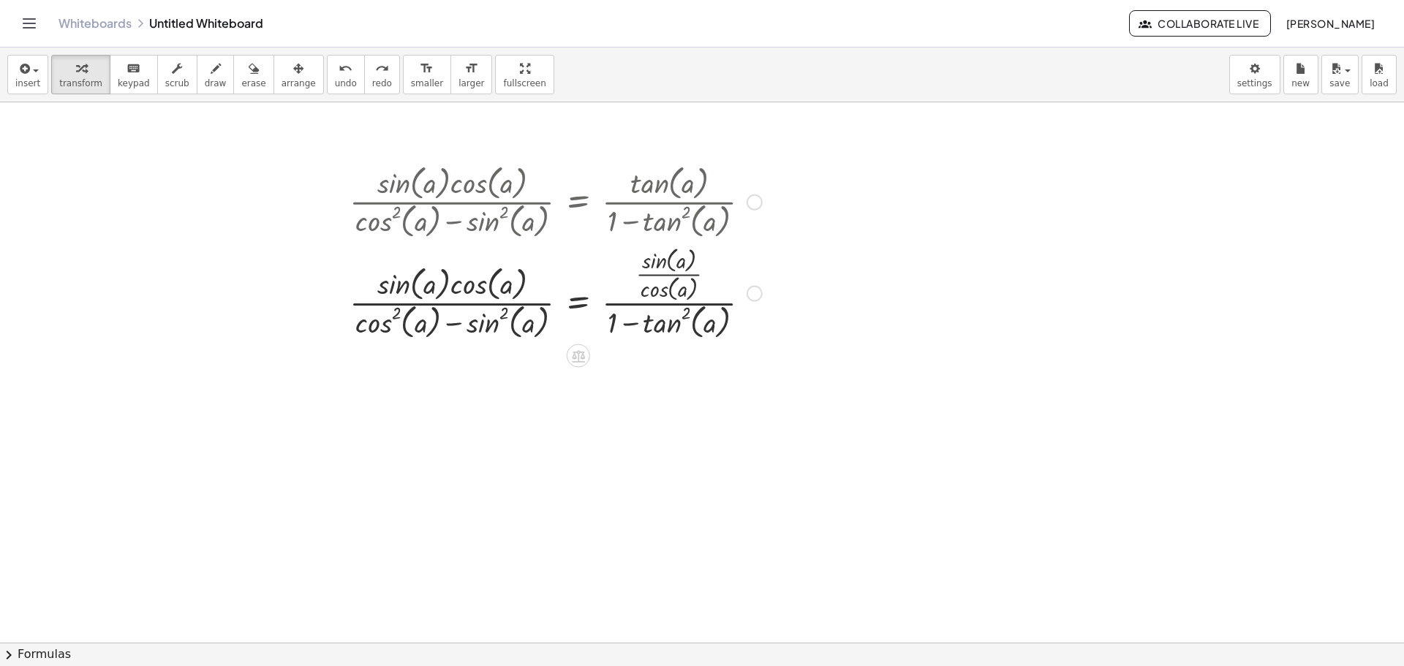
drag, startPoint x: 748, startPoint y: 303, endPoint x: 754, endPoint y: 297, distance: 8.8
click at [749, 303] on div at bounding box center [555, 291] width 427 height 101
click at [754, 297] on div at bounding box center [755, 294] width 16 height 16
click at [806, 259] on span "Transform line" at bounding box center [818, 261] width 65 height 12
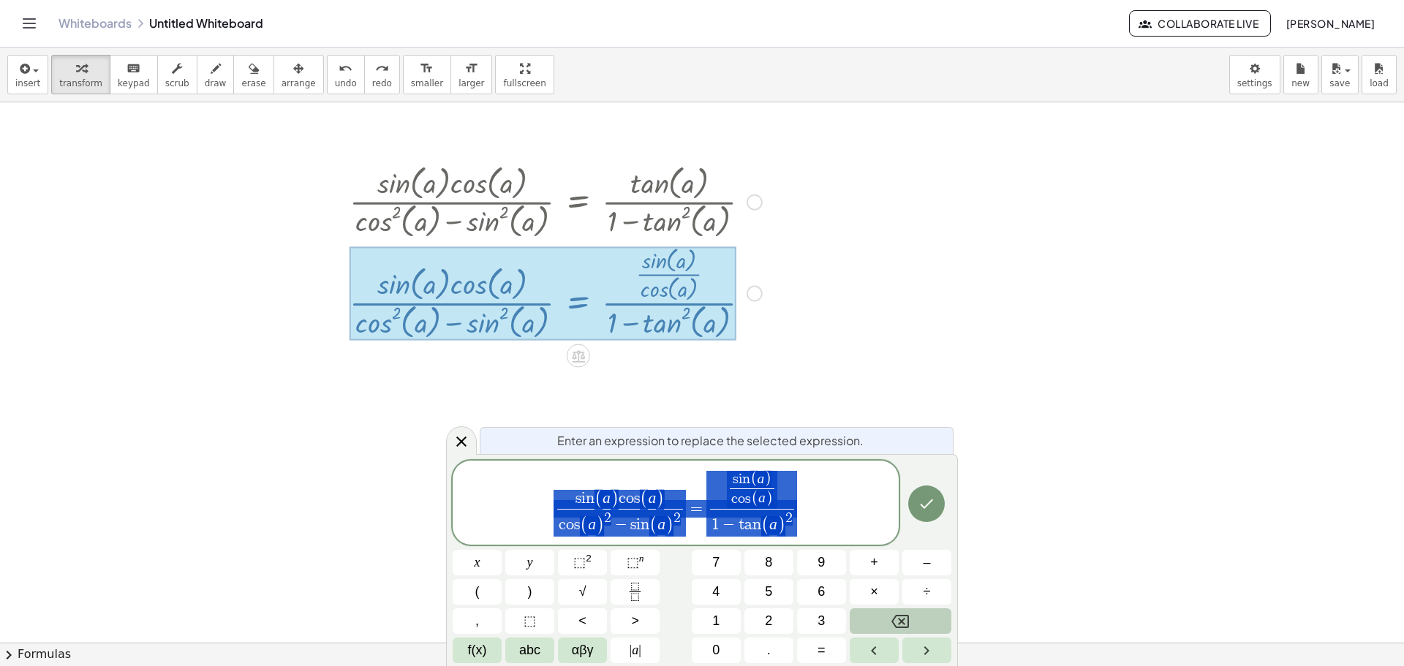
click at [903, 620] on icon "Backspace" at bounding box center [901, 622] width 18 height 18
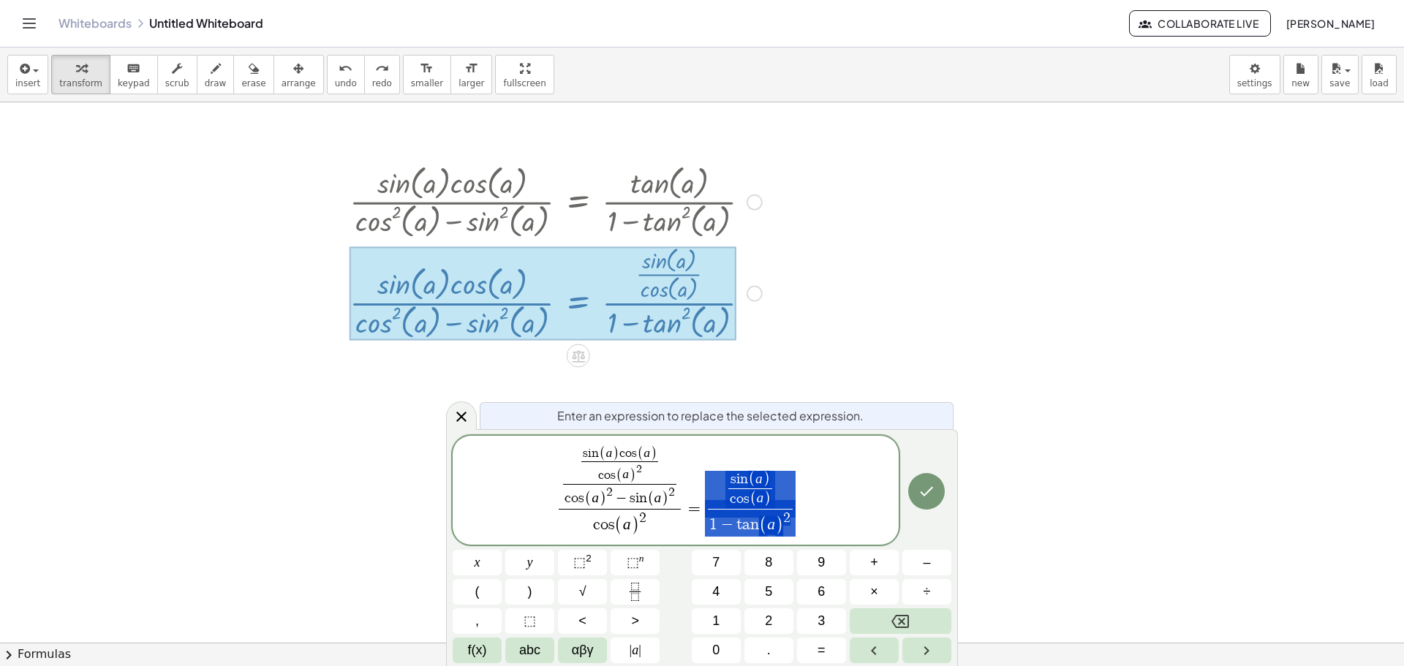
drag, startPoint x: 786, startPoint y: 497, endPoint x: 736, endPoint y: 497, distance: 50.5
click at [736, 497] on span "s i n ( a ) c o s ( a ) c o s ( a ) 2 ​ c o s ( a ) 2 − s i n ( a ) 2 ​ c o s (…" at bounding box center [676, 492] width 446 height 94
click at [772, 504] on span "s i n ( a ) c o s ( a ) ​" at bounding box center [751, 490] width 50 height 38
click at [926, 495] on icon "Done" at bounding box center [927, 492] width 18 height 18
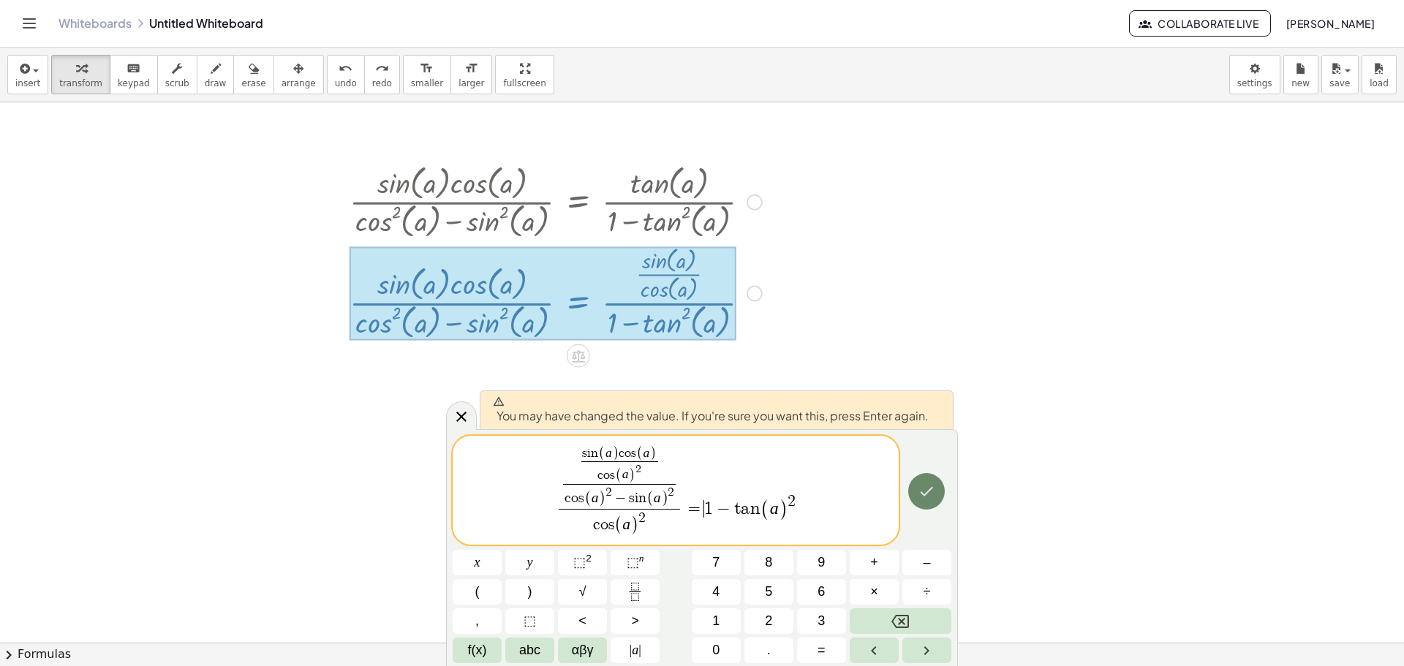
click at [922, 498] on icon "Done" at bounding box center [927, 492] width 18 height 18
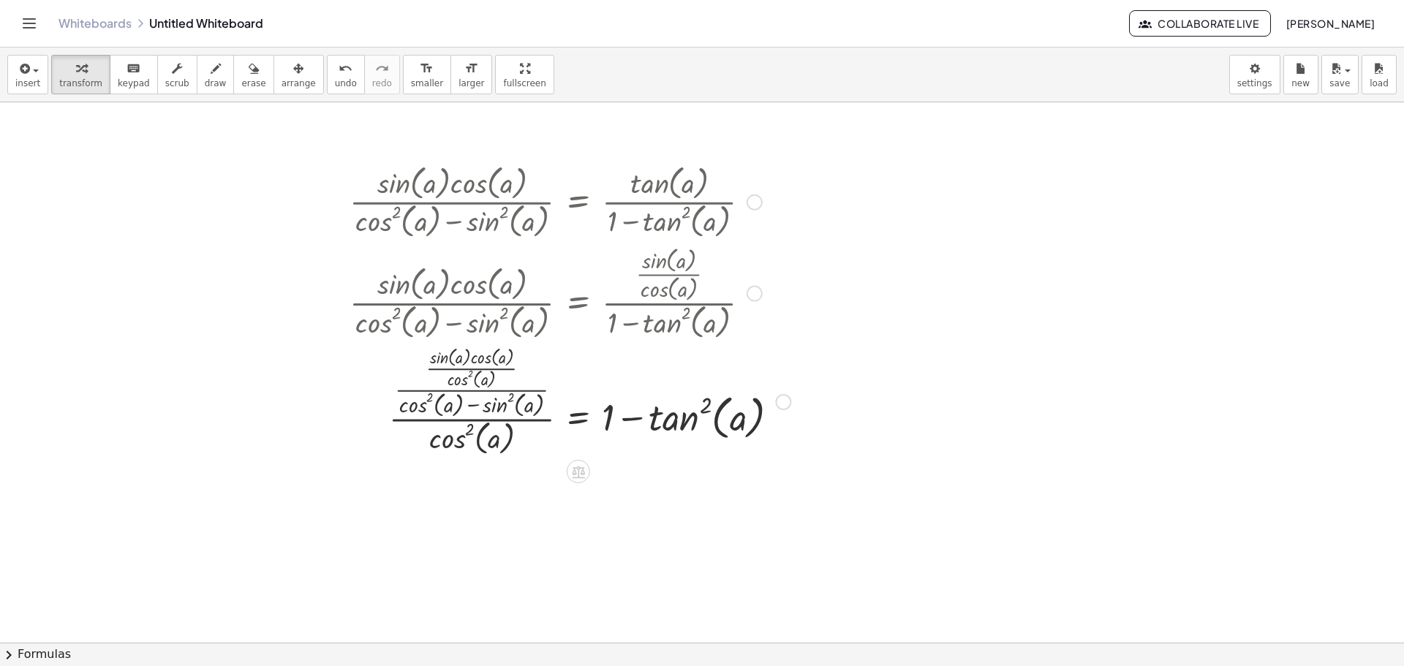
click at [789, 403] on div "Transform line Copy line as LaTeX Copy derivation as LaTeX Expand new lines: On" at bounding box center [783, 402] width 16 height 16
click at [878, 366] on span "Transform line" at bounding box center [846, 369] width 65 height 12
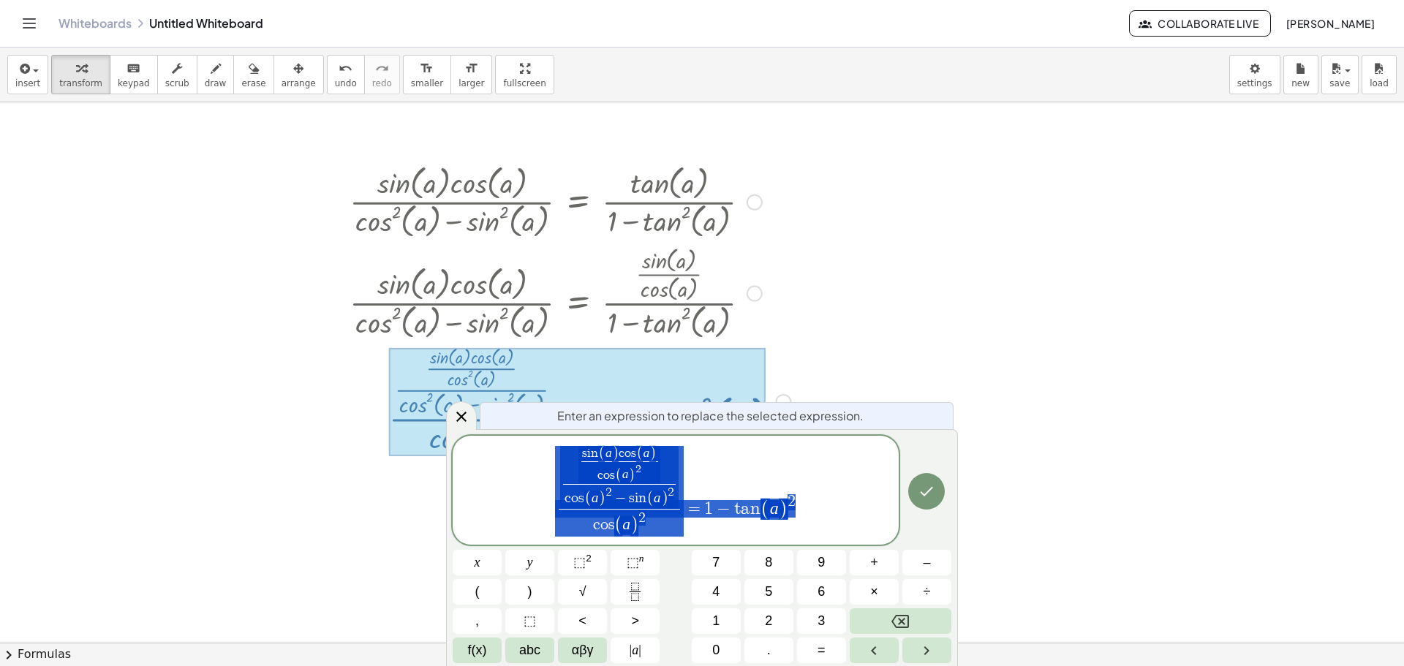
click at [688, 489] on span "s i n ( a ) c o s ( a ) c o s ( a ) 2 ​ c o s ( a ) 2 − s i n ( a ) 2 ​ c o s (…" at bounding box center [676, 492] width 446 height 94
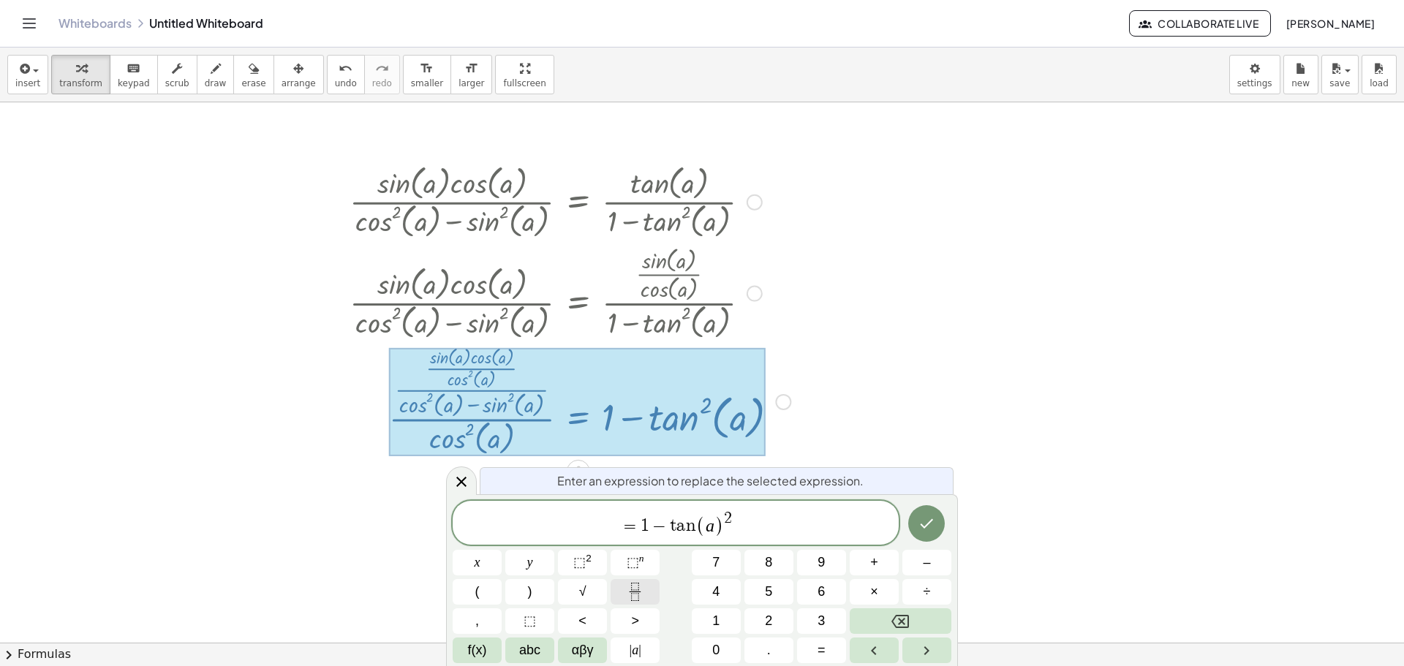
click at [639, 593] on icon "Fraction" at bounding box center [635, 592] width 18 height 18
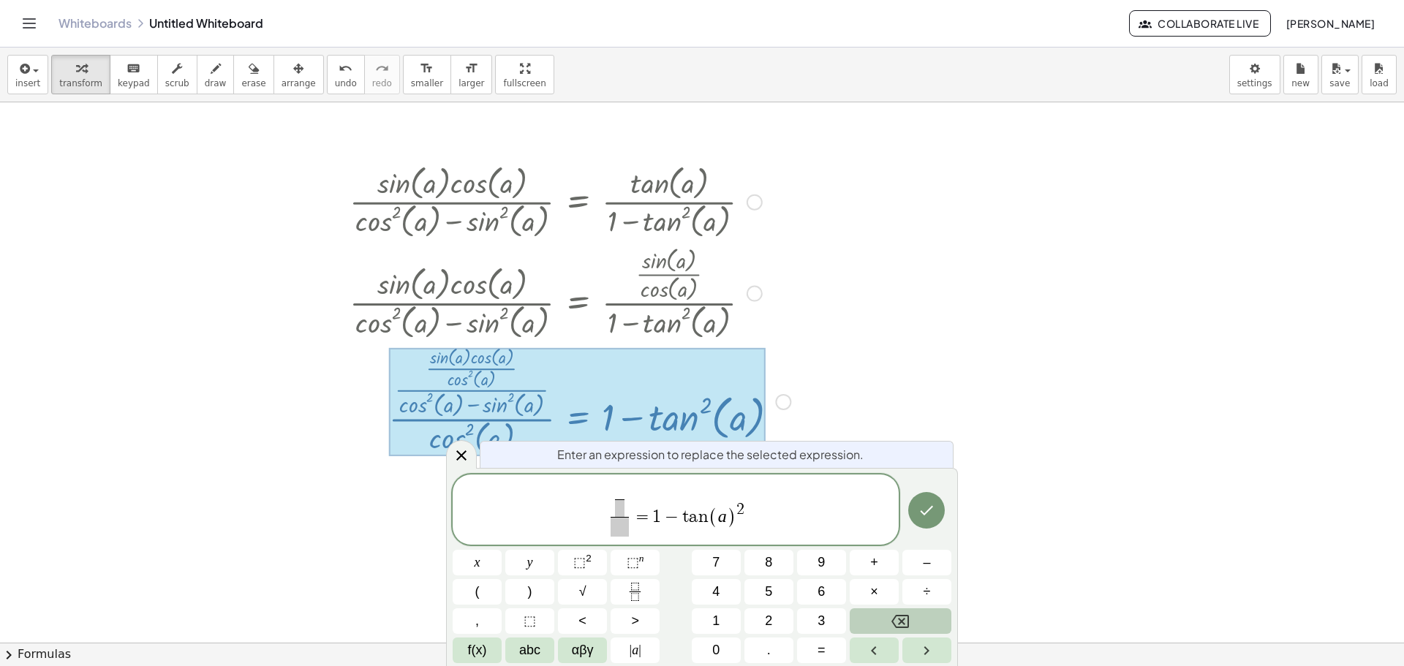
click at [881, 620] on button "Backspace" at bounding box center [901, 622] width 102 height 26
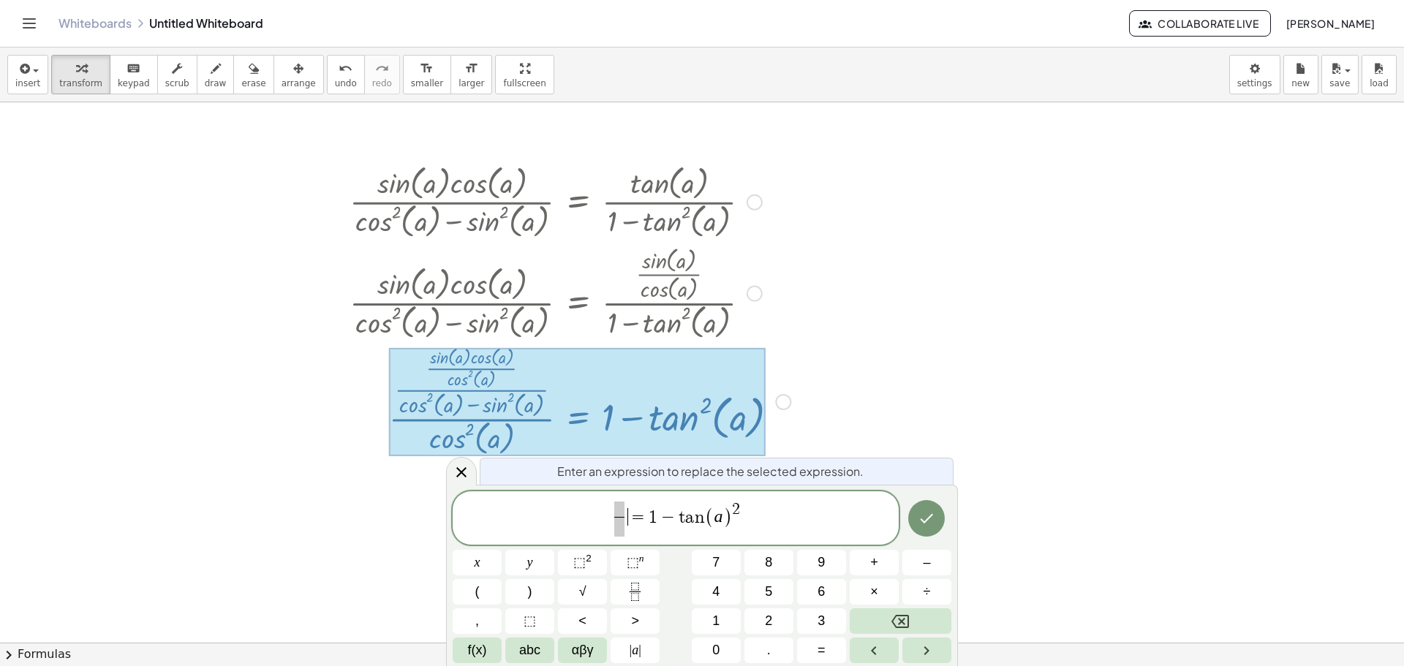
click at [629, 516] on span "=" at bounding box center [638, 517] width 21 height 18
click at [642, 582] on button "Fraction" at bounding box center [635, 592] width 49 height 26
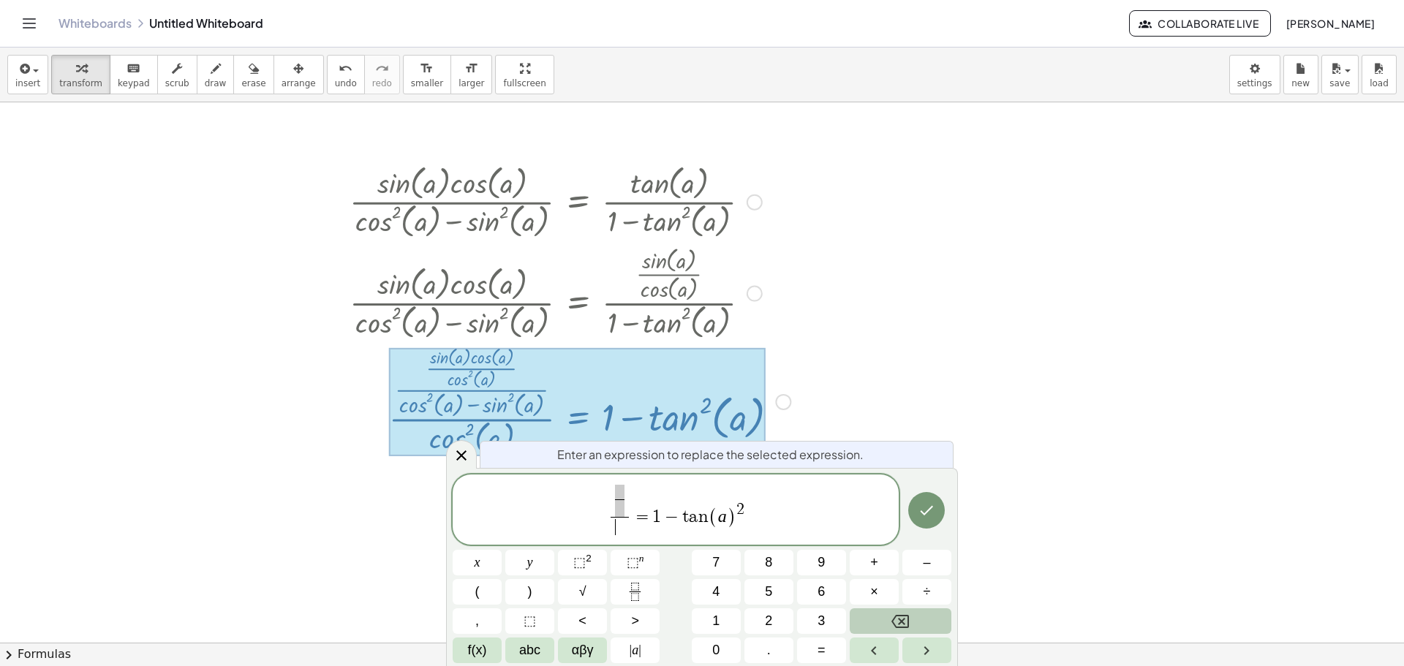
click at [878, 627] on button "Backspace" at bounding box center [901, 622] width 102 height 26
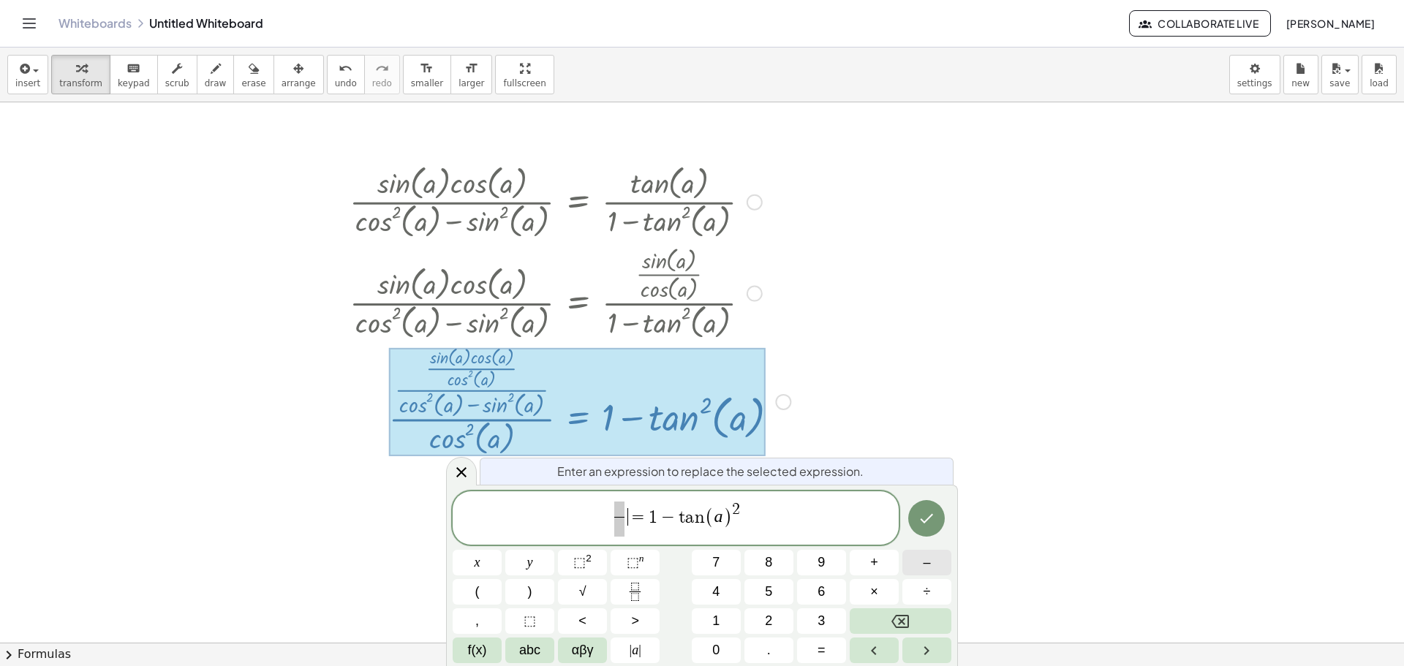
click at [906, 571] on button "–" at bounding box center [927, 563] width 49 height 26
click at [633, 585] on icon "Fraction" at bounding box center [635, 592] width 18 height 18
click at [486, 646] on span "f(x)" at bounding box center [477, 651] width 19 height 20
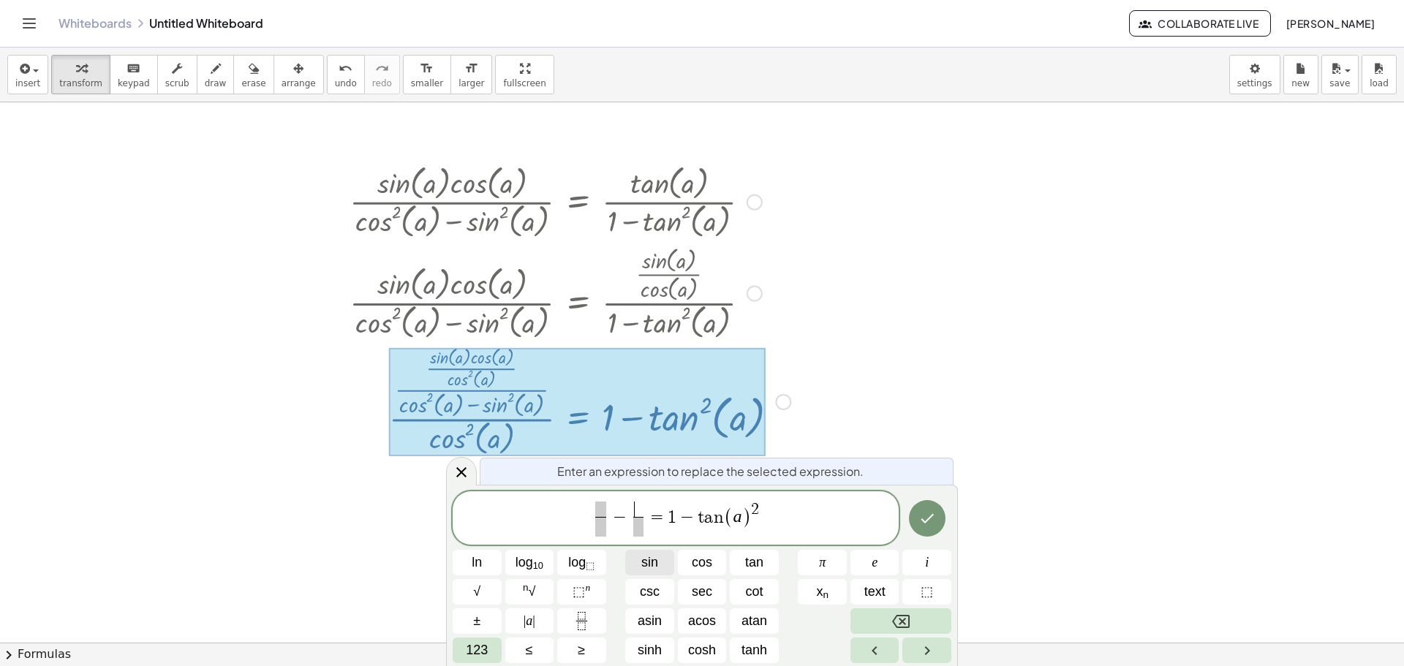
click at [648, 573] on button "sin" at bounding box center [649, 563] width 49 height 26
click at [472, 652] on span "123" at bounding box center [477, 651] width 22 height 20
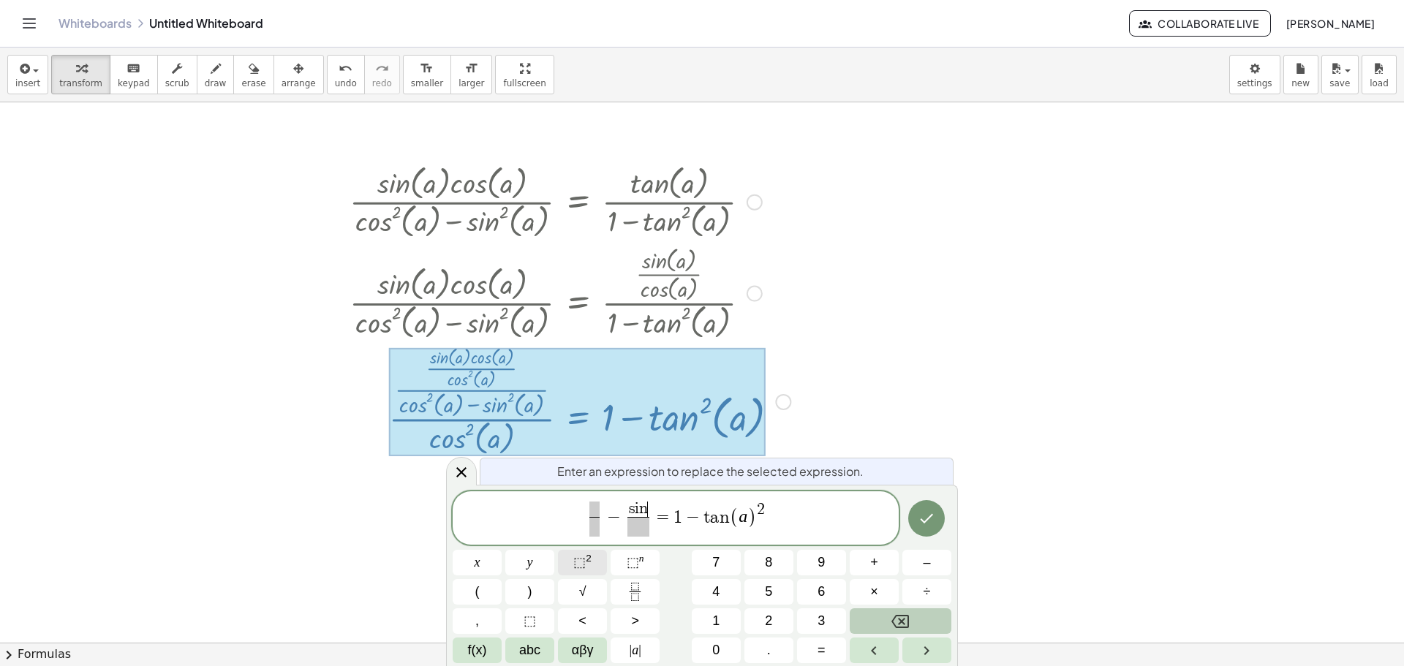
click at [581, 557] on span "⬚" at bounding box center [579, 562] width 12 height 15
click at [470, 591] on button "(" at bounding box center [477, 592] width 49 height 26
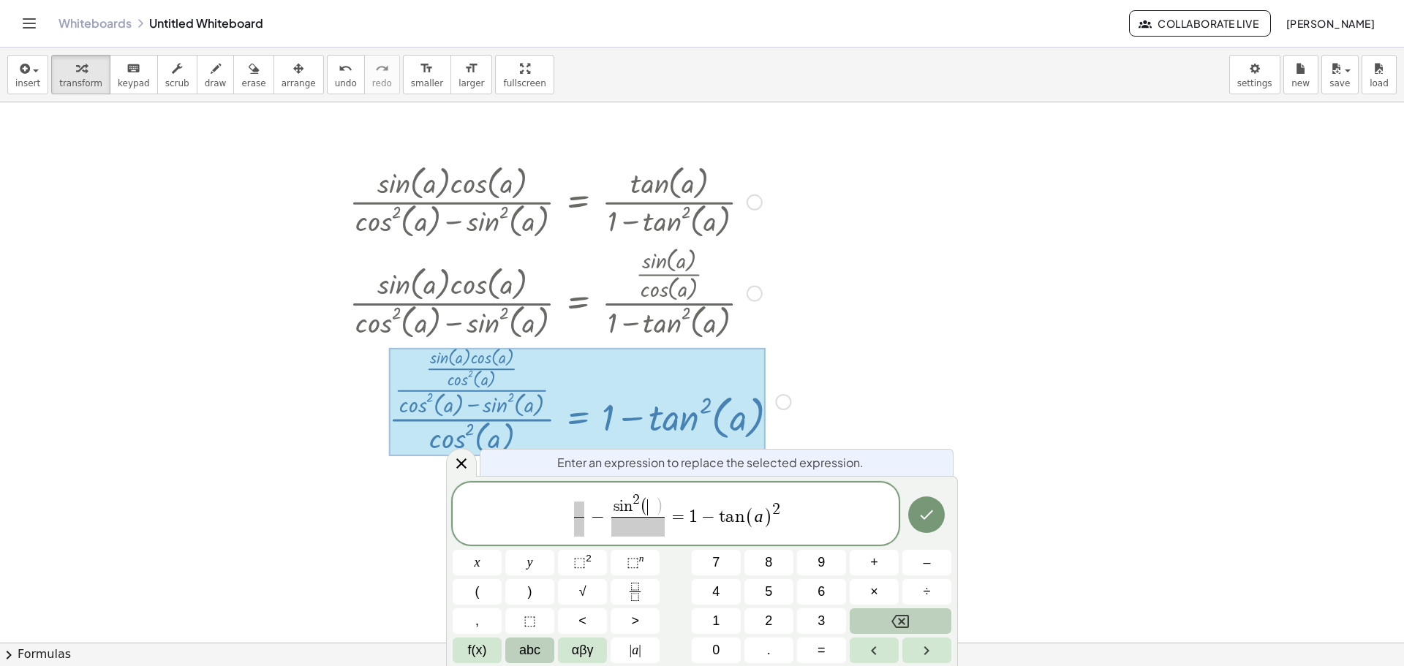
click at [529, 653] on span "abc" at bounding box center [529, 651] width 21 height 20
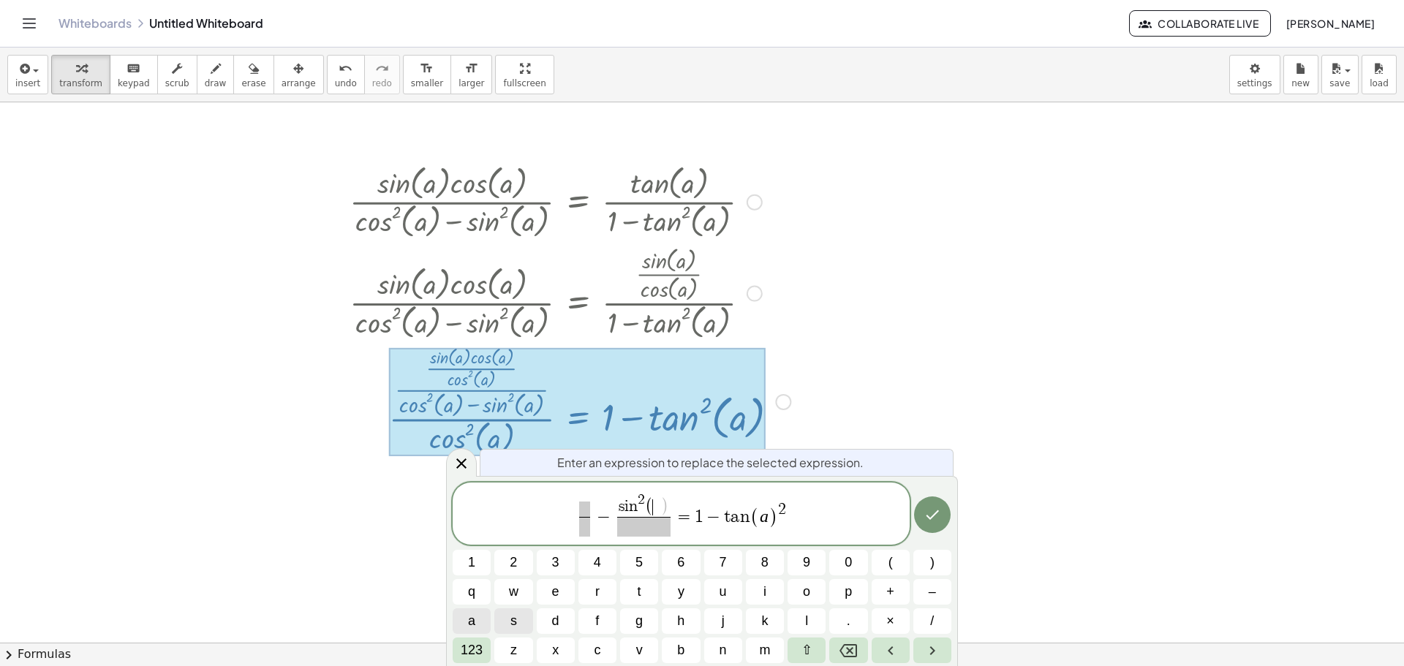
click at [481, 617] on button "a" at bounding box center [472, 622] width 38 height 26
click at [481, 647] on span "123" at bounding box center [472, 651] width 22 height 20
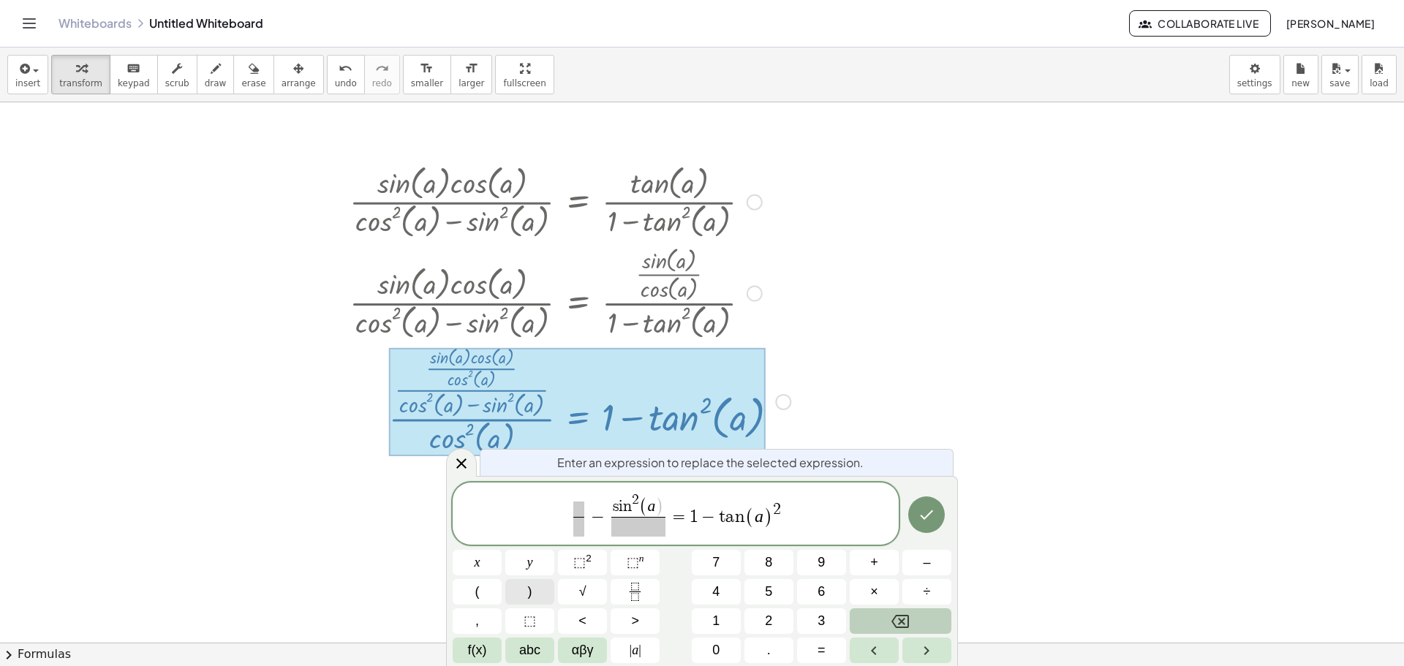
click at [519, 590] on button ")" at bounding box center [529, 592] width 49 height 26
click at [625, 532] on span at bounding box center [638, 527] width 54 height 20
click at [535, 652] on span "abc" at bounding box center [529, 651] width 21 height 20
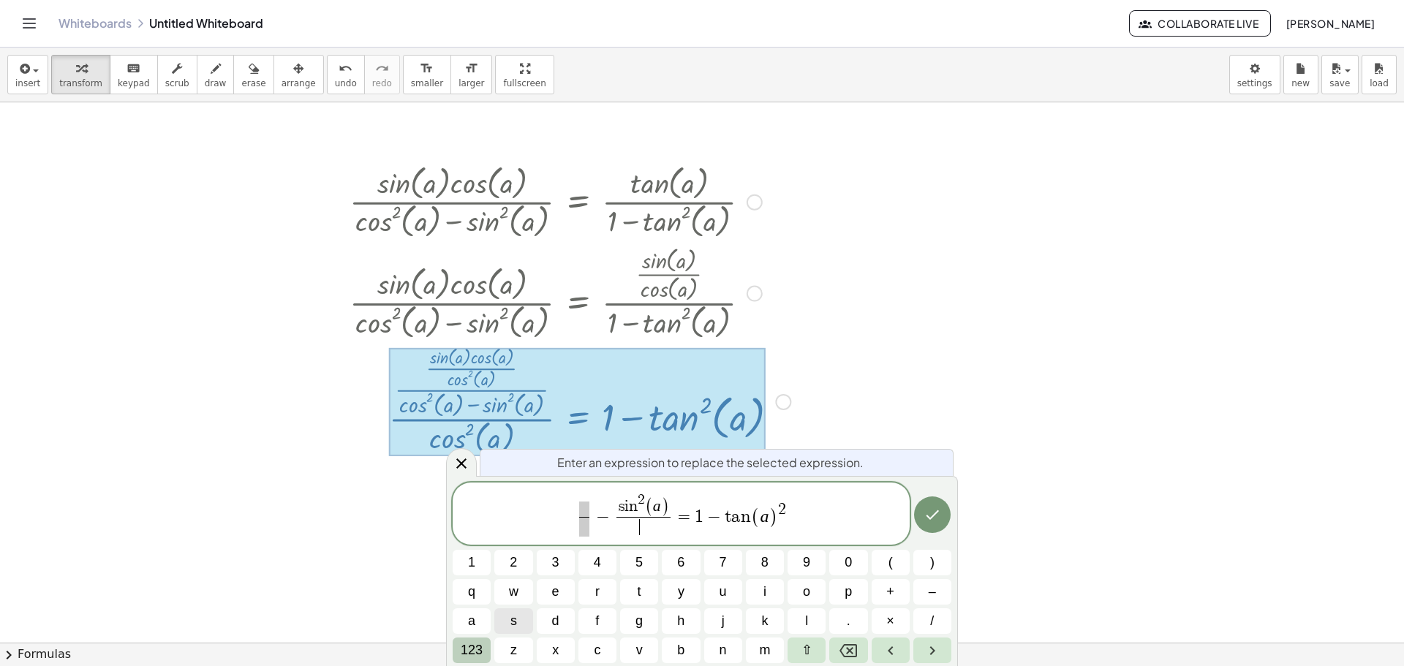
click at [464, 650] on button "123" at bounding box center [472, 651] width 38 height 26
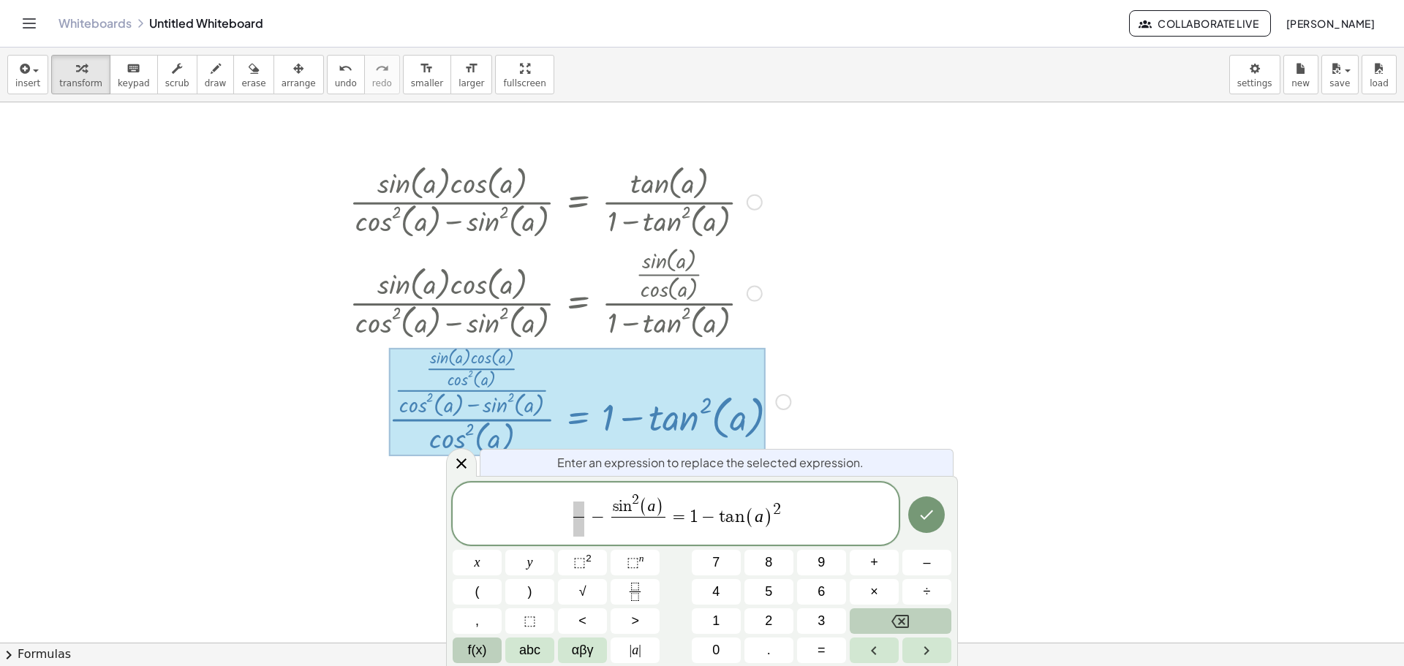
click at [475, 645] on span "f(x)" at bounding box center [477, 651] width 19 height 20
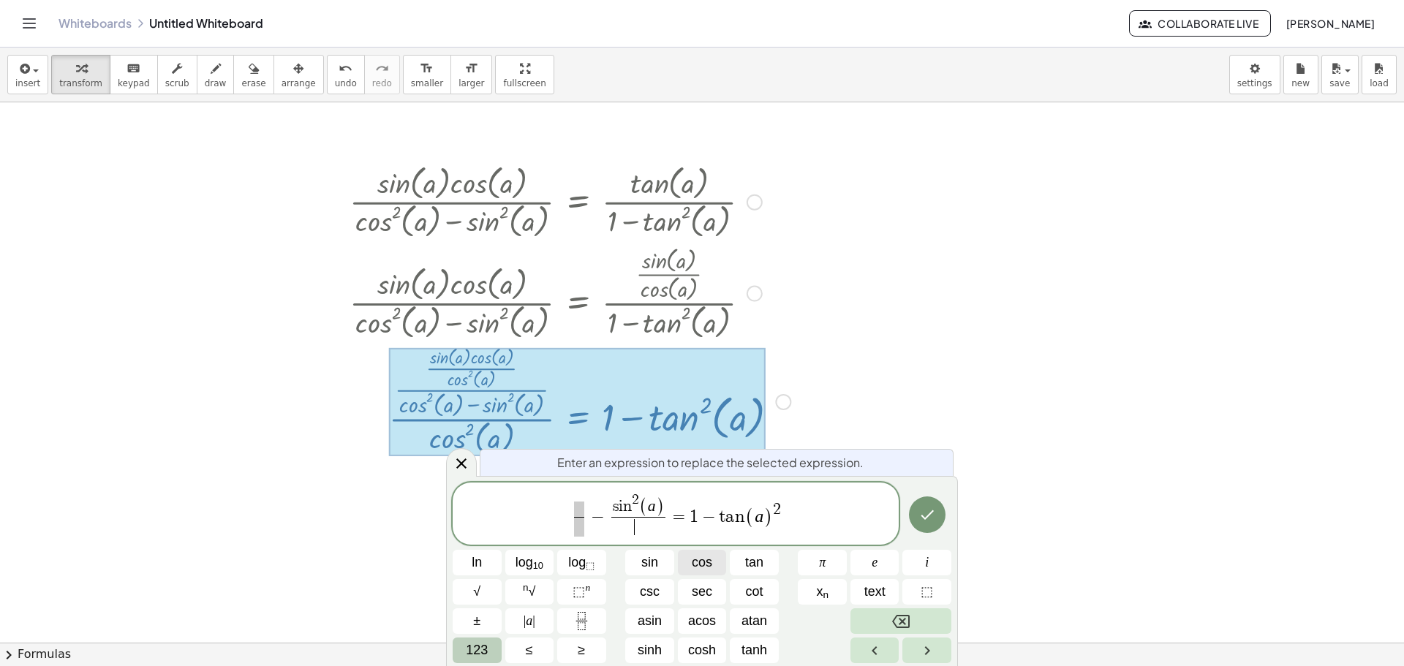
click at [704, 565] on span "cos" at bounding box center [702, 563] width 20 height 20
click at [482, 647] on span "123" at bounding box center [477, 651] width 22 height 20
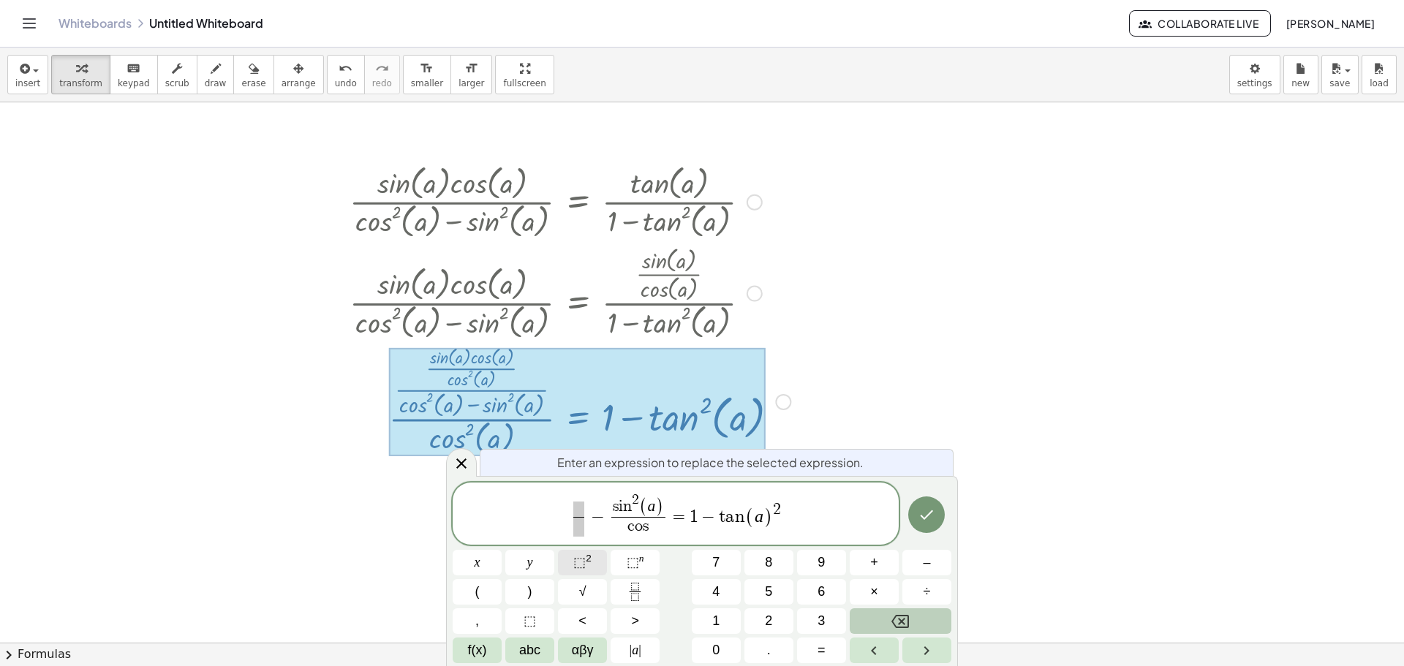
click at [576, 567] on span "⬚" at bounding box center [579, 562] width 12 height 15
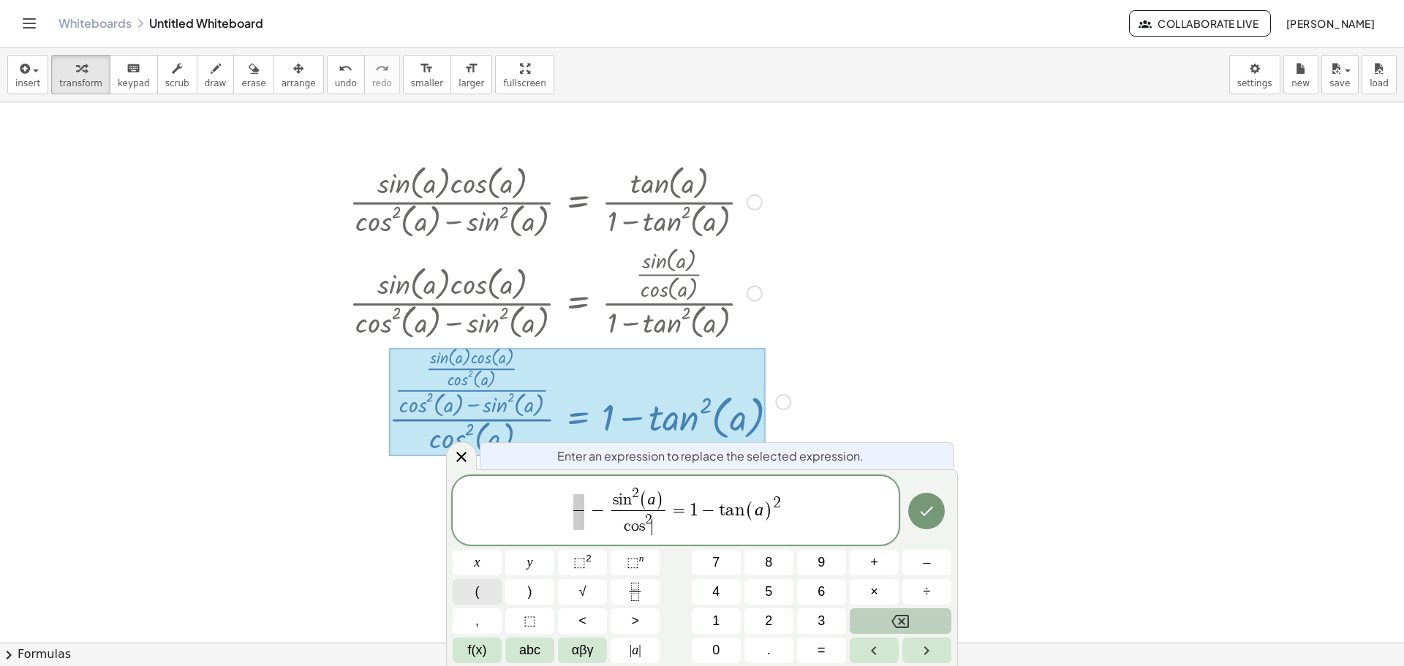
click at [494, 587] on button "(" at bounding box center [477, 592] width 49 height 26
click at [535, 649] on span "abc" at bounding box center [529, 651] width 21 height 20
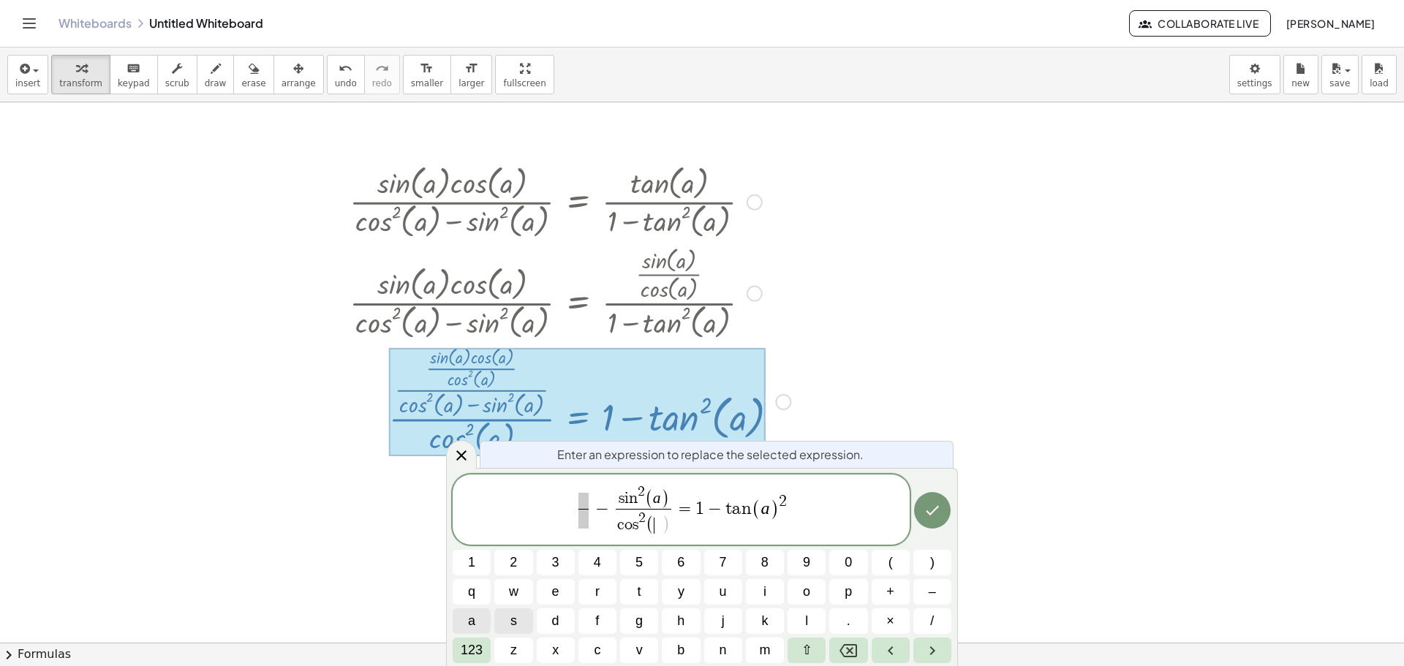
click at [475, 624] on span "a" at bounding box center [471, 621] width 7 height 20
click at [470, 647] on span "123" at bounding box center [472, 651] width 22 height 20
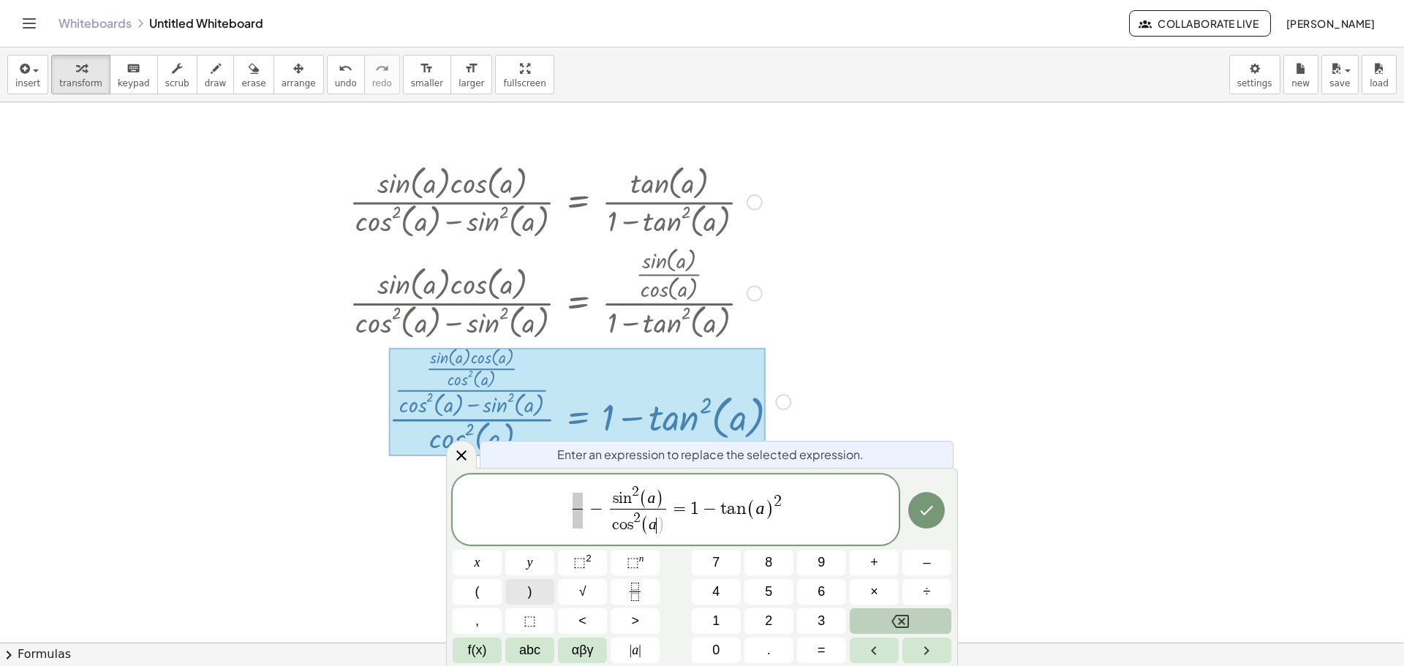
click at [527, 600] on button ")" at bounding box center [529, 592] width 49 height 26
click at [571, 497] on span "​" at bounding box center [578, 511] width 17 height 36
click at [580, 496] on span "​" at bounding box center [578, 501] width 10 height 16
click at [535, 644] on span "abc" at bounding box center [529, 651] width 21 height 20
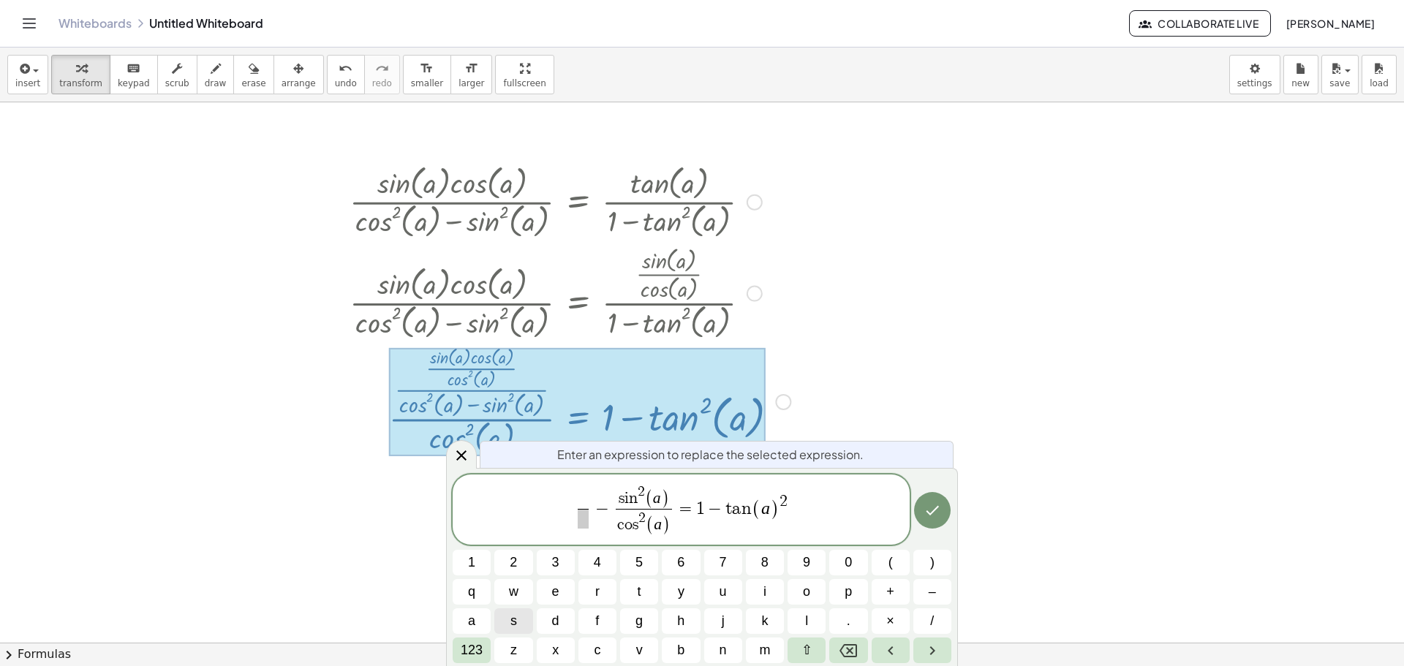
click at [494, 648] on div "​ ​ − s i n 2 ( a ) c o s 2 ( a ) ​ = 1 − t a n ( a ) 2 1 2 3 4 5 6 7 8 9 0 ( )…" at bounding box center [702, 569] width 499 height 189
click at [450, 648] on div "Enter an expression to replace the selected expression. ​ − s i n 2 ( a ) c o s…" at bounding box center [702, 567] width 512 height 198
click at [582, 495] on span at bounding box center [583, 501] width 10 height 16
click at [481, 646] on span "123" at bounding box center [472, 651] width 22 height 20
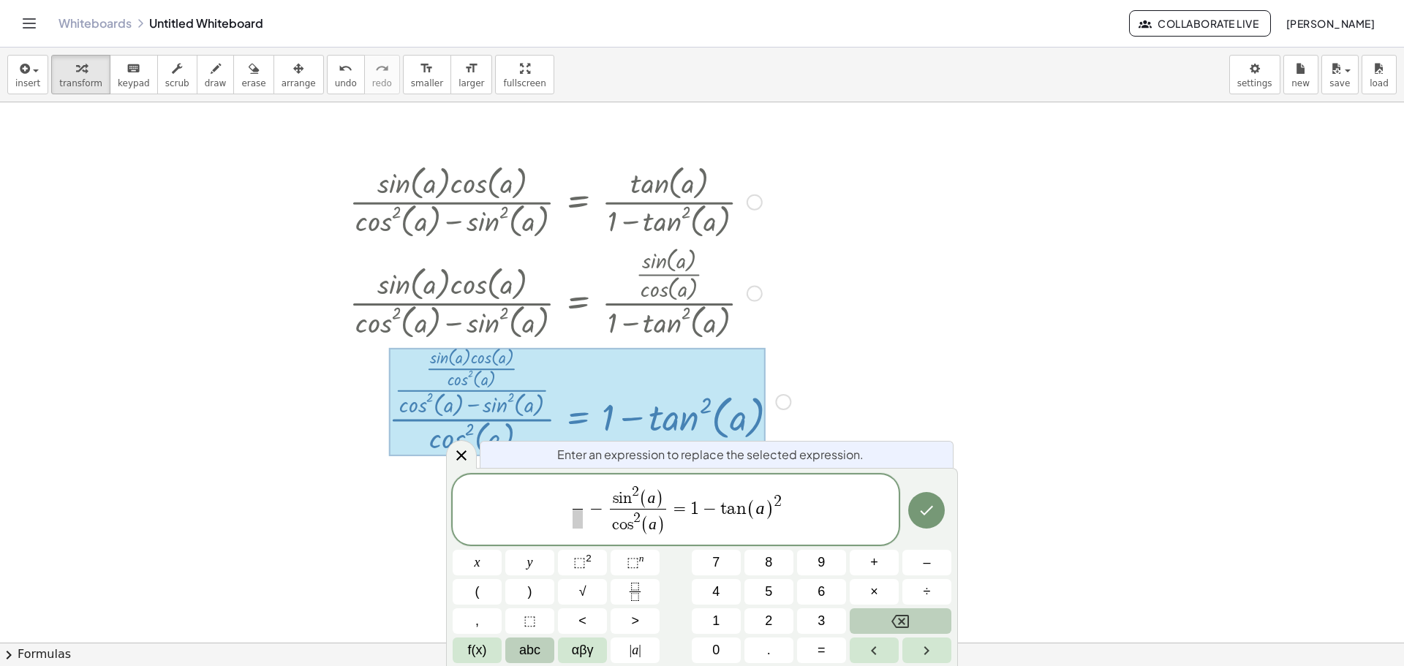
click at [537, 658] on span "abc" at bounding box center [529, 651] width 21 height 20
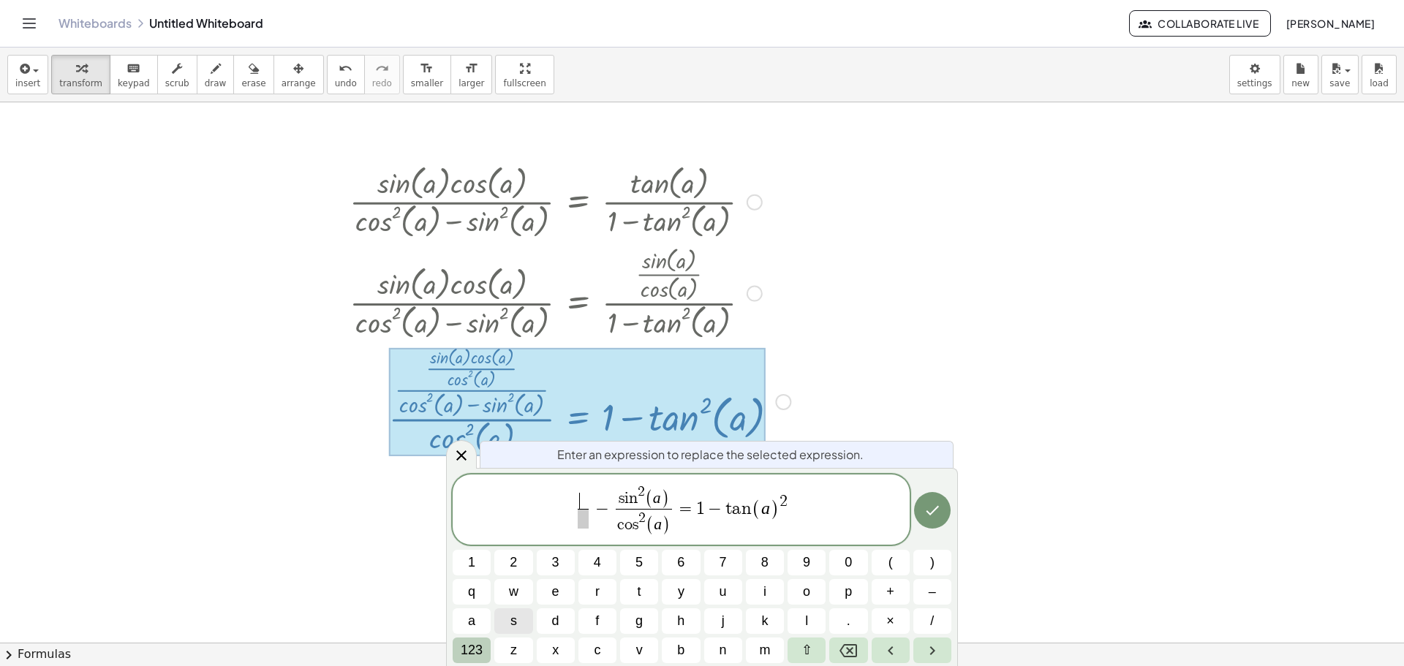
click at [479, 654] on span "123" at bounding box center [472, 651] width 22 height 20
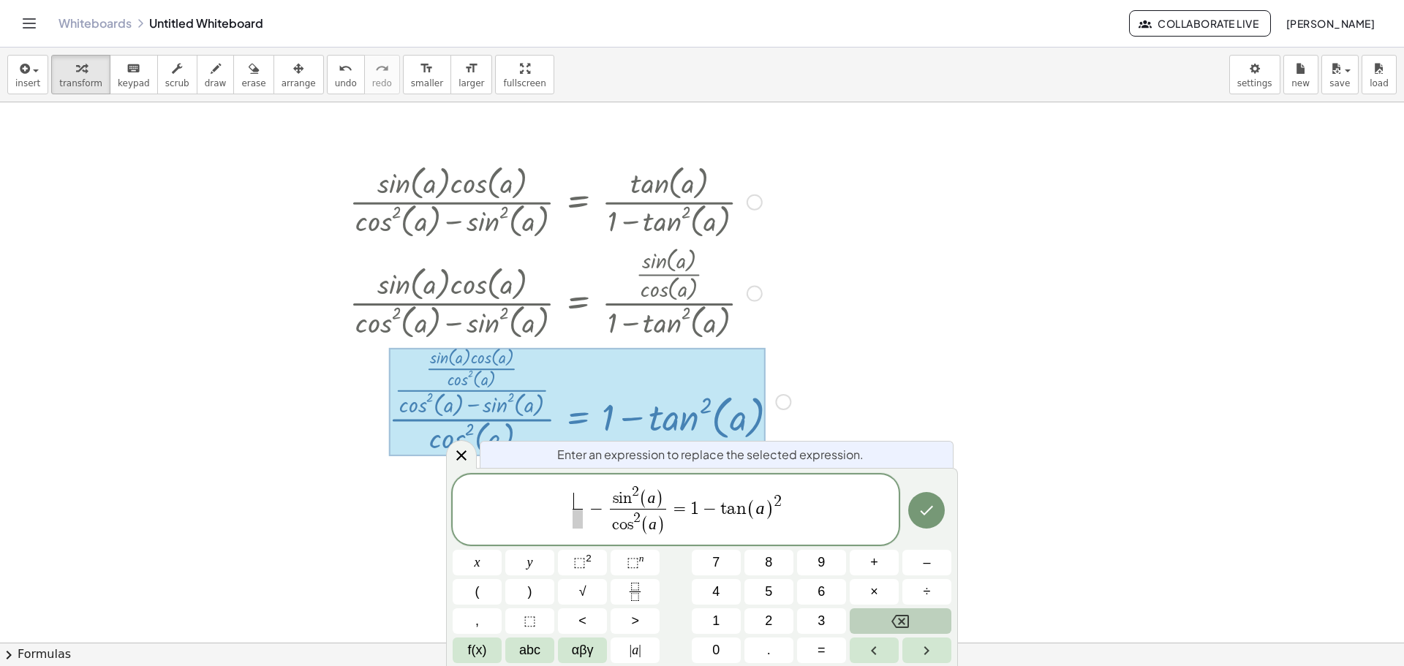
click at [479, 654] on span "f(x)" at bounding box center [477, 651] width 19 height 20
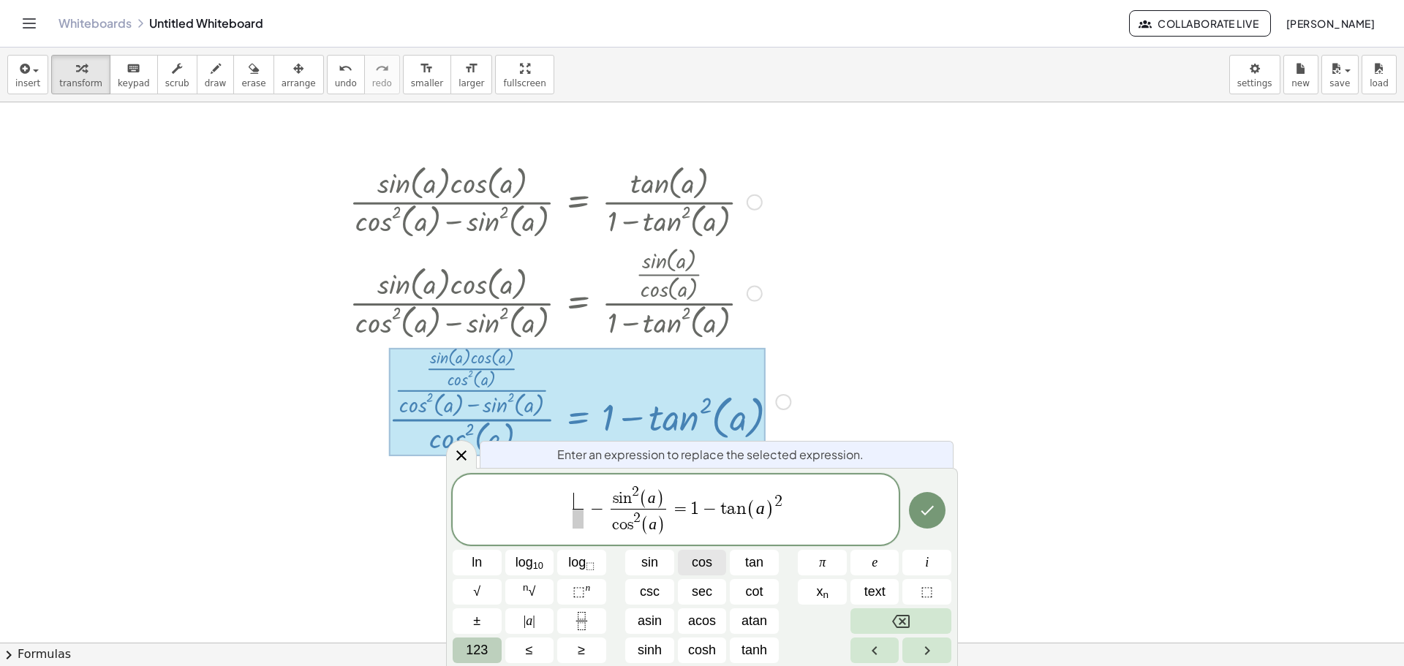
click at [704, 564] on span "cos" at bounding box center [702, 563] width 20 height 20
click at [487, 654] on span "123" at bounding box center [477, 651] width 22 height 20
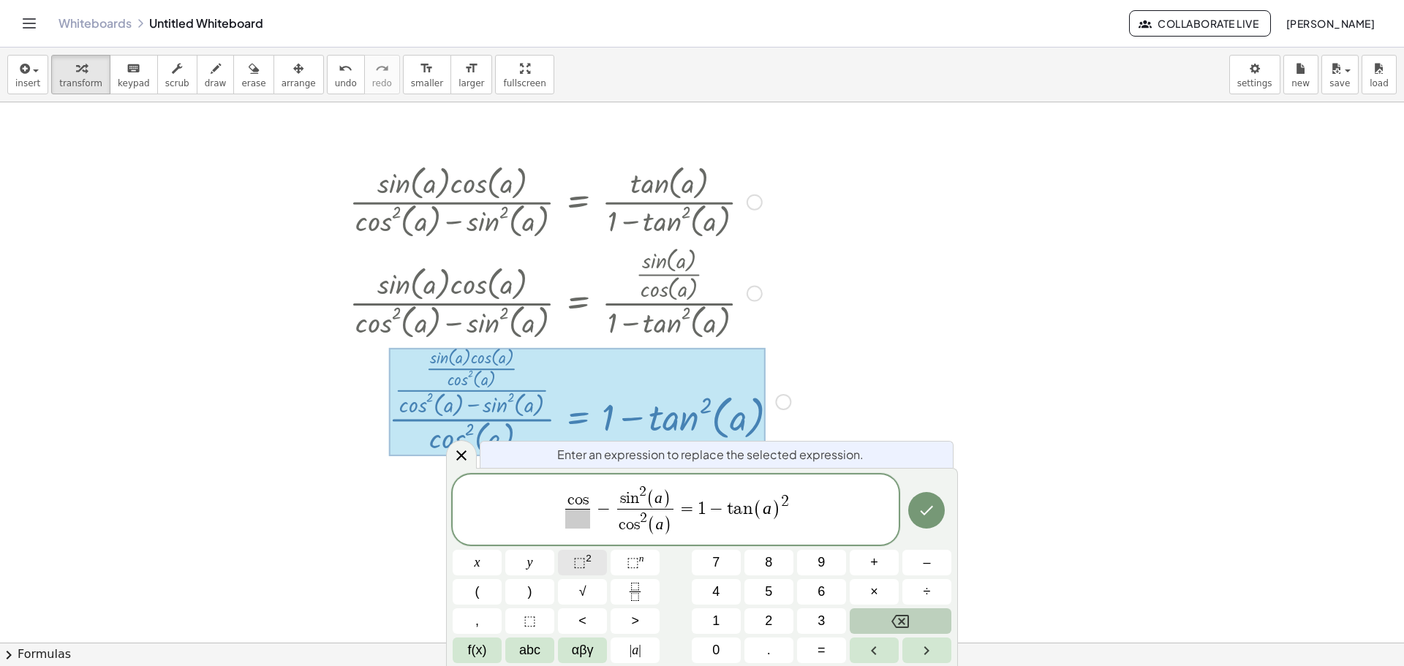
click at [585, 562] on span "⬚" at bounding box center [579, 562] width 12 height 15
click at [508, 586] on button ")" at bounding box center [529, 592] width 49 height 26
click at [858, 612] on button "Backspace" at bounding box center [901, 622] width 102 height 26
click at [483, 595] on button "(" at bounding box center [477, 592] width 49 height 26
click at [530, 641] on span "abc" at bounding box center [529, 651] width 21 height 20
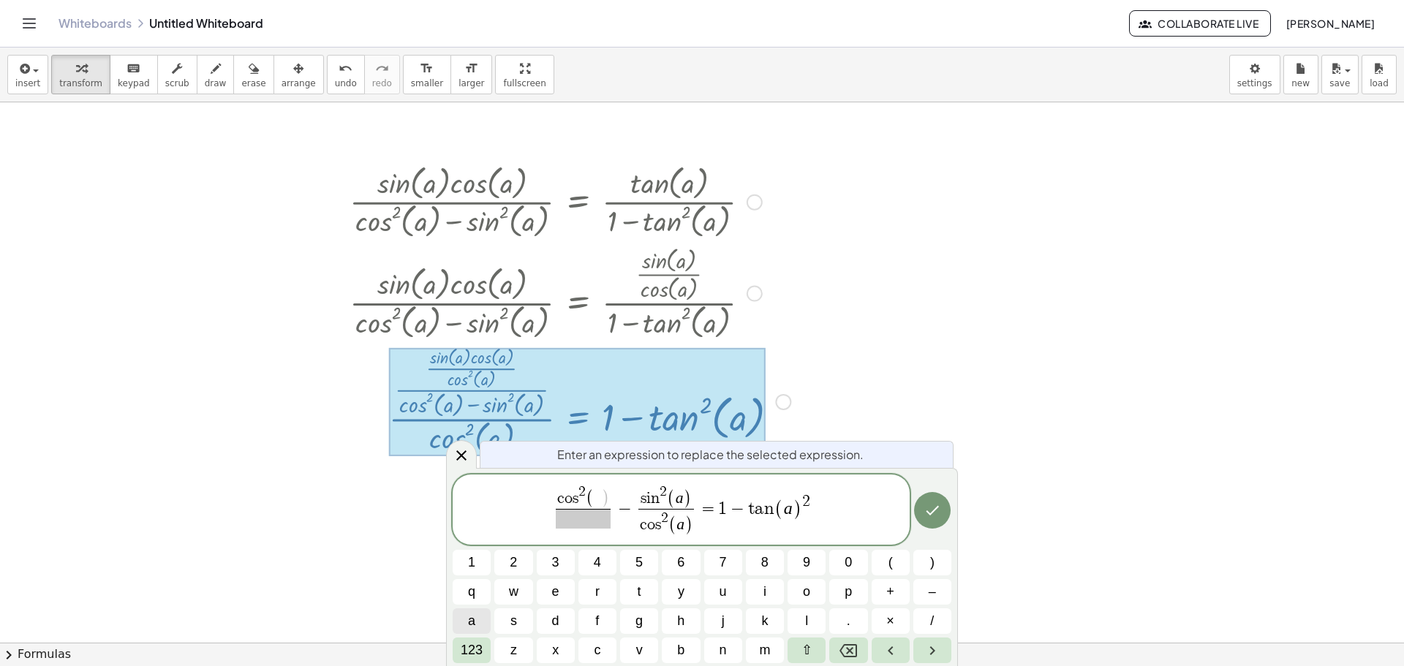
click at [478, 622] on button "a" at bounding box center [472, 622] width 38 height 26
click at [485, 651] on button "123" at bounding box center [472, 651] width 38 height 26
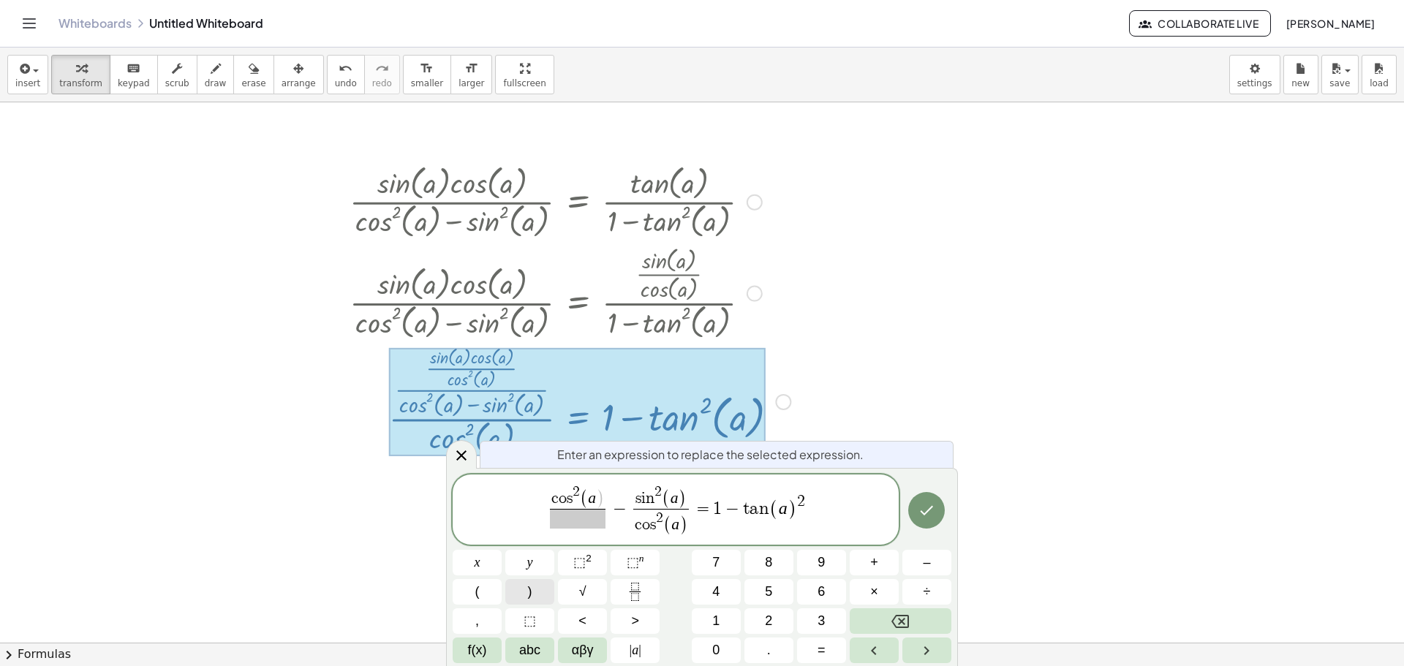
click at [524, 595] on button ")" at bounding box center [529, 592] width 49 height 26
click at [577, 529] on span "c o s 2 ( a ) ​ ​ − s i n 2 ( a ) c o s 2 ( a ) ​ = 1 − t a n ( a ) 2" at bounding box center [676, 510] width 446 height 55
click at [577, 516] on span "​" at bounding box center [578, 519] width 56 height 20
drag, startPoint x: 555, startPoint y: 496, endPoint x: 596, endPoint y: 500, distance: 41.2
click at [568, 524] on span at bounding box center [578, 519] width 56 height 20
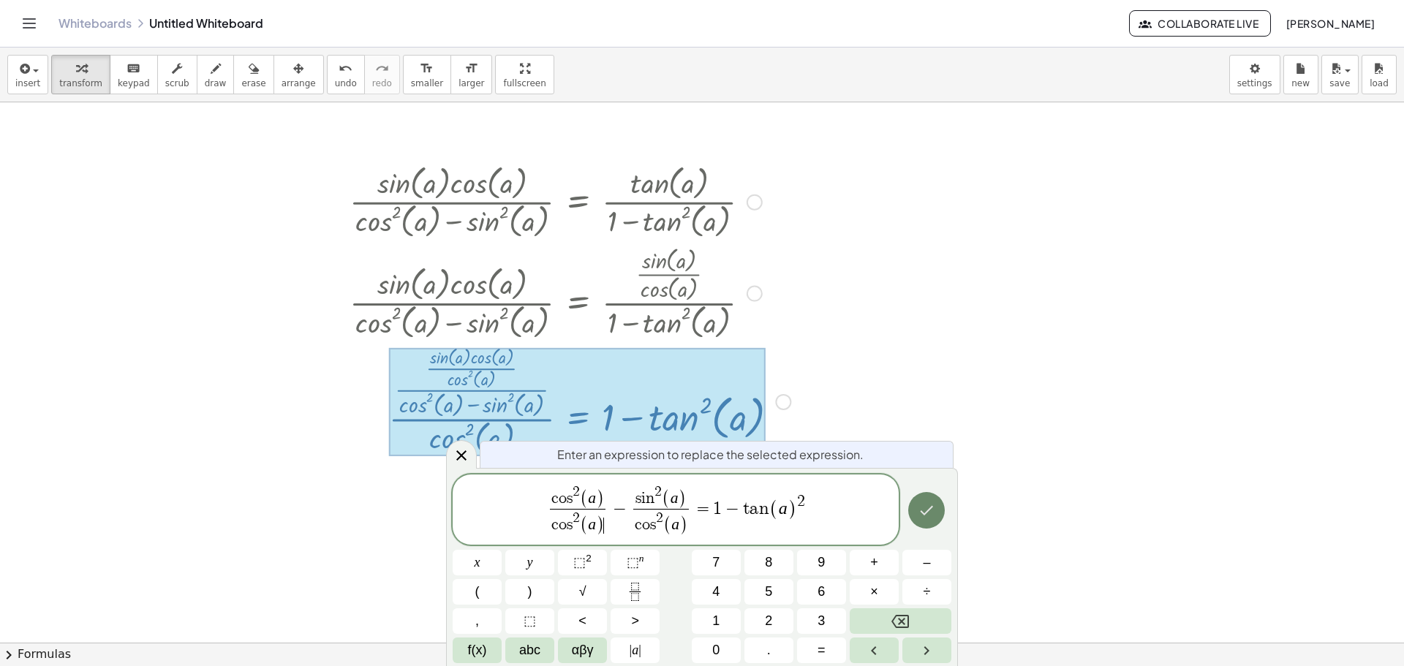
click at [912, 519] on button "Done" at bounding box center [926, 510] width 37 height 37
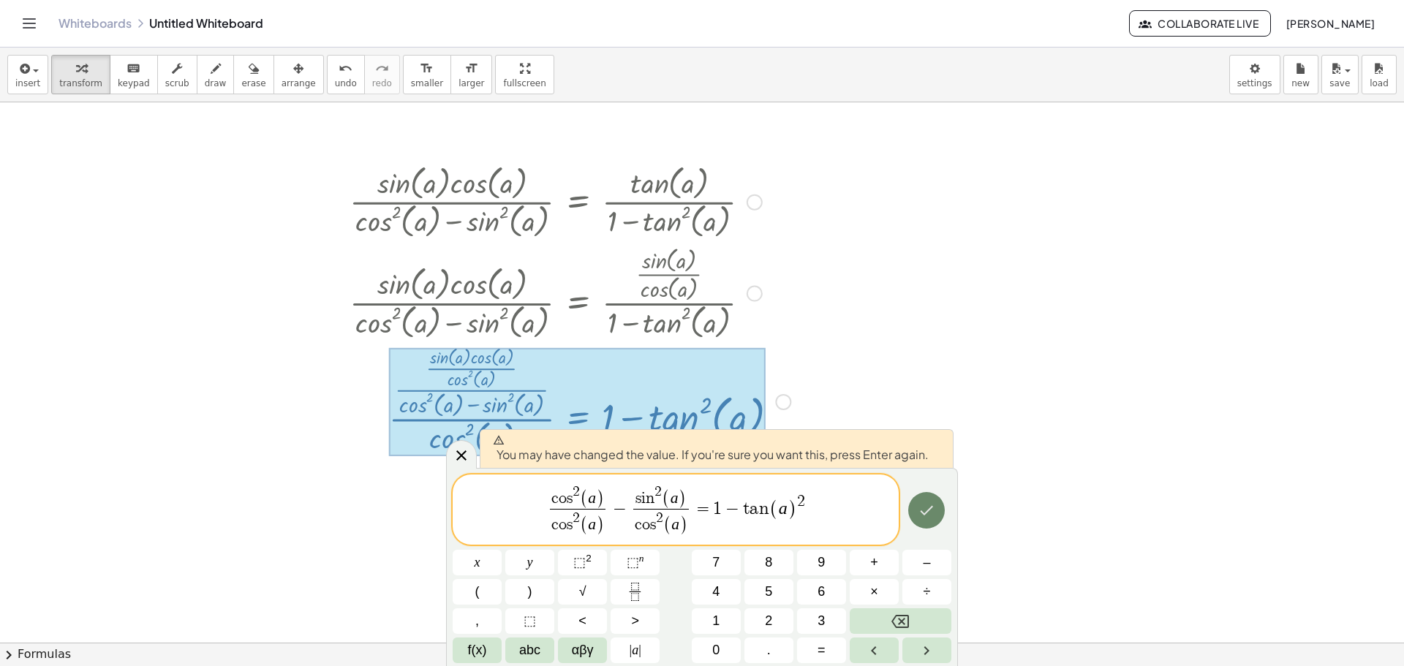
click at [921, 519] on button "Done" at bounding box center [926, 510] width 37 height 37
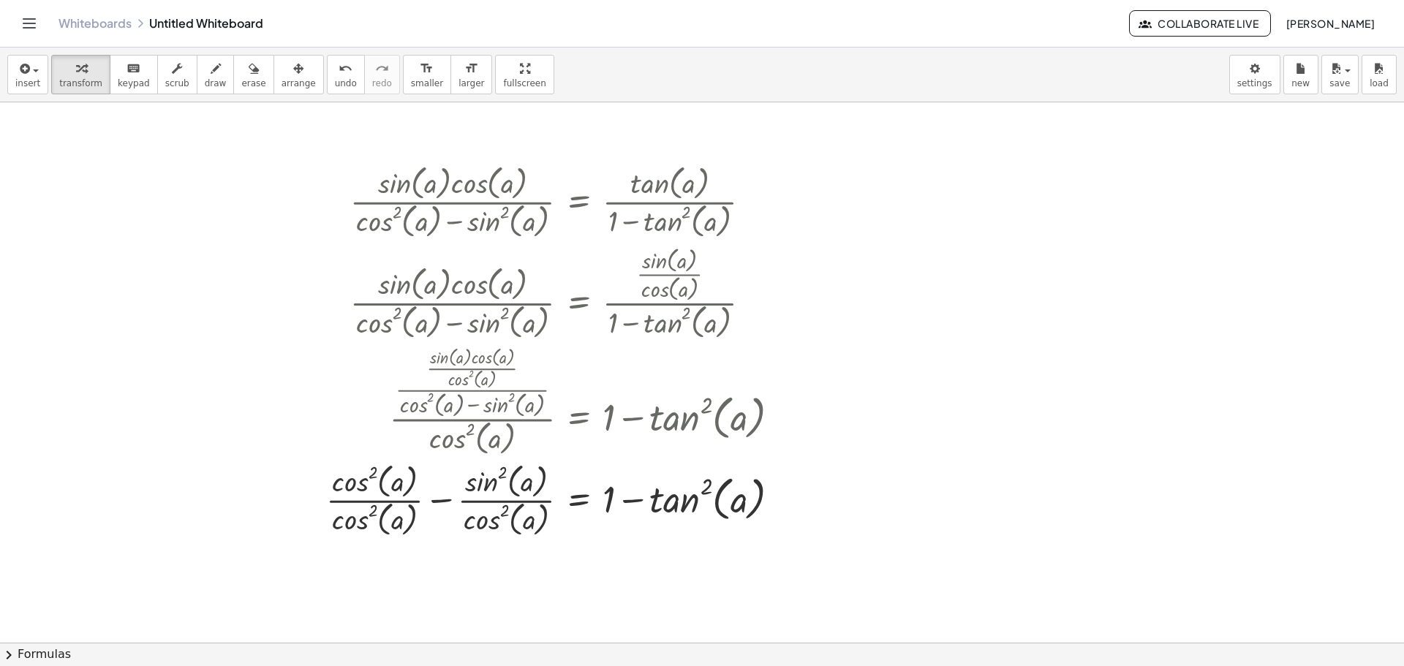
click at [42, 657] on button "chevron_right Formulas" at bounding box center [702, 654] width 1404 height 23
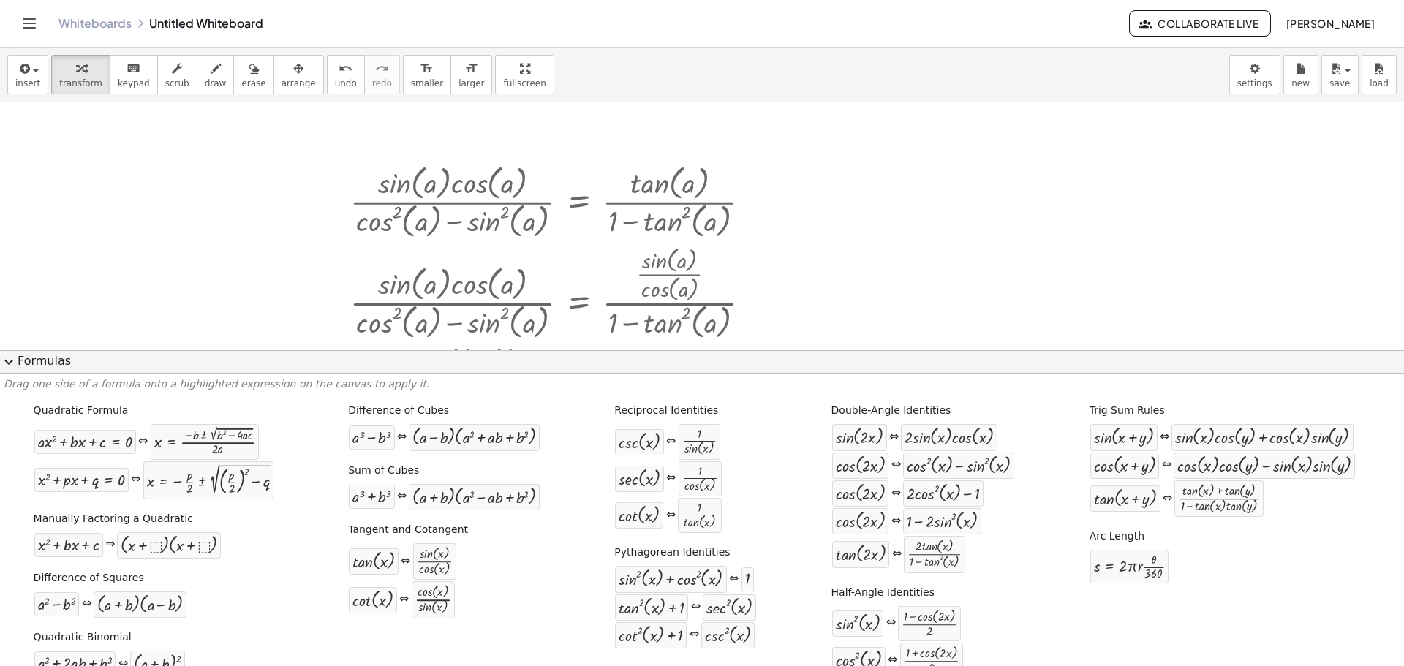
click at [1293, 191] on div at bounding box center [752, 642] width 1504 height 1081
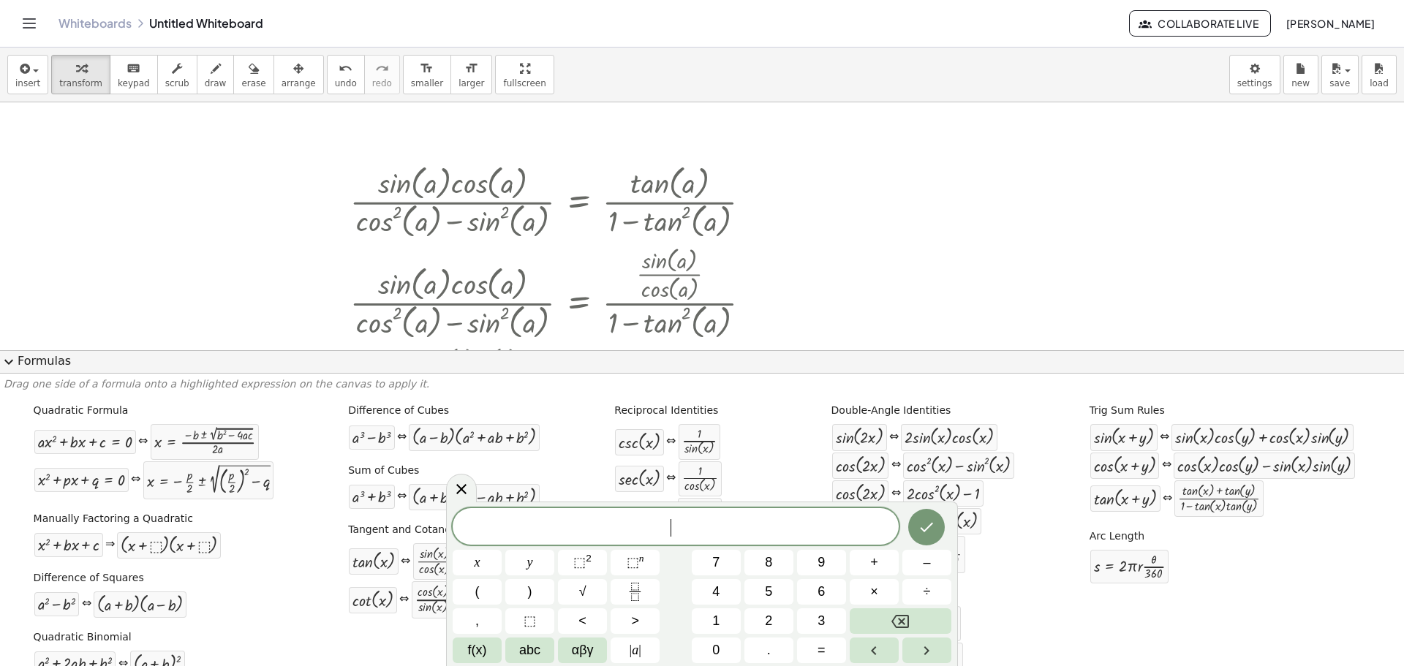
click at [21, 369] on button "expand_more Formulas" at bounding box center [702, 361] width 1404 height 23
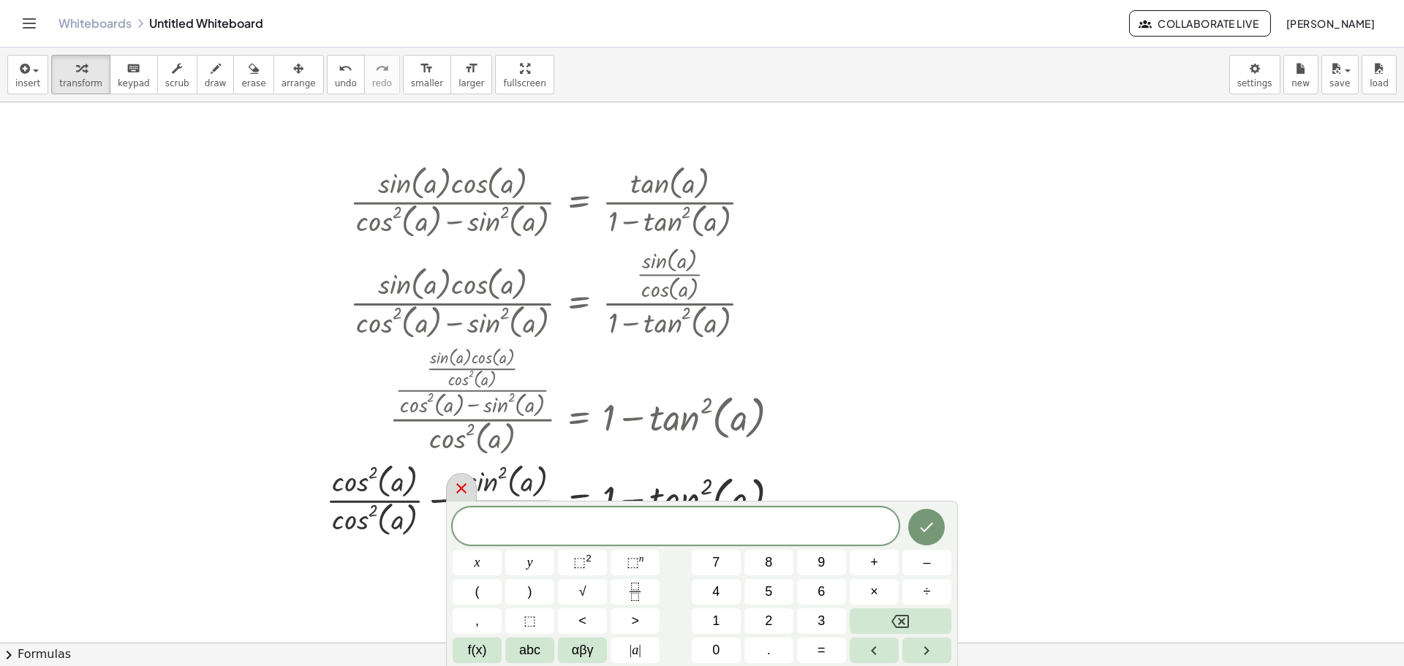
click at [471, 485] on div at bounding box center [461, 487] width 31 height 29
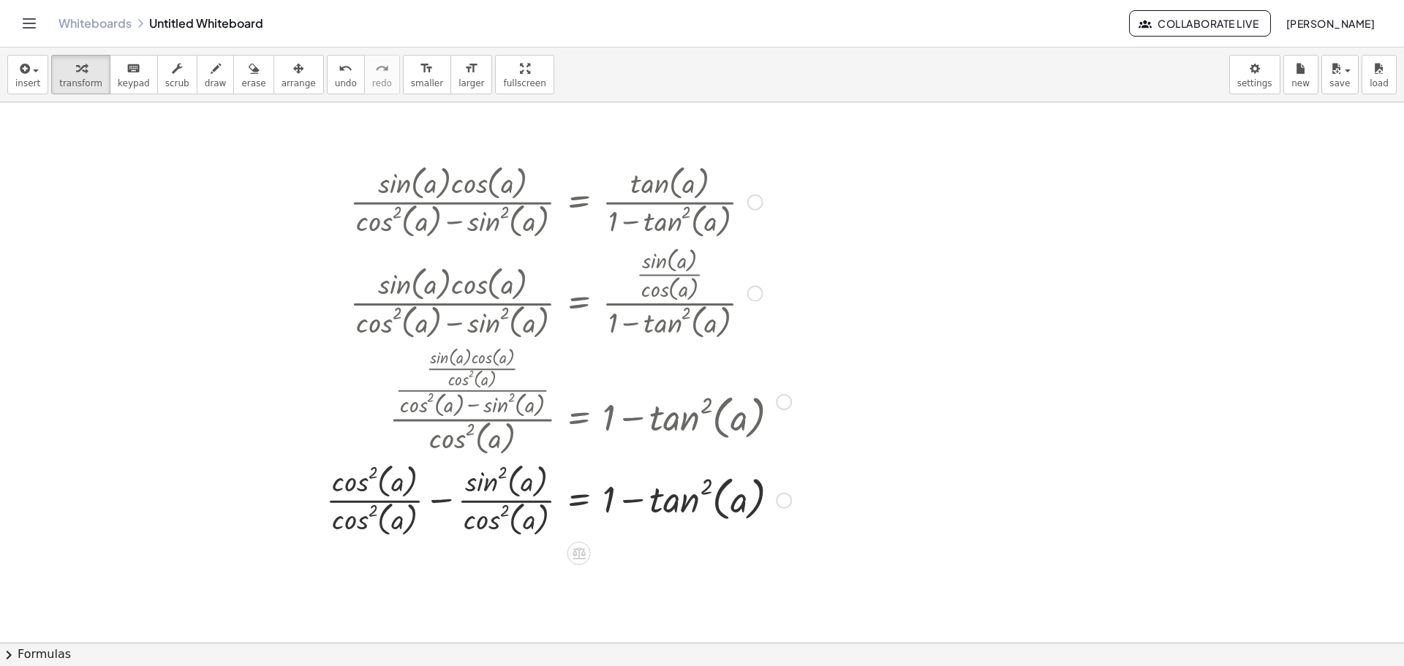
click at [747, 298] on div at bounding box center [559, 291] width 480 height 101
click at [764, 290] on div at bounding box center [559, 291] width 480 height 101
click at [758, 296] on div at bounding box center [756, 294] width 16 height 16
click at [810, 279] on li "Go back to this line" at bounding box center [845, 272] width 124 height 22
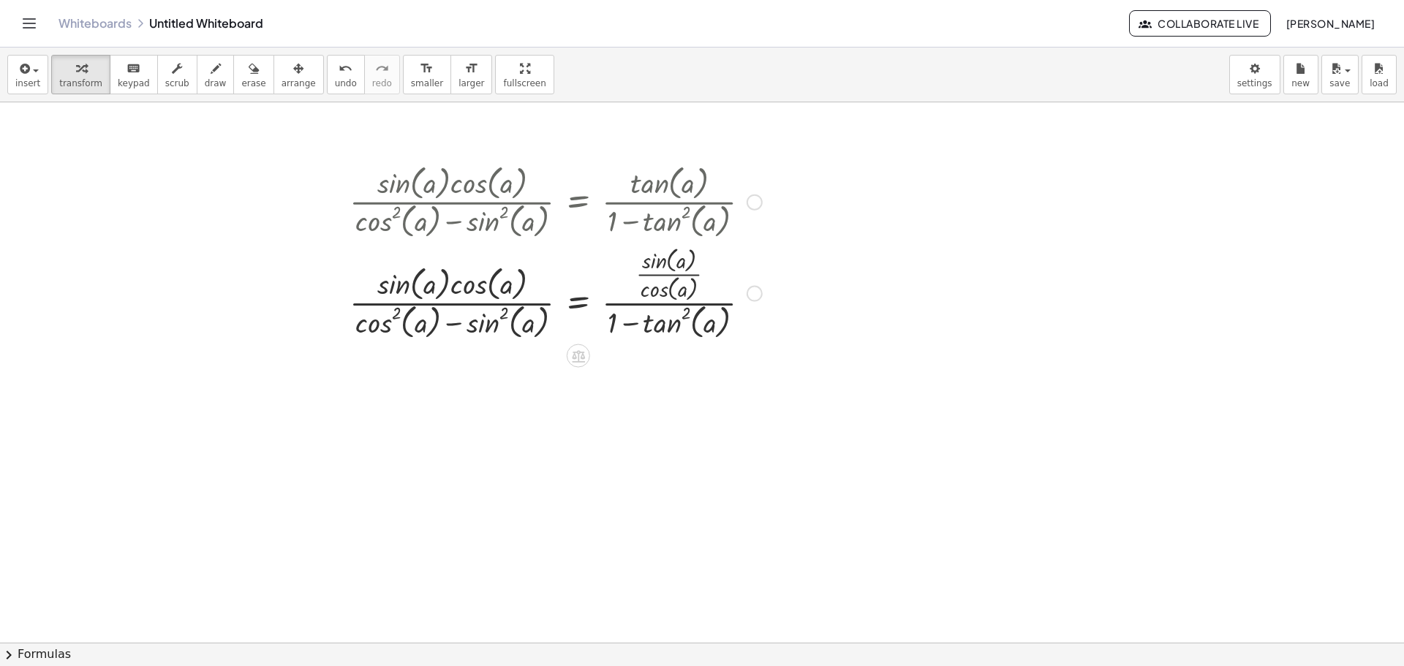
click at [761, 296] on div "Go back to this line Copy line as LaTeX Copy derivation as LaTeX" at bounding box center [755, 294] width 16 height 16
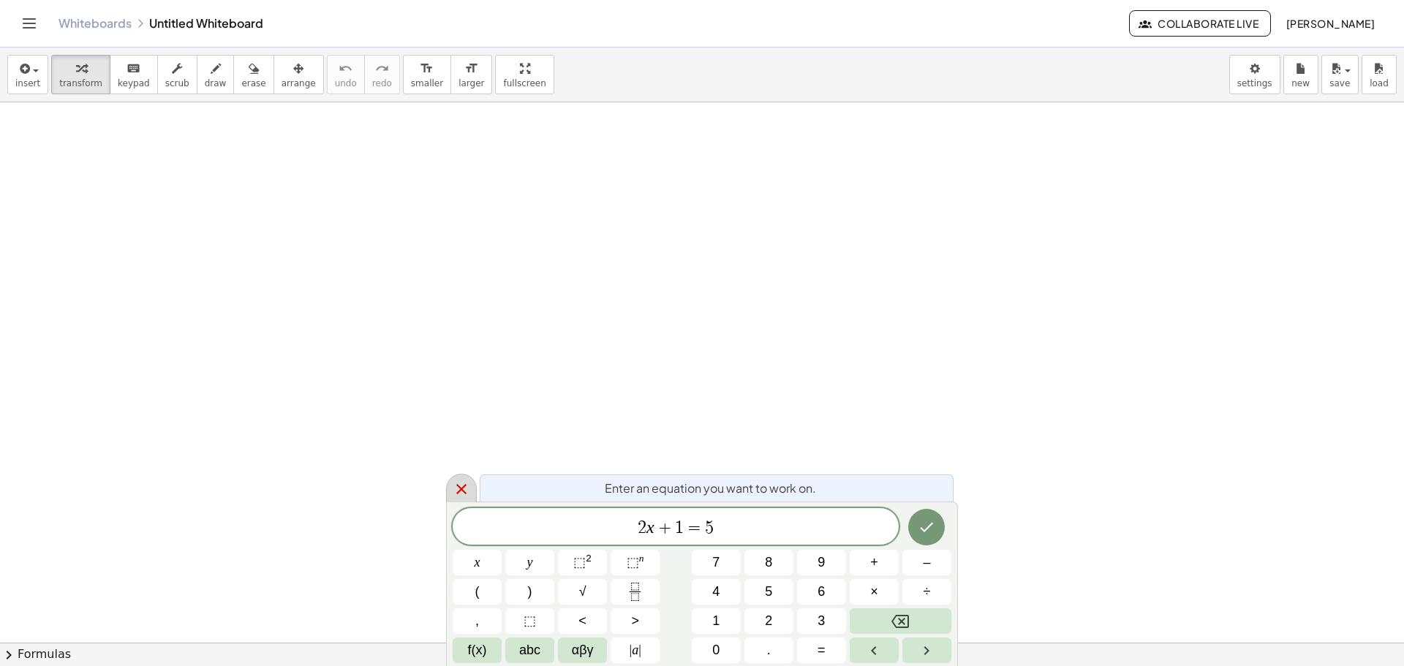
click at [476, 486] on div at bounding box center [461, 488] width 31 height 29
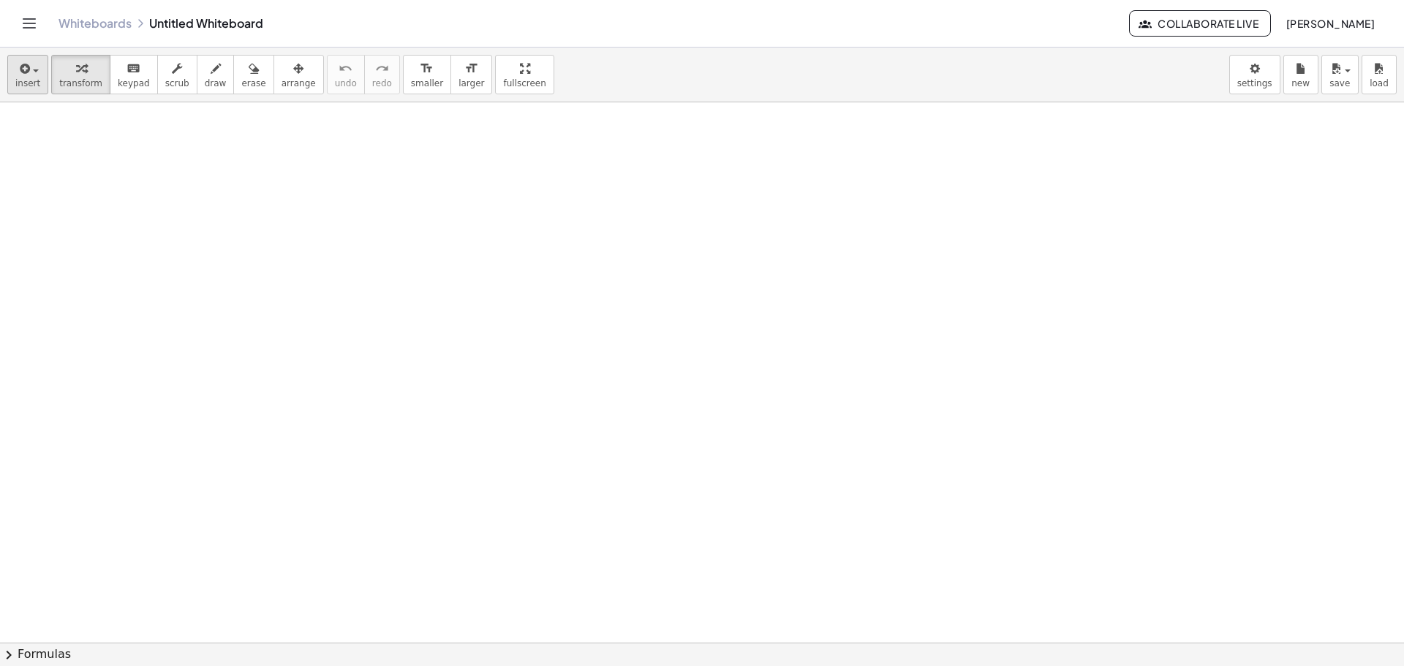
click at [7, 80] on div "insert select one: Math Expression Function Text Youtube Video Graphing Geometr…" at bounding box center [702, 75] width 1404 height 55
click at [15, 78] on button "insert" at bounding box center [27, 74] width 41 height 39
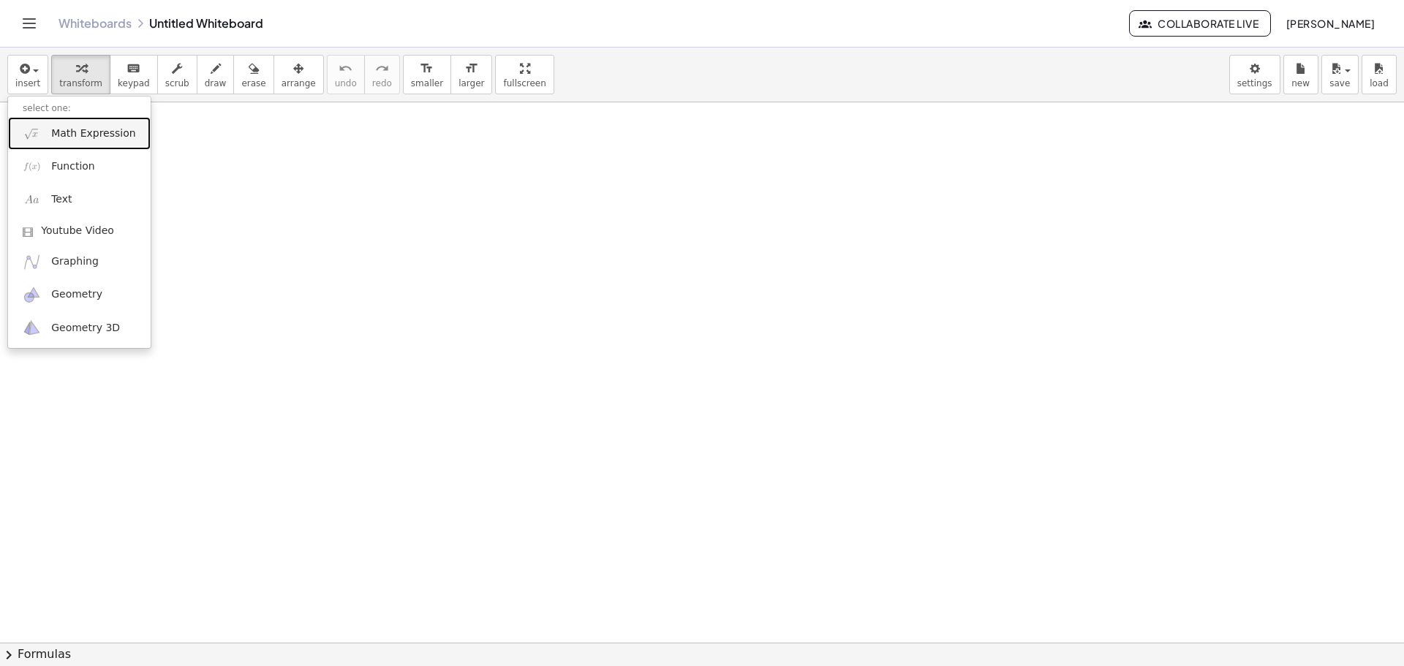
click at [89, 135] on span "Math Expression" at bounding box center [93, 134] width 84 height 15
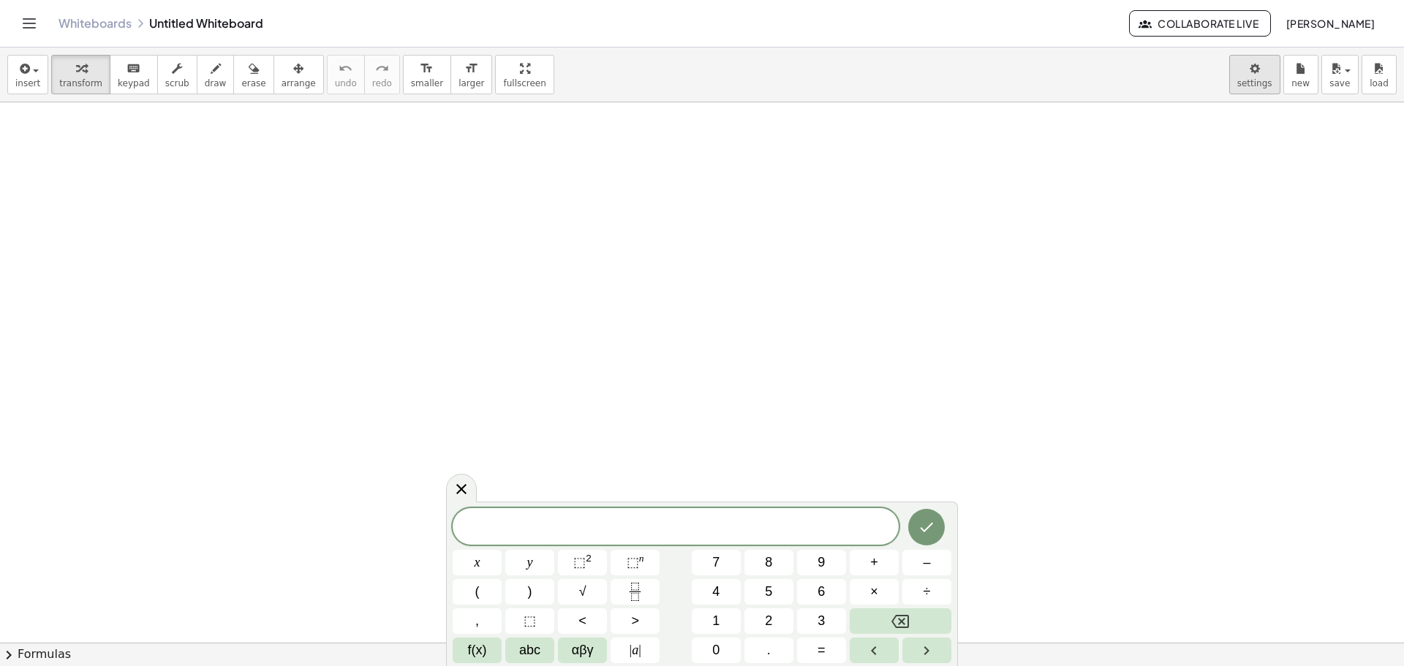
click at [1272, 62] on body "Graspable Math Activities Whiteboards Classes Account v1.30.1 | Privacy policy …" at bounding box center [702, 333] width 1404 height 666
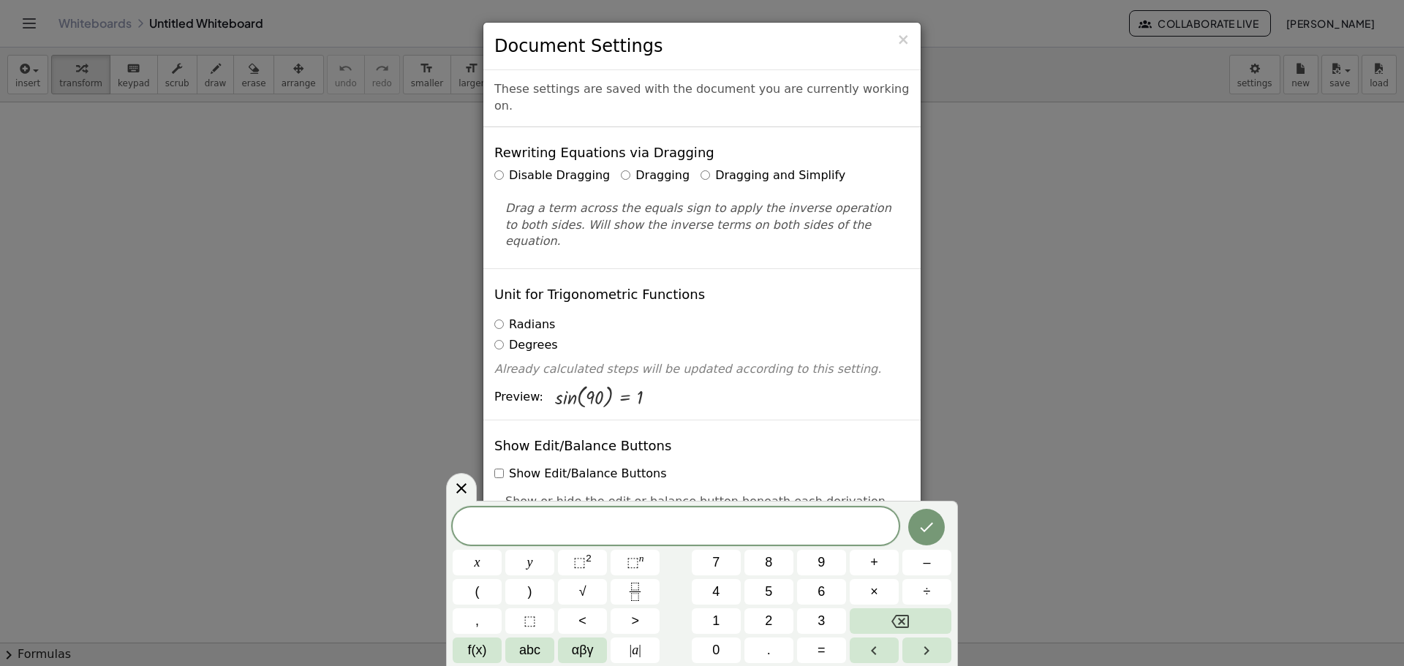
click at [701, 167] on label "Dragging and Simplify" at bounding box center [773, 175] width 145 height 17
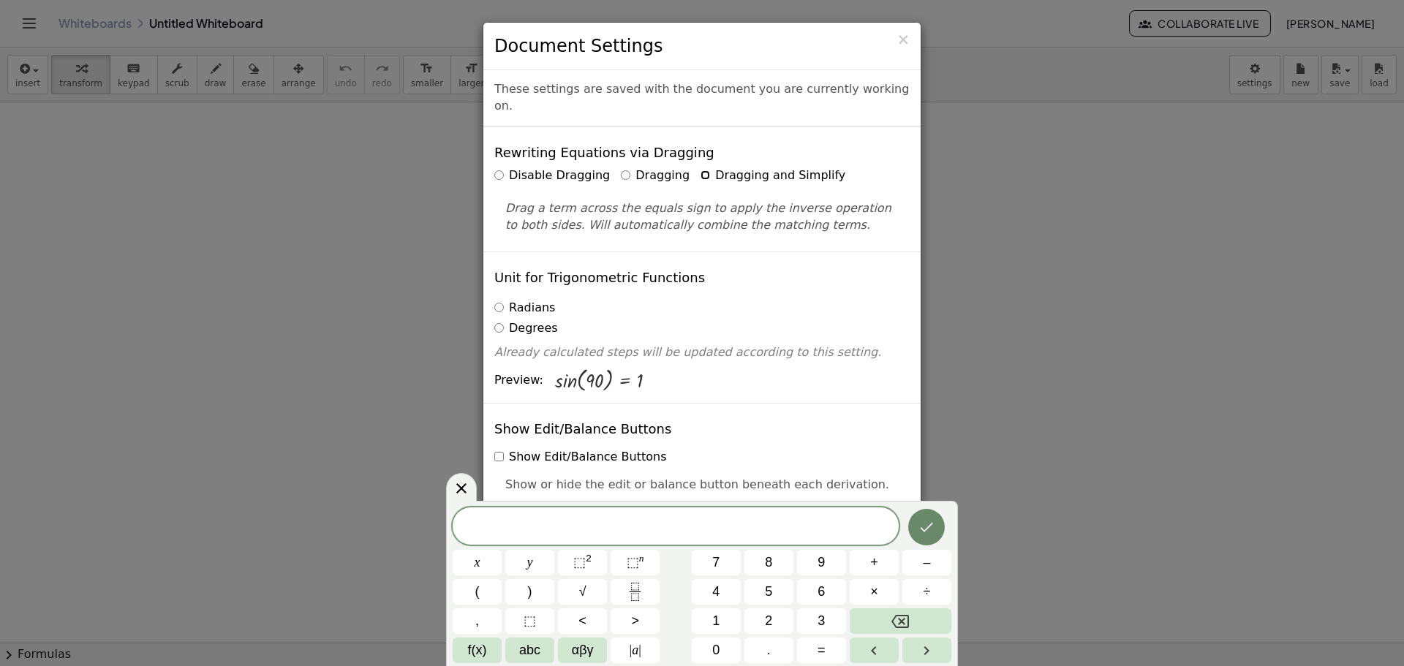
click at [933, 531] on icon "Done" at bounding box center [927, 528] width 18 height 18
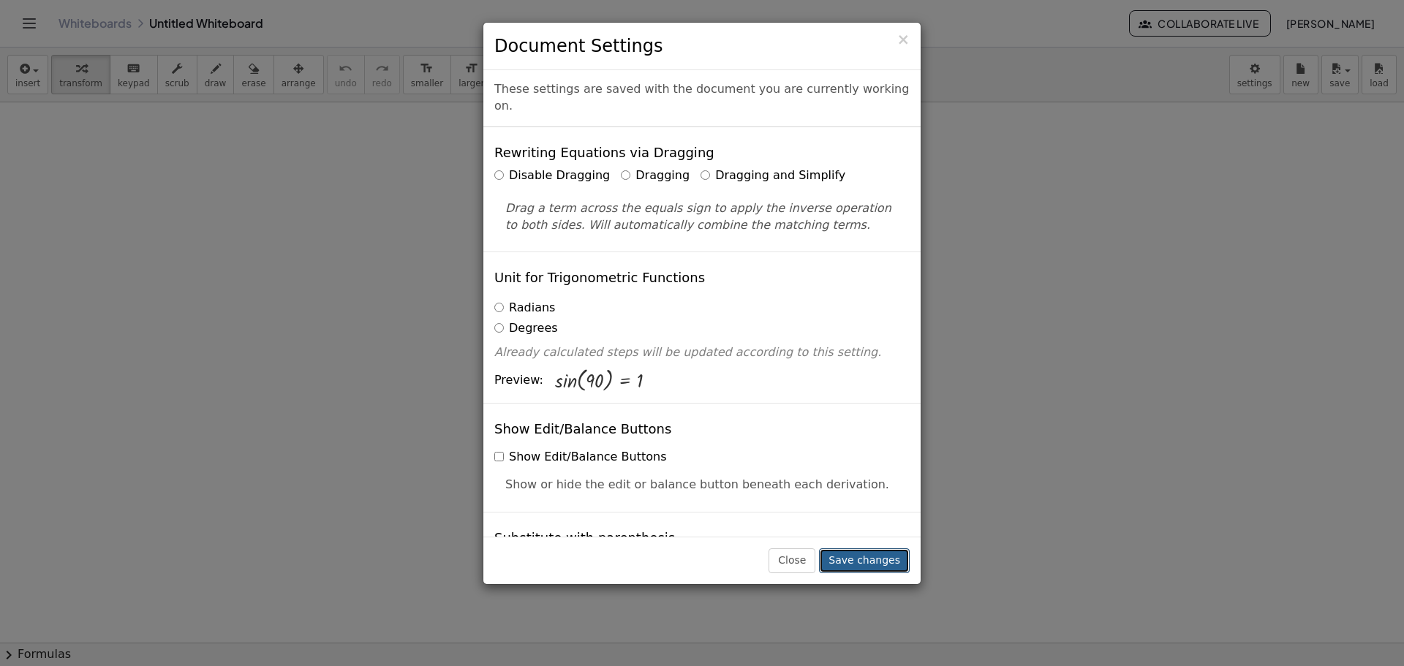
click at [869, 560] on button "Save changes" at bounding box center [864, 561] width 91 height 25
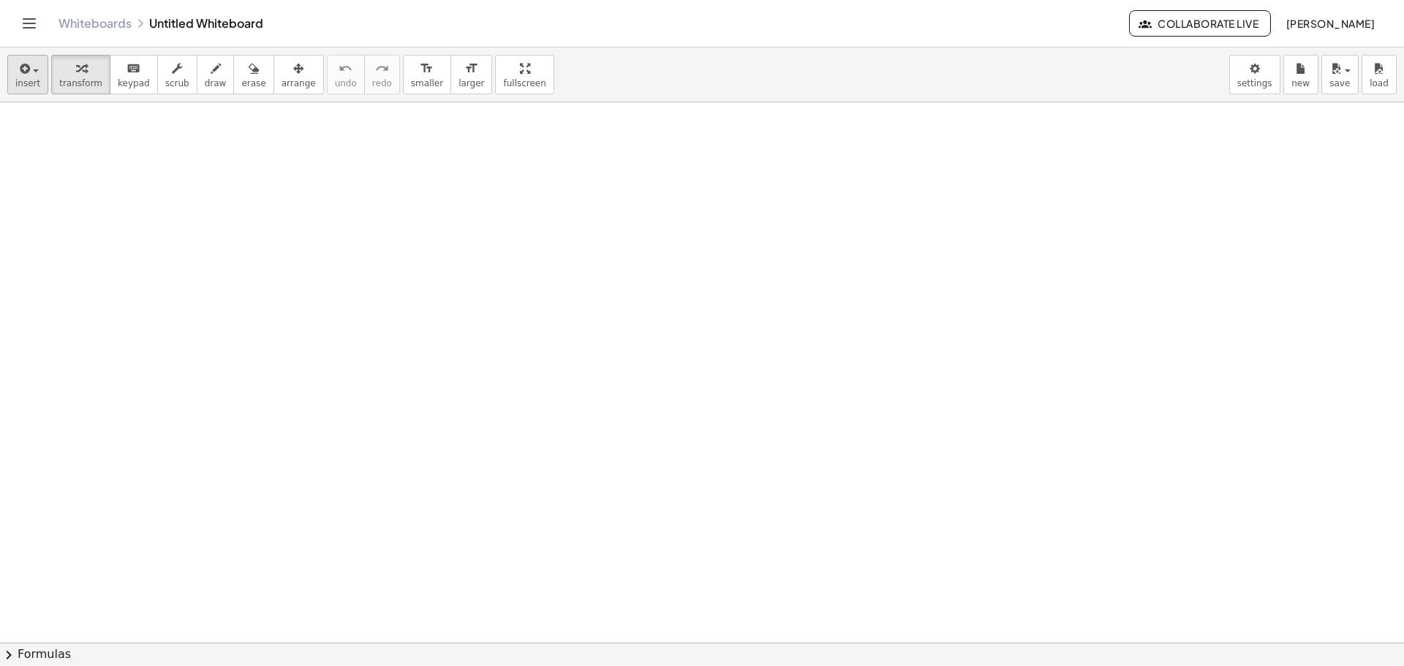
click at [46, 81] on div "insert select one: Math Expression Function Text Youtube Video Graphing Geometr…" at bounding box center [702, 75] width 1404 height 55
click at [14, 86] on button "insert" at bounding box center [27, 74] width 41 height 39
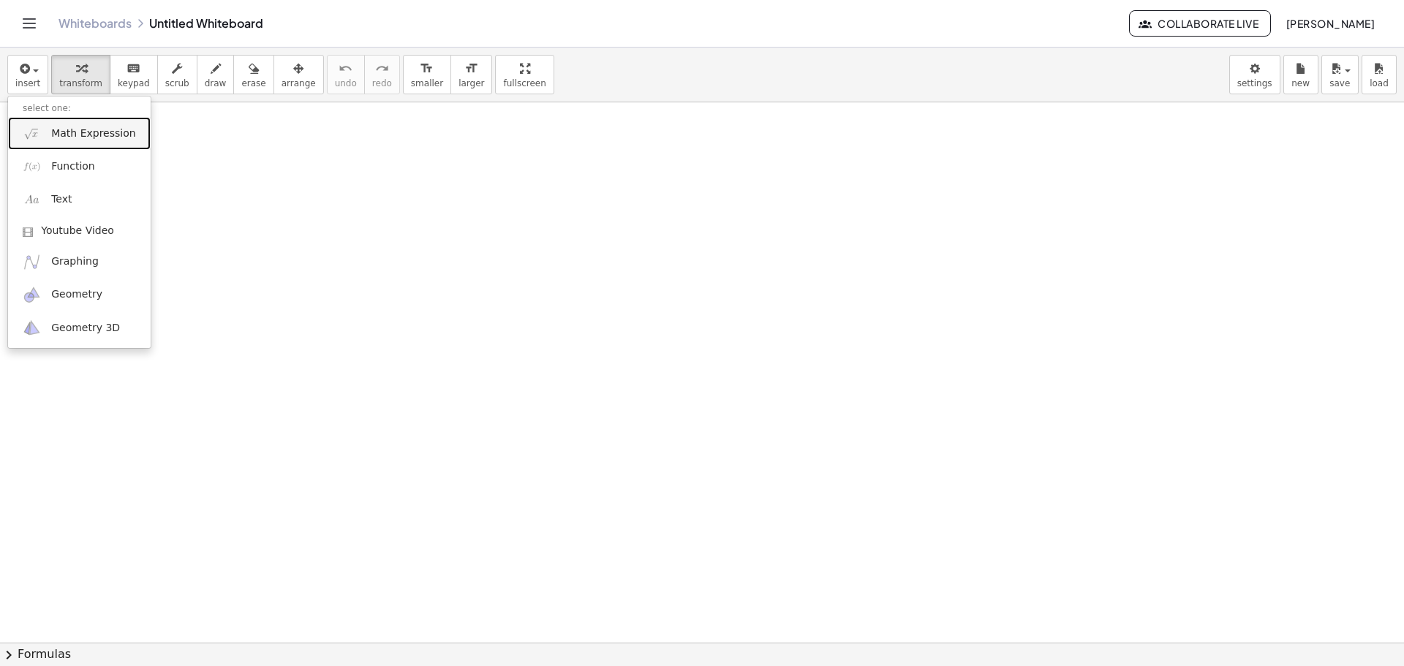
click at [88, 132] on span "Math Expression" at bounding box center [93, 134] width 84 height 15
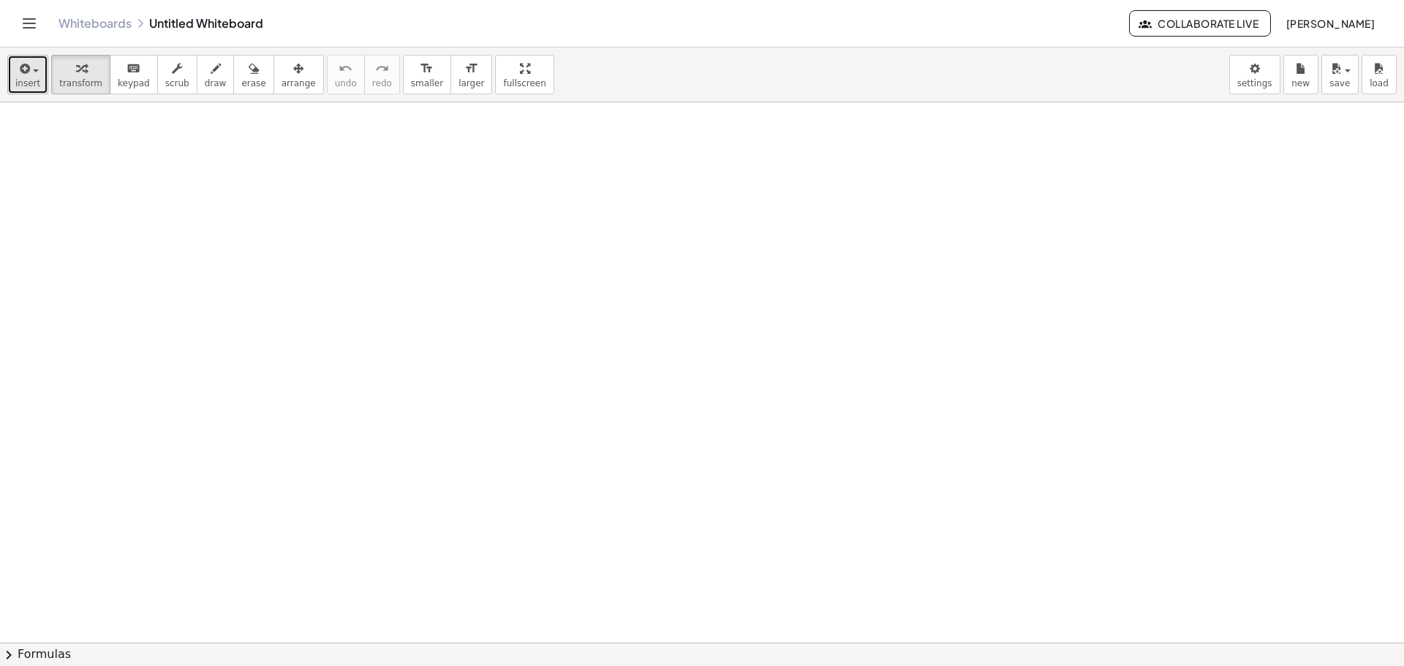
click at [23, 64] on icon "button" at bounding box center [23, 69] width 13 height 18
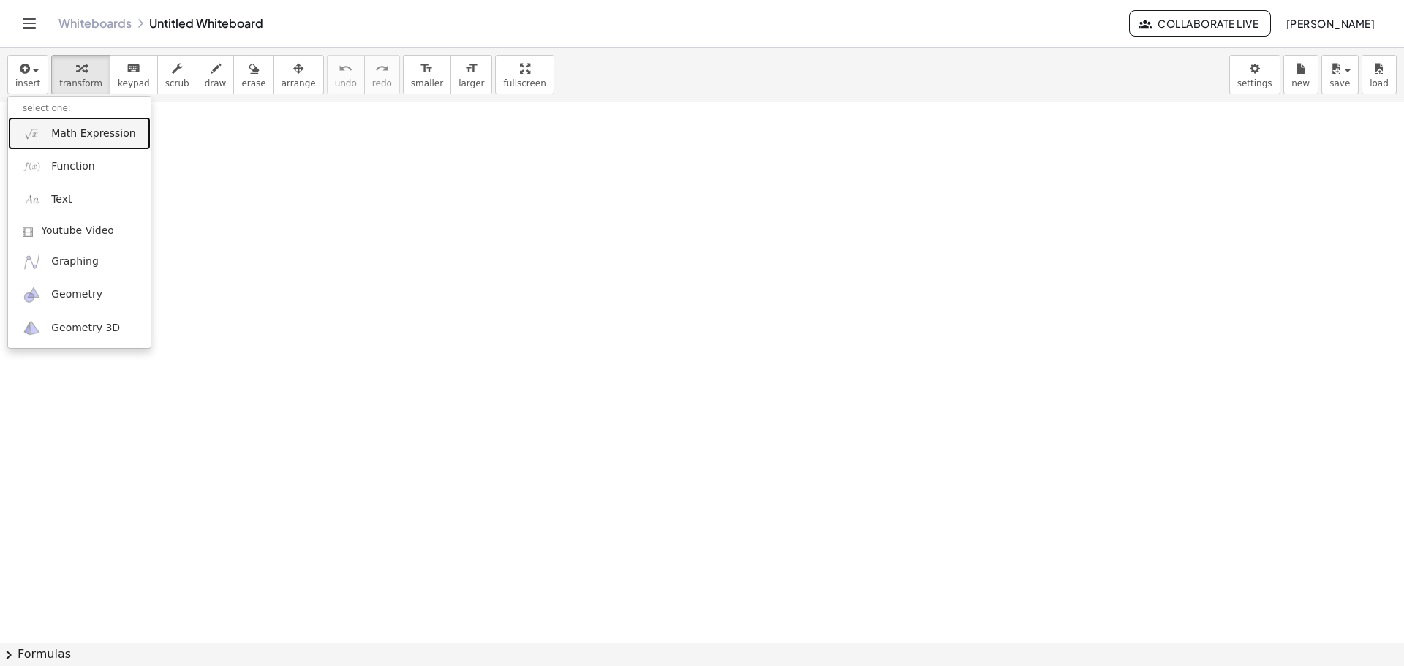
click at [113, 135] on span "Math Expression" at bounding box center [93, 134] width 84 height 15
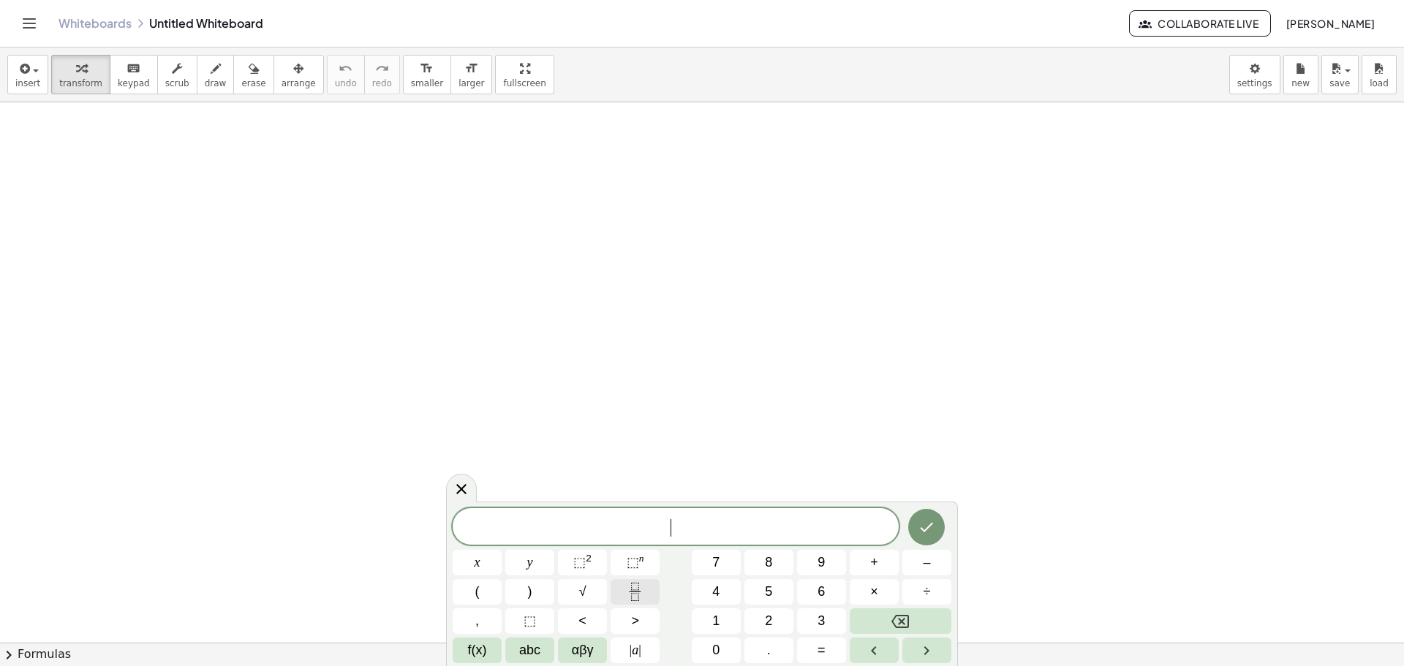
click at [635, 598] on icon "Fraction" at bounding box center [635, 592] width 18 height 18
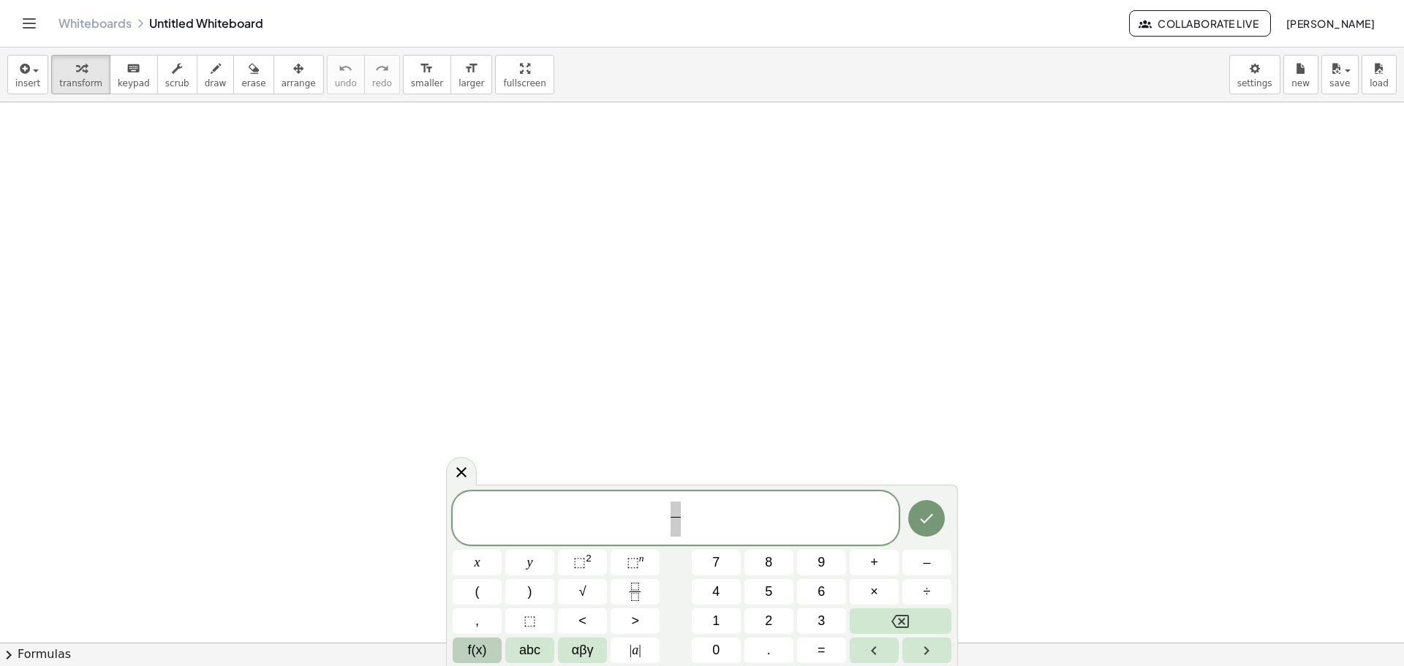
click at [479, 643] on span "f(x)" at bounding box center [477, 651] width 19 height 20
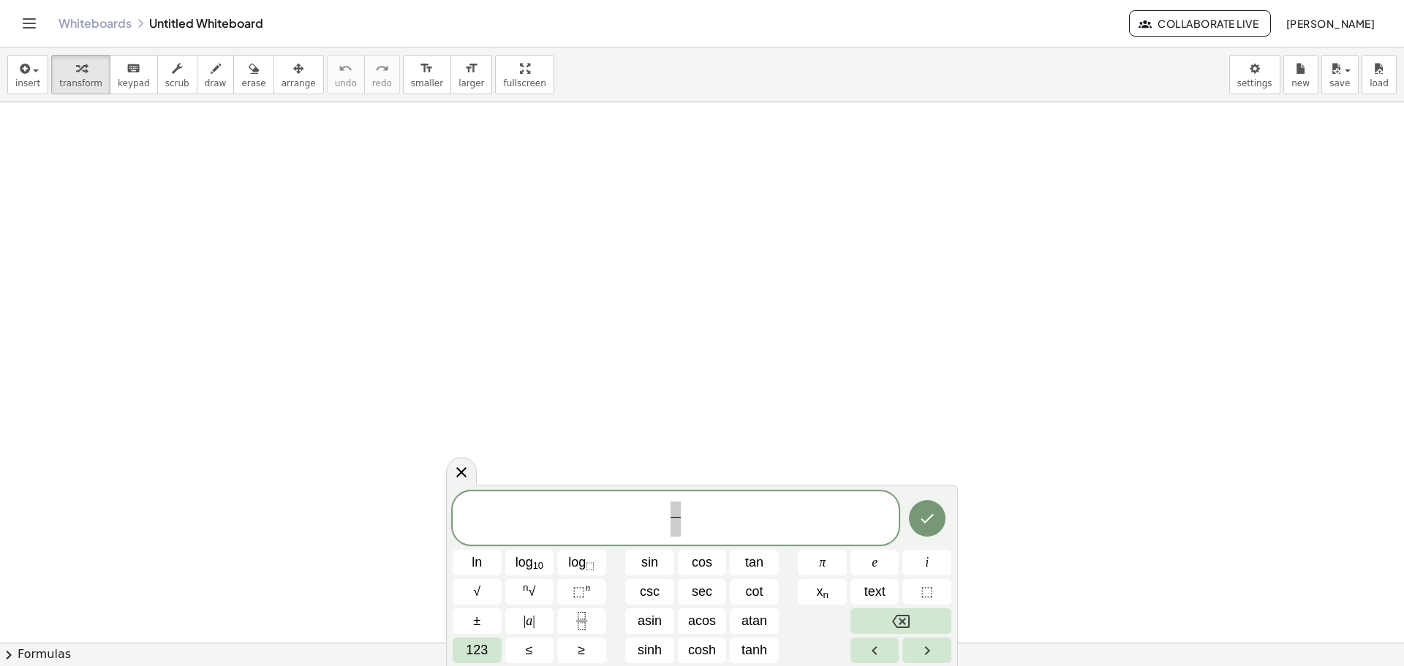
click at [649, 545] on div "​ ln log 10 log ⬚ sin cos tan π e i √ n √ ⬚ n csc sec cot x n text ⬚ ± | a | as…" at bounding box center [702, 578] width 499 height 173
click at [652, 560] on span "sin" at bounding box center [649, 563] width 17 height 20
click at [478, 650] on span "123" at bounding box center [477, 651] width 22 height 20
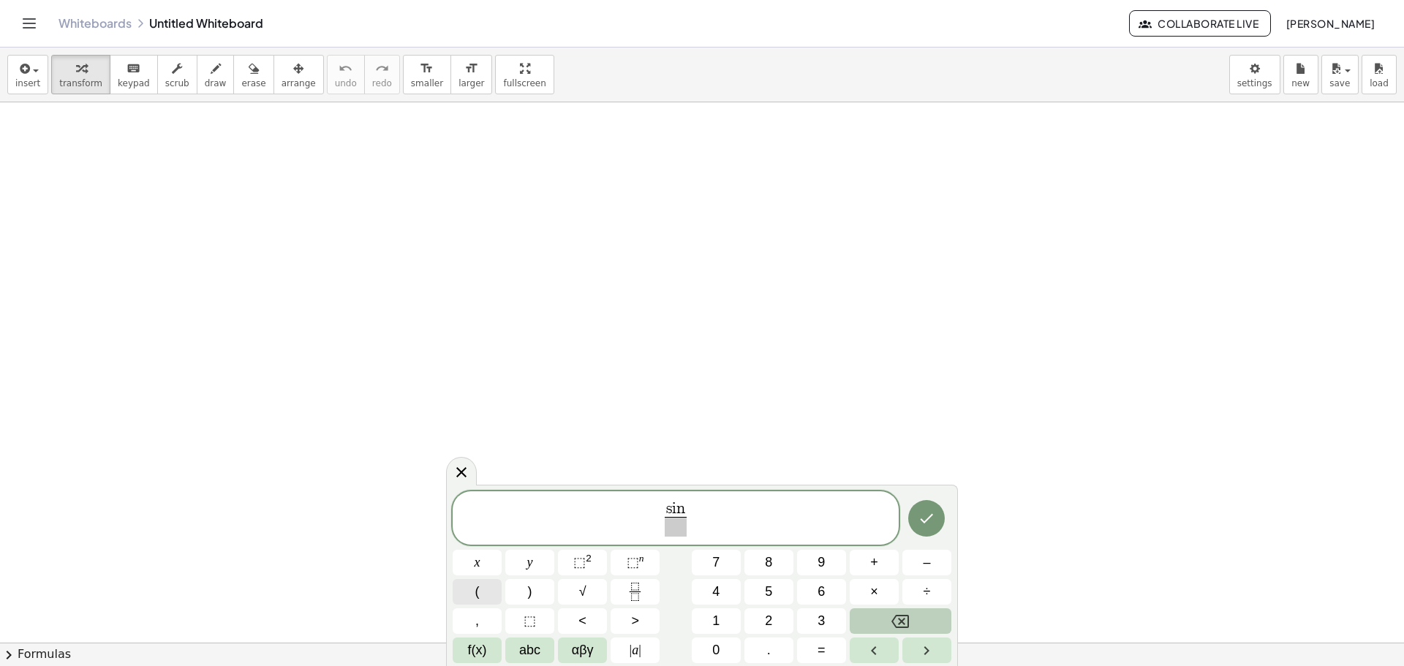
click at [478, 597] on span "(" at bounding box center [477, 592] width 4 height 20
click at [516, 645] on button "abc" at bounding box center [529, 651] width 49 height 26
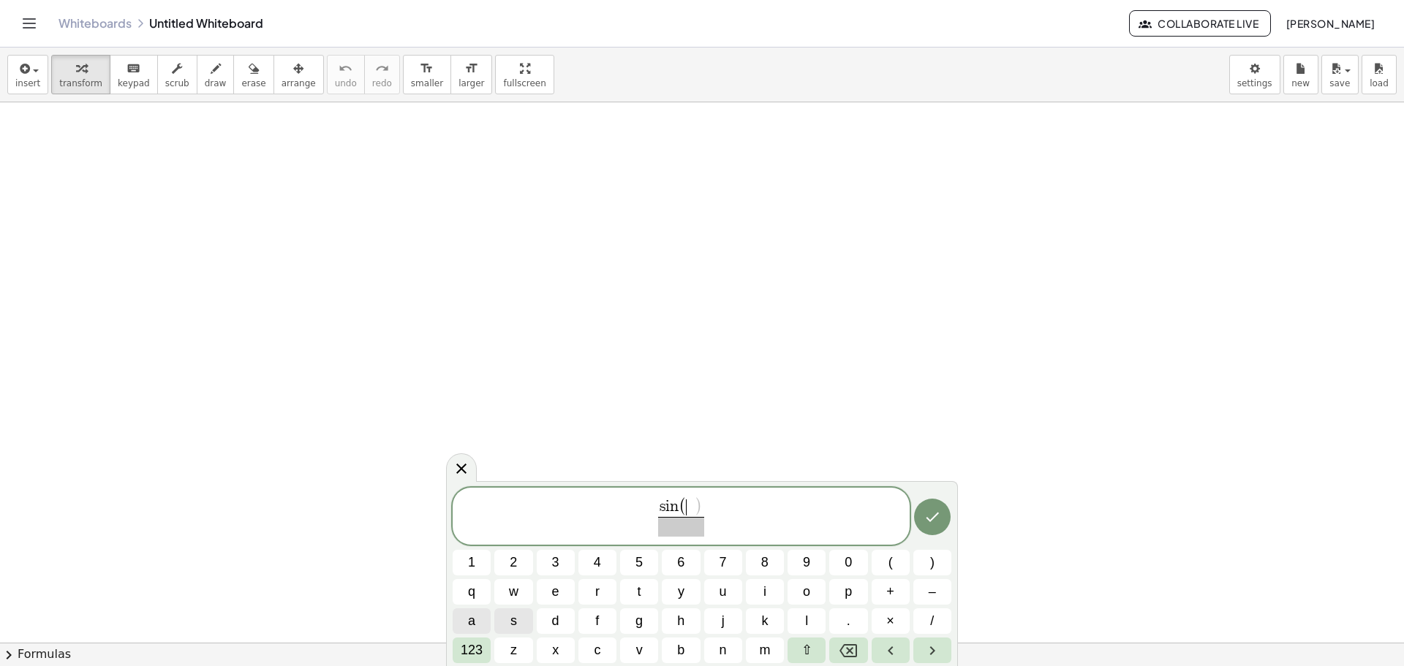
click at [479, 622] on button "a" at bounding box center [472, 622] width 38 height 26
click at [479, 647] on span "123" at bounding box center [472, 651] width 22 height 20
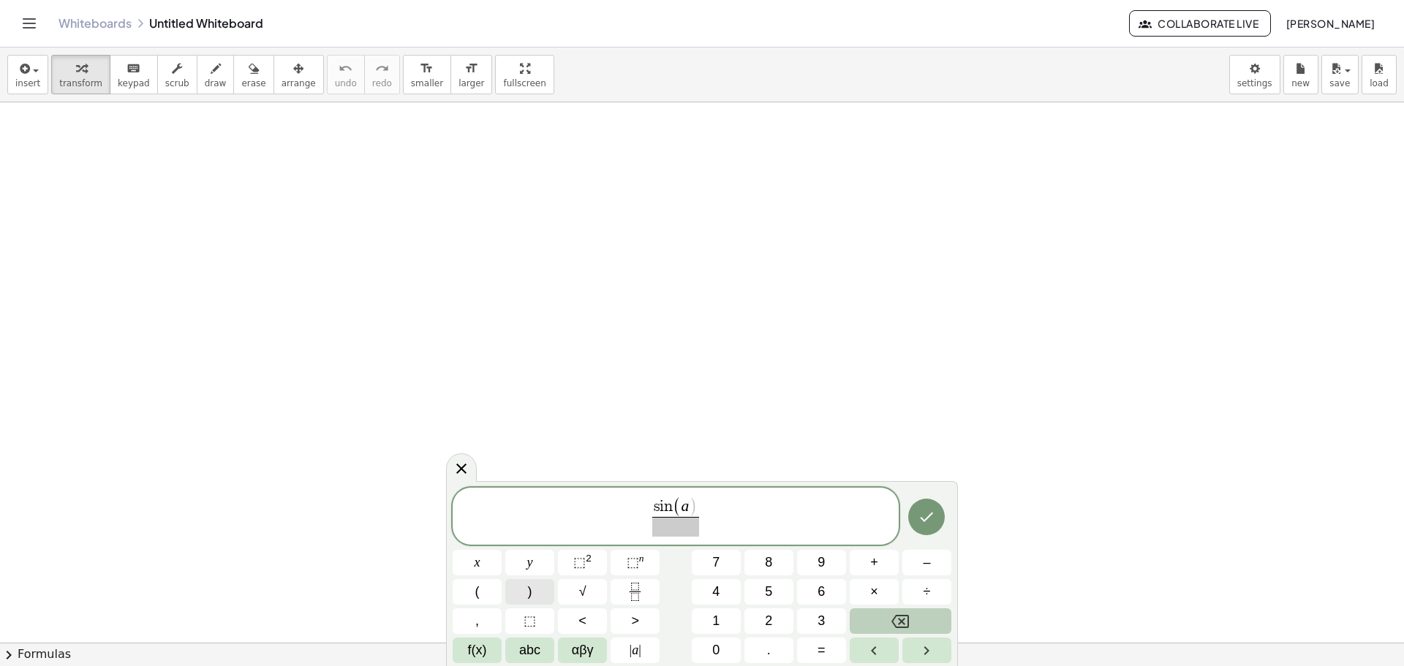
click at [524, 596] on button ")" at bounding box center [529, 592] width 49 height 26
click at [846, 589] on div "s i n ( a ) ​ ​ x y ⬚ 2 ⬚ n 7 8 9 + – ( ) √ 4 5 6 × ÷ , ⬚ < > 1 2 3 f(x) abc αβ…" at bounding box center [702, 576] width 499 height 176
click at [858, 584] on button "×" at bounding box center [874, 592] width 49 height 26
click at [478, 644] on span "f(x)" at bounding box center [477, 651] width 19 height 20
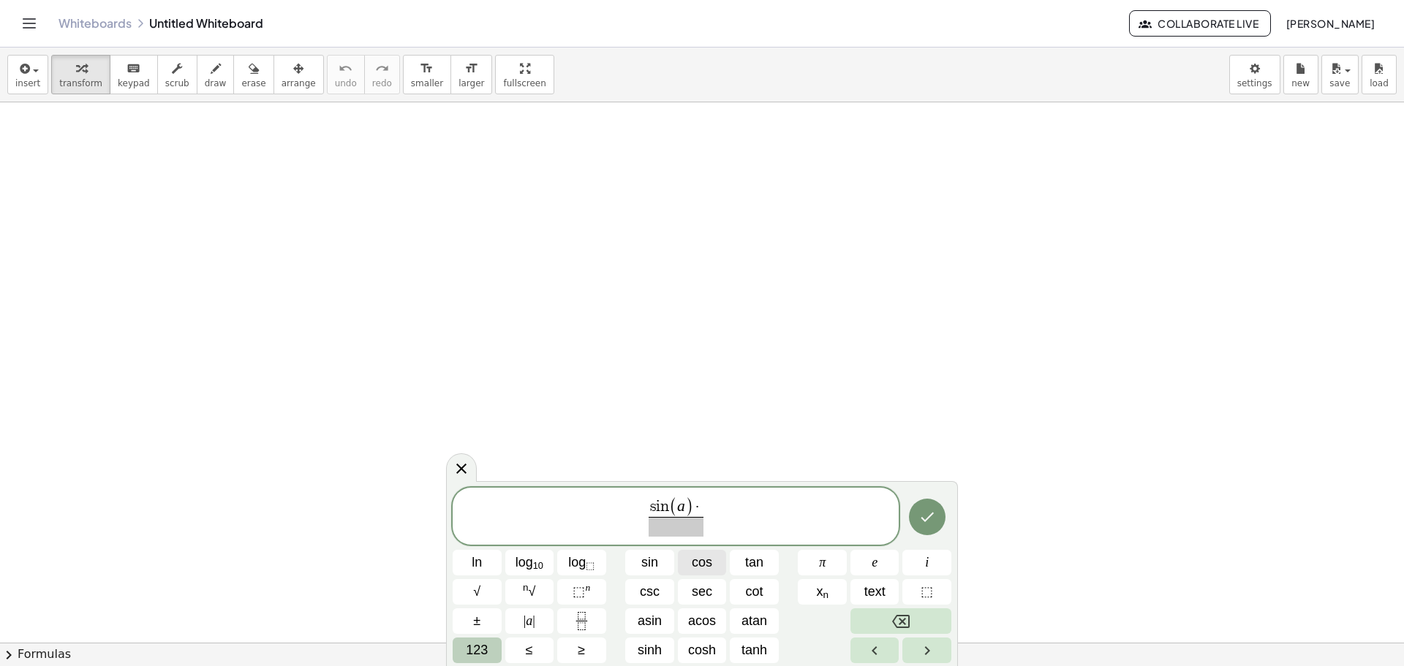
click at [705, 566] on span "cos" at bounding box center [702, 563] width 20 height 20
click at [474, 648] on span "123" at bounding box center [477, 651] width 22 height 20
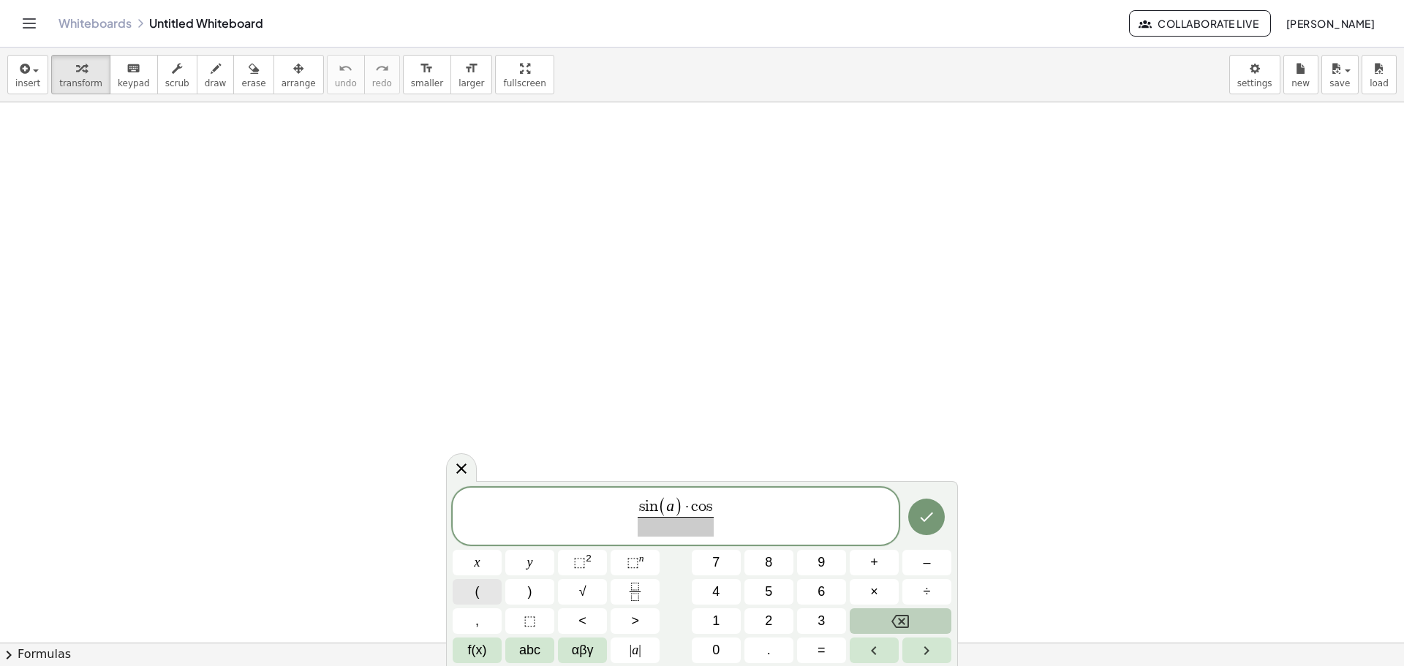
click at [491, 592] on button "(" at bounding box center [477, 592] width 49 height 26
click at [530, 643] on span "abc" at bounding box center [529, 651] width 21 height 20
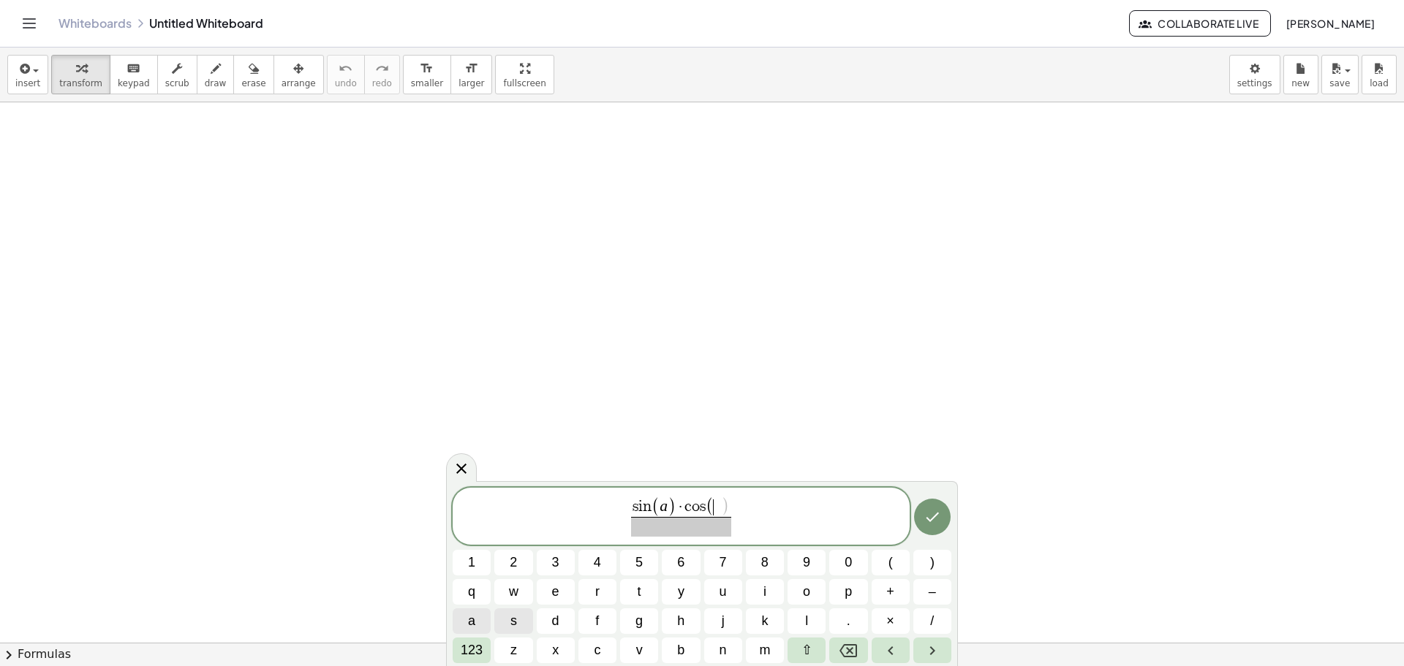
click at [480, 617] on button "a" at bounding box center [472, 622] width 38 height 26
click at [489, 649] on button "123" at bounding box center [472, 651] width 38 height 26
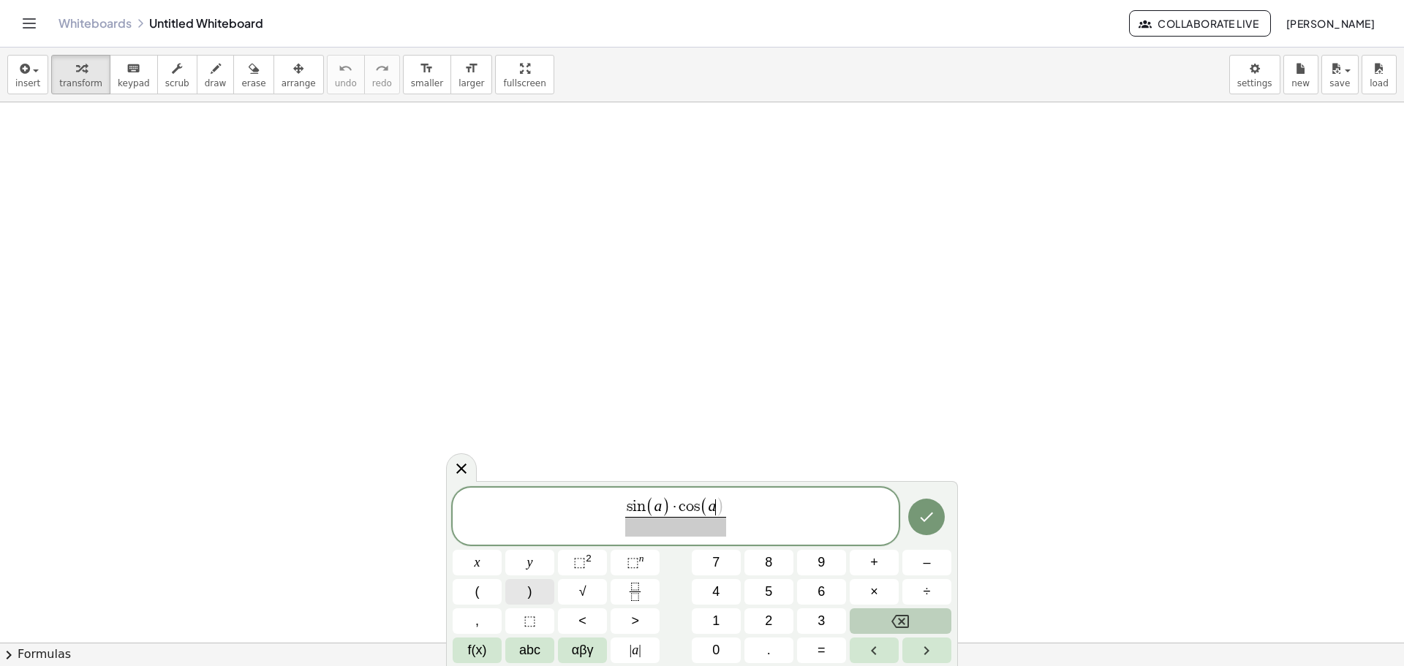
click at [522, 600] on button ")" at bounding box center [529, 592] width 49 height 26
click at [641, 524] on span "​" at bounding box center [675, 527] width 101 height 20
click at [467, 646] on button "f(x)" at bounding box center [477, 651] width 49 height 26
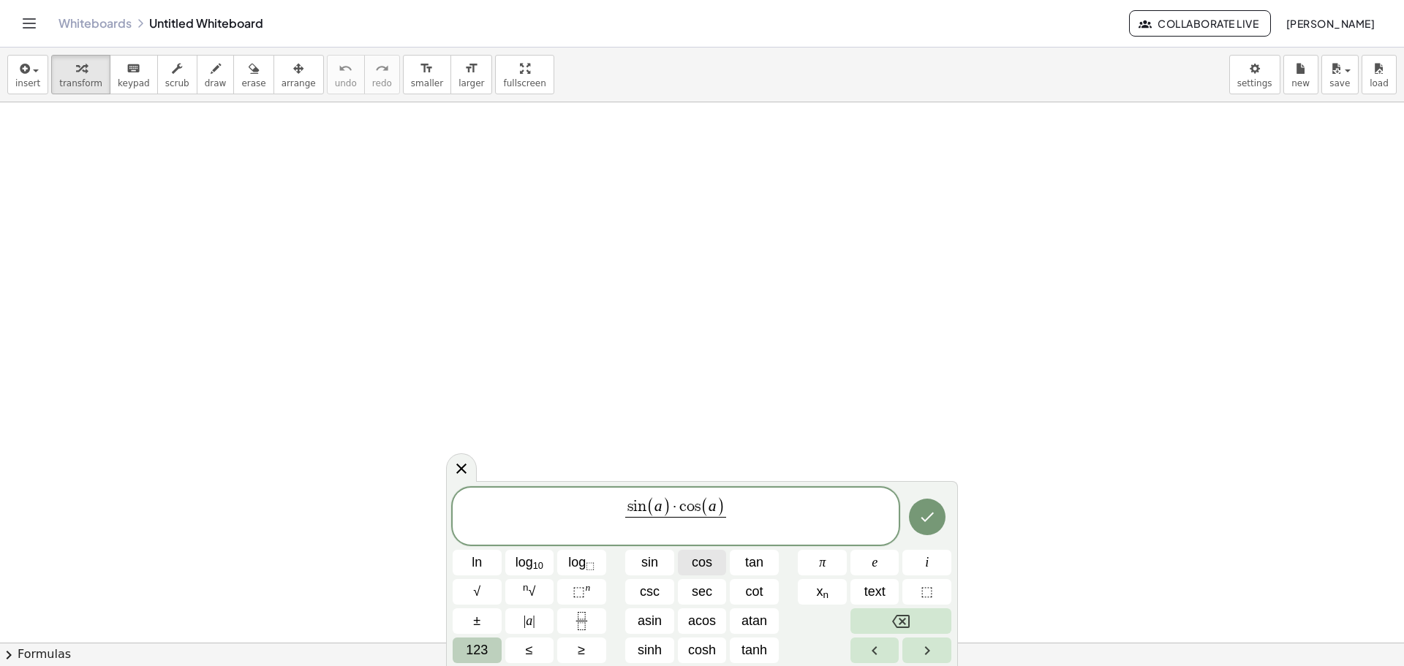
click at [693, 571] on span "cos" at bounding box center [702, 563] width 20 height 20
click at [476, 651] on span "123" at bounding box center [477, 651] width 22 height 20
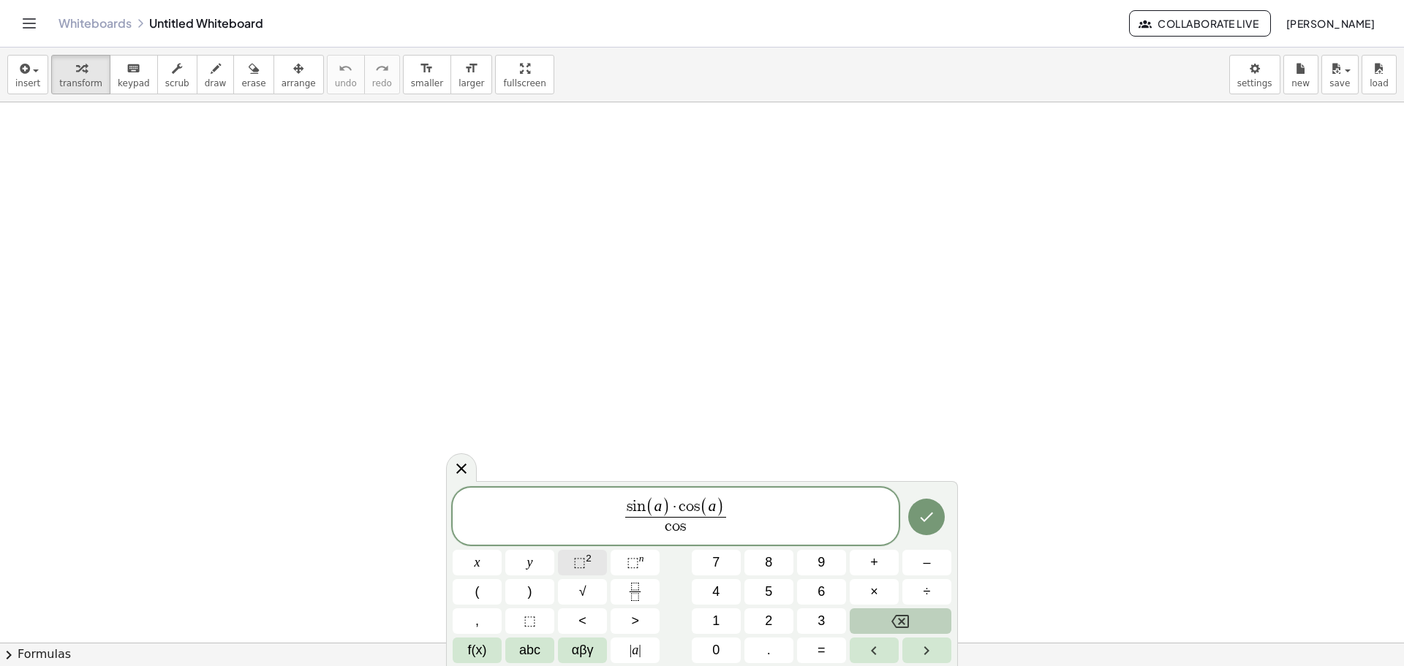
click at [576, 567] on span "⬚" at bounding box center [579, 562] width 12 height 15
click at [486, 592] on button "(" at bounding box center [477, 592] width 49 height 26
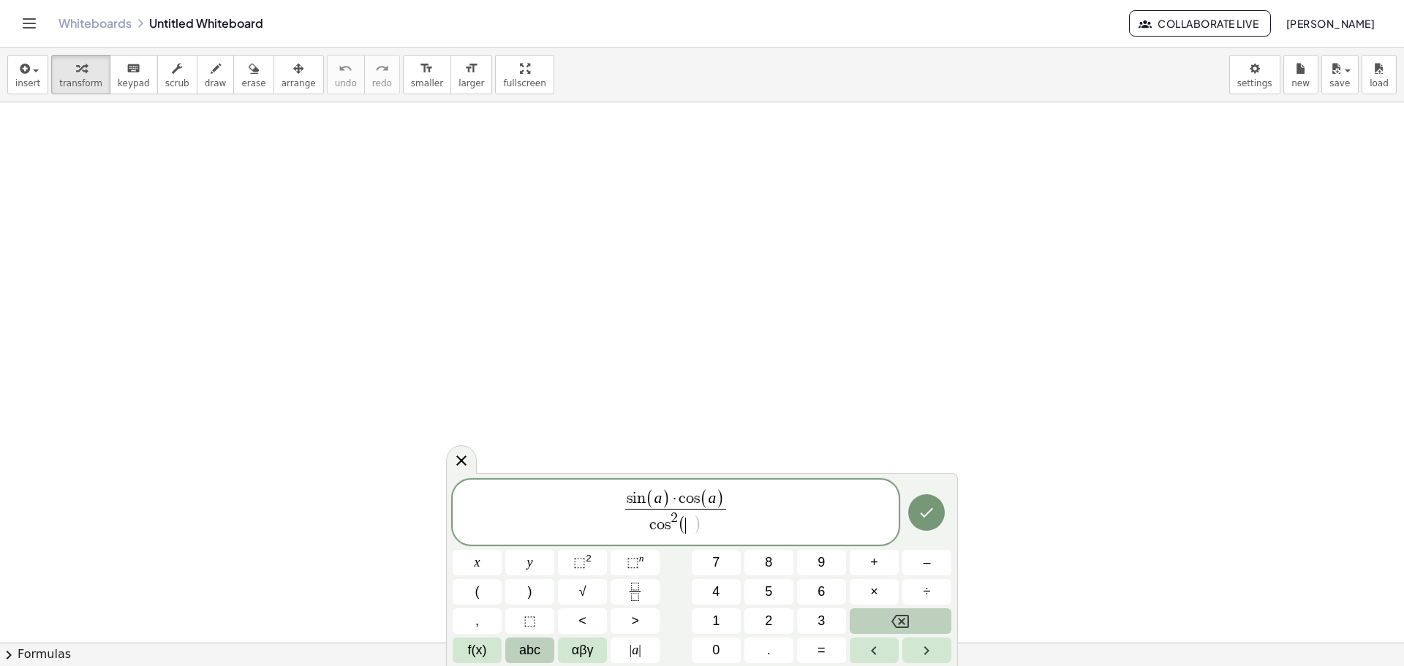
click at [524, 659] on span "abc" at bounding box center [529, 651] width 21 height 20
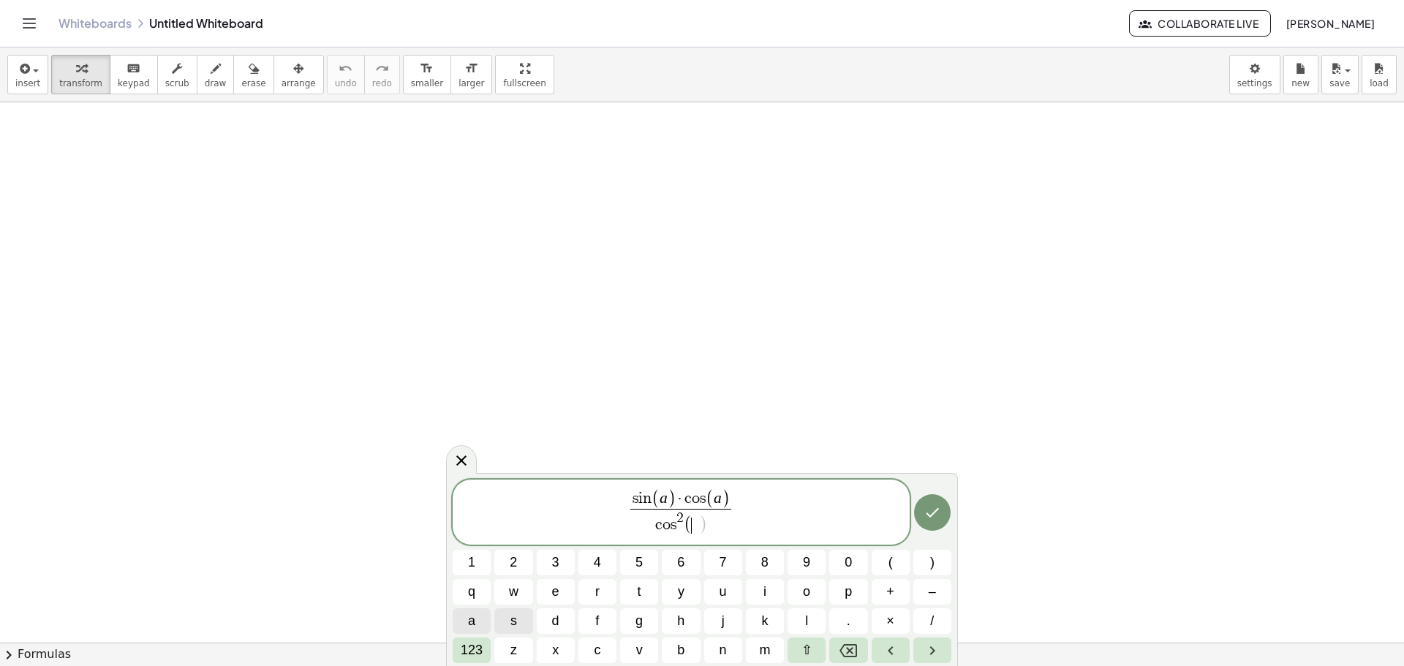
click at [479, 625] on button "a" at bounding box center [472, 622] width 38 height 26
click at [479, 652] on span "123" at bounding box center [472, 651] width 22 height 20
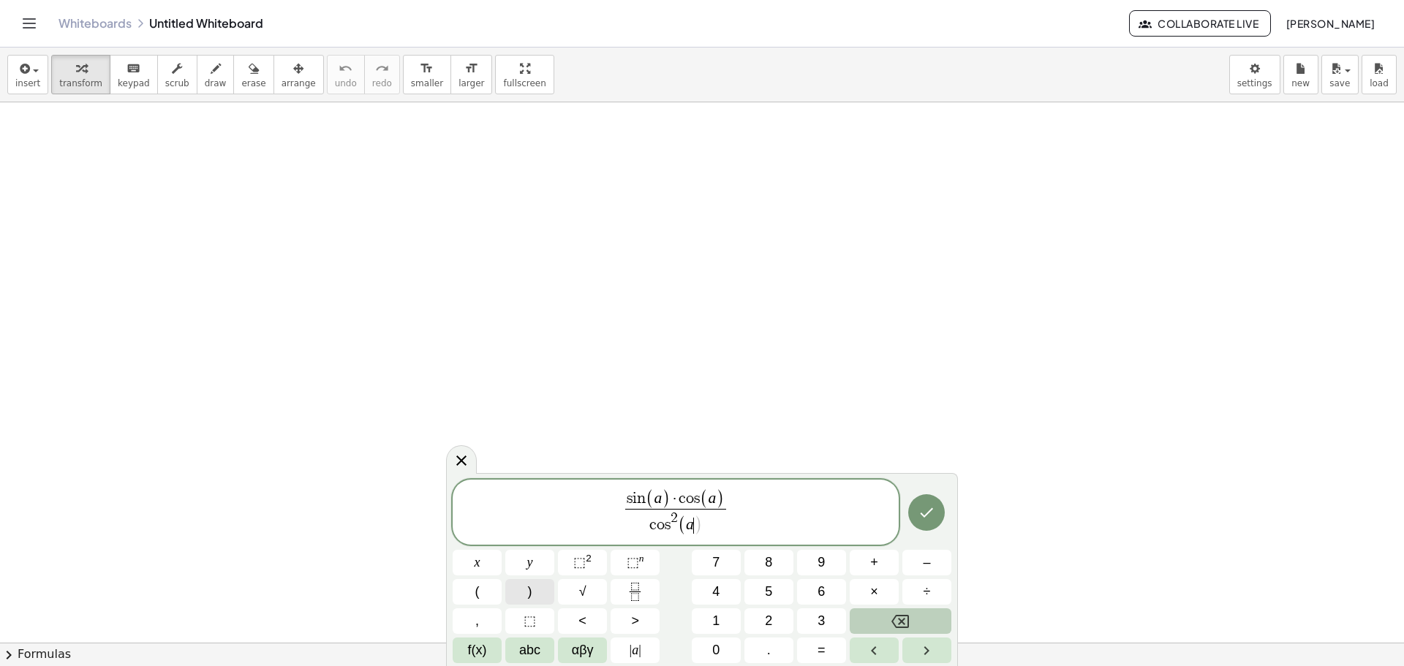
click at [525, 596] on button ")" at bounding box center [529, 592] width 49 height 26
click at [912, 565] on button "–" at bounding box center [927, 563] width 49 height 26
click at [486, 646] on span "f(x)" at bounding box center [477, 651] width 19 height 20
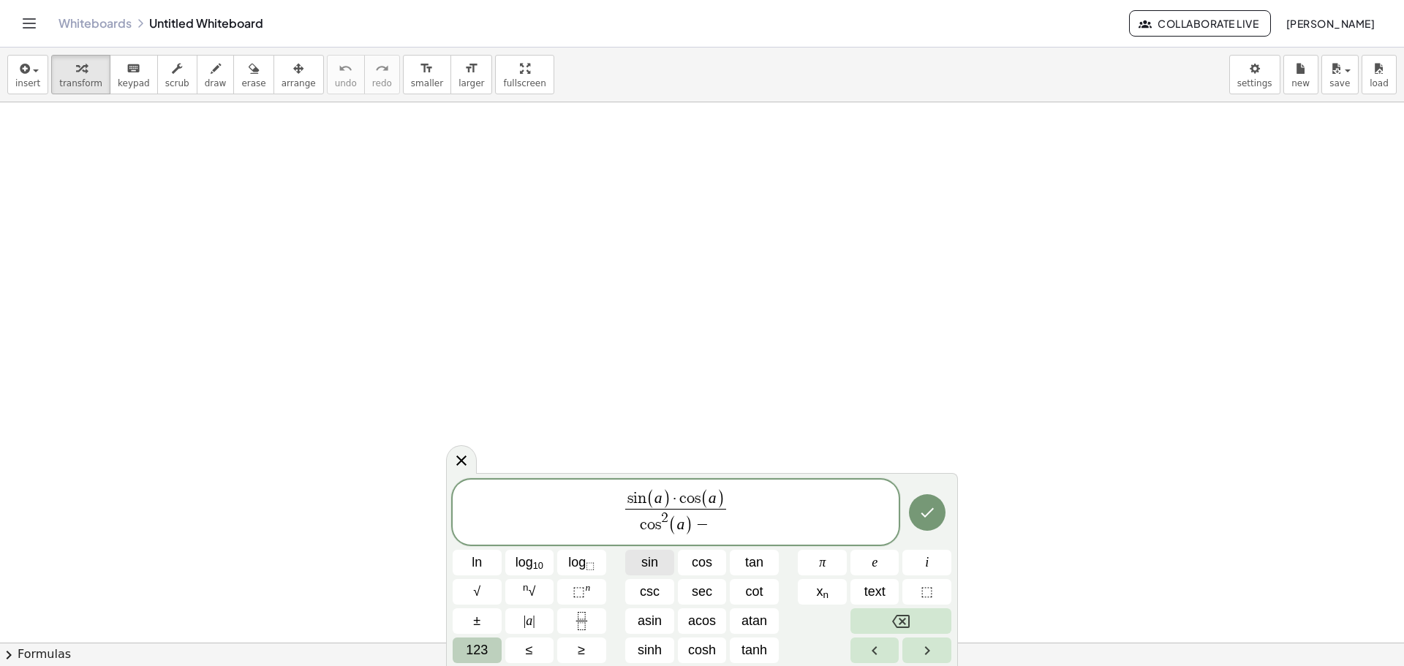
click at [642, 564] on span "sin" at bounding box center [649, 563] width 17 height 20
click at [477, 649] on span "123" at bounding box center [477, 651] width 22 height 20
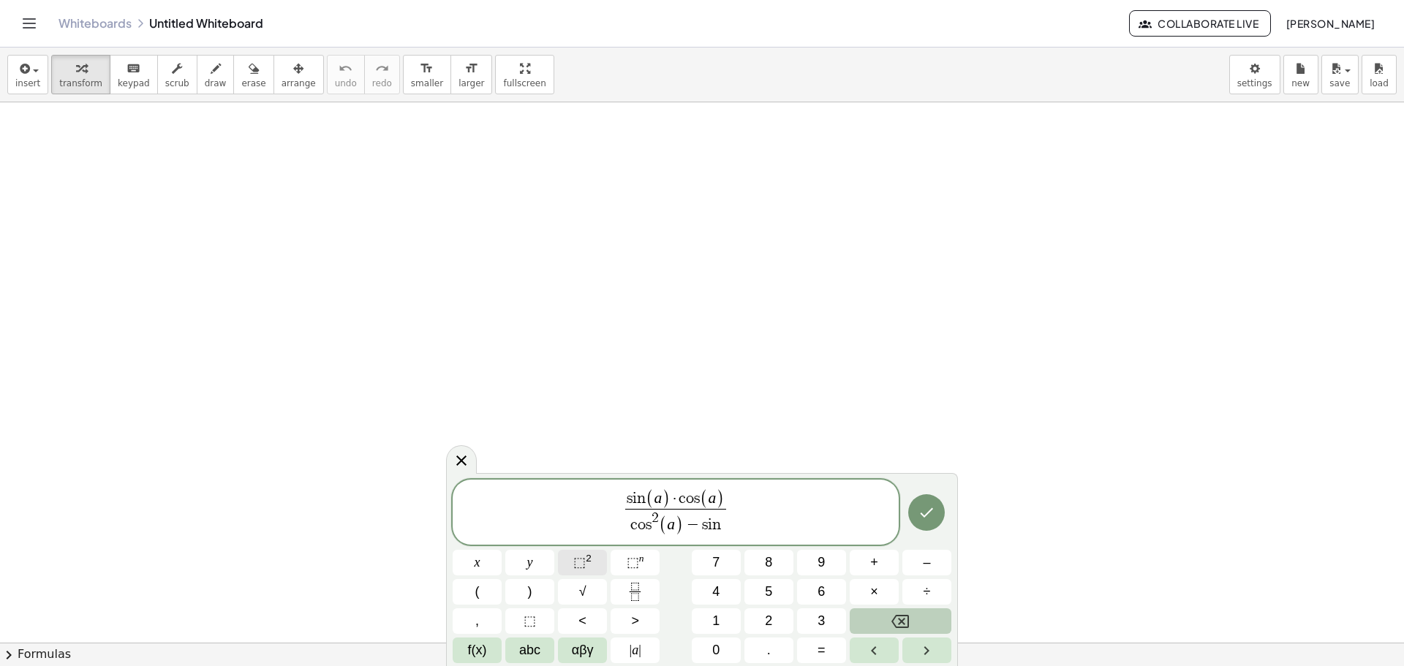
click at [572, 573] on button "⬚ 2" at bounding box center [582, 563] width 49 height 26
click at [489, 589] on button "(" at bounding box center [477, 592] width 49 height 26
click at [534, 657] on span "abc" at bounding box center [529, 651] width 21 height 20
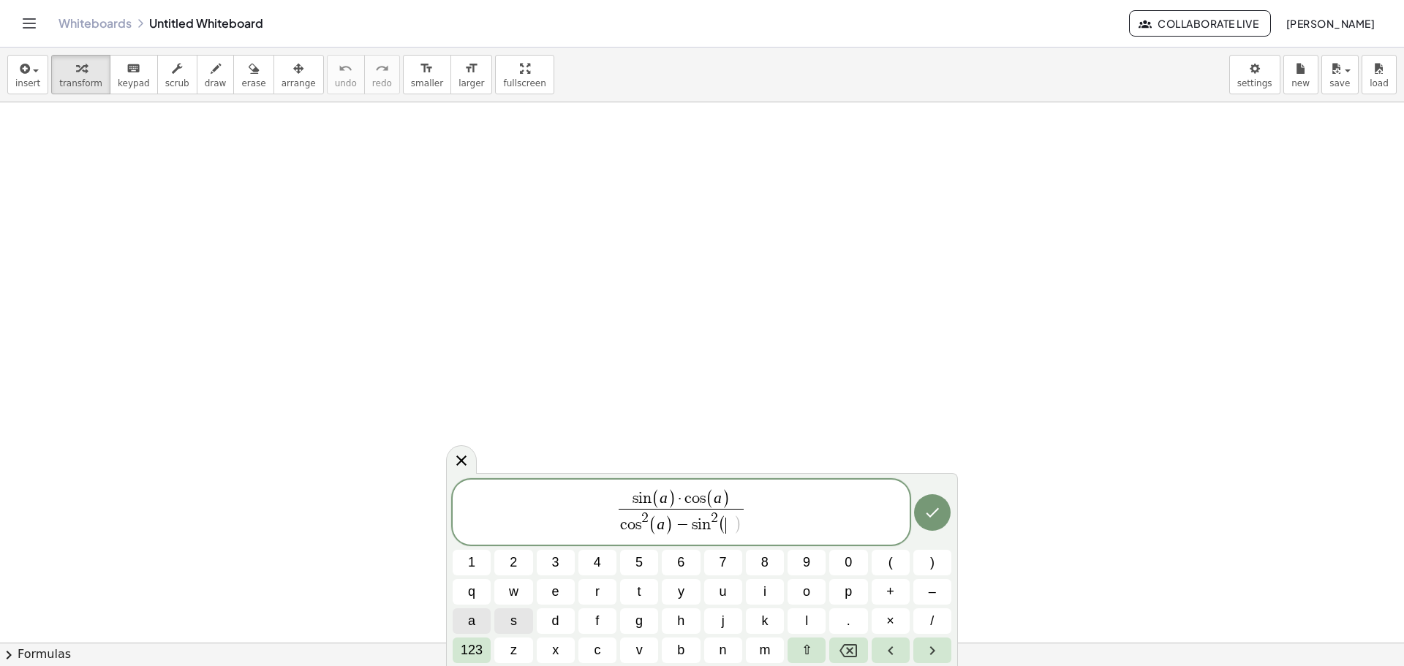
click at [470, 625] on span "a" at bounding box center [471, 621] width 7 height 20
click at [476, 649] on span "123" at bounding box center [472, 651] width 22 height 20
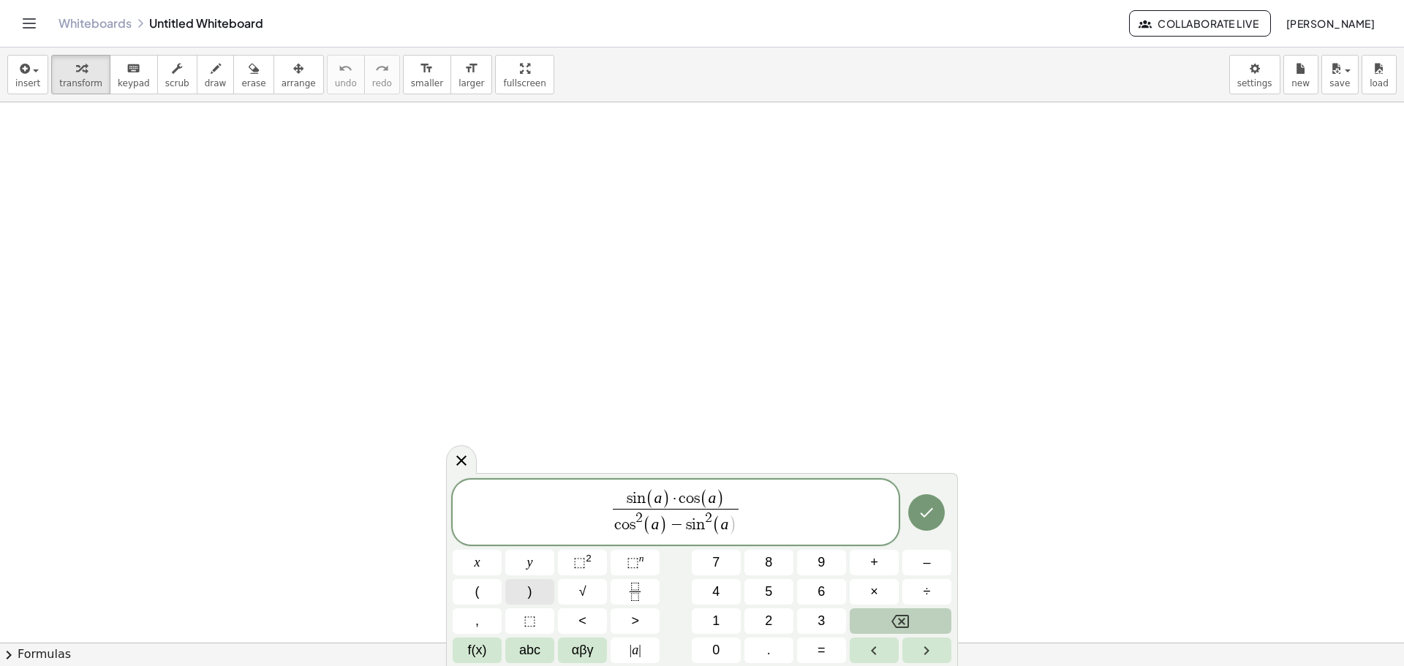
click at [529, 598] on span ")" at bounding box center [530, 592] width 4 height 20
click at [745, 508] on span "s i n ( a ) · c o s ( a ) c o s 2 ( a ) − s i n 2 ( a ) ​ ​" at bounding box center [676, 514] width 446 height 50
click at [818, 643] on span "=" at bounding box center [822, 651] width 8 height 20
click at [496, 657] on button "f(x)" at bounding box center [477, 651] width 49 height 26
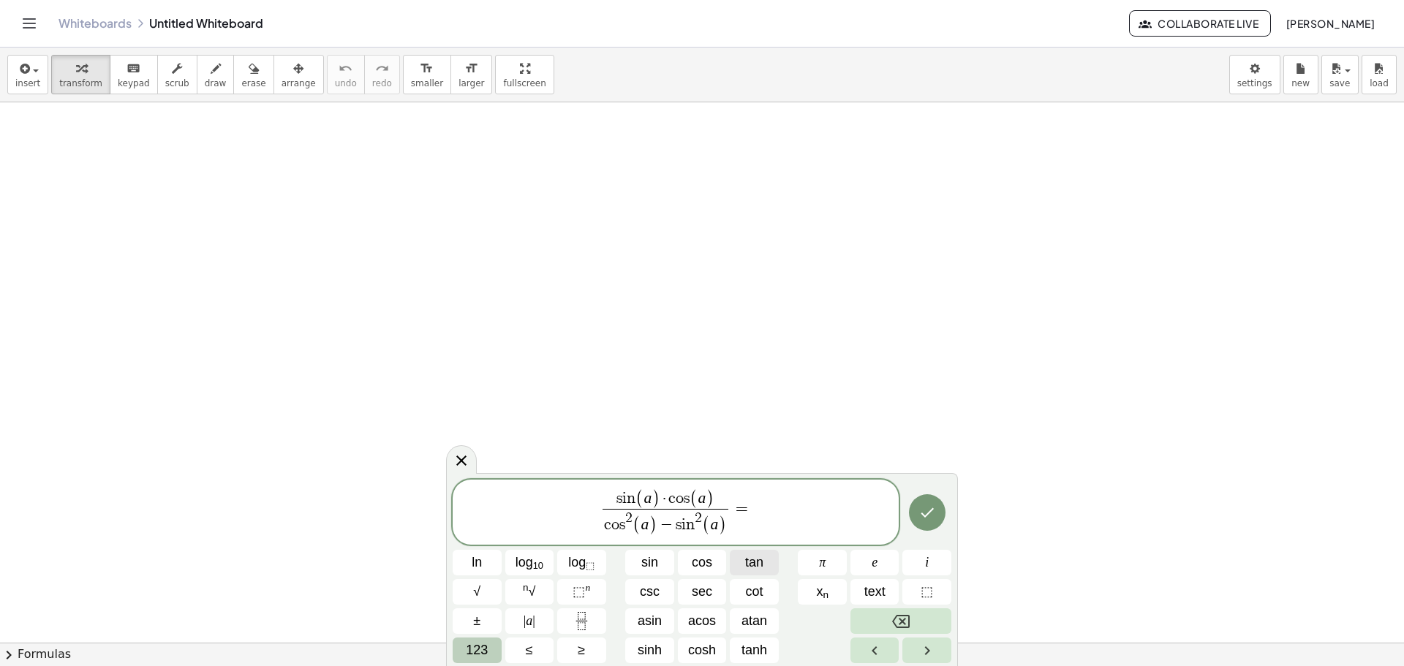
click at [756, 565] on span "tan" at bounding box center [754, 563] width 18 height 20
click at [477, 644] on span "123" at bounding box center [477, 651] width 22 height 20
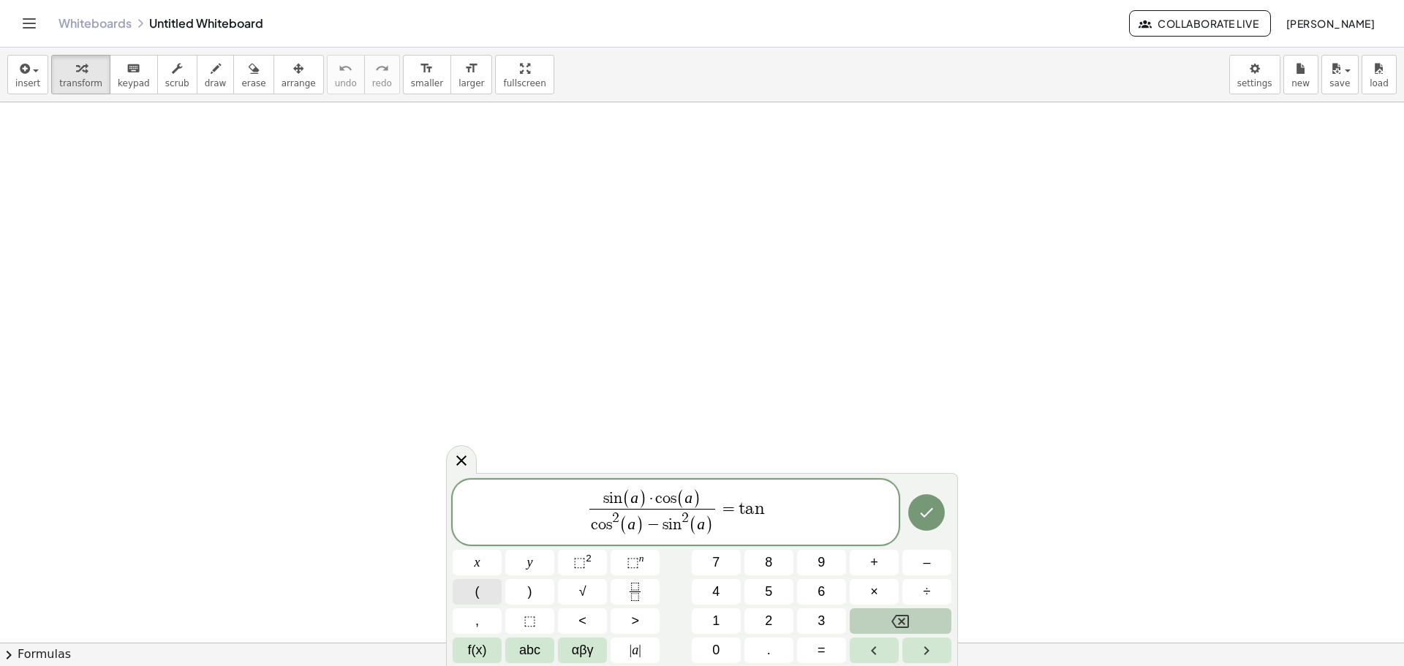
click at [486, 593] on button "(" at bounding box center [477, 592] width 49 height 26
click at [524, 652] on span "abc" at bounding box center [529, 651] width 21 height 20
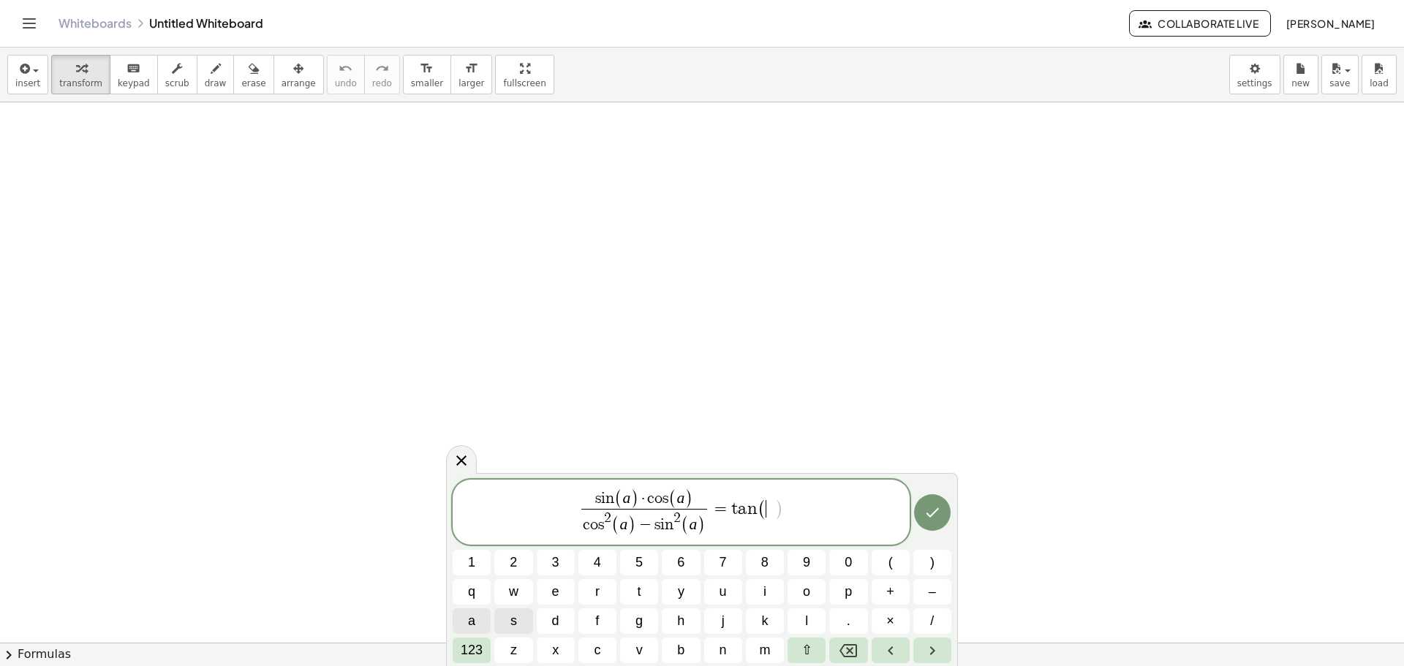
click at [478, 619] on button "a" at bounding box center [472, 622] width 38 height 26
click at [477, 645] on span "123" at bounding box center [472, 651] width 22 height 20
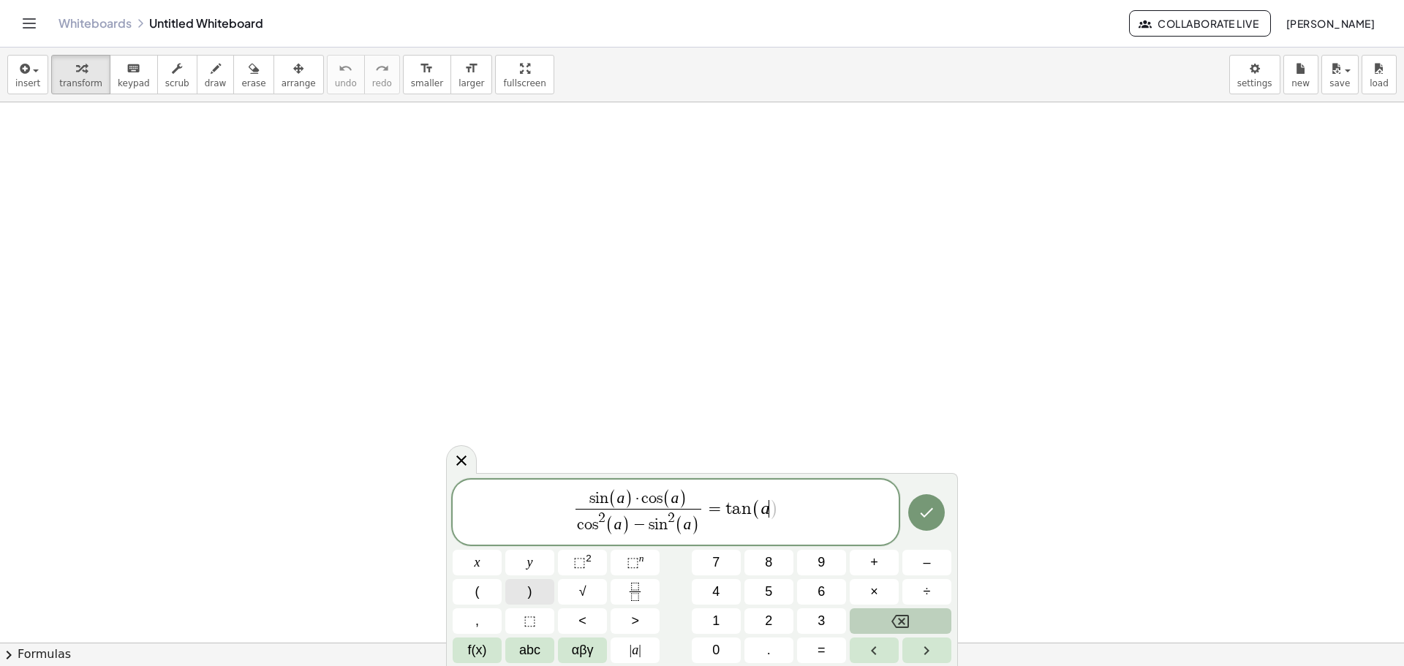
click at [513, 601] on button ")" at bounding box center [529, 592] width 49 height 26
click at [726, 528] on span "s i n ( a ) · c o s ( a ) c o s 2 ( a ) − s i n 2 ( a ) ​ = ​ t a n ( a )" at bounding box center [676, 514] width 446 height 50
click at [778, 519] on span ")" at bounding box center [774, 508] width 10 height 21
click at [629, 603] on button "Fraction" at bounding box center [635, 592] width 49 height 26
click at [710, 625] on button "1" at bounding box center [716, 622] width 49 height 26
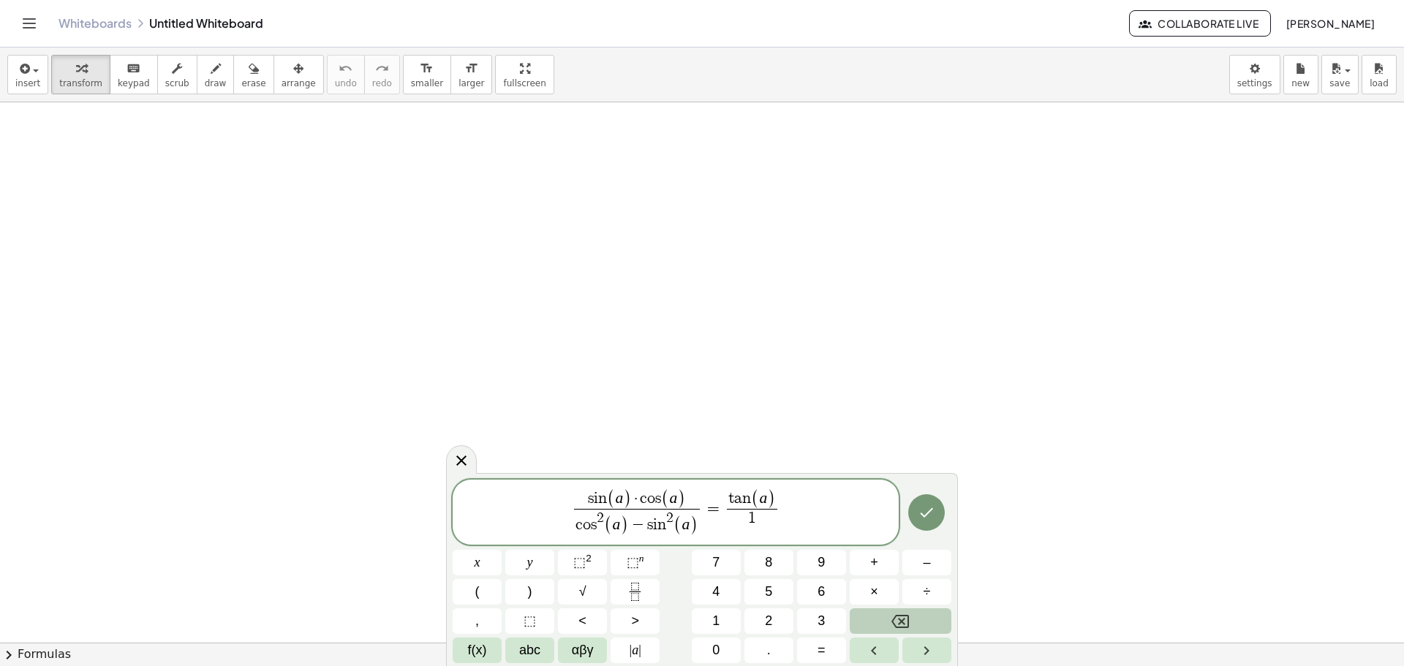
click at [901, 572] on div "s i n ( a ) · c o s ( a ) c o s 2 ( a ) − s i n 2 ( a ) ​ = t a n ( a ) 1 ​ x y…" at bounding box center [702, 572] width 499 height 184
click at [916, 565] on button "–" at bounding box center [927, 563] width 49 height 26
click at [465, 653] on button "f(x)" at bounding box center [477, 651] width 49 height 26
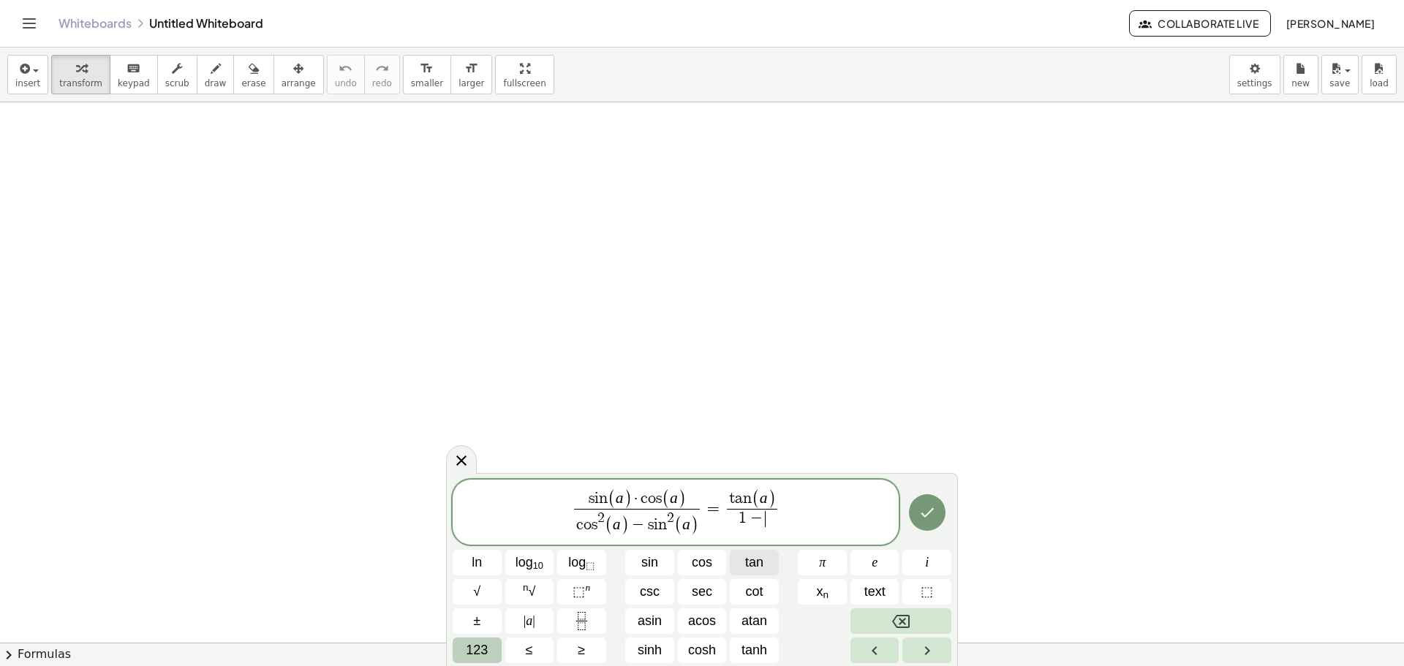
click at [732, 560] on button "tan" at bounding box center [754, 563] width 49 height 26
click at [498, 648] on button "123" at bounding box center [477, 651] width 49 height 26
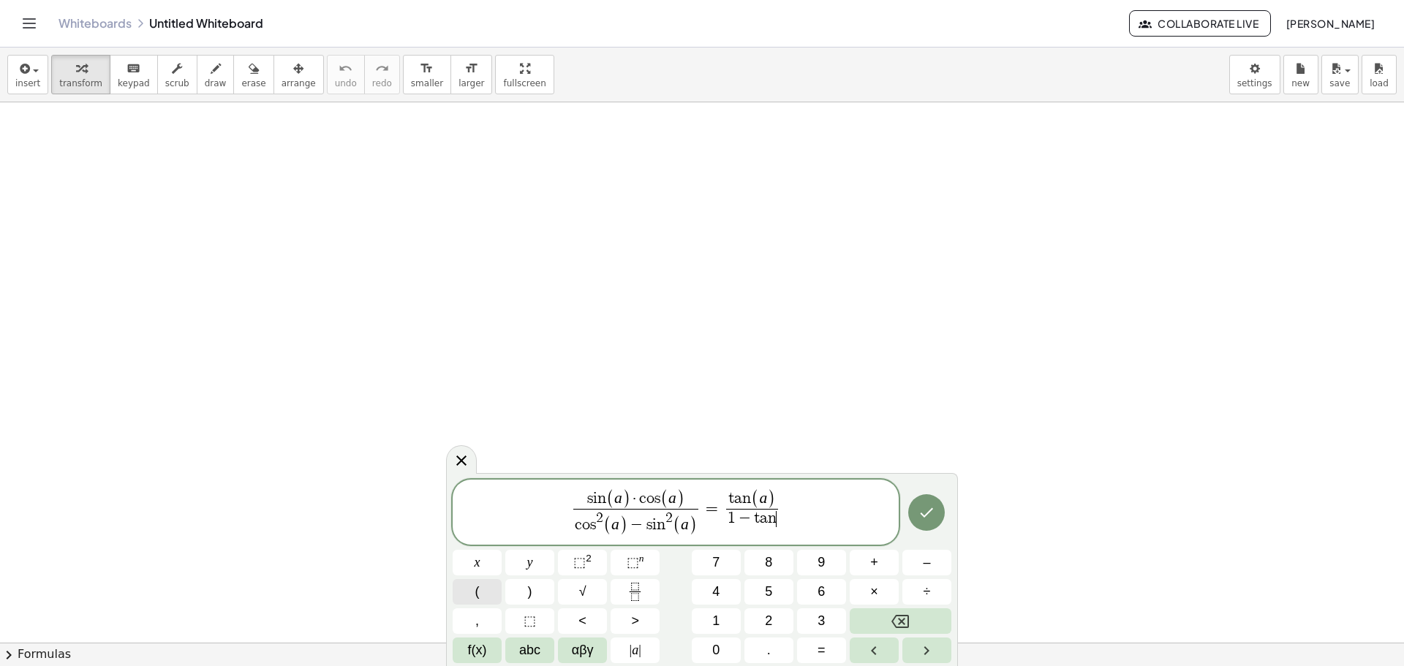
click at [483, 595] on button "(" at bounding box center [477, 592] width 49 height 26
click at [521, 647] on span "abc" at bounding box center [529, 651] width 21 height 20
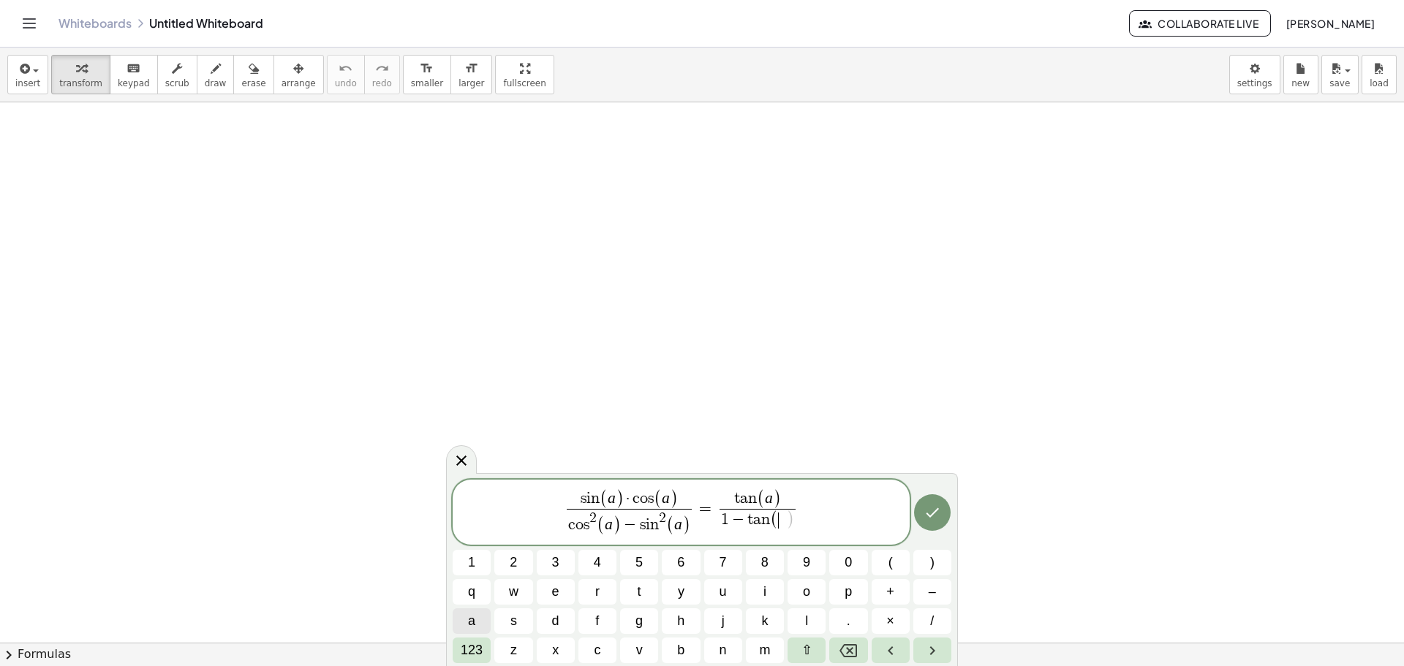
click at [476, 622] on button "a" at bounding box center [472, 622] width 38 height 26
click at [475, 647] on span "123" at bounding box center [472, 651] width 22 height 20
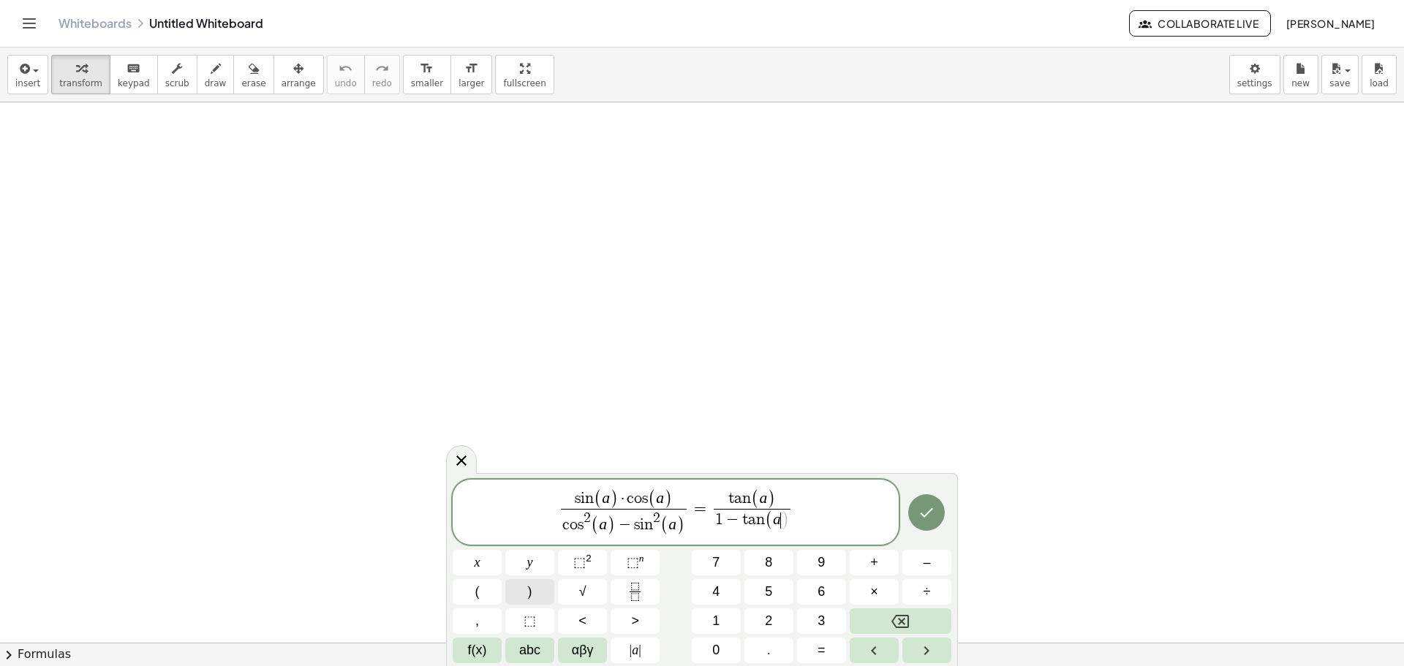
click at [530, 598] on span ")" at bounding box center [530, 592] width 4 height 20
click at [767, 514] on span "(" at bounding box center [768, 521] width 8 height 20
click at [576, 565] on span "⬚" at bounding box center [579, 562] width 12 height 15
click at [920, 509] on icon "Done" at bounding box center [927, 513] width 18 height 18
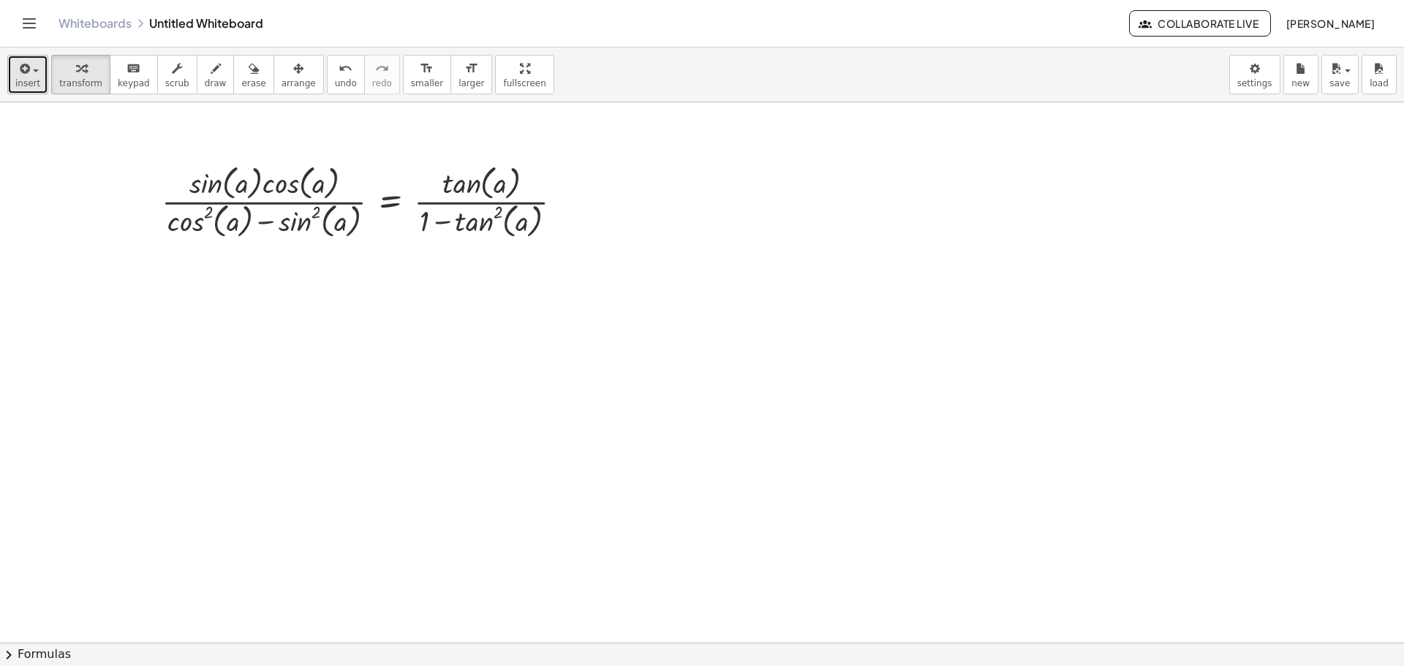
click at [30, 69] on span "button" at bounding box center [31, 70] width 3 height 10
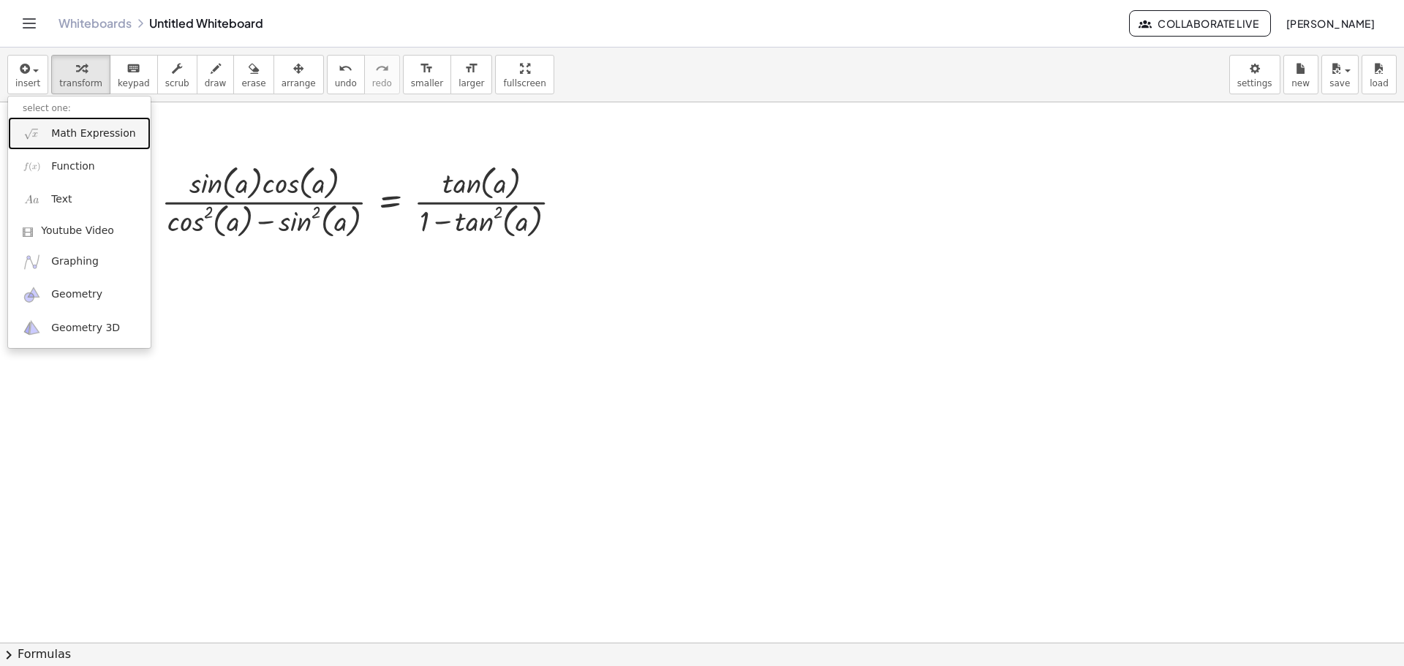
click at [108, 132] on span "Math Expression" at bounding box center [93, 134] width 84 height 15
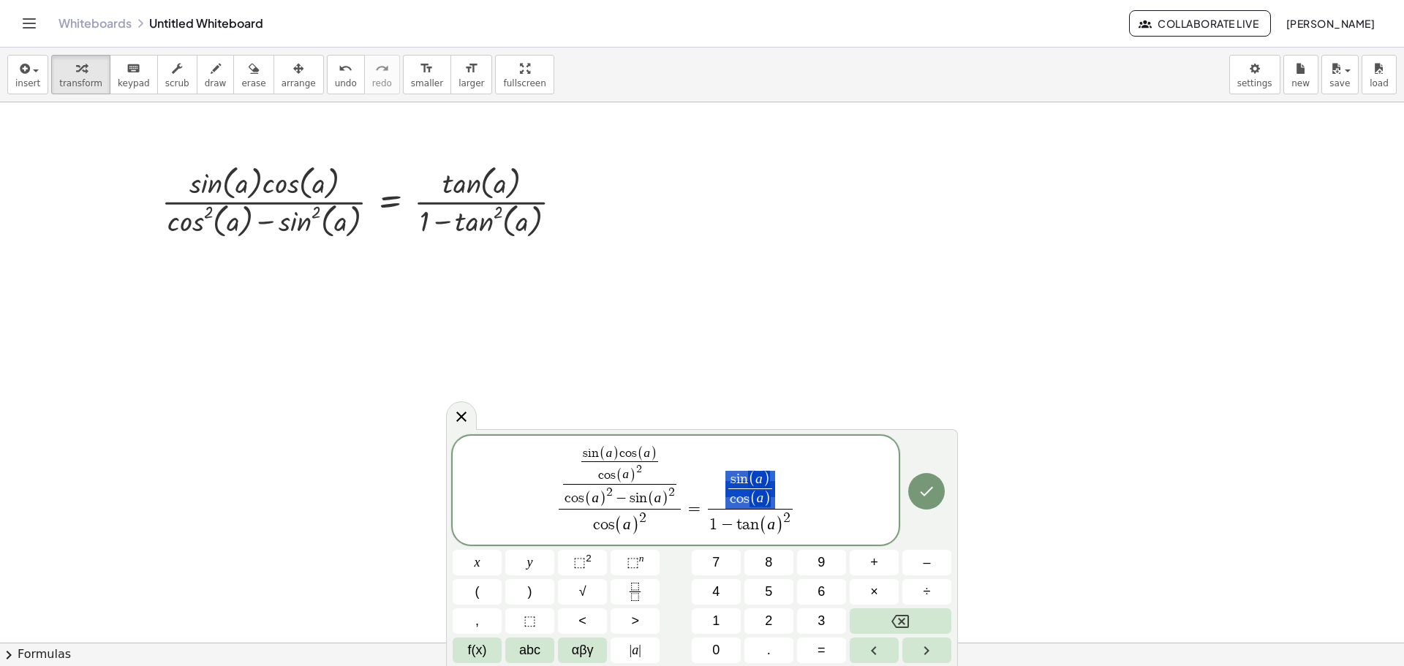
drag, startPoint x: 764, startPoint y: 489, endPoint x: 742, endPoint y: 485, distance: 23.1
click at [742, 485] on span "s i n ( a ) c o s ( a ) ​" at bounding box center [750, 490] width 84 height 38
click at [485, 645] on span "f(x)" at bounding box center [477, 651] width 19 height 20
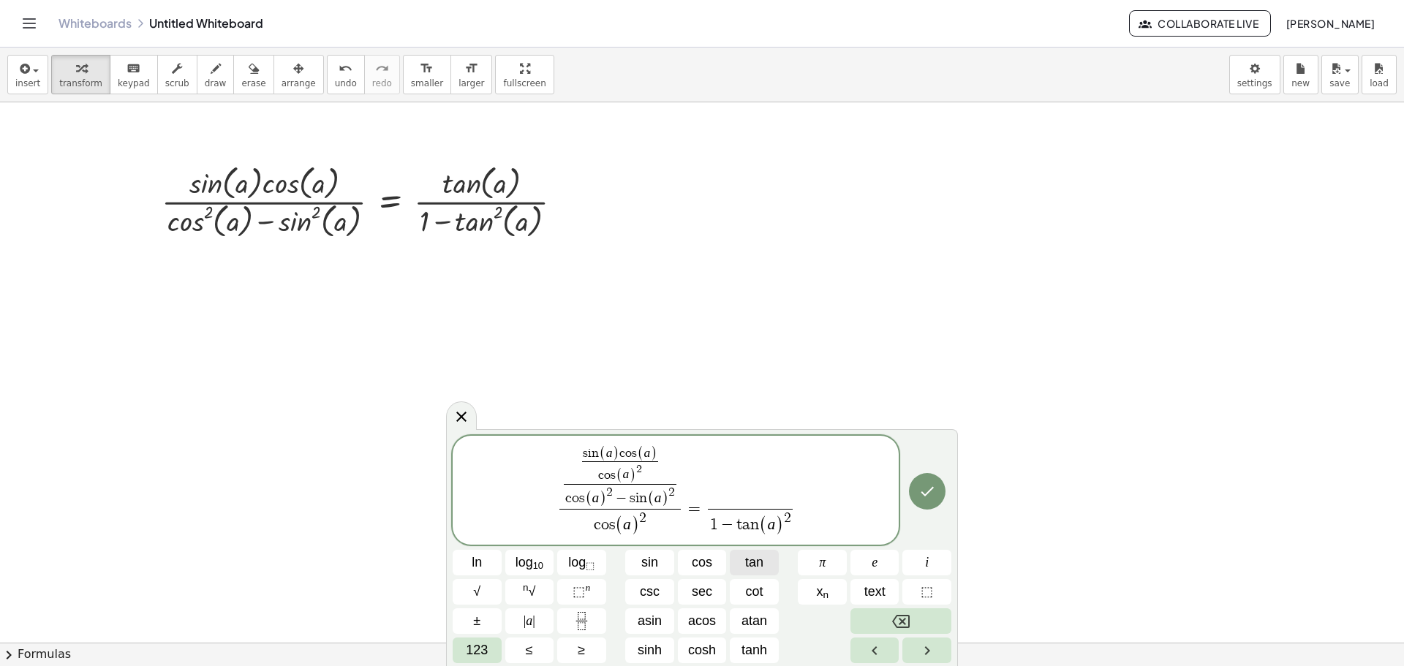
click at [750, 569] on span "tan" at bounding box center [754, 563] width 18 height 20
click at [478, 646] on span "123" at bounding box center [477, 651] width 22 height 20
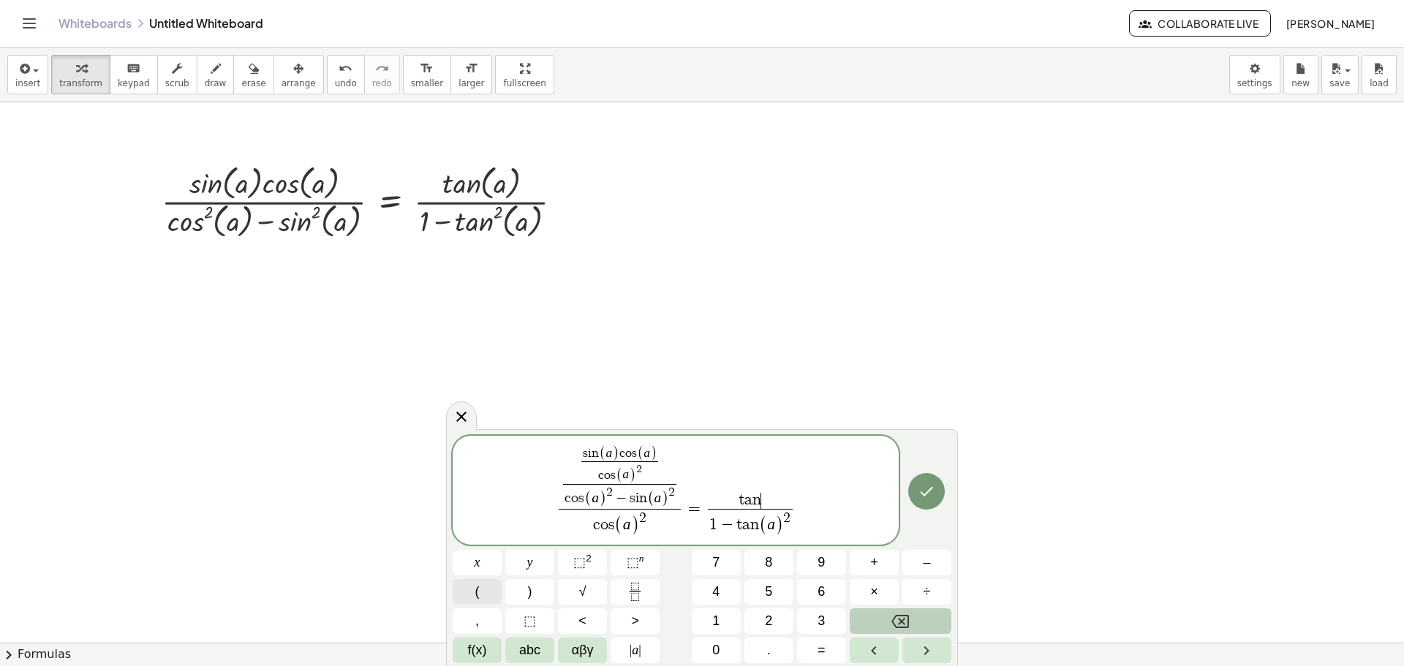
click at [492, 590] on button "(" at bounding box center [477, 592] width 49 height 26
click at [527, 653] on span "abc" at bounding box center [529, 651] width 21 height 20
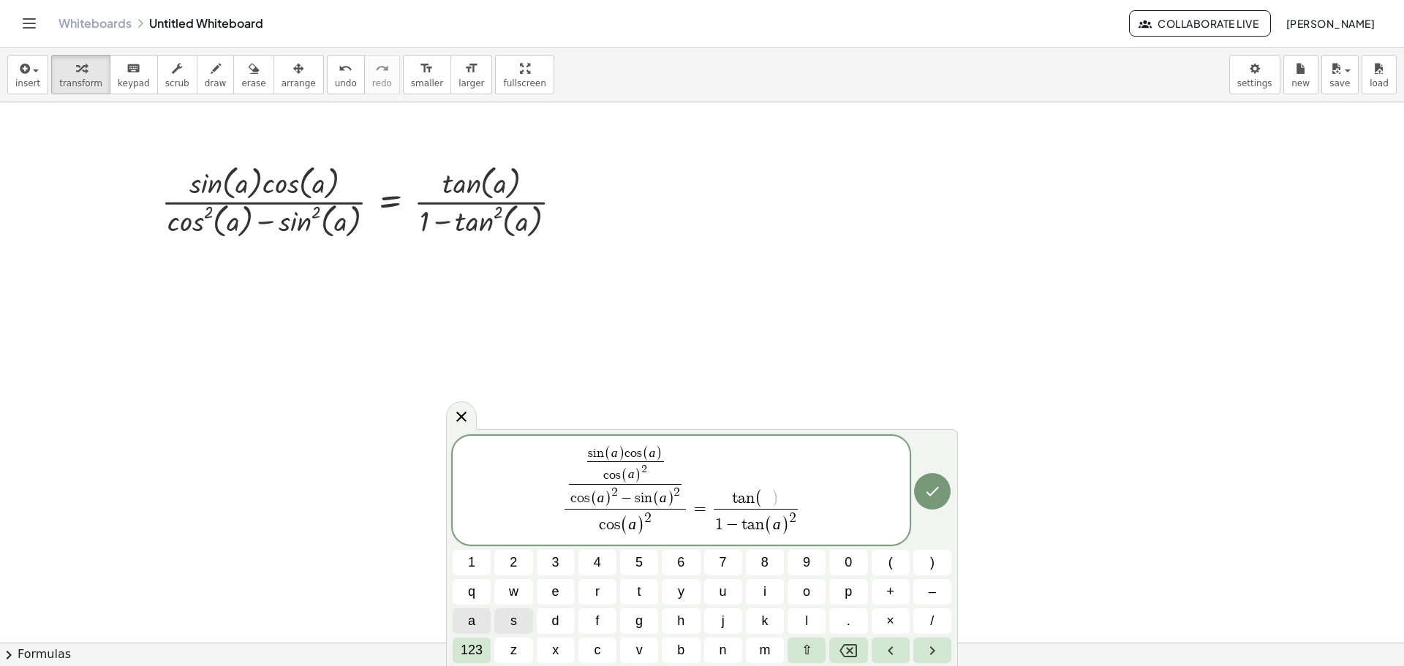
click at [481, 621] on button "a" at bounding box center [472, 622] width 38 height 26
click at [478, 647] on span "123" at bounding box center [472, 651] width 22 height 20
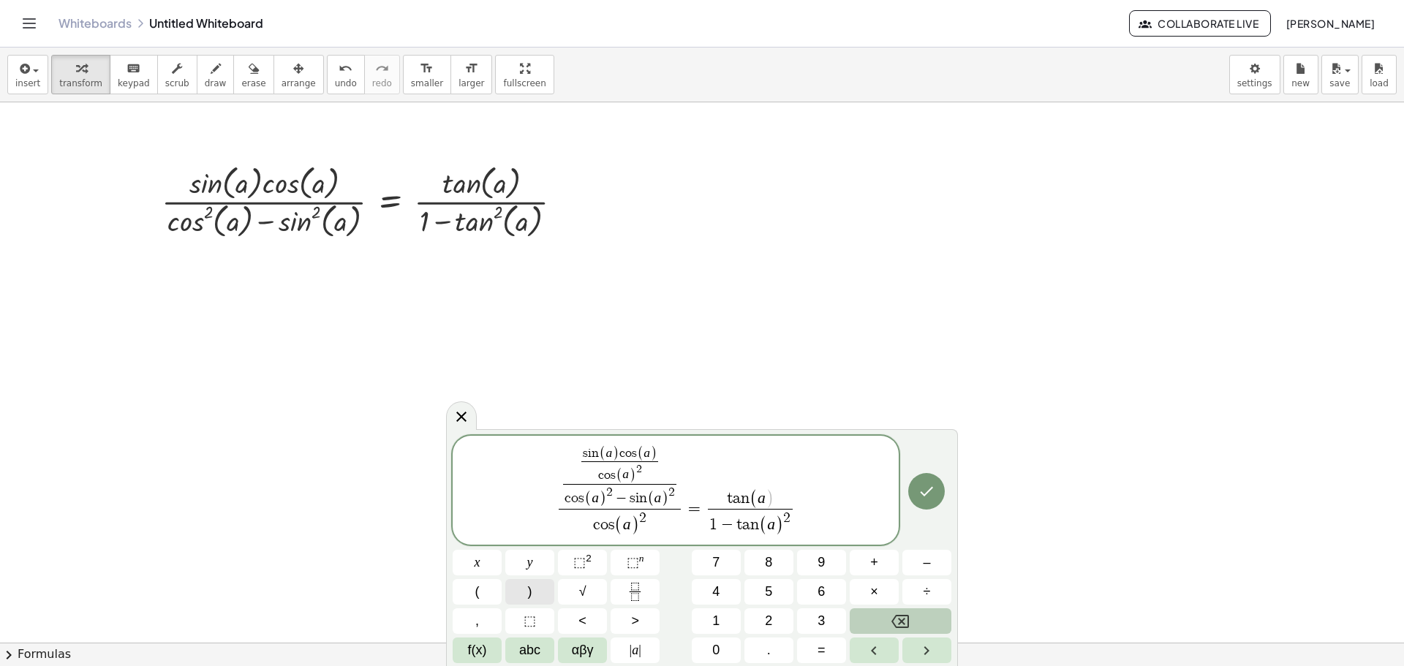
click at [546, 595] on button ")" at bounding box center [529, 592] width 49 height 26
click at [925, 492] on icon "Done" at bounding box center [927, 492] width 18 height 18
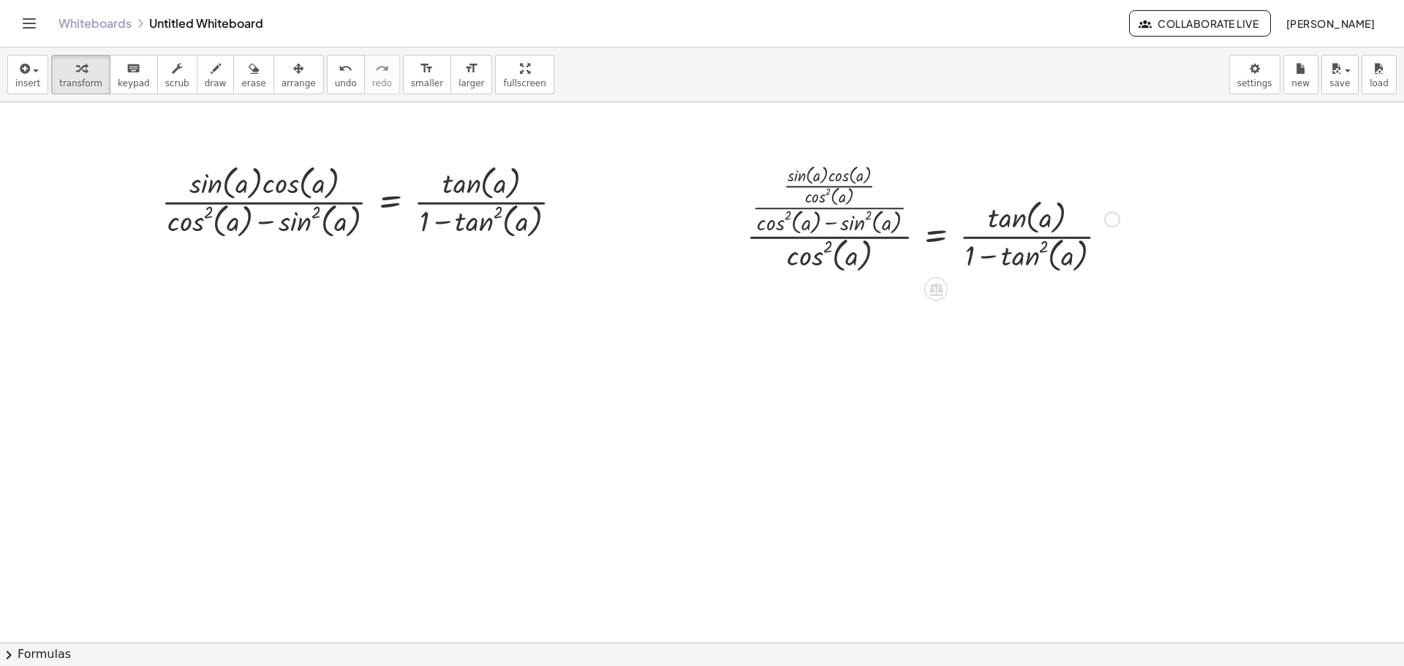
drag, startPoint x: 762, startPoint y: 167, endPoint x: 755, endPoint y: 202, distance: 35.1
click at [755, 202] on div "· · · sin ( , a ) · cos ( , a ) · cos ( , a ) 2 · ( + cos ( , a ) 2 − sin ( , a…" at bounding box center [928, 218] width 406 height 123
drag, startPoint x: 769, startPoint y: 177, endPoint x: 780, endPoint y: 157, distance: 22.2
click at [753, 175] on div at bounding box center [933, 218] width 388 height 116
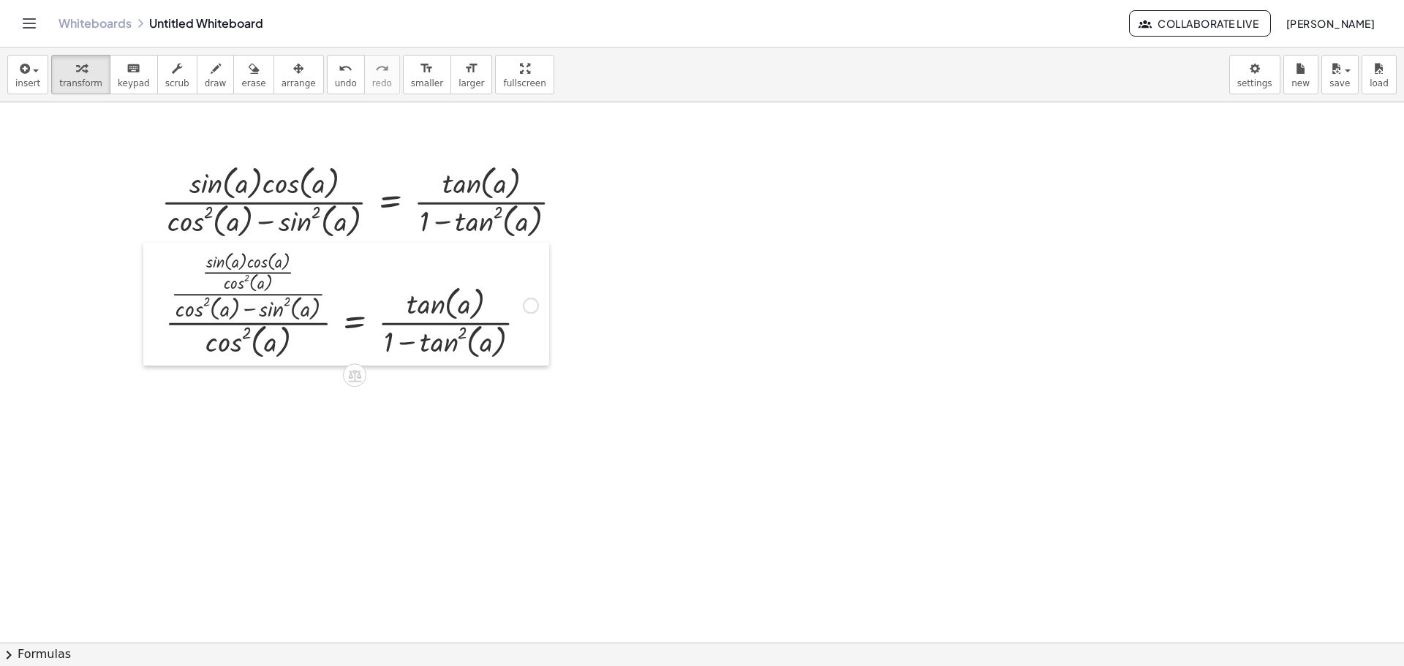
drag, startPoint x: 737, startPoint y: 180, endPoint x: 156, endPoint y: 266, distance: 587.8
click at [156, 266] on div at bounding box center [154, 304] width 22 height 123
click at [157, 255] on div at bounding box center [154, 304] width 22 height 123
click at [162, 256] on div at bounding box center [158, 305] width 22 height 123
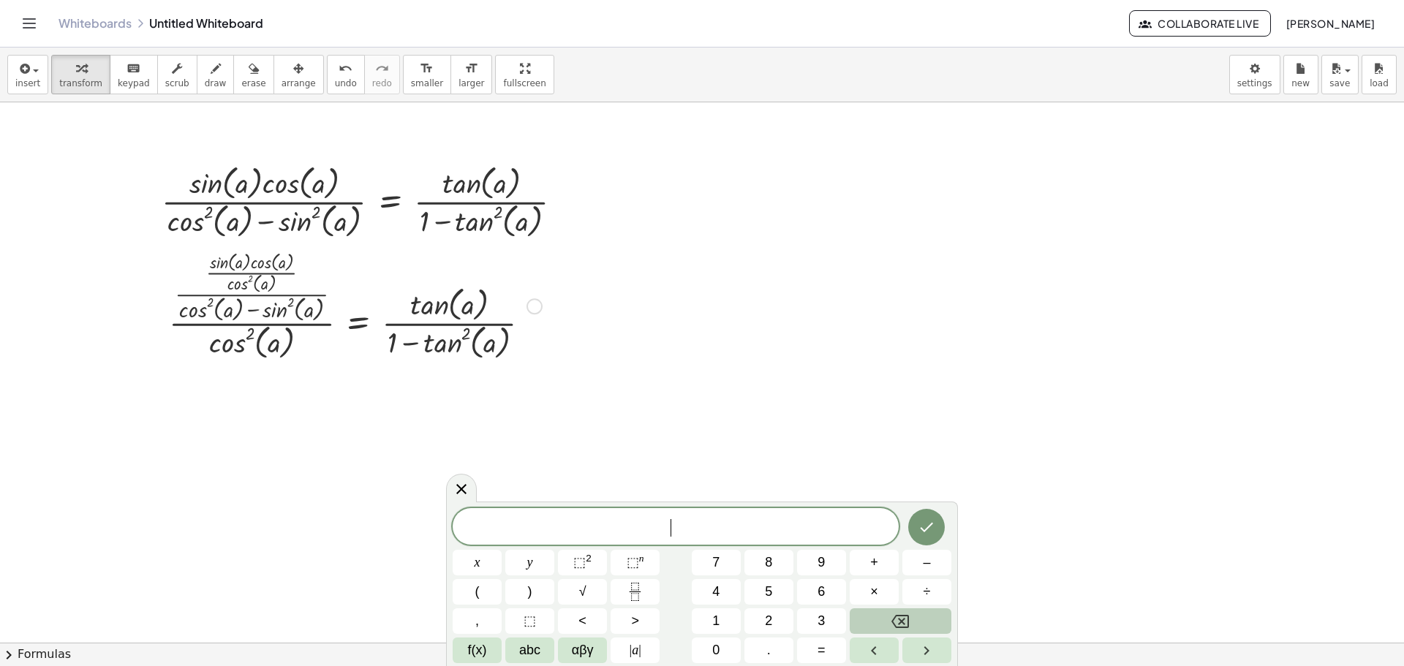
click at [190, 261] on div at bounding box center [356, 305] width 388 height 116
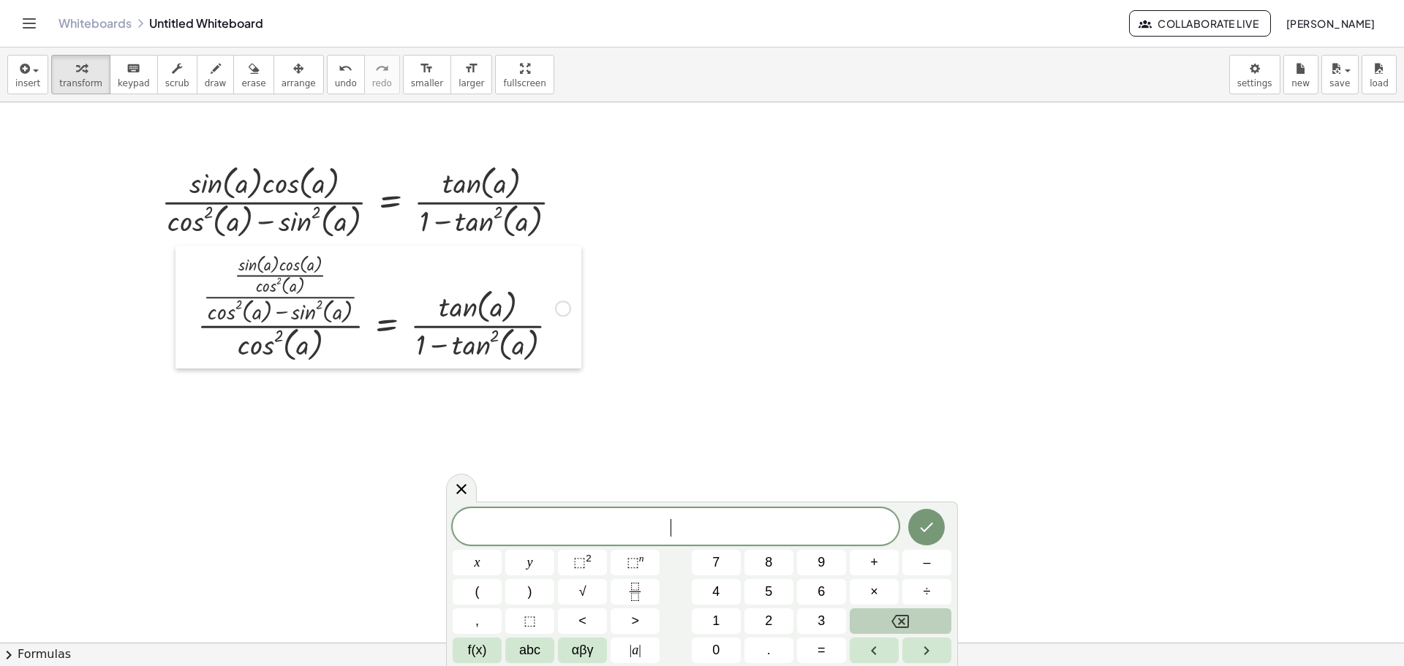
drag, startPoint x: 159, startPoint y: 260, endPoint x: 177, endPoint y: 260, distance: 17.6
click at [177, 260] on div at bounding box center [187, 307] width 22 height 123
click at [212, 257] on div at bounding box center [384, 307] width 388 height 116
drag, startPoint x: 192, startPoint y: 256, endPoint x: 196, endPoint y: 249, distance: 7.9
click at [196, 249] on div at bounding box center [191, 300] width 22 height 123
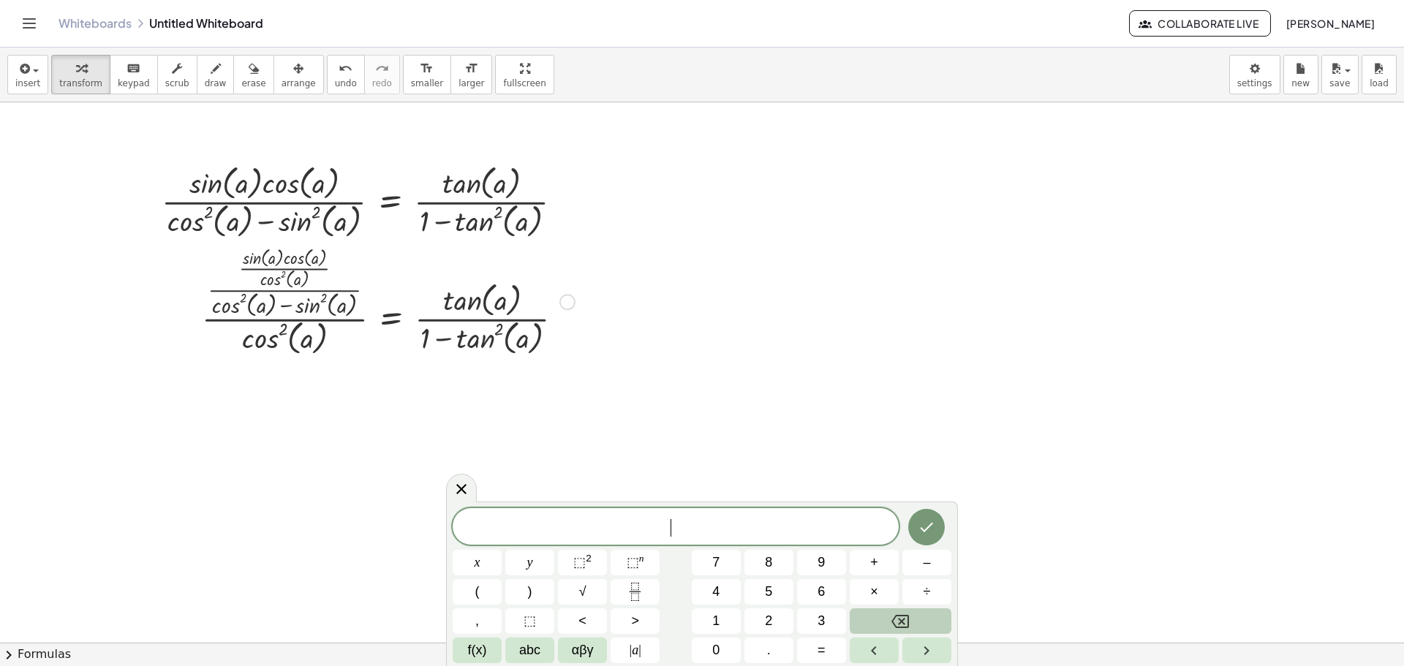
click at [391, 302] on div "· · · sin ( , a ) · cos ( , a ) · cos ( , a ) 2 · ( + cos ( , a ) 2 − sin ( , a…" at bounding box center [391, 302] width 0 height 0
click at [569, 299] on div at bounding box center [568, 302] width 16 height 16
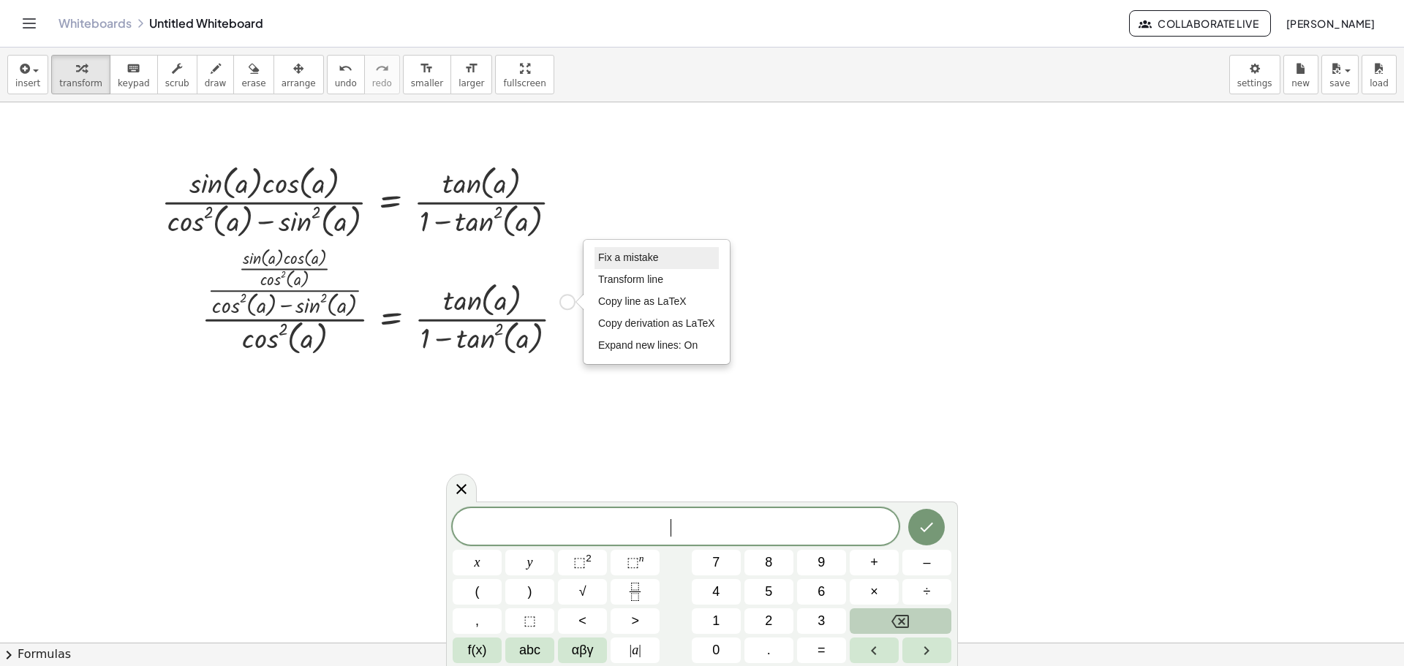
click at [682, 260] on li "Fix a mistake" at bounding box center [657, 258] width 124 height 22
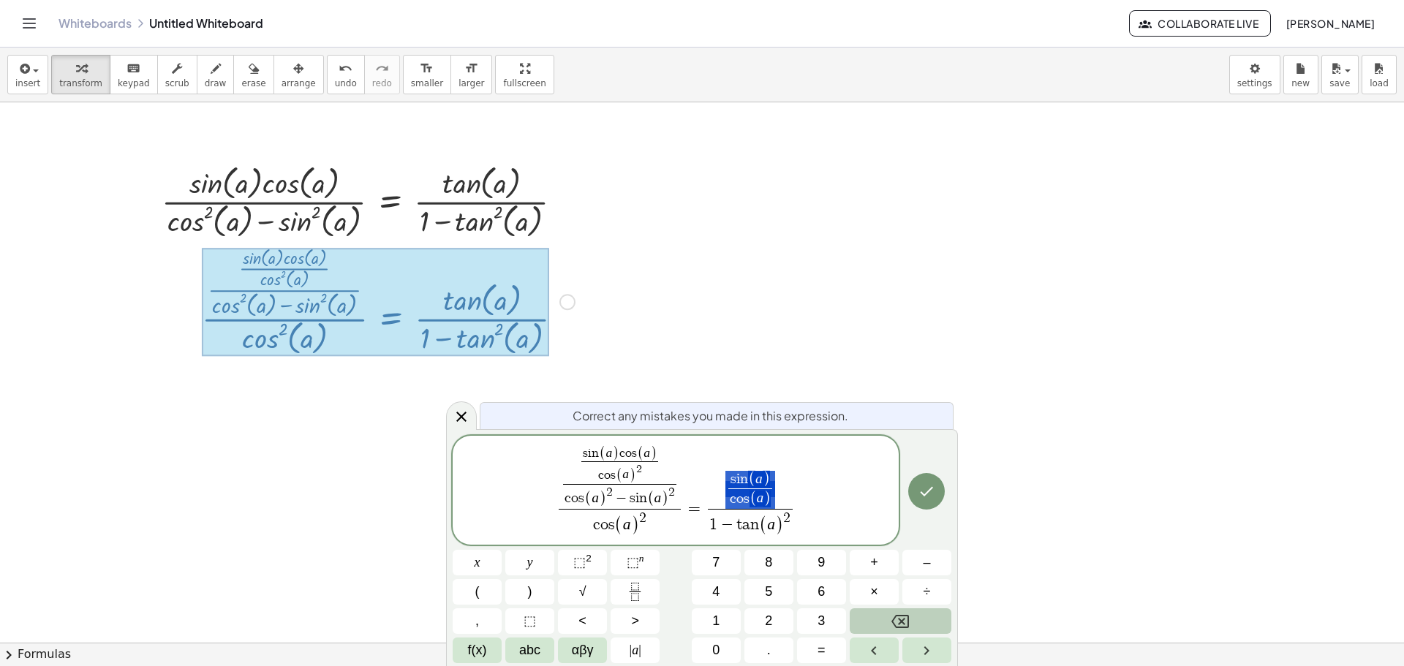
drag, startPoint x: 782, startPoint y: 483, endPoint x: 744, endPoint y: 478, distance: 38.4
click at [744, 478] on span "s i n ( a ) c o s ( a ) ​" at bounding box center [750, 490] width 84 height 38
drag, startPoint x: 737, startPoint y: 530, endPoint x: 785, endPoint y: 529, distance: 47.5
click at [752, 479] on span "s i n ( a ) c o s ( a ) c o s ( a ) 2 ​ c o s ( a ) 2 − s i n ( a ) 2 ​ c o s (…" at bounding box center [676, 492] width 446 height 94
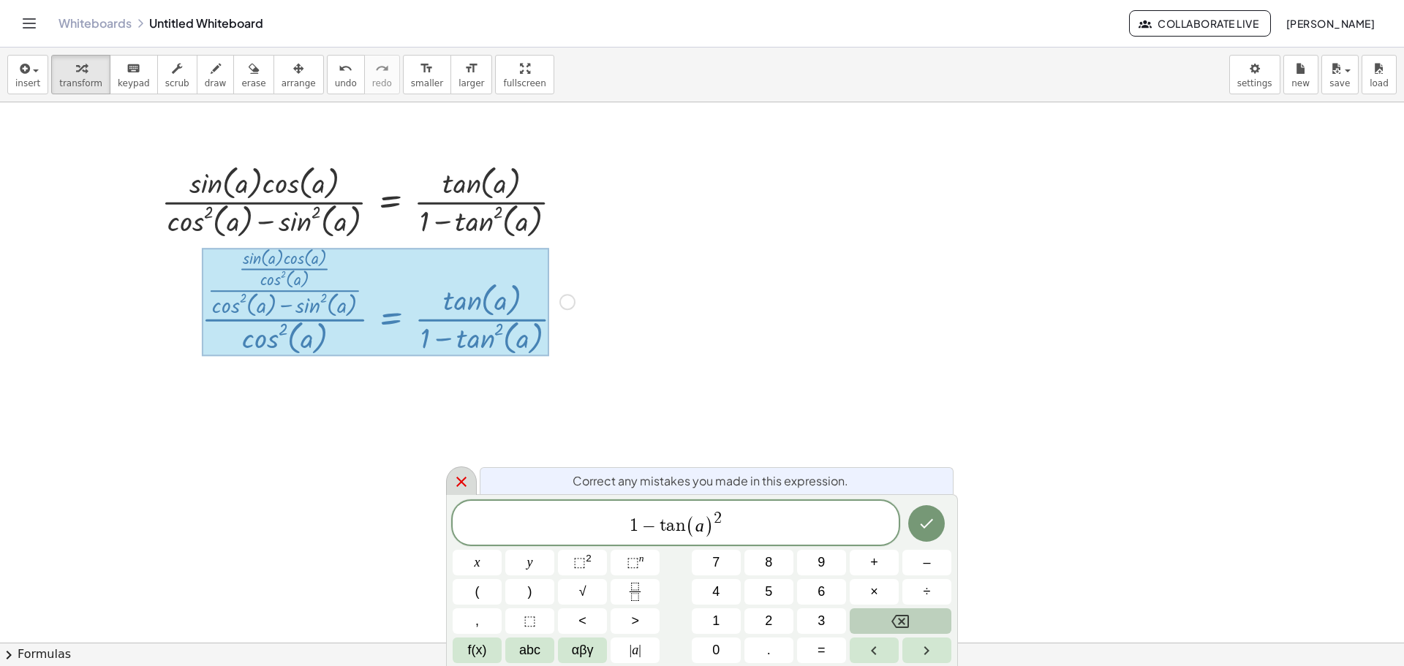
click at [452, 490] on div at bounding box center [461, 481] width 31 height 29
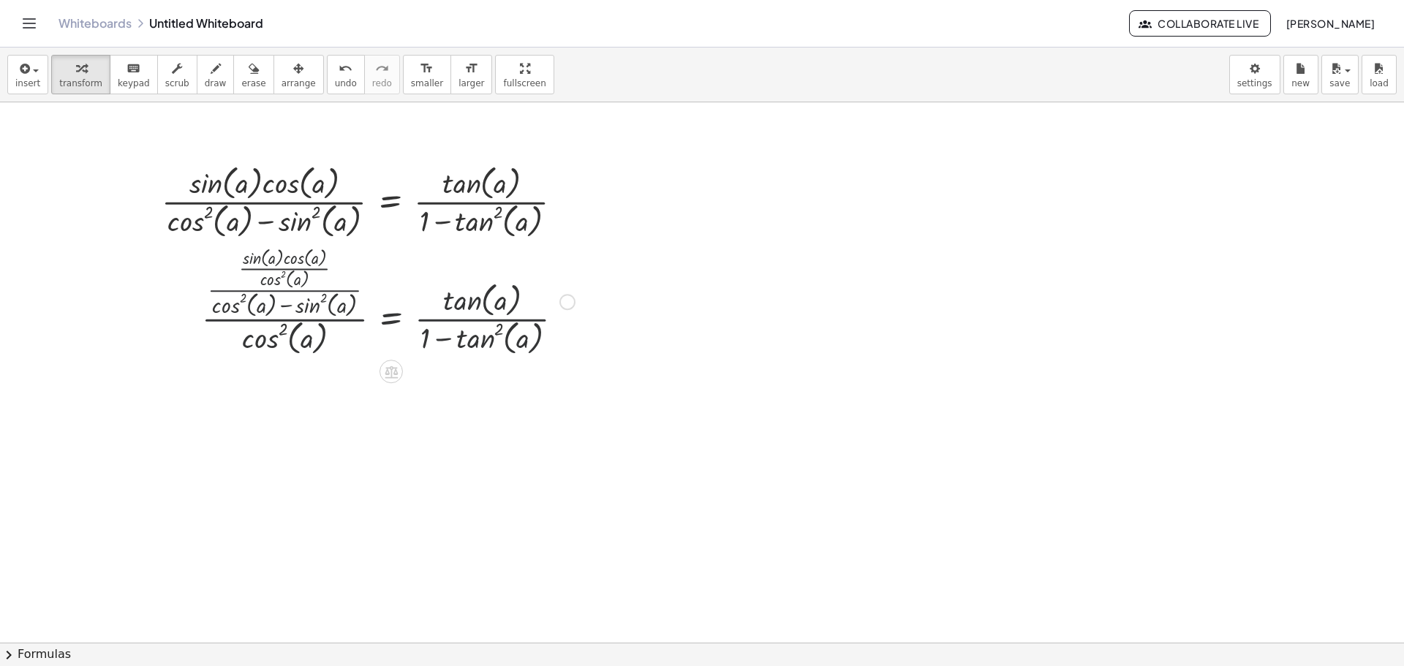
click at [585, 303] on div "· · · sin ( , a ) · cos ( , a ) · cos ( , a ) 2 · ( + cos ( , a ) 2 − sin ( , a…" at bounding box center [383, 300] width 406 height 123
click at [580, 304] on div at bounding box center [389, 301] width 388 height 116
click at [571, 304] on div "Fix a mistake Transform line Copy line as LaTeX Copy derivation as LaTeX Expand…" at bounding box center [568, 302] width 16 height 16
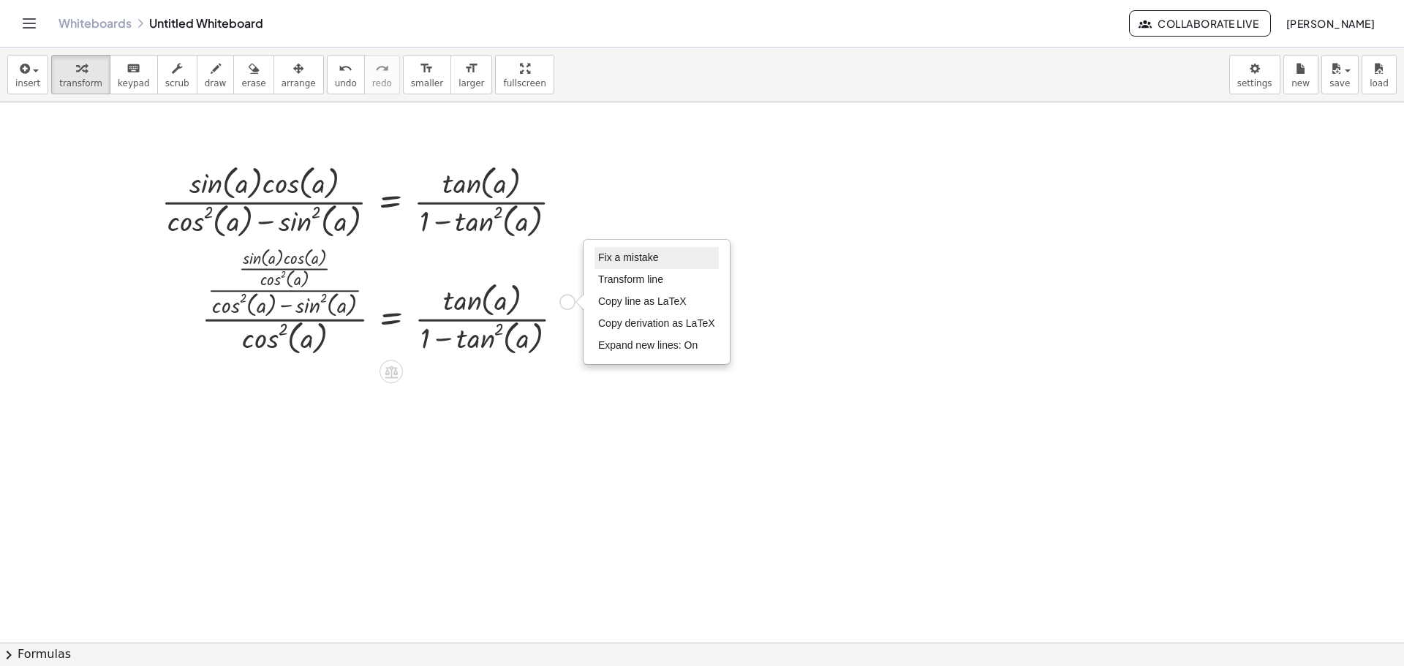
click at [635, 263] on span "Fix a mistake" at bounding box center [628, 258] width 60 height 12
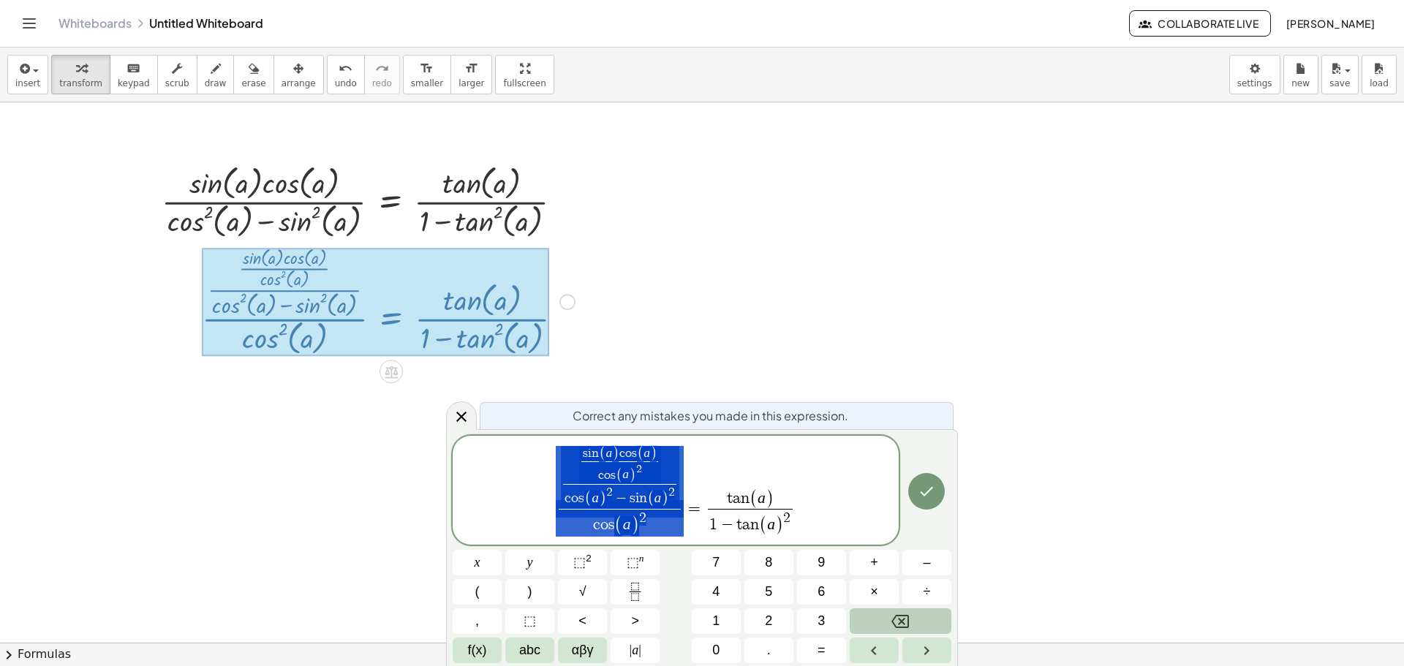
drag, startPoint x: 680, startPoint y: 495, endPoint x: 630, endPoint y: 495, distance: 49.7
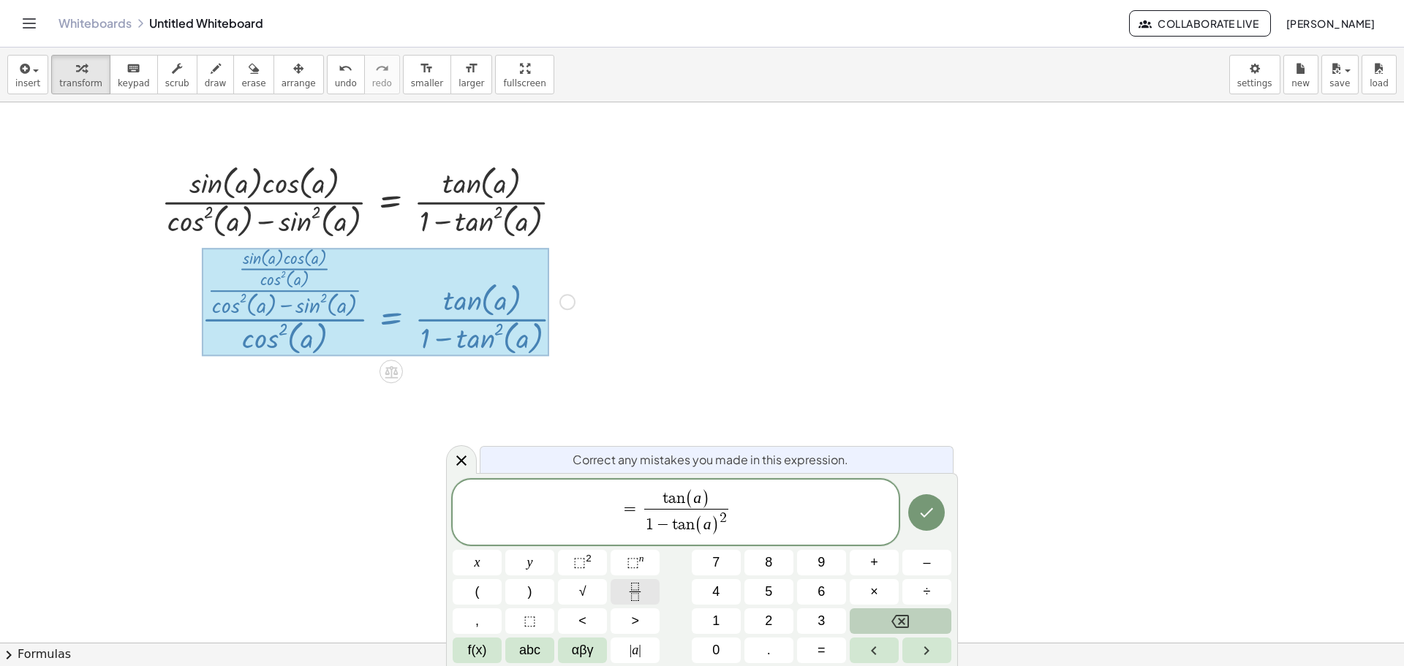
click at [647, 598] on button "Fraction" at bounding box center [635, 592] width 49 height 26
click at [919, 563] on button "–" at bounding box center [927, 563] width 49 height 26
click at [647, 596] on button "Fraction" at bounding box center [635, 592] width 49 height 26
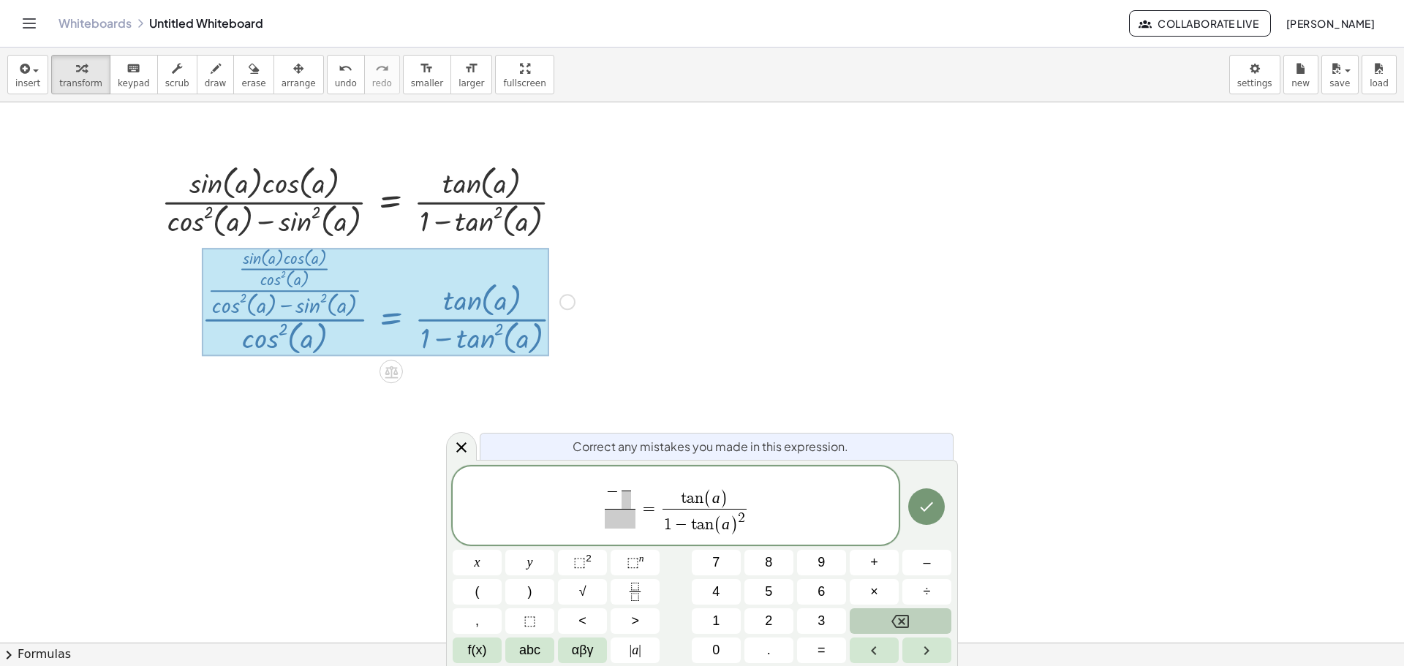
click at [892, 622] on icon "Backspace" at bounding box center [901, 622] width 18 height 18
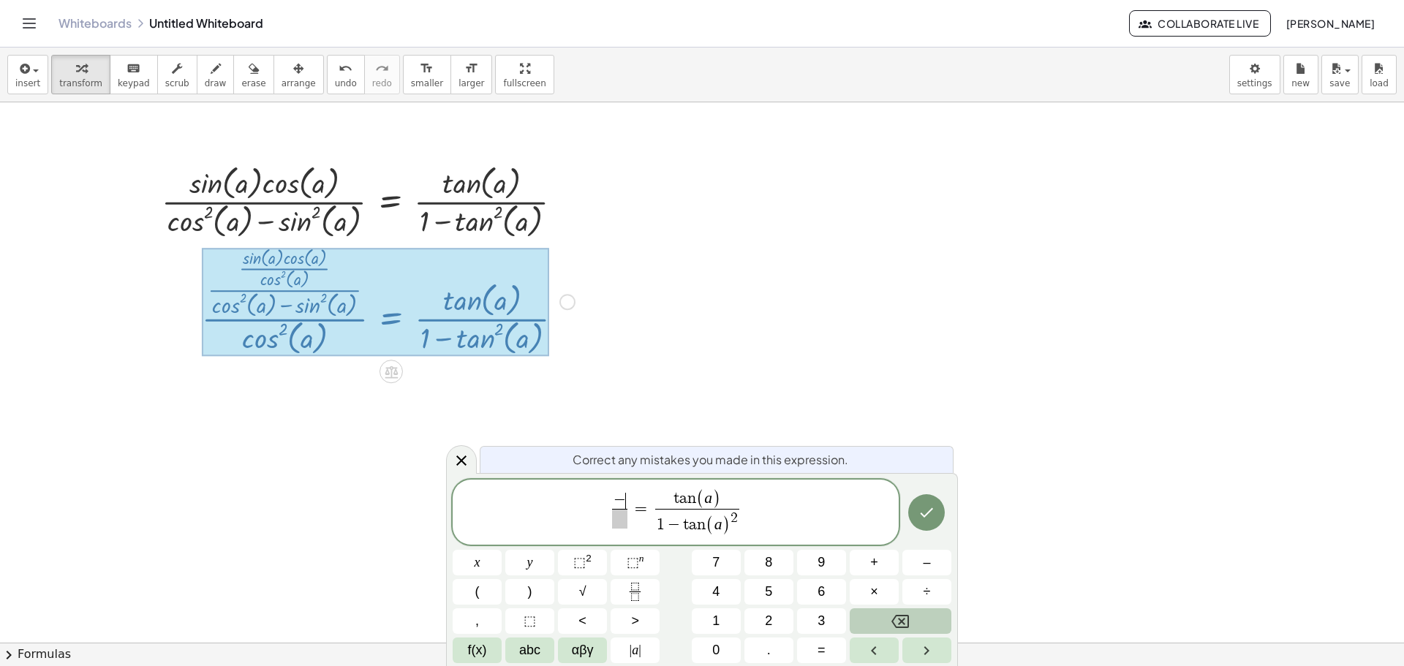
click at [892, 622] on icon "Backspace" at bounding box center [901, 622] width 18 height 18
click at [625, 509] on span at bounding box center [620, 519] width 10 height 20
click at [628, 508] on span "​ ​ = t a n ( a ) 1 − t a n ( a ) 2 ​" at bounding box center [676, 514] width 446 height 50
click at [925, 561] on span "–" at bounding box center [926, 563] width 7 height 20
click at [649, 594] on button "Fraction" at bounding box center [635, 592] width 49 height 26
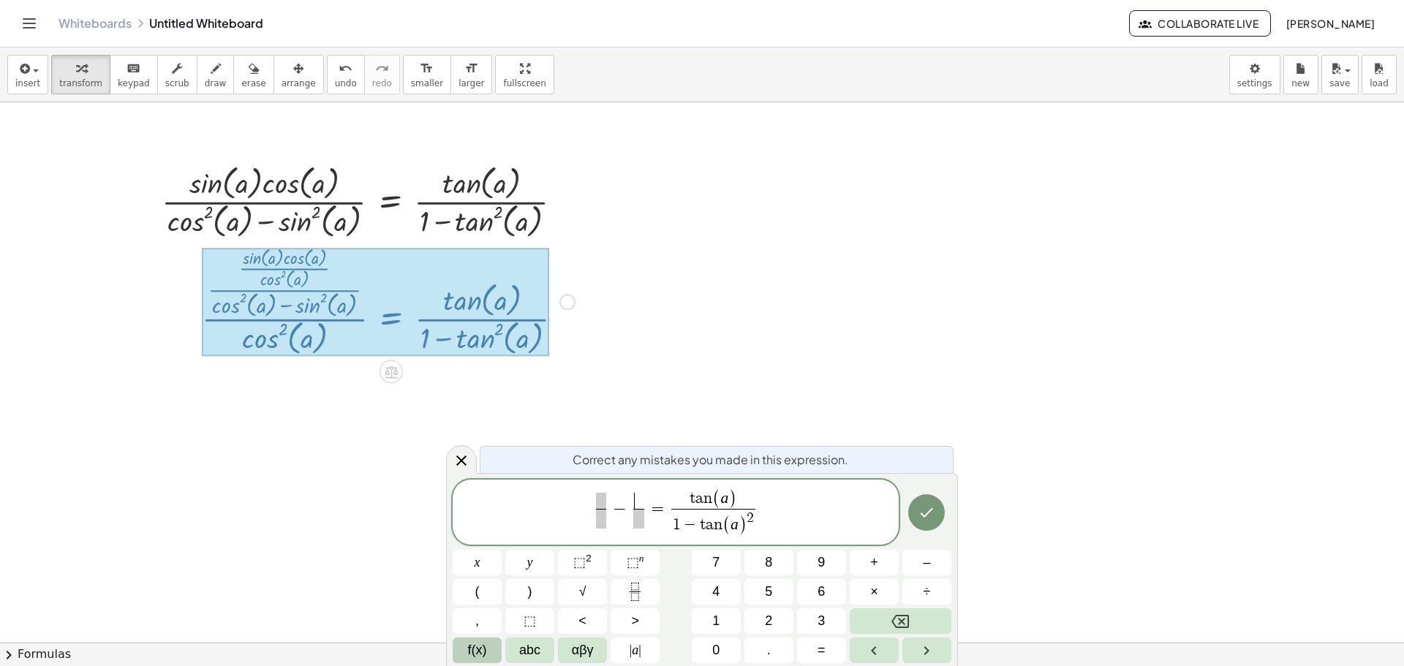
click at [478, 650] on span "f(x)" at bounding box center [477, 651] width 19 height 20
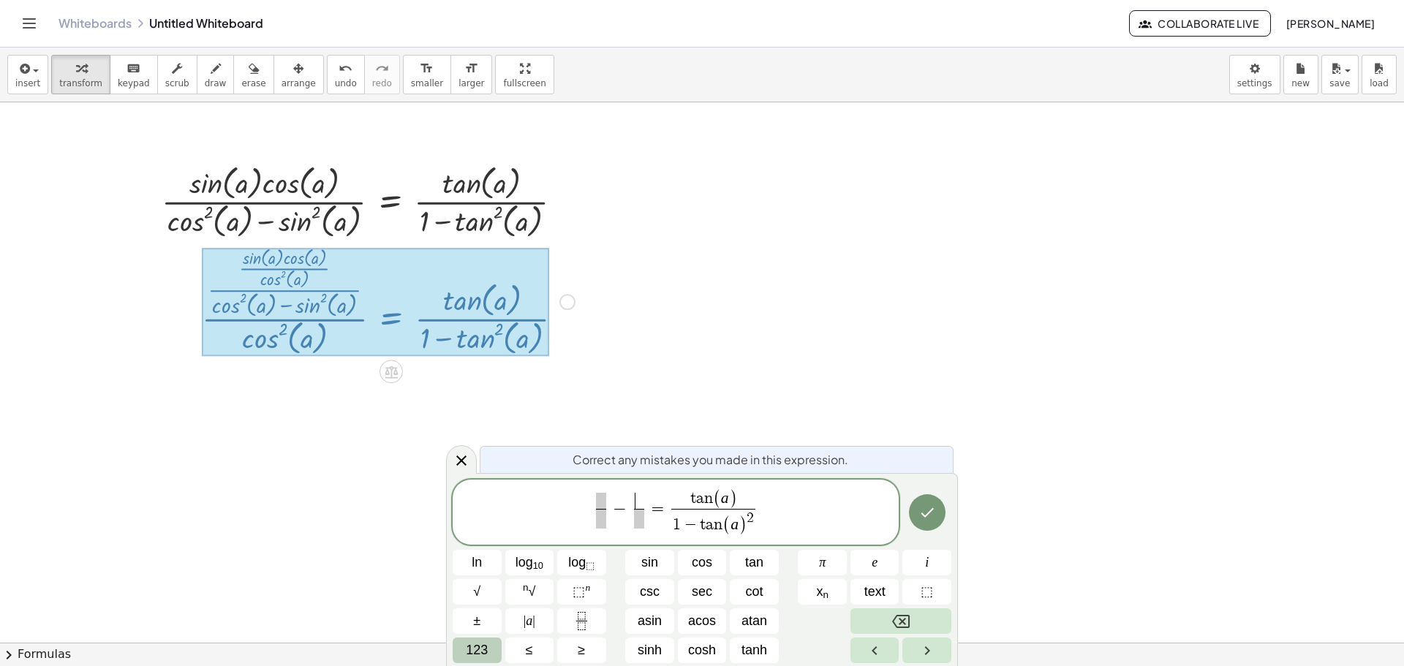
click at [491, 641] on button "123" at bounding box center [477, 651] width 49 height 26
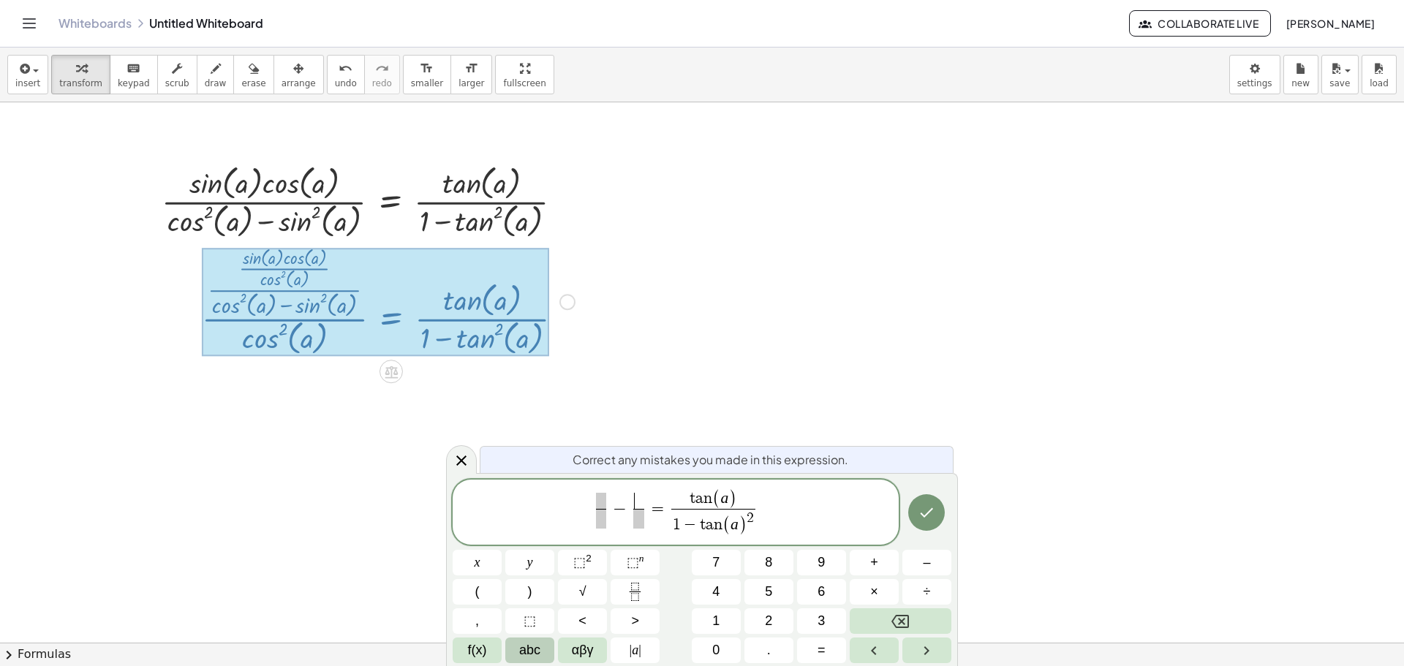
click at [513, 647] on button "abc" at bounding box center [529, 651] width 49 height 26
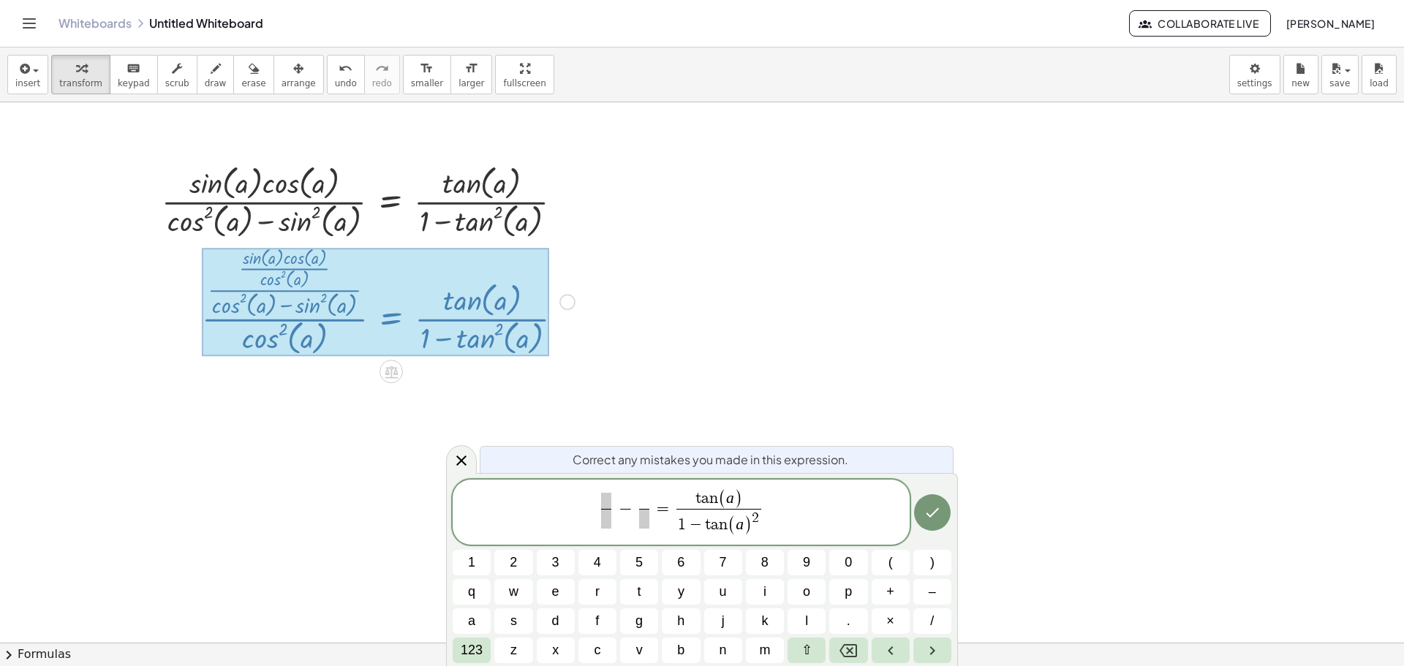
click at [494, 650] on div "​ − ​ ​ = t a n ( a ) 1 − t a n ( a ) 2 ​ 1 2 3 4 5 6 7 8 9 0 ( ) q w e r t y u…" at bounding box center [702, 572] width 499 height 184
click at [478, 641] on span "123" at bounding box center [472, 651] width 22 height 20
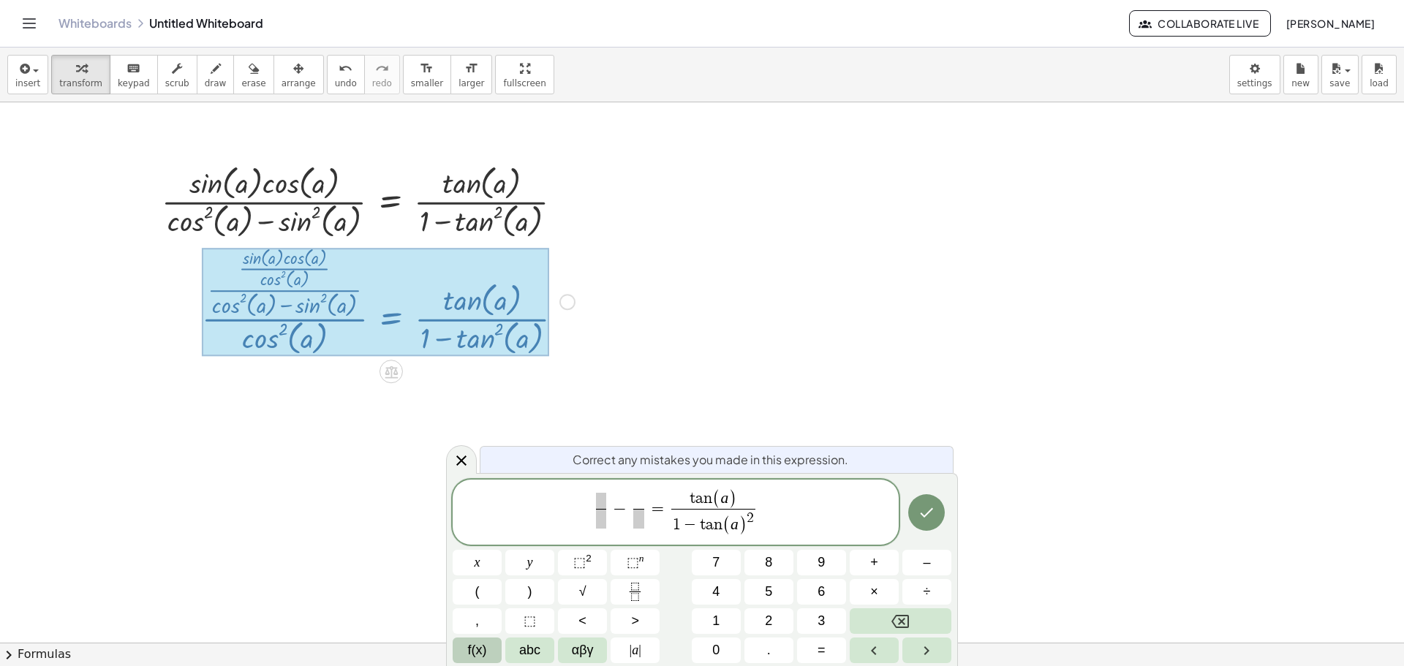
click at [478, 641] on span "f(x)" at bounding box center [477, 651] width 19 height 20
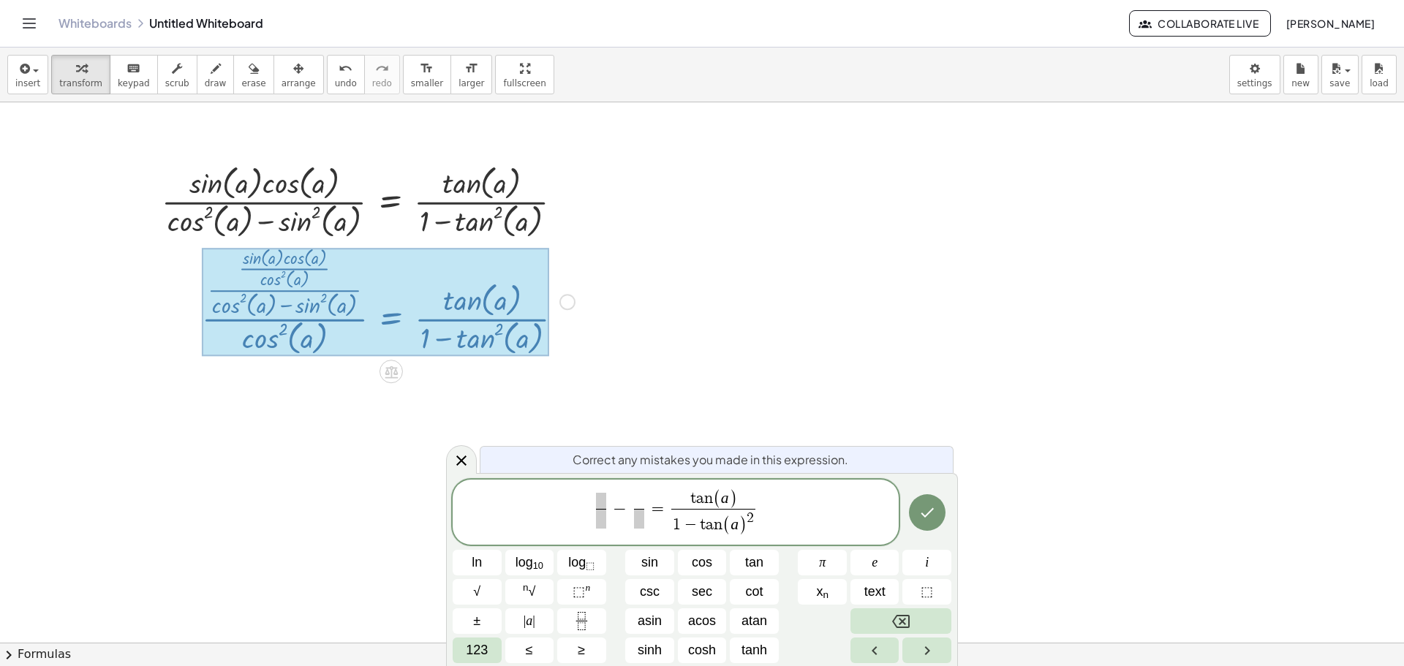
click at [594, 506] on span "​" at bounding box center [601, 511] width 17 height 36
click at [603, 502] on span at bounding box center [601, 501] width 10 height 16
click at [703, 559] on span "cos" at bounding box center [702, 563] width 20 height 20
click at [472, 649] on span "123" at bounding box center [477, 651] width 22 height 20
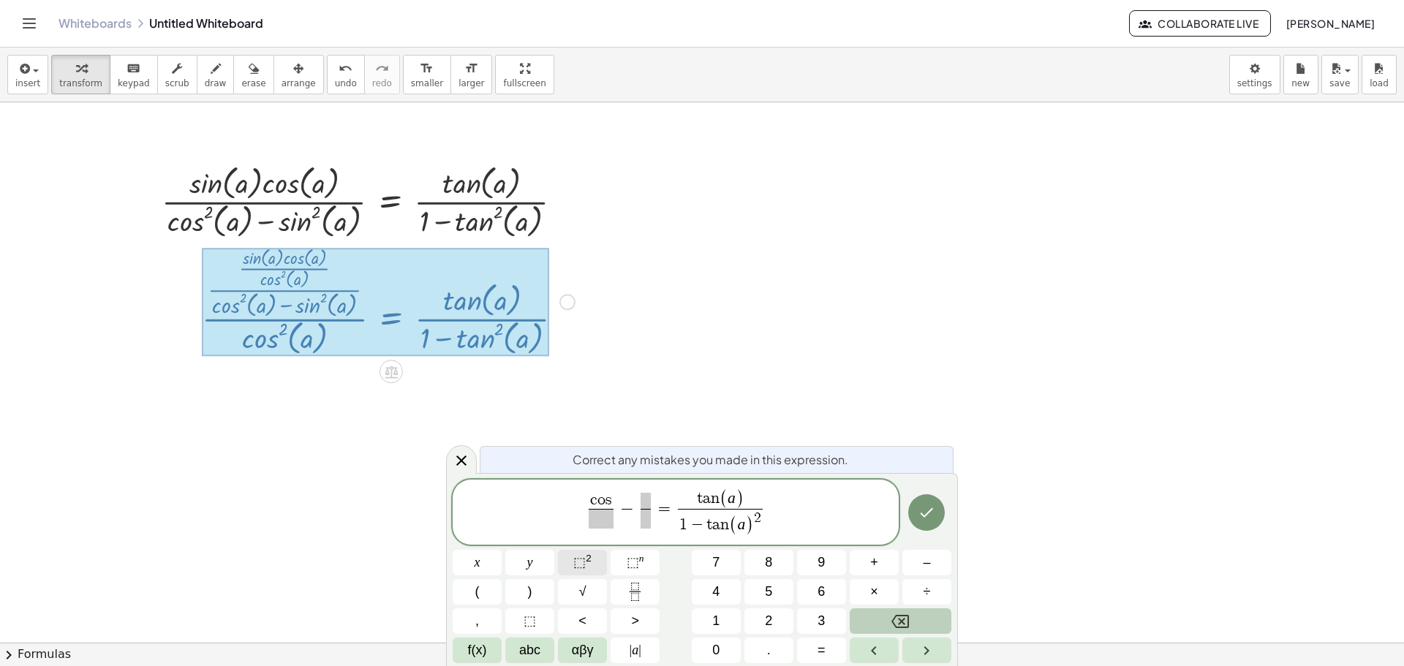
click at [590, 561] on sup "2" at bounding box center [589, 558] width 6 height 11
click at [481, 590] on button "(" at bounding box center [477, 592] width 49 height 26
click at [510, 649] on button "abc" at bounding box center [529, 651] width 49 height 26
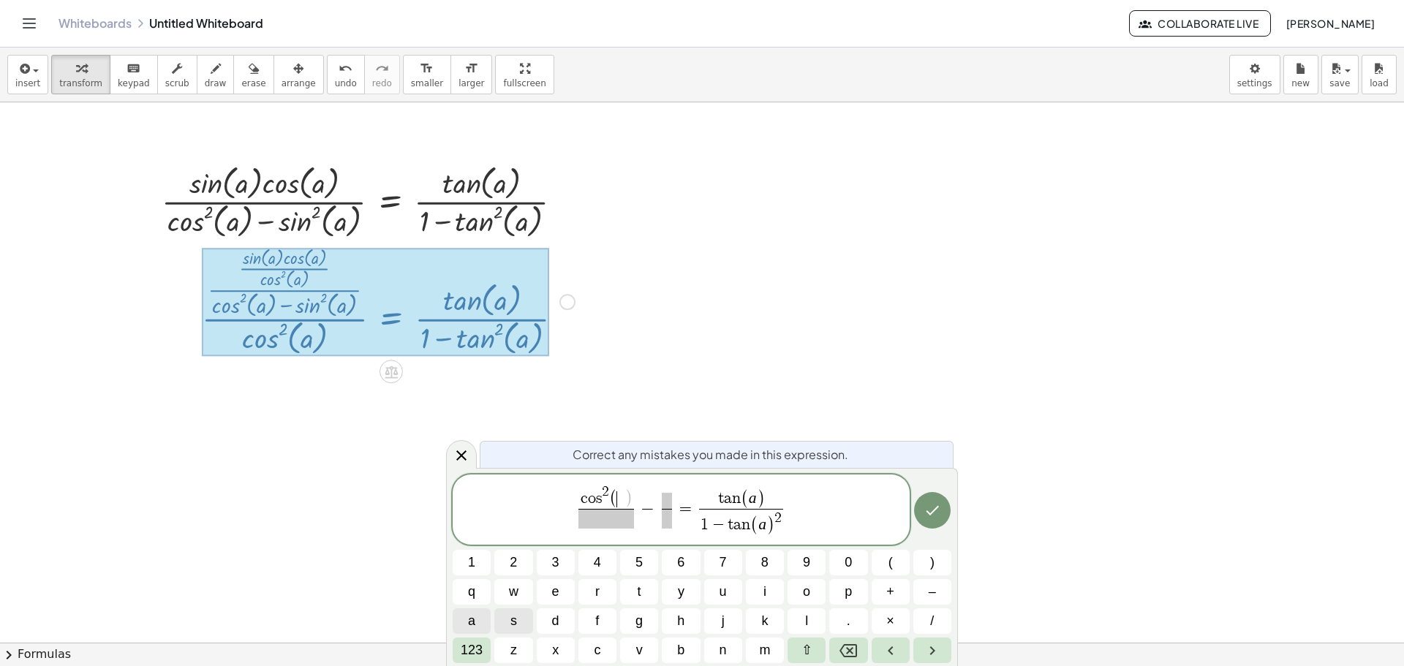
click at [482, 620] on button "a" at bounding box center [472, 622] width 38 height 26
click at [475, 644] on span "123" at bounding box center [472, 651] width 22 height 20
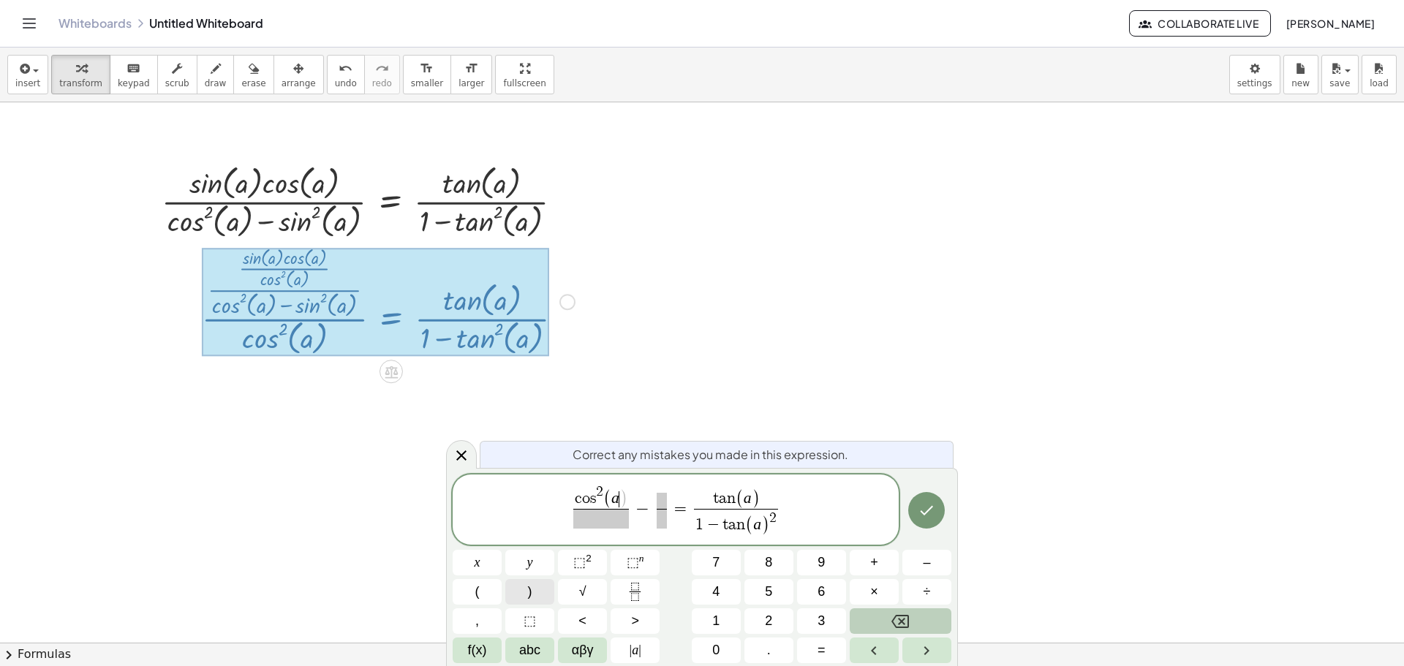
click at [519, 593] on button ")" at bounding box center [529, 592] width 49 height 26
click at [610, 520] on span "​" at bounding box center [601, 519] width 56 height 20
click at [519, 644] on span "abc" at bounding box center [529, 651] width 21 height 20
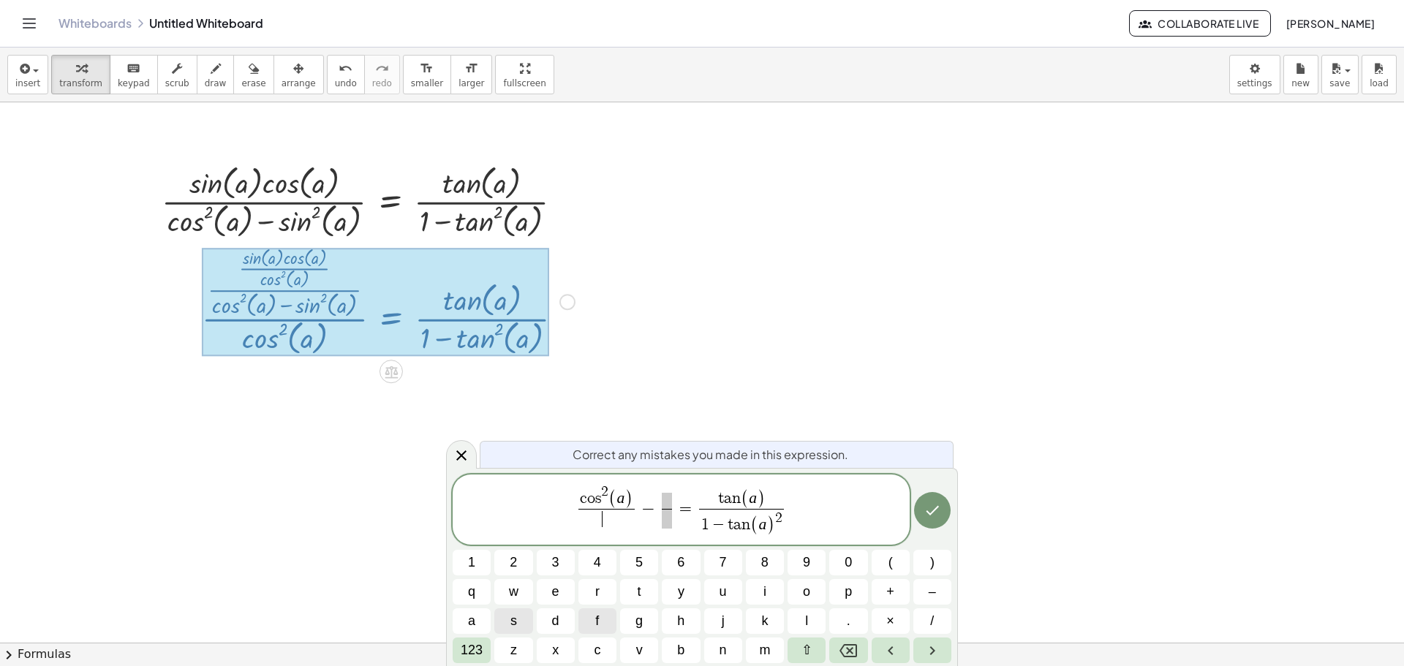
click at [486, 642] on button "123" at bounding box center [472, 651] width 38 height 26
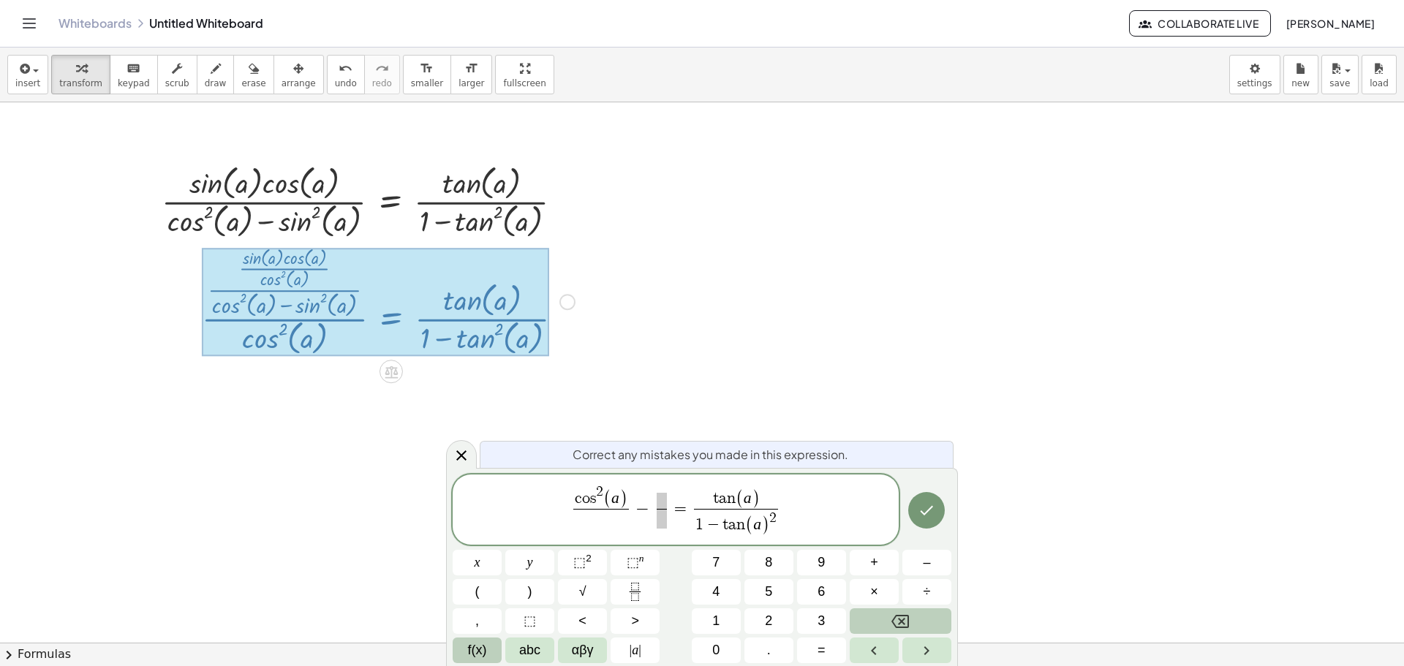
click at [467, 647] on button "f(x)" at bounding box center [477, 651] width 49 height 26
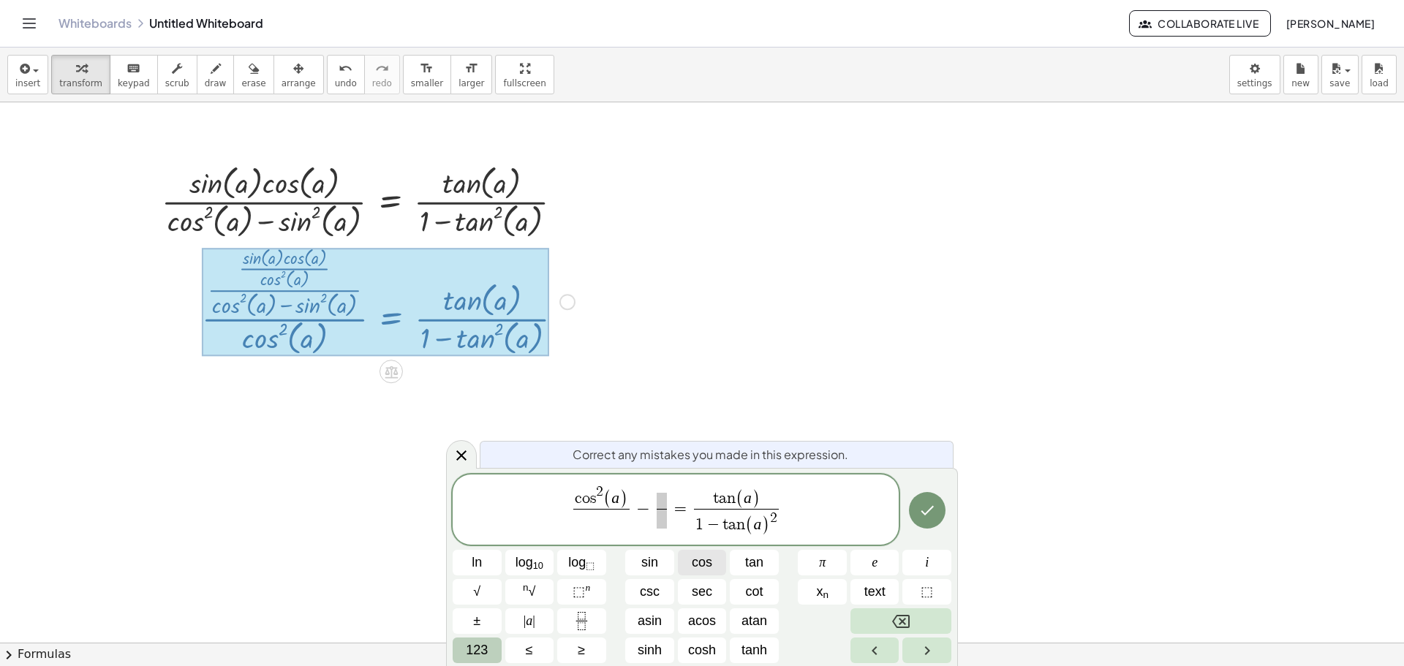
click at [712, 561] on button "cos" at bounding box center [702, 563] width 49 height 26
click at [476, 648] on span "123" at bounding box center [477, 651] width 22 height 20
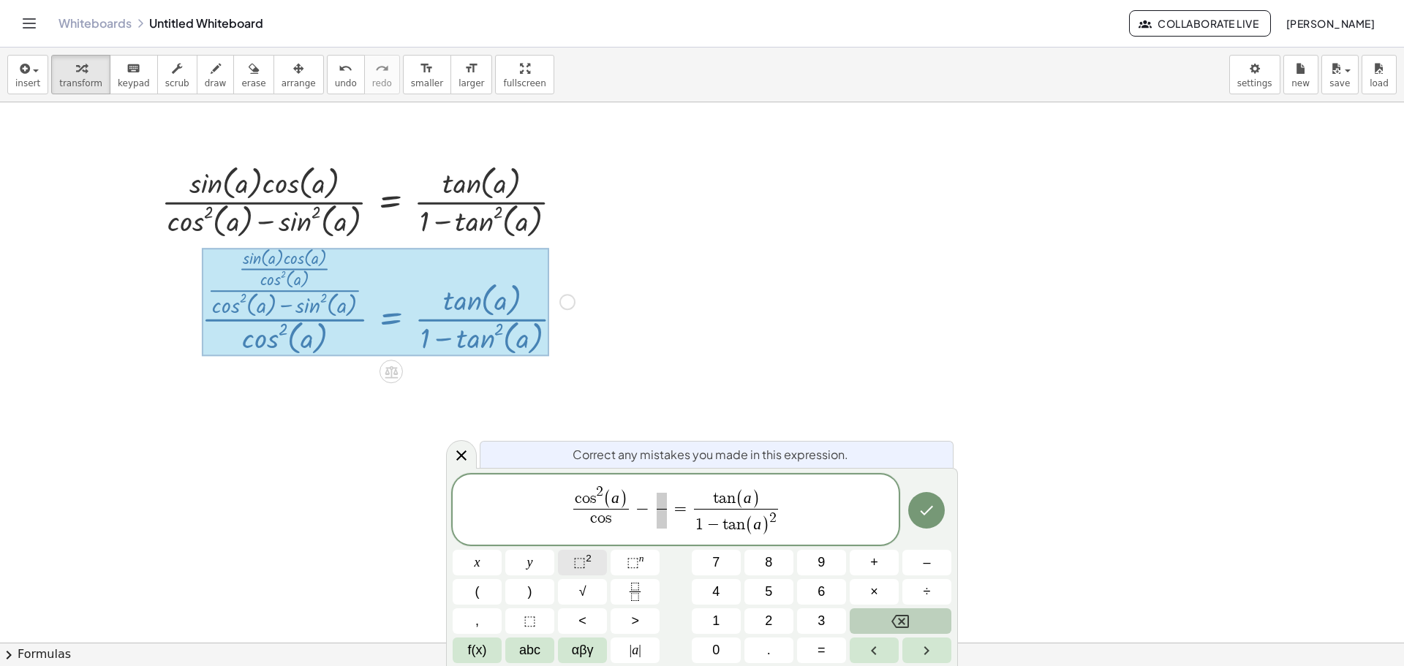
click at [571, 558] on button "⬚ 2" at bounding box center [582, 563] width 49 height 26
click at [481, 585] on button "(" at bounding box center [477, 592] width 49 height 26
click at [527, 639] on button "abc" at bounding box center [529, 651] width 49 height 26
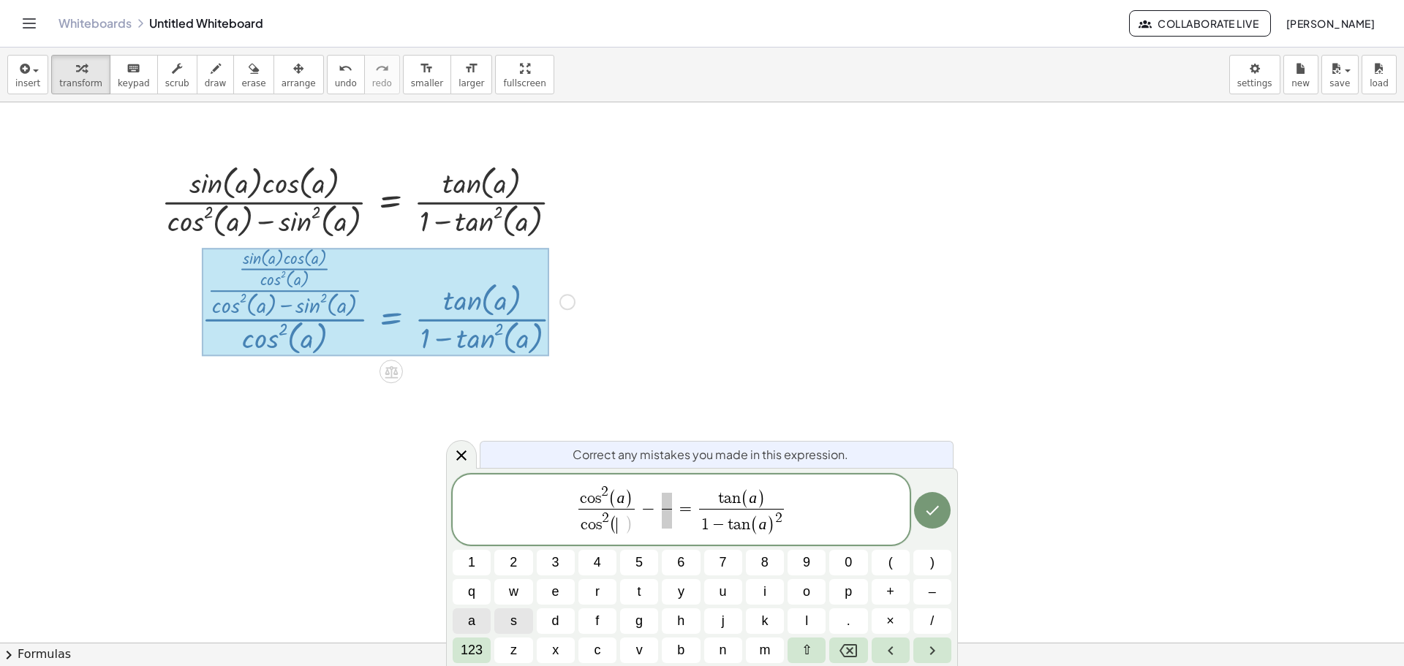
click at [487, 616] on button "a" at bounding box center [472, 622] width 38 height 26
click at [475, 648] on span "123" at bounding box center [472, 651] width 22 height 20
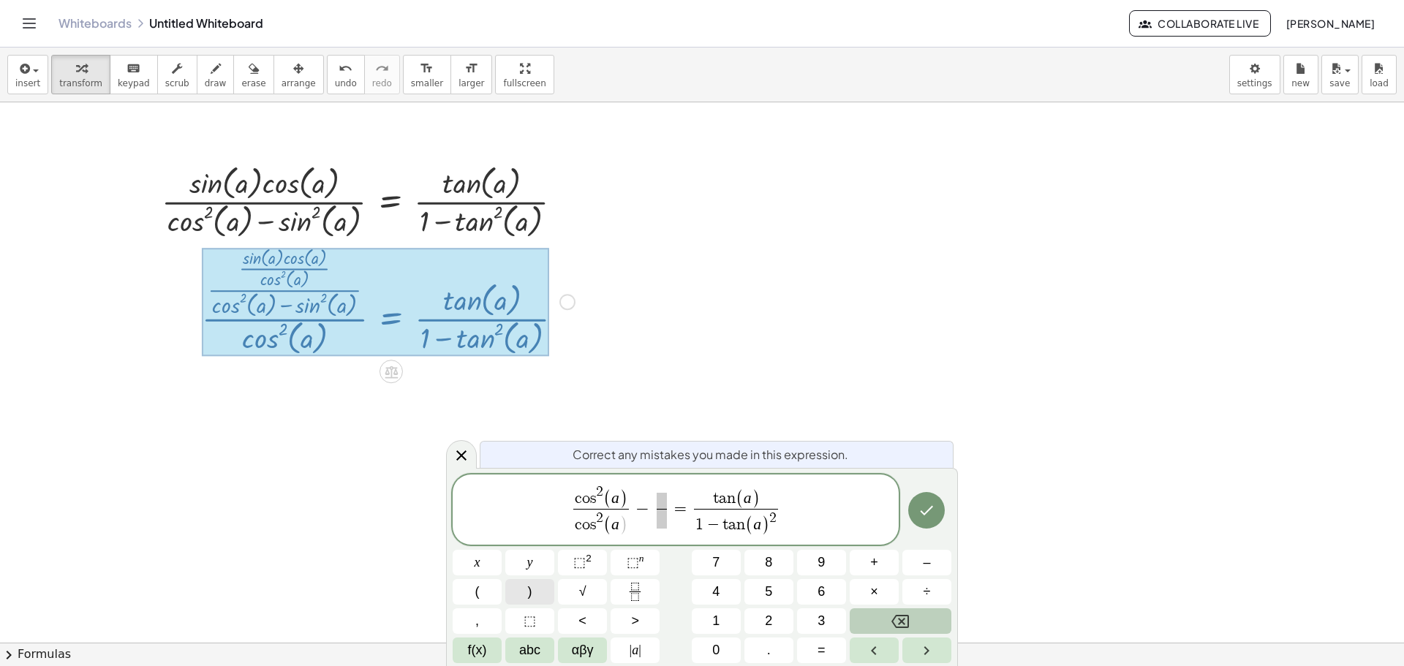
click at [545, 594] on button ")" at bounding box center [529, 592] width 49 height 26
click at [663, 495] on span "​" at bounding box center [662, 501] width 10 height 16
click at [492, 647] on button "f(x)" at bounding box center [477, 651] width 49 height 26
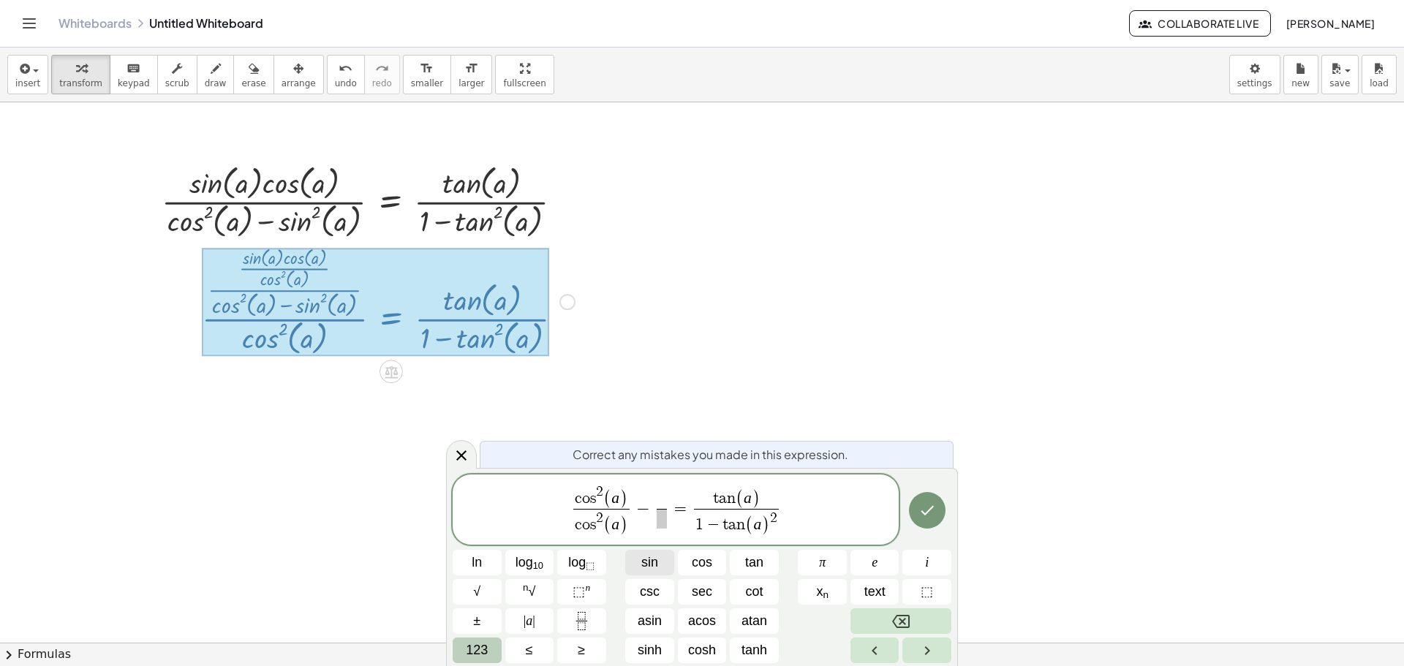
click at [651, 565] on span "sin" at bounding box center [649, 563] width 17 height 20
click at [495, 642] on button "123" at bounding box center [477, 651] width 49 height 26
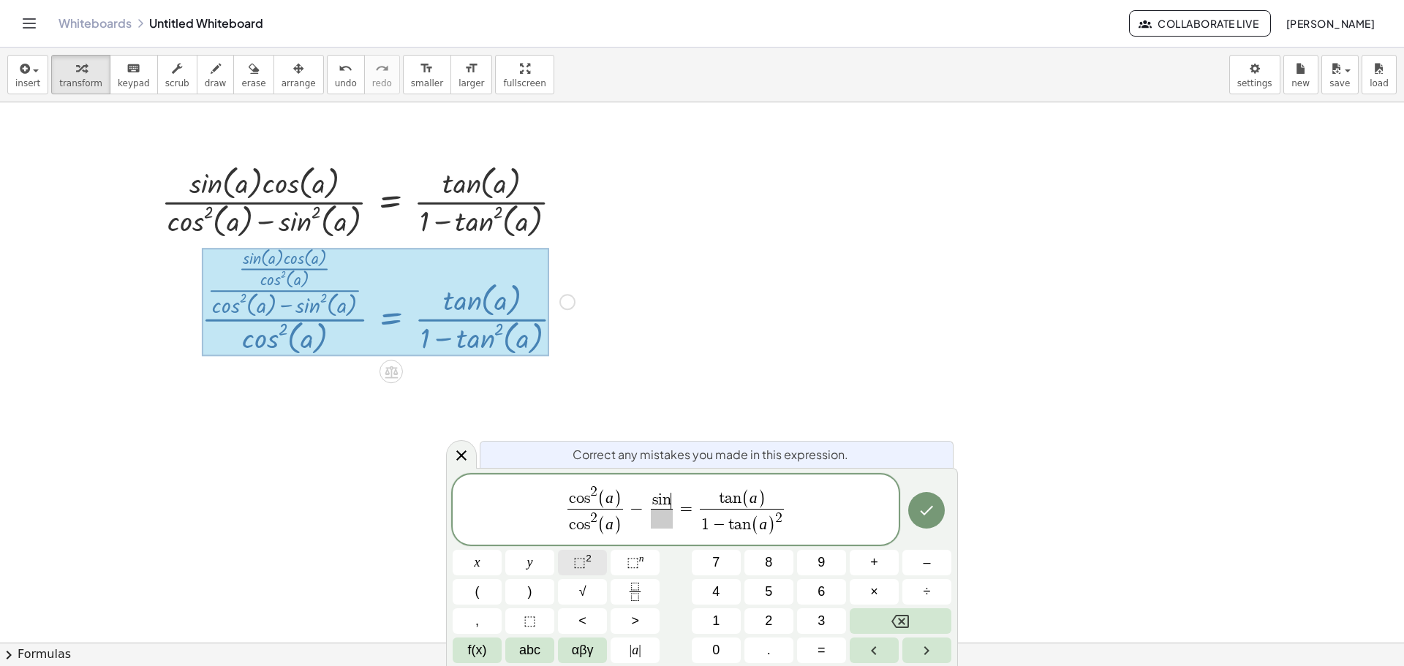
click at [567, 562] on button "⬚ 2" at bounding box center [582, 563] width 49 height 26
click at [490, 587] on button "(" at bounding box center [477, 592] width 49 height 26
click at [530, 641] on span "abc" at bounding box center [529, 651] width 21 height 20
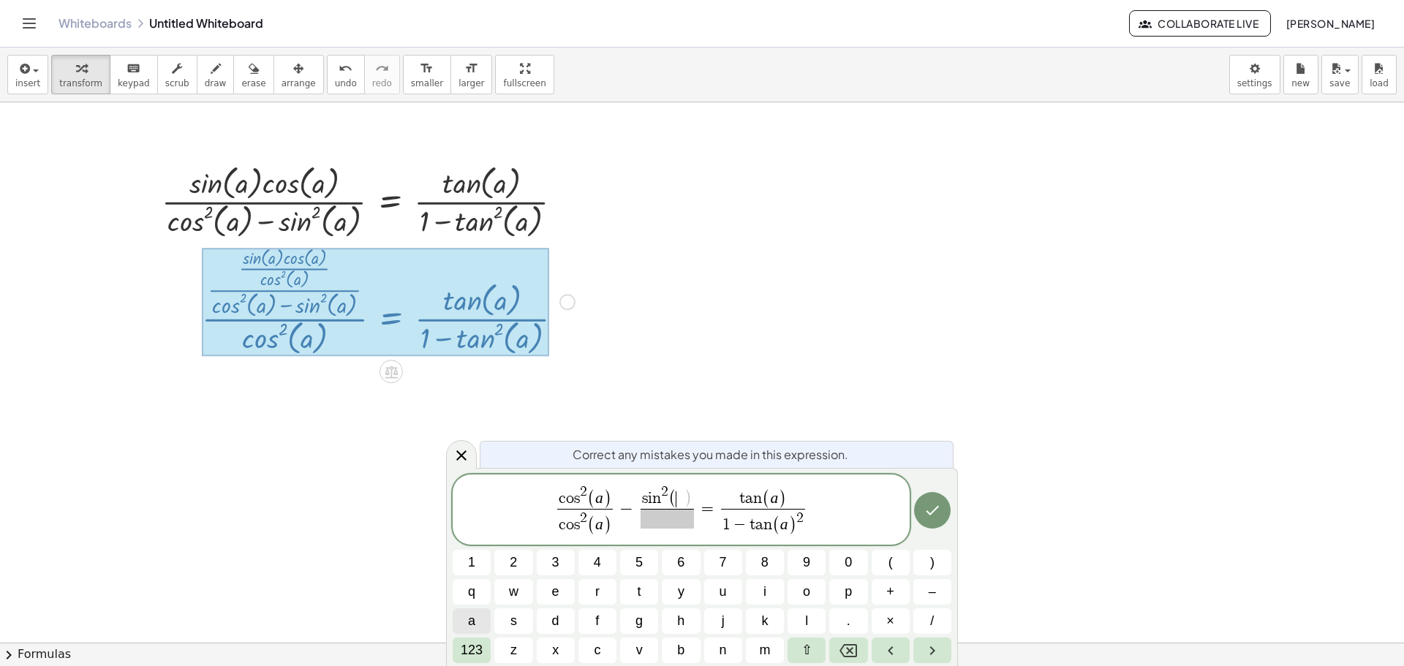
click at [484, 622] on button "a" at bounding box center [472, 622] width 38 height 26
click at [475, 646] on span "123" at bounding box center [472, 651] width 22 height 20
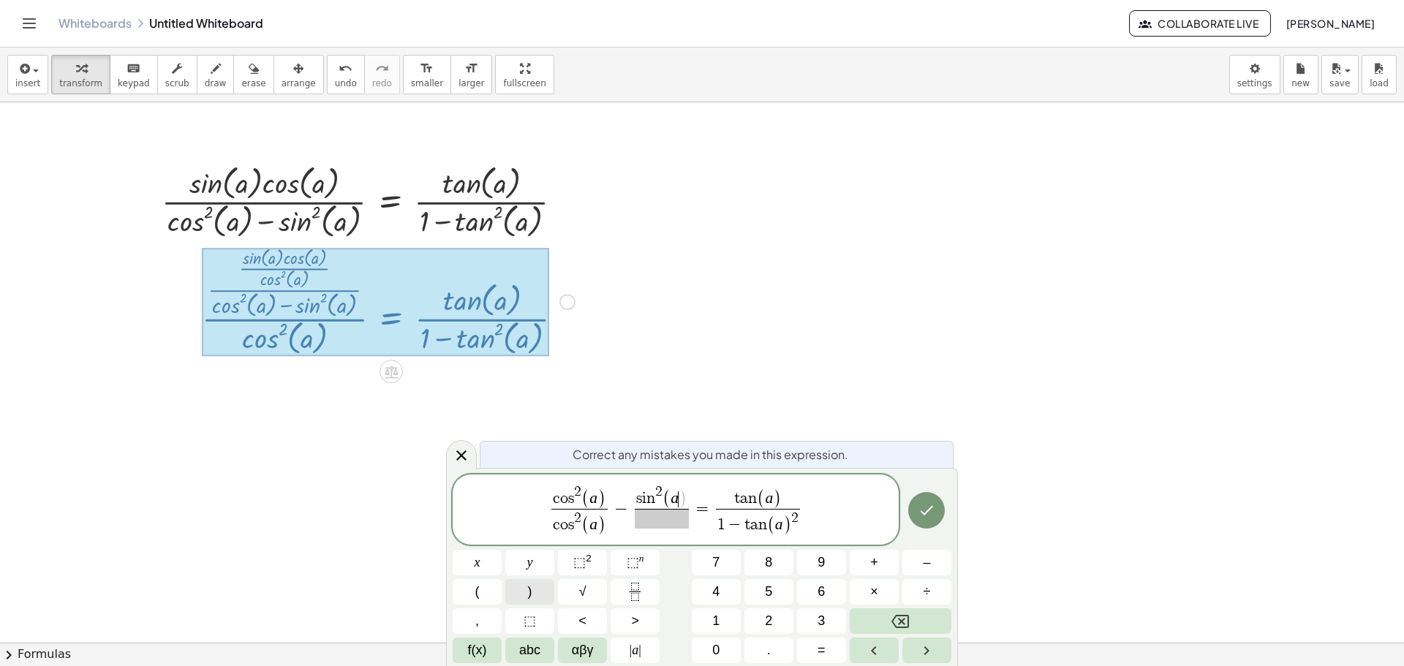
click at [537, 590] on button ")" at bounding box center [529, 592] width 49 height 26
click at [666, 521] on span at bounding box center [662, 519] width 54 height 20
click at [477, 655] on span "f(x)" at bounding box center [477, 651] width 19 height 20
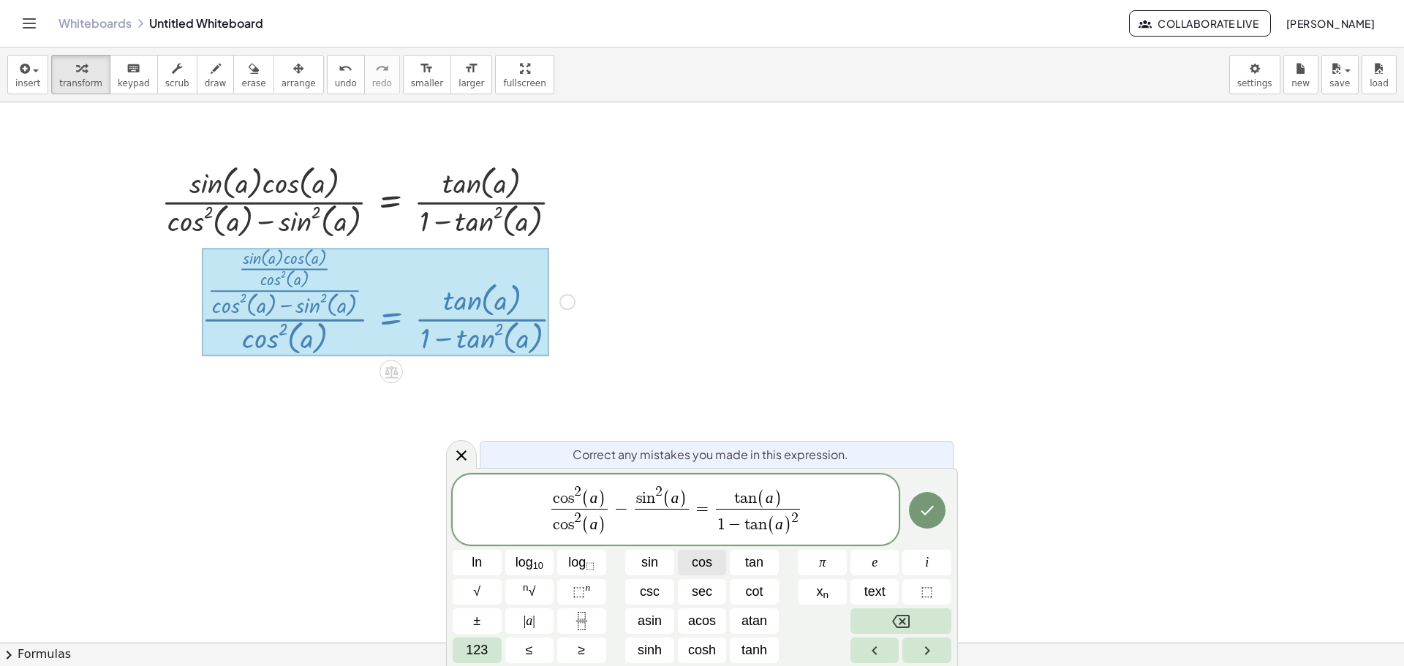
click at [682, 562] on button "cos" at bounding box center [702, 563] width 49 height 26
click at [467, 648] on span "123" at bounding box center [477, 651] width 22 height 20
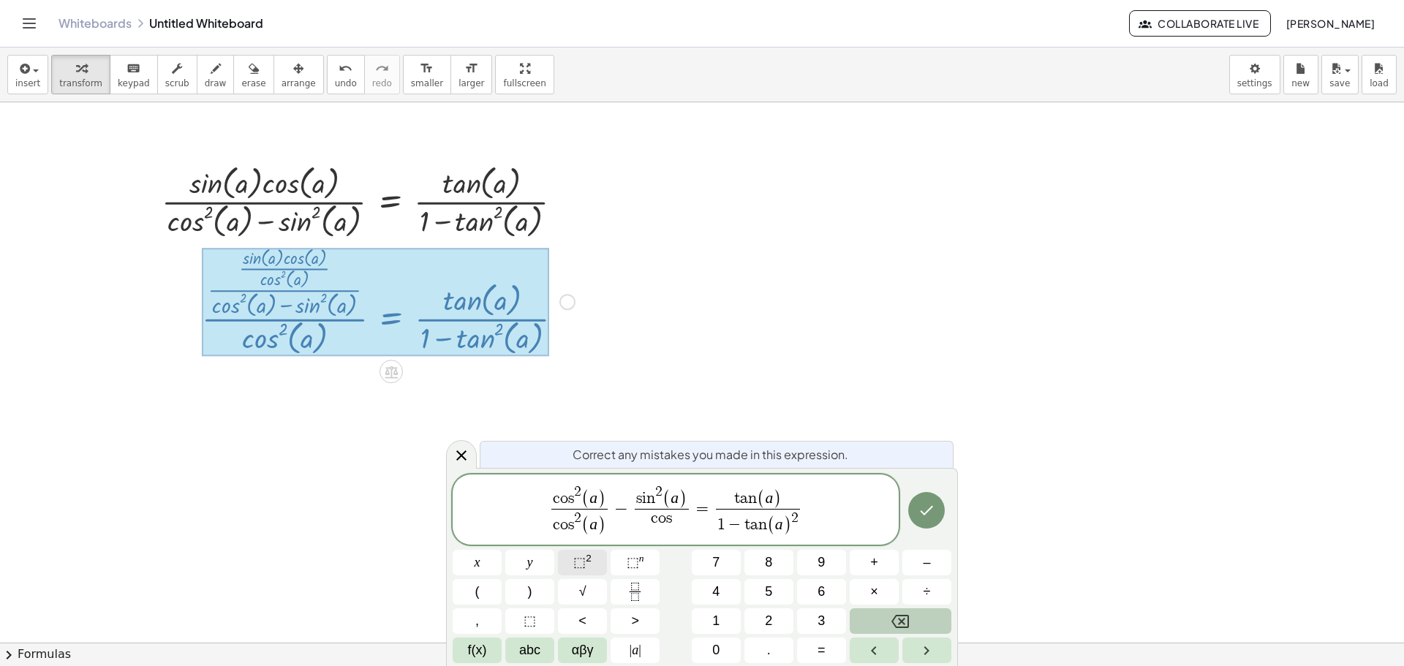
click at [572, 565] on button "⬚ 2" at bounding box center [582, 563] width 49 height 26
click at [484, 598] on button "(" at bounding box center [477, 592] width 49 height 26
click at [519, 641] on span "abc" at bounding box center [529, 651] width 21 height 20
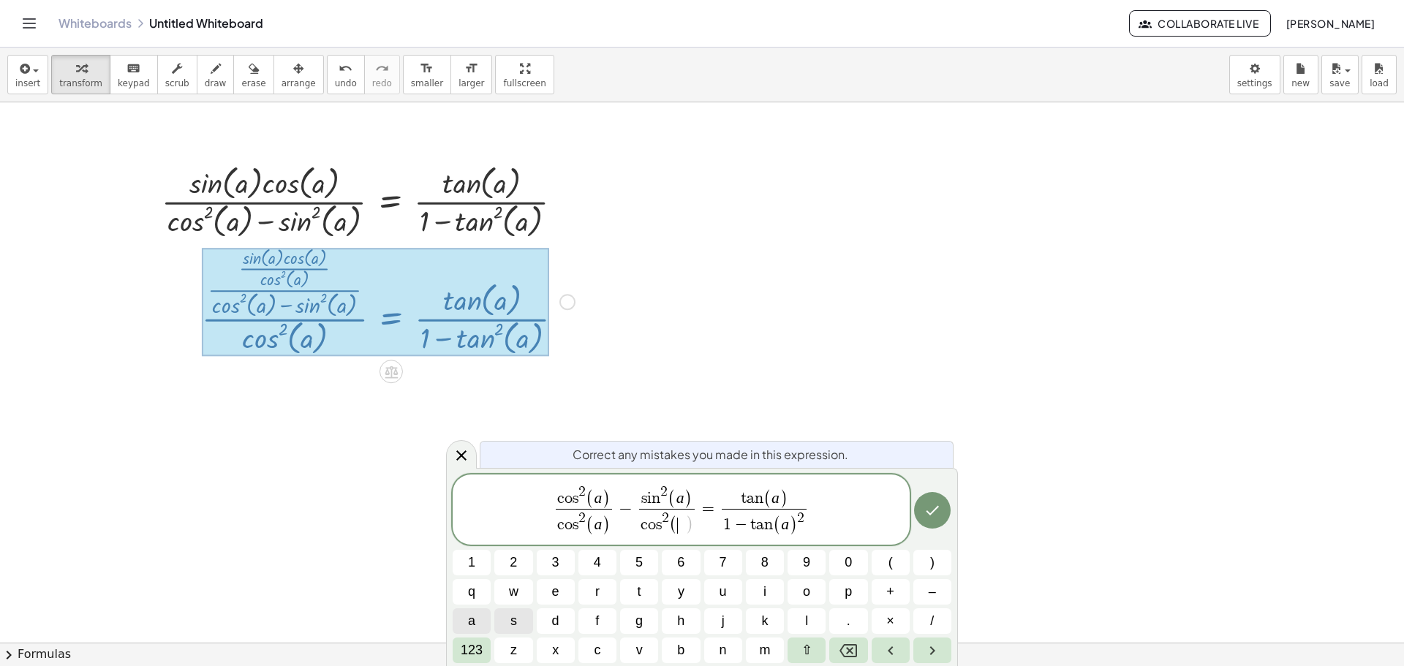
click at [477, 629] on button "a" at bounding box center [472, 622] width 38 height 26
click at [478, 654] on span "123" at bounding box center [472, 651] width 22 height 20
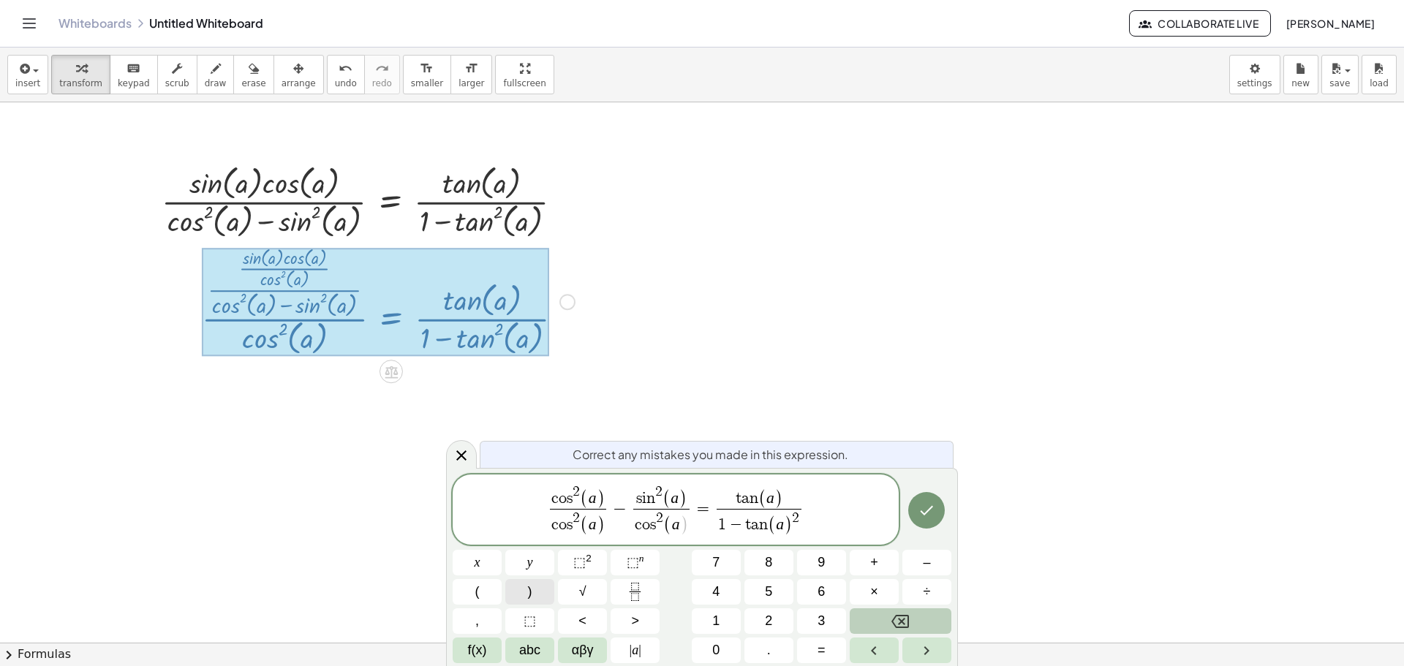
click at [531, 595] on span ")" at bounding box center [530, 592] width 4 height 20
click at [925, 511] on icon "Done" at bounding box center [927, 511] width 18 height 18
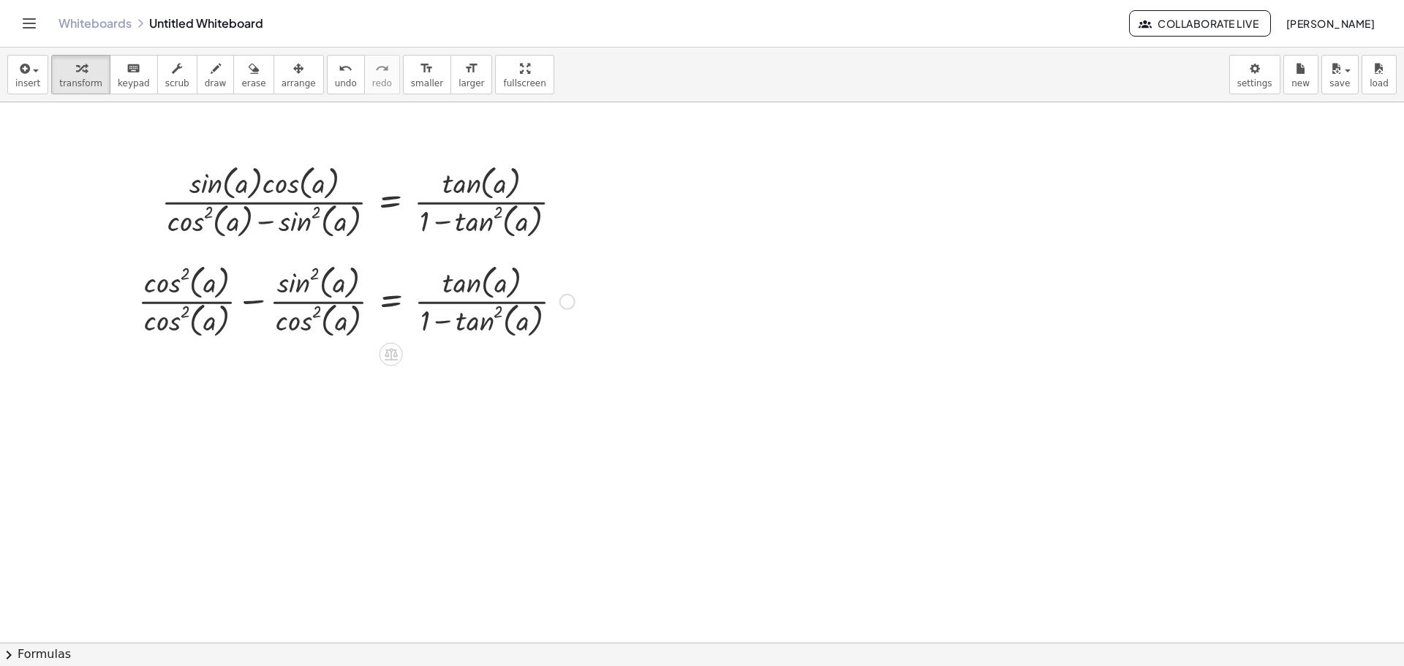
click at [552, 303] on div at bounding box center [356, 300] width 451 height 81
click at [565, 303] on div "Fix a mistake Transform line Copy line as LaTeX Copy derivation as LaTeX Expand…" at bounding box center [568, 302] width 16 height 16
click at [656, 297] on span "Copy line as LaTeX" at bounding box center [642, 301] width 89 height 12
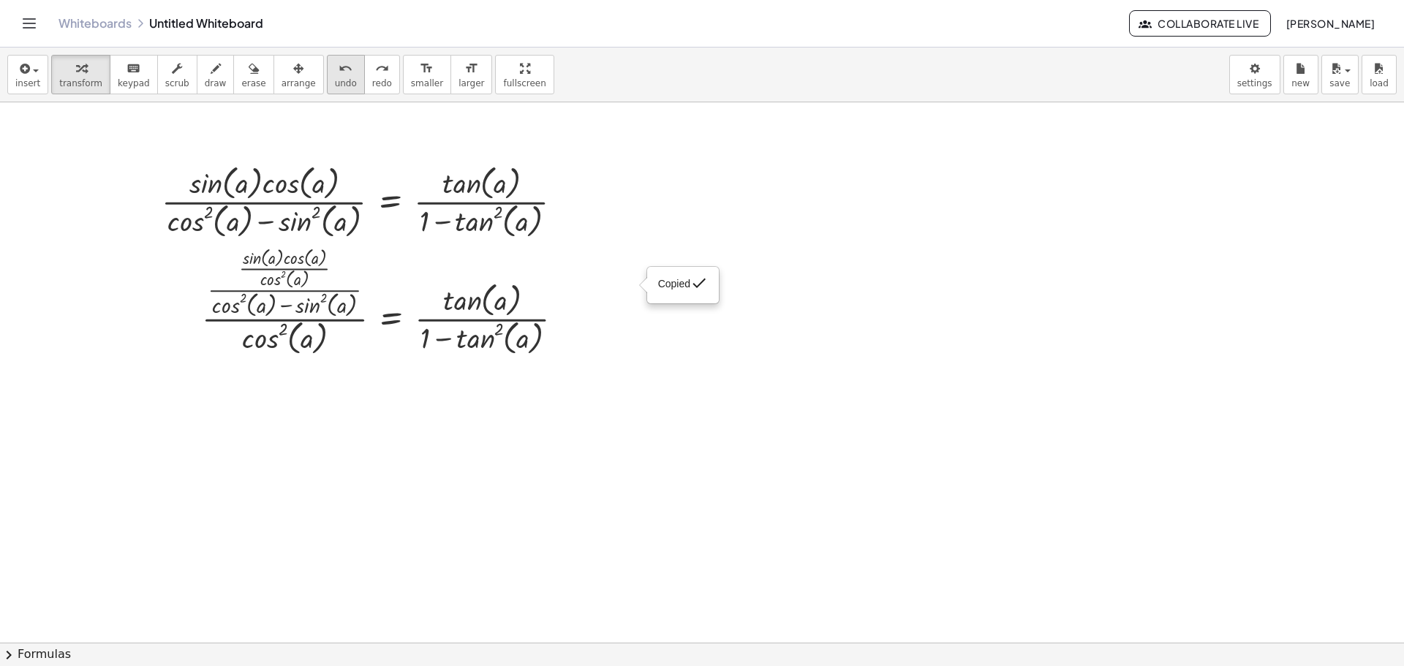
click at [339, 67] on icon "undo" at bounding box center [346, 69] width 14 height 18
click at [568, 306] on div "Copied done" at bounding box center [568, 302] width 16 height 16
click at [642, 287] on li "Transform line" at bounding box center [657, 280] width 124 height 22
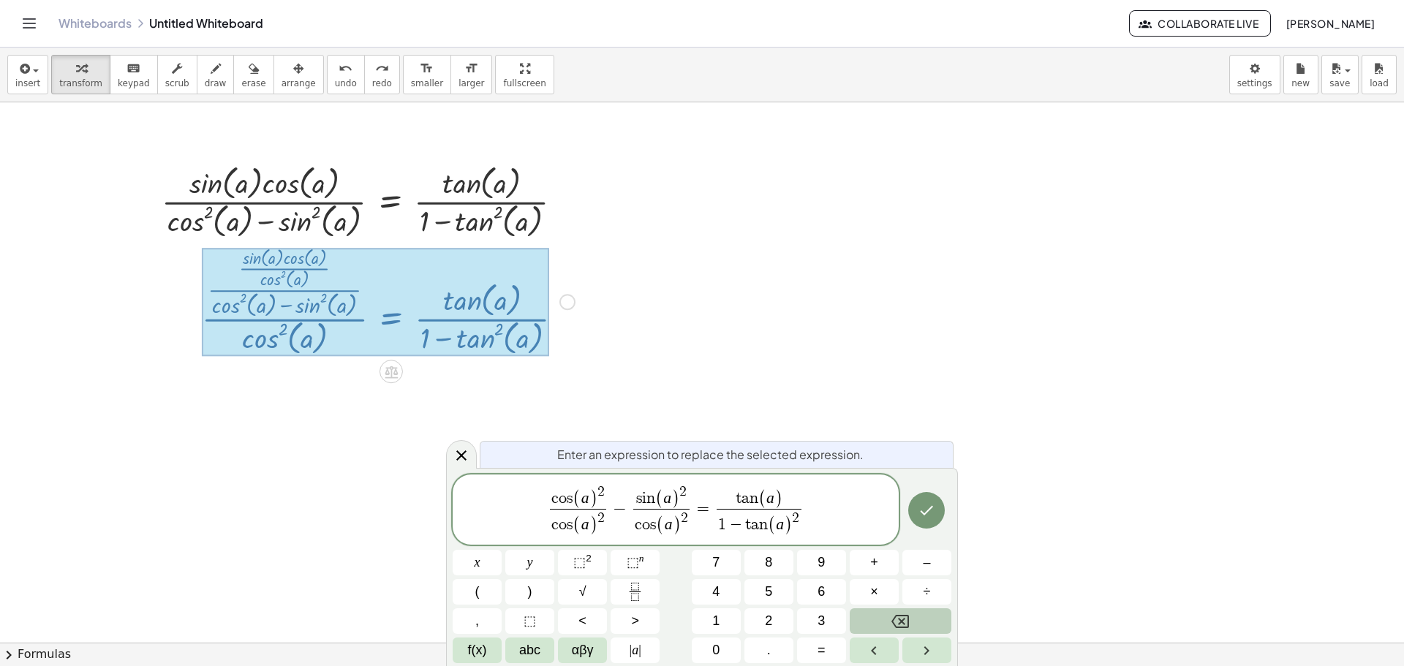
click at [935, 519] on icon "Done" at bounding box center [927, 511] width 18 height 18
click at [927, 511] on icon "Done" at bounding box center [927, 511] width 18 height 18
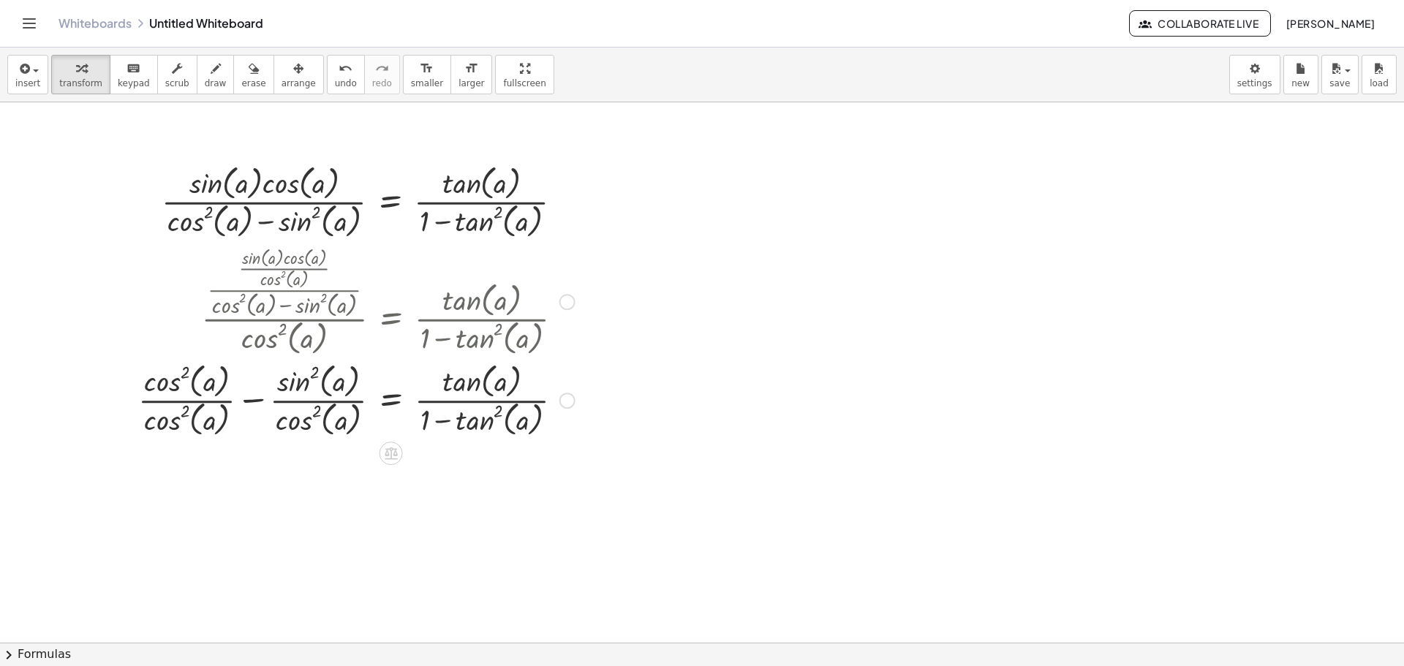
click at [565, 402] on div "Fix a mistake Transform line Copy line as LaTeX Copy derivation as LaTeX Expand…" at bounding box center [568, 401] width 16 height 16
click at [652, 364] on span "Transform line" at bounding box center [630, 367] width 65 height 12
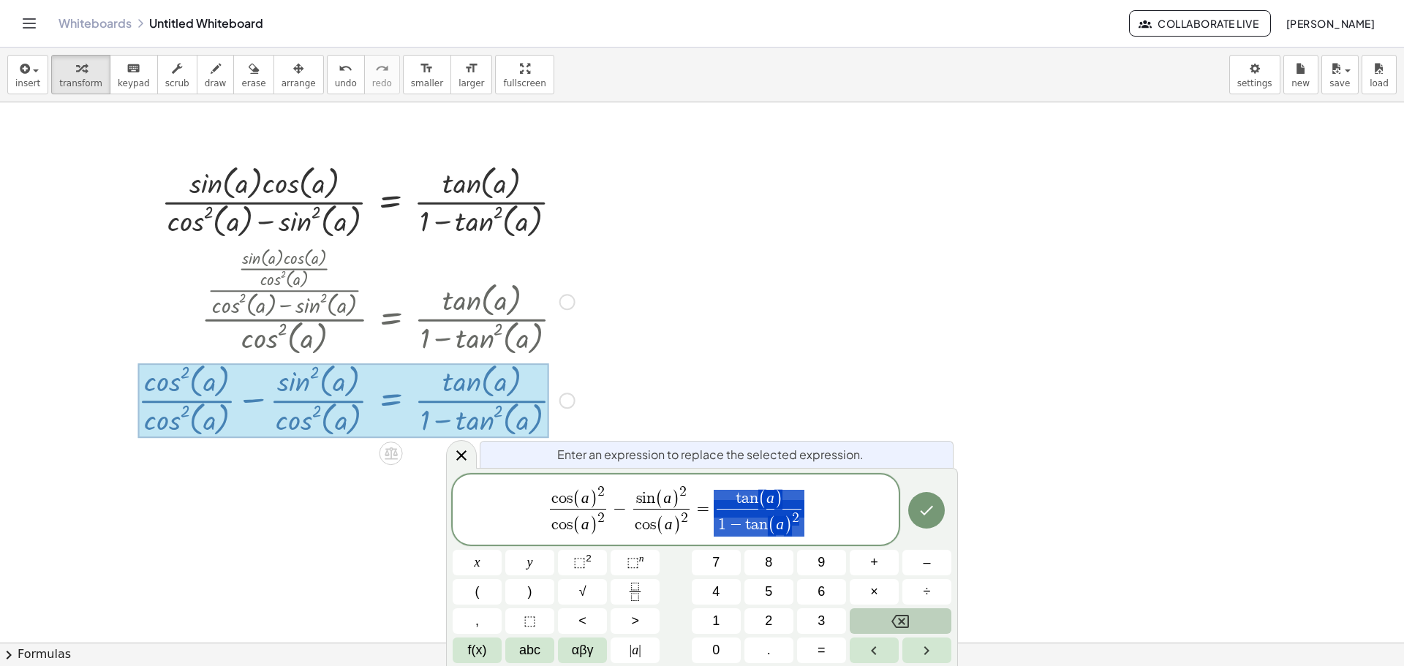
drag, startPoint x: 717, startPoint y: 496, endPoint x: 745, endPoint y: 516, distance: 35.1
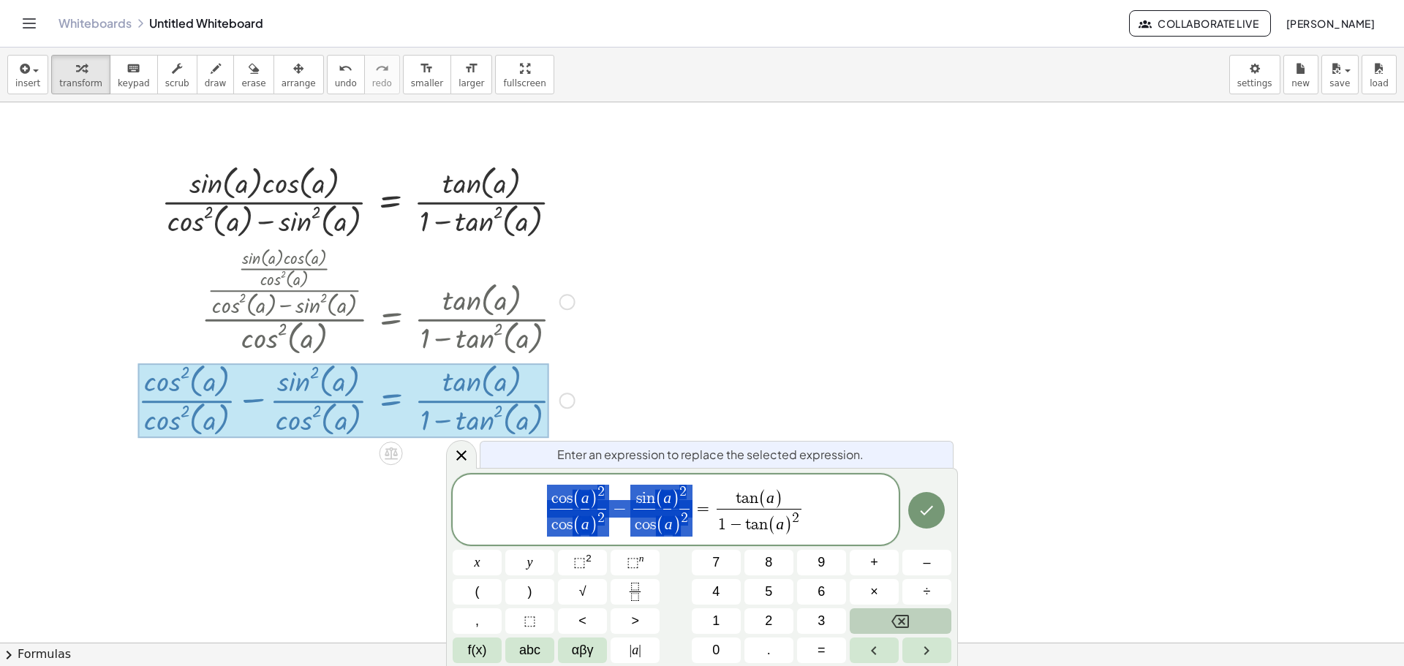
drag, startPoint x: 546, startPoint y: 492, endPoint x: 673, endPoint y: 529, distance: 131.7
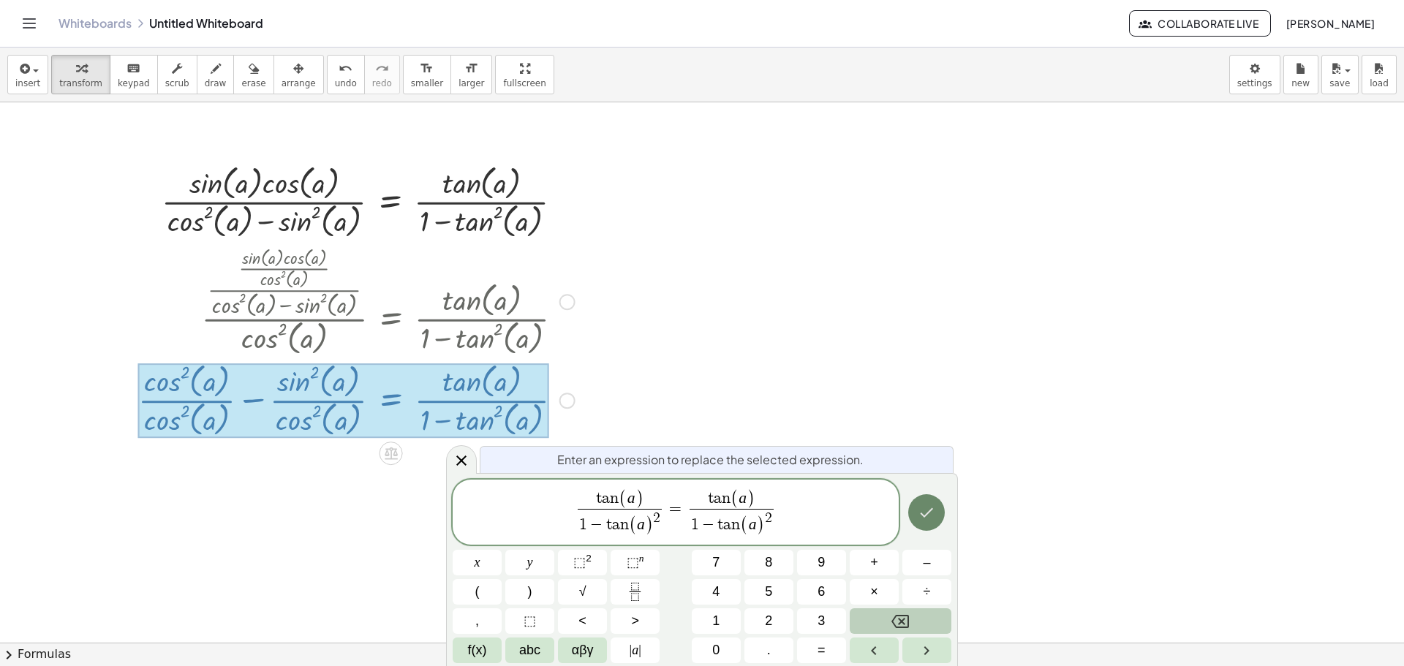
click at [933, 523] on button "Done" at bounding box center [926, 512] width 37 height 37
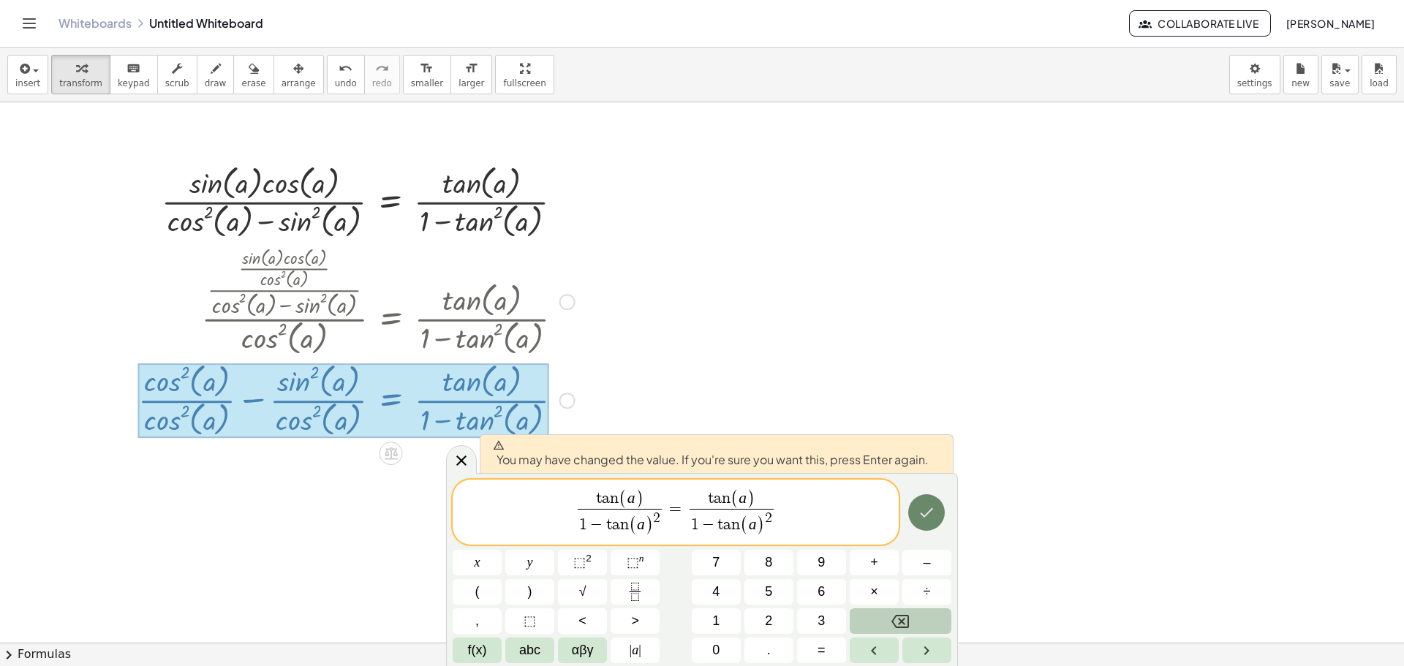
click at [933, 523] on button "Done" at bounding box center [926, 512] width 37 height 37
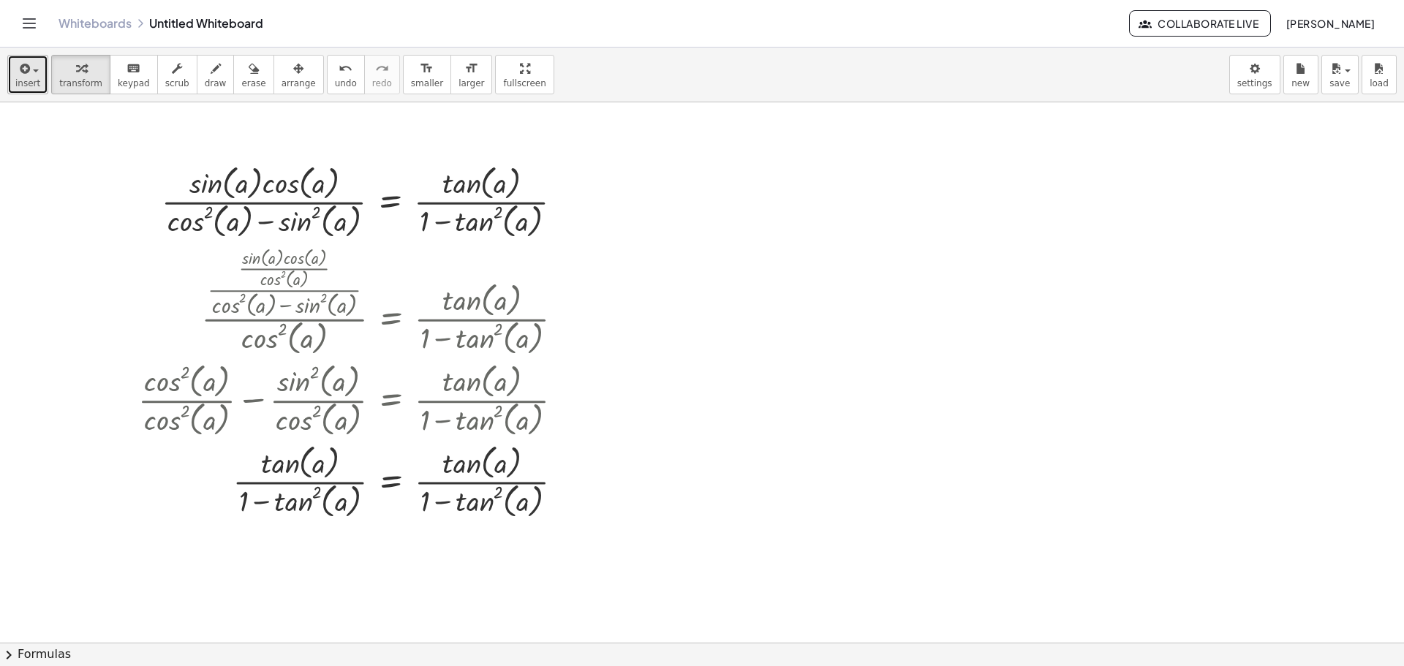
click at [30, 80] on span "insert" at bounding box center [27, 83] width 25 height 10
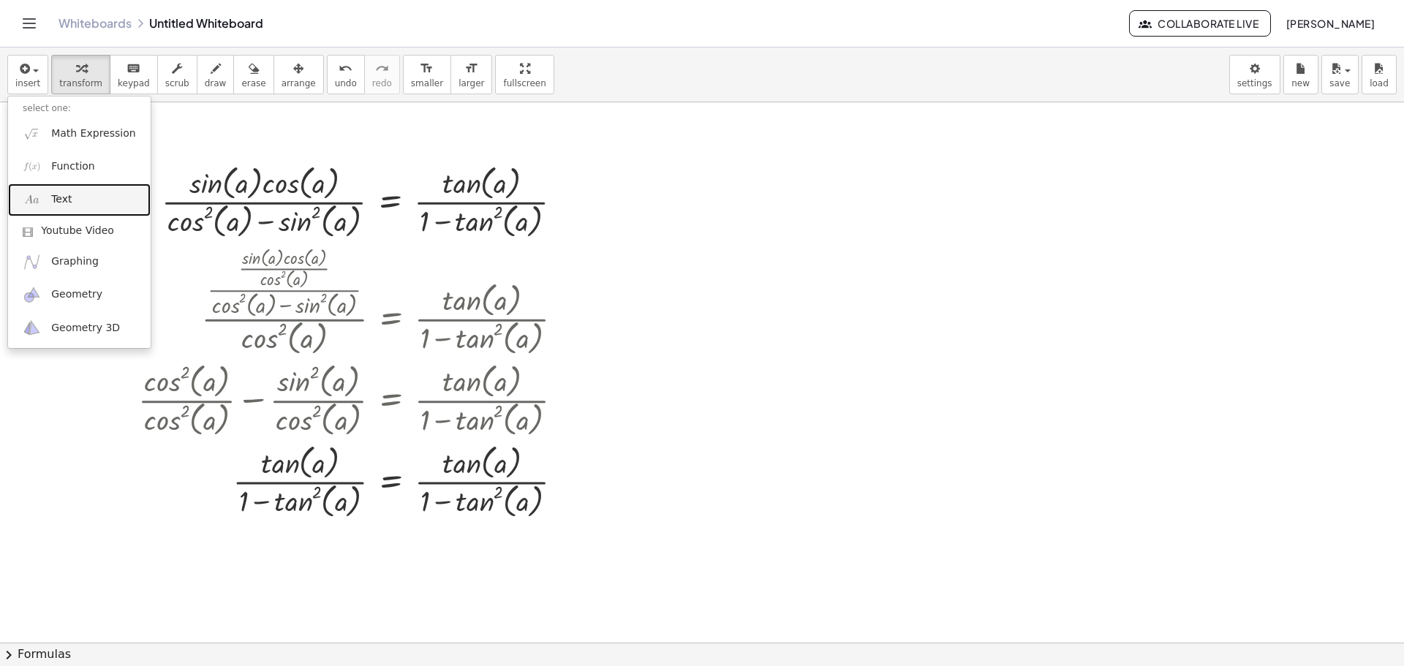
click at [69, 201] on link "Text" at bounding box center [79, 200] width 143 height 33
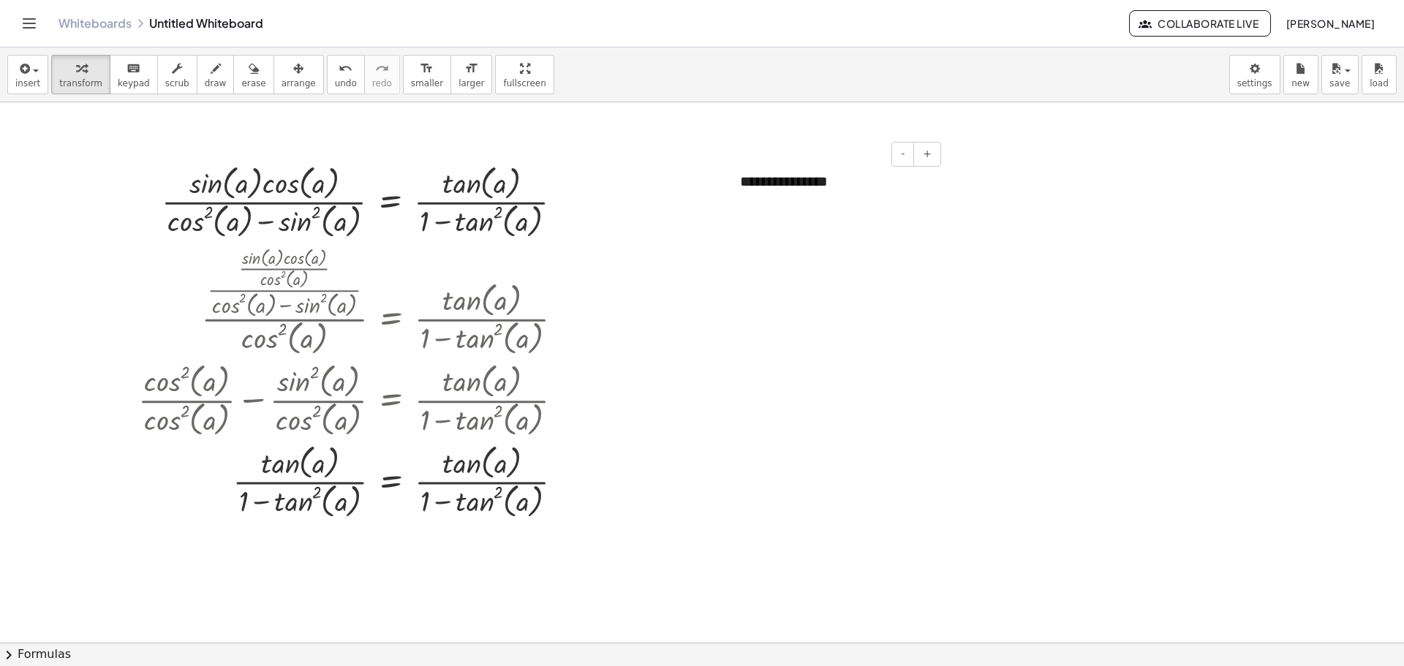
click at [848, 186] on div "**********" at bounding box center [835, 182] width 219 height 50
drag, startPoint x: 969, startPoint y: 261, endPoint x: 978, endPoint y: 244, distance: 19.6
click at [930, 158] on span "+" at bounding box center [927, 154] width 9 height 12
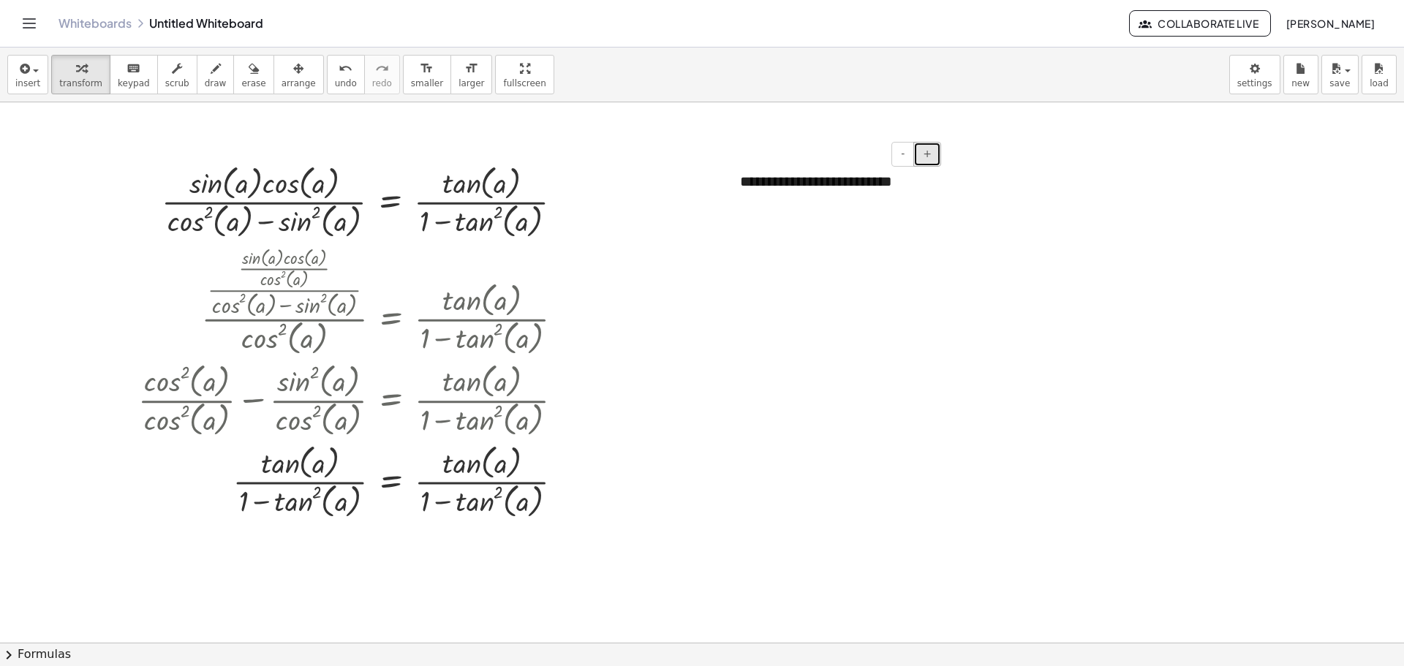
click at [930, 158] on span "+" at bounding box center [927, 154] width 9 height 12
click at [932, 159] on button "+" at bounding box center [928, 154] width 28 height 25
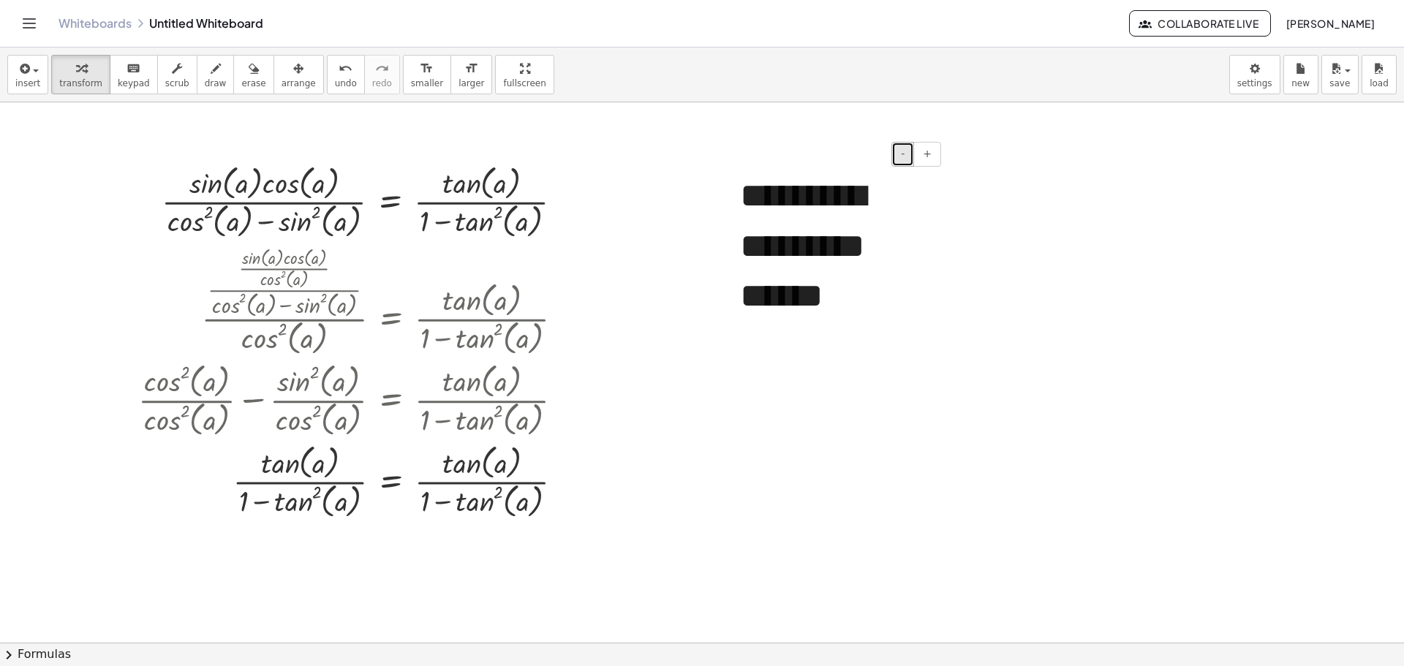
click at [892, 158] on button "-" at bounding box center [903, 154] width 23 height 25
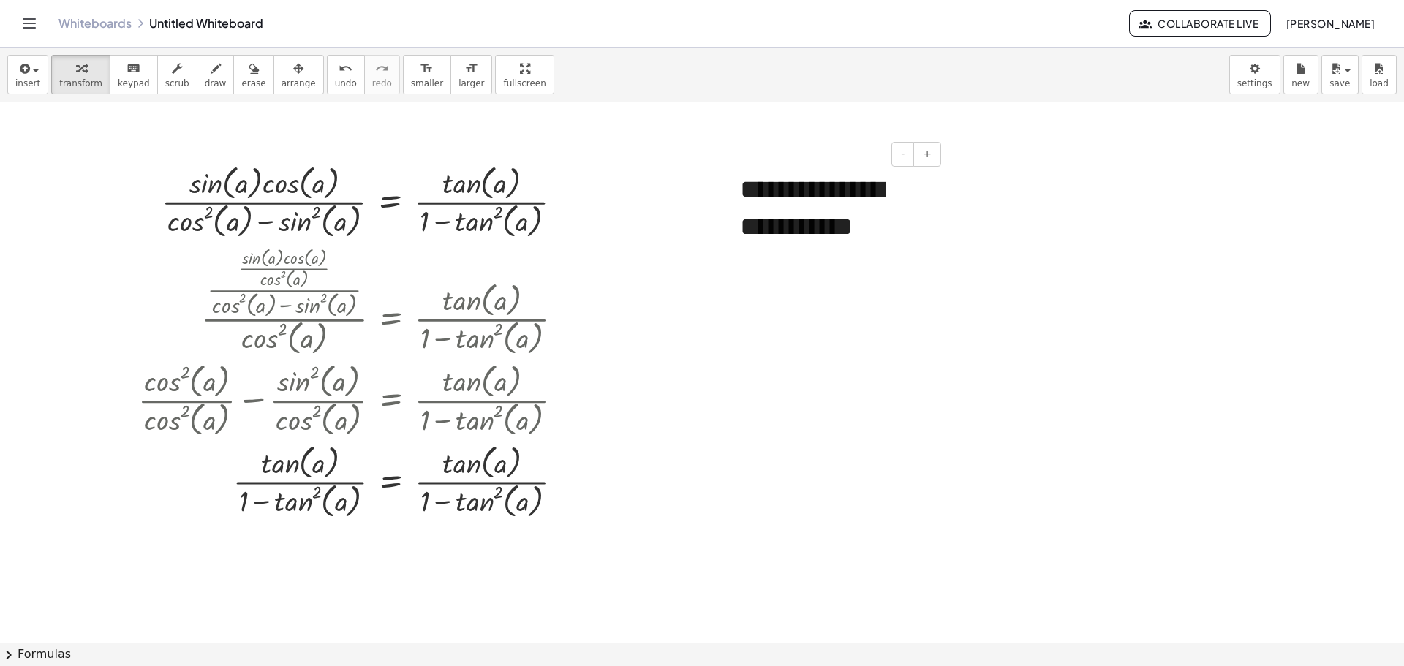
click at [941, 225] on div "**********" at bounding box center [835, 209] width 219 height 105
click at [724, 151] on div "- +" at bounding box center [831, 154] width 219 height 25
drag, startPoint x: 707, startPoint y: 171, endPoint x: 736, endPoint y: 167, distance: 28.9
drag, startPoint x: 741, startPoint y: 169, endPoint x: 731, endPoint y: 179, distance: 14.0
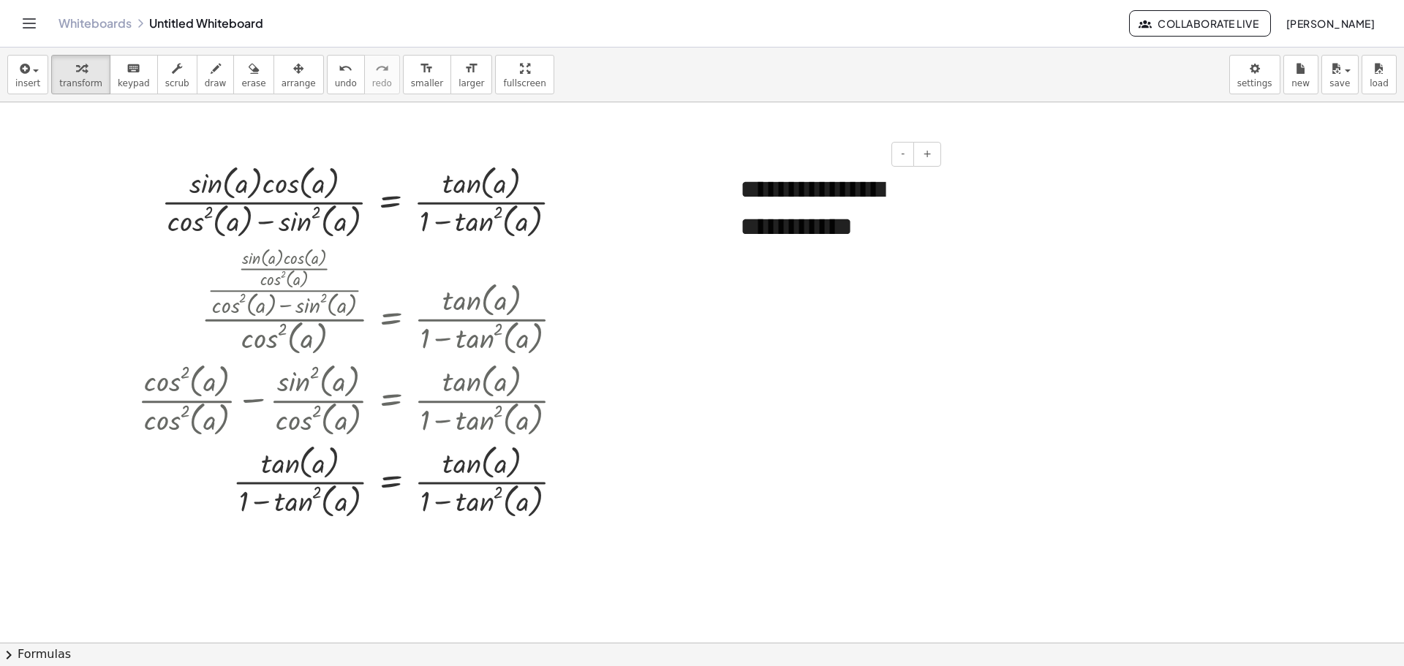
click at [731, 179] on div "**********" at bounding box center [835, 209] width 219 height 105
drag, startPoint x: 728, startPoint y: 155, endPoint x: 696, endPoint y: 165, distance: 34.5
click at [728, 157] on div "- +" at bounding box center [831, 154] width 219 height 25
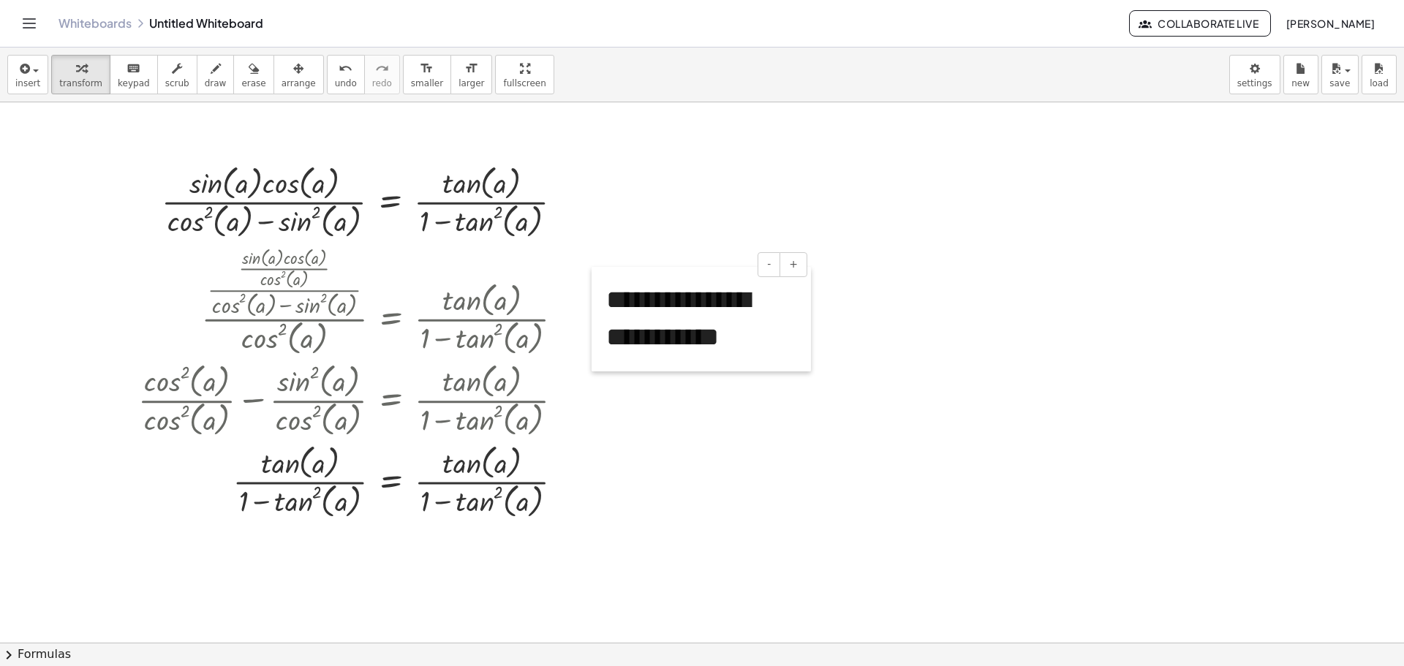
drag, startPoint x: 734, startPoint y: 172, endPoint x: 598, endPoint y: 281, distance: 174.3
click at [598, 281] on div at bounding box center [599, 319] width 15 height 105
click at [1341, 83] on span "save" at bounding box center [1340, 83] width 20 height 10
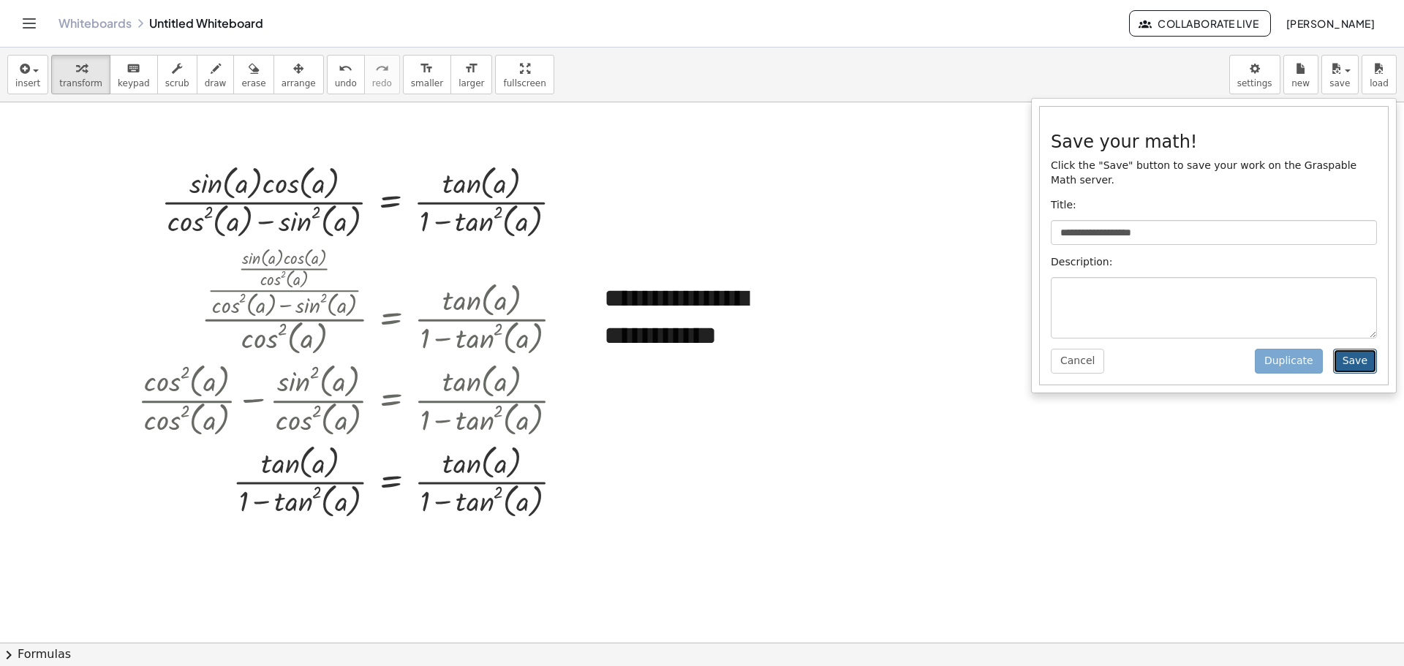
click at [1366, 350] on button "Save" at bounding box center [1355, 361] width 44 height 25
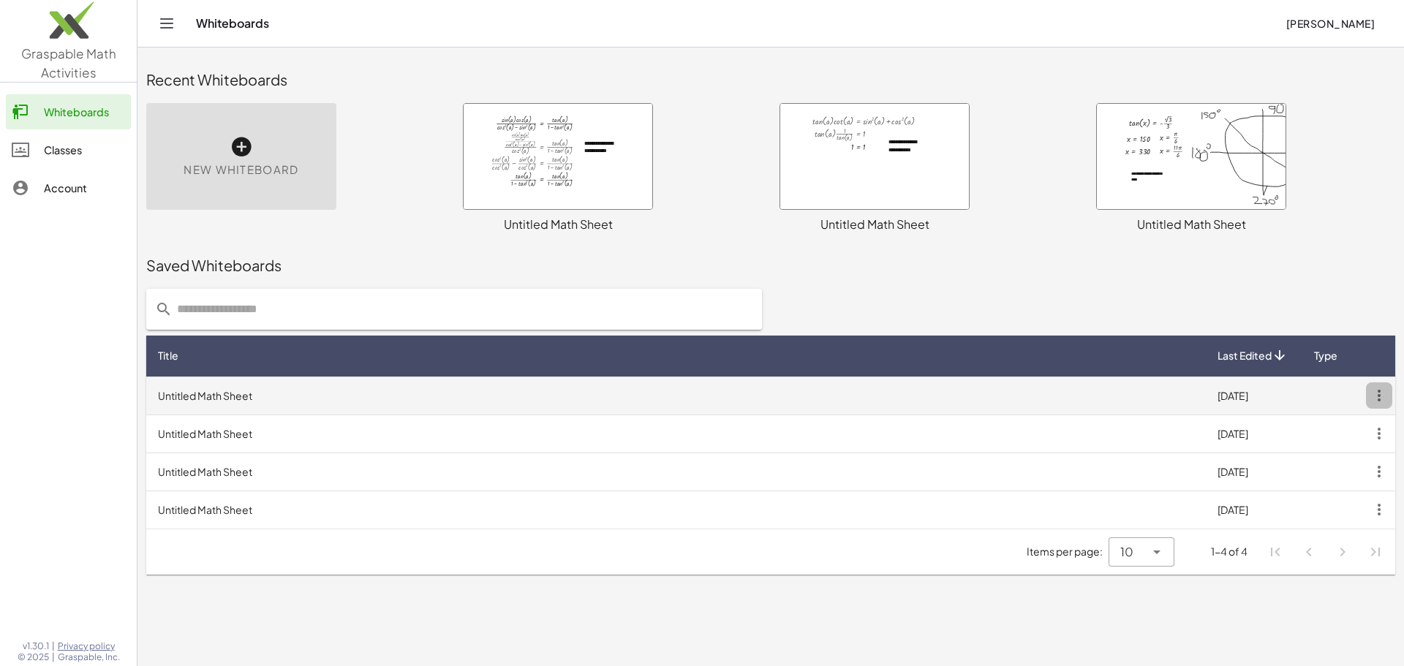
click at [1386, 394] on icon "button" at bounding box center [1379, 396] width 26 height 26
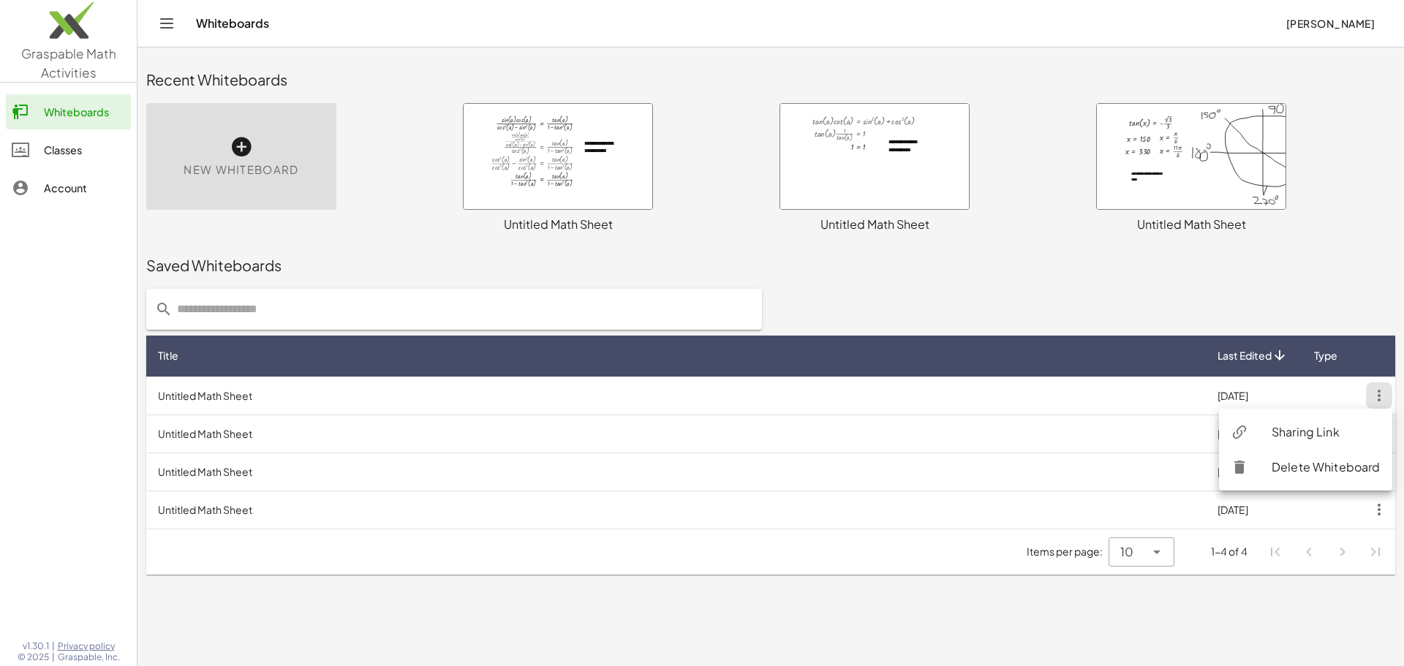
click at [1306, 440] on div "Sharing Link" at bounding box center [1326, 432] width 109 height 18
drag, startPoint x: 262, startPoint y: 135, endPoint x: 248, endPoint y: 103, distance: 35.1
click at [252, 124] on div "New Whiteboard" at bounding box center [241, 156] width 190 height 107
